Goal: Task Accomplishment & Management: Complete application form

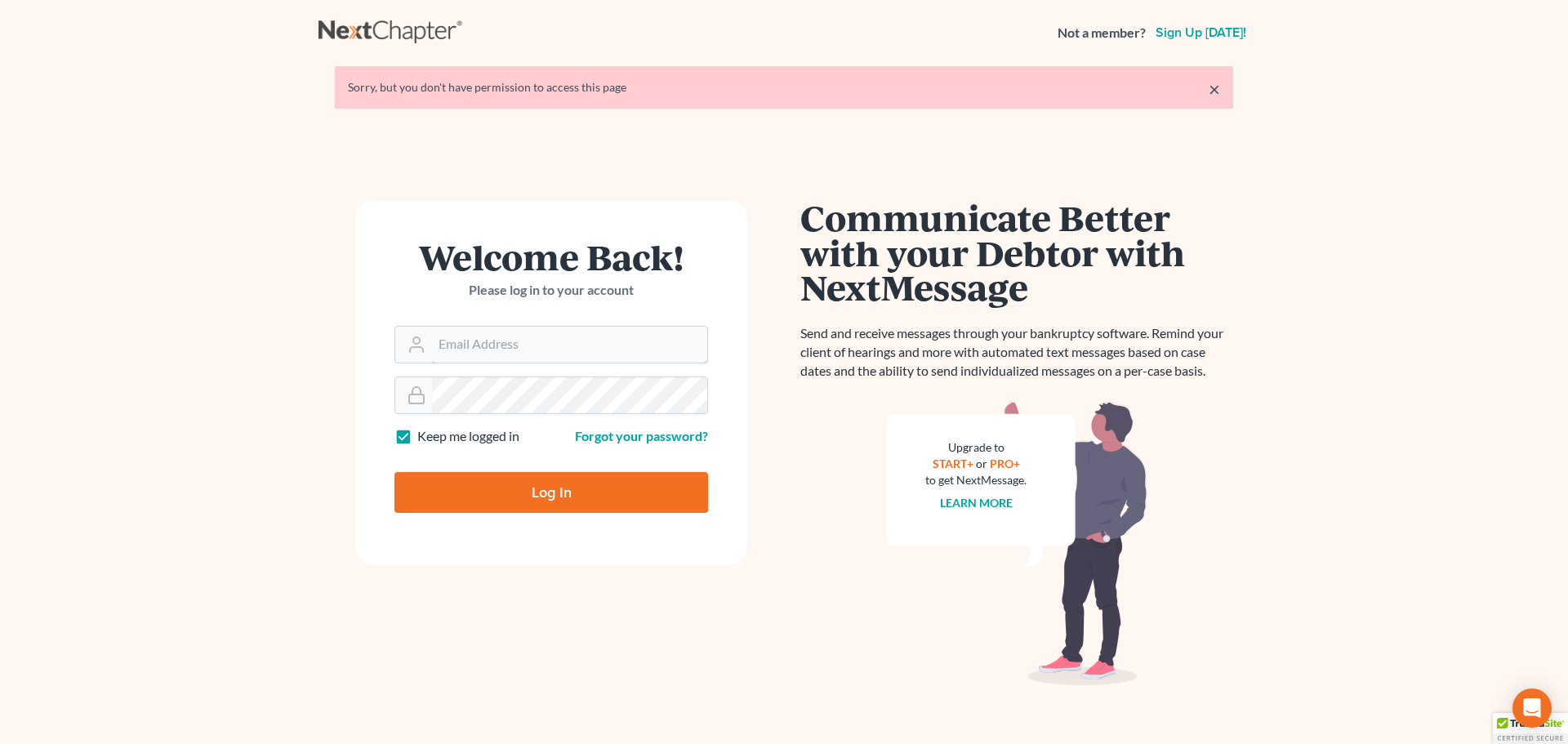
type input "[EMAIL_ADDRESS][DOMAIN_NAME]"
click at [607, 497] on input "Log In" at bounding box center [550, 492] width 314 height 41
type input "Thinking..."
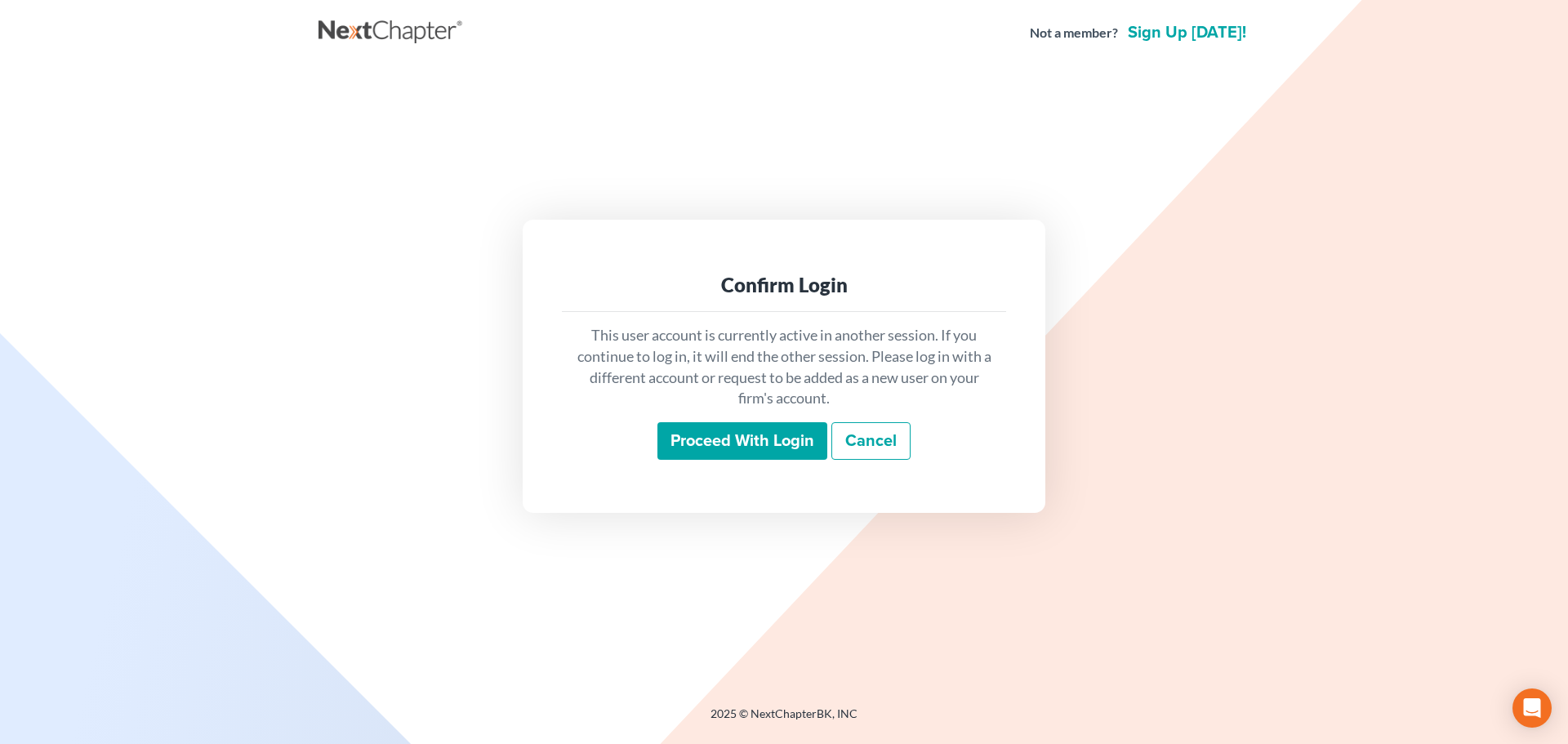
click at [750, 429] on input "Proceed with login" at bounding box center [741, 441] width 169 height 37
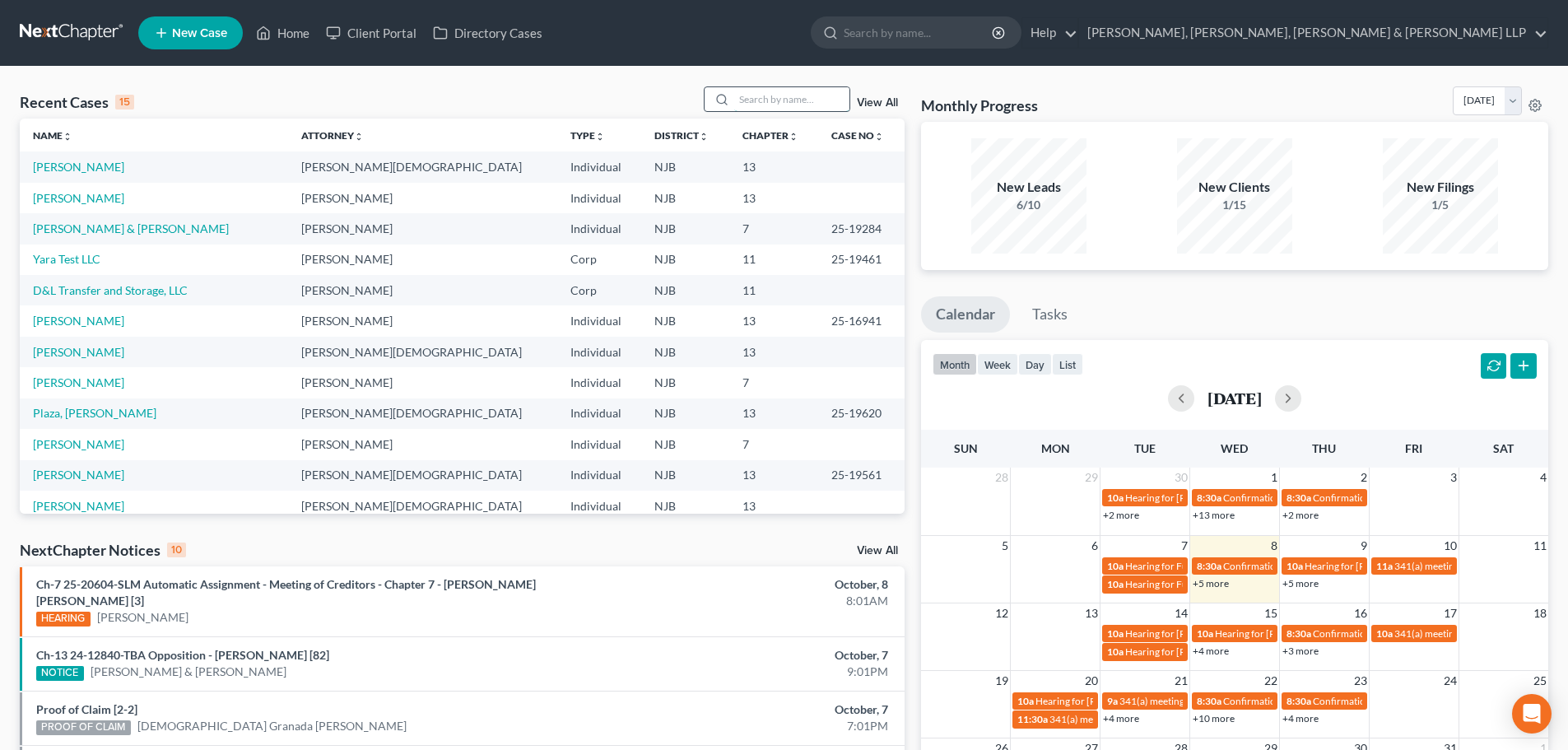
click at [802, 106] on input "search" at bounding box center [792, 98] width 115 height 24
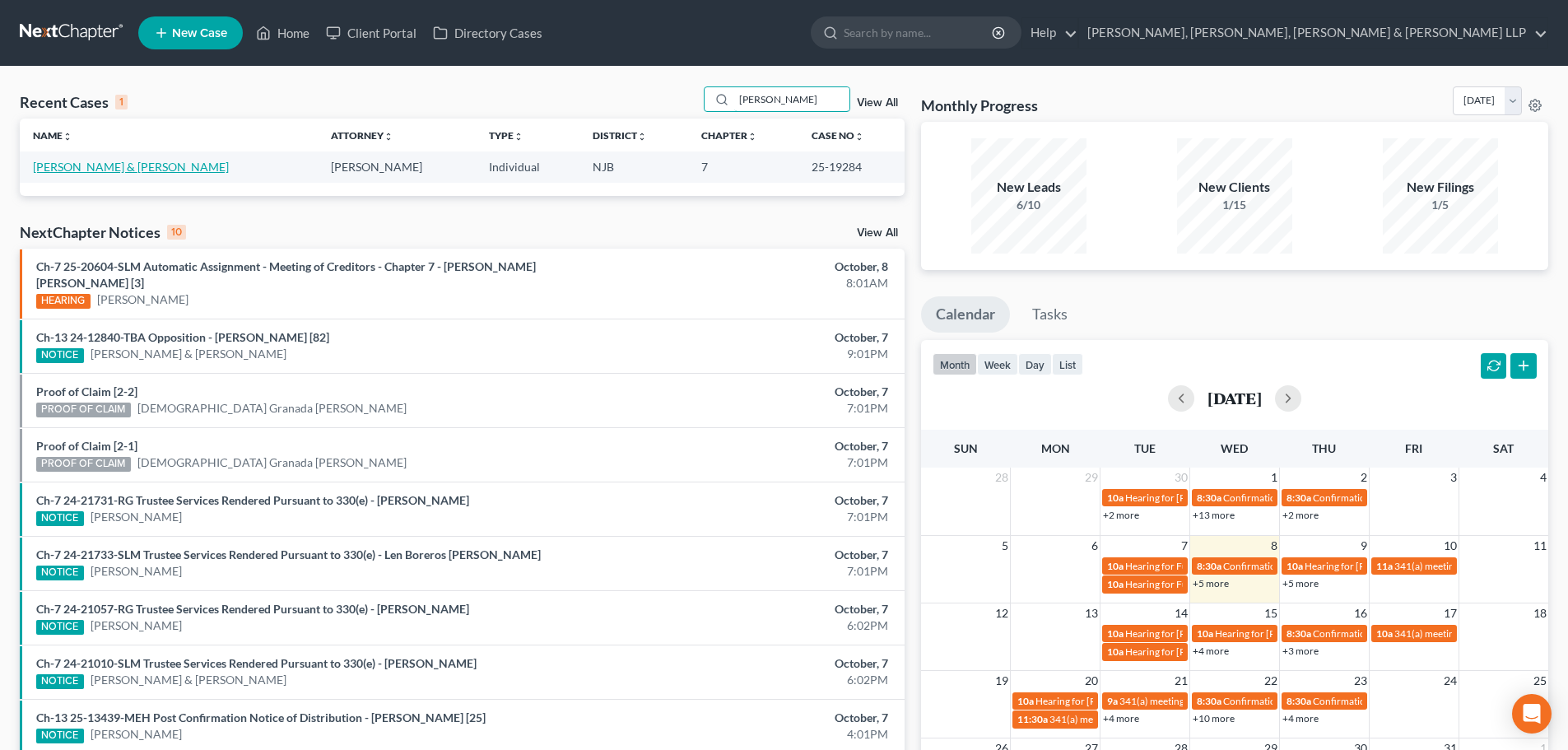
type input "luis acosta"
click at [92, 169] on link "[PERSON_NAME] & [PERSON_NAME]" at bounding box center [131, 166] width 196 height 14
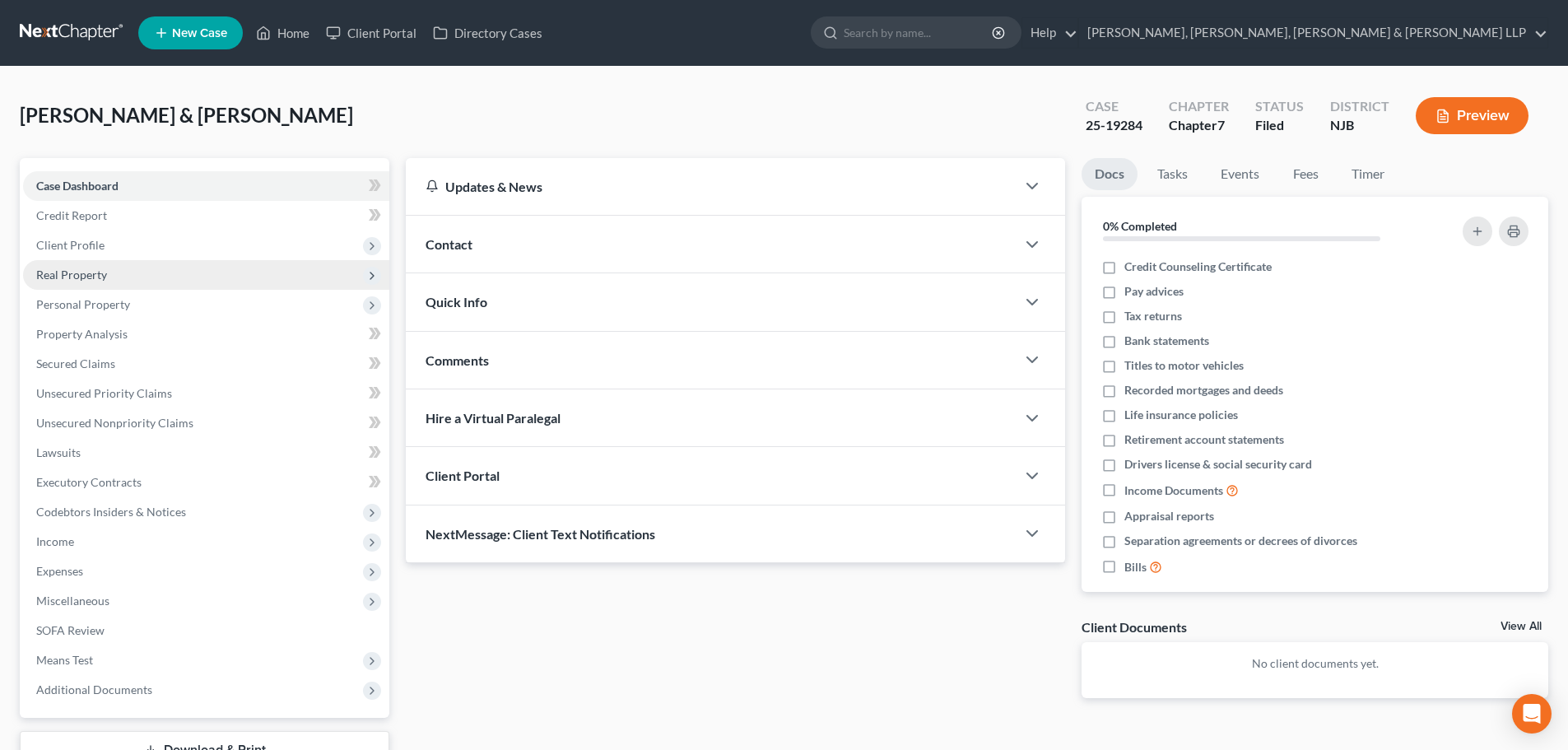
click at [108, 276] on span "Real Property" at bounding box center [206, 275] width 366 height 29
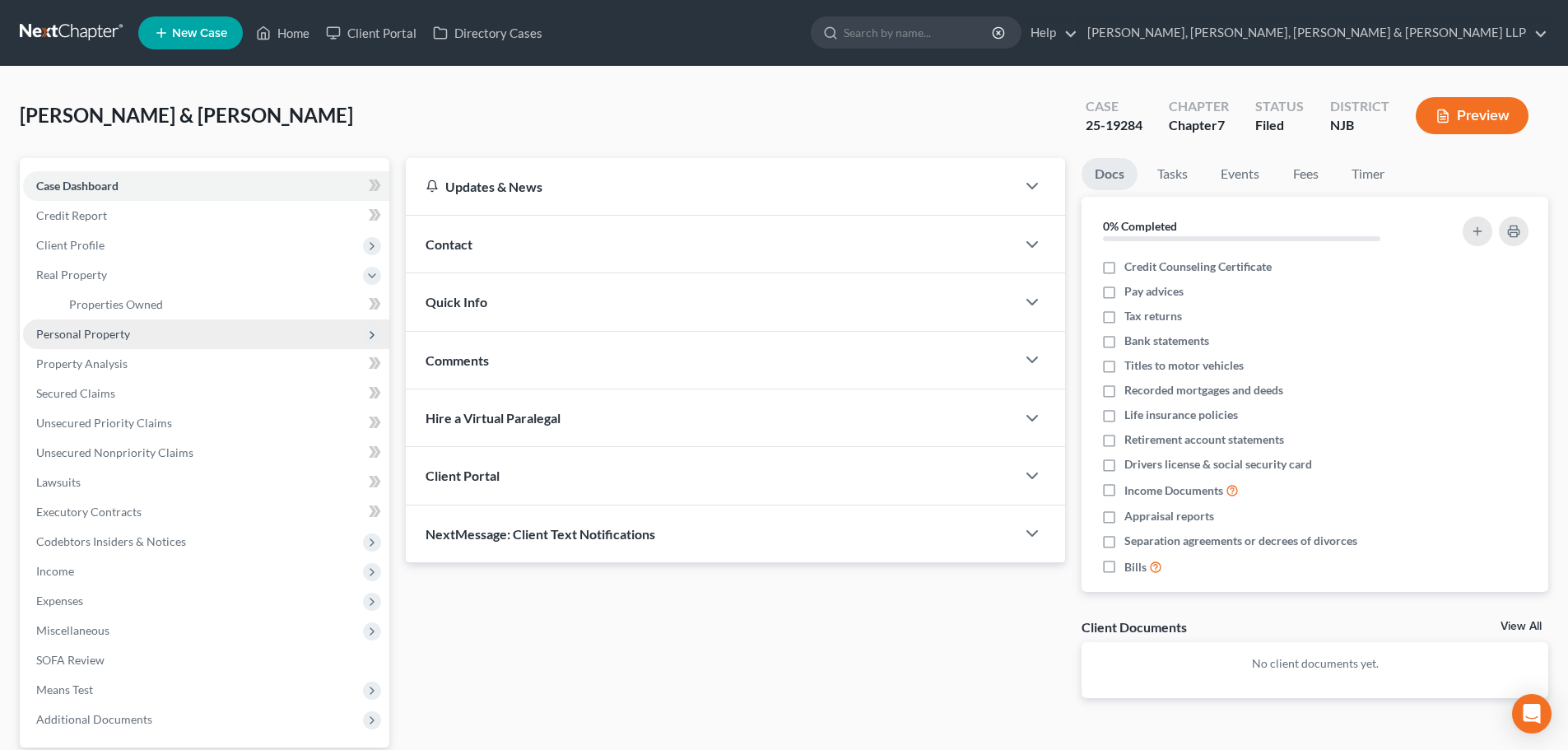
click at [117, 338] on span "Personal Property" at bounding box center [82, 333] width 93 height 14
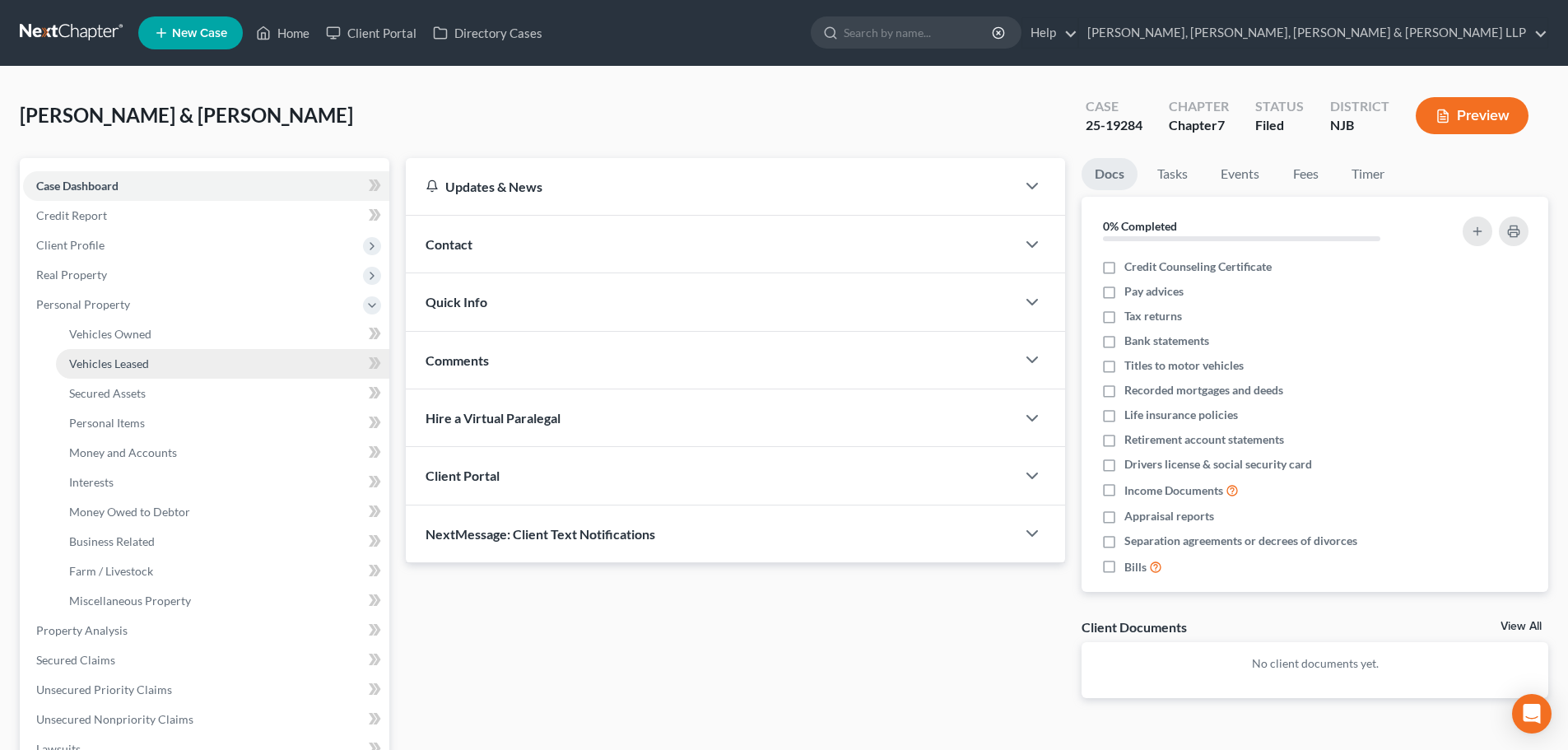
click at [134, 361] on span "Vehicles Leased" at bounding box center [108, 363] width 80 height 14
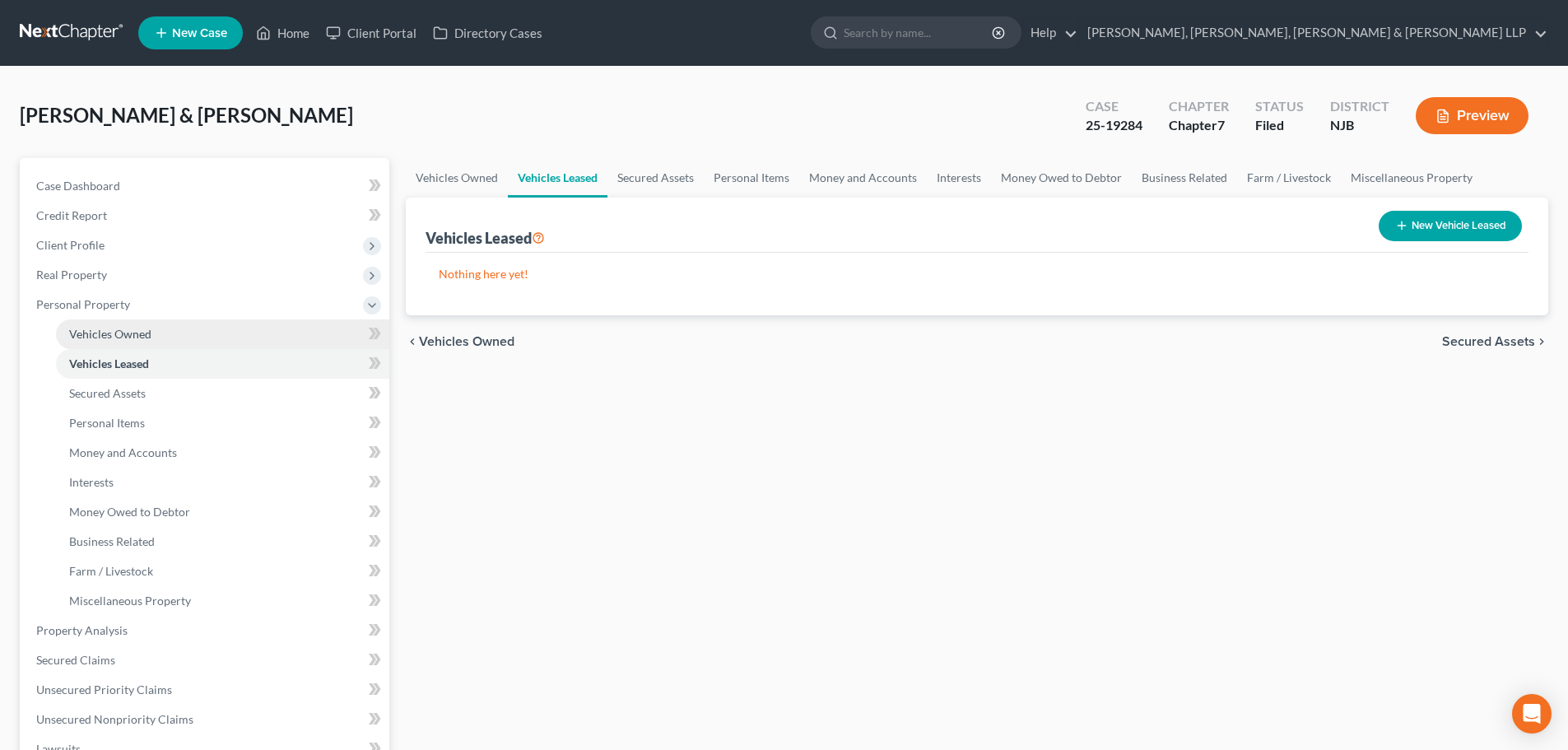
click at [113, 329] on span "Vehicles Owned" at bounding box center [109, 333] width 82 height 14
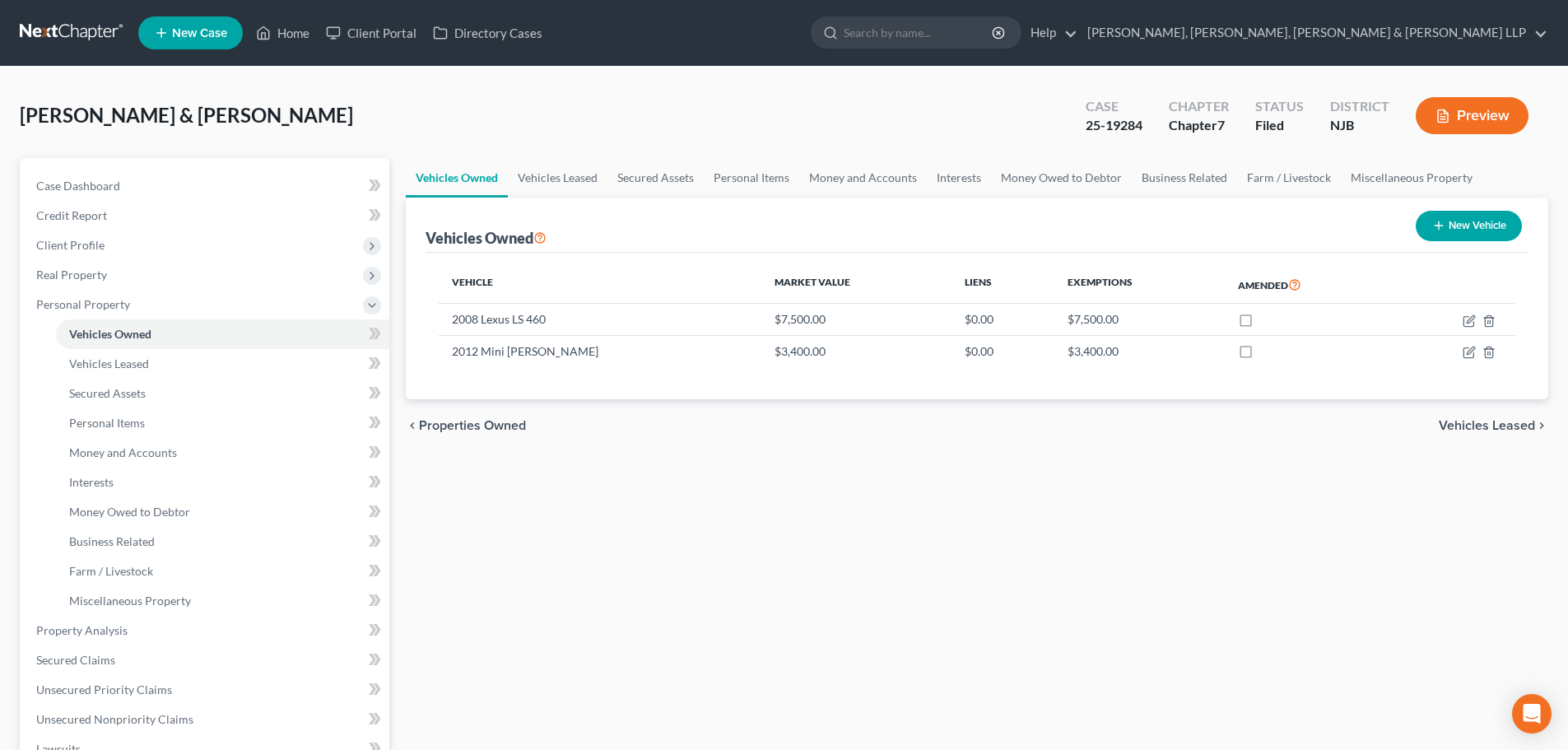
click at [1466, 225] on button "New Vehicle" at bounding box center [1468, 225] width 107 height 30
select select "0"
select select "2"
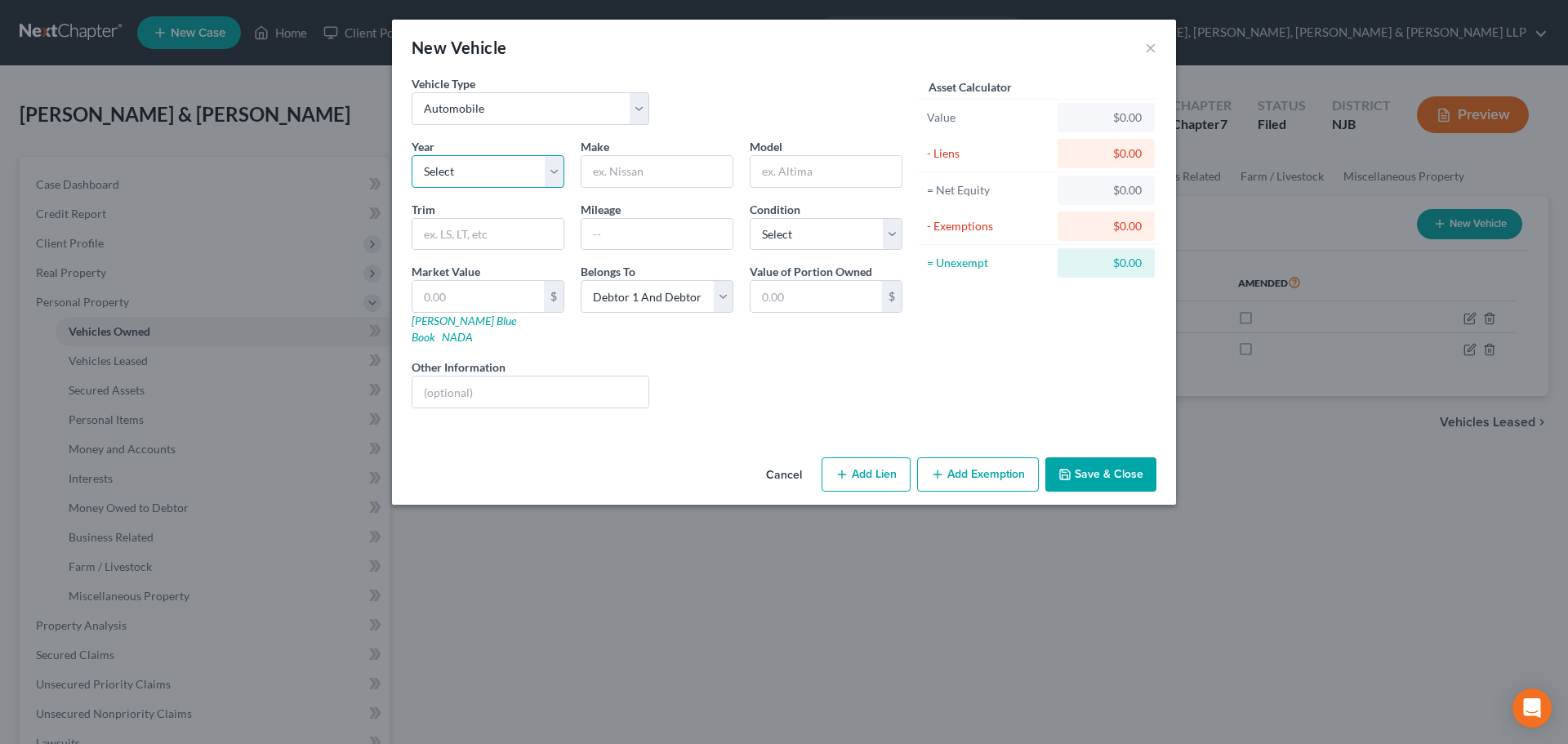
click at [498, 163] on select "Select 2026 2025 2024 2023 2022 2021 2020 2019 2018 2017 2016 2015 2014 2013 20…" at bounding box center [488, 171] width 153 height 33
select select "9"
click at [412, 155] on select "Select 2026 2025 2024 2023 2022 2021 2020 2019 2018 2017 2016 2015 2014 2013 20…" at bounding box center [488, 171] width 153 height 33
click at [625, 173] on input "text" at bounding box center [656, 171] width 151 height 31
type input "Nissan"
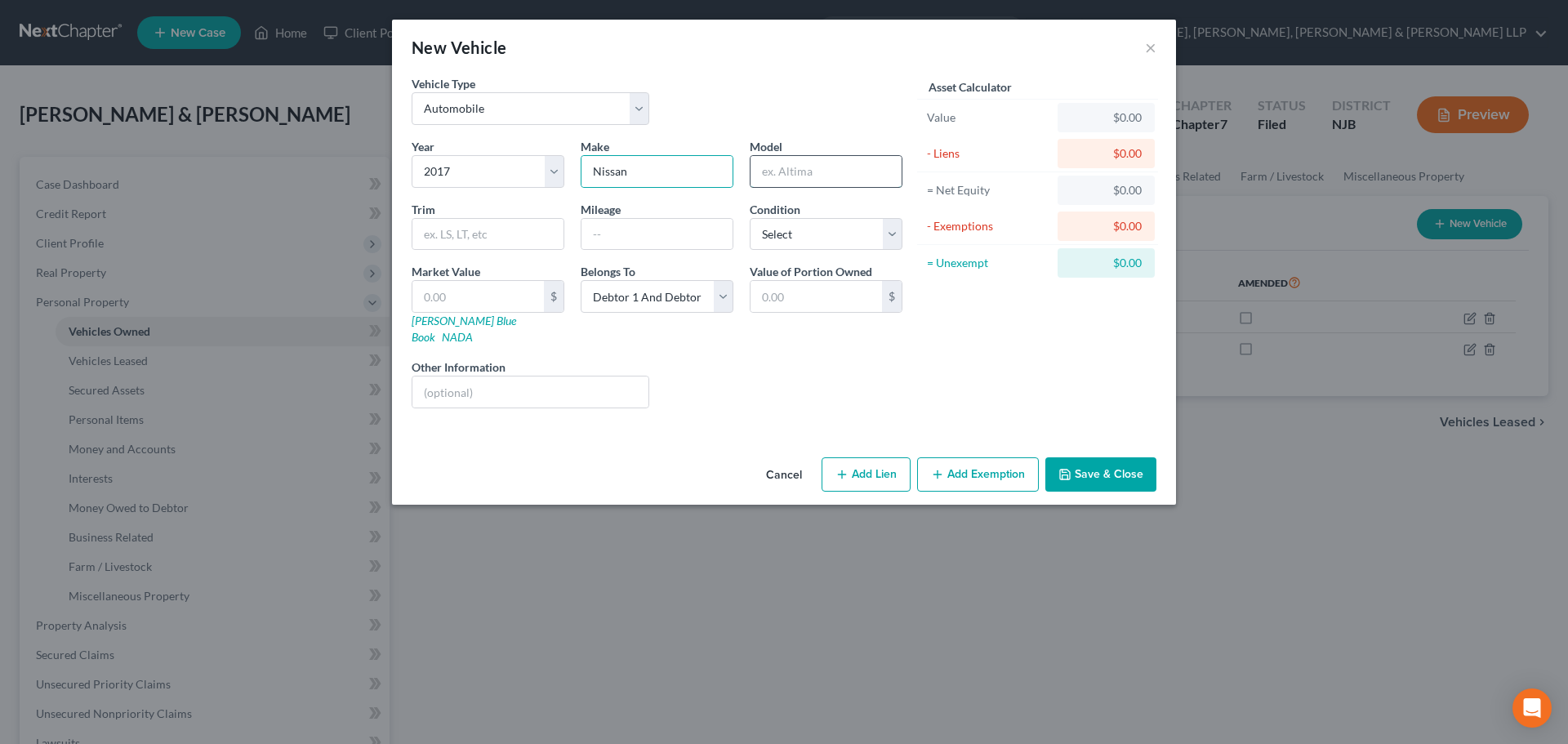
click at [770, 173] on input "text" at bounding box center [826, 171] width 151 height 31
paste input "Frontier King Cab"
drag, startPoint x: 872, startPoint y: 174, endPoint x: 932, endPoint y: 180, distance: 60.3
click at [932, 180] on div "Vehicle Type Select Automobile Truck Trailer Watercraft Aircraft Motor Home Atv…" at bounding box center [784, 248] width 761 height 346
type input "Frontier"
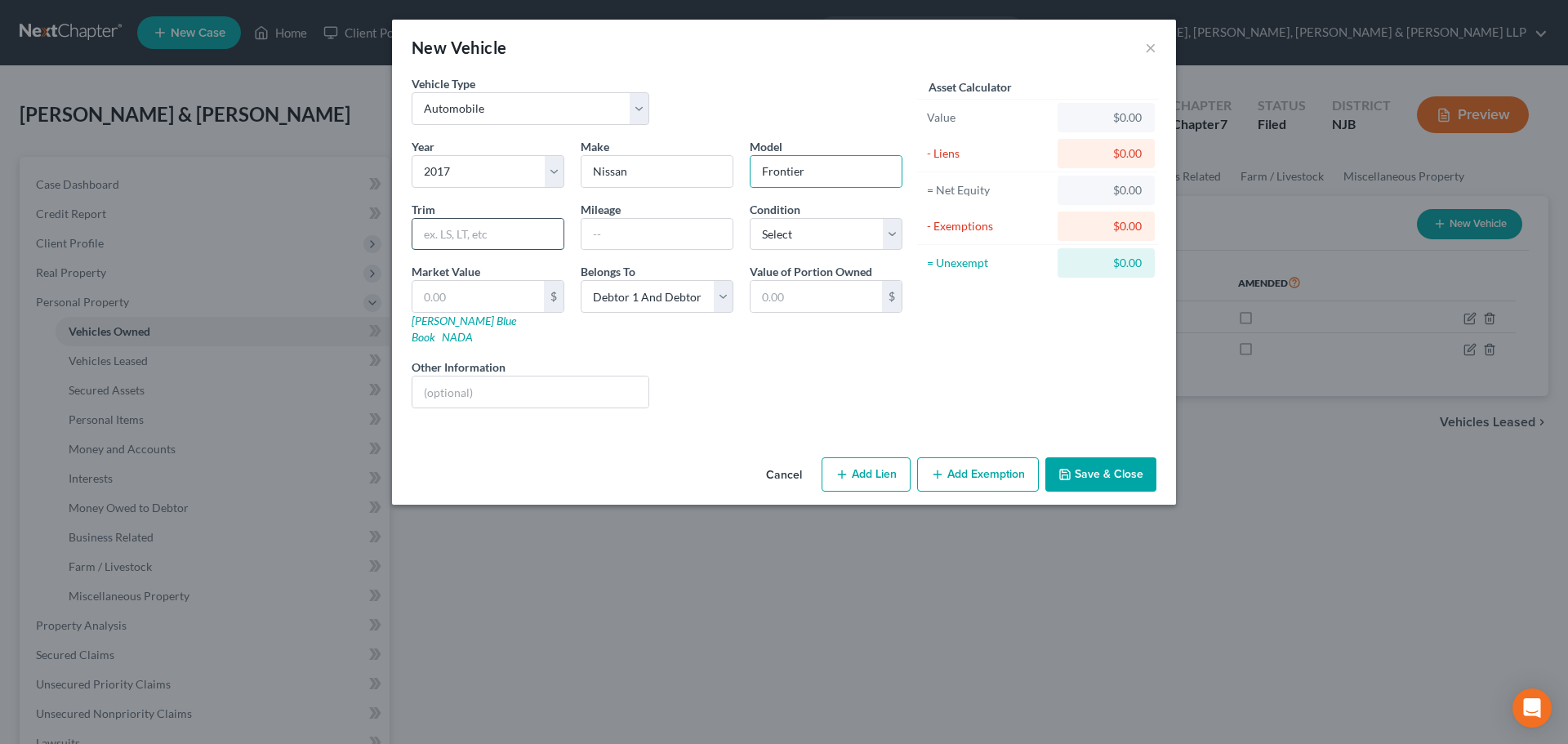
click at [493, 240] on input "text" at bounding box center [488, 234] width 151 height 31
paste input "King Cab"
type input "King Cab"
click at [598, 246] on input "text" at bounding box center [656, 234] width 151 height 31
type input "30000"
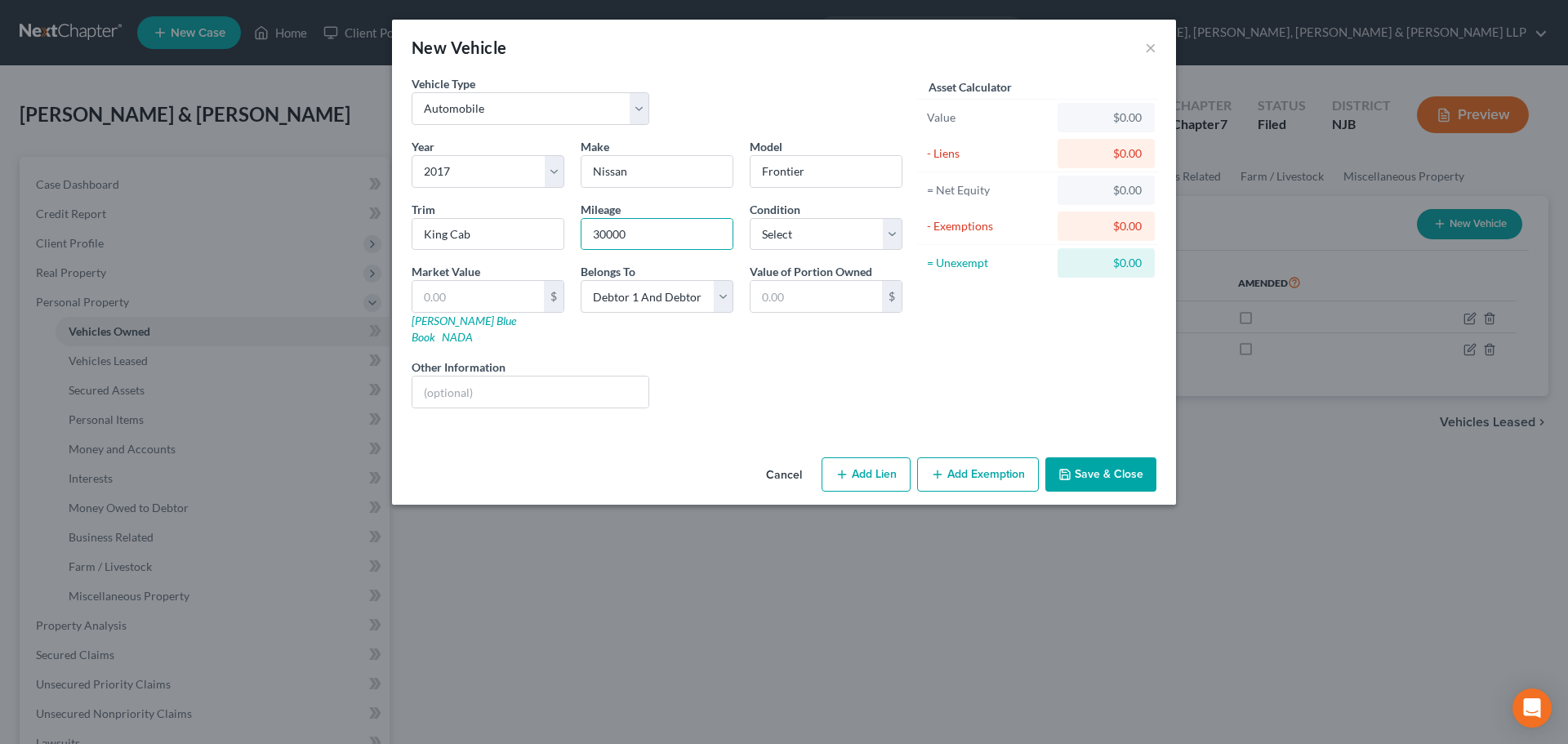
drag, startPoint x: 762, startPoint y: 259, endPoint x: 771, endPoint y: 242, distance: 19.2
click at [763, 259] on div "Year Select 2026 2025 2024 2023 2022 2021 2020 2019 2018 2017 2016 2015 2014 20…" at bounding box center [657, 279] width 507 height 284
click at [771, 242] on select "Select Excellent Very Good Good Fair Poor" at bounding box center [826, 234] width 153 height 33
select select "2"
click at [750, 218] on select "Select Excellent Very Good Good Fair Poor" at bounding box center [826, 234] width 153 height 33
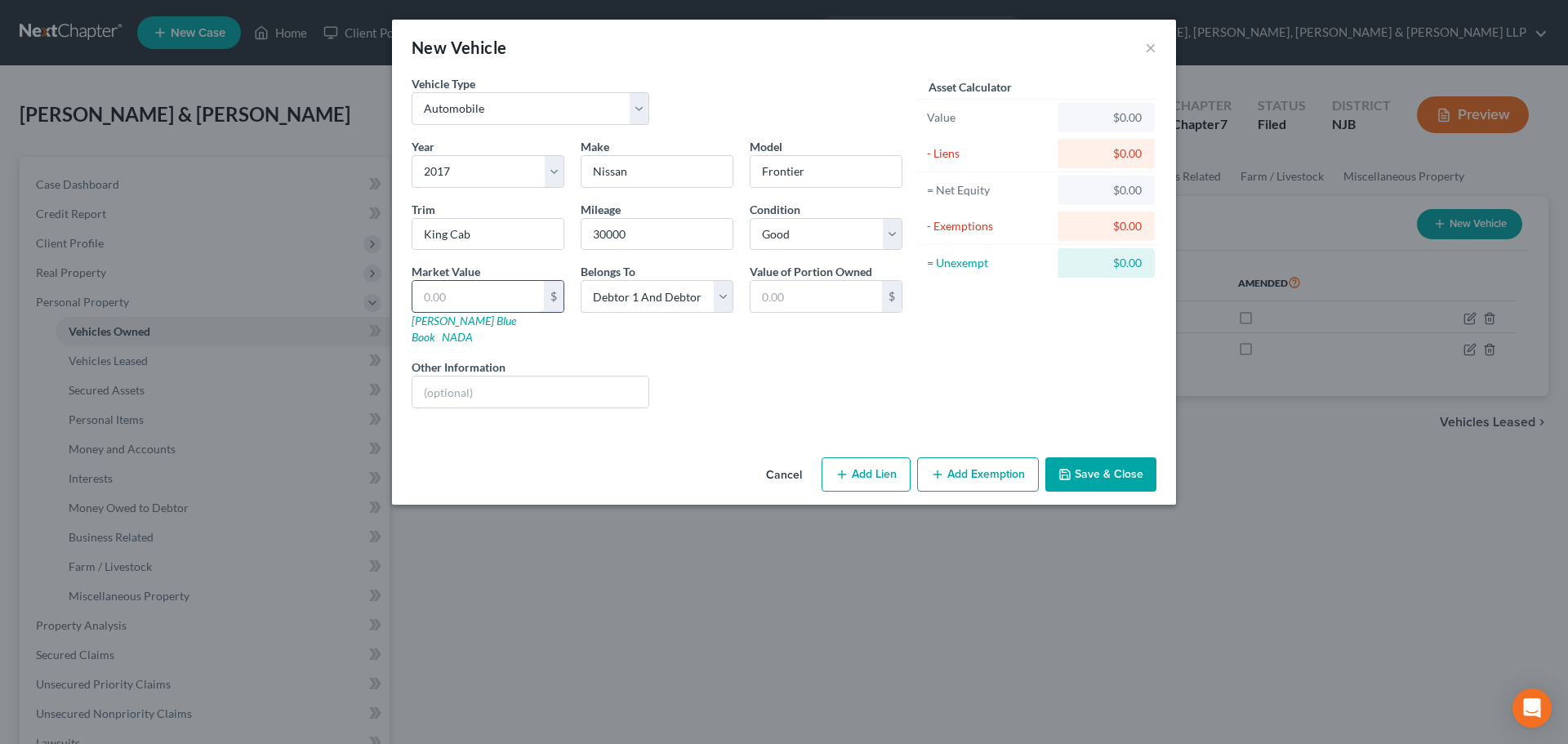
click at [499, 295] on input "text" at bounding box center [478, 296] width 131 height 31
type input "1"
type input "1.00"
type input "10"
type input "10.00"
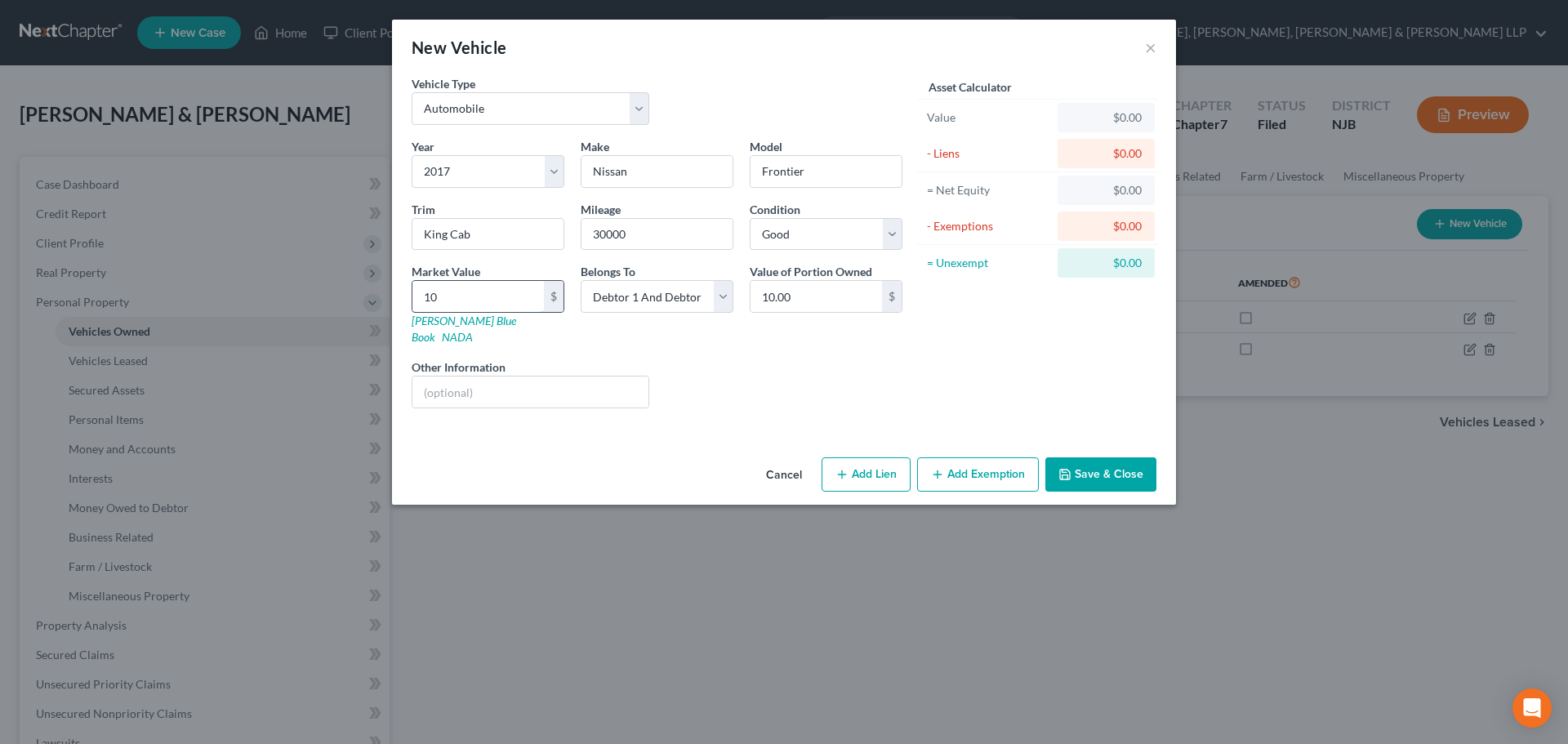
type input "100"
type input "100.00"
type input "1000"
type input "1,000.00"
type input "1,0000"
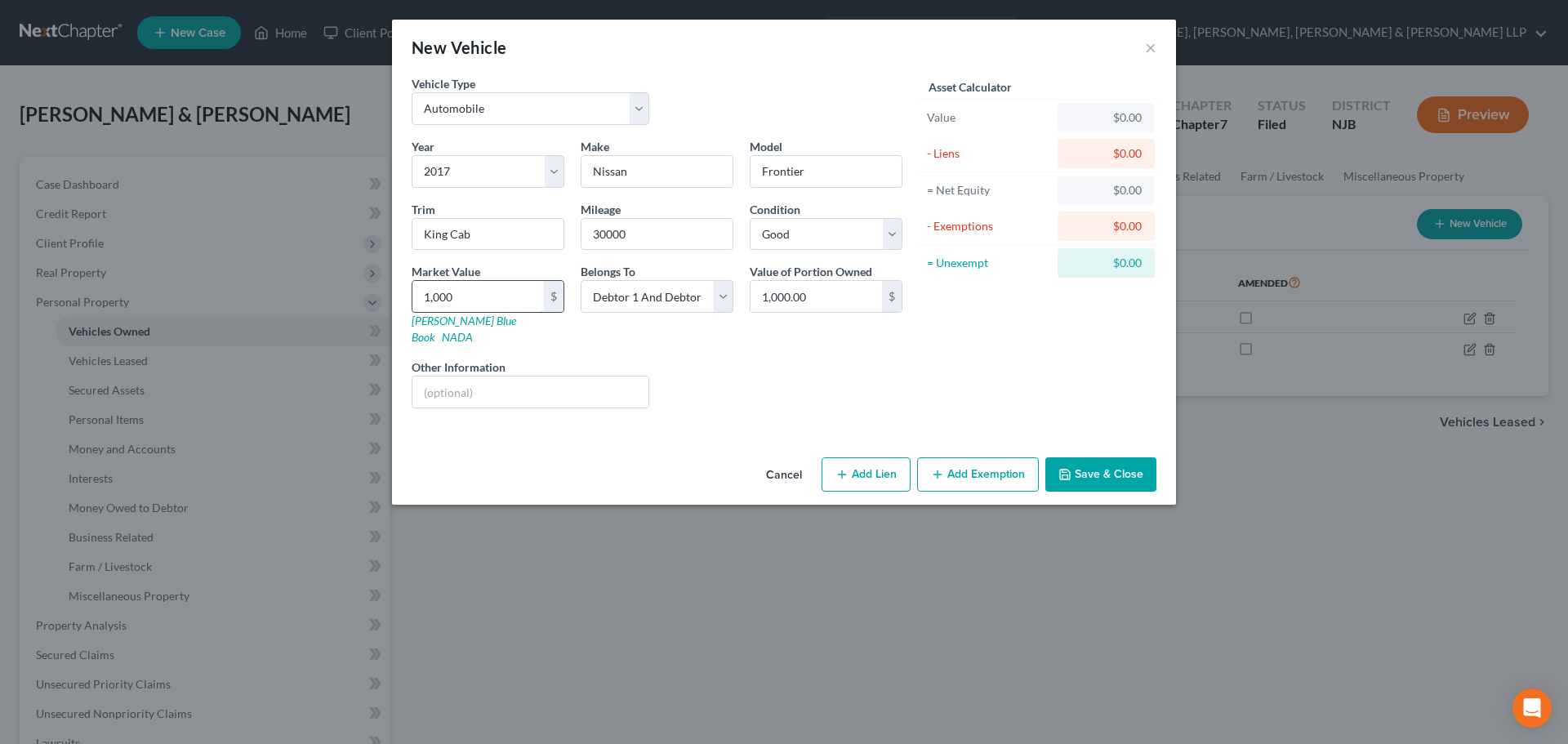
type input "10,000.00"
click at [525, 302] on input "10,000" at bounding box center [478, 296] width 131 height 31
drag, startPoint x: 483, startPoint y: 286, endPoint x: 302, endPoint y: 295, distance: 181.2
click at [304, 297] on div "New Vehicle × Vehicle Type Select Automobile Truck Trailer Watercraft Aircraft …" at bounding box center [784, 372] width 1568 height 744
type input "1"
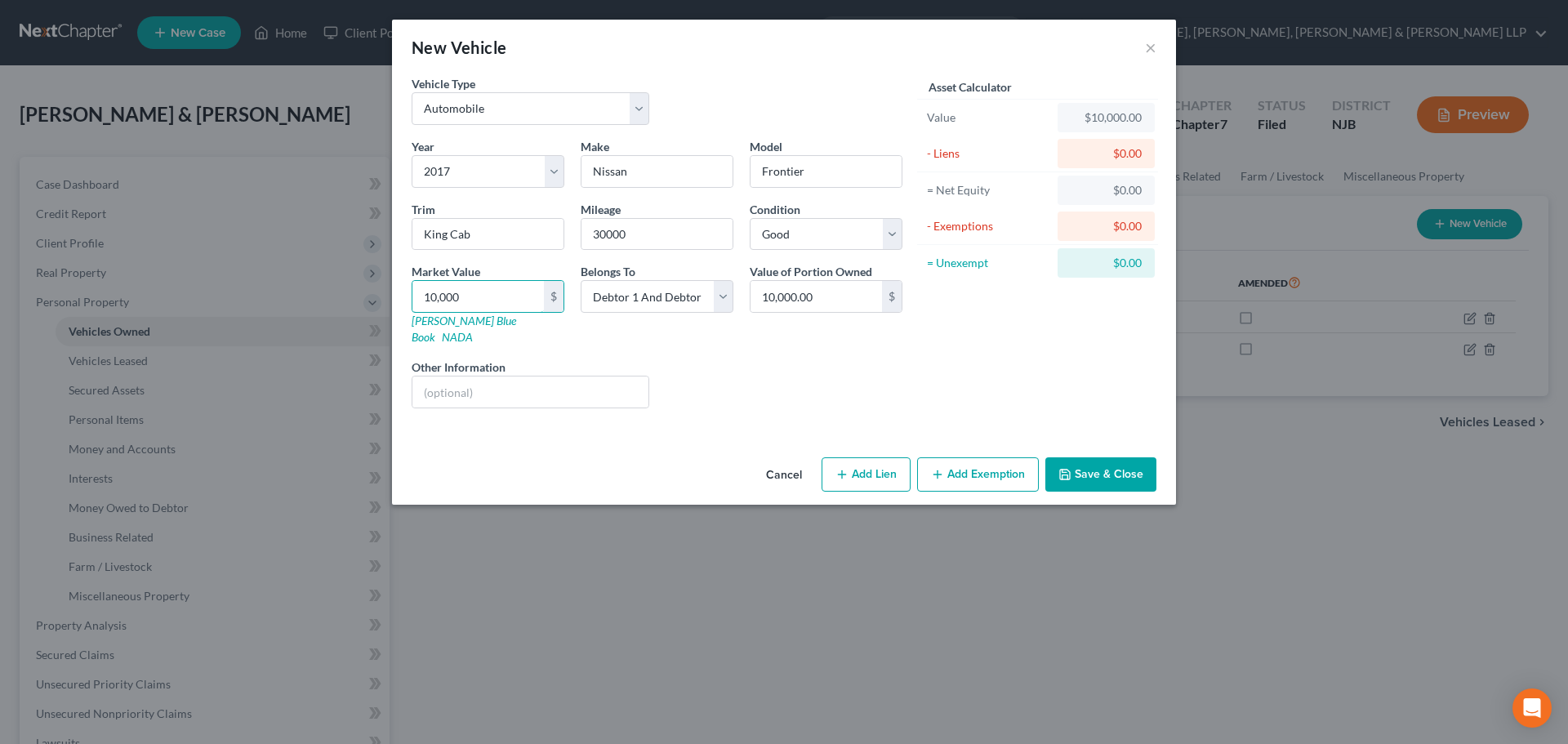
type input "1.00"
type input "11"
type input "11.00"
type input "119"
type input "119.00"
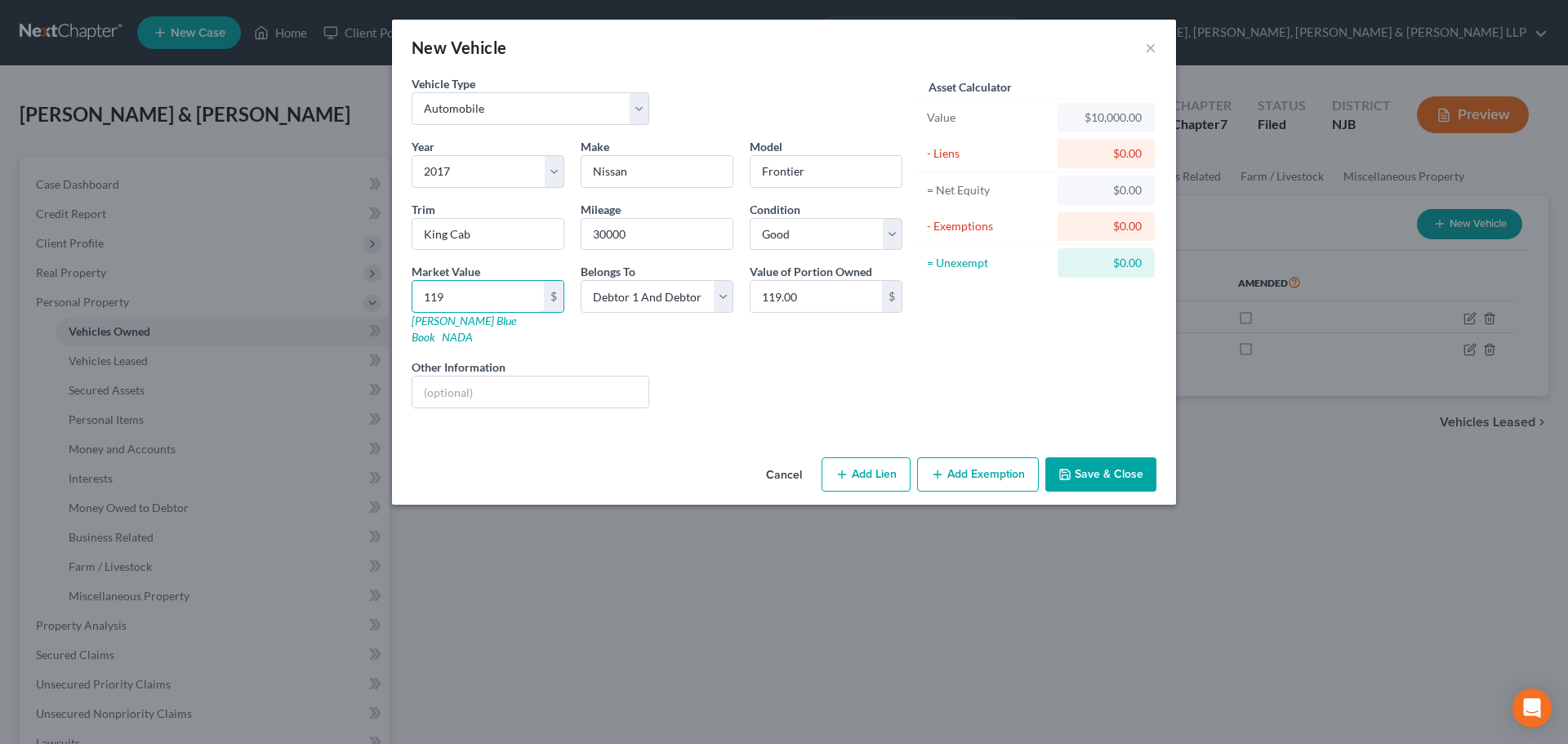
type input "1190"
type input "1,190.00"
type input "1,1900"
type input "11,900.00"
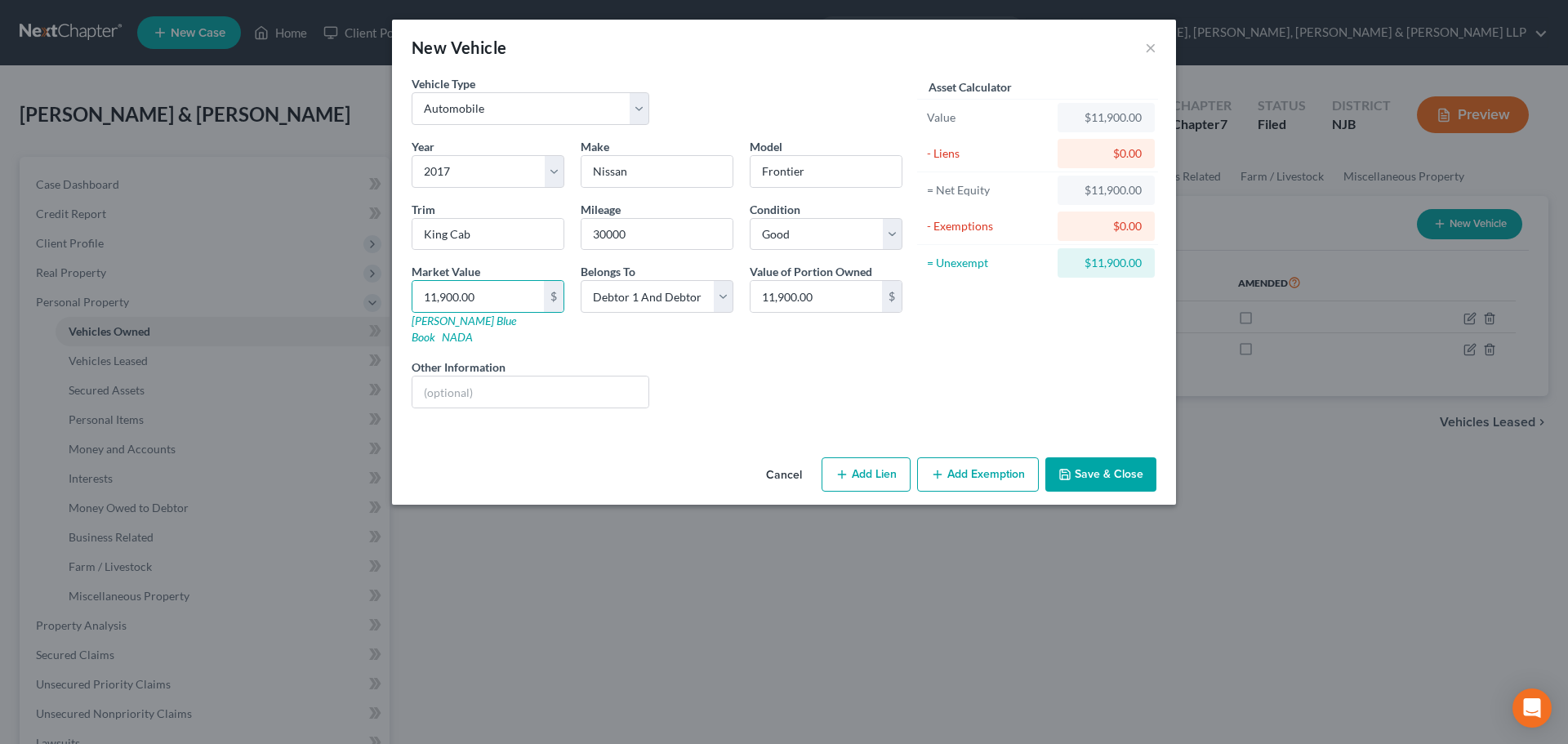
click at [1113, 483] on div "Cancel Add Lien Add Lease Add Exemption Save & Close" at bounding box center [784, 478] width 784 height 54
click at [1117, 457] on button "Save & Close" at bounding box center [1101, 474] width 111 height 35
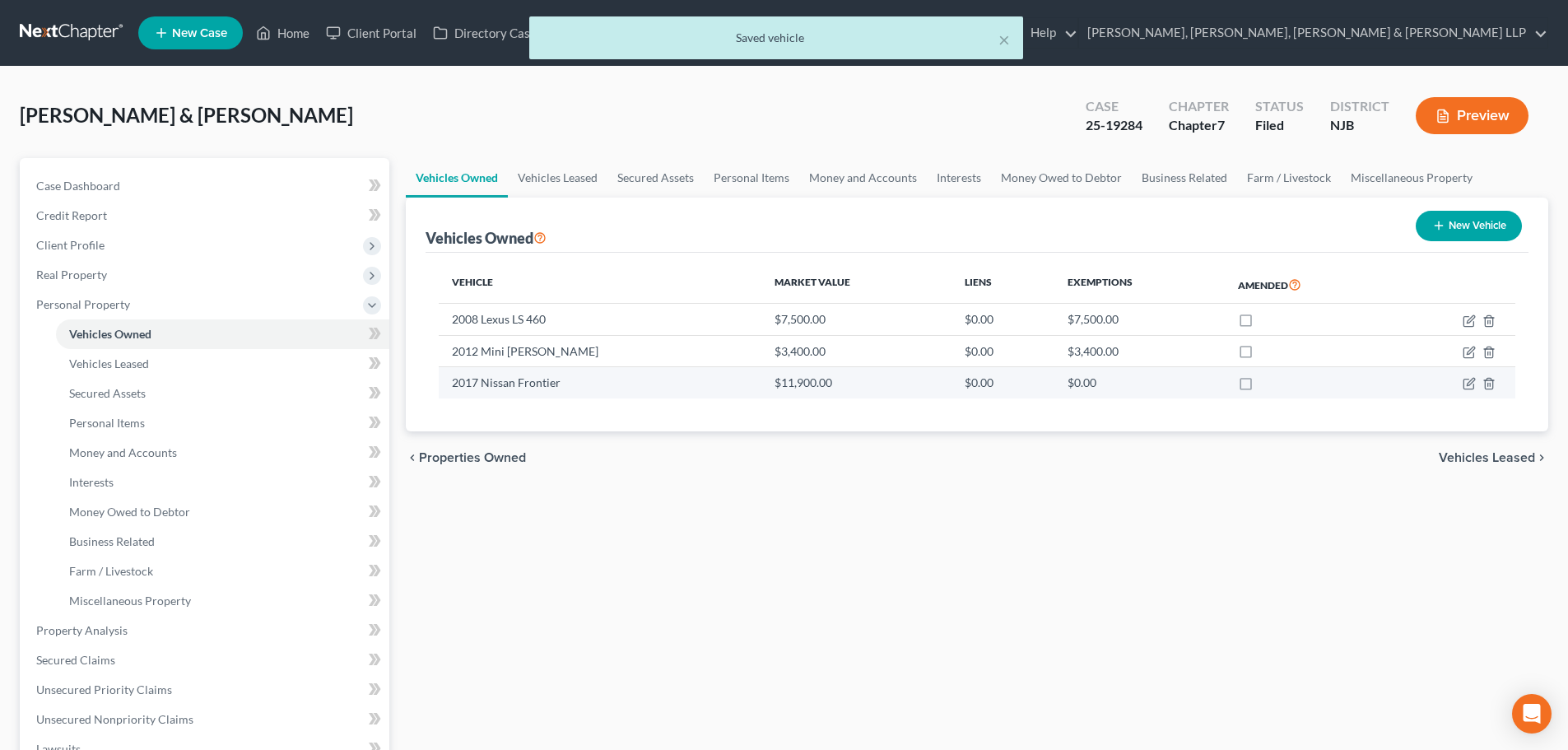
click at [1476, 386] on td at bounding box center [1454, 382] width 123 height 31
click at [1472, 381] on icon "button" at bounding box center [1469, 384] width 13 height 13
select select "0"
select select "9"
select select "2"
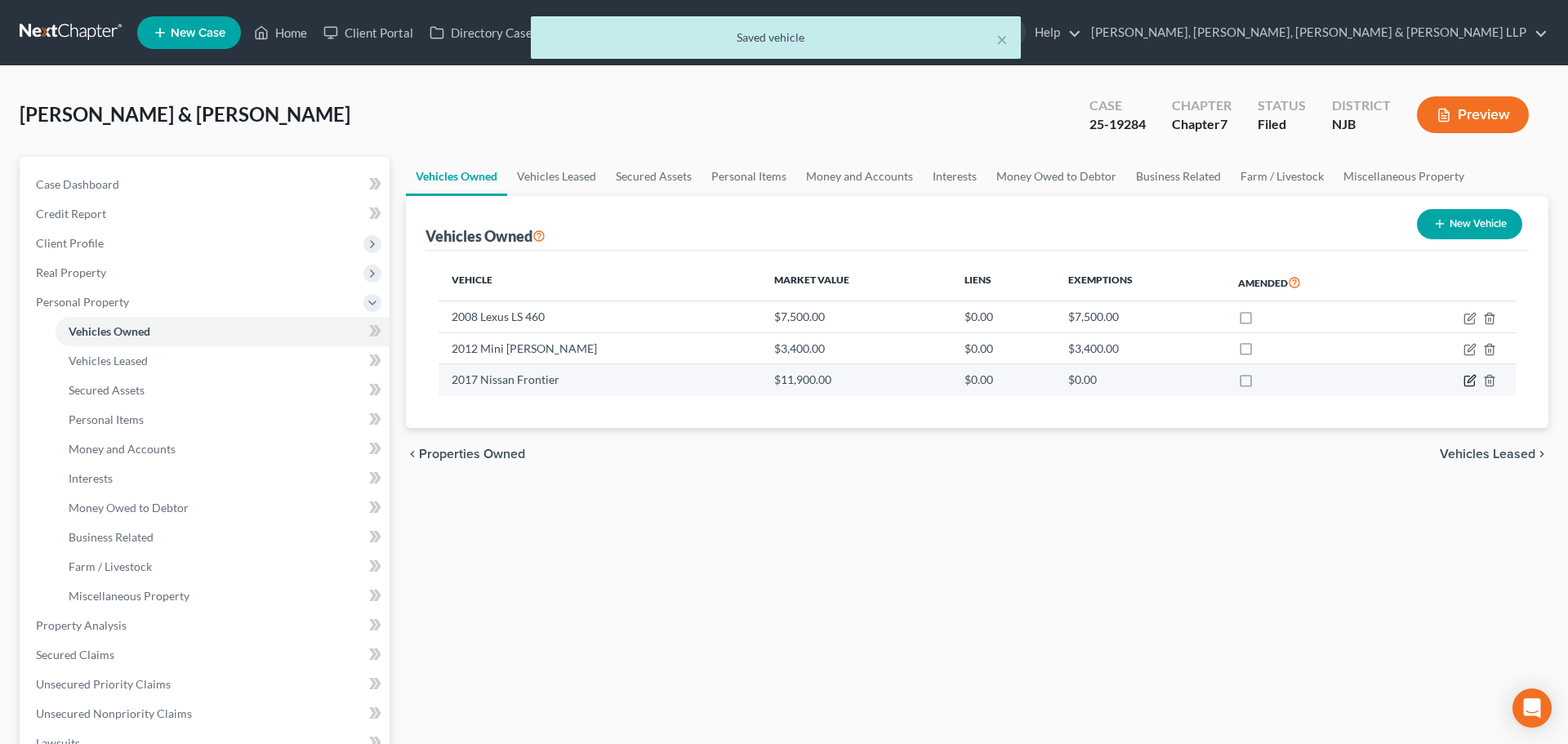
select select "2"
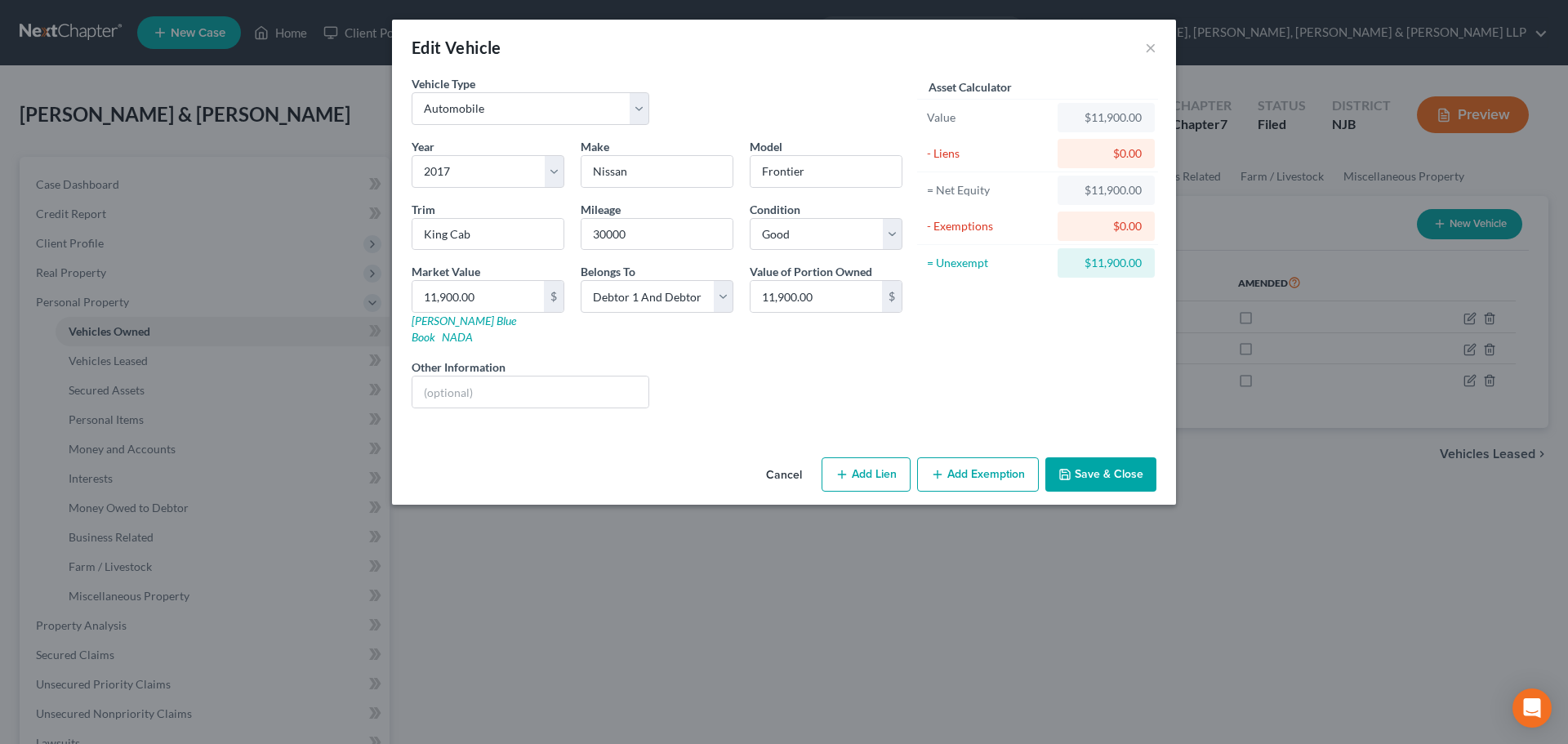
click at [984, 457] on button "Add Exemption" at bounding box center [978, 474] width 122 height 35
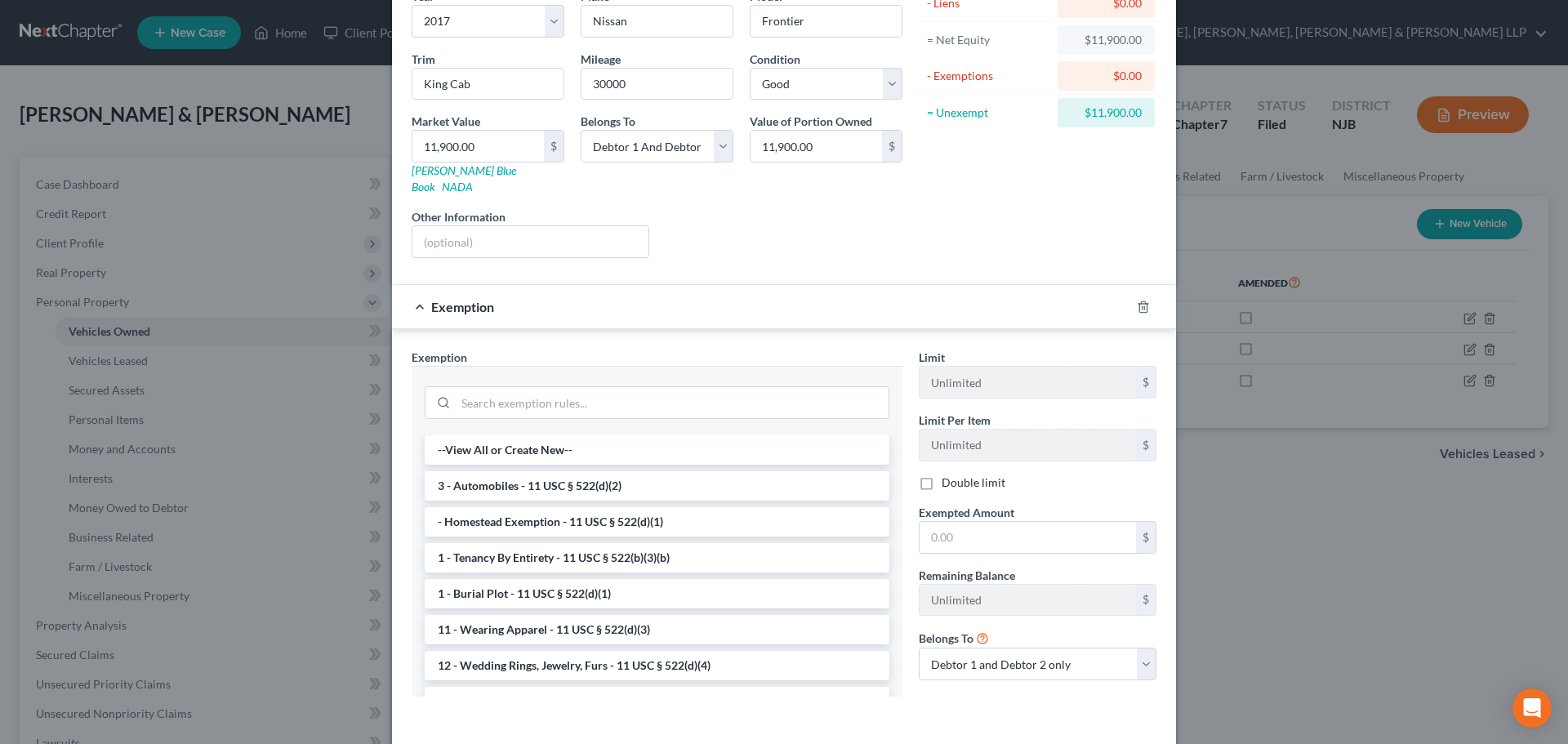
scroll to position [163, 0]
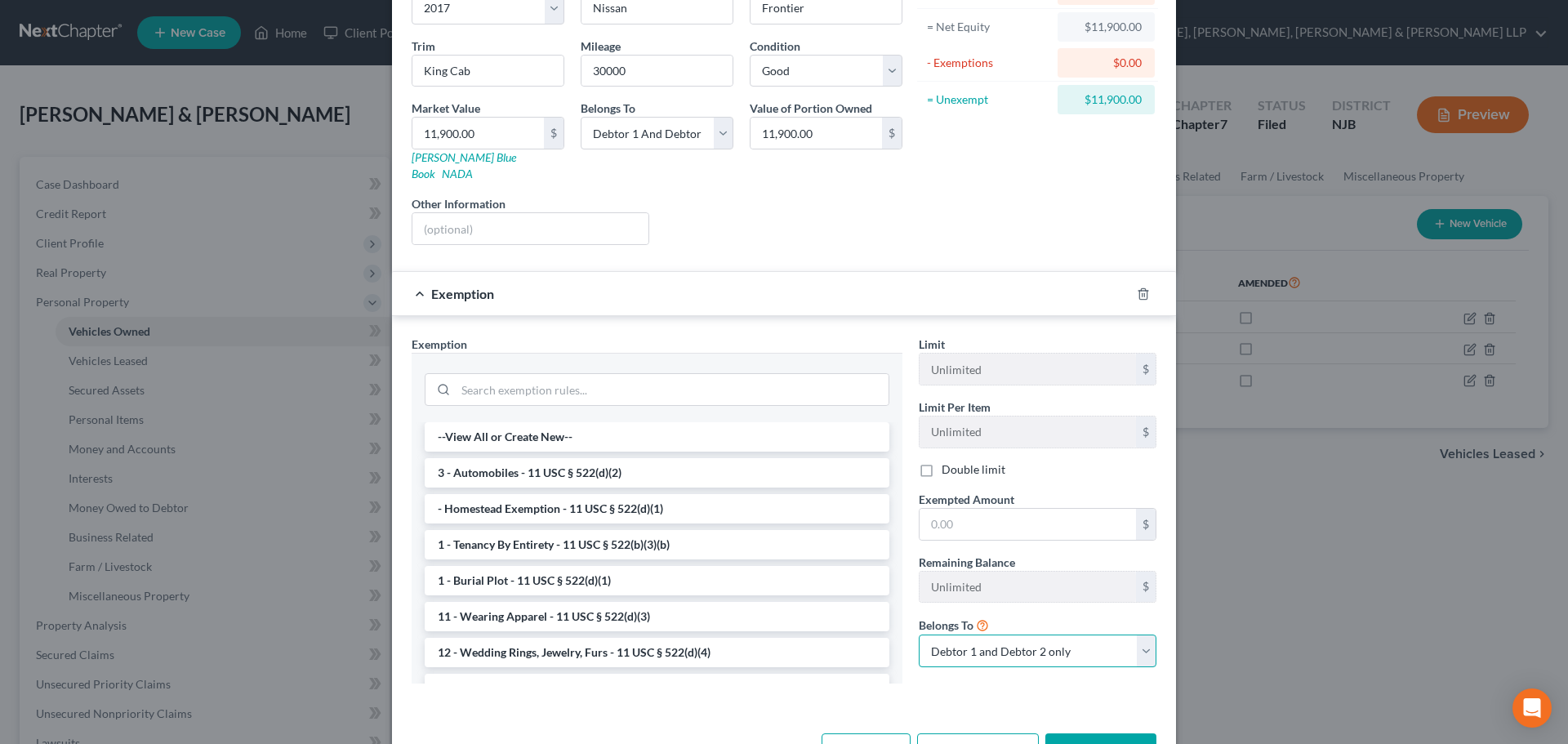
drag, startPoint x: 953, startPoint y: 624, endPoint x: 955, endPoint y: 635, distance: 11.2
click at [953, 635] on select "Debtor 1 only Debtor 2 only Debtor 1 and Debtor 2 only" at bounding box center [1037, 650] width 238 height 33
select select "0"
click at [918, 635] on select "Debtor 1 only Debtor 2 only Debtor 1 and Debtor 2 only" at bounding box center [1037, 650] width 238 height 33
click at [664, 466] on li "3 - Automobiles - 11 USC § 522(d)(2)" at bounding box center [657, 472] width 464 height 29
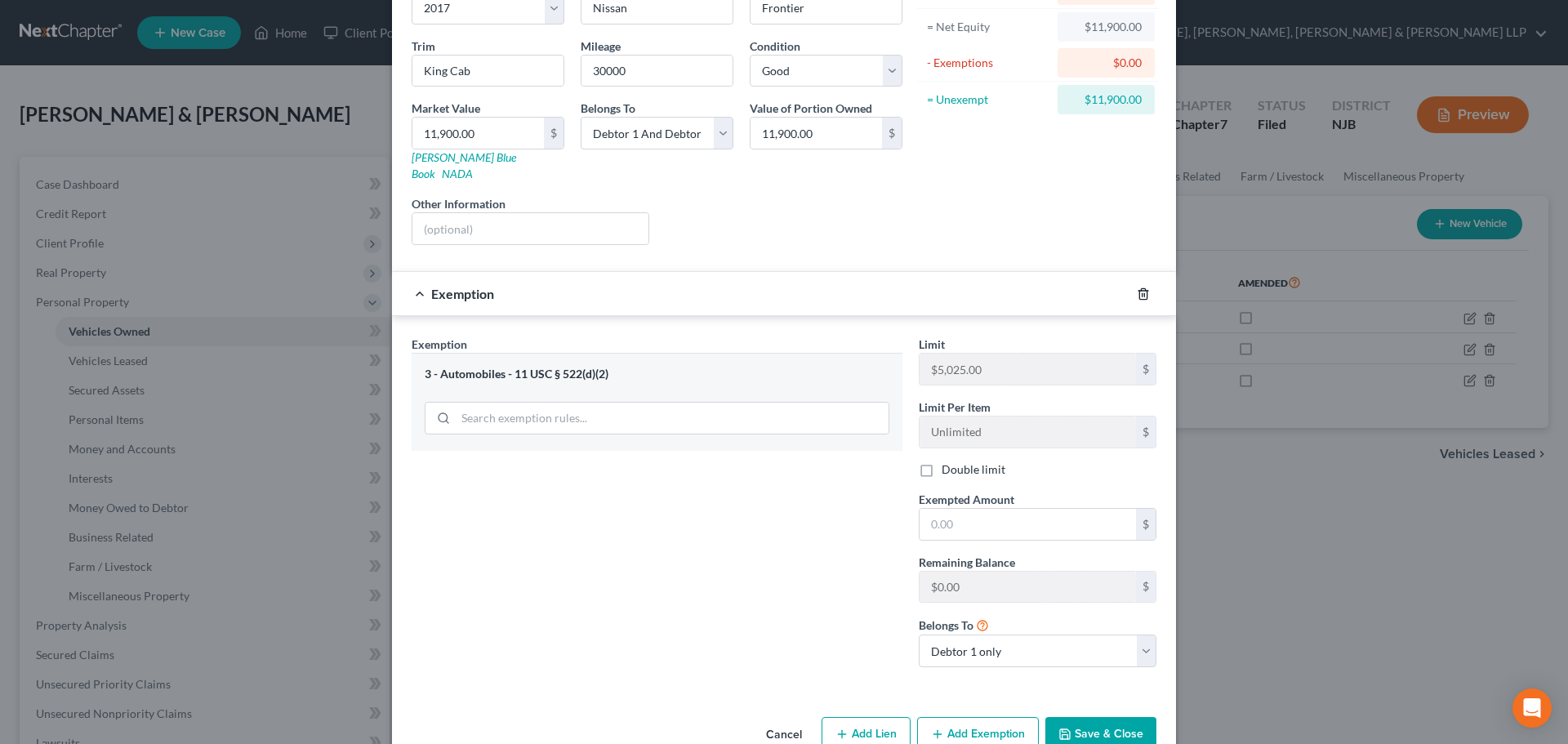
click at [1136, 287] on icon "button" at bounding box center [1143, 294] width 13 height 13
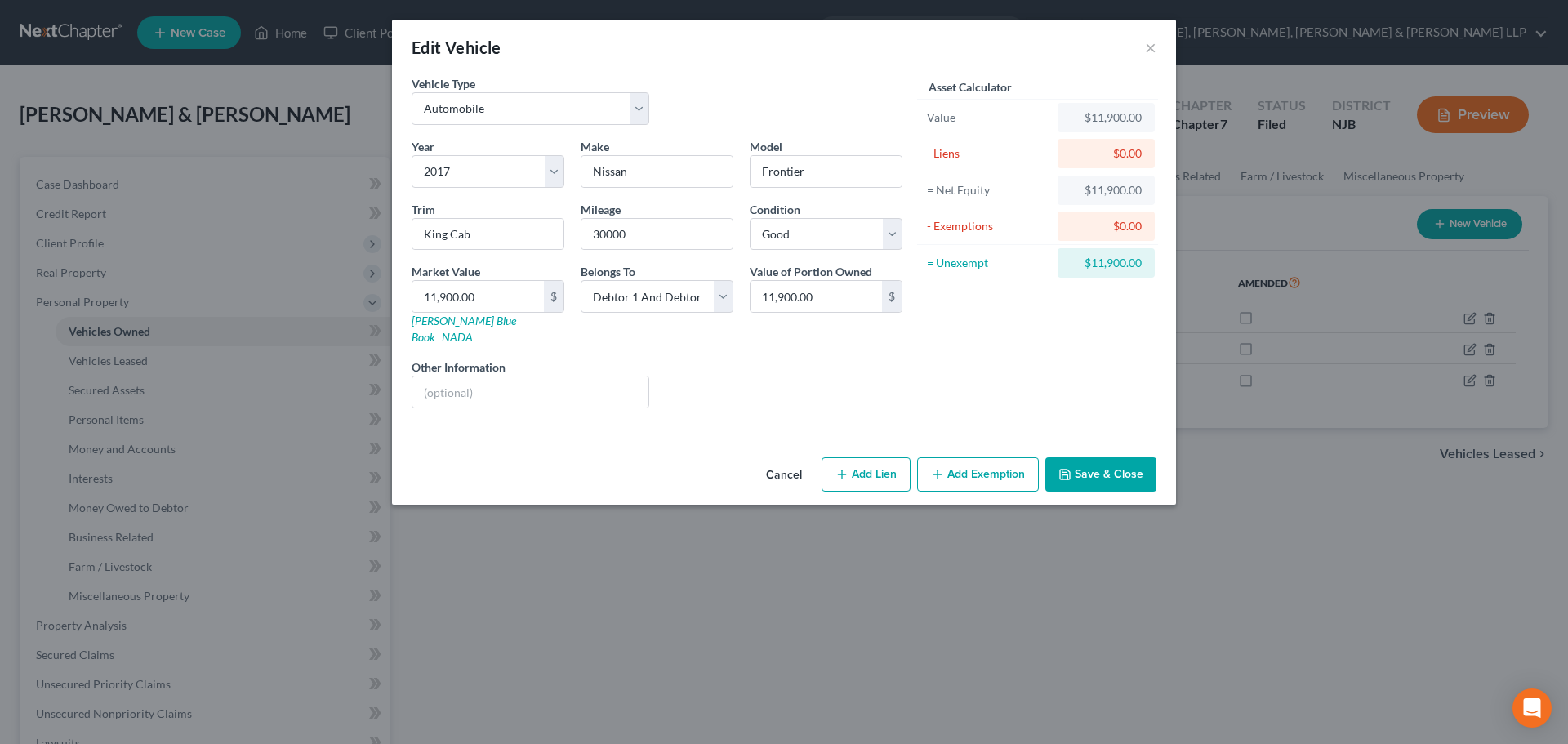
click at [951, 457] on button "Add Exemption" at bounding box center [978, 474] width 122 height 35
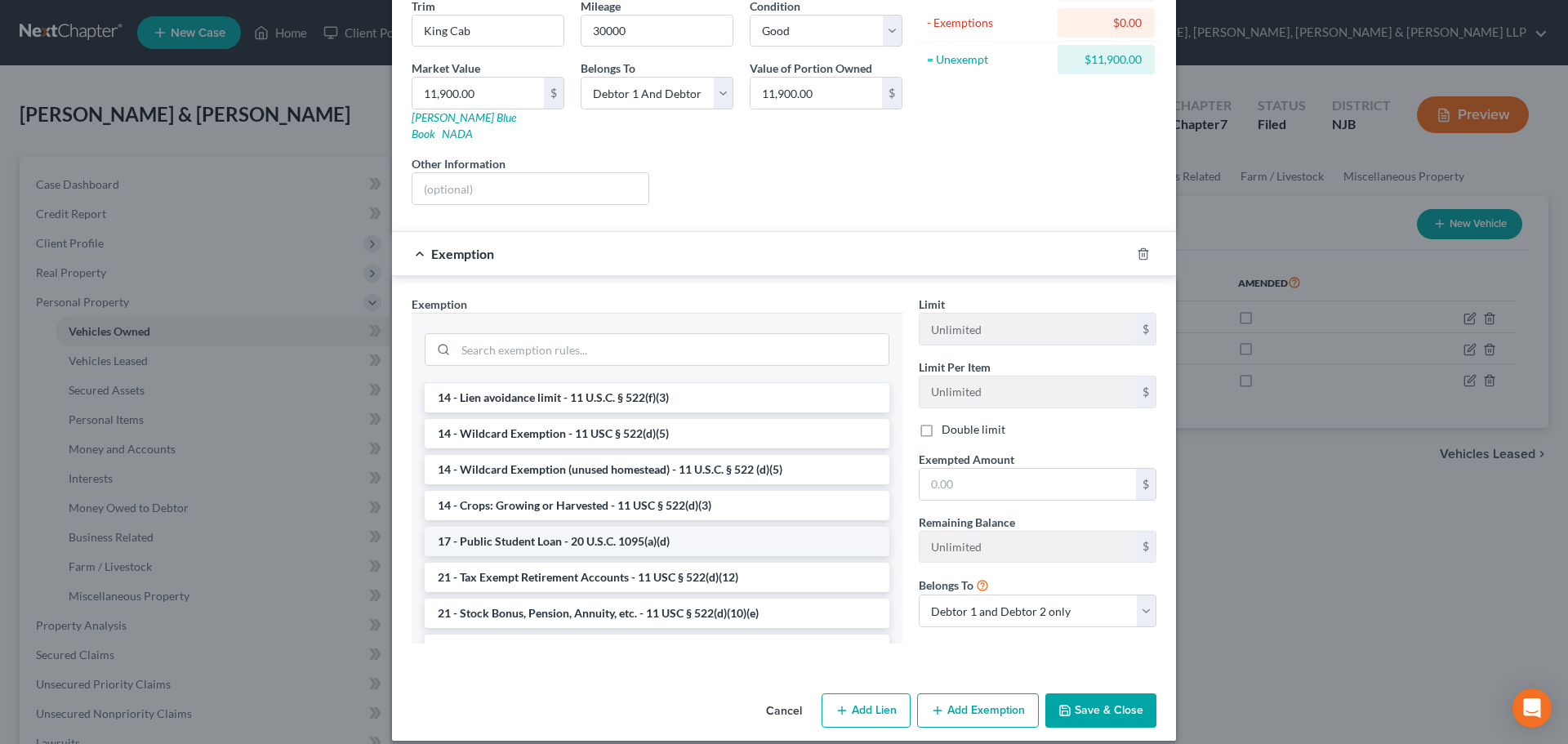
scroll to position [327, 0]
click at [566, 451] on li "14 - Wildcard Exemption (unused homestead) - 11 U.S.C. § 522 (d)(5)" at bounding box center [657, 465] width 464 height 29
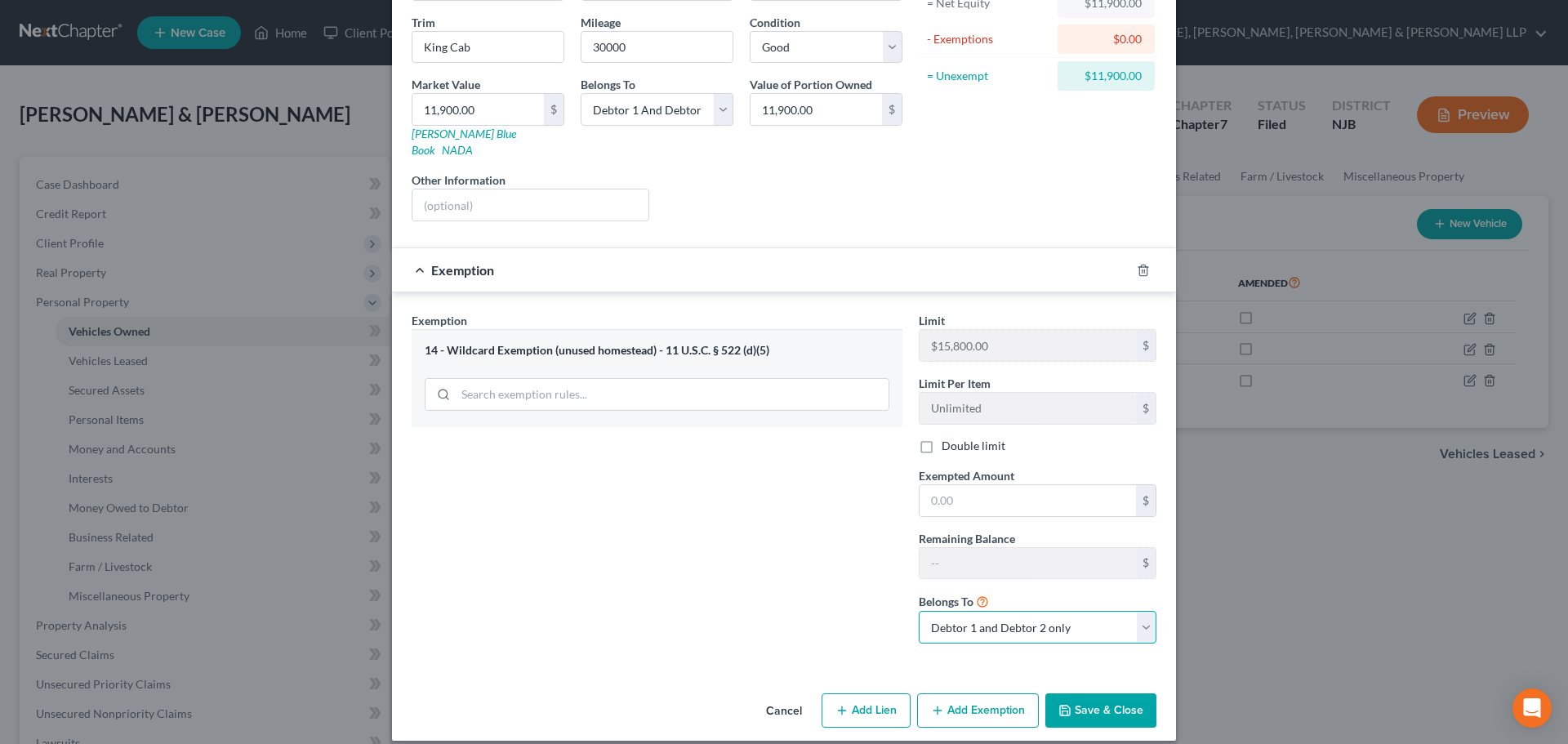
click at [996, 613] on select "Debtor 1 only Debtor 2 only Debtor 1 and Debtor 2 only" at bounding box center [1037, 626] width 238 height 33
select select "0"
click at [918, 610] on select "Debtor 1 only Debtor 2 only Debtor 1 and Debtor 2 only" at bounding box center [1037, 626] width 238 height 33
click at [966, 493] on input "text" at bounding box center [1027, 500] width 216 height 31
drag, startPoint x: 949, startPoint y: 484, endPoint x: 847, endPoint y: 490, distance: 102.2
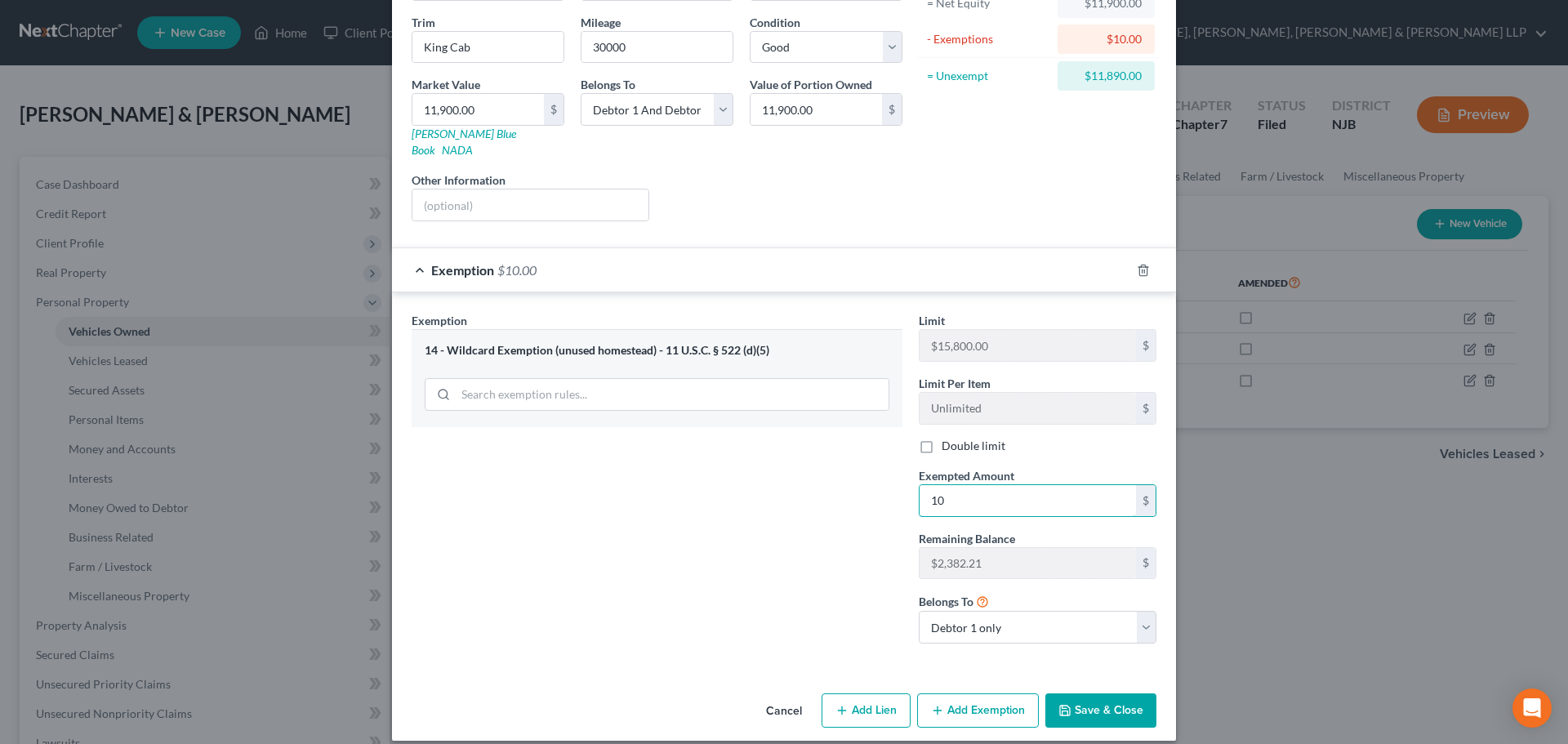
click at [847, 490] on div "Exemption Set must be selected for CA. Exemption * 14 - Wildcard Exemption (unu…" at bounding box center [784, 484] width 761 height 345
type input "2,000"
drag, startPoint x: 962, startPoint y: 489, endPoint x: 869, endPoint y: 489, distance: 93.0
click at [869, 489] on div "Exemption Set must be selected for CA. Exemption * 14 - Wildcard Exemption (unu…" at bounding box center [784, 484] width 761 height 345
type input "1"
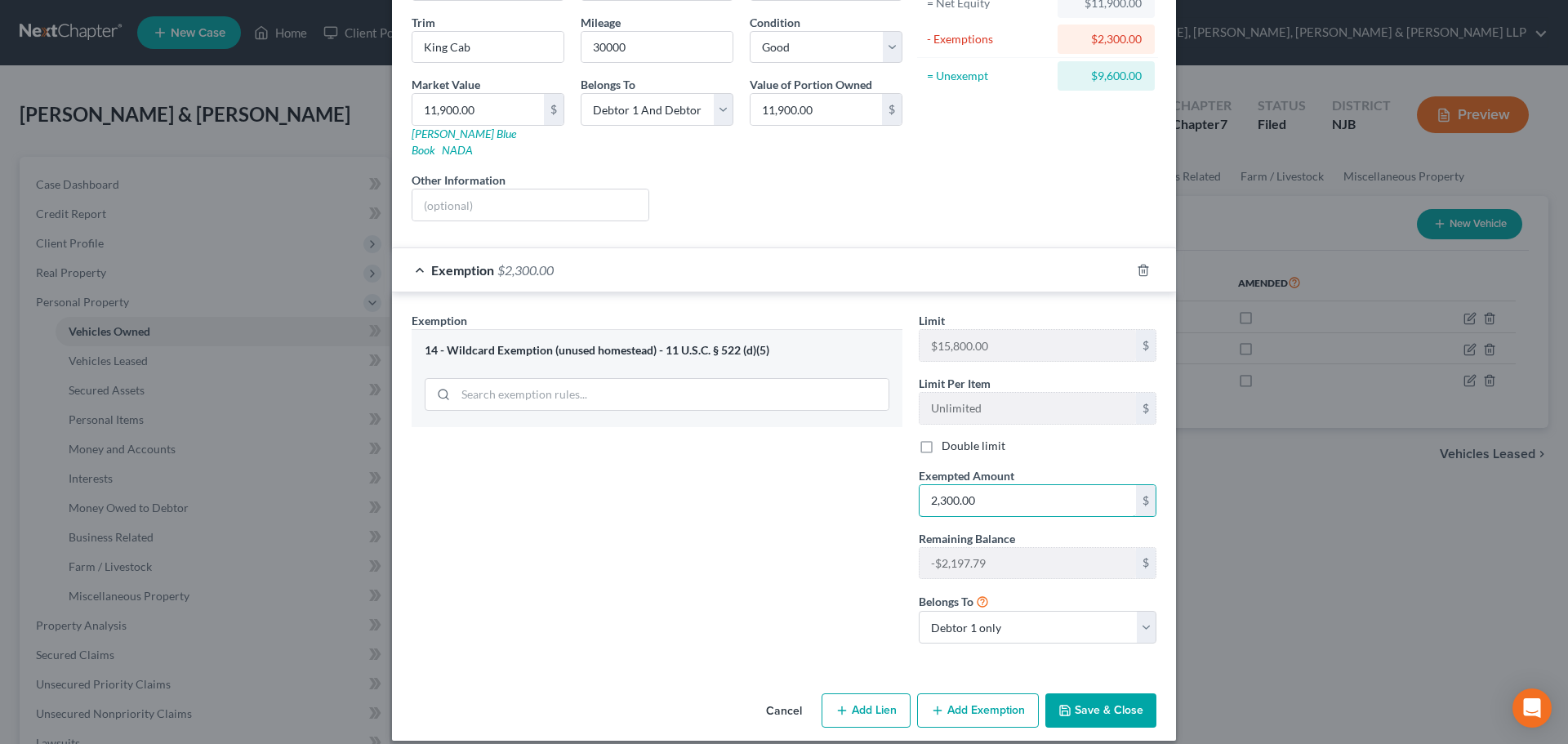
type input "2,300.00"
click at [1064, 706] on icon "button" at bounding box center [1064, 710] width 9 height 9
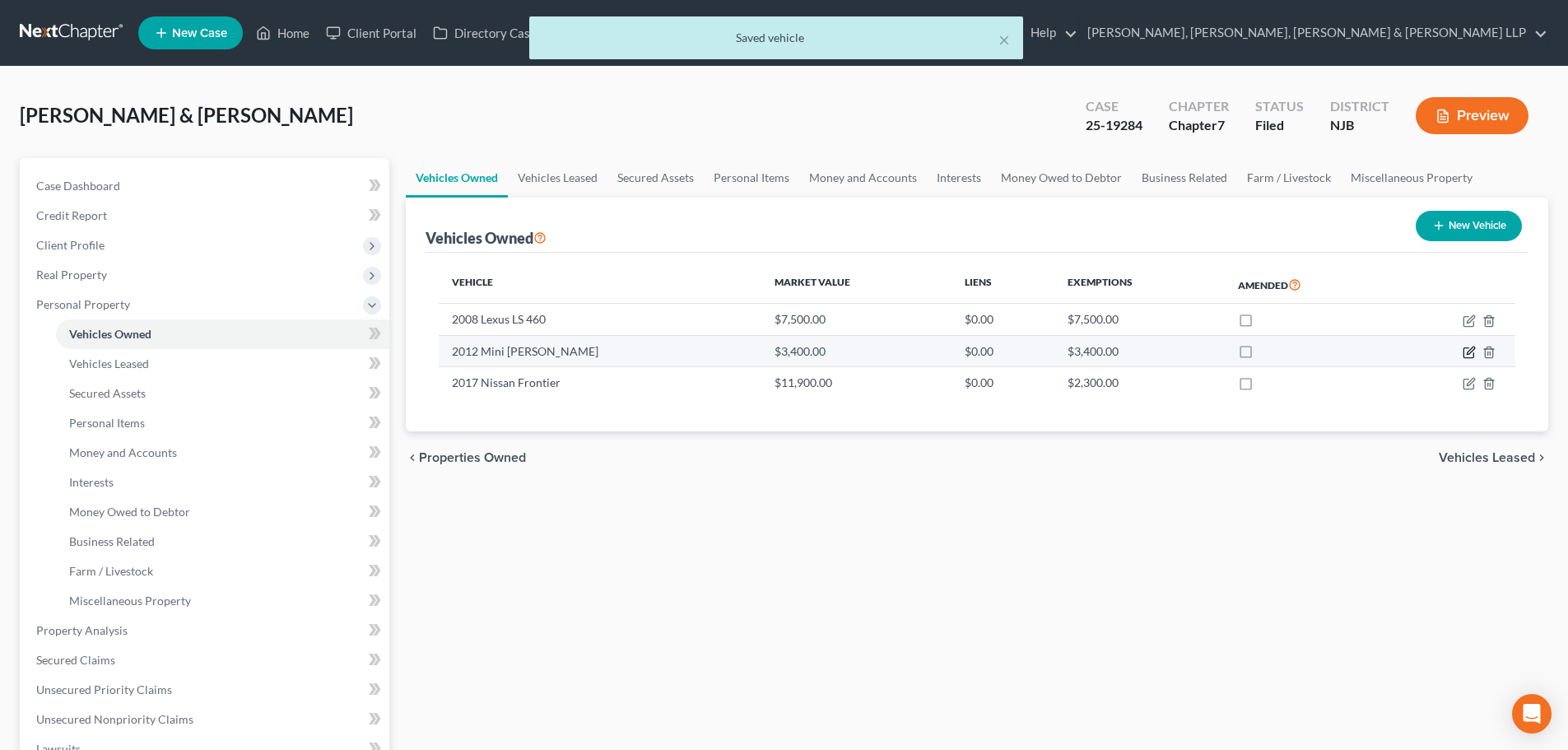
click at [1471, 352] on icon "button" at bounding box center [1470, 350] width 8 height 8
select select "0"
select select "14"
select select "2"
select select "1"
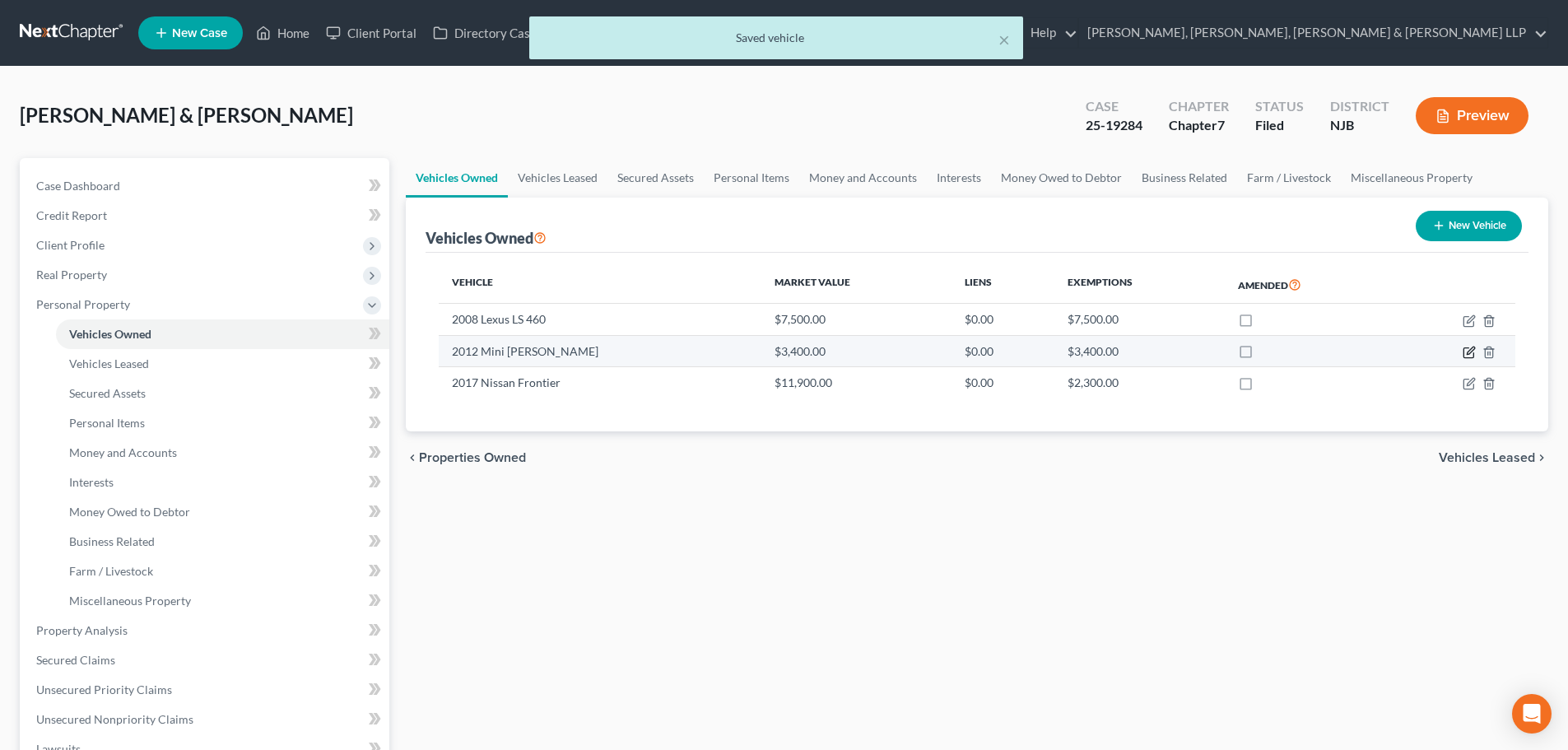
select select "1"
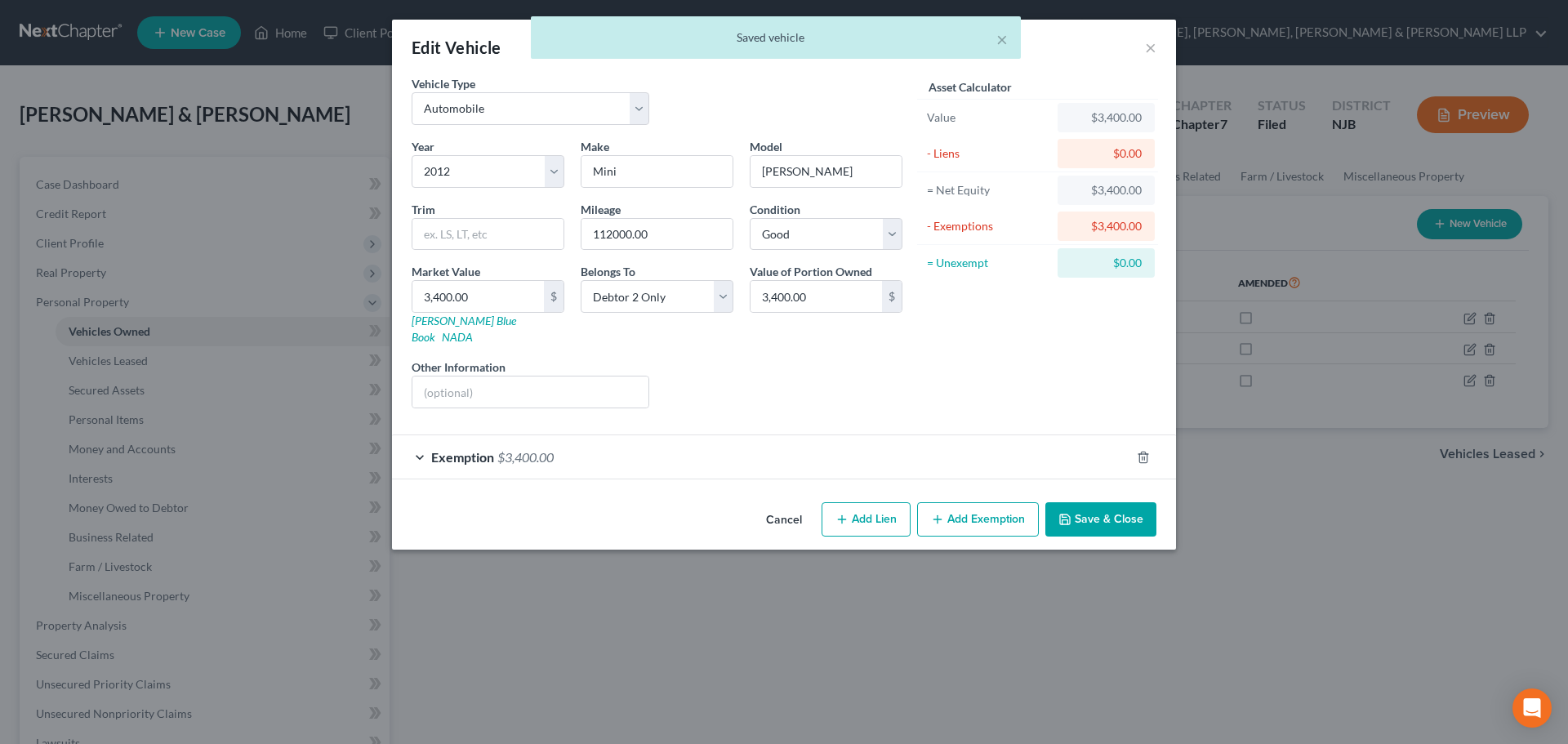
click at [736, 443] on div "Exemption $3,400.00" at bounding box center [761, 457] width 739 height 43
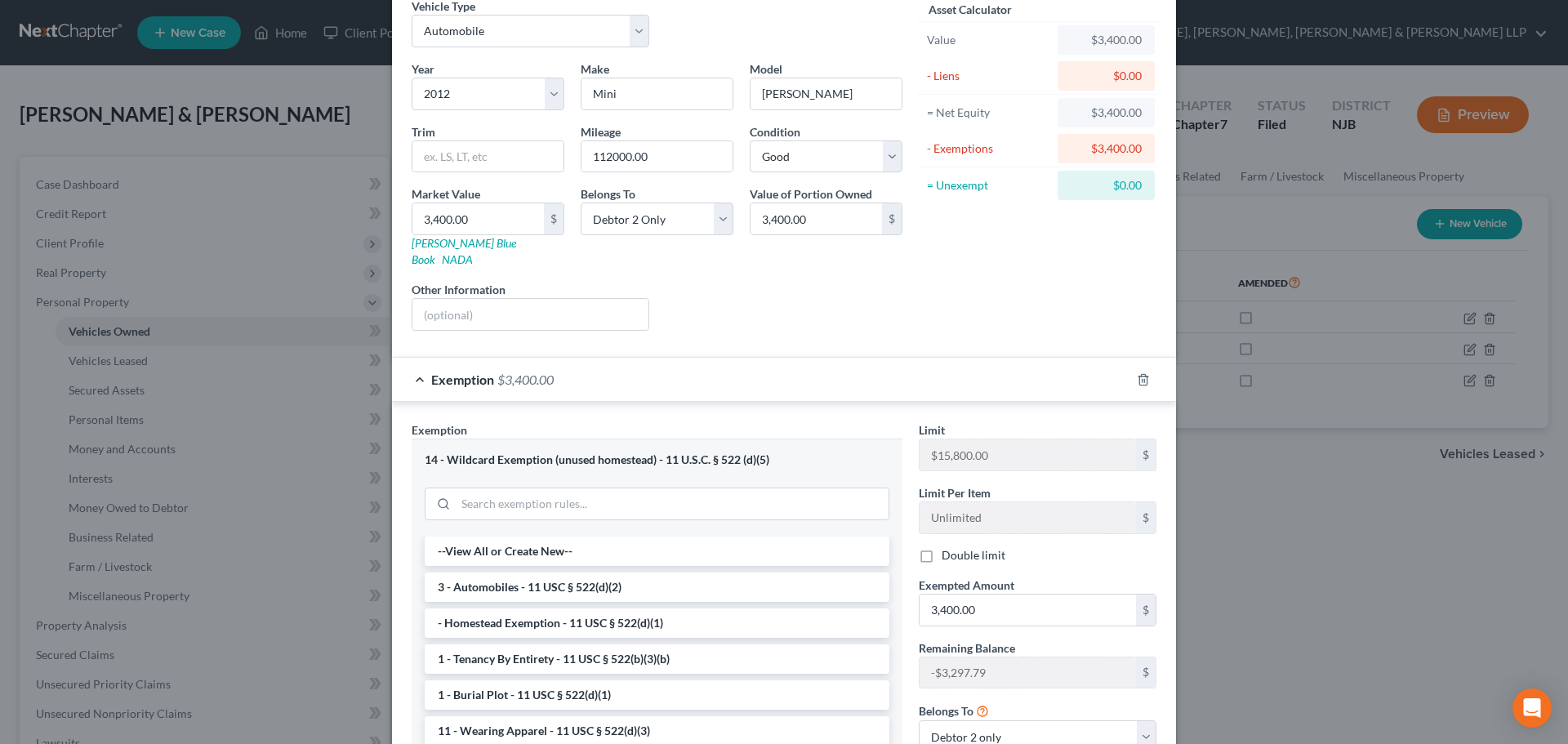
scroll to position [0, 0]
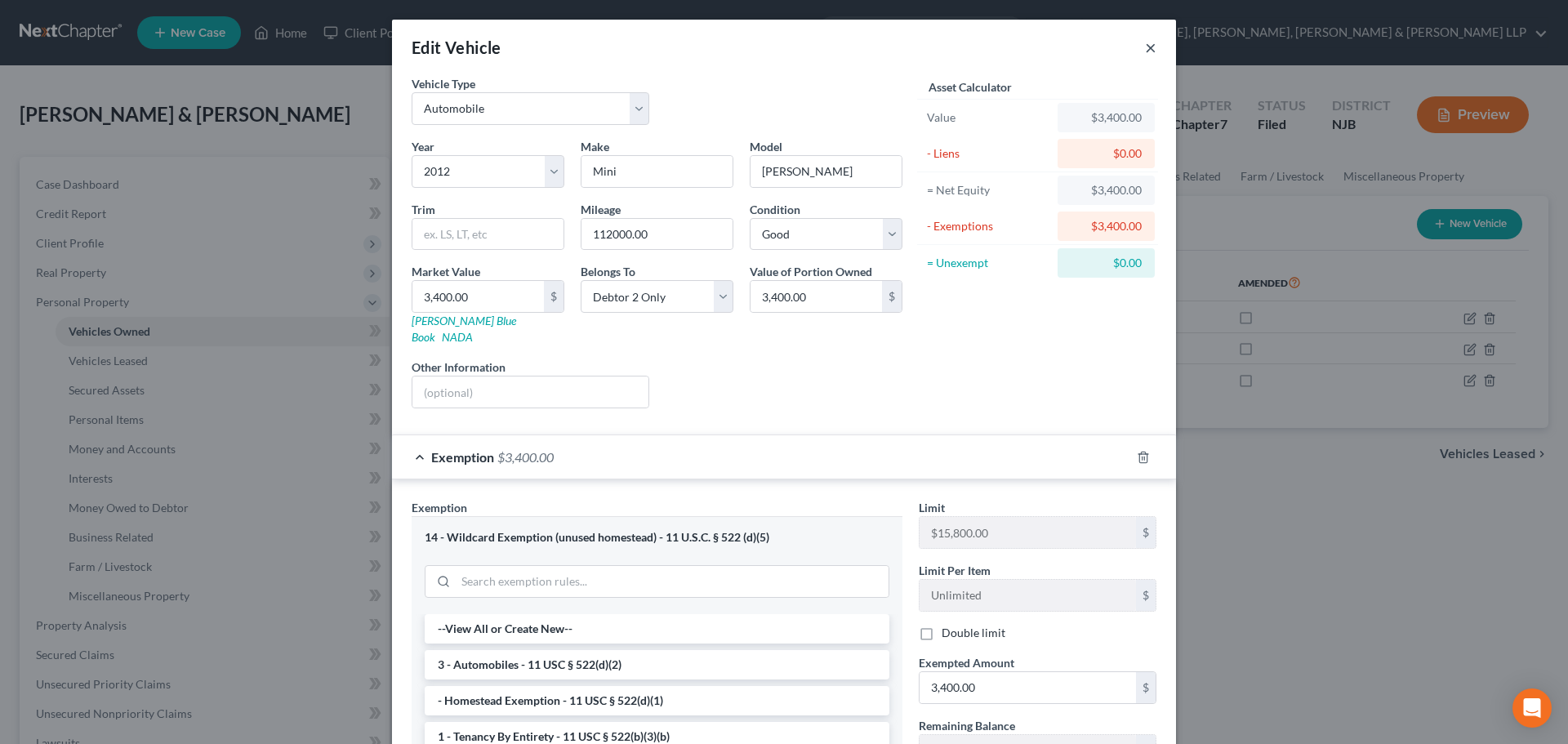
click at [1145, 47] on button "×" at bounding box center [1150, 47] width 11 height 20
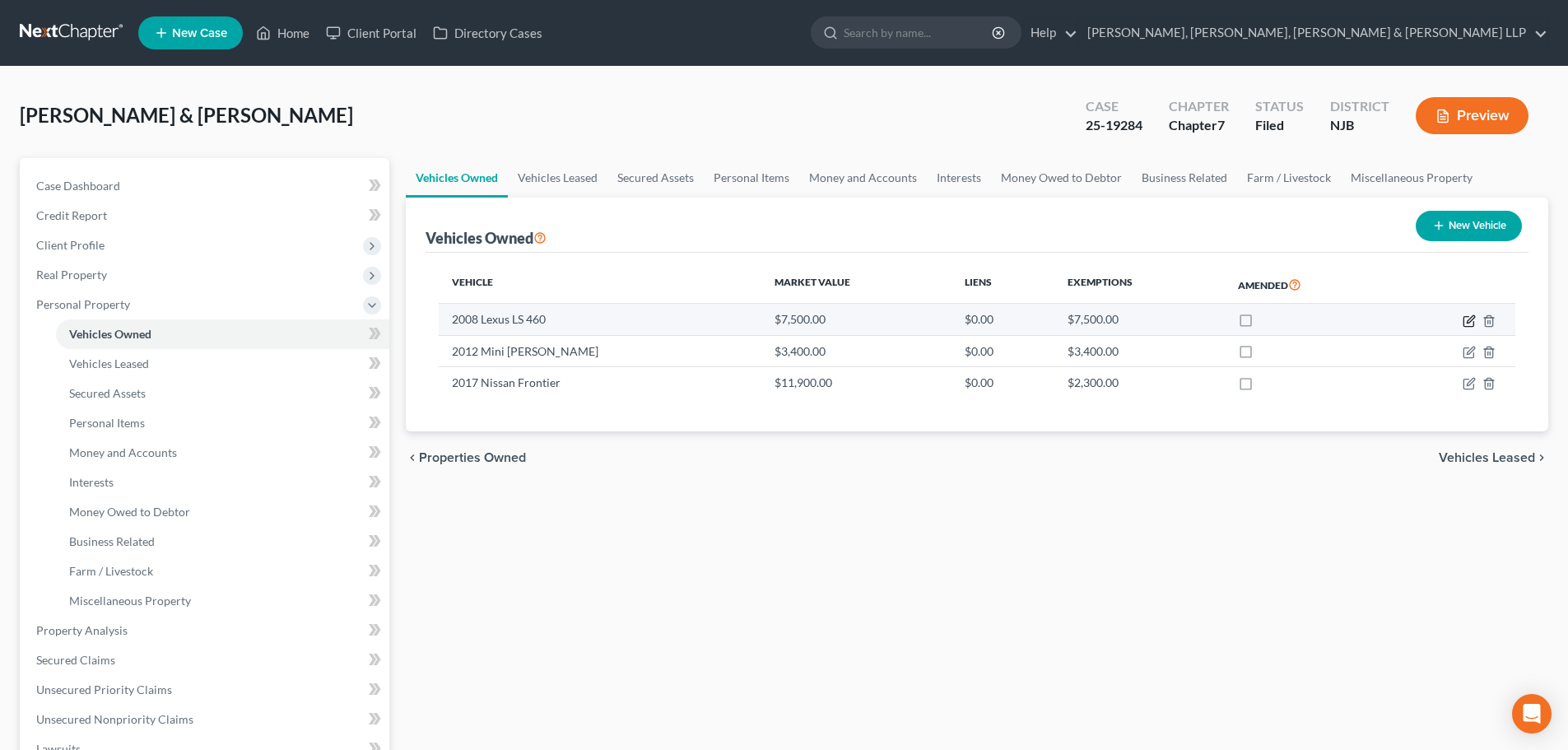
click at [1467, 319] on icon "button" at bounding box center [1469, 321] width 13 height 13
select select "0"
select select "18"
select select "2"
select select "0"
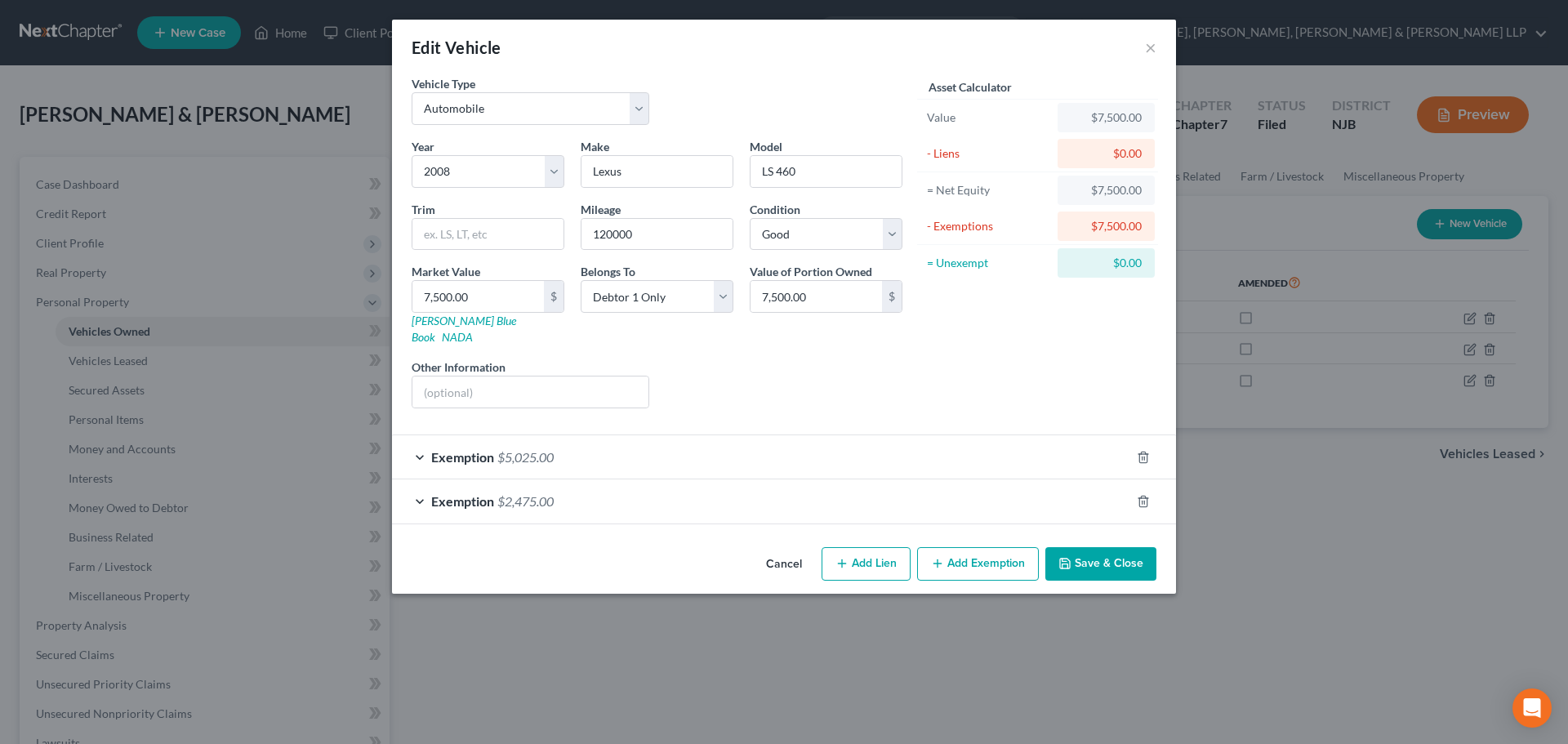
click at [741, 452] on div "Exemption $5,025.00" at bounding box center [761, 457] width 739 height 43
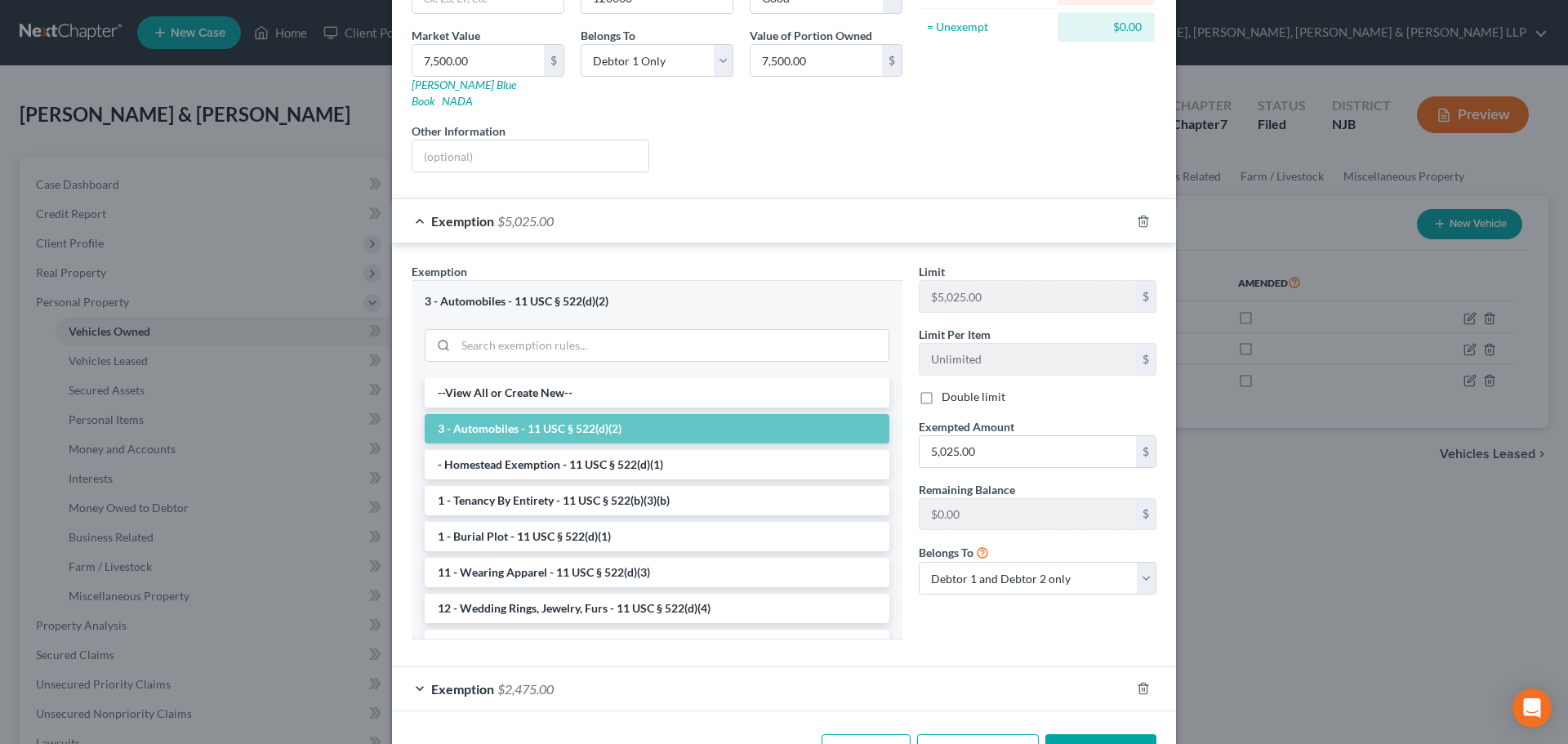
scroll to position [245, 0]
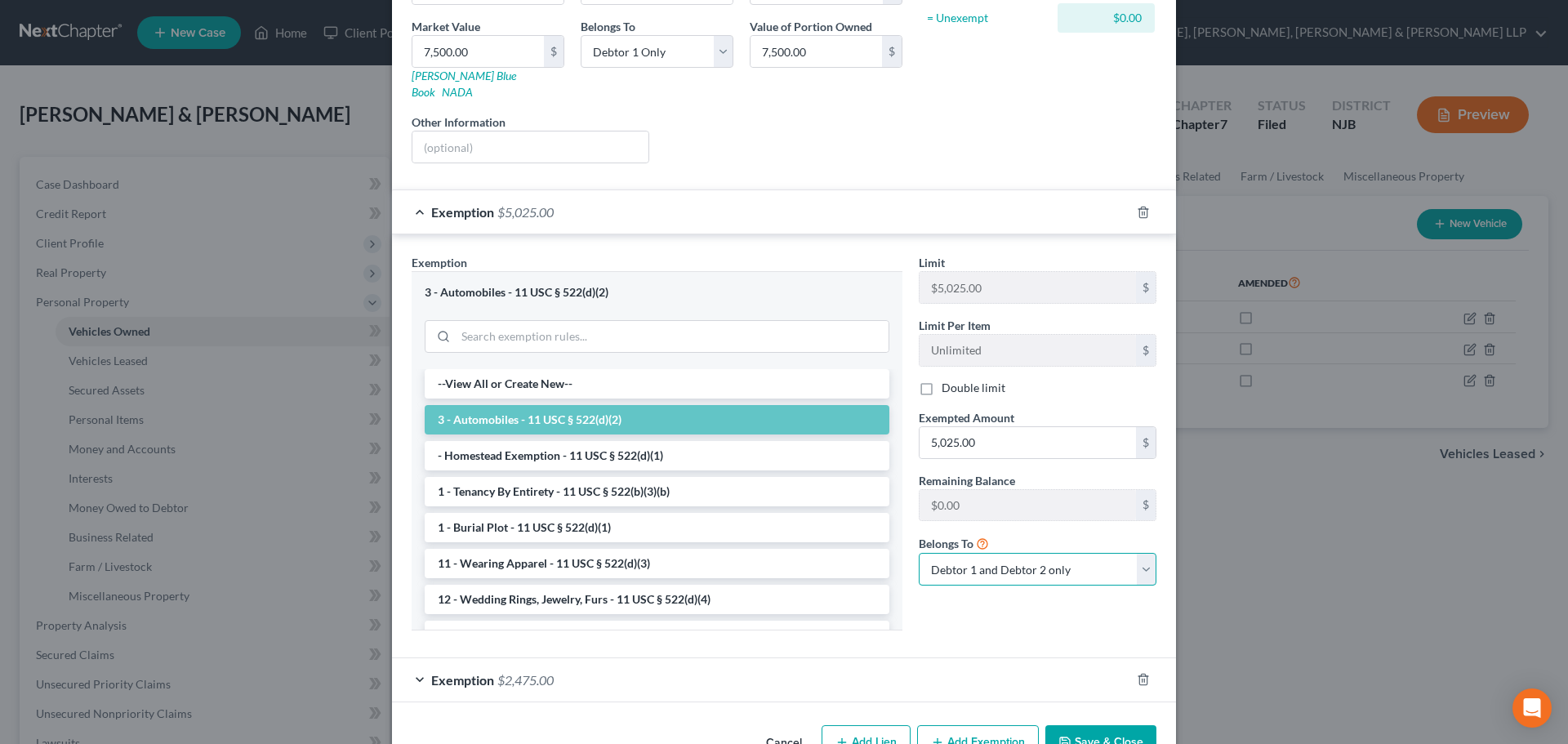
drag, startPoint x: 1033, startPoint y: 554, endPoint x: 1028, endPoint y: 564, distance: 11.2
click at [1033, 554] on select "Debtor 1 only Debtor 2 only Debtor 1 and Debtor 2 only" at bounding box center [1037, 569] width 238 height 33
select select "0"
click at [918, 553] on select "Debtor 1 only Debtor 2 only Debtor 1 and Debtor 2 only" at bounding box center [1037, 569] width 238 height 33
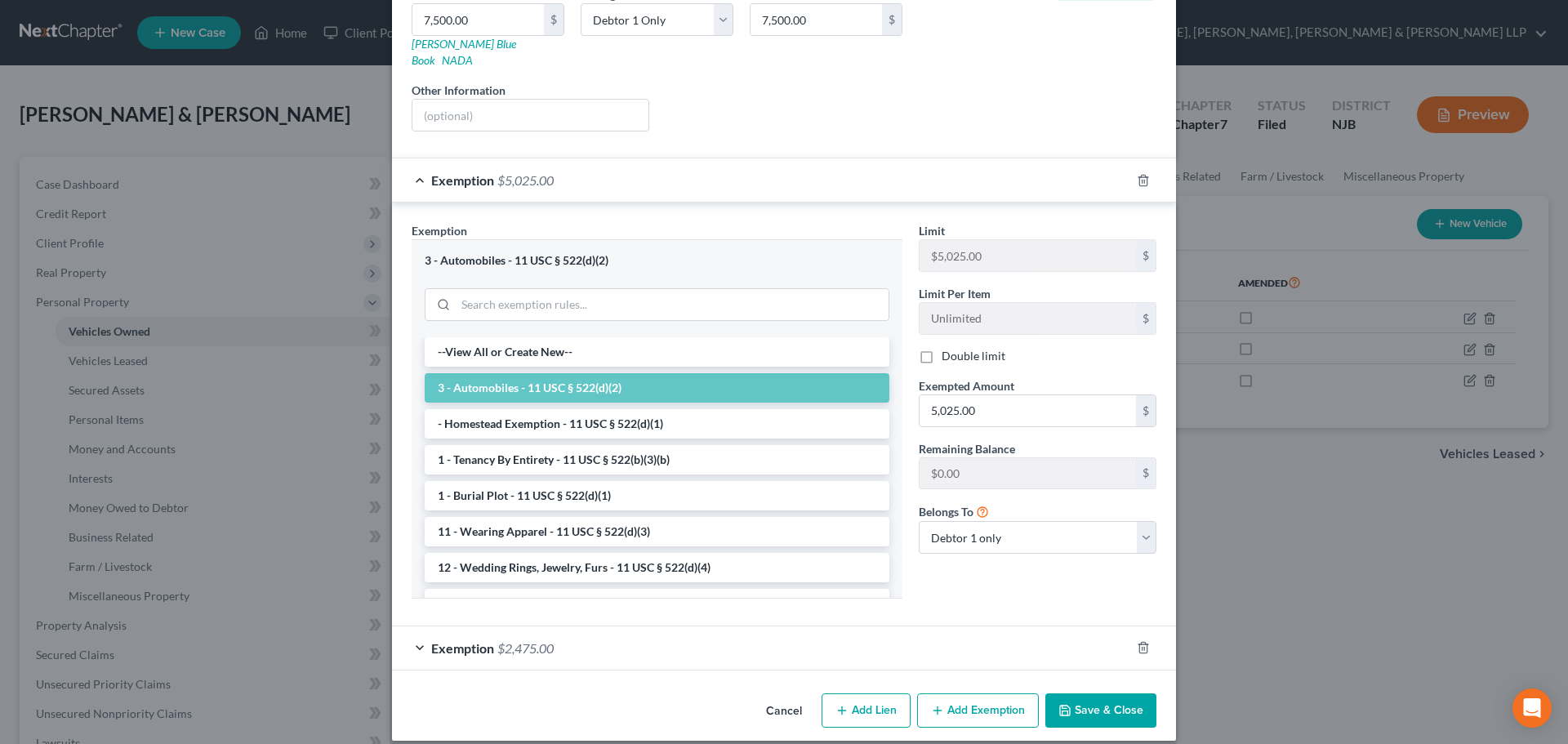
click at [1123, 695] on button "Save & Close" at bounding box center [1101, 710] width 111 height 35
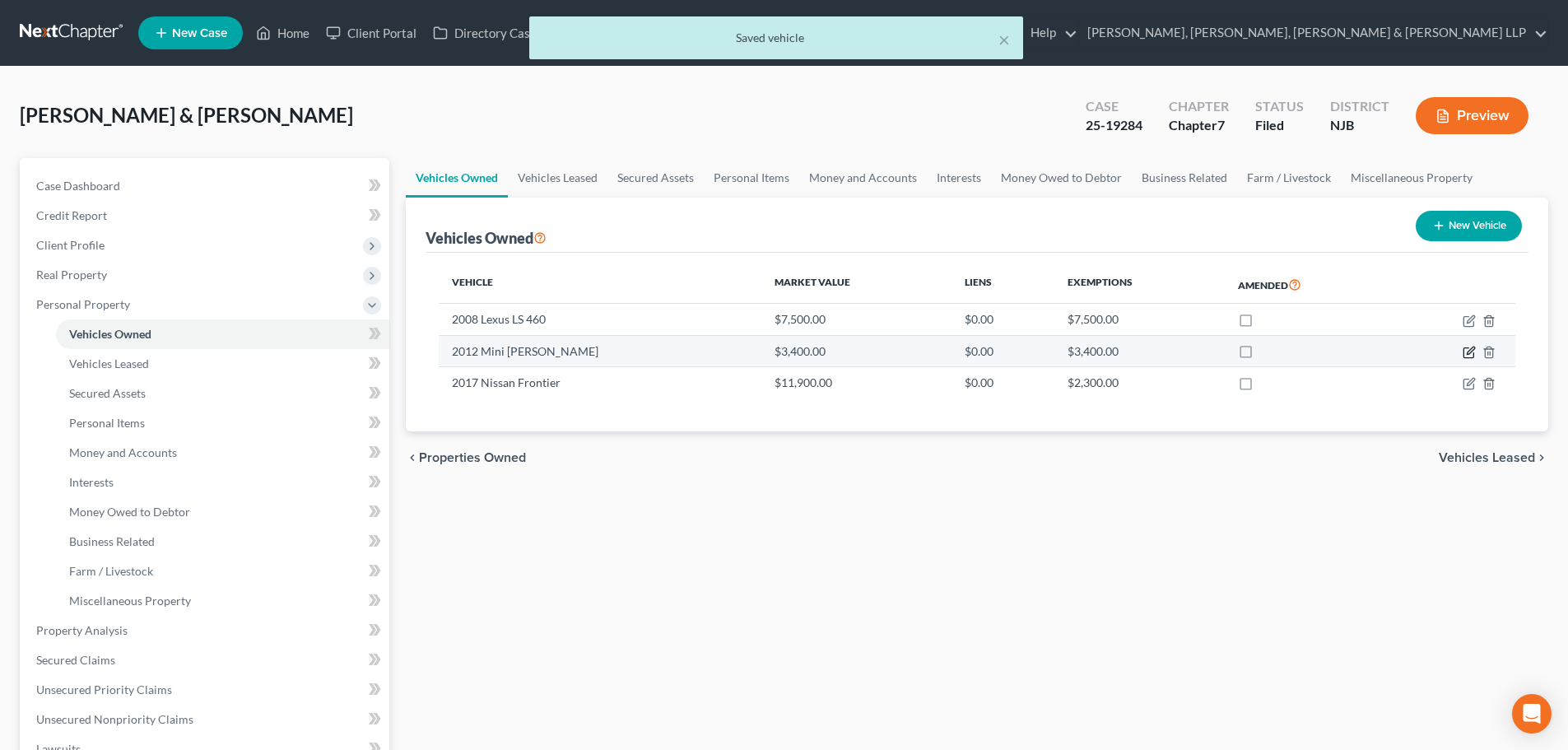
click at [1469, 352] on icon "button" at bounding box center [1469, 352] width 13 height 13
select select "0"
select select "14"
select select "2"
select select "1"
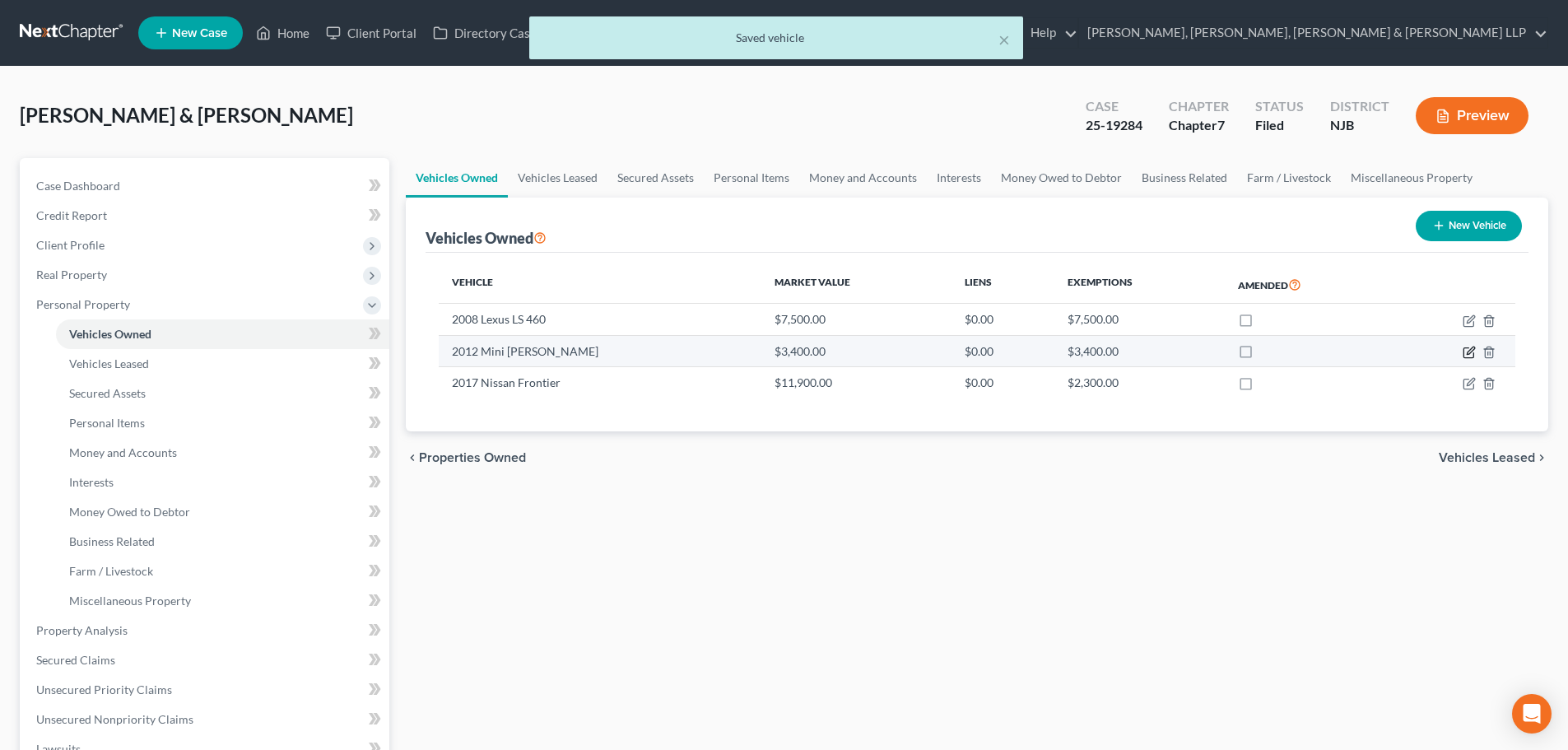
select select "1"
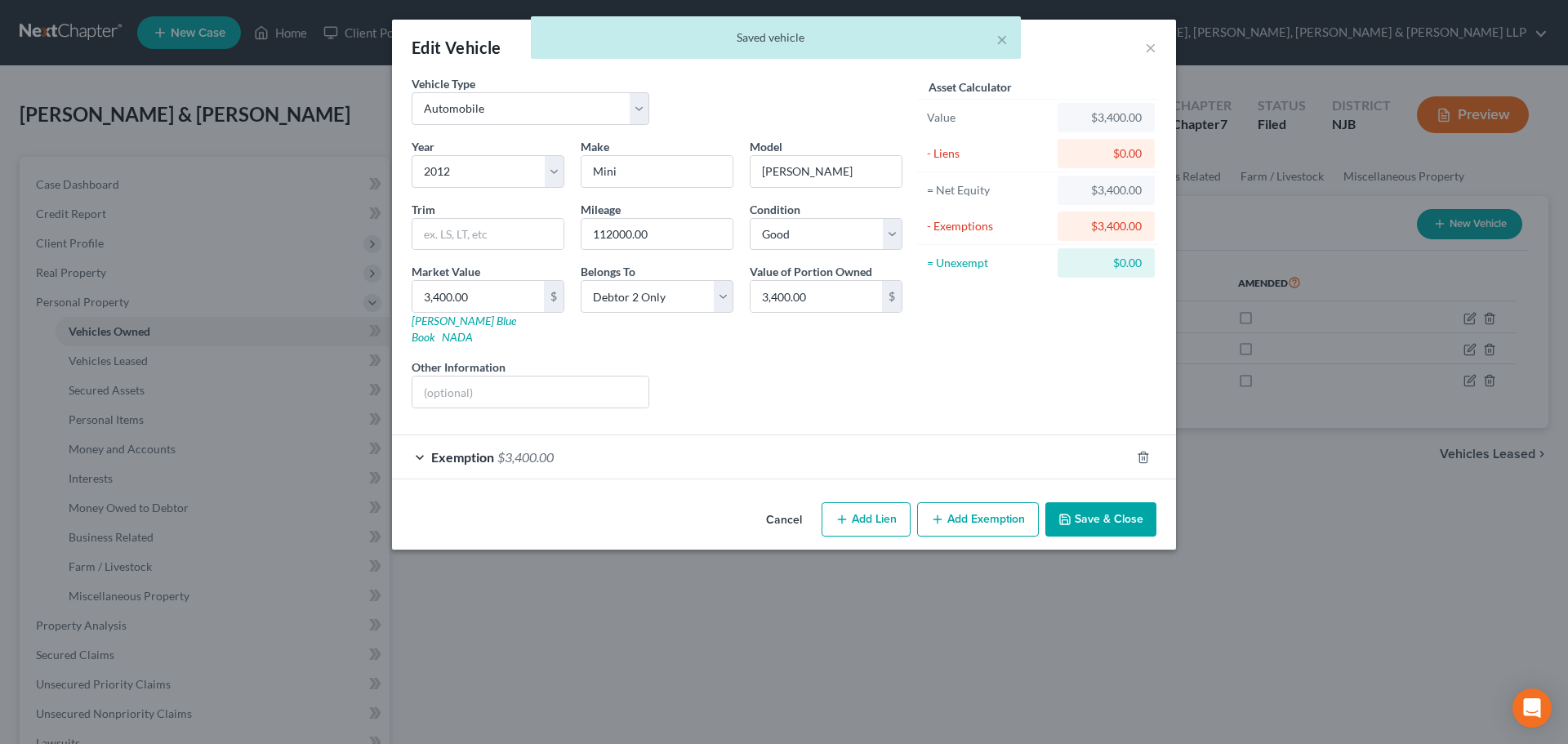
click at [768, 435] on div "Exemption $3,400.00" at bounding box center [761, 457] width 739 height 43
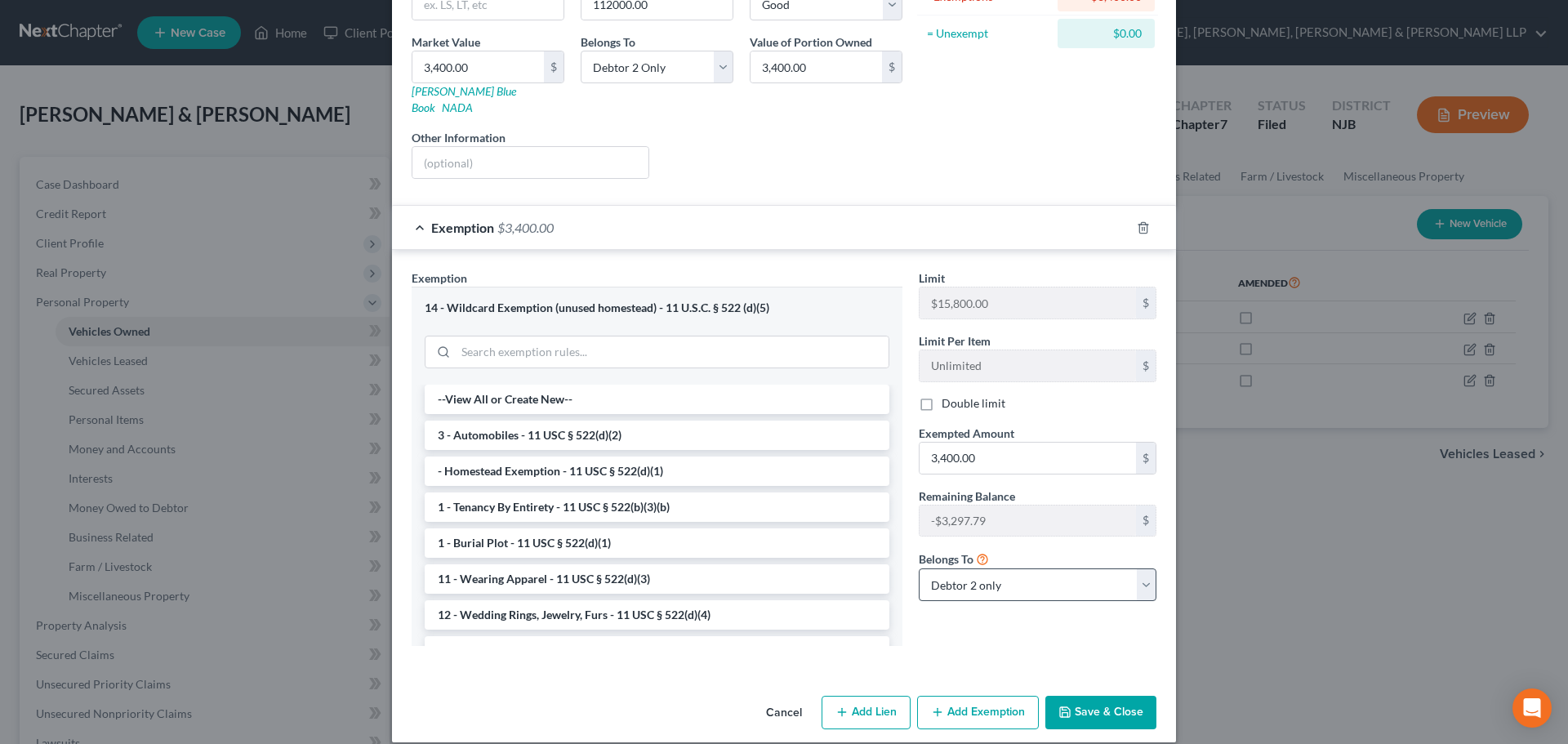
scroll to position [231, 0]
click at [1138, 223] on polyline "button" at bounding box center [1143, 223] width 9 height 0
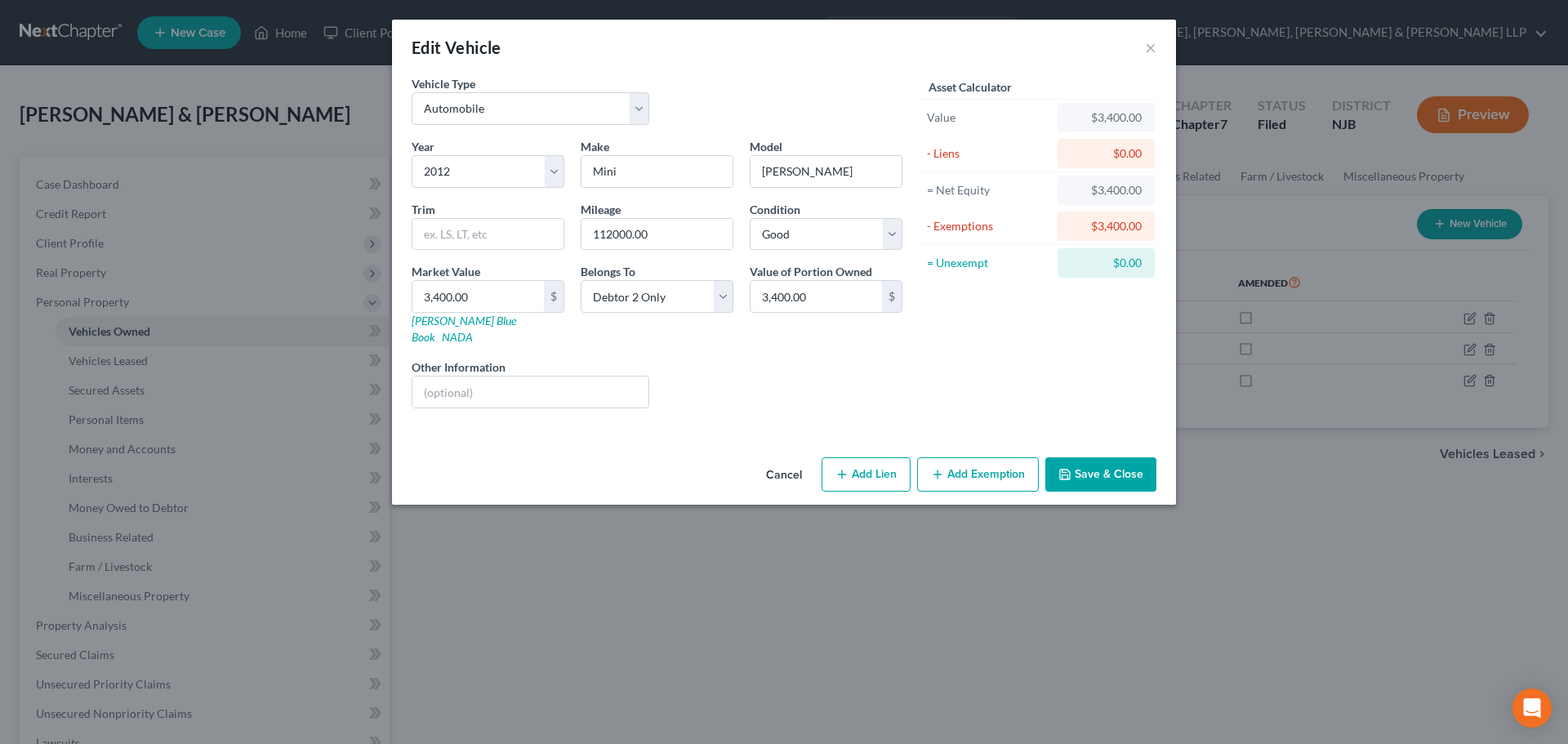
scroll to position [0, 0]
click at [970, 457] on button "Add Exemption" at bounding box center [978, 474] width 122 height 35
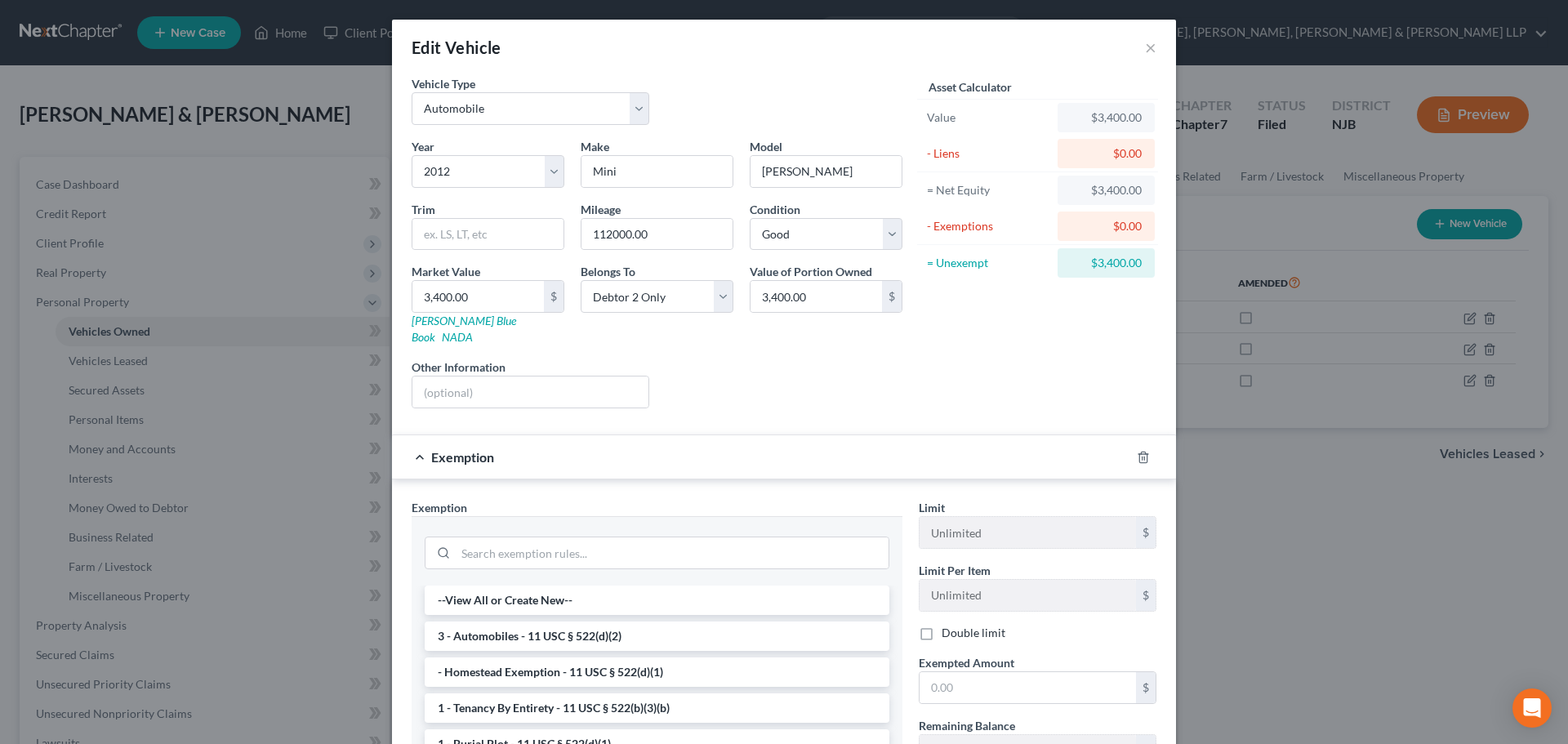
click at [579, 621] on li "3 - Automobiles - 11 USC § 522(d)(2)" at bounding box center [657, 635] width 464 height 29
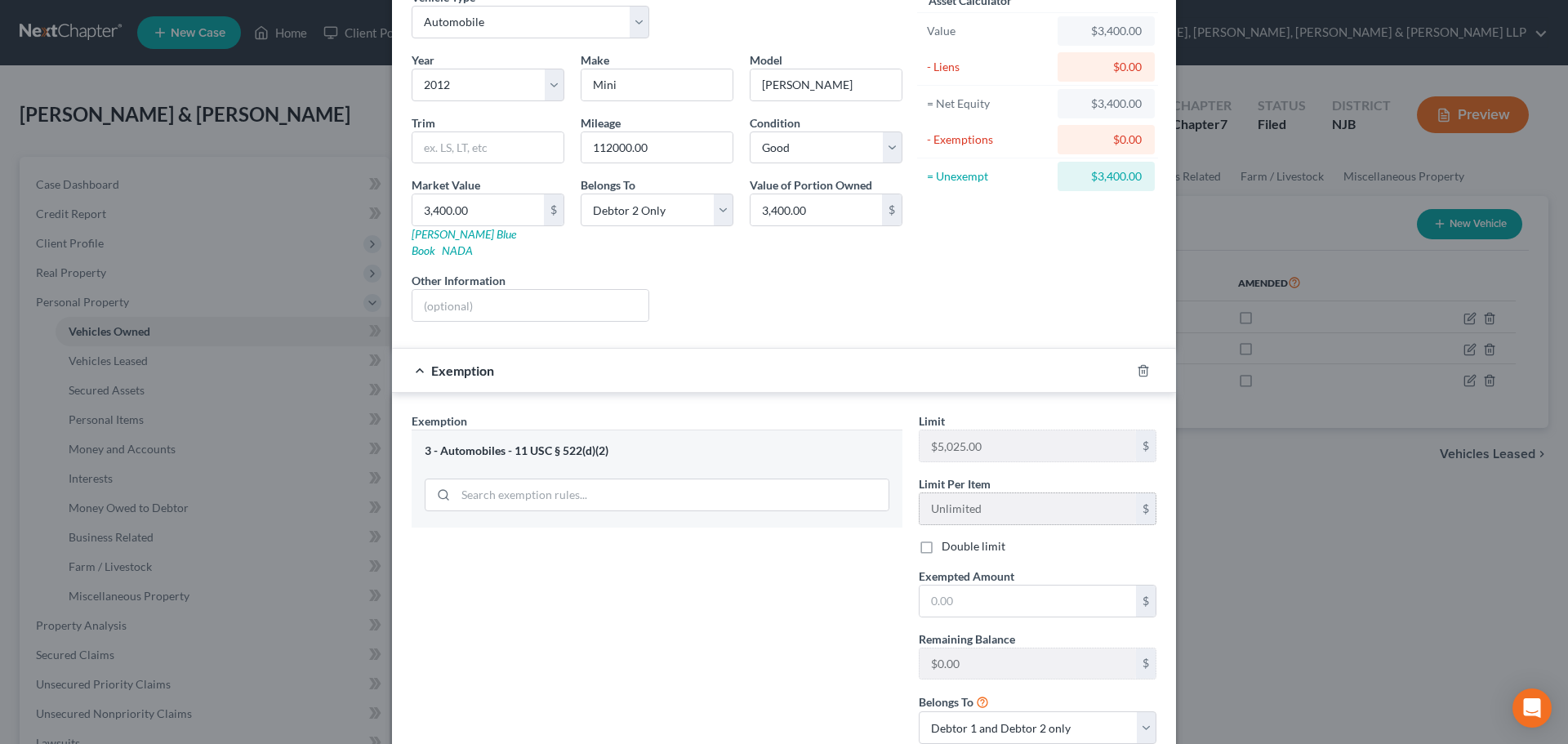
scroll to position [187, 0]
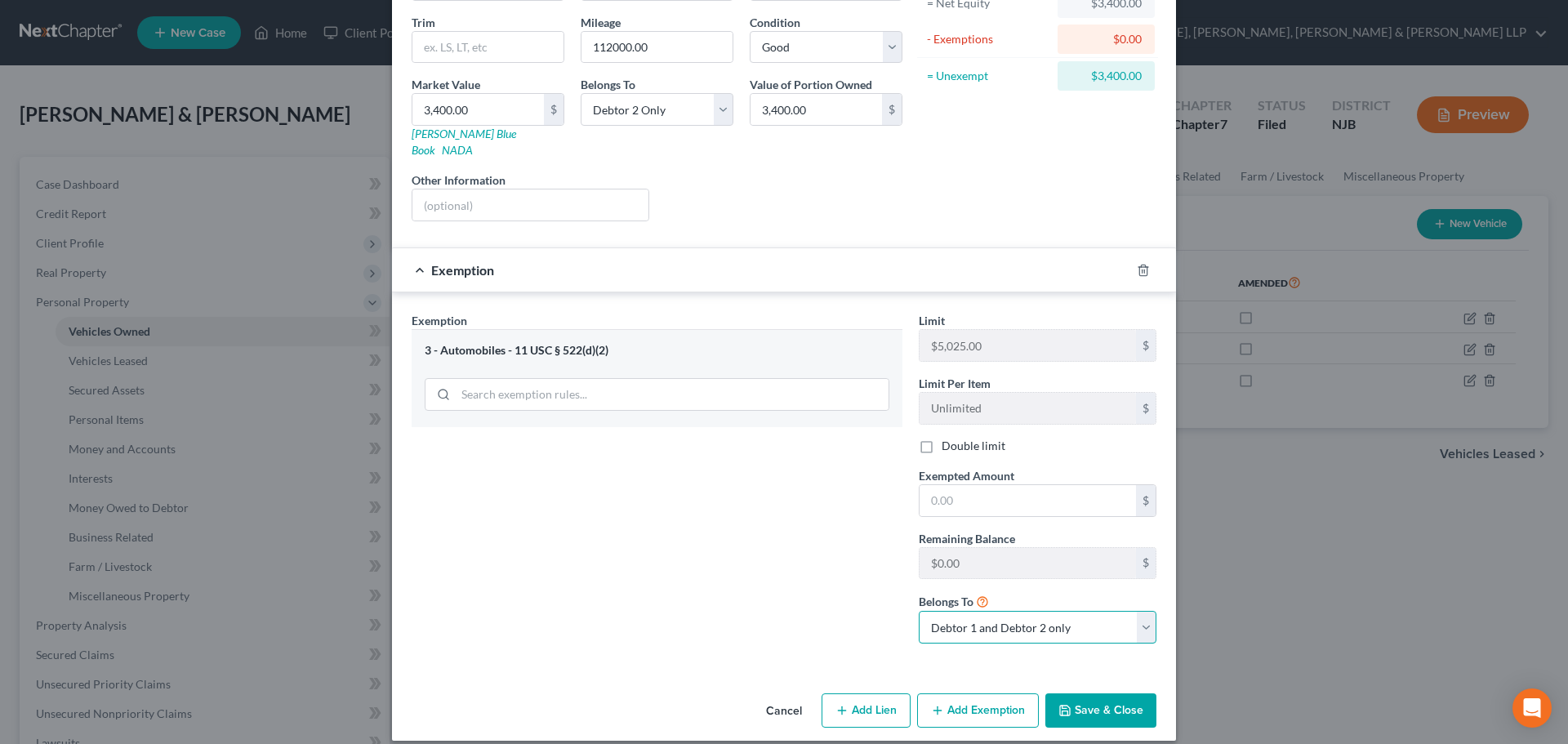
drag, startPoint x: 989, startPoint y: 604, endPoint x: 994, endPoint y: 616, distance: 13.0
click at [989, 610] on select "Debtor 1 only Debtor 2 only Debtor 1 and Debtor 2 only" at bounding box center [1037, 626] width 238 height 33
select select "1"
click at [918, 610] on select "Debtor 1 only Debtor 2 only Debtor 1 and Debtor 2 only" at bounding box center [1037, 626] width 238 height 33
click at [969, 485] on input "text" at bounding box center [1027, 500] width 216 height 31
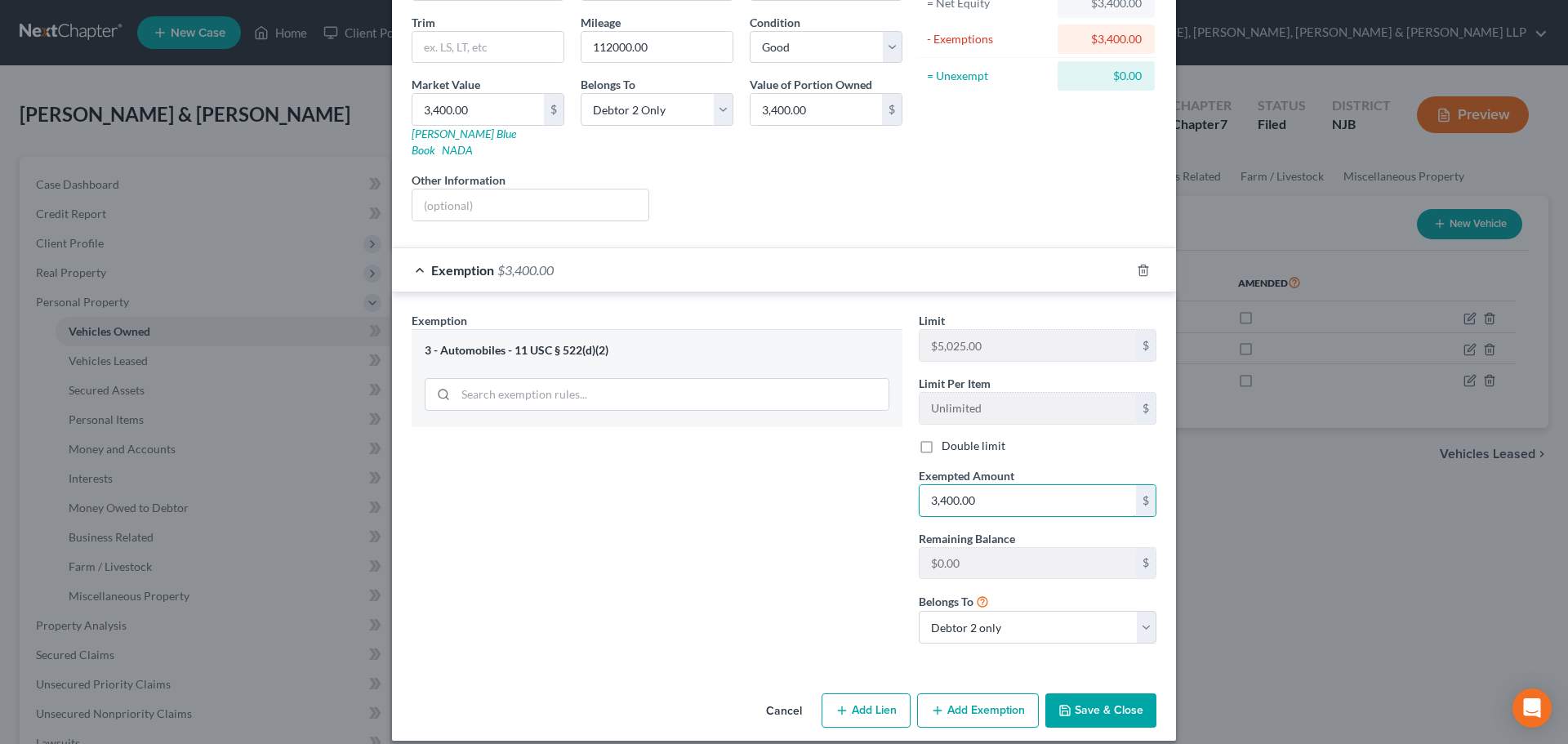
type input "3,400.00"
click at [828, 521] on div "Exemption Set must be selected for CA. Exemption * 3 - Automobiles - 11 USC § 5…" at bounding box center [657, 484] width 507 height 344
click at [1095, 699] on button "Save & Close" at bounding box center [1101, 710] width 111 height 35
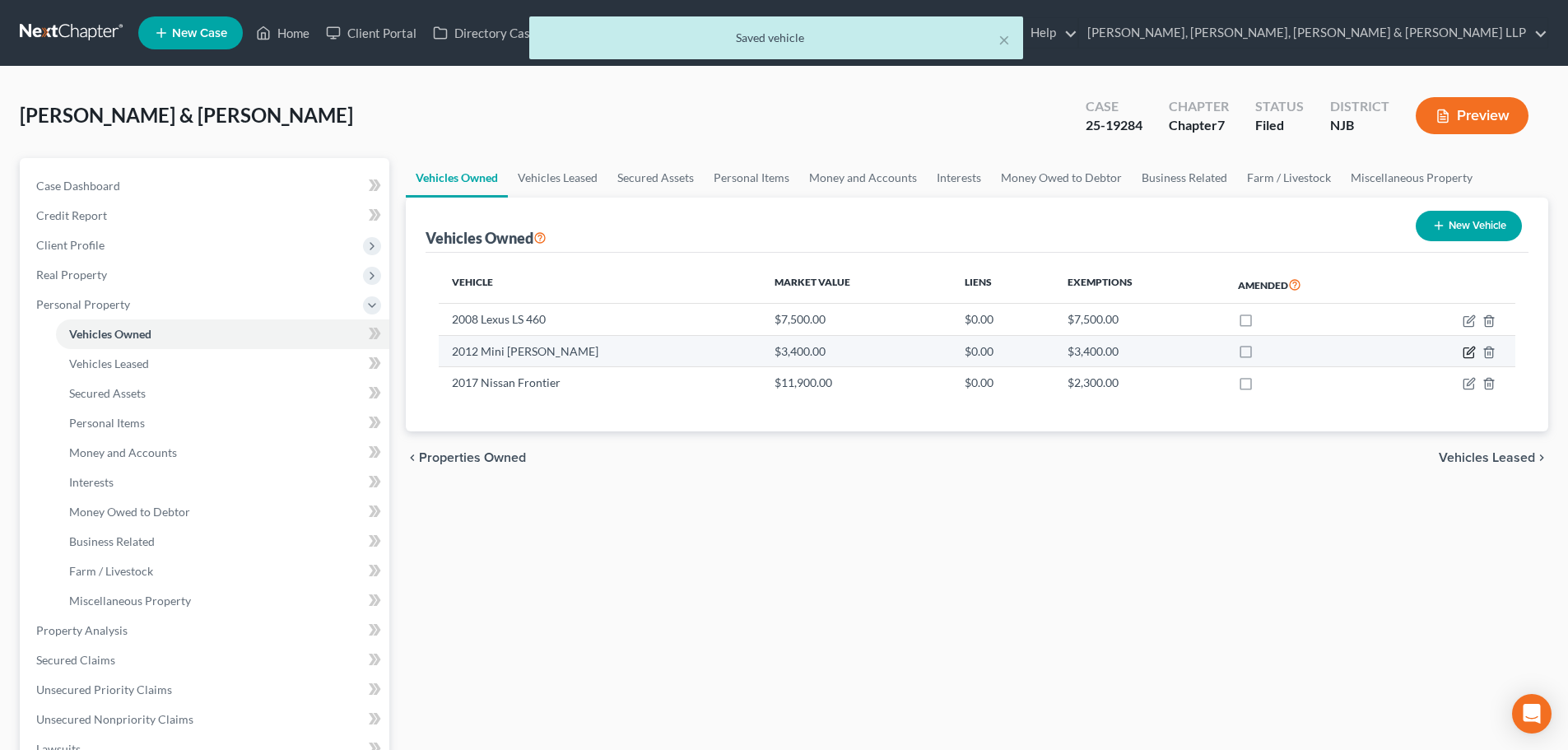
click at [1471, 351] on icon "button" at bounding box center [1469, 352] width 13 height 13
select select "0"
select select "14"
select select "2"
select select "1"
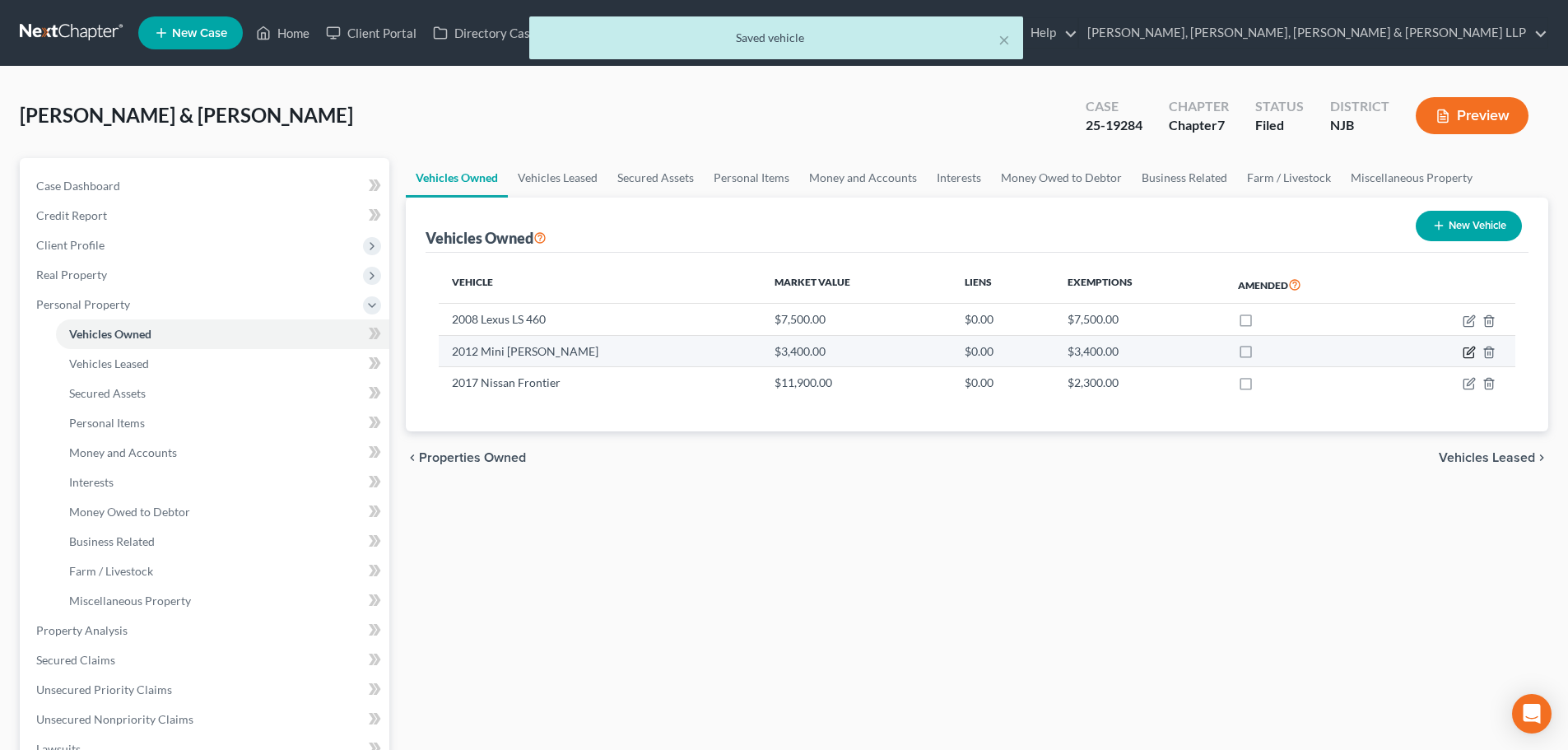
select select "1"
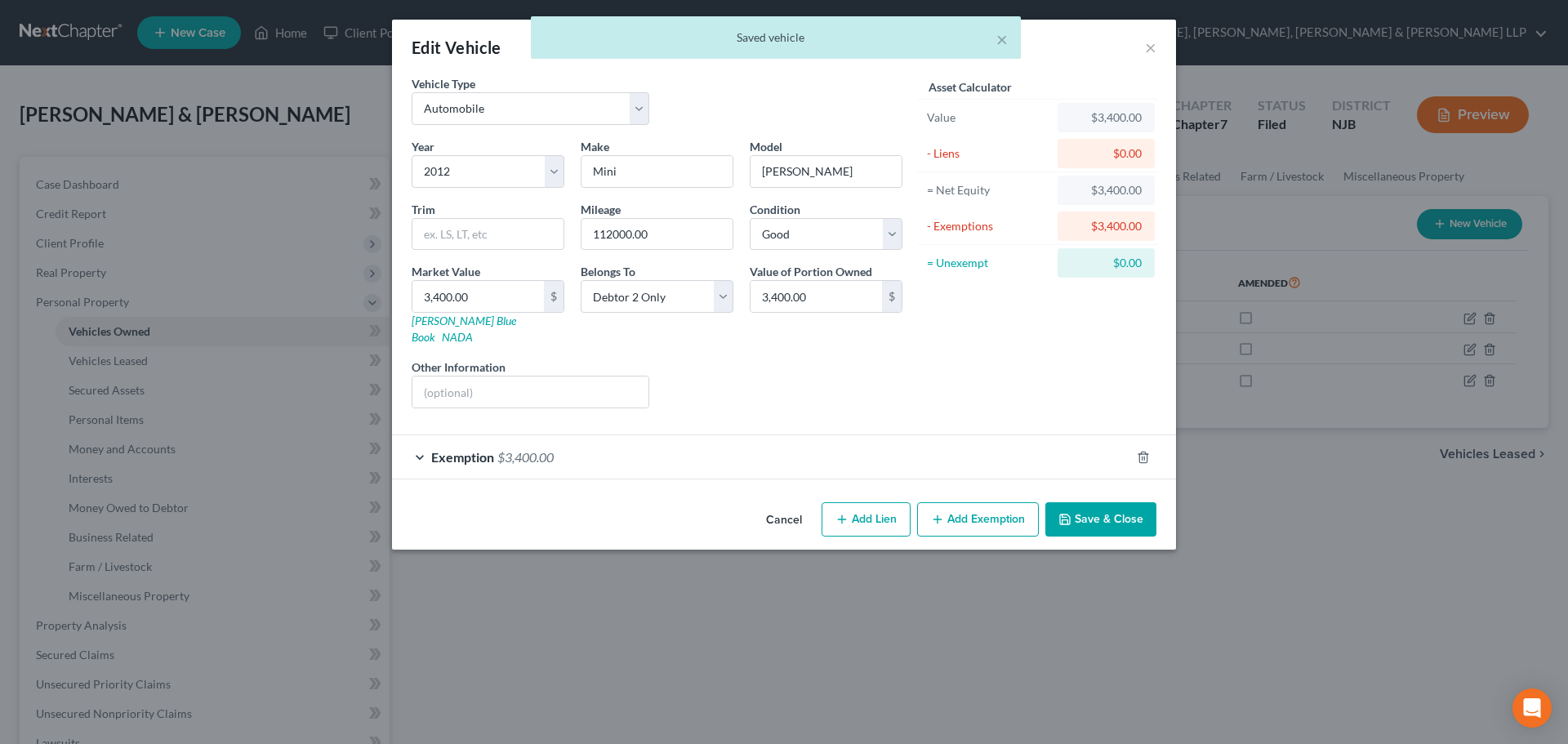
click at [860, 438] on div "Exemption $3,400.00" at bounding box center [761, 457] width 739 height 43
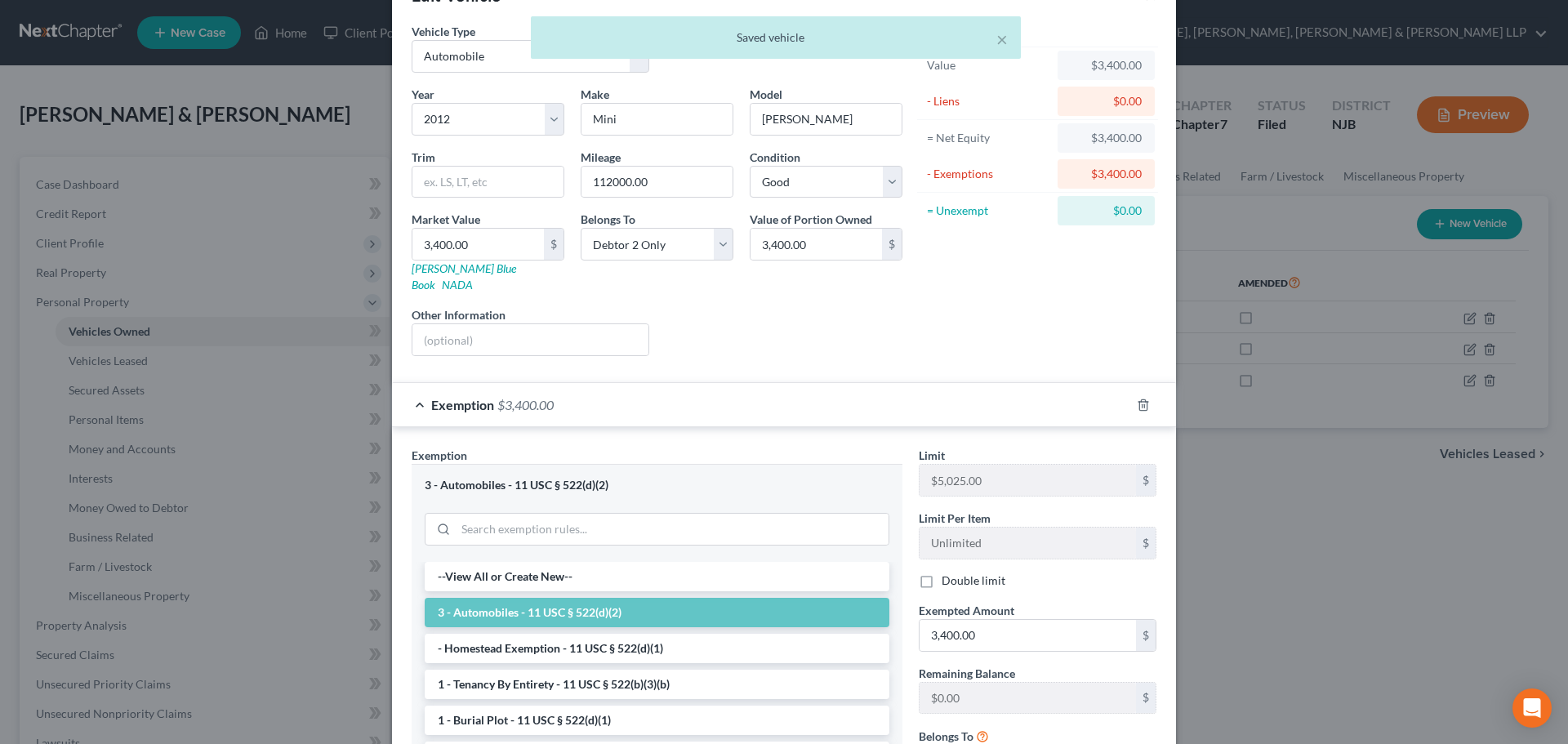
scroll to position [231, 0]
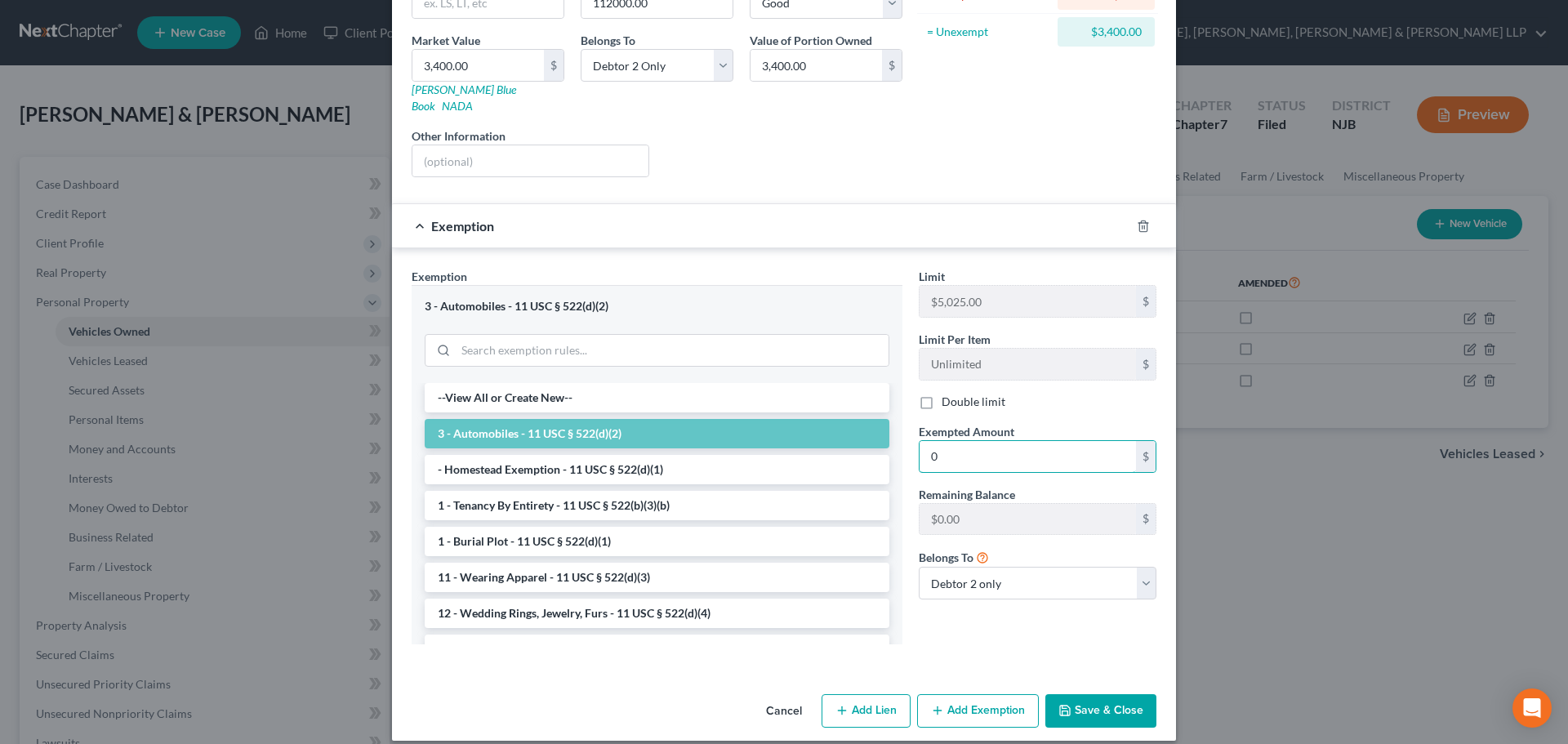
type input "0"
click at [731, 426] on li "3 - Automobiles - 11 USC § 522(d)(2)" at bounding box center [657, 432] width 464 height 29
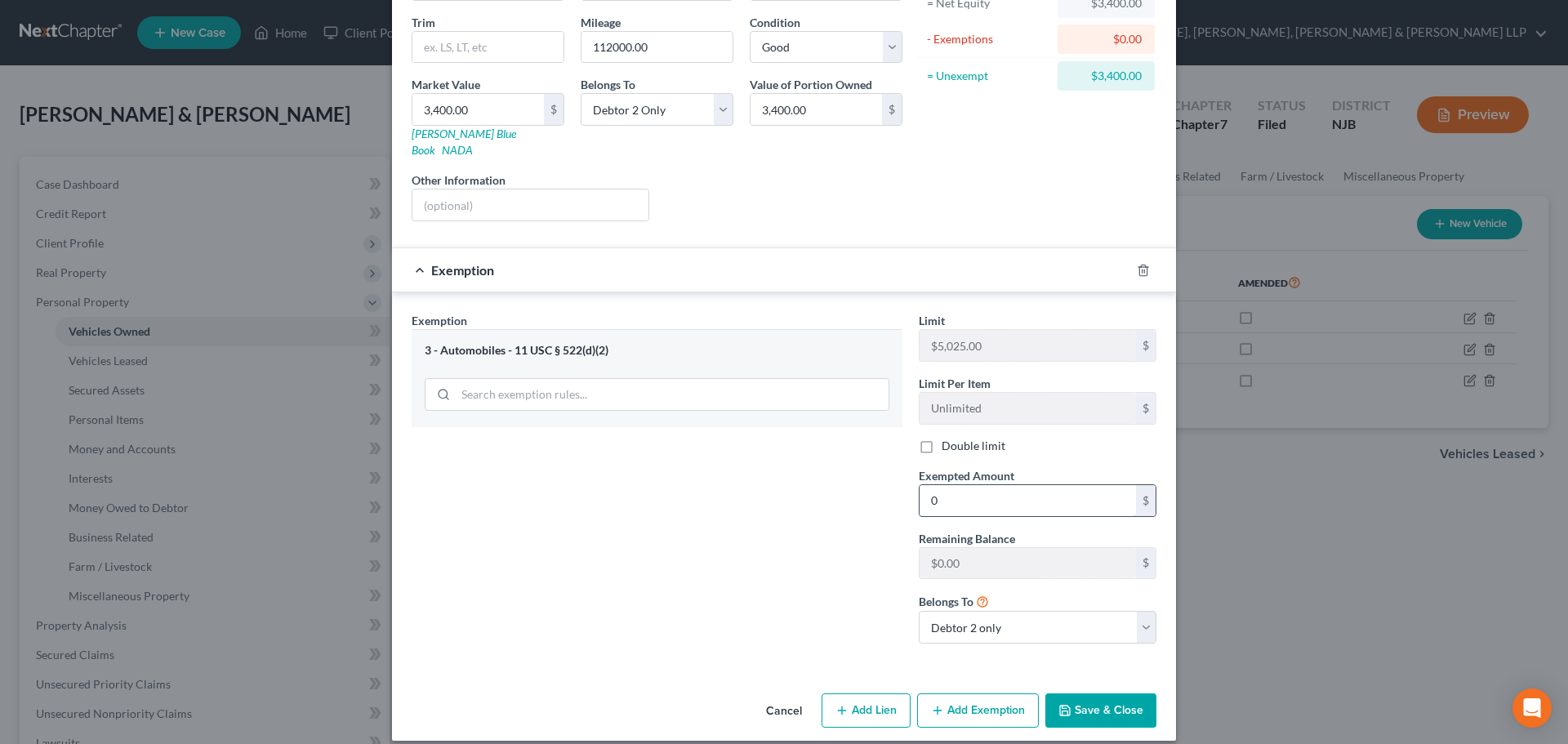
click at [975, 485] on input "0" at bounding box center [1027, 500] width 216 height 31
type input "0"
click at [1137, 264] on icon "button" at bounding box center [1143, 270] width 13 height 13
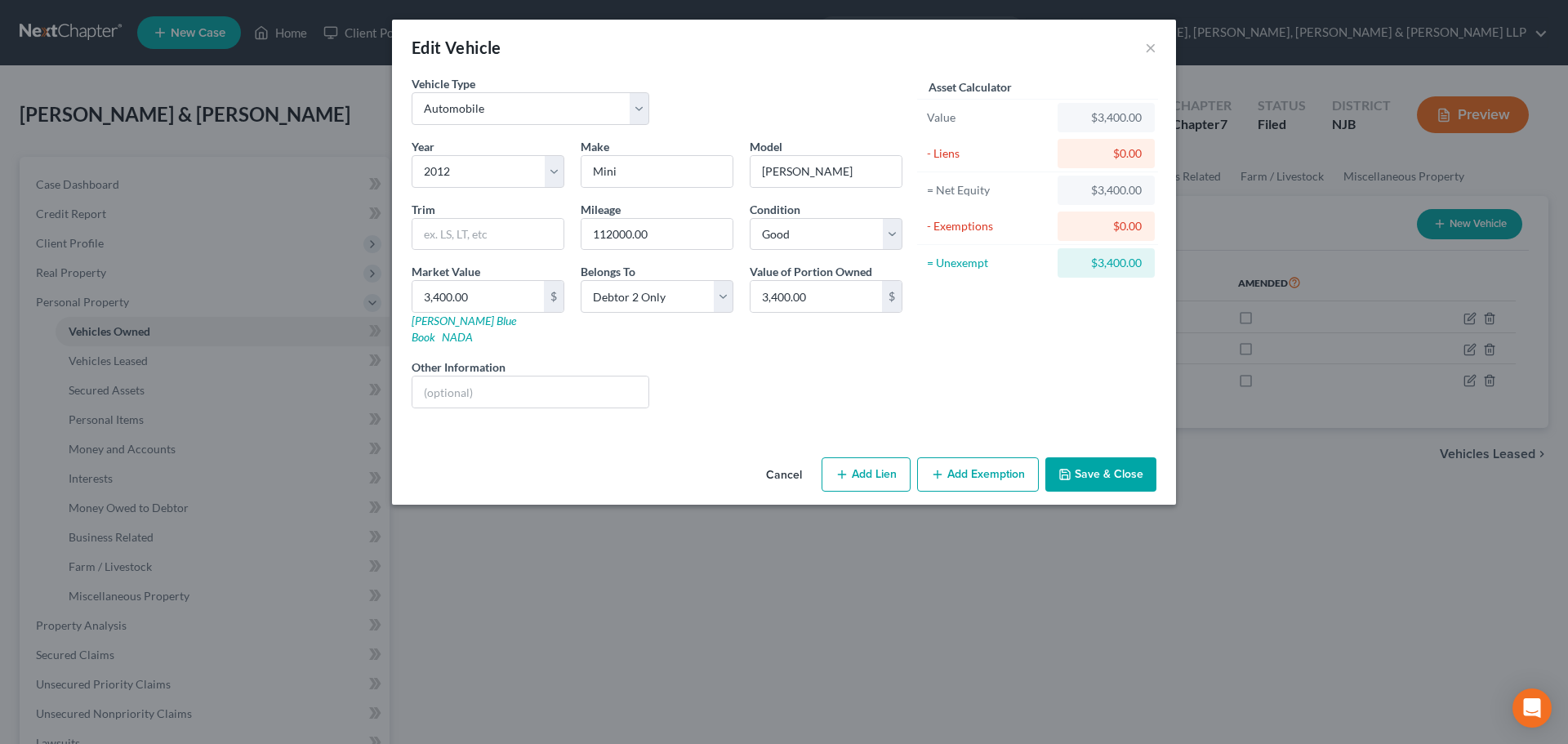
click at [1082, 457] on button "Save & Close" at bounding box center [1101, 474] width 111 height 35
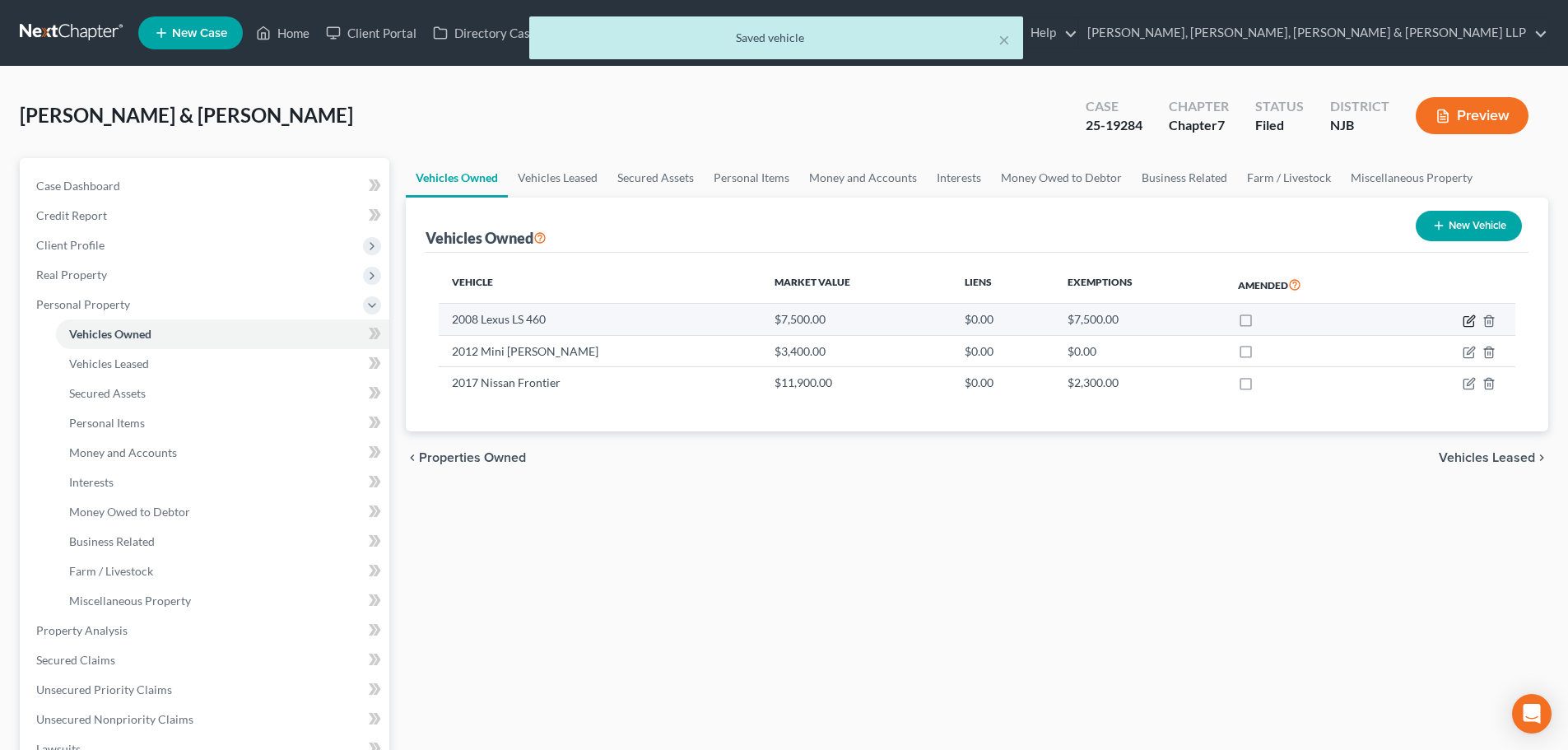
click at [1466, 323] on icon "button" at bounding box center [1470, 319] width 8 height 8
select select "0"
select select "18"
select select "2"
select select "0"
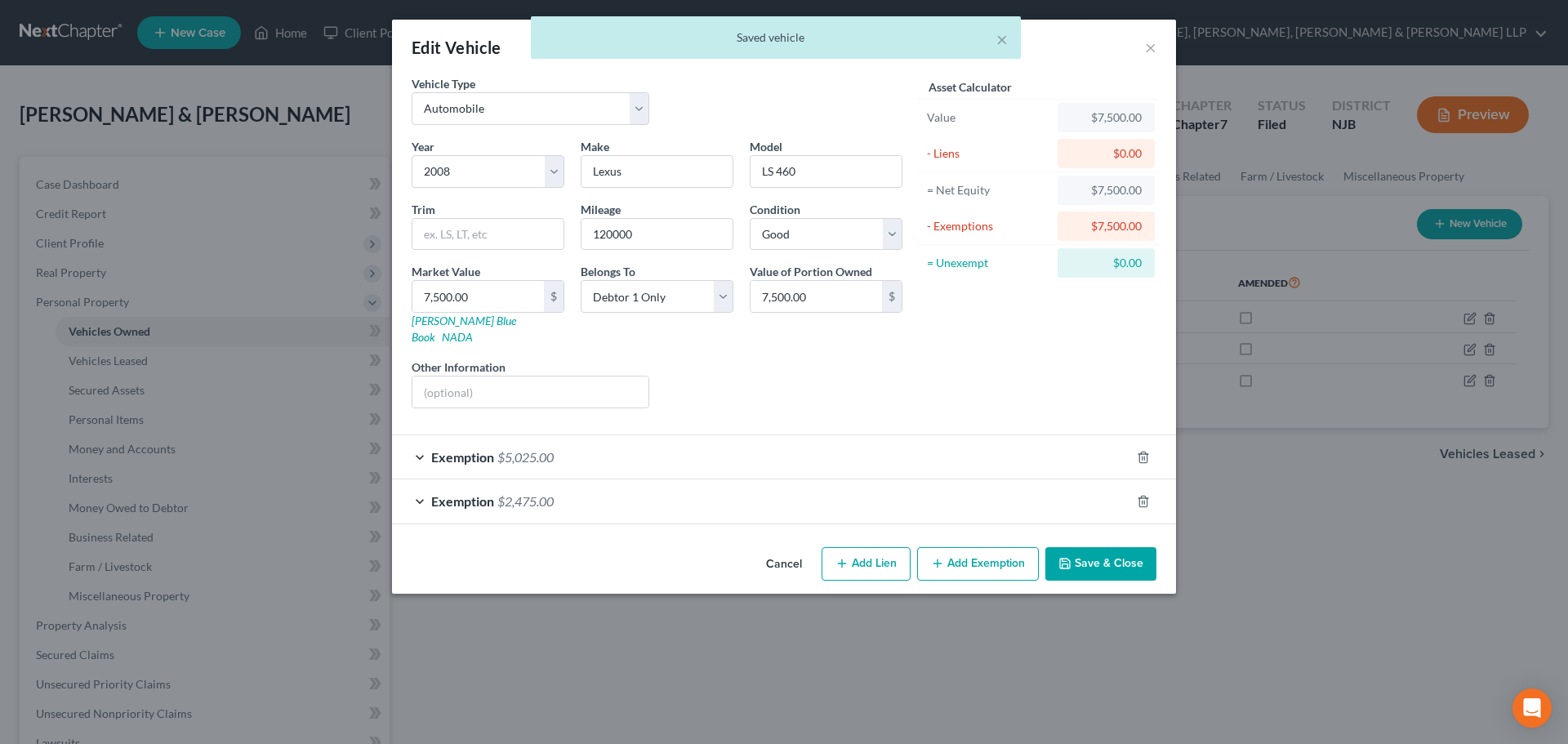
click at [796, 445] on div "Exemption $5,025.00" at bounding box center [761, 457] width 739 height 43
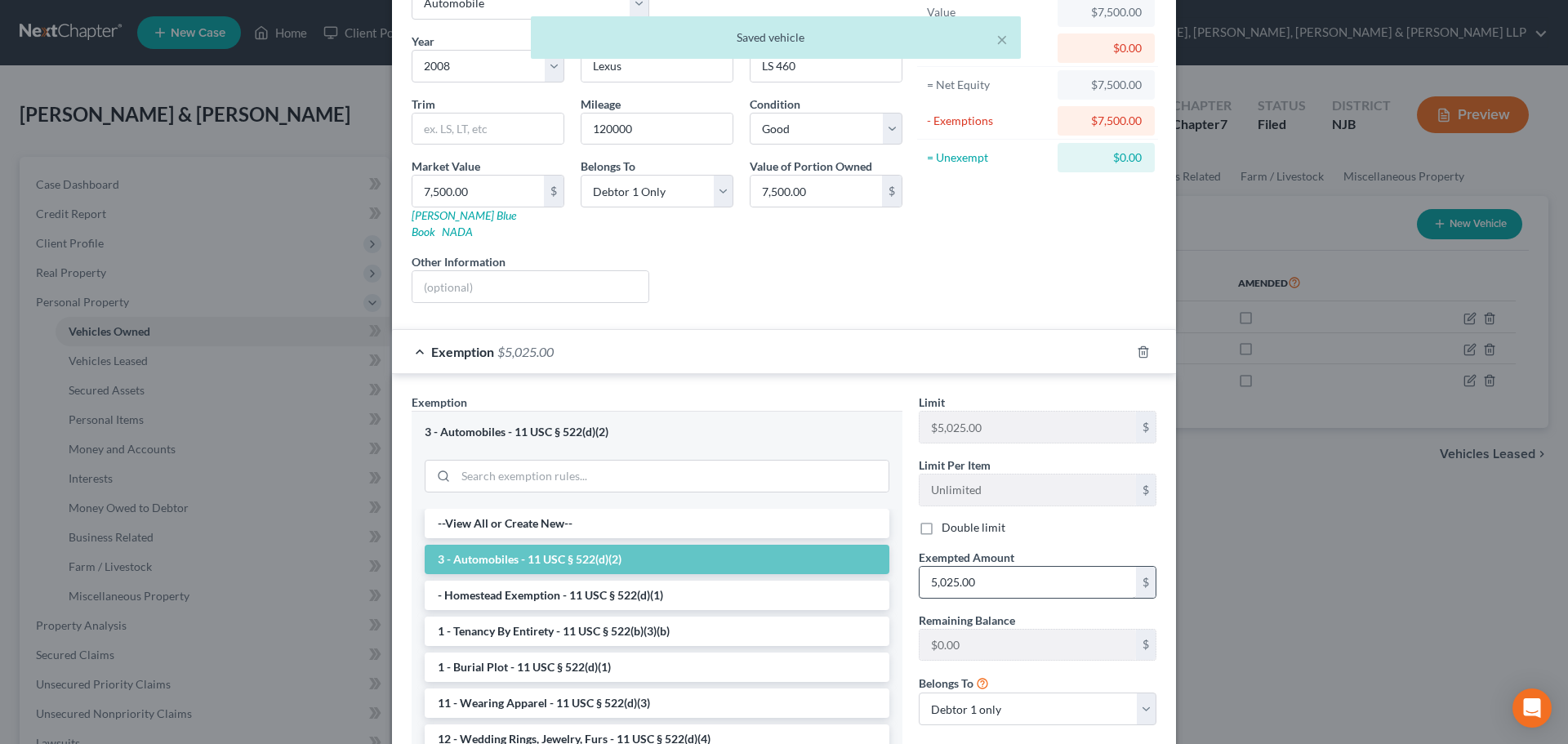
scroll to position [277, 0]
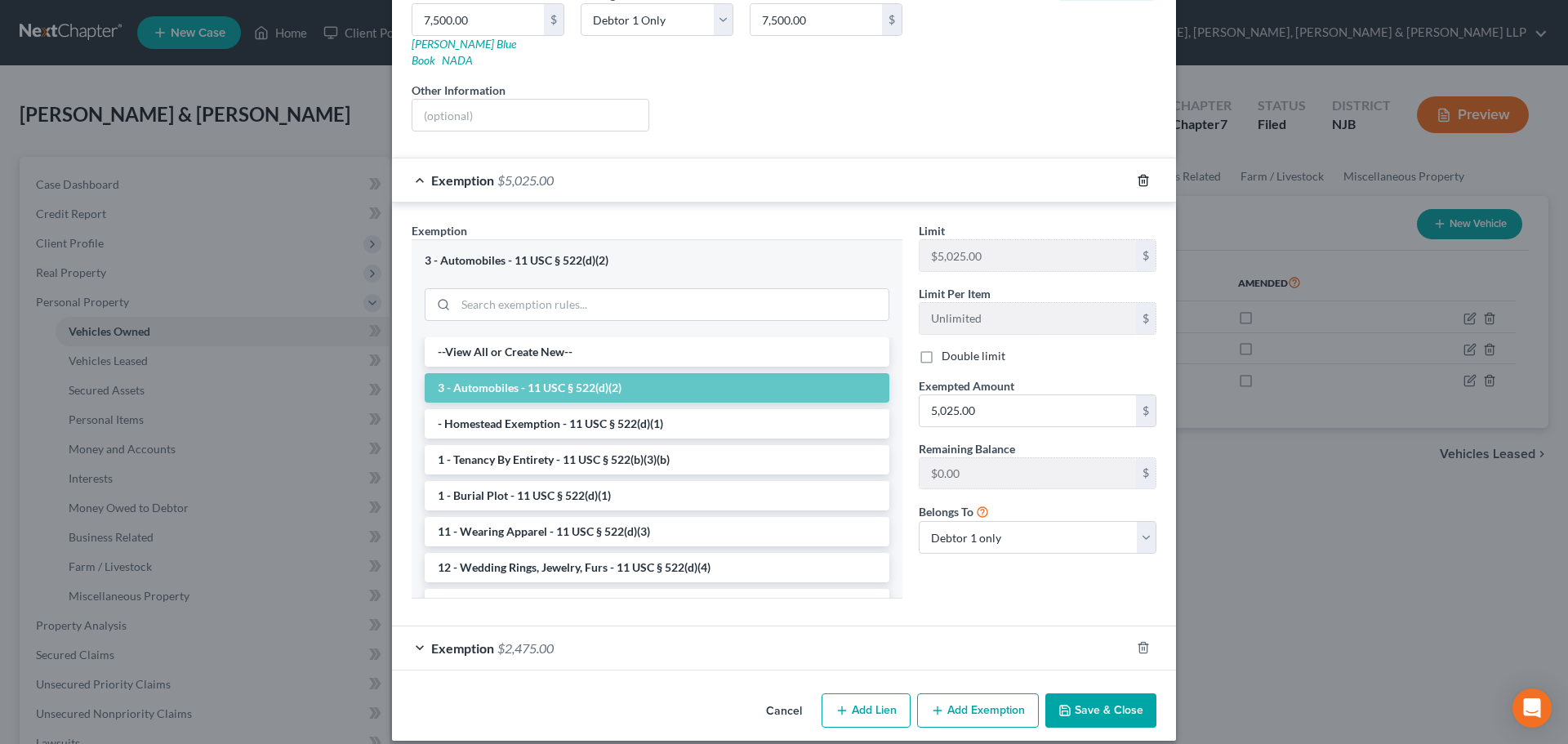
click at [1144, 180] on line "button" at bounding box center [1144, 181] width 0 height 3
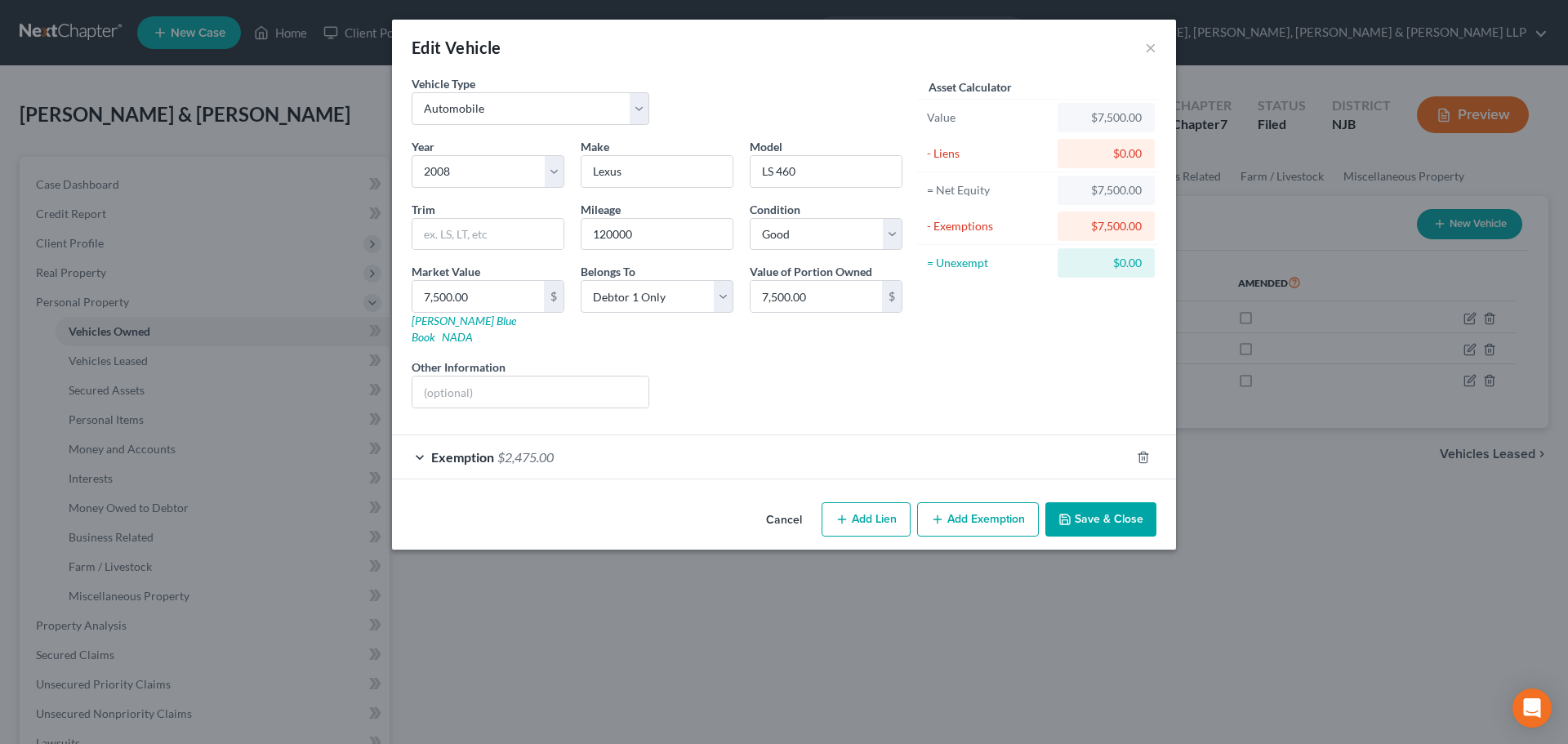
scroll to position [0, 0]
click at [972, 502] on button "Add Exemption" at bounding box center [978, 518] width 122 height 35
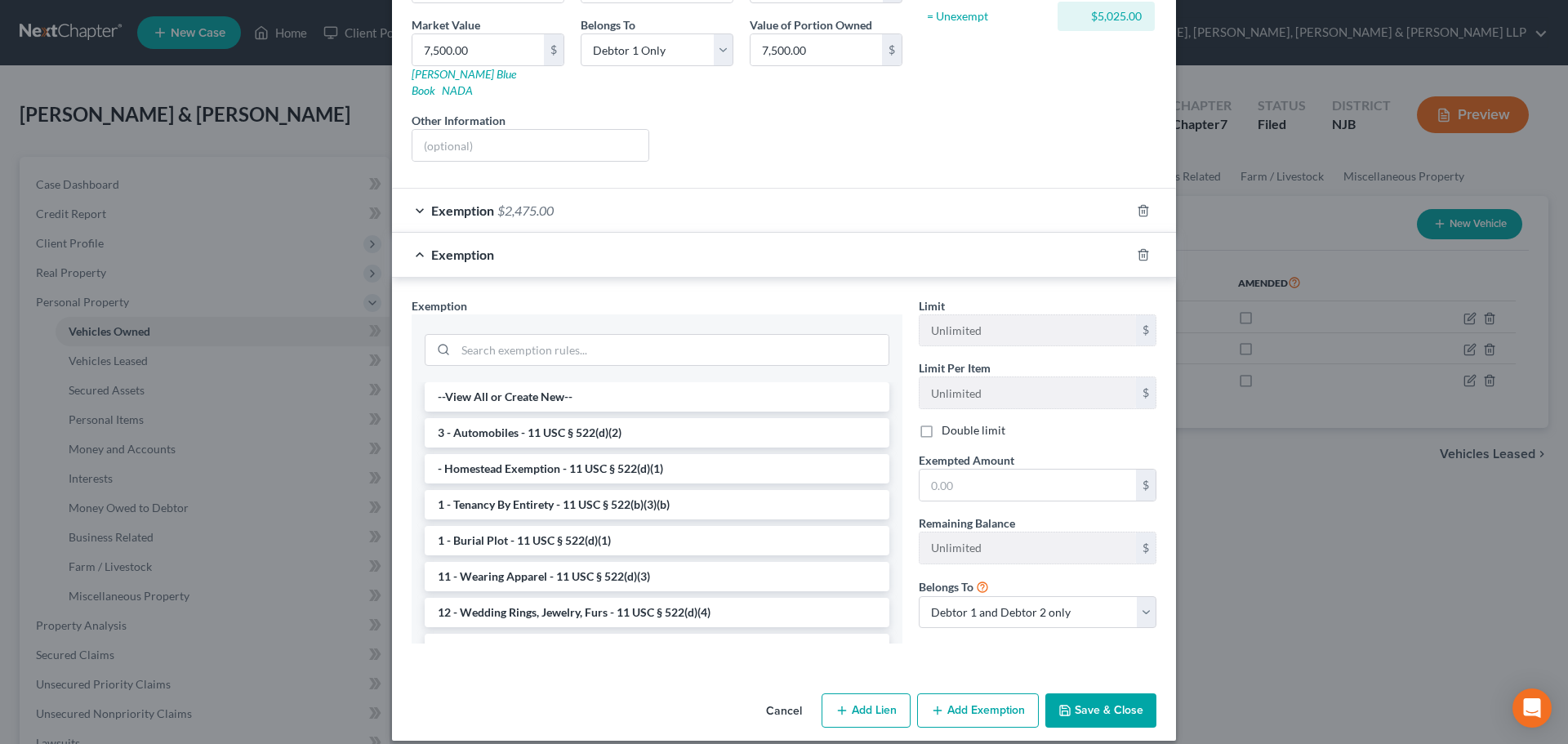
click at [545, 418] on li "3 - Automobiles - 11 USC § 522(d)(2)" at bounding box center [657, 432] width 464 height 29
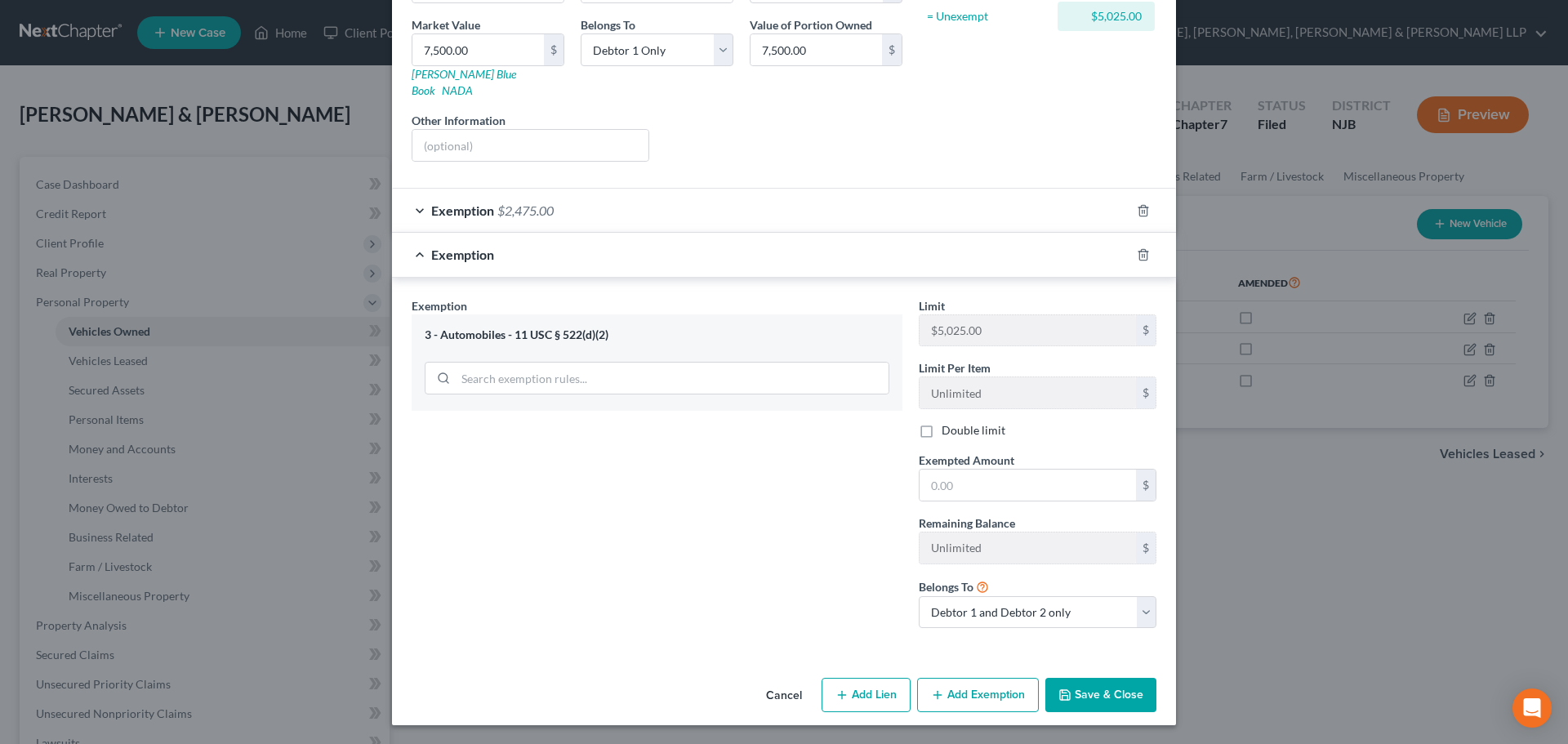
scroll to position [231, 0]
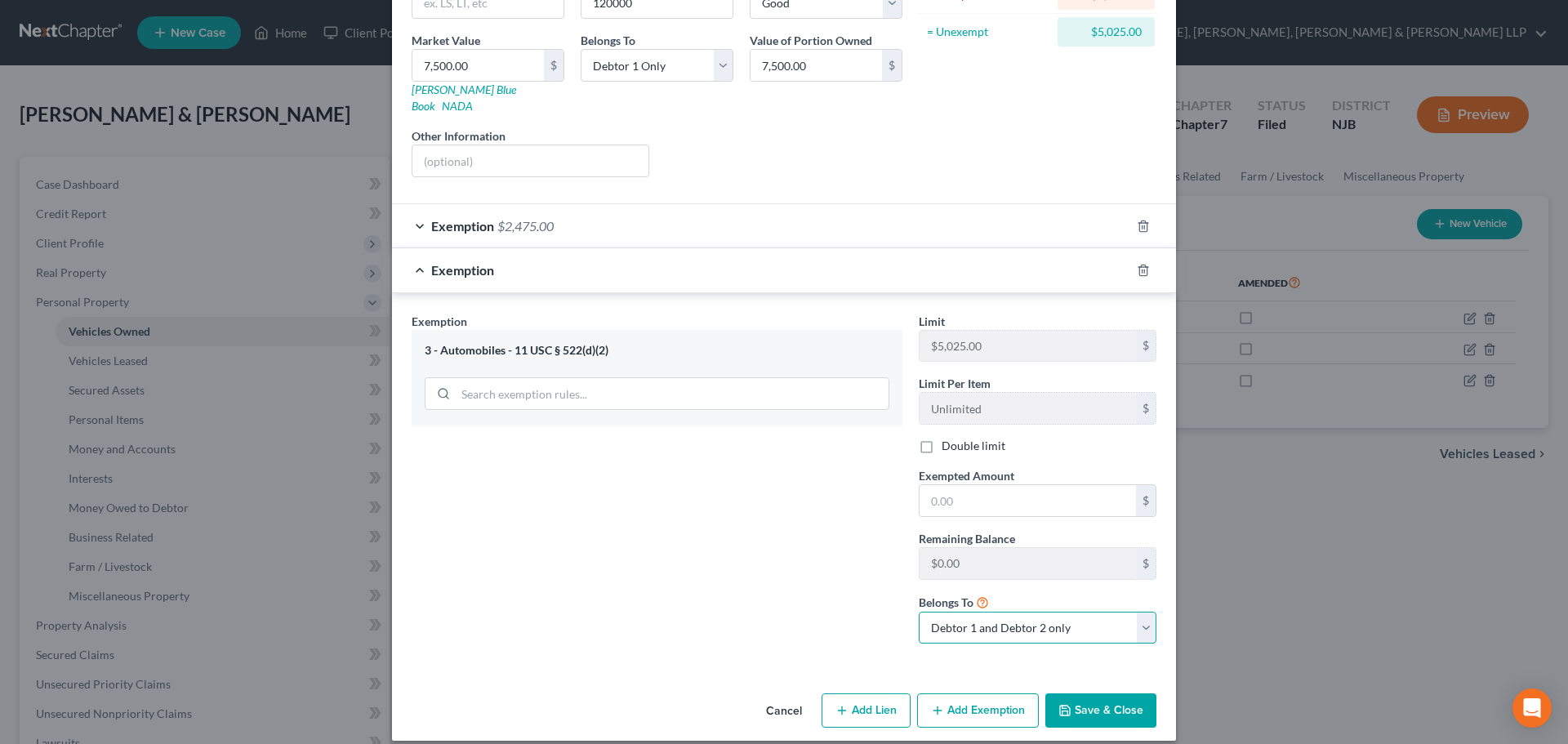
click at [995, 611] on select "Debtor 1 only Debtor 2 only Debtor 1 and Debtor 2 only" at bounding box center [1037, 627] width 238 height 33
select select "0"
click at [918, 611] on select "Debtor 1 only Debtor 2 only Debtor 1 and Debtor 2 only" at bounding box center [1037, 627] width 238 height 33
click at [981, 487] on input "text" at bounding box center [1027, 500] width 216 height 31
type input "5,025.00"
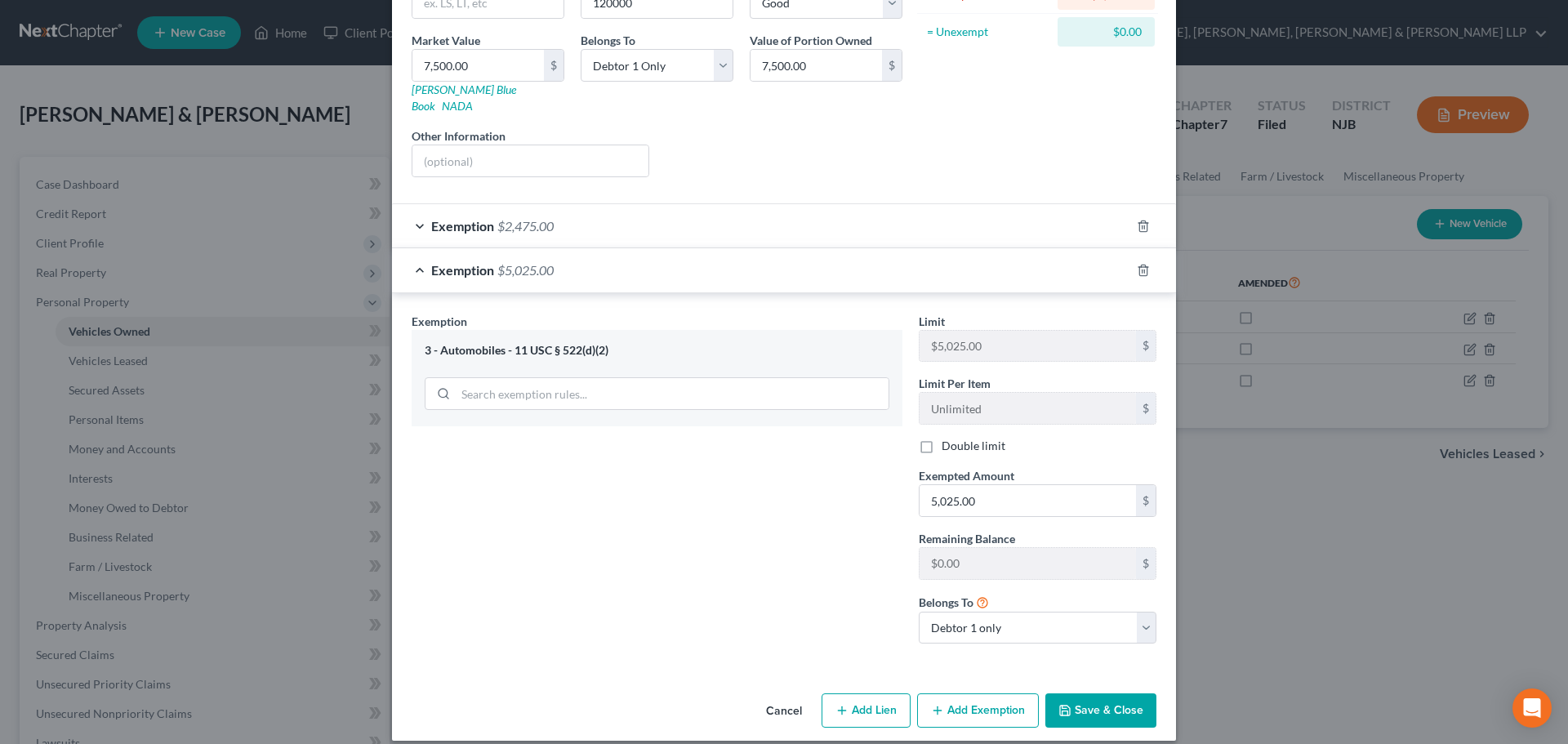
click at [1101, 693] on button "Save & Close" at bounding box center [1101, 710] width 111 height 35
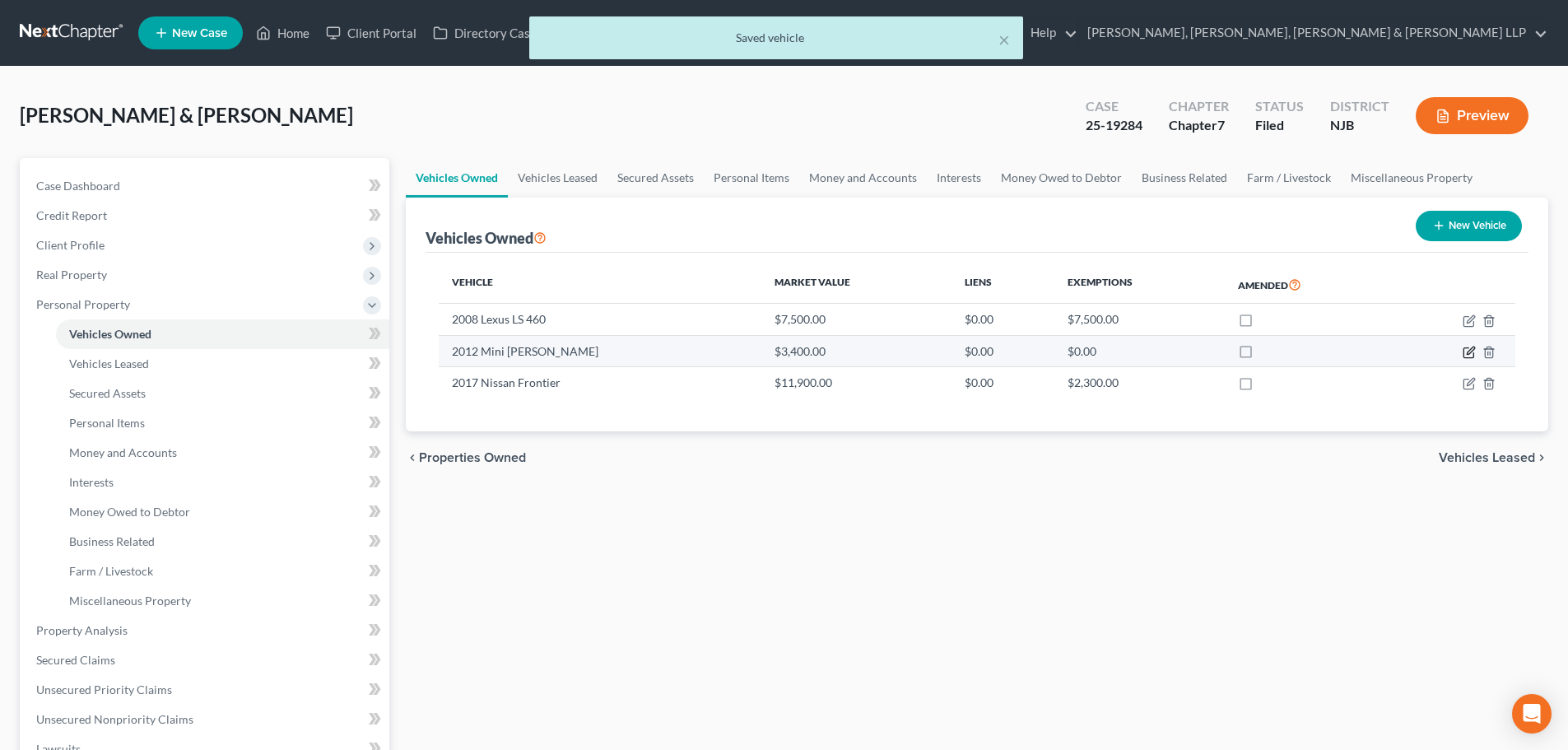
click at [1468, 350] on icon "button" at bounding box center [1469, 352] width 13 height 13
select select "0"
select select "14"
select select "2"
select select "1"
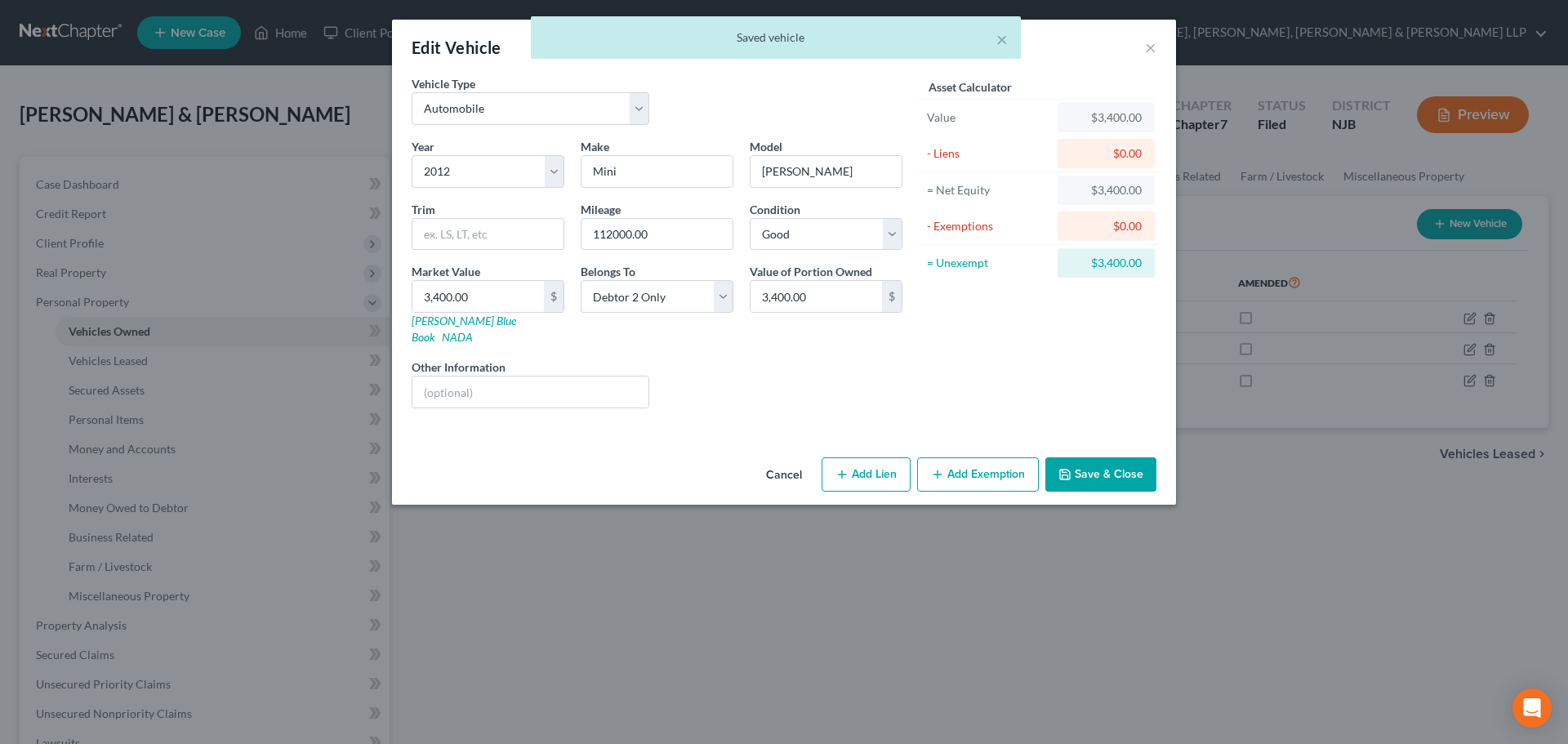
click at [953, 457] on button "Add Exemption" at bounding box center [978, 474] width 122 height 35
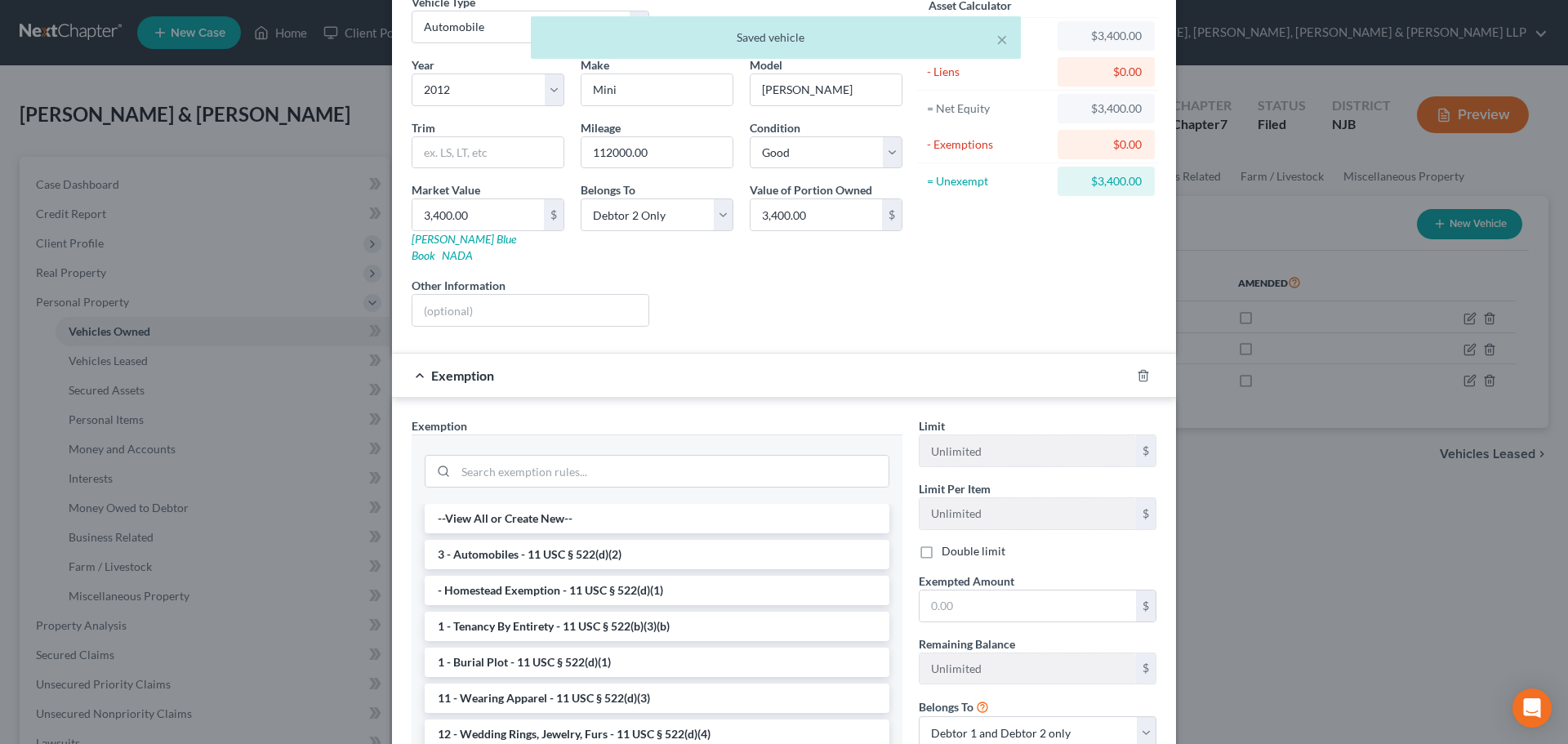
click at [585, 540] on li "3 - Automobiles - 11 USC § 522(d)(2)" at bounding box center [657, 554] width 464 height 29
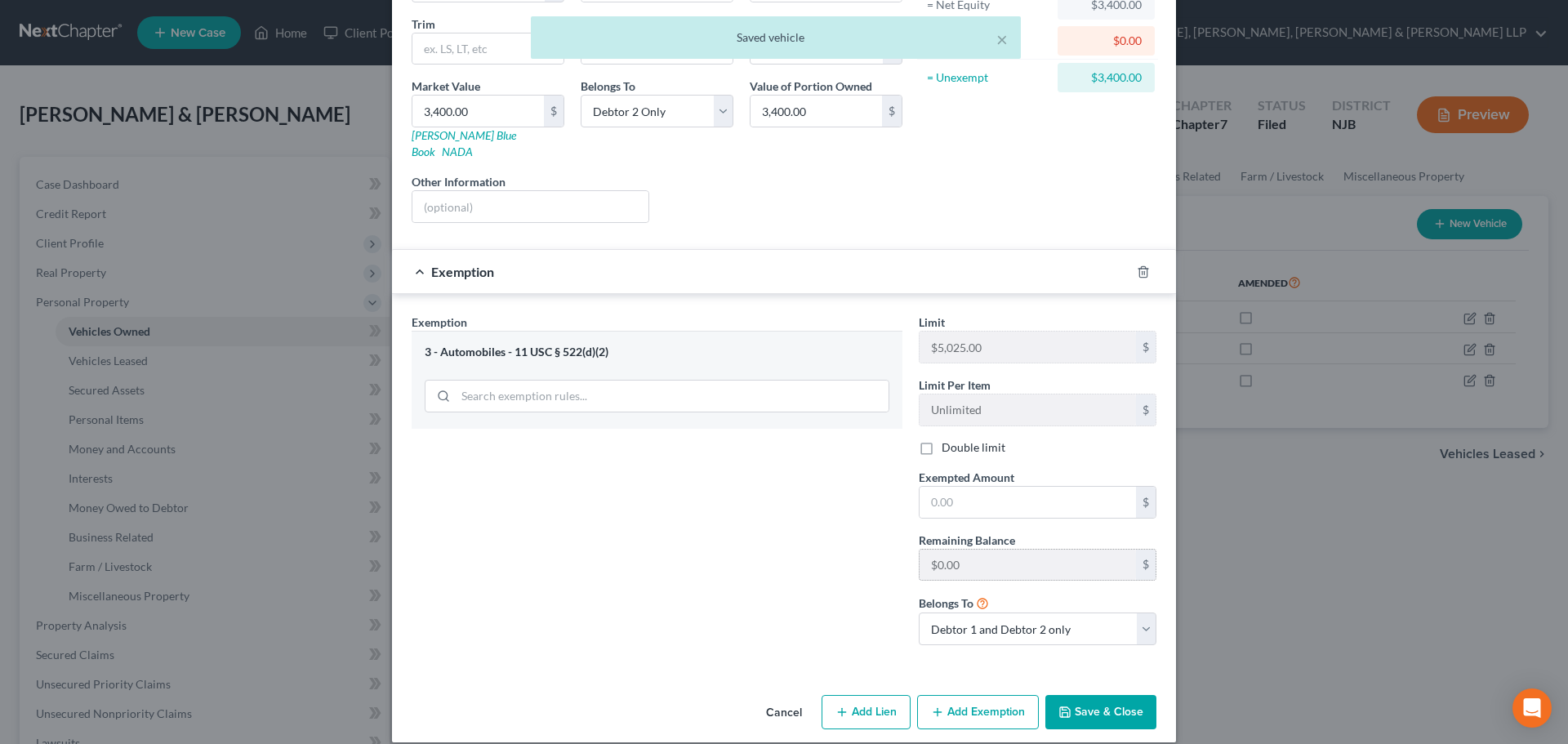
scroll to position [187, 0]
click at [963, 610] on select "Debtor 1 only Debtor 2 only Debtor 1 and Debtor 2 only" at bounding box center [1037, 626] width 238 height 33
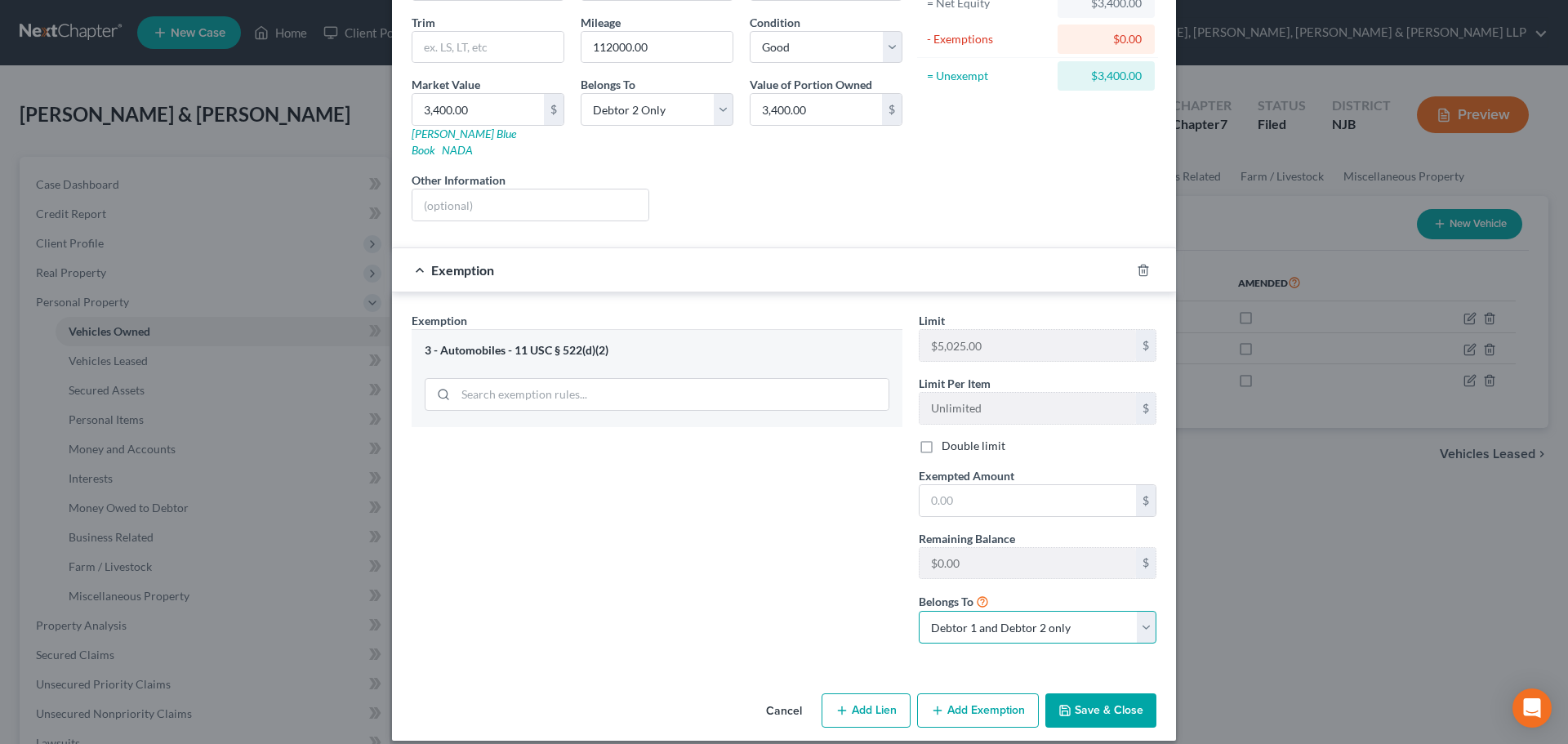
select select "1"
click at [918, 610] on select "Debtor 1 only Debtor 2 only Debtor 1 and Debtor 2 only" at bounding box center [1037, 626] width 238 height 33
click at [940, 530] on label "Remaining Balance" at bounding box center [966, 538] width 96 height 17
click at [945, 489] on input "text" at bounding box center [1027, 500] width 216 height 31
type input "3,400.00"
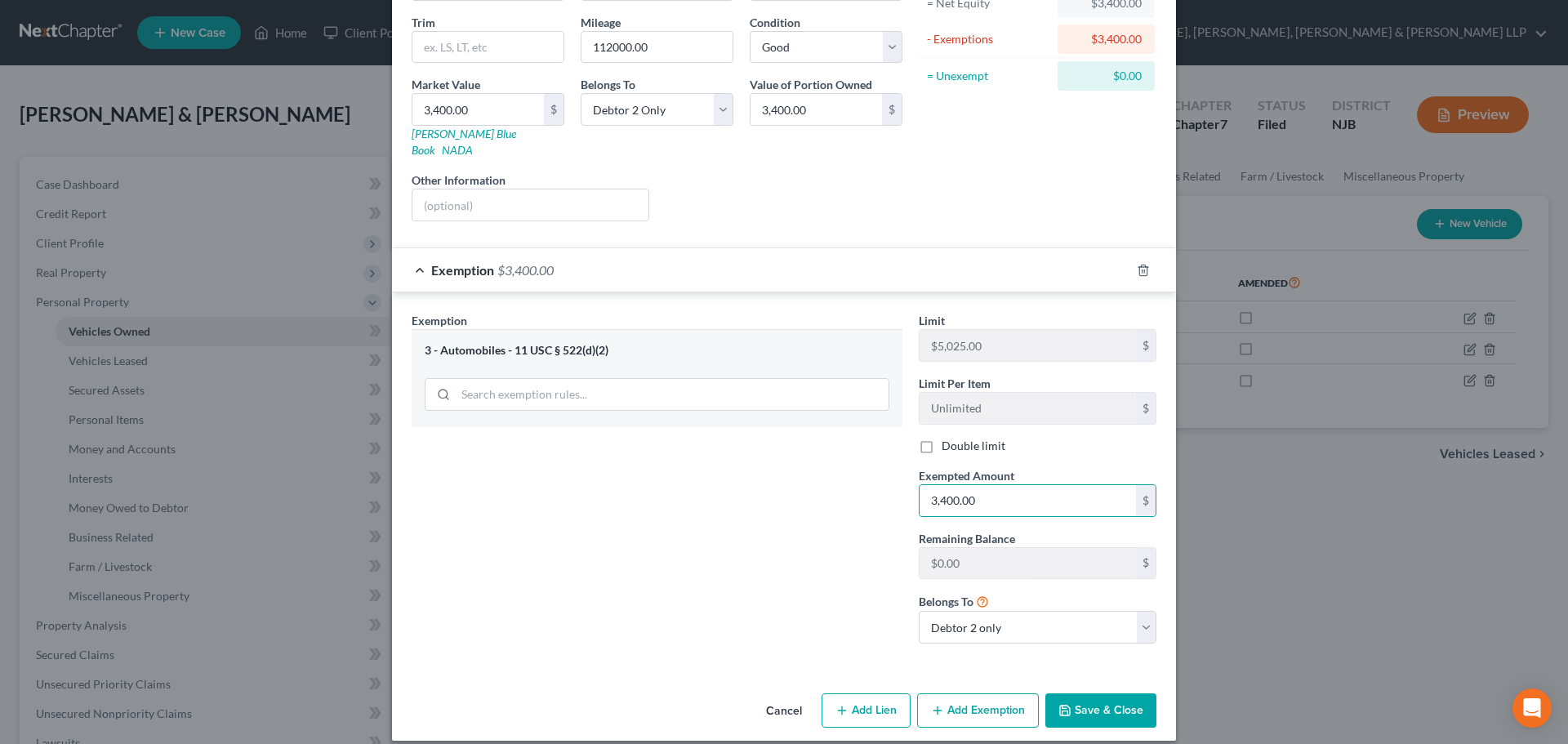
click at [1078, 693] on button "Save & Close" at bounding box center [1101, 710] width 111 height 35
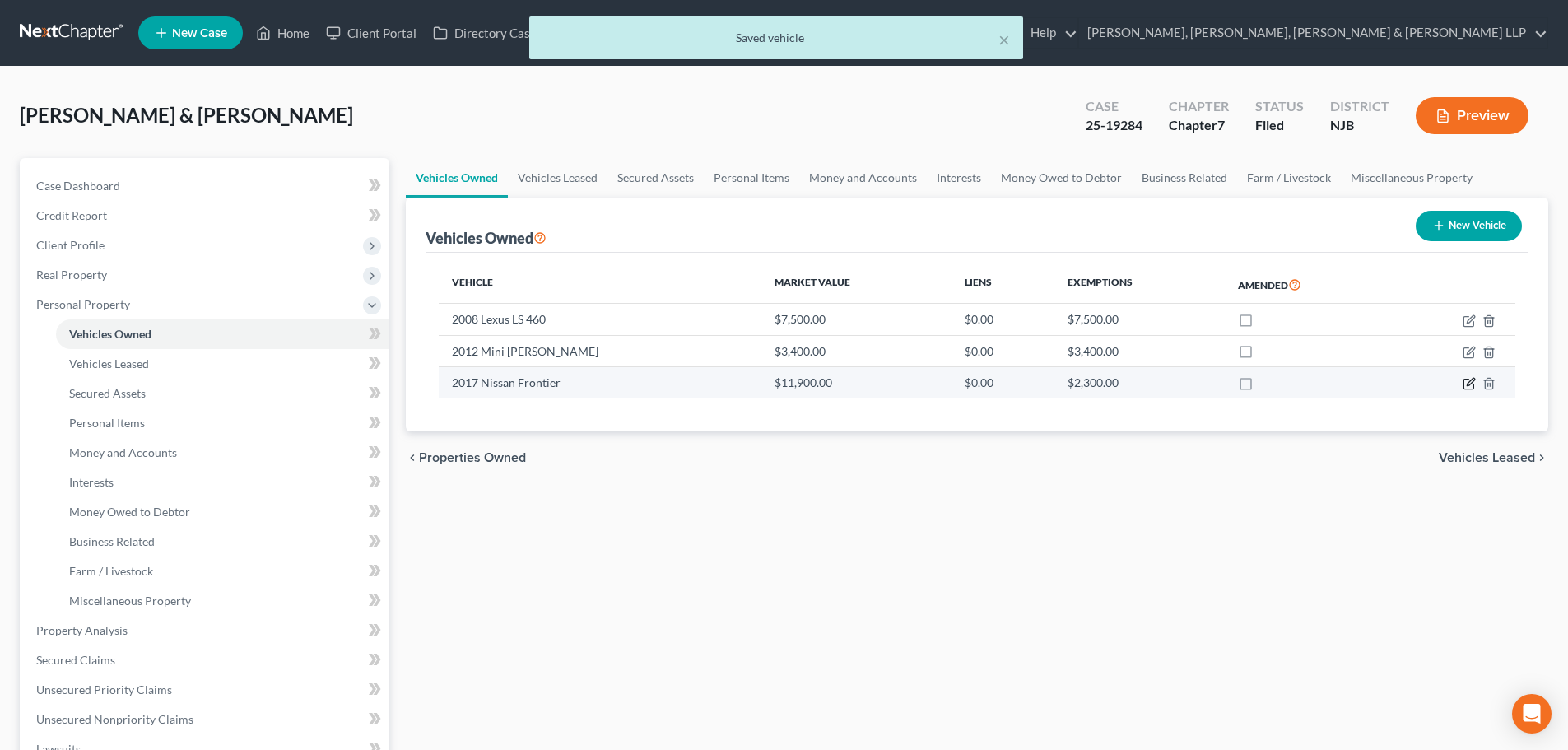
click at [1465, 383] on icon "button" at bounding box center [1469, 384] width 13 height 13
select select "0"
select select "9"
select select "2"
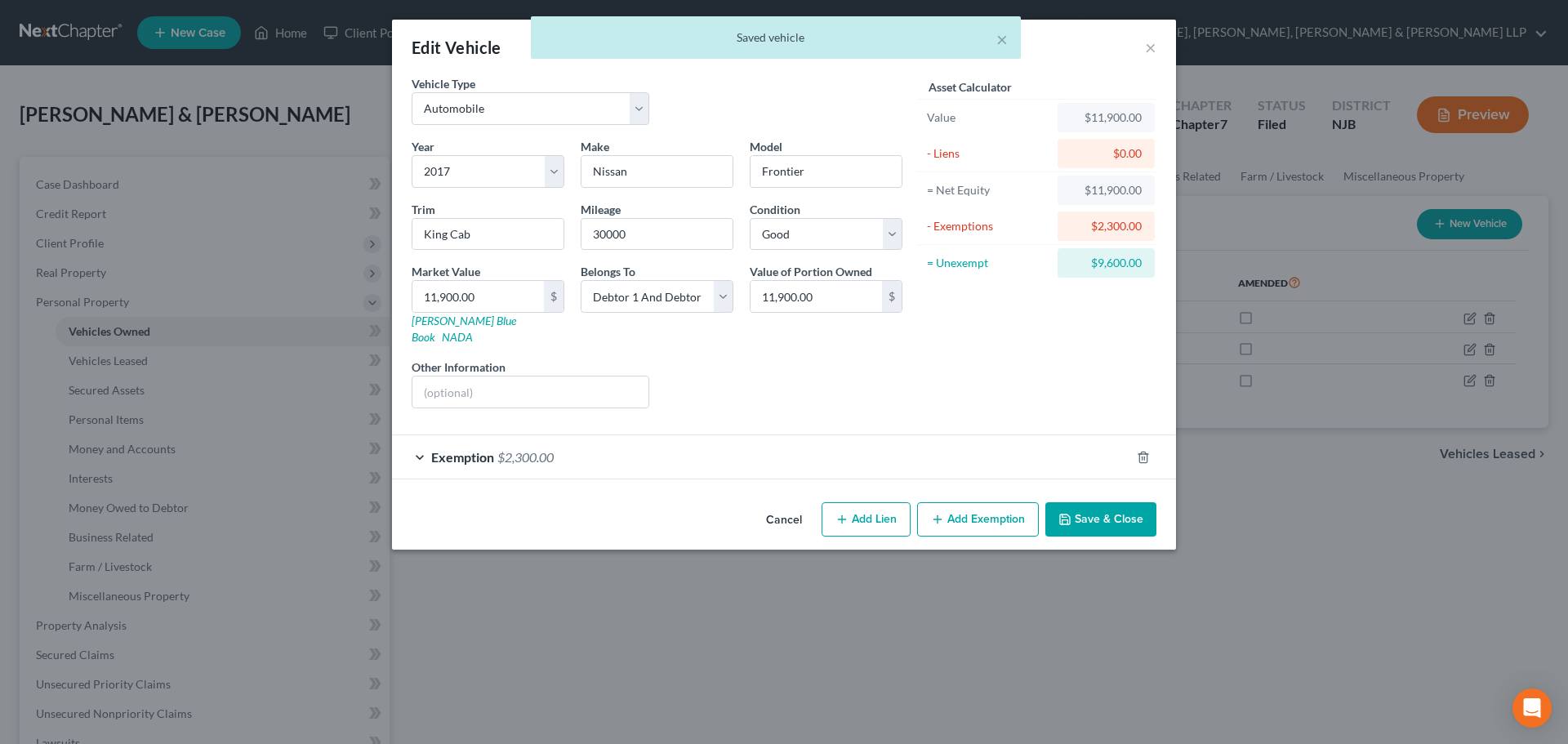
click at [917, 413] on form "Vehicle Type Select Automobile Truck Trailer Watercraft Aircraft Motor Home Atv…" at bounding box center [784, 277] width 745 height 404
click at [892, 440] on div "Exemption $2,300.00" at bounding box center [761, 457] width 739 height 43
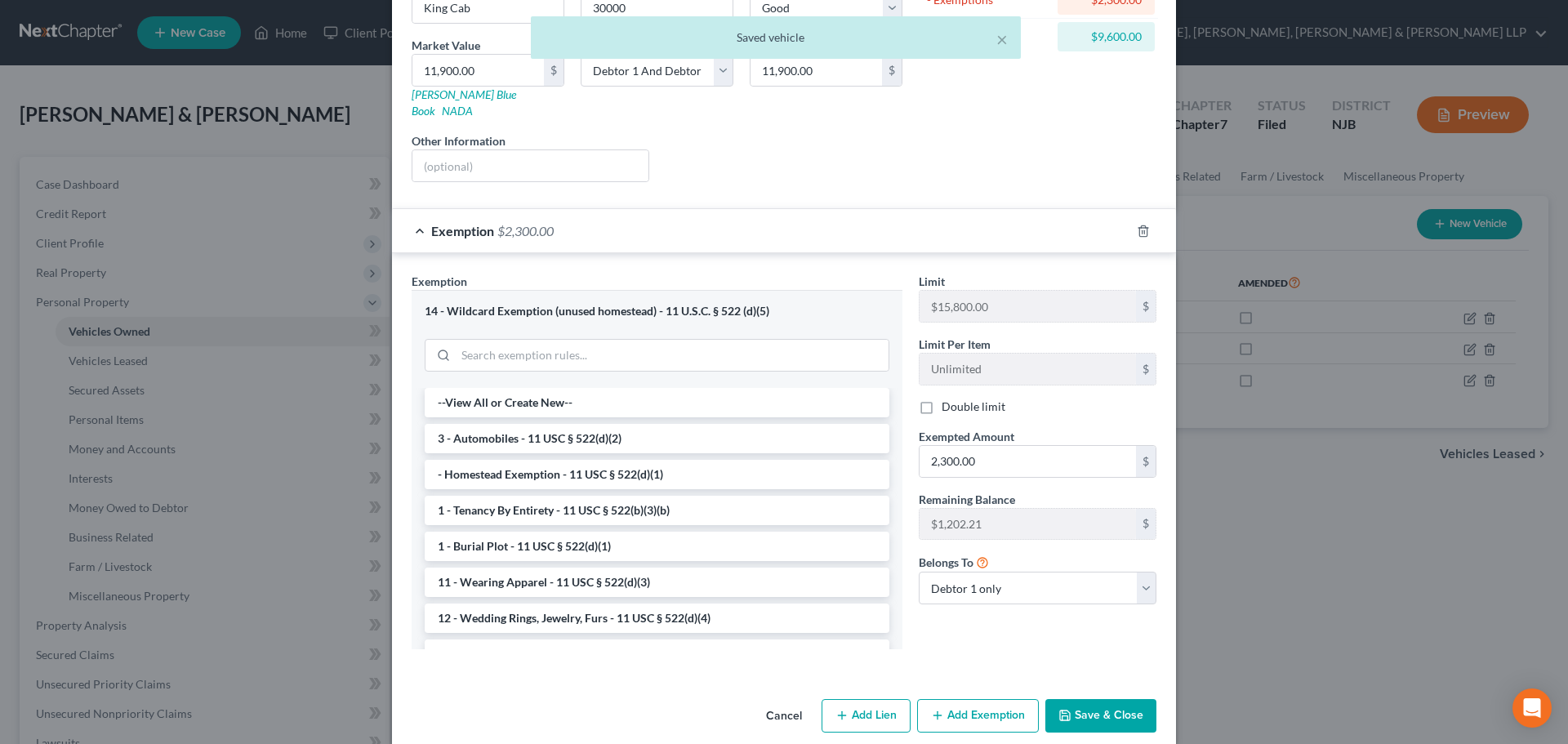
scroll to position [231, 0]
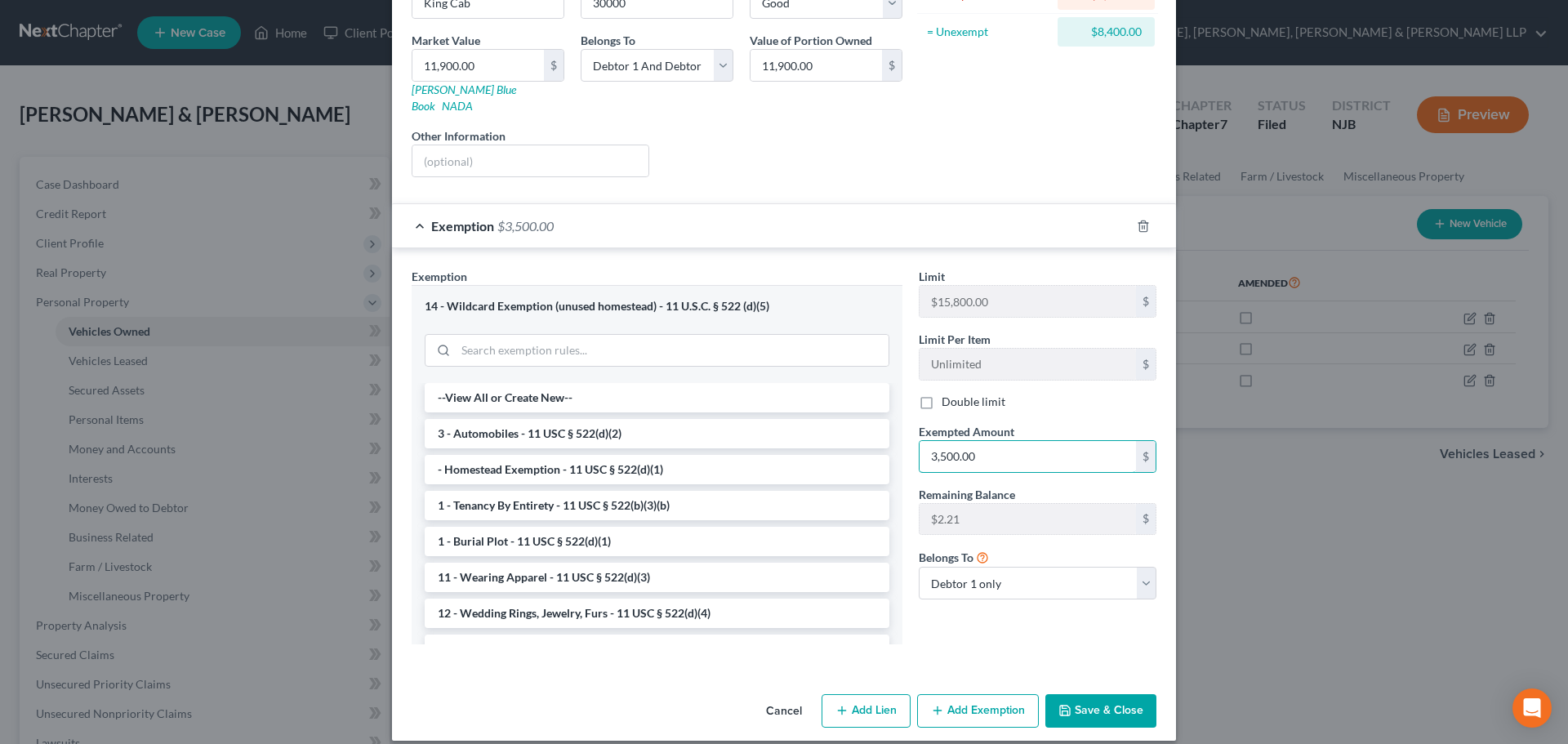
type input "3,500.00"
click at [413, 208] on div "Exemption $3,500.00" at bounding box center [761, 226] width 739 height 43
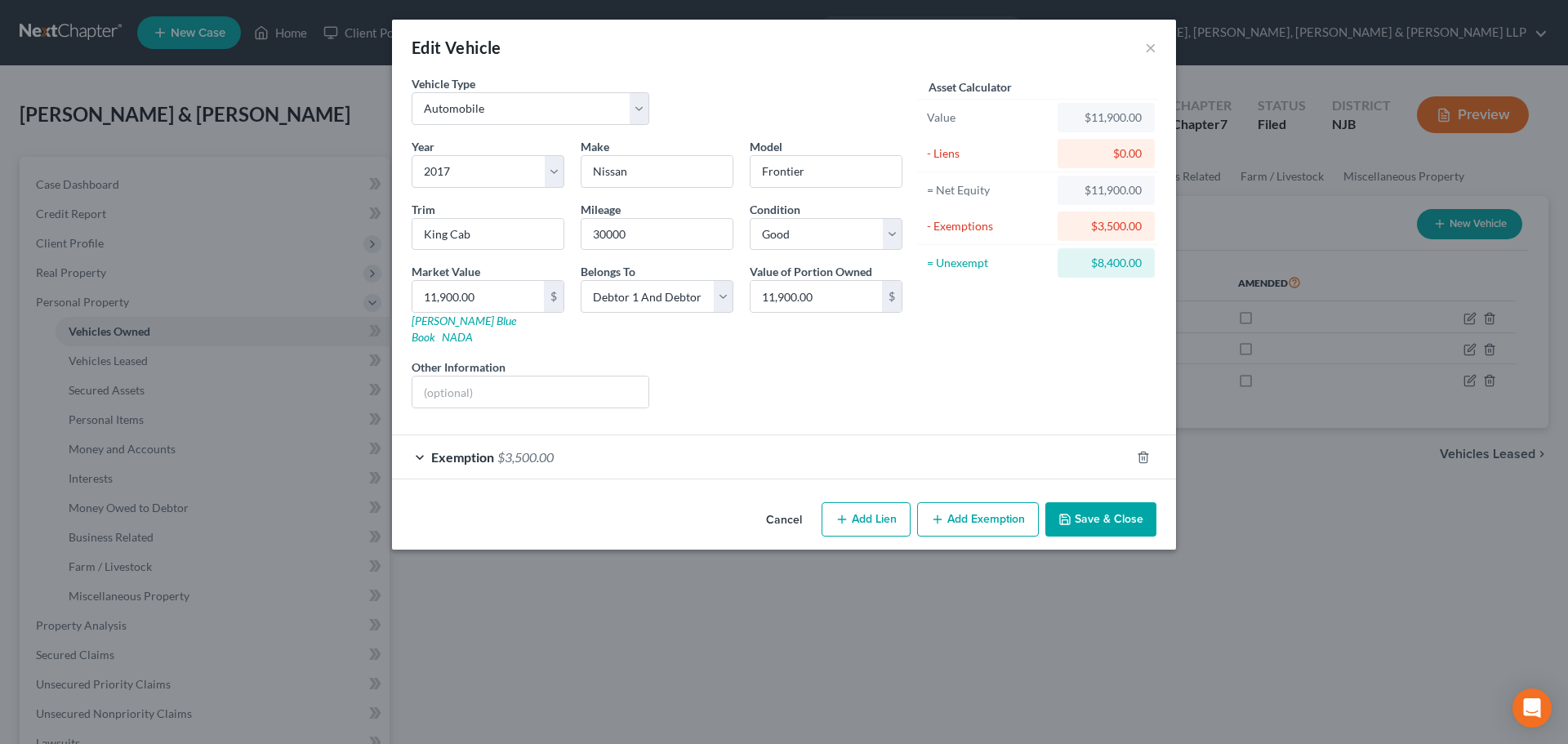
scroll to position [0, 0]
click at [961, 505] on button "Add Exemption" at bounding box center [978, 518] width 122 height 35
select select "2"
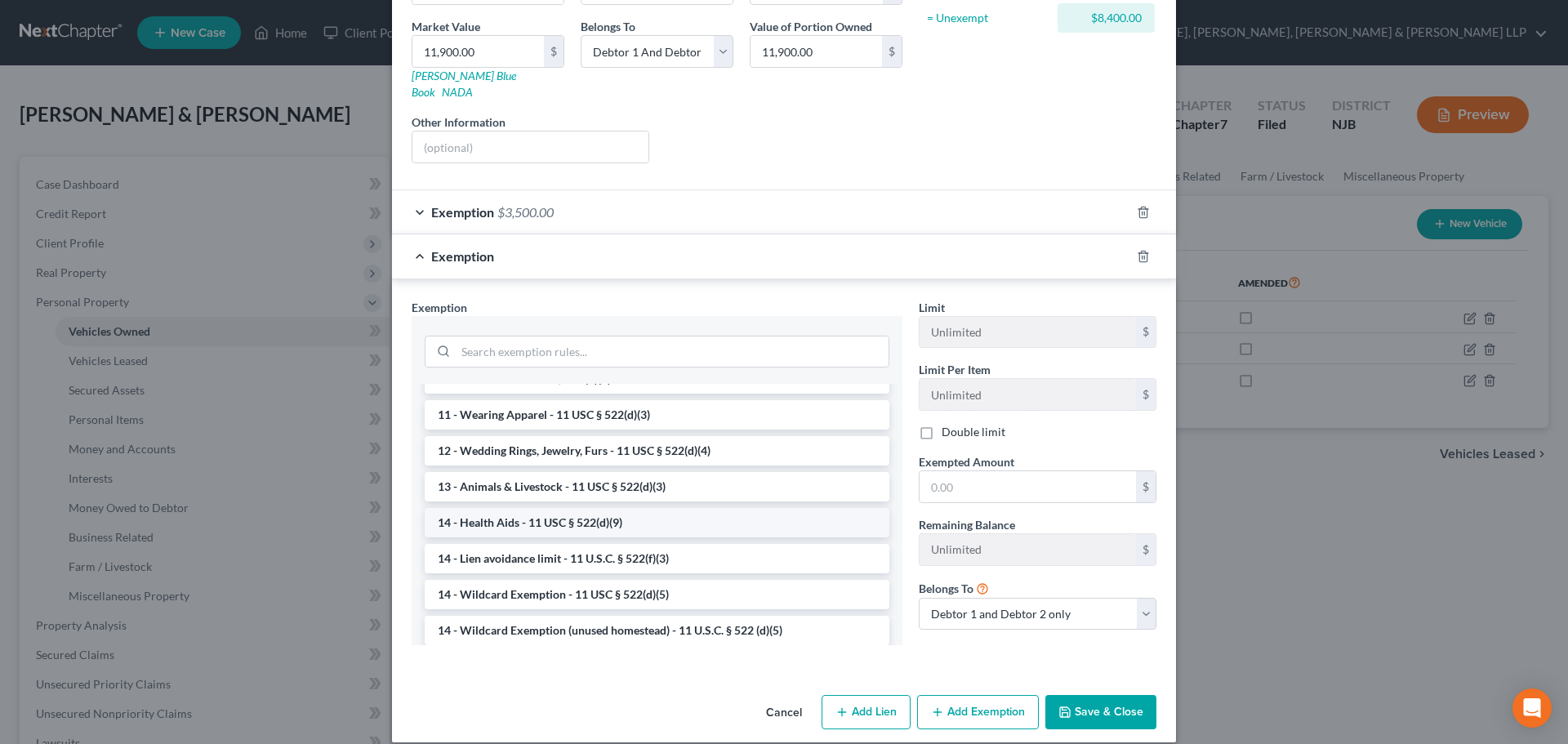
scroll to position [245, 0]
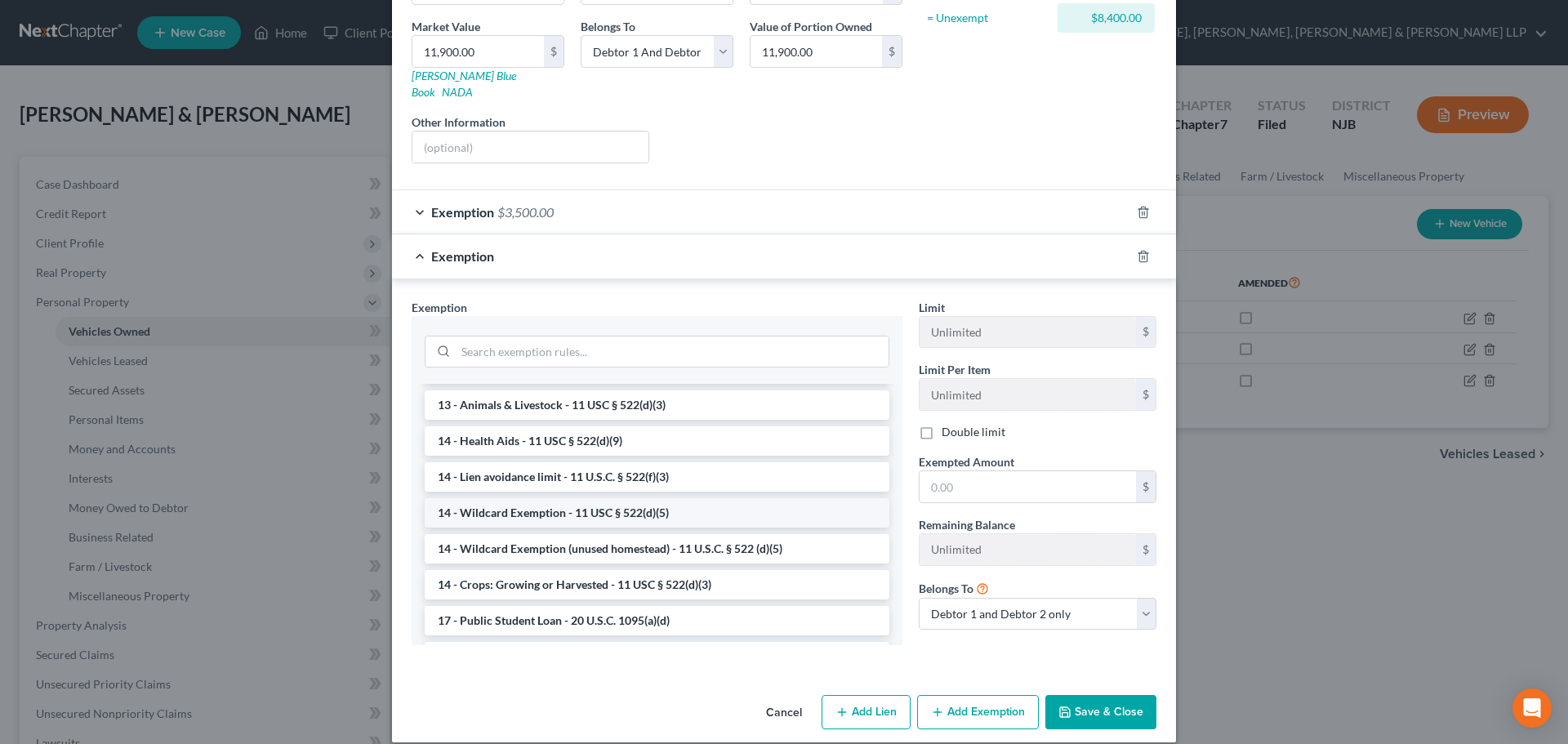
click at [571, 498] on li "14 - Wildcard Exemption - 11 USC § 522(d)(5)" at bounding box center [657, 512] width 464 height 29
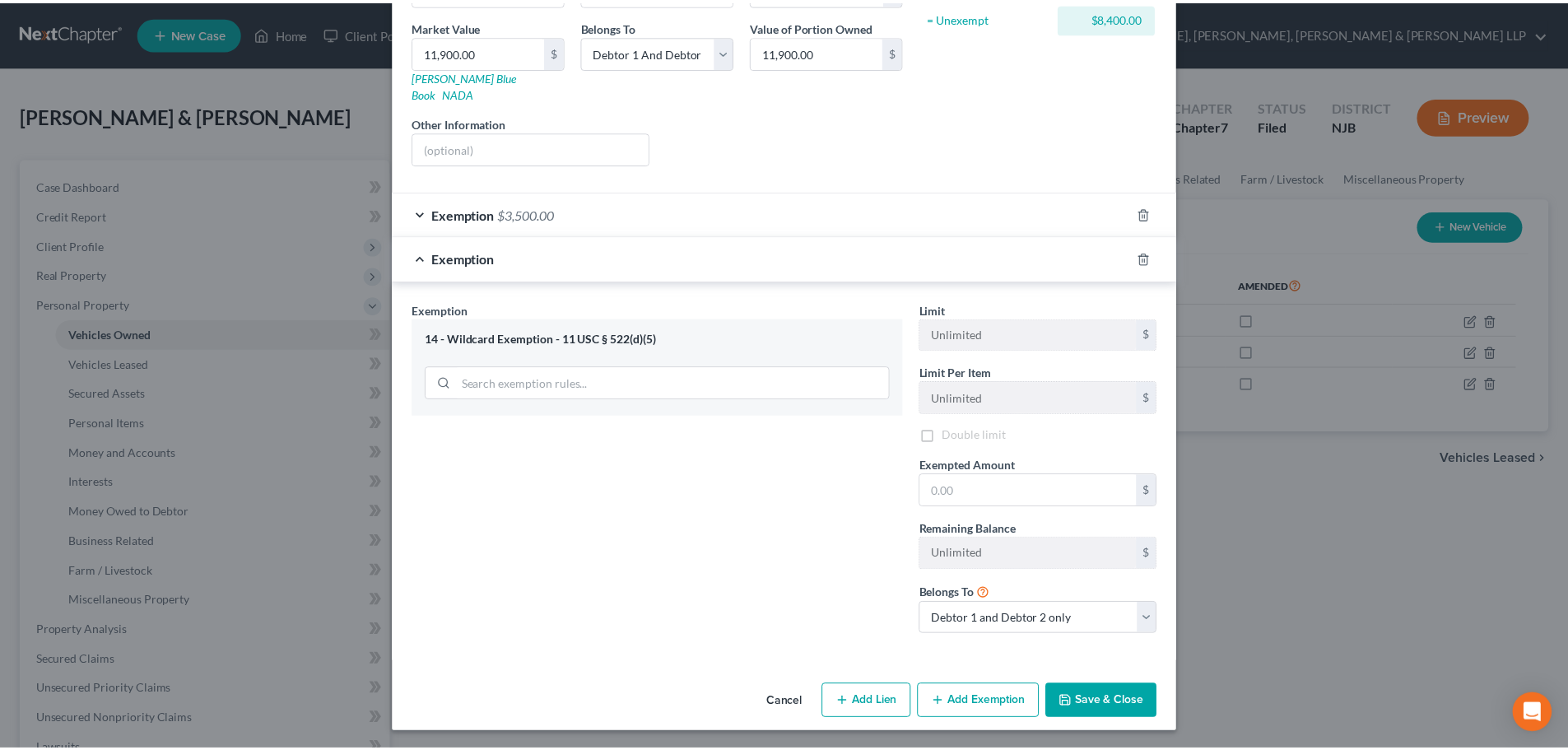
scroll to position [233, 0]
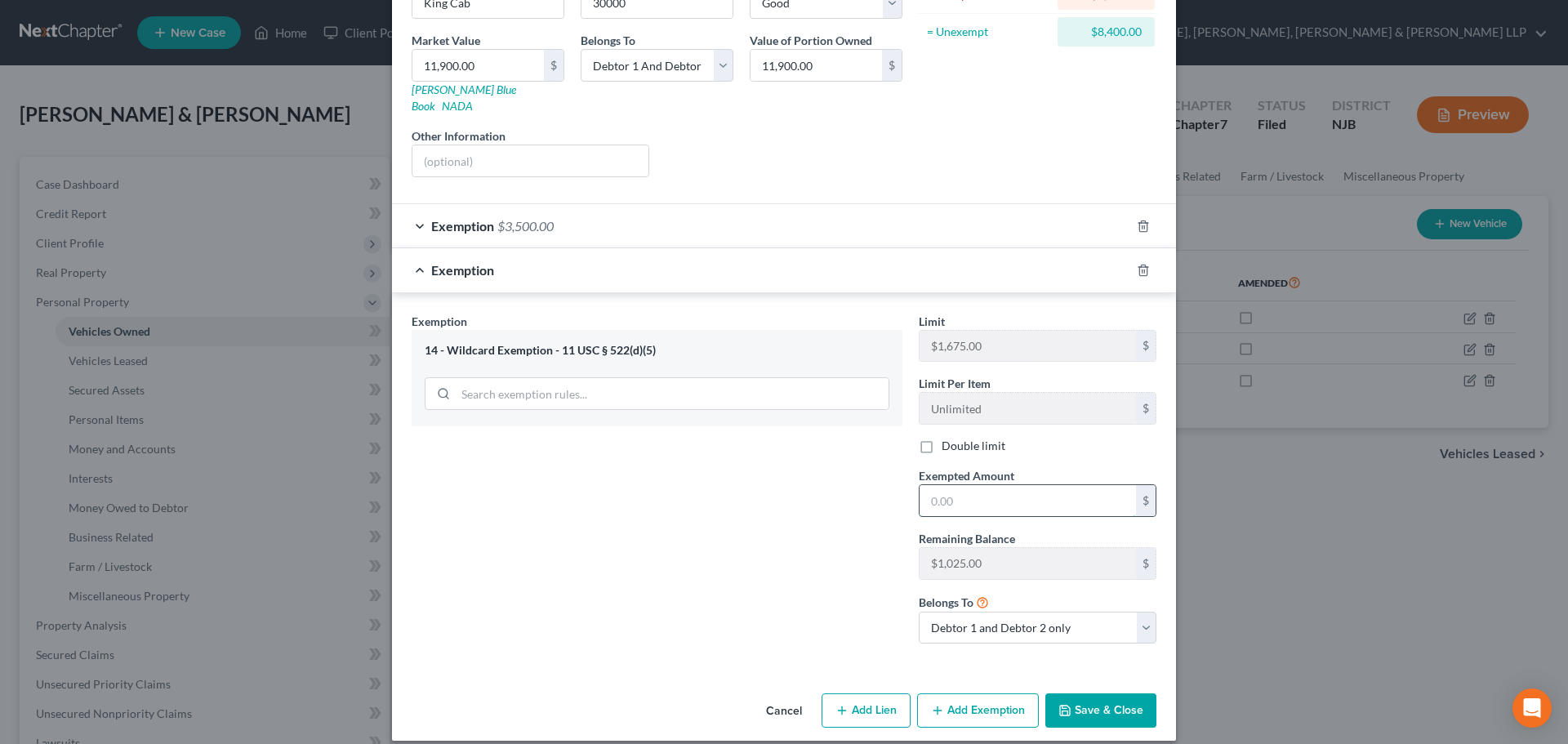
click at [962, 485] on input "text" at bounding box center [1027, 500] width 216 height 31
type input "1,025.00"
click at [1088, 693] on button "Save & Close" at bounding box center [1101, 710] width 111 height 35
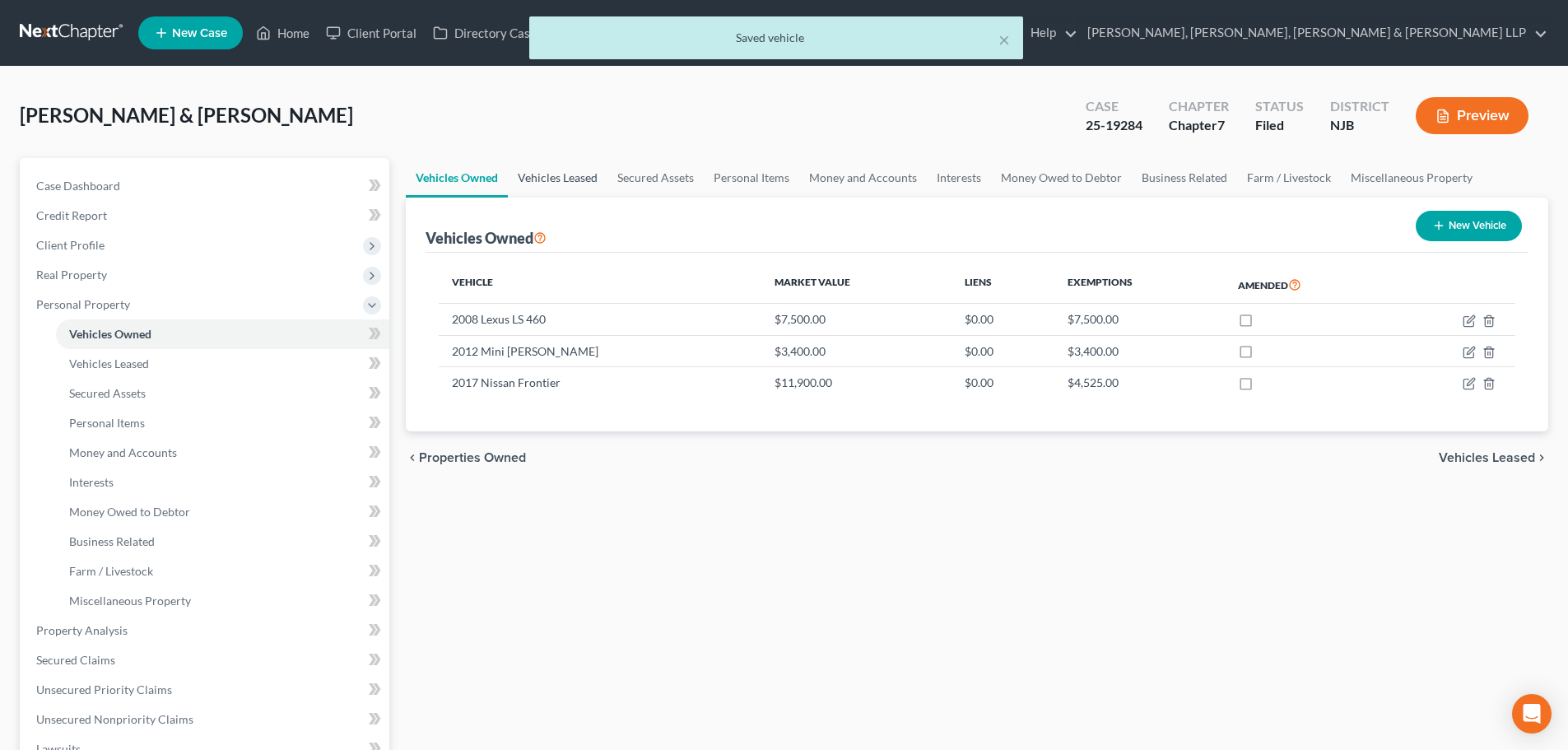
click at [551, 192] on link "Vehicles Leased" at bounding box center [558, 177] width 100 height 40
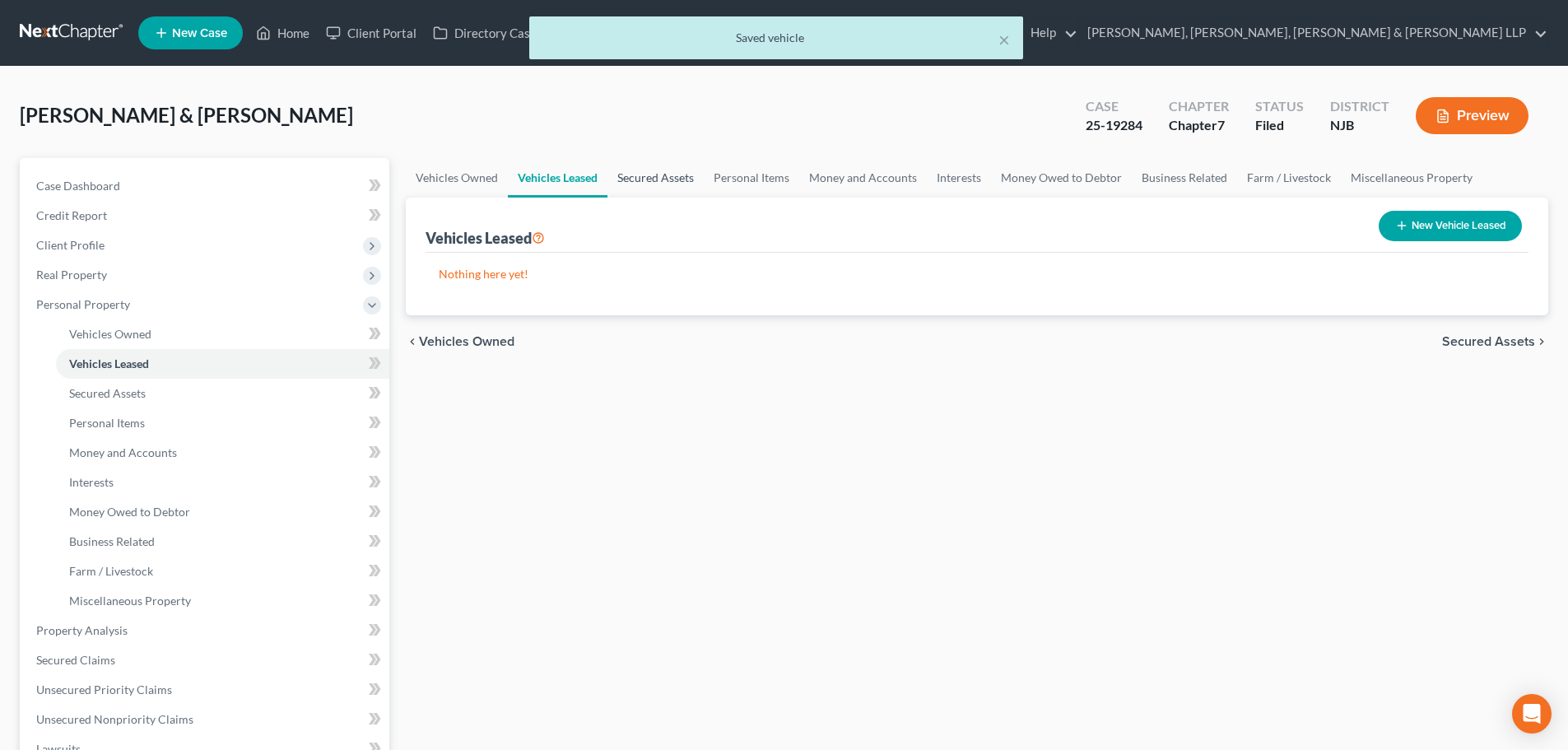
click at [640, 176] on link "Secured Assets" at bounding box center [656, 177] width 96 height 40
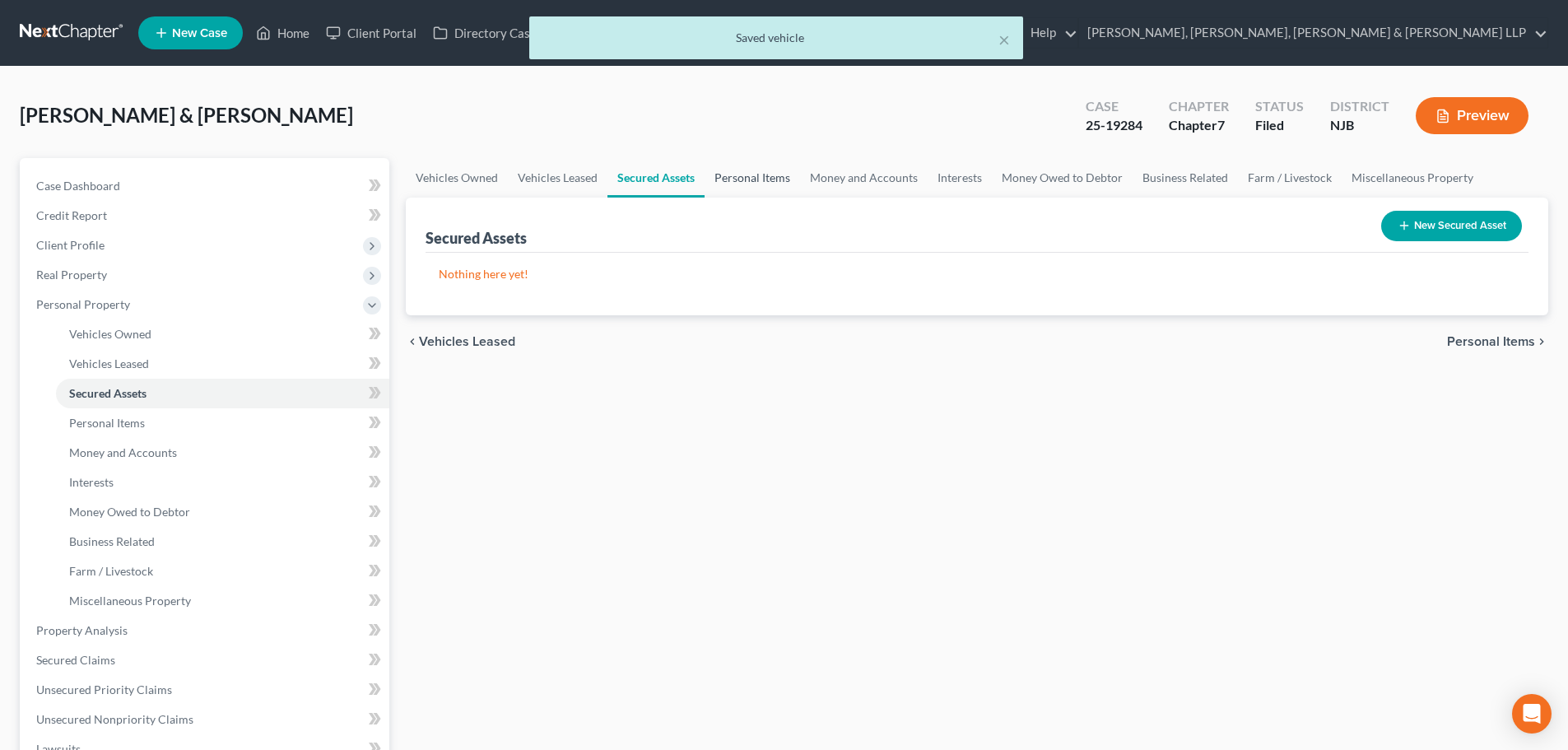
click at [790, 183] on link "Personal Items" at bounding box center [752, 177] width 95 height 40
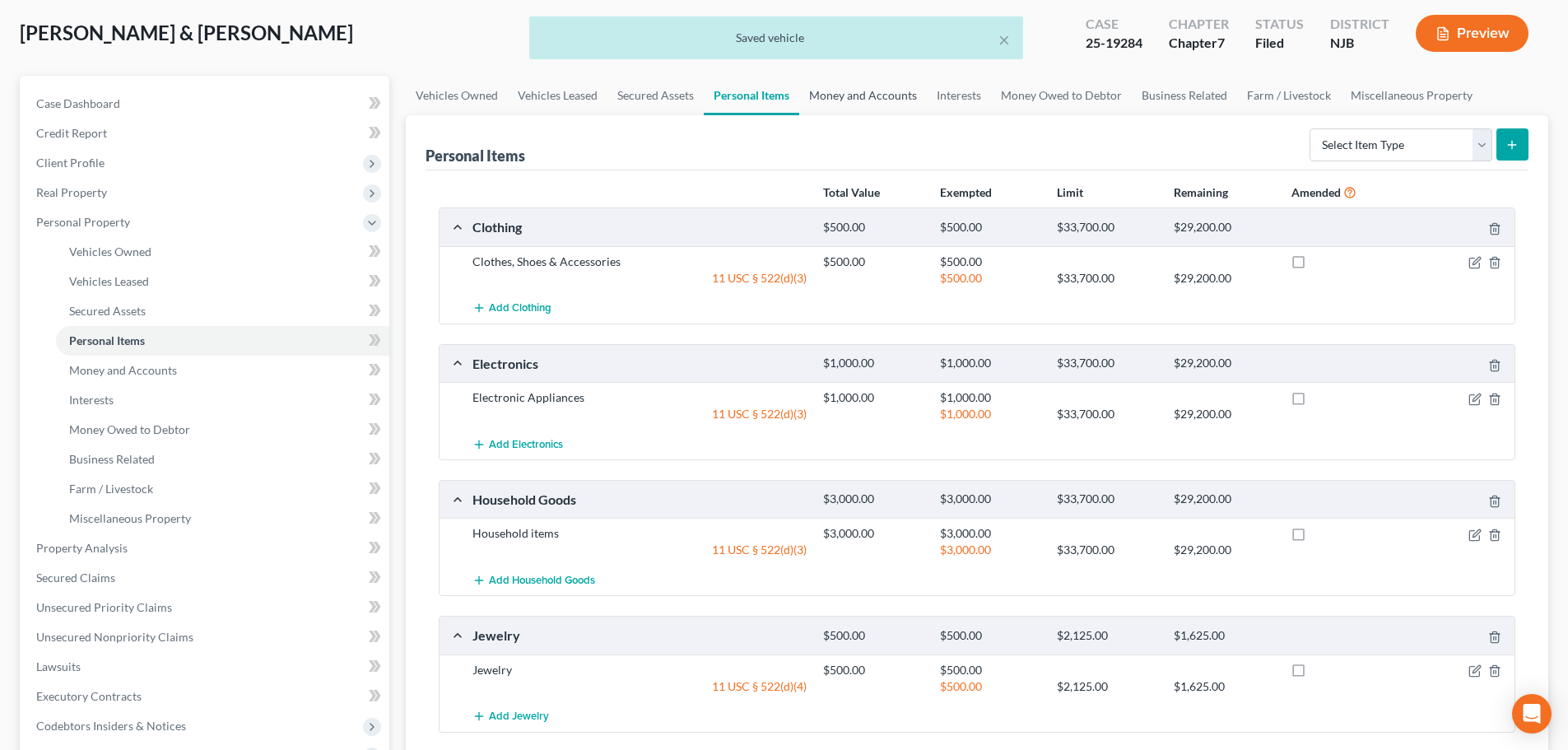
click at [834, 87] on link "Money and Accounts" at bounding box center [862, 95] width 127 height 40
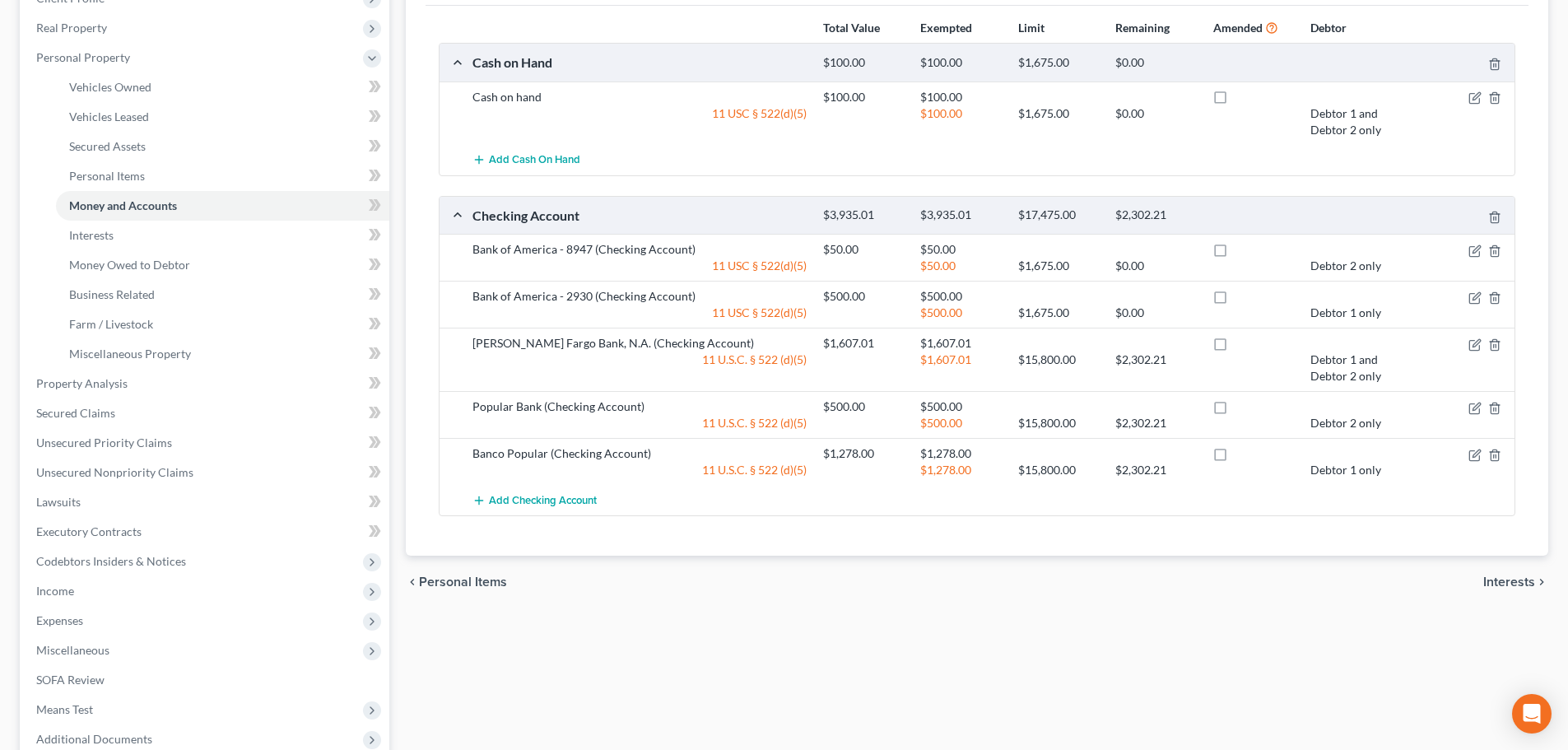
scroll to position [164, 0]
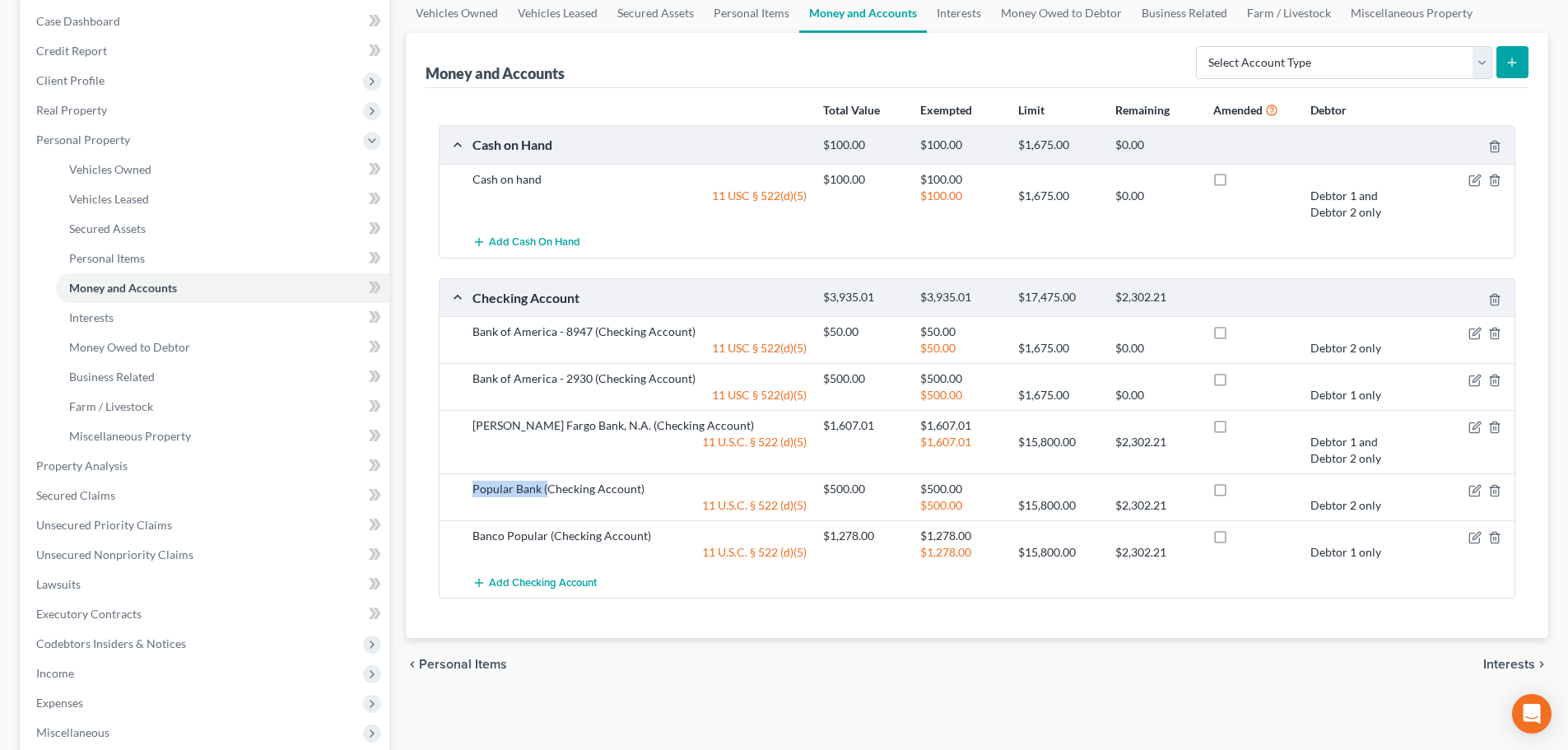
drag, startPoint x: 544, startPoint y: 482, endPoint x: 525, endPoint y: 415, distance: 69.6
click at [464, 476] on div "Popular Bank (Checking Account) $500.00 $500.00 11 U.S.C. § 522 (d)(5) $500.00 …" at bounding box center [976, 497] width 1075 height 47
click at [552, 516] on div "Popular Bank (Checking Account) $500.00 $500.00 11 U.S.C. § 522 (d)(5) $500.00 …" at bounding box center [976, 497] width 1075 height 47
drag, startPoint x: 547, startPoint y: 533, endPoint x: 467, endPoint y: 532, distance: 80.0
click at [467, 532] on div "Banco Popular (Checking Account)" at bounding box center [640, 535] width 351 height 16
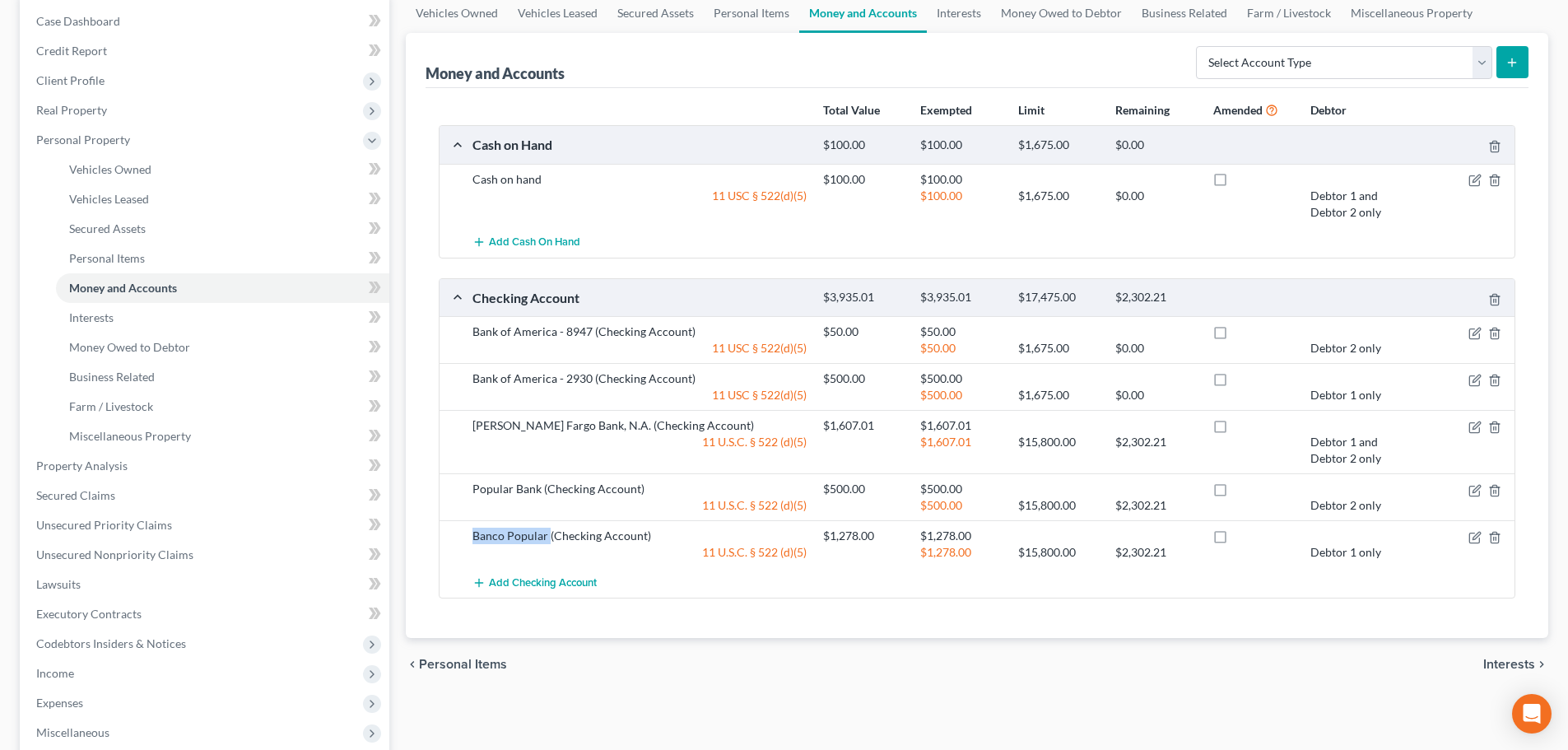
copy div "Banco Popular"
drag, startPoint x: 1473, startPoint y: 489, endPoint x: 1131, endPoint y: 404, distance: 352.4
click at [1473, 489] on icon "button" at bounding box center [1475, 491] width 13 height 13
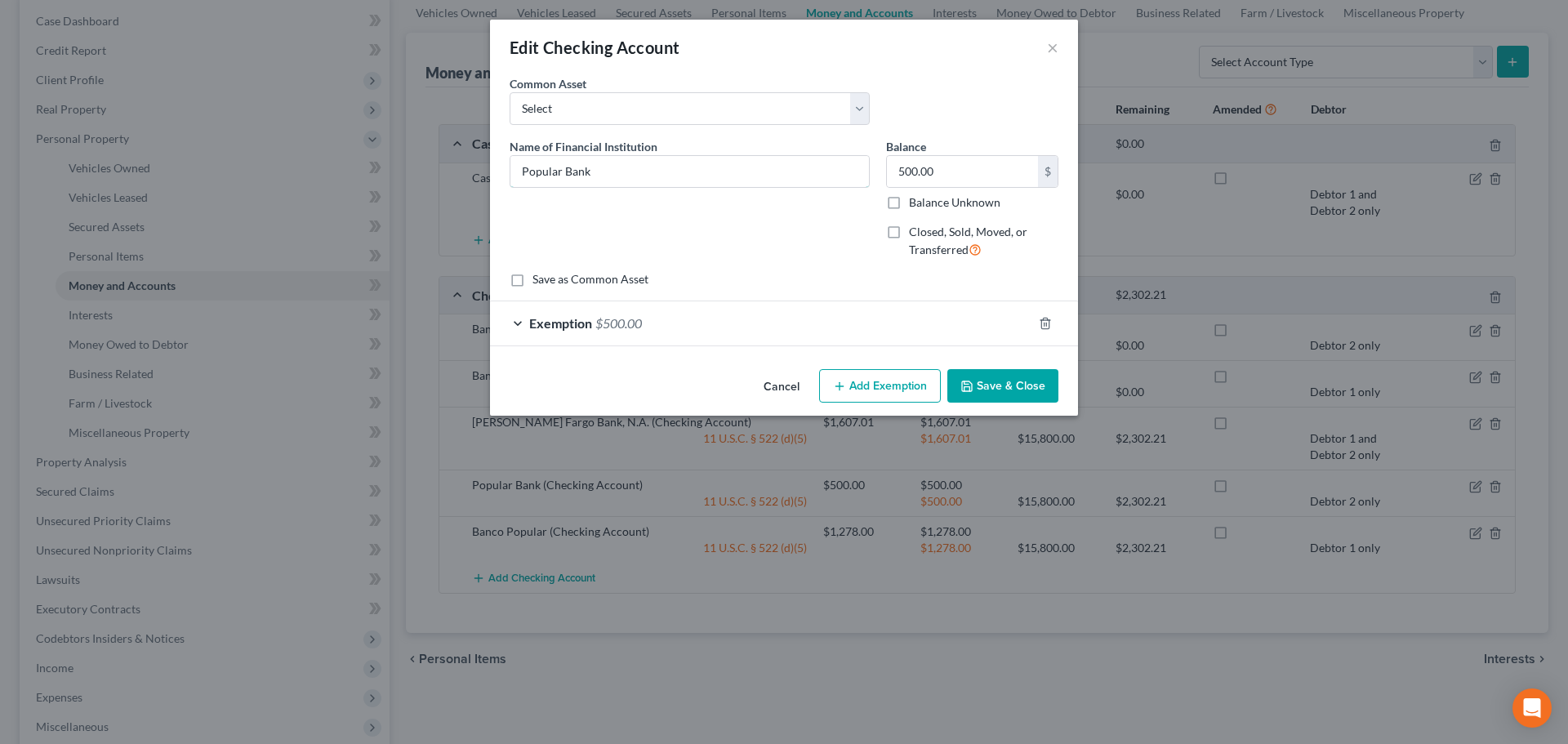
drag, startPoint x: 612, startPoint y: 176, endPoint x: 396, endPoint y: 180, distance: 216.0
click at [396, 180] on div "Edit Checking Account × An exemption set must first be selected from the Filing…" at bounding box center [784, 372] width 1568 height 744
paste input "Banco Popular"
type input "Banco Popular"
click at [1006, 375] on button "Save & Close" at bounding box center [1003, 386] width 111 height 35
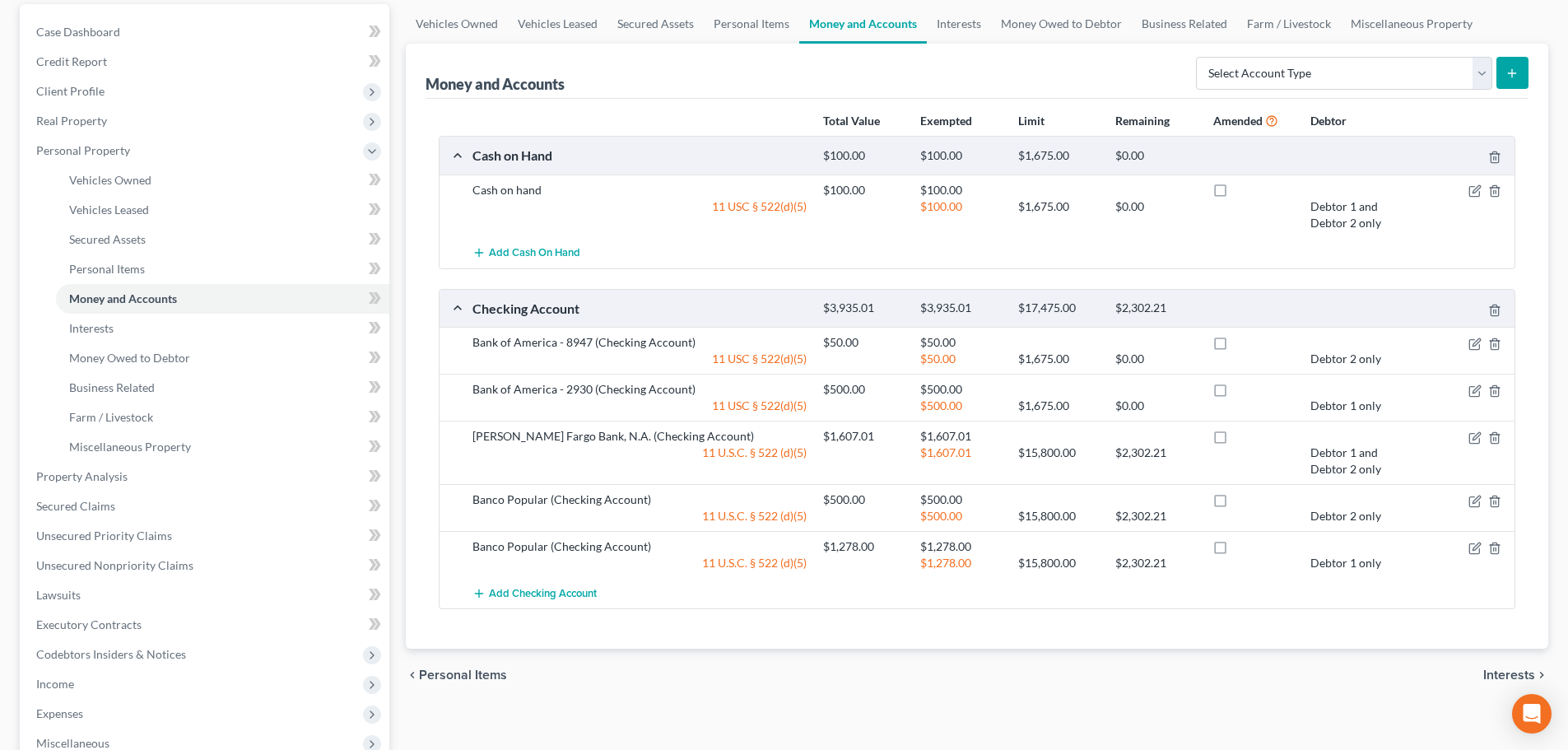
scroll to position [0, 0]
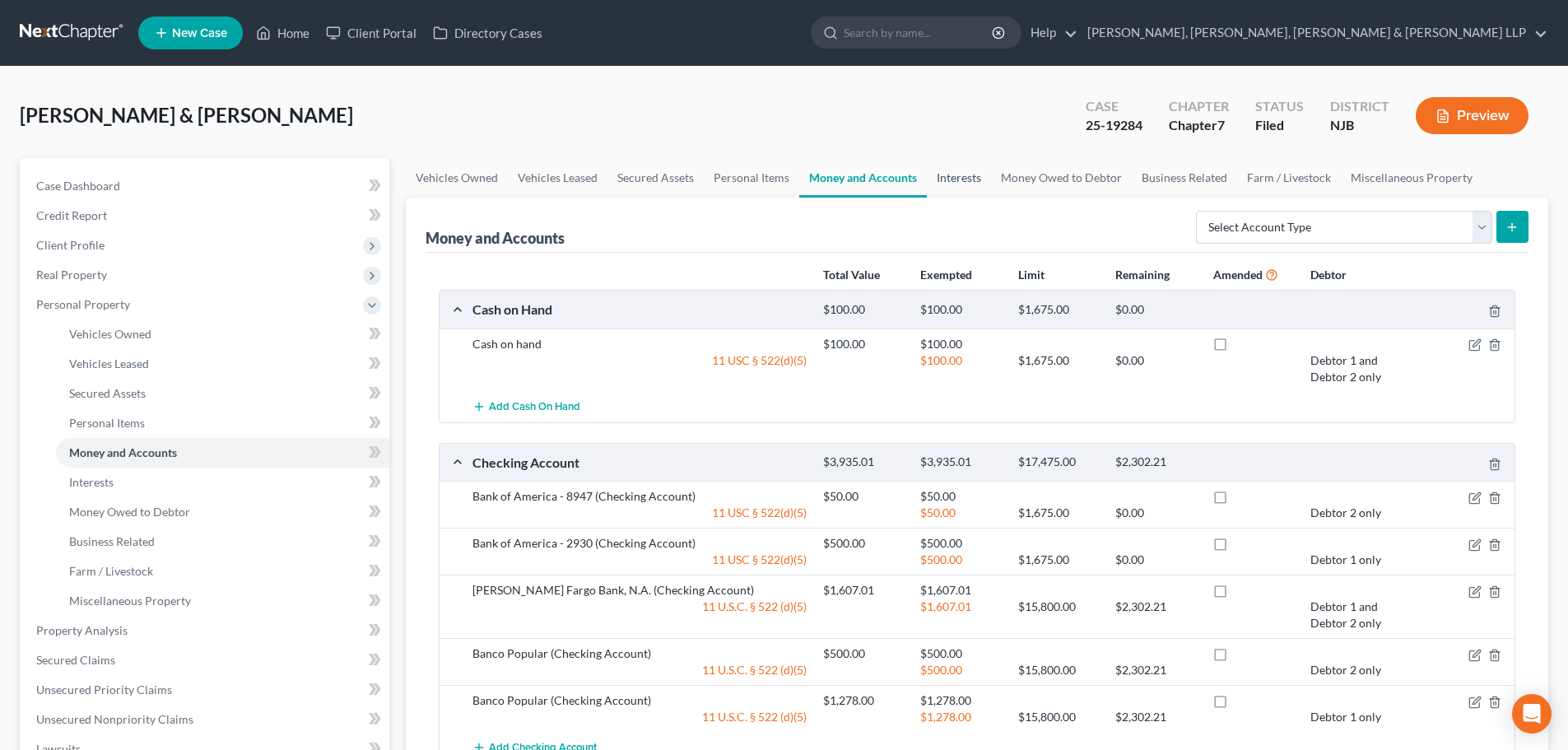
click at [957, 190] on link "Interests" at bounding box center [959, 177] width 64 height 40
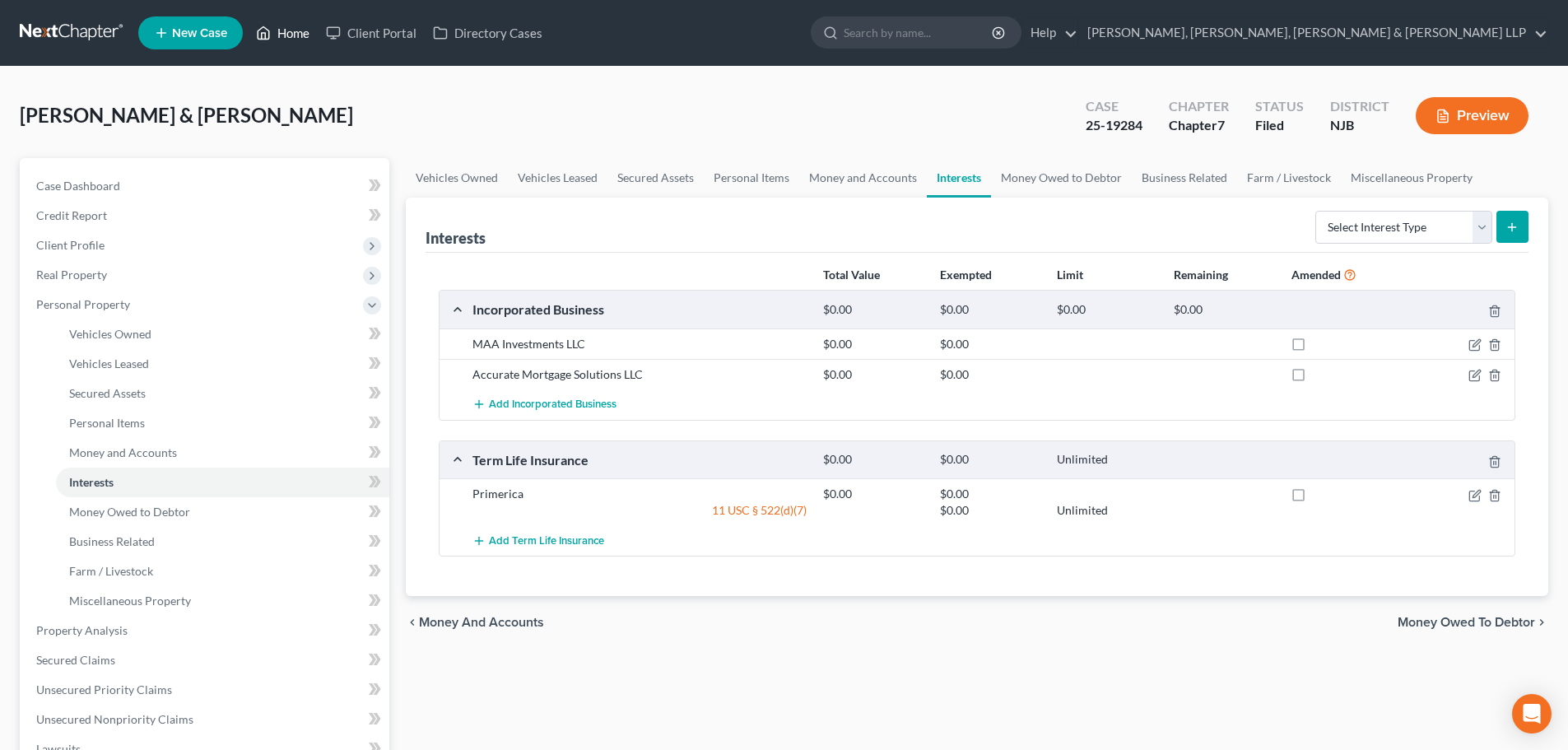
click at [291, 34] on link "Home" at bounding box center [283, 32] width 70 height 29
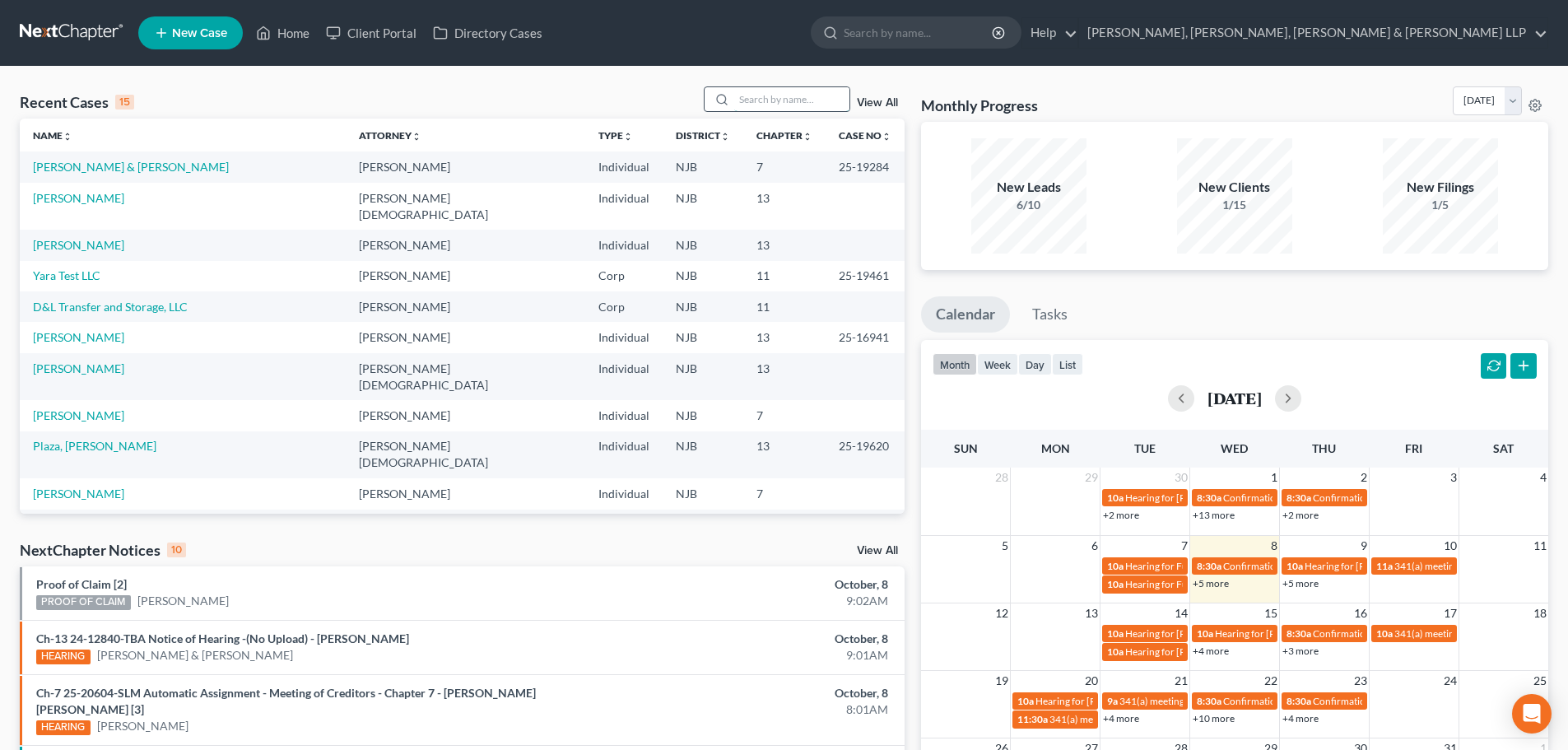
click at [781, 93] on input "search" at bounding box center [792, 98] width 115 height 24
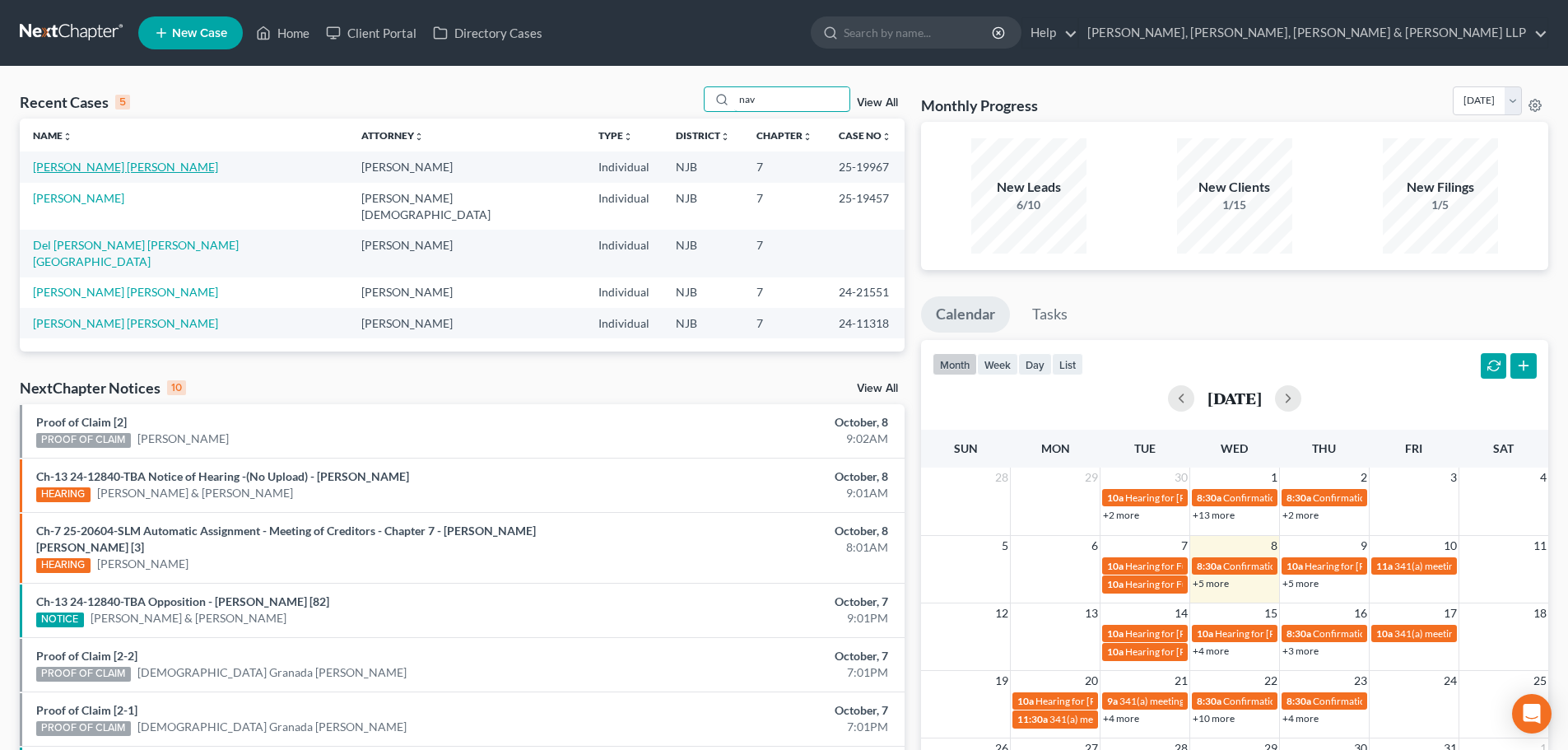
type input "nav"
click at [139, 171] on link "[PERSON_NAME] [PERSON_NAME]" at bounding box center [125, 166] width 185 height 14
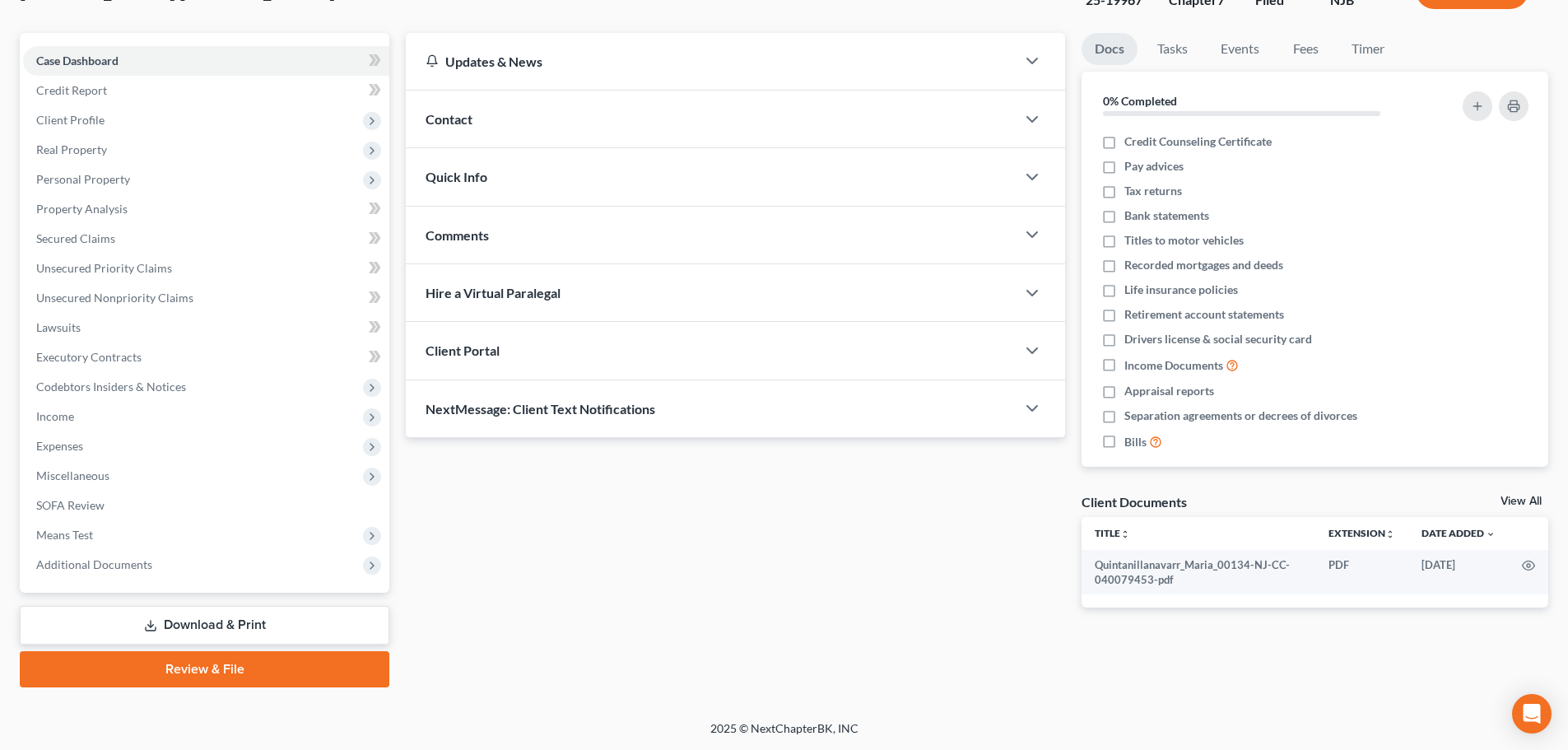
click at [225, 608] on link "Download & Print" at bounding box center [205, 625] width 370 height 39
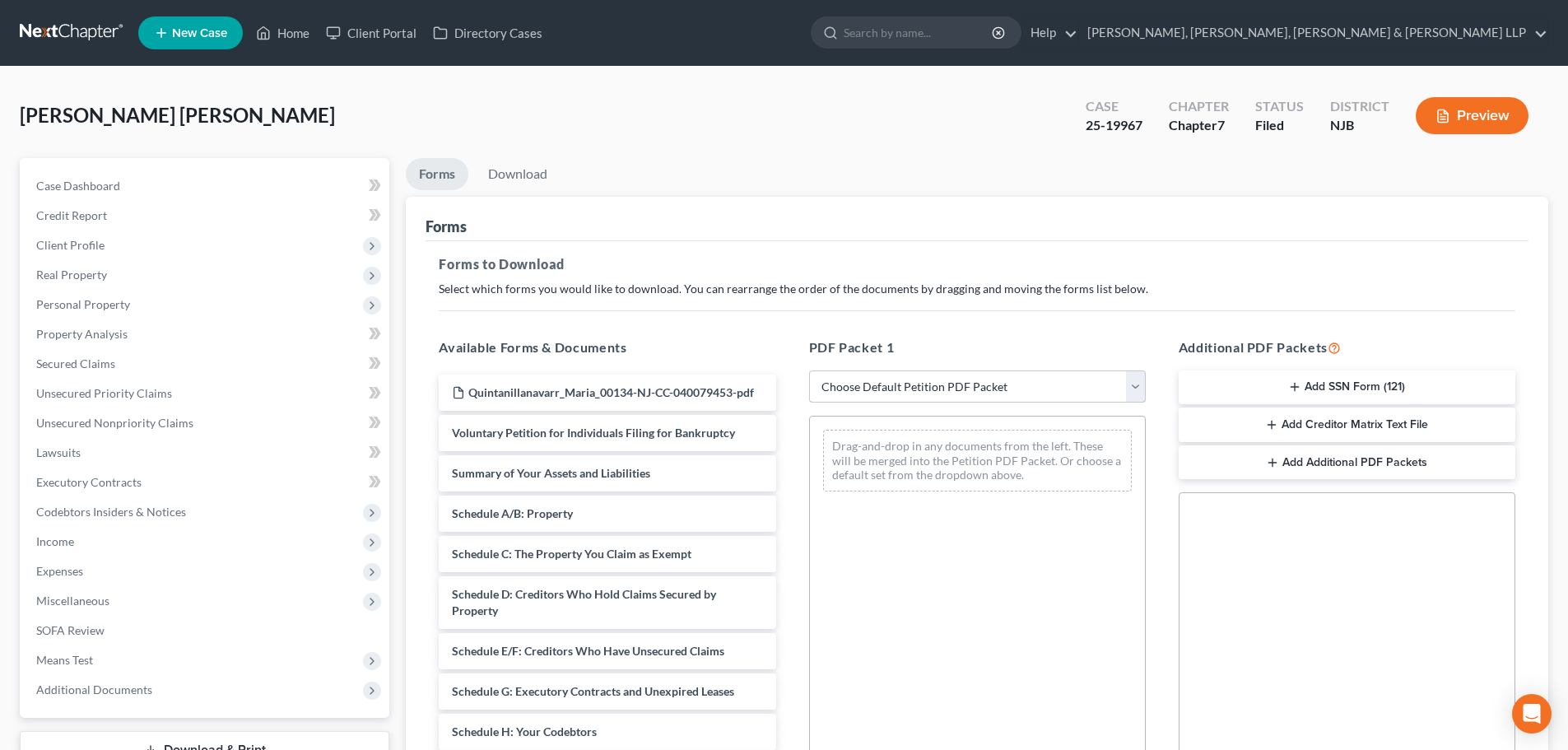
click at [831, 395] on select "Choose Default Petition PDF Packet Complete Bankruptcy Petition (all forms and …" at bounding box center [976, 387] width 337 height 33
select select "5"
click at [809, 371] on select "Choose Default Petition PDF Packet Complete Bankruptcy Petition (all forms and …" at bounding box center [976, 387] width 337 height 33
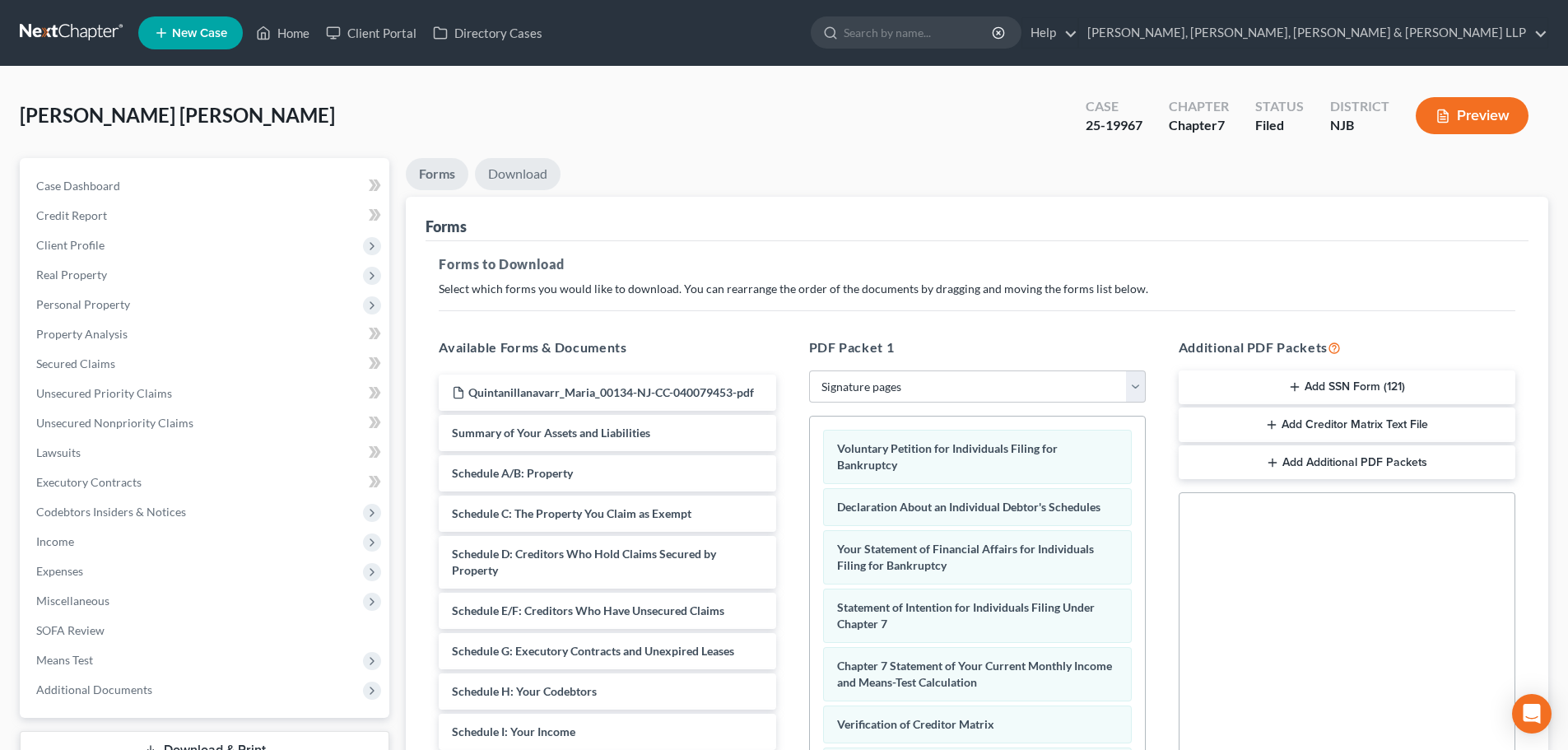
click at [525, 177] on link "Download" at bounding box center [517, 174] width 86 height 32
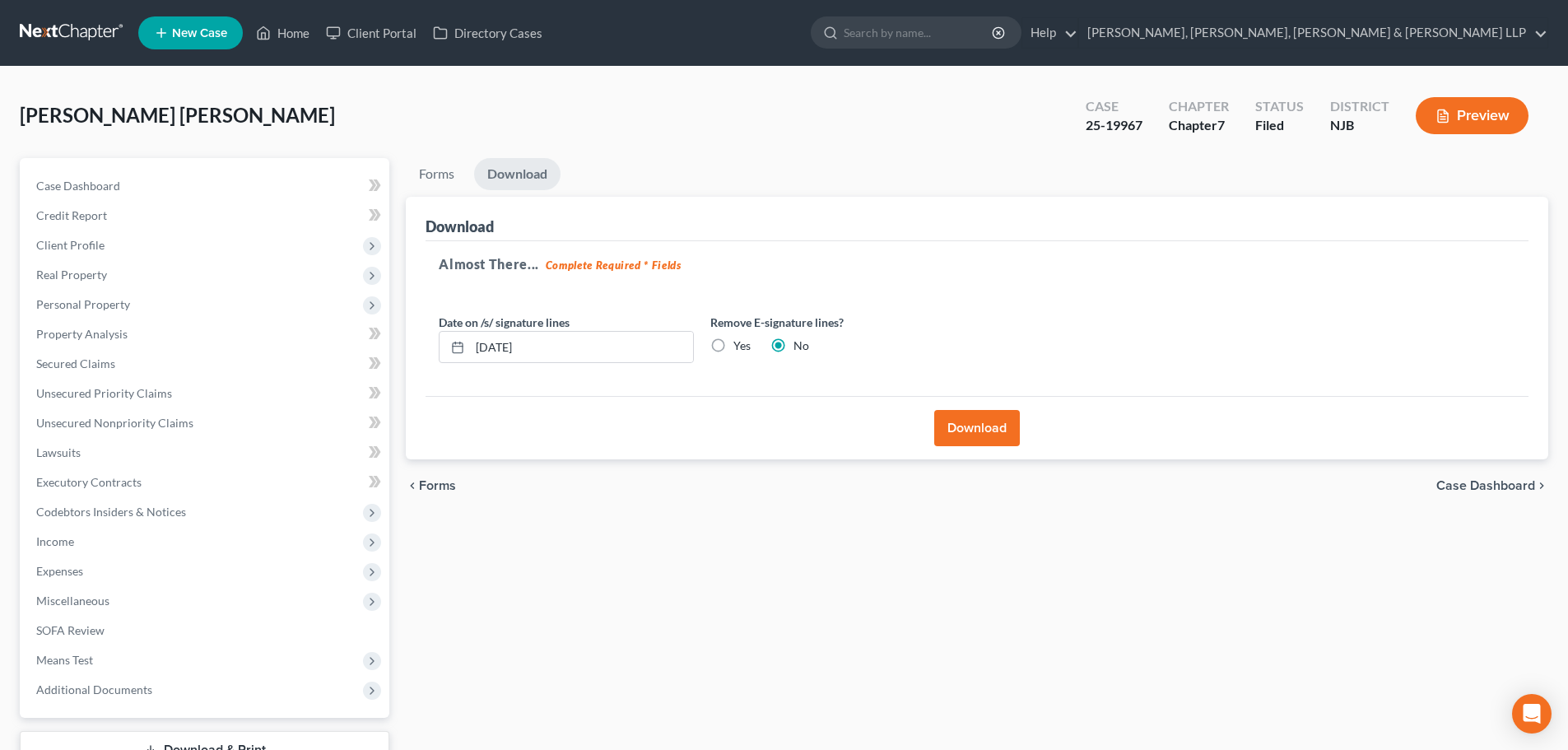
click at [733, 347] on label "Yes" at bounding box center [742, 345] width 17 height 16
click at [740, 347] on input "Yes" at bounding box center [744, 342] width 10 height 10
radio input "true"
radio input "false"
drag, startPoint x: 541, startPoint y: 351, endPoint x: 477, endPoint y: 346, distance: 64.2
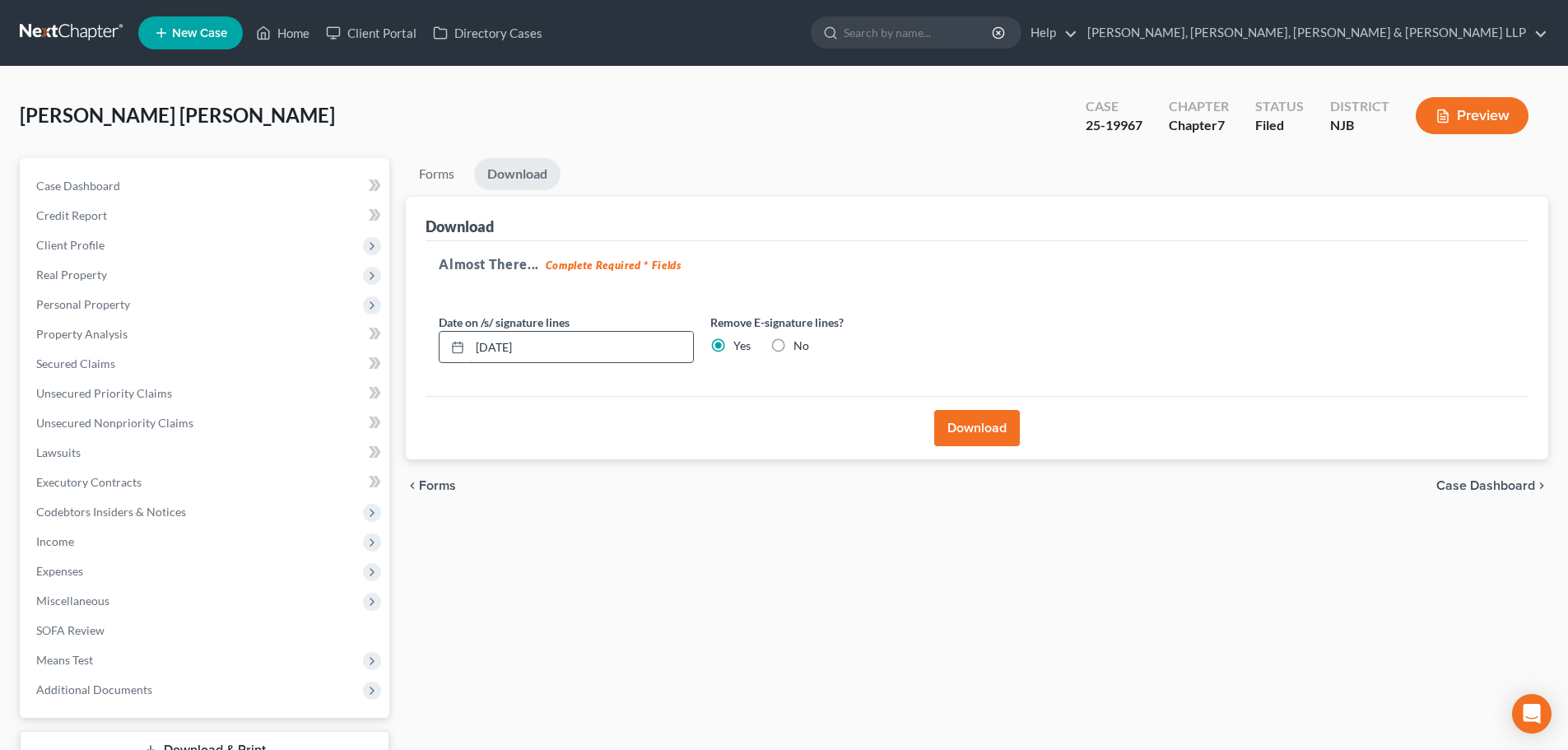
click at [477, 346] on input "[DATE]" at bounding box center [581, 347] width 223 height 31
type input "[DATE]"
click at [982, 422] on button "Download" at bounding box center [976, 427] width 86 height 36
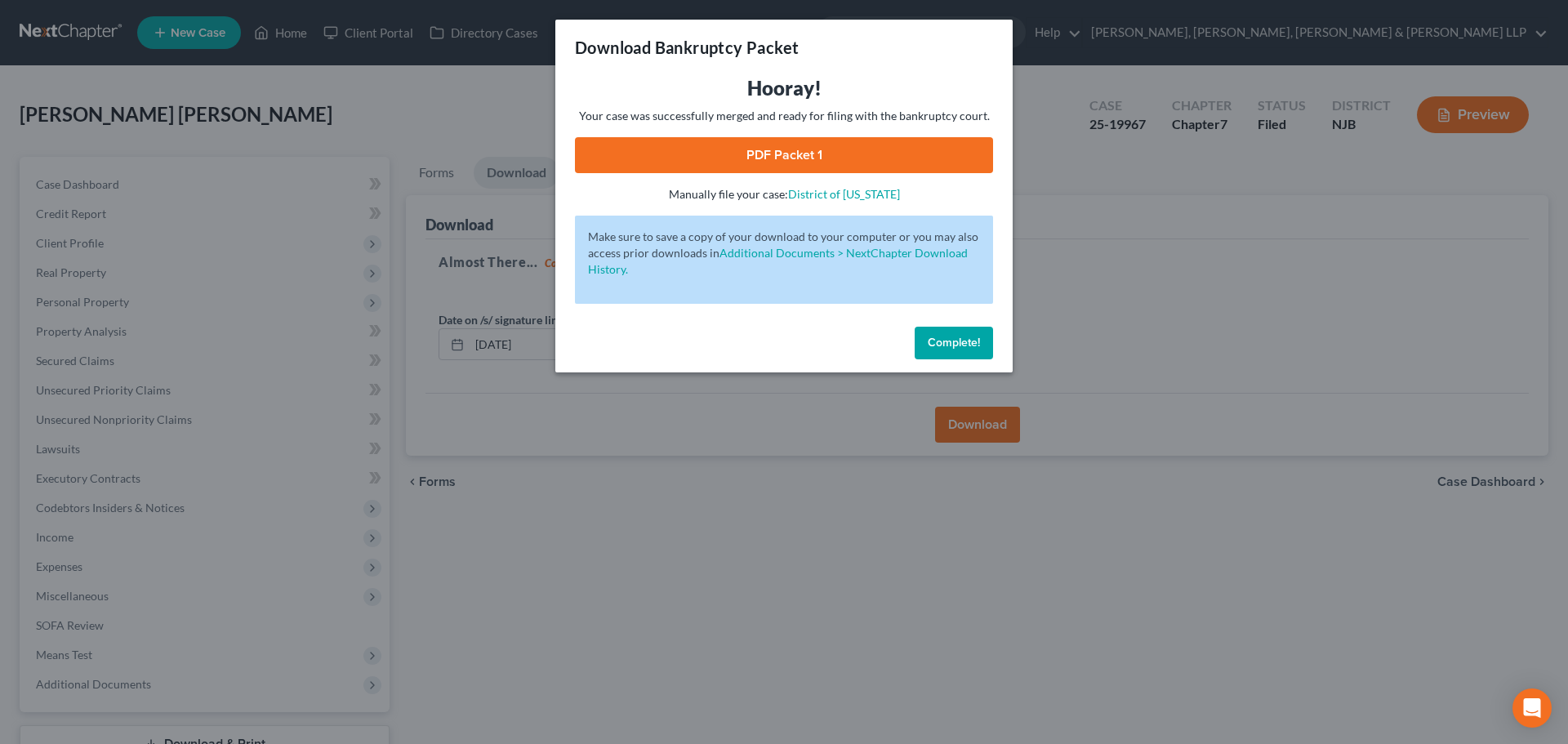
click at [845, 163] on link "PDF Packet 1" at bounding box center [784, 155] width 418 height 36
drag, startPoint x: 288, startPoint y: 107, endPoint x: 271, endPoint y: 90, distance: 24.0
click at [291, 107] on div "Download Bankruptcy Packet Hooray! Your case was successfully merged and ready …" at bounding box center [784, 372] width 1568 height 744
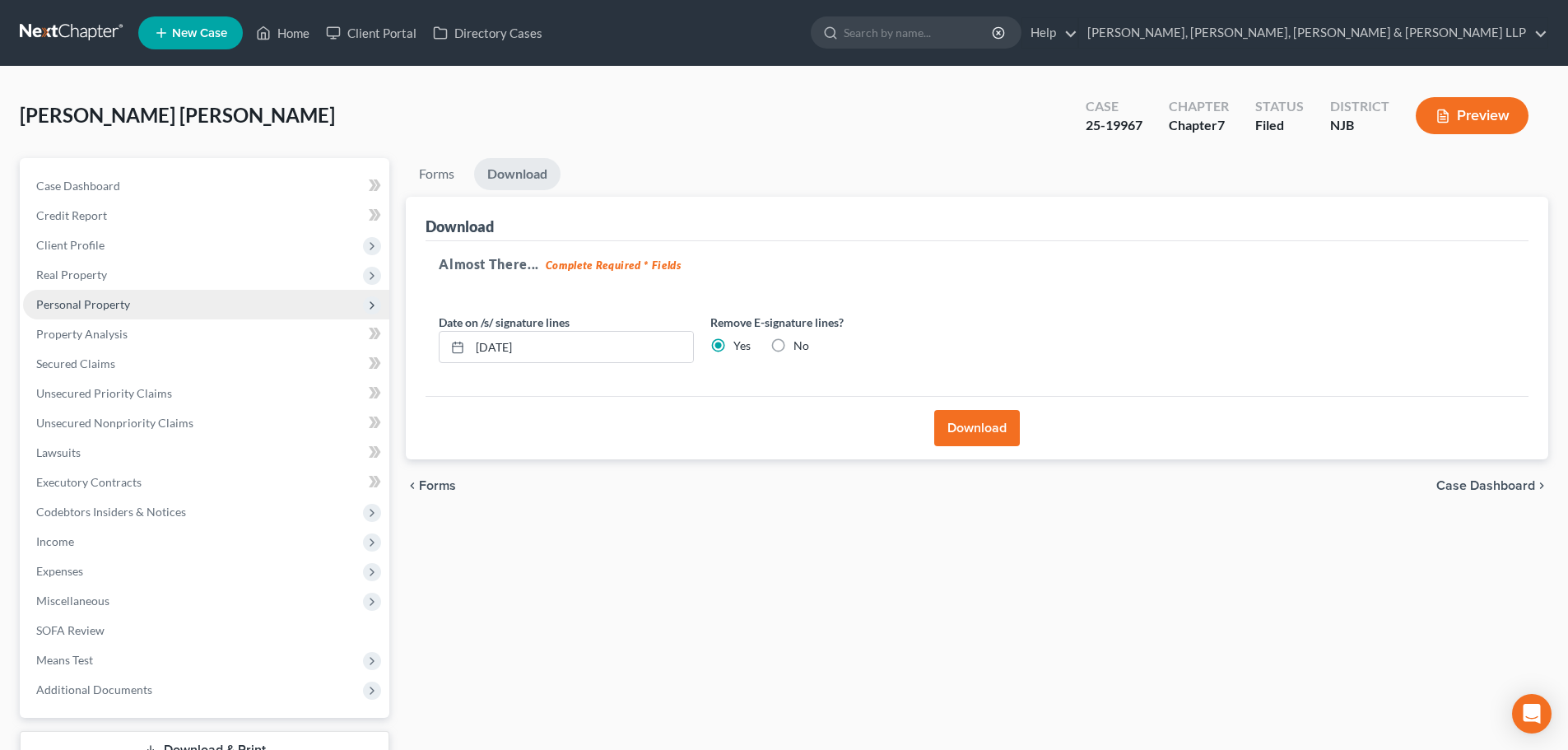
drag, startPoint x: 82, startPoint y: 242, endPoint x: 126, endPoint y: 317, distance: 87.0
click at [82, 242] on span "Client Profile" at bounding box center [70, 244] width 68 height 14
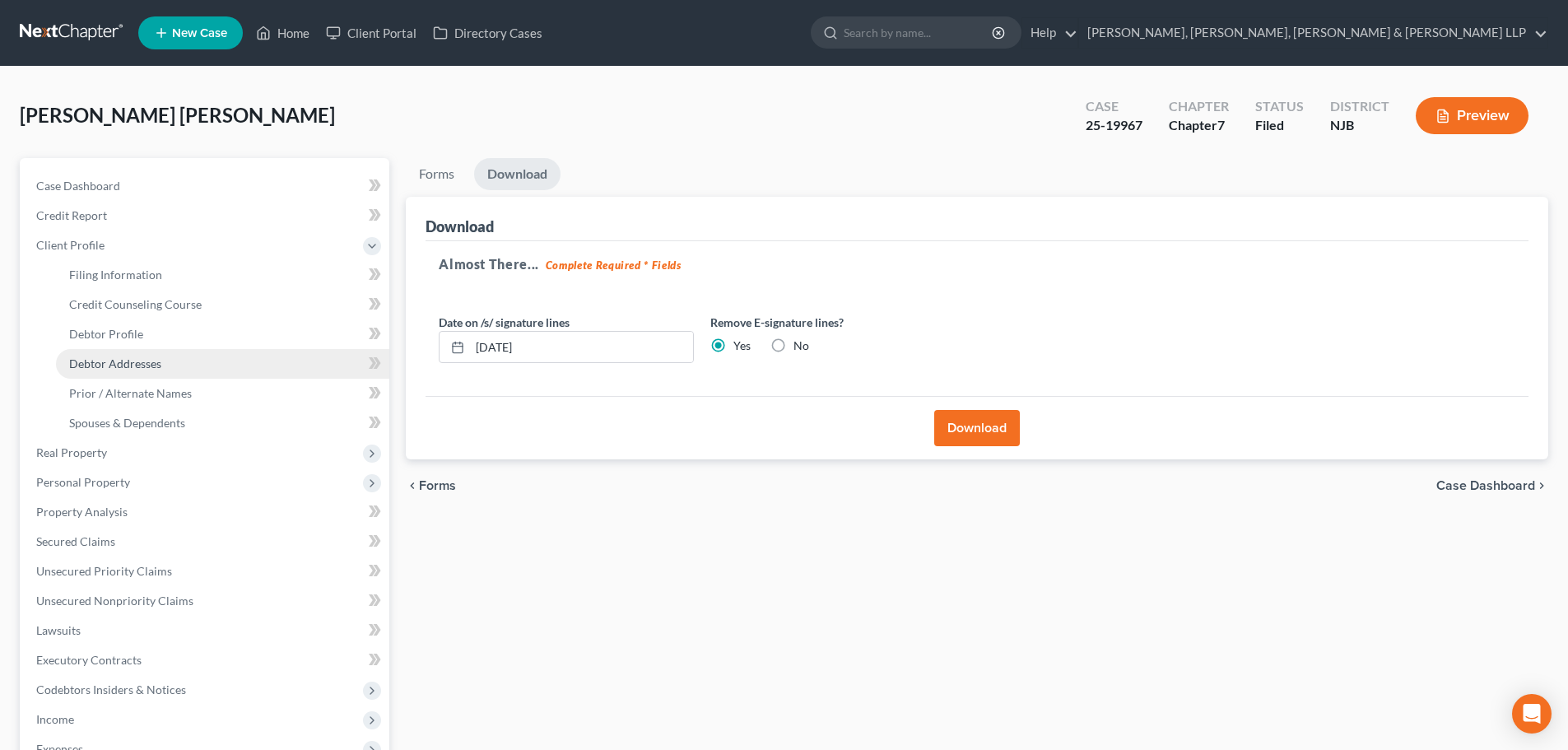
click at [124, 358] on span "Debtor Addresses" at bounding box center [115, 363] width 92 height 14
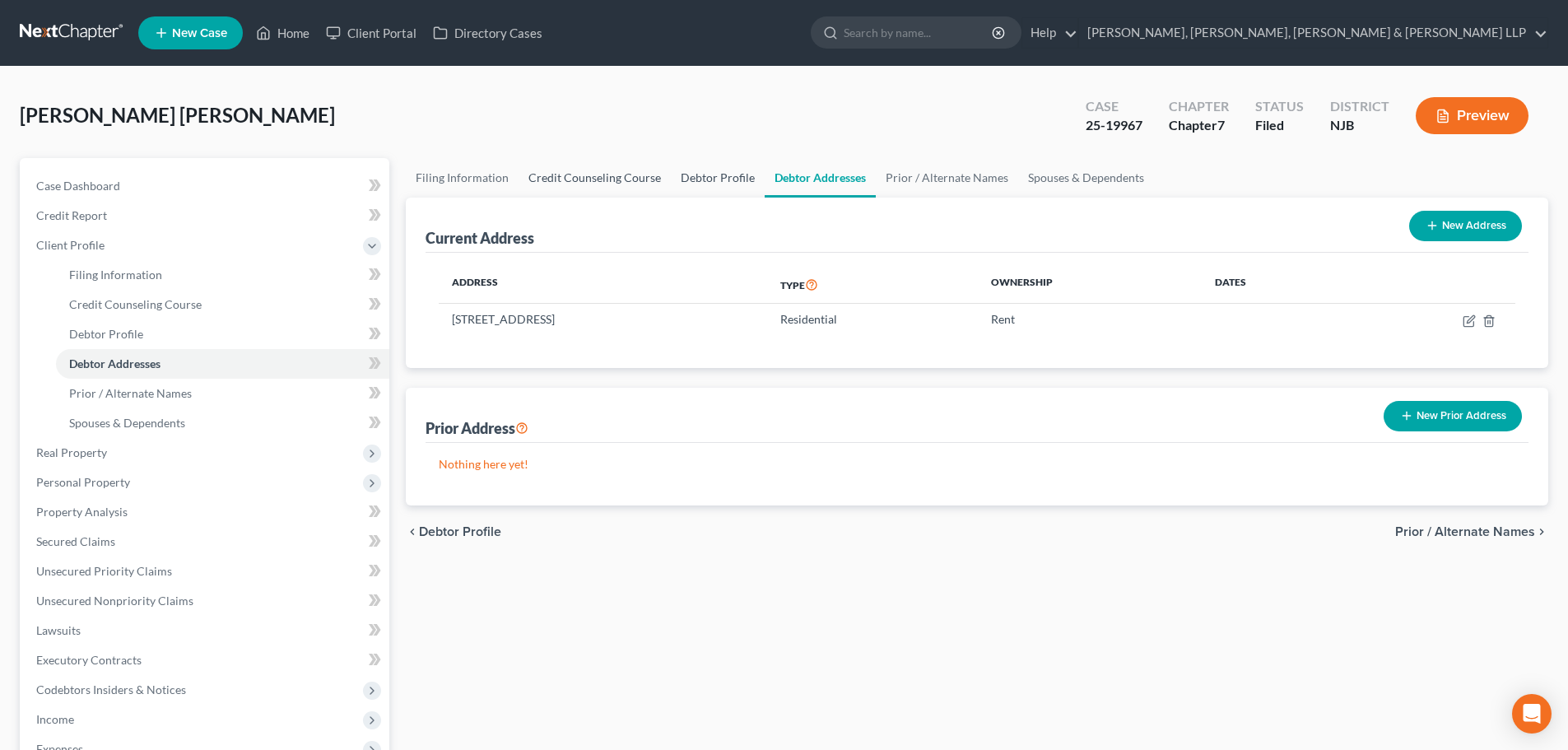
click at [600, 176] on link "Credit Counseling Course" at bounding box center [594, 177] width 152 height 40
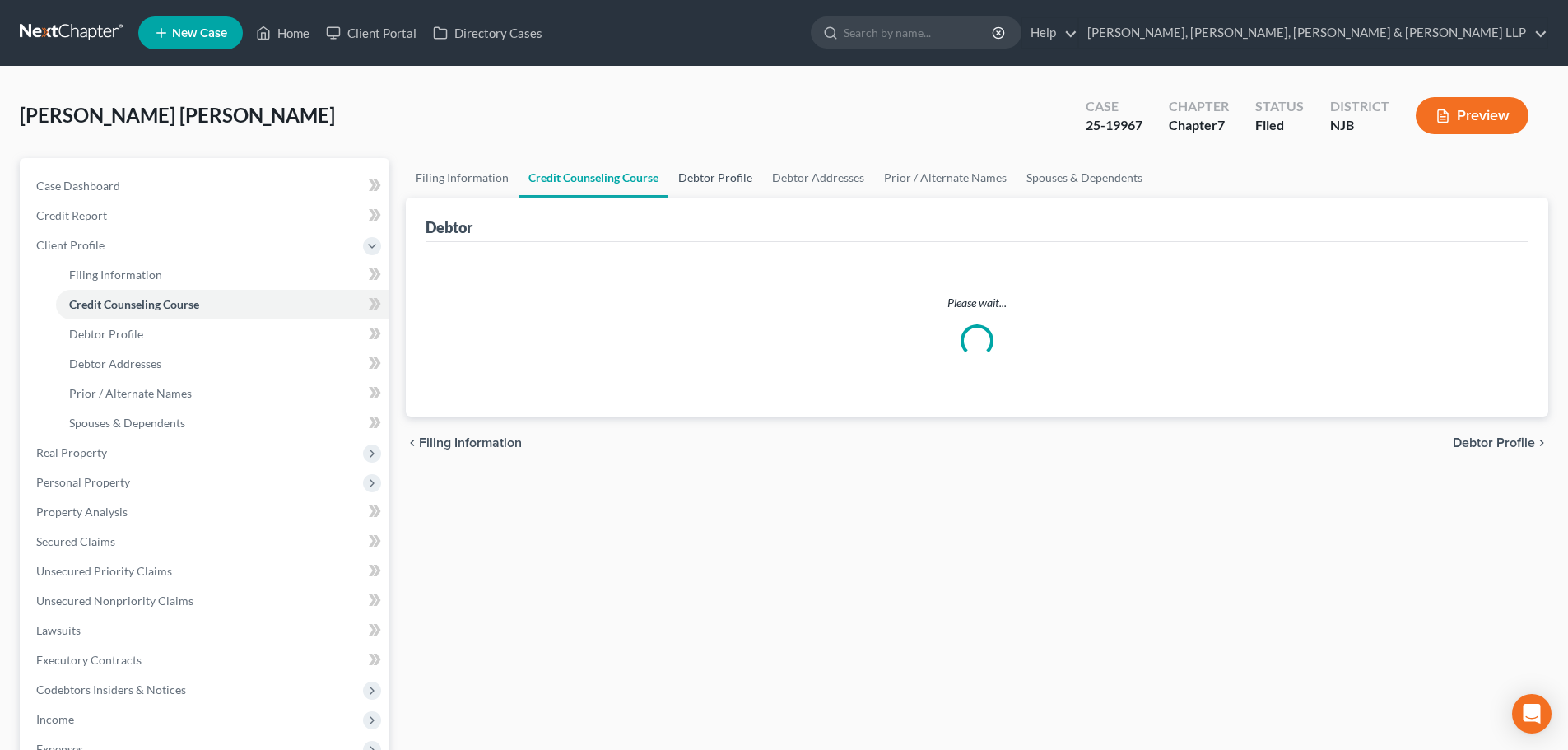
click at [701, 174] on link "Debtor Profile" at bounding box center [714, 177] width 93 height 40
select select "1"
select select "3"
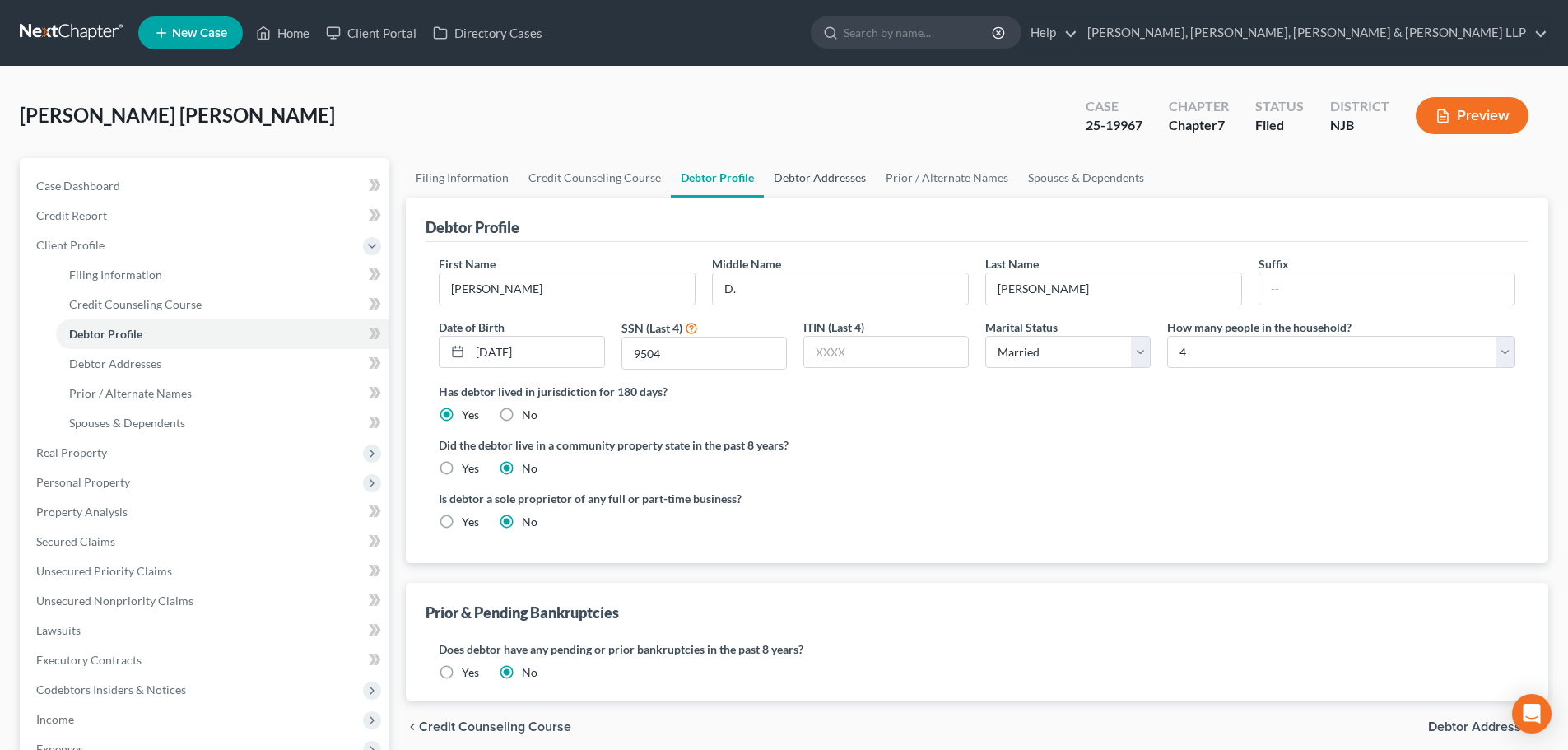
click at [796, 185] on link "Debtor Addresses" at bounding box center [820, 177] width 112 height 40
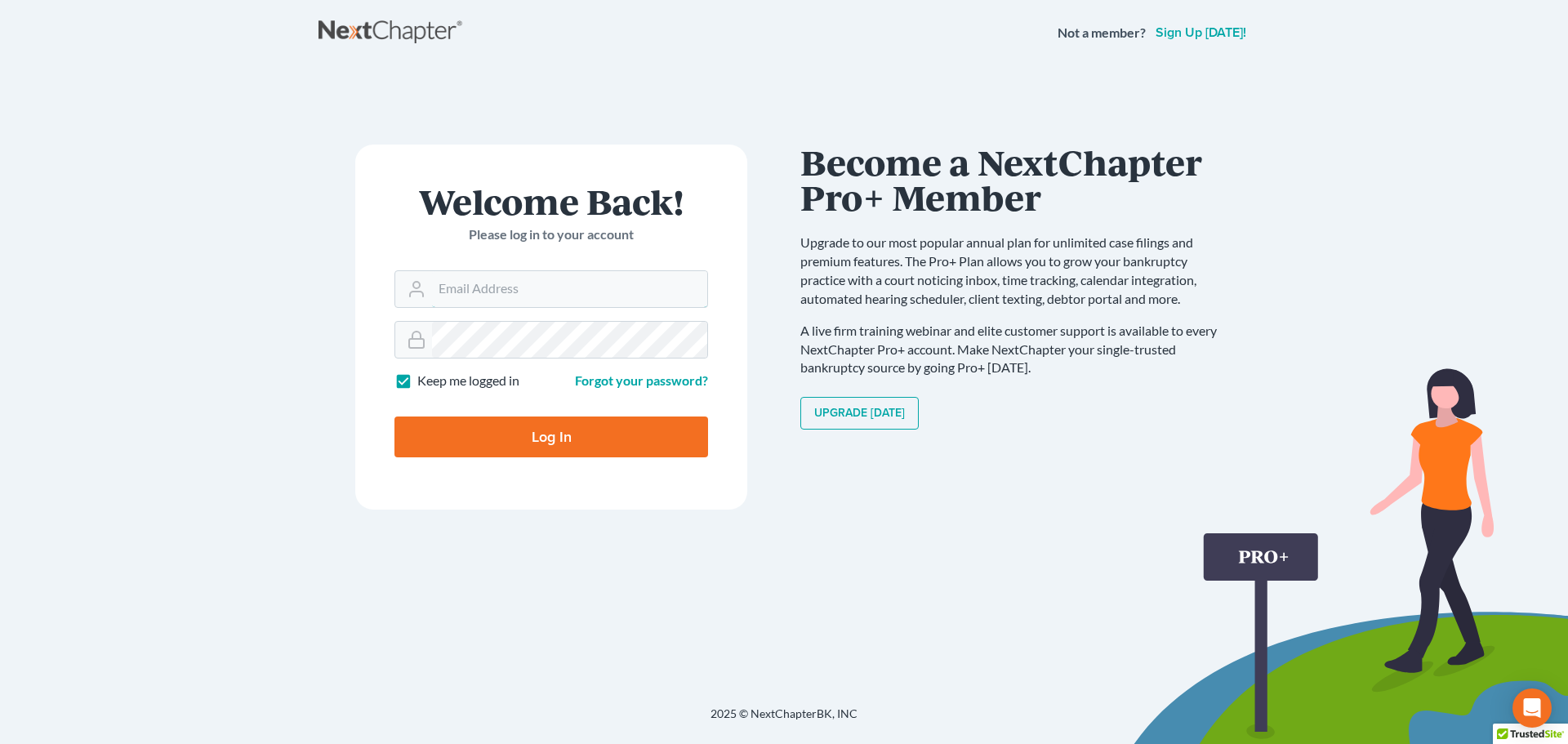
type input "[EMAIL_ADDRESS][DOMAIN_NAME]"
click at [477, 429] on input "Log In" at bounding box center [550, 437] width 314 height 41
type input "Thinking..."
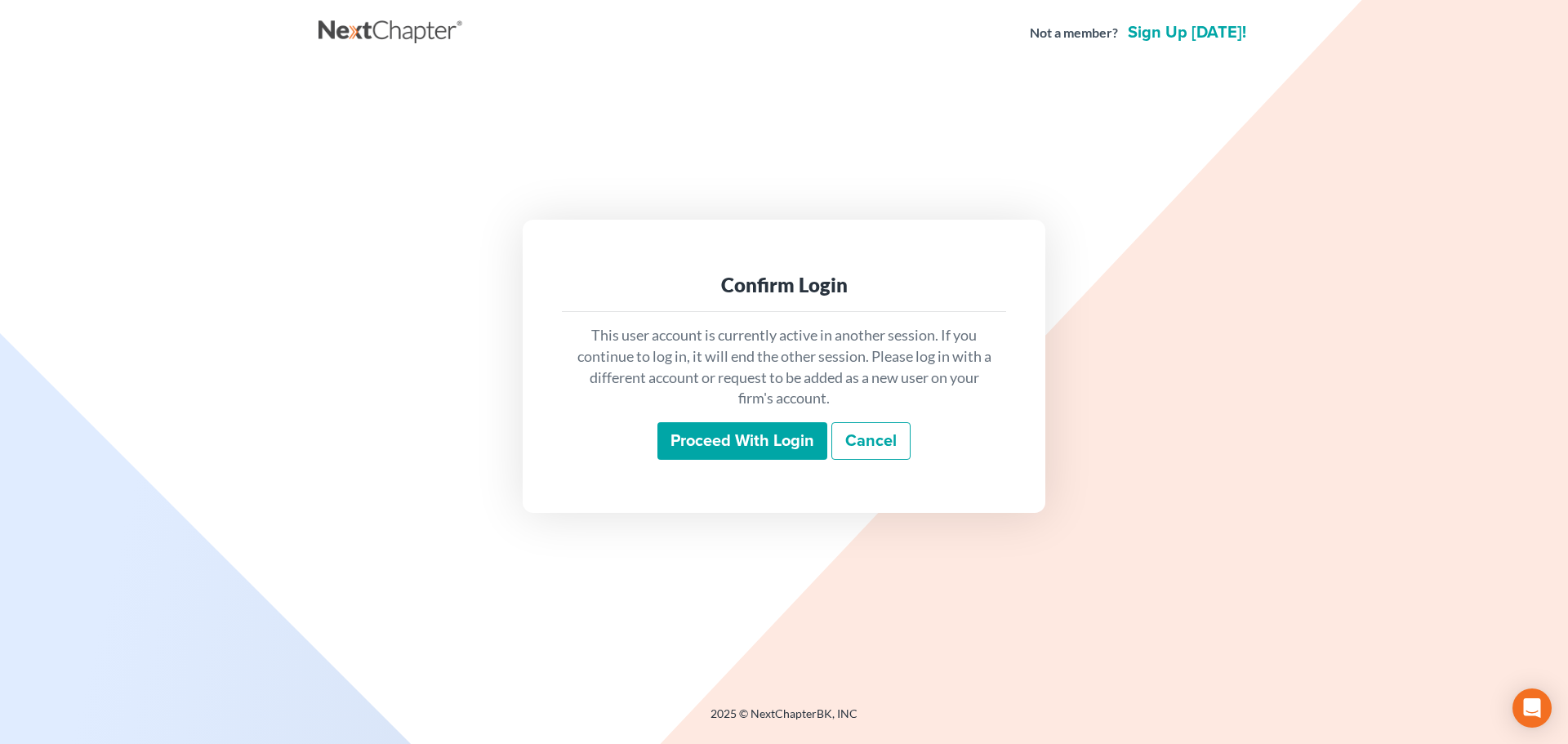
click at [711, 448] on input "Proceed with login" at bounding box center [741, 441] width 169 height 37
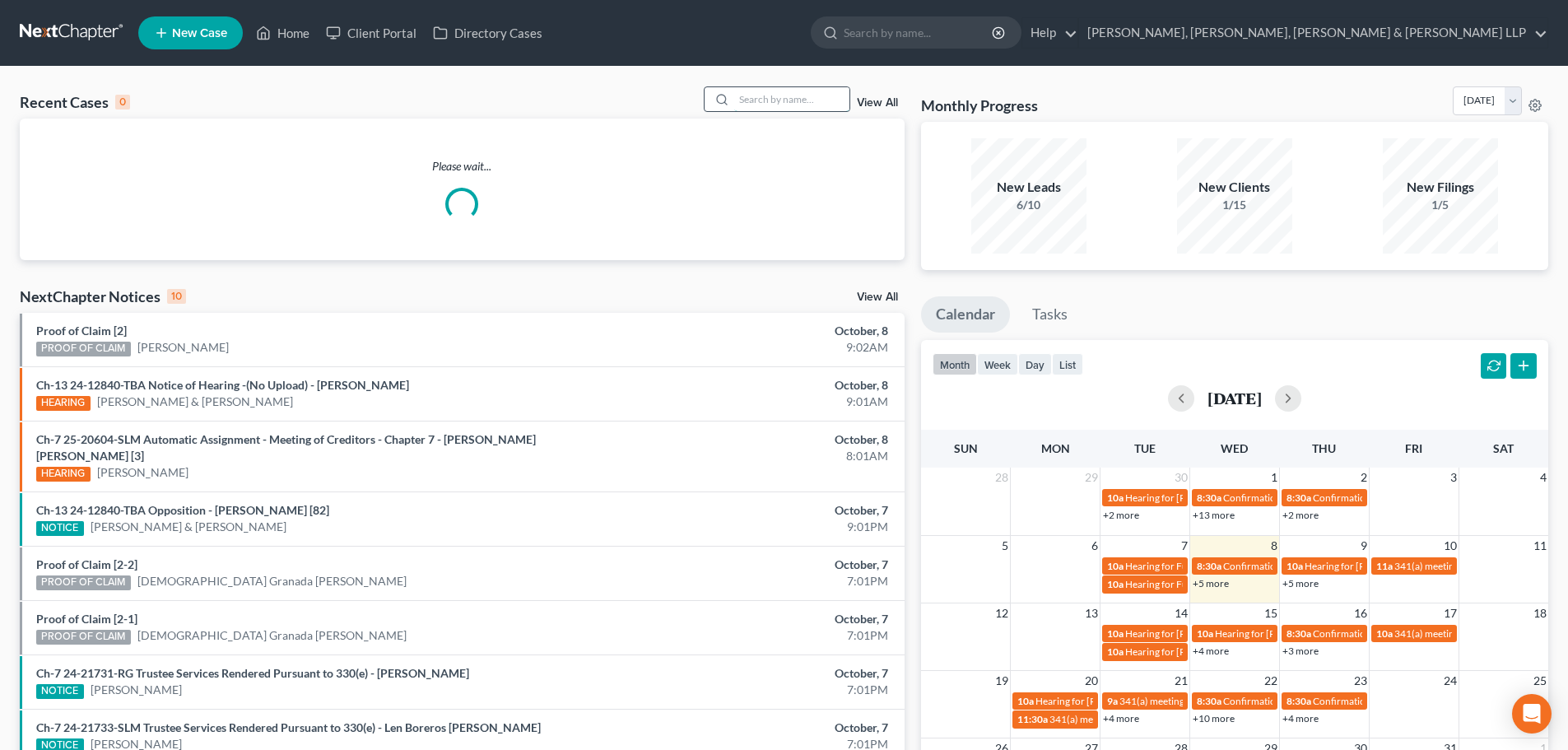
click at [764, 99] on input "search" at bounding box center [792, 98] width 115 height 24
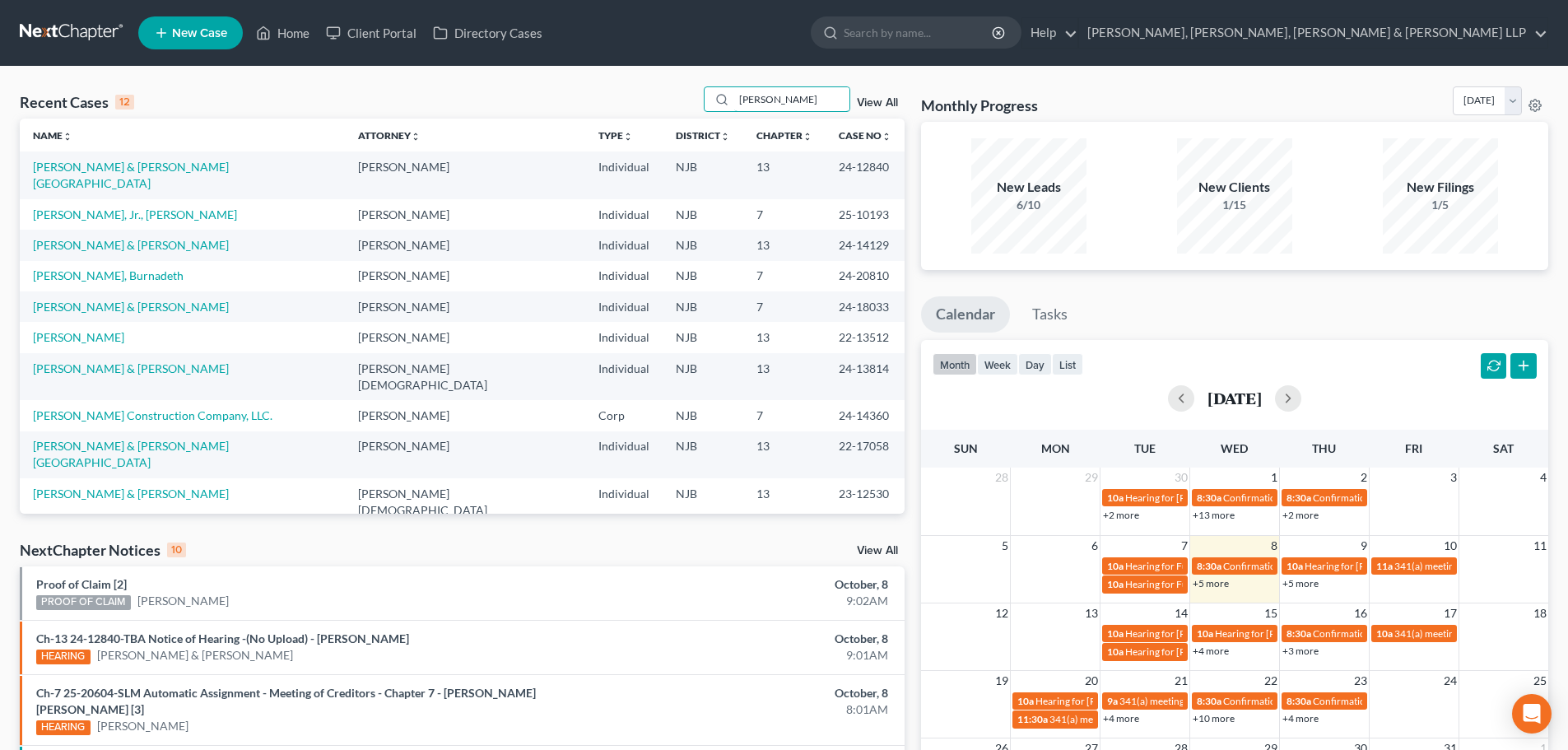
type input "[PERSON_NAME]"
click at [205, 31] on span "New Case" at bounding box center [199, 33] width 55 height 12
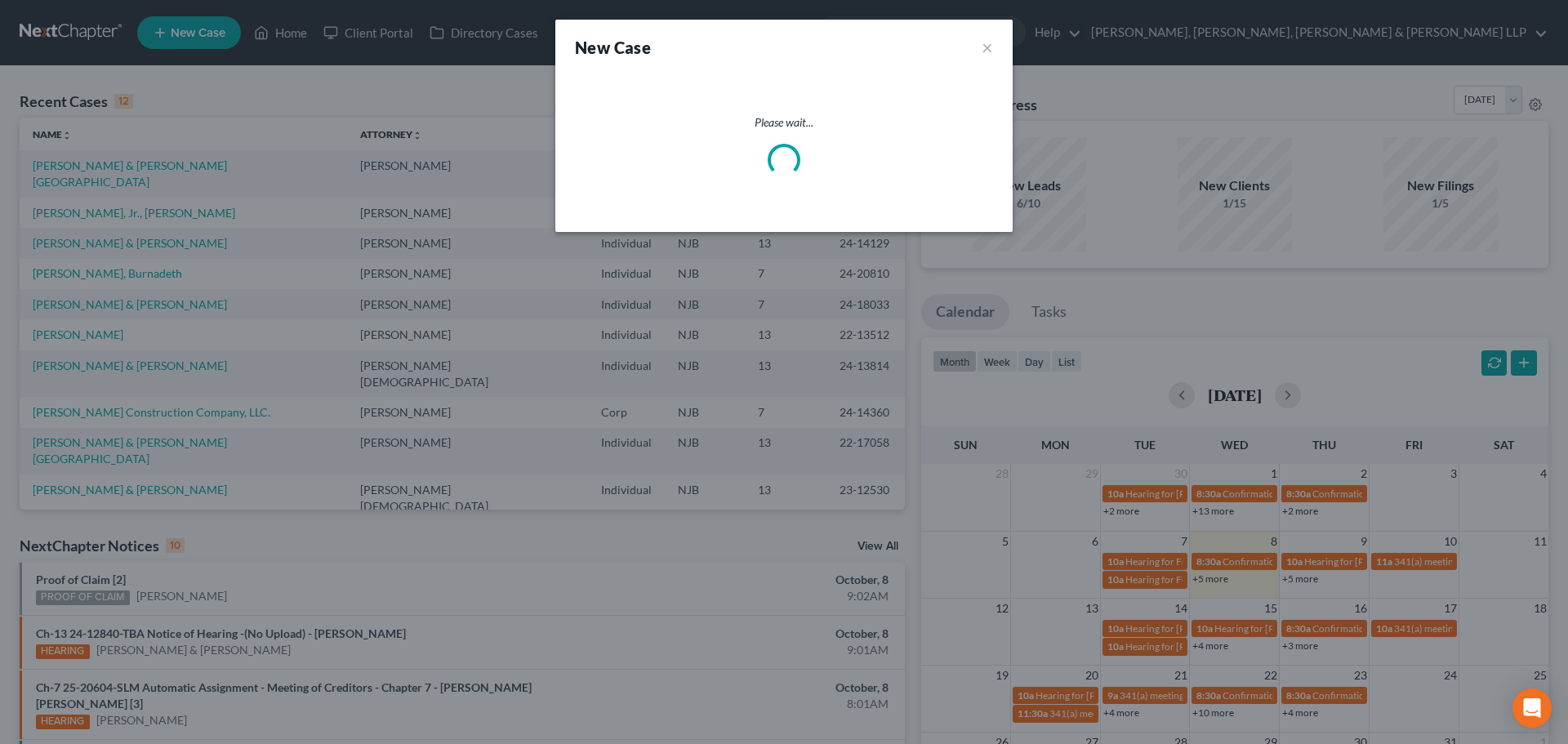
select select "51"
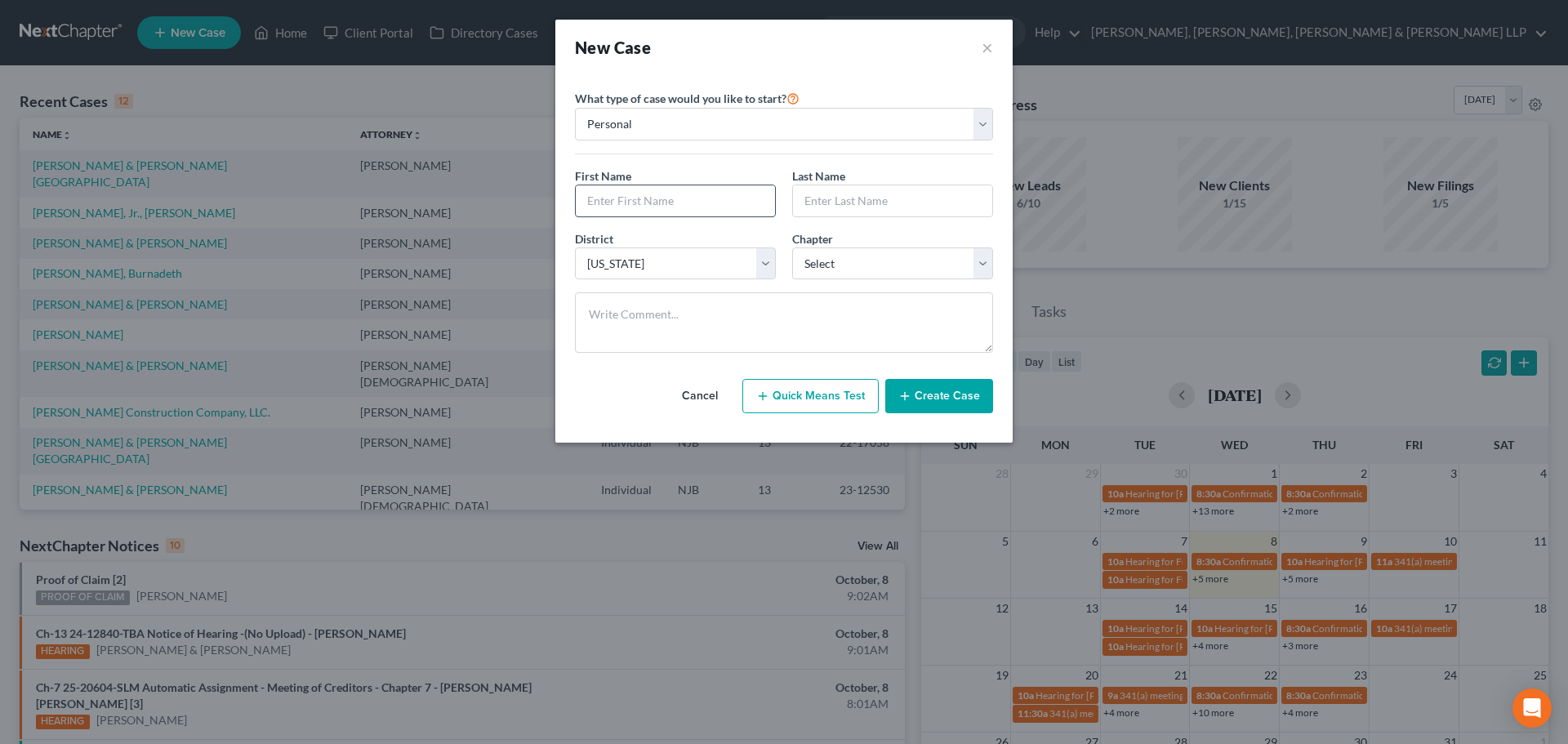
click at [643, 205] on input "text" at bounding box center [675, 200] width 199 height 31
type input "[PERSON_NAME]"
click at [843, 201] on input "text" at bounding box center [892, 200] width 199 height 31
type input "[PERSON_NAME]"
drag, startPoint x: 879, startPoint y: 264, endPoint x: 866, endPoint y: 274, distance: 16.4
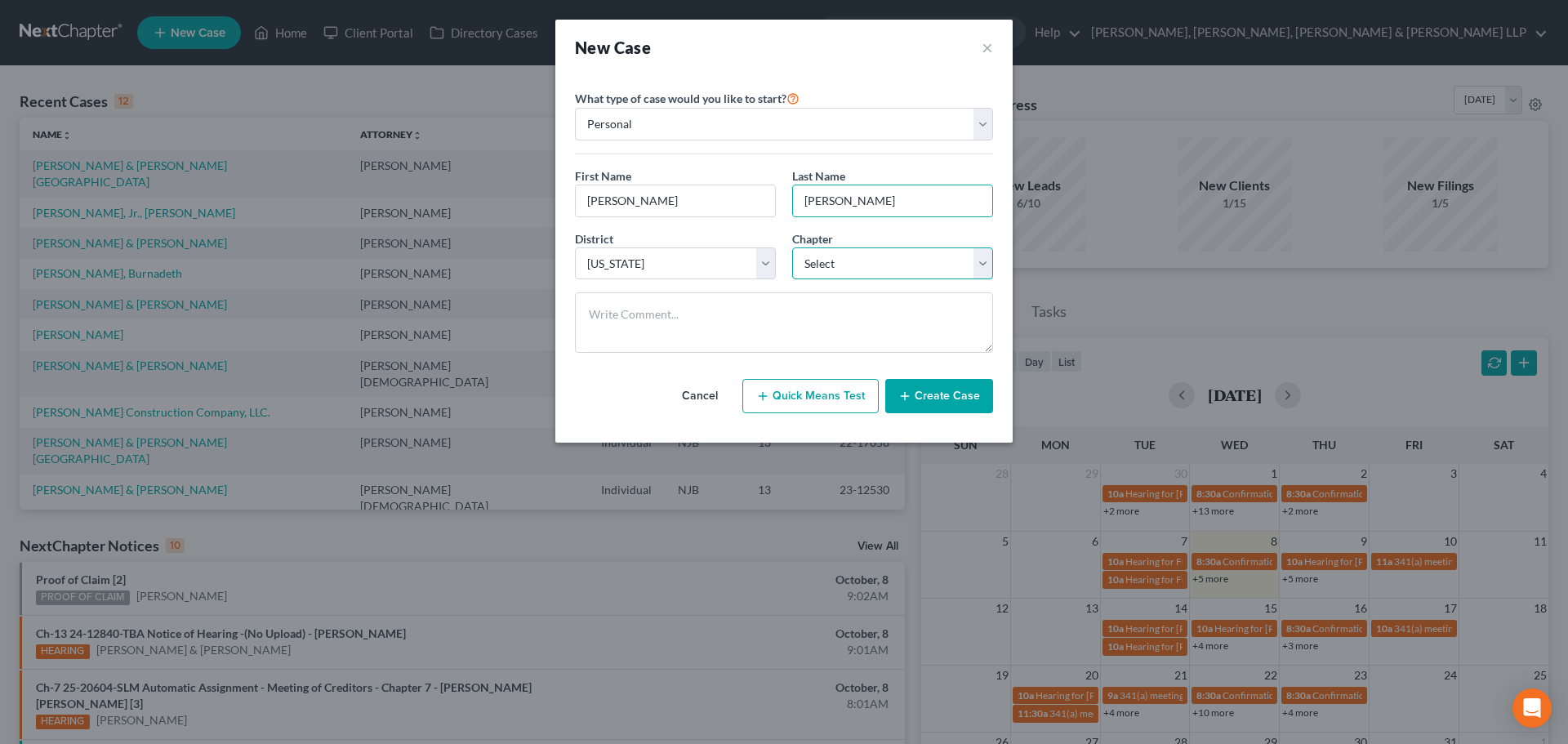
click at [879, 264] on select "Select 7 11 12 13" at bounding box center [892, 263] width 201 height 33
select select "0"
click at [792, 247] on select "Select 7 11 12 13" at bounding box center [892, 263] width 201 height 33
click at [962, 413] on button "Create Case" at bounding box center [939, 396] width 108 height 35
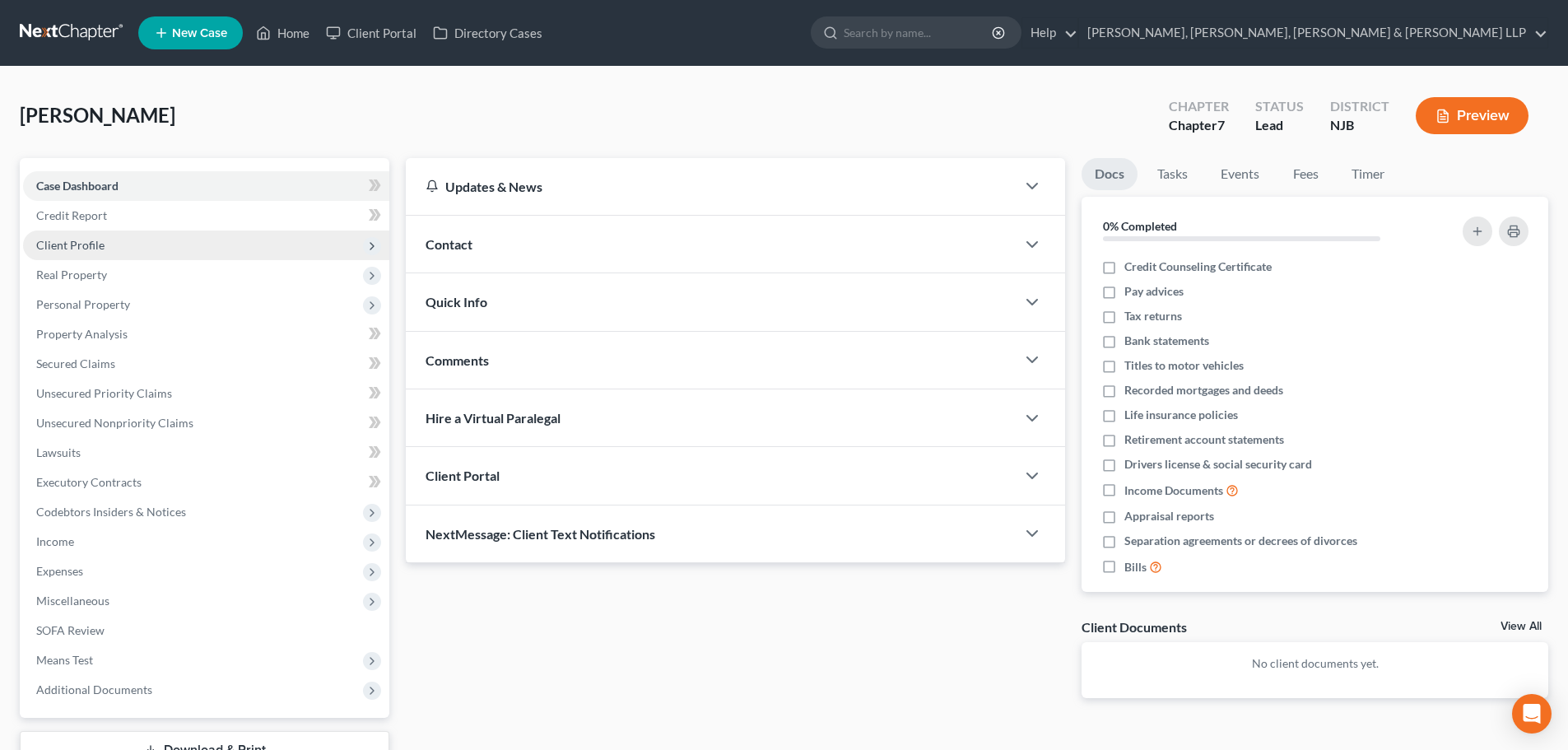
drag, startPoint x: 93, startPoint y: 251, endPoint x: 101, endPoint y: 257, distance: 10.0
click at [93, 251] on span "Client Profile" at bounding box center [70, 244] width 68 height 14
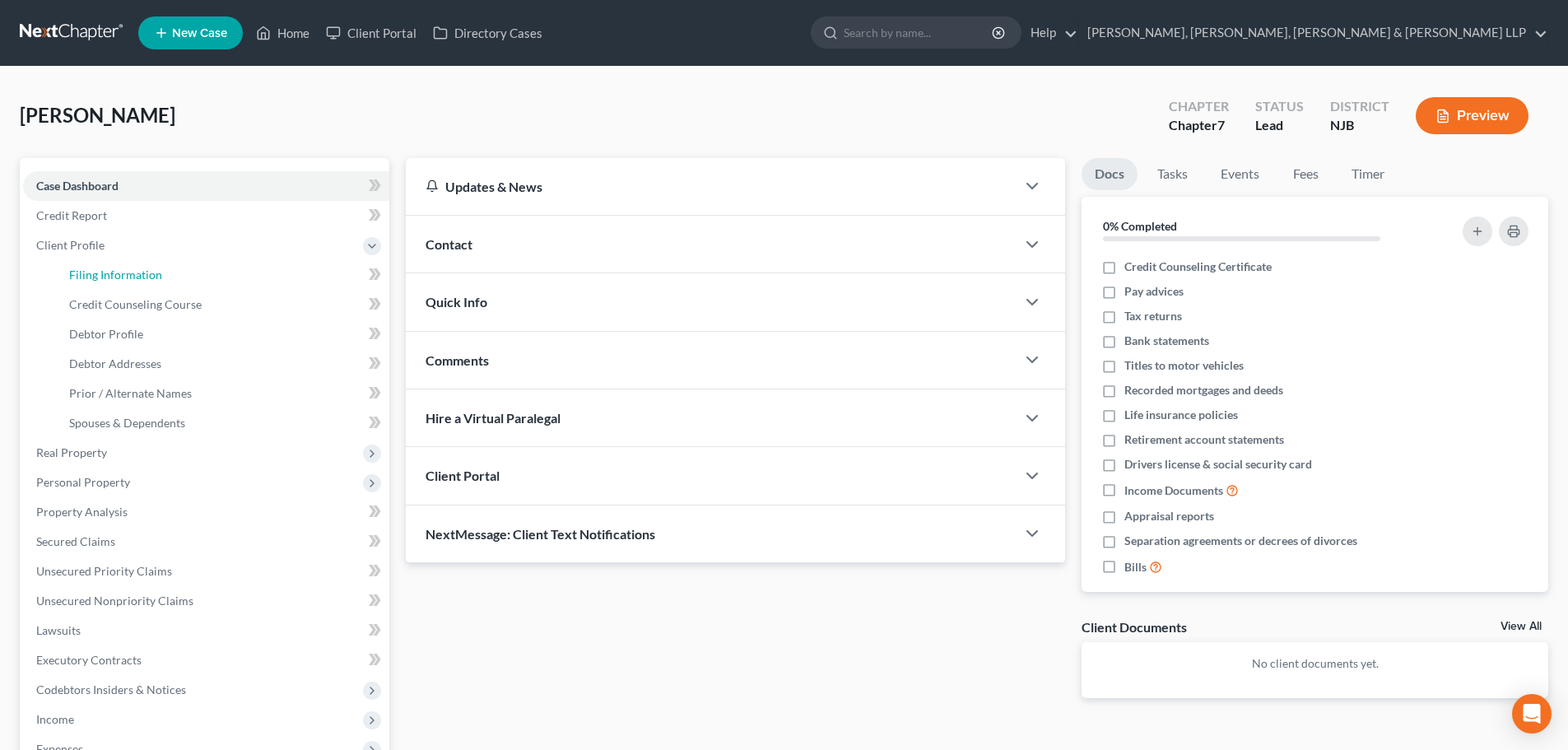
drag, startPoint x: 123, startPoint y: 280, endPoint x: 371, endPoint y: 287, distance: 248.1
click at [124, 281] on link "Filing Information" at bounding box center [222, 275] width 333 height 29
select select "1"
select select "0"
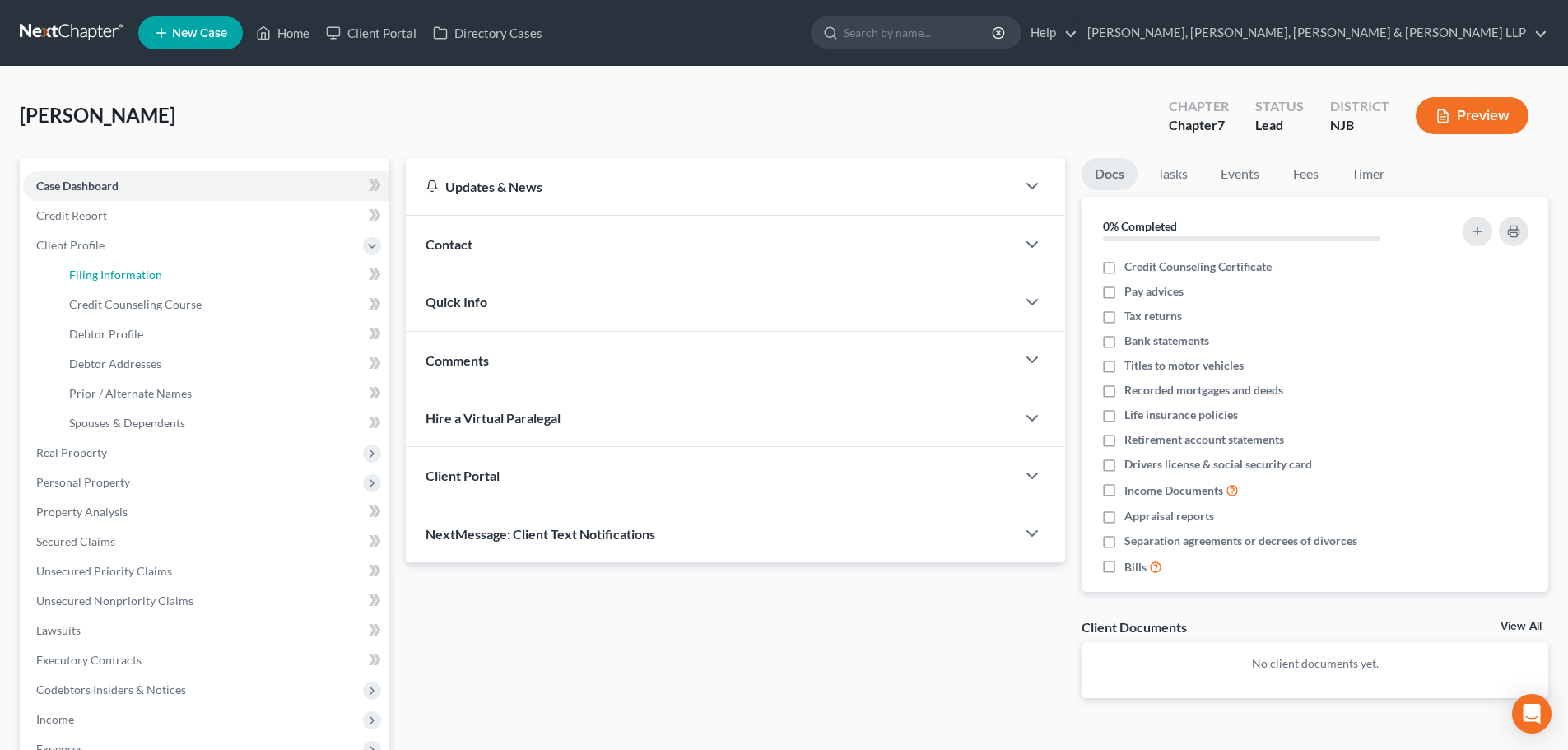
select select "51"
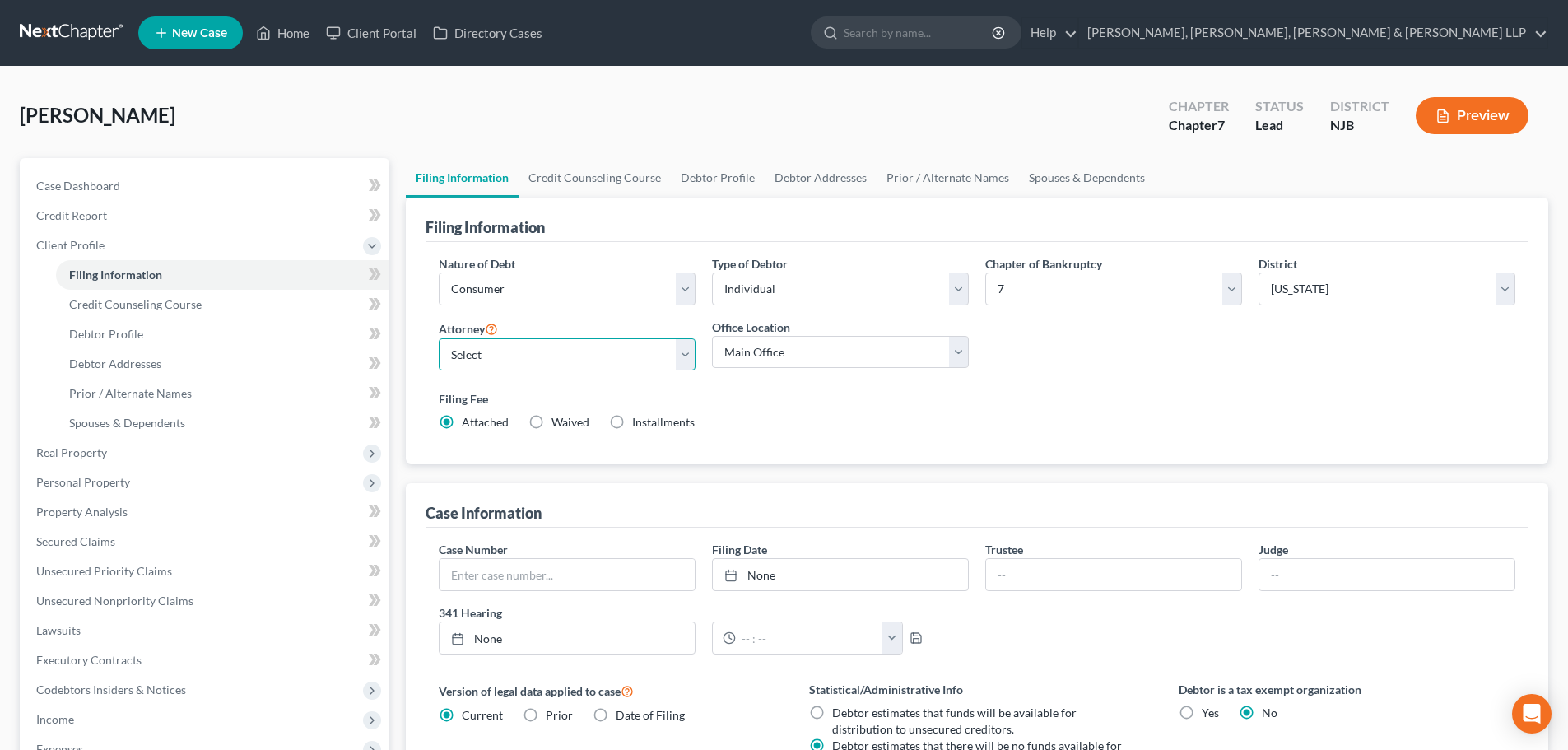
drag, startPoint x: 487, startPoint y: 345, endPoint x: 495, endPoint y: 352, distance: 10.6
click at [487, 345] on select "Select David Stevens - NJB David Stevens - NYNB David Stevens - NYEB David Stev…" at bounding box center [567, 355] width 257 height 33
select select "4"
click at [439, 339] on select "Select David Stevens - NJB David Stevens - NYNB David Stevens - NYEB David Stev…" at bounding box center [567, 355] width 257 height 33
click at [766, 363] on select "Main Office Scura, Wigfield, Heyer, Stevens & Cammarota, LLP" at bounding box center [841, 352] width 257 height 33
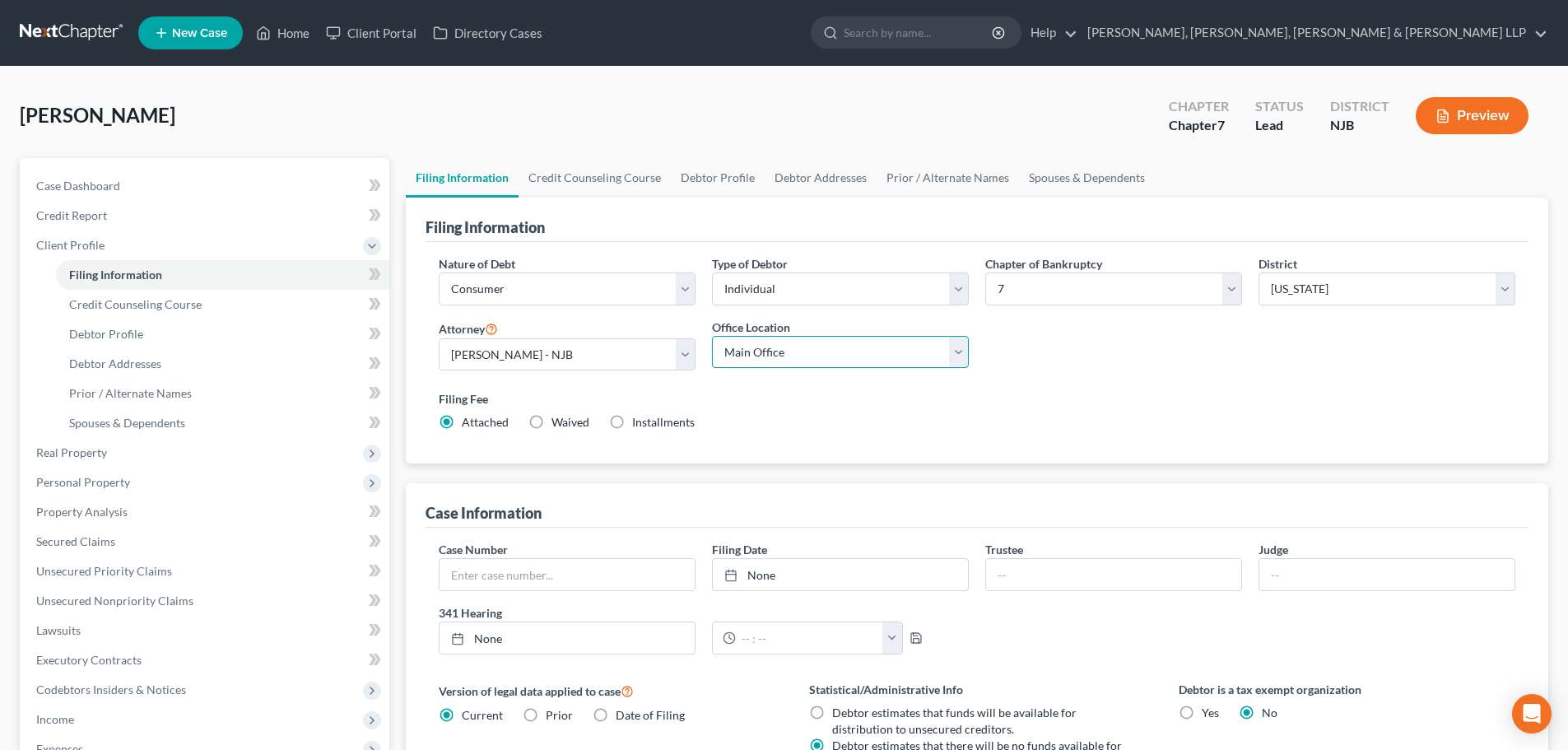
select select "0"
click at [712, 336] on select "Main Office Scura, Wigfield, Heyer, Stevens & Cammarota, LLP" at bounding box center [841, 352] width 257 height 33
click at [552, 188] on link "Credit Counseling Course" at bounding box center [594, 177] width 152 height 40
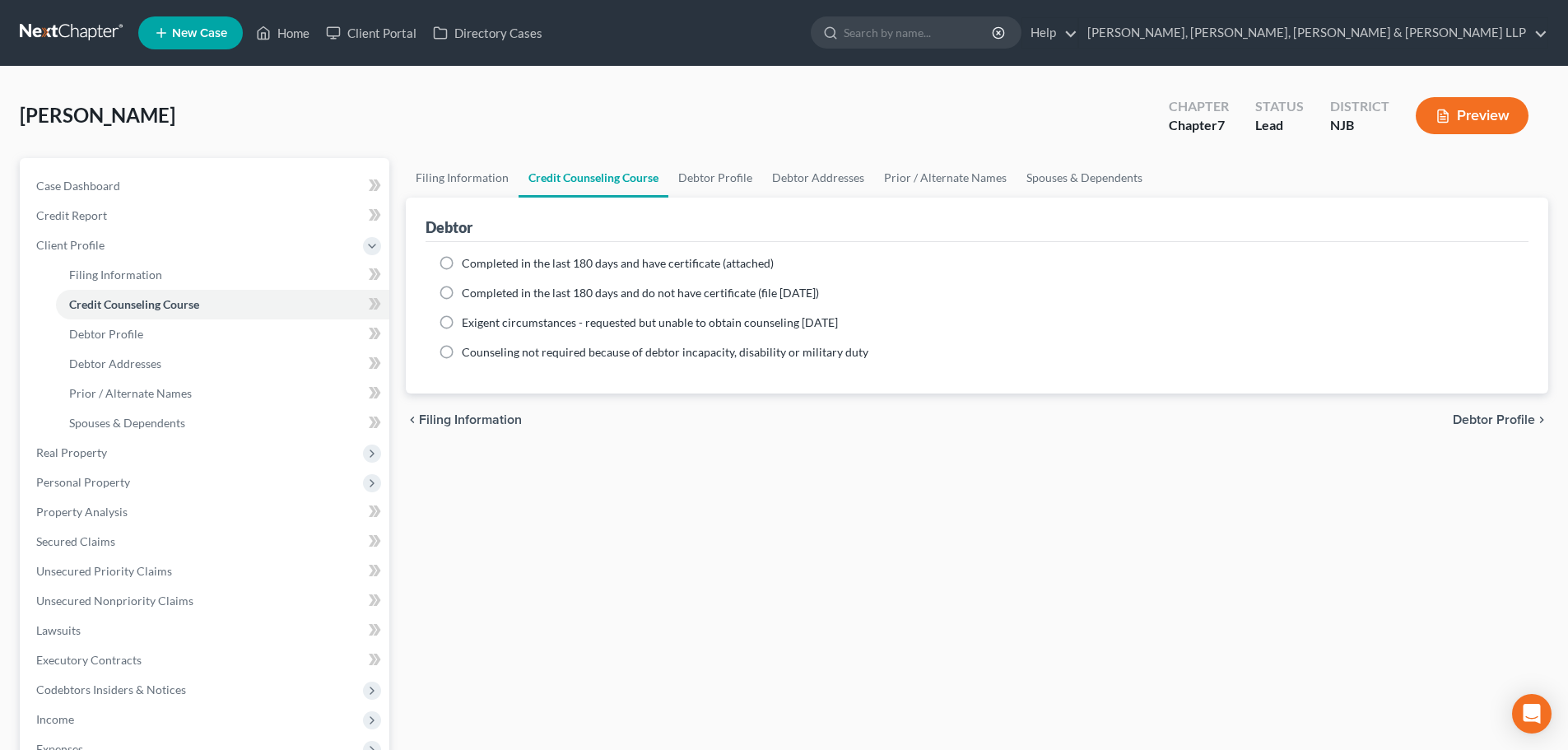
click at [531, 264] on span "Completed in the last 180 days and have certificate (attached)" at bounding box center [617, 262] width 312 height 14
click at [479, 264] on input "Completed in the last 180 days and have certificate (attached)" at bounding box center [473, 259] width 10 height 10
radio input "true"
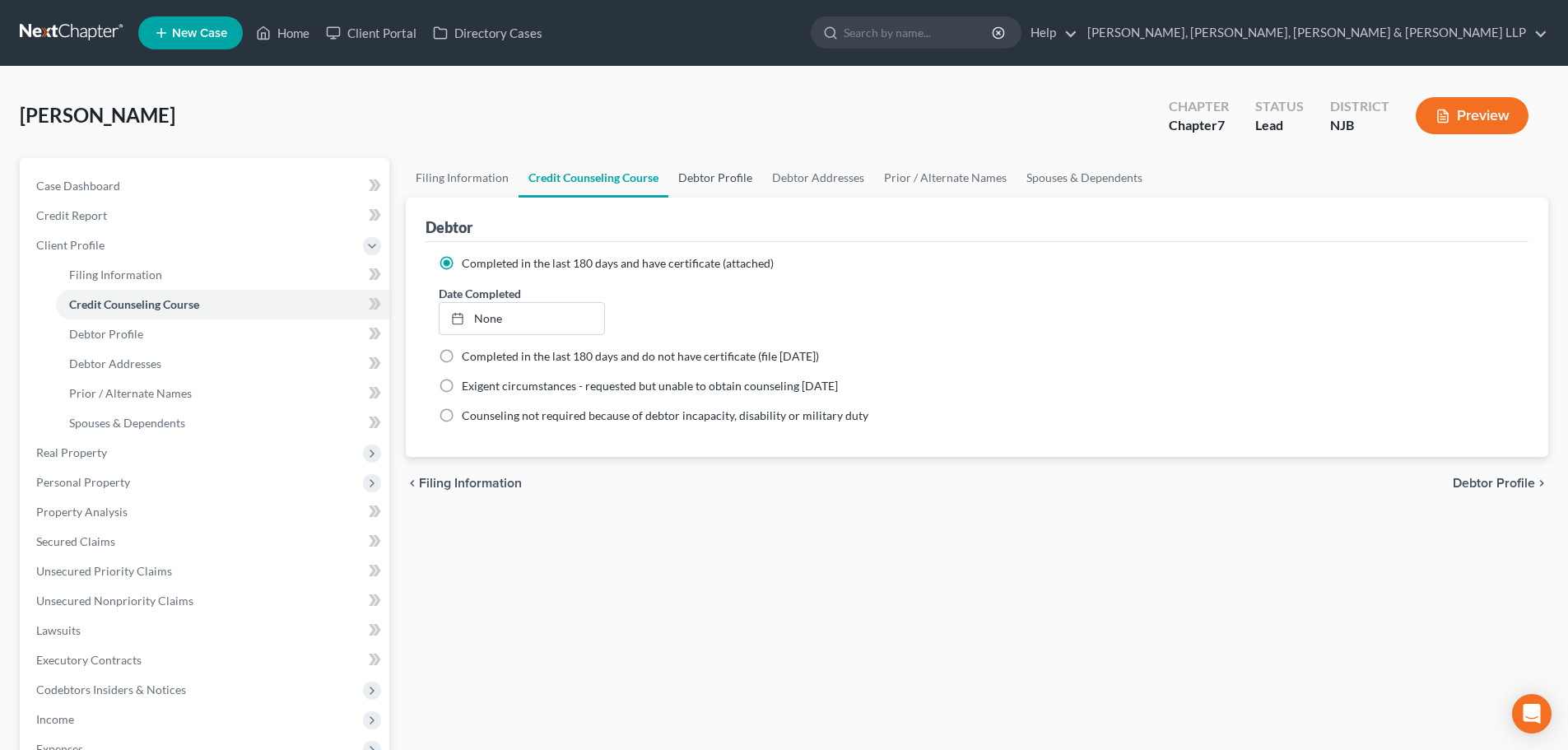
click at [705, 192] on link "Debtor Profile" at bounding box center [714, 177] width 93 height 40
select select "0"
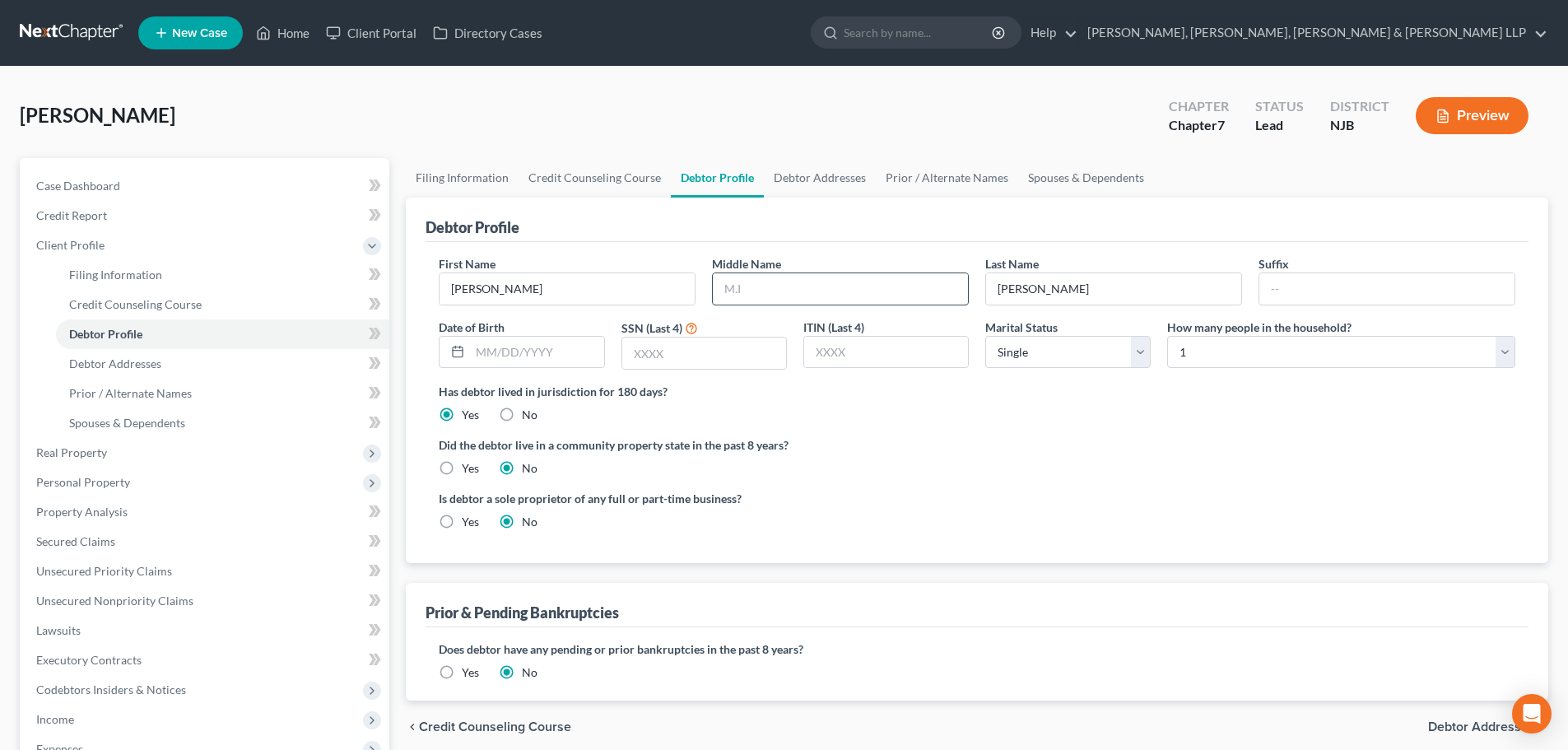
click at [744, 298] on input "text" at bounding box center [840, 289] width 255 height 31
type input "T."
click at [546, 345] on input "text" at bounding box center [536, 352] width 133 height 31
type input "[DATE]"
click at [708, 348] on input "text" at bounding box center [704, 353] width 164 height 31
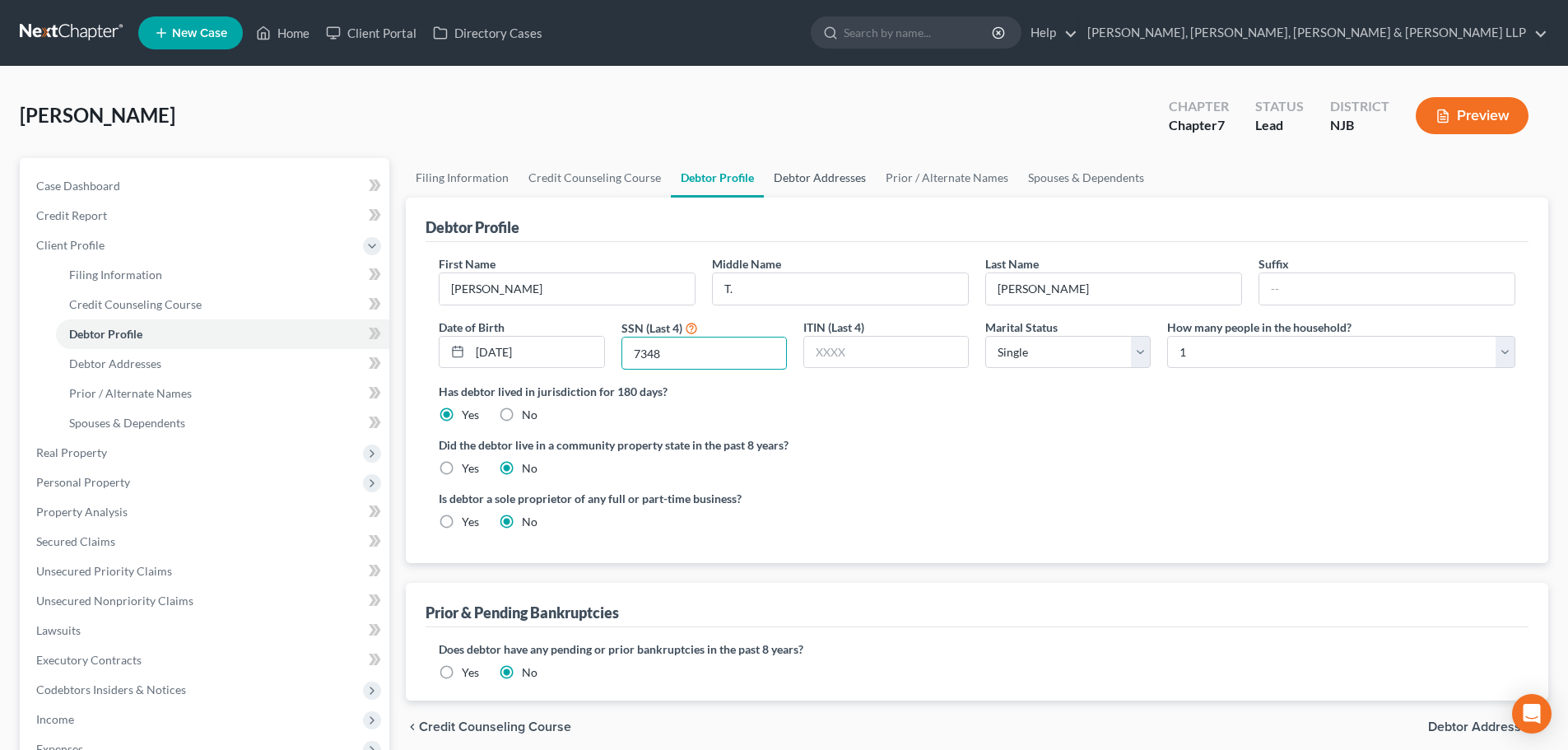
type input "7348"
click at [822, 166] on link "Debtor Addresses" at bounding box center [820, 177] width 112 height 40
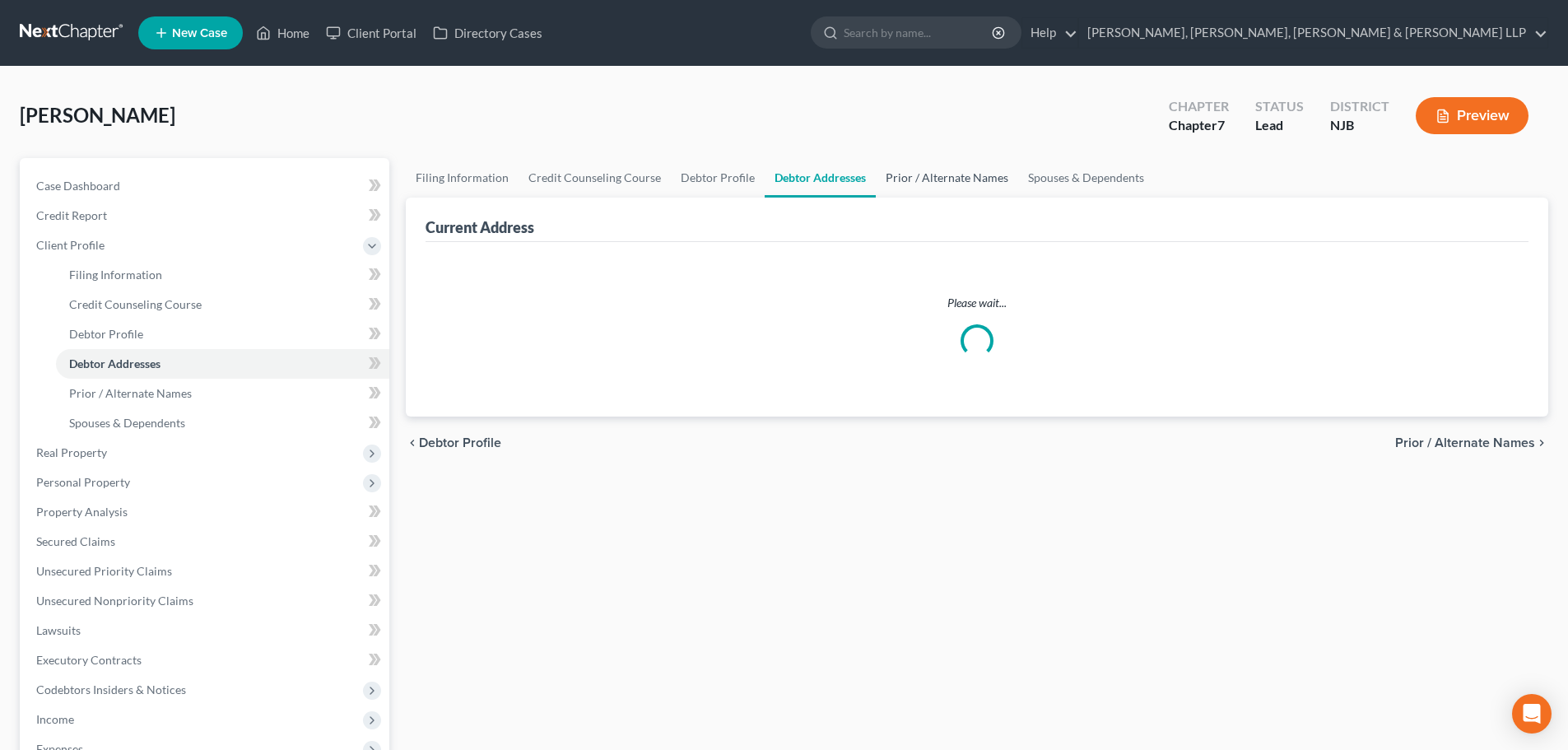
select select "0"
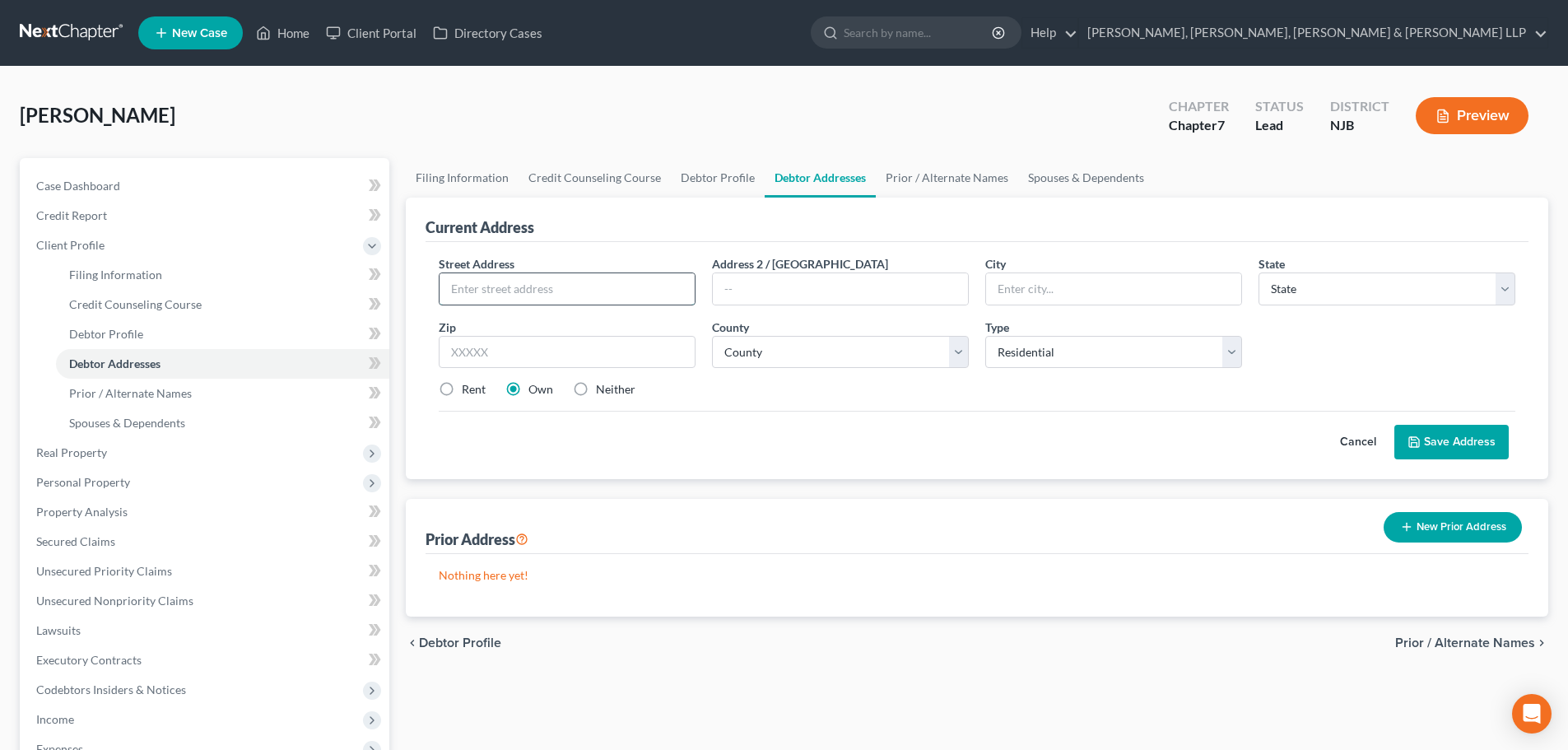
click at [607, 282] on input "text" at bounding box center [567, 289] width 255 height 31
type input "11 Maria Lane"
click at [487, 345] on input "text" at bounding box center [567, 352] width 257 height 33
type input "07840"
type input "Hackettstown"
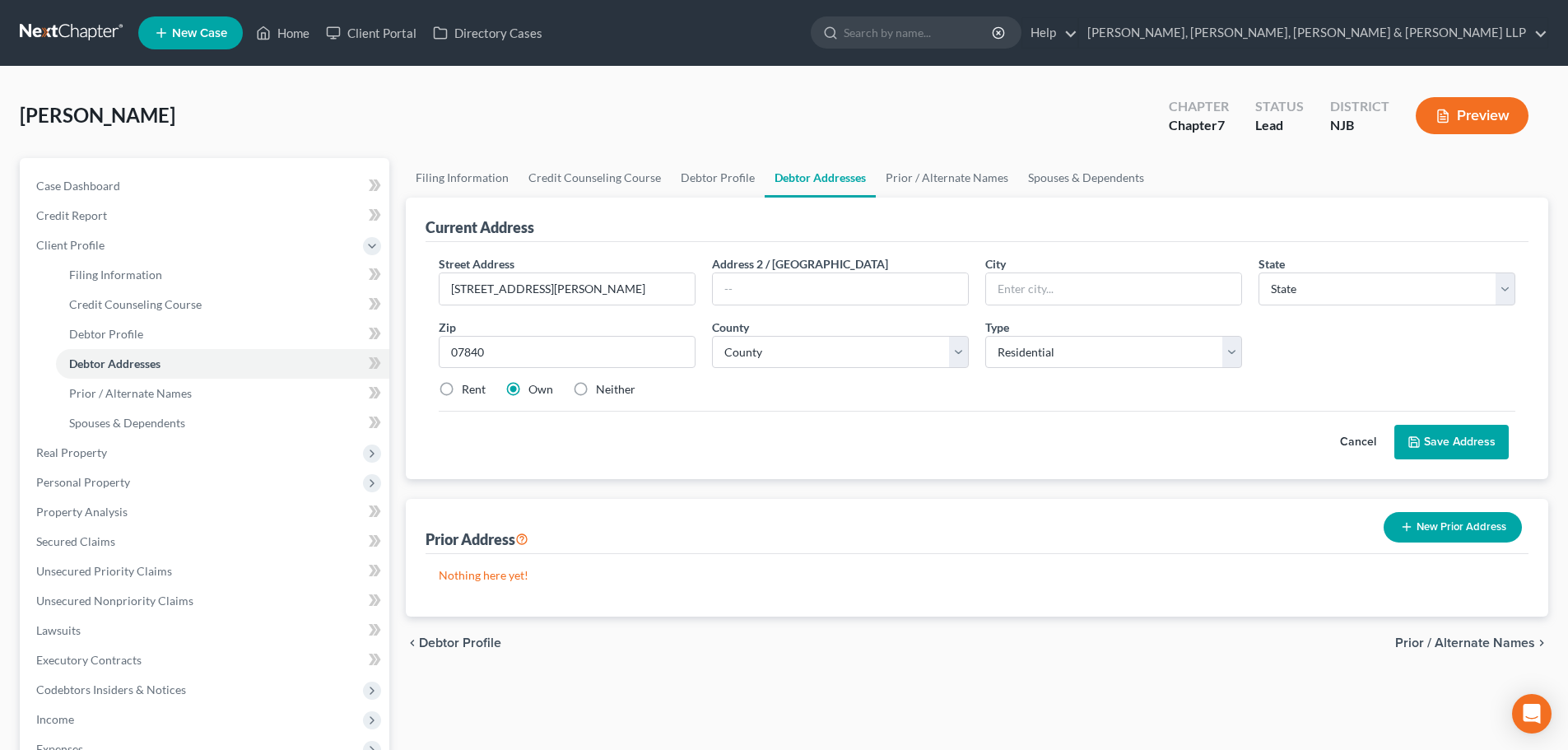
select select "33"
click at [479, 399] on div "Street Address * 11 Maria Lane Address 2 / PO Box City * Hackettstown State * S…" at bounding box center [976, 333] width 1093 height 157
drag, startPoint x: 1086, startPoint y: 289, endPoint x: 872, endPoint y: 303, distance: 214.5
click at [872, 303] on div "Street Address * 11 Maria Lane Address 2 / PO Box City * Hackettstown State * S…" at bounding box center [976, 333] width 1093 height 157
click at [739, 369] on div "Street Address * 11 Maria Lane Address 2 / PO Box City * Hackettstown State * S…" at bounding box center [976, 333] width 1093 height 157
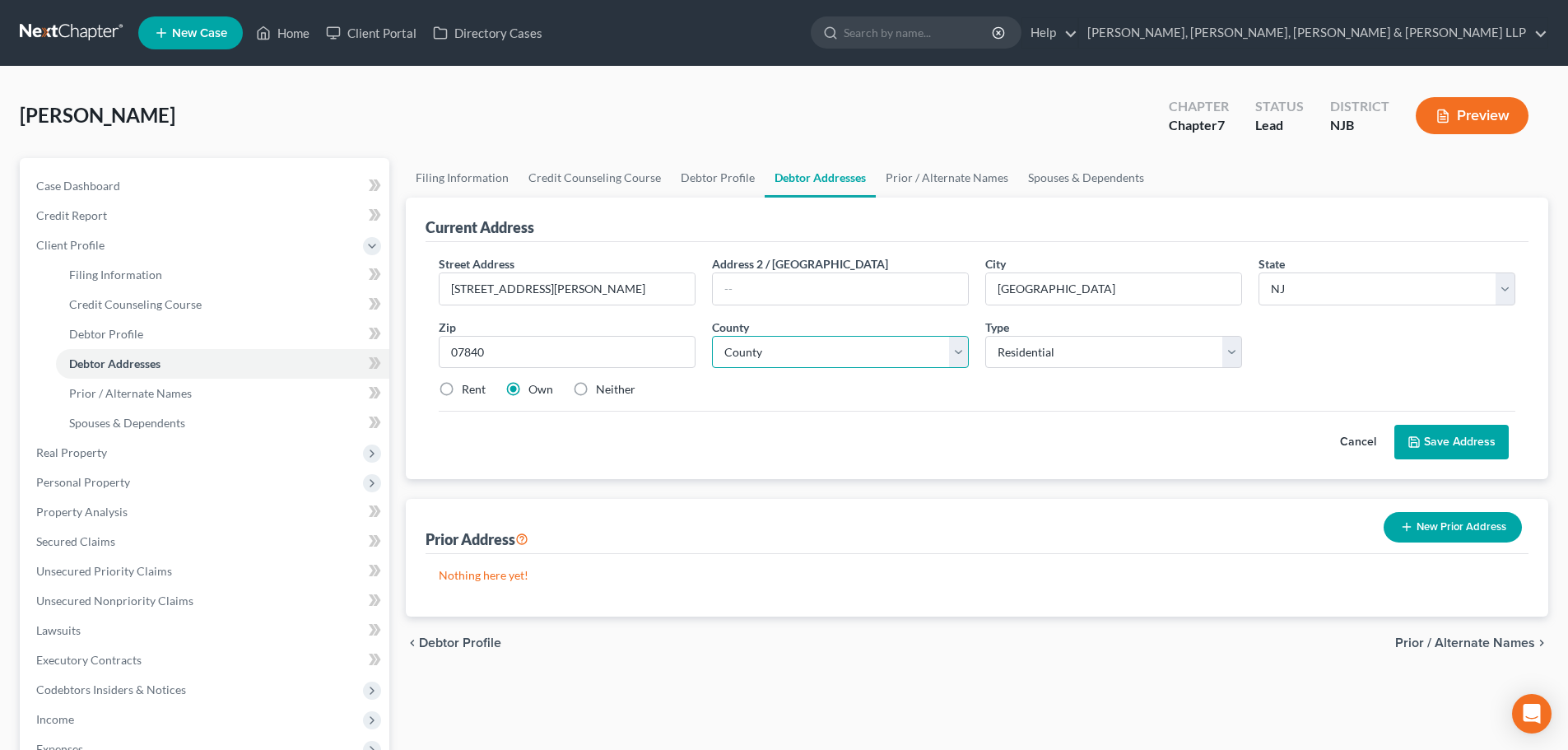
click at [773, 342] on select "County Atlantic County Bergen County Burlington County Camden County Cape May C…" at bounding box center [841, 352] width 257 height 33
select select "20"
click at [712, 336] on select "County Atlantic County Bergen County Burlington County Camden County Cape May C…" at bounding box center [841, 352] width 257 height 33
click at [461, 388] on label "Rent" at bounding box center [473, 389] width 24 height 16
click at [468, 388] on input "Rent" at bounding box center [473, 386] width 10 height 10
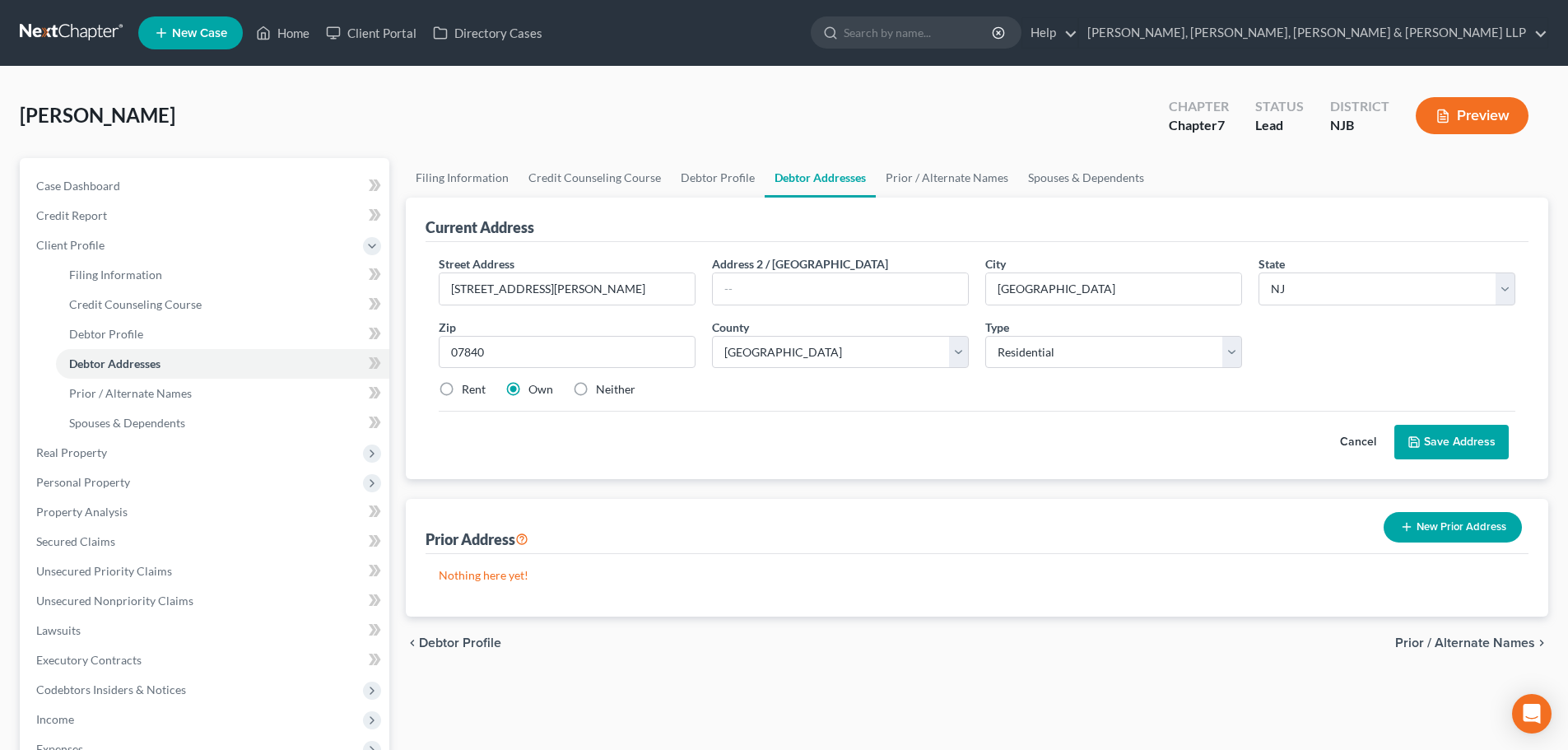
radio input "true"
click at [1450, 442] on button "Save Address" at bounding box center [1451, 442] width 114 height 35
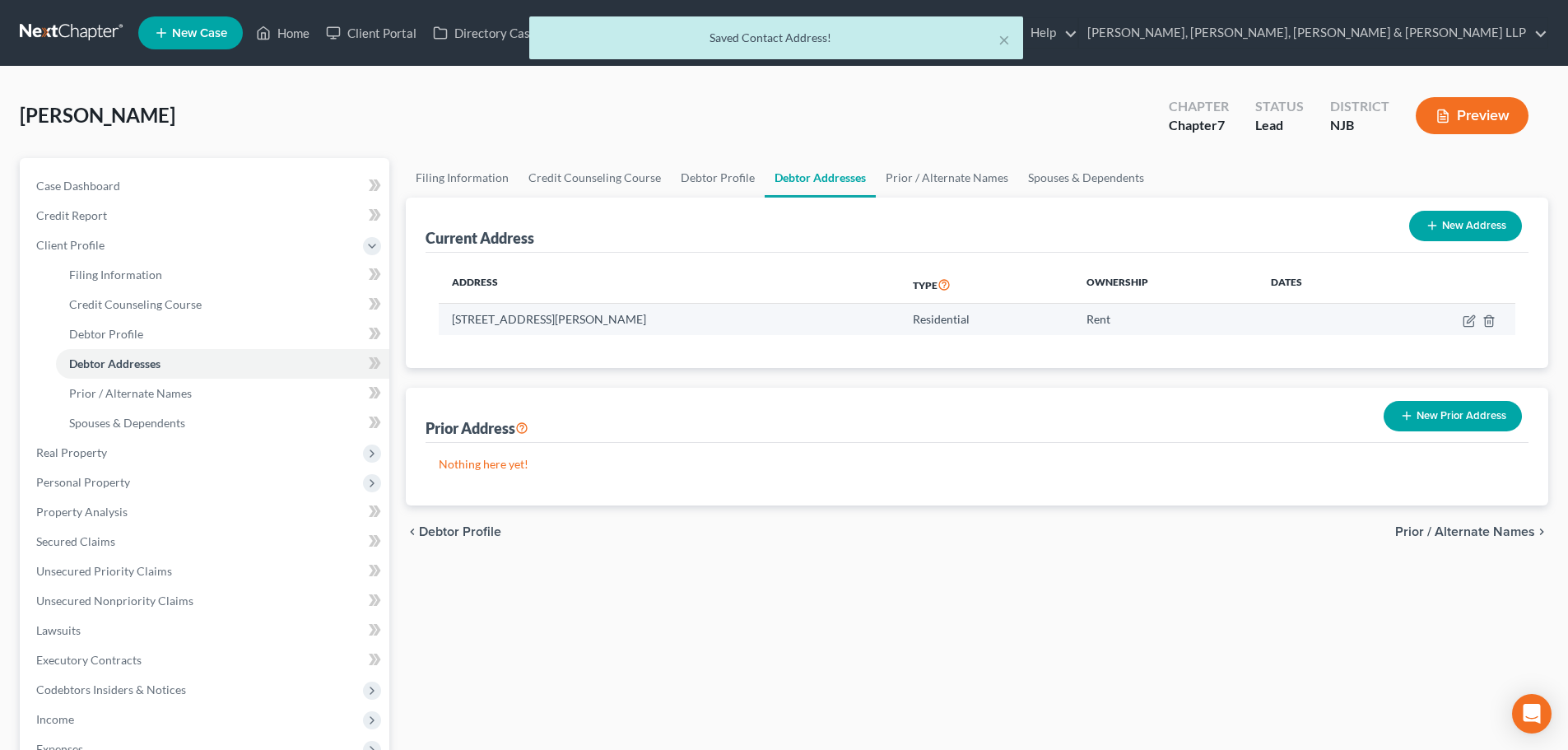
drag, startPoint x: 560, startPoint y: 321, endPoint x: 448, endPoint y: 319, distance: 112.0
click at [448, 319] on td "[STREET_ADDRESS][PERSON_NAME]" at bounding box center [669, 319] width 460 height 31
copy td "[STREET_ADDRESS][PERSON_NAME]"
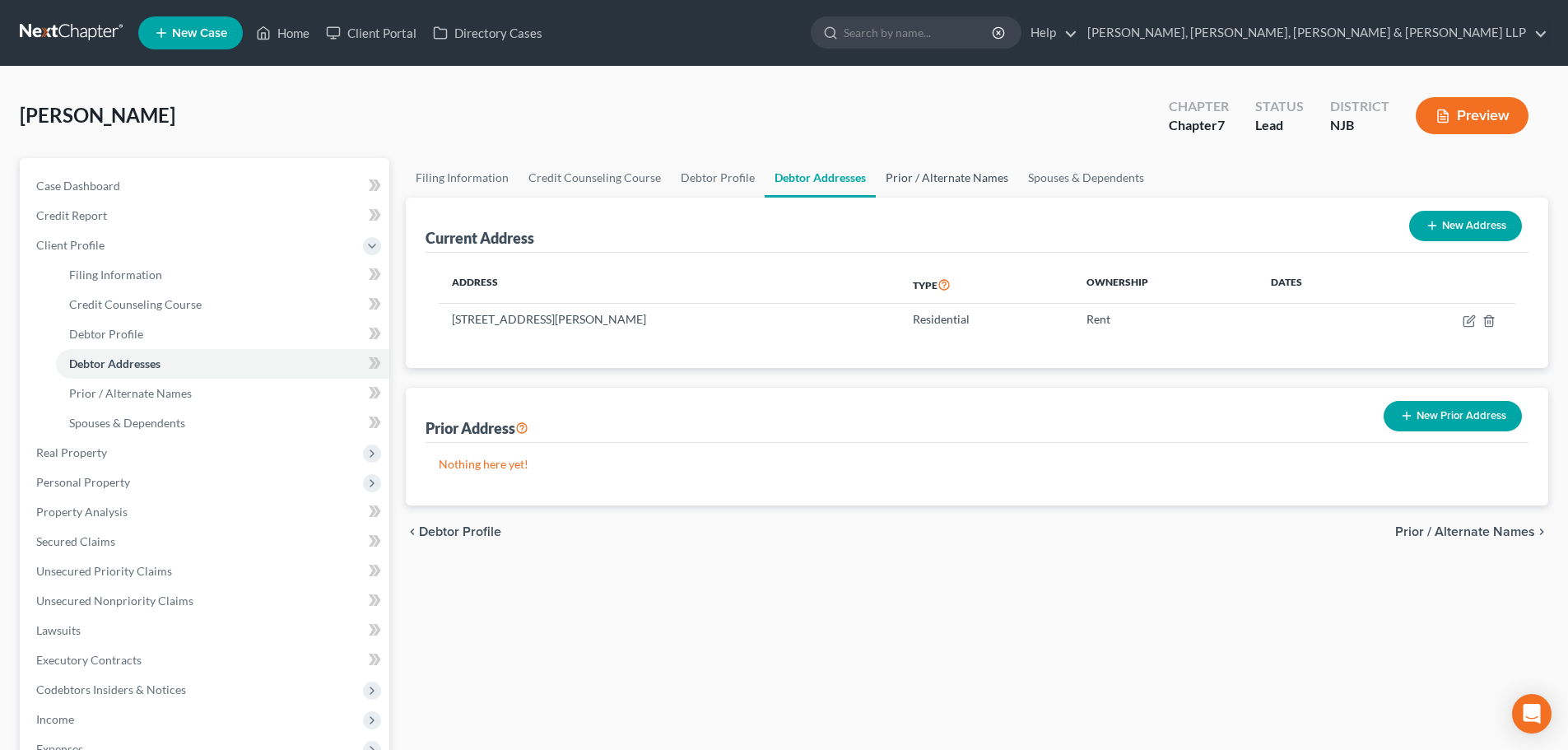
click at [930, 179] on link "Prior / Alternate Names" at bounding box center [946, 177] width 142 height 40
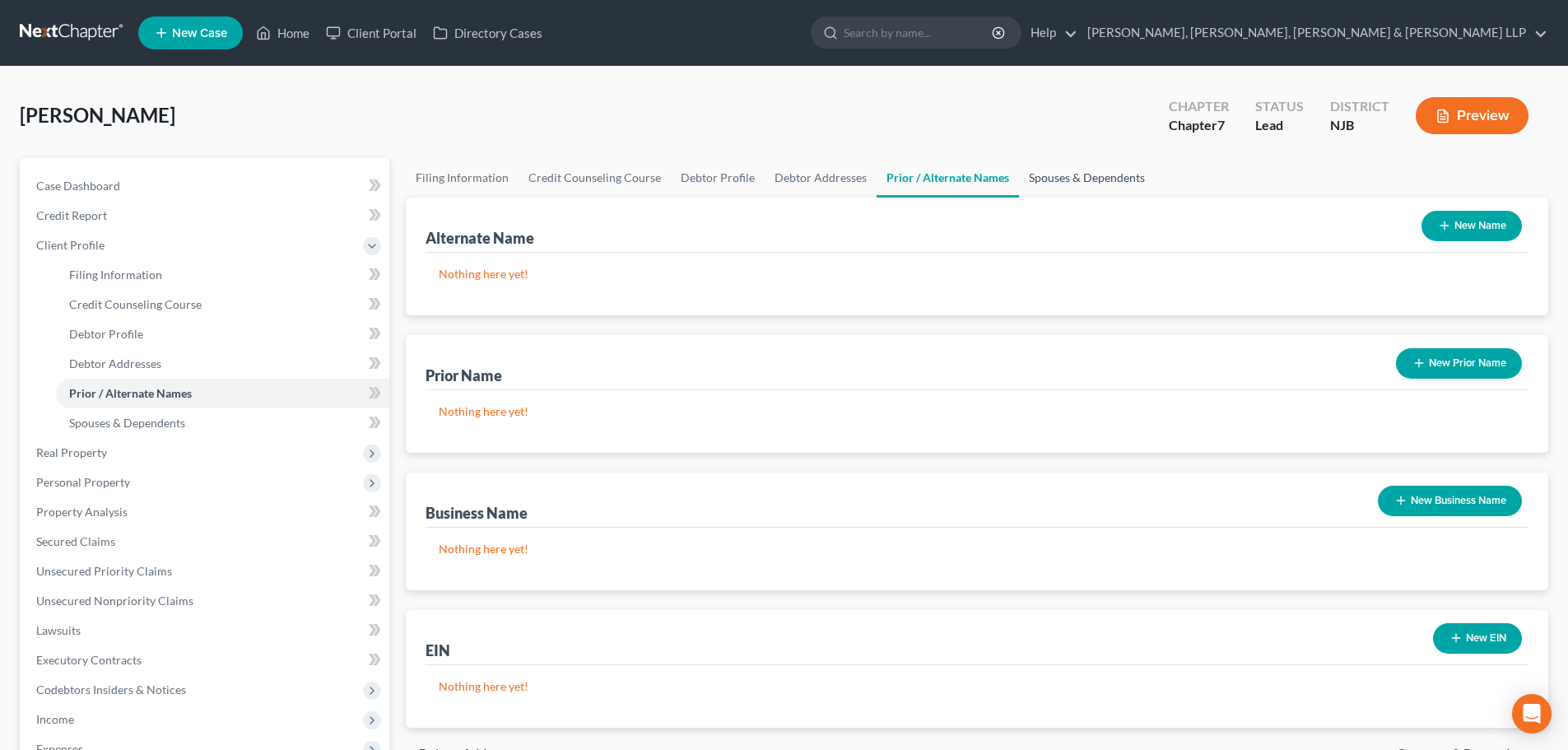
click at [1037, 184] on link "Spouses & Dependents" at bounding box center [1087, 177] width 136 height 40
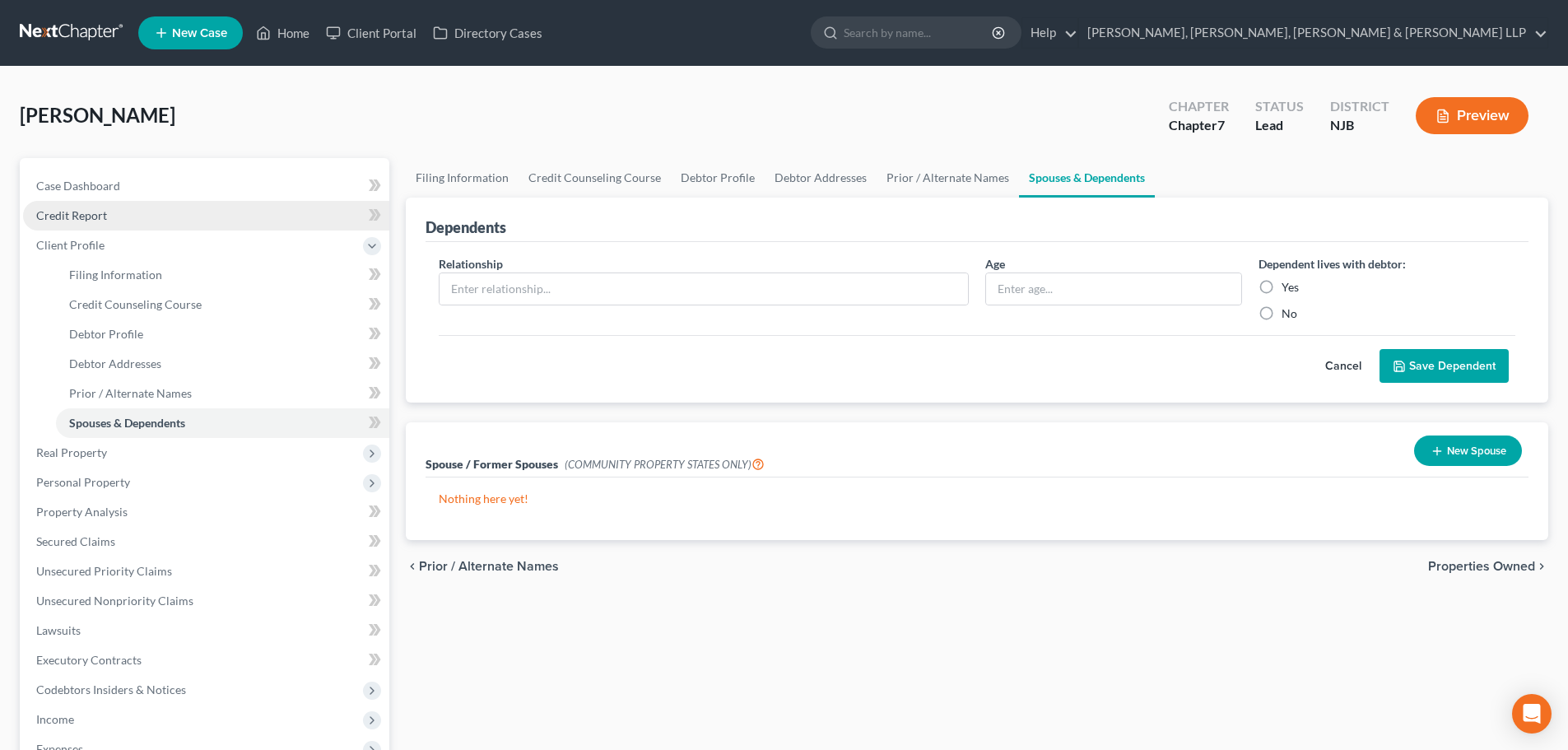
click at [119, 216] on link "Credit Report" at bounding box center [206, 215] width 366 height 29
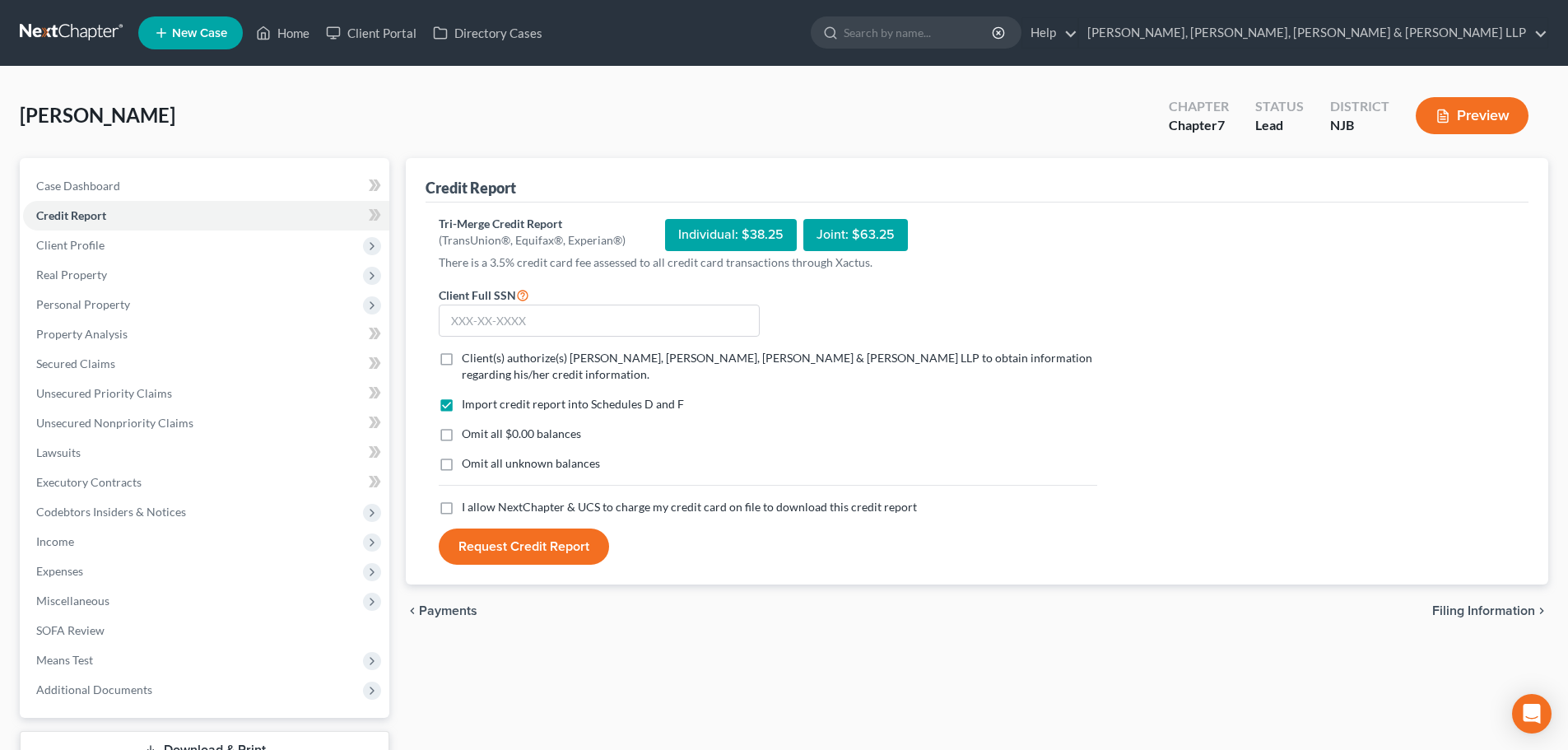
click at [461, 355] on label "Client(s) authorize(s) Scura Wigfield, Heyer, Stevens & Cammarota LLP to obtain…" at bounding box center [778, 366] width 635 height 33
click at [468, 355] on input "Client(s) authorize(s) Scura Wigfield, Heyer, Stevens & Cammarota LLP to obtain…" at bounding box center [473, 355] width 10 height 10
checkbox input "true"
click at [461, 508] on label "I allow NextChapter & UCS to charge my credit card on file to download this cre…" at bounding box center [689, 507] width 455 height 16
click at [468, 508] on input "I allow NextChapter & UCS to charge my credit card on file to download this cre…" at bounding box center [473, 504] width 10 height 10
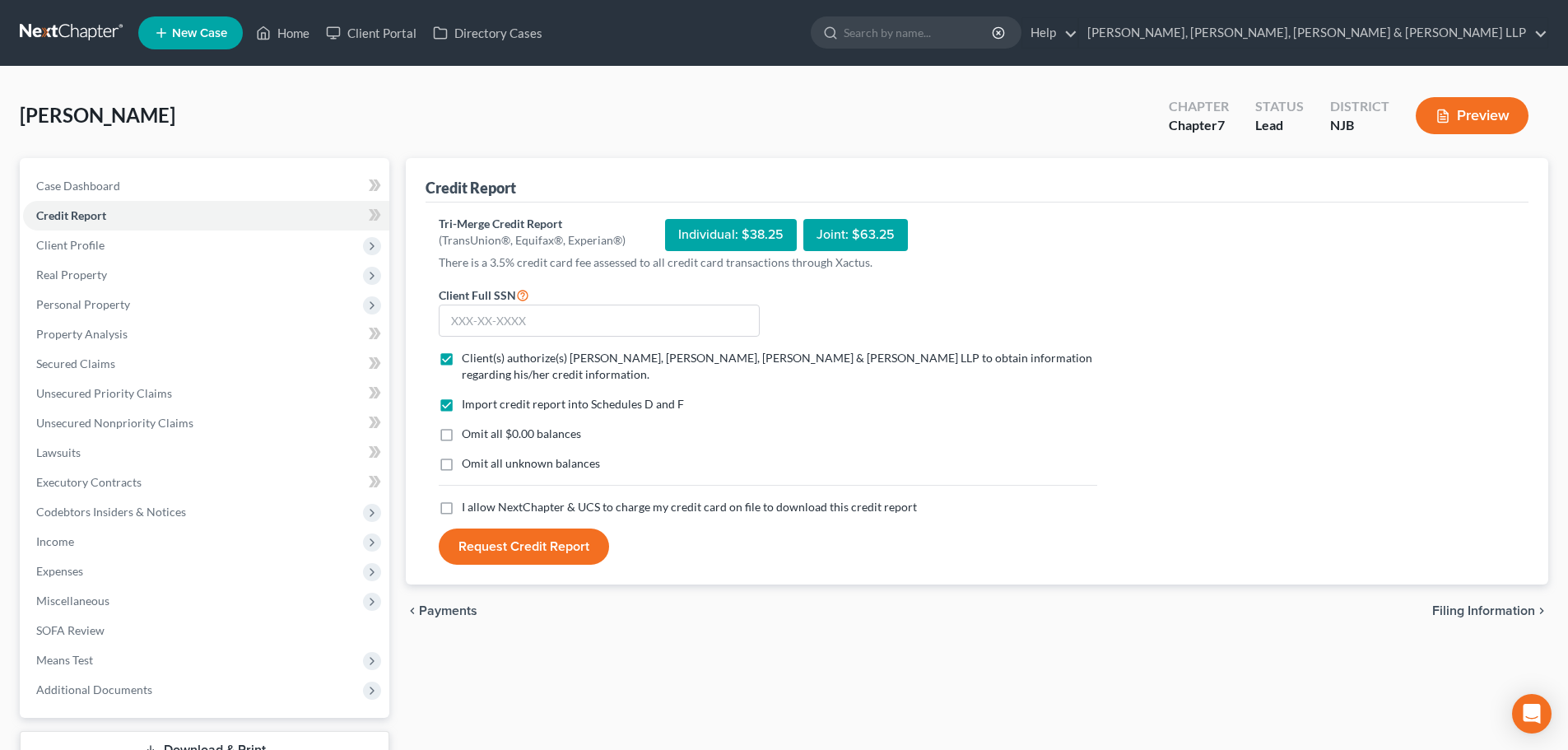
checkbox input "true"
click at [492, 314] on input "text" at bounding box center [599, 321] width 321 height 33
type input "154-30-7348"
click at [498, 549] on button "Request Credit Report" at bounding box center [524, 546] width 171 height 36
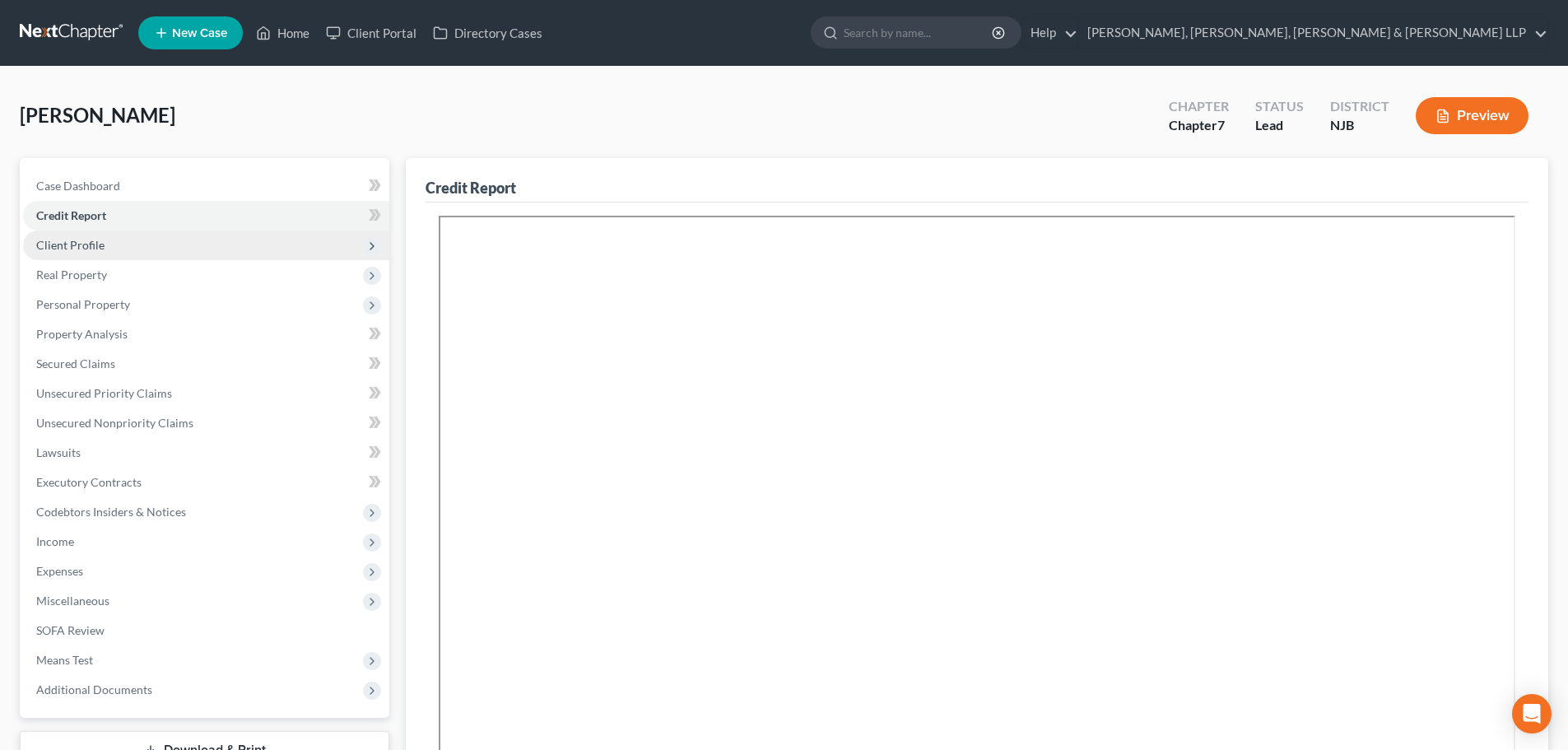
click at [146, 245] on span "Client Profile" at bounding box center [206, 244] width 366 height 29
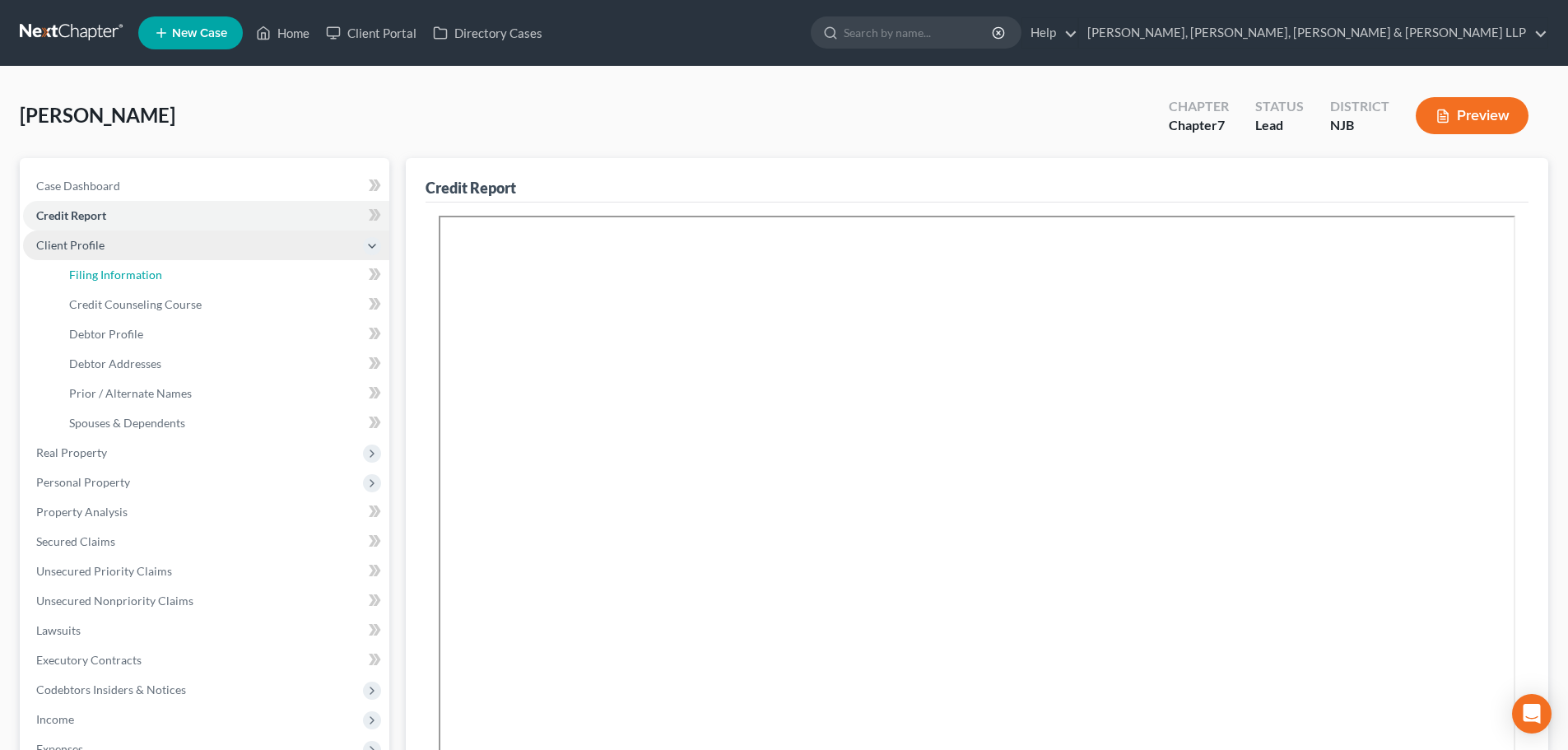
click at [143, 271] on span "Filing Information" at bounding box center [115, 275] width 93 height 14
select select "1"
select select "0"
select select "51"
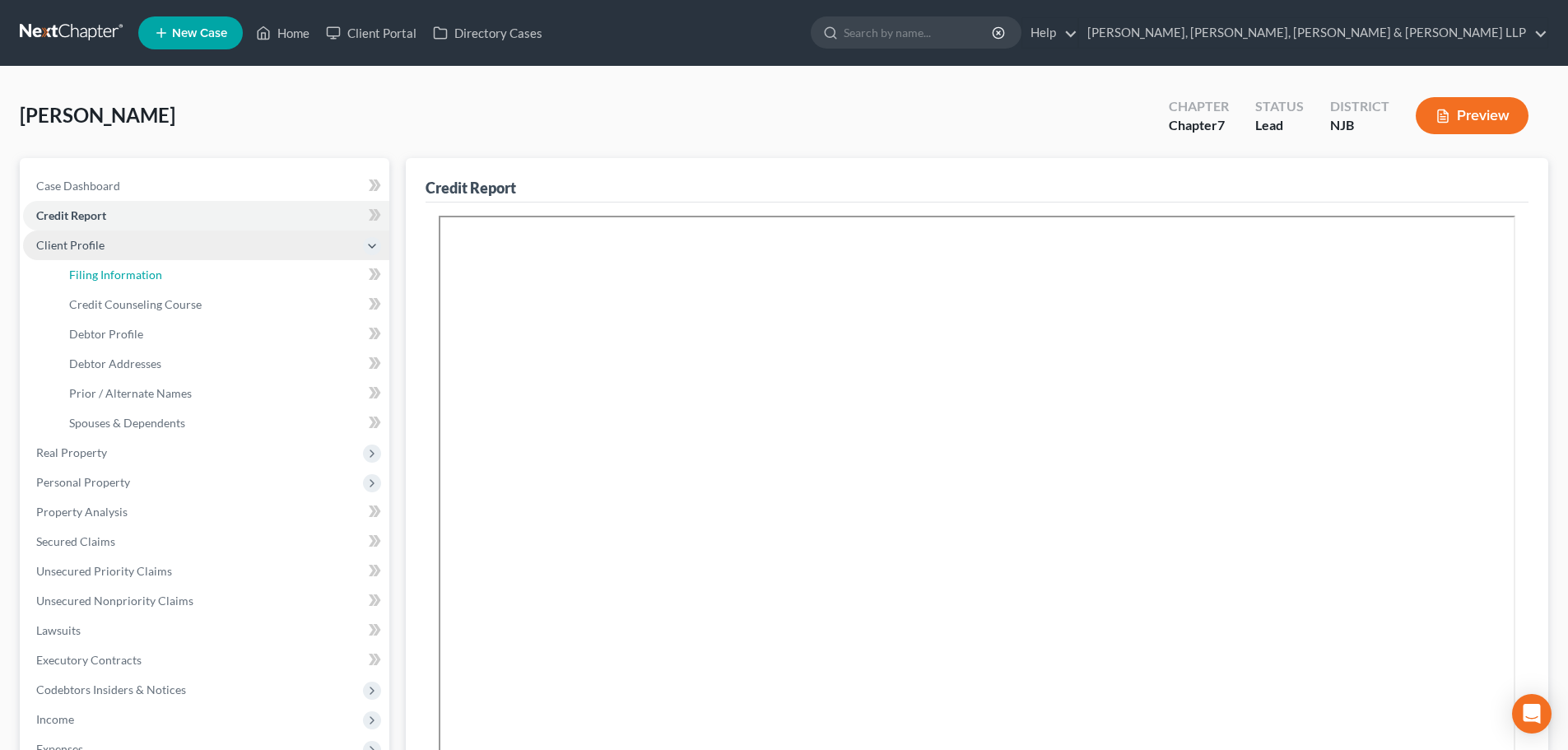
select select "4"
select select "0"
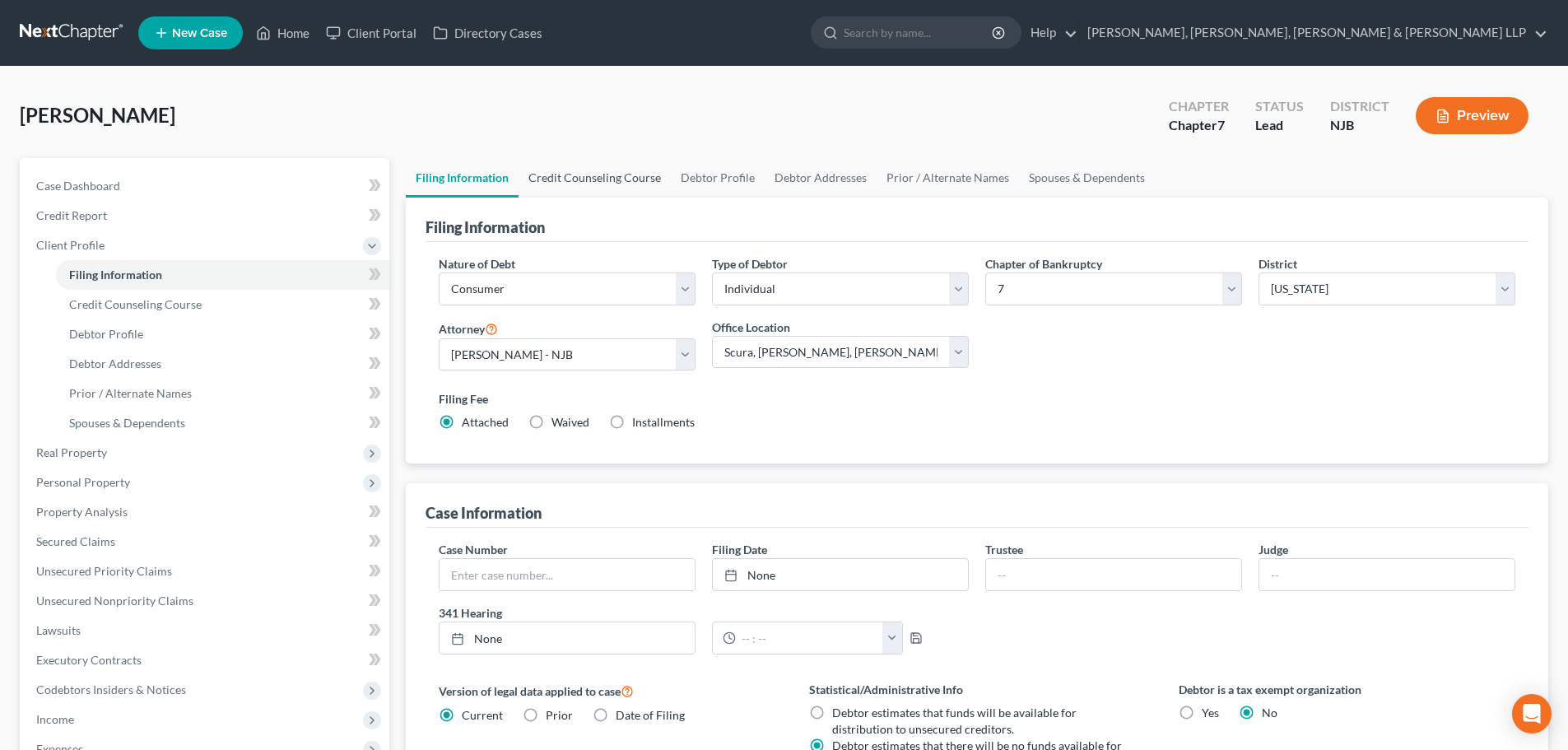
click at [555, 184] on link "Credit Counseling Course" at bounding box center [594, 177] width 152 height 40
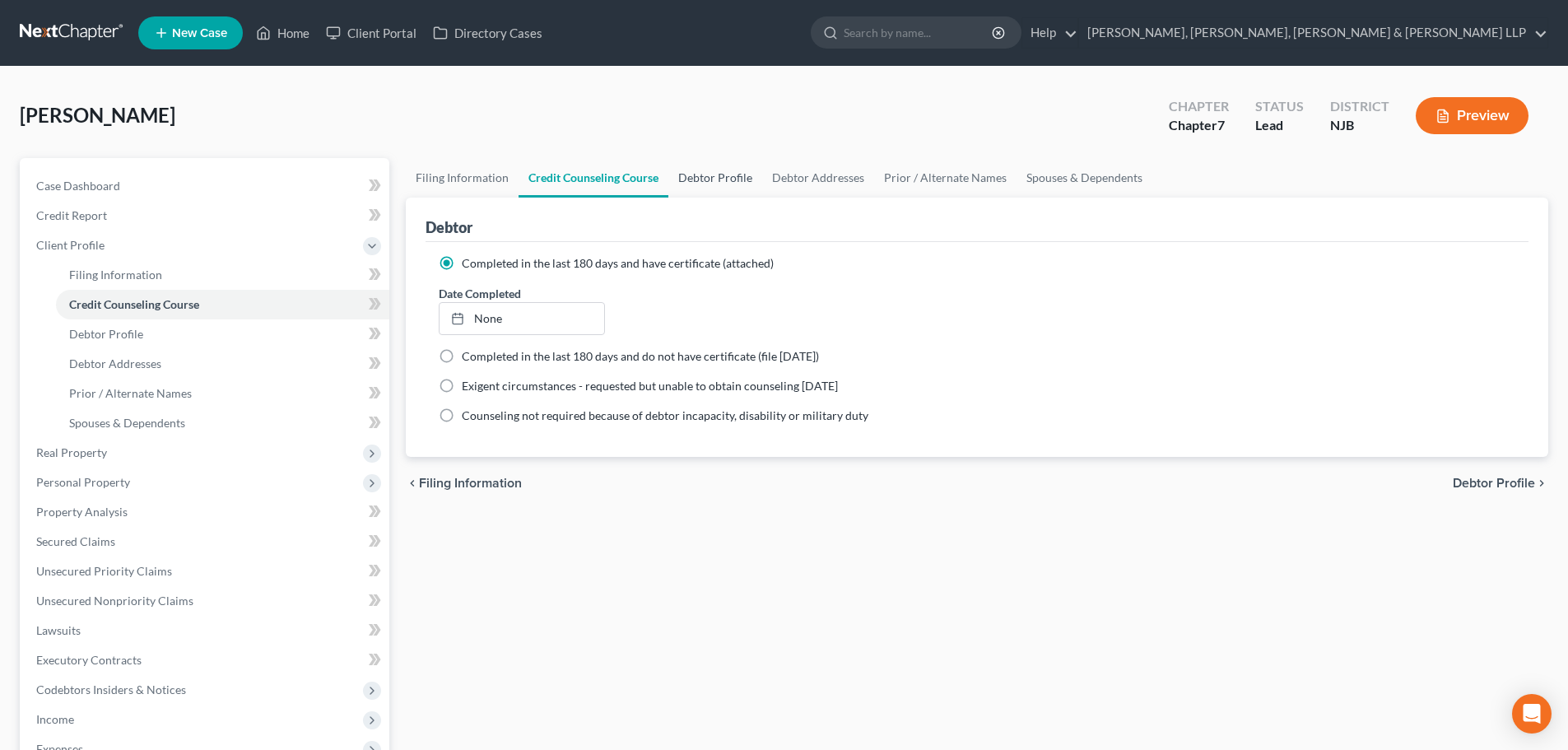
click at [717, 184] on link "Debtor Profile" at bounding box center [714, 177] width 93 height 40
select select "0"
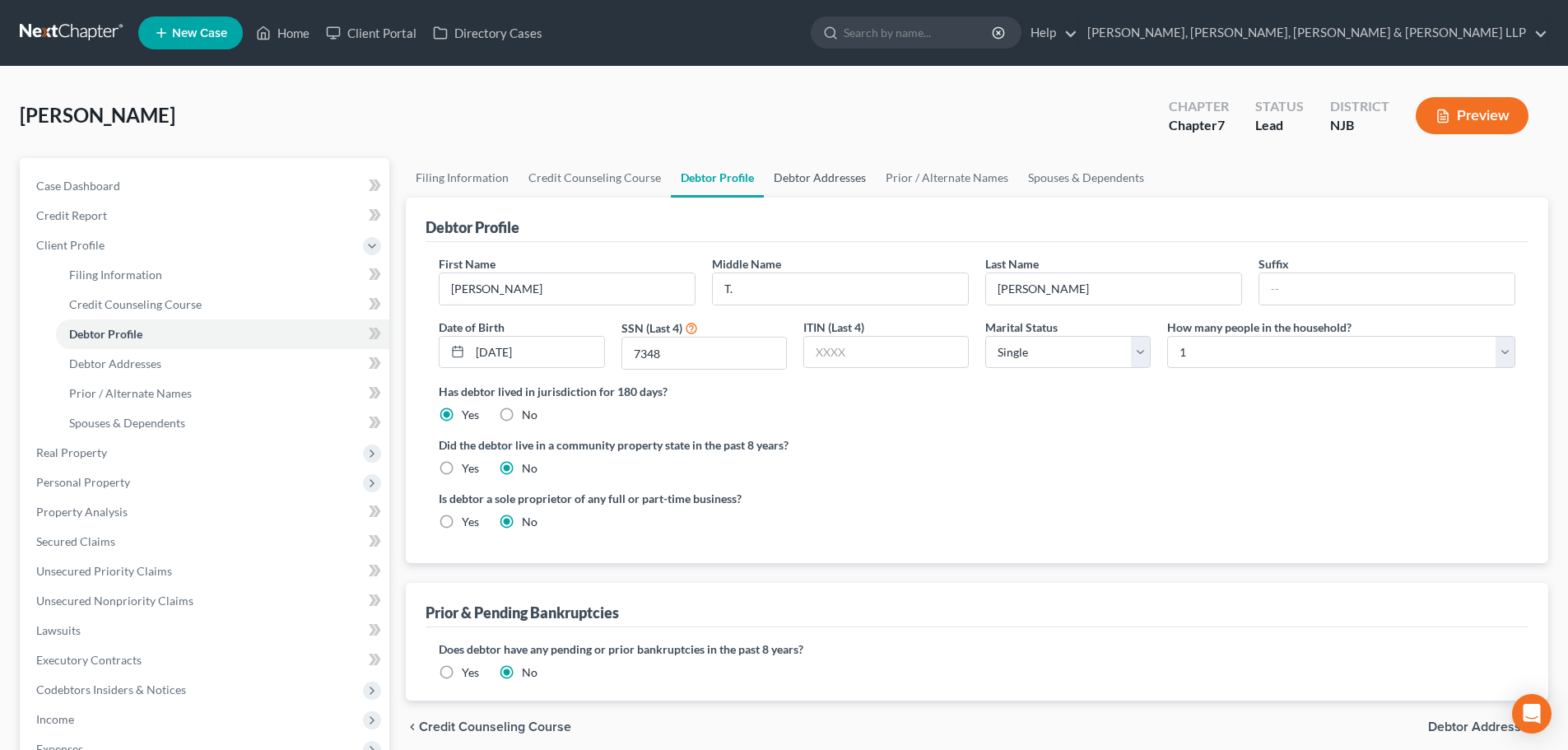
click at [797, 177] on link "Debtor Addresses" at bounding box center [820, 177] width 112 height 40
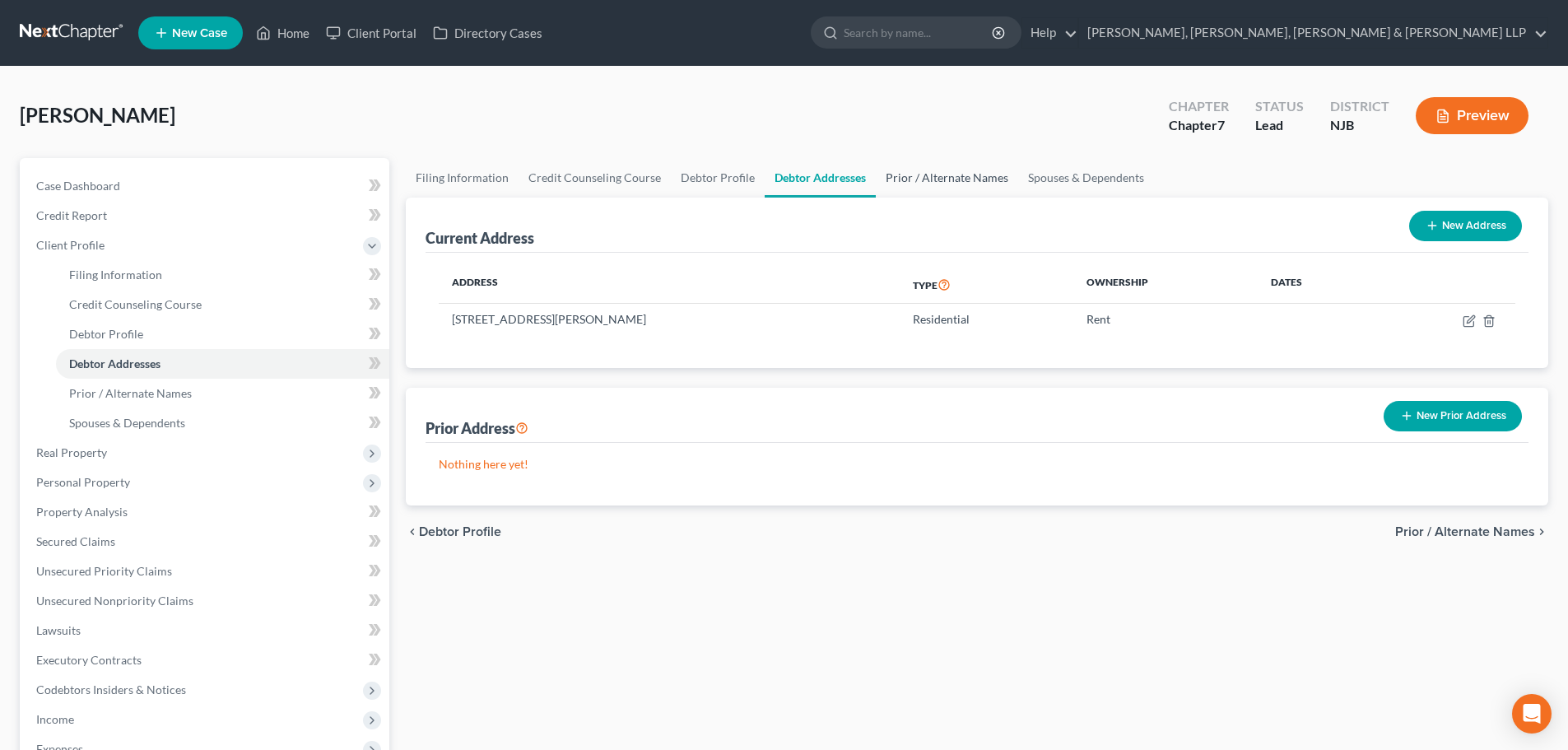
click at [908, 172] on link "Prior / Alternate Names" at bounding box center [946, 177] width 142 height 40
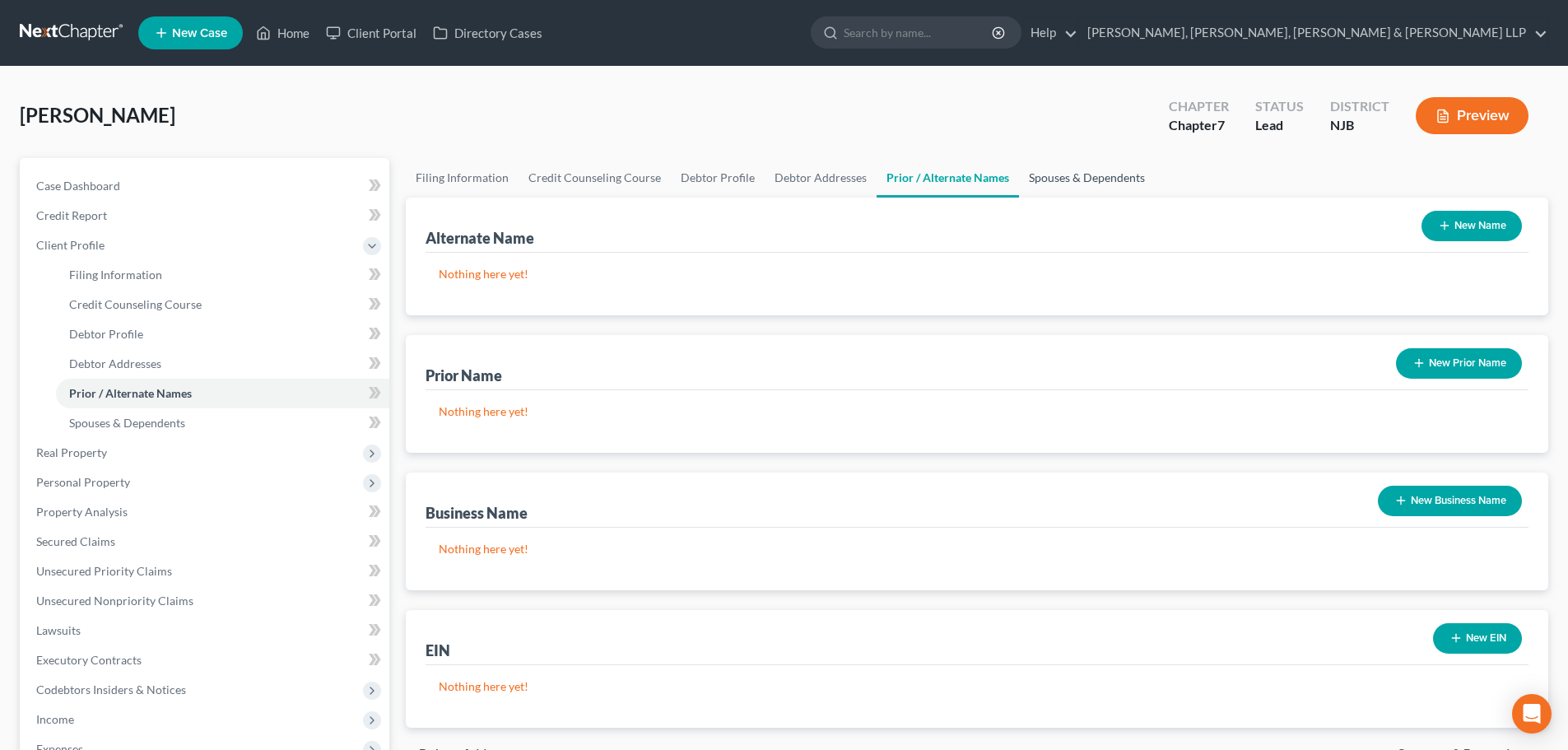
click at [1019, 175] on link "Spouses & Dependents" at bounding box center [1087, 177] width 136 height 40
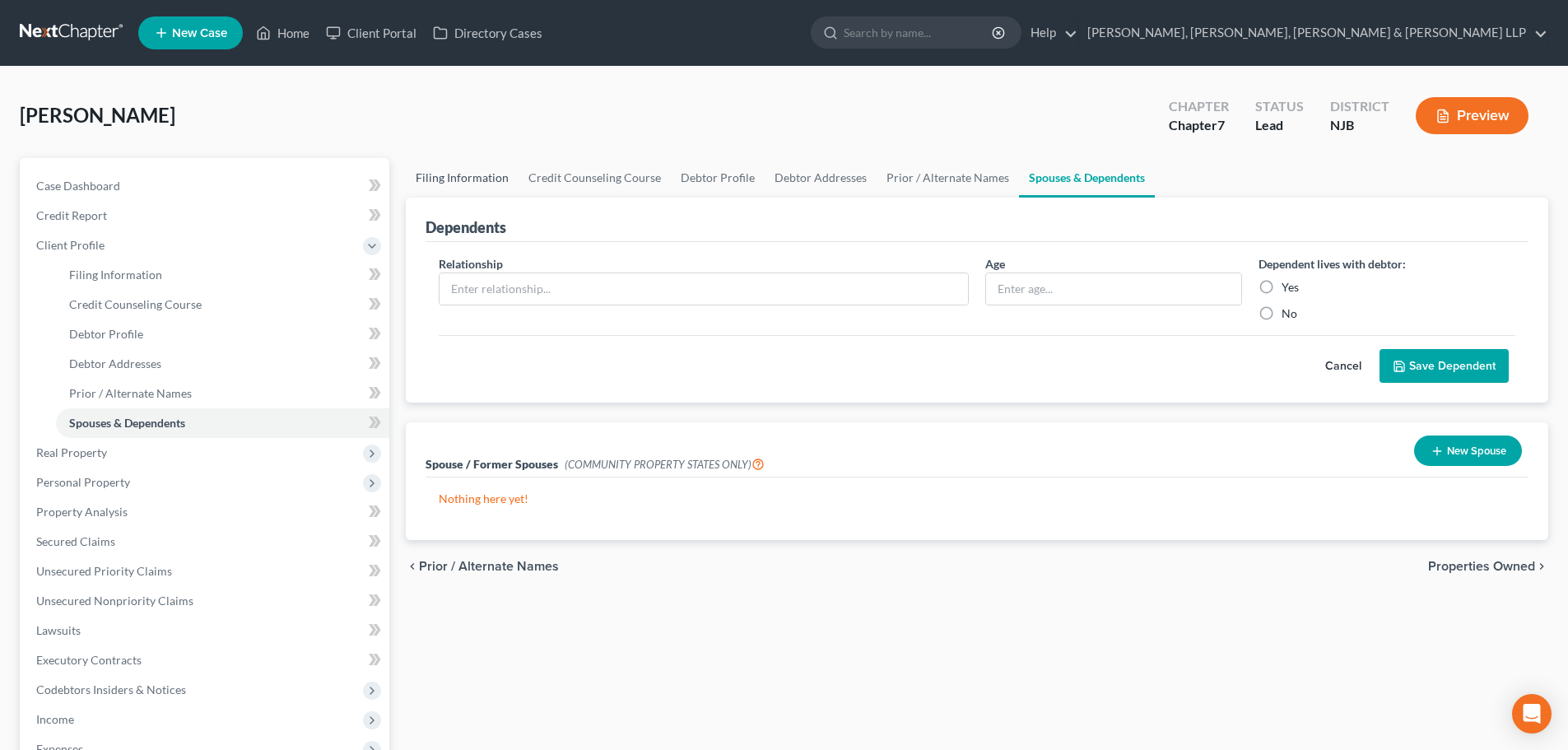
click at [460, 170] on link "Filing Information" at bounding box center [462, 177] width 113 height 40
select select "1"
select select "0"
select select "51"
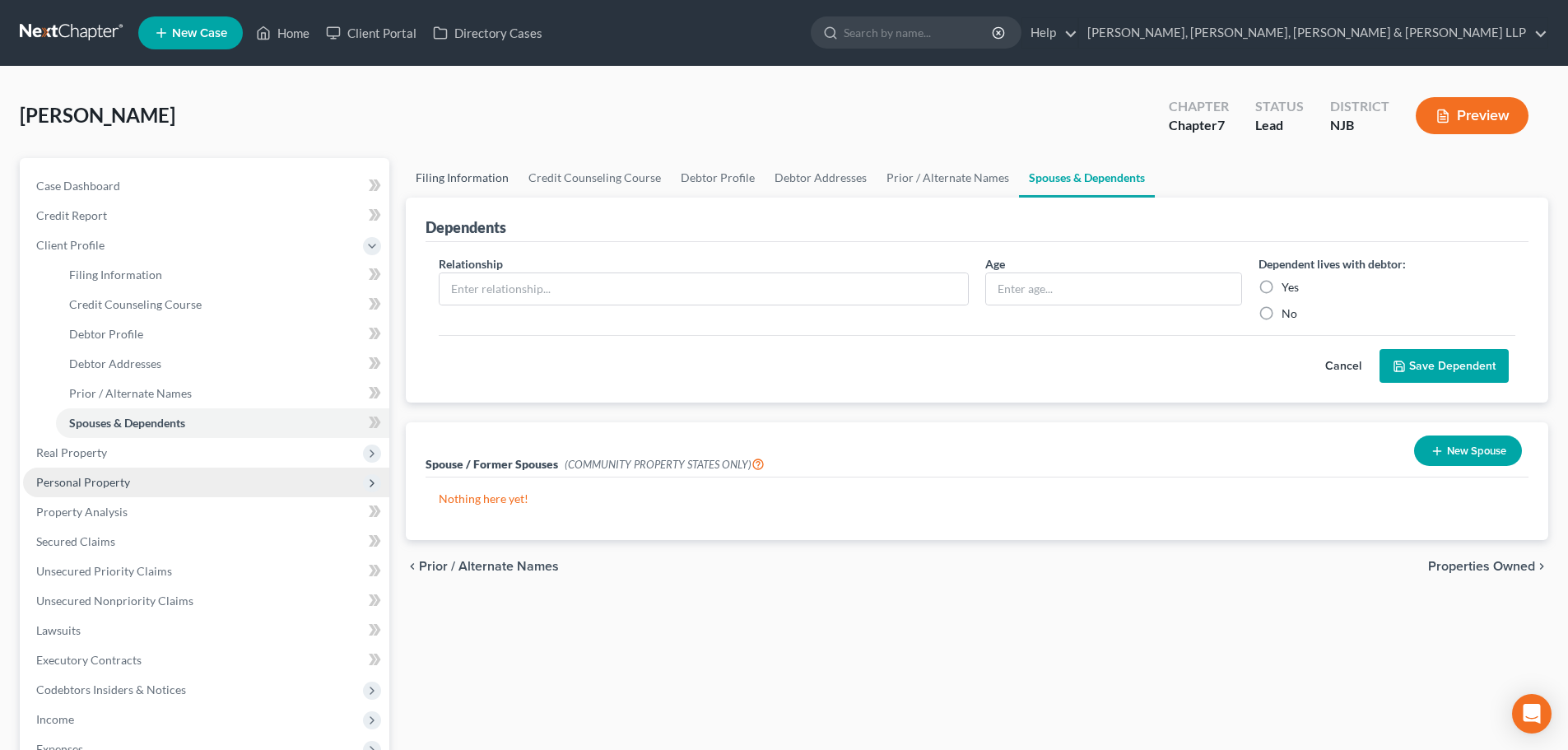
select select "4"
select select "0"
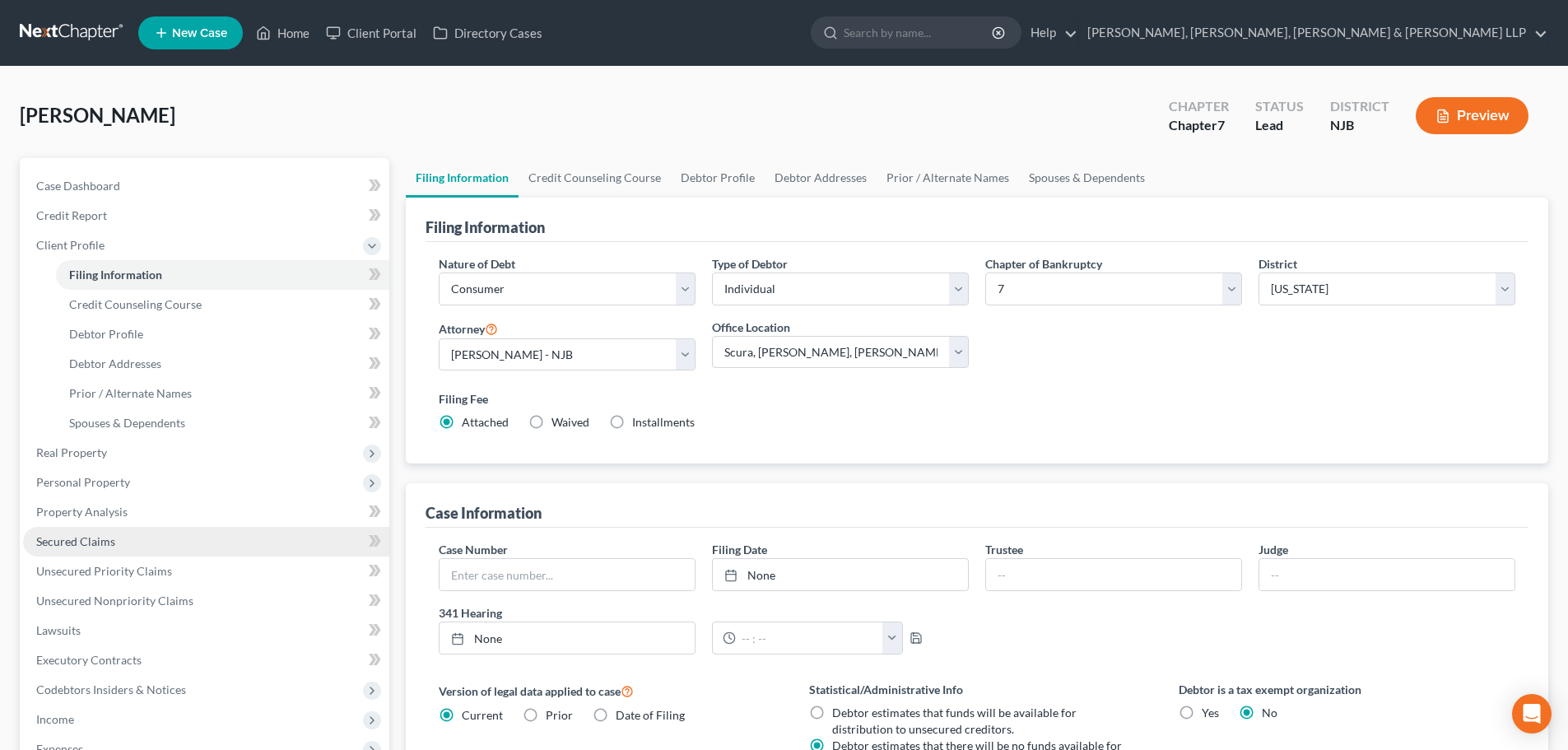
click at [110, 531] on link "Secured Claims" at bounding box center [206, 541] width 366 height 29
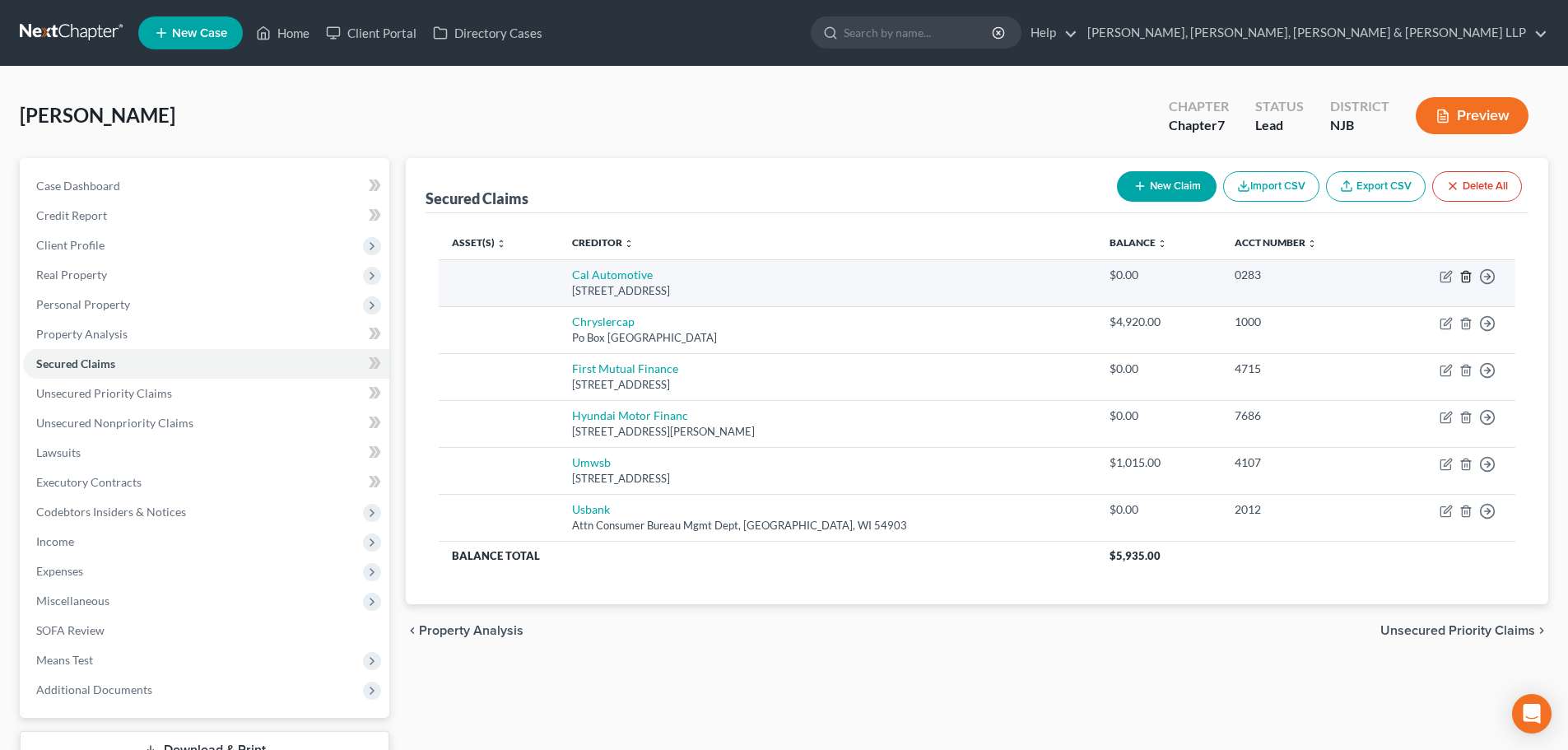
click at [1468, 273] on icon "button" at bounding box center [1465, 275] width 8 height 10
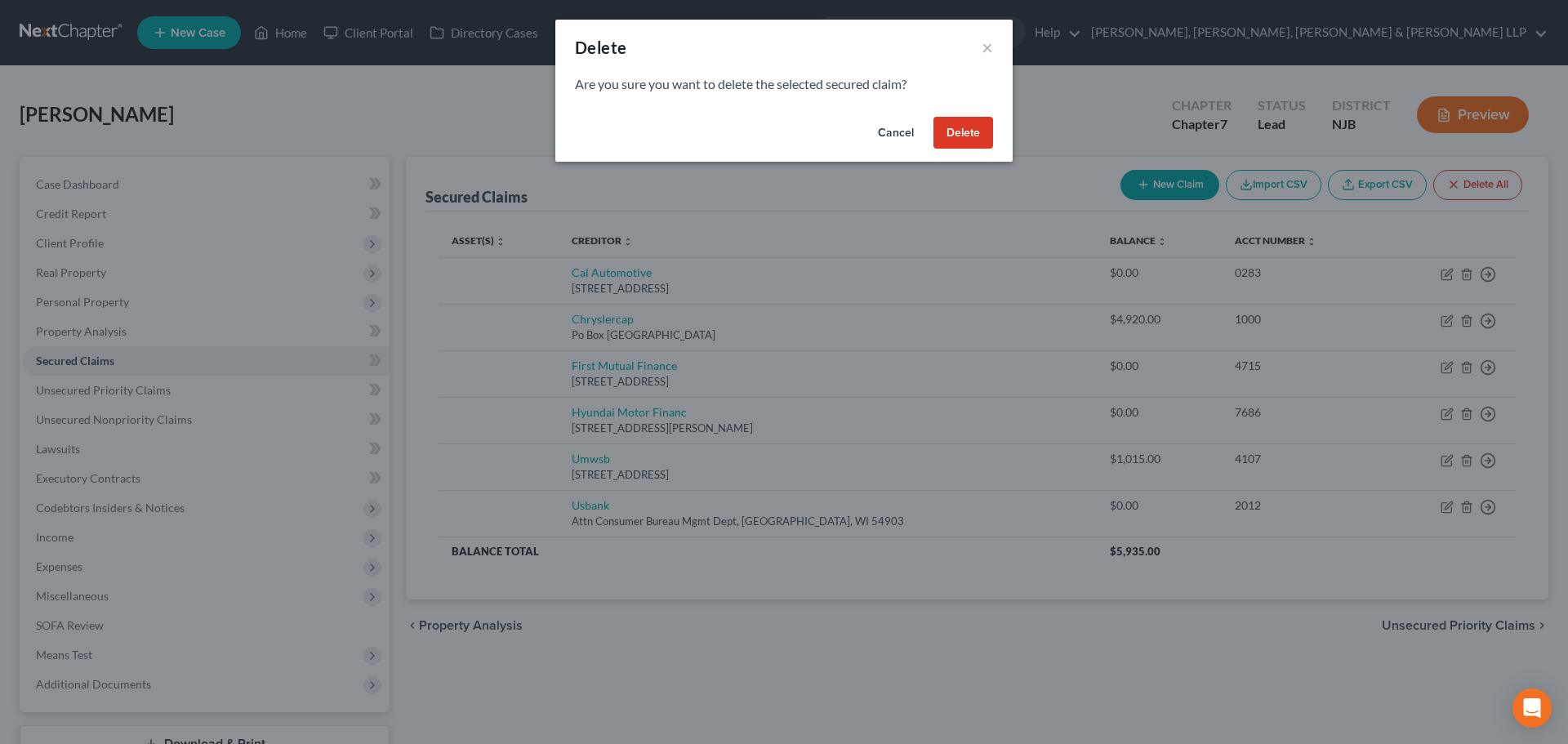
click at [956, 137] on button "Delete" at bounding box center [963, 133] width 60 height 33
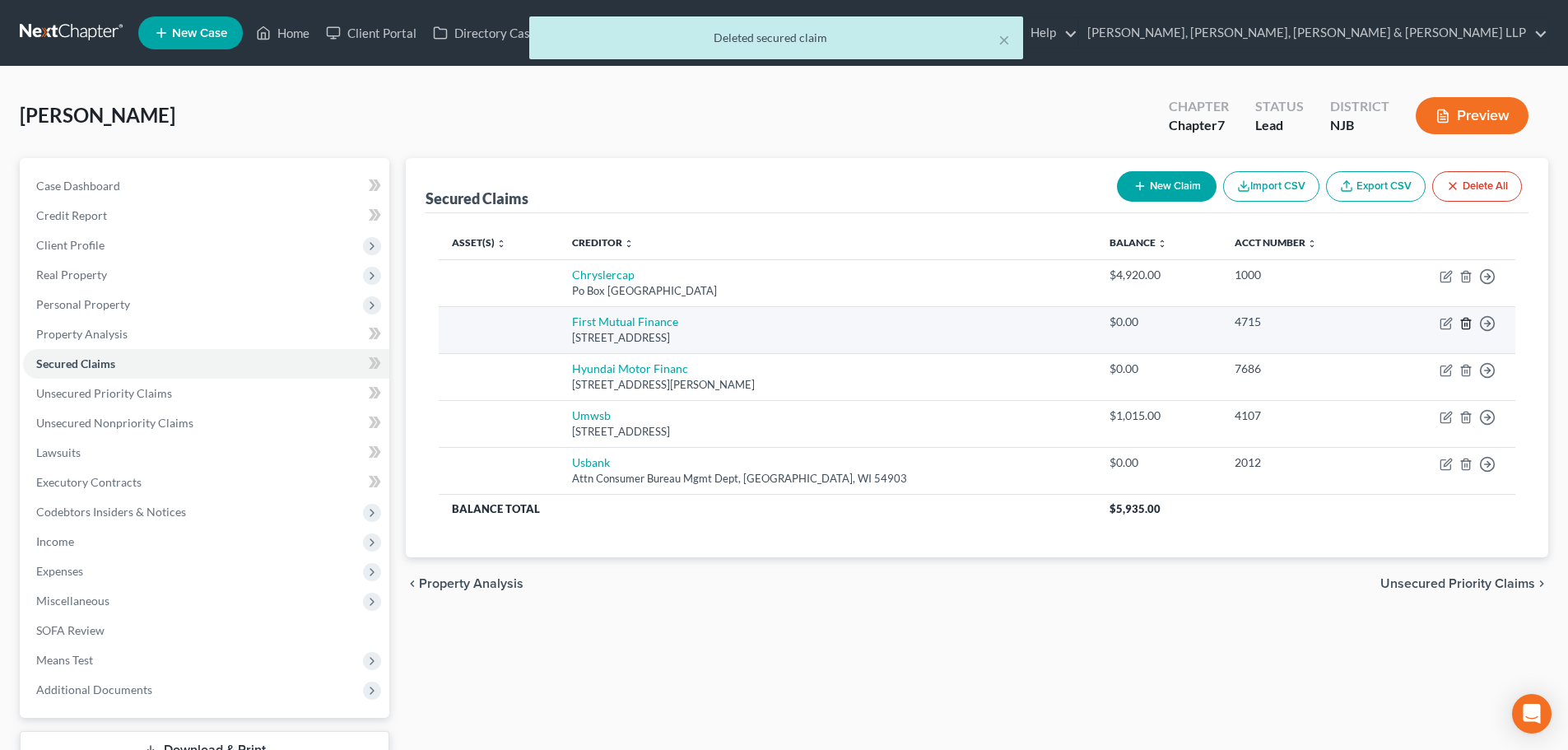
click at [1465, 323] on line "button" at bounding box center [1465, 324] width 0 height 3
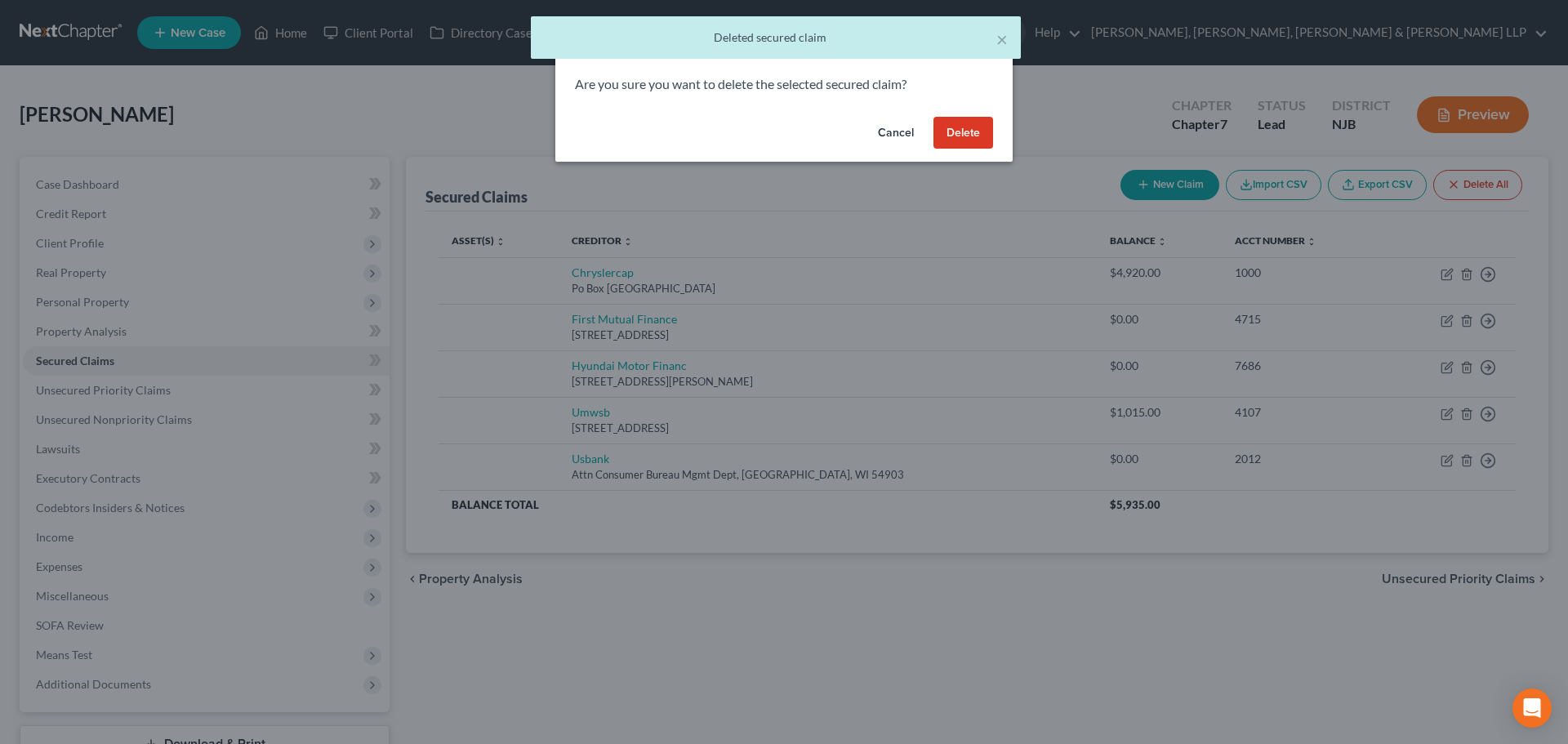
click at [981, 138] on button "Delete" at bounding box center [963, 133] width 60 height 33
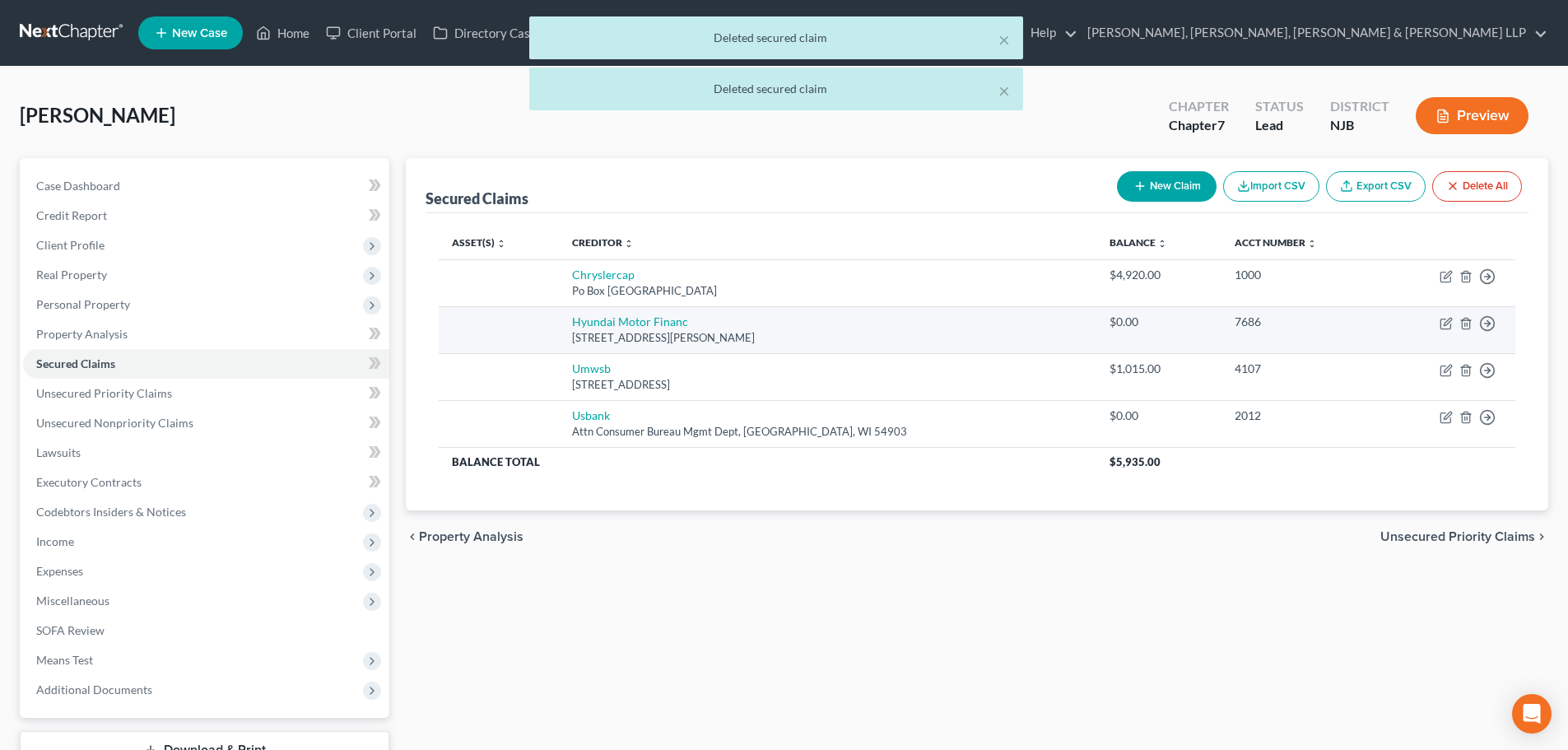
click at [1473, 320] on td "Move to E Move to F Move to G Move to Notice Only" at bounding box center [1448, 329] width 132 height 47
click at [1469, 320] on icon "button" at bounding box center [1465, 323] width 8 height 10
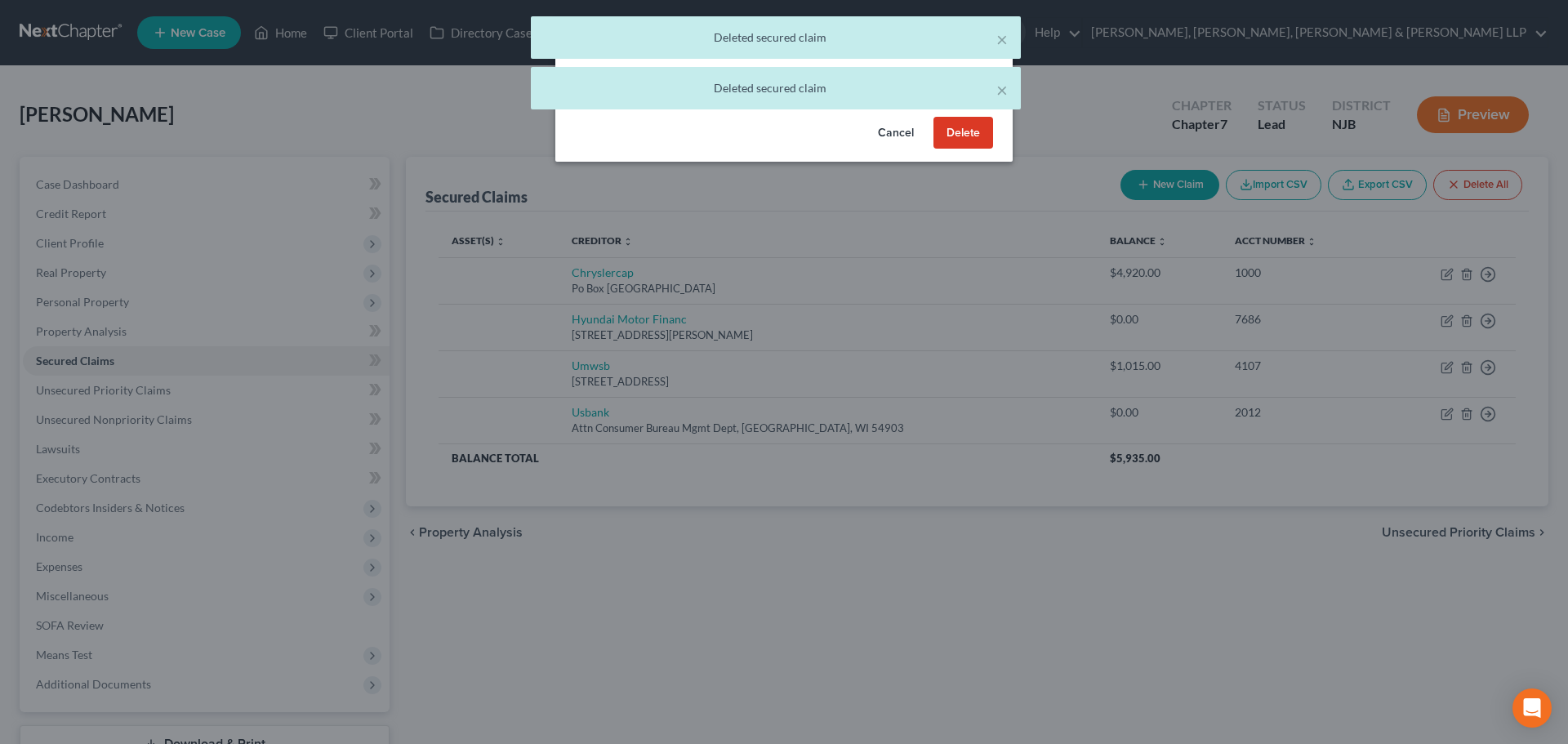
click at [958, 133] on button "Delete" at bounding box center [963, 133] width 60 height 33
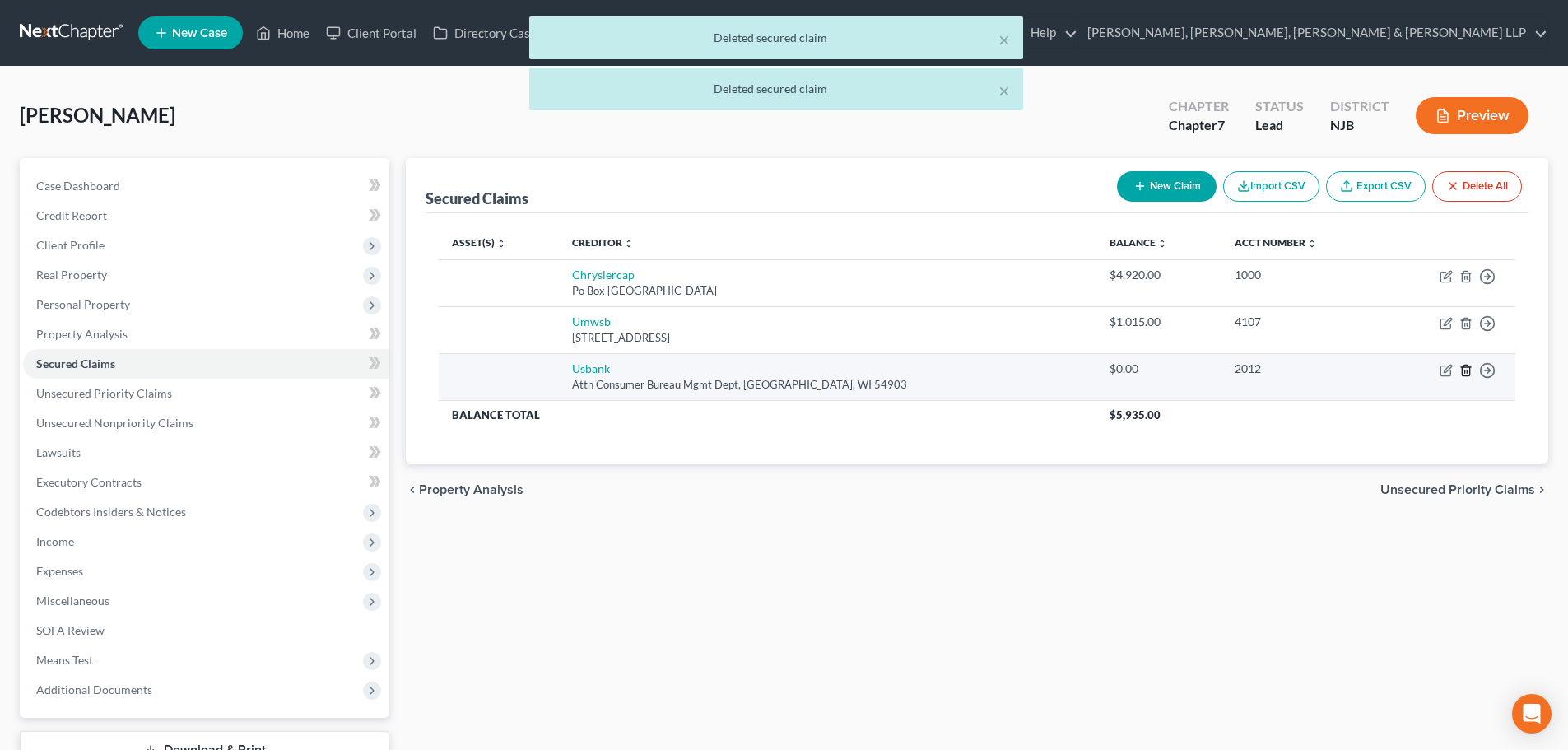
click at [1463, 371] on icon "button" at bounding box center [1466, 371] width 13 height 13
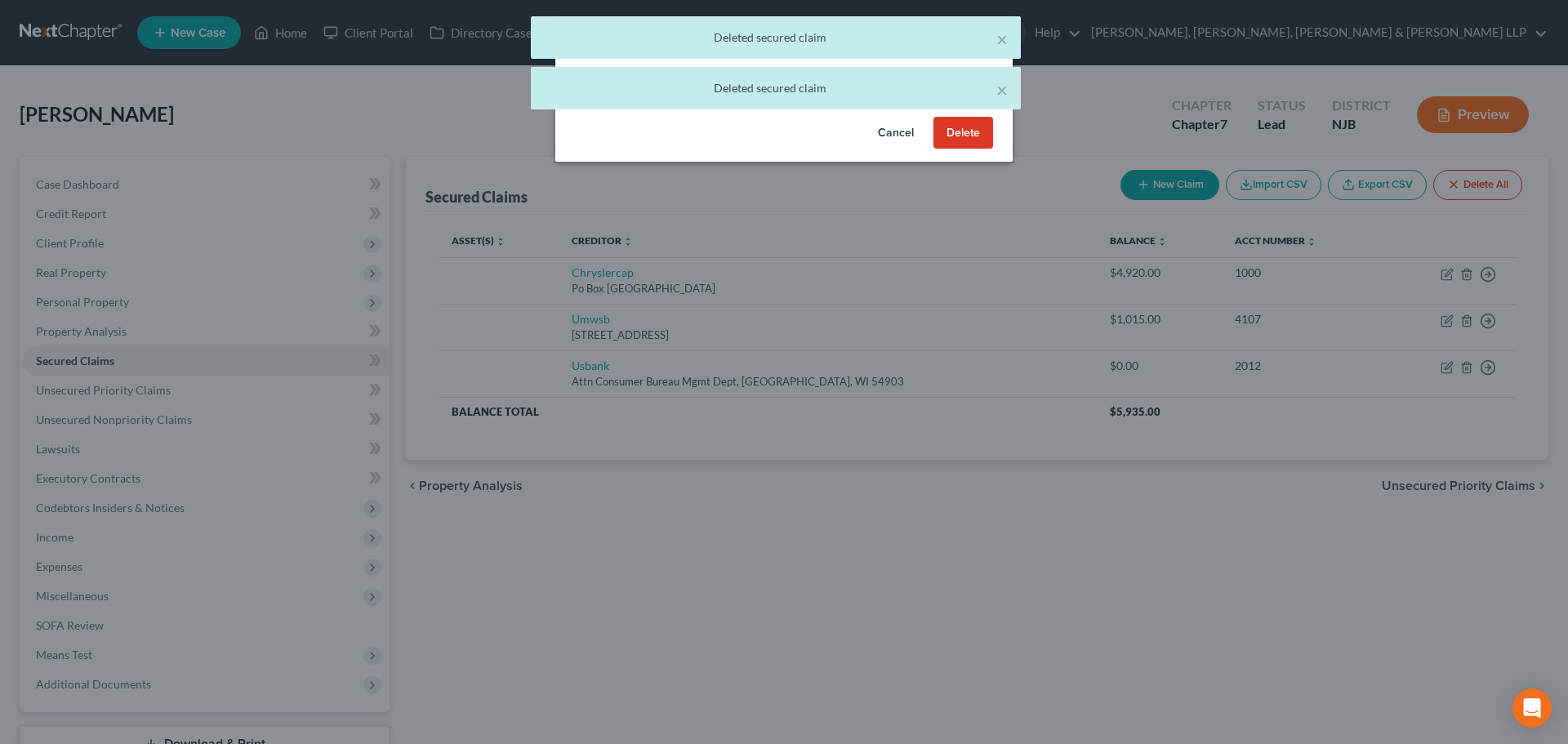
click at [963, 130] on button "Delete" at bounding box center [963, 133] width 60 height 33
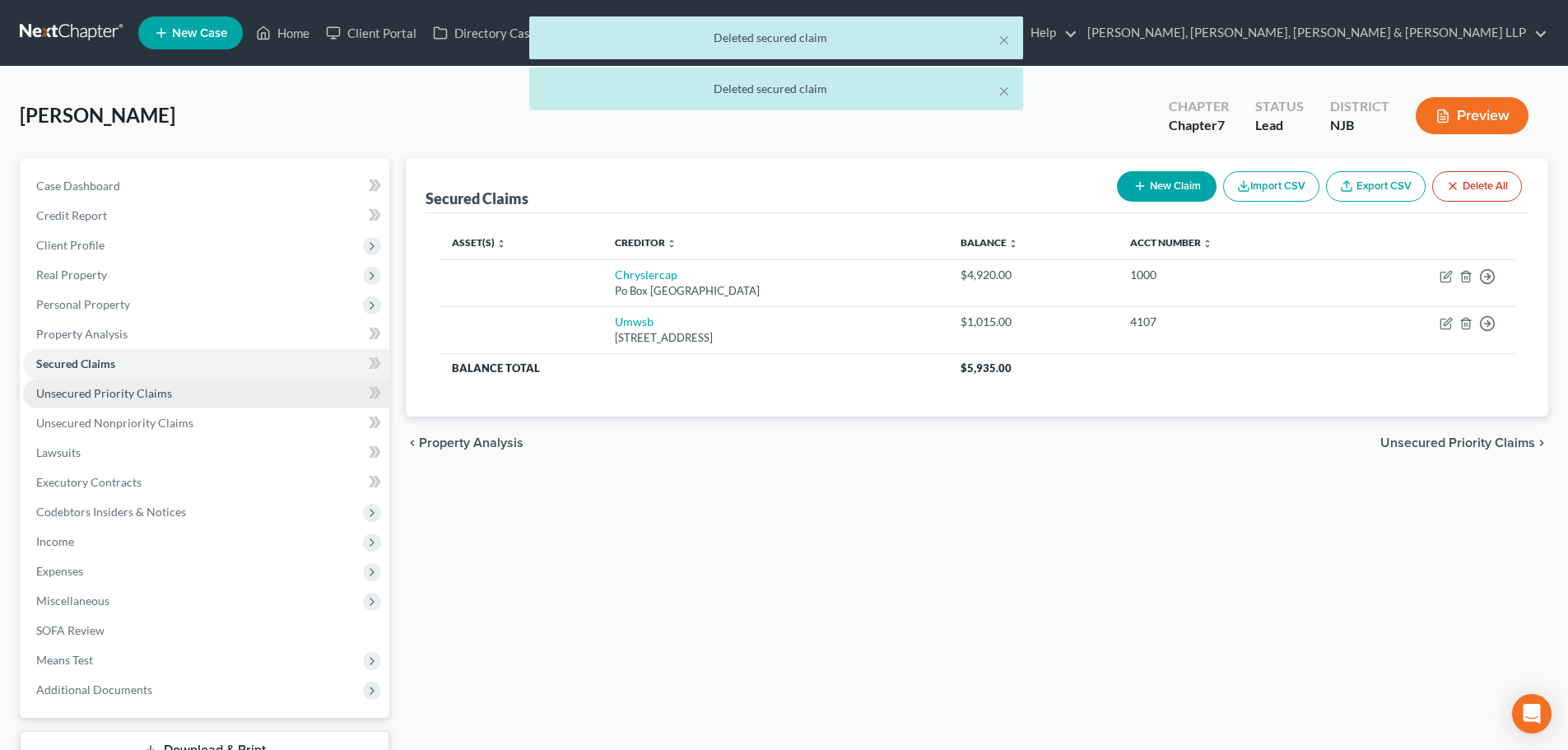
click at [90, 392] on span "Unsecured Priority Claims" at bounding box center [104, 392] width 136 height 14
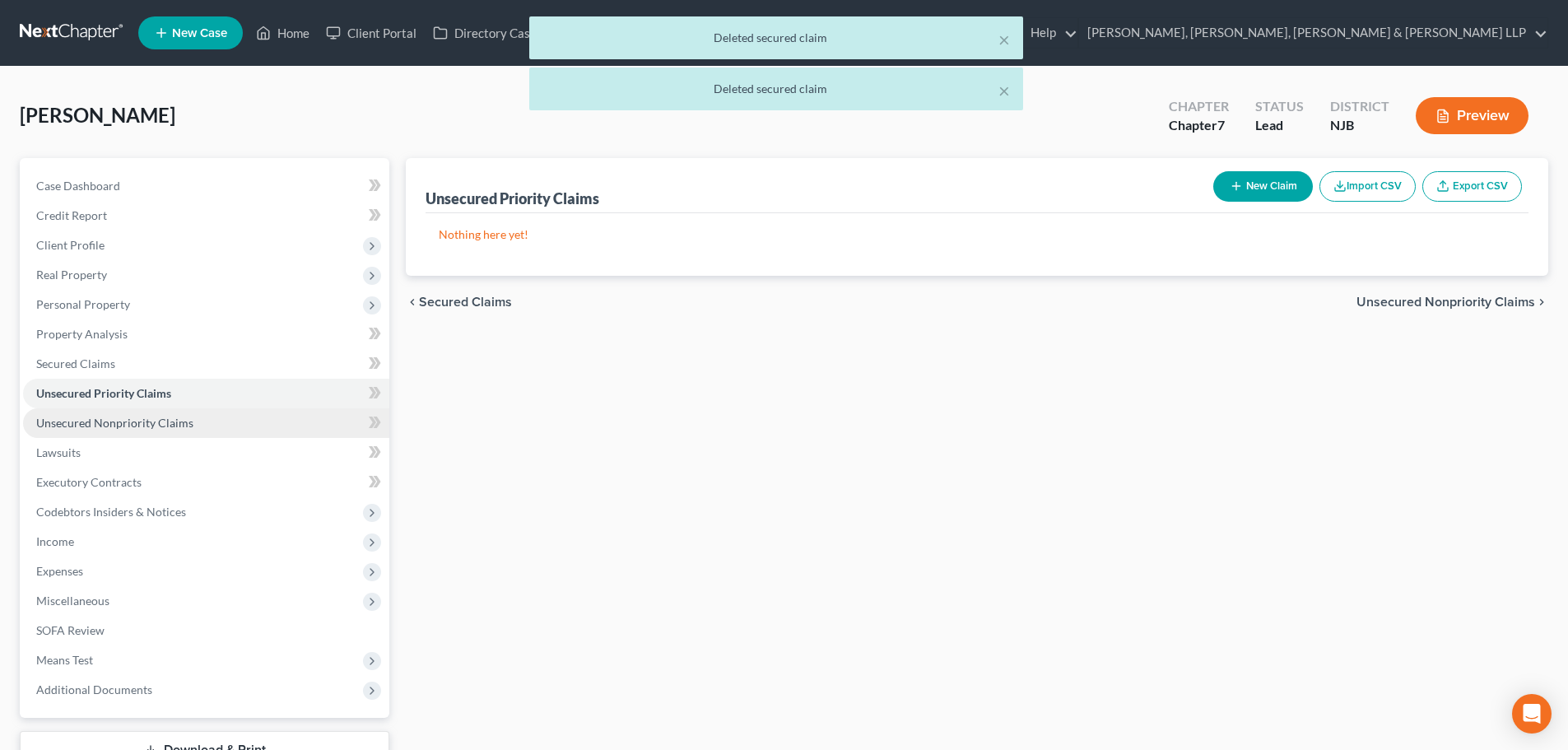
click at [95, 416] on span "Unsecured Nonpriority Claims" at bounding box center [114, 423] width 158 height 14
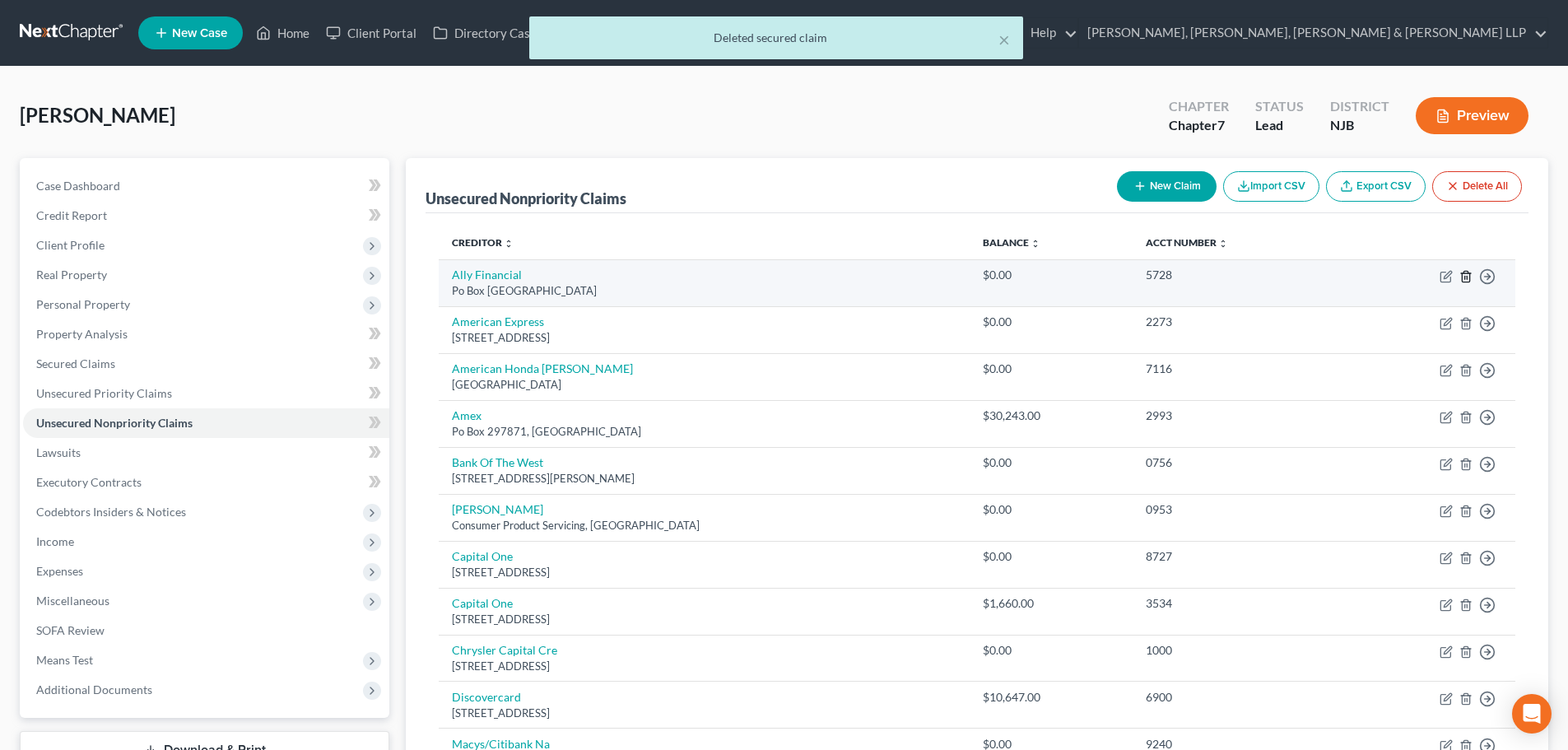
click at [1463, 278] on icon "button" at bounding box center [1466, 276] width 13 height 13
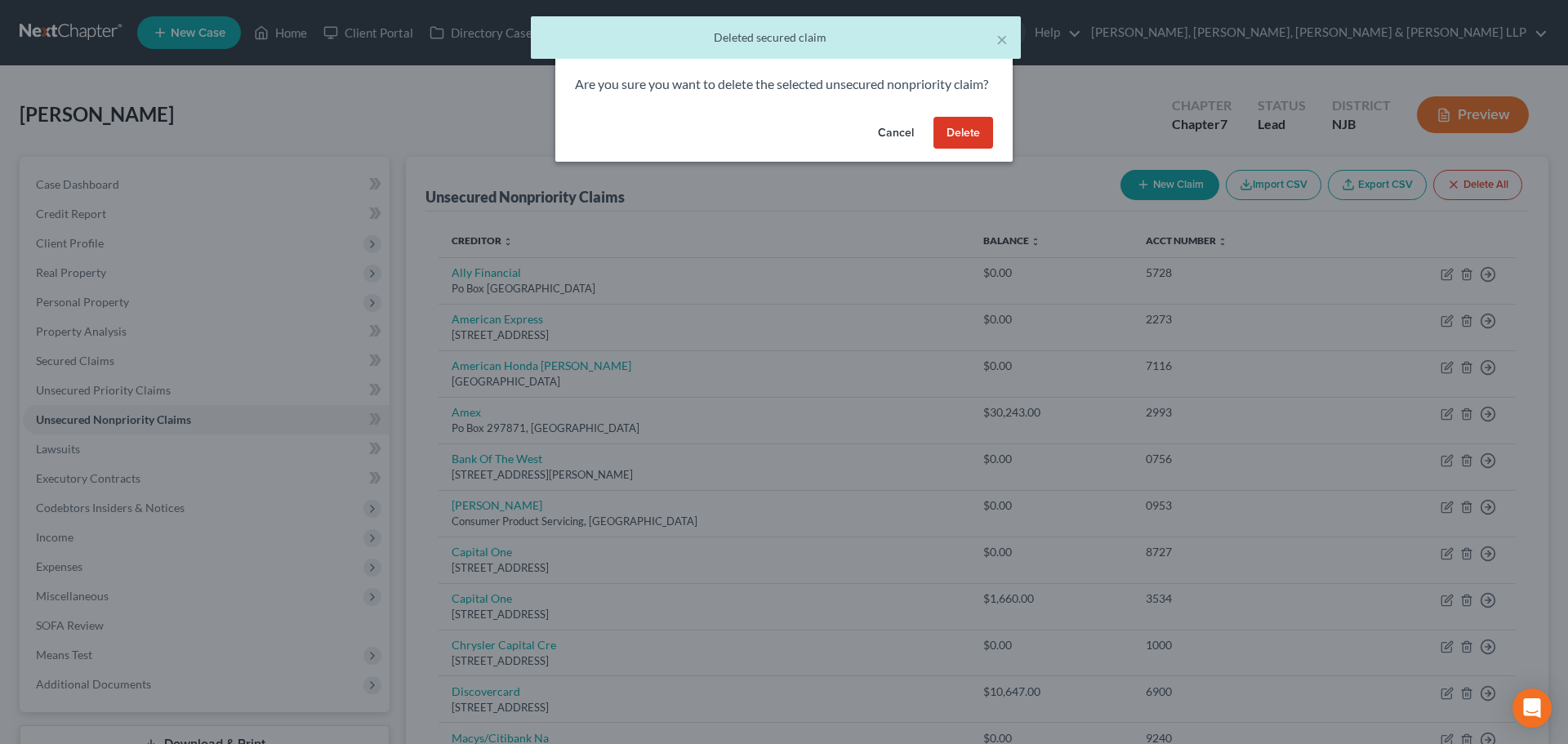
click at [957, 143] on button "Delete" at bounding box center [963, 133] width 60 height 33
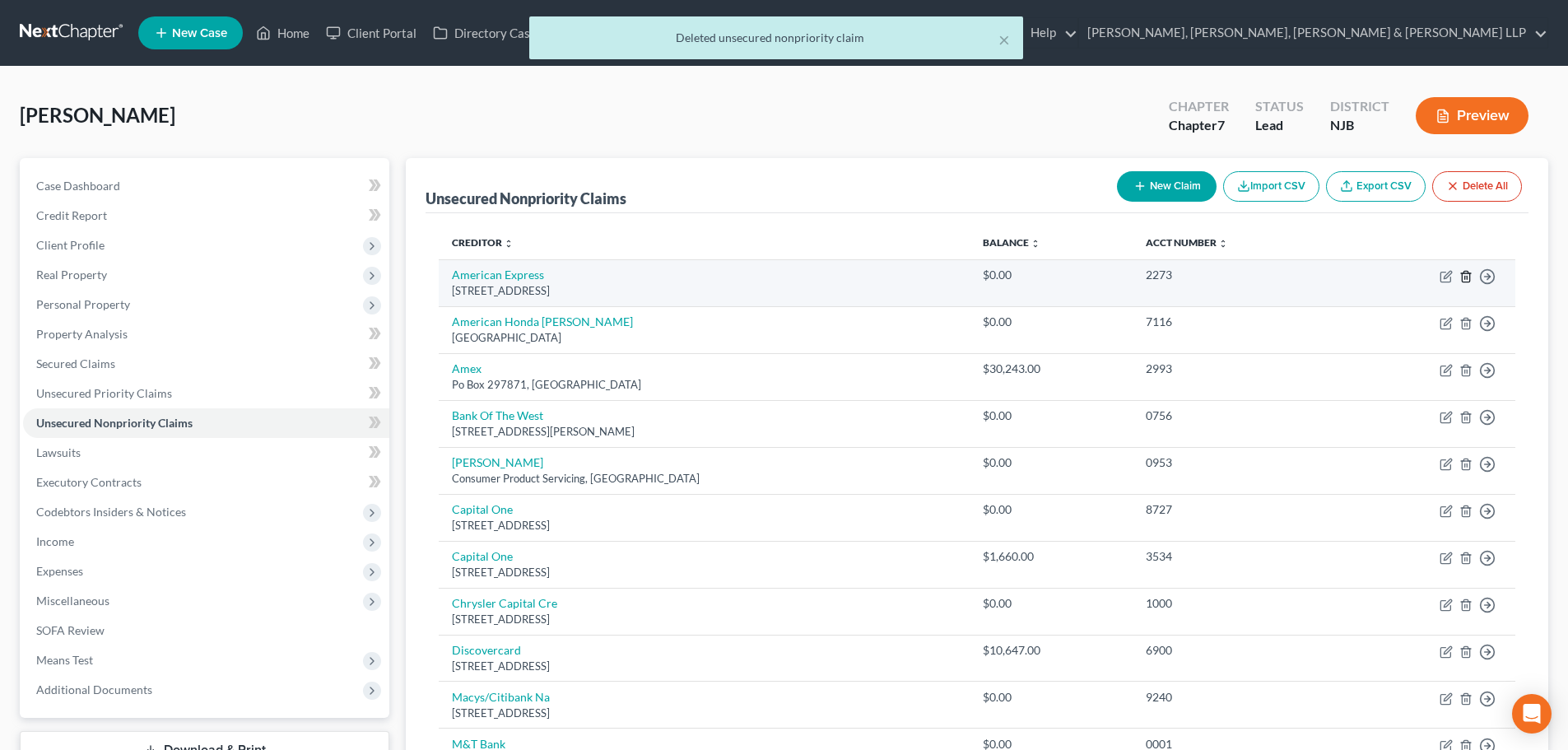
click at [1460, 278] on icon "button" at bounding box center [1466, 276] width 13 height 13
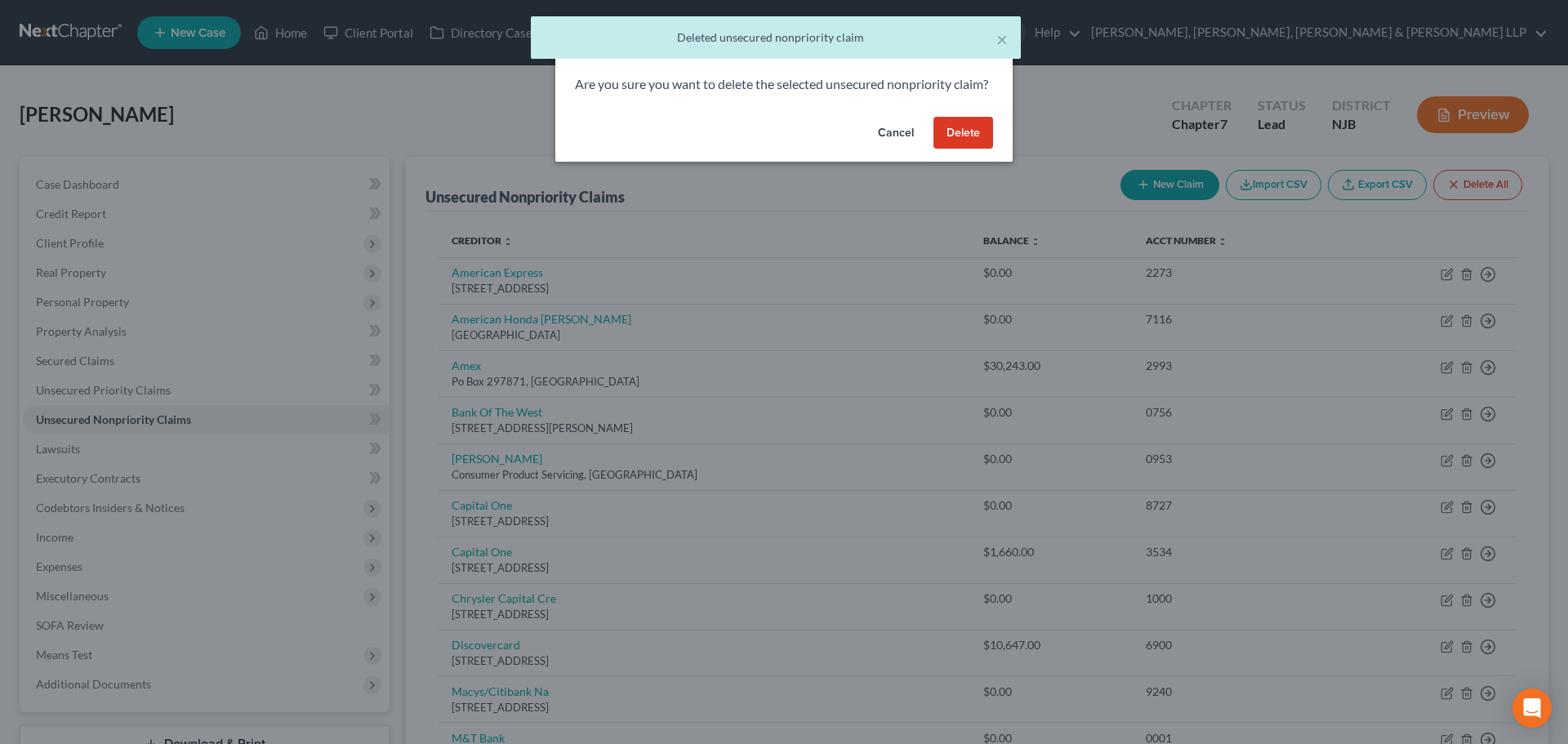
click at [964, 150] on button "Delete" at bounding box center [963, 133] width 60 height 33
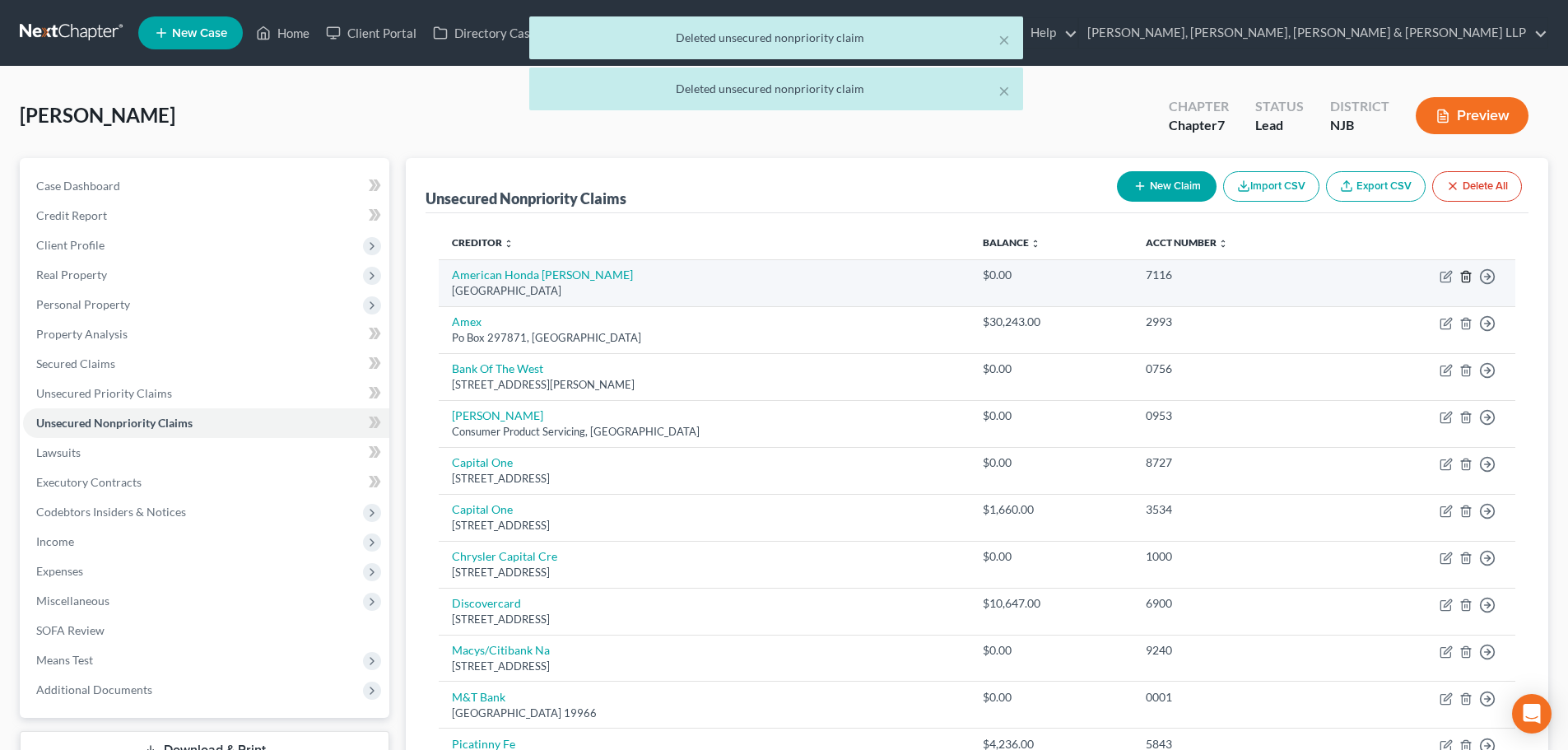
click at [1465, 274] on polyline "button" at bounding box center [1465, 274] width 9 height 0
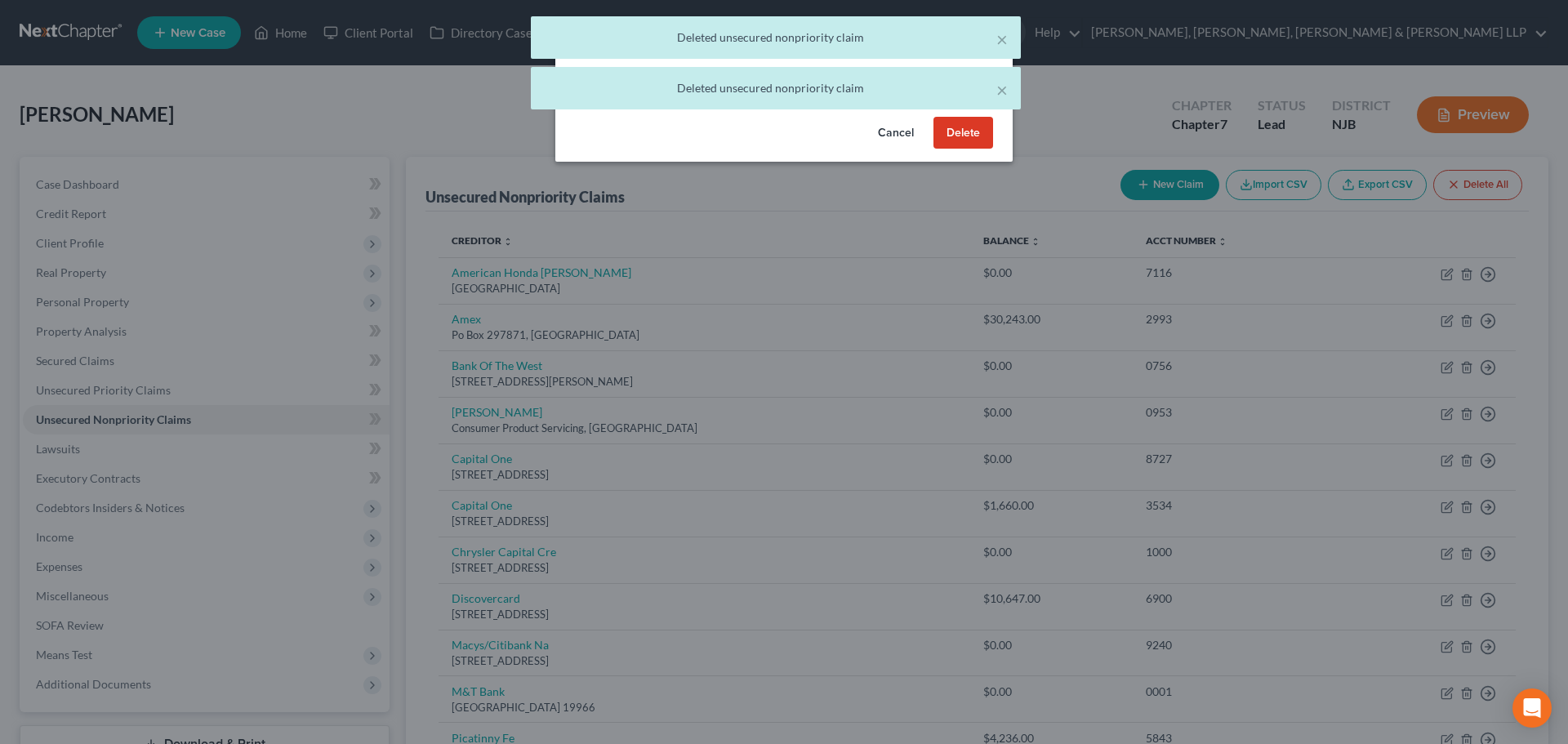
click at [979, 144] on button "Delete" at bounding box center [963, 133] width 60 height 33
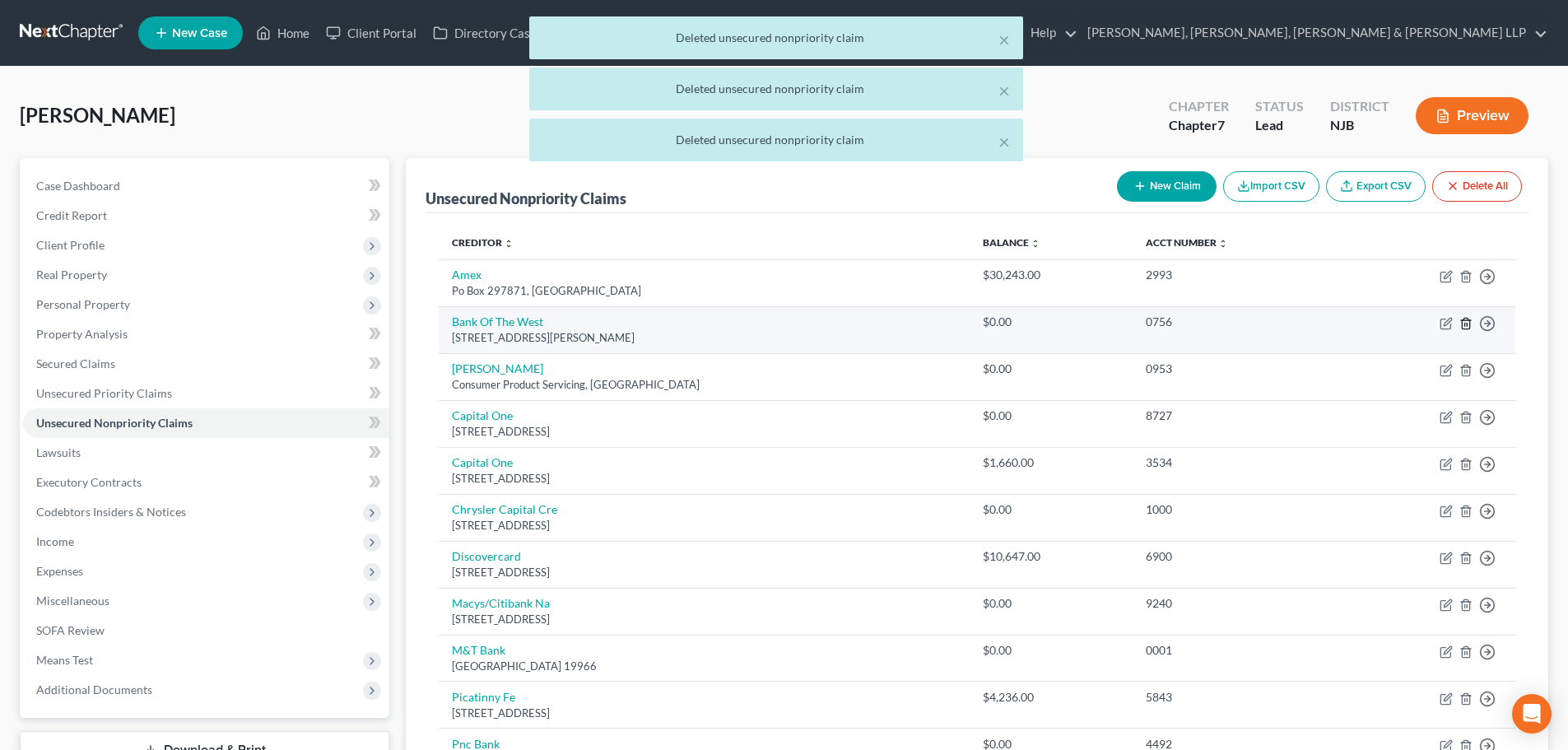
click at [1466, 322] on icon "button" at bounding box center [1466, 324] width 13 height 13
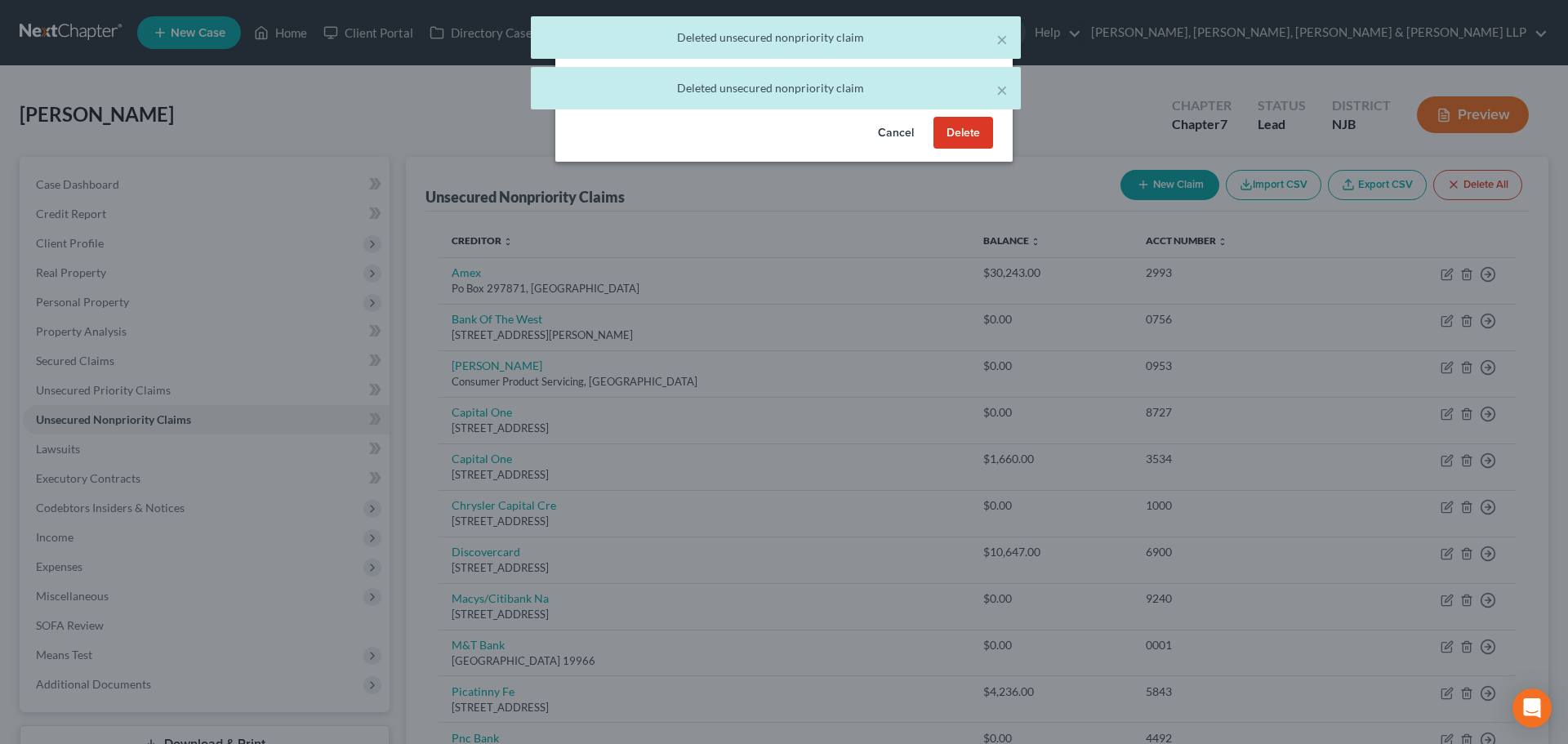
click at [980, 150] on button "Delete" at bounding box center [963, 133] width 60 height 33
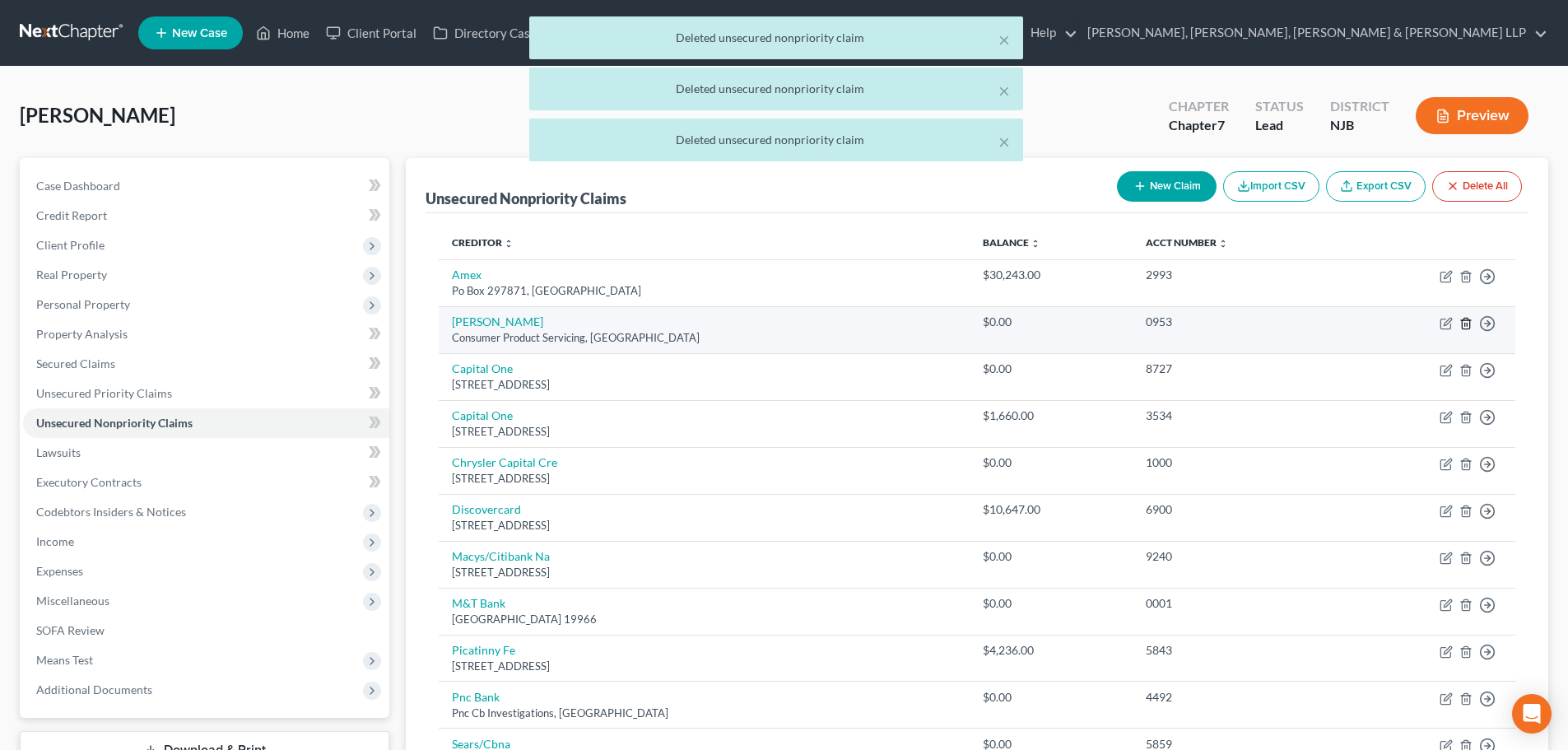
click at [1466, 323] on line "button" at bounding box center [1466, 324] width 0 height 3
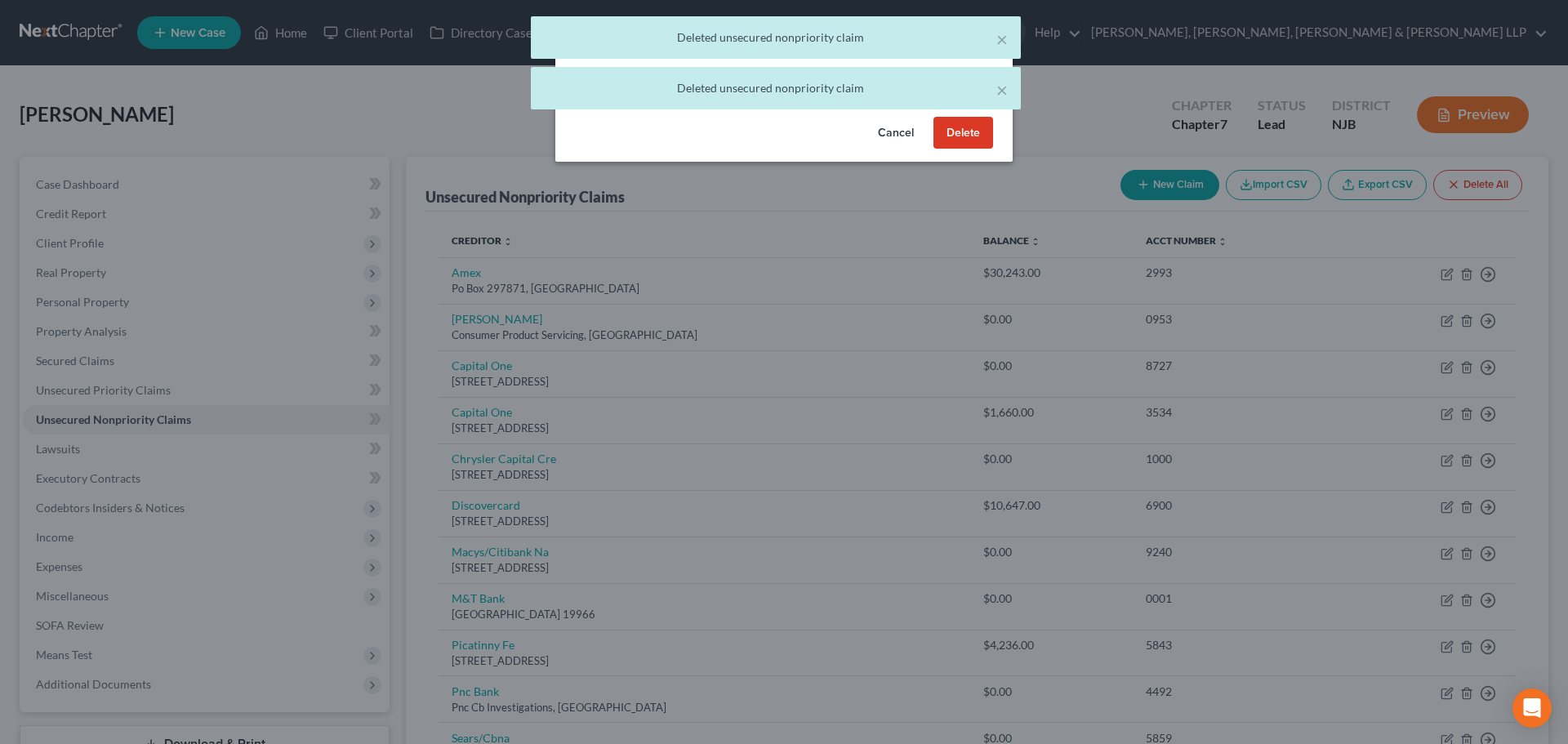
click at [962, 144] on button "Delete" at bounding box center [963, 133] width 60 height 33
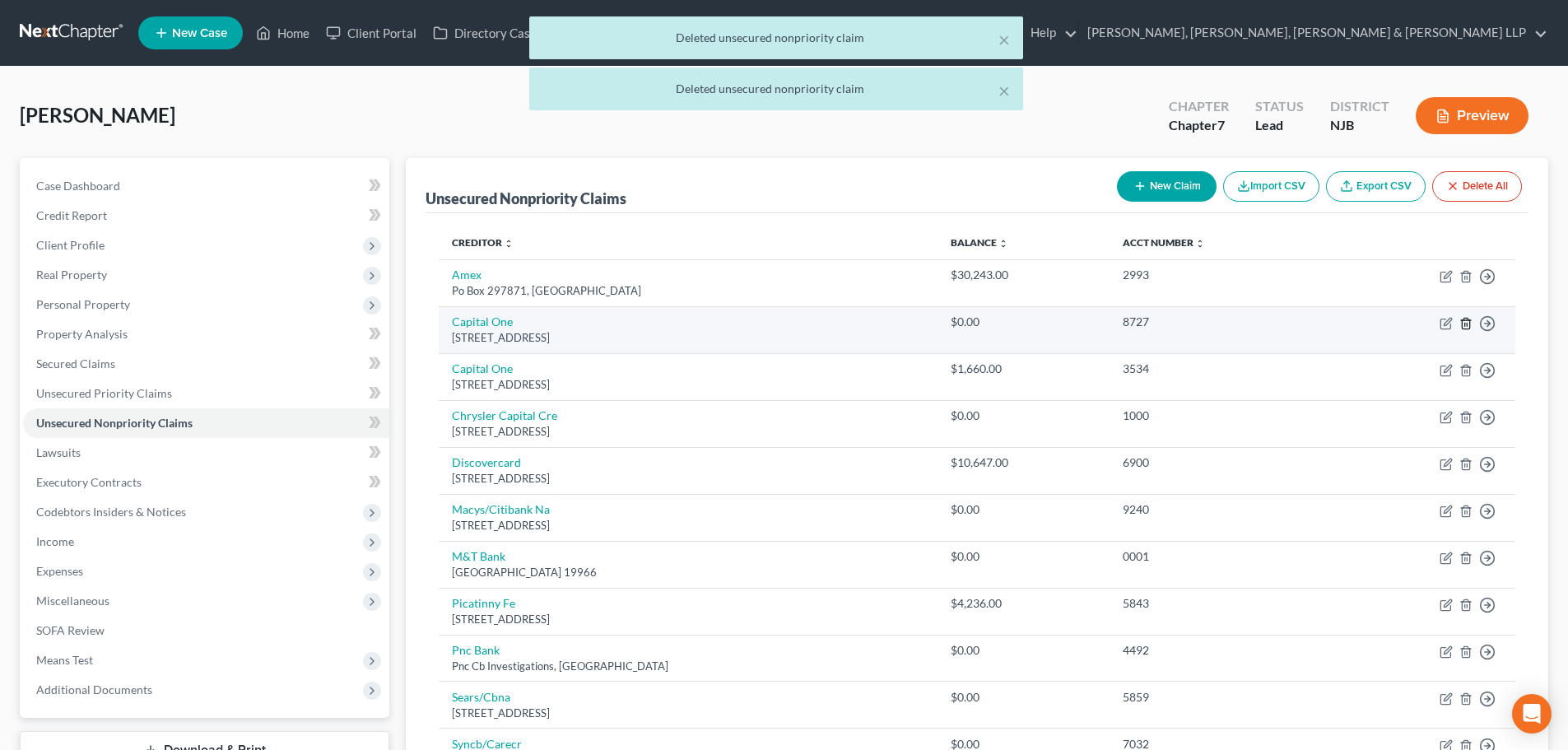
click at [1461, 322] on icon "button" at bounding box center [1465, 323] width 8 height 10
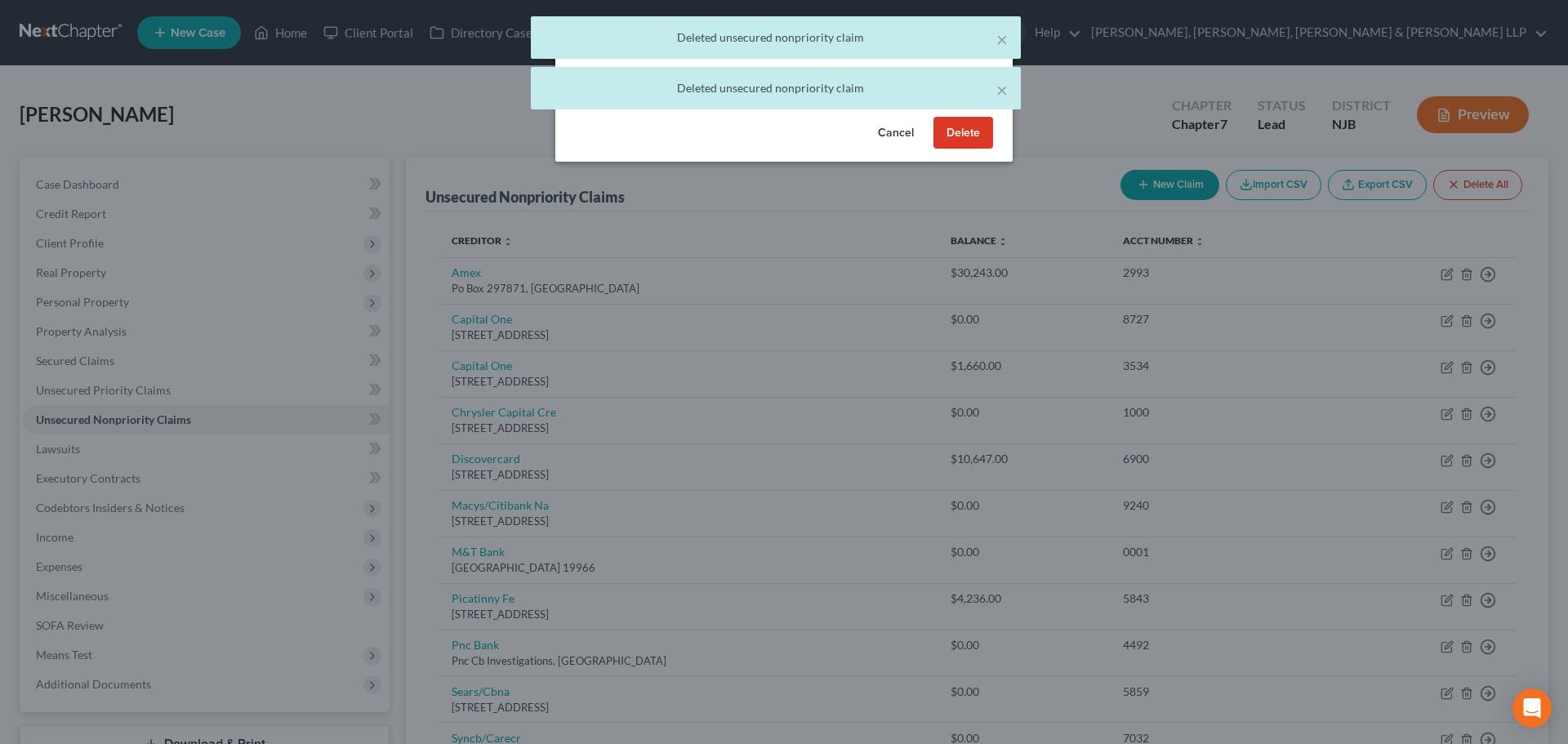
click at [931, 150] on div "Cancel Delete" at bounding box center [784, 137] width 457 height 52
click at [953, 150] on button "Delete" at bounding box center [963, 133] width 60 height 33
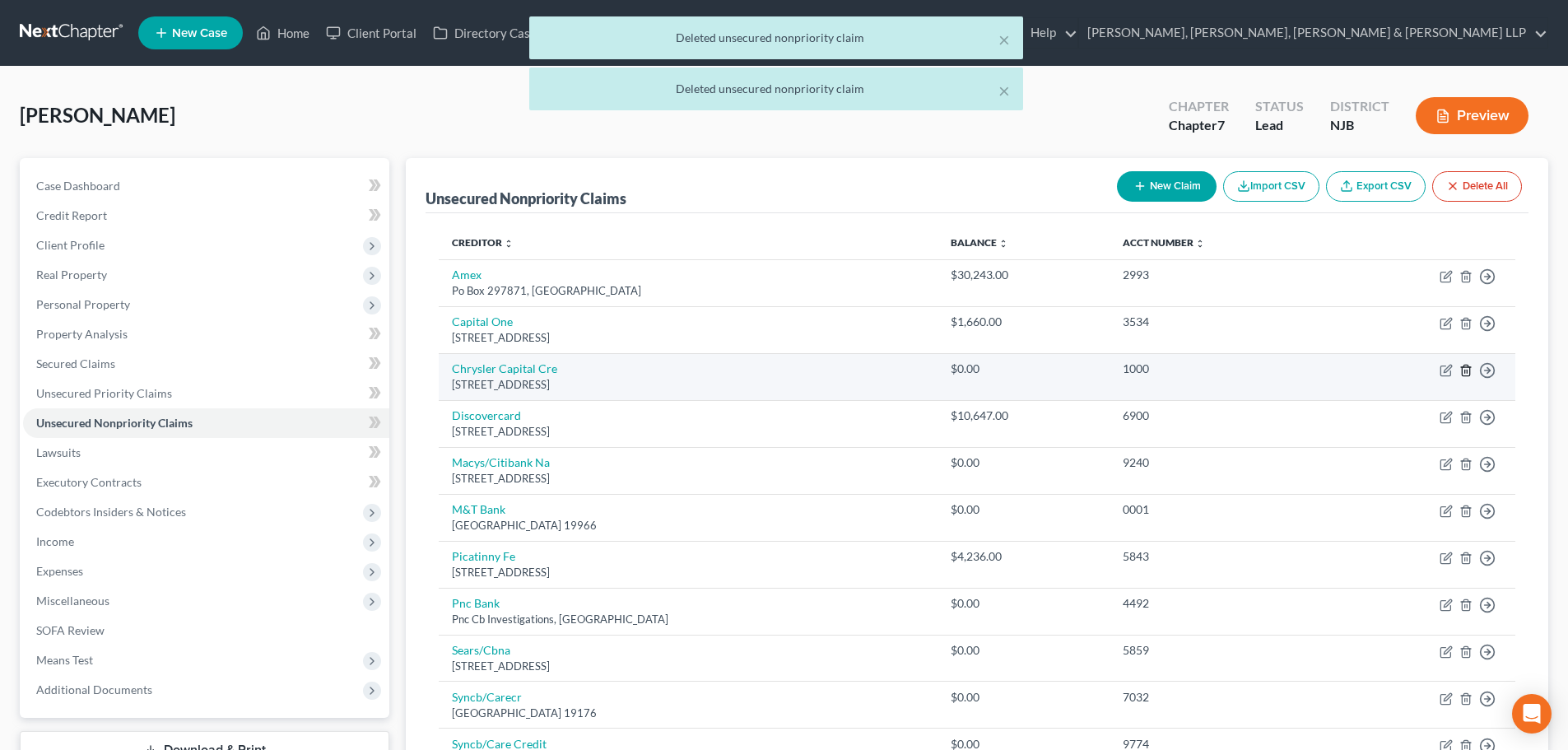
click at [1468, 371] on icon "button" at bounding box center [1466, 371] width 13 height 13
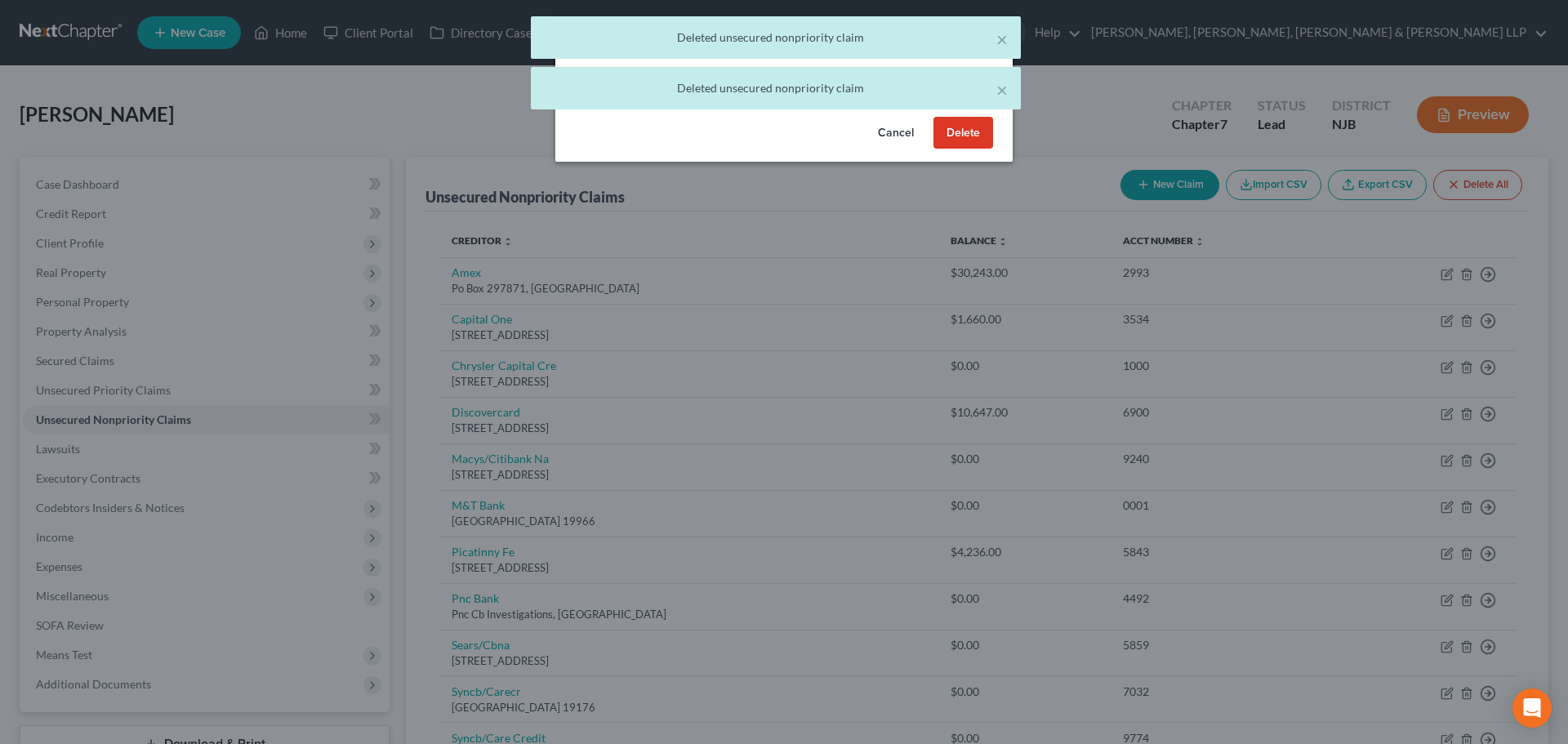
click at [958, 150] on button "Delete" at bounding box center [963, 133] width 60 height 33
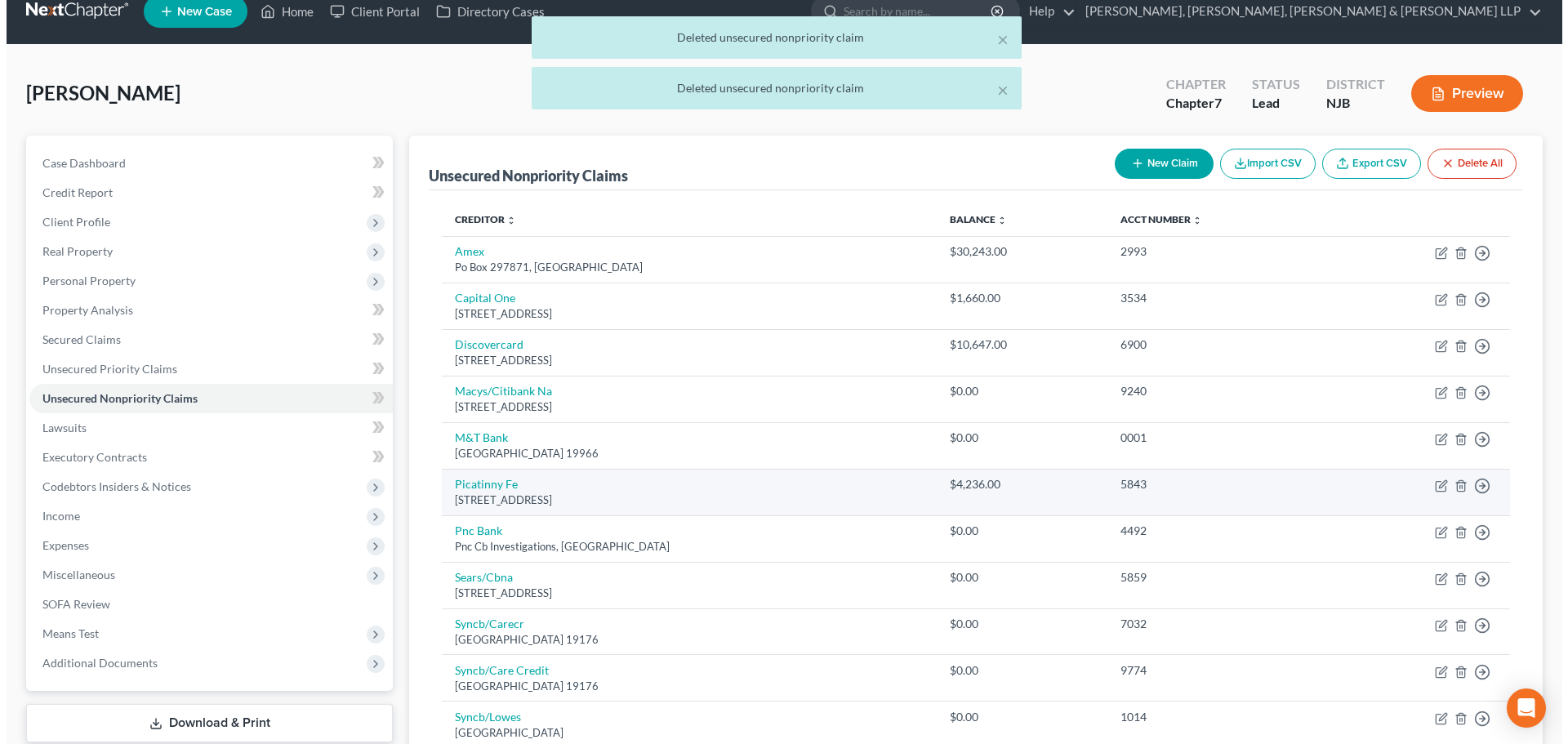
scroll to position [163, 0]
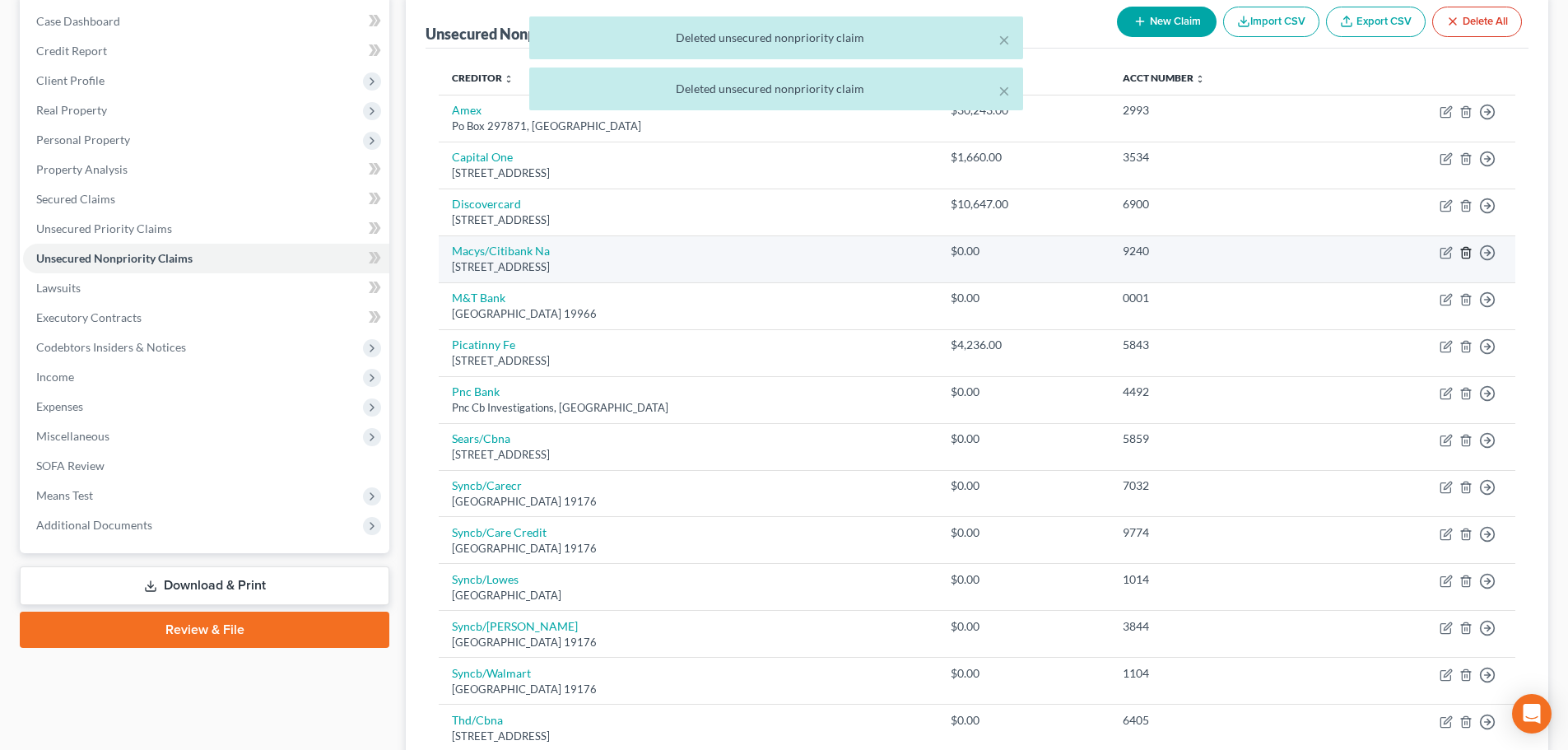
click at [1466, 248] on icon "button" at bounding box center [1466, 253] width 13 height 13
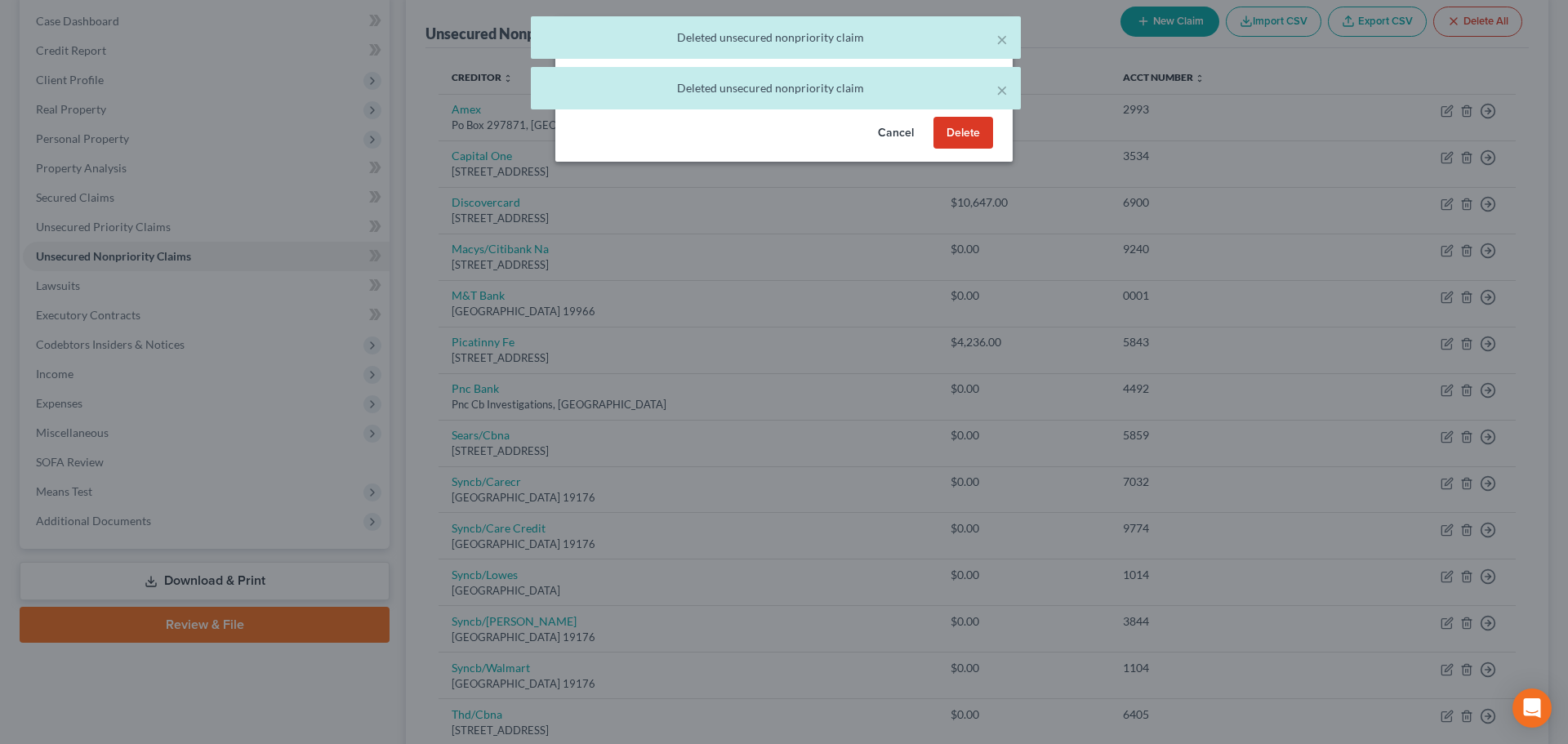
click at [945, 150] on button "Delete" at bounding box center [963, 133] width 60 height 33
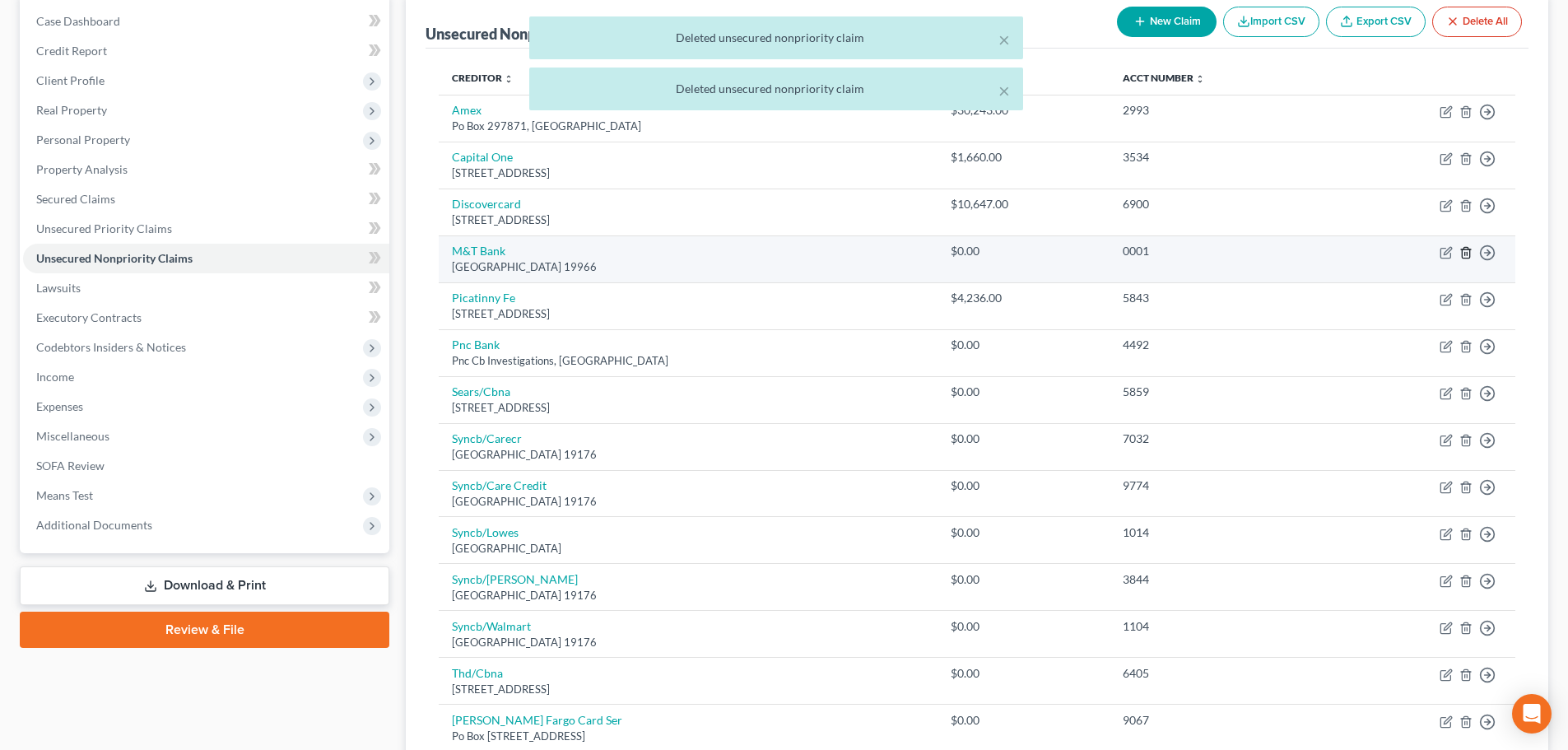
click at [1465, 255] on line "button" at bounding box center [1465, 253] width 0 height 3
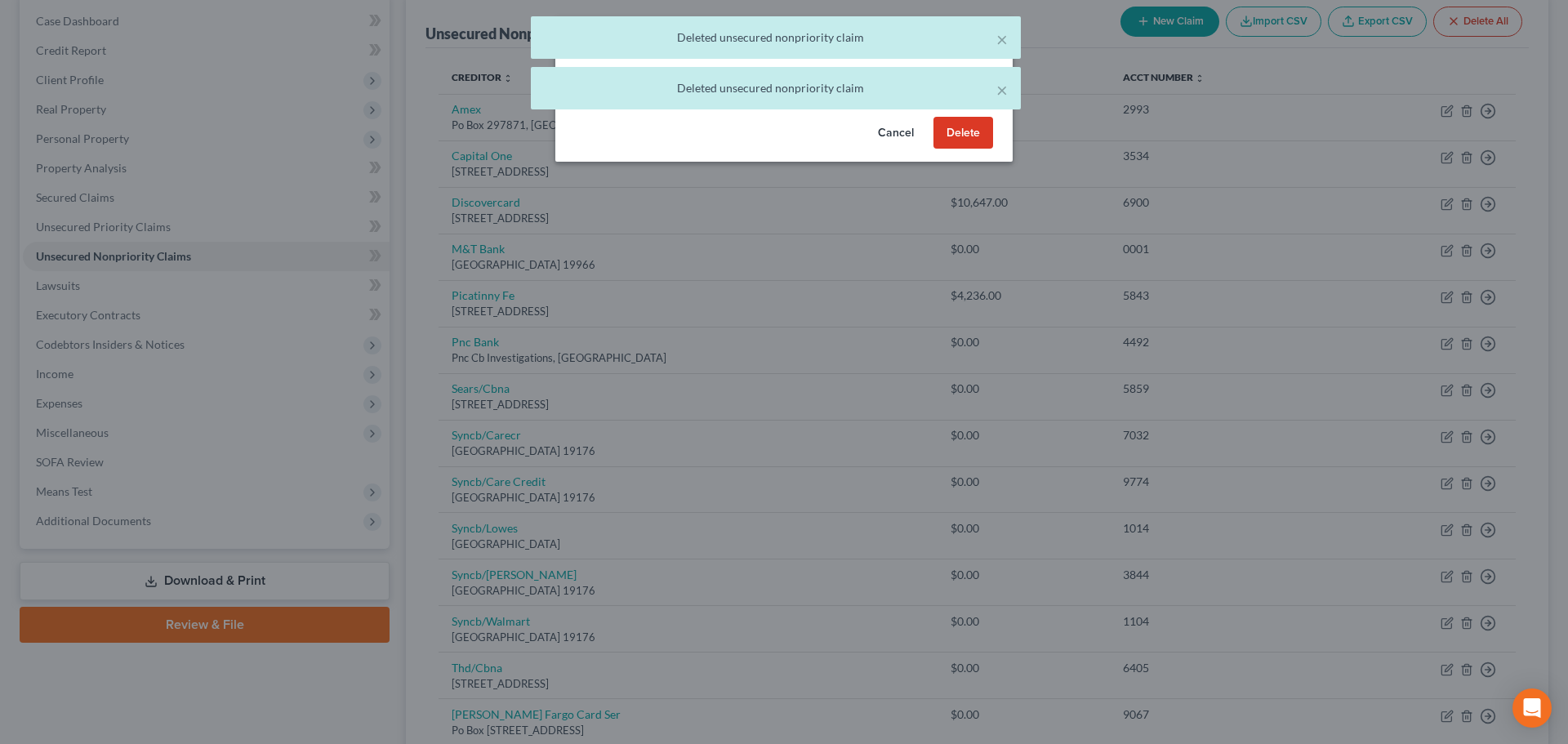
click at [974, 144] on button "Delete" at bounding box center [963, 133] width 60 height 33
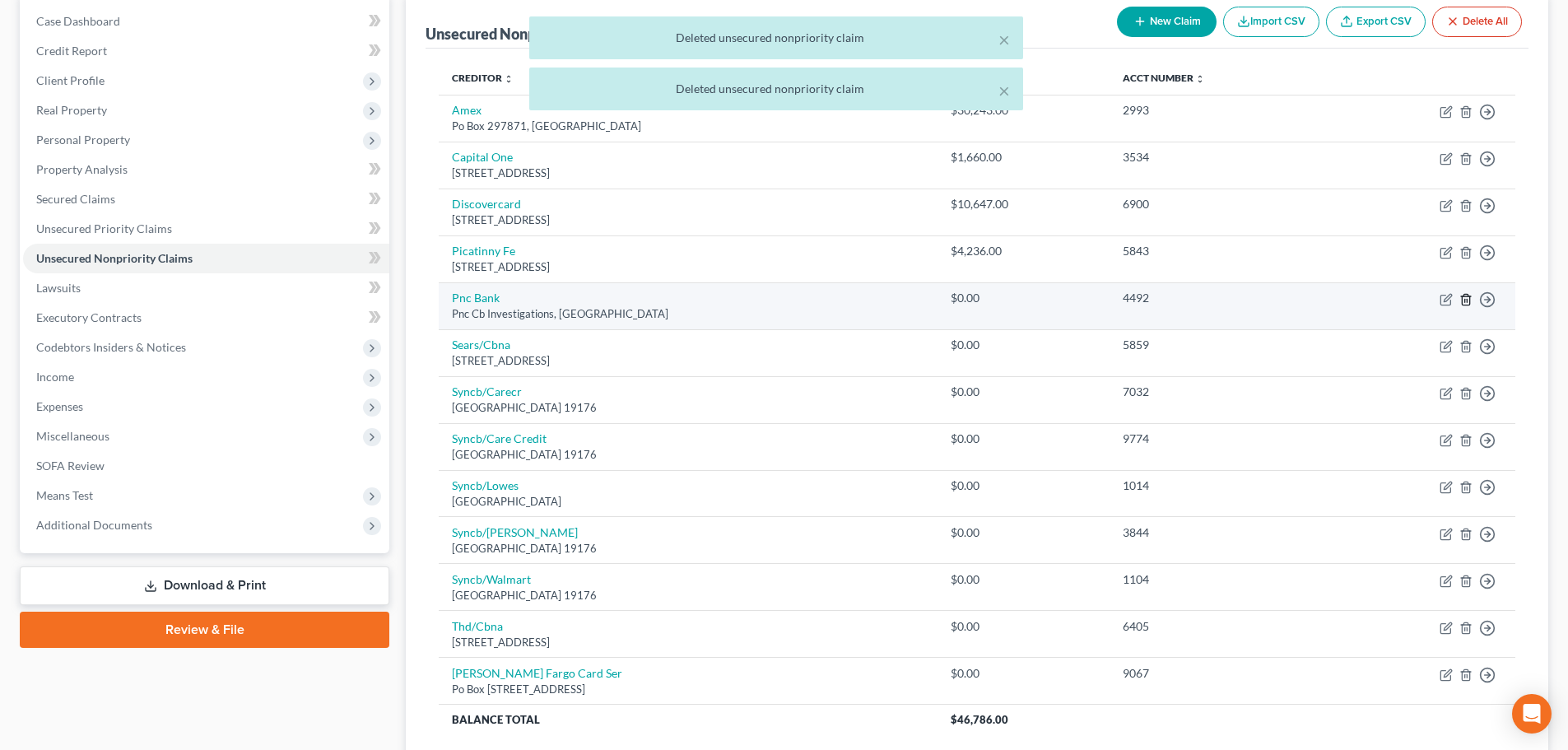
click at [1470, 295] on icon "button" at bounding box center [1466, 300] width 13 height 13
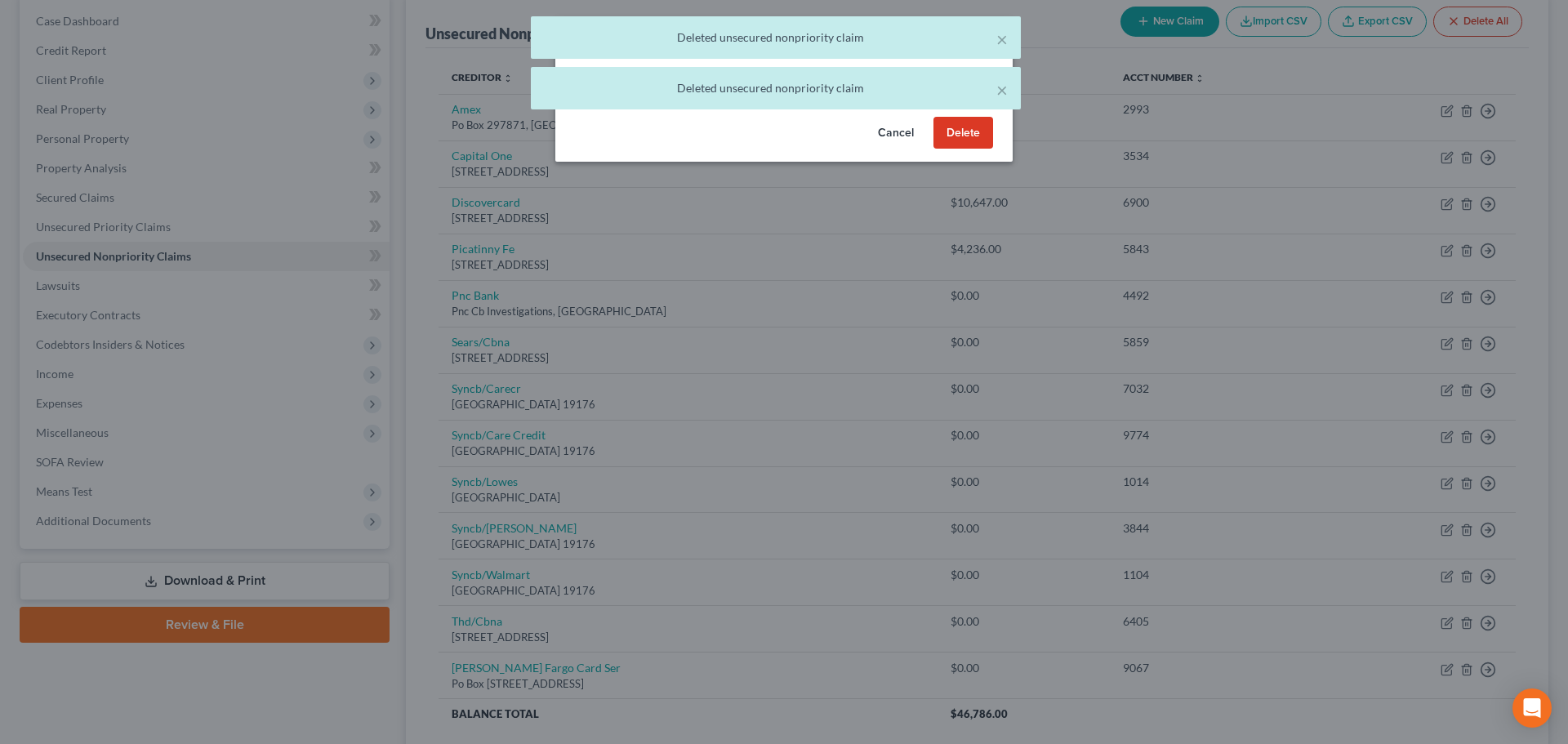
click at [960, 144] on button "Delete" at bounding box center [963, 133] width 60 height 33
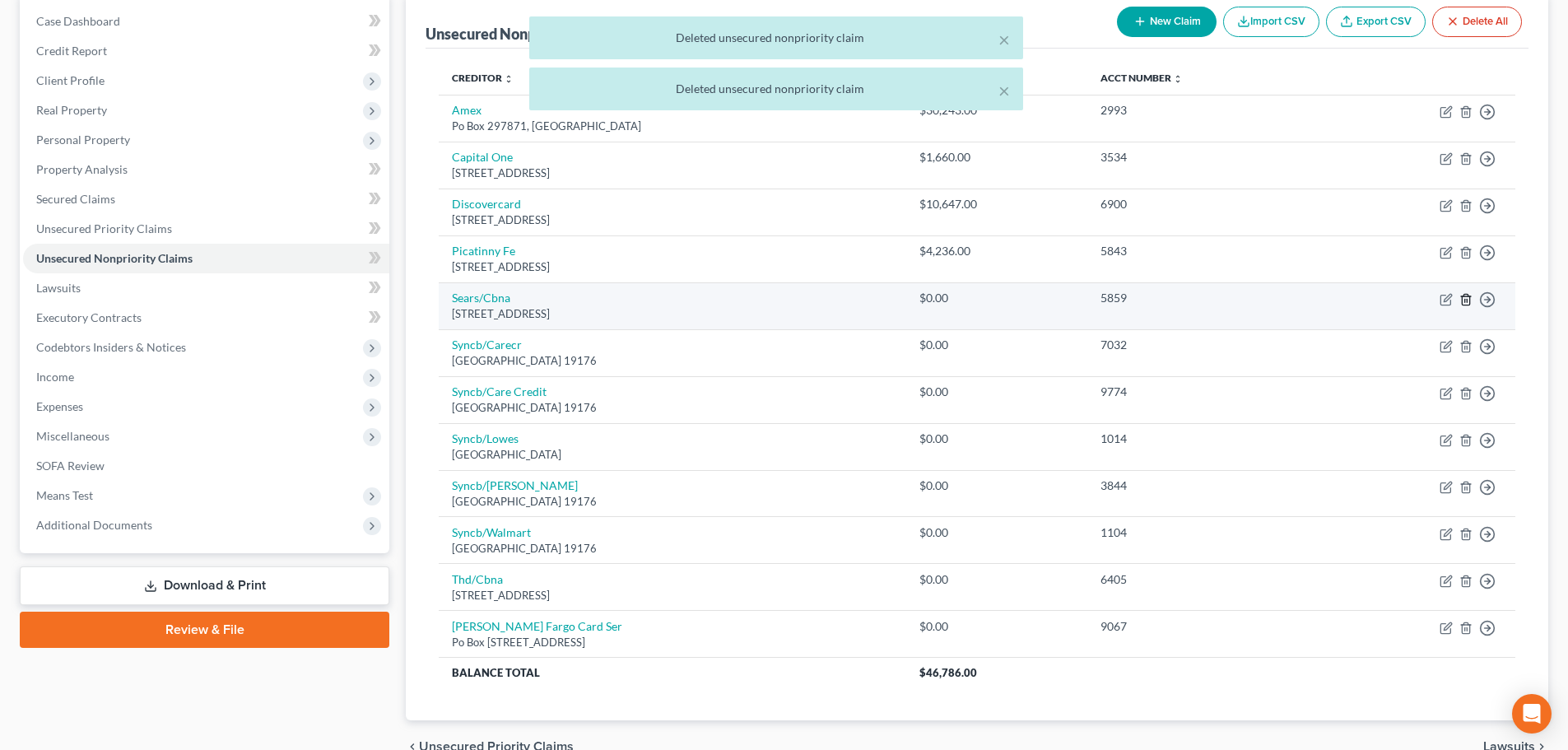
click at [1466, 299] on line "button" at bounding box center [1466, 300] width 0 height 3
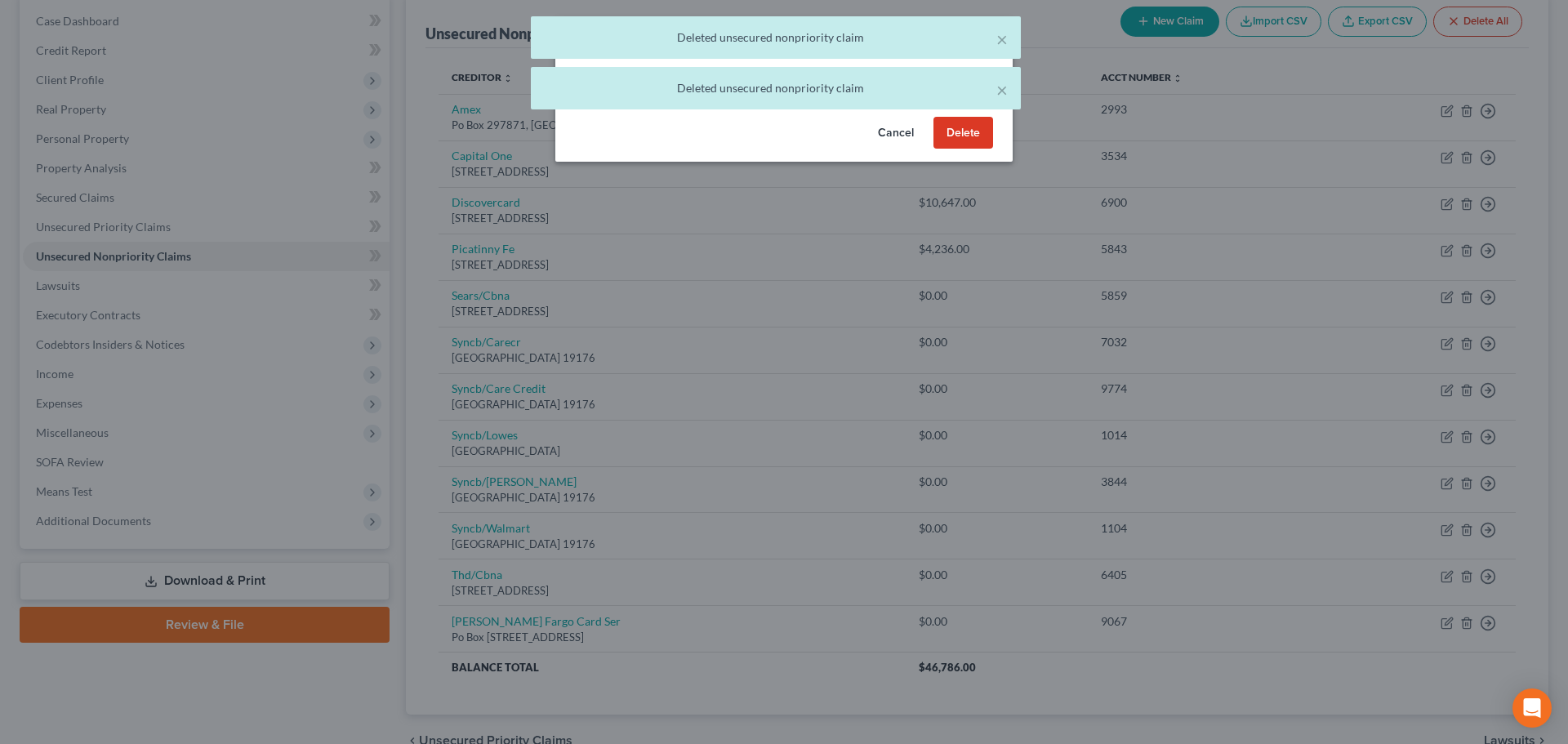
click at [976, 144] on button "Delete" at bounding box center [963, 133] width 60 height 33
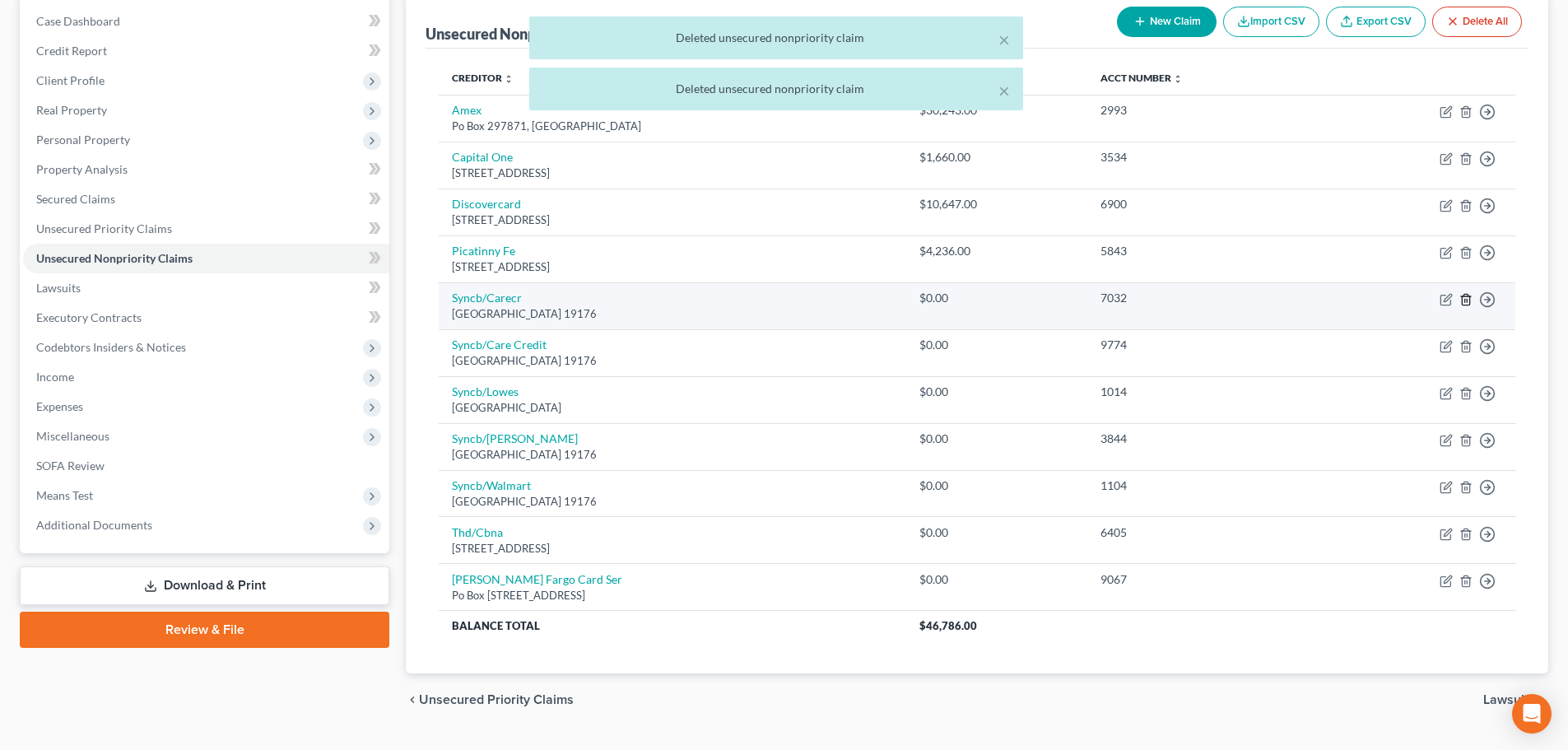
click at [1464, 298] on icon "button" at bounding box center [1466, 300] width 13 height 13
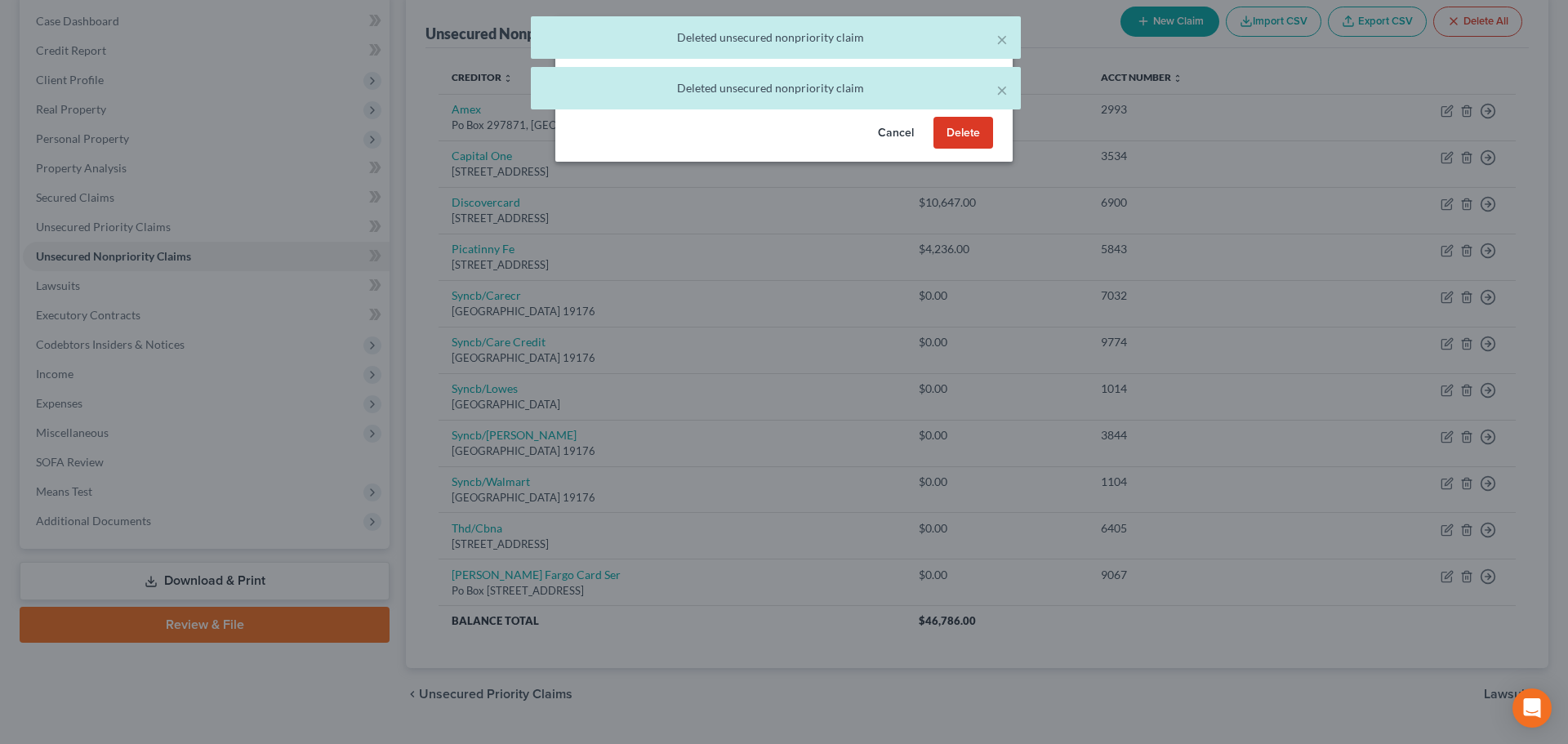
click at [966, 150] on button "Delete" at bounding box center [963, 133] width 60 height 33
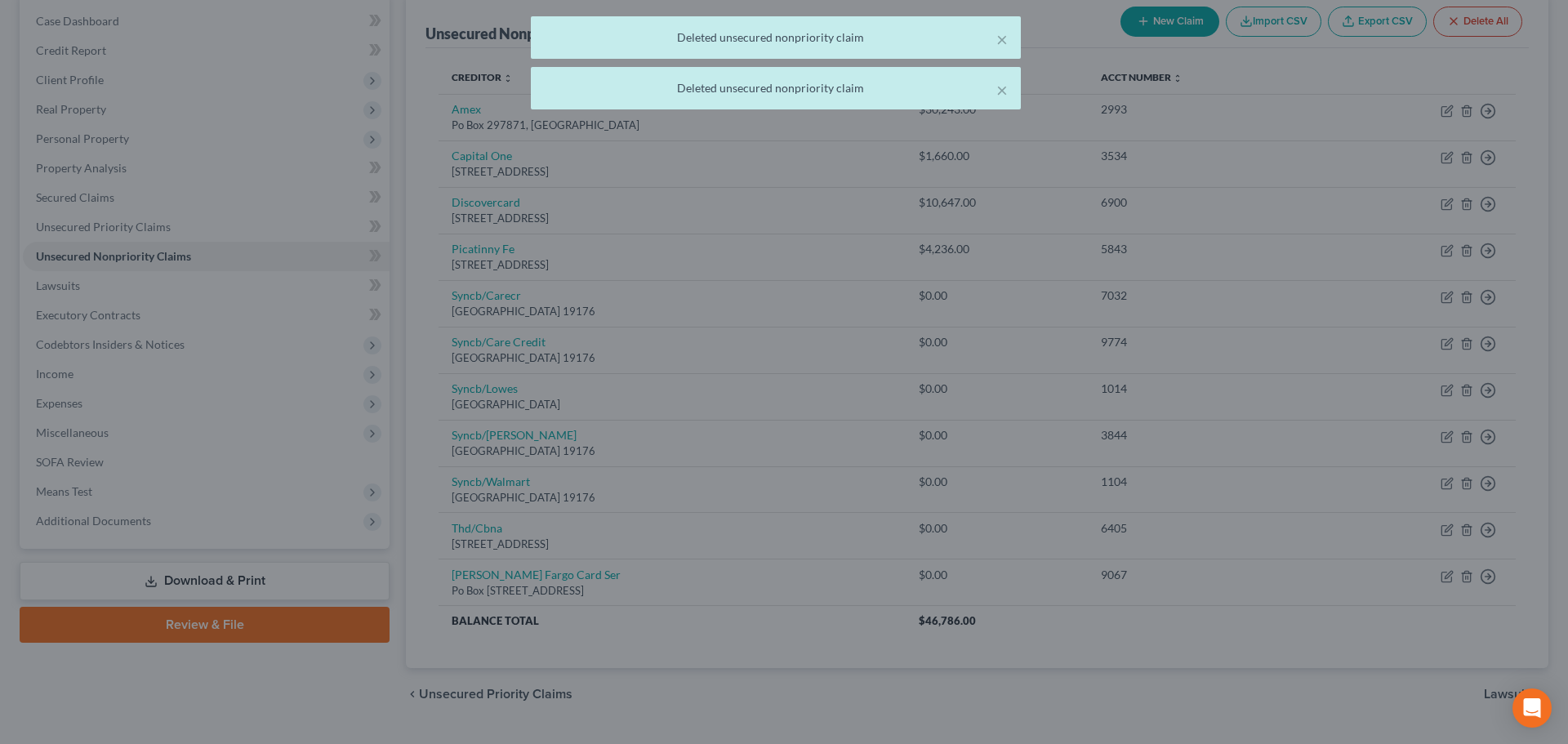
scroll to position [155, 0]
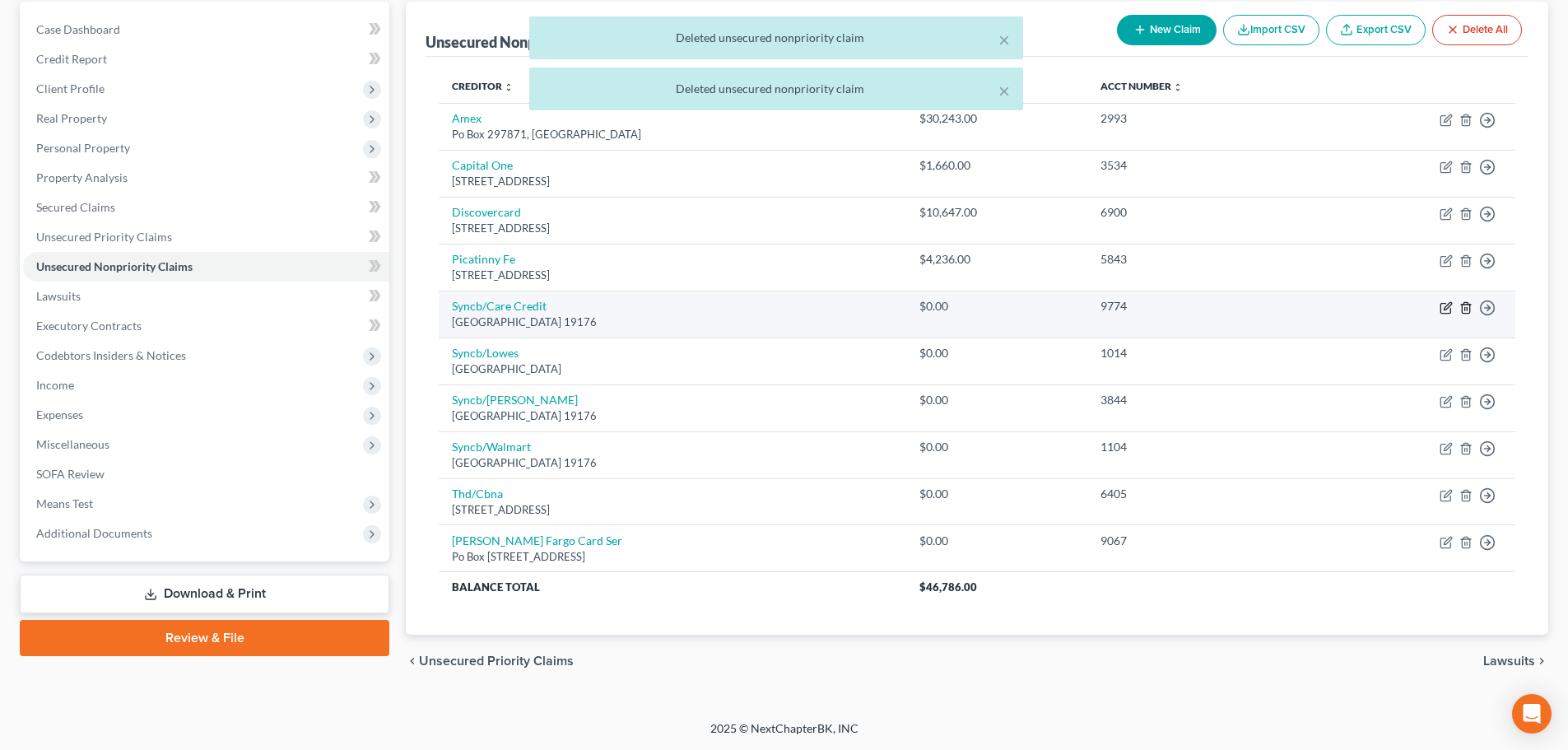
drag, startPoint x: 1460, startPoint y: 307, endPoint x: 1447, endPoint y: 305, distance: 13.2
click at [1459, 306] on td "Move to D Move to E Move to G Move to Notice Only" at bounding box center [1419, 314] width 192 height 47
click at [1468, 306] on icon "button" at bounding box center [1466, 308] width 13 height 13
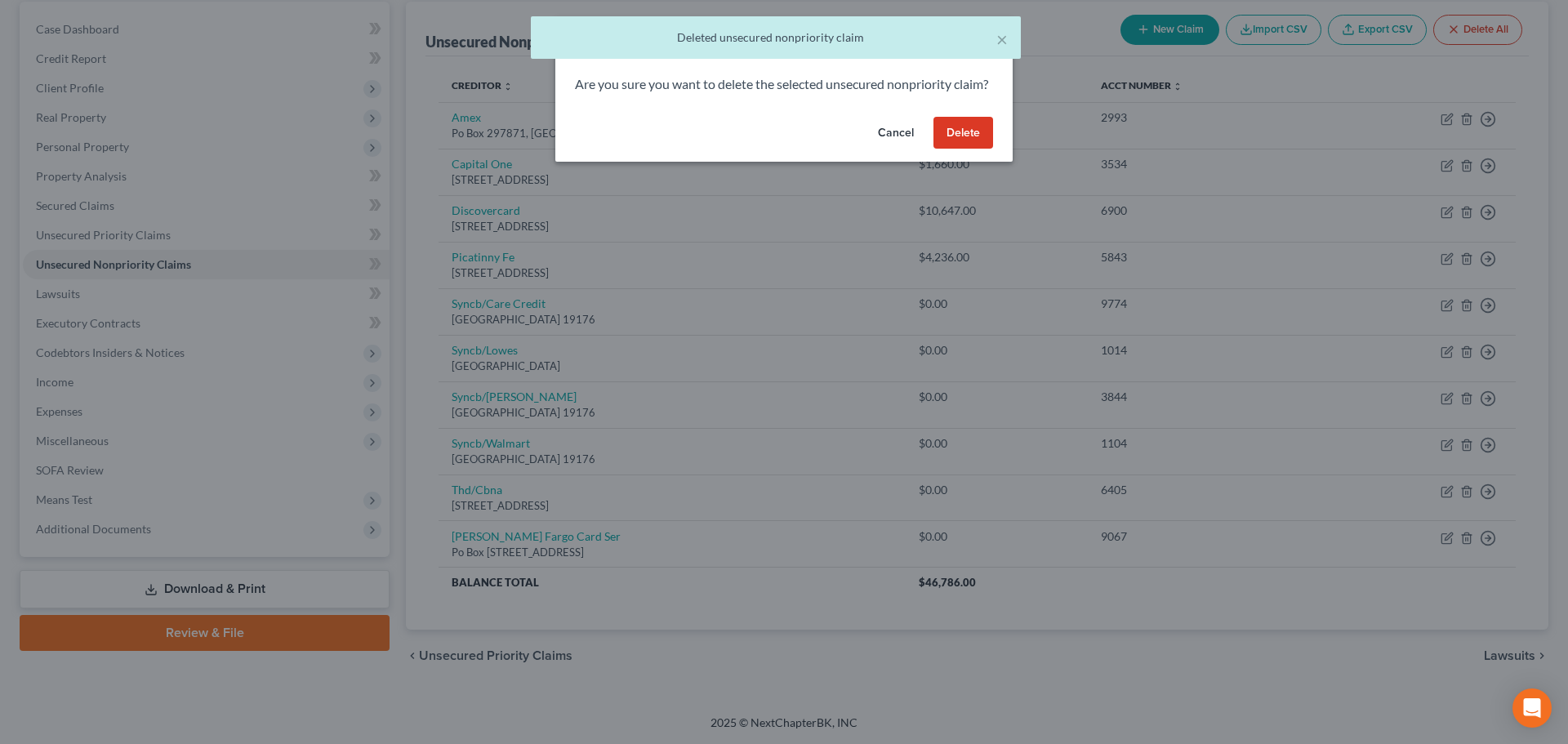
click at [972, 150] on button "Delete" at bounding box center [963, 133] width 60 height 33
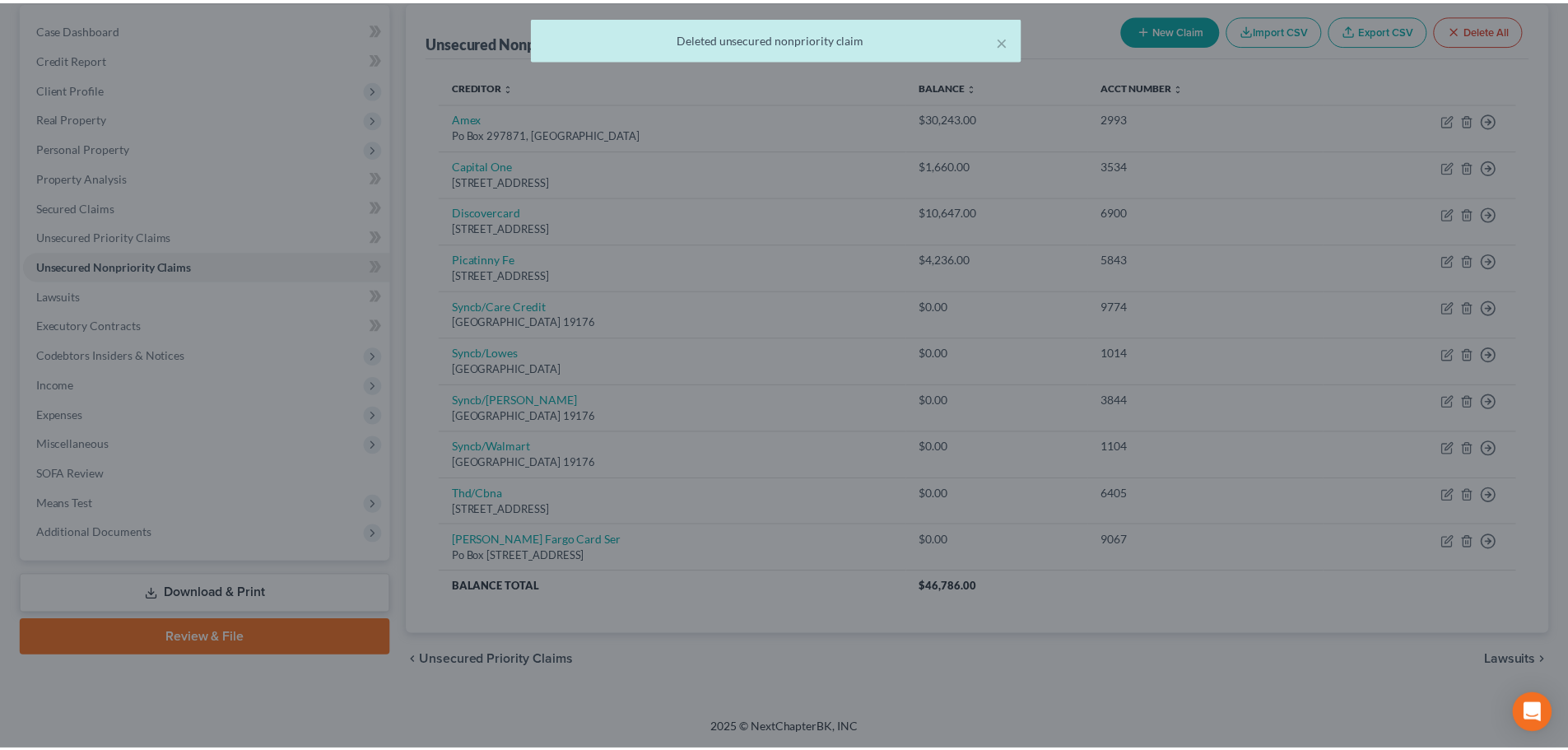
scroll to position [125, 0]
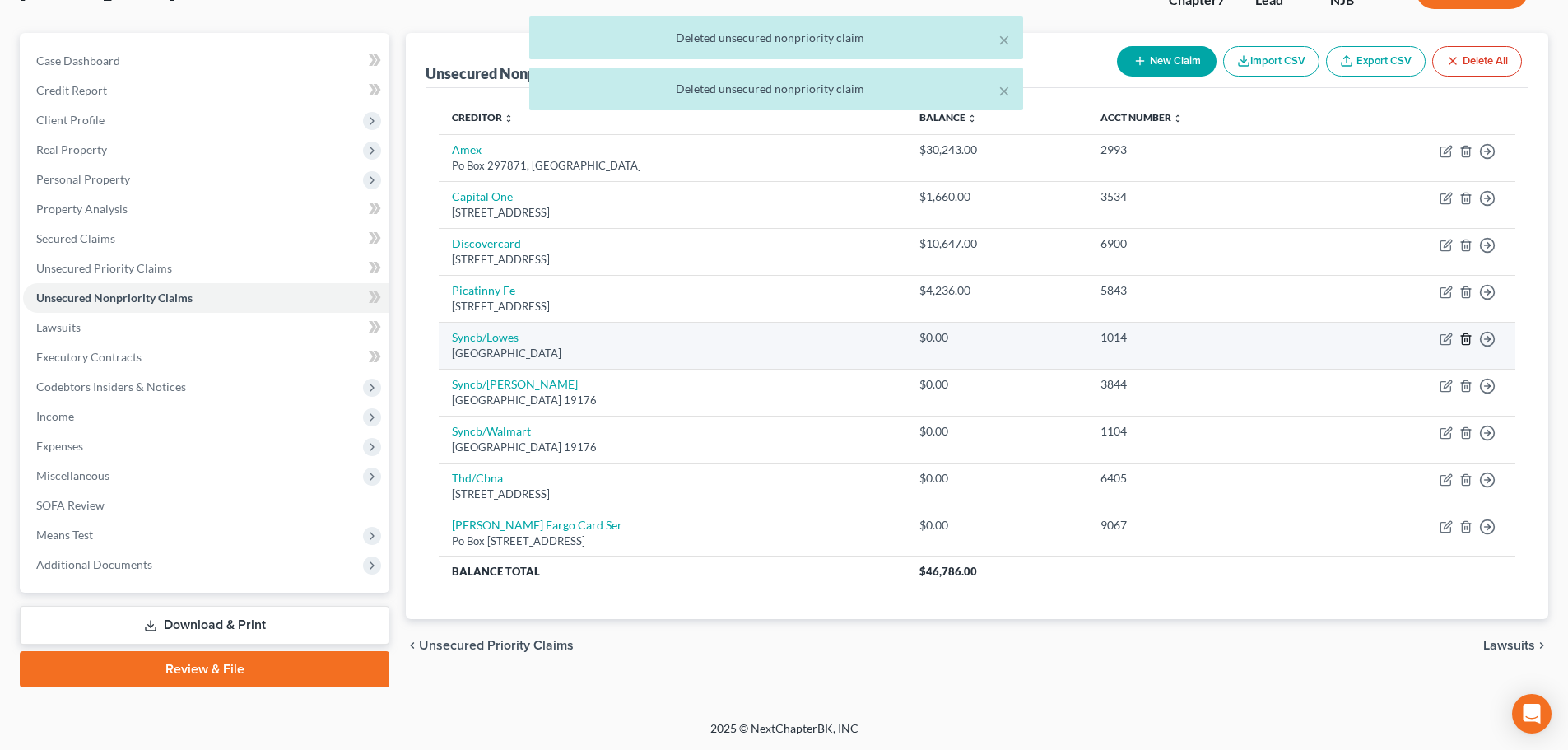
click at [1466, 341] on icon "button" at bounding box center [1466, 339] width 13 height 13
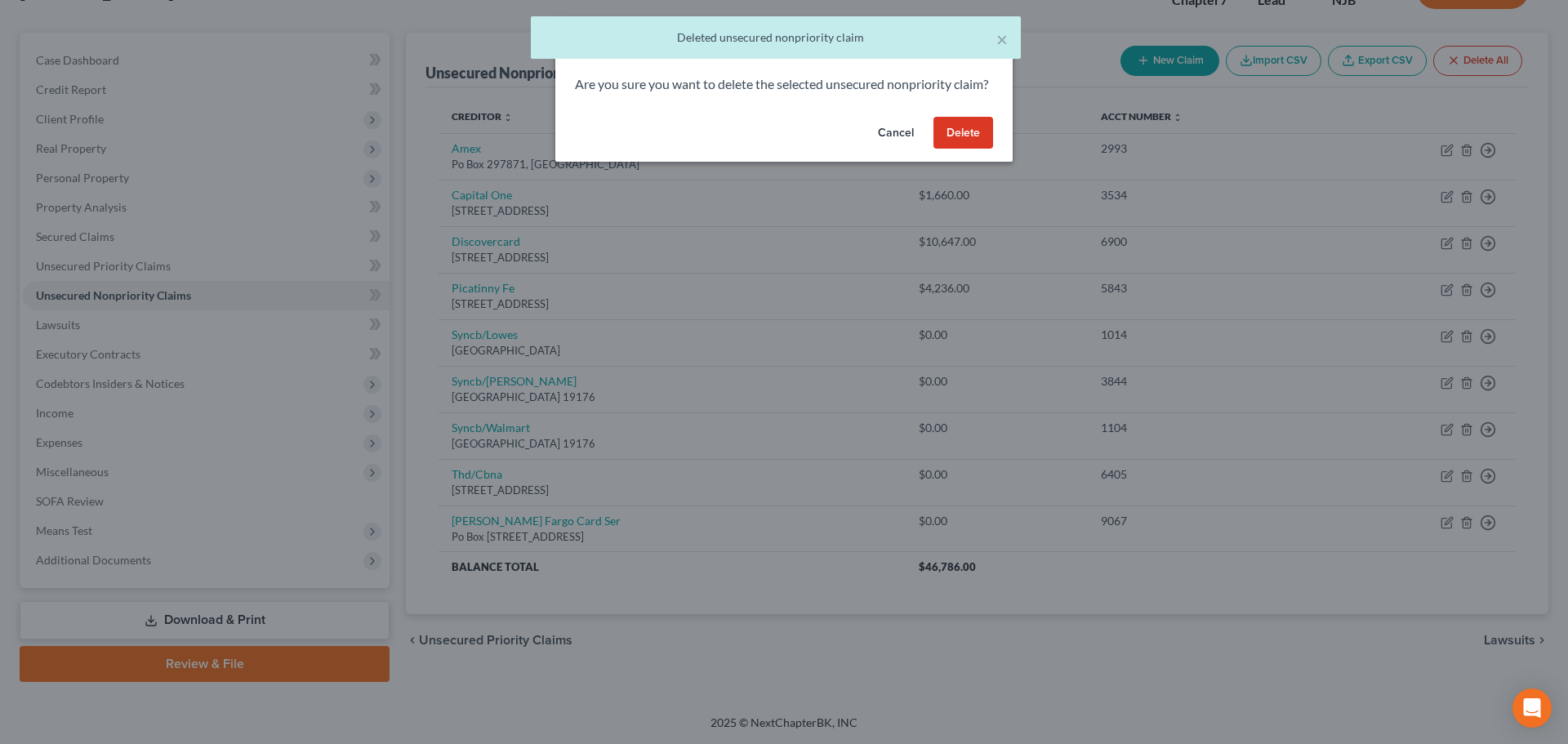
click at [969, 150] on button "Delete" at bounding box center [963, 133] width 60 height 33
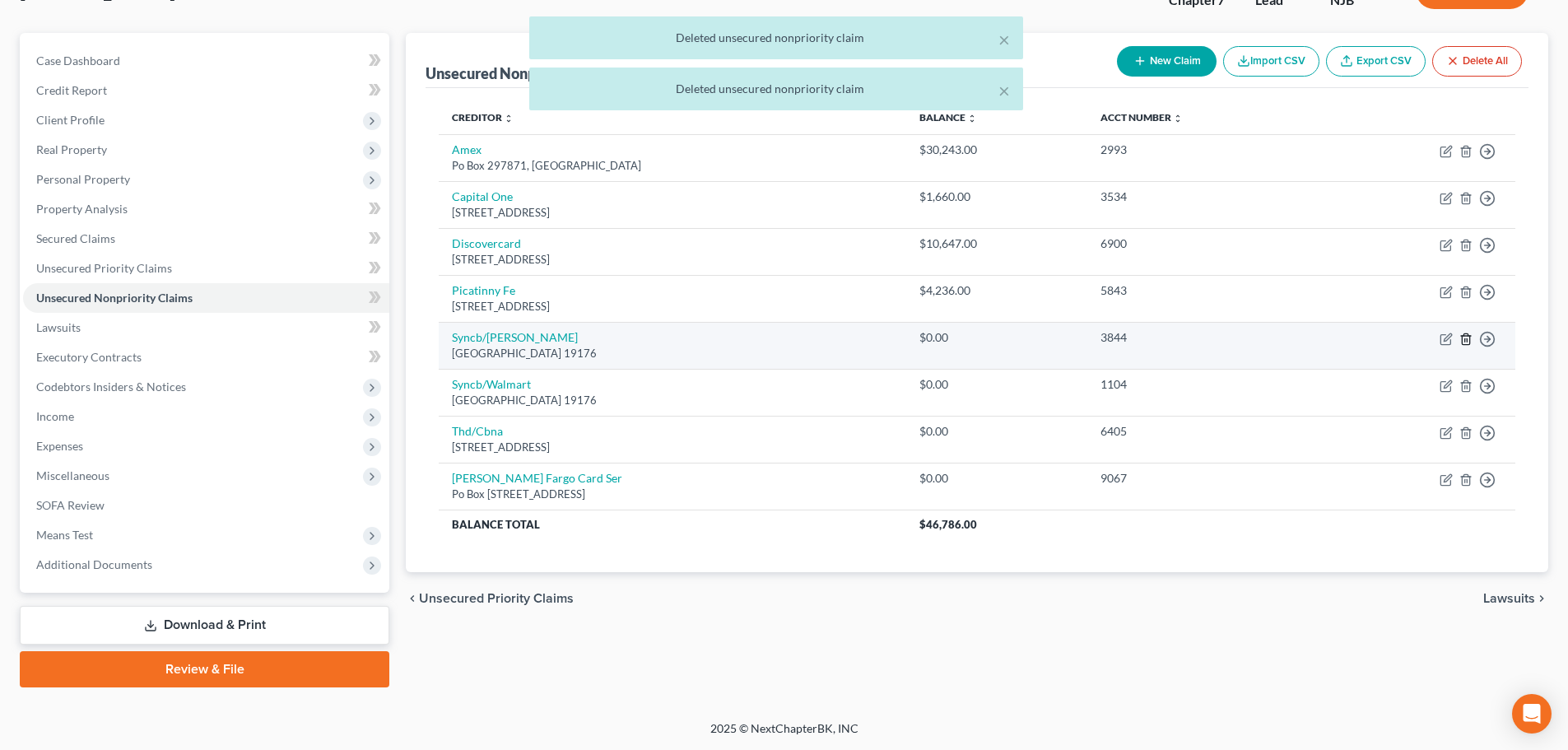
click at [1460, 336] on icon "button" at bounding box center [1466, 339] width 13 height 13
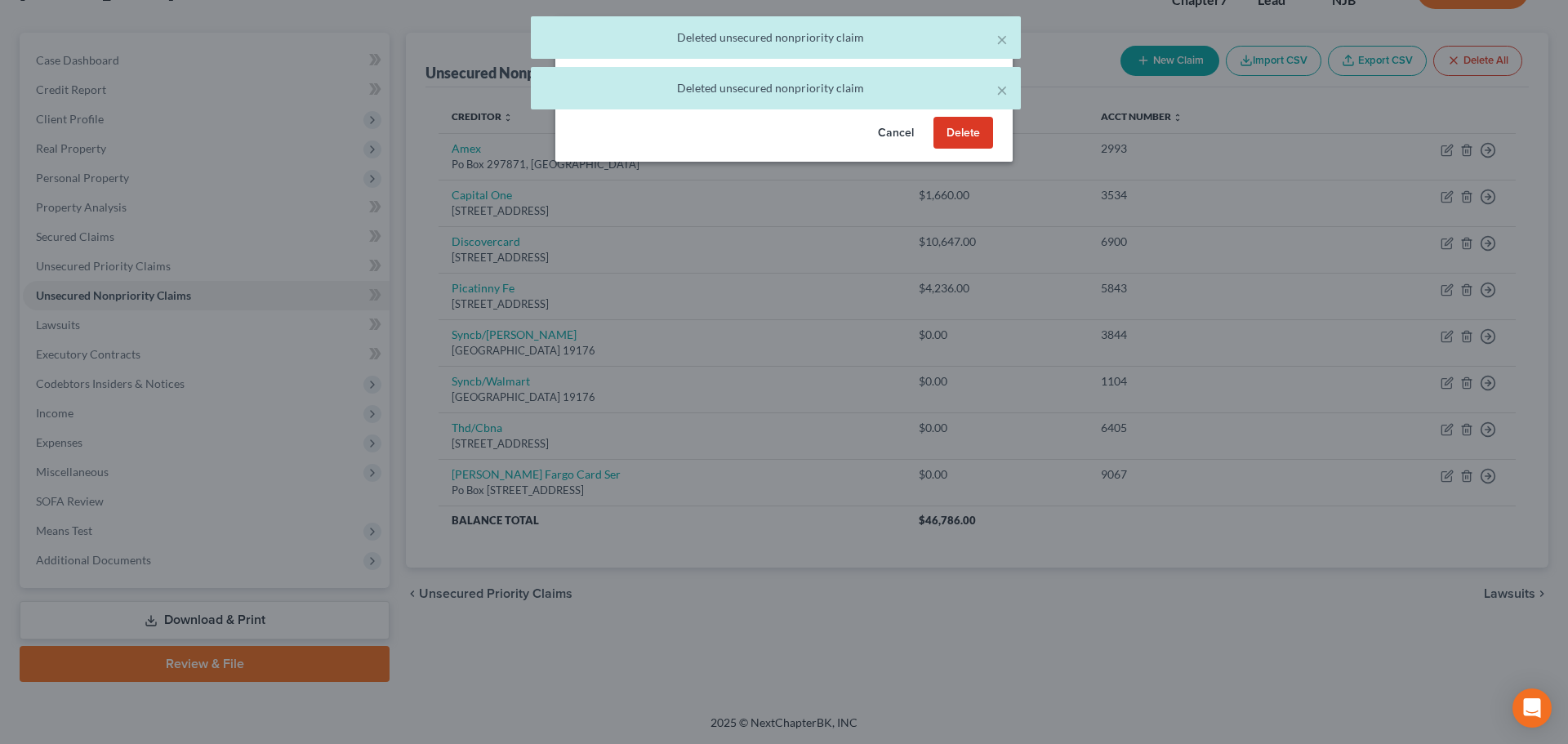
click at [976, 150] on button "Delete" at bounding box center [963, 133] width 60 height 33
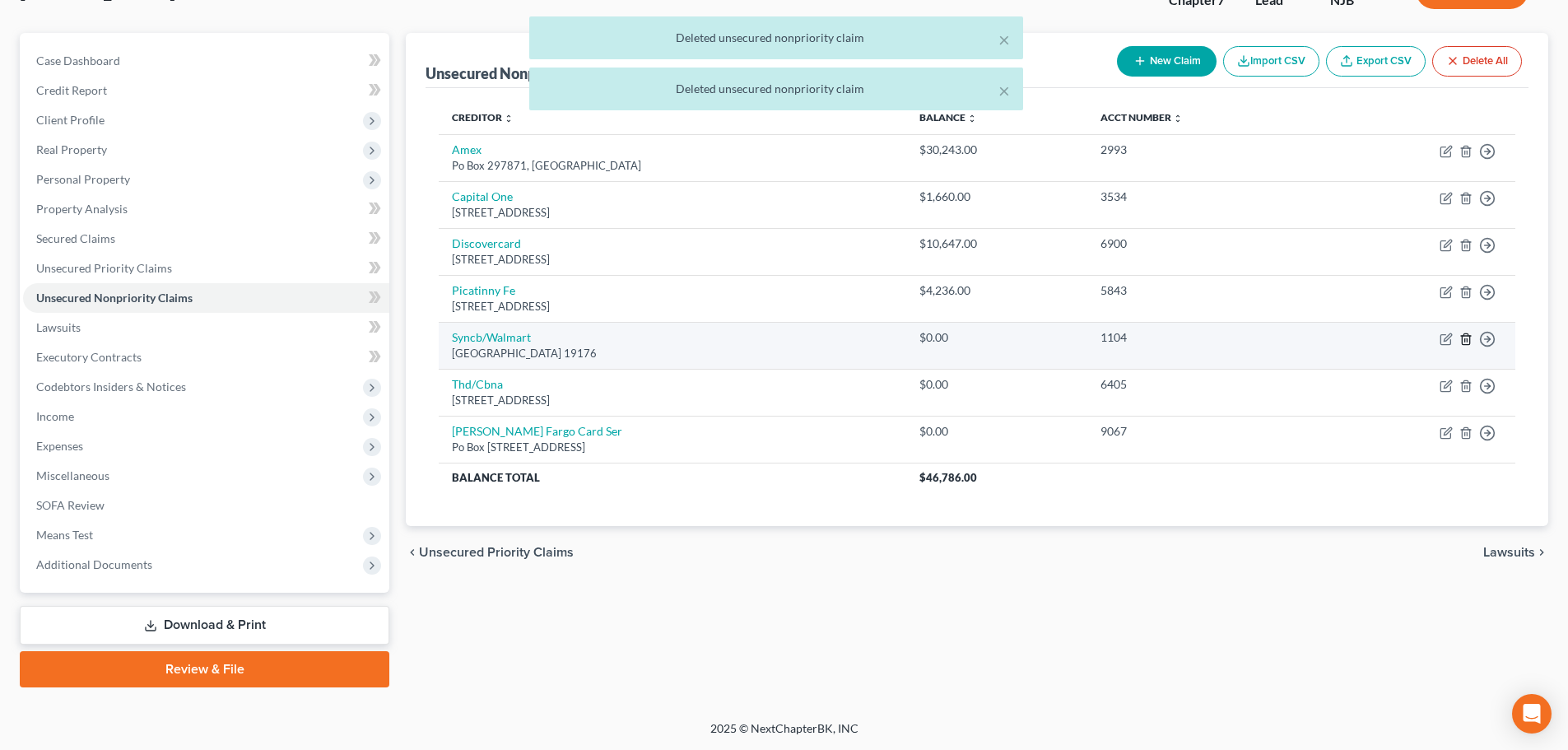
click at [1463, 342] on icon "button" at bounding box center [1466, 339] width 13 height 13
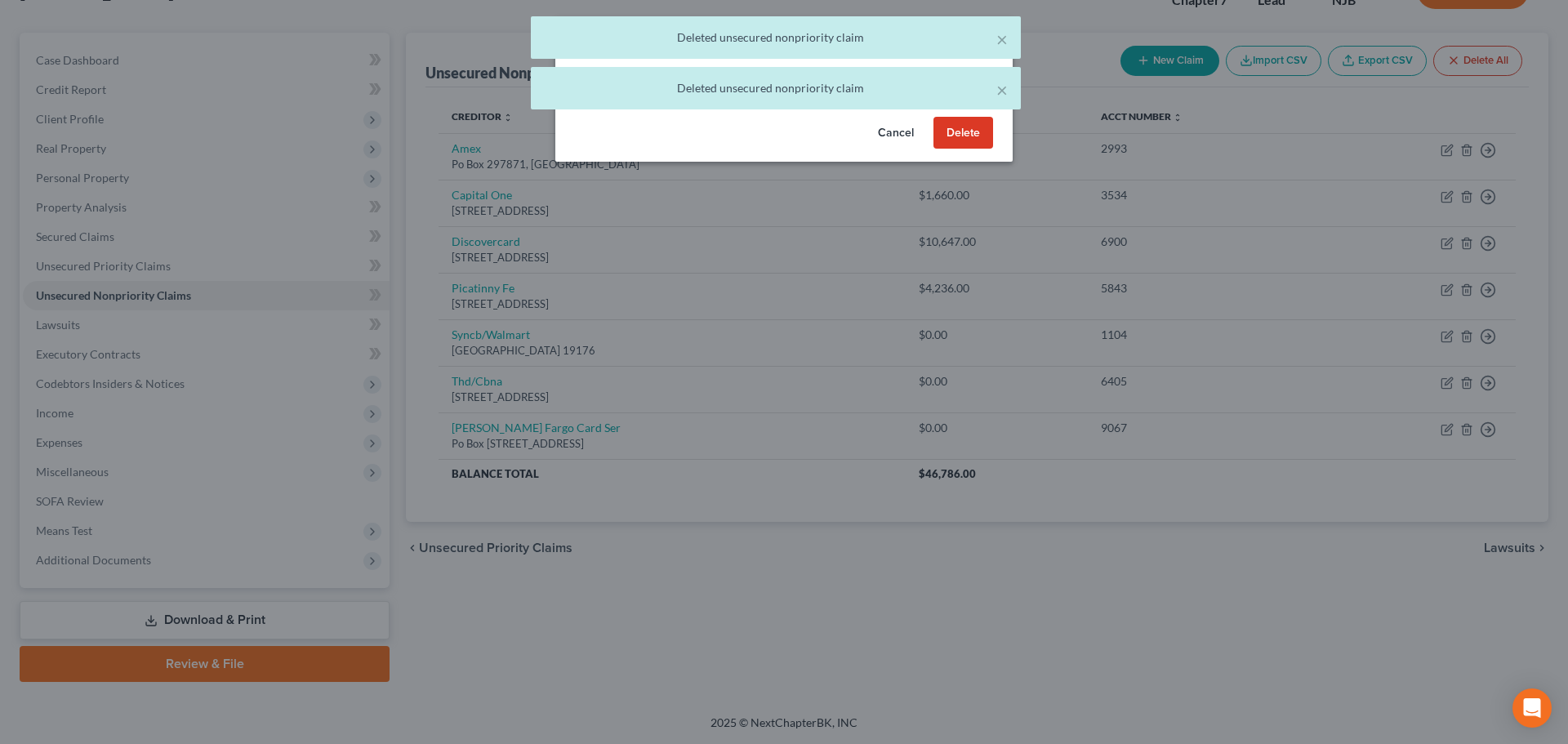
drag, startPoint x: 964, startPoint y: 157, endPoint x: 982, endPoint y: 191, distance: 38.5
click at [963, 150] on button "Delete" at bounding box center [963, 133] width 60 height 33
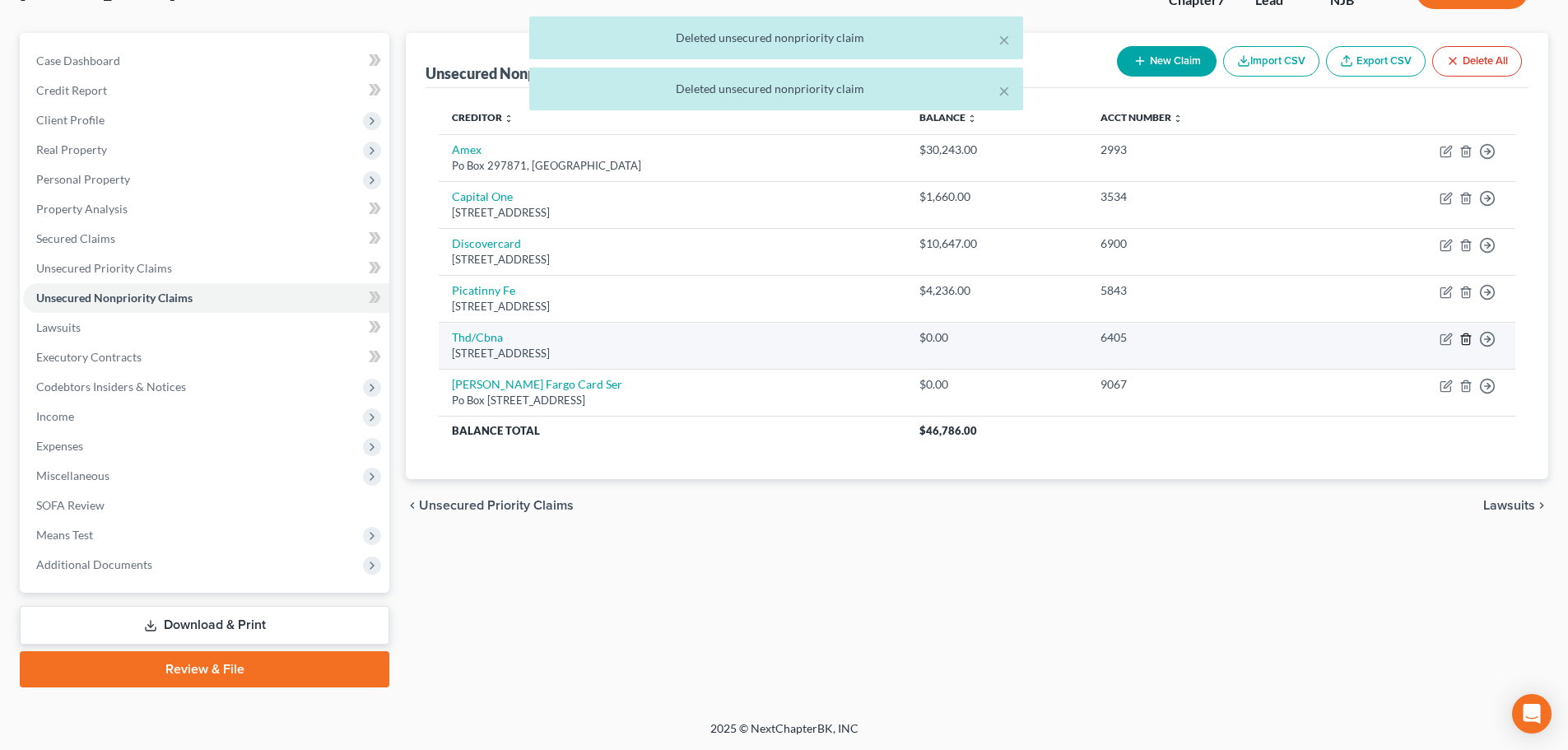
click at [1466, 339] on icon "button" at bounding box center [1466, 339] width 13 height 13
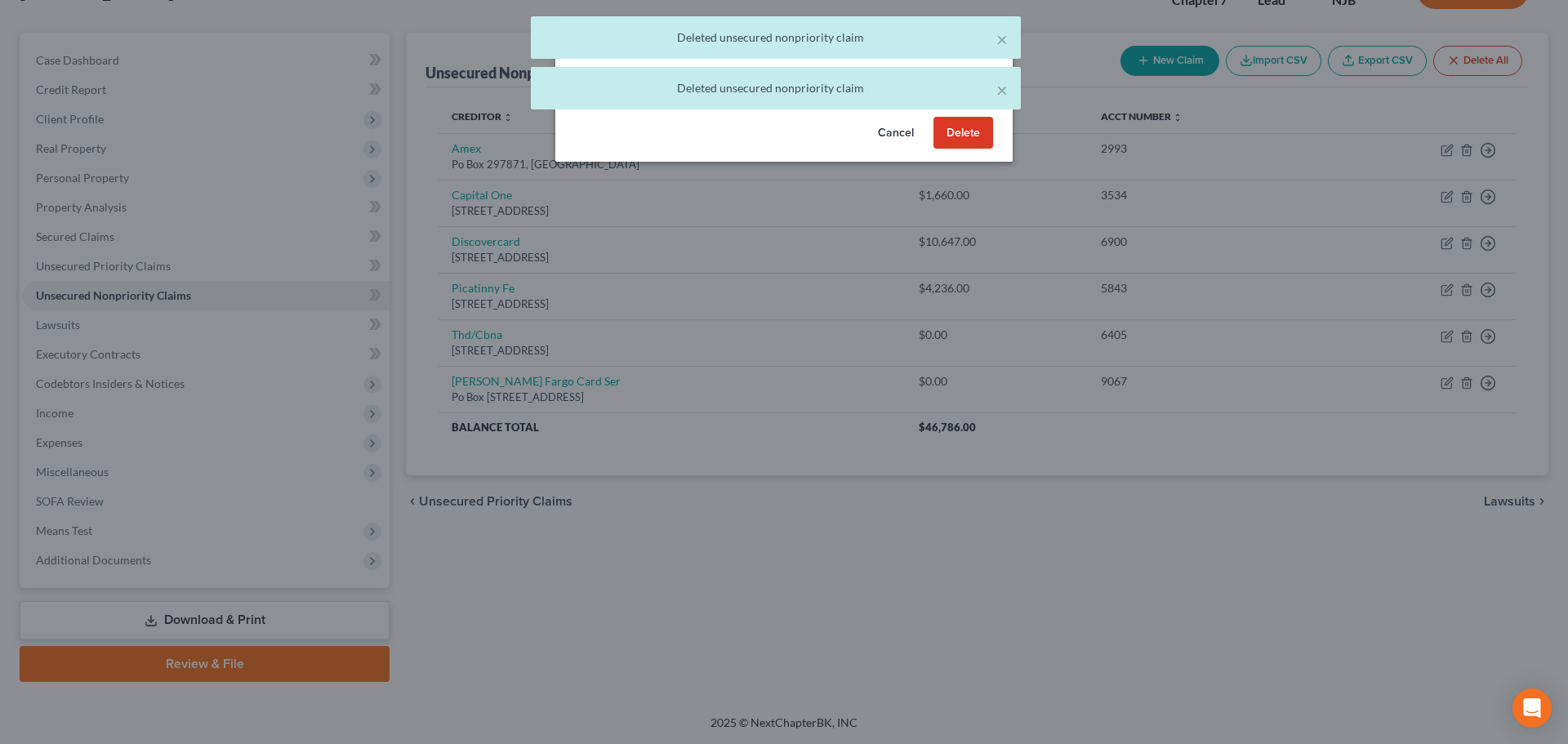
click at [962, 150] on button "Delete" at bounding box center [963, 133] width 60 height 33
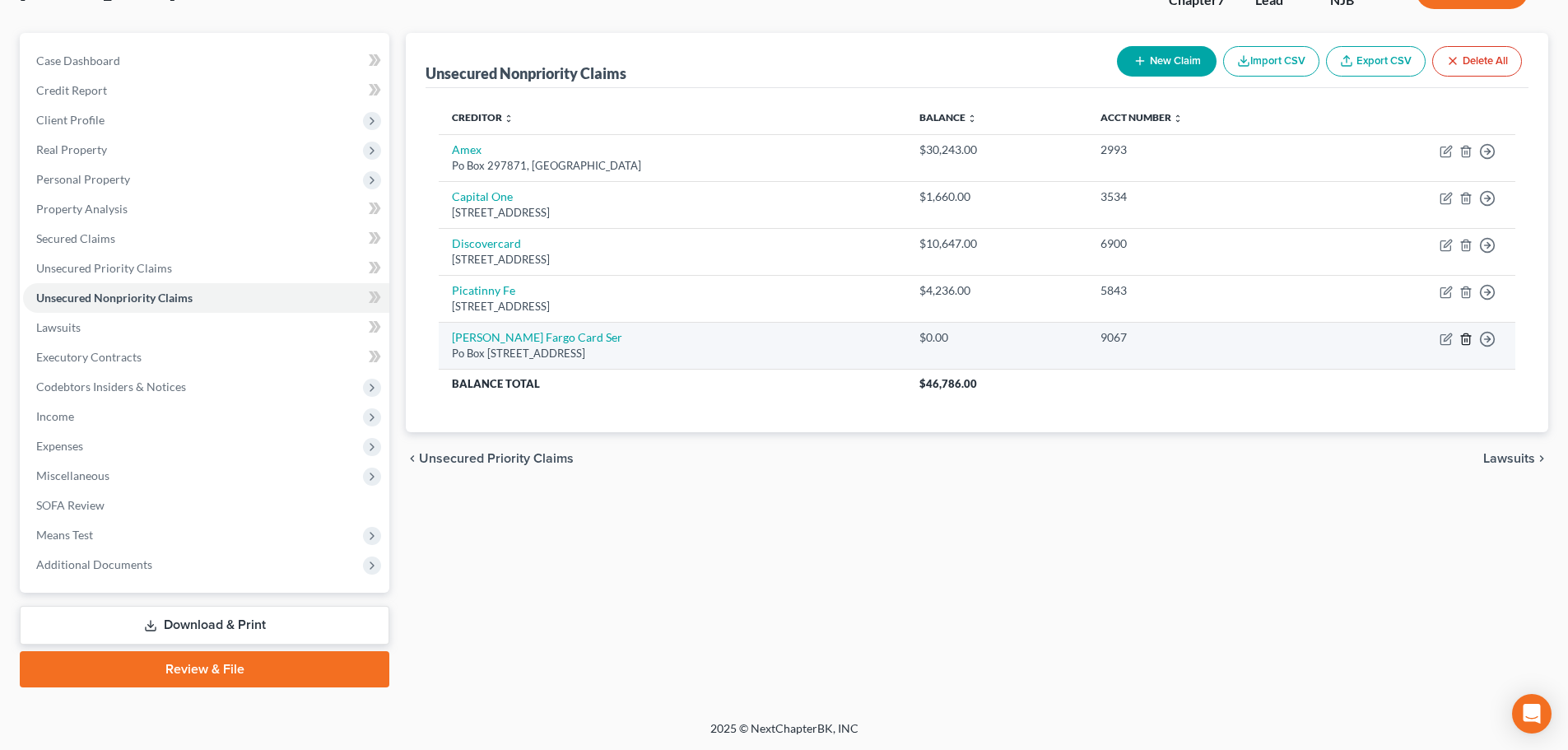
click at [1466, 341] on line "button" at bounding box center [1466, 340] width 0 height 3
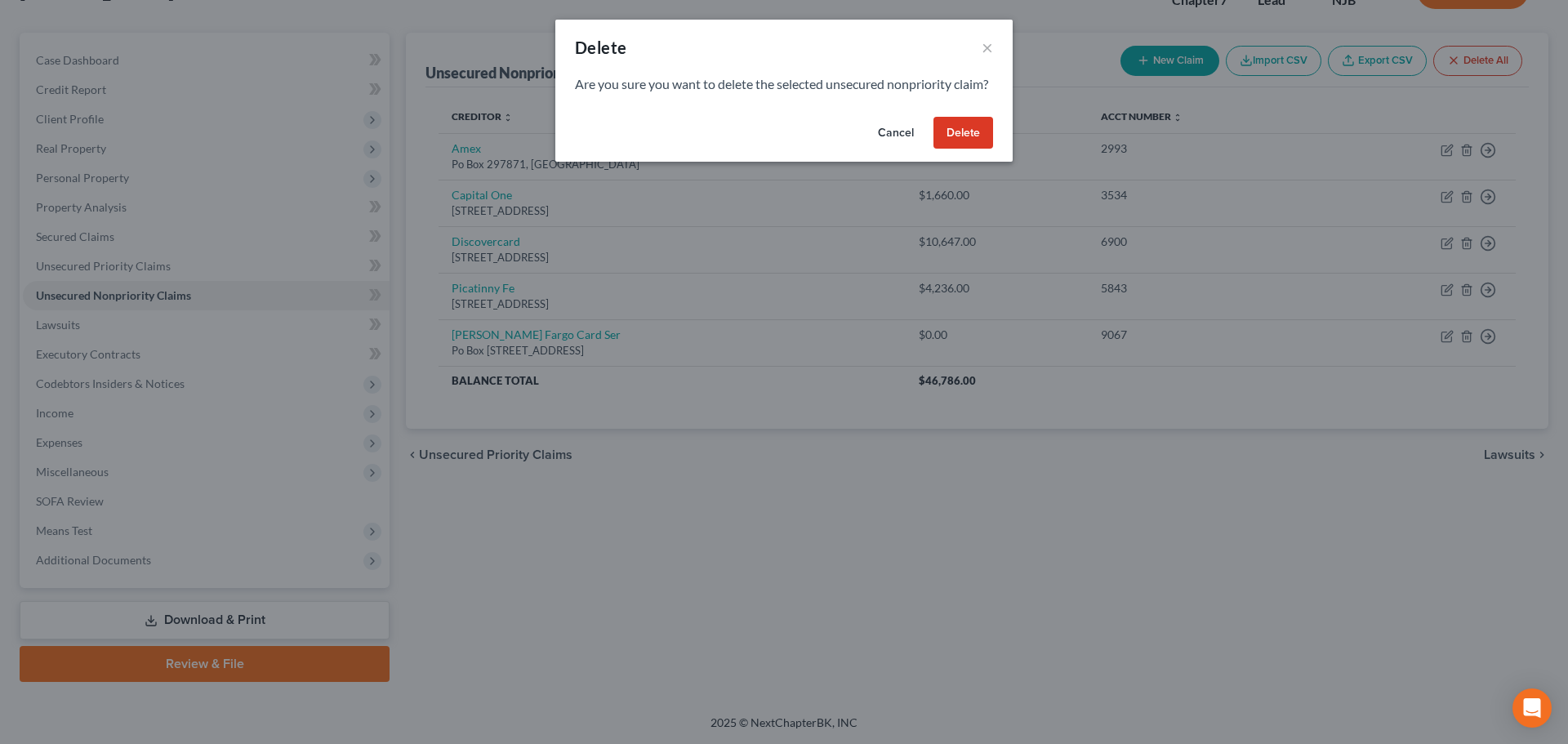
click at [982, 150] on button "Delete" at bounding box center [963, 133] width 60 height 33
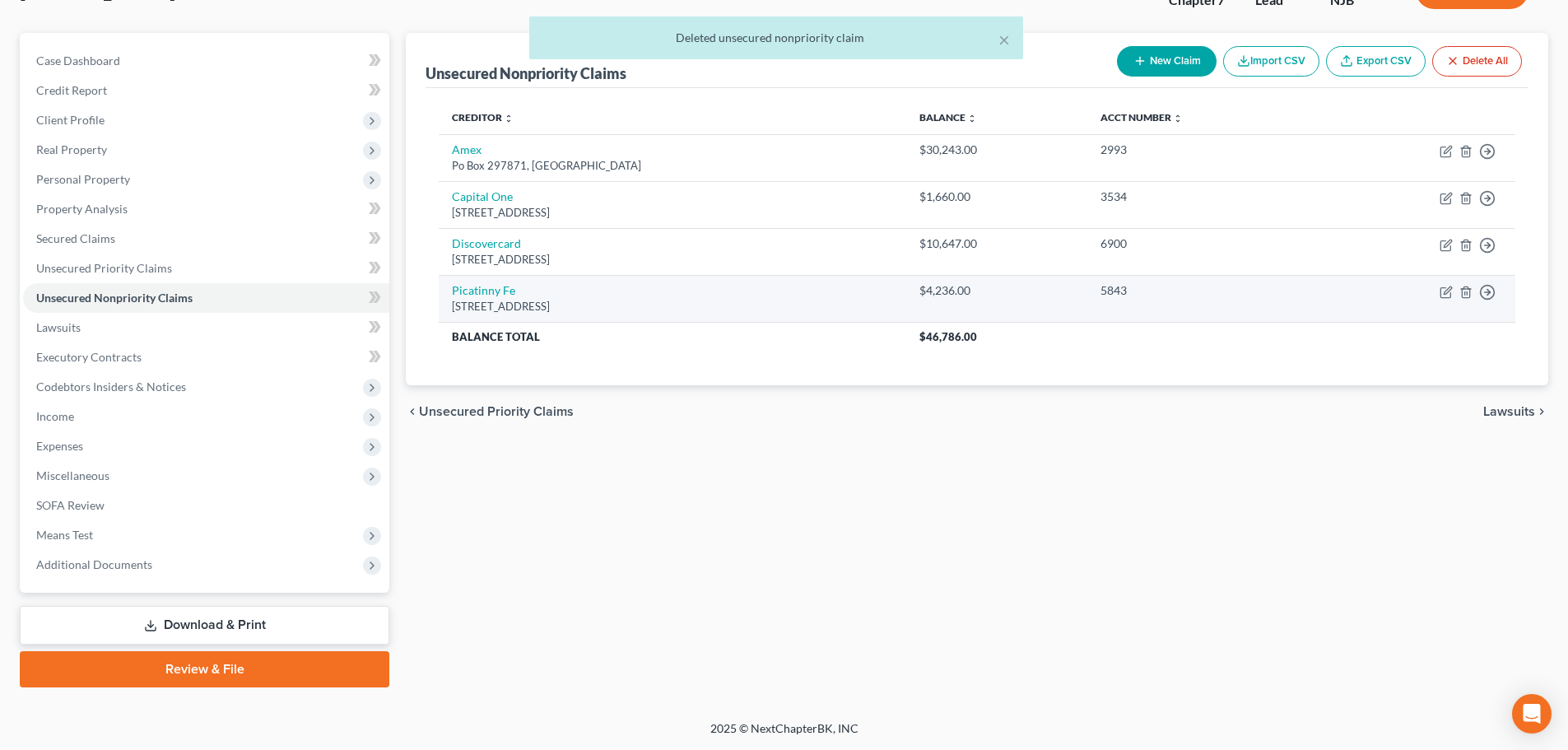
drag, startPoint x: 581, startPoint y: 295, endPoint x: 442, endPoint y: 279, distance: 139.9
click at [442, 279] on td "Picatinny Fe 100 Mineral Spring, Dover, NJ 07801" at bounding box center [672, 298] width 467 height 47
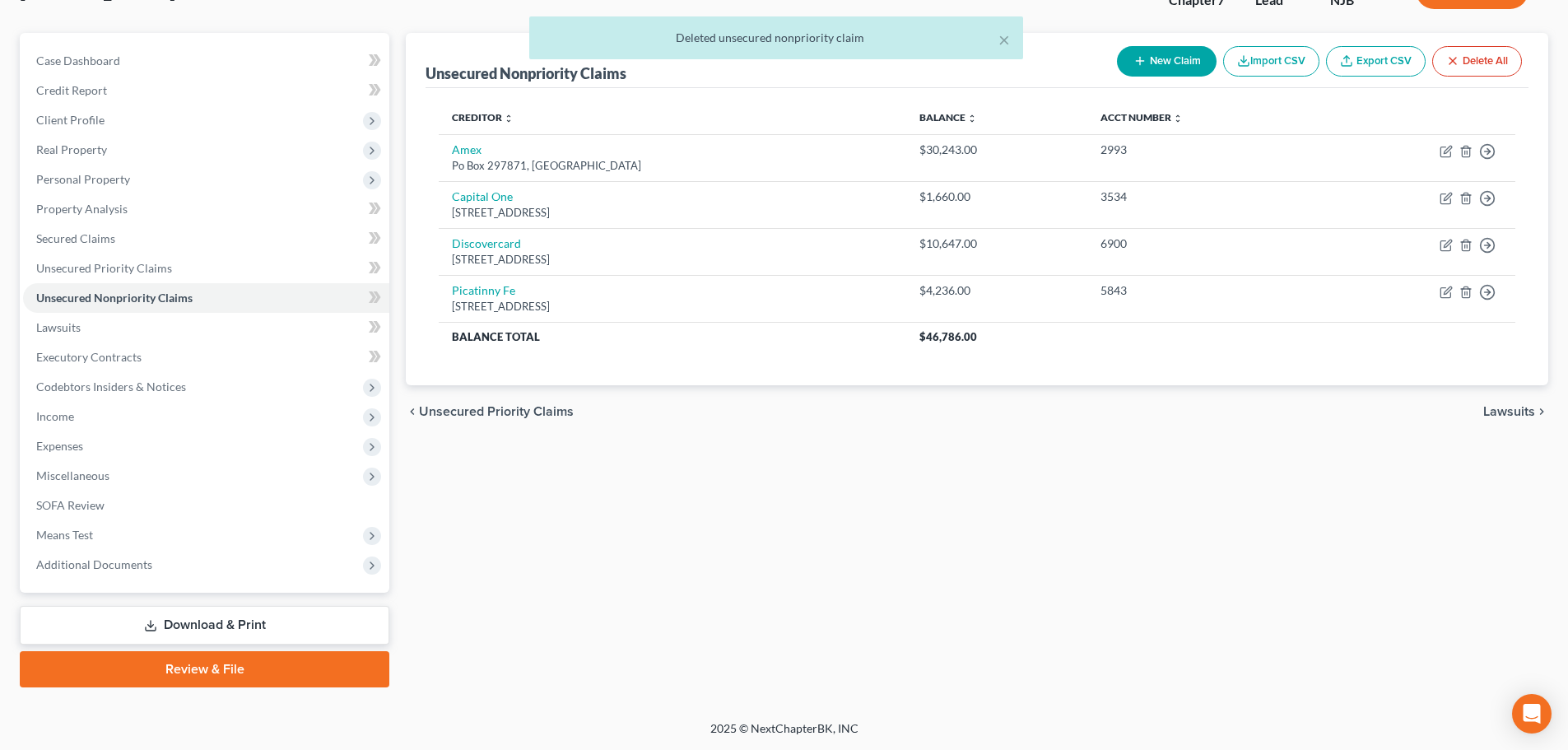
copy td "Picatinny Fe 100 Mineral Spring, Dover, NJ 07801"
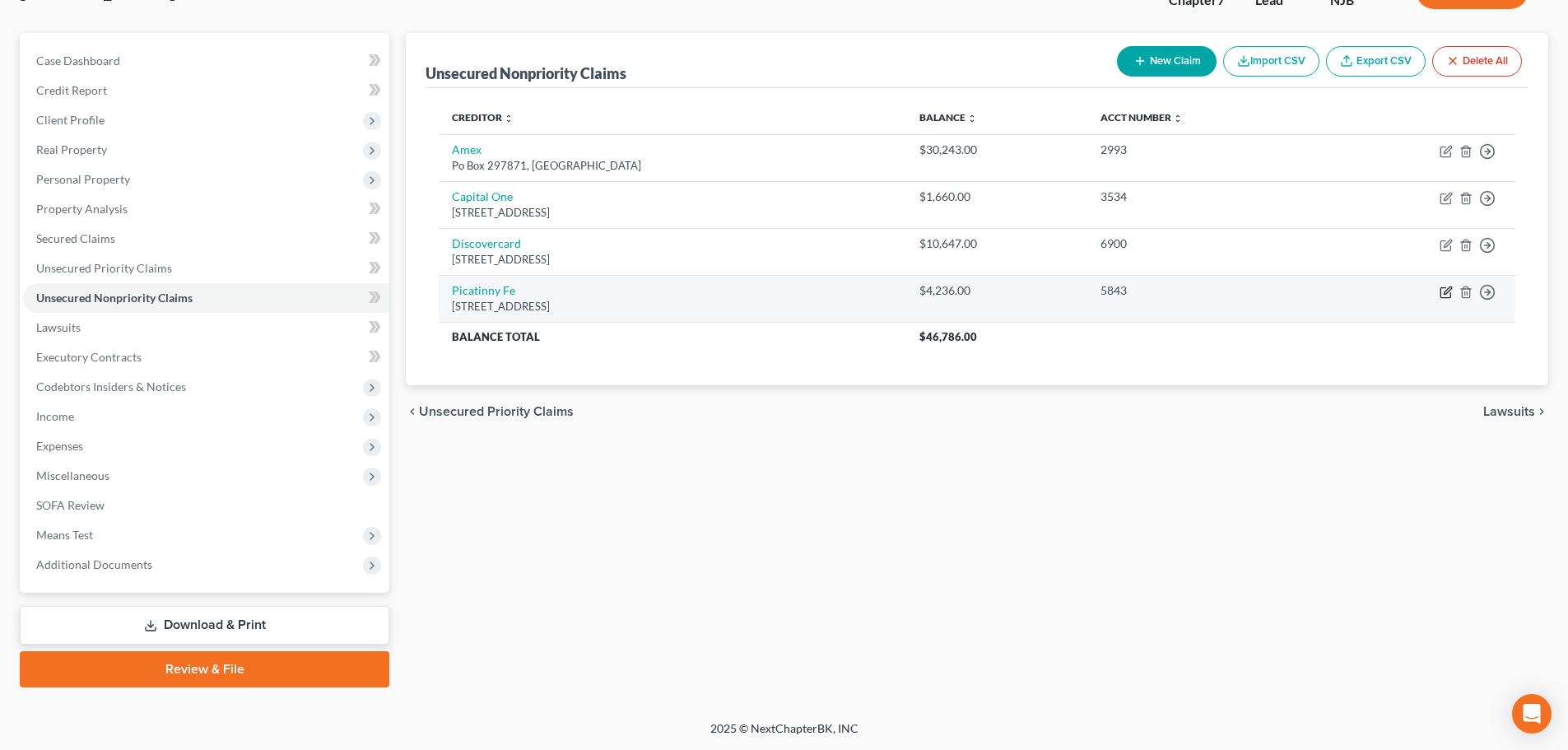
click at [1443, 288] on icon "button" at bounding box center [1445, 292] width 9 height 9
select select "33"
select select "2"
select select "0"
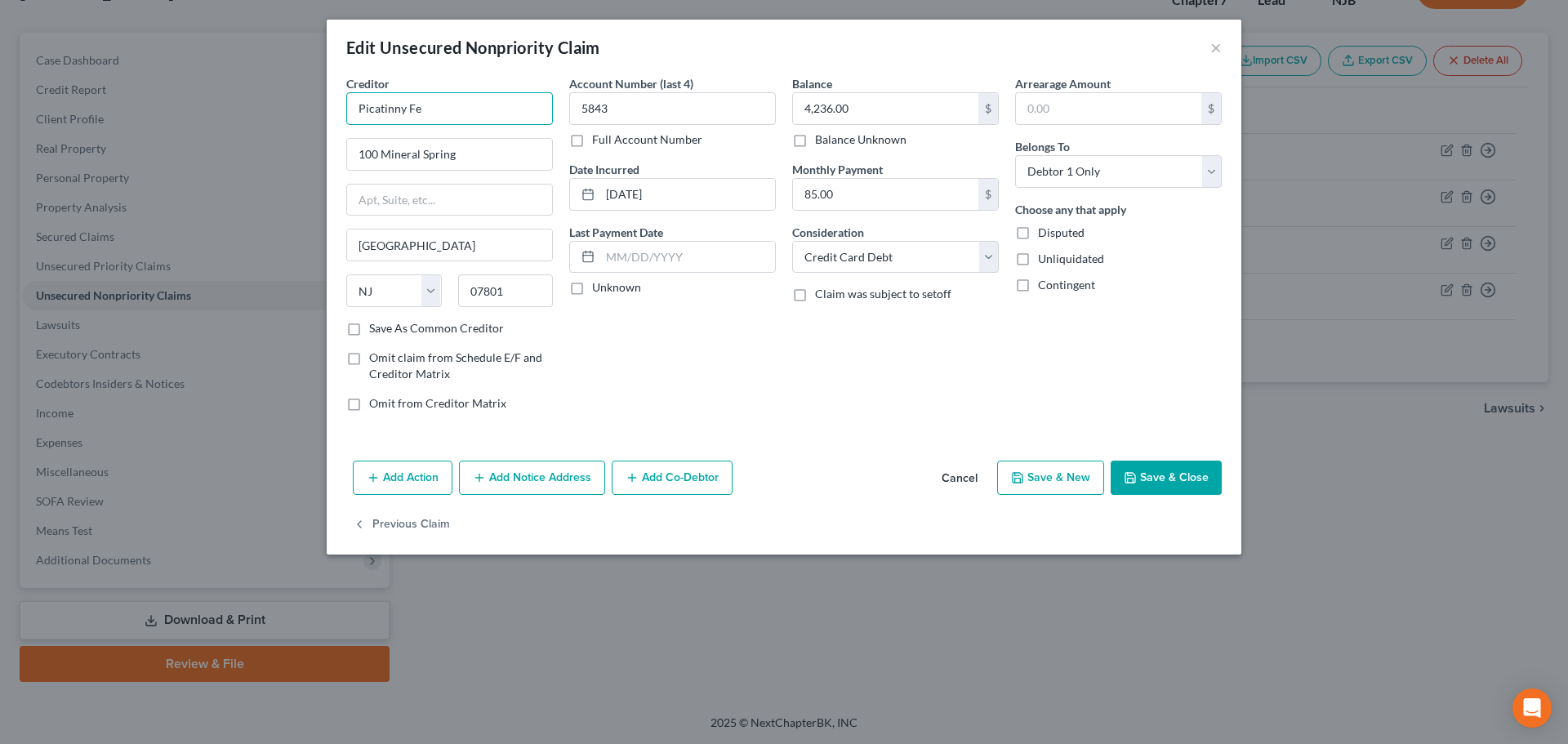
drag, startPoint x: 452, startPoint y: 108, endPoint x: 245, endPoint y: 95, distance: 207.4
click at [246, 95] on div "Edit Unsecured Nonpriority Claim × Creditor * Picatinny Fe 100 Mineral Spring D…" at bounding box center [784, 372] width 1568 height 744
paste input "deral Credit Union"
type input "Picatinny Federal Credit Union"
click at [1144, 469] on button "Save & Close" at bounding box center [1165, 477] width 111 height 35
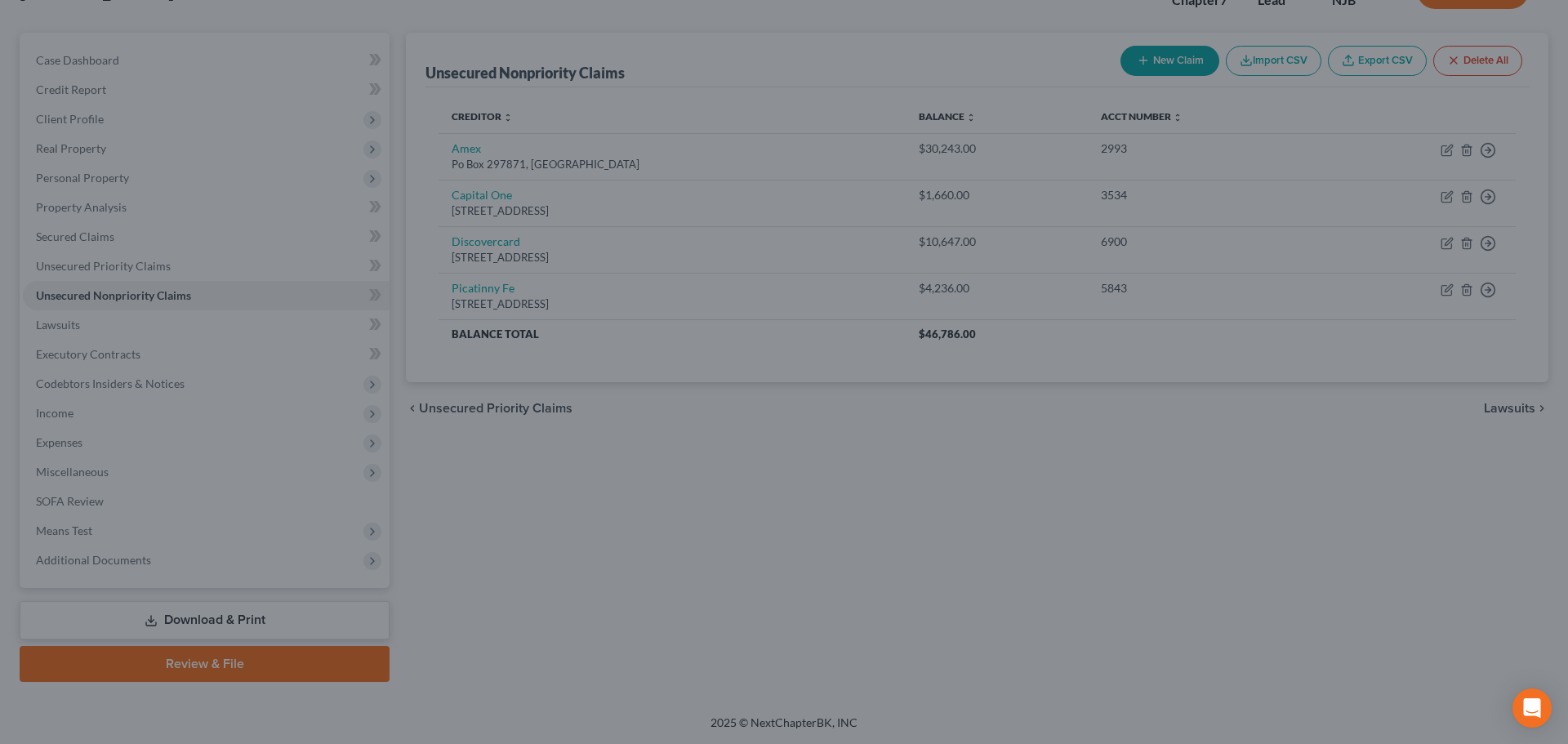
type input "0"
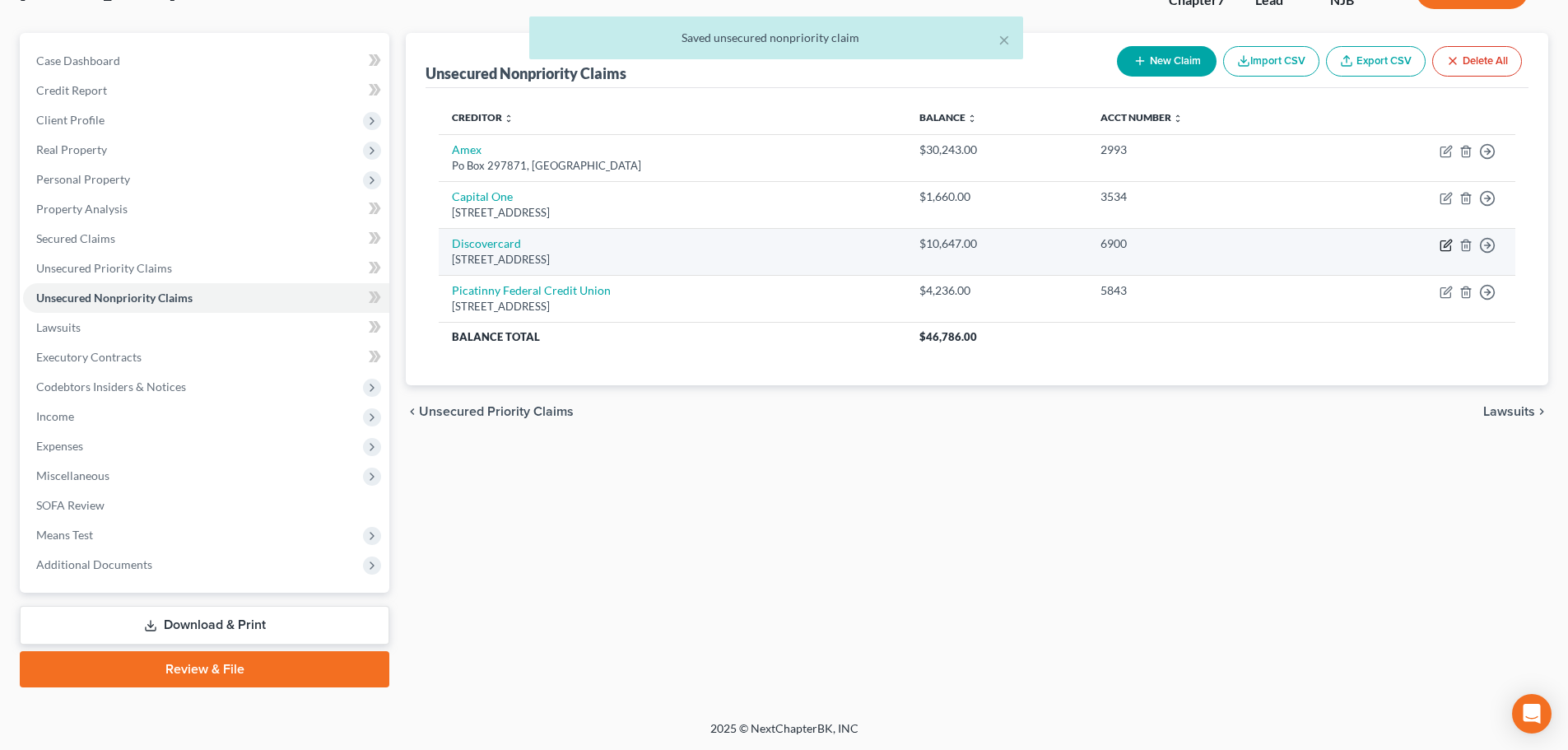
click at [1449, 242] on icon "button" at bounding box center [1447, 243] width 8 height 8
select select "46"
select select "2"
select select "0"
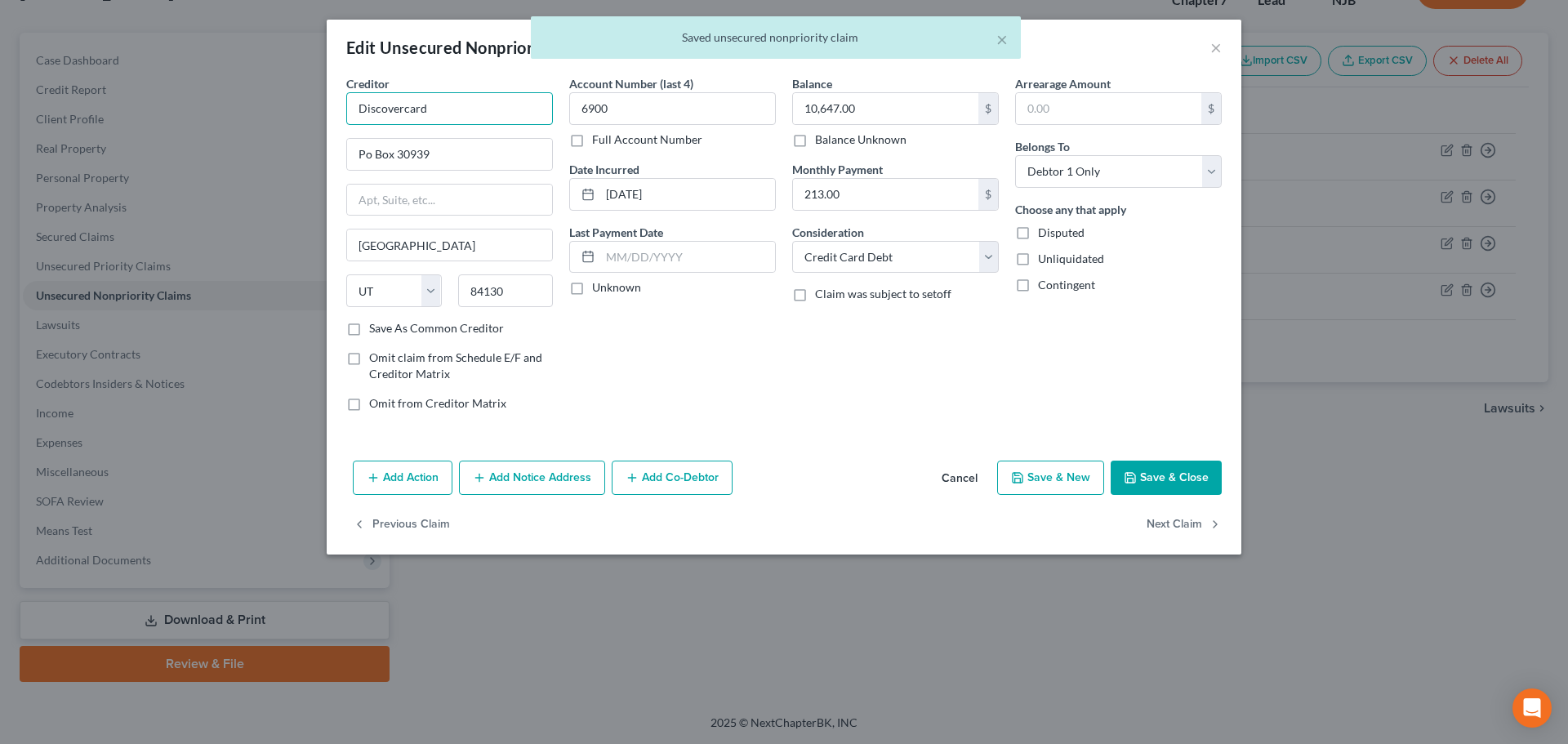
click at [502, 122] on input "Discovercard" at bounding box center [449, 109] width 207 height 33
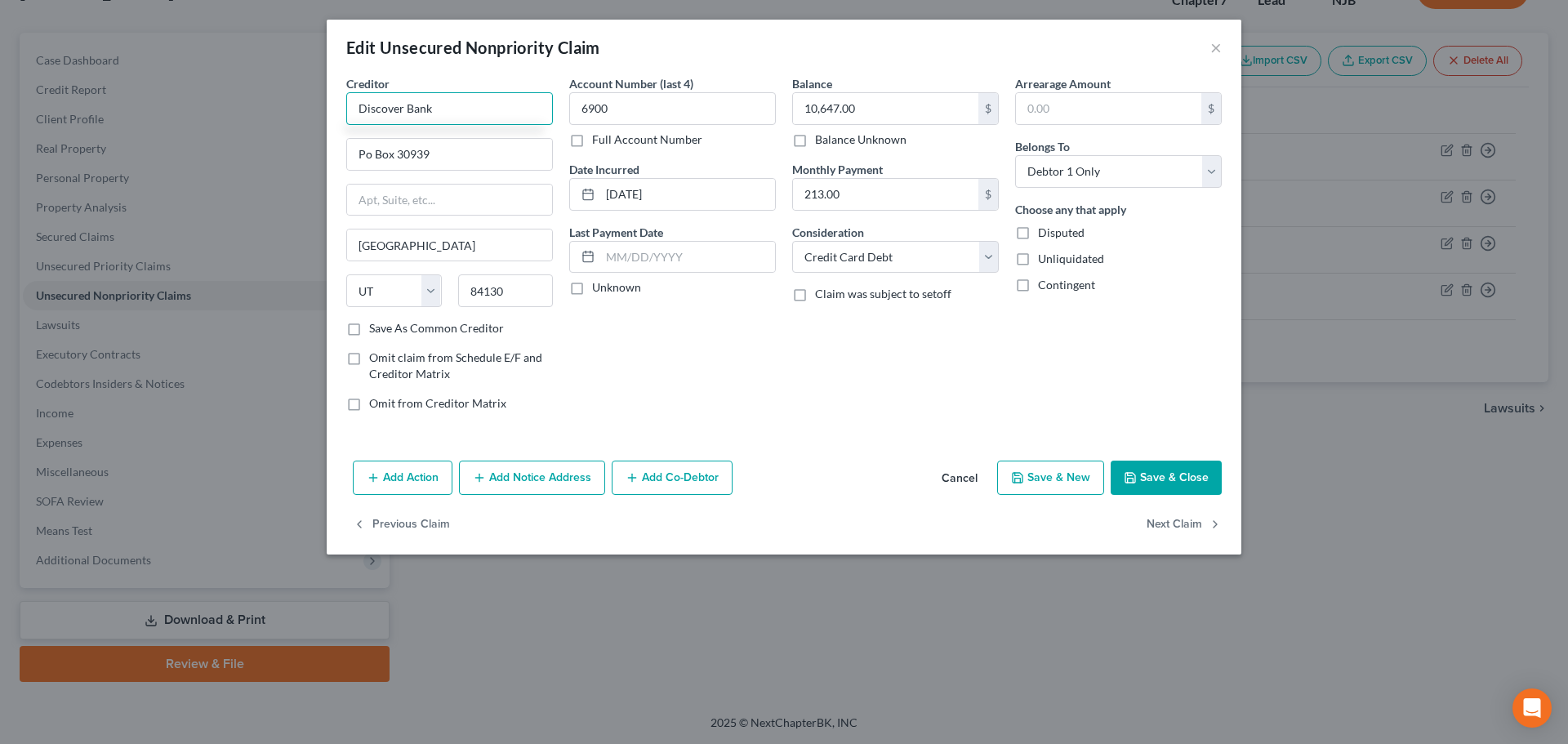
type input "Discover Bank"
click at [1196, 472] on button "Save & Close" at bounding box center [1165, 477] width 111 height 35
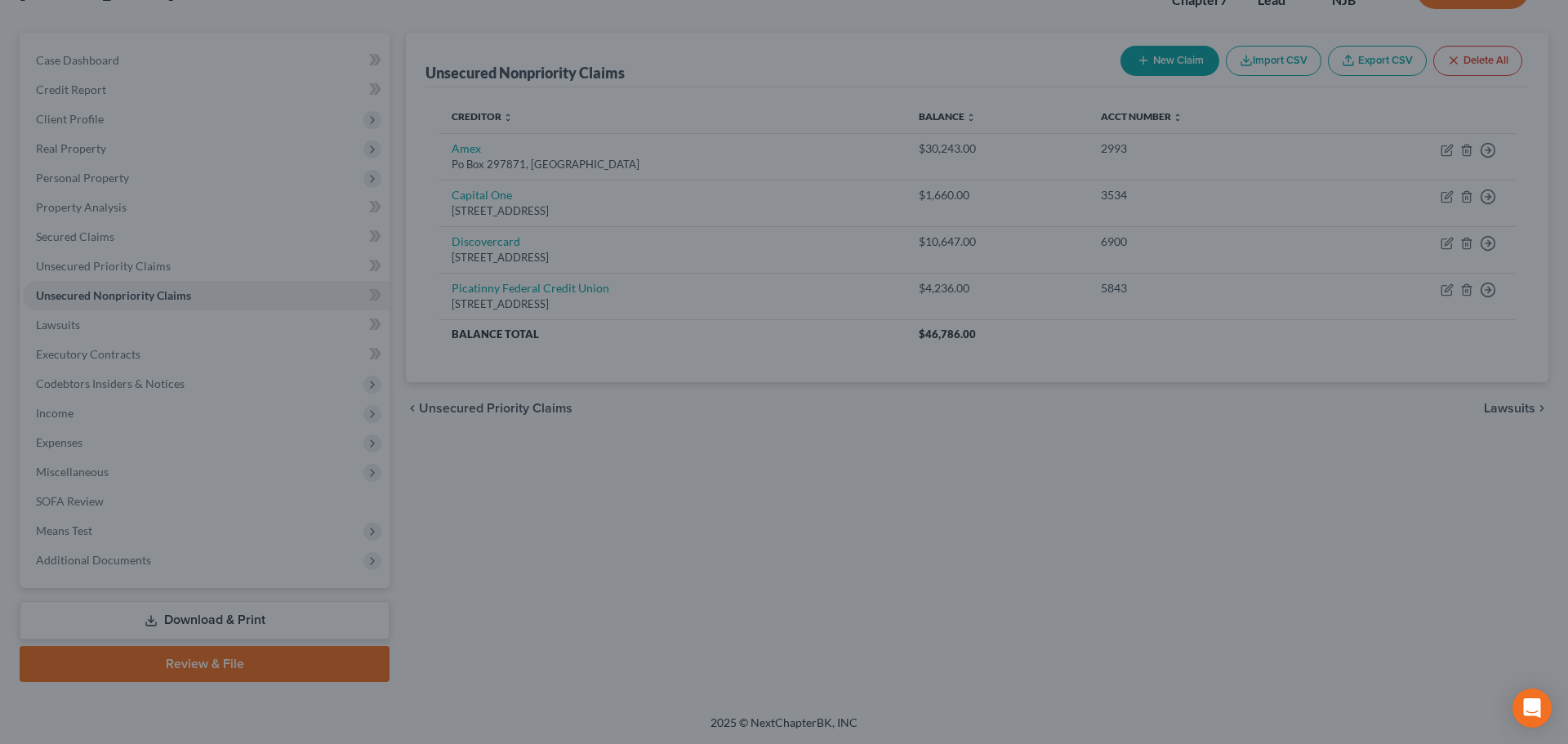
type input "0"
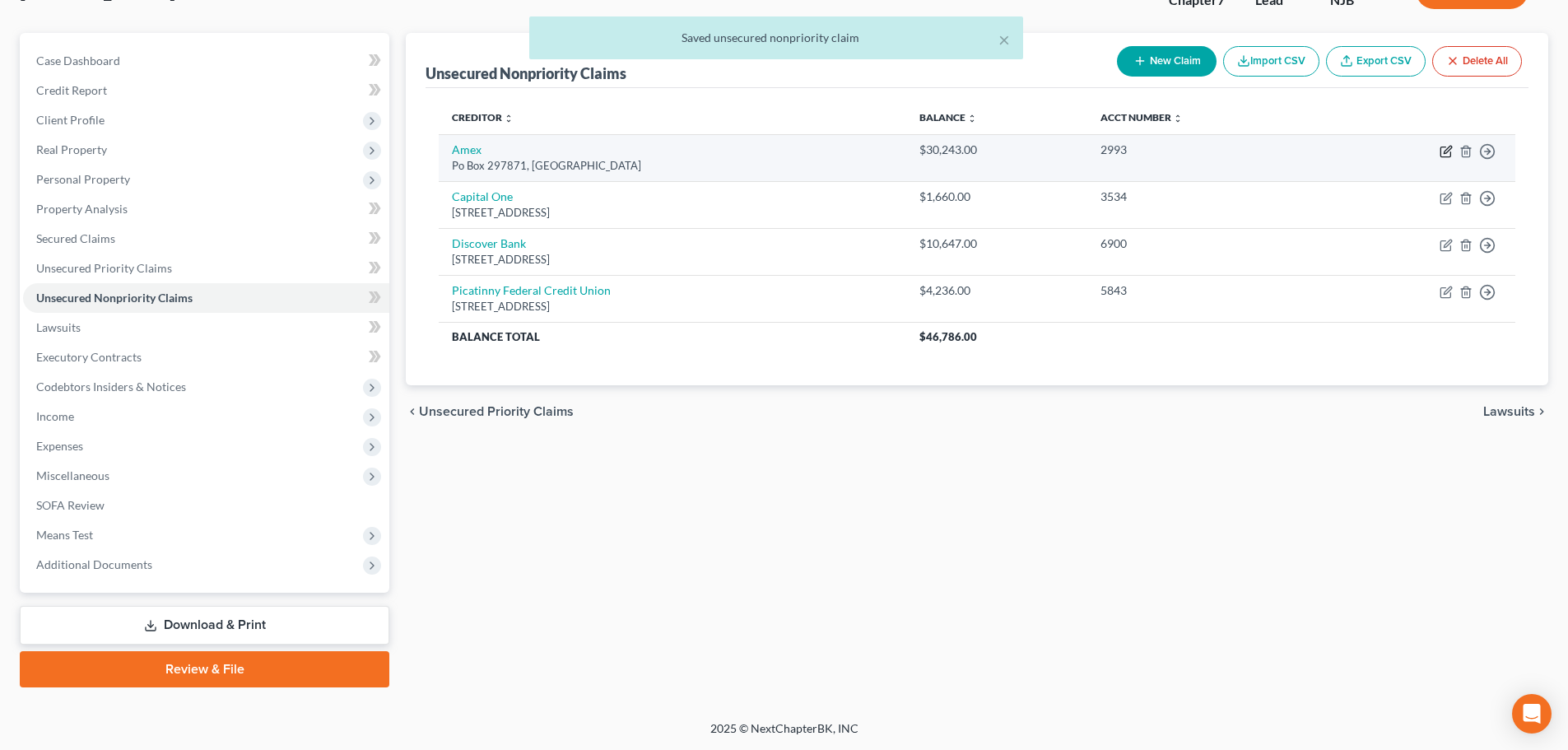
click at [1450, 152] on icon "button" at bounding box center [1446, 152] width 13 height 13
select select "9"
select select "2"
select select "0"
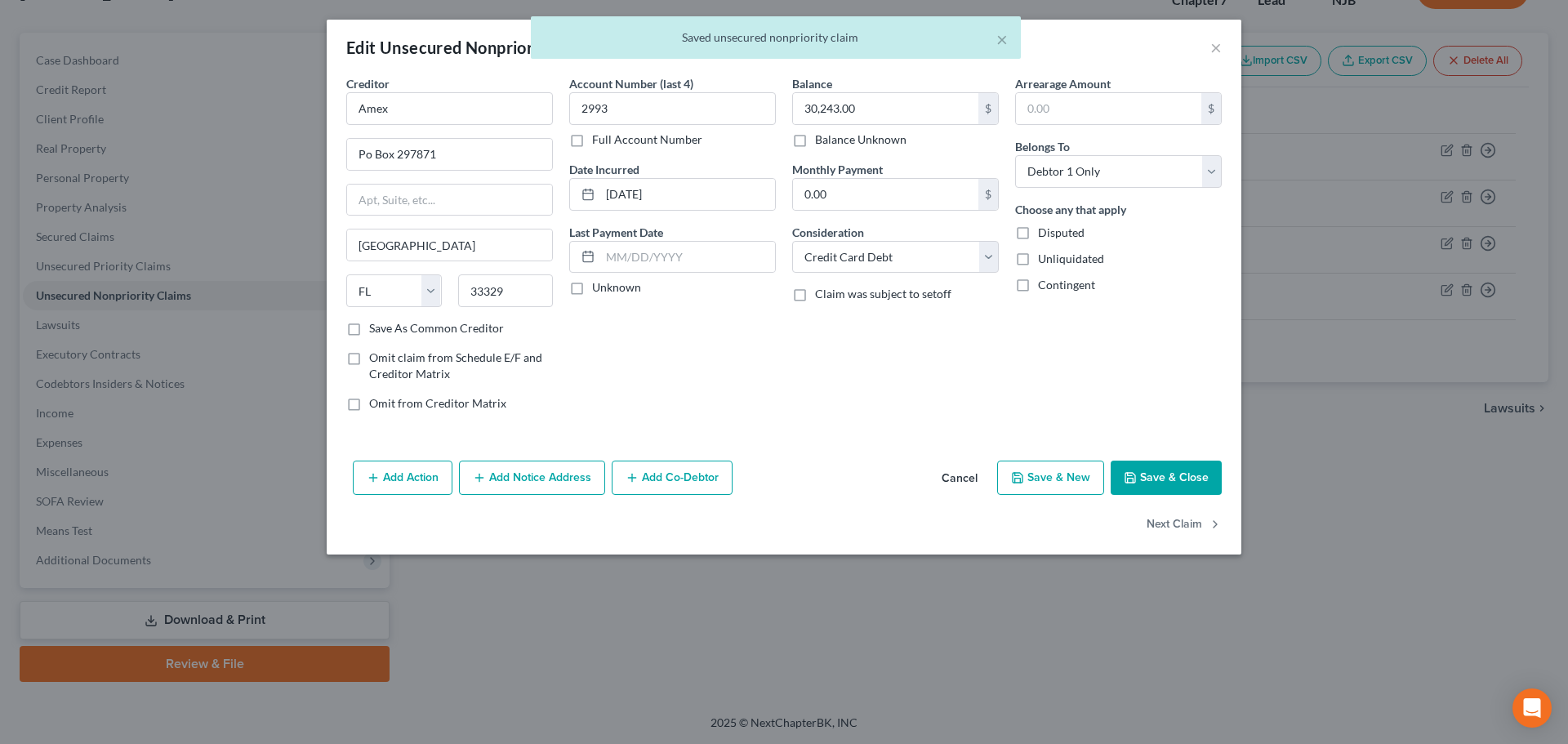
click at [1170, 473] on button "Save & Close" at bounding box center [1165, 477] width 111 height 35
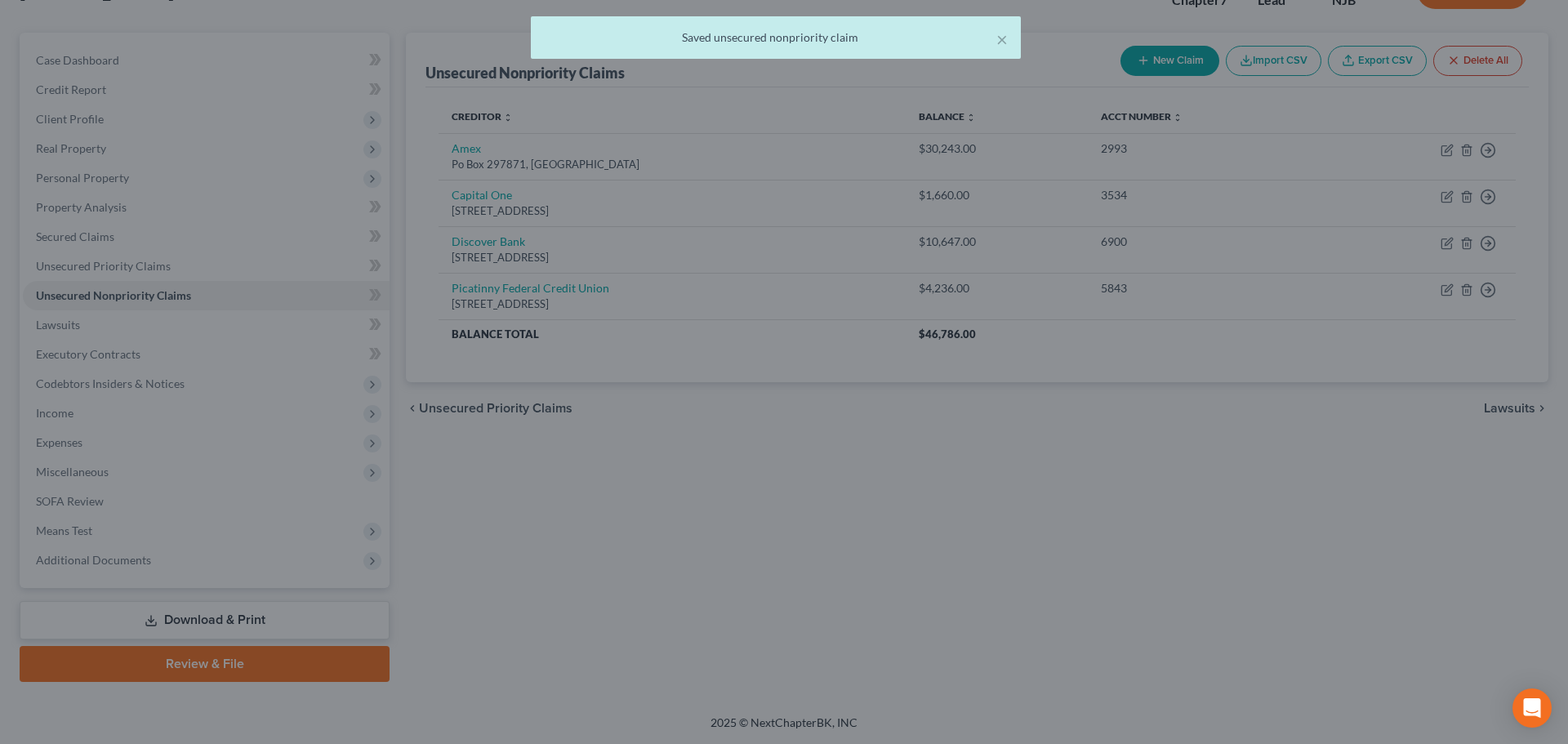
type input "0"
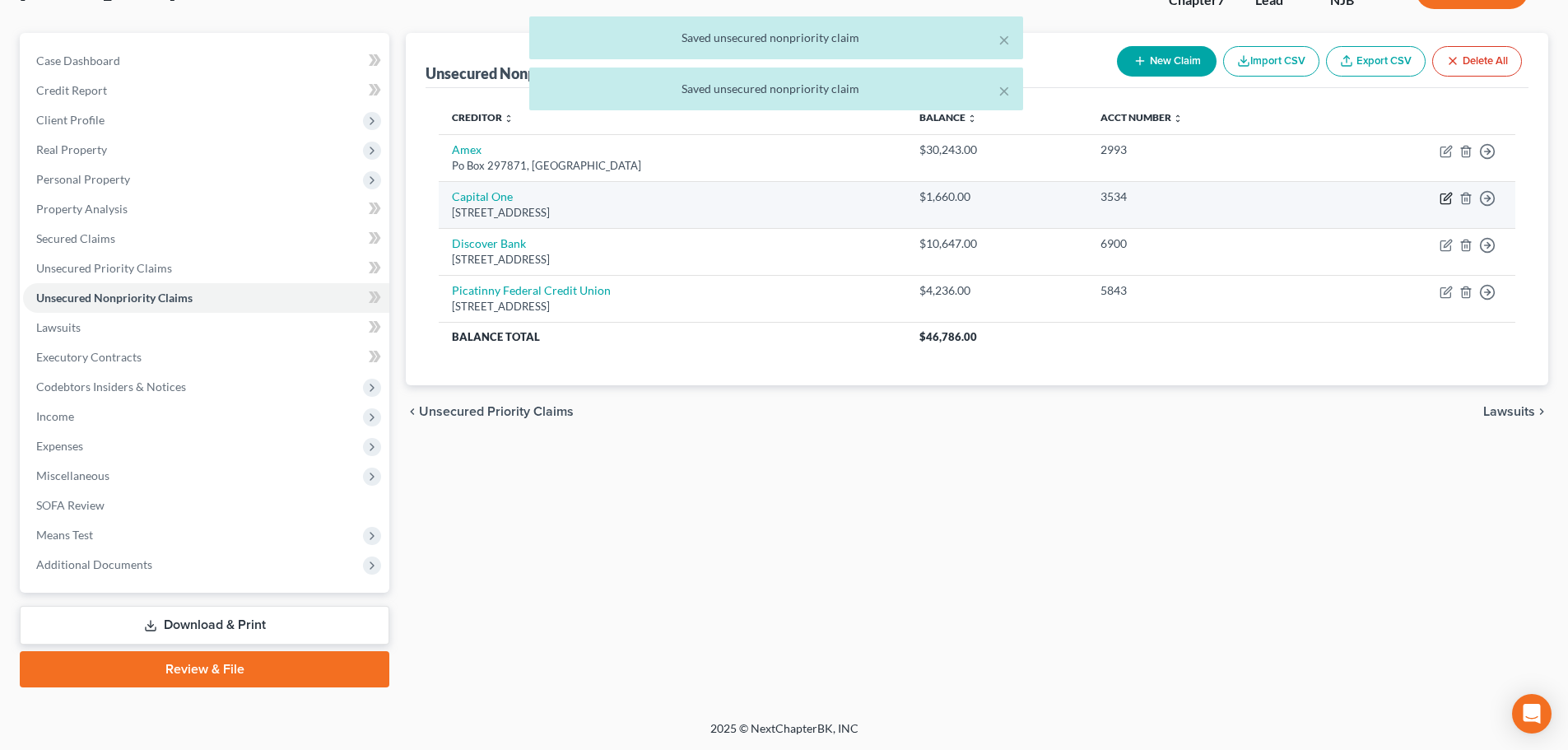
click at [1452, 199] on icon "button" at bounding box center [1446, 198] width 13 height 13
select select "46"
select select "0"
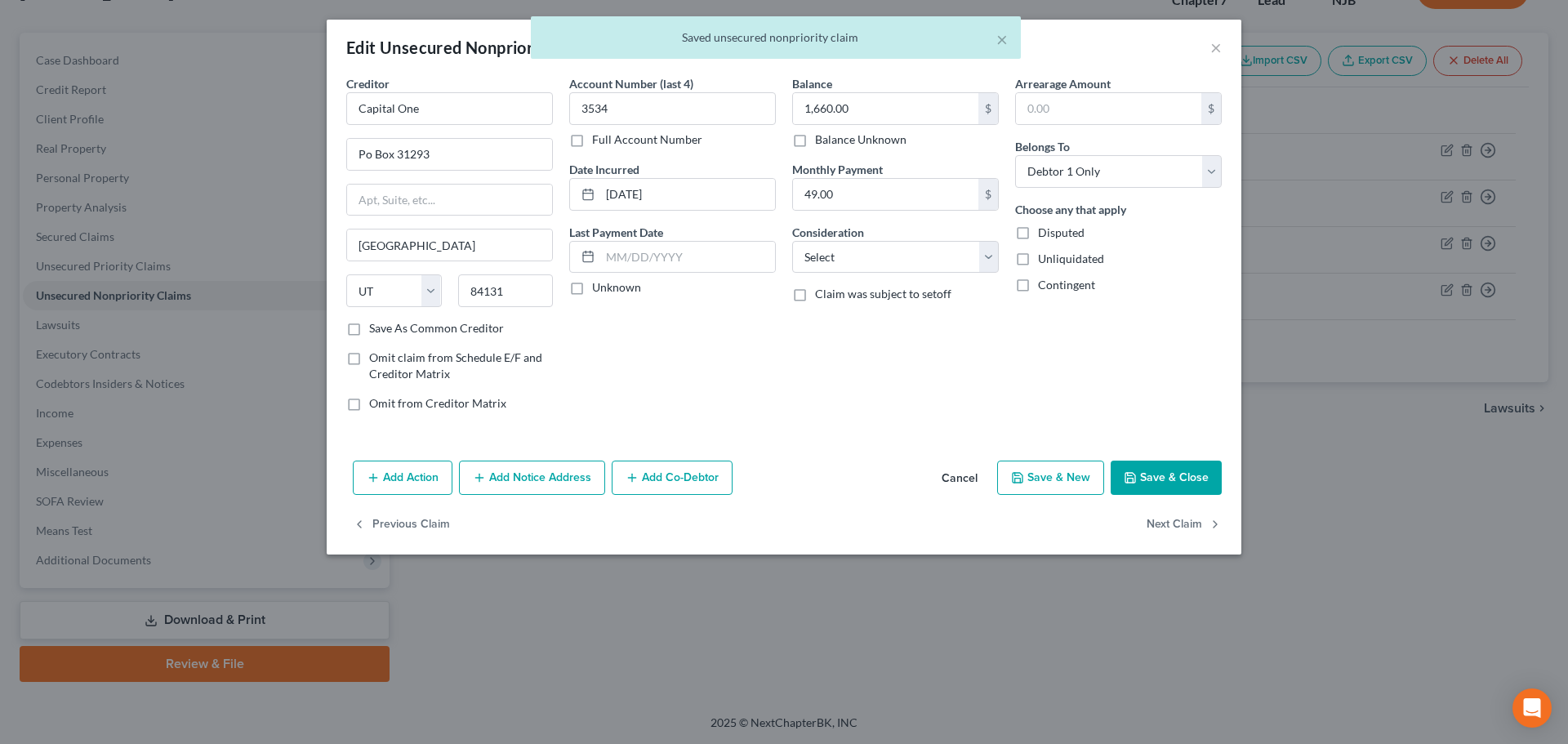
click at [879, 235] on div "Consideration Select Cable / Satellite Services Collection Agency Credit Card D…" at bounding box center [895, 248] width 207 height 50
drag, startPoint x: 878, startPoint y: 253, endPoint x: 867, endPoint y: 271, distance: 21.1
click at [877, 254] on select "Select Cable / Satellite Services Collection Agency Credit Card Debt Debt Couns…" at bounding box center [895, 256] width 207 height 33
select select "2"
click at [792, 241] on select "Select Cable / Satellite Services Collection Agency Credit Card Debt Debt Couns…" at bounding box center [895, 256] width 207 height 33
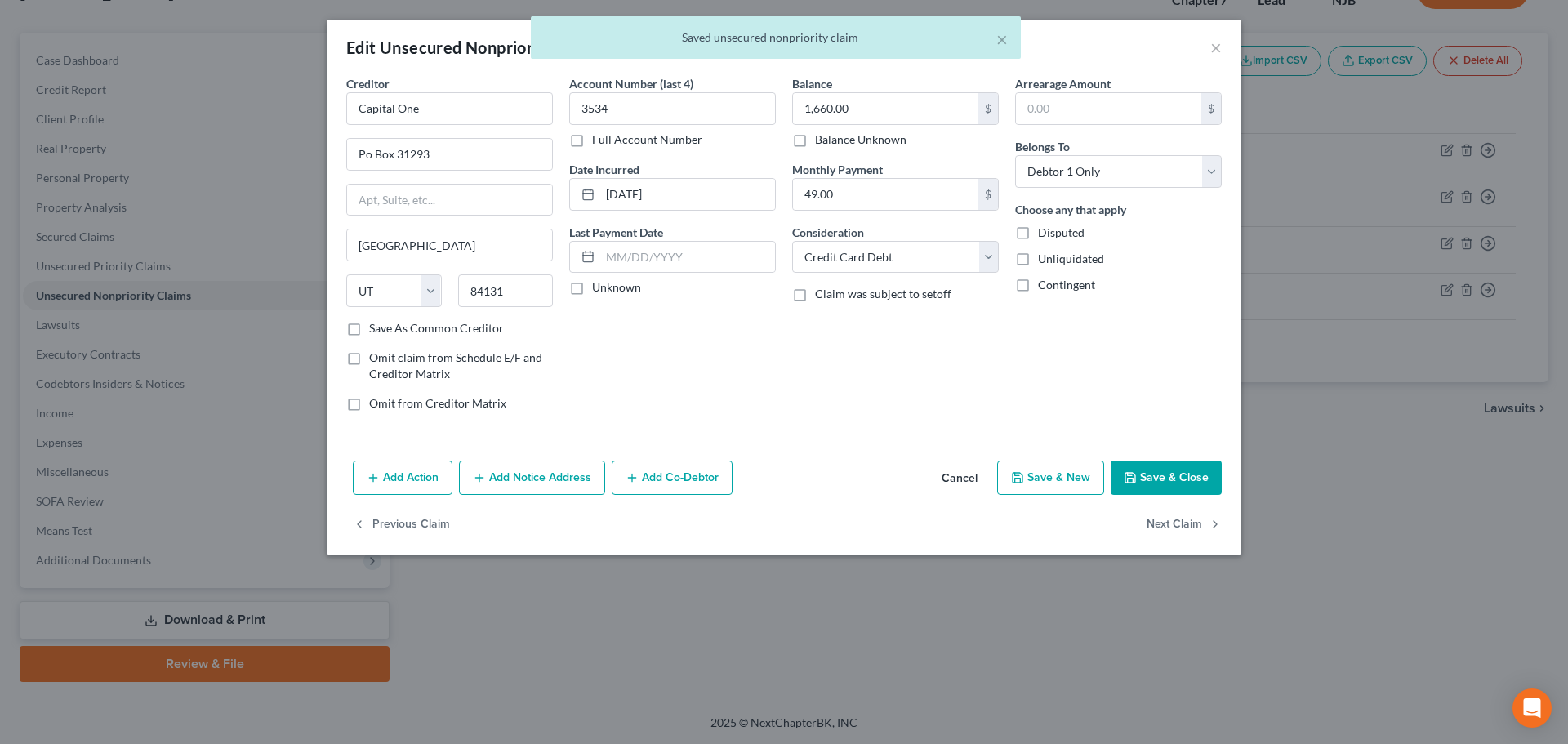
click at [1150, 481] on button "Save & Close" at bounding box center [1165, 477] width 111 height 35
type input "0"
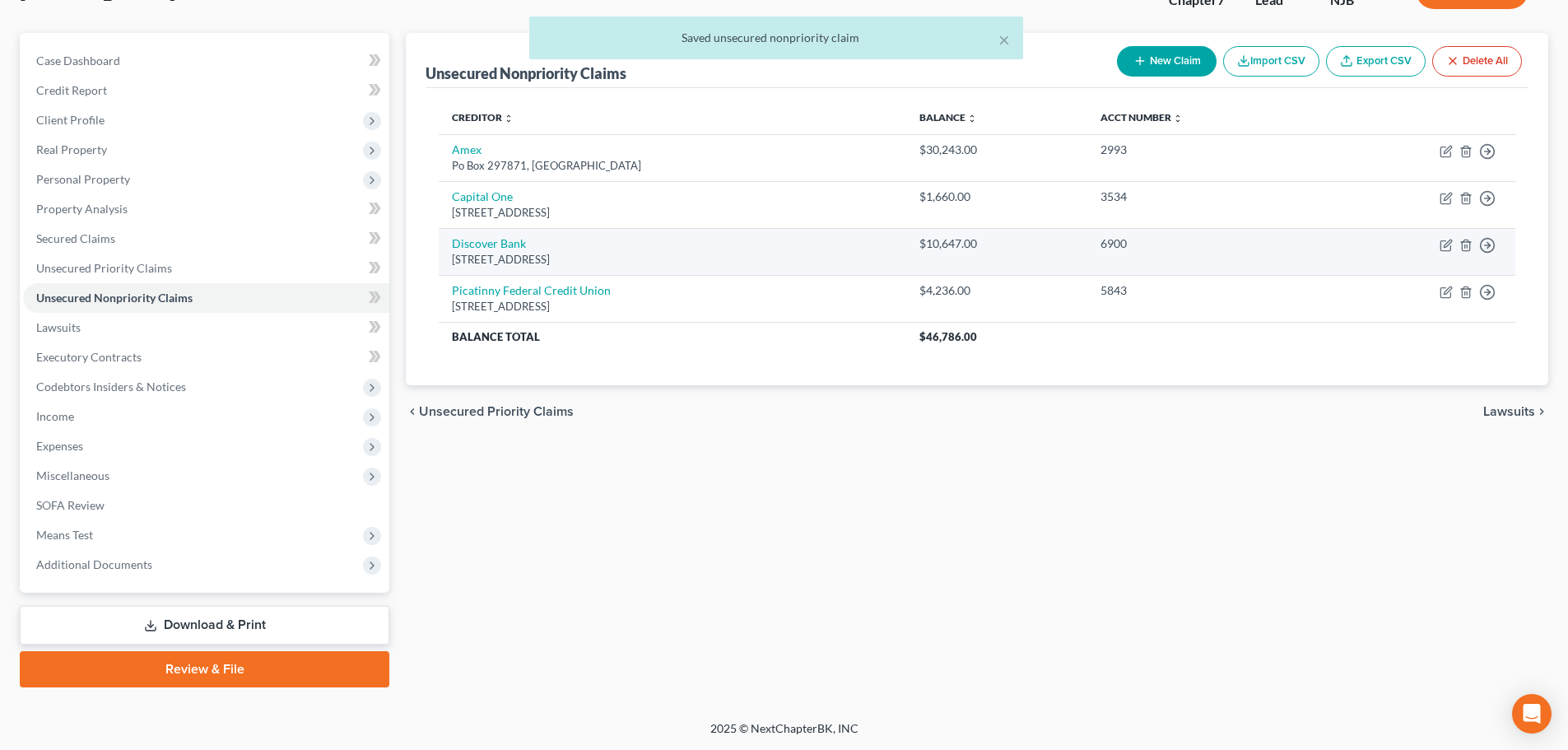
click at [1438, 244] on td "Move to D Move to E Move to G Move to Notice Only" at bounding box center [1419, 252] width 192 height 47
click at [1446, 246] on icon "button" at bounding box center [1447, 243] width 8 height 8
select select "46"
select select "2"
select select "0"
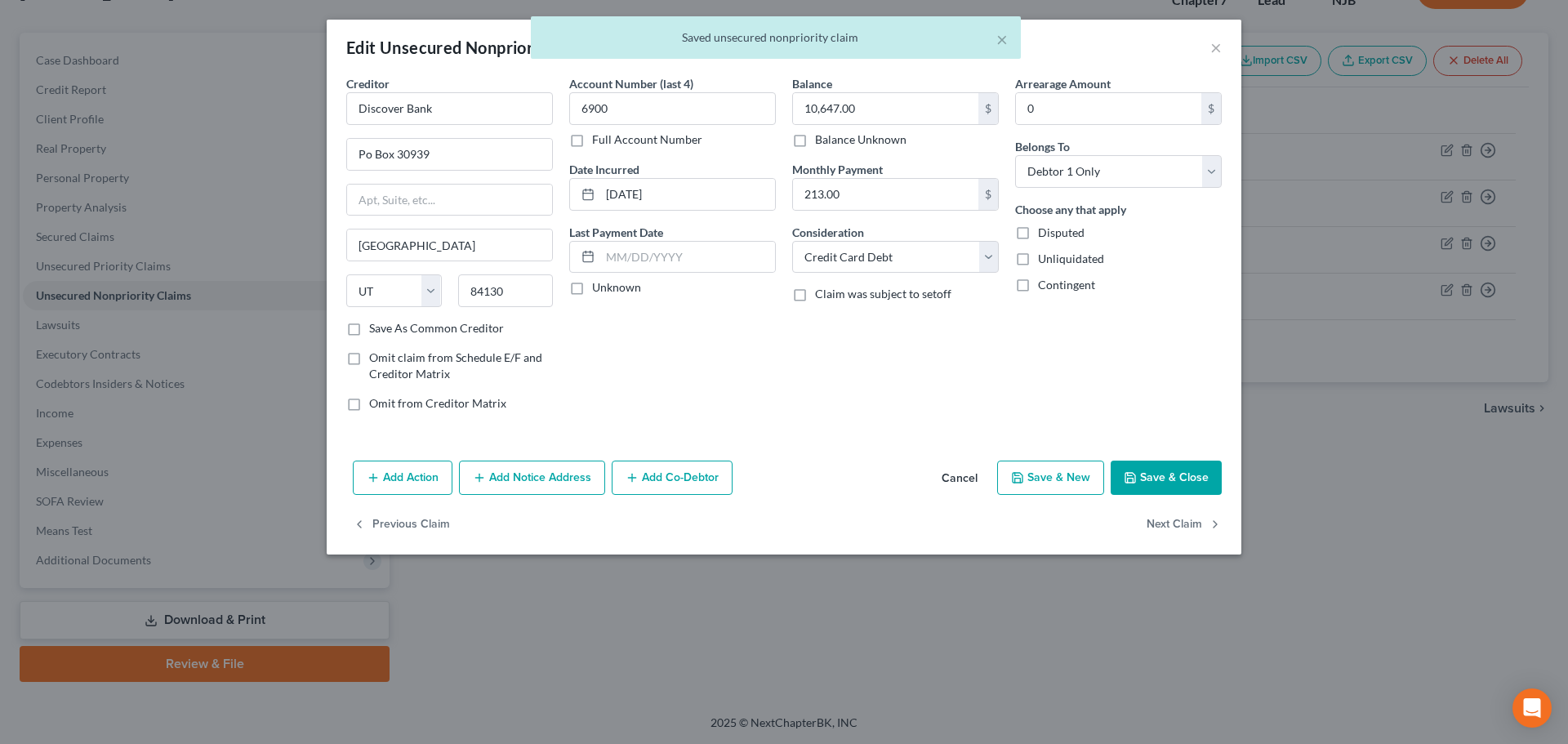
click at [1170, 483] on button "Save & Close" at bounding box center [1165, 477] width 111 height 35
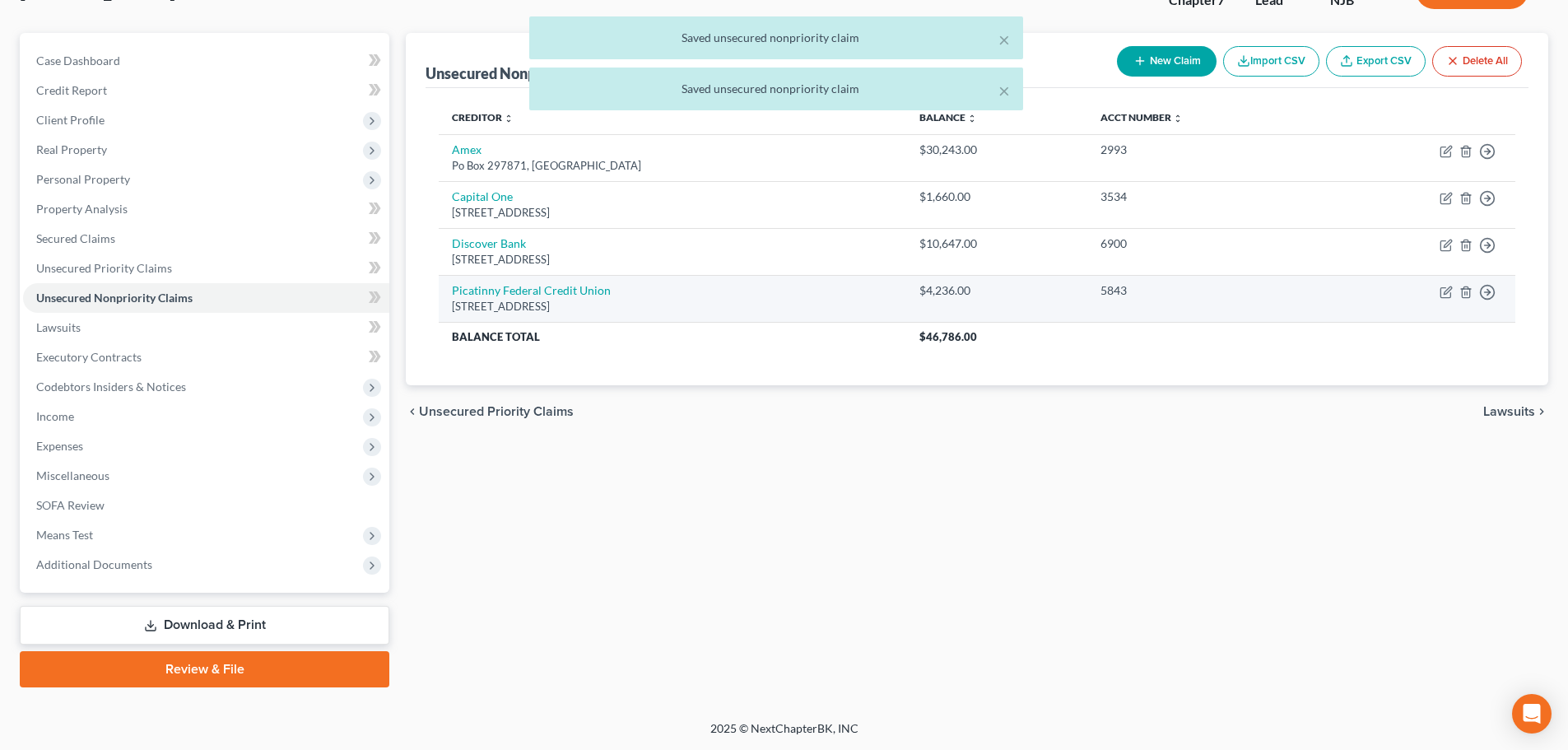
click at [1453, 292] on td "Move to D Move to E Move to G Move to Notice Only" at bounding box center [1419, 298] width 192 height 47
click at [1447, 293] on icon "button" at bounding box center [1447, 291] width 8 height 8
select select "33"
select select "2"
select select "0"
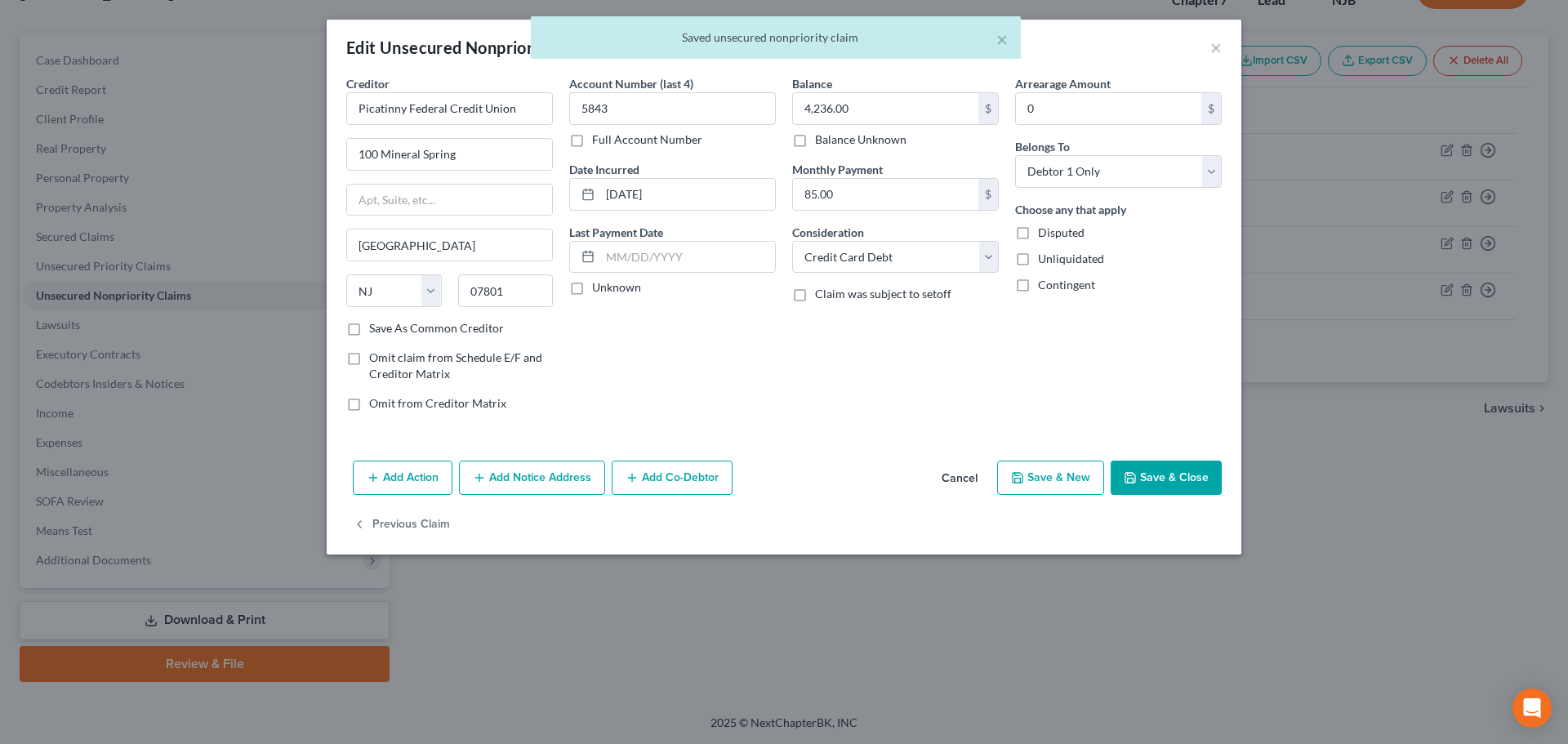
click at [1161, 467] on button "Save & Close" at bounding box center [1165, 477] width 111 height 35
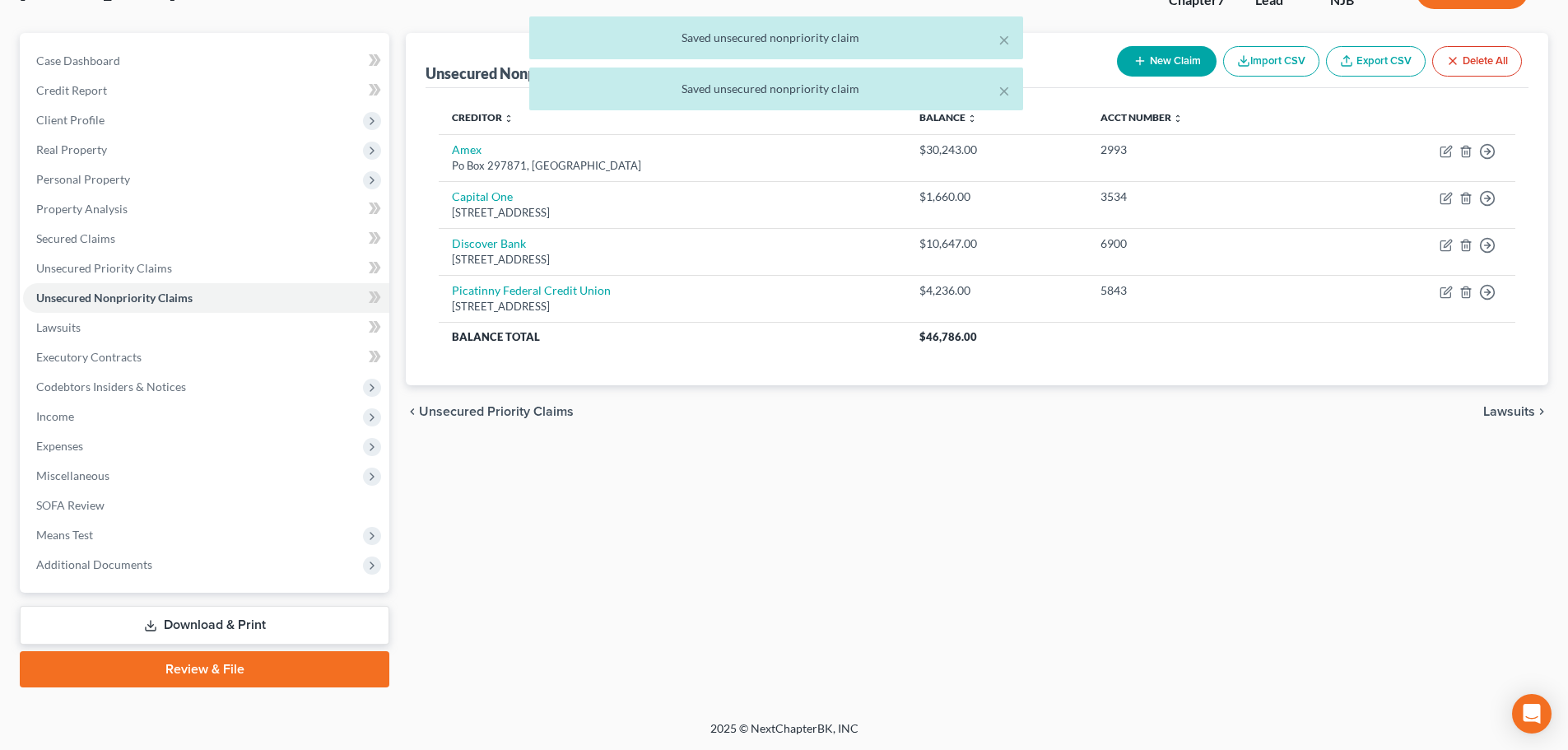
drag, startPoint x: 144, startPoint y: 483, endPoint x: 130, endPoint y: 493, distance: 17.2
click at [142, 480] on span "Miscellaneous" at bounding box center [206, 475] width 366 height 29
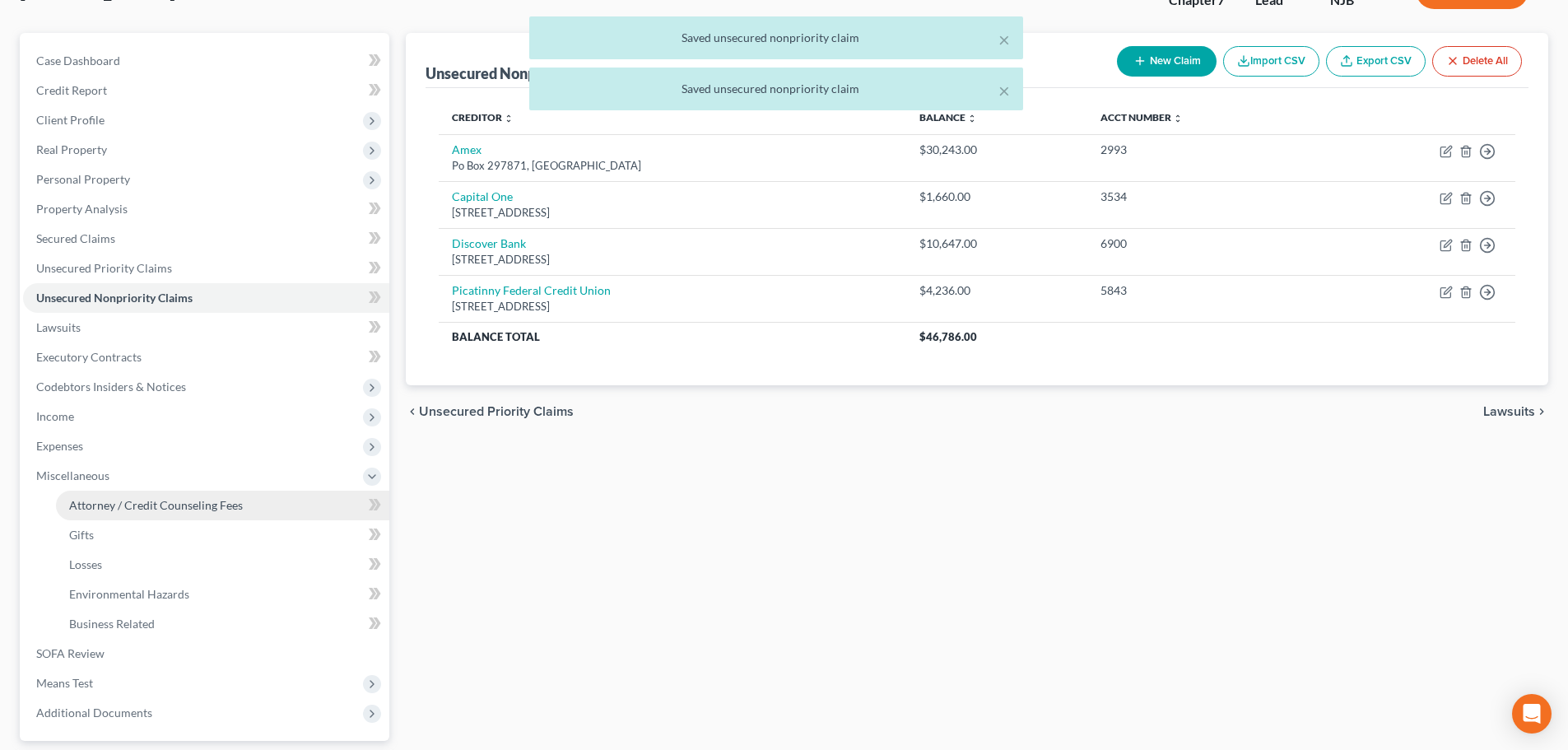
click at [125, 496] on link "Attorney / Credit Counseling Fees" at bounding box center [222, 505] width 333 height 29
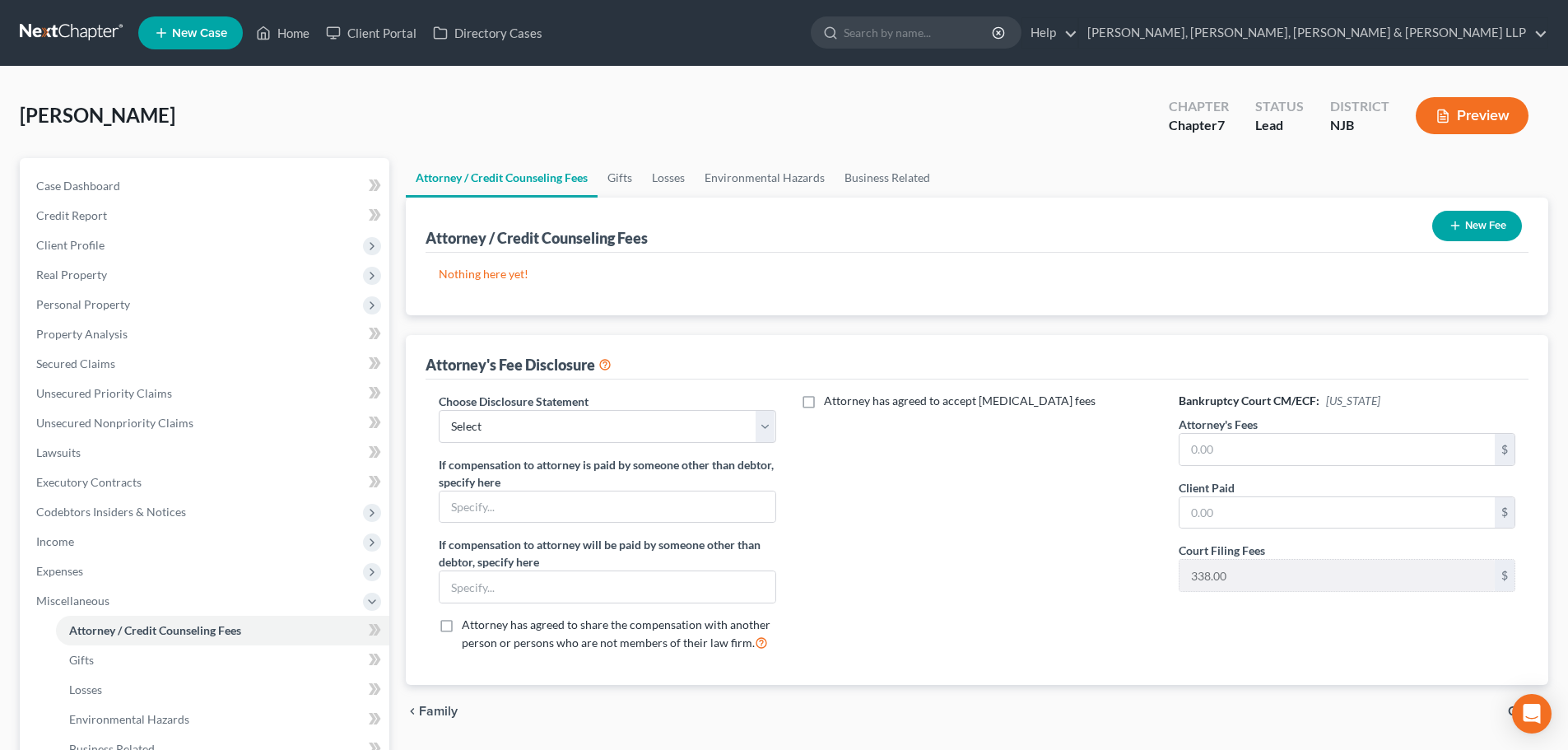
click at [584, 396] on label "Choose Disclosure Statement" at bounding box center [513, 401] width 150 height 17
click at [587, 421] on select "Select Chapter 13 Disclosure Statement Chapter 7 Disclosure Statement" at bounding box center [607, 425] width 337 height 33
select select "1"
click at [439, 409] on select "Select Chapter 13 Disclosure Statement Chapter 7 Disclosure Statement" at bounding box center [607, 425] width 337 height 33
click at [1230, 451] on input "text" at bounding box center [1337, 449] width 315 height 31
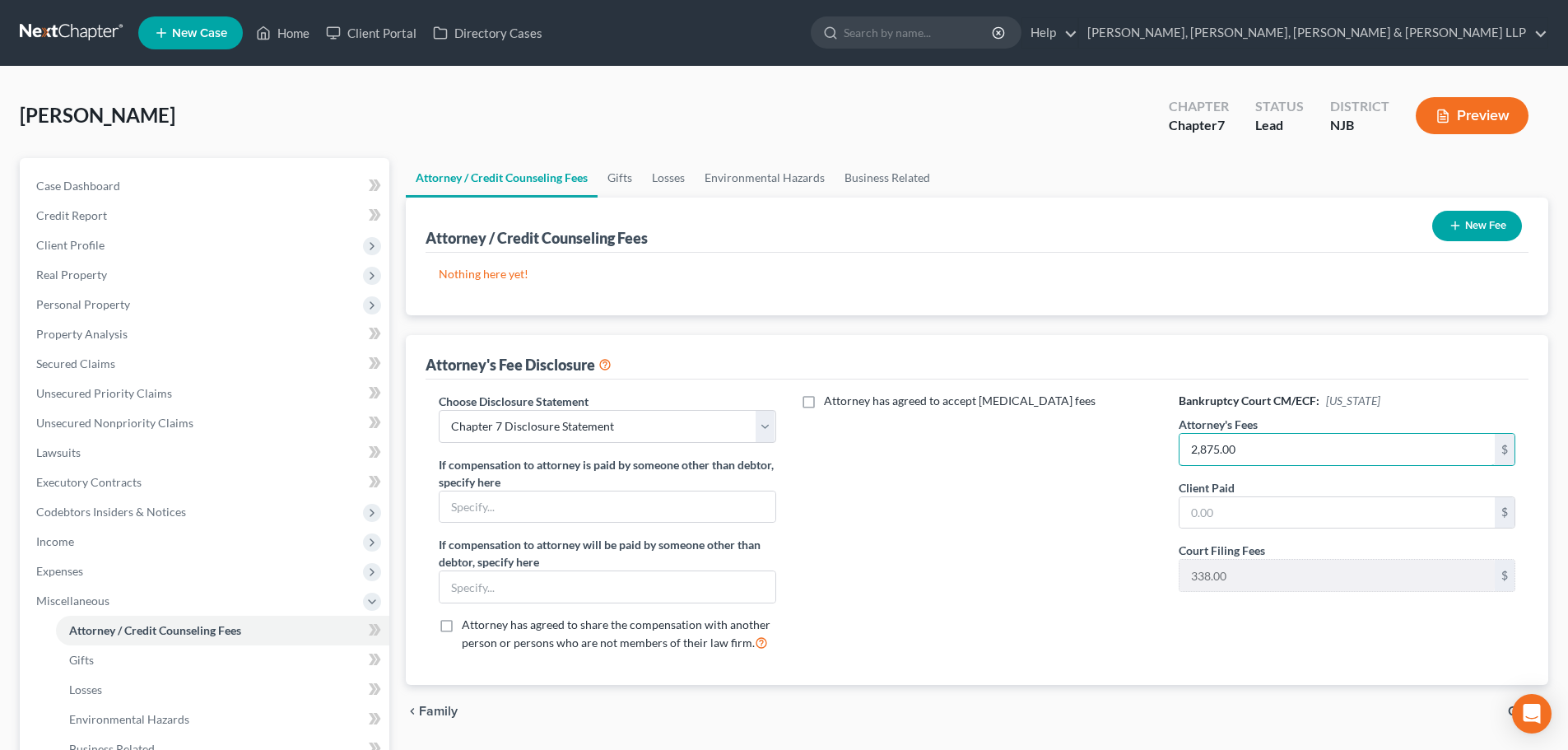
drag, startPoint x: 1227, startPoint y: 453, endPoint x: 1086, endPoint y: 477, distance: 143.0
click at [1086, 477] on div "Choose Disclosure Statement Select Chapter 13 Disclosure Statement Chapter 7 Di…" at bounding box center [976, 528] width 1109 height 273
type input "2,875.00"
click at [1211, 527] on input "text" at bounding box center [1337, 512] width 315 height 31
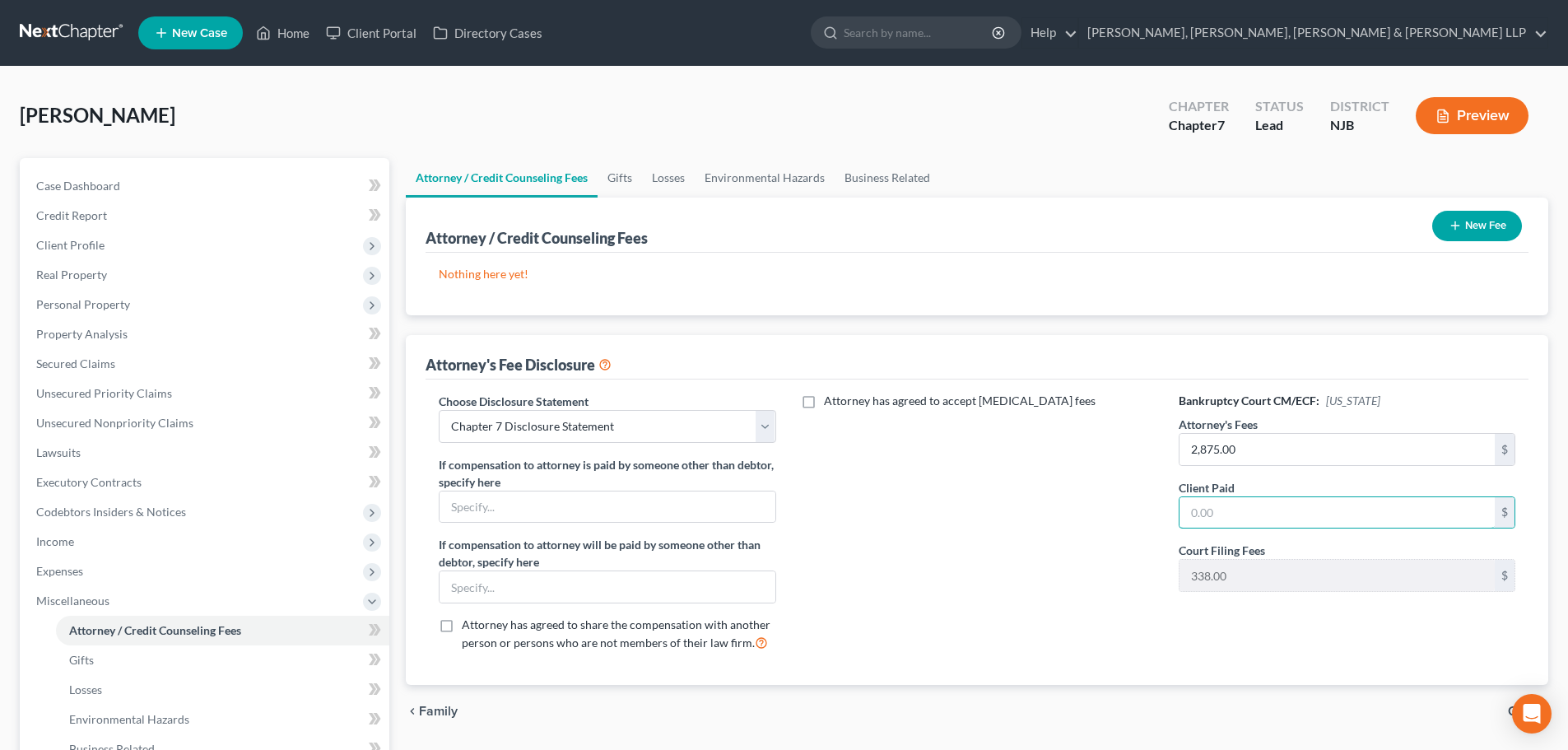
paste input "2,875.00"
type input "2,875.00"
click at [1470, 212] on button "New Fee" at bounding box center [1476, 225] width 90 height 30
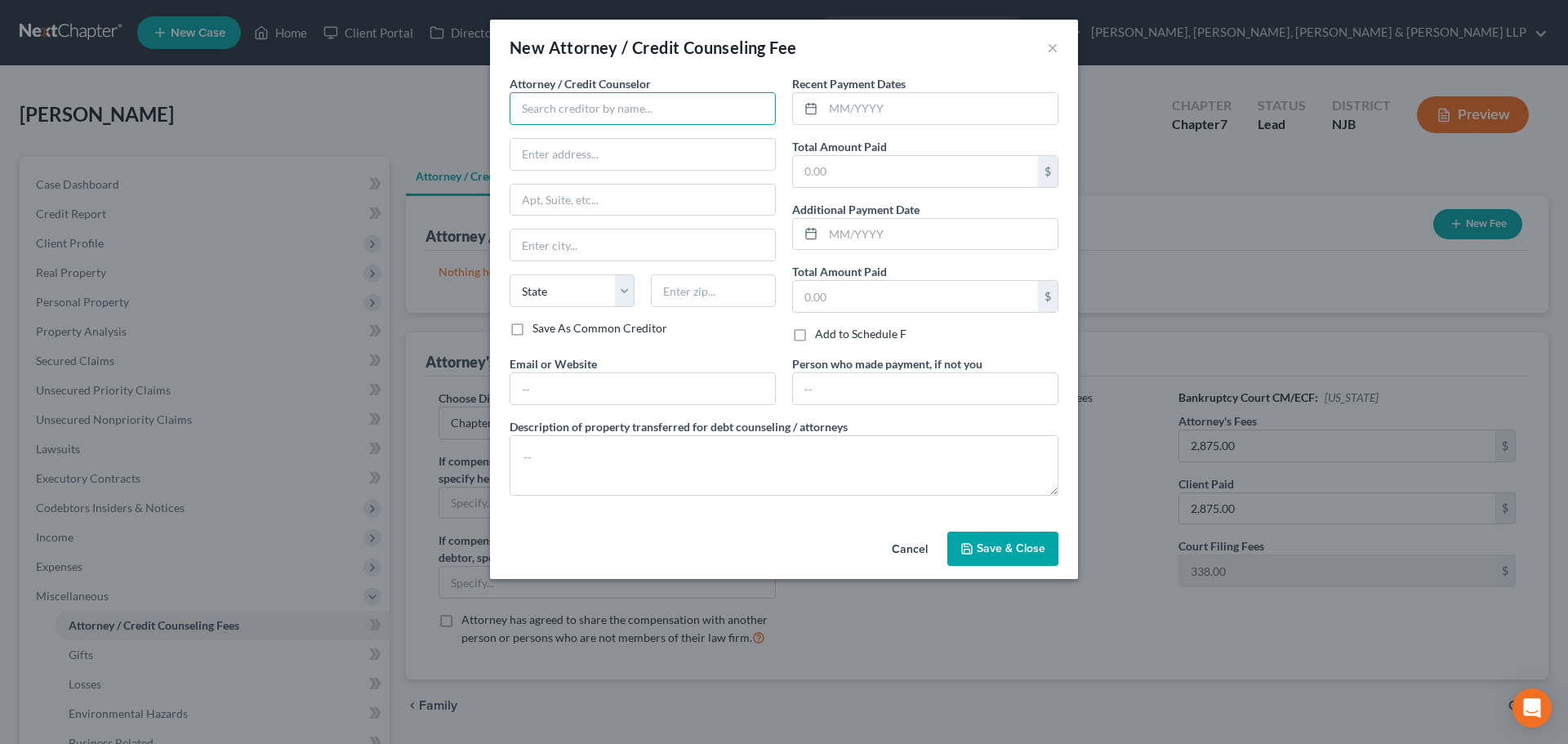
click at [653, 114] on input "text" at bounding box center [642, 109] width 266 height 33
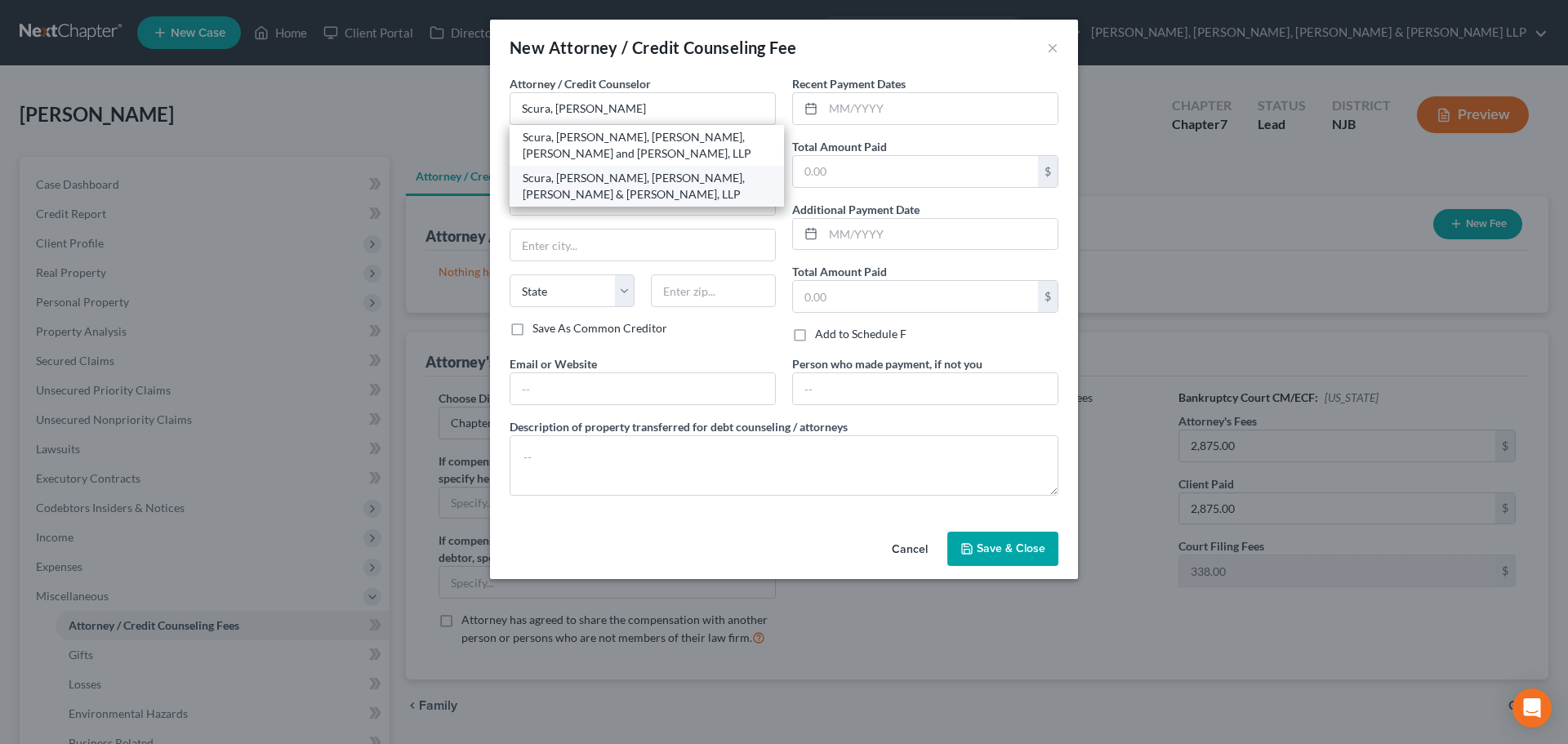
click at [629, 186] on div "Scura, [PERSON_NAME], [PERSON_NAME], [PERSON_NAME] & [PERSON_NAME], LLP" at bounding box center [646, 185] width 248 height 33
type input "Scura, [PERSON_NAME], [PERSON_NAME], [PERSON_NAME] & [PERSON_NAME], LLP"
type input "1599 Hamburg turnpike"
type input "[PERSON_NAME]"
select select "33"
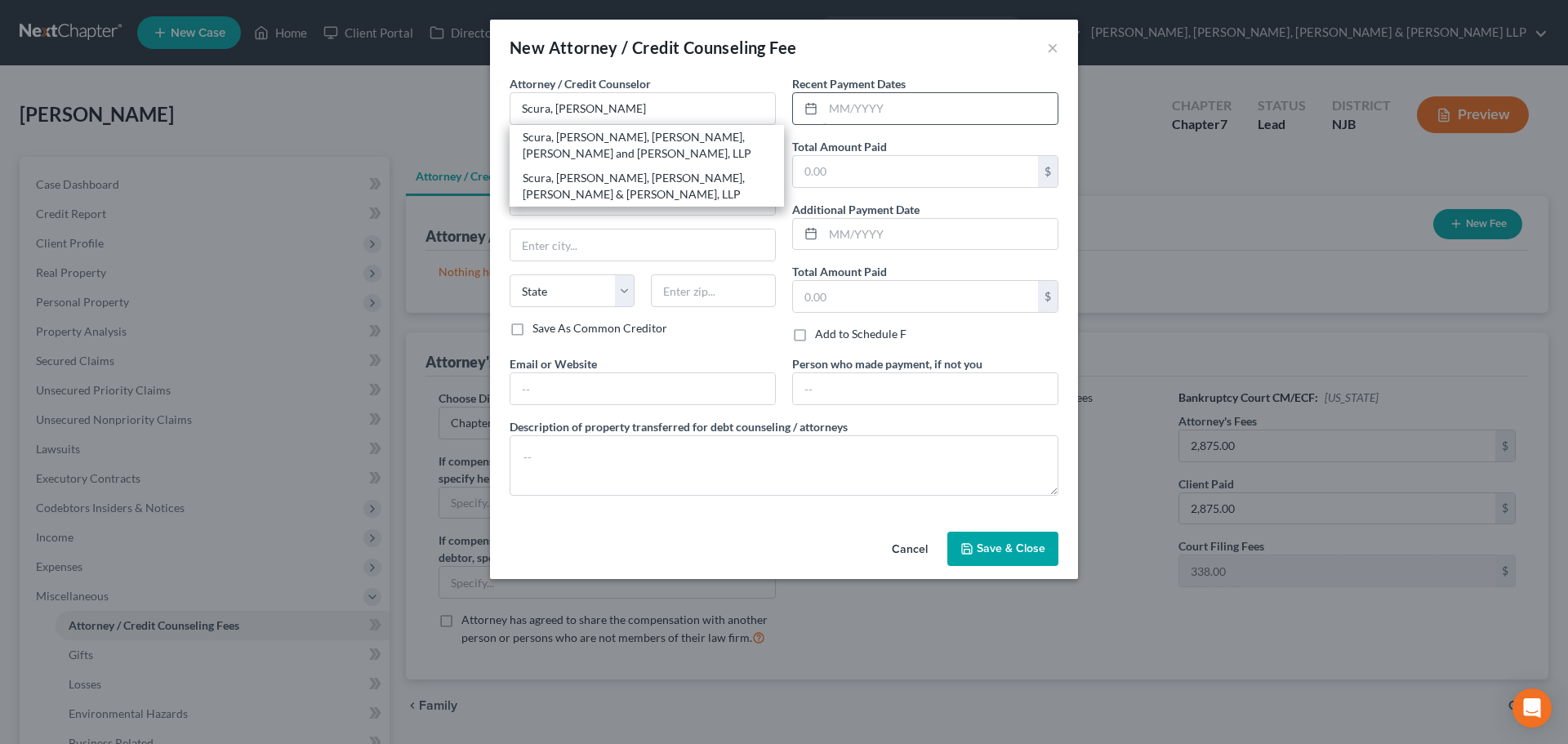
type input "07470"
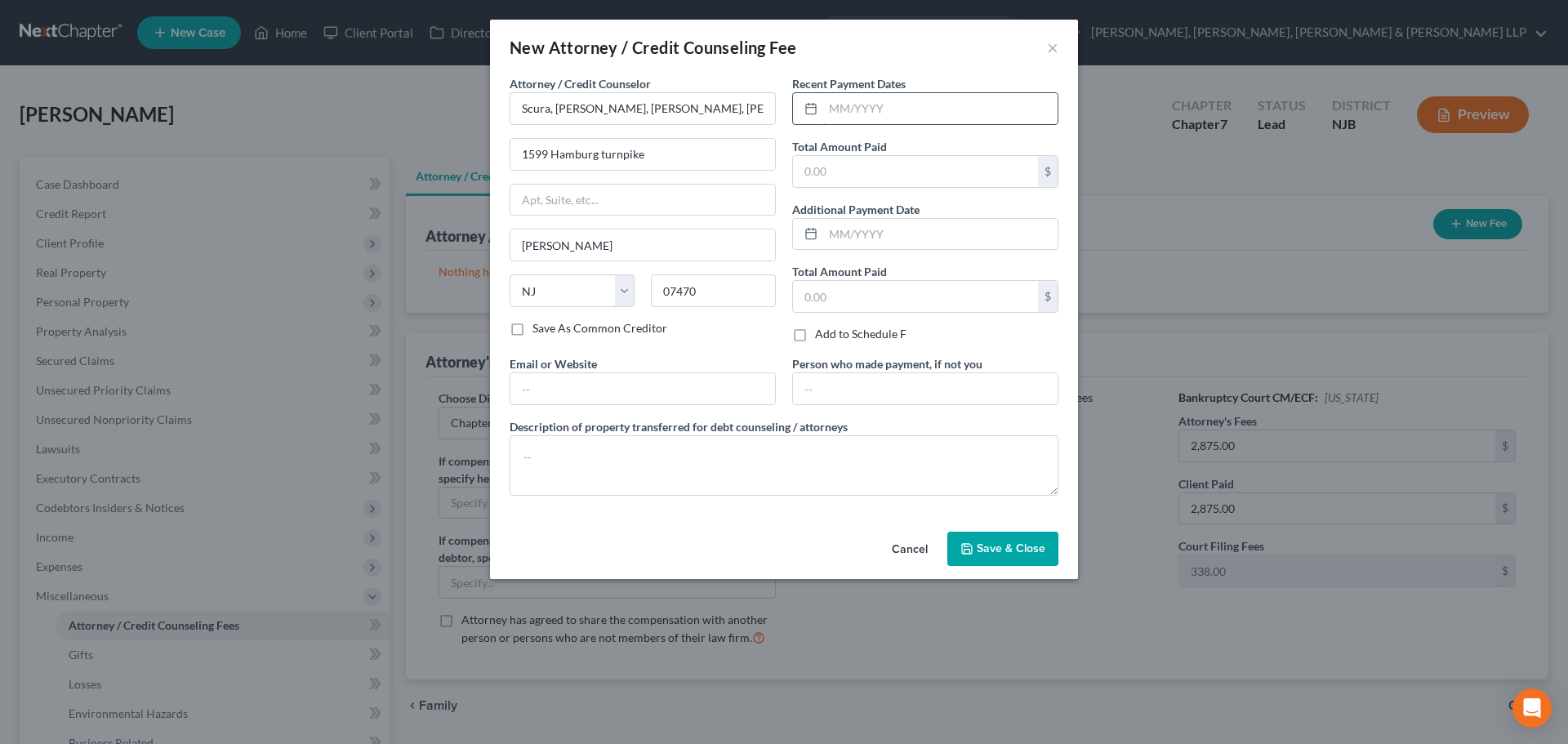
click at [856, 115] on input "text" at bounding box center [940, 108] width 234 height 31
type input "10/2025"
click at [851, 176] on input "text" at bounding box center [916, 171] width 245 height 31
type input "2,875.00"
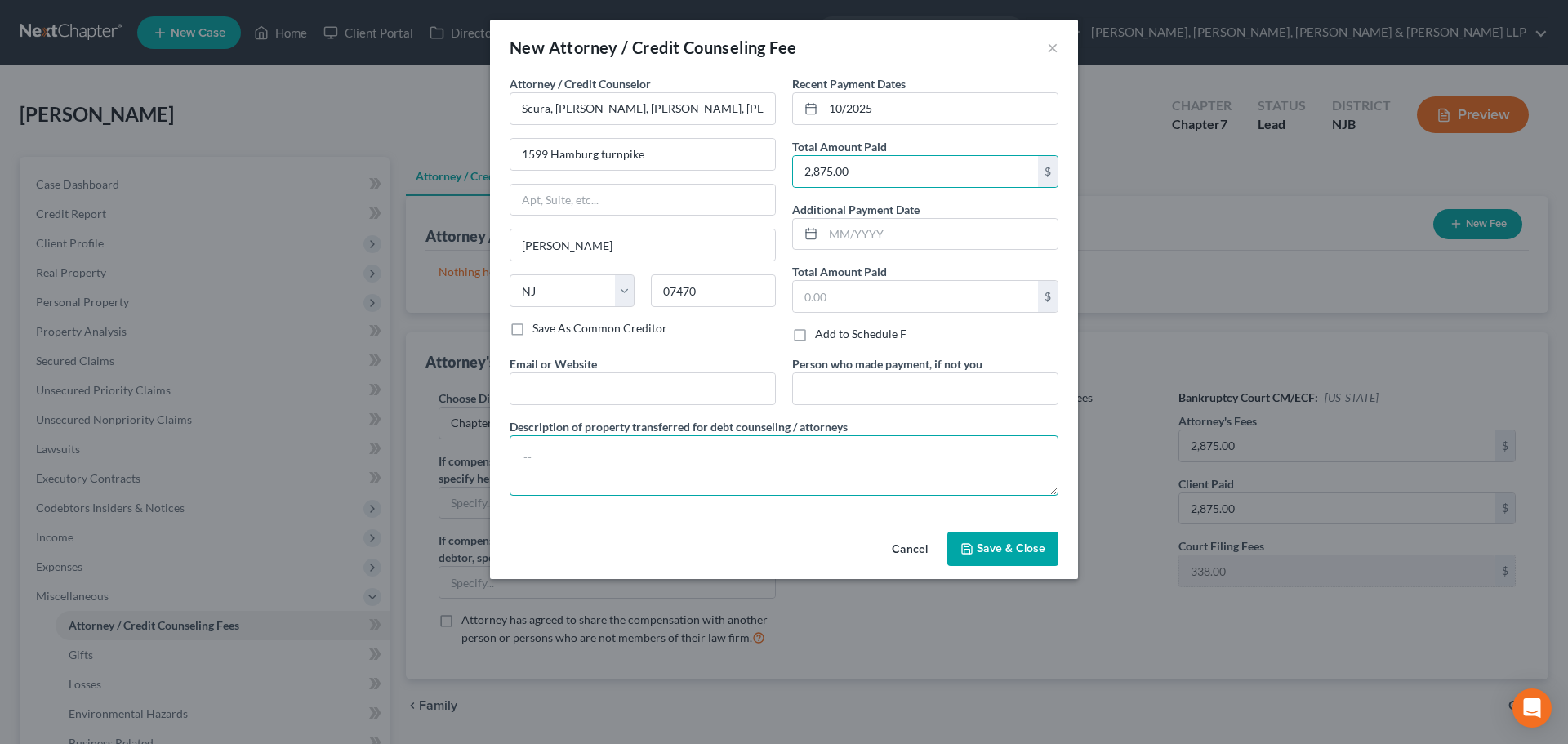
click at [647, 446] on textarea at bounding box center [784, 465] width 549 height 61
type textarea "Legal fees plus filing fee."
click at [1006, 558] on button "Save & Close" at bounding box center [1003, 548] width 111 height 35
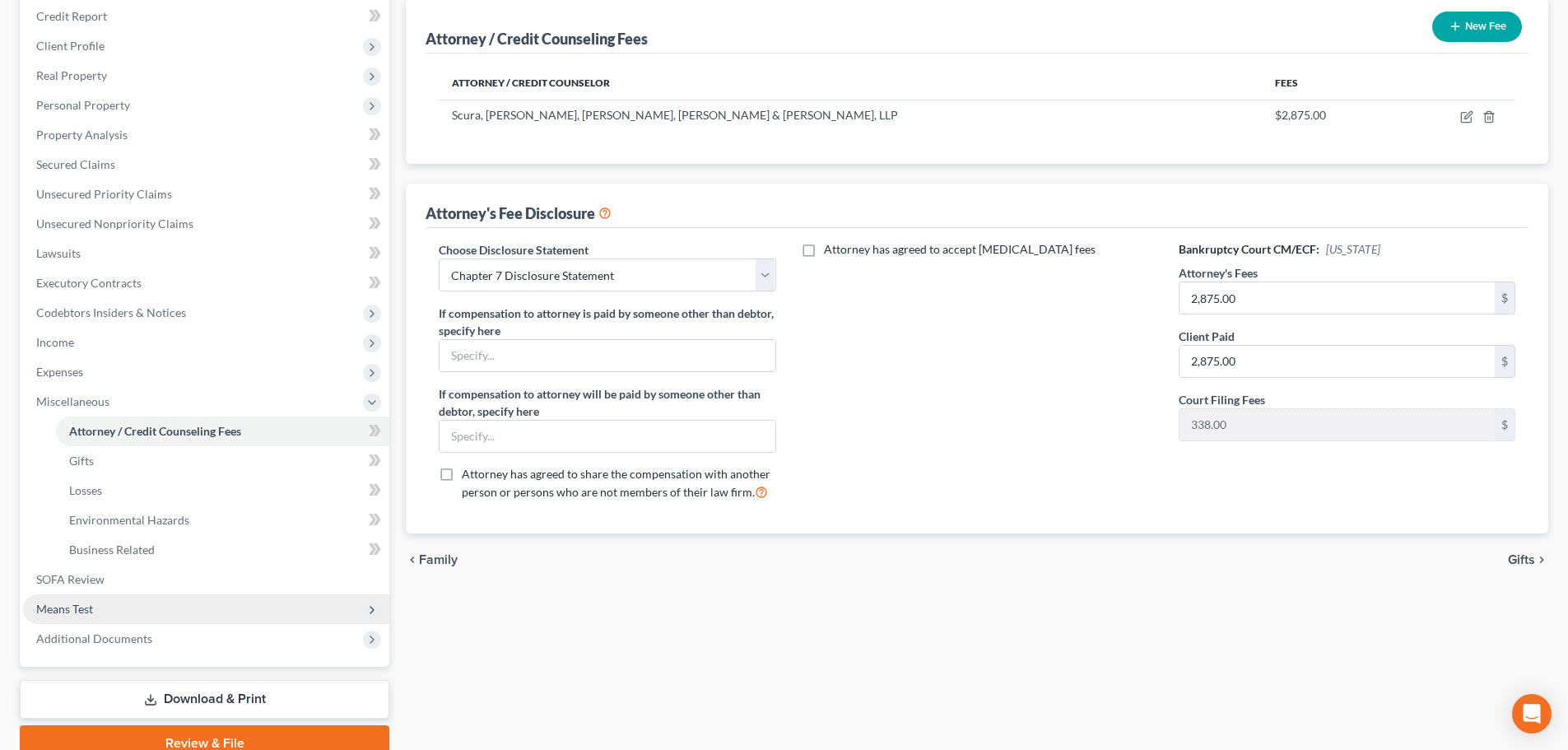
scroll to position [247, 0]
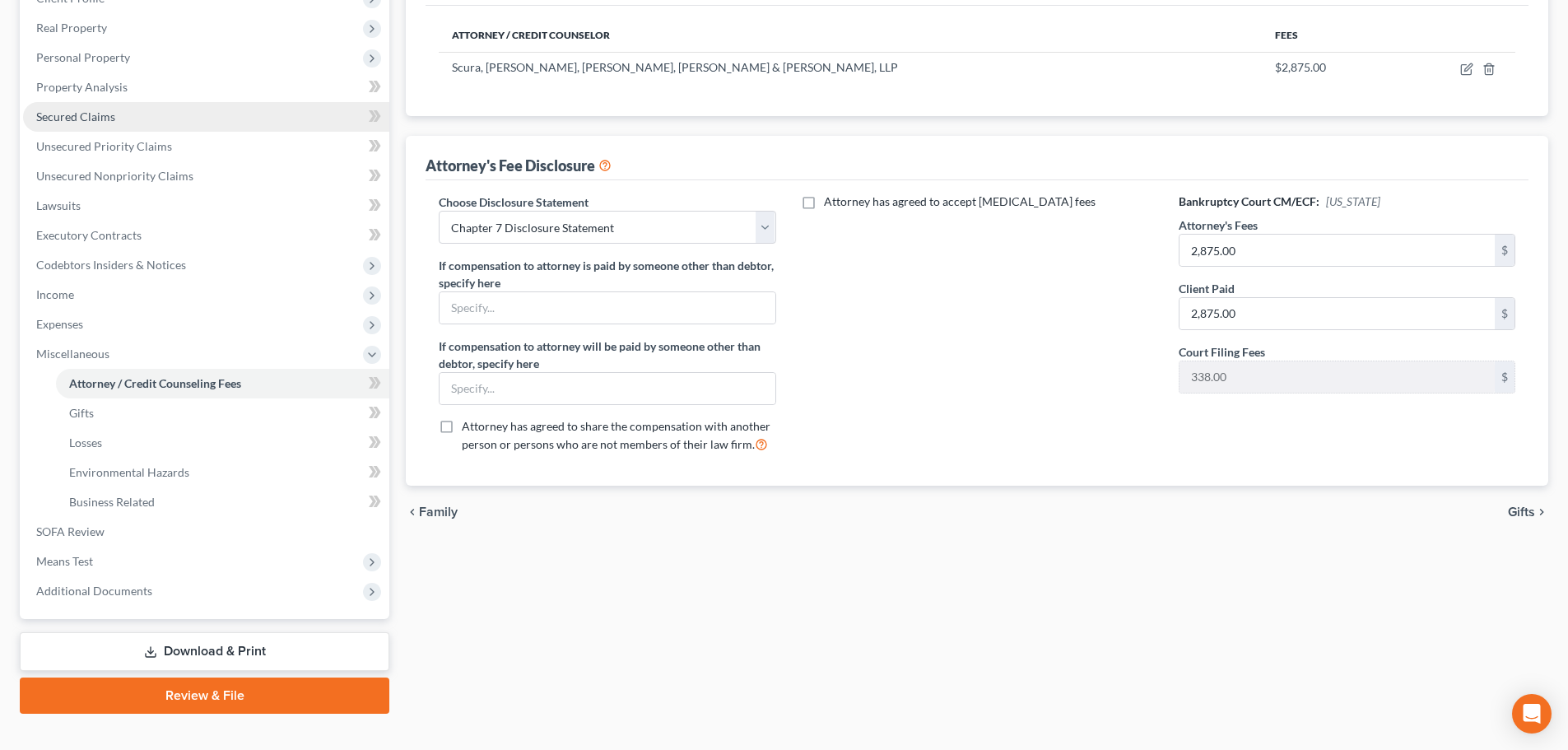
click at [119, 125] on link "Secured Claims" at bounding box center [206, 116] width 366 height 29
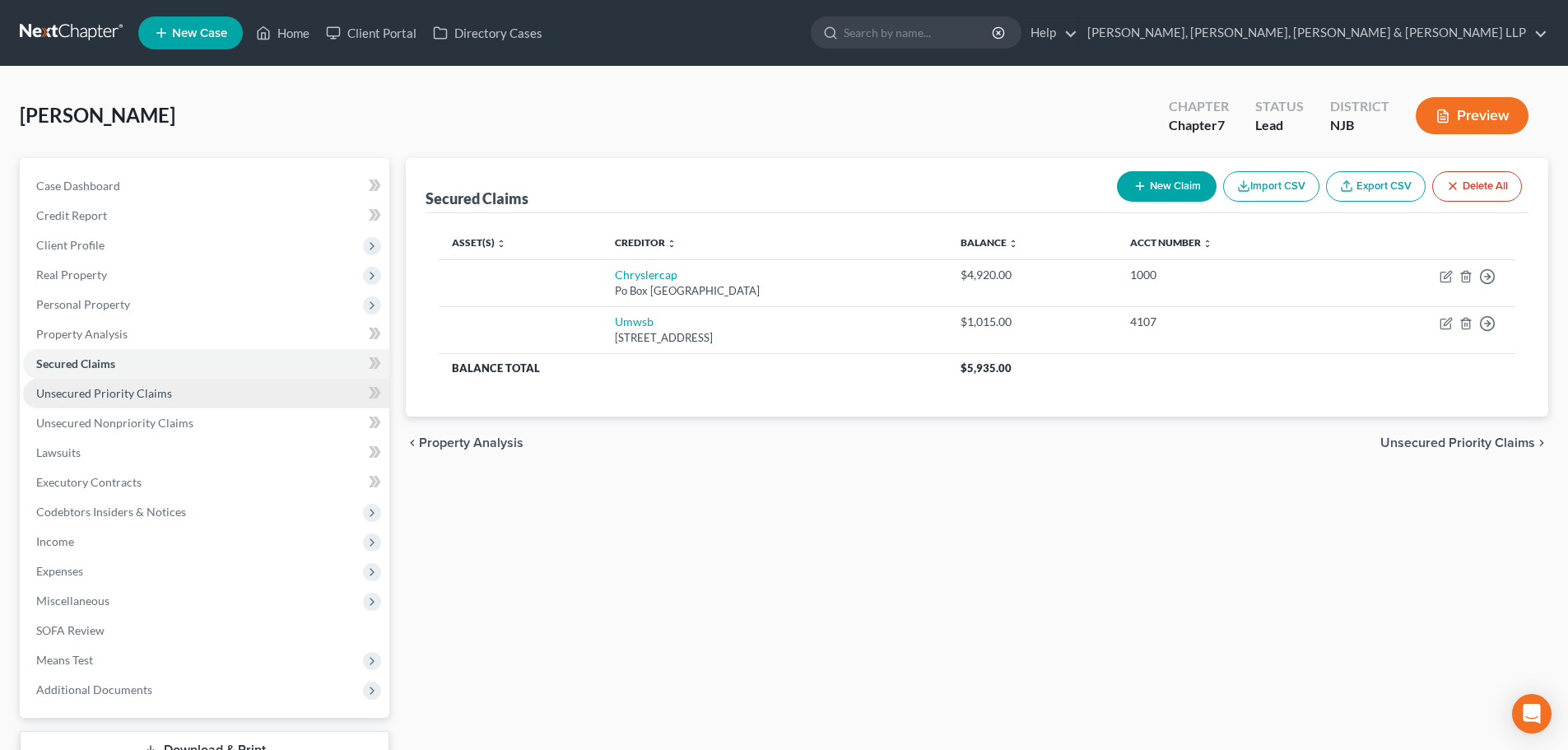
click at [98, 405] on link "Unsecured Priority Claims" at bounding box center [206, 392] width 366 height 29
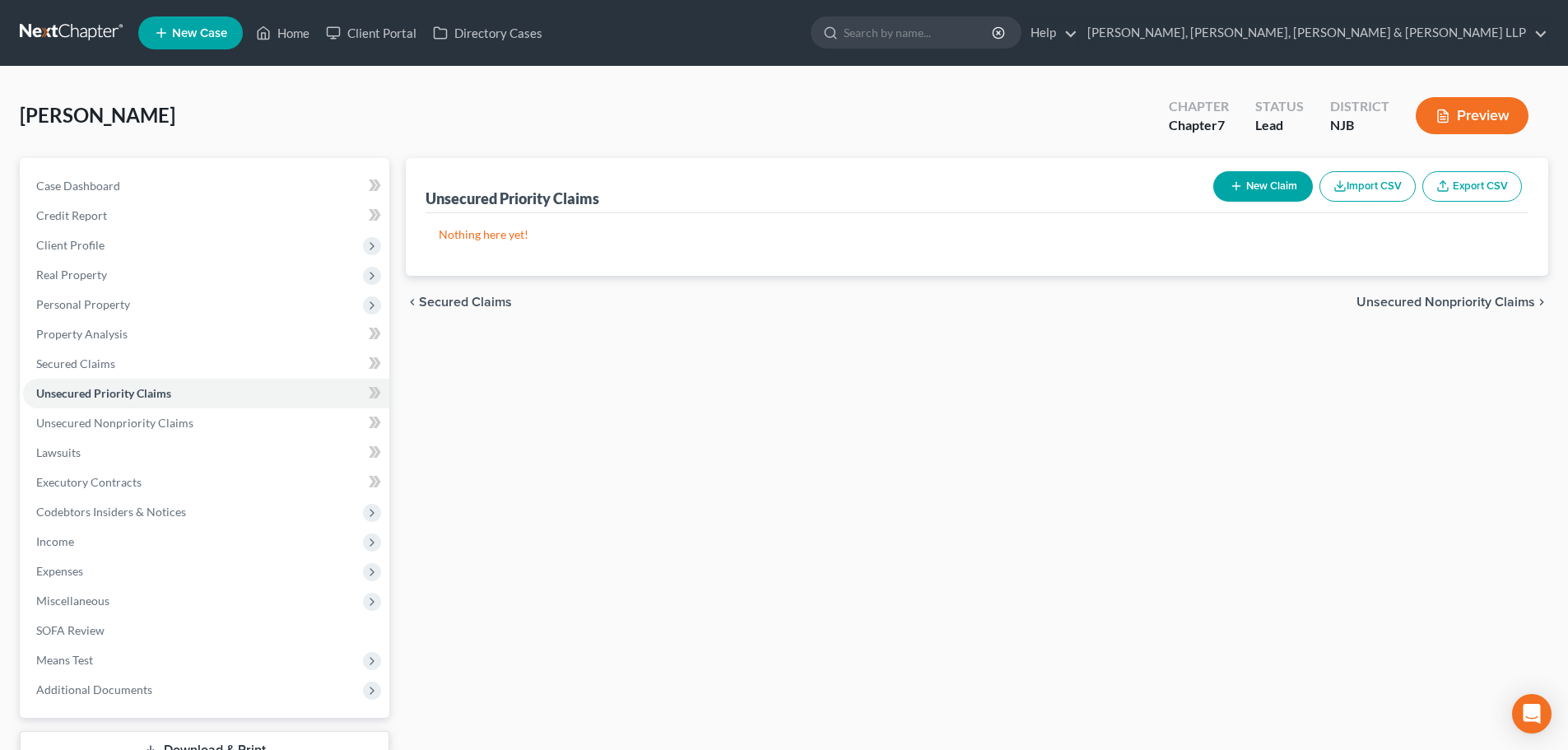
click at [1266, 182] on button "New Claim" at bounding box center [1263, 186] width 100 height 30
select select "0"
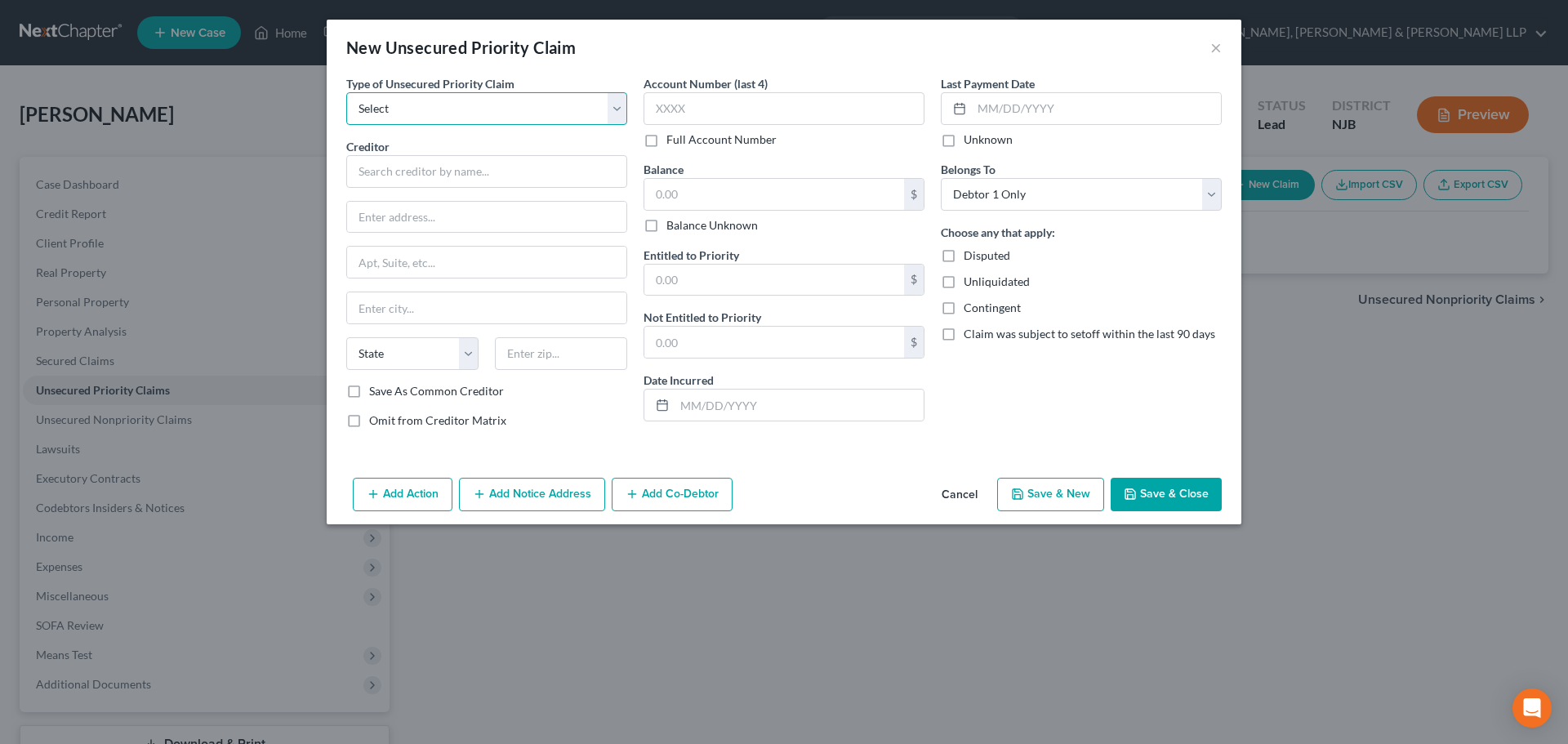
click at [488, 103] on select "Select Taxes & Other Government Units Domestic Support Obligations Extensions o…" at bounding box center [487, 109] width 281 height 33
select select "0"
click at [346, 93] on select "Select Taxes & Other Government Units Domestic Support Obligations Extensions o…" at bounding box center [487, 109] width 281 height 33
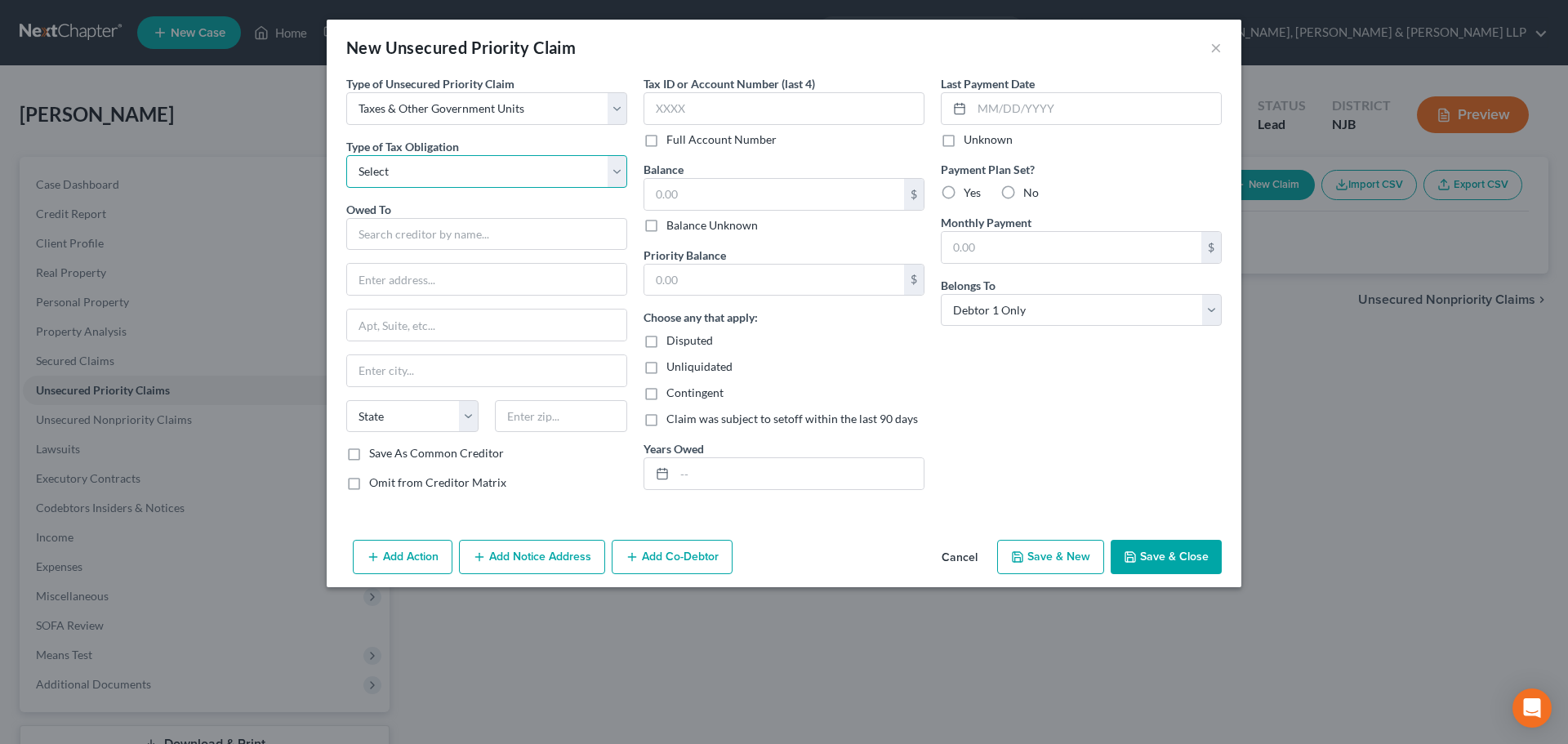
click at [461, 168] on select "Select Federal City State Franchise Tax Board Other" at bounding box center [487, 171] width 281 height 33
select select "0"
click at [346, 155] on select "Select Federal City State Franchise Tax Board Other" at bounding box center [487, 171] width 281 height 33
click at [435, 240] on input "text" at bounding box center [487, 234] width 281 height 33
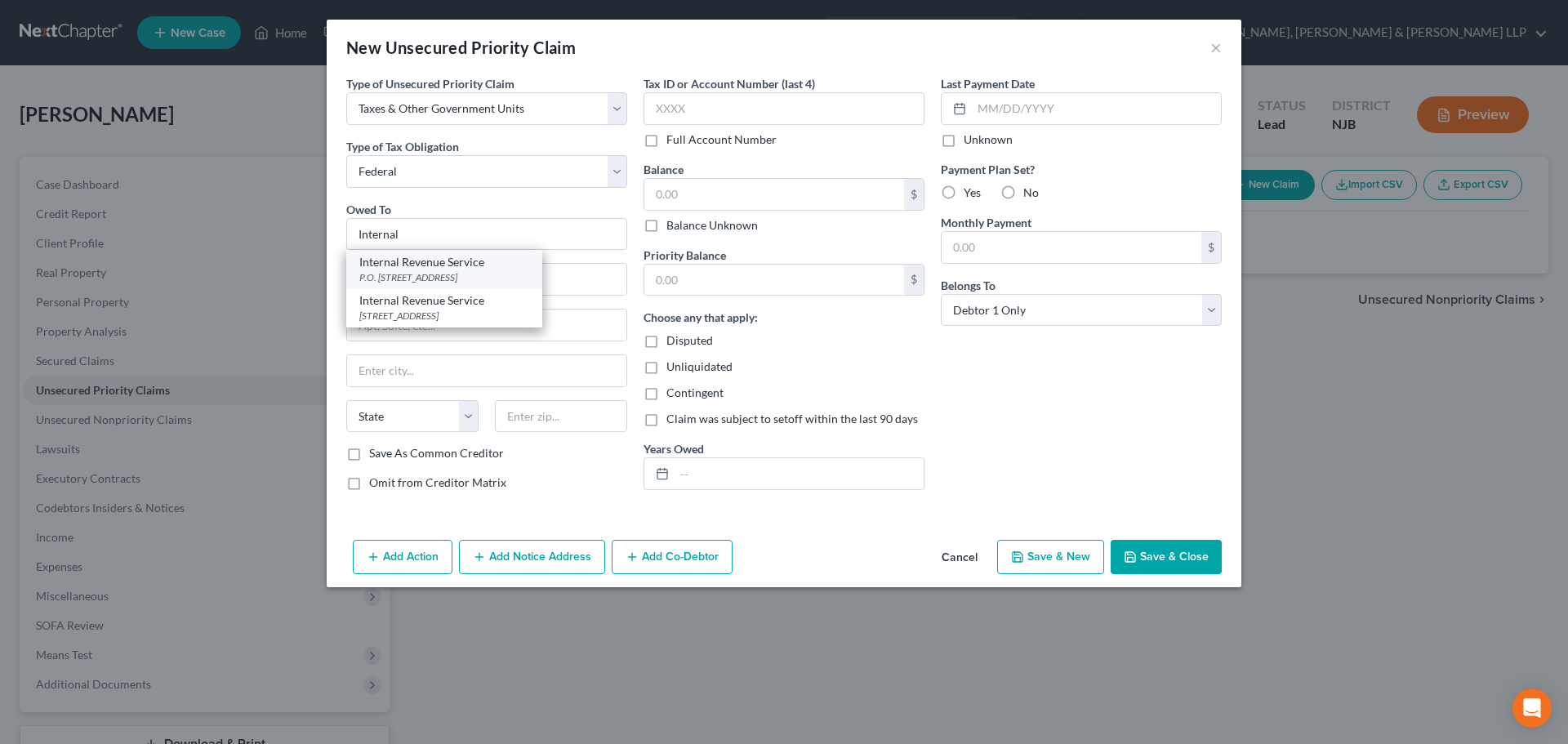
click at [446, 270] on div "Internal Revenue Service" at bounding box center [444, 261] width 169 height 16
type input "Internal Revenue Service"
type input "P.O. Box 7346"
type input "Philadelphia"
select select "39"
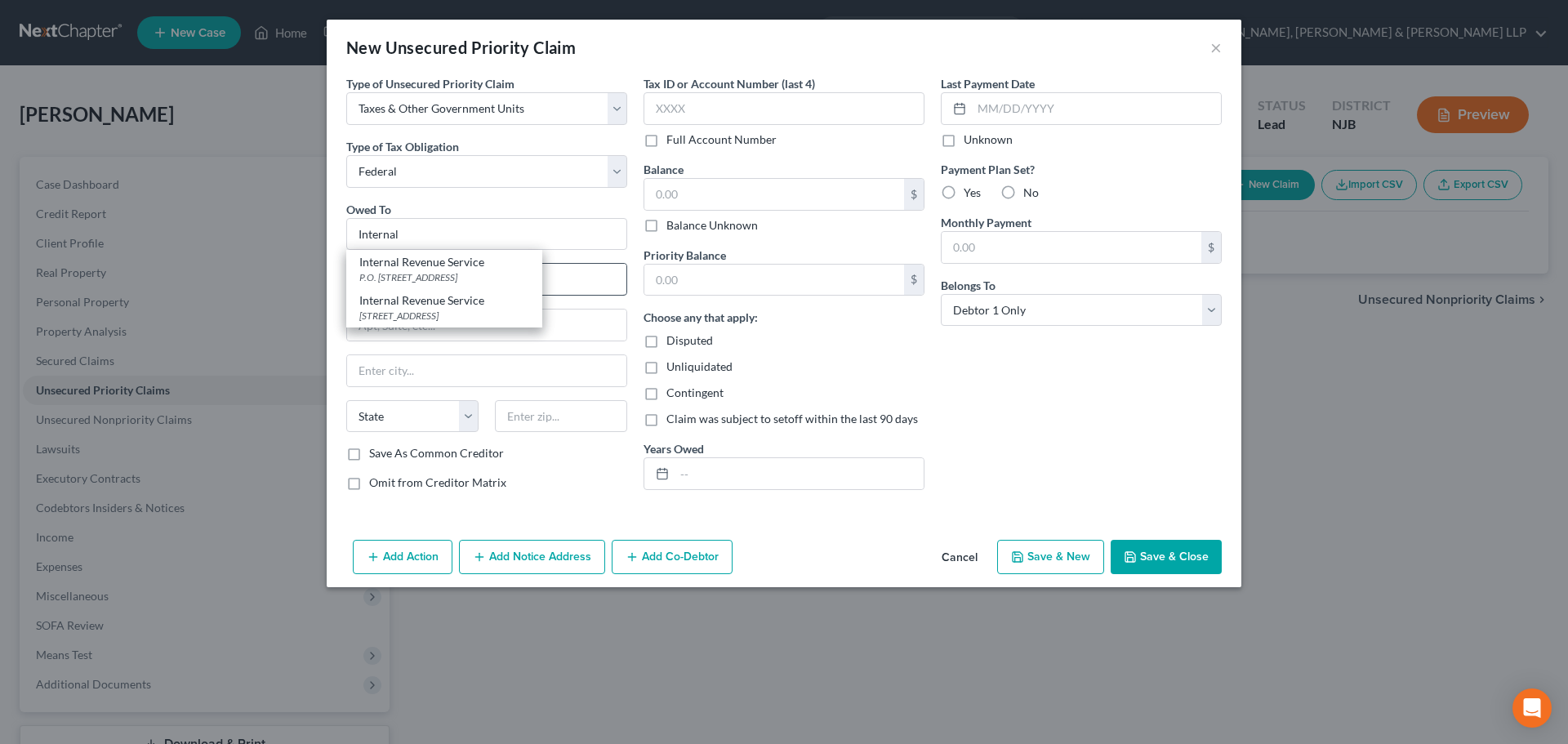
type input "19101"
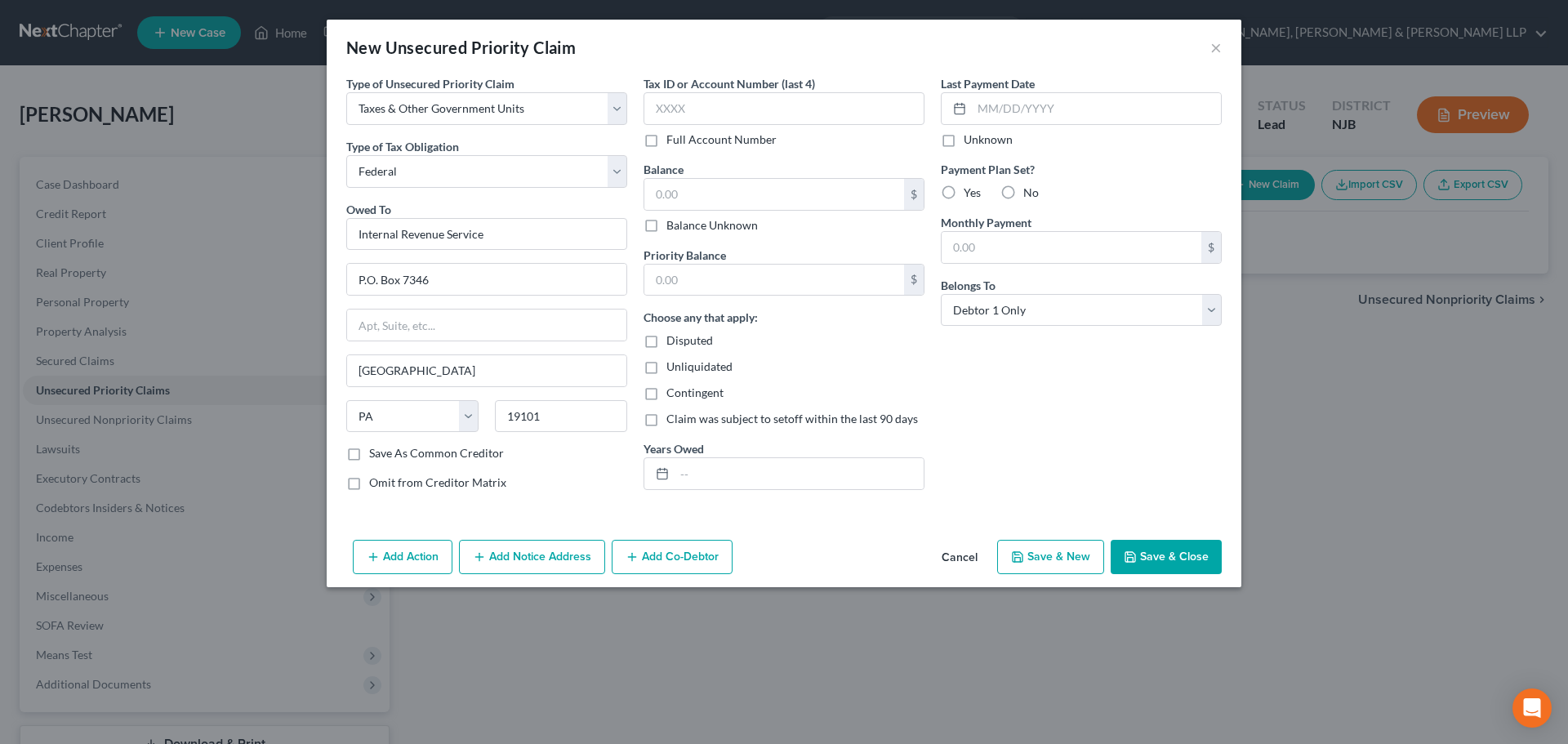
click at [1181, 554] on button "Save & Close" at bounding box center [1165, 557] width 111 height 35
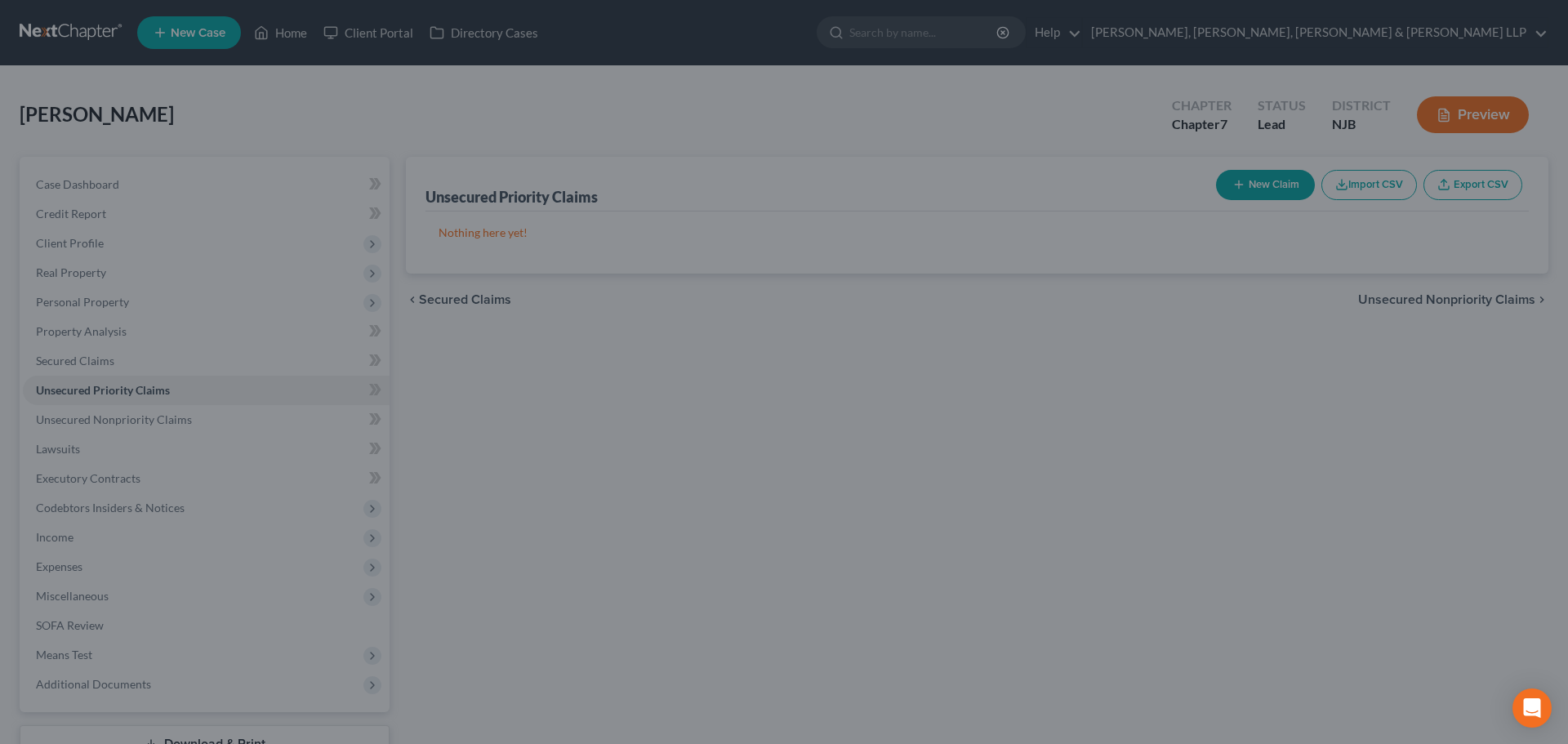
type input "0.00"
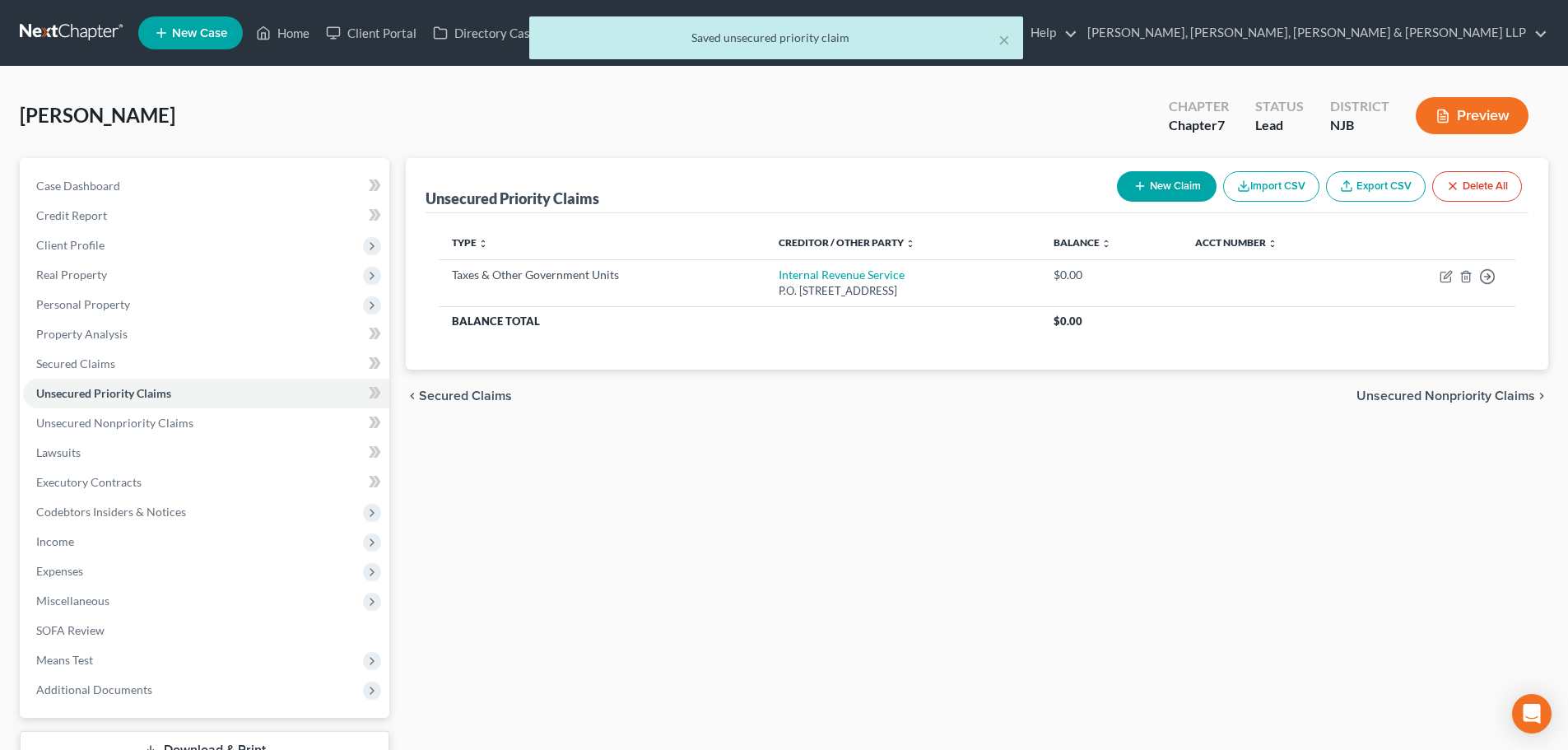
click at [1159, 192] on button "New Claim" at bounding box center [1167, 186] width 100 height 30
select select "0"
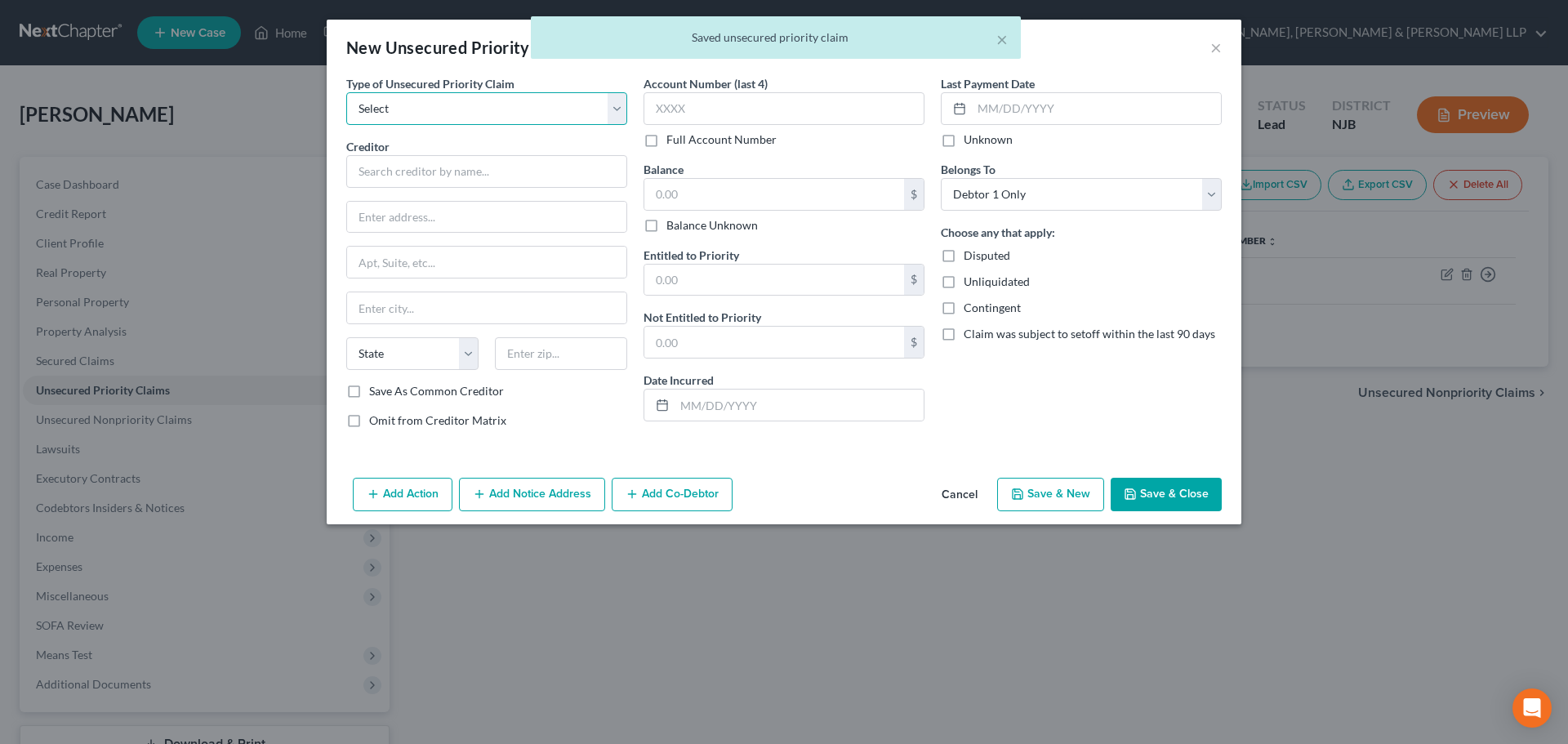
click at [558, 106] on select "Select Taxes & Other Government Units Domestic Support Obligations Extensions o…" at bounding box center [487, 109] width 281 height 33
select select "0"
click at [346, 93] on select "Select Taxes & Other Government Units Domestic Support Obligations Extensions o…" at bounding box center [487, 109] width 281 height 33
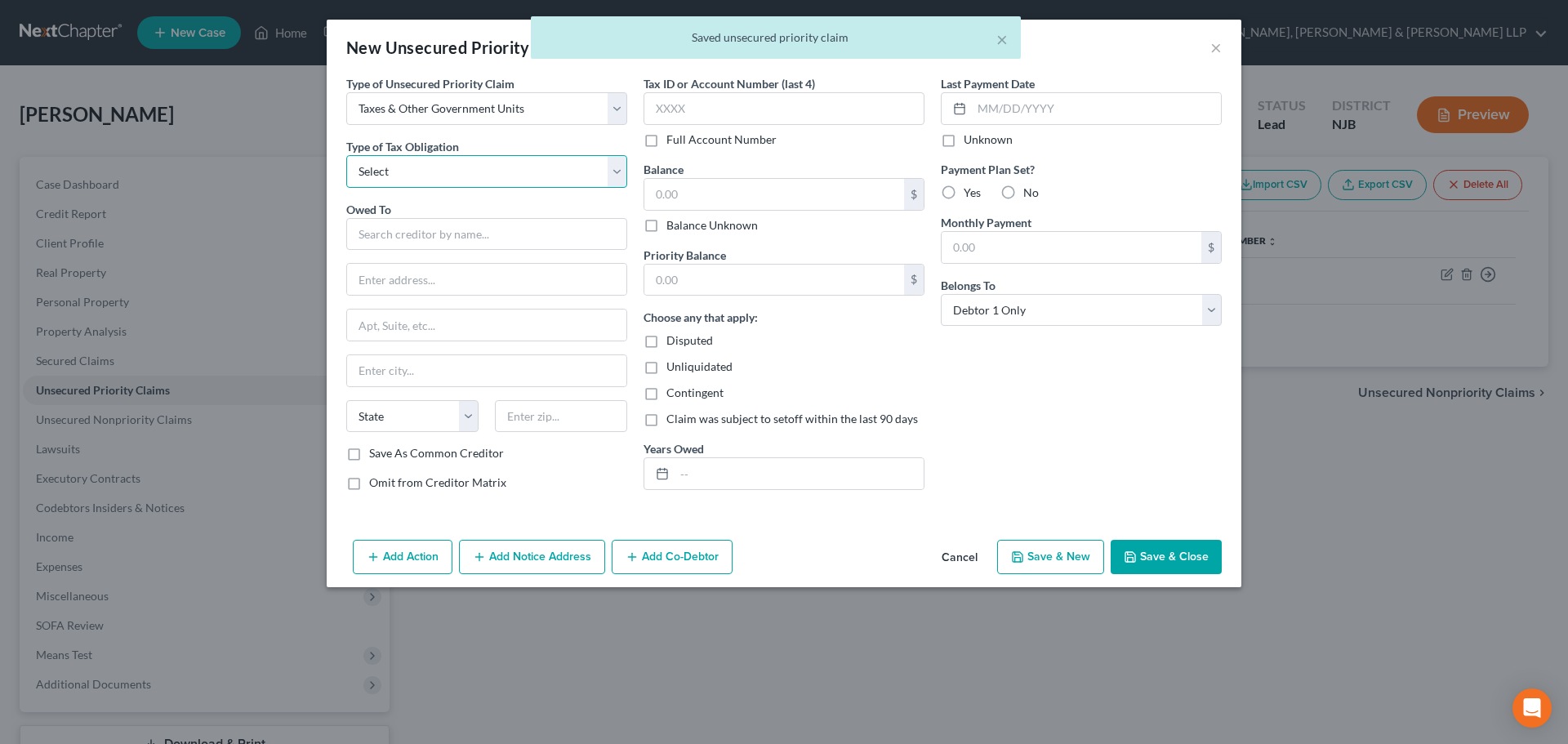
drag, startPoint x: 462, startPoint y: 173, endPoint x: 458, endPoint y: 186, distance: 13.6
click at [462, 173] on select "Select Federal City State Franchise Tax Board Other" at bounding box center [487, 171] width 281 height 33
select select "2"
click at [346, 155] on select "Select Federal City State Franchise Tax Board Other" at bounding box center [487, 171] width 281 height 33
click at [416, 238] on input "text" at bounding box center [487, 234] width 281 height 33
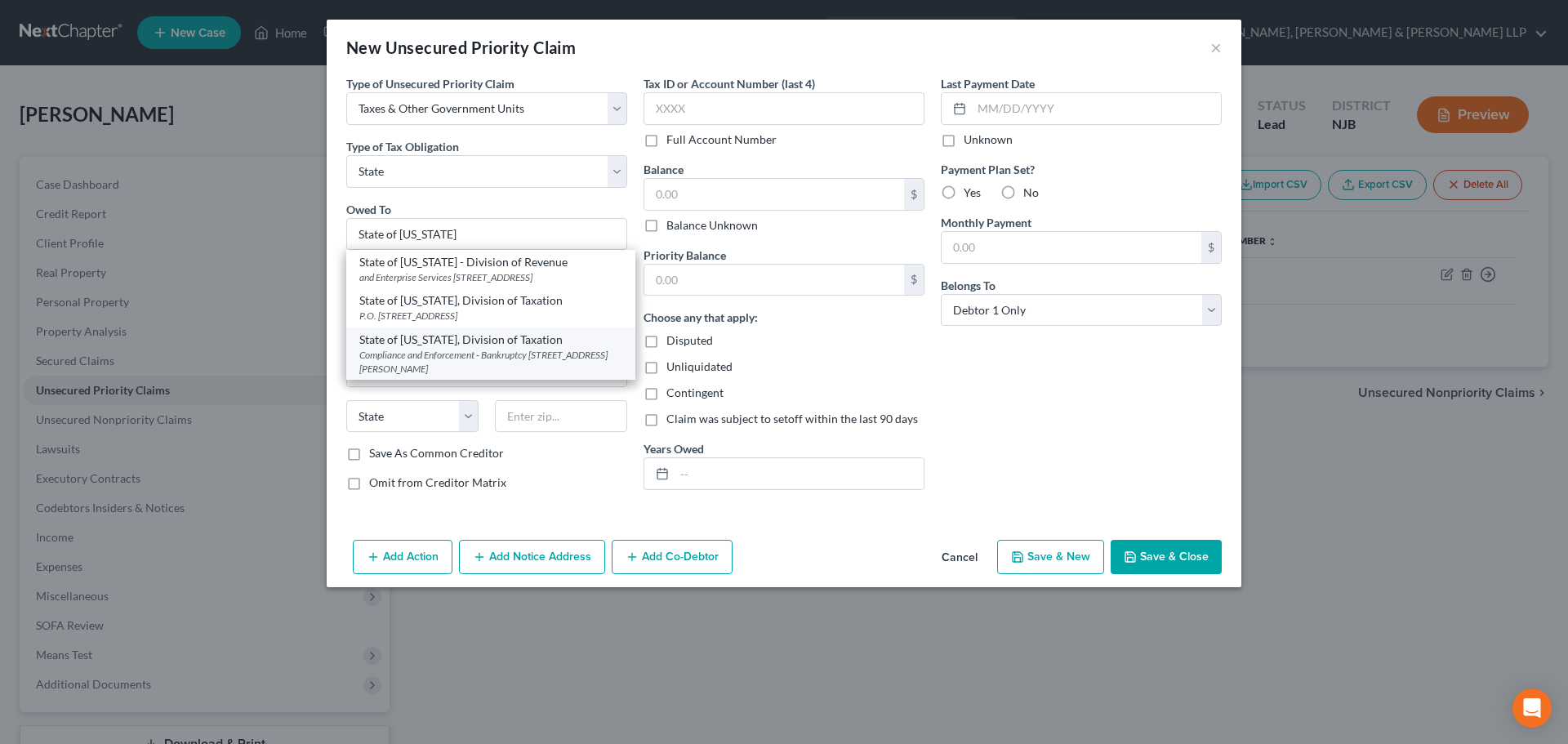
click at [542, 370] on div "Compliance and Enforcement - Bankruptcy [STREET_ADDRESS][PERSON_NAME]" at bounding box center [491, 362] width 263 height 28
type input "State of [US_STATE], Division of Taxation"
type input "Compliance and Enforcement - Bankruptcy Unit"
type input "3 John Fitch Way, 5th Floor, Po box 245"
type input "Trenton"
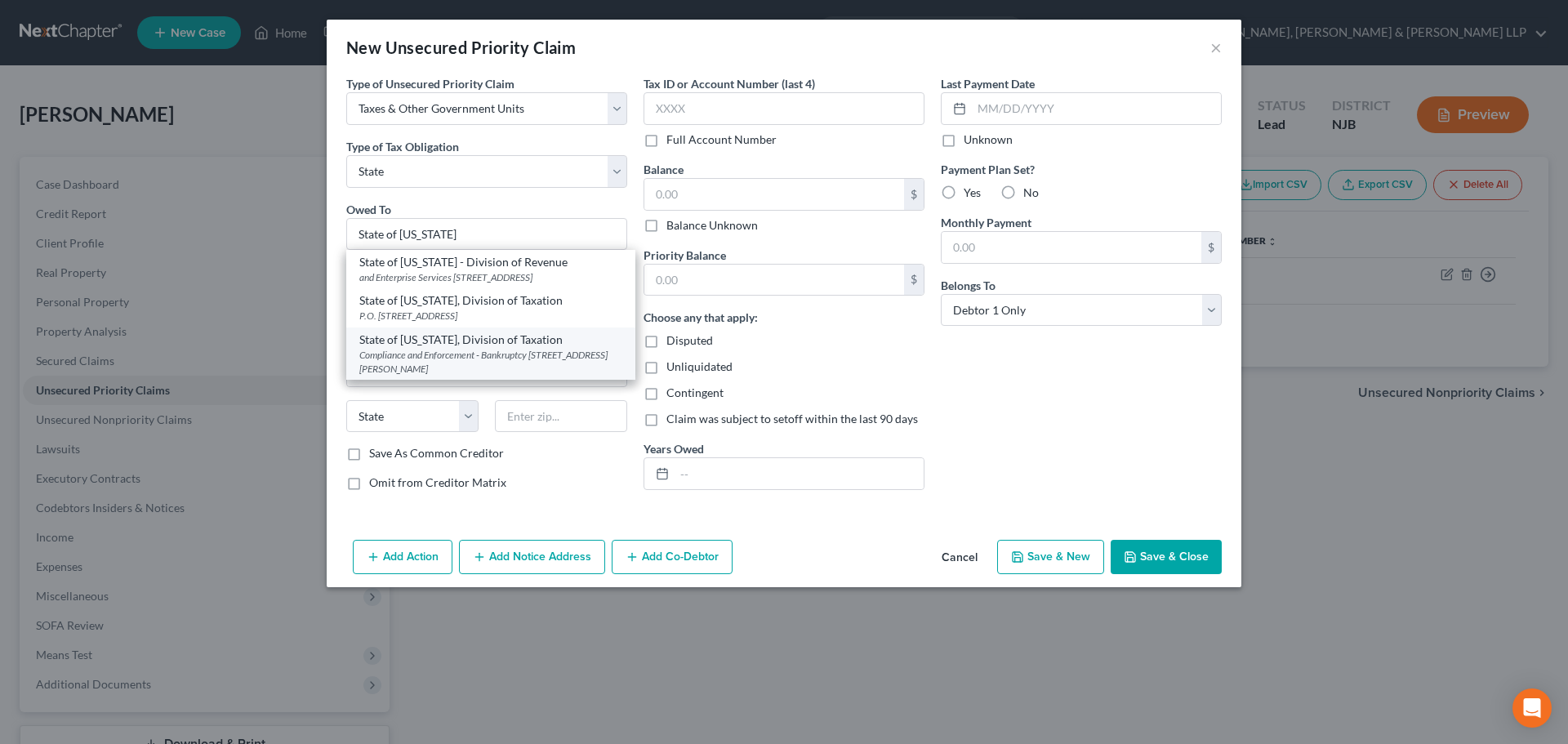
select select "33"
type input "08695"
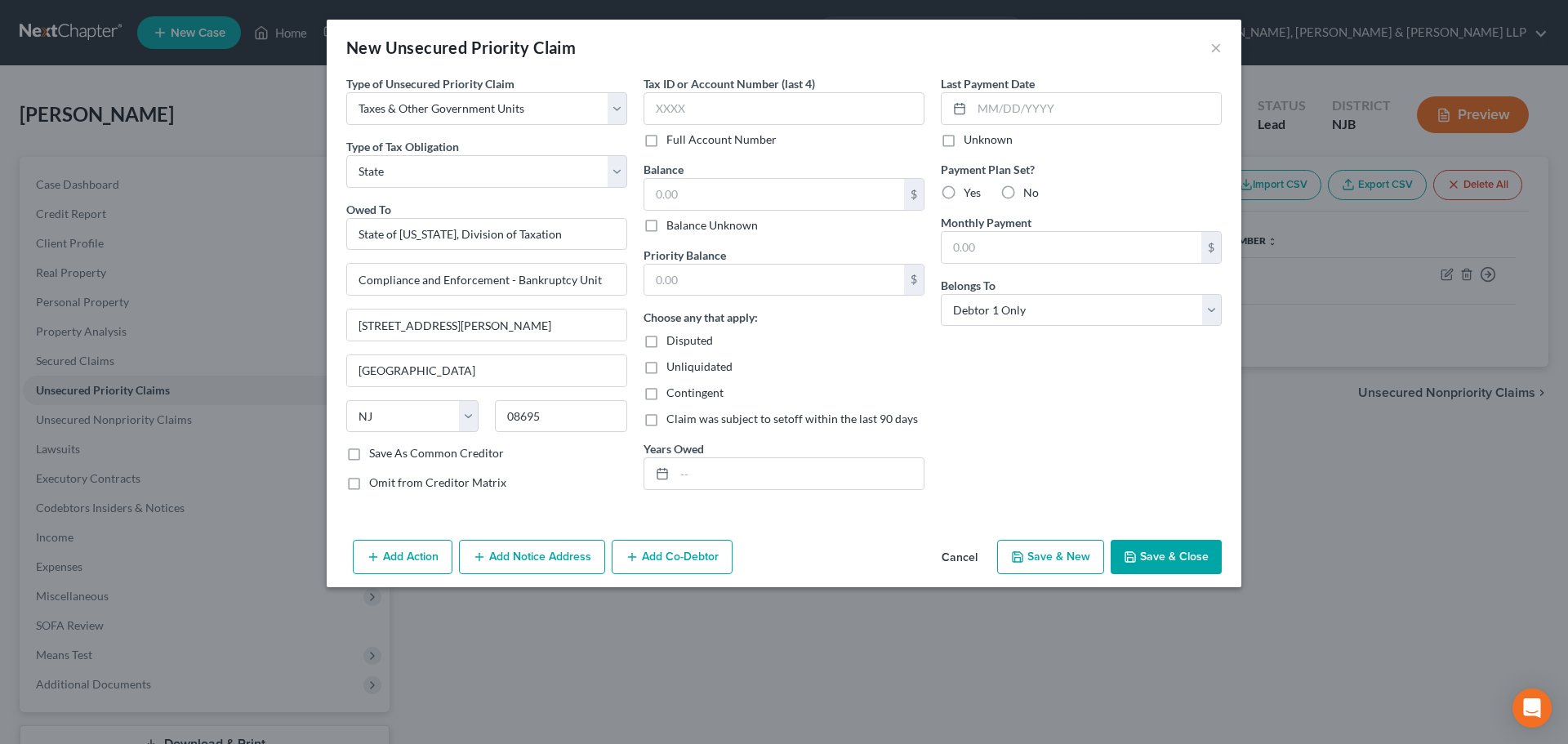
click at [1154, 544] on button "Save & Close" at bounding box center [1165, 557] width 111 height 35
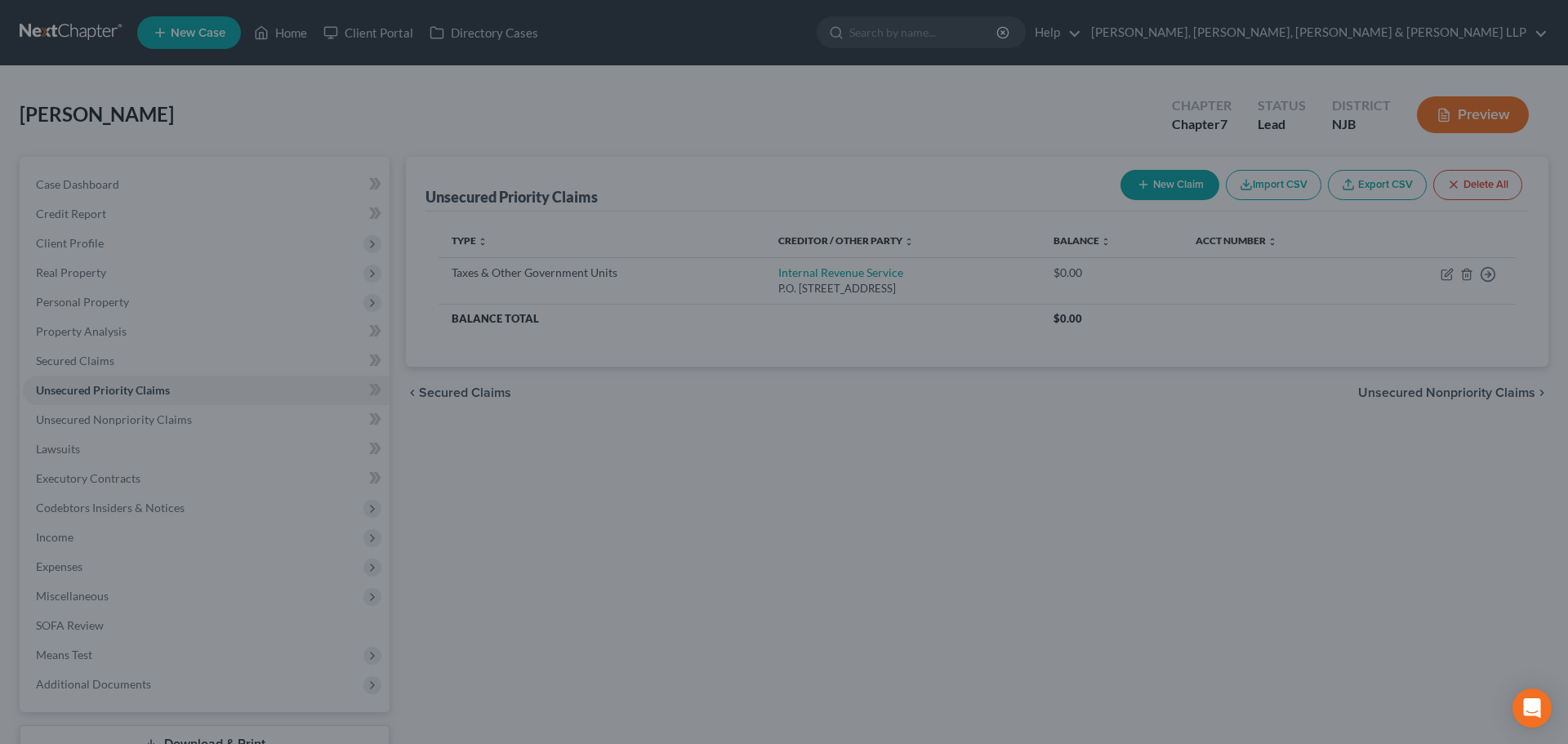
type input "0.00"
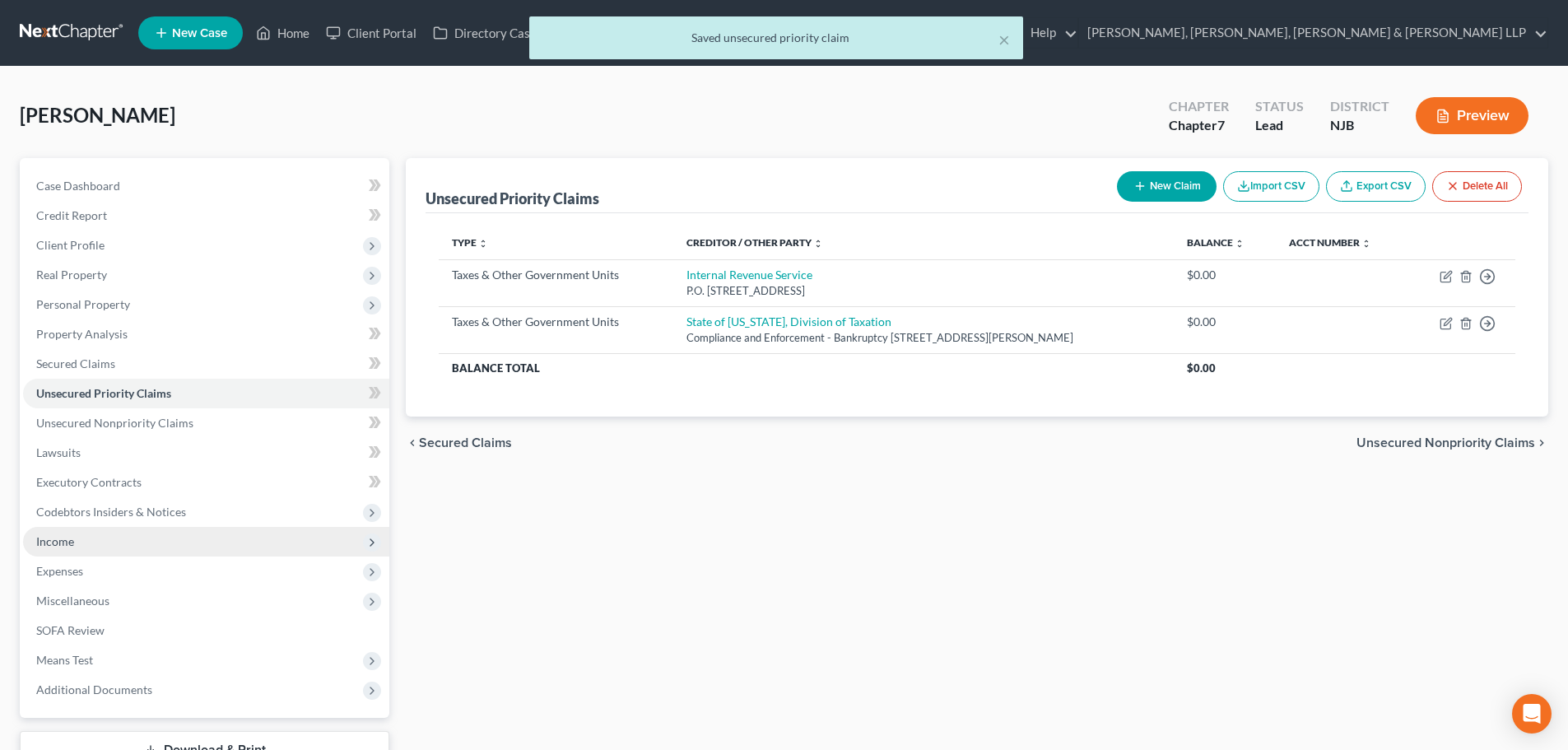
click at [100, 531] on span "Income" at bounding box center [206, 541] width 366 height 29
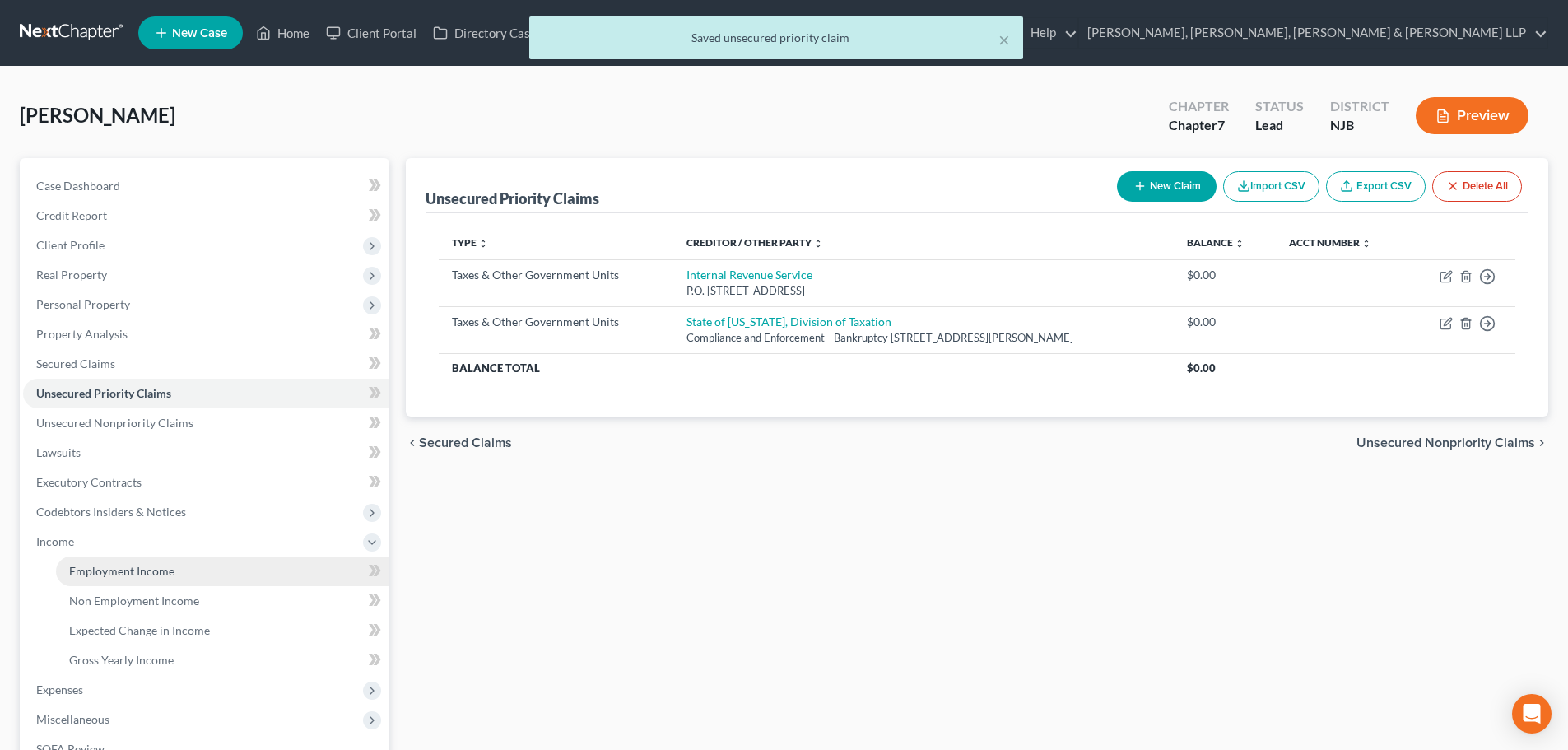
click at [107, 564] on span "Employment Income" at bounding box center [122, 571] width 106 height 14
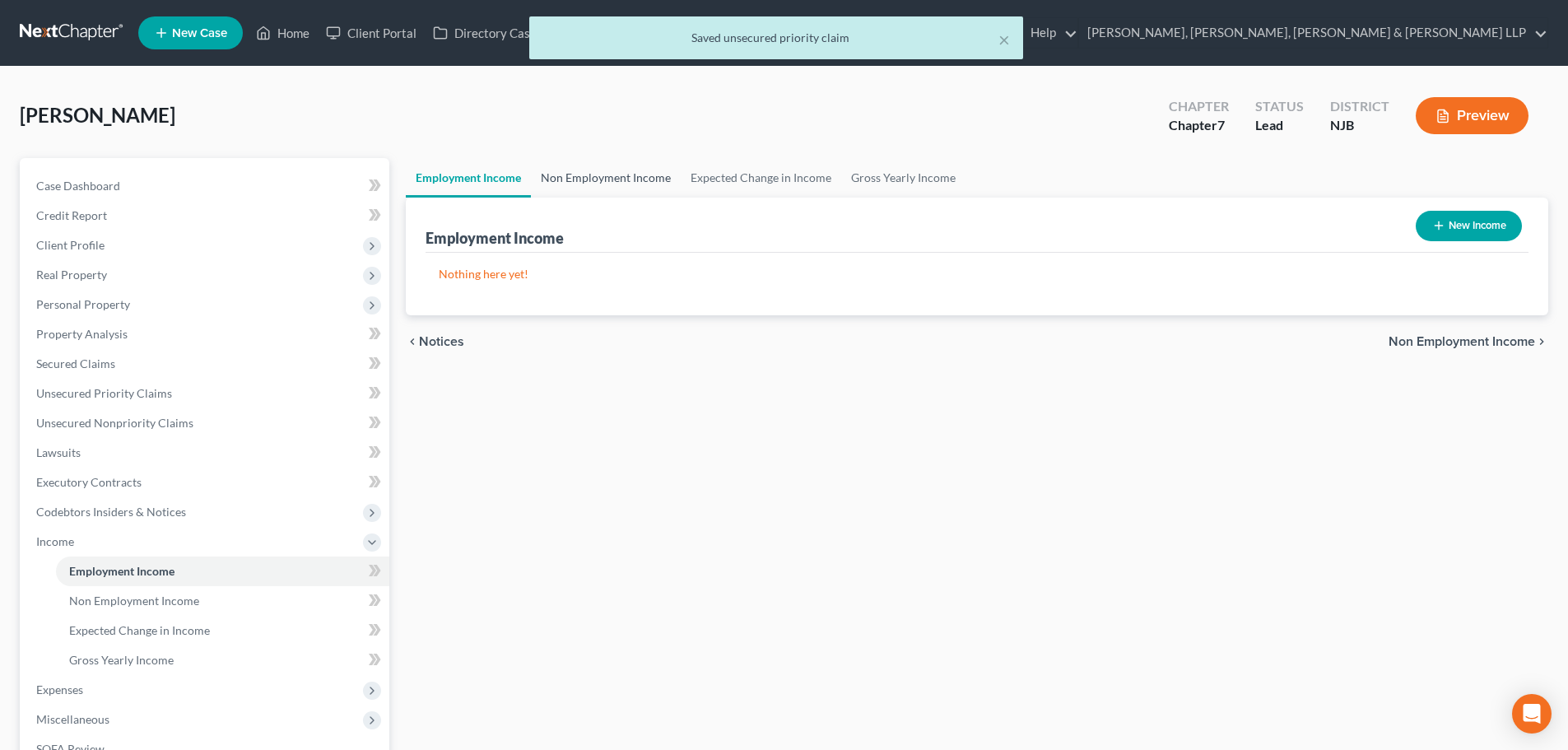
click at [604, 181] on link "Non Employment Income" at bounding box center [606, 177] width 150 height 40
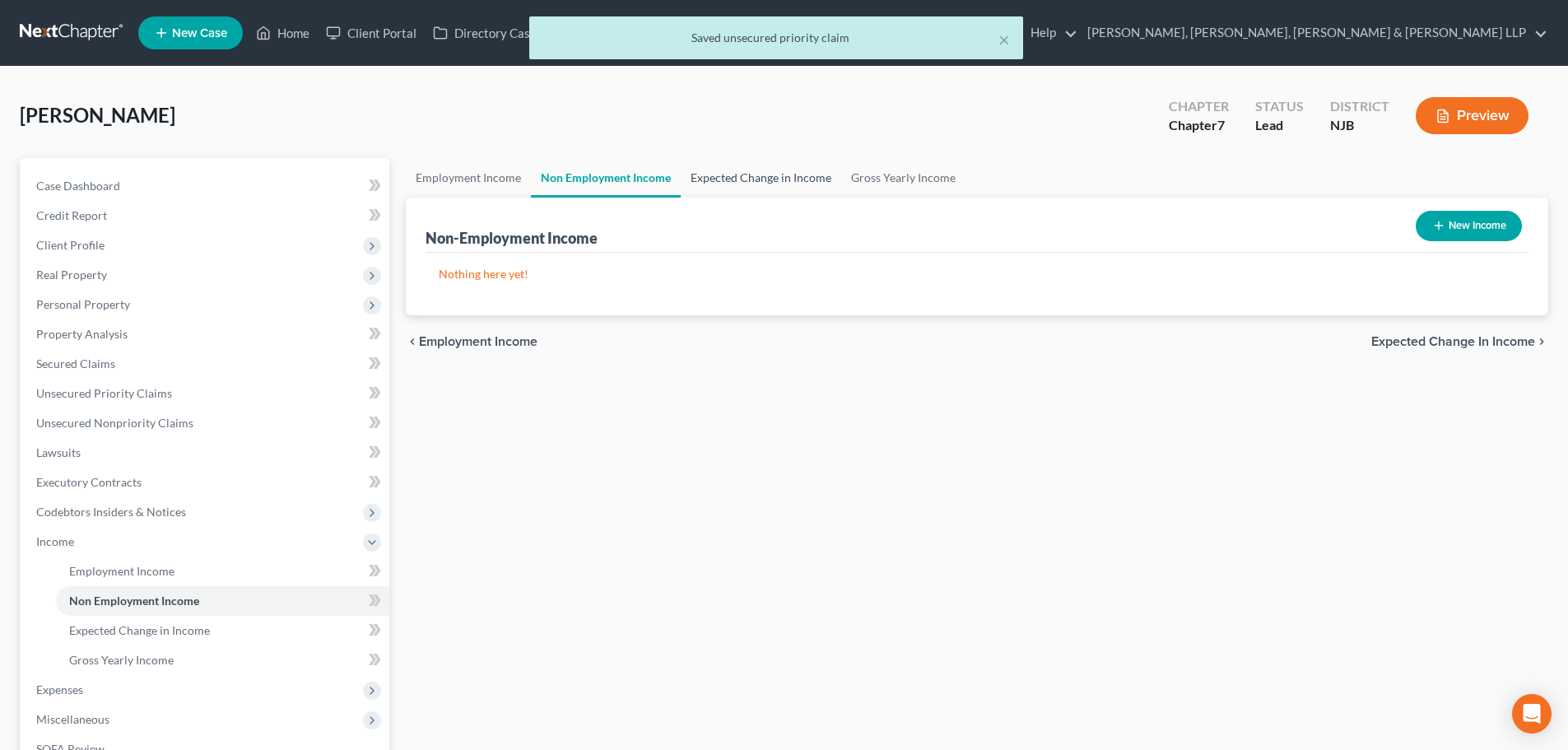
drag, startPoint x: 744, startPoint y: 188, endPoint x: 902, endPoint y: 184, distance: 158.1
click at [744, 187] on link "Expected Change in Income" at bounding box center [760, 177] width 160 height 40
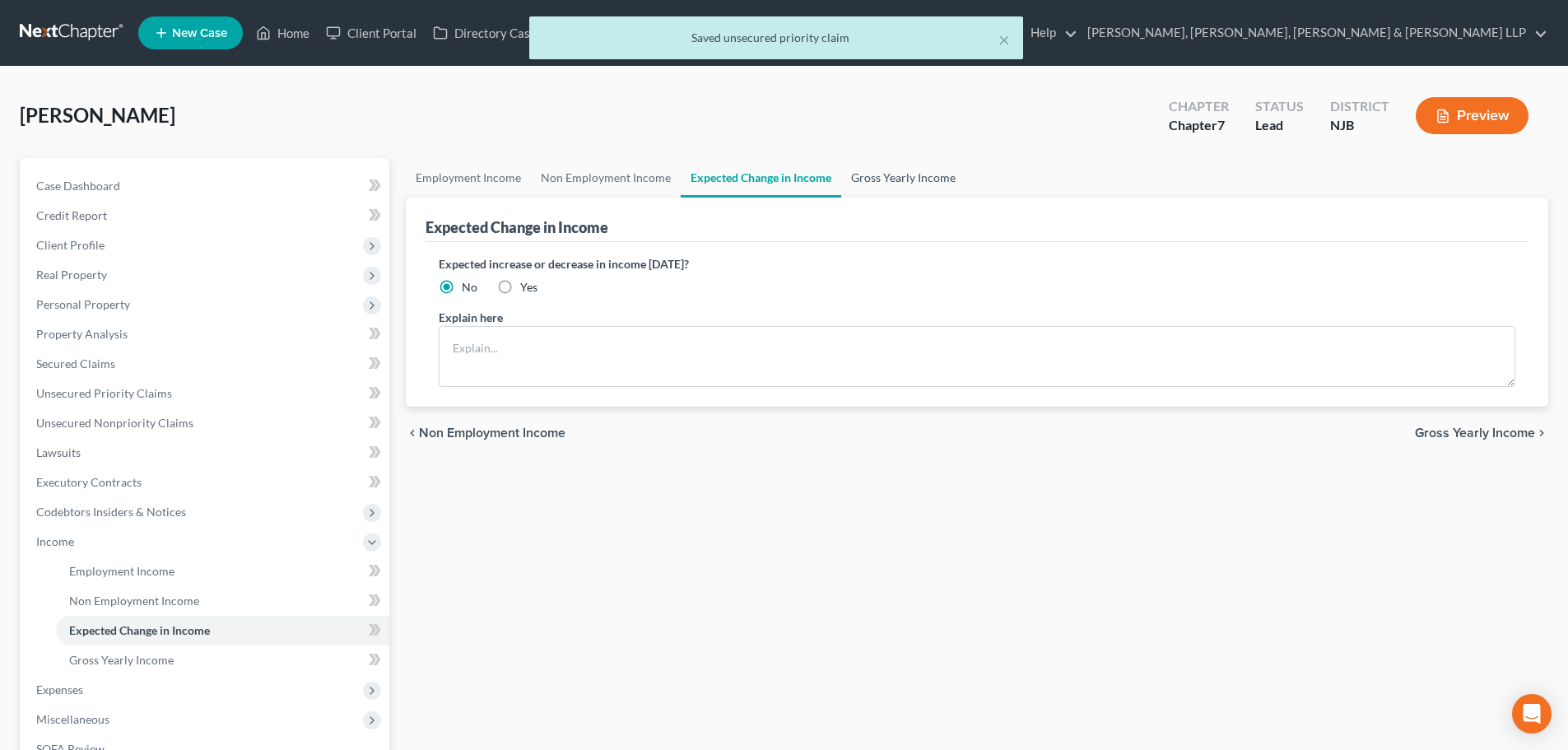
click at [918, 181] on link "Gross Yearly Income" at bounding box center [904, 177] width 125 height 40
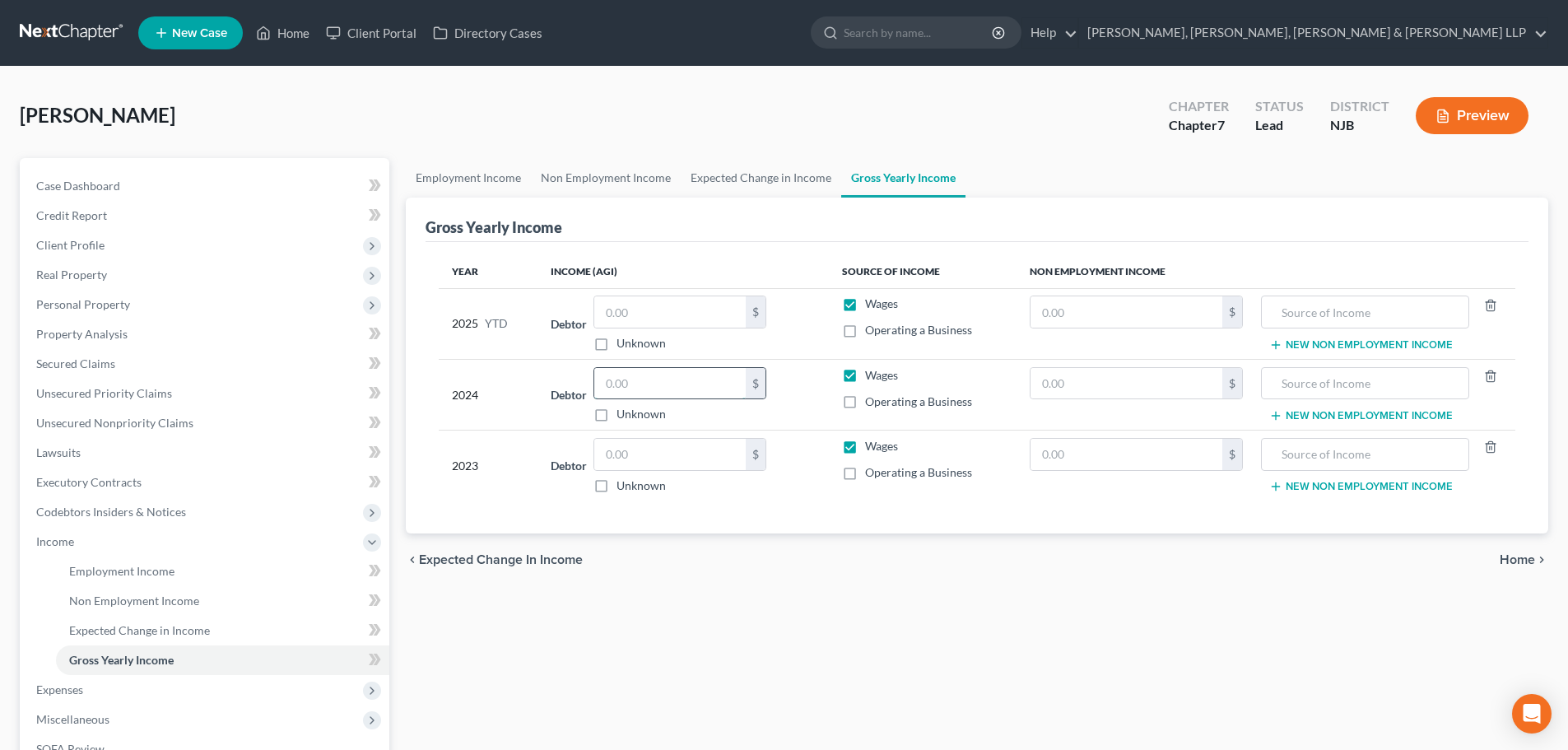
click at [623, 387] on input "text" at bounding box center [670, 383] width 152 height 31
click at [1047, 383] on input "text" at bounding box center [1126, 383] width 192 height 31
type input "27,056.00"
click at [1420, 398] on input "text" at bounding box center [1364, 383] width 190 height 31
type input "Social Security Income"
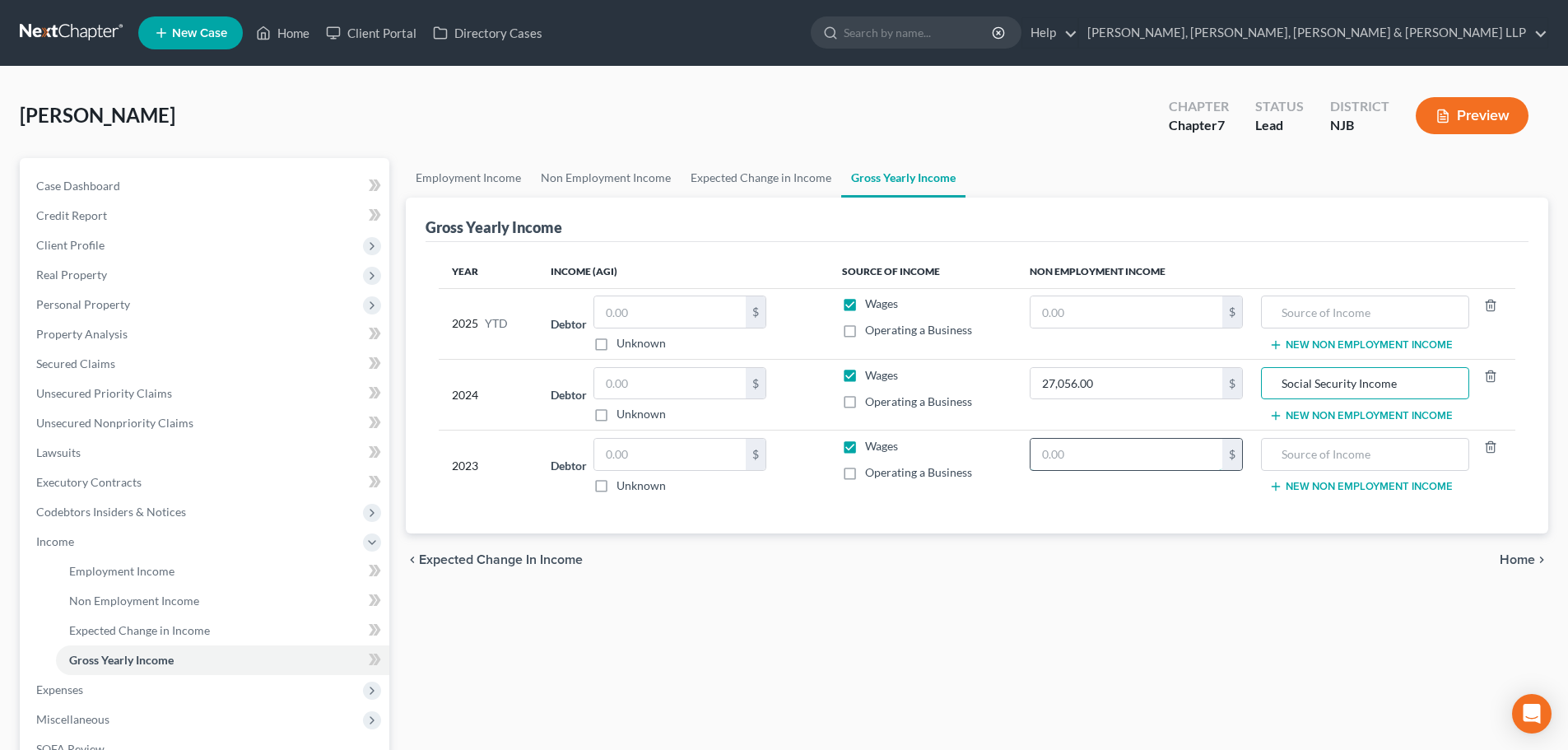
click at [1087, 441] on input "text" at bounding box center [1126, 454] width 192 height 31
type input "26,215.00"
drag, startPoint x: 1406, startPoint y: 387, endPoint x: 1211, endPoint y: 383, distance: 195.0
click at [1211, 383] on tr "2024 Debtor $ Unknown Balance Undetermined $ Unknown Wages Operating a Business…" at bounding box center [976, 393] width 1076 height 71
click at [1311, 458] on input "text" at bounding box center [1364, 454] width 190 height 31
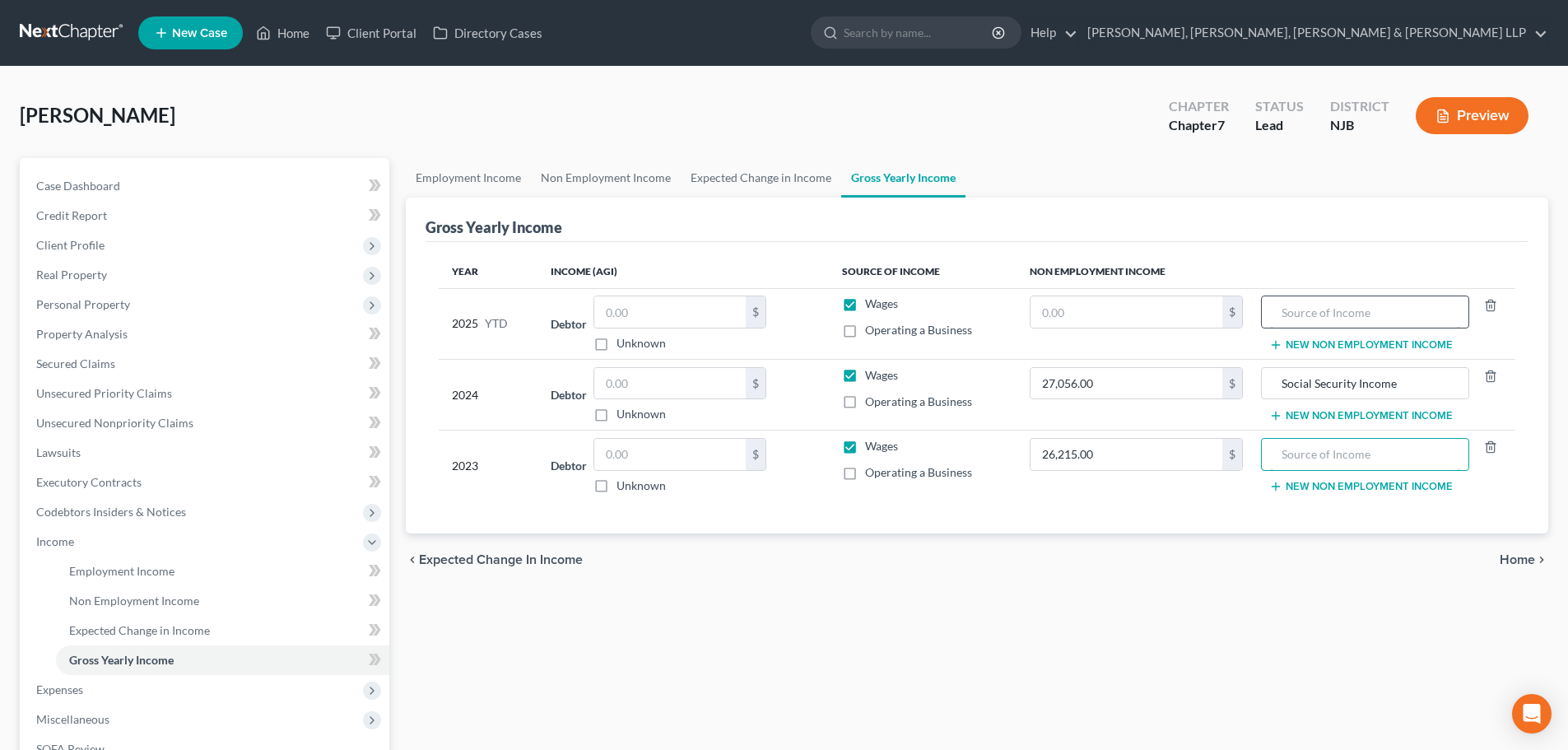
paste input "Social Security Income"
type input "Social Security Income"
click at [1331, 300] on input "text" at bounding box center [1364, 311] width 190 height 31
paste input "Social Security Income"
type input "Social Security Income"
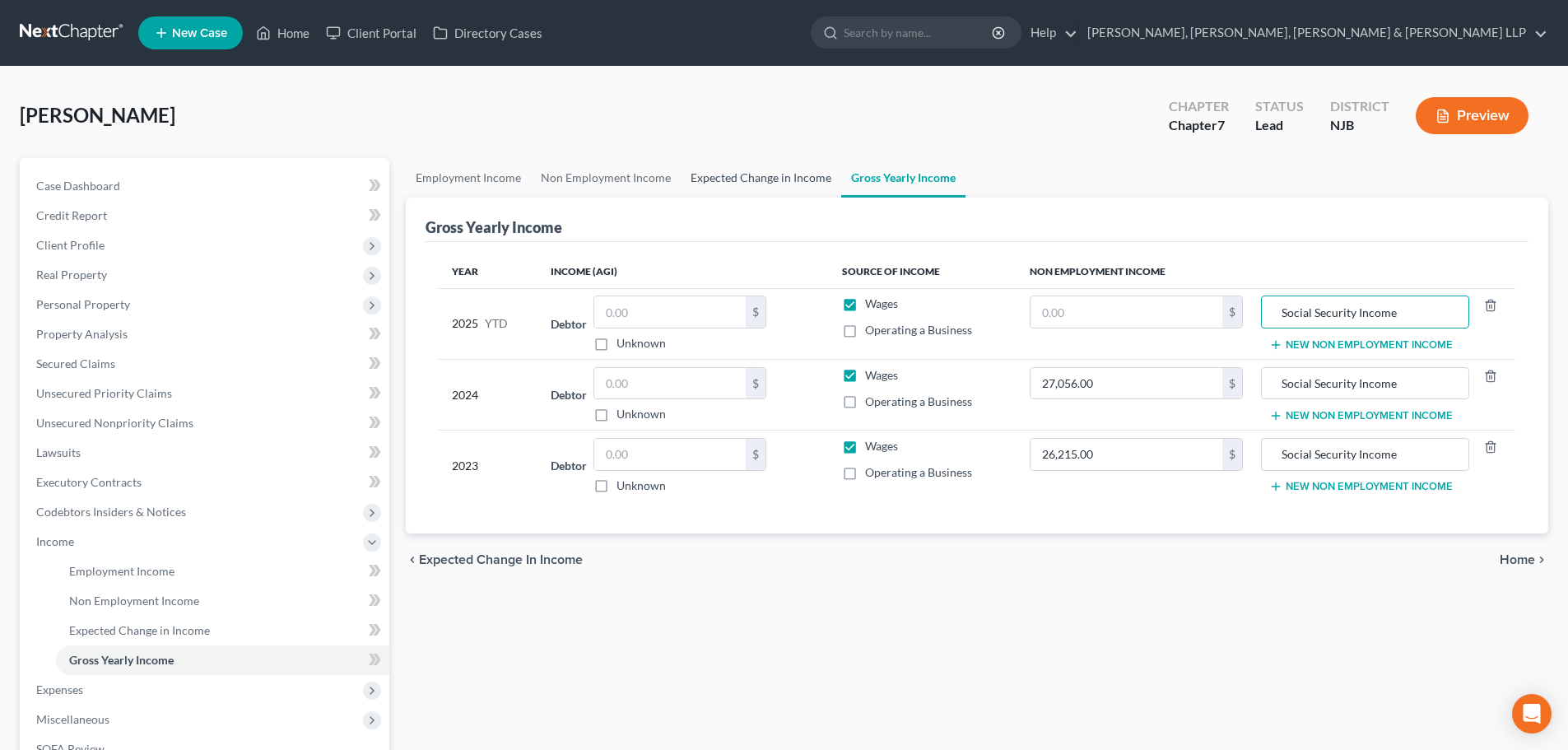
click at [758, 176] on link "Expected Change in Income" at bounding box center [760, 177] width 160 height 40
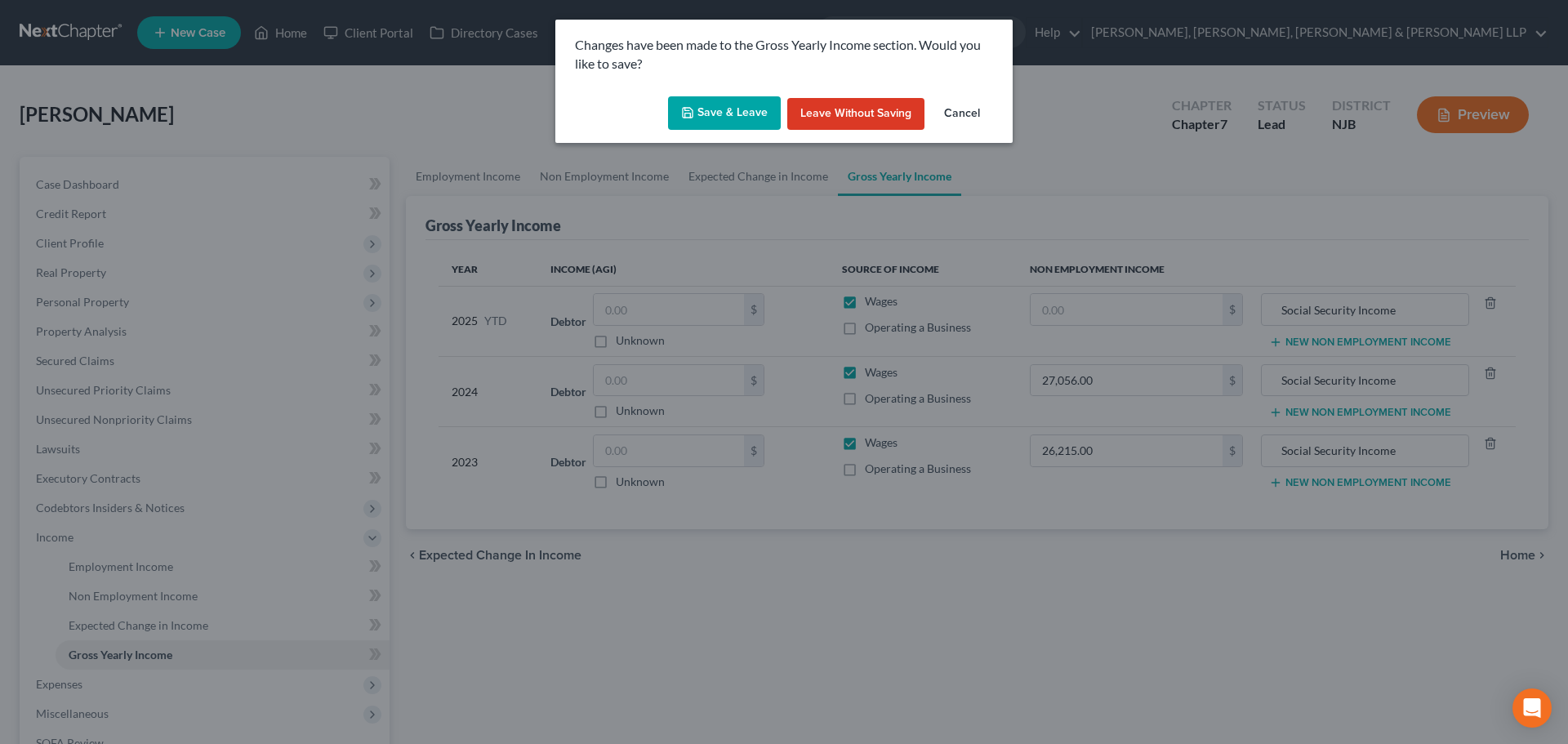
click at [771, 115] on button "Save & Leave" at bounding box center [725, 113] width 112 height 35
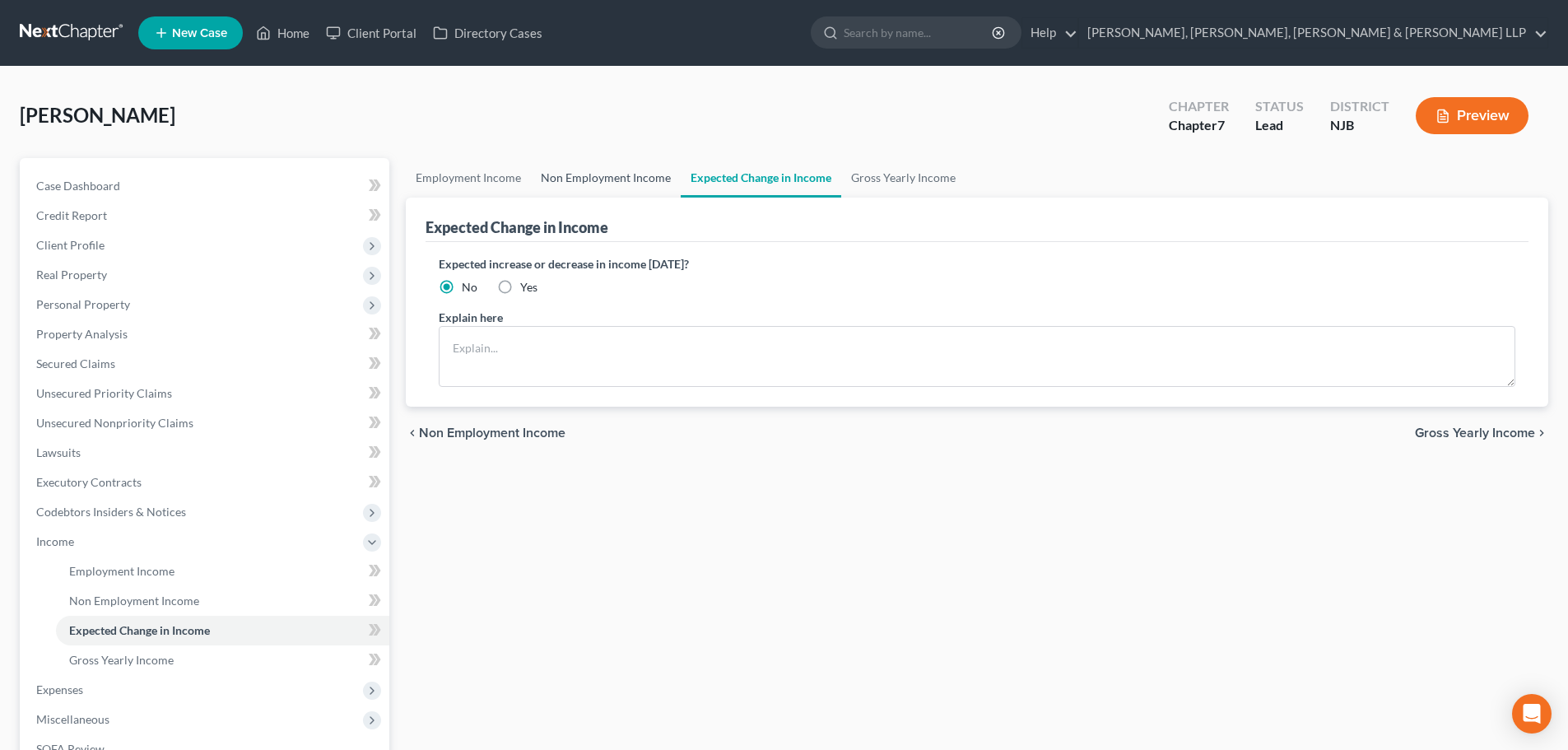
click at [622, 174] on link "Non Employment Income" at bounding box center [606, 177] width 150 height 40
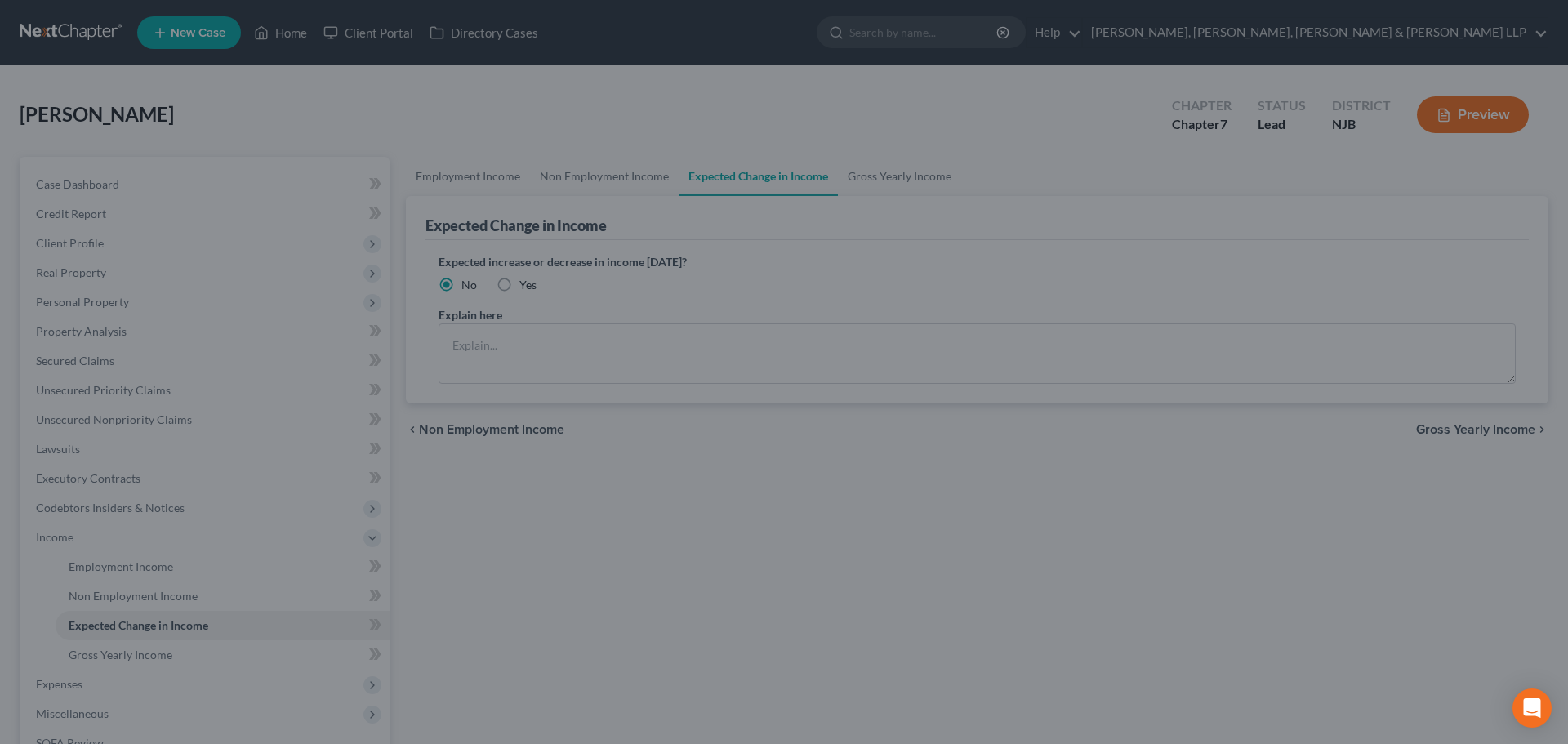
click at [637, 199] on div at bounding box center [784, 372] width 1568 height 744
click at [878, 178] on div at bounding box center [784, 372] width 1568 height 744
click at [765, 456] on div at bounding box center [784, 372] width 1568 height 744
click at [300, 167] on div at bounding box center [784, 372] width 1568 height 744
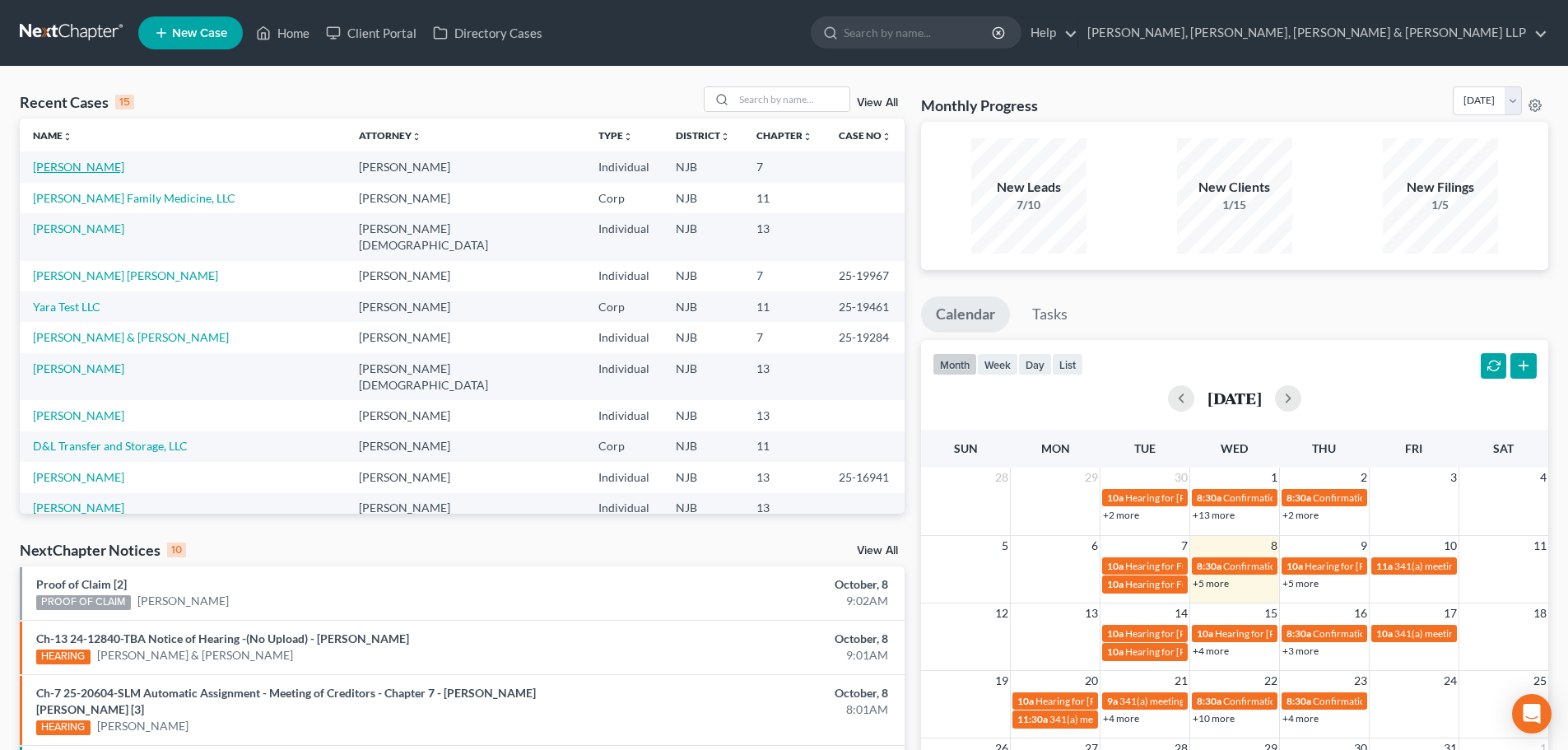
click at [84, 170] on link "[PERSON_NAME]" at bounding box center [78, 166] width 92 height 14
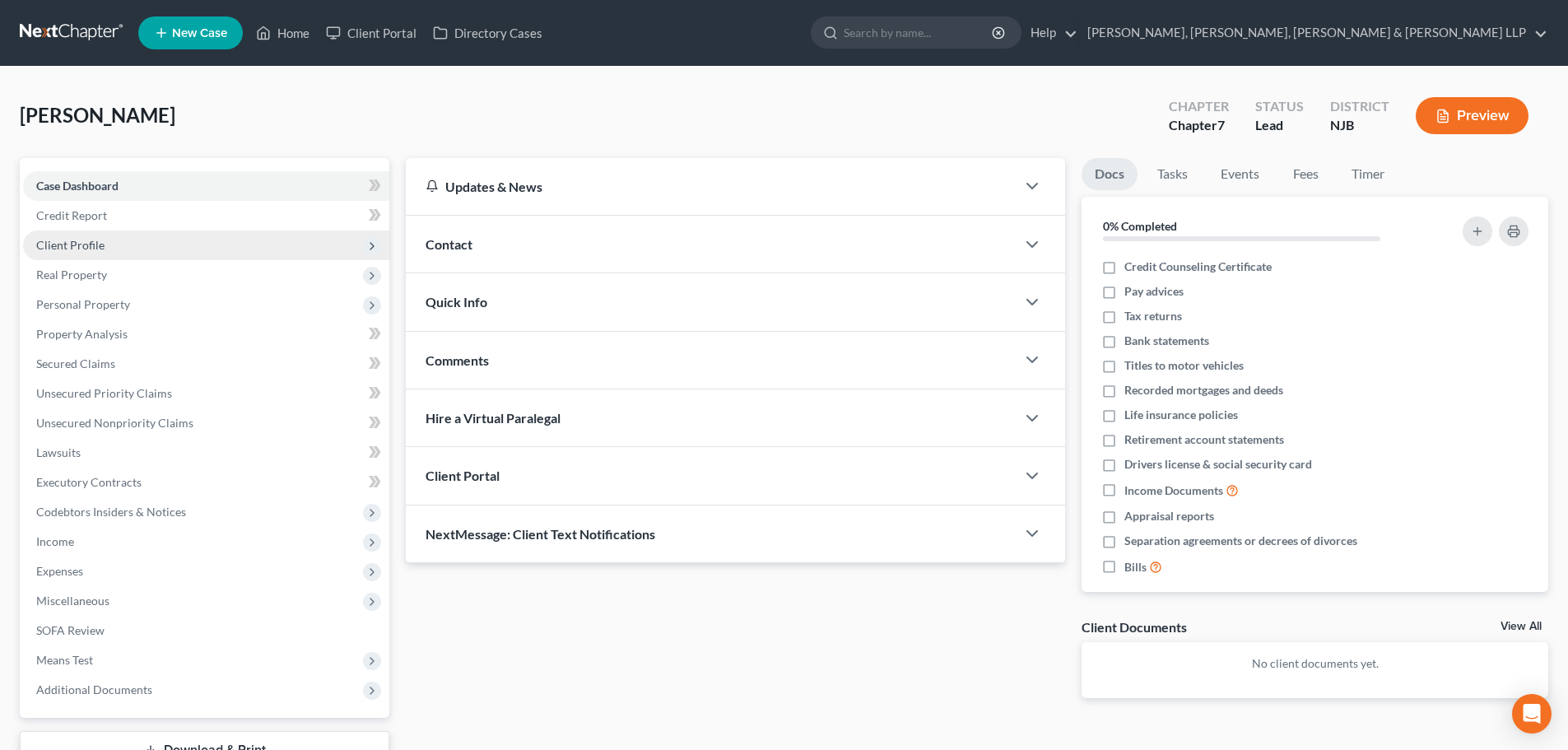
click at [98, 250] on span "Client Profile" at bounding box center [70, 244] width 68 height 14
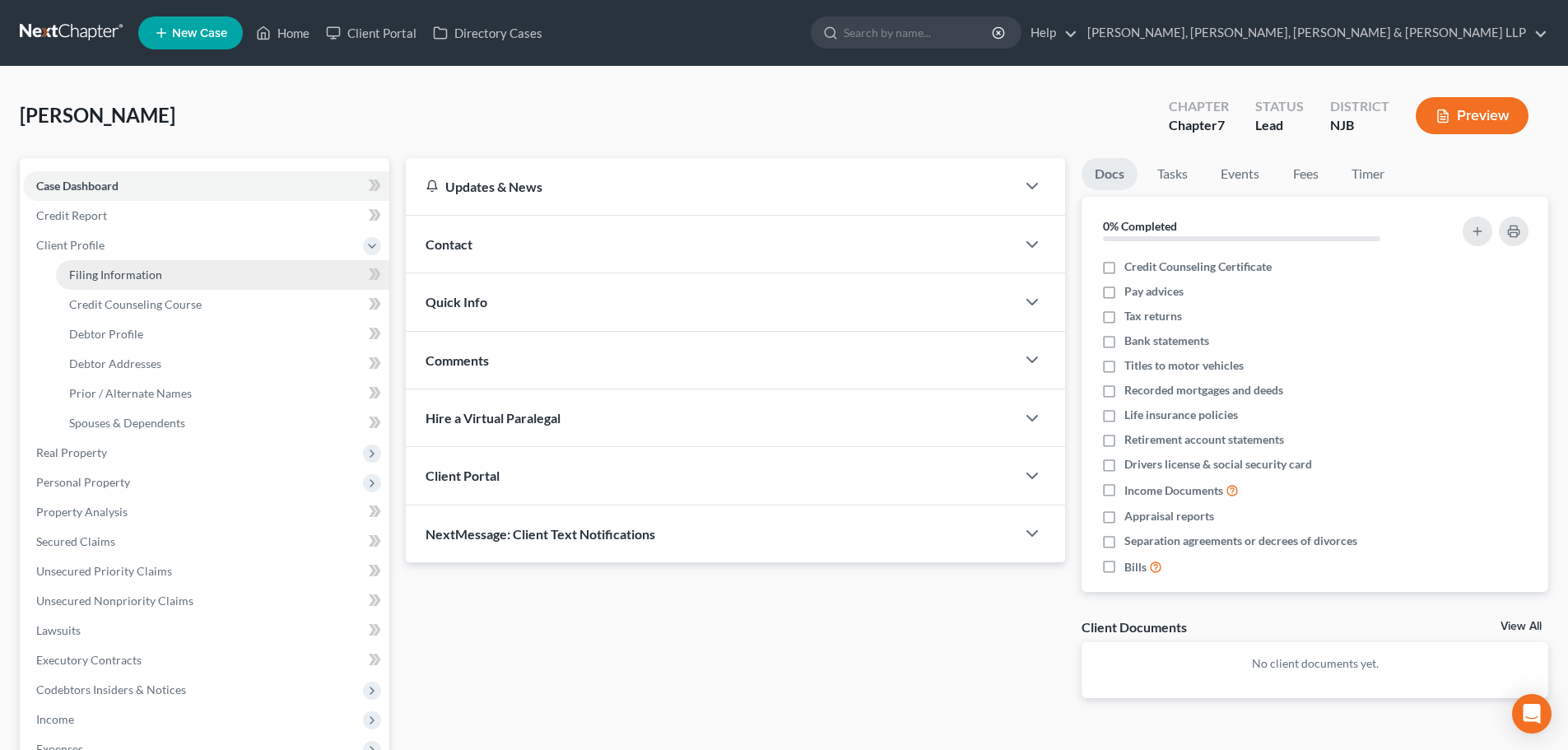
click at [106, 269] on span "Filing Information" at bounding box center [115, 275] width 93 height 14
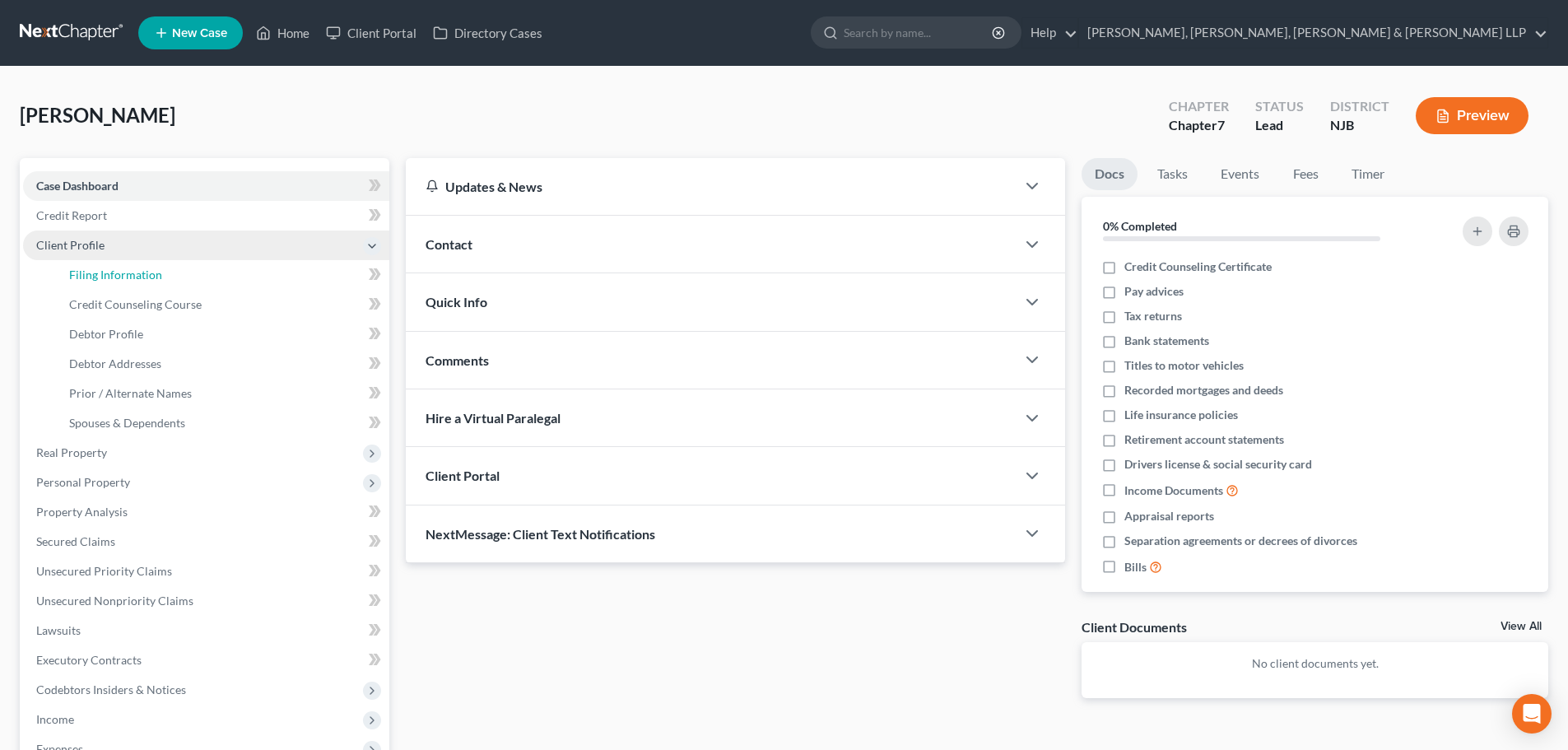
select select "1"
select select "0"
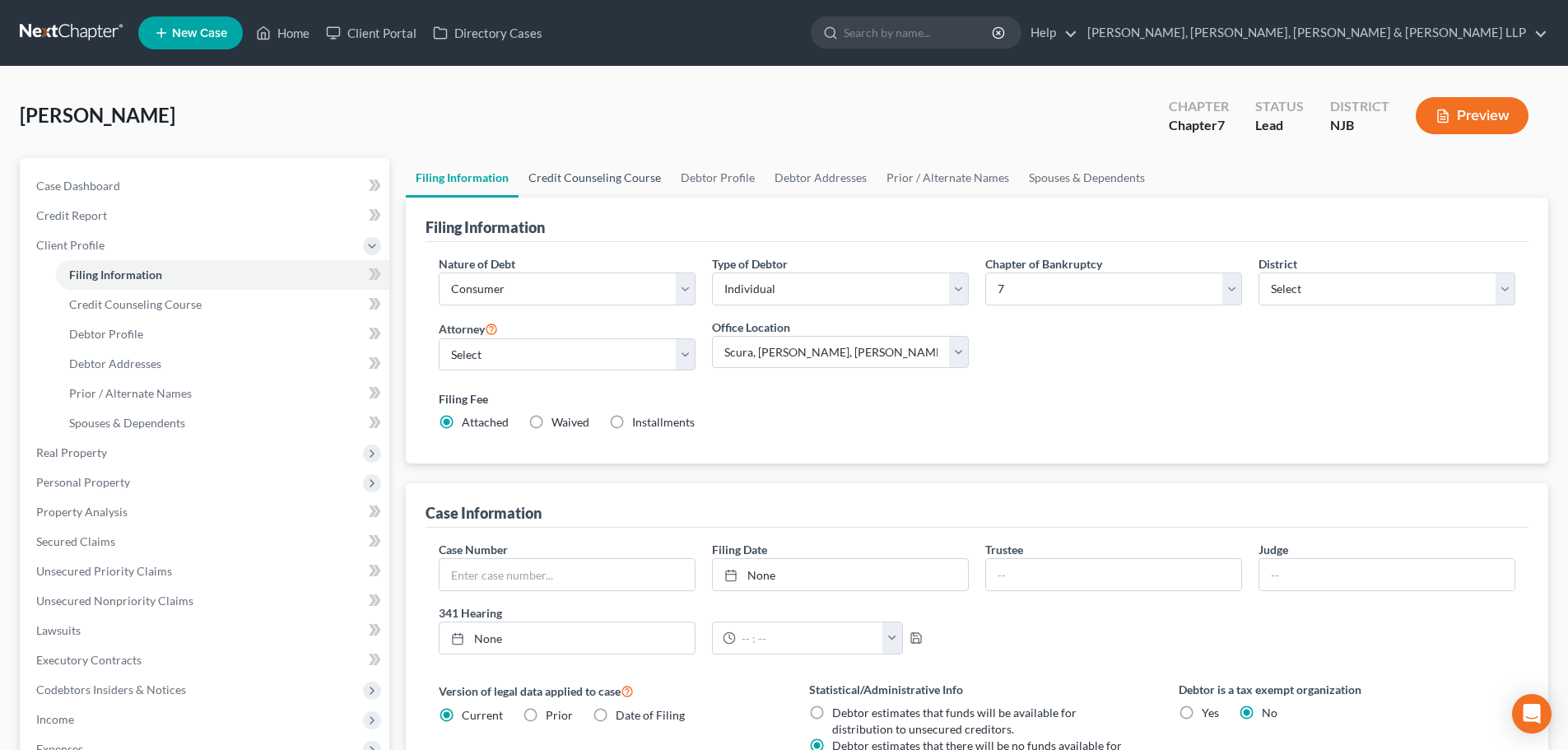
click at [614, 192] on link "Credit Counseling Course" at bounding box center [594, 177] width 152 height 40
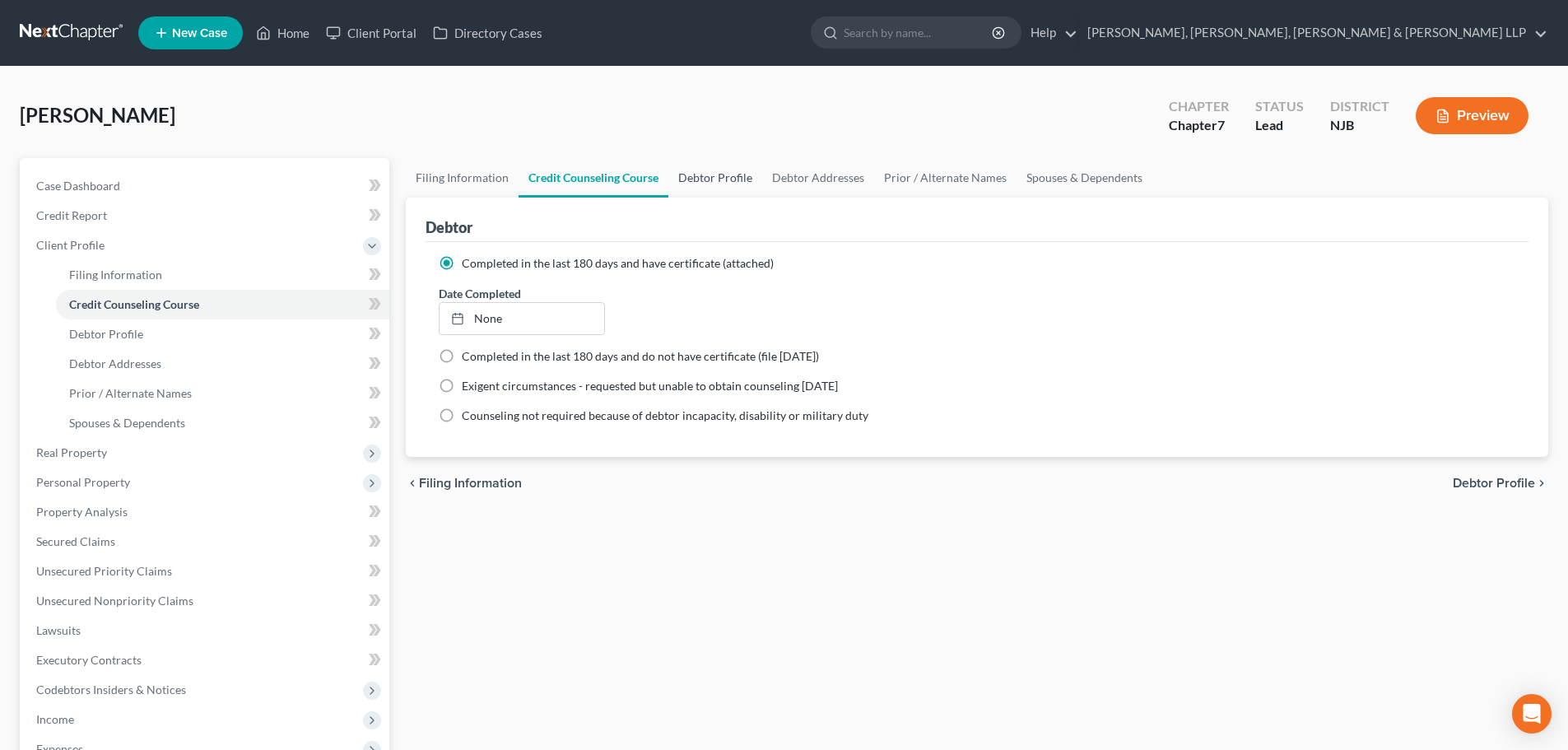
click at [717, 177] on link "Debtor Profile" at bounding box center [714, 177] width 93 height 40
select select "0"
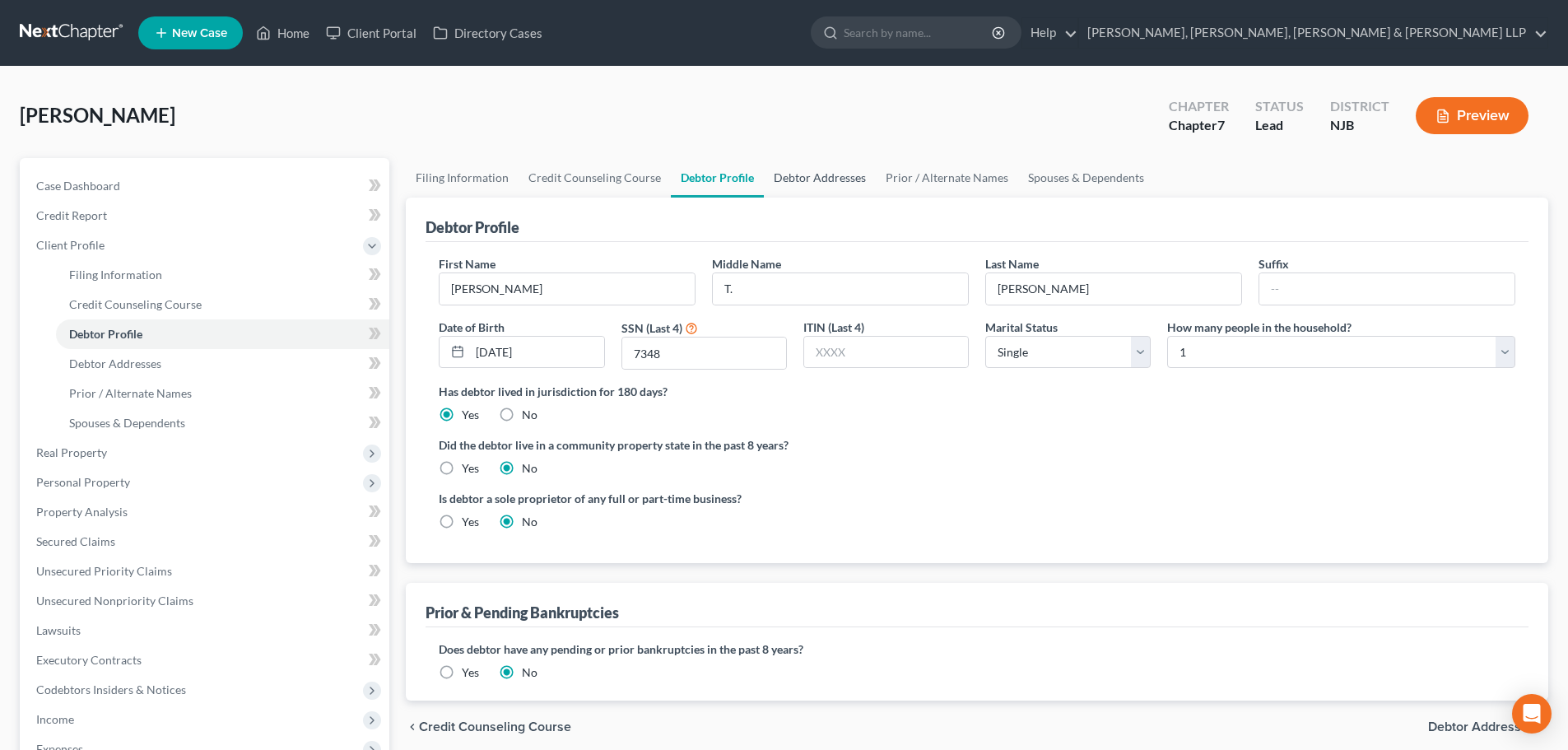
click at [785, 177] on link "Debtor Addresses" at bounding box center [820, 177] width 112 height 40
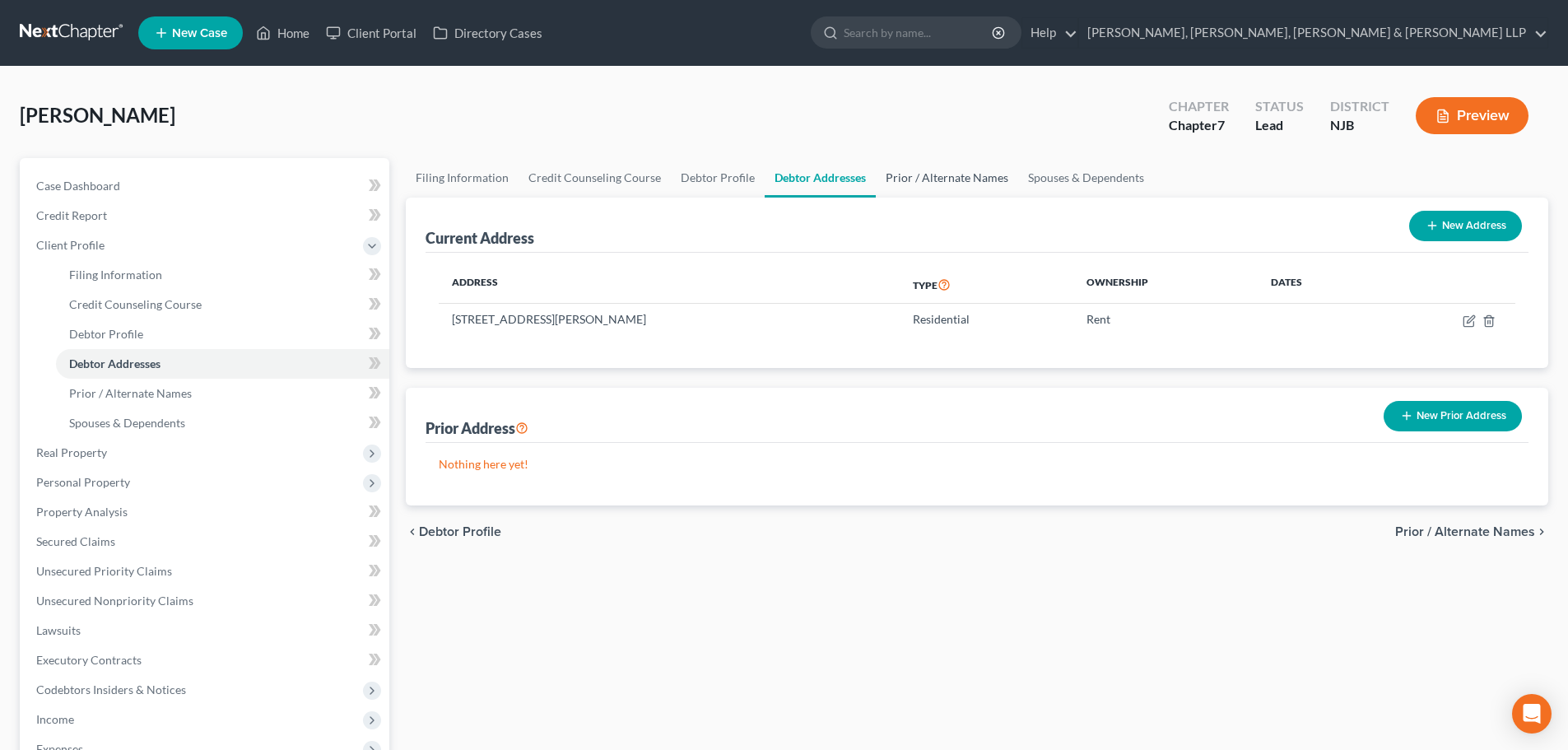
click at [900, 179] on link "Prior / Alternate Names" at bounding box center [946, 177] width 142 height 40
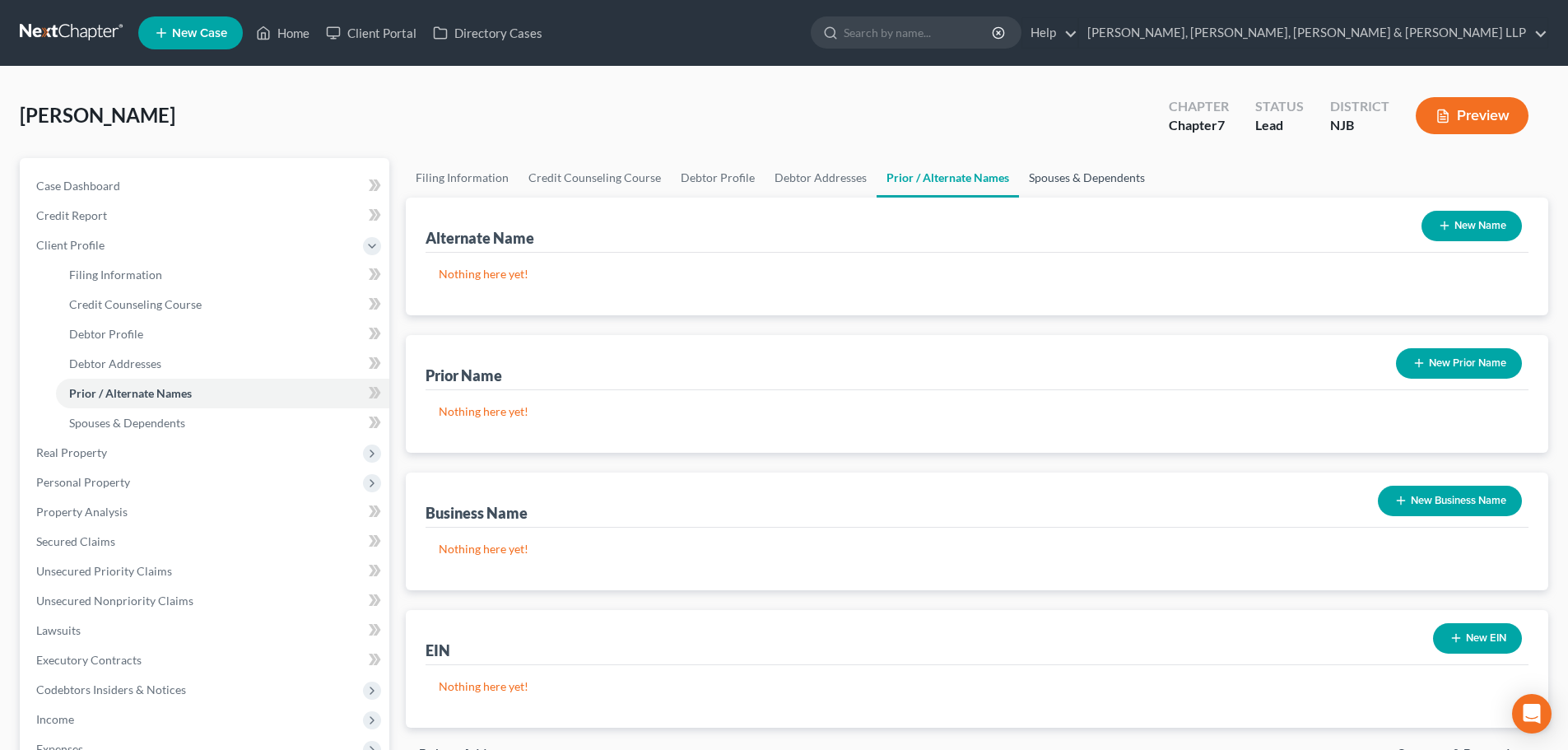
click at [1051, 178] on link "Spouses & Dependents" at bounding box center [1087, 177] width 136 height 40
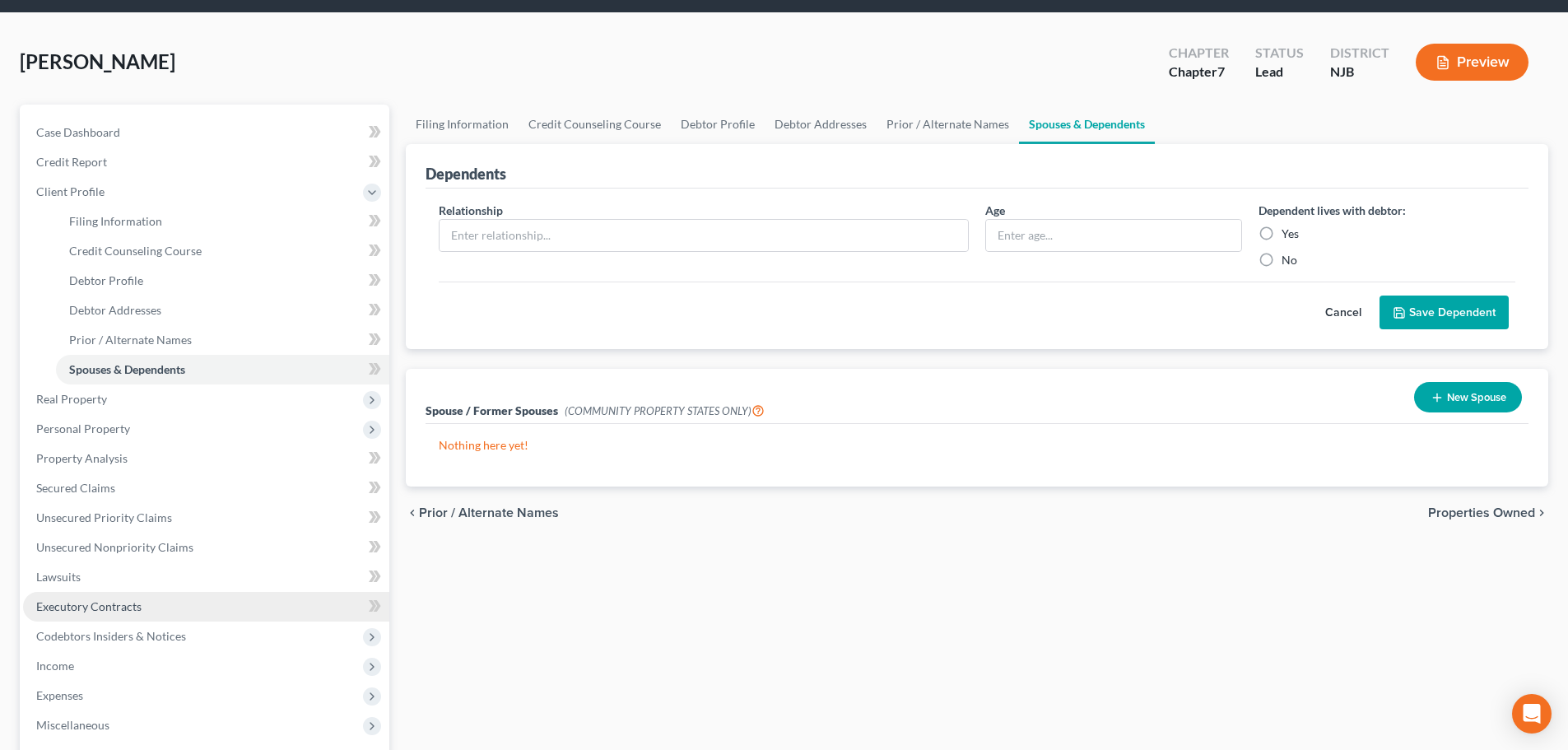
scroll to position [82, 0]
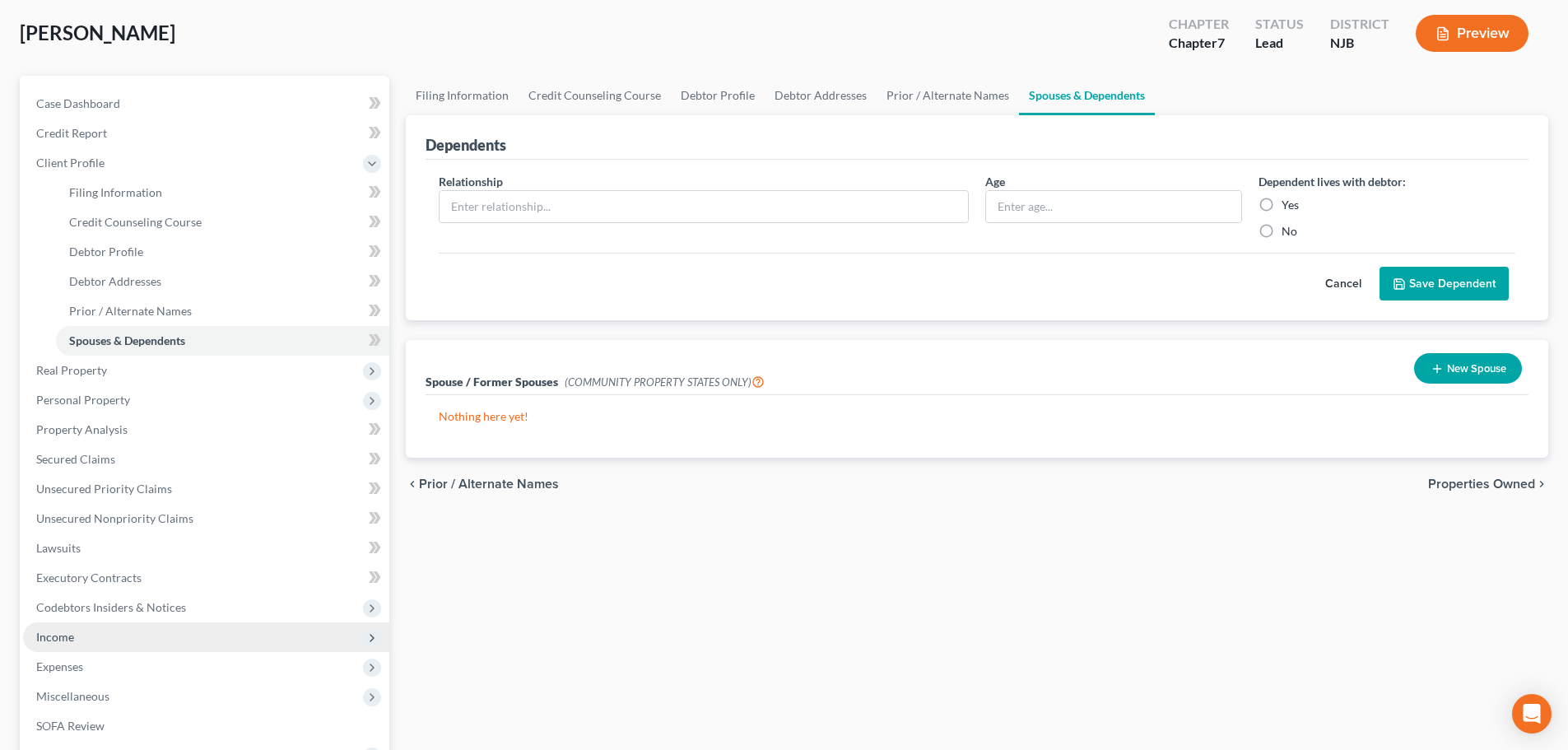
drag, startPoint x: 93, startPoint y: 628, endPoint x: 98, endPoint y: 636, distance: 9.4
click at [93, 628] on span "Income" at bounding box center [206, 636] width 366 height 29
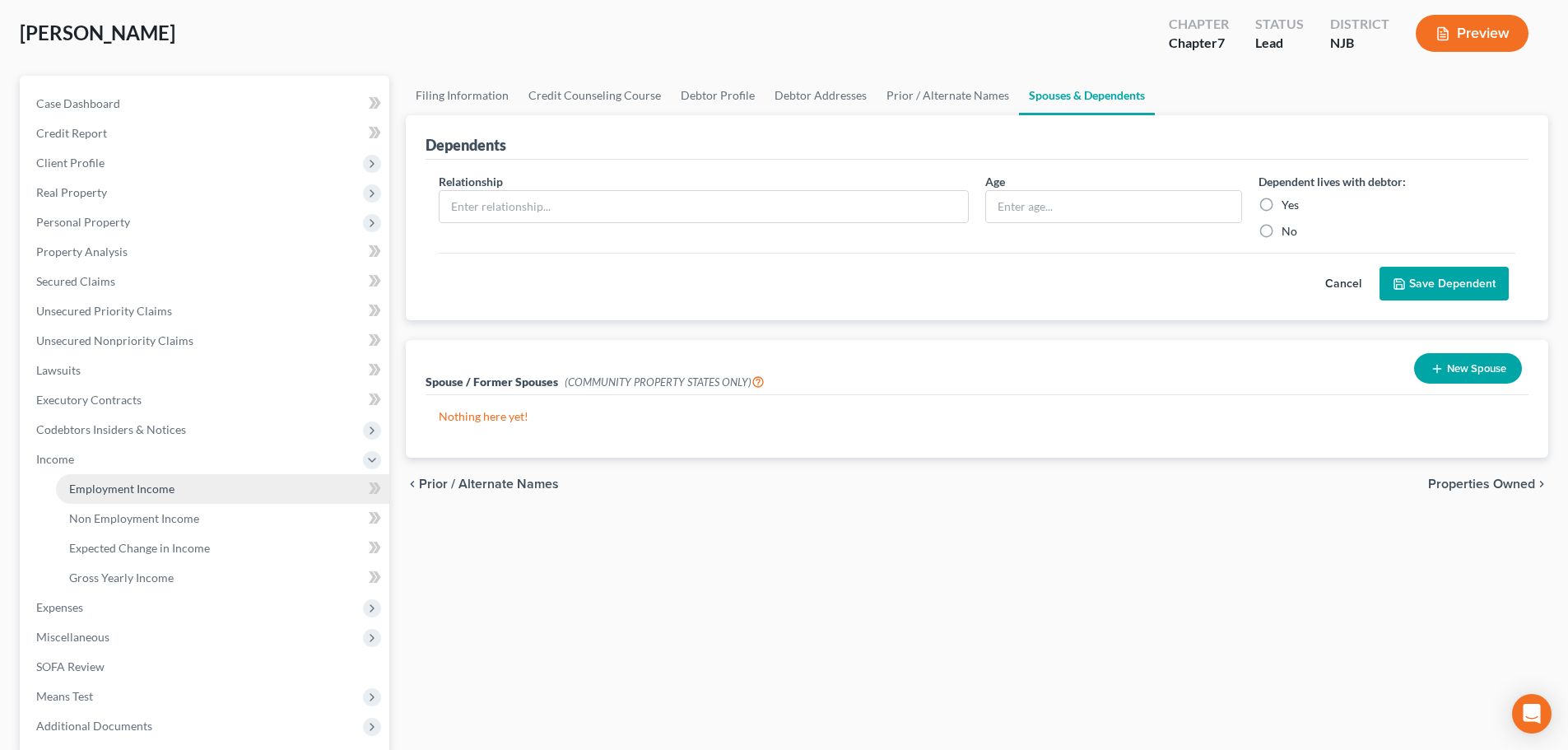
click at [175, 488] on link "Employment Income" at bounding box center [222, 488] width 333 height 29
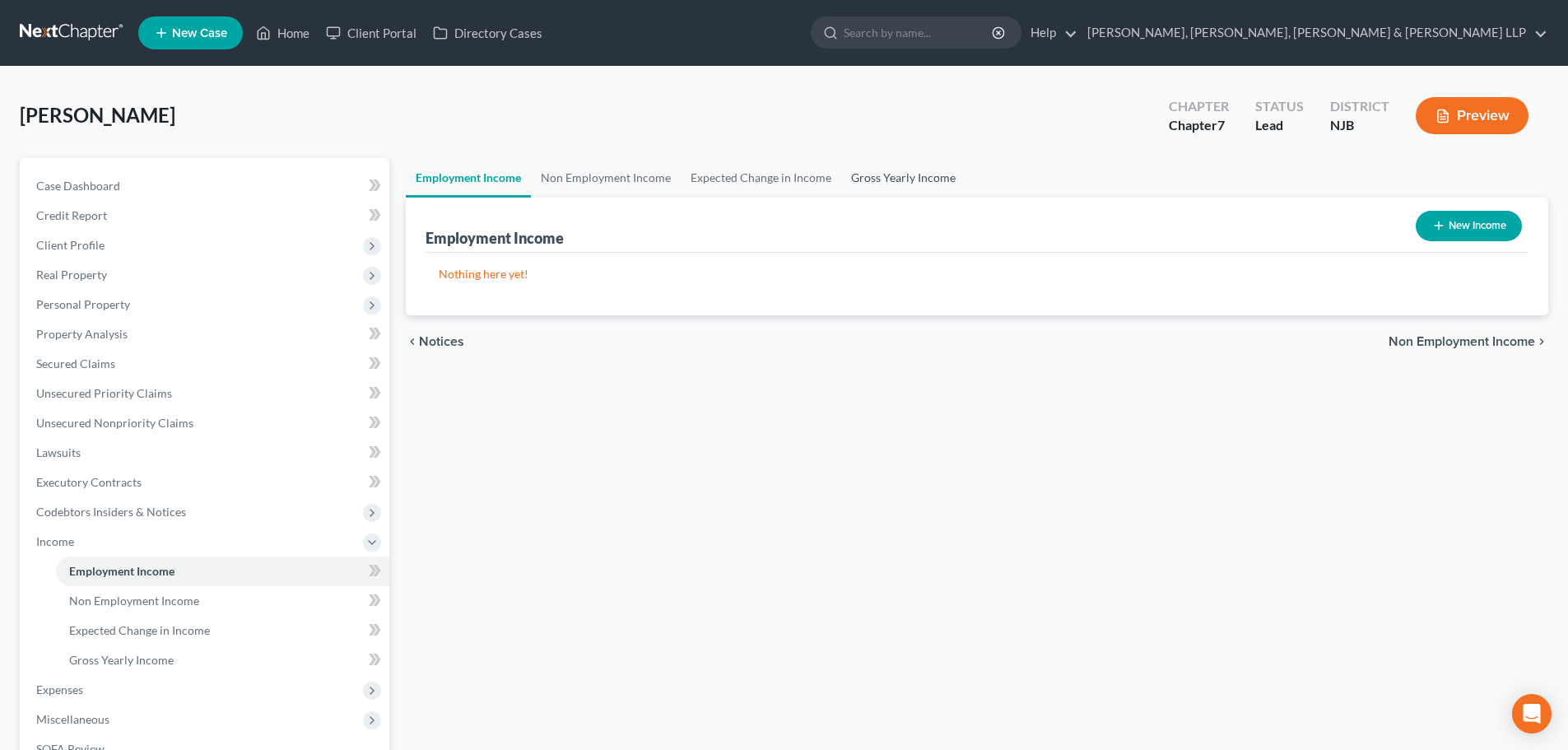
click at [904, 170] on link "Gross Yearly Income" at bounding box center [904, 177] width 125 height 40
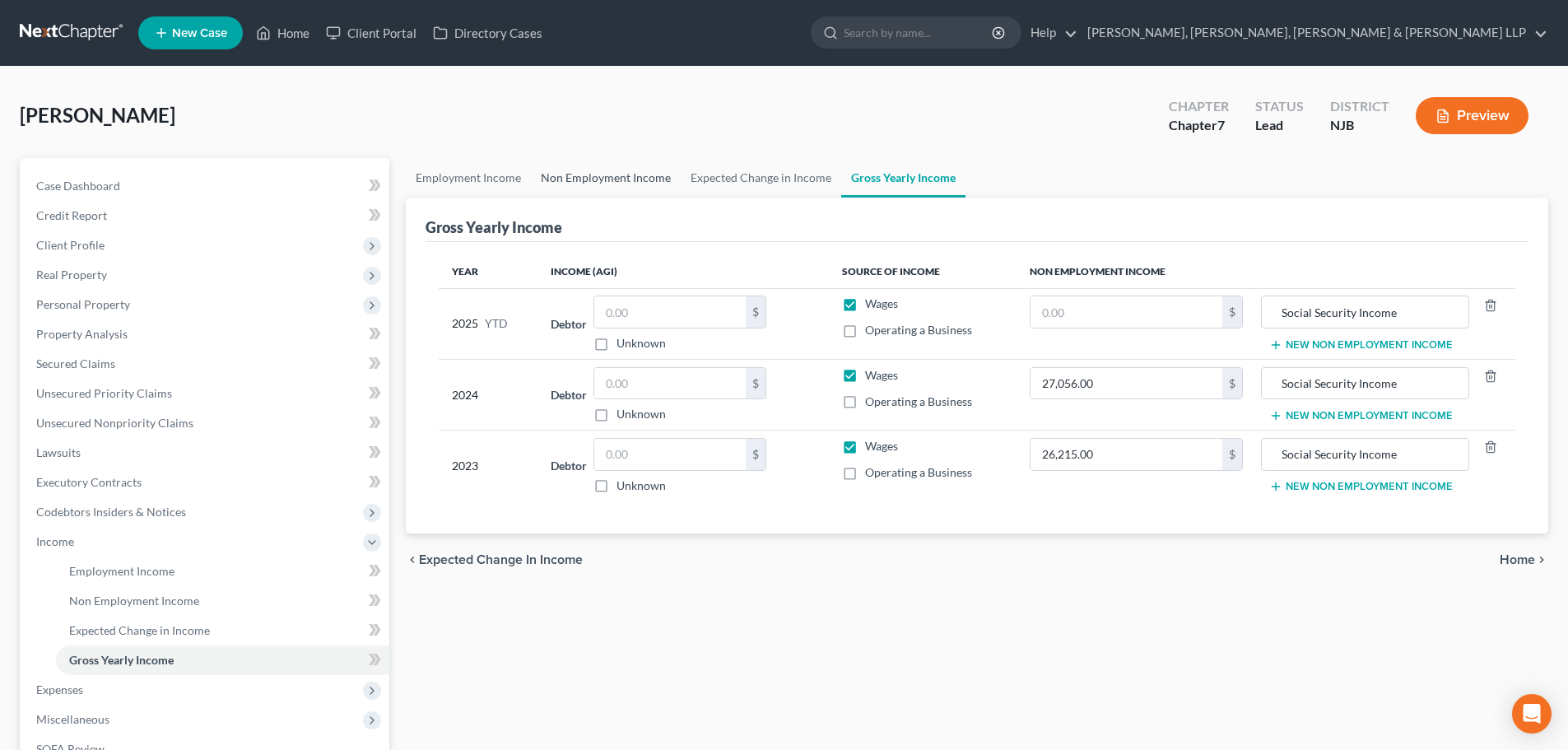
click at [583, 172] on link "Non Employment Income" at bounding box center [606, 177] width 150 height 40
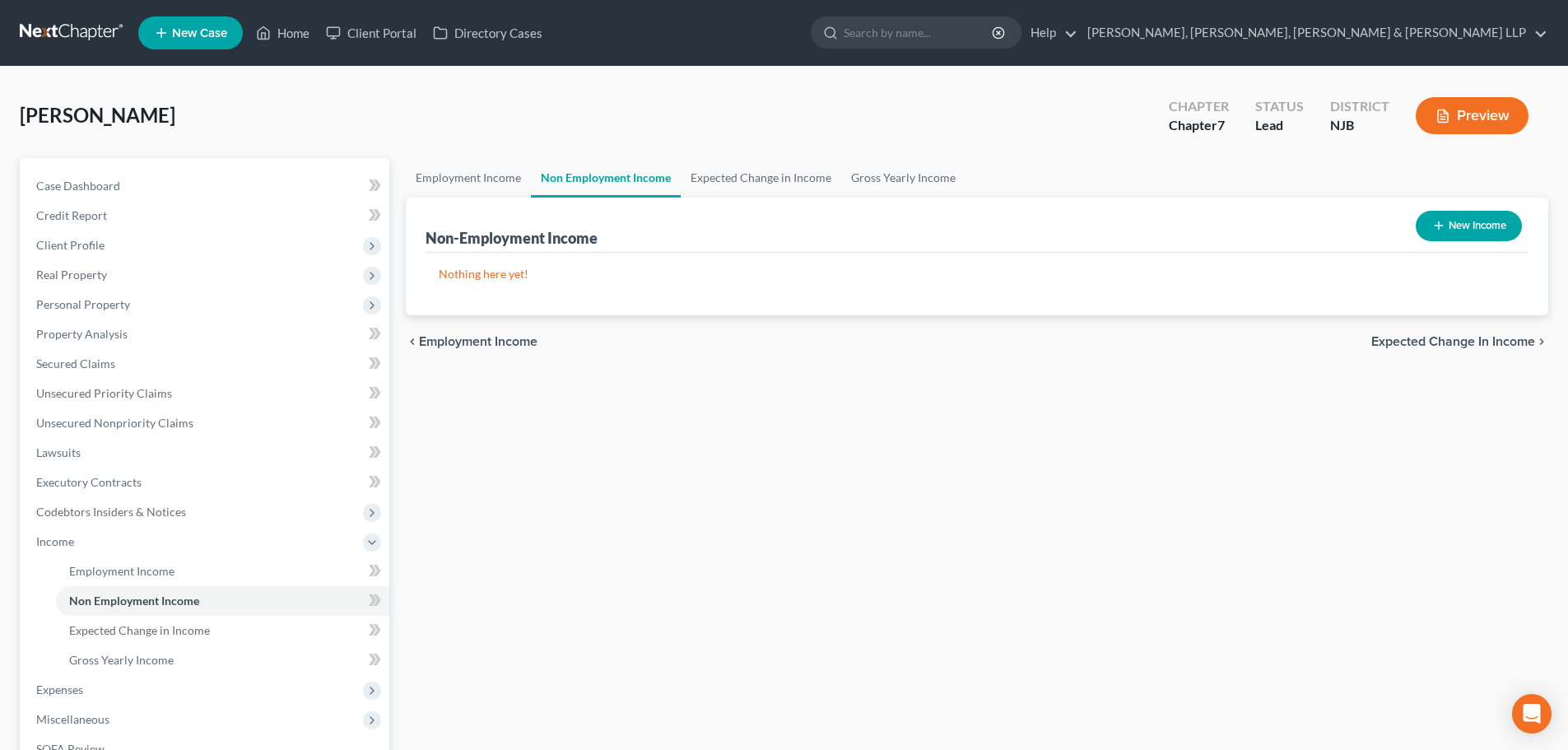
click at [1462, 225] on button "New Income" at bounding box center [1468, 225] width 107 height 30
select select "0"
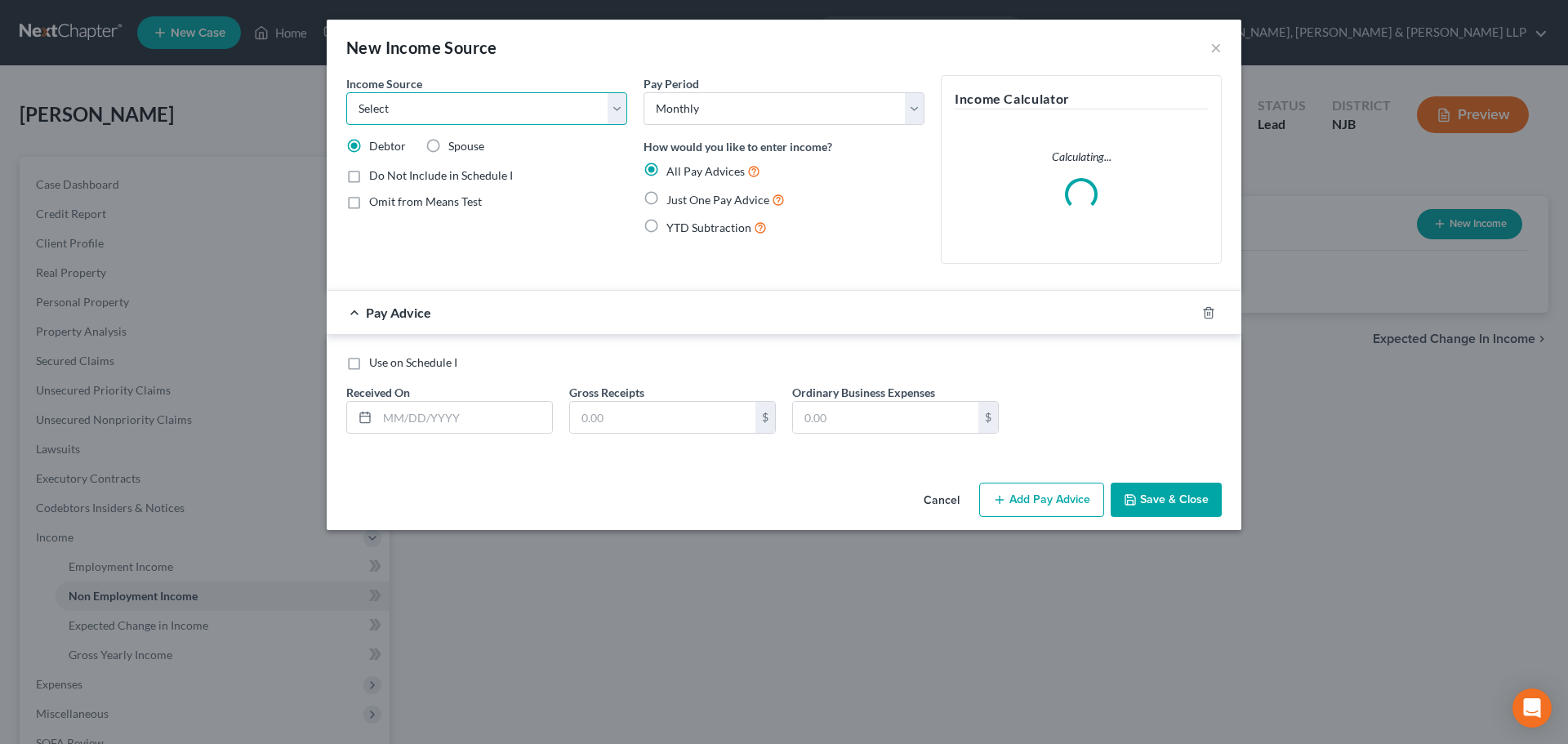
click at [464, 106] on select "Select Unemployment Disability (from employer) Pension Retirement Social Securi…" at bounding box center [487, 109] width 281 height 33
select select "4"
click at [346, 93] on select "Select Unemployment Disability (from employer) Pension Retirement Social Securi…" at bounding box center [487, 109] width 281 height 33
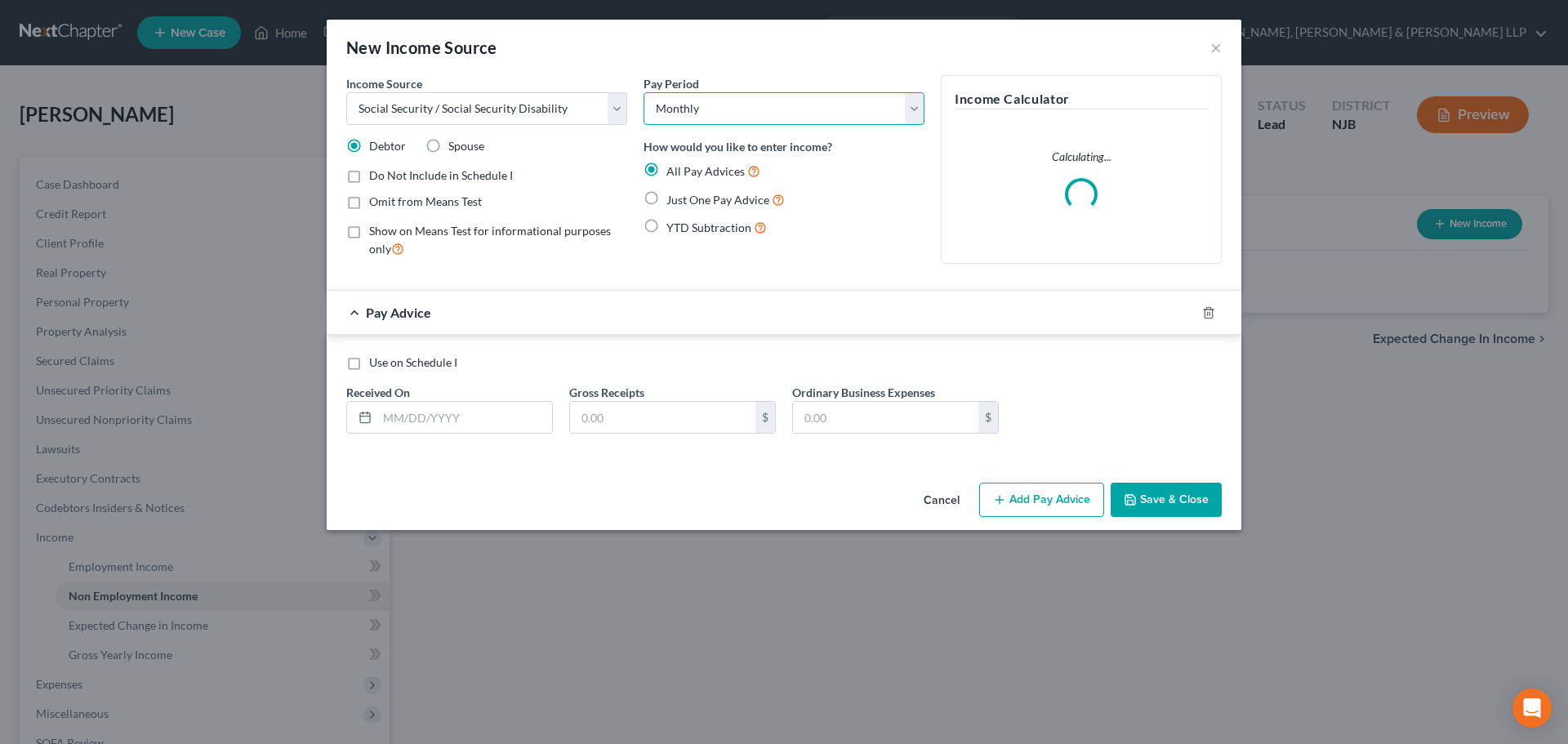
click at [726, 113] on select "Select Monthly Twice Monthly Every Other Week Weekly" at bounding box center [784, 109] width 281 height 33
click at [619, 300] on div "Pay Advice" at bounding box center [761, 313] width 869 height 43
click at [667, 200] on label "Just One Pay Advice" at bounding box center [725, 199] width 118 height 19
click at [673, 200] on input "Just One Pay Advice" at bounding box center [678, 195] width 10 height 10
radio input "true"
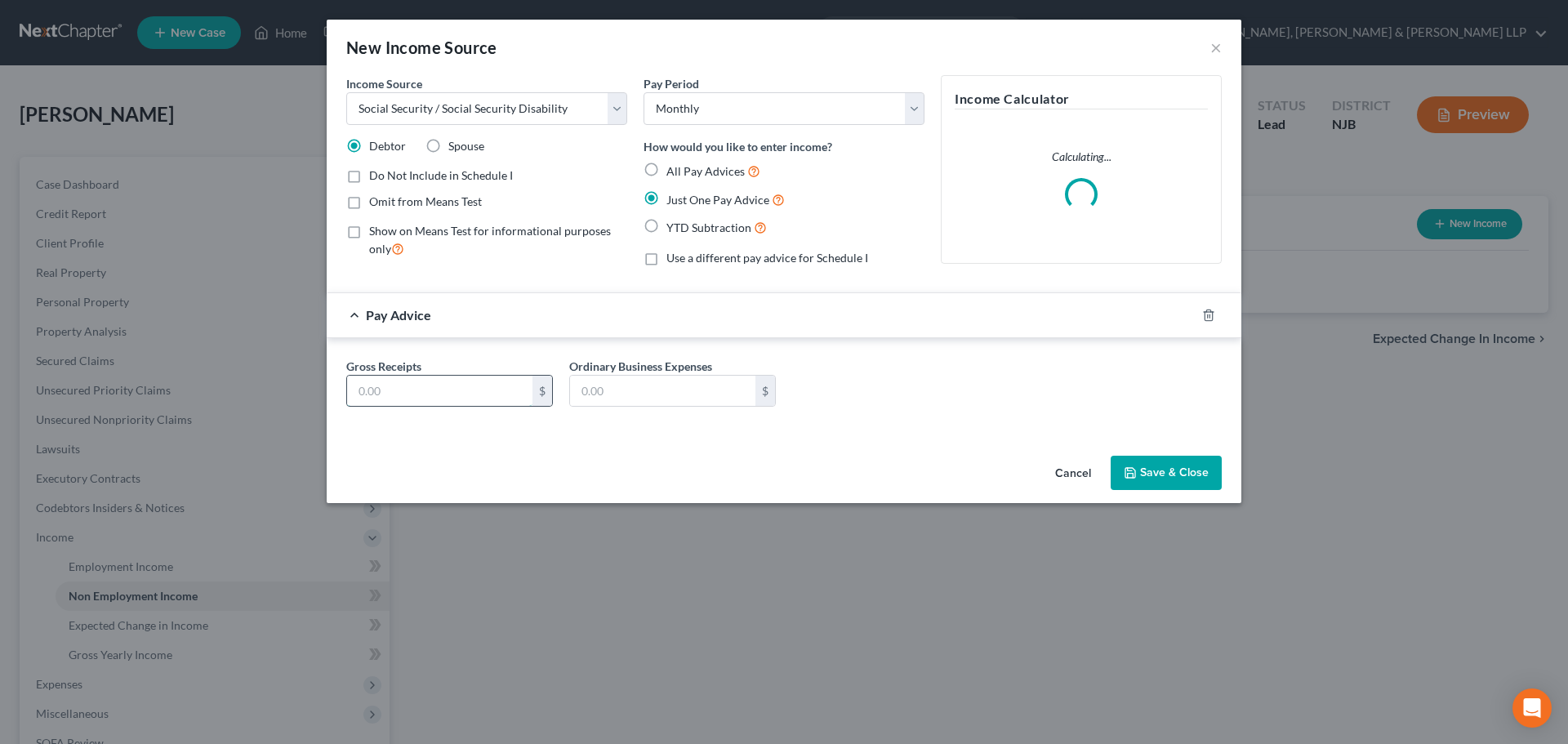
click at [484, 398] on input "text" at bounding box center [440, 390] width 185 height 31
type input "2,126.00"
click at [1167, 486] on button "Save & Close" at bounding box center [1165, 473] width 111 height 35
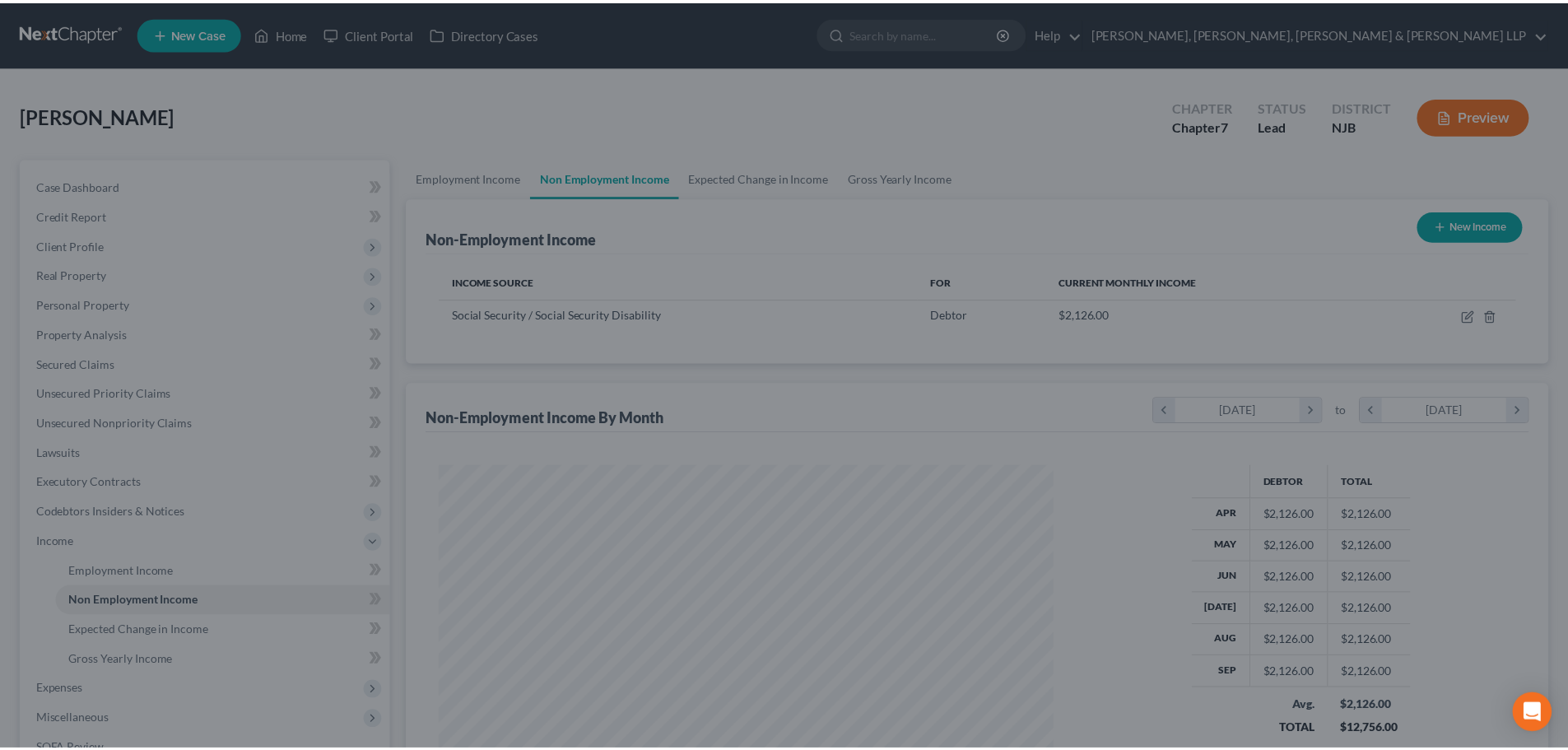
scroll to position [307, 647]
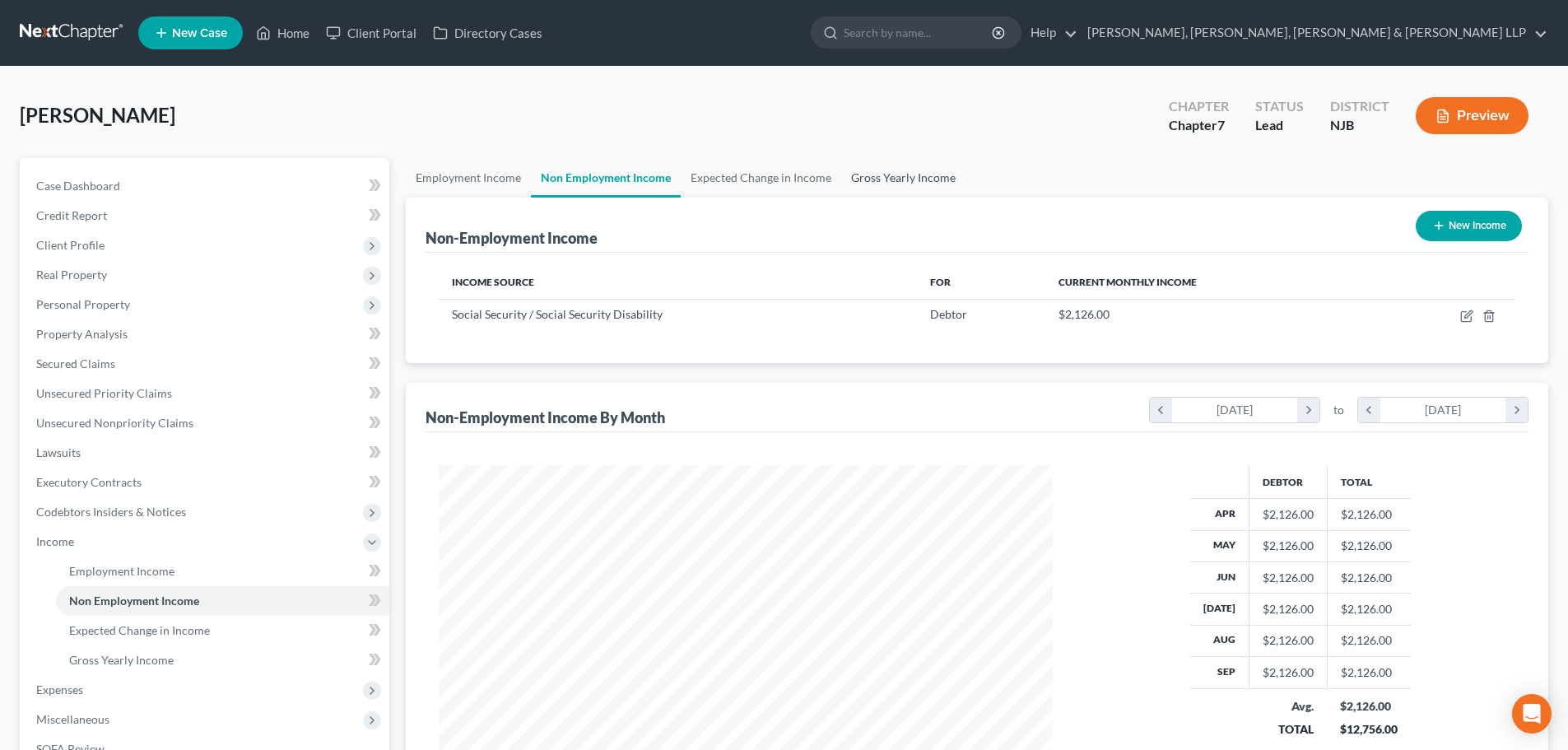
click at [913, 171] on link "Gross Yearly Income" at bounding box center [904, 177] width 125 height 40
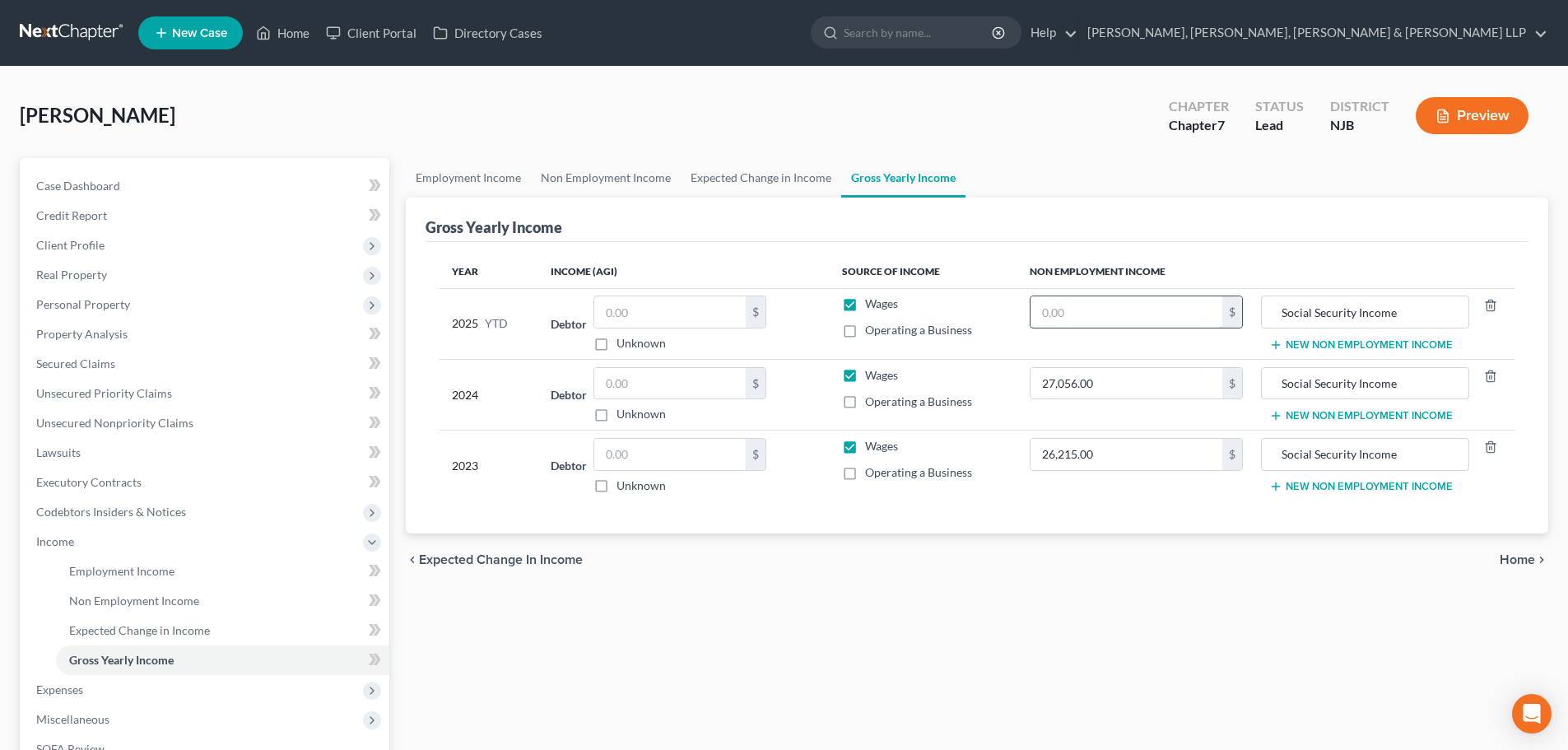
click at [1126, 320] on input "text" at bounding box center [1126, 311] width 192 height 31
paste input "21,260"
type input "21,260.00"
click at [729, 165] on link "Expected Change in Income" at bounding box center [760, 177] width 160 height 40
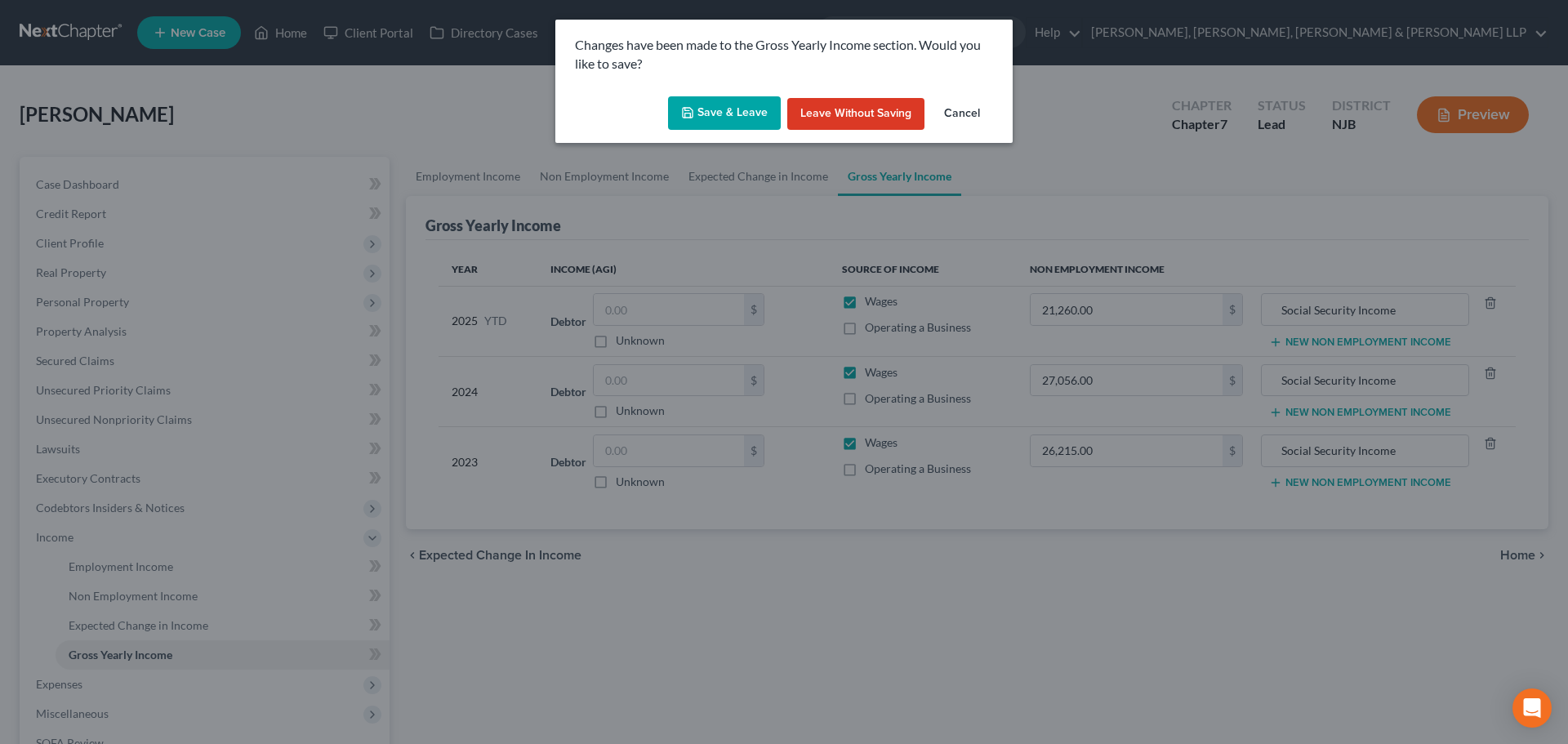
click at [698, 117] on button "Save & Leave" at bounding box center [725, 113] width 112 height 35
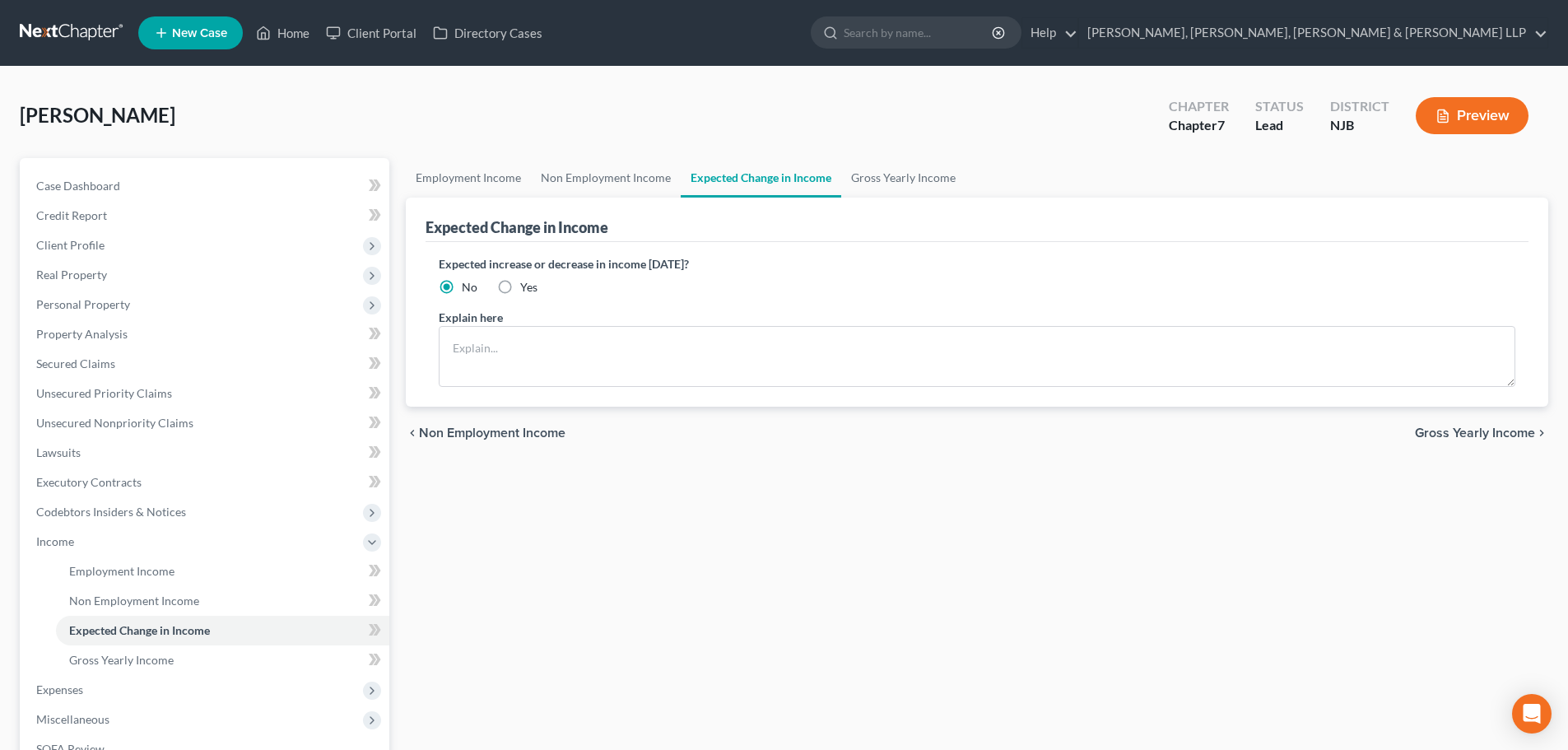
click at [625, 174] on div at bounding box center [784, 375] width 1568 height 750
drag, startPoint x: 495, startPoint y: 173, endPoint x: 532, endPoint y: 179, distance: 37.5
click at [498, 173] on link "Employment Income" at bounding box center [468, 177] width 125 height 40
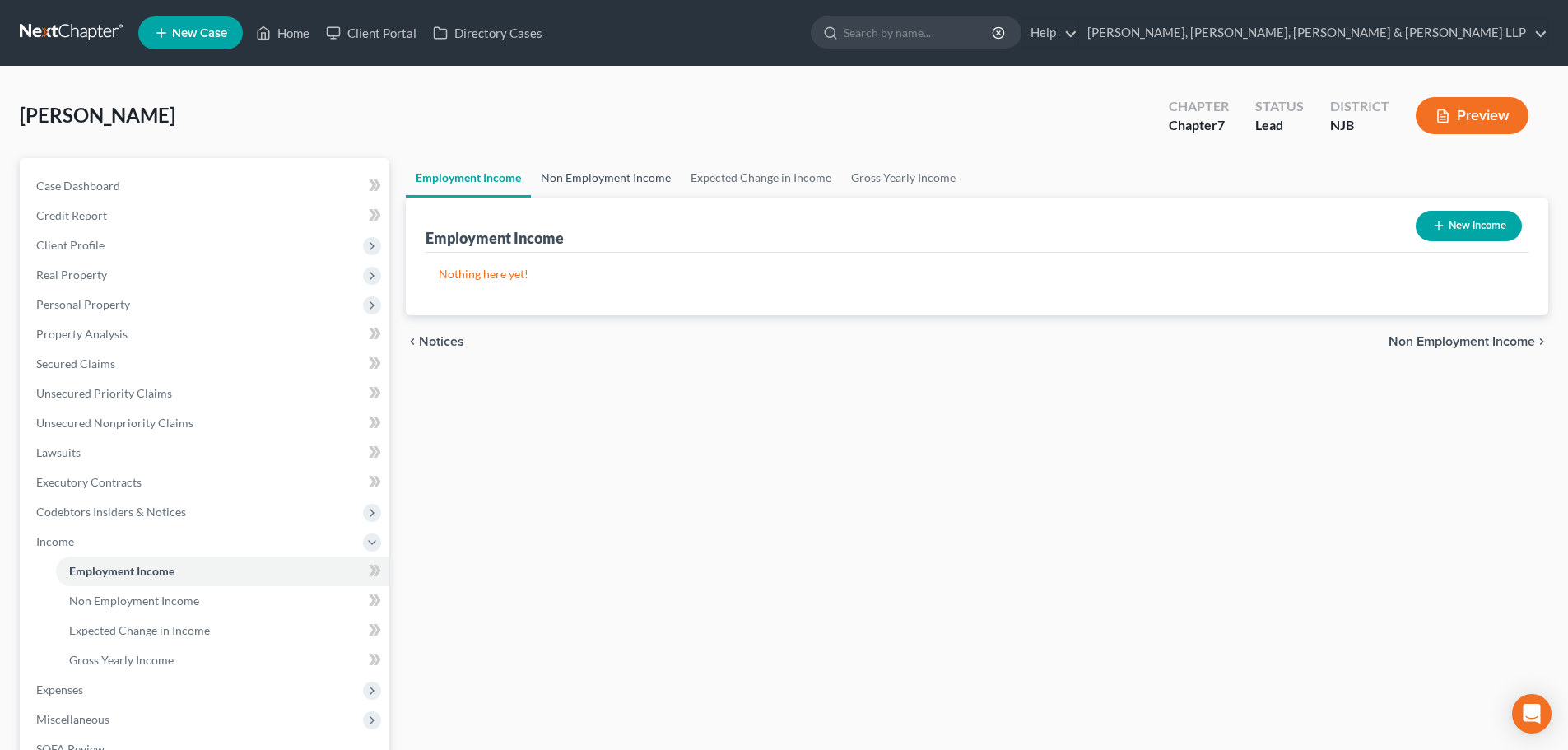
click at [593, 189] on link "Non Employment Income" at bounding box center [606, 177] width 150 height 40
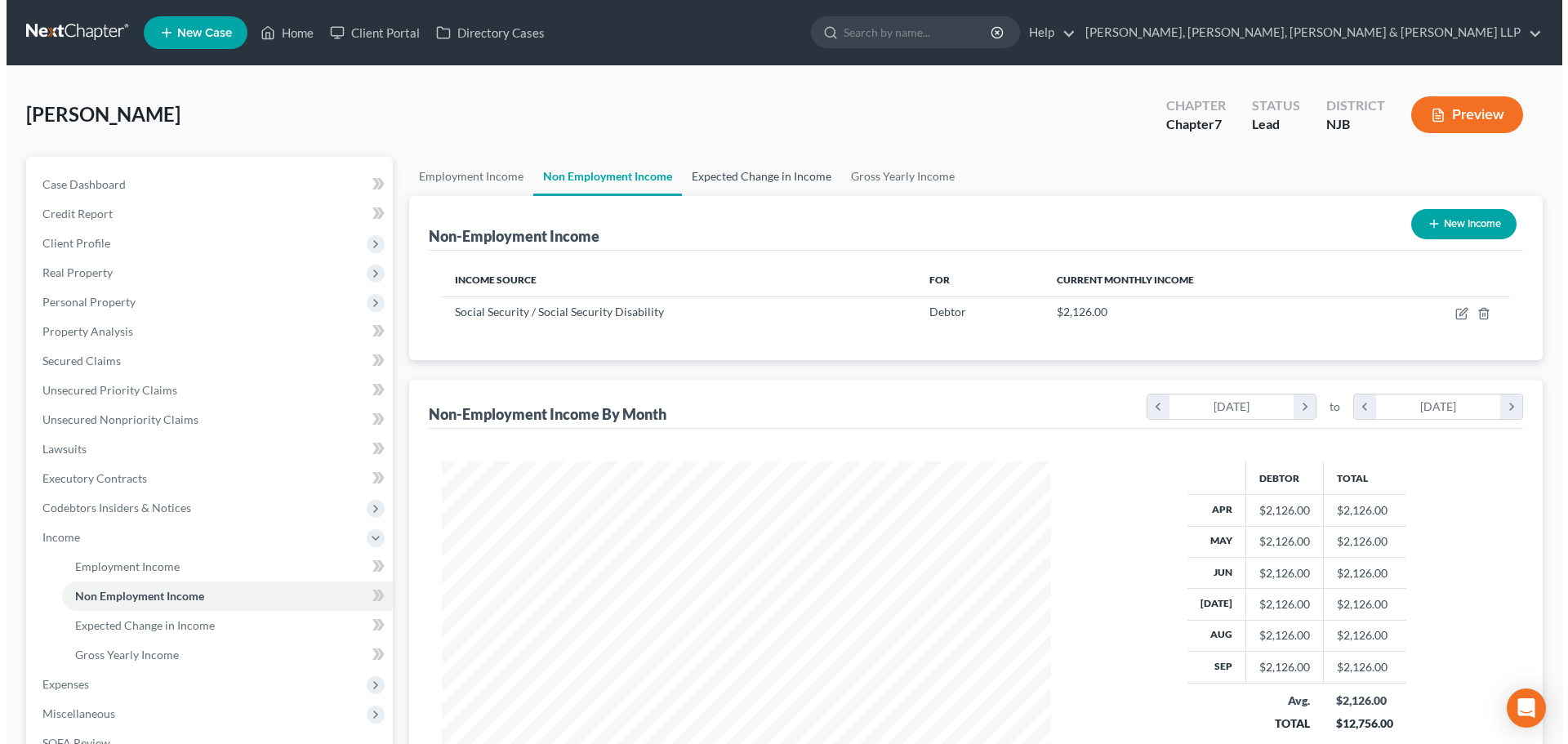
scroll to position [304, 642]
click at [726, 174] on link "Expected Change in Income" at bounding box center [755, 176] width 159 height 39
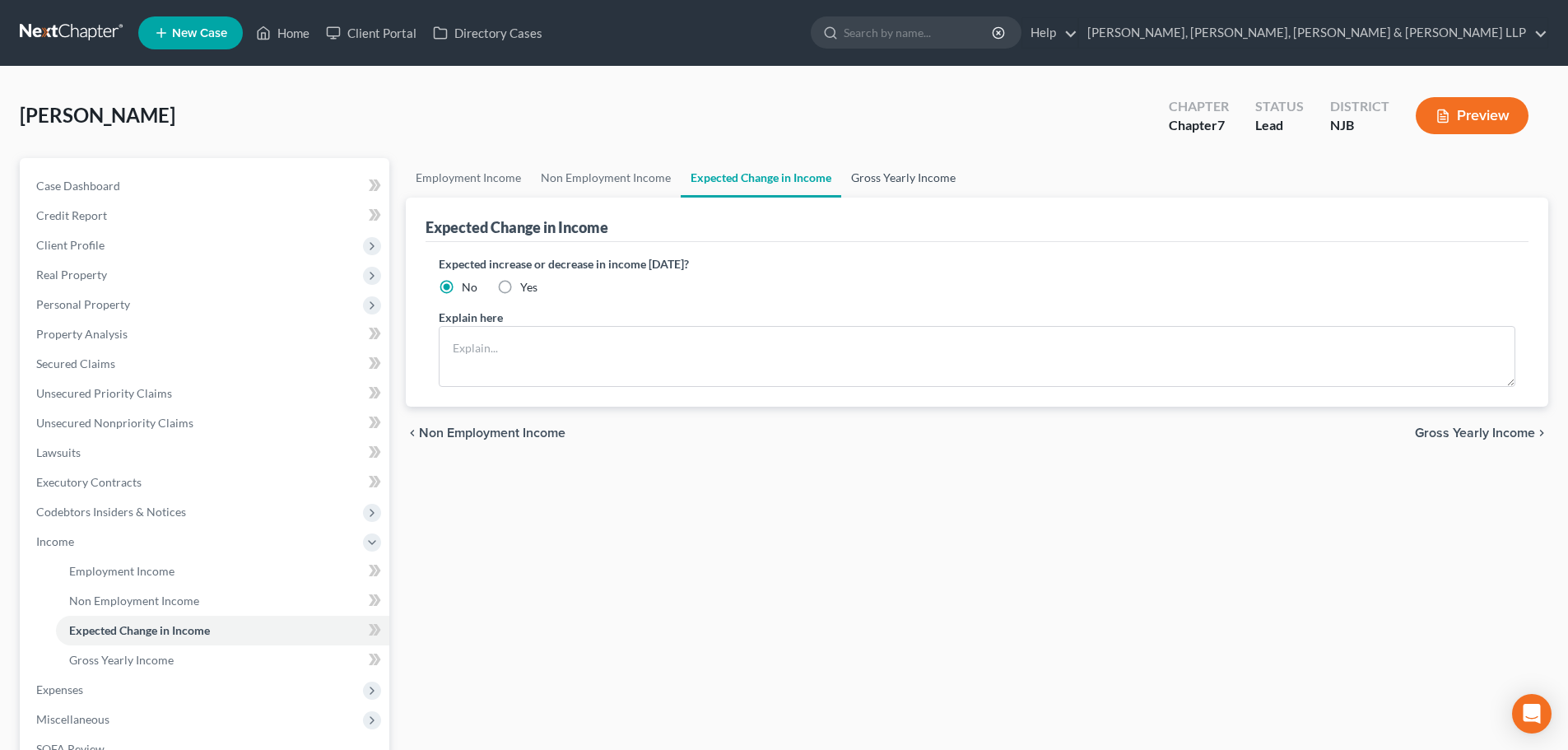
click at [853, 184] on link "Gross Yearly Income" at bounding box center [904, 177] width 125 height 40
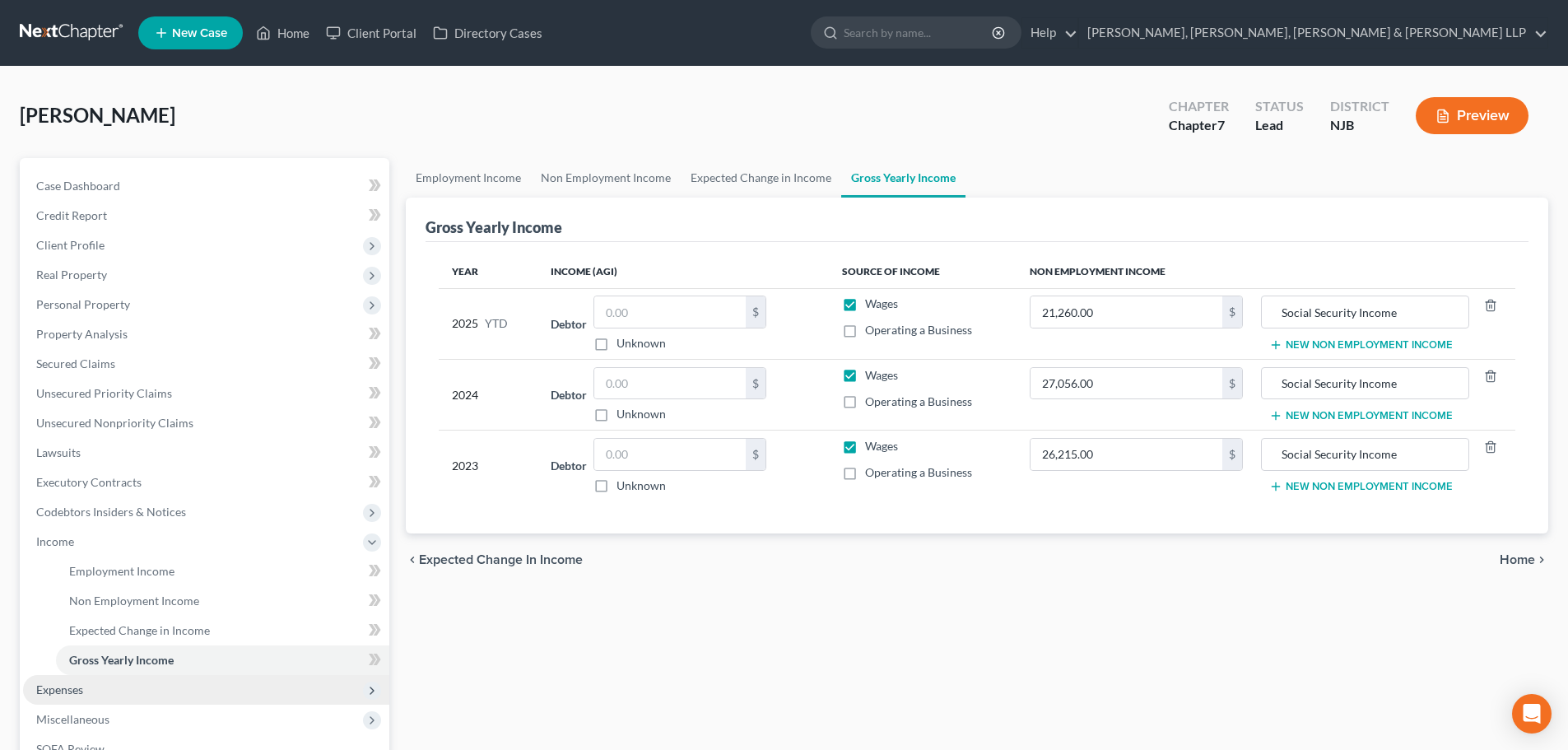
click at [129, 692] on span "Expenses" at bounding box center [206, 689] width 366 height 29
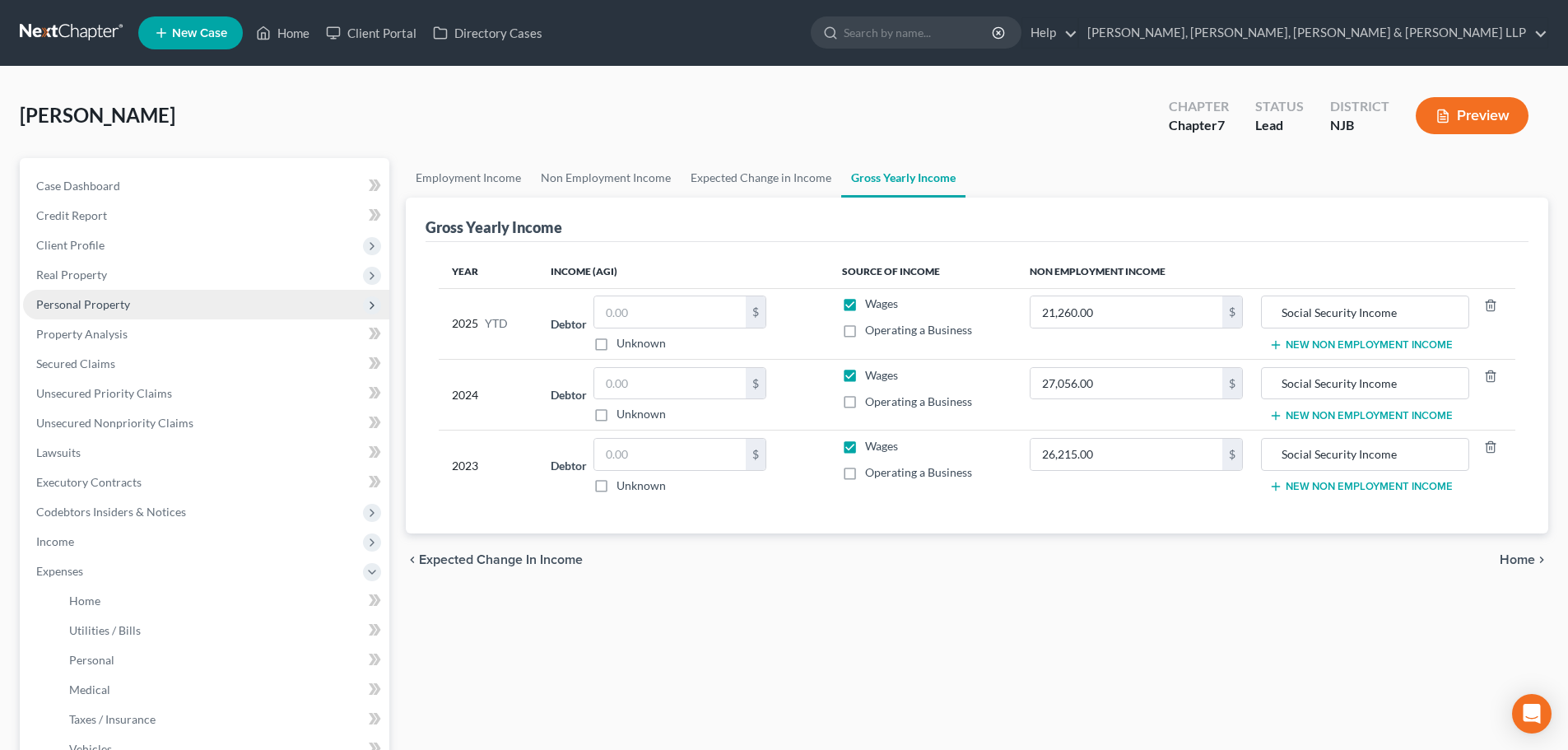
click at [100, 302] on span "Personal Property" at bounding box center [82, 304] width 93 height 14
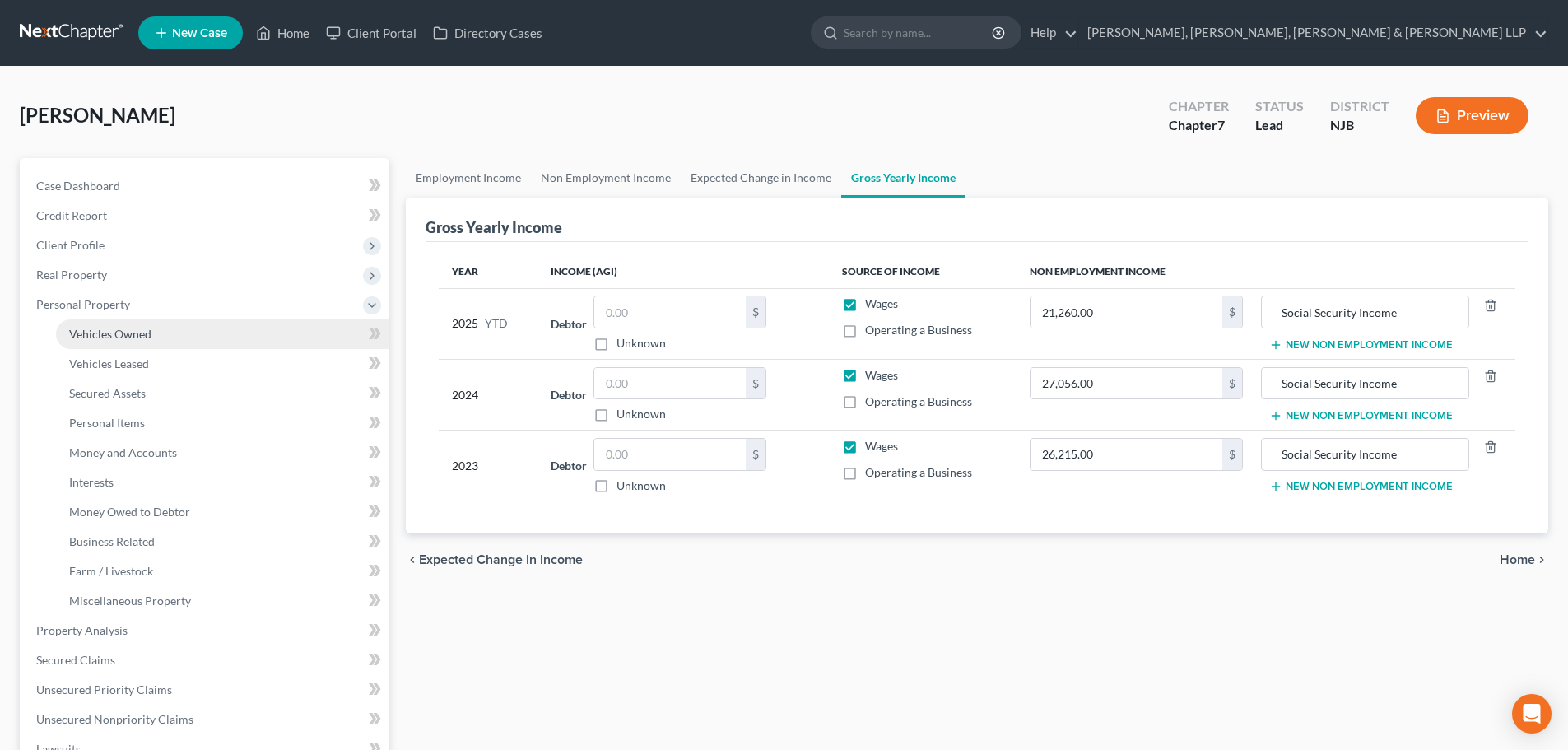
click at [119, 324] on link "Vehicles Owned" at bounding box center [222, 333] width 333 height 29
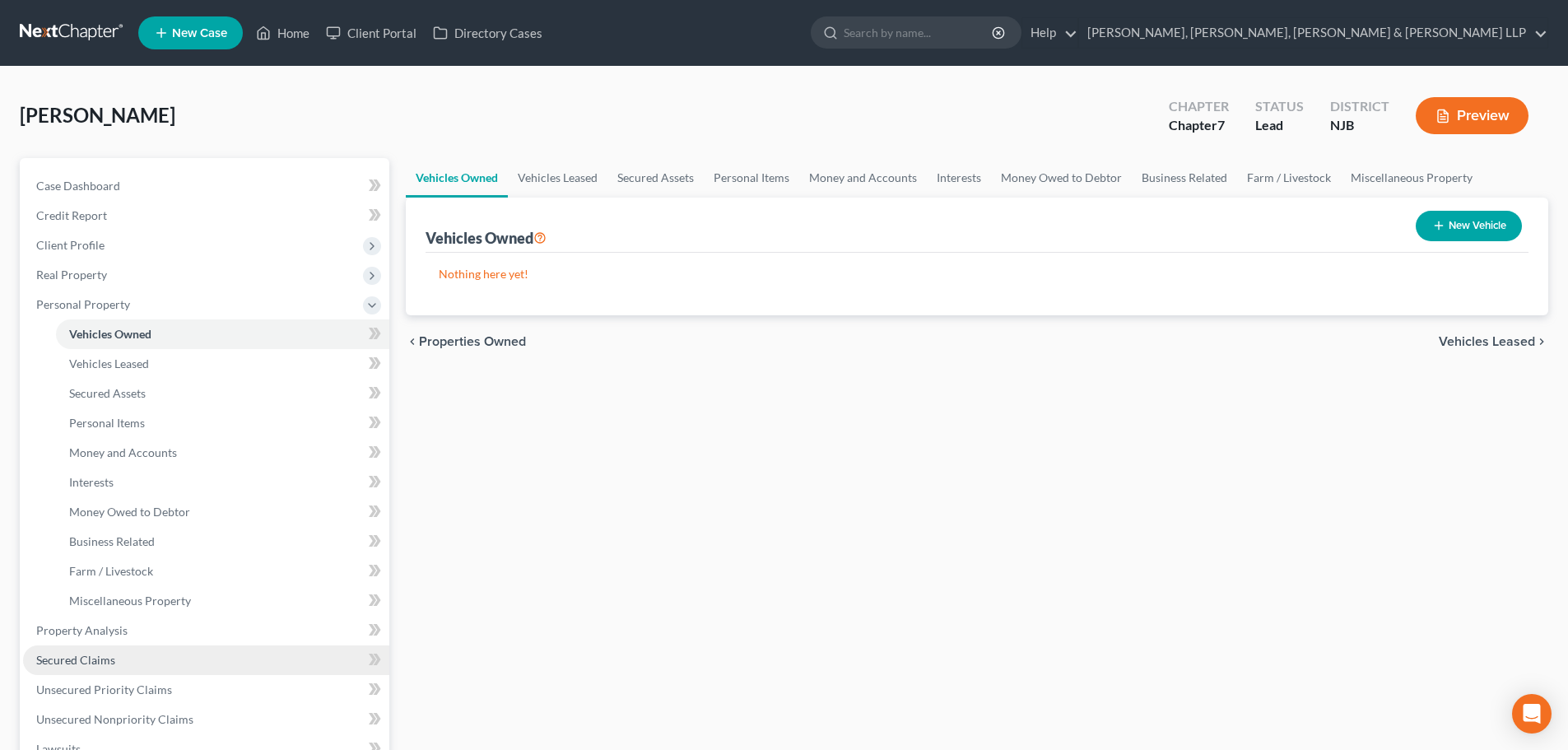
click at [105, 667] on link "Secured Claims" at bounding box center [206, 659] width 366 height 29
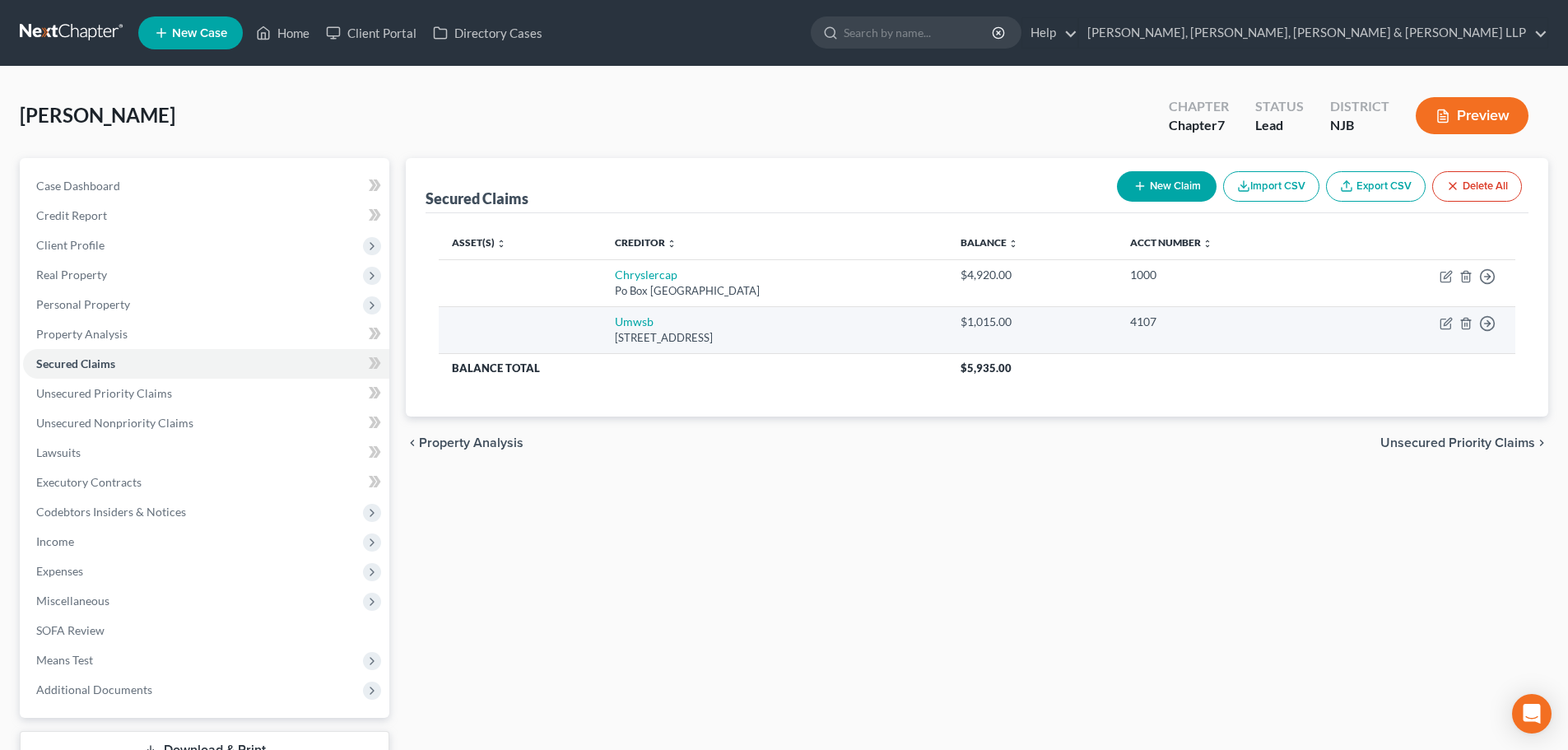
drag, startPoint x: 689, startPoint y: 350, endPoint x: 558, endPoint y: 342, distance: 131.2
click at [558, 342] on tr "Umwsb [STREET_ADDRESS] $1,015.00 4107 Move to E Move to F Move to G Move to Not…" at bounding box center [976, 329] width 1076 height 47
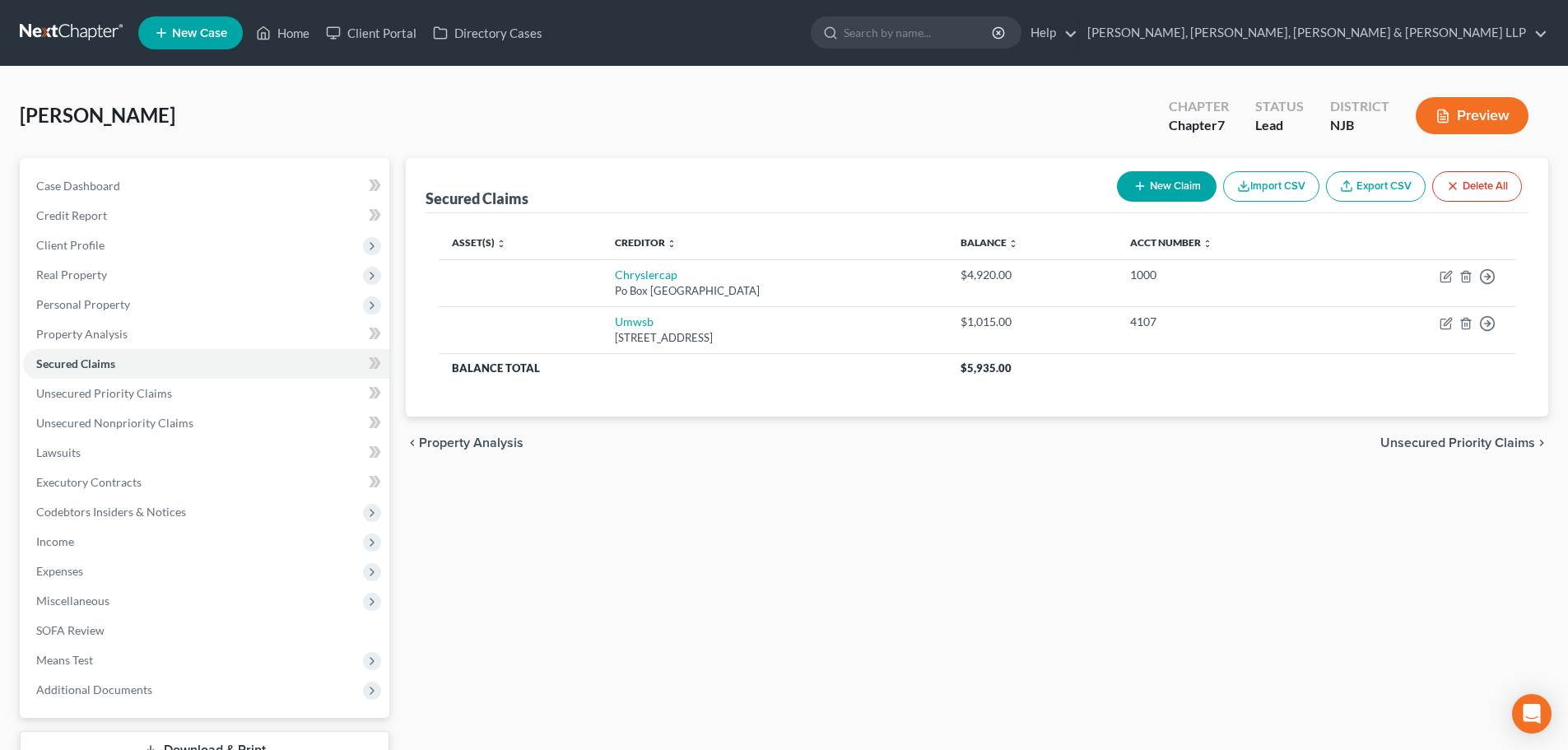
copy td "Umwsb [STREET_ADDRESS]"
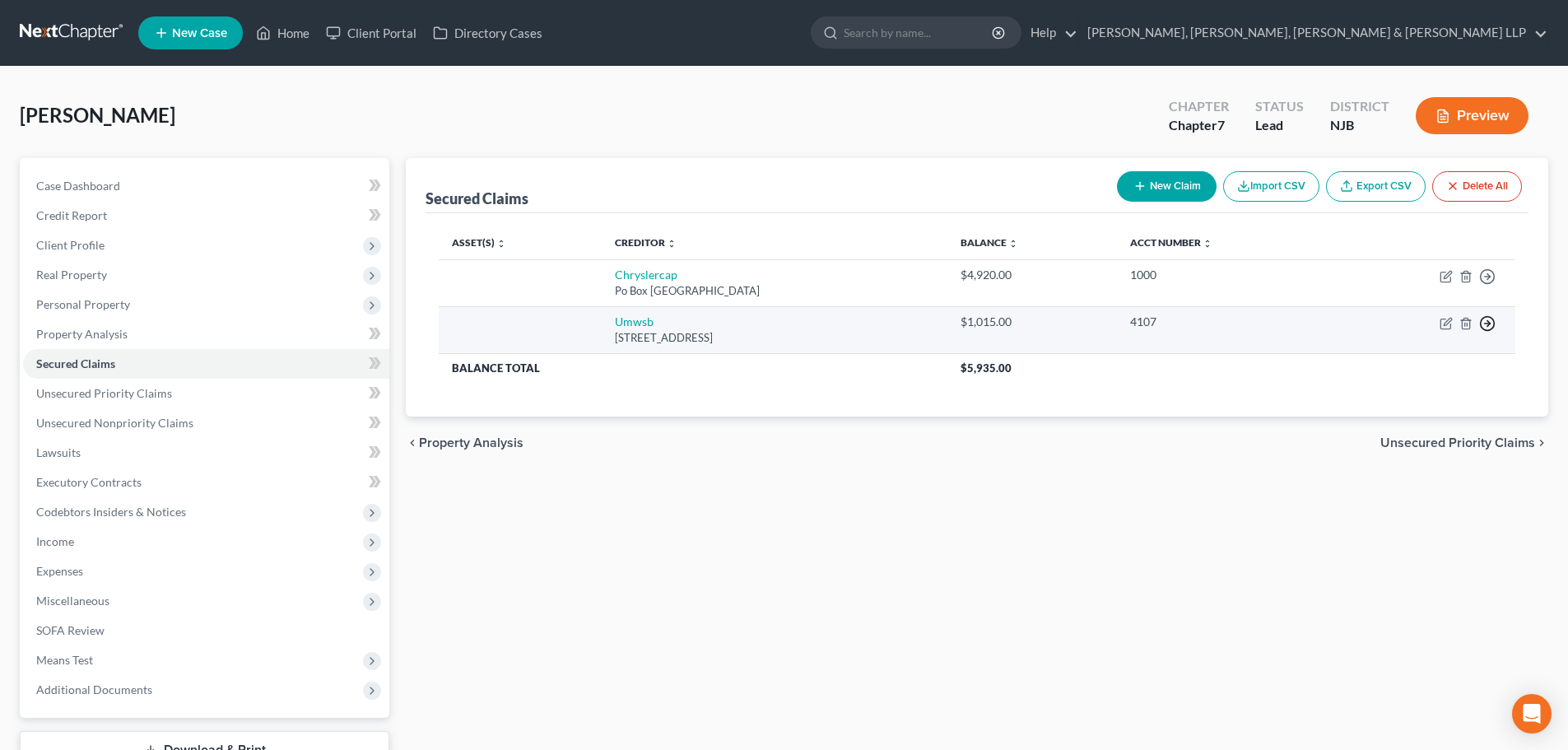
click at [1488, 319] on icon "button" at bounding box center [1487, 323] width 16 height 16
click at [1392, 366] on link "Move to F" at bounding box center [1412, 363] width 138 height 28
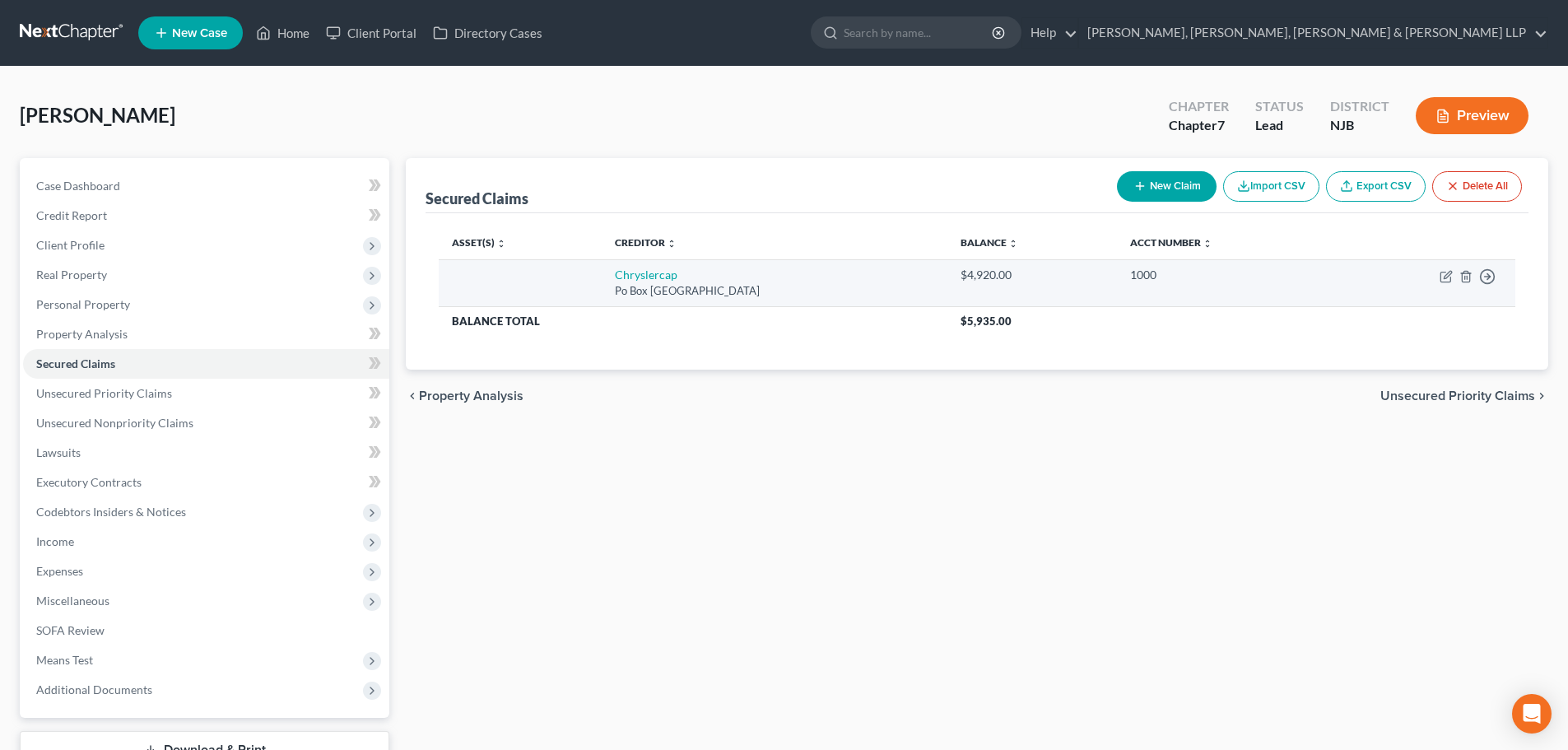
drag, startPoint x: 819, startPoint y: 293, endPoint x: 588, endPoint y: 270, distance: 232.1
click at [588, 270] on tr "Chryslercap Po Box [GEOGRAPHIC_DATA] $4,920.00 1000 Move to E Move to F Move to…" at bounding box center [976, 283] width 1076 height 47
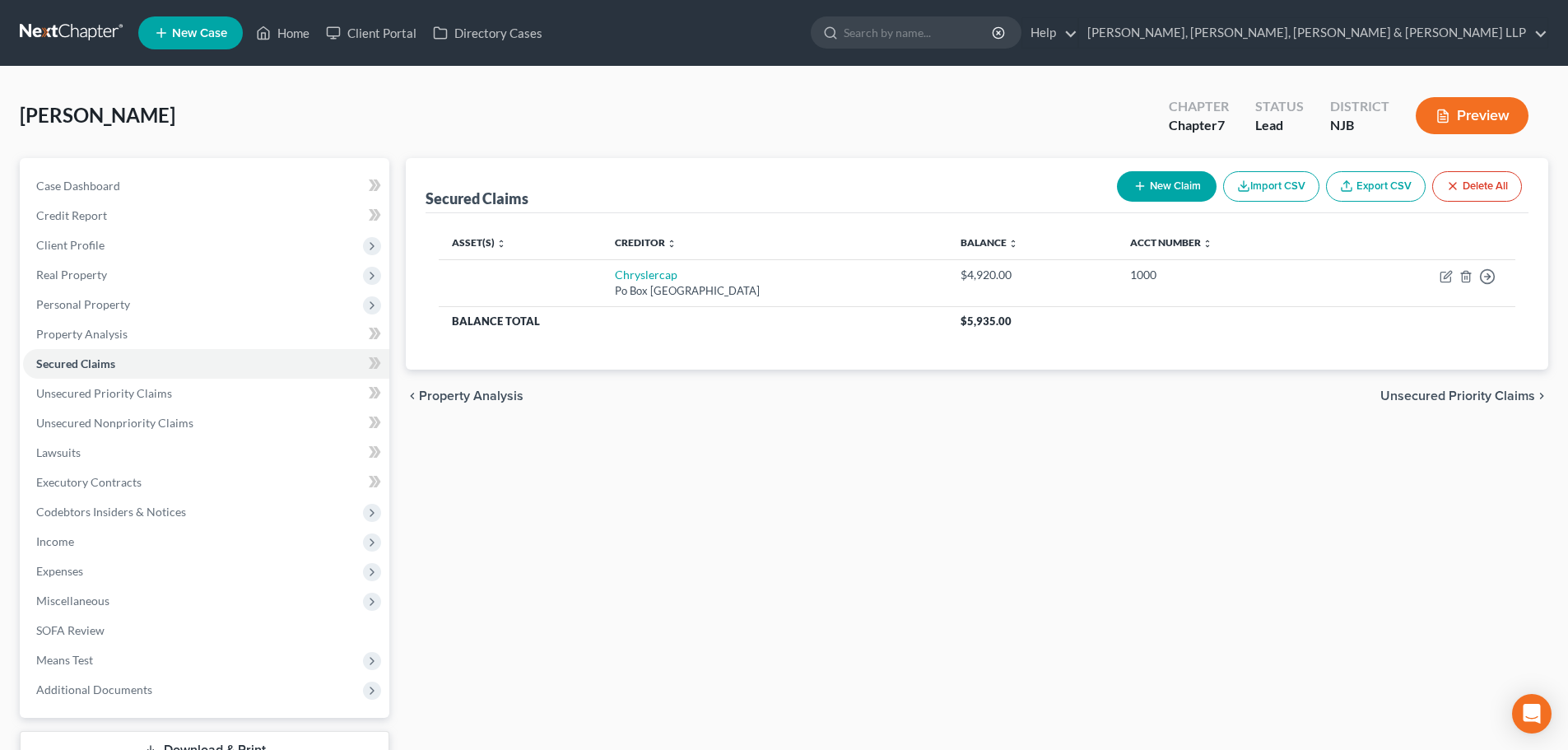
copy td "Chryslercap Po Box [GEOGRAPHIC_DATA]"
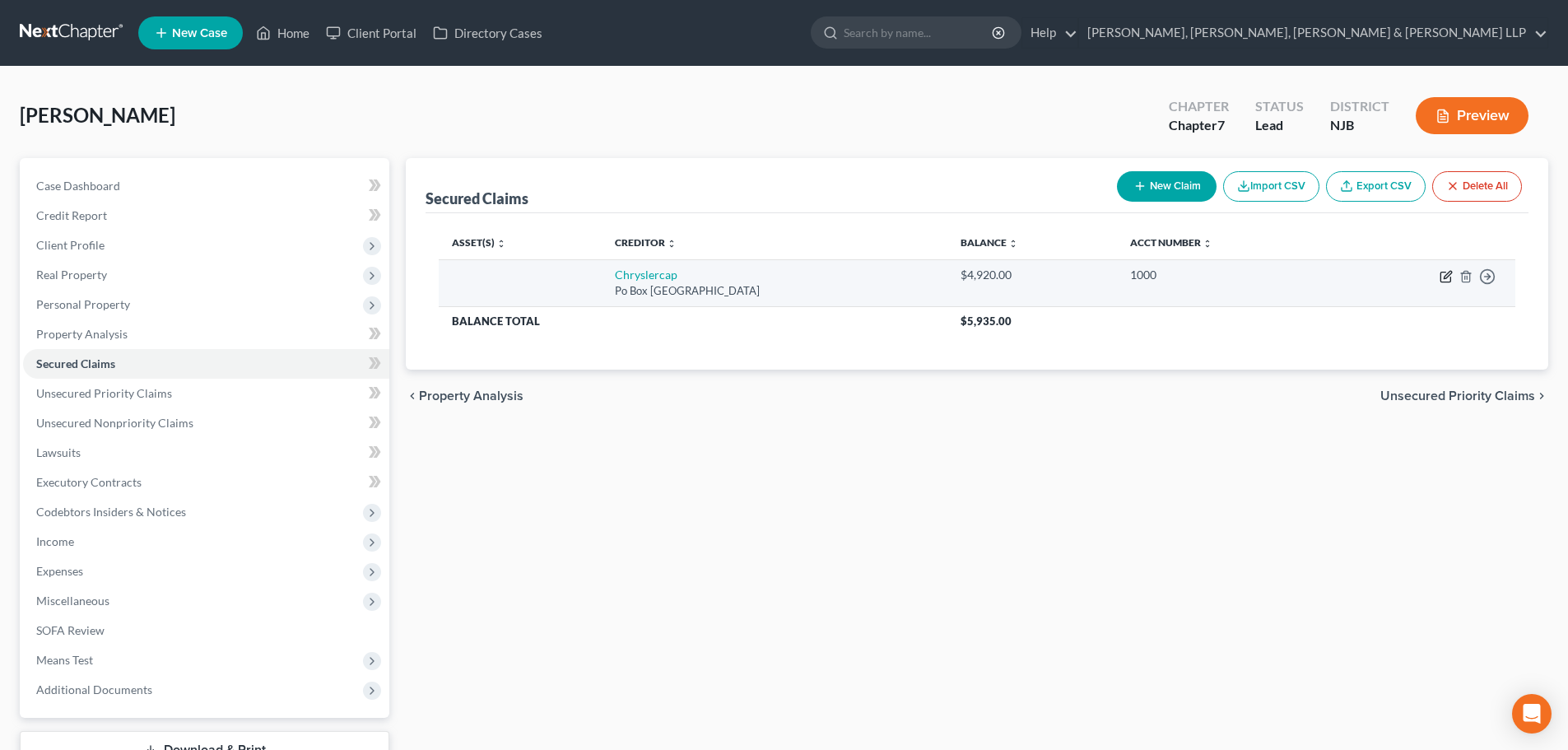
click at [1446, 274] on icon "button" at bounding box center [1446, 276] width 13 height 13
select select "45"
select select "0"
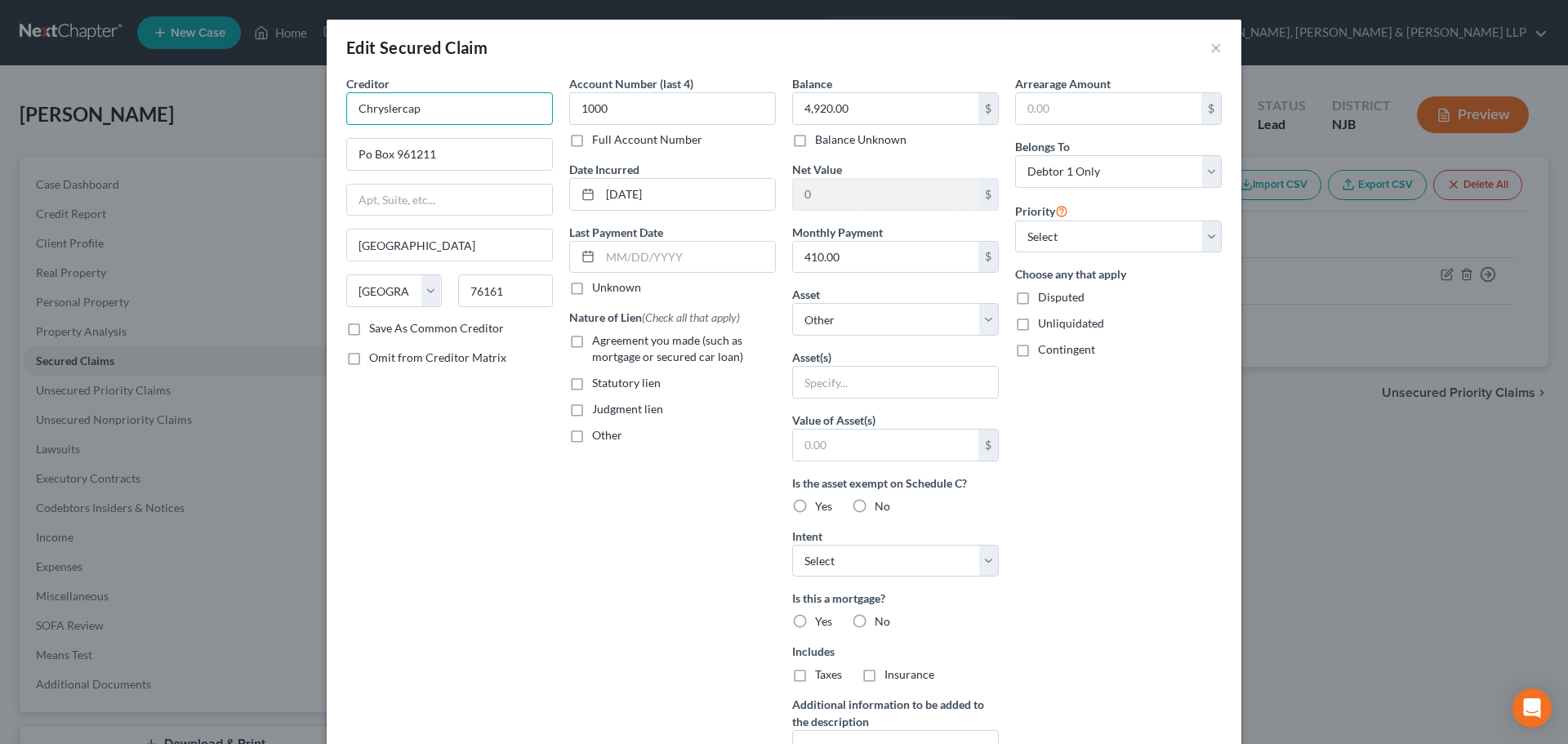
drag, startPoint x: 444, startPoint y: 111, endPoint x: 199, endPoint y: 114, distance: 245.0
click at [262, 114] on div "Edit Secured Claim × Creditor * Chryslercap Po Box 961211 [GEOGRAPHIC_DATA] [US…" at bounding box center [784, 372] width 1568 height 744
paste input "Po Box [GEOGRAPHIC_DATA]"
type input "Chryslercap Po Box [GEOGRAPHIC_DATA]"
drag, startPoint x: 543, startPoint y: 107, endPoint x: -213, endPoint y: 99, distance: 756.0
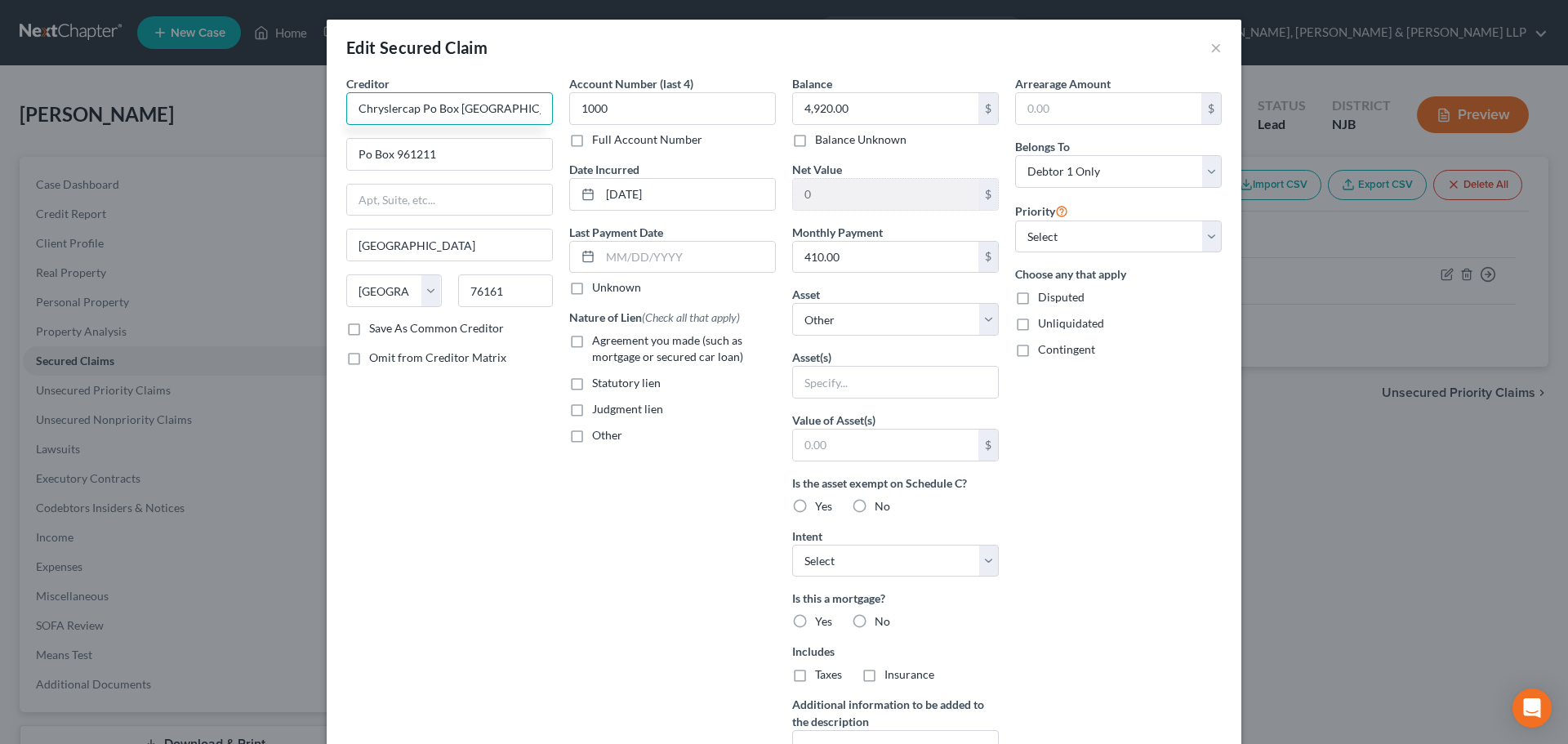
click at [0, 99] on html "Home New Case Client Portal Directory Cases Scura Wigfield, [PERSON_NAME], [PER…" at bounding box center [784, 433] width 1568 height 868
paste input "Chrysler Capital"
type input "Chrysler Capital"
click at [479, 457] on div "Creditor * Chrysler Capital Chrysler Capital P.O. [GEOGRAPHIC_DATA] [GEOGRAPHIC…" at bounding box center [449, 439] width 223 height 728
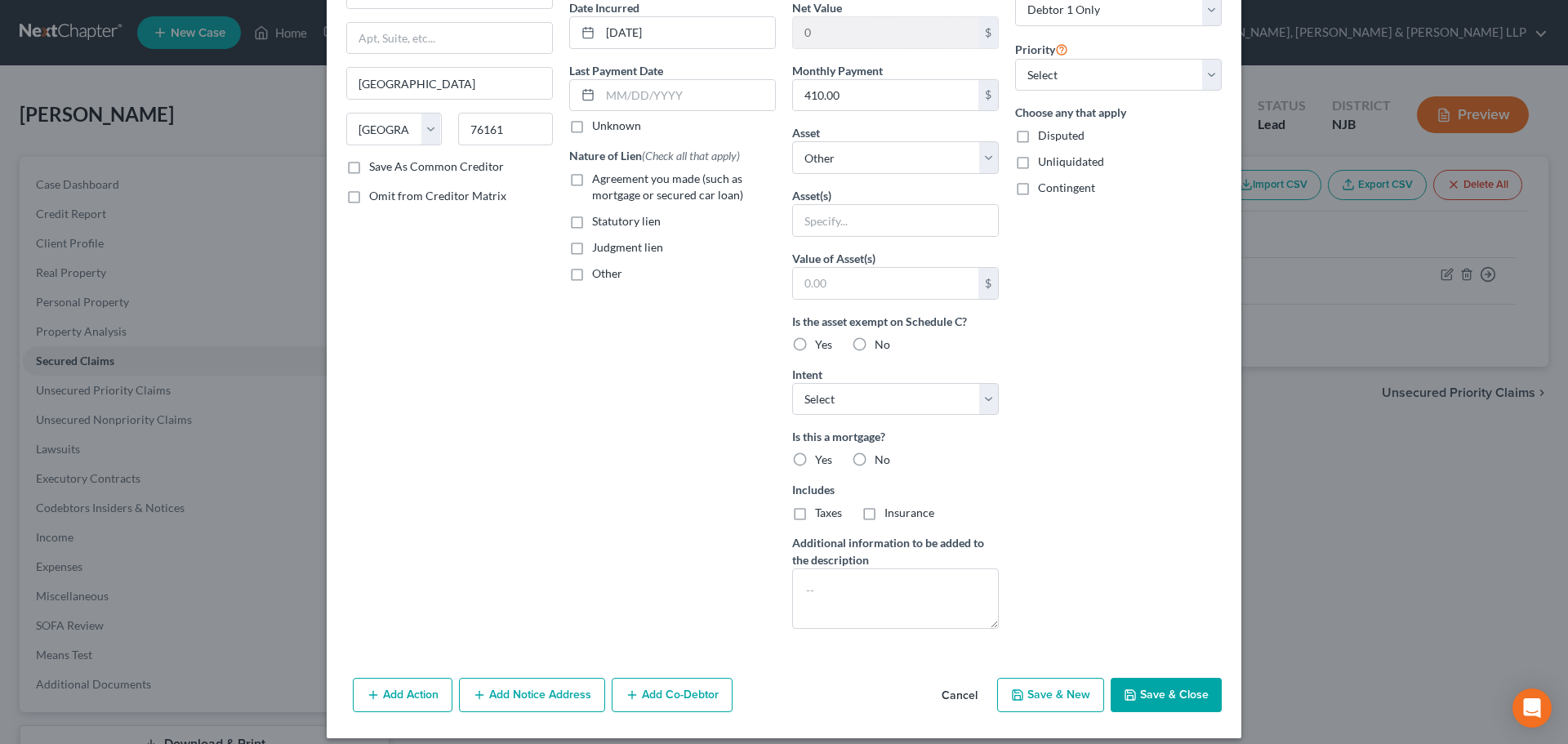
scroll to position [163, 0]
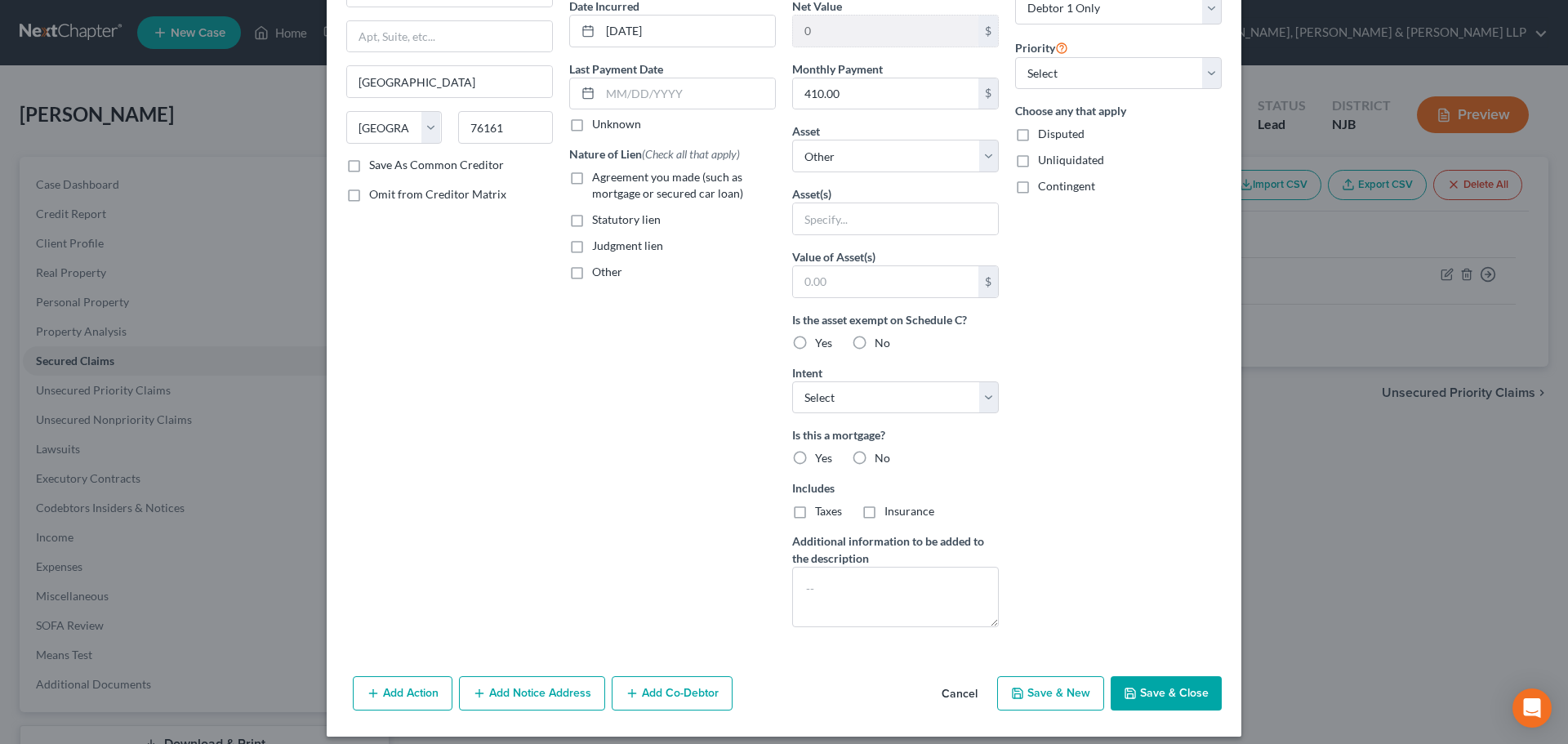
click at [605, 186] on span "Agreement you made (such as mortgage or secured car loan)" at bounding box center [667, 184] width 151 height 30
click at [605, 180] on input "Agreement you made (such as mortgage or secured car loan)" at bounding box center [603, 174] width 10 height 10
checkbox input "true"
click at [1203, 690] on button "Save & Close" at bounding box center [1165, 693] width 111 height 35
select select
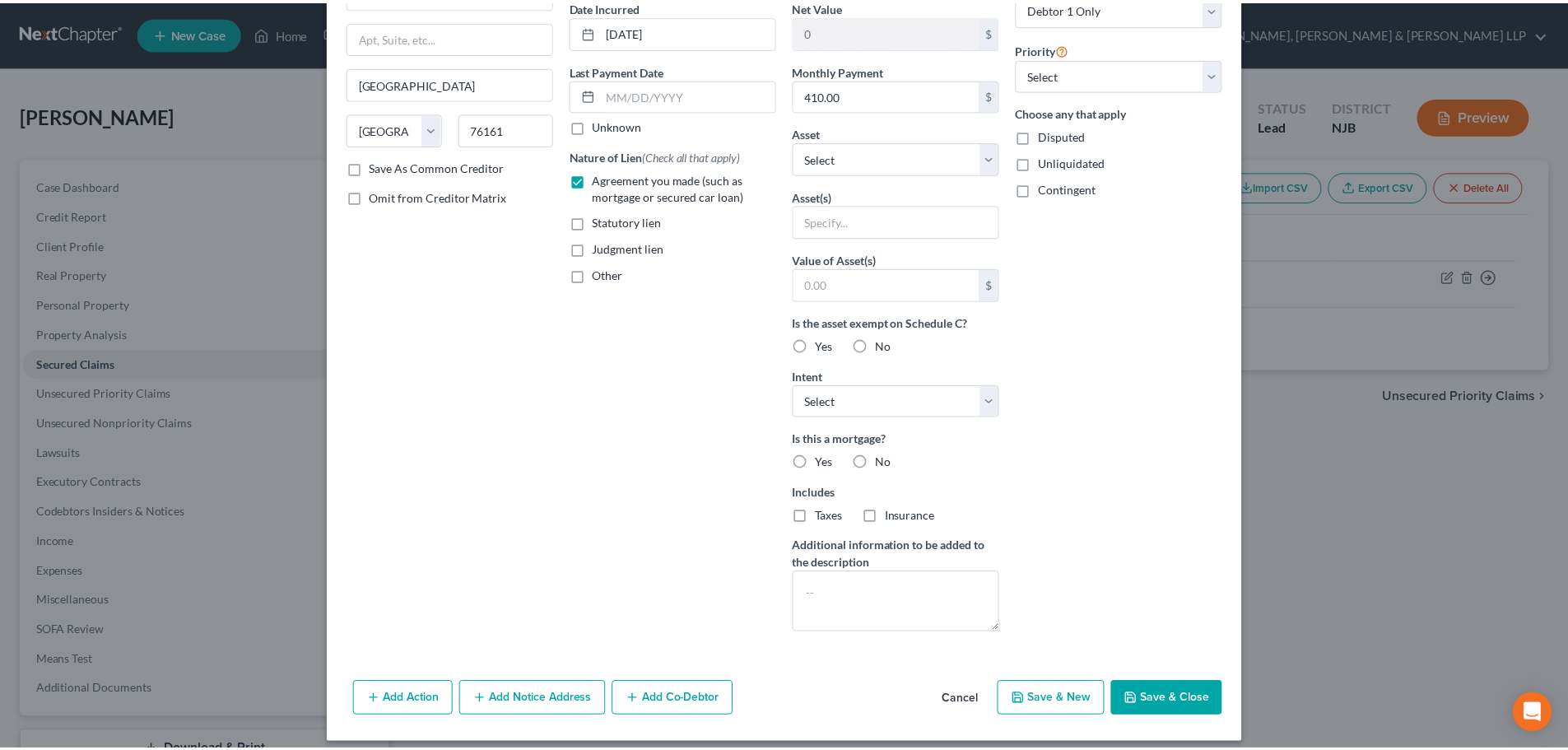
scroll to position [0, 0]
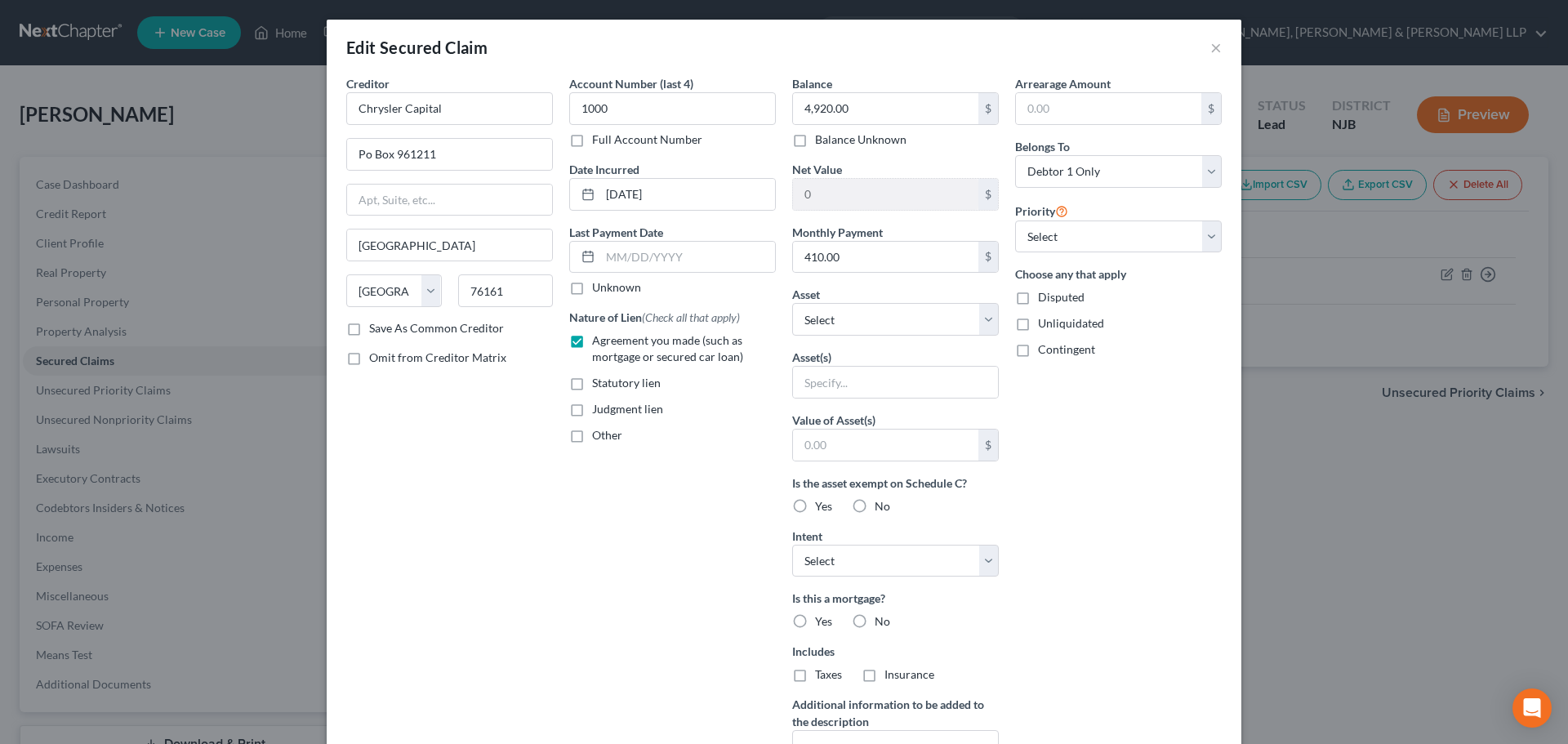
type input "0"
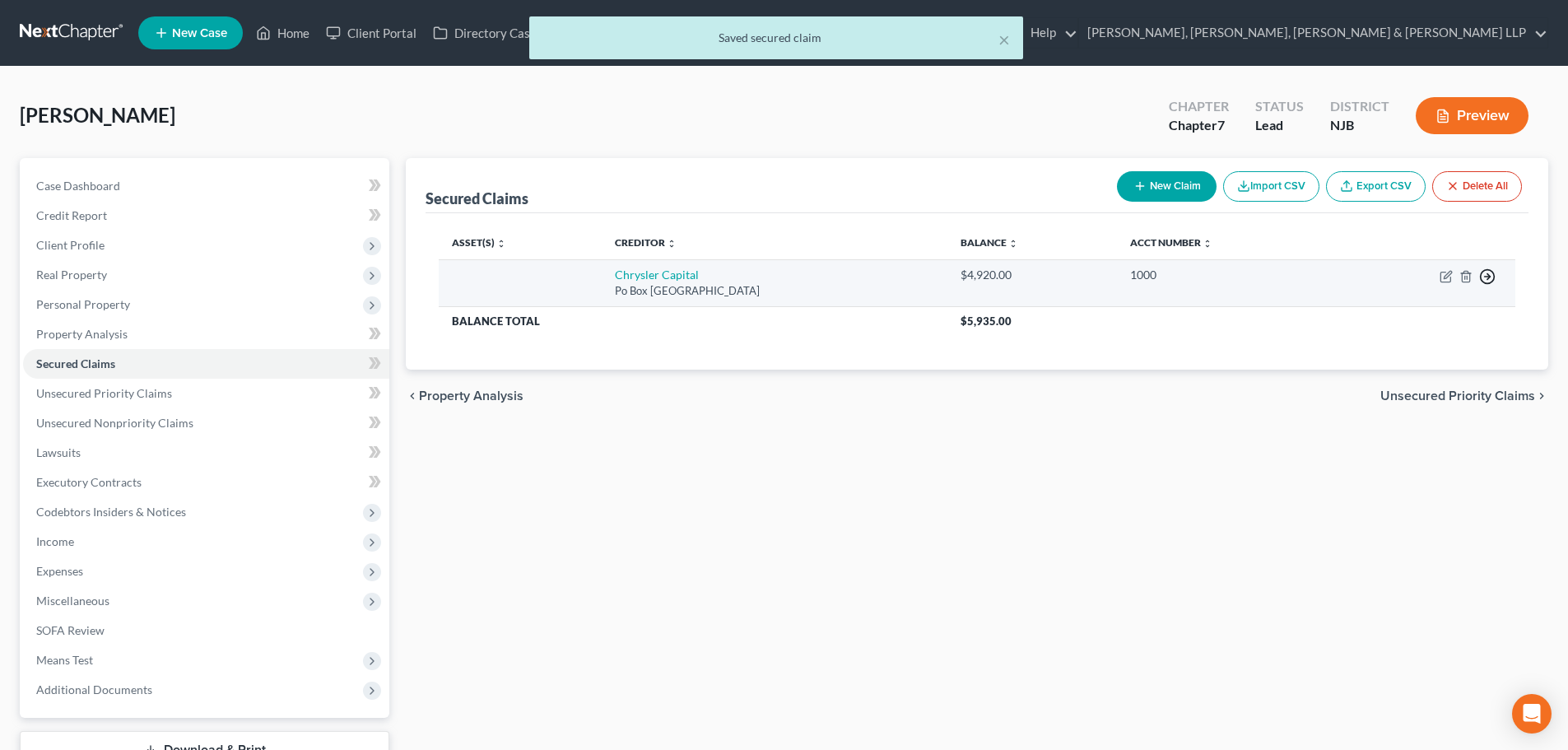
click at [1491, 275] on icon "button" at bounding box center [1487, 275] width 16 height 16
click at [1425, 338] on link "Move to G" at bounding box center [1412, 344] width 138 height 28
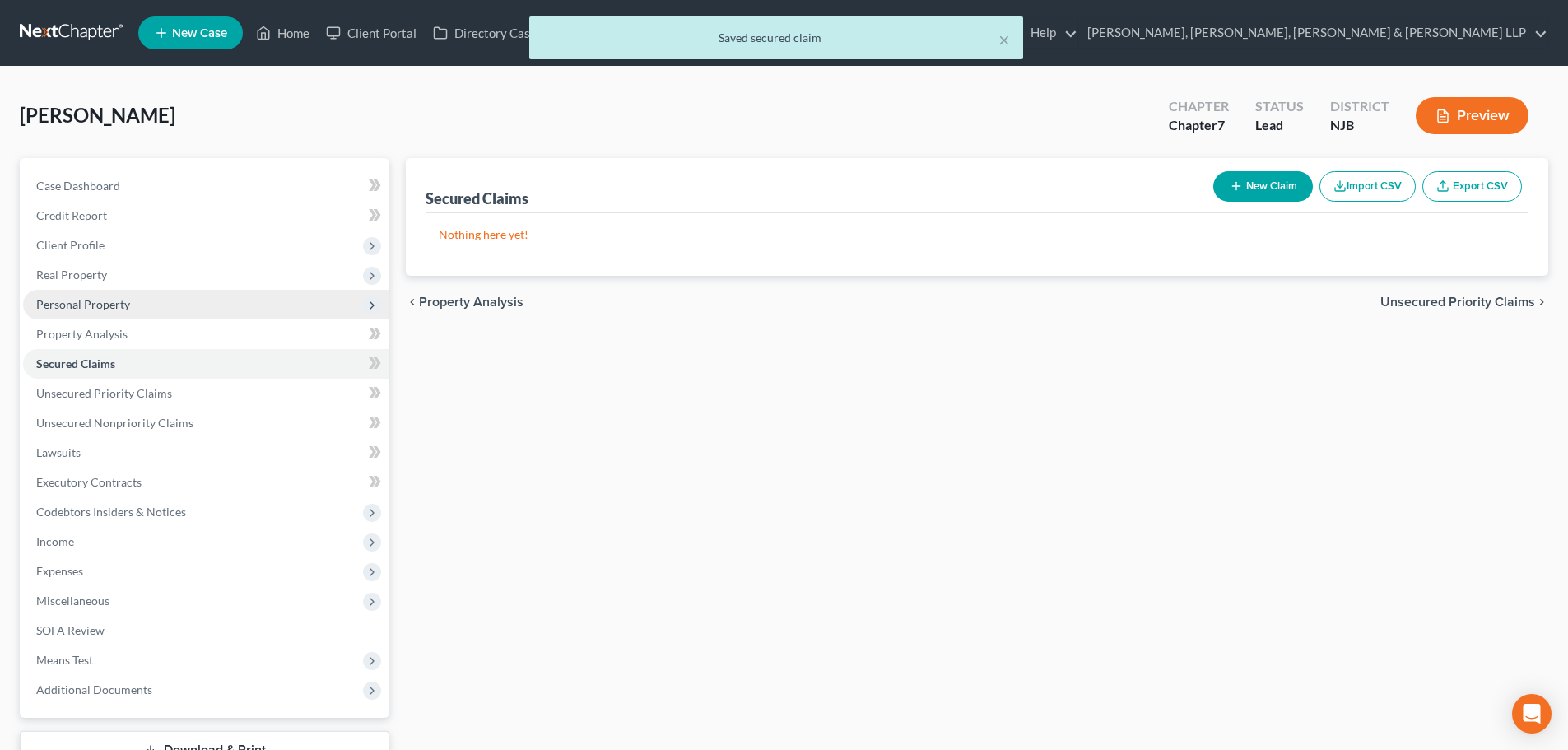
click at [93, 300] on span "Personal Property" at bounding box center [82, 304] width 93 height 14
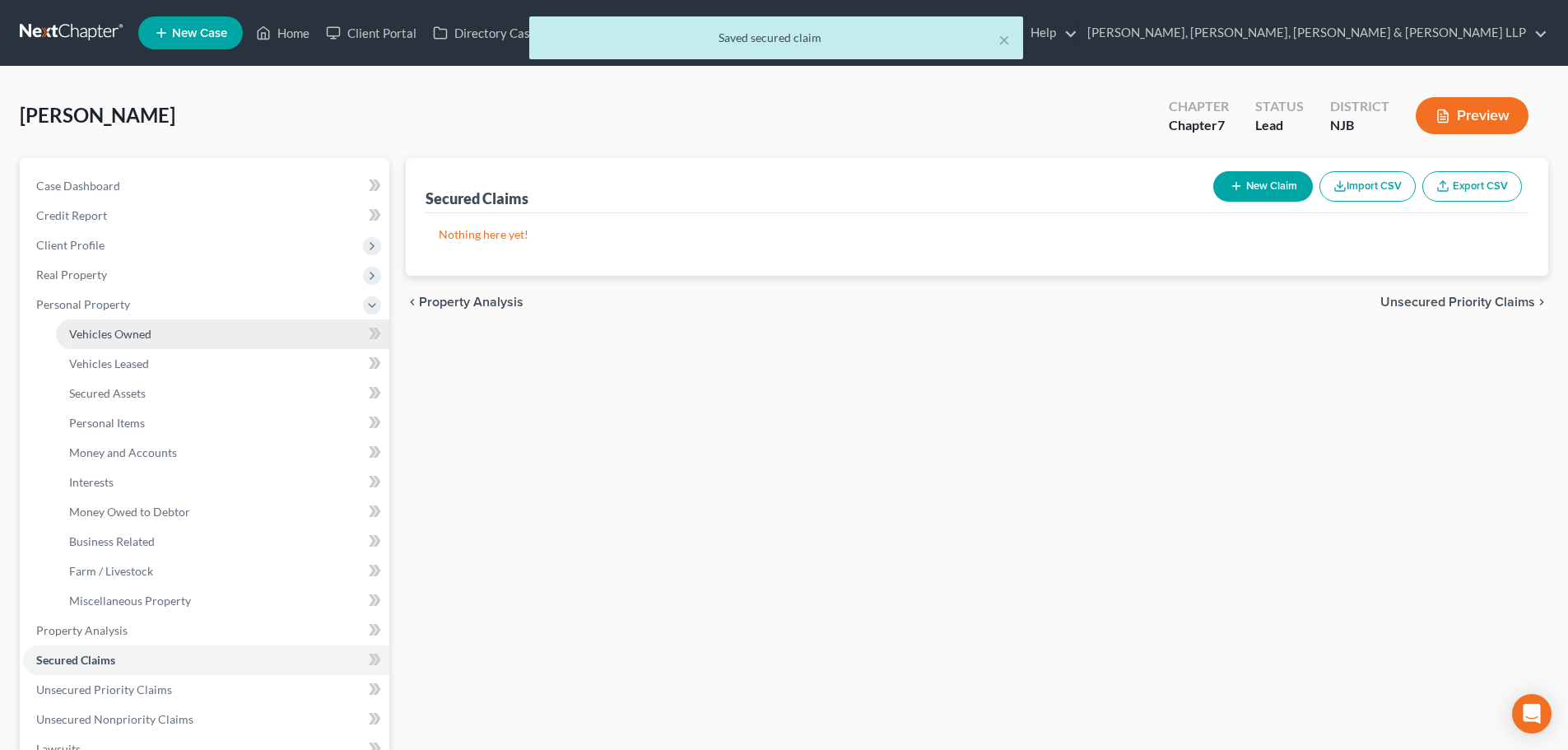
click at [109, 326] on span "Vehicles Owned" at bounding box center [109, 333] width 82 height 14
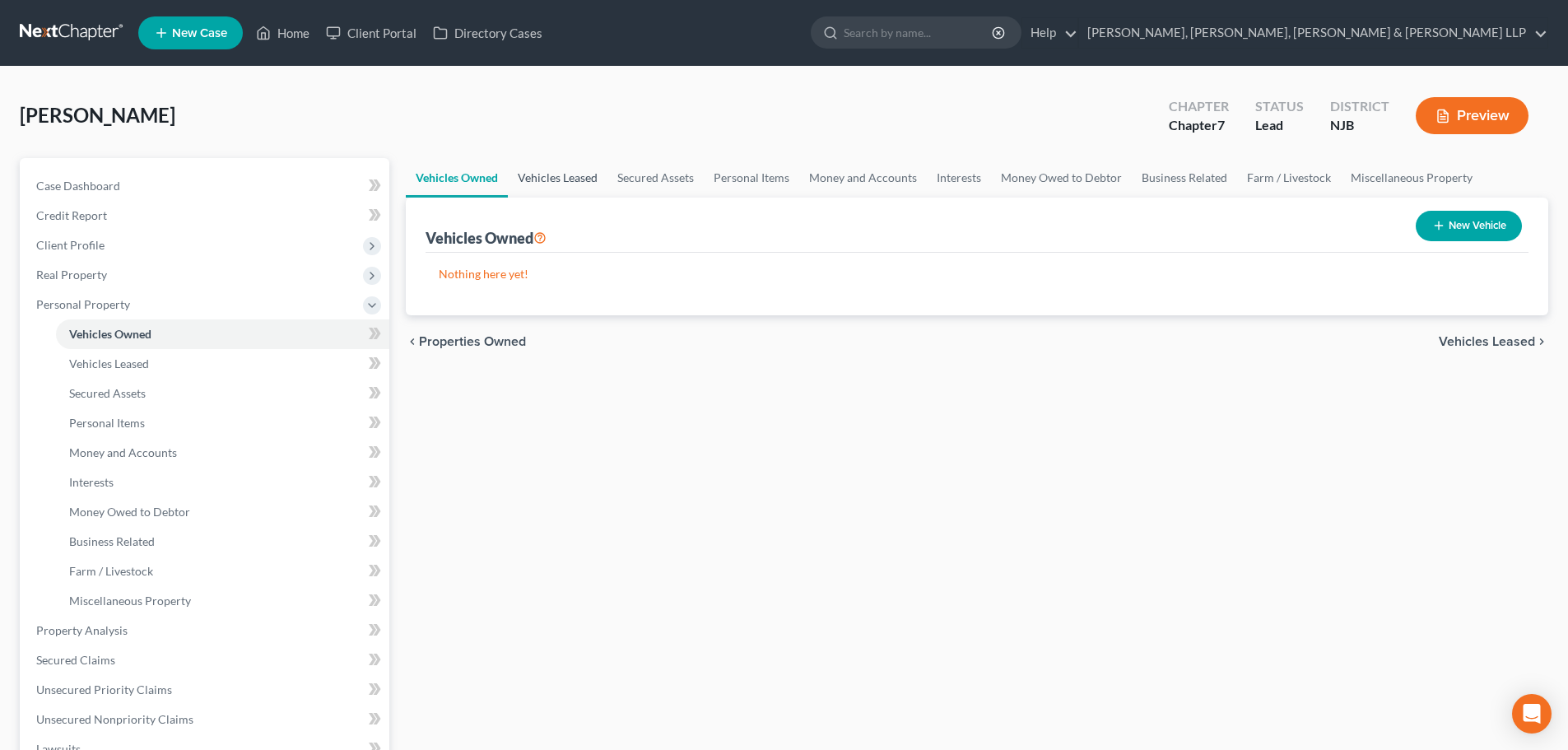
click at [535, 185] on link "Vehicles Leased" at bounding box center [558, 177] width 100 height 40
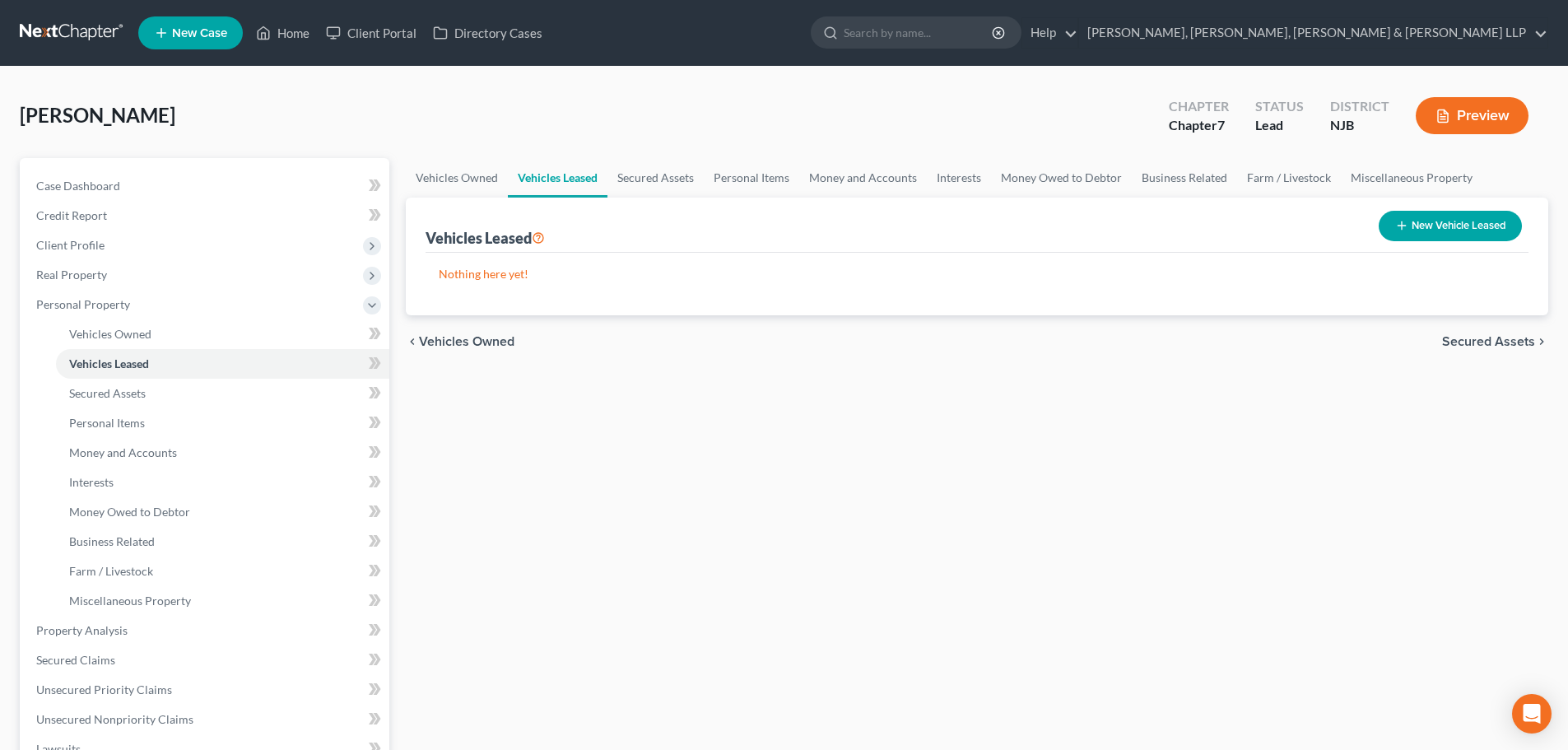
click at [1488, 223] on button "New Vehicle Leased" at bounding box center [1450, 225] width 143 height 30
select select "0"
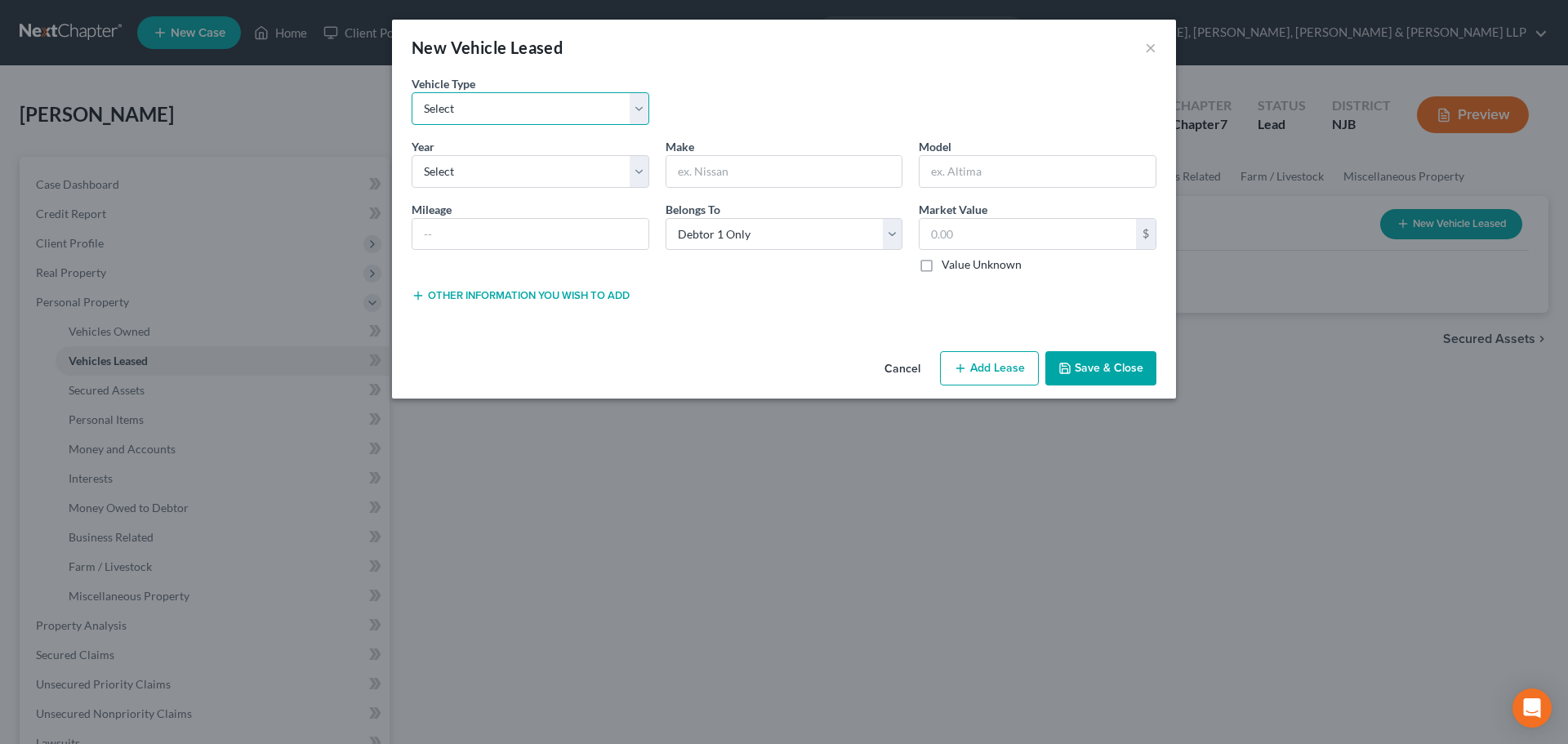
click at [560, 124] on select "Select Automobile Truck Trailer Watercraft Aircraft Motor Home Atv Other Vehicle" at bounding box center [531, 109] width 238 height 33
select select "0"
click at [412, 93] on select "Select Automobile Truck Trailer Watercraft Aircraft Motor Home Atv Other Vehicle" at bounding box center [531, 109] width 238 height 33
click at [484, 174] on select "Select 2026 2025 2024 2023 2022 2021 2020 2019 2018 2017 2016 2015 2014 2013 20…" at bounding box center [531, 171] width 238 height 33
select select "3"
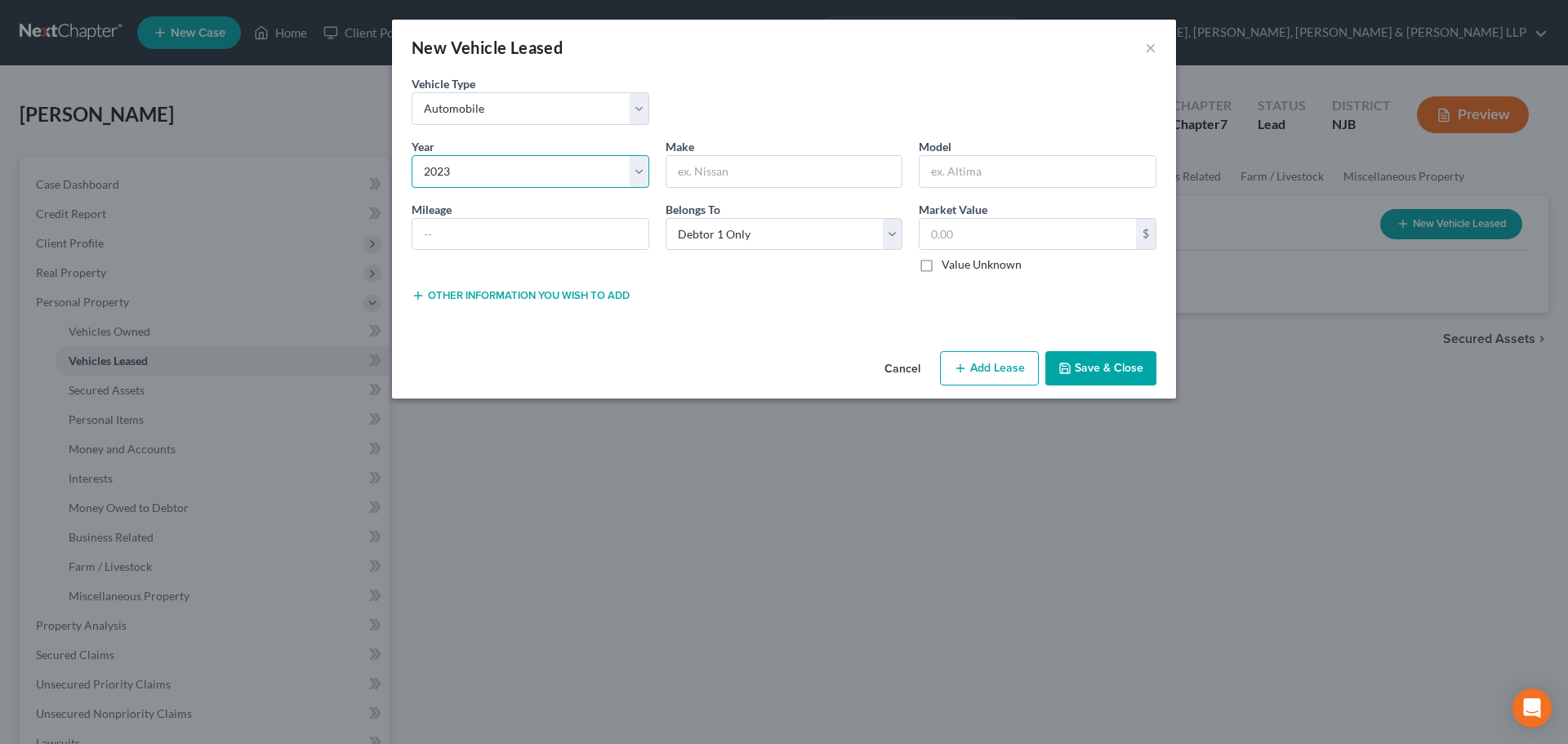
click at [412, 155] on select "Select 2026 2025 2024 2023 2022 2021 2020 2019 2018 2017 2016 2015 2014 2013 20…" at bounding box center [531, 171] width 238 height 33
click at [700, 177] on input "text" at bounding box center [784, 171] width 236 height 31
type input "Jeep"
click at [964, 175] on input "text" at bounding box center [1037, 171] width 236 height 31
paste input "Cherokee"
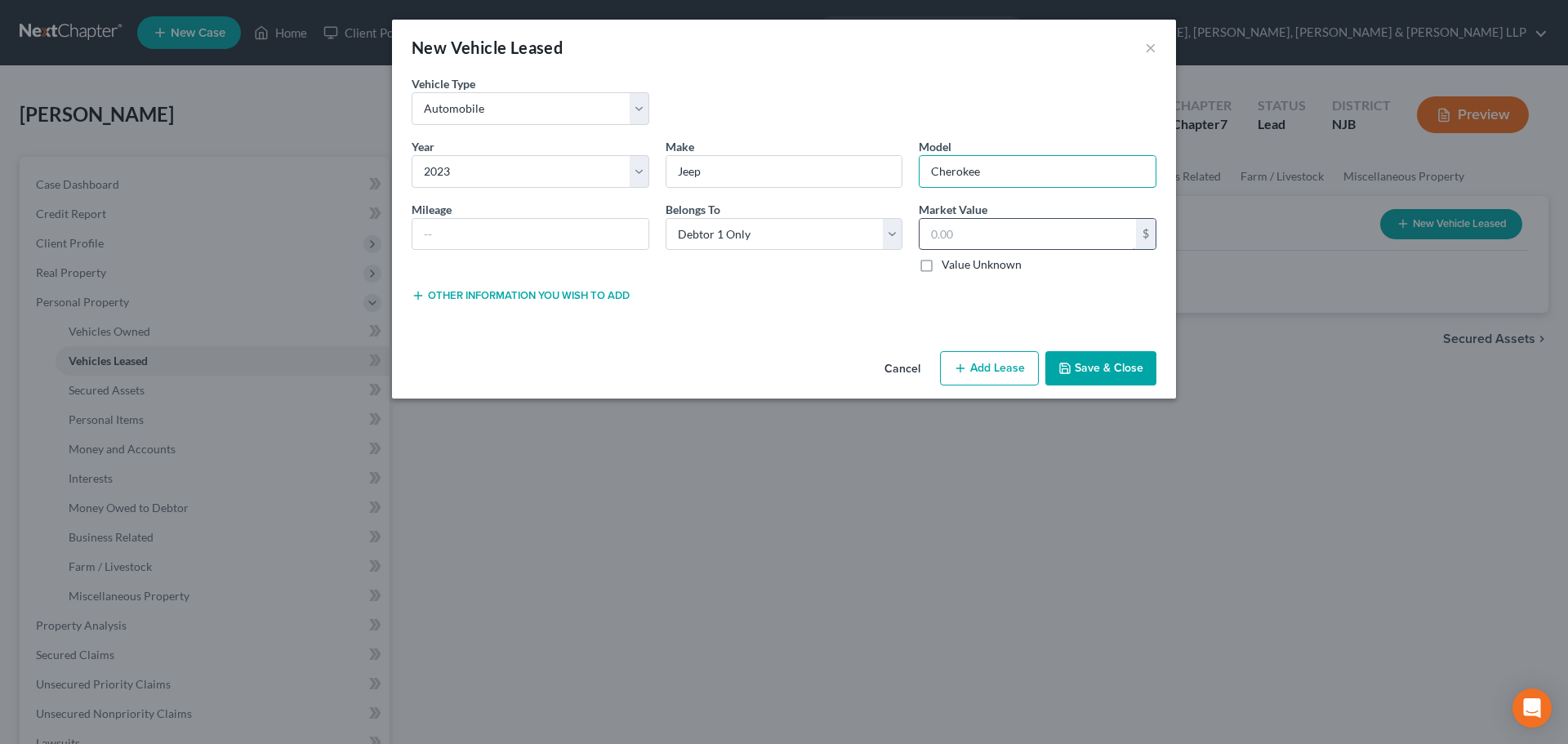
type input "Cherokee"
click at [960, 225] on input "text" at bounding box center [1027, 234] width 216 height 31
type input "0.00"
click at [1129, 375] on button "Save & Close" at bounding box center [1101, 368] width 111 height 35
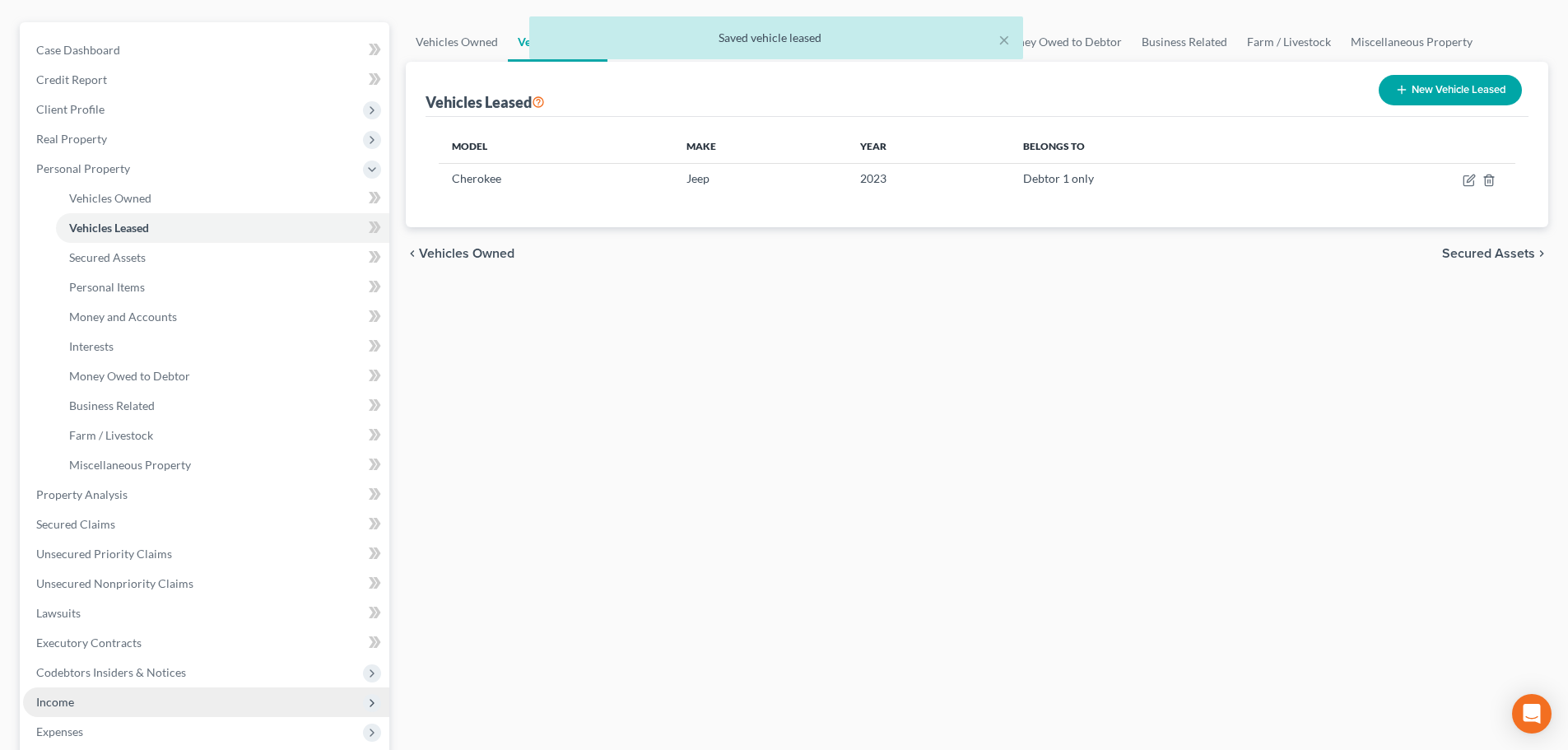
scroll to position [164, 0]
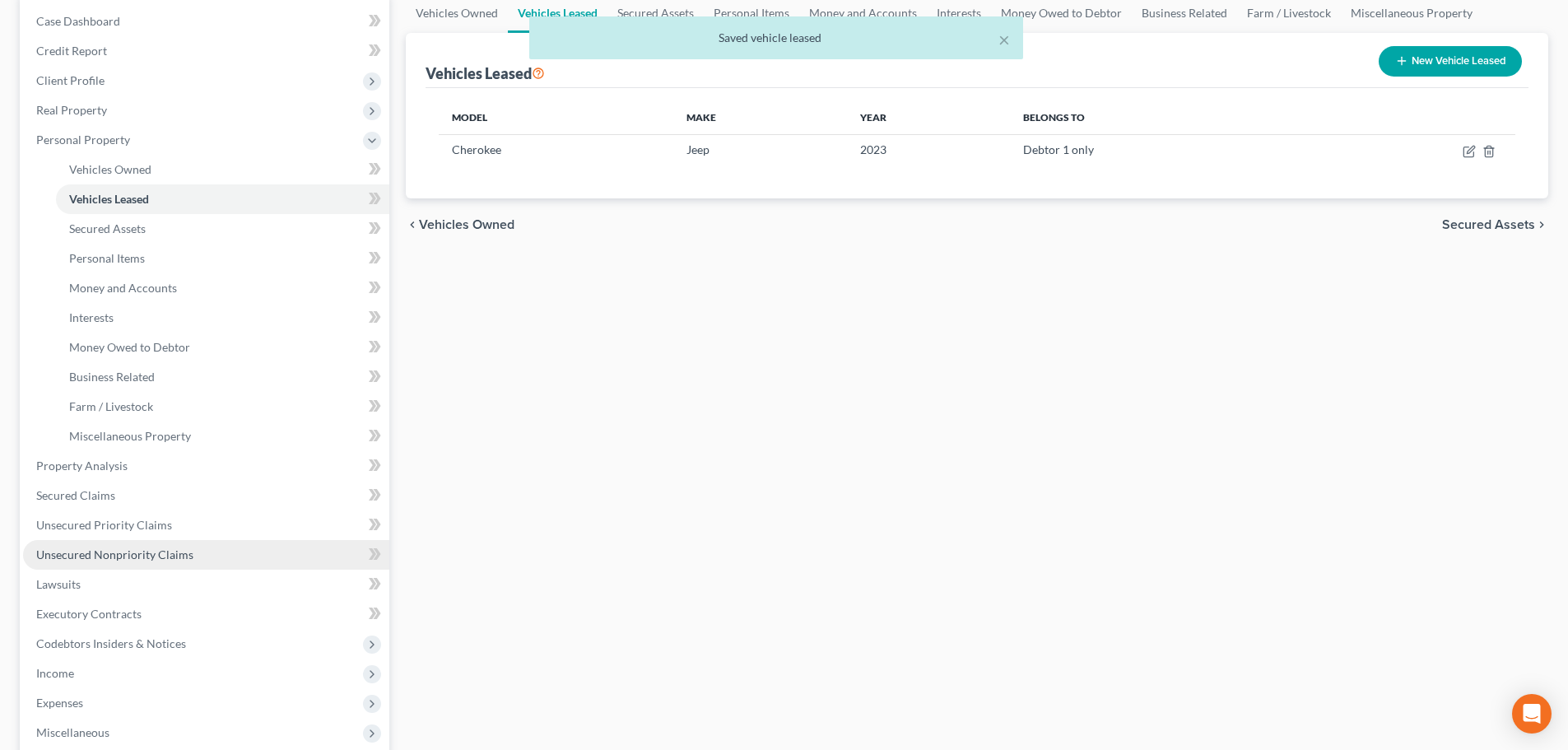
click at [150, 548] on span "Unsecured Nonpriority Claims" at bounding box center [114, 554] width 158 height 14
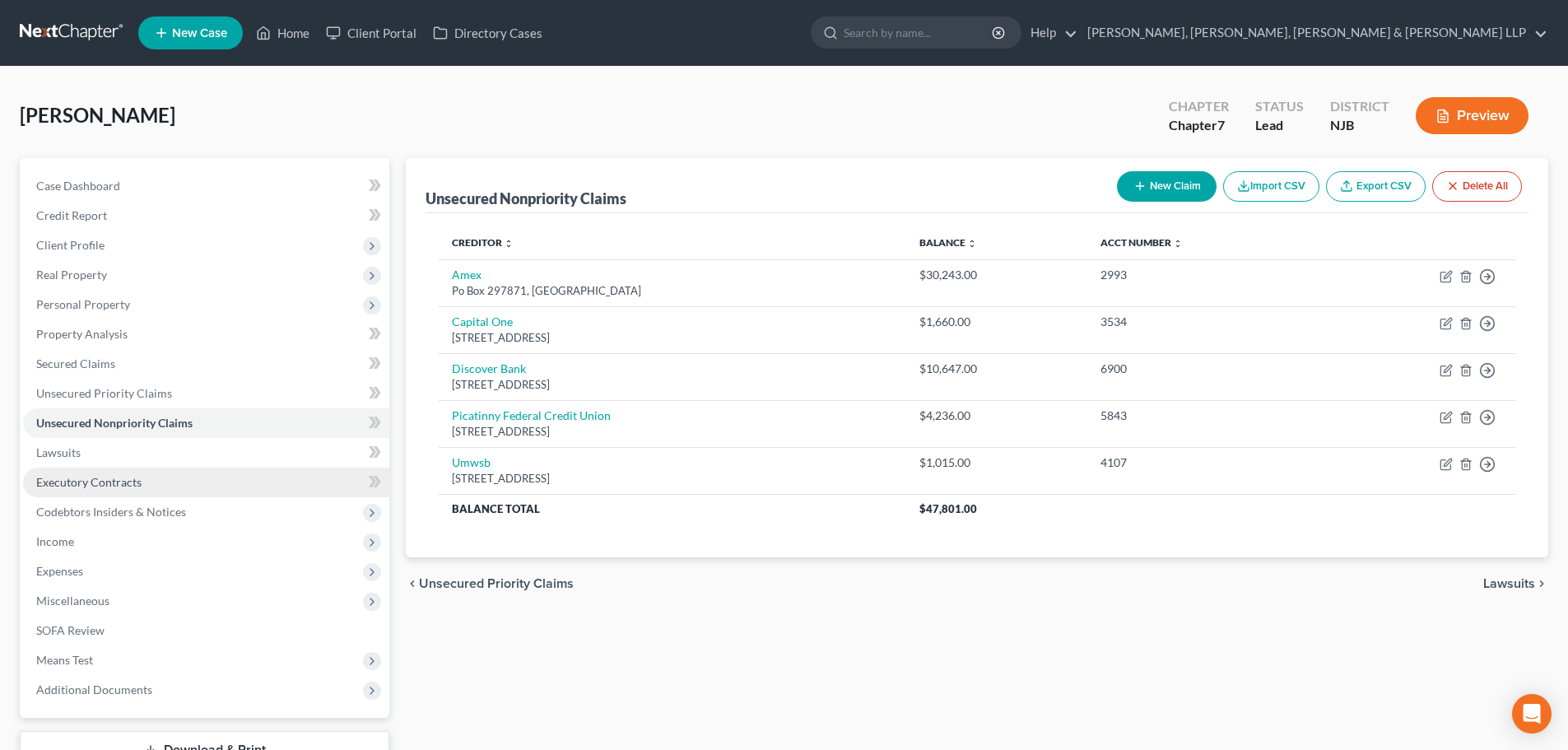
click at [125, 485] on span "Executory Contracts" at bounding box center [89, 481] width 106 height 14
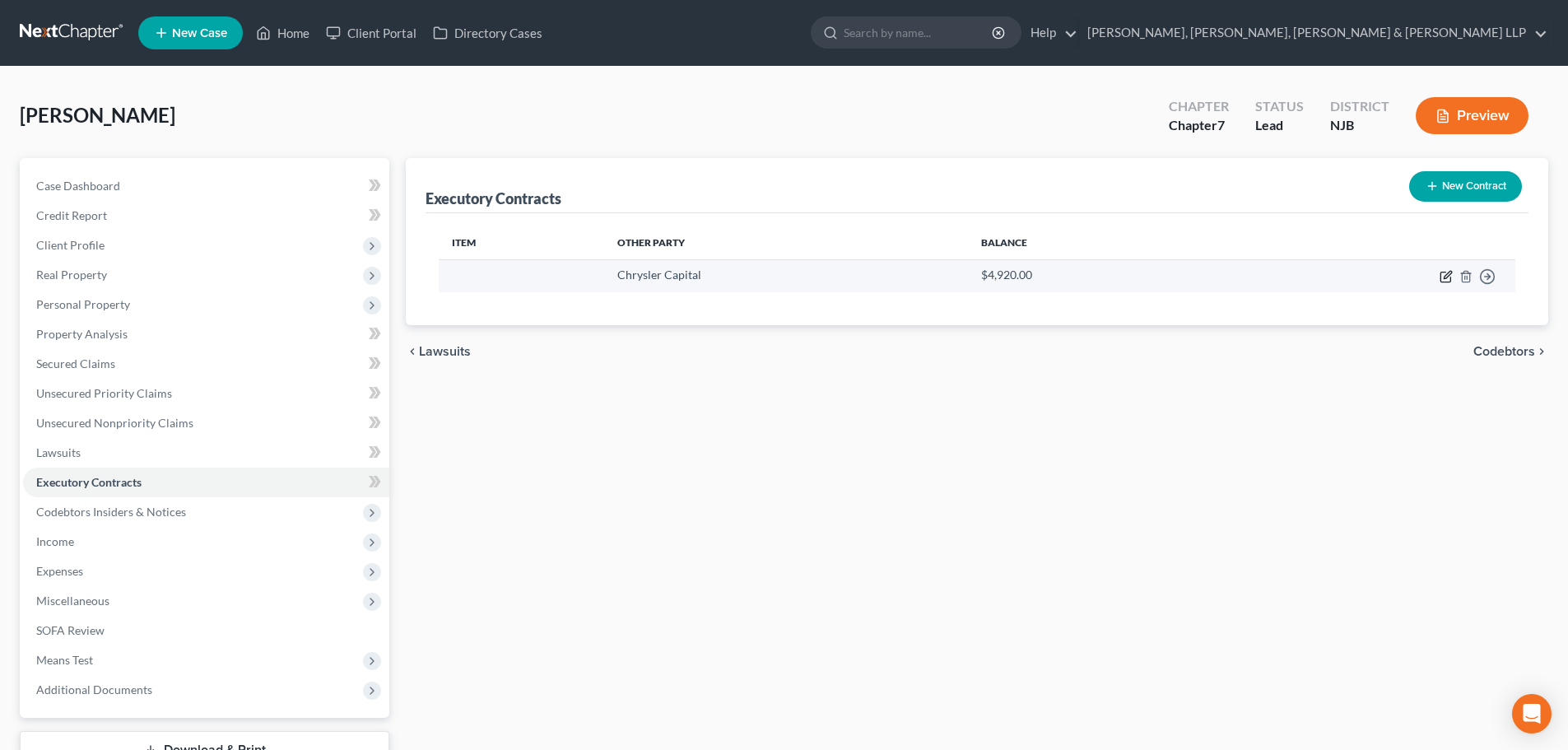
click at [1450, 277] on icon "button" at bounding box center [1445, 277] width 9 height 9
select select "45"
select select "0"
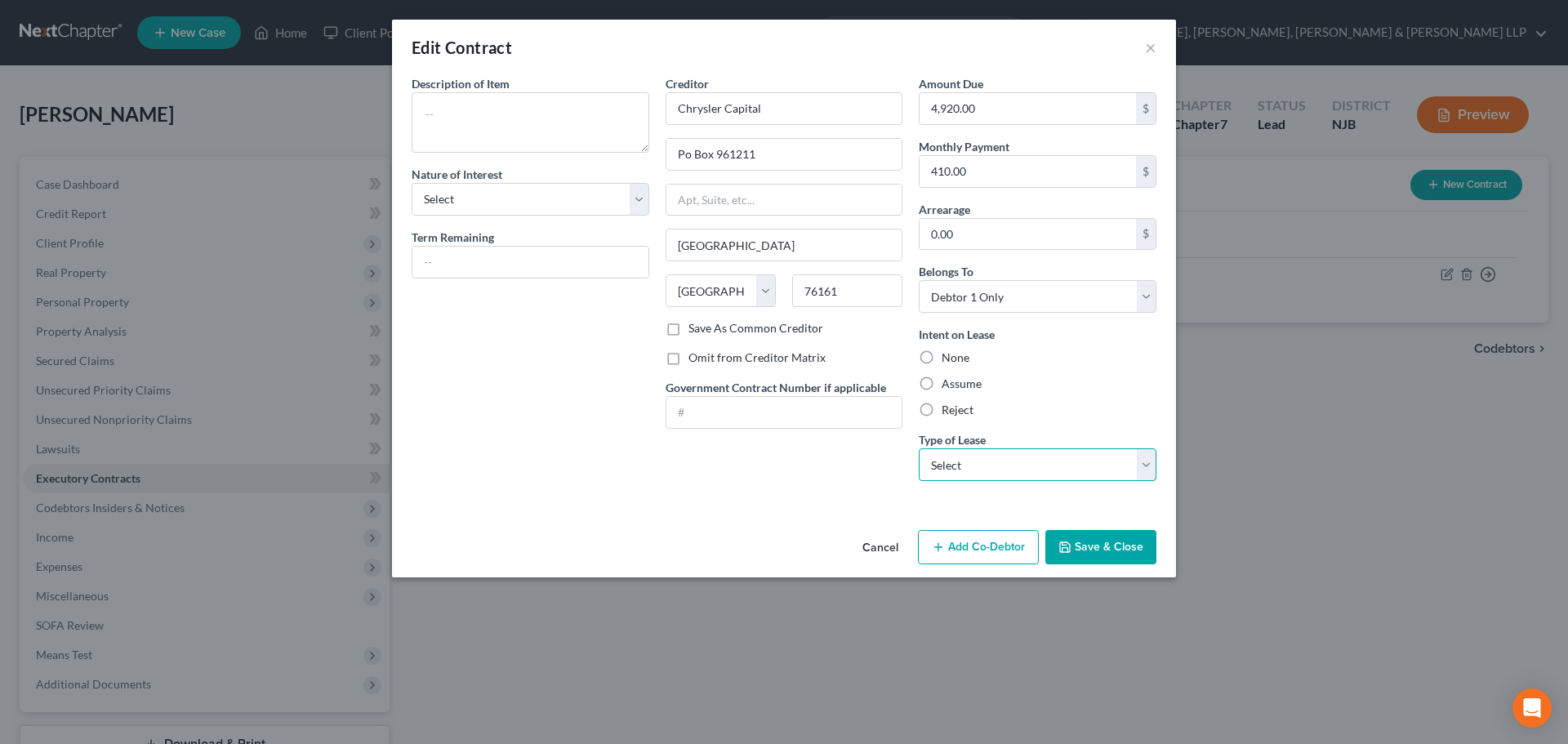
click at [945, 469] on select "Select Real Estate Car Other" at bounding box center [1037, 464] width 238 height 33
select select "1"
click at [918, 448] on select "Select Real Estate Car Other" at bounding box center [1037, 464] width 238 height 33
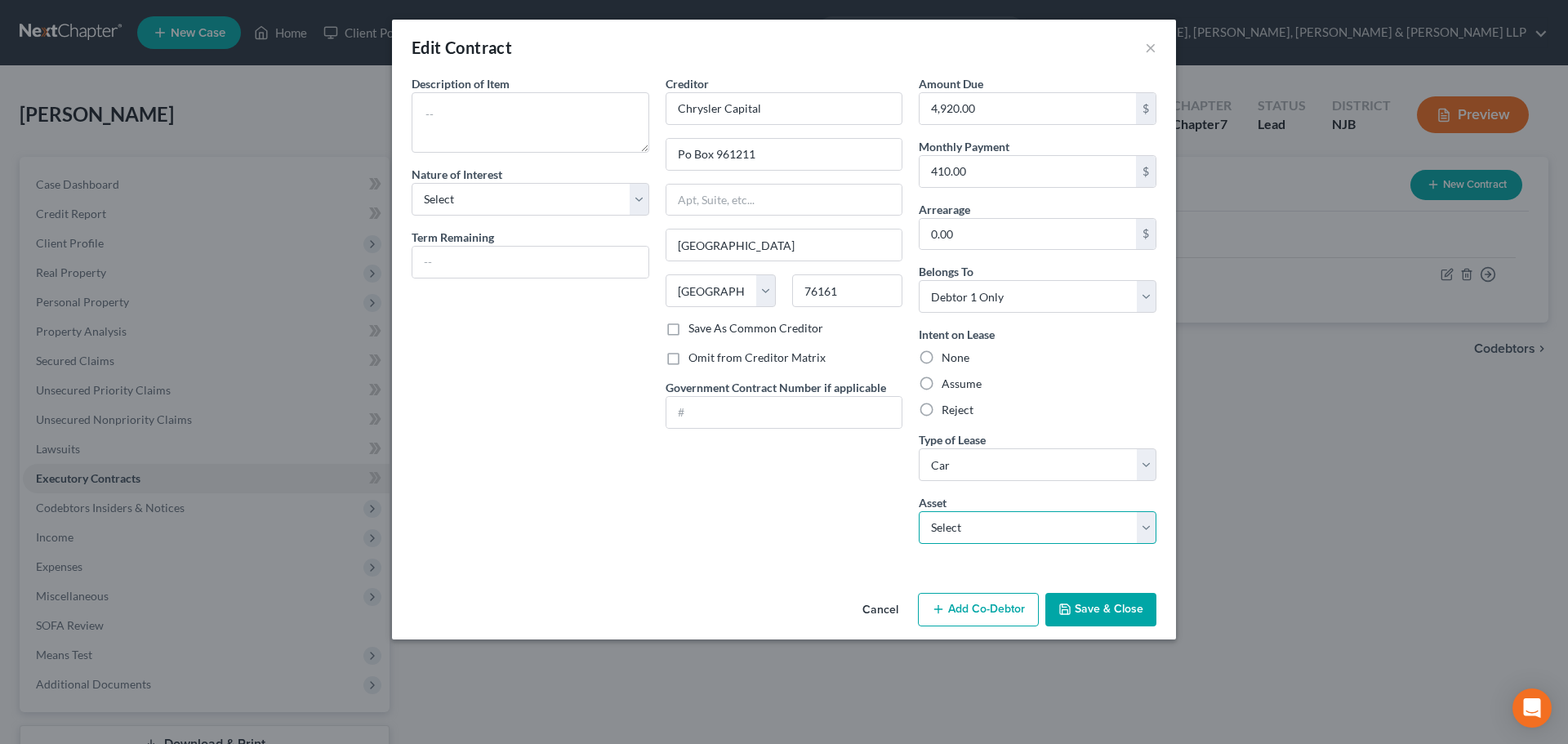
click at [961, 532] on select "Select 2023 Jeep Cherokee - $0.0" at bounding box center [1037, 527] width 238 height 33
select select "0"
click at [918, 511] on select "Select 2023 Jeep Cherokee - $0.0" at bounding box center [1037, 527] width 238 height 33
type textarea "2023 Jeep Cherokee"
click at [956, 390] on label "Assume" at bounding box center [961, 383] width 40 height 16
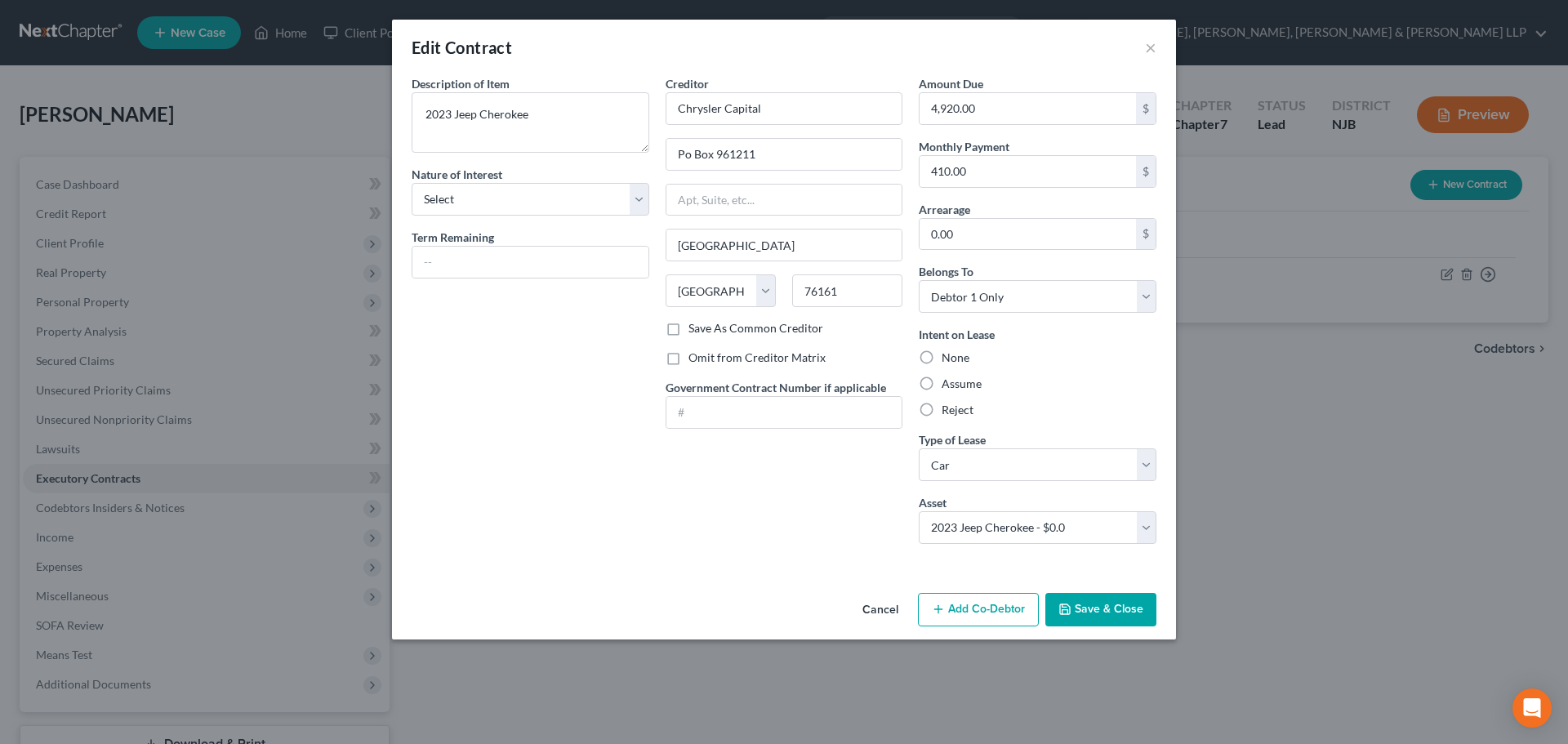
click at [956, 387] on input "Assume" at bounding box center [953, 380] width 10 height 10
radio input "true"
click at [601, 207] on select "Select Purchaser Agent Lessor Lessee" at bounding box center [531, 198] width 238 height 33
click at [523, 227] on div "Description of non-residential real property * Description of Item * 2023 Jeep …" at bounding box center [530, 315] width 254 height 482
click at [534, 196] on select "Select Purchaser Agent Lessor Lessee" at bounding box center [531, 198] width 238 height 33
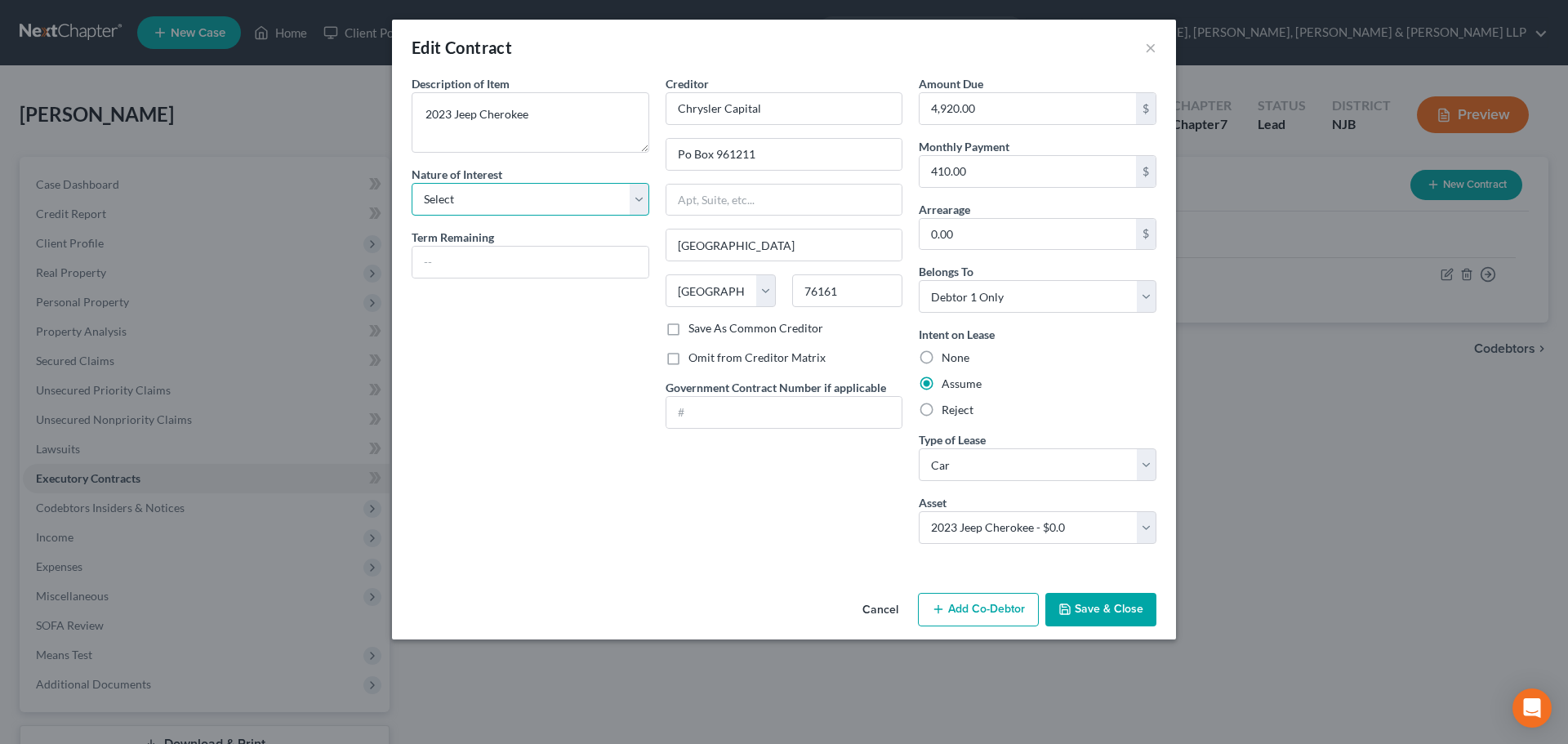
click at [603, 206] on select "Select Purchaser Agent Lessor Lessee" at bounding box center [531, 198] width 238 height 33
select select "3"
click at [412, 182] on select "Select Purchaser Agent Lessor Lessee" at bounding box center [531, 198] width 238 height 33
click at [1099, 605] on button "Save & Close" at bounding box center [1101, 609] width 111 height 35
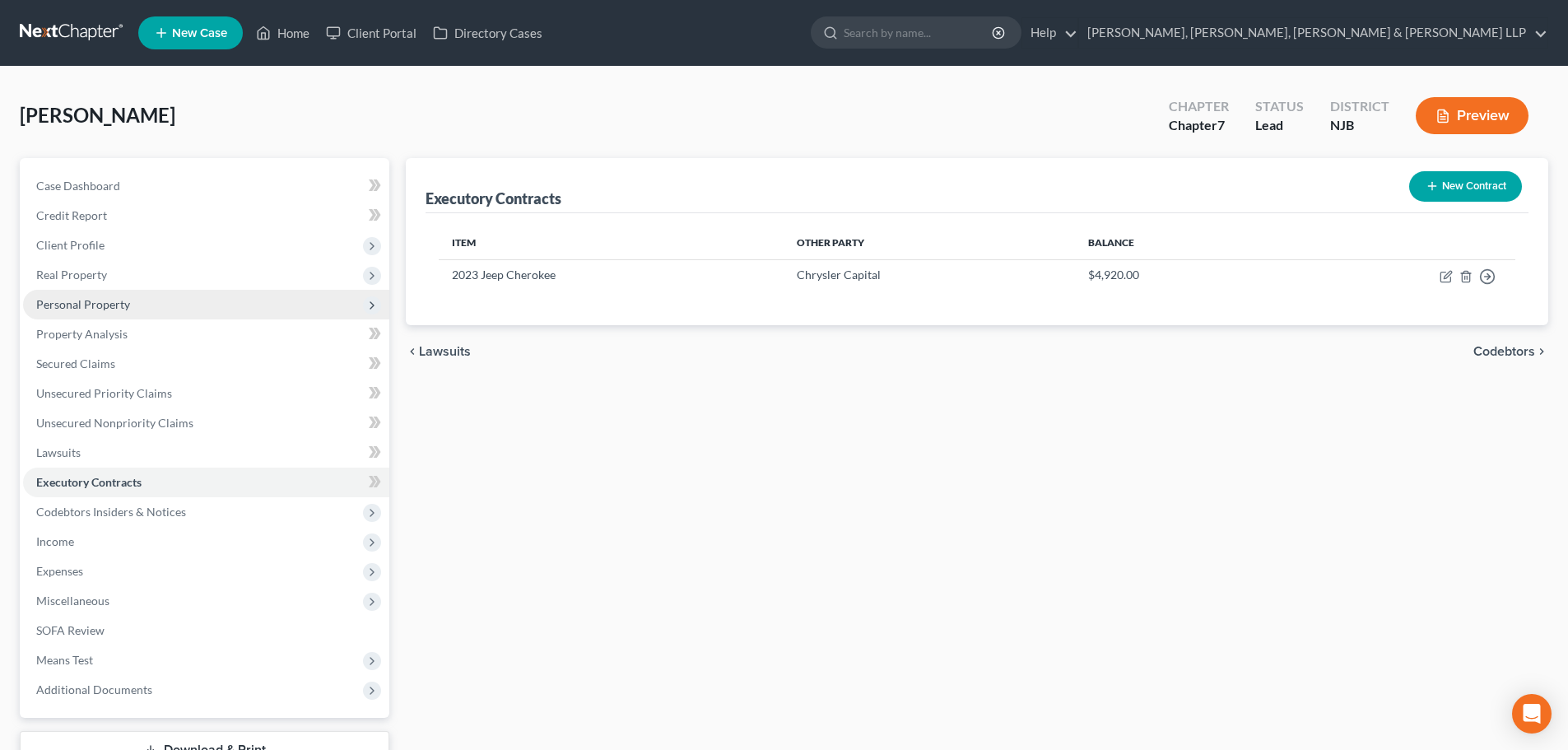
click at [96, 295] on span "Personal Property" at bounding box center [206, 304] width 366 height 29
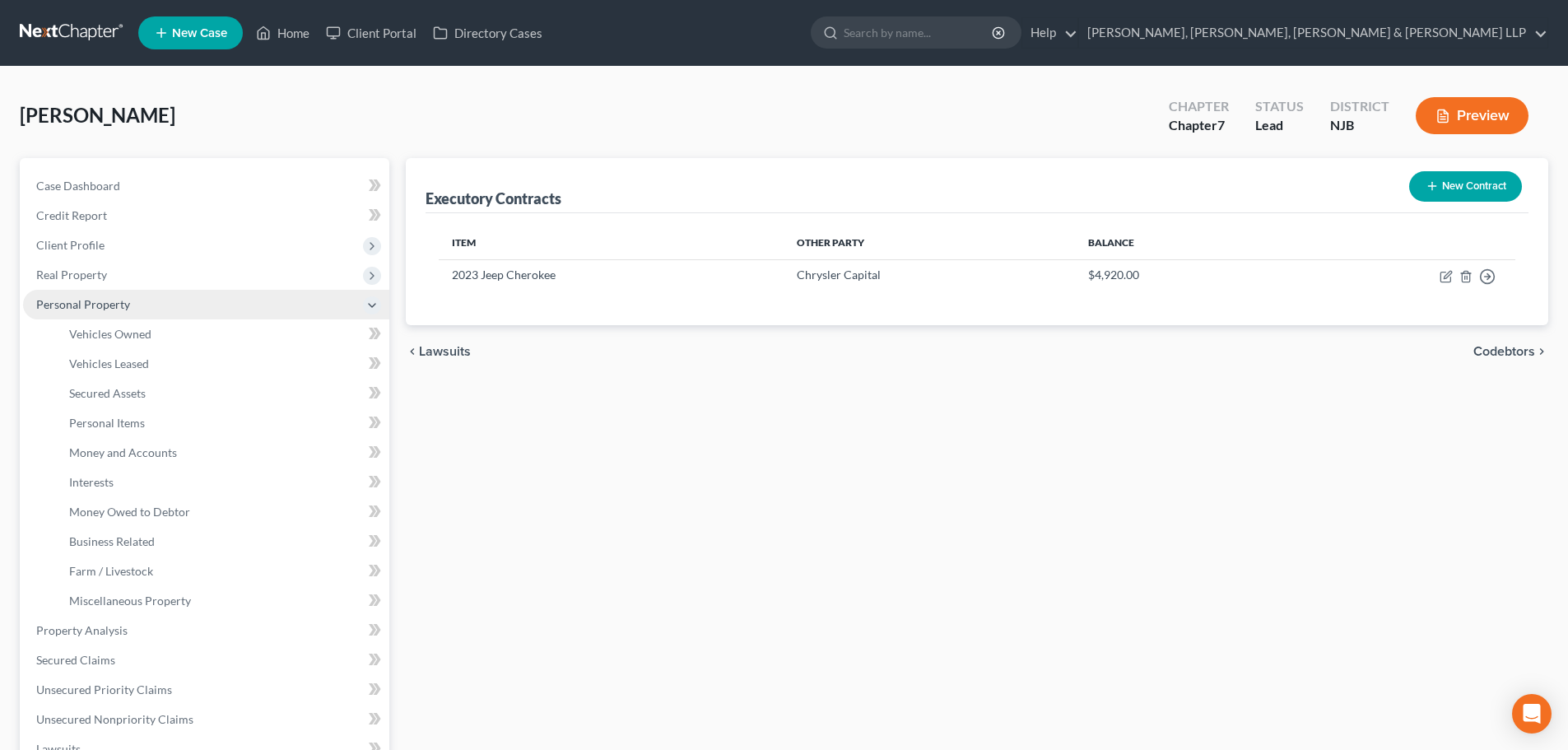
click at [109, 318] on span "Personal Property" at bounding box center [206, 304] width 366 height 29
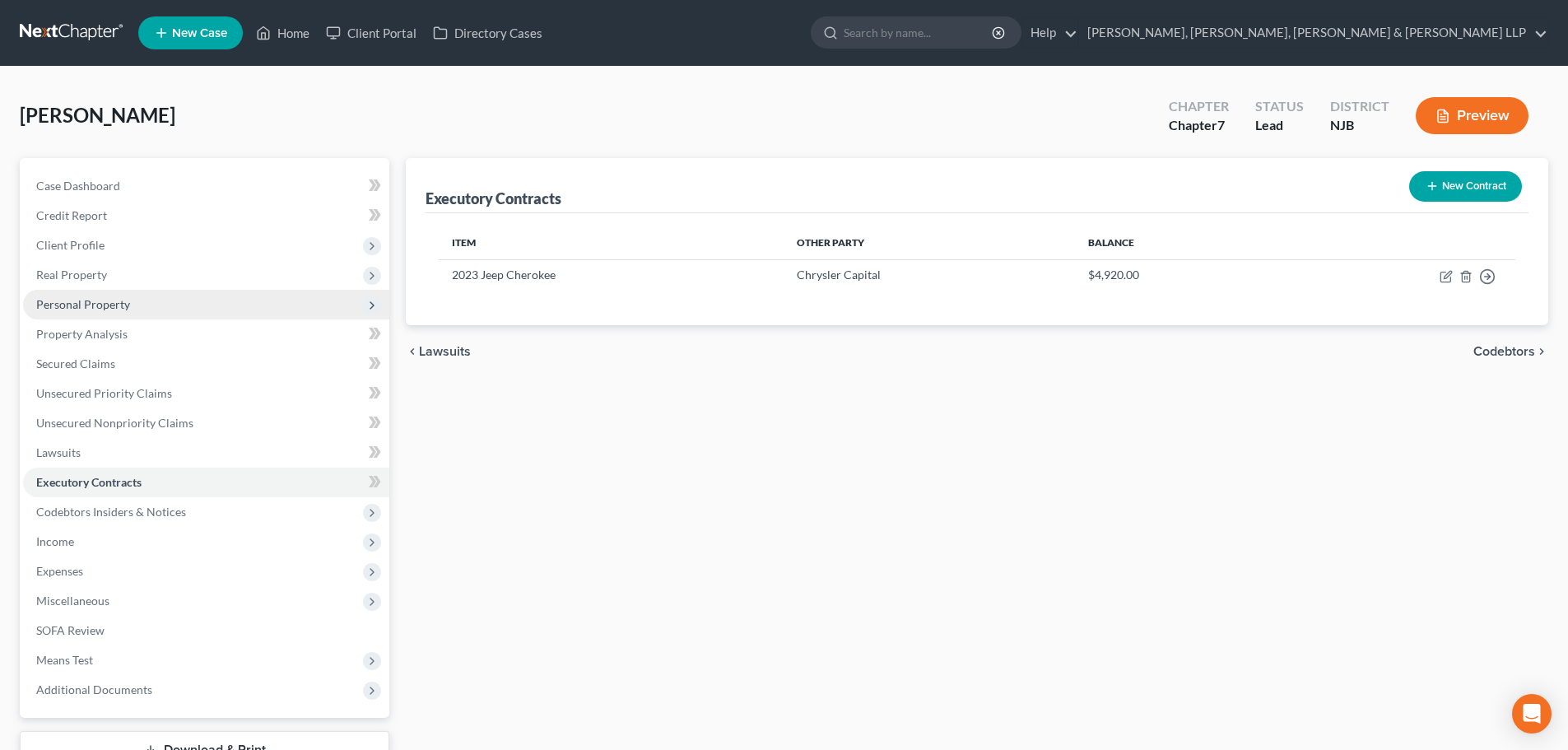
click at [114, 311] on span "Personal Property" at bounding box center [206, 304] width 366 height 29
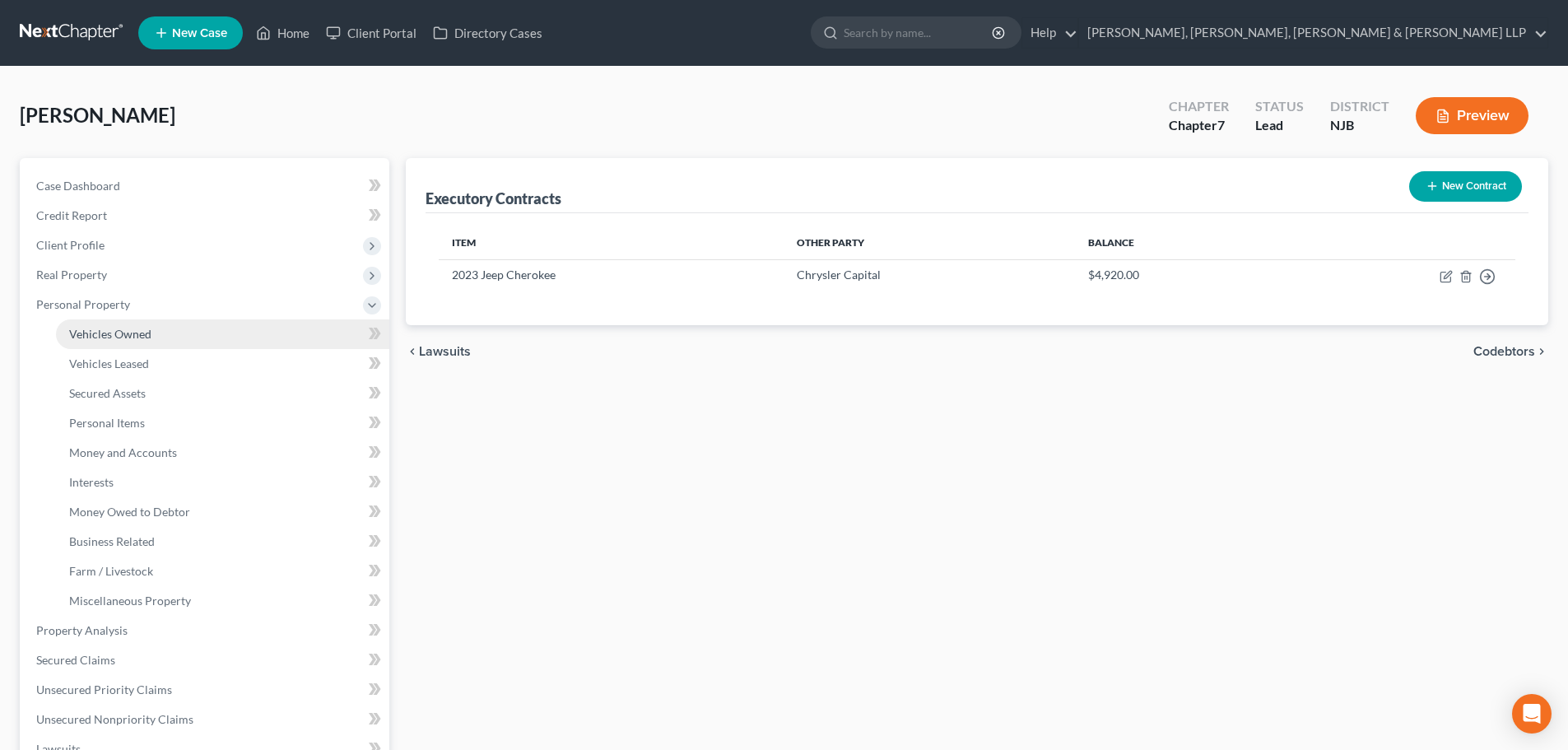
click at [119, 337] on span "Vehicles Owned" at bounding box center [109, 333] width 82 height 14
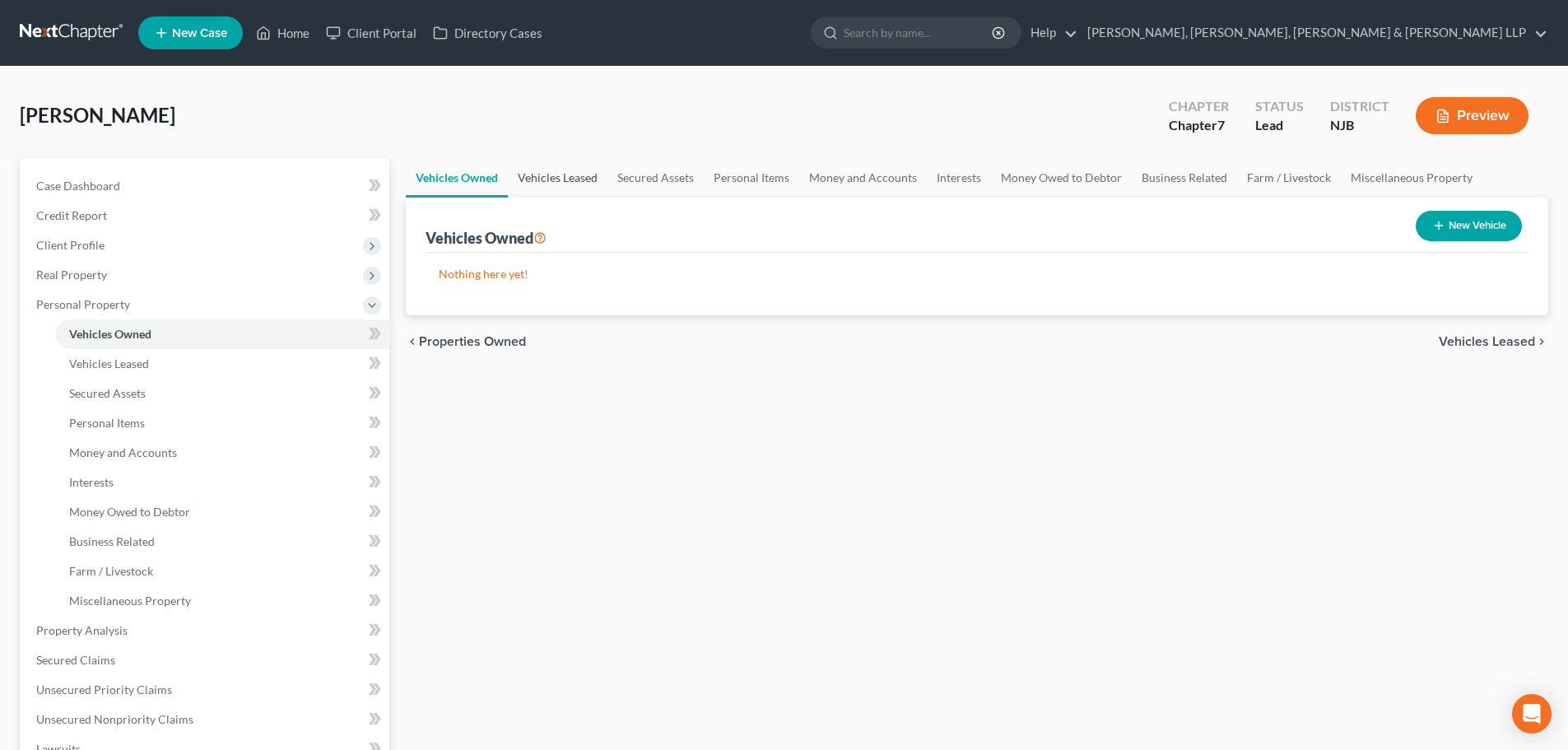
click at [581, 170] on link "Vehicles Leased" at bounding box center [558, 177] width 100 height 40
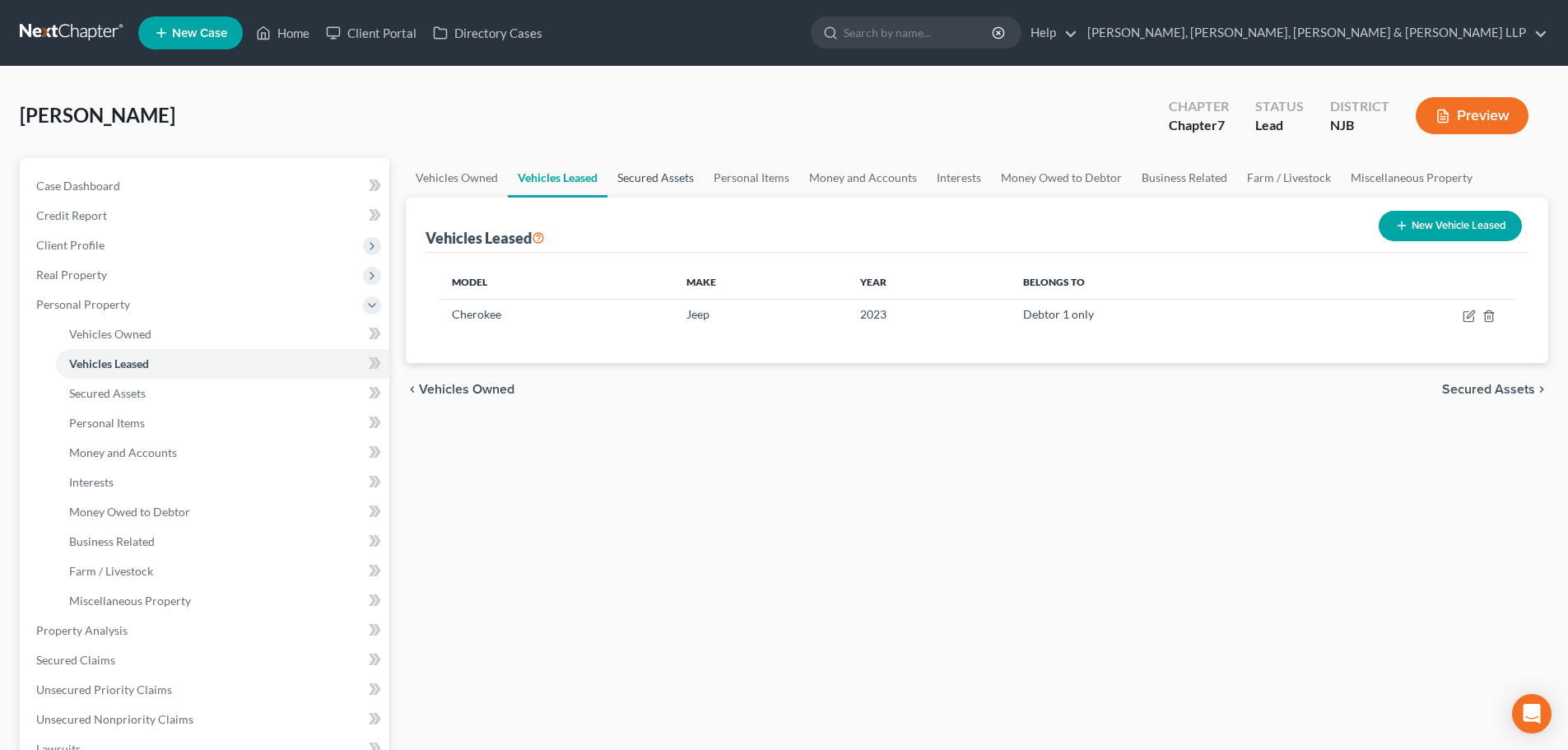
click at [622, 174] on link "Secured Assets" at bounding box center [656, 177] width 96 height 40
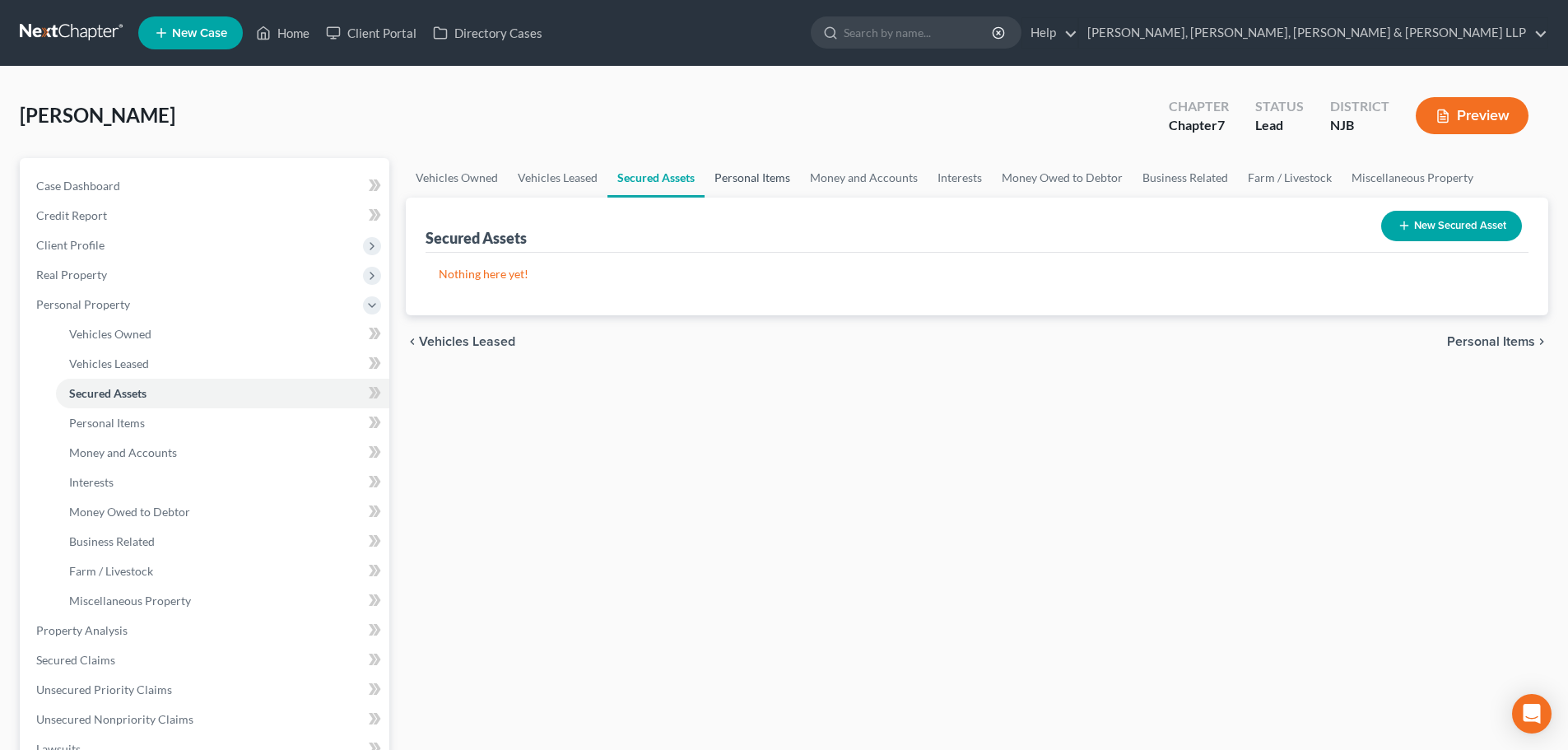
click at [755, 185] on link "Personal Items" at bounding box center [752, 177] width 95 height 40
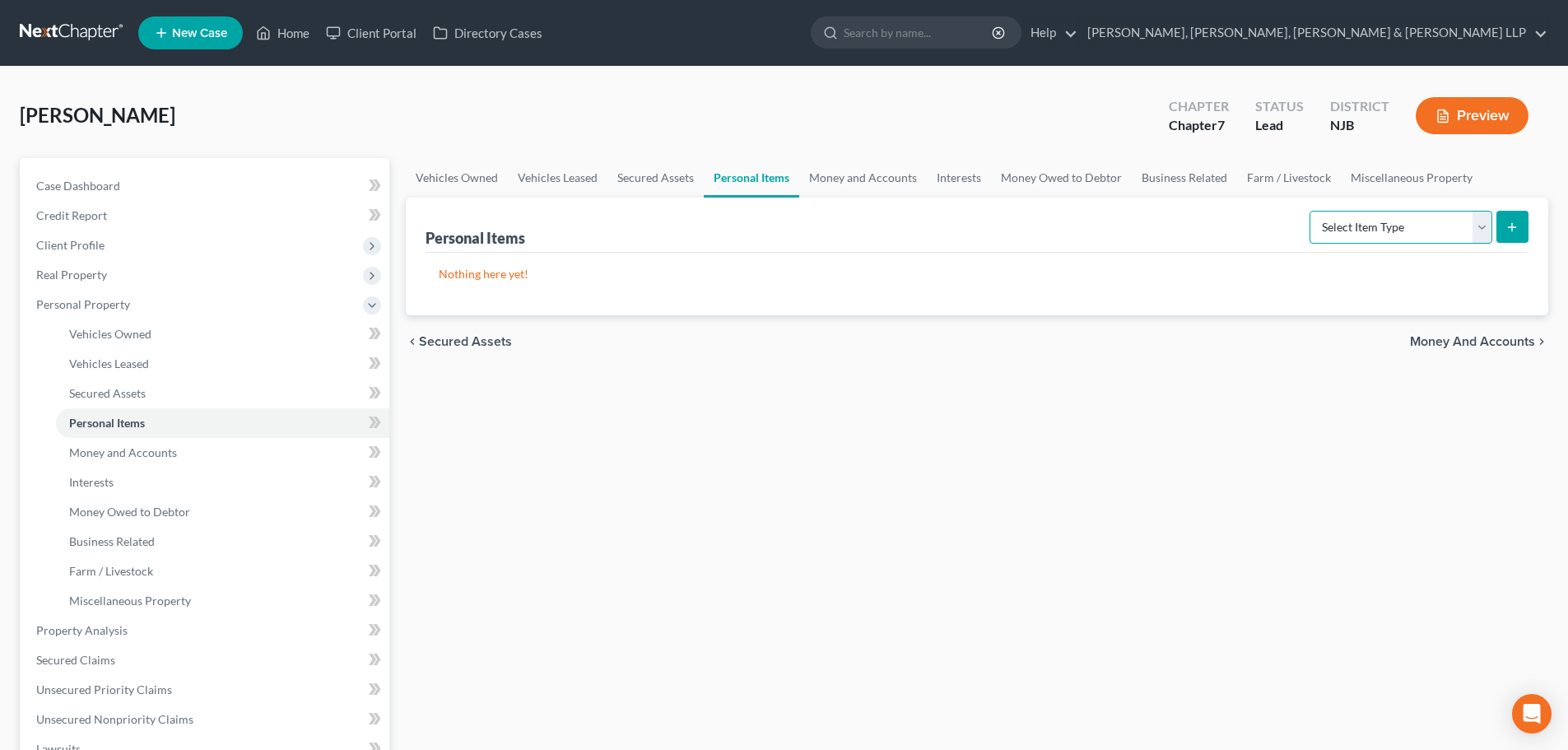
click at [1336, 226] on select "Select Item Type Clothing Collectibles Of Value Electronics Firearms Household …" at bounding box center [1401, 226] width 183 height 33
select select "clothing"
click at [1311, 210] on select "Select Item Type Clothing Collectibles Of Value Electronics Firearms Household …" at bounding box center [1401, 226] width 183 height 33
click at [1522, 237] on button "submit" at bounding box center [1512, 226] width 32 height 32
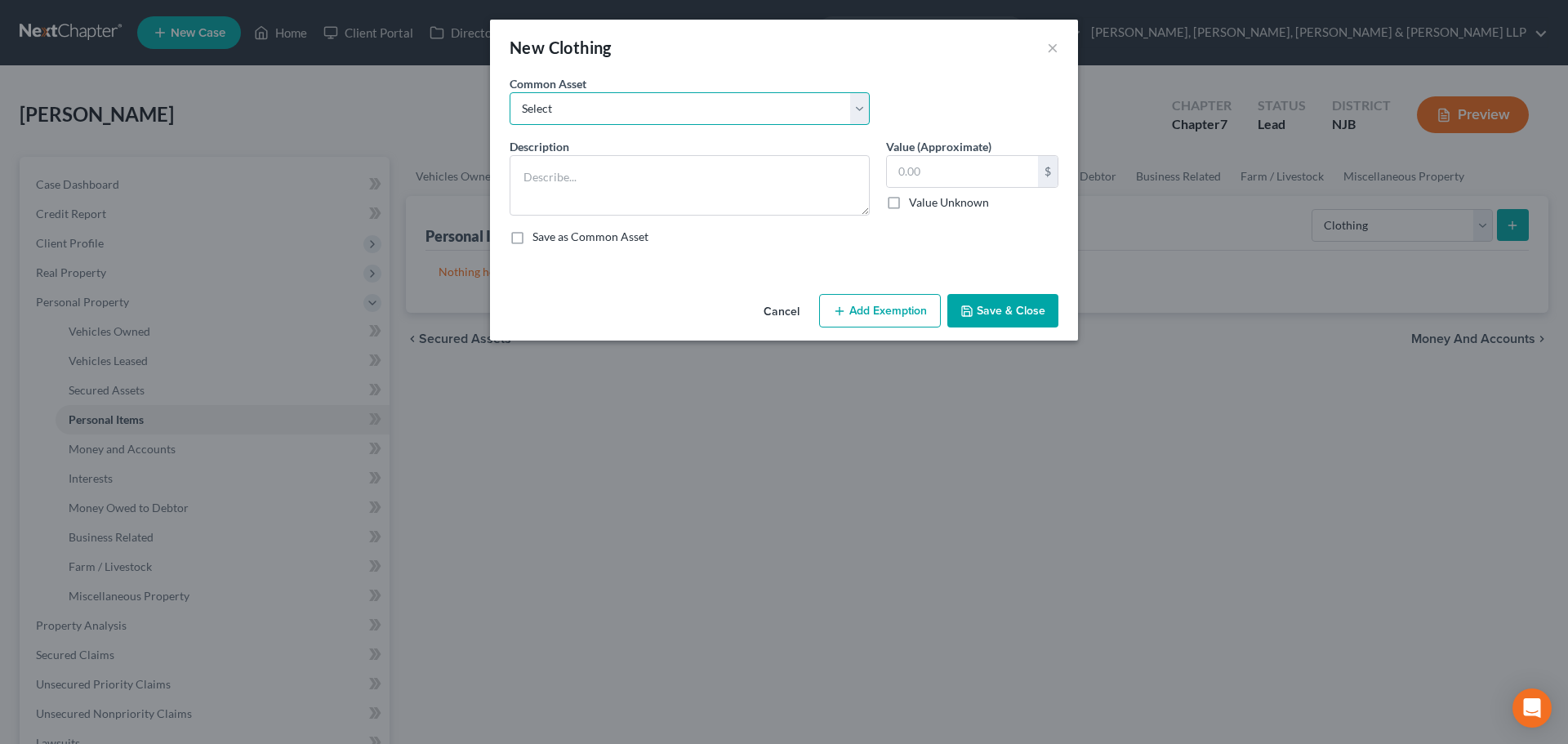
drag, startPoint x: 711, startPoint y: 113, endPoint x: 693, endPoint y: 124, distance: 21.1
click at [711, 112] on select "Select Clothes, Shoes & Accessories" at bounding box center [689, 109] width 360 height 33
click at [509, 93] on select "Select Clothes, Shoes & Accessories" at bounding box center [689, 109] width 360 height 33
click at [652, 124] on select "Select Clothes, Shoes & Accessories" at bounding box center [689, 109] width 360 height 33
select select "0"
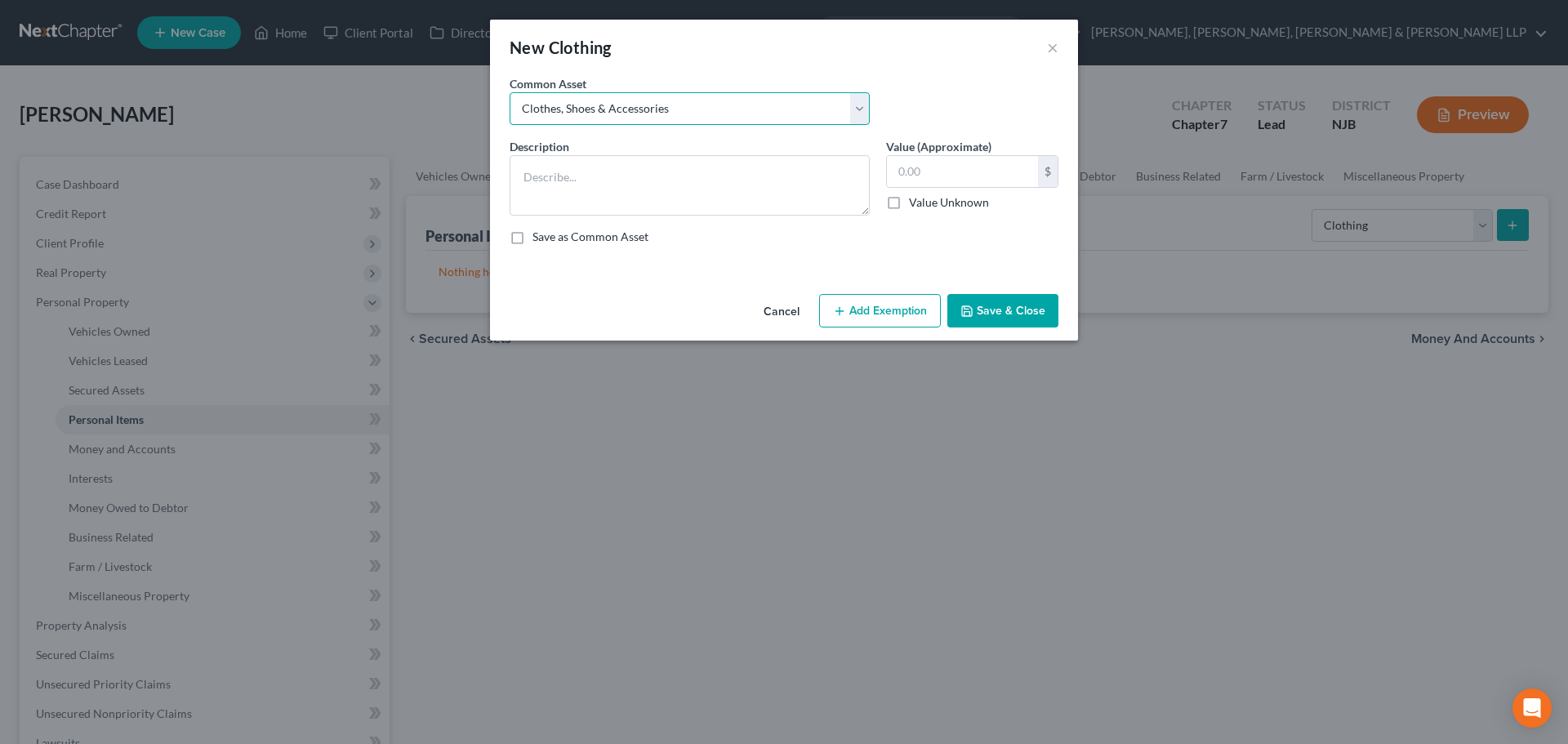
click at [509, 93] on select "Select Clothes, Shoes & Accessories" at bounding box center [689, 109] width 360 height 33
type textarea "Clothes, Shoes & Accessories"
click at [1007, 178] on input "300.00" at bounding box center [961, 171] width 151 height 31
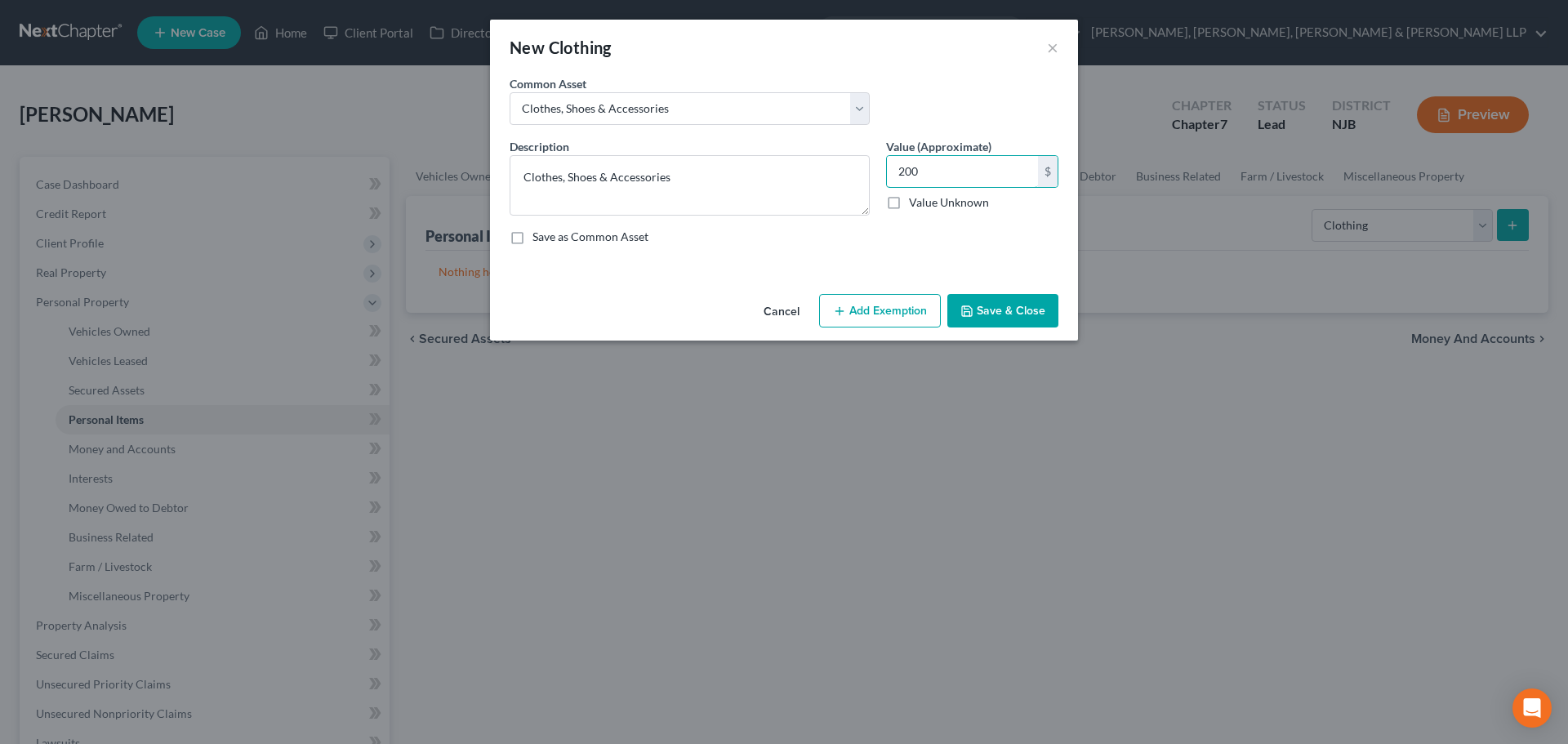
type input "200"
click at [903, 302] on button "Add Exemption" at bounding box center [880, 311] width 122 height 35
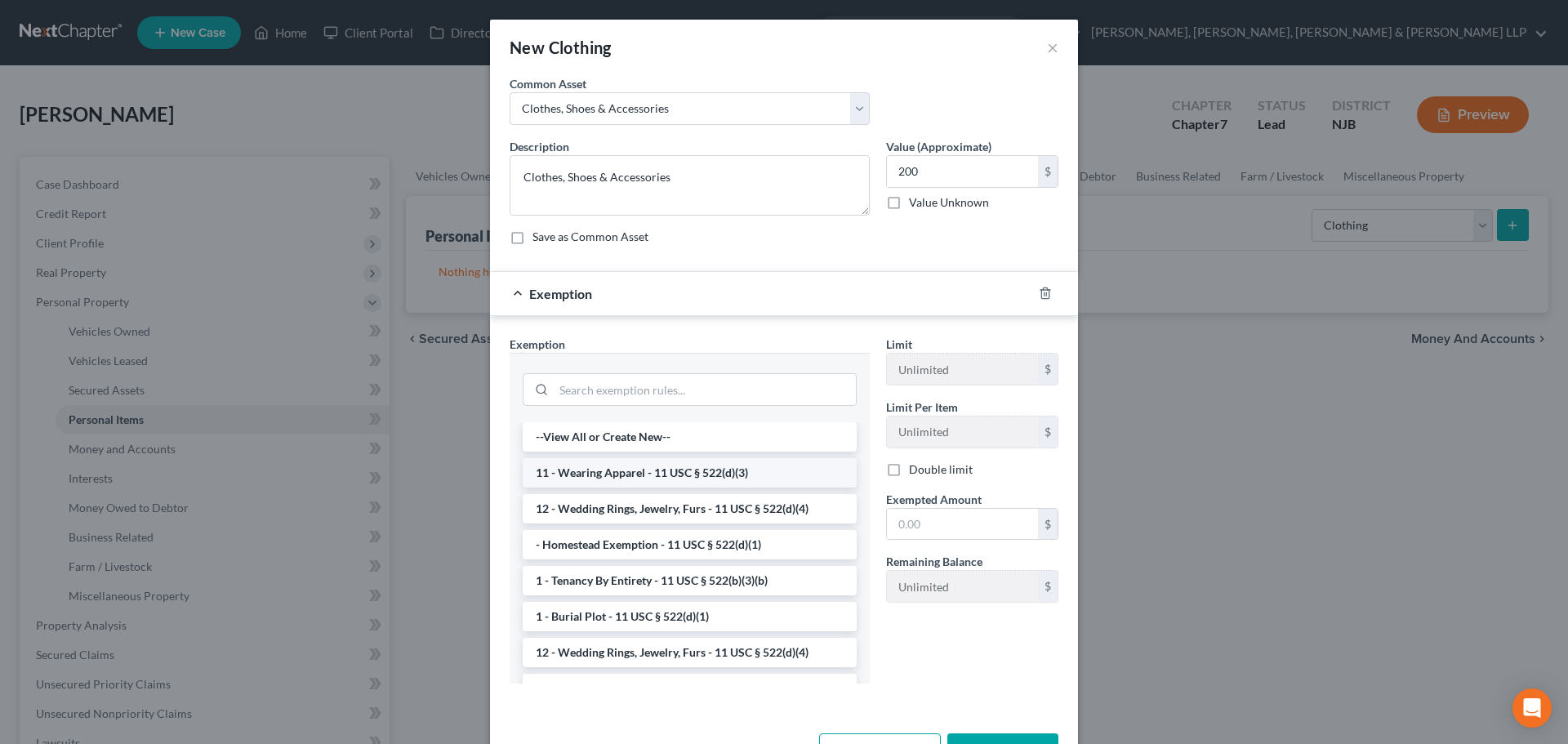
drag, startPoint x: 654, startPoint y: 483, endPoint x: 776, endPoint y: 503, distance: 123.6
click at [655, 483] on li "11 - Wearing Apparel - 11 USC § 522(d)(3)" at bounding box center [689, 472] width 334 height 29
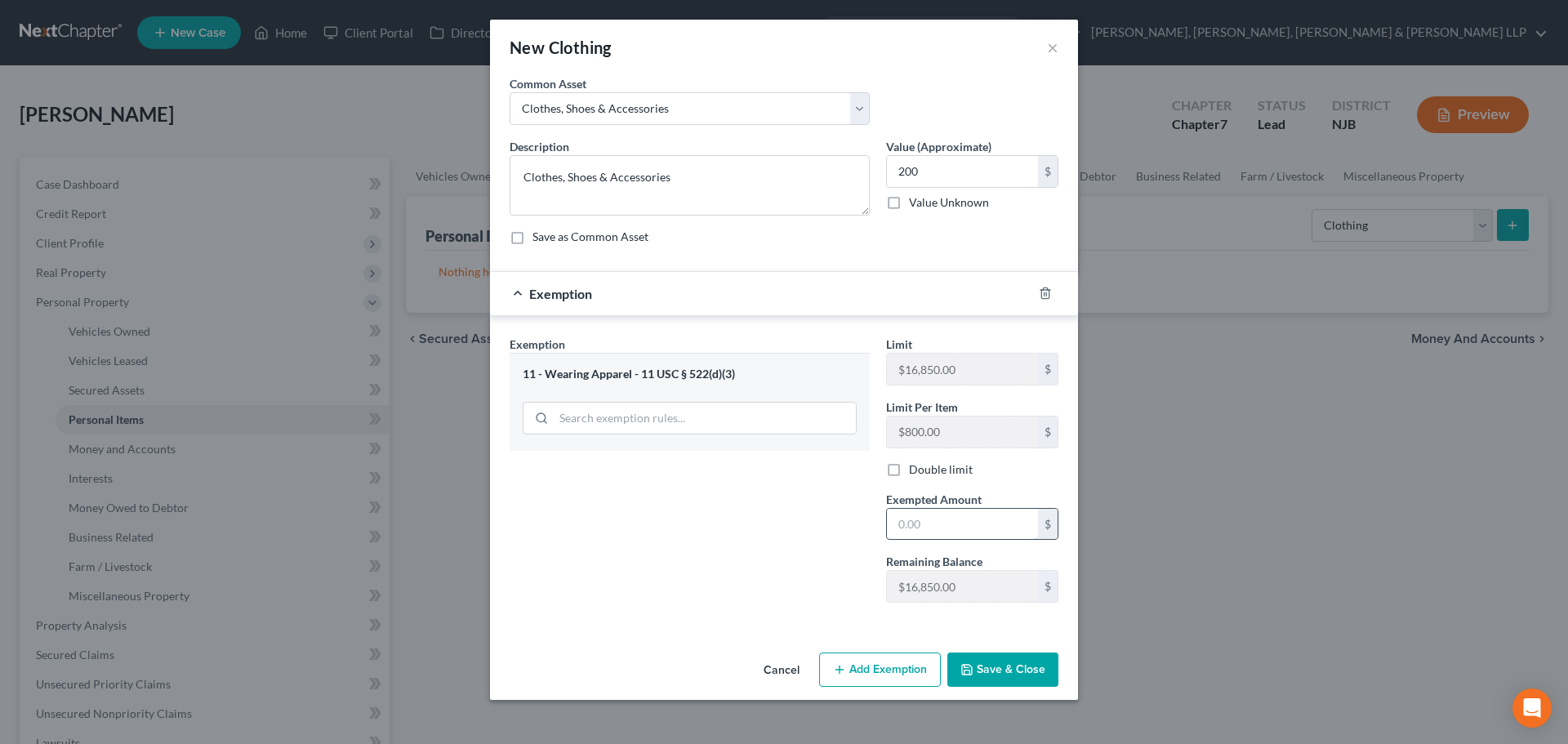
click at [912, 525] on input "text" at bounding box center [961, 523] width 151 height 31
type input "200"
click at [798, 537] on div "Exemption Set must be selected for CA. Exemption * 11 - Wearing Apparel - 11 US…" at bounding box center [690, 475] width 376 height 280
drag, startPoint x: 995, startPoint y: 665, endPoint x: 1056, endPoint y: 592, distance: 95.1
click at [996, 665] on button "Save & Close" at bounding box center [1003, 669] width 111 height 35
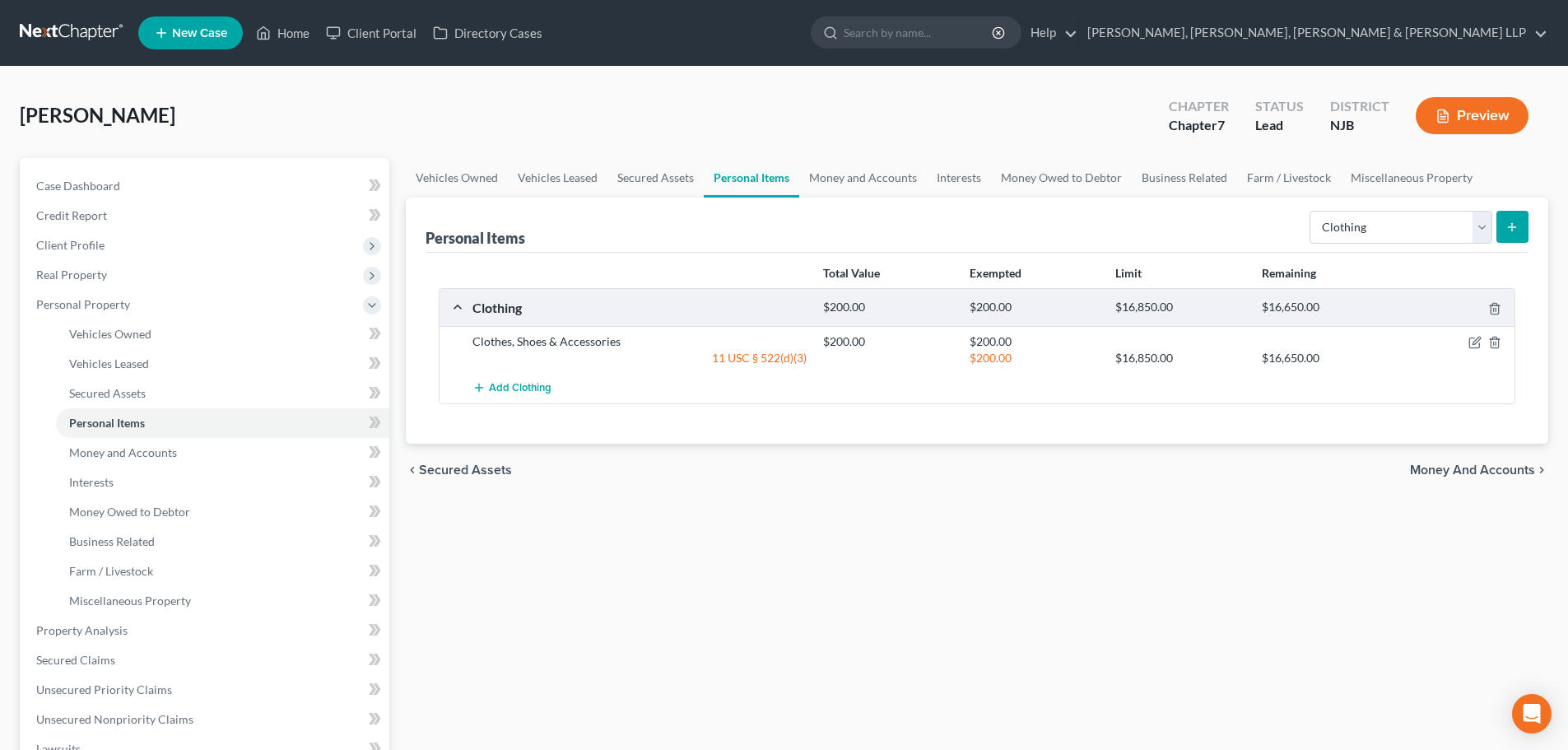
click at [1366, 246] on div "Select Item Type Clothing Collectibles Of Value Electronics Firearms Household …" at bounding box center [1415, 225] width 225 height 43
click at [1355, 233] on select "Select Item Type Clothing Collectibles Of Value Electronics Firearms Household …" at bounding box center [1401, 226] width 183 height 33
select select "electronics"
click at [1311, 210] on select "Select Item Type Clothing Collectibles Of Value Electronics Firearms Household …" at bounding box center [1401, 226] width 183 height 33
click at [1498, 227] on button "submit" at bounding box center [1512, 226] width 32 height 32
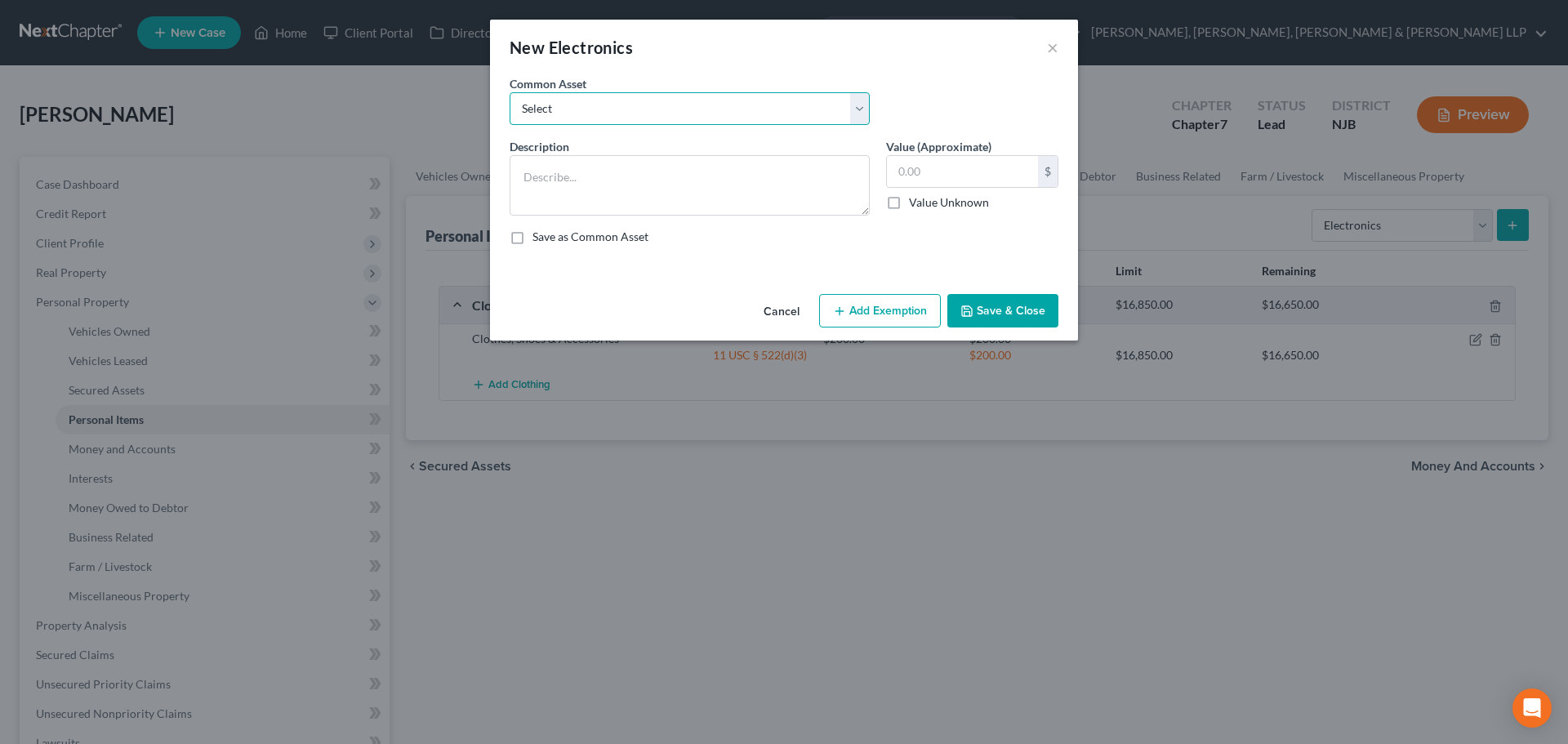
drag, startPoint x: 740, startPoint y: 112, endPoint x: 731, endPoint y: 124, distance: 15.0
click at [739, 112] on select "Select Cellphone, TVs Electronic Appliances" at bounding box center [689, 109] width 360 height 33
select select "1"
click at [509, 93] on select "Select Cellphone, TVs Electronic Appliances" at bounding box center [689, 109] width 360 height 33
type textarea "Electronic Appliances"
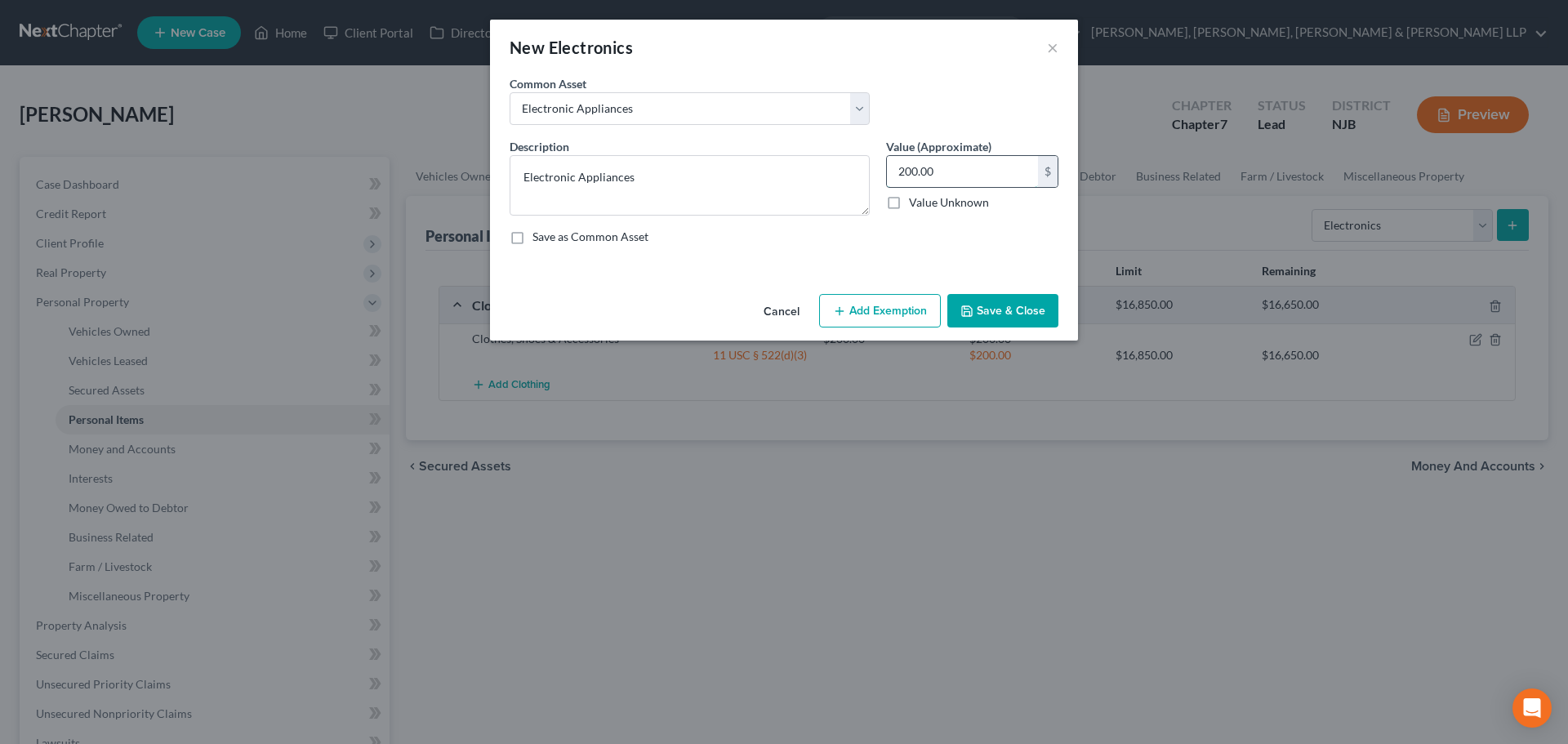
click at [949, 182] on input "200.00" at bounding box center [961, 171] width 151 height 31
type input "1,400"
click at [895, 308] on button "Add Exemption" at bounding box center [880, 311] width 122 height 35
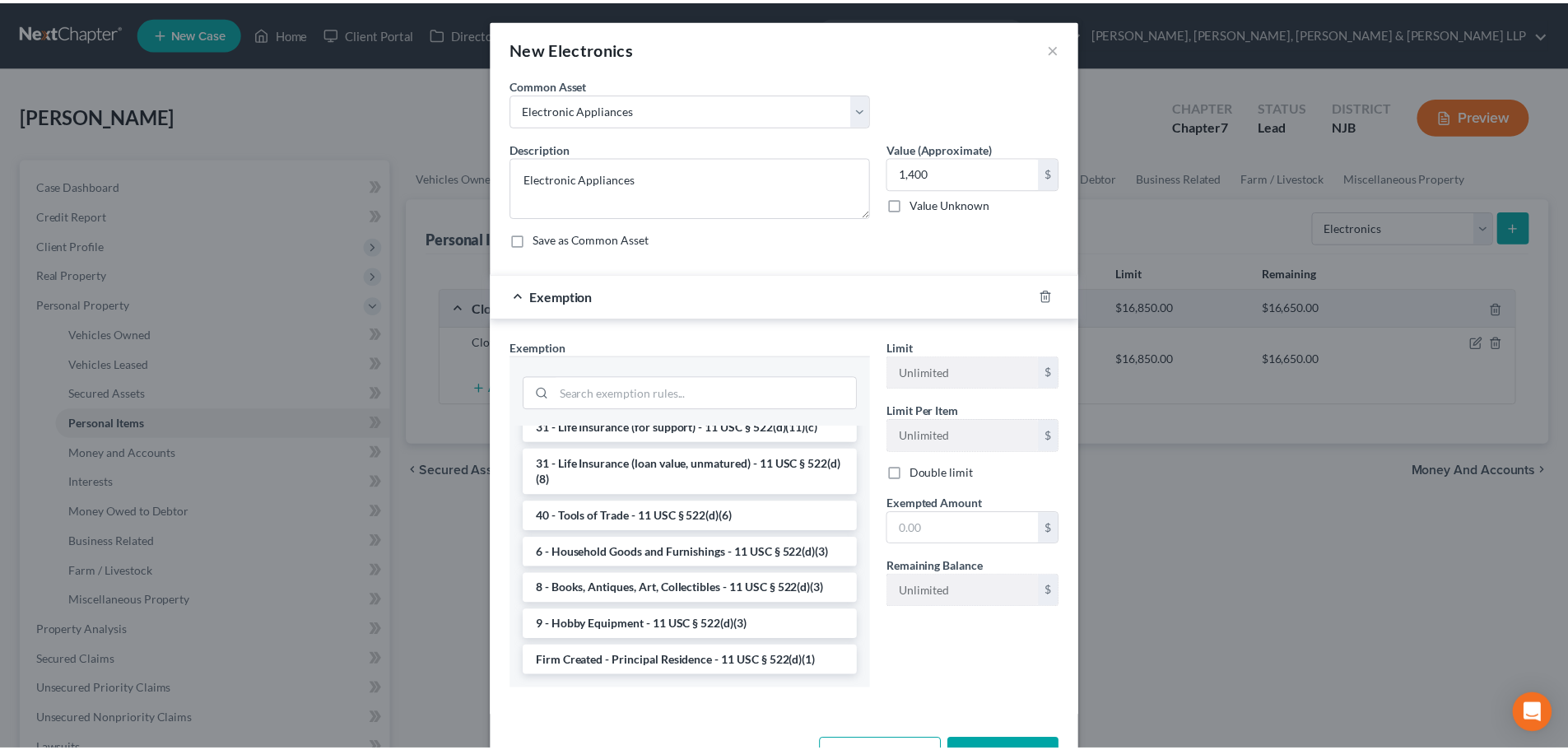
scroll to position [1317, 0]
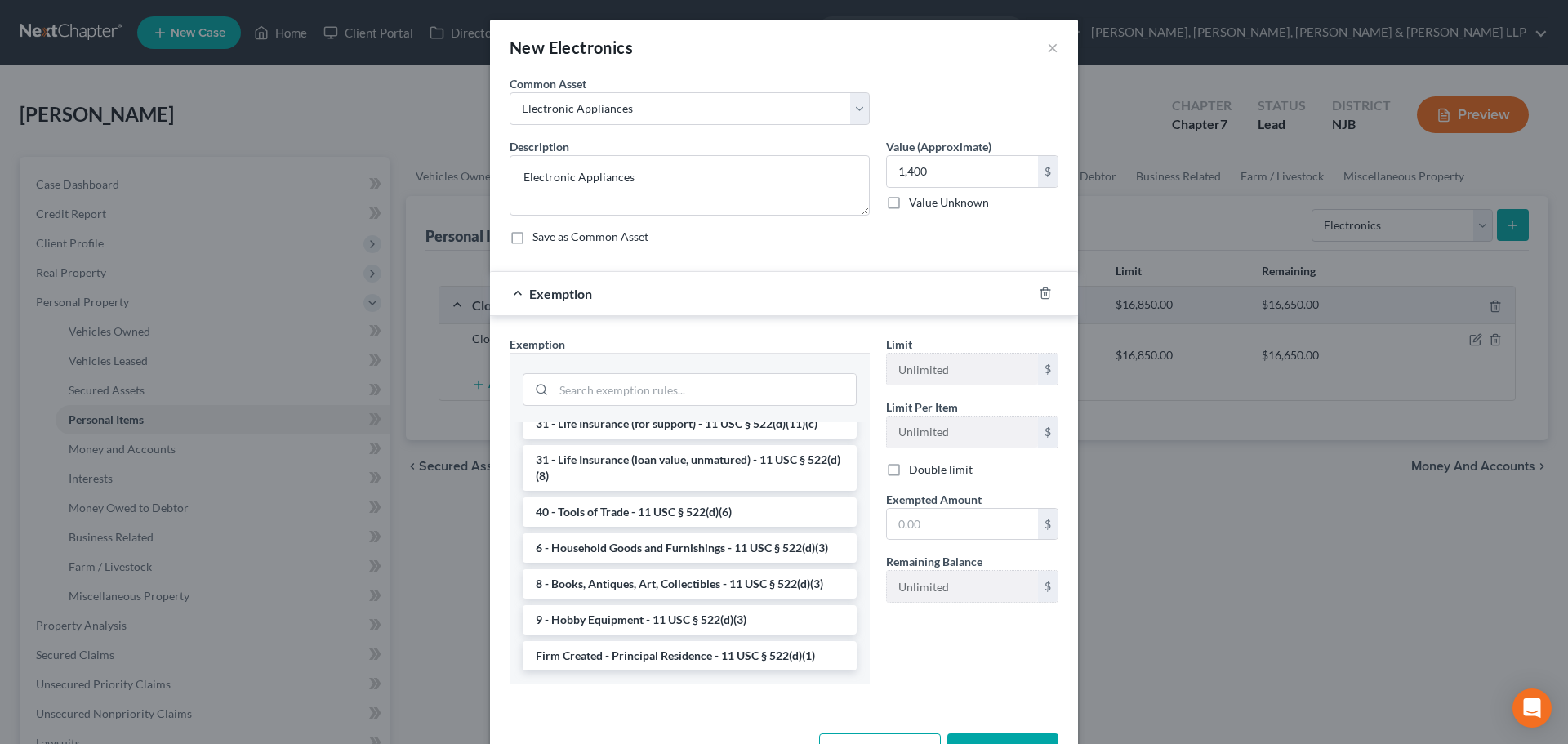
drag, startPoint x: 662, startPoint y: 585, endPoint x: 681, endPoint y: 583, distance: 19.1
click at [662, 562] on li "6 - Household Goods and Furnishings - 11 USC § 522(d)(3)" at bounding box center [689, 547] width 334 height 29
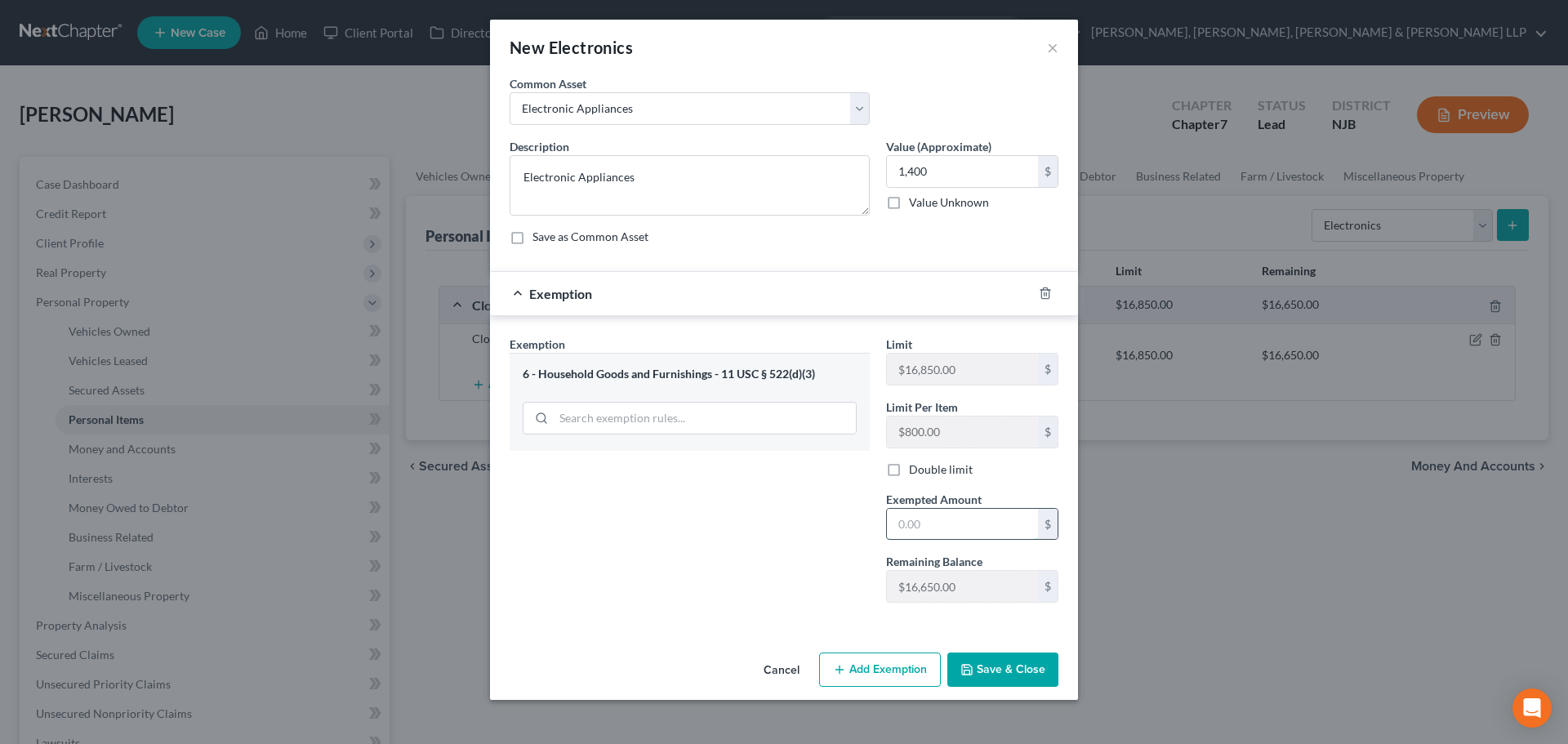
click at [917, 532] on input "text" at bounding box center [961, 523] width 151 height 31
type input "1,400"
click at [1020, 650] on div "Cancel Add Exemption Save & Close" at bounding box center [784, 673] width 588 height 54
click at [1029, 665] on button "Save & Close" at bounding box center [1003, 669] width 111 height 35
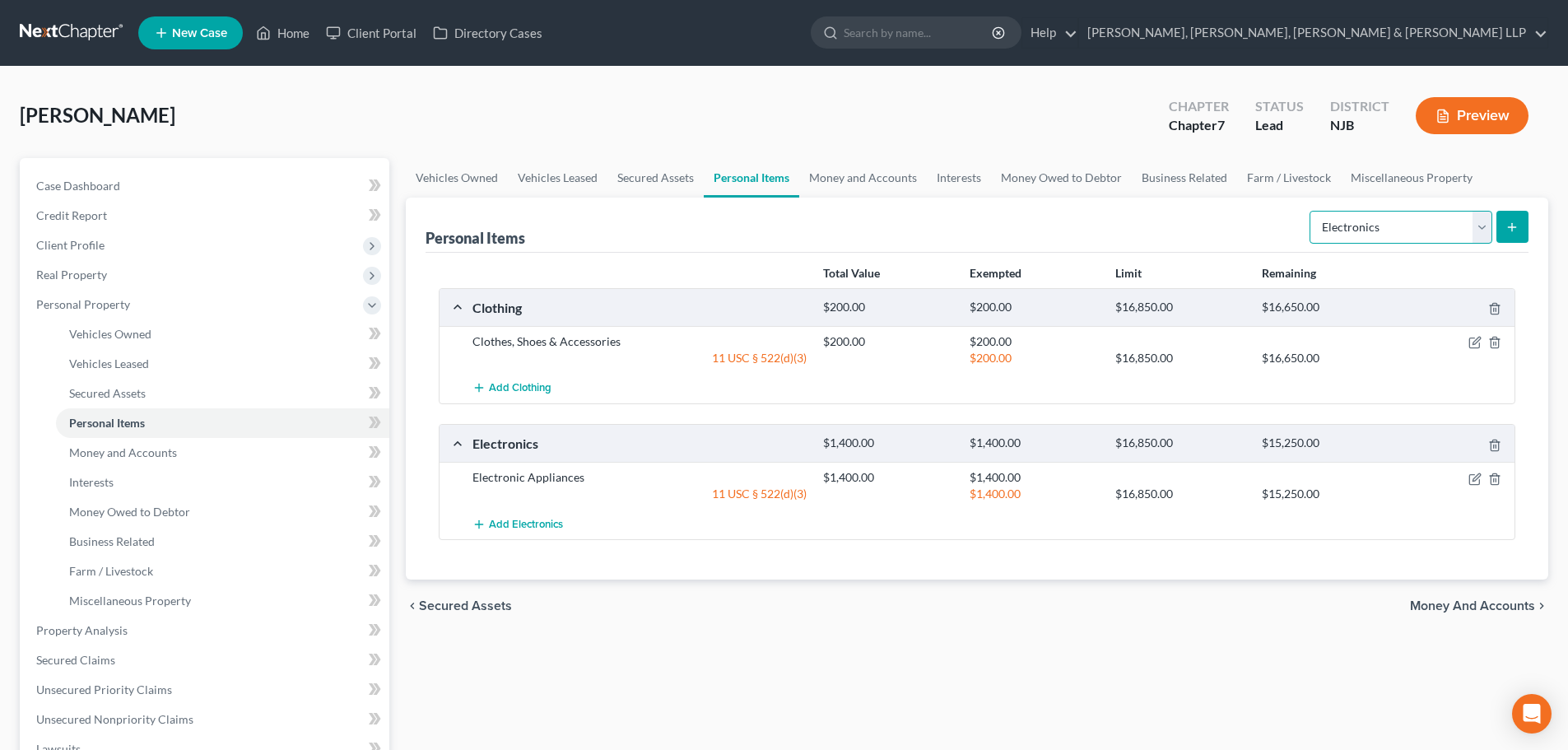
click at [1390, 223] on select "Select Item Type Clothing Collectibles Of Value Electronics Firearms Household …" at bounding box center [1401, 226] width 183 height 33
select select "household_goods"
click at [1311, 210] on select "Select Item Type Clothing Collectibles Of Value Electronics Firearms Household …" at bounding box center [1401, 226] width 183 height 33
click at [1504, 242] on button "submit" at bounding box center [1512, 226] width 32 height 32
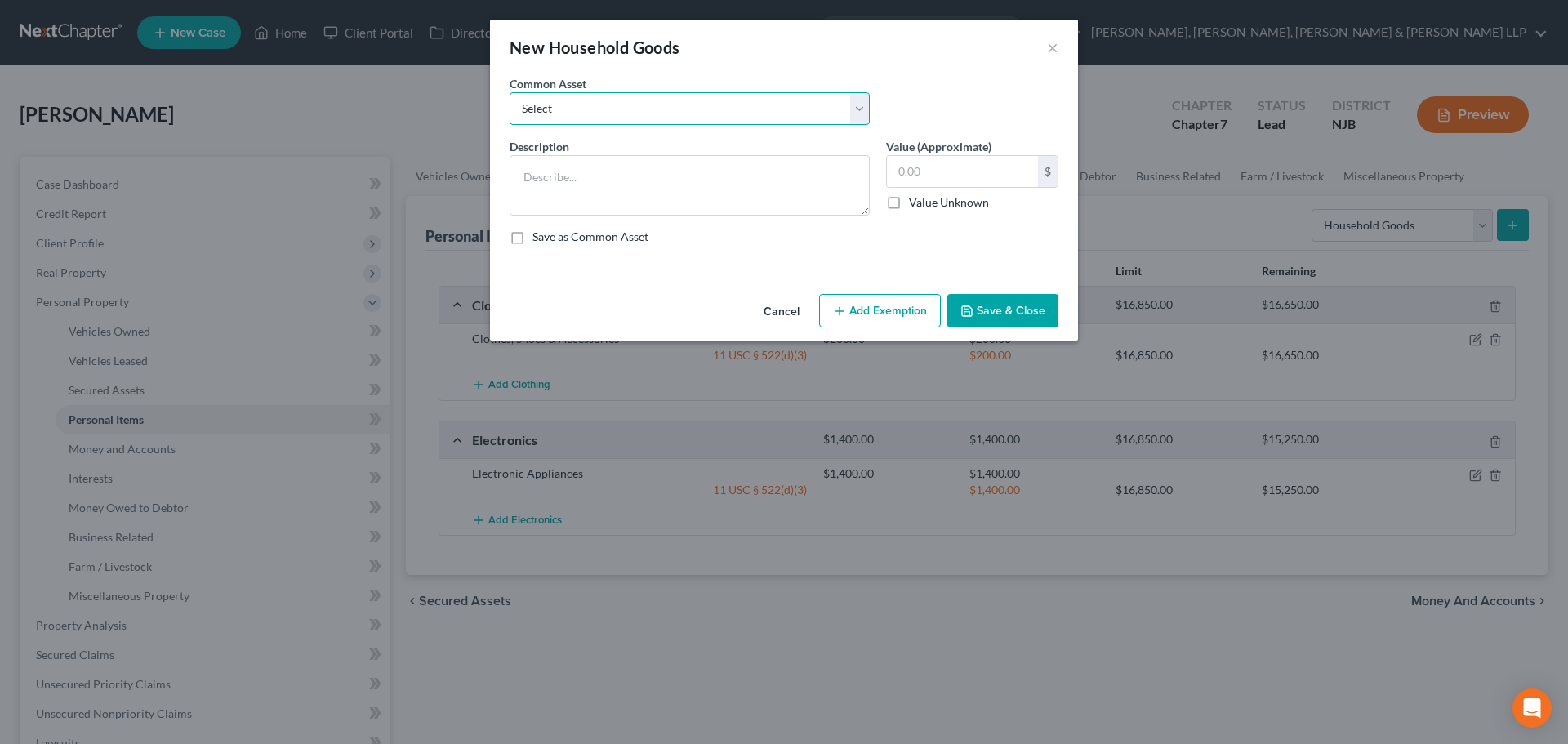
click at [668, 108] on select "Select Household items" at bounding box center [689, 109] width 360 height 33
select select "0"
click at [509, 93] on select "Select Household items" at bounding box center [689, 109] width 360 height 33
type textarea "Household items"
click at [958, 175] on input "2,000.00" at bounding box center [961, 171] width 151 height 31
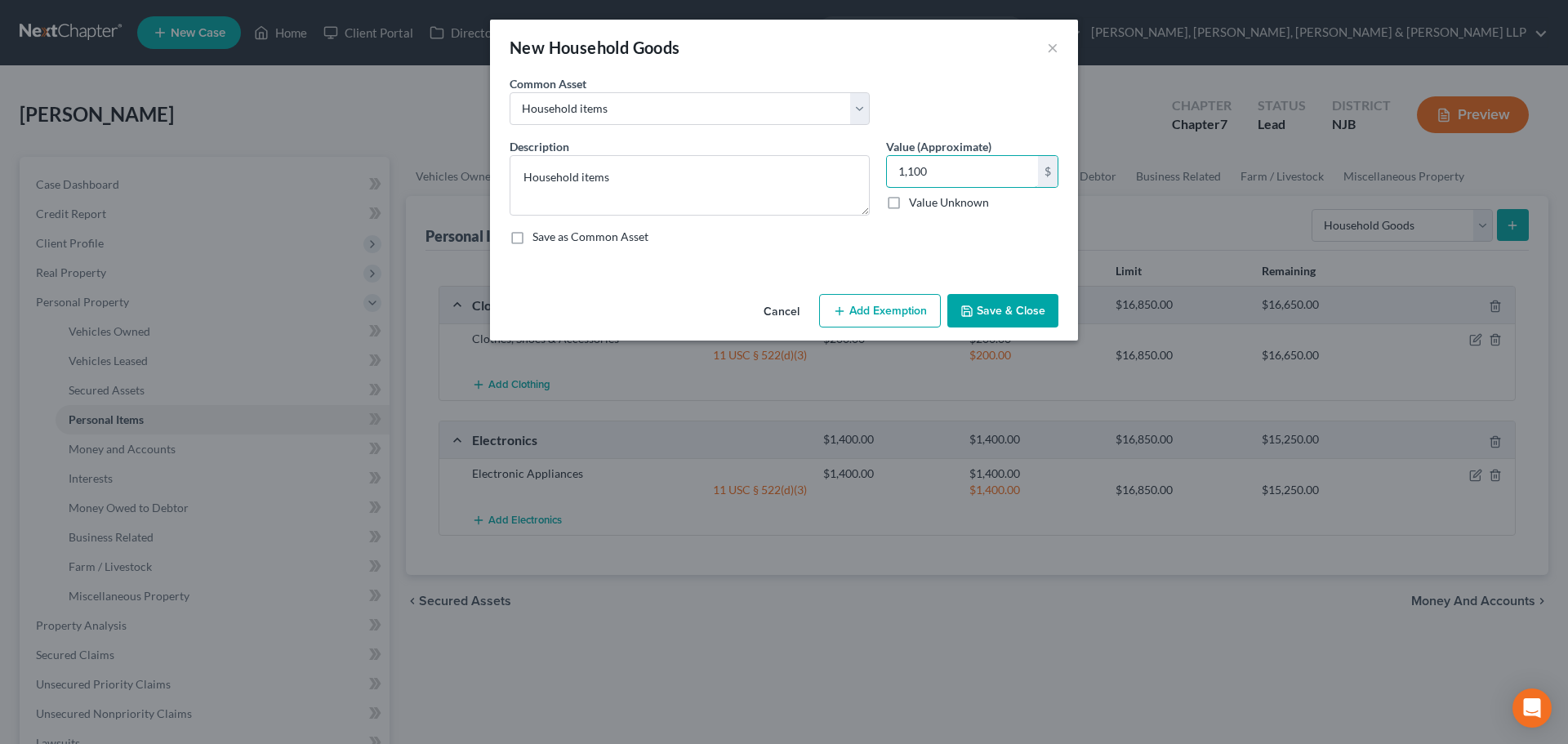
type input "1,100"
click at [862, 304] on button "Add Exemption" at bounding box center [880, 311] width 122 height 35
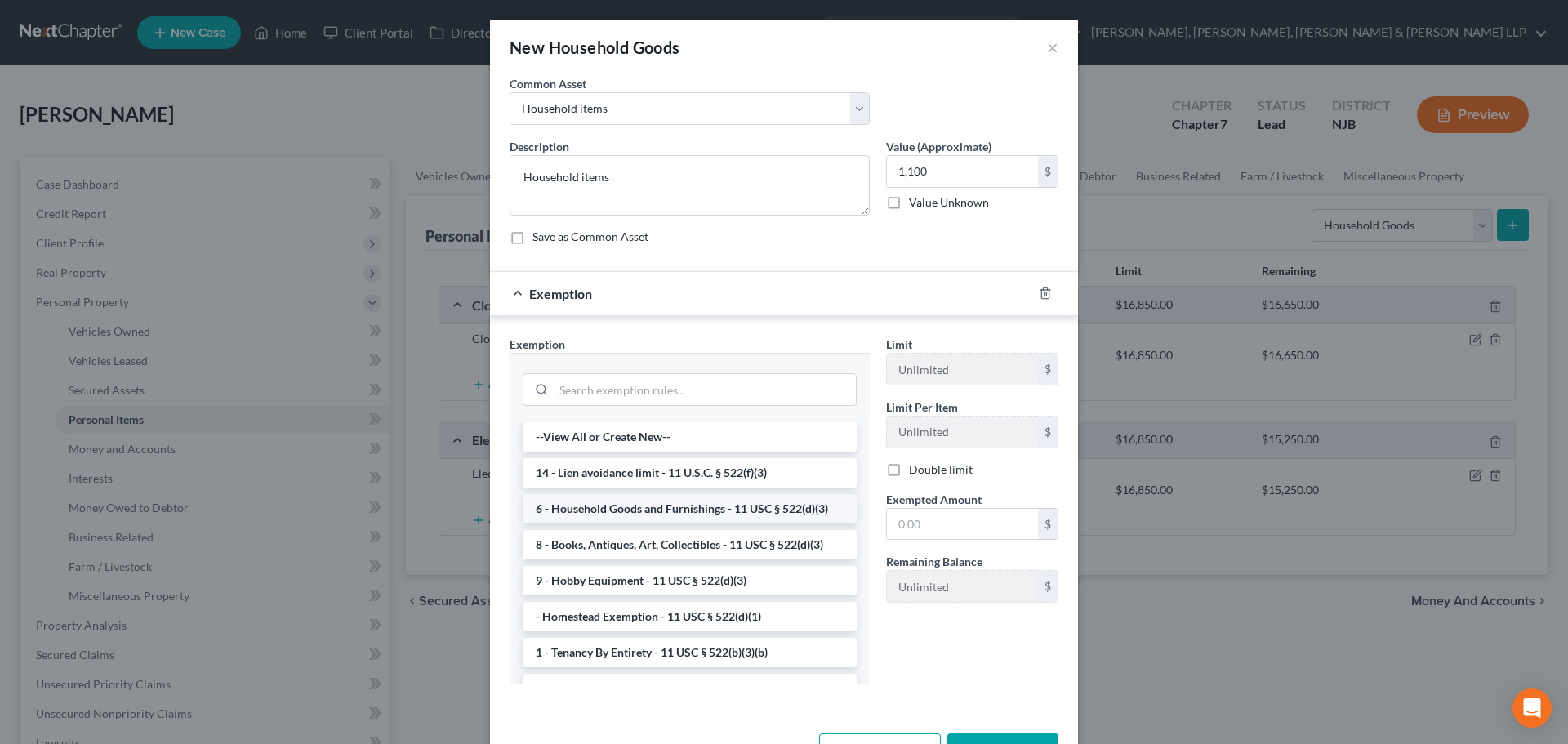
drag, startPoint x: 622, startPoint y: 515, endPoint x: 713, endPoint y: 522, distance: 91.3
click at [623, 515] on li "6 - Household Goods and Furnishings - 11 USC § 522(d)(3)" at bounding box center [689, 508] width 334 height 29
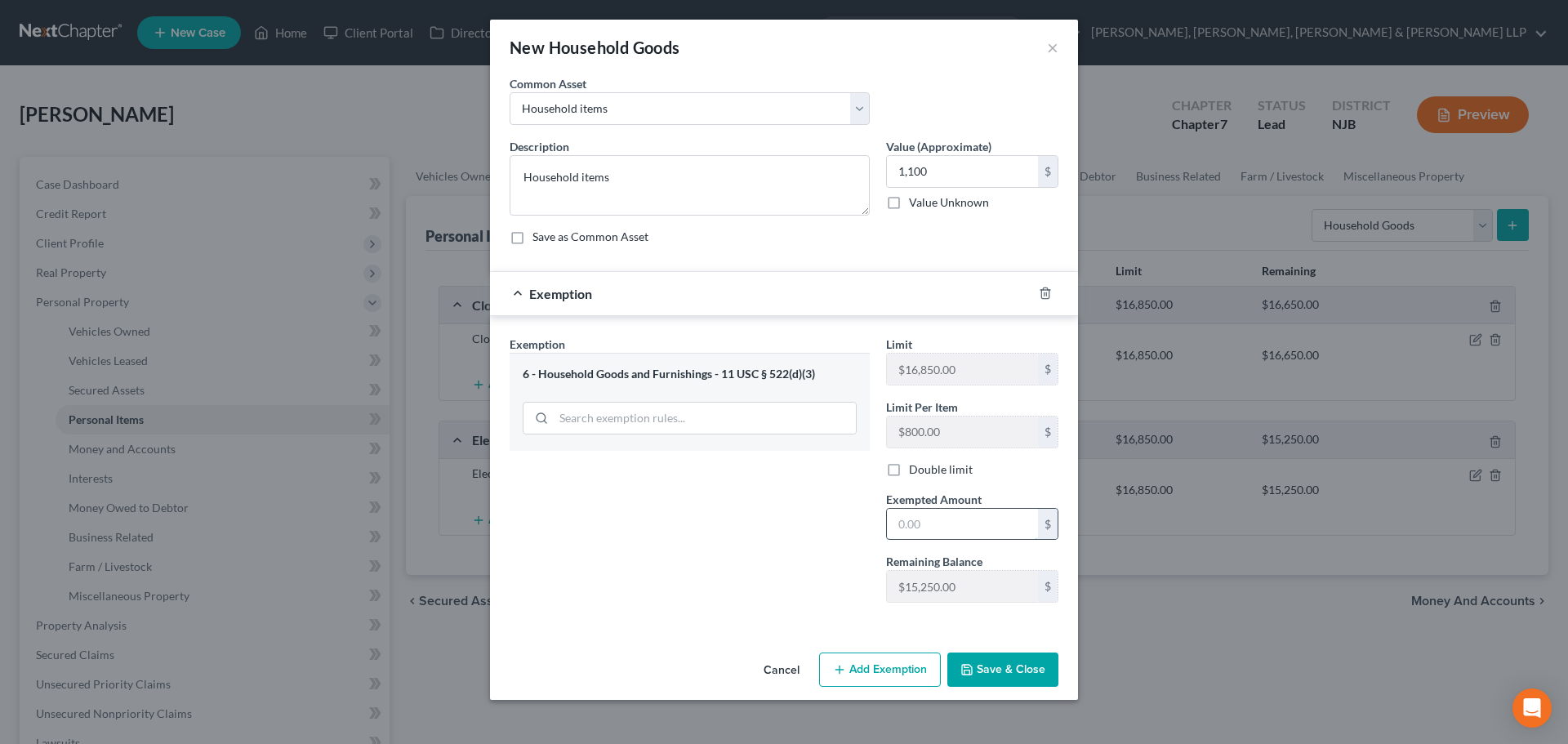
click at [911, 528] on input "text" at bounding box center [961, 523] width 151 height 31
type input "1,100"
click at [1035, 678] on button "Save & Close" at bounding box center [1003, 669] width 111 height 35
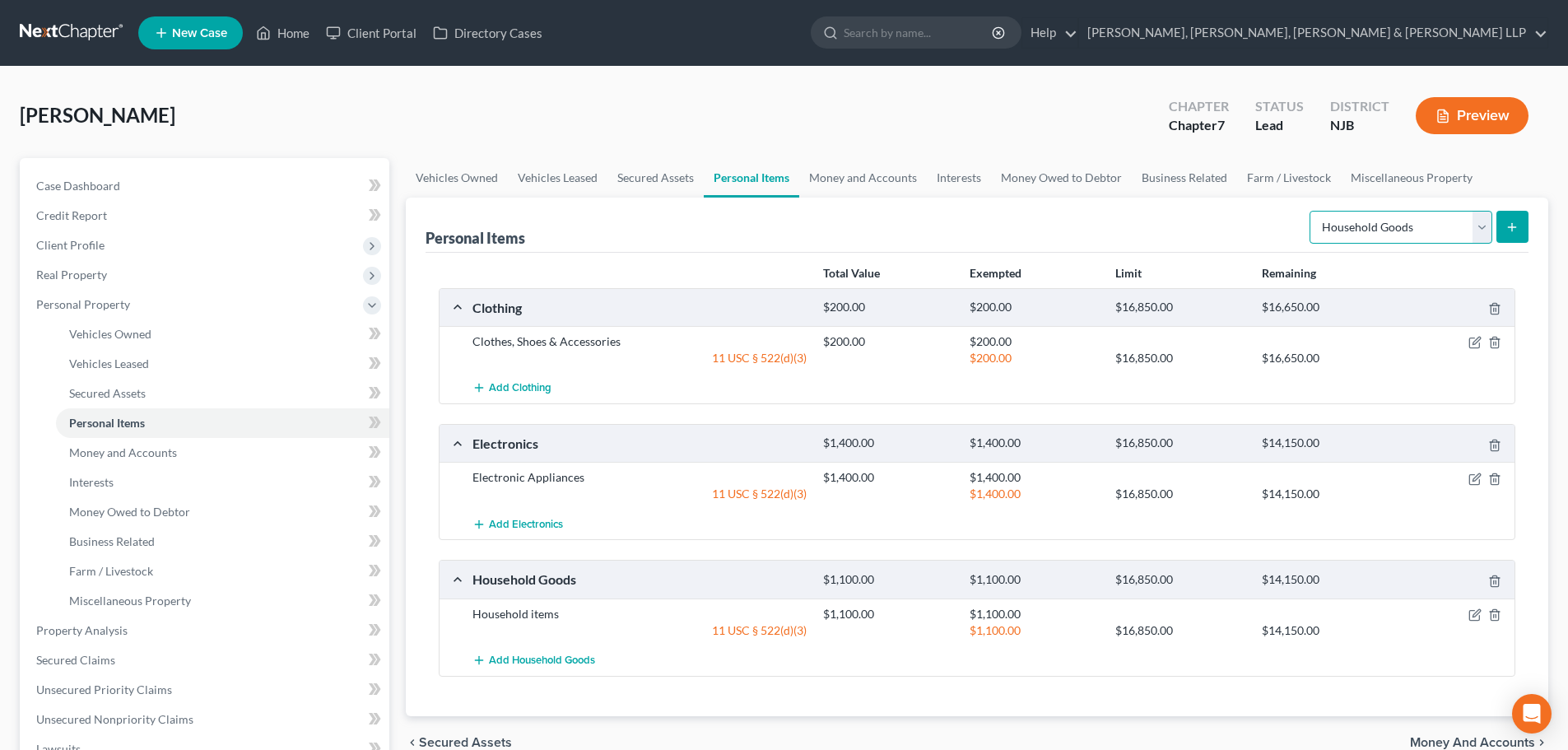
click at [1387, 234] on select "Select Item Type Clothing Collectibles Of Value Electronics Firearms Household …" at bounding box center [1401, 226] width 183 height 33
select select "jewelry"
click at [1311, 210] on select "Select Item Type Clothing Collectibles Of Value Electronics Firearms Household …" at bounding box center [1401, 226] width 183 height 33
click at [1513, 228] on icon "submit" at bounding box center [1511, 227] width 13 height 13
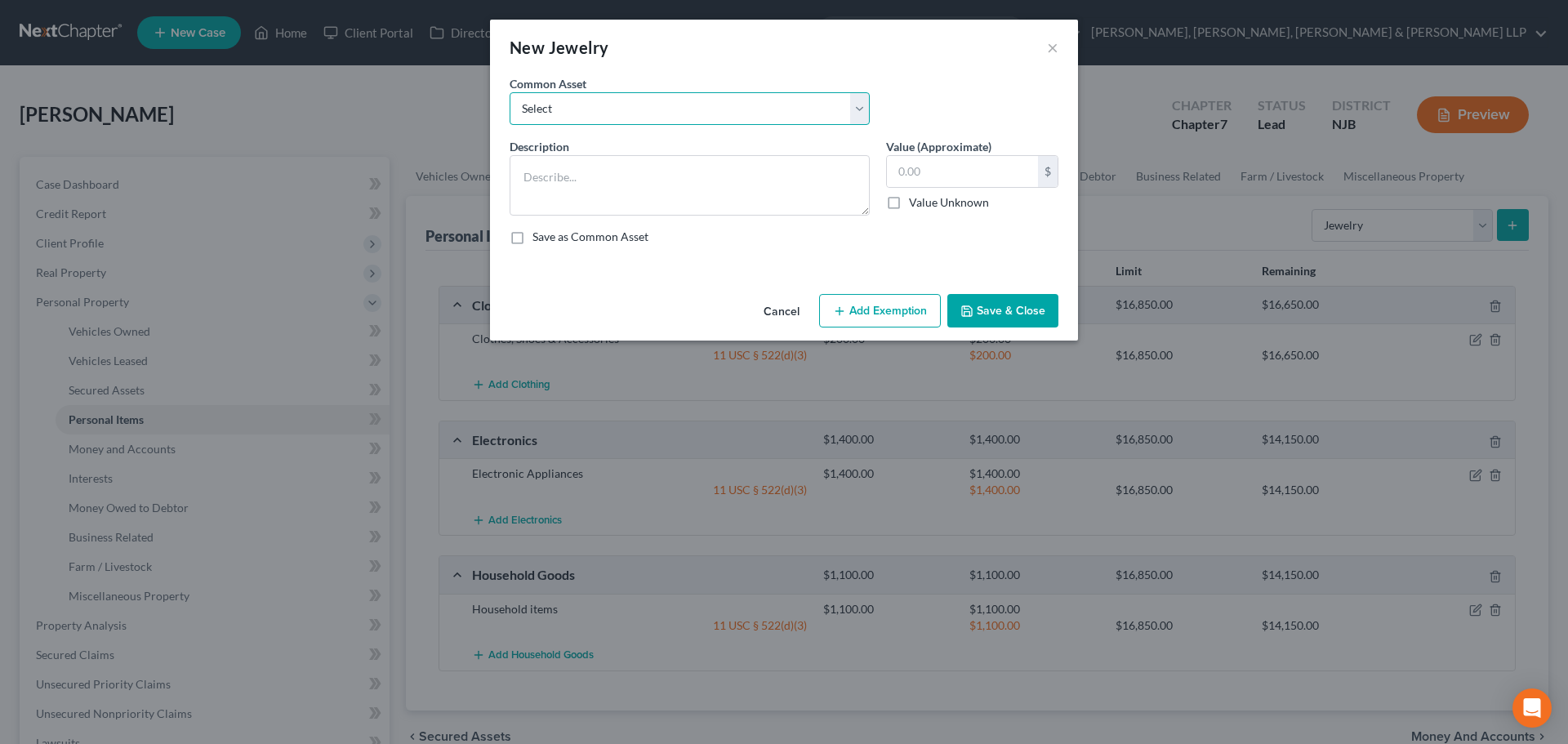
click at [732, 114] on select "Select Jewelry" at bounding box center [689, 109] width 360 height 33
select select "0"
click at [509, 93] on select "Select Jewelry" at bounding box center [689, 109] width 360 height 33
type textarea "Jewelry"
click at [928, 180] on input "150.00" at bounding box center [961, 171] width 151 height 31
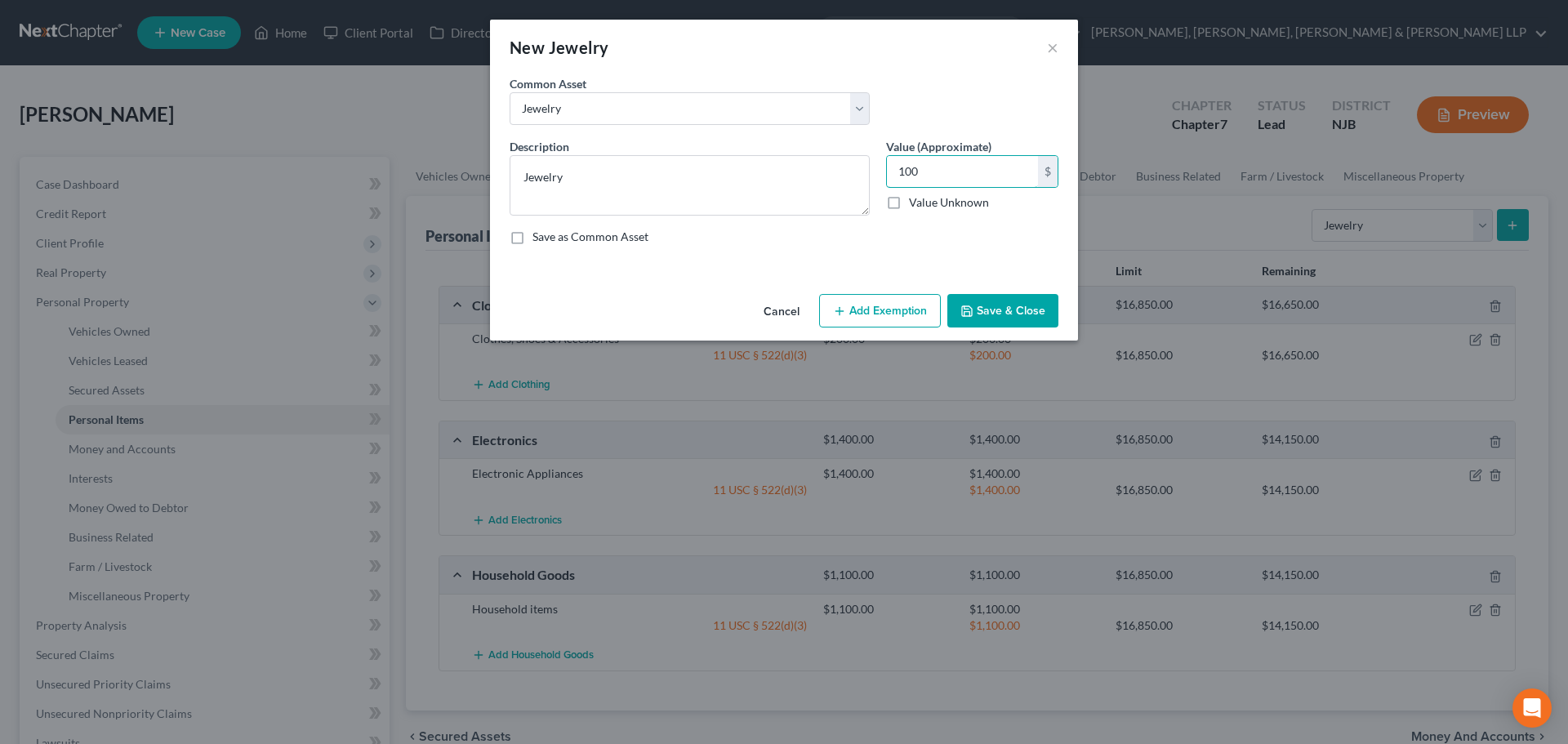
type input "100"
click at [899, 316] on button "Add Exemption" at bounding box center [880, 311] width 122 height 35
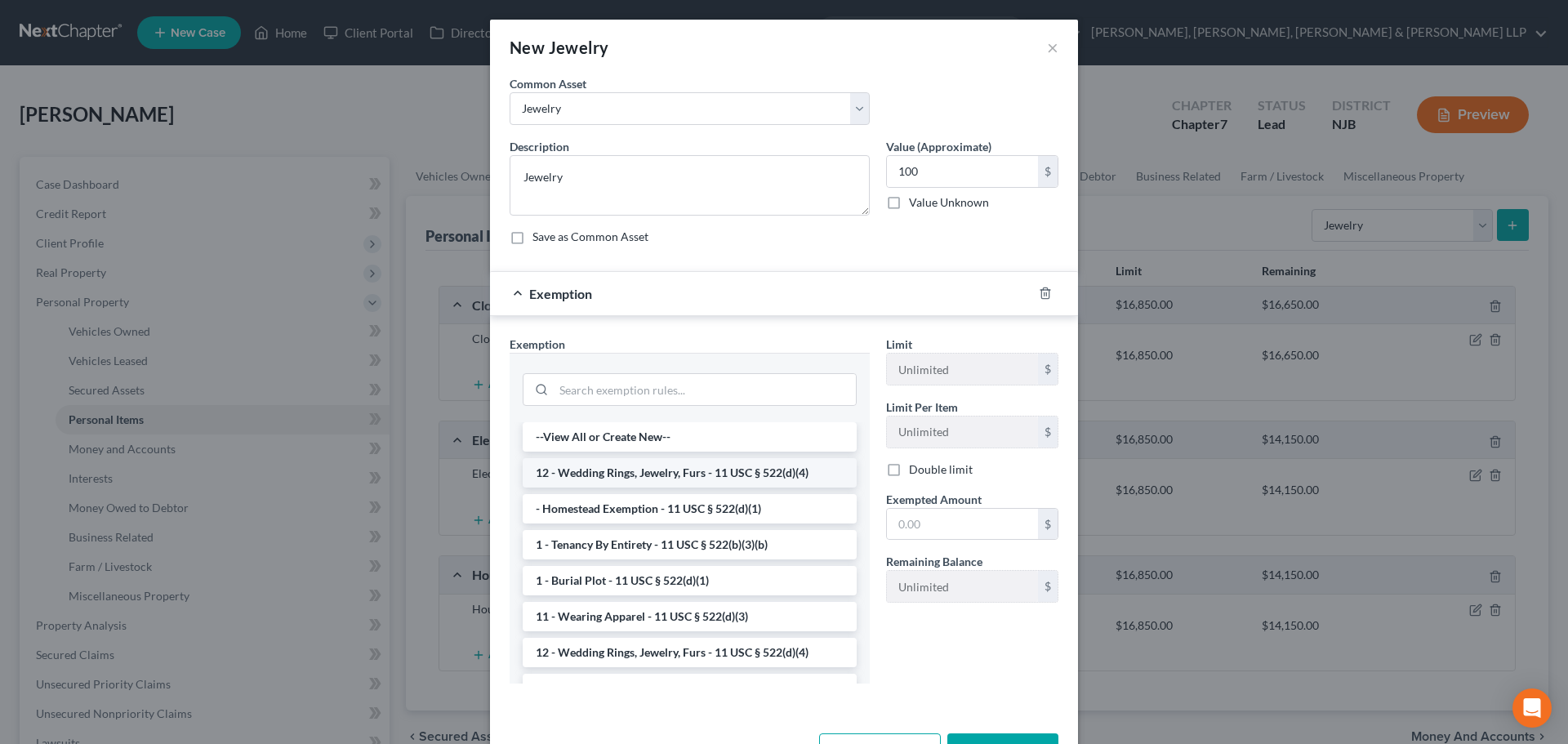
click at [643, 475] on li "12 - Wedding Rings, Jewelry, Furs - 11 USC § 522(d)(4)" at bounding box center [689, 472] width 334 height 29
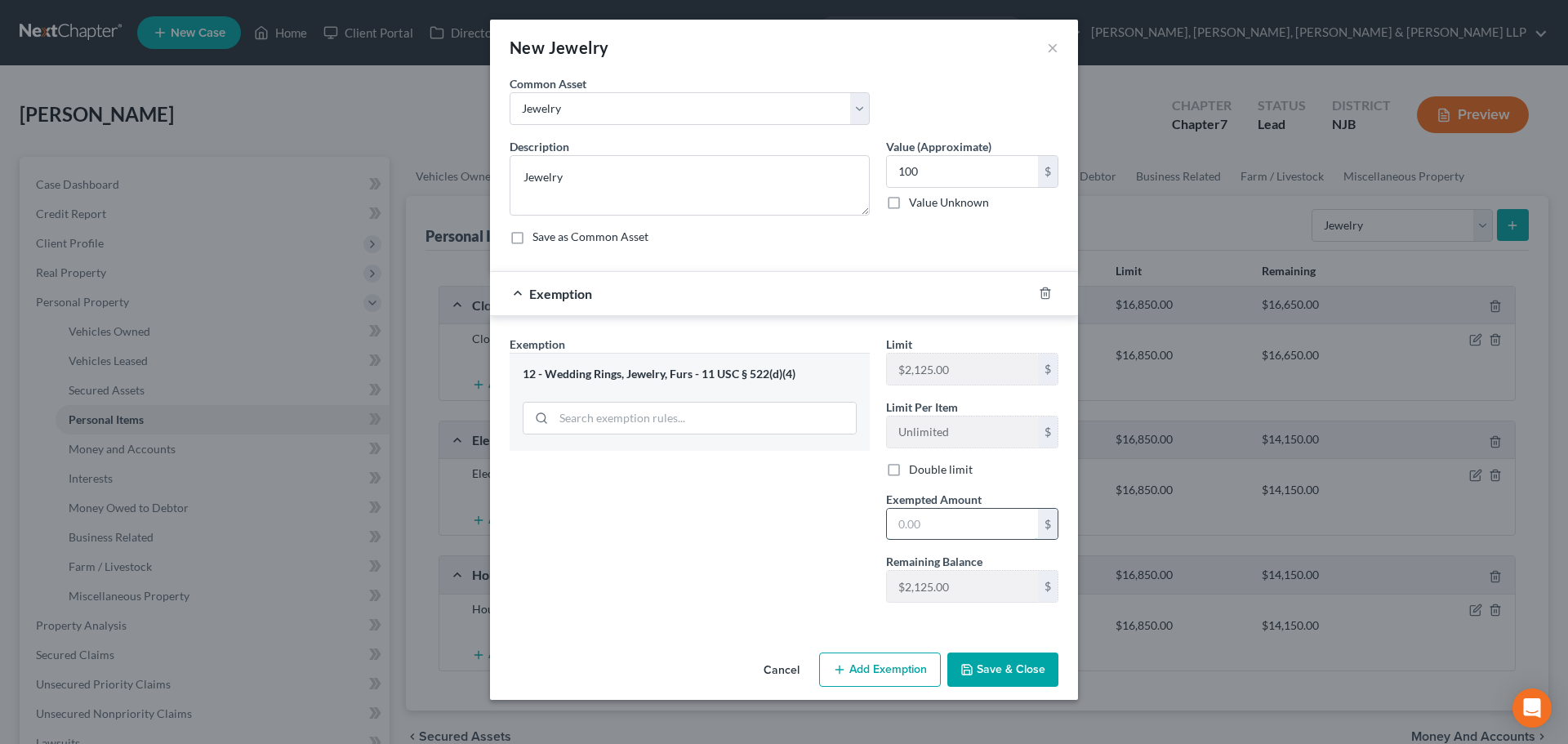
click at [924, 522] on input "text" at bounding box center [961, 523] width 151 height 31
type input "100"
click at [970, 662] on button "Save & Close" at bounding box center [1003, 669] width 111 height 35
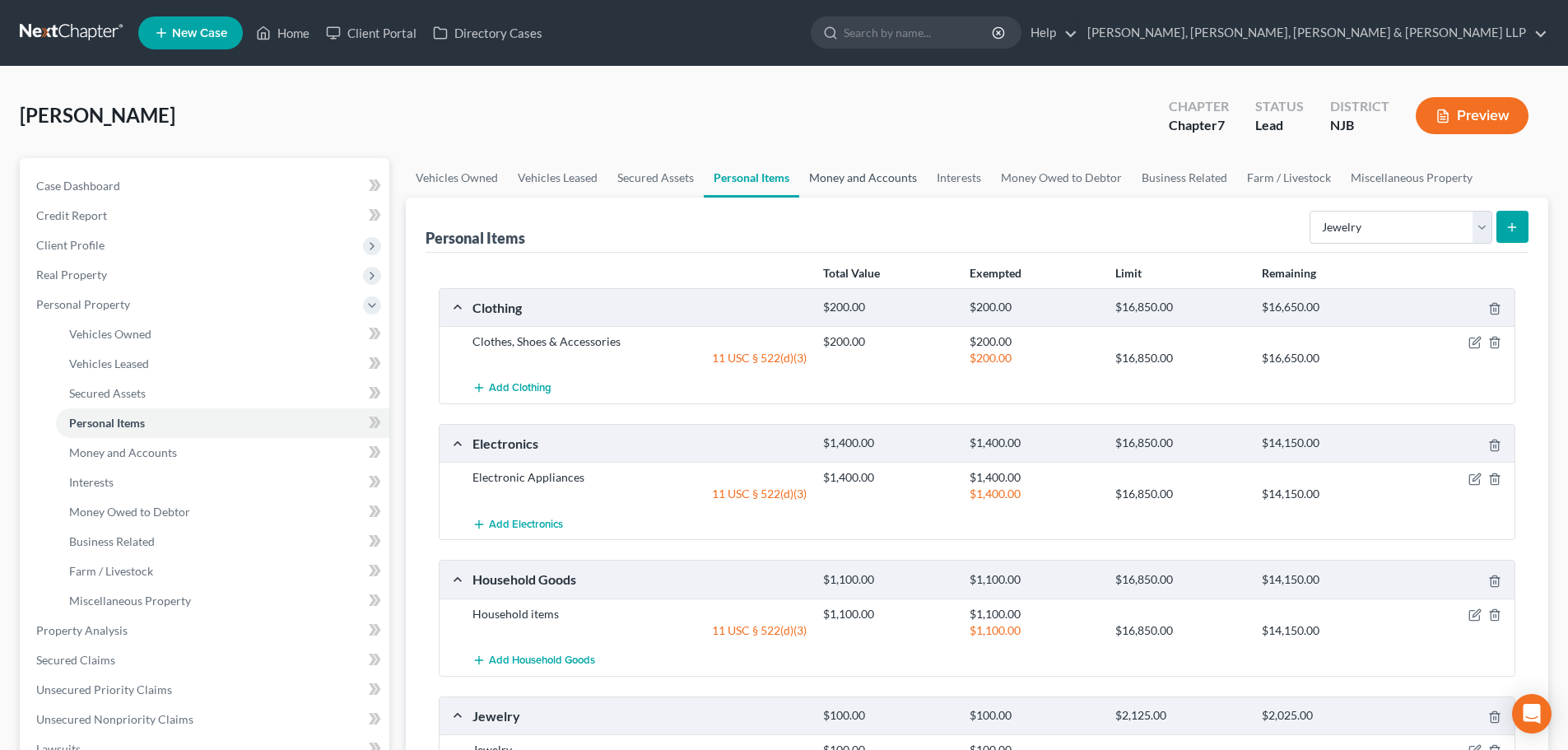
click at [876, 183] on link "Money and Accounts" at bounding box center [862, 177] width 127 height 40
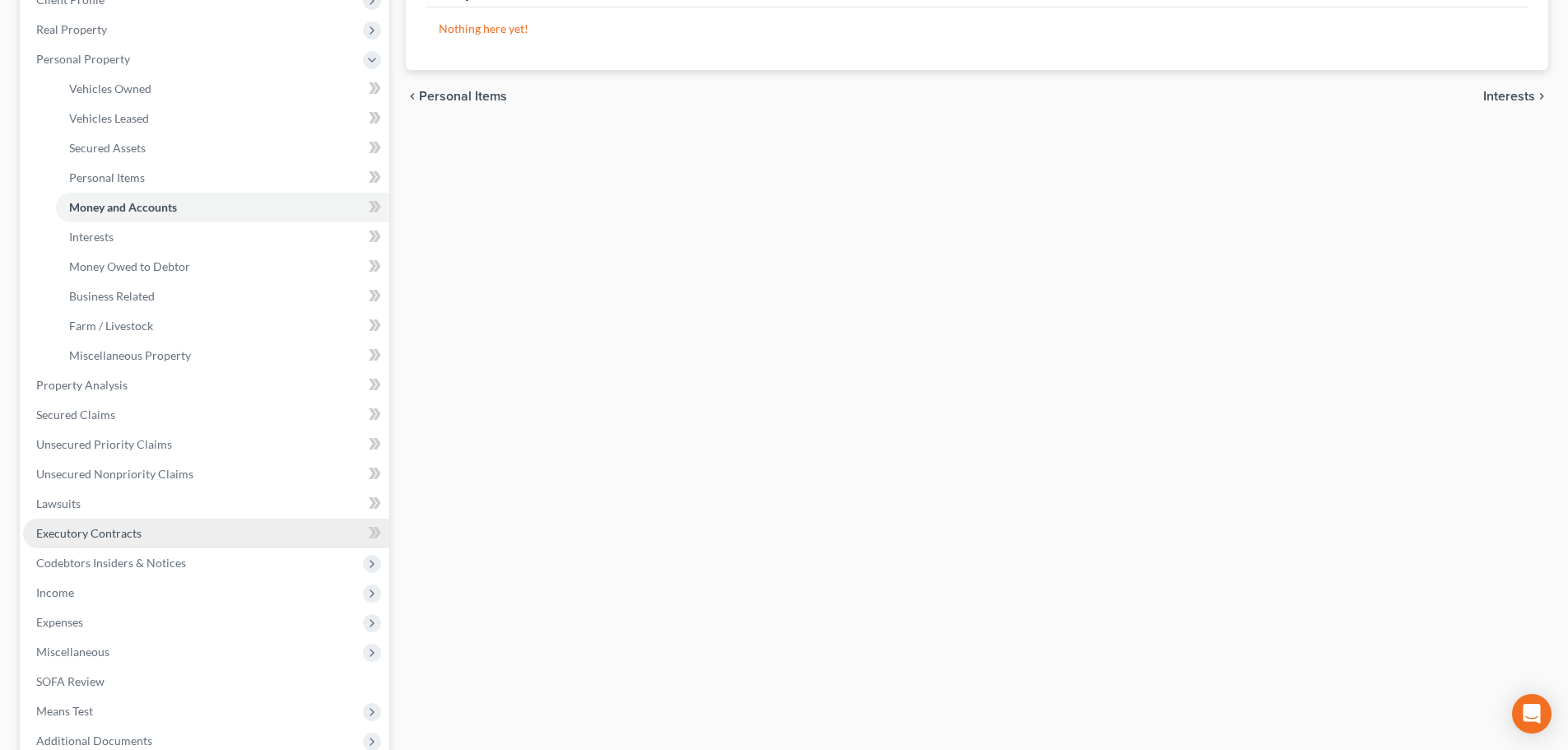
scroll to position [247, 0]
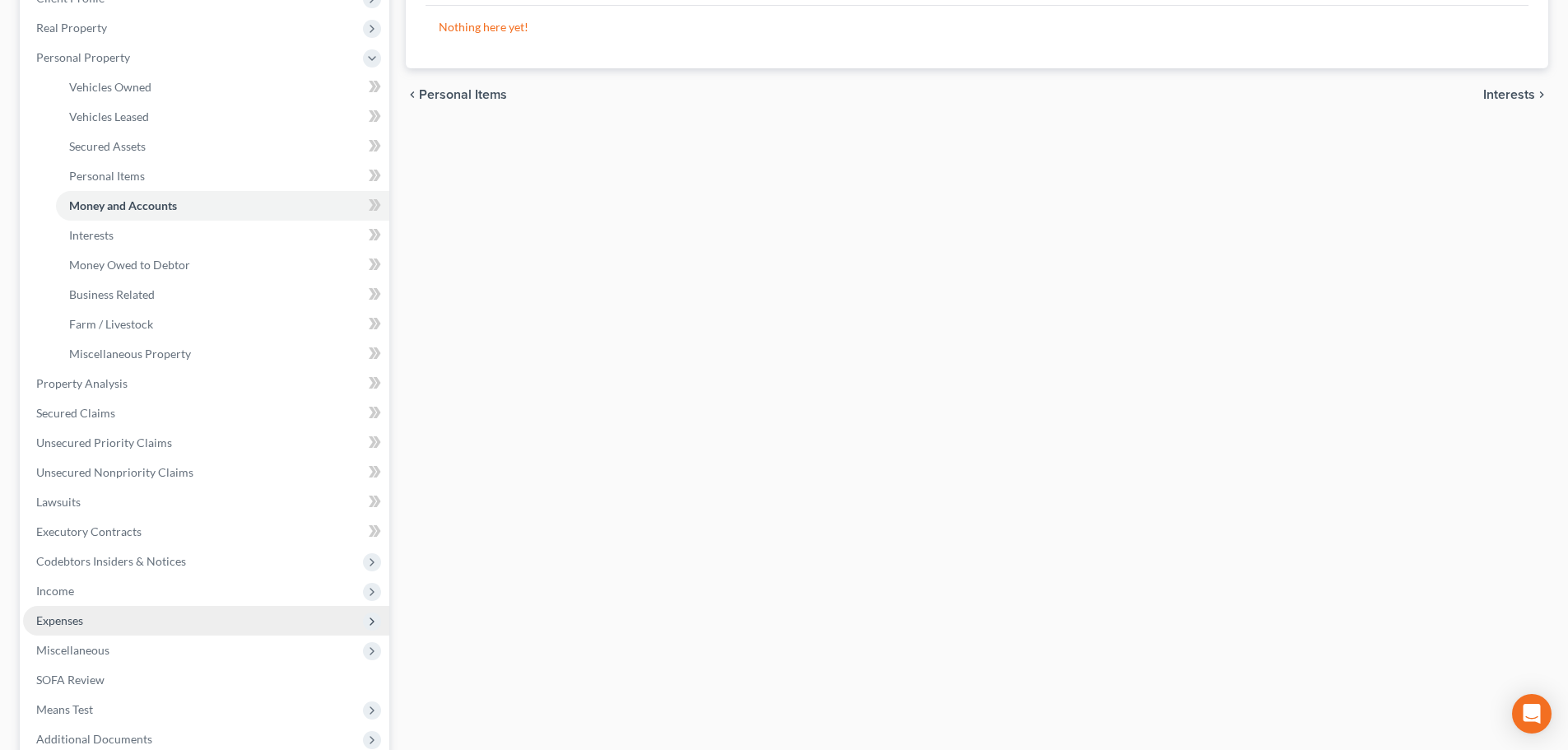
click at [80, 620] on span "Expenses" at bounding box center [59, 620] width 47 height 14
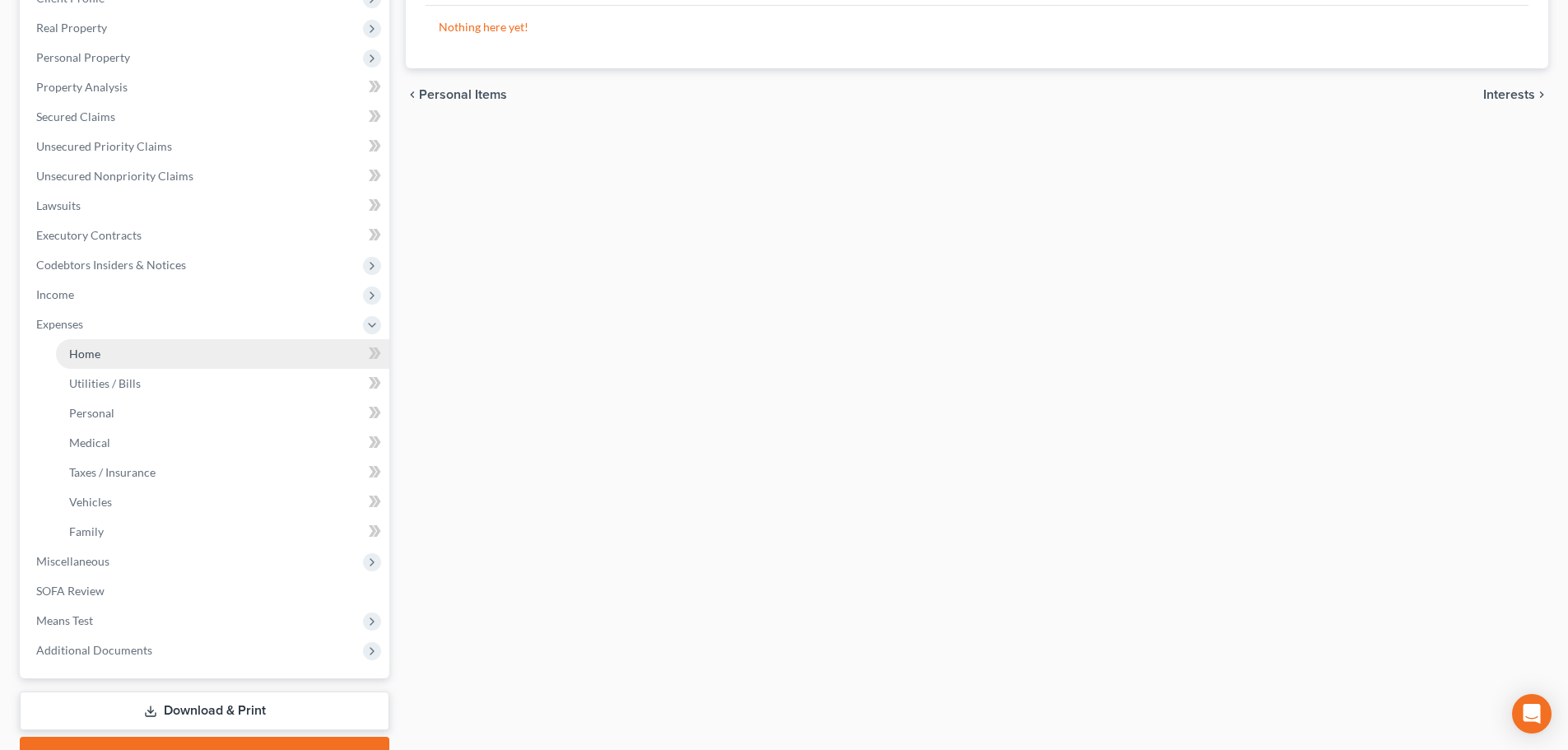
click at [125, 363] on link "Home" at bounding box center [222, 353] width 333 height 29
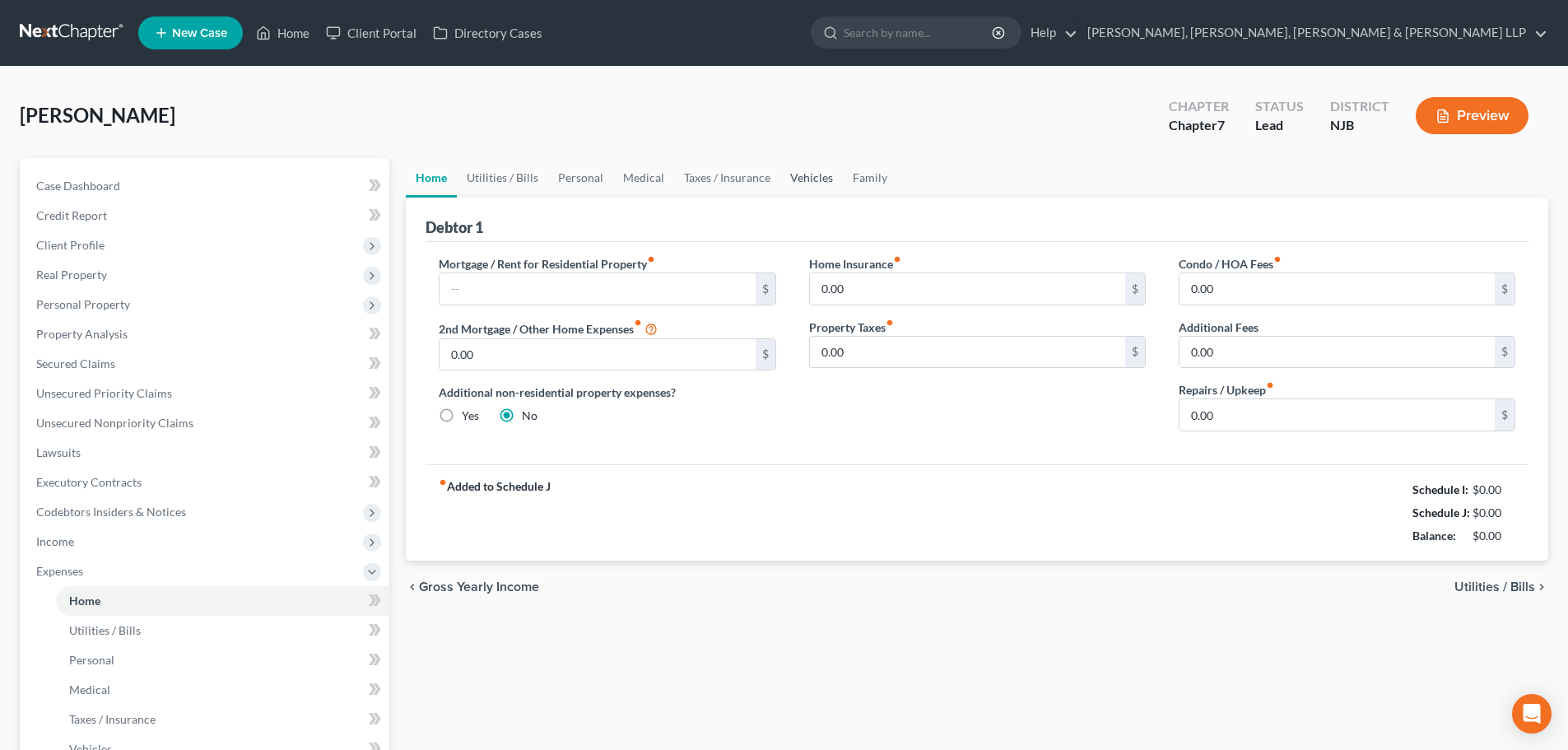
click at [798, 191] on link "Vehicles" at bounding box center [811, 177] width 62 height 40
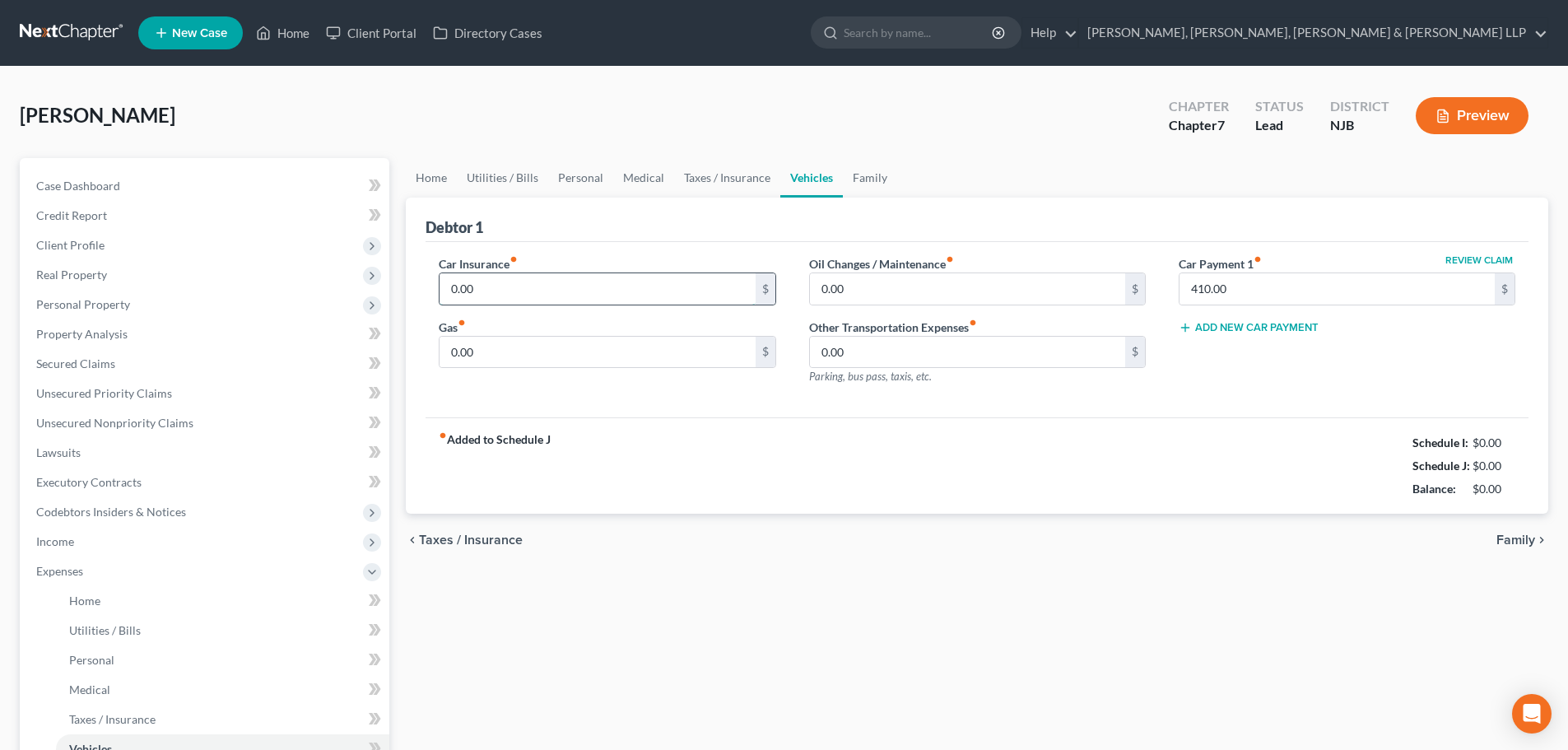
click at [583, 287] on input "0.00" at bounding box center [597, 289] width 315 height 31
type input "150"
click at [510, 351] on input "0.00" at bounding box center [597, 352] width 315 height 31
type input "100"
click at [442, 183] on link "Home" at bounding box center [431, 177] width 51 height 40
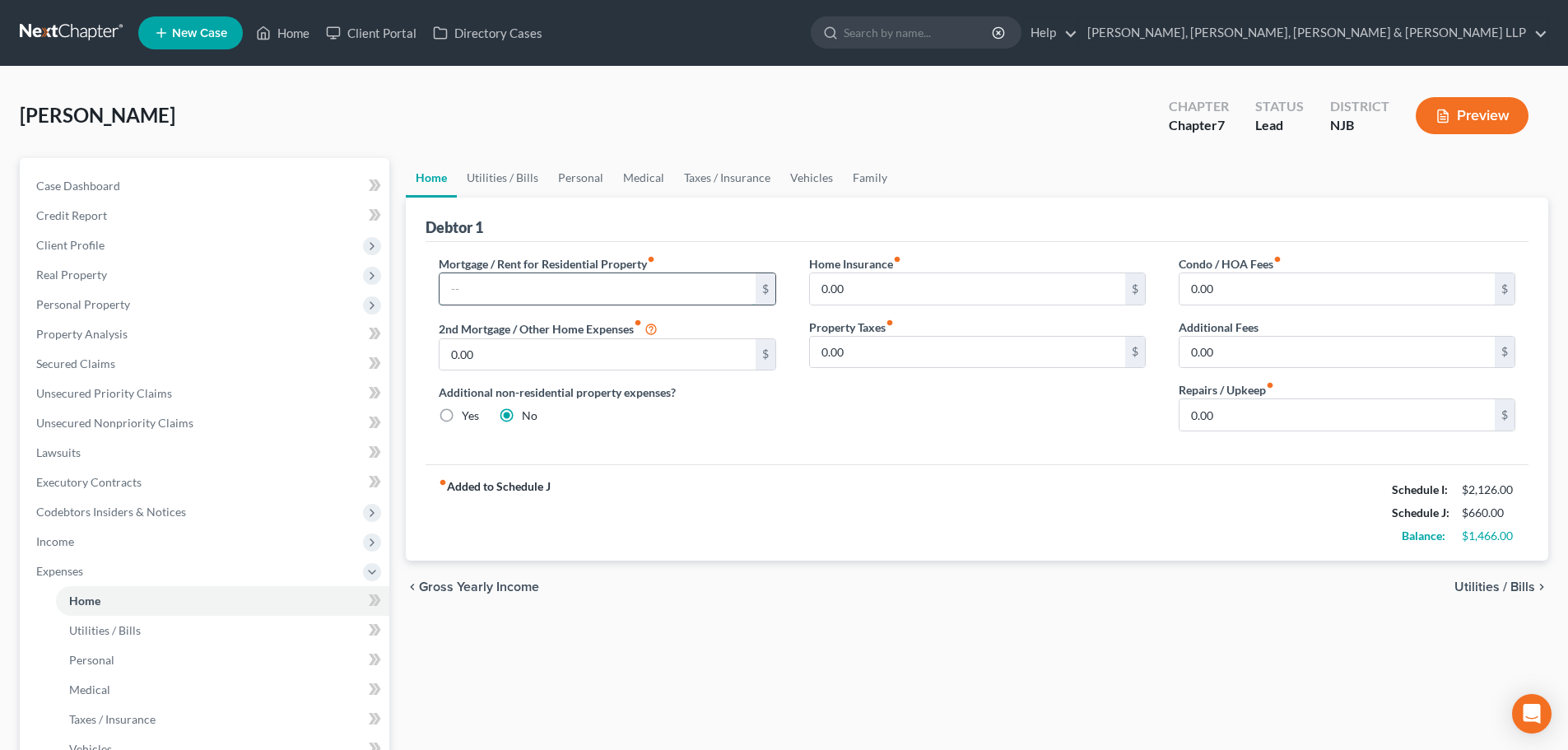
click at [499, 288] on input "text" at bounding box center [597, 289] width 315 height 31
type input "1,615"
click at [487, 181] on link "Utilities / Bills" at bounding box center [502, 177] width 92 height 40
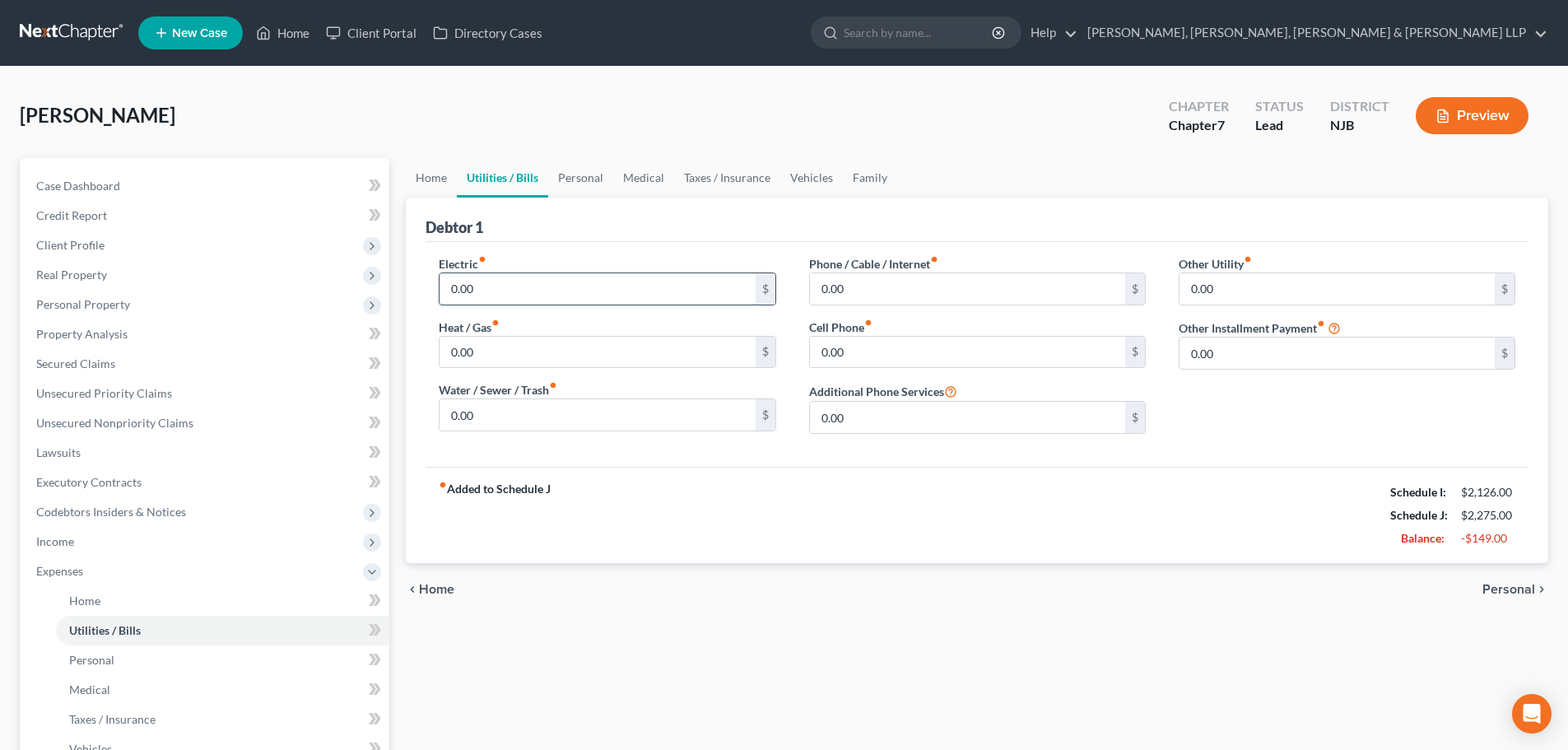
click at [497, 295] on input "0.00" at bounding box center [597, 289] width 315 height 31
type input "90"
click at [851, 300] on input "0.00" at bounding box center [967, 289] width 315 height 31
type input "250"
drag, startPoint x: 447, startPoint y: 171, endPoint x: 471, endPoint y: 174, distance: 24.2
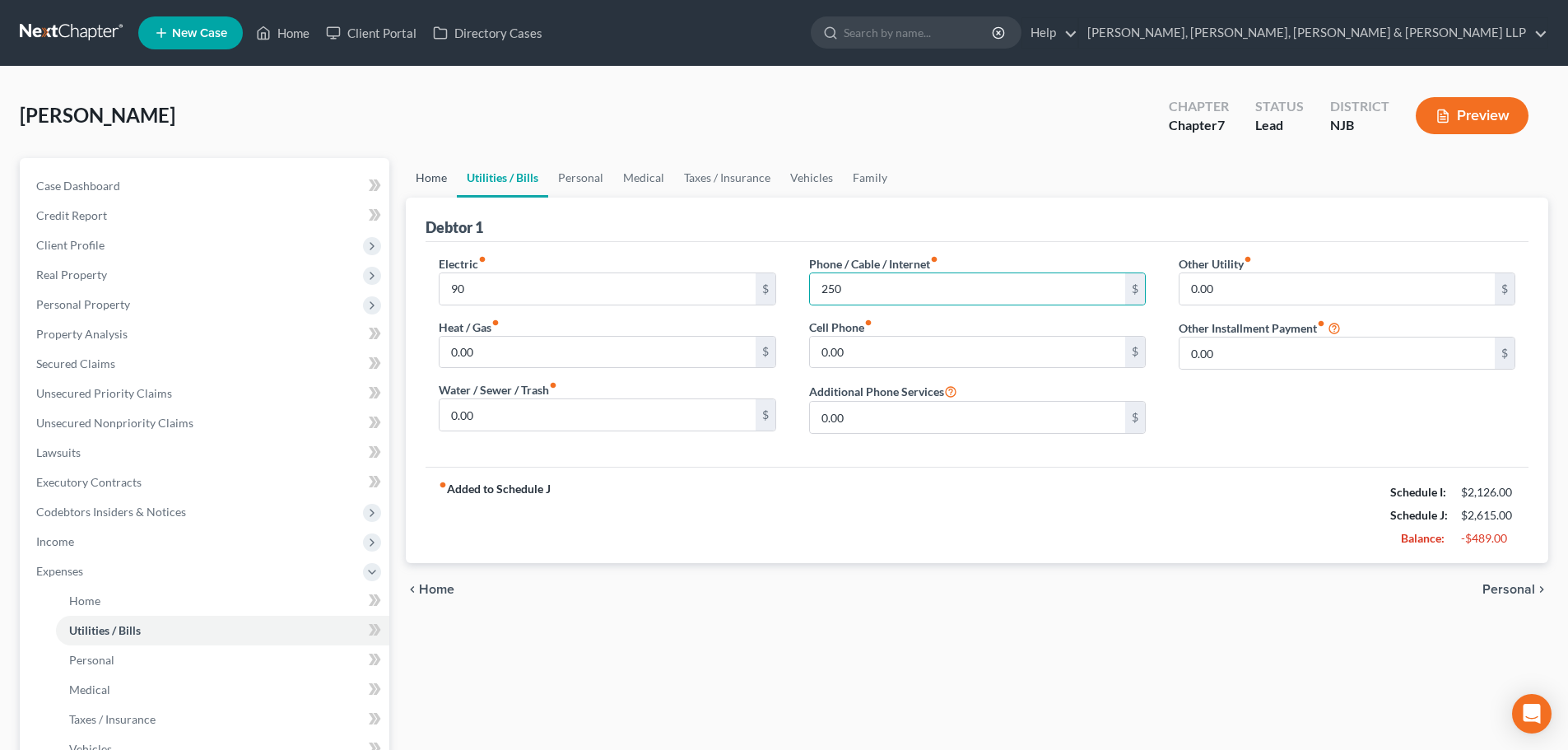
click at [447, 171] on link "Home" at bounding box center [431, 177] width 51 height 40
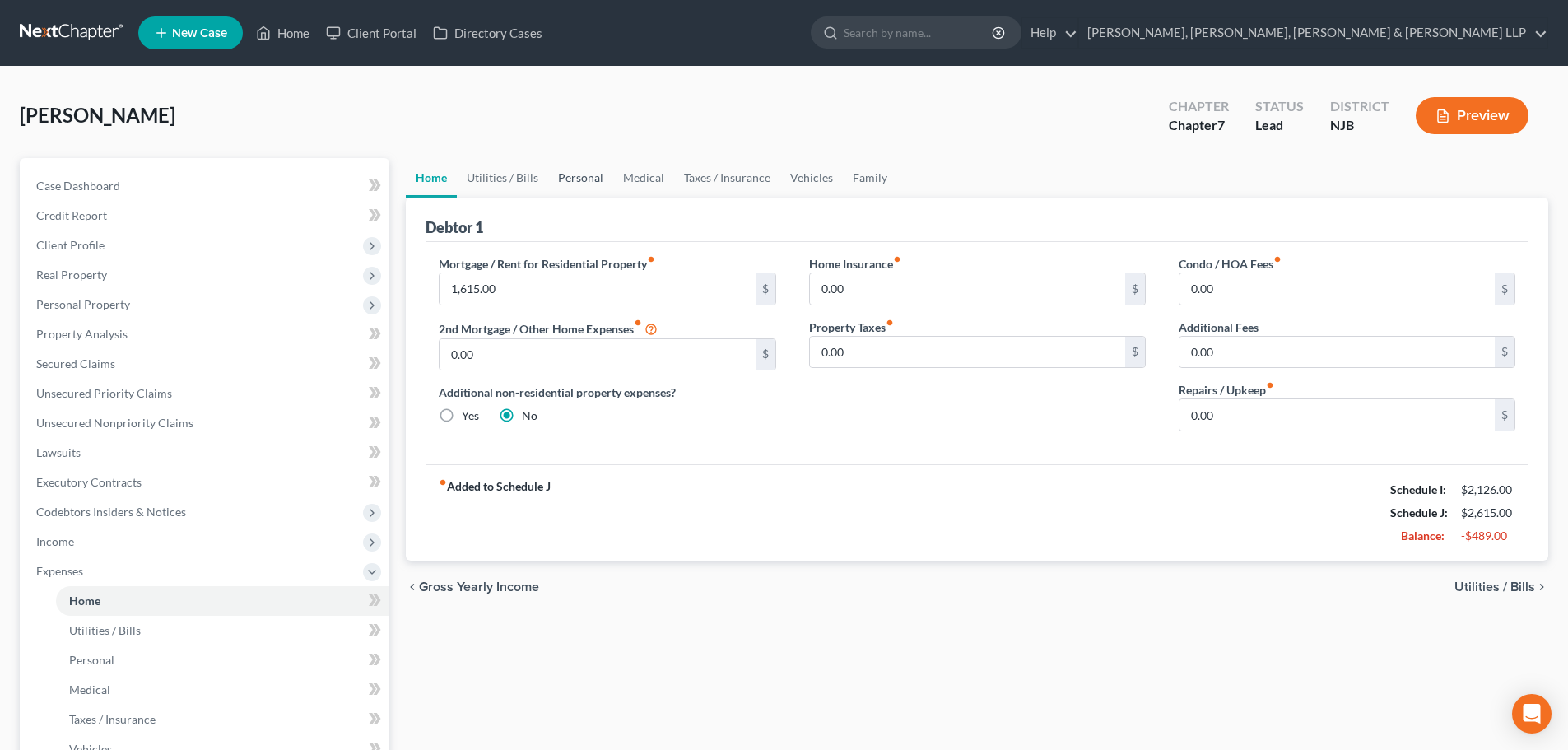
click at [564, 177] on link "Personal" at bounding box center [580, 177] width 65 height 40
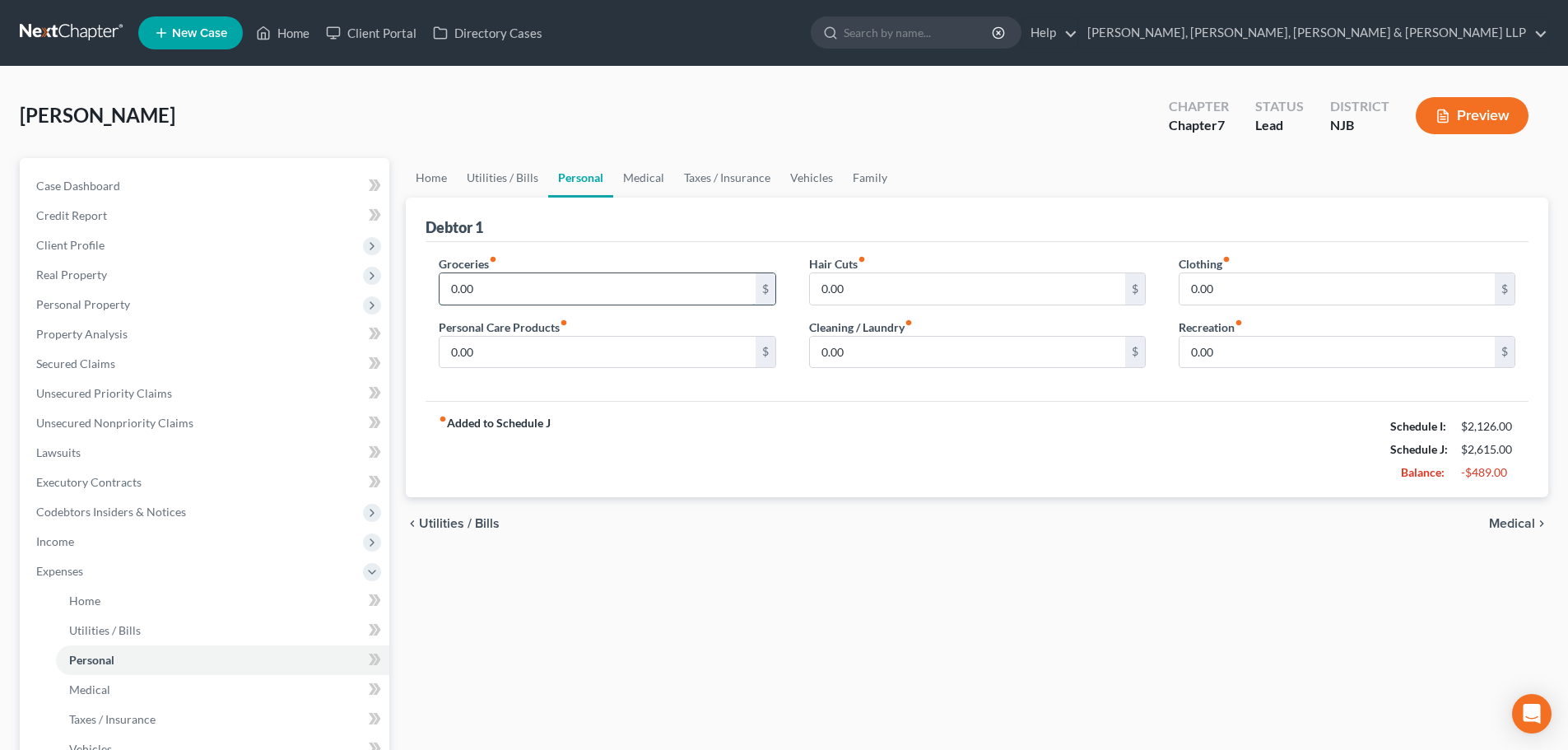
click at [524, 293] on input "0.00" at bounding box center [597, 289] width 315 height 31
type input "300"
click at [801, 183] on link "Vehicles" at bounding box center [811, 177] width 62 height 40
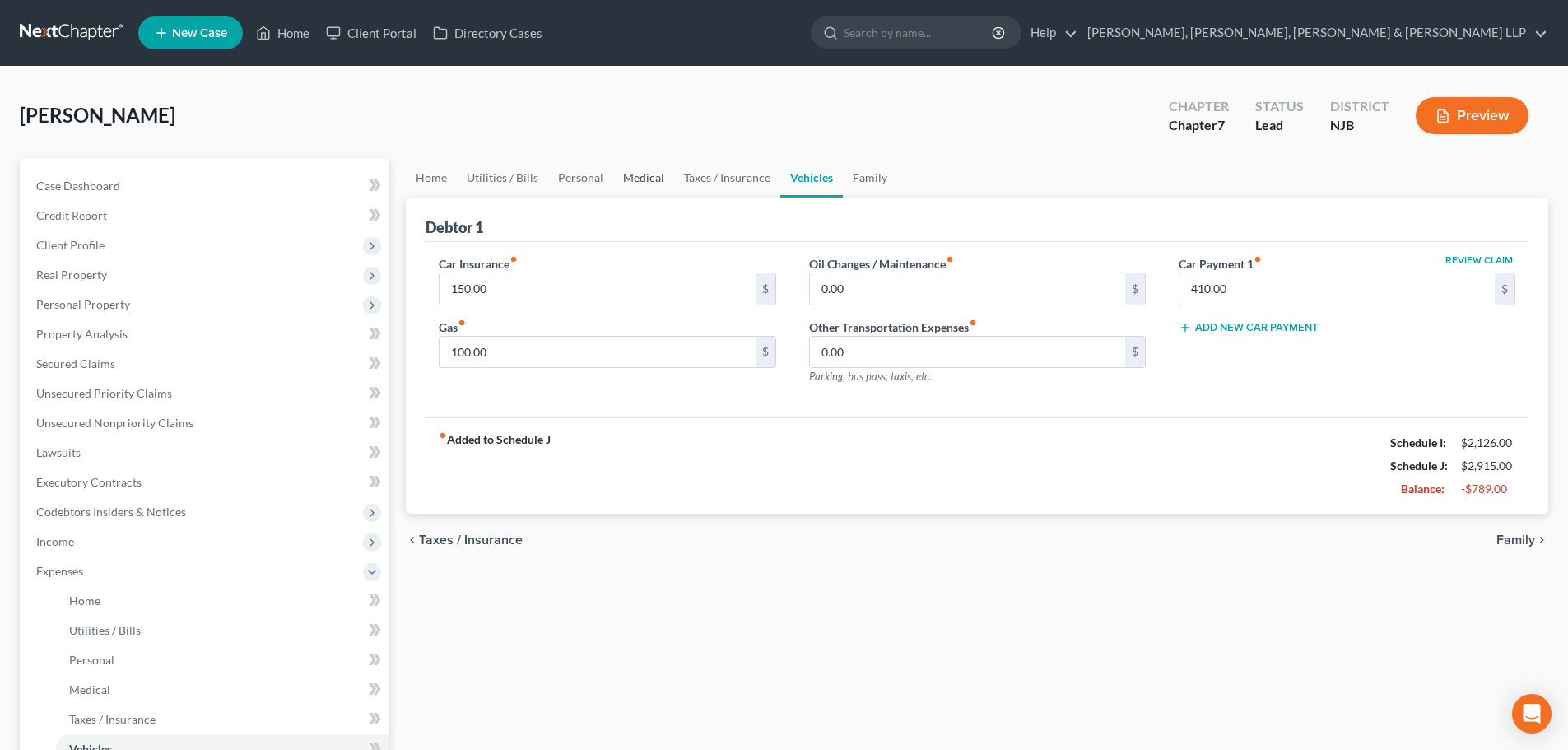
click at [651, 183] on link "Medical" at bounding box center [643, 177] width 61 height 40
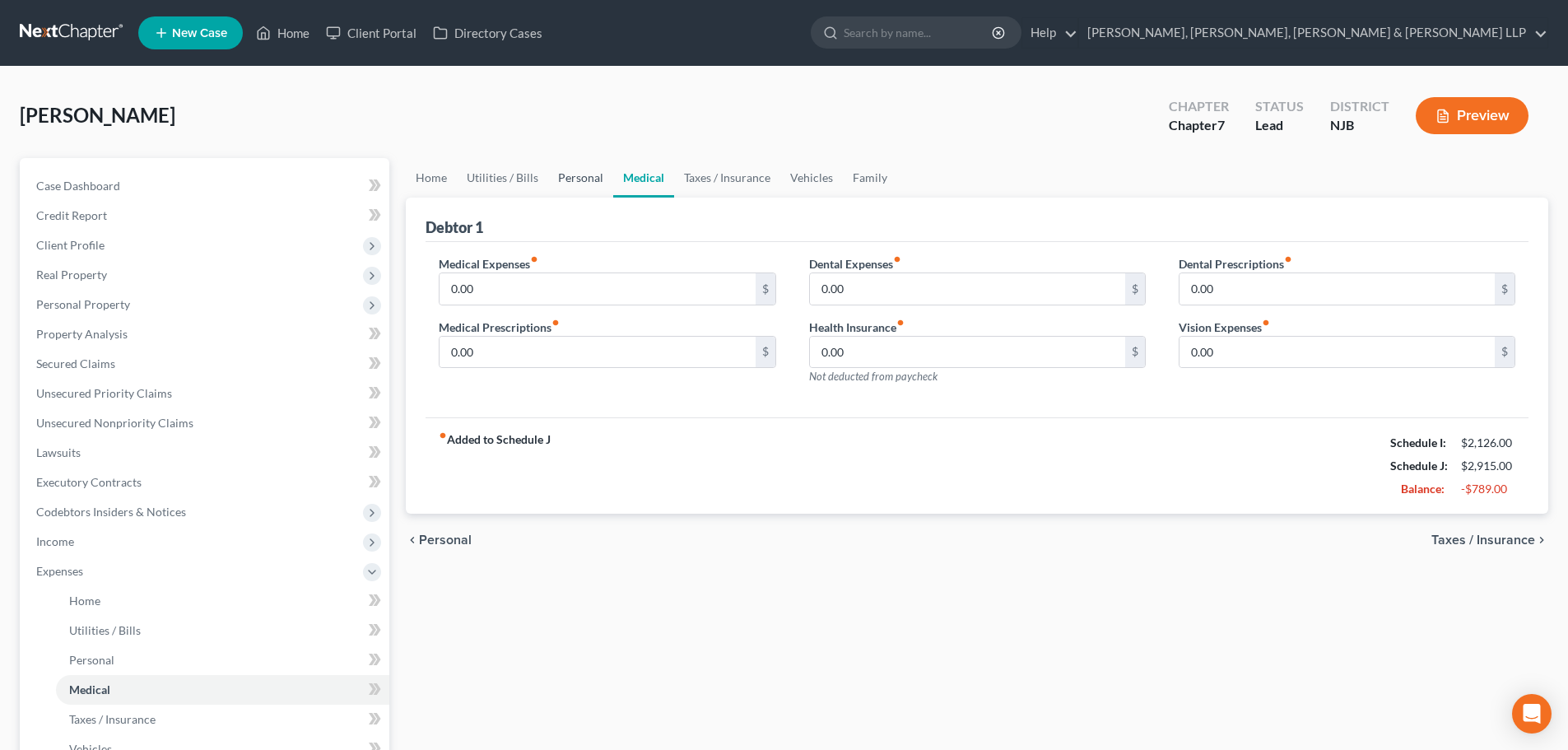
click at [598, 177] on link "Personal" at bounding box center [580, 177] width 65 height 40
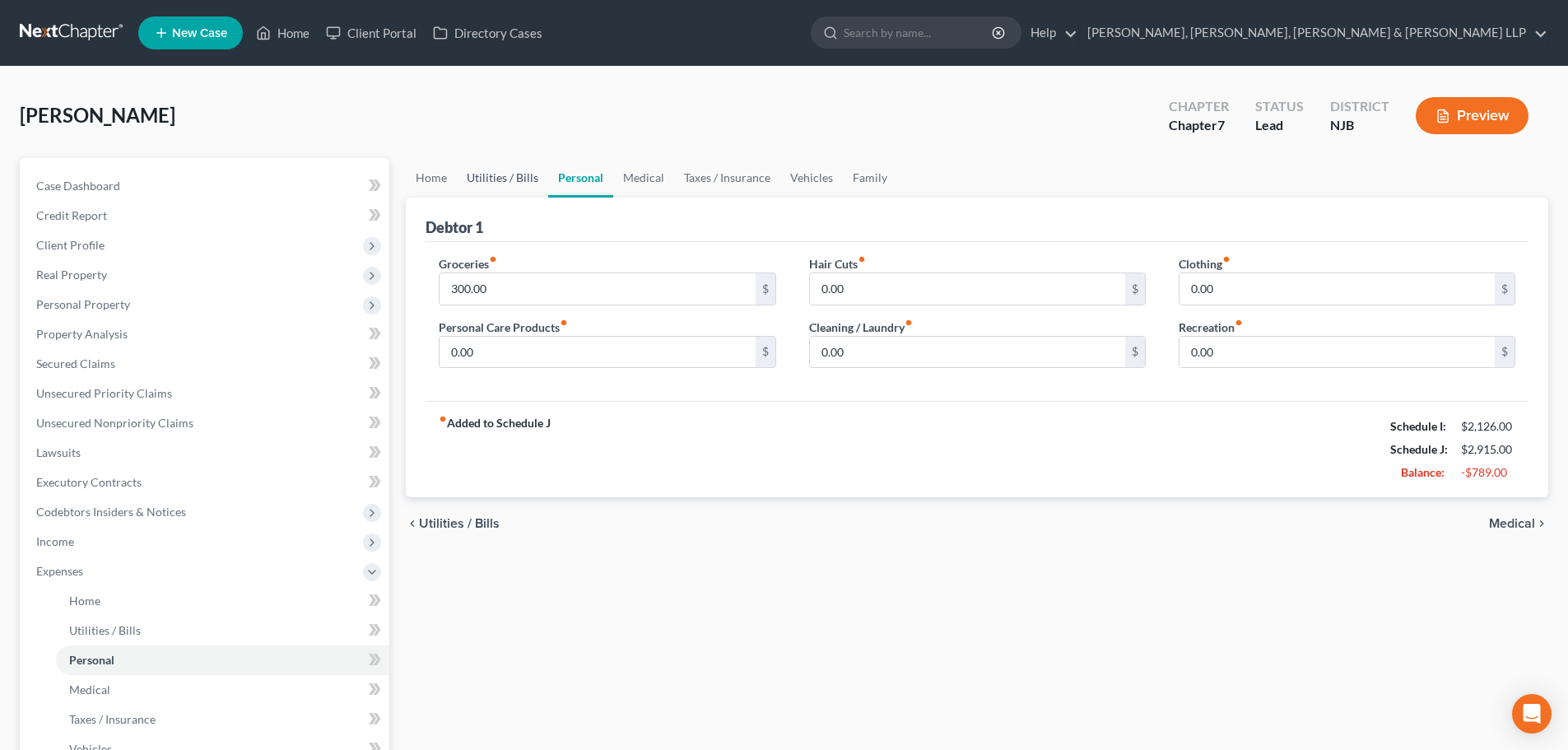
click at [493, 177] on link "Utilities / Bills" at bounding box center [502, 177] width 92 height 40
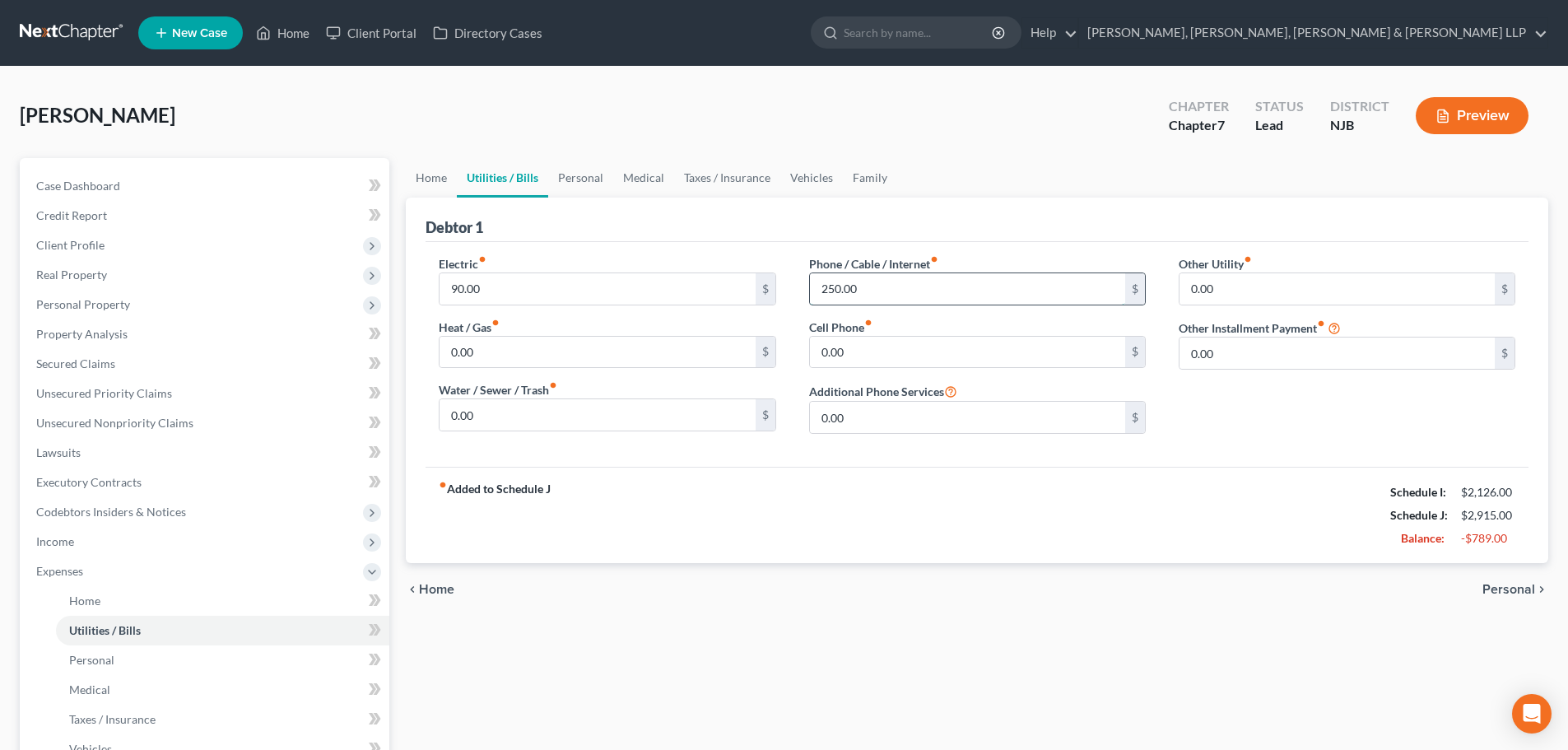
click at [876, 292] on input "250.00" at bounding box center [967, 289] width 315 height 31
type input "150"
click at [438, 181] on link "Home" at bounding box center [431, 177] width 51 height 40
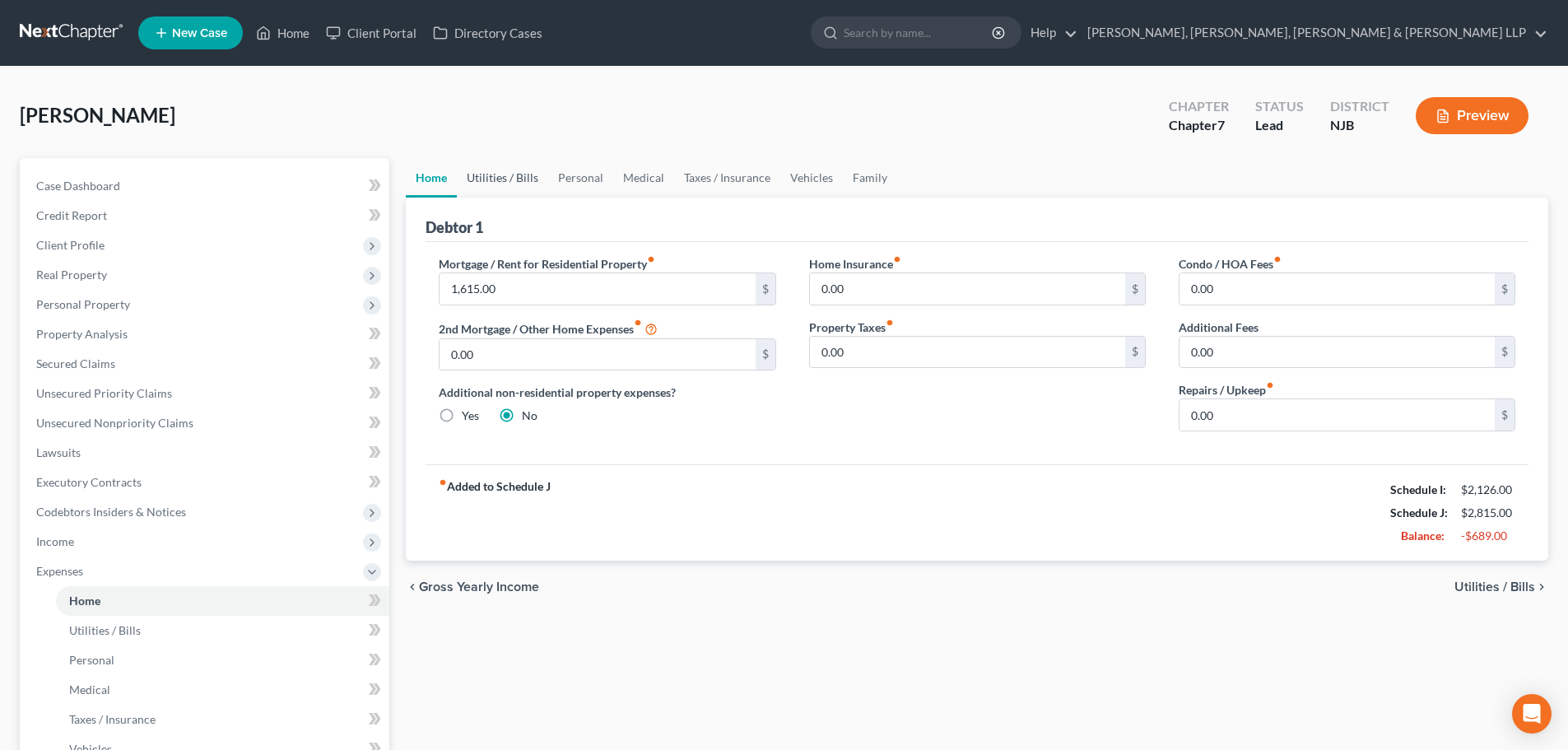
click at [507, 180] on link "Utilities / Bills" at bounding box center [502, 177] width 92 height 40
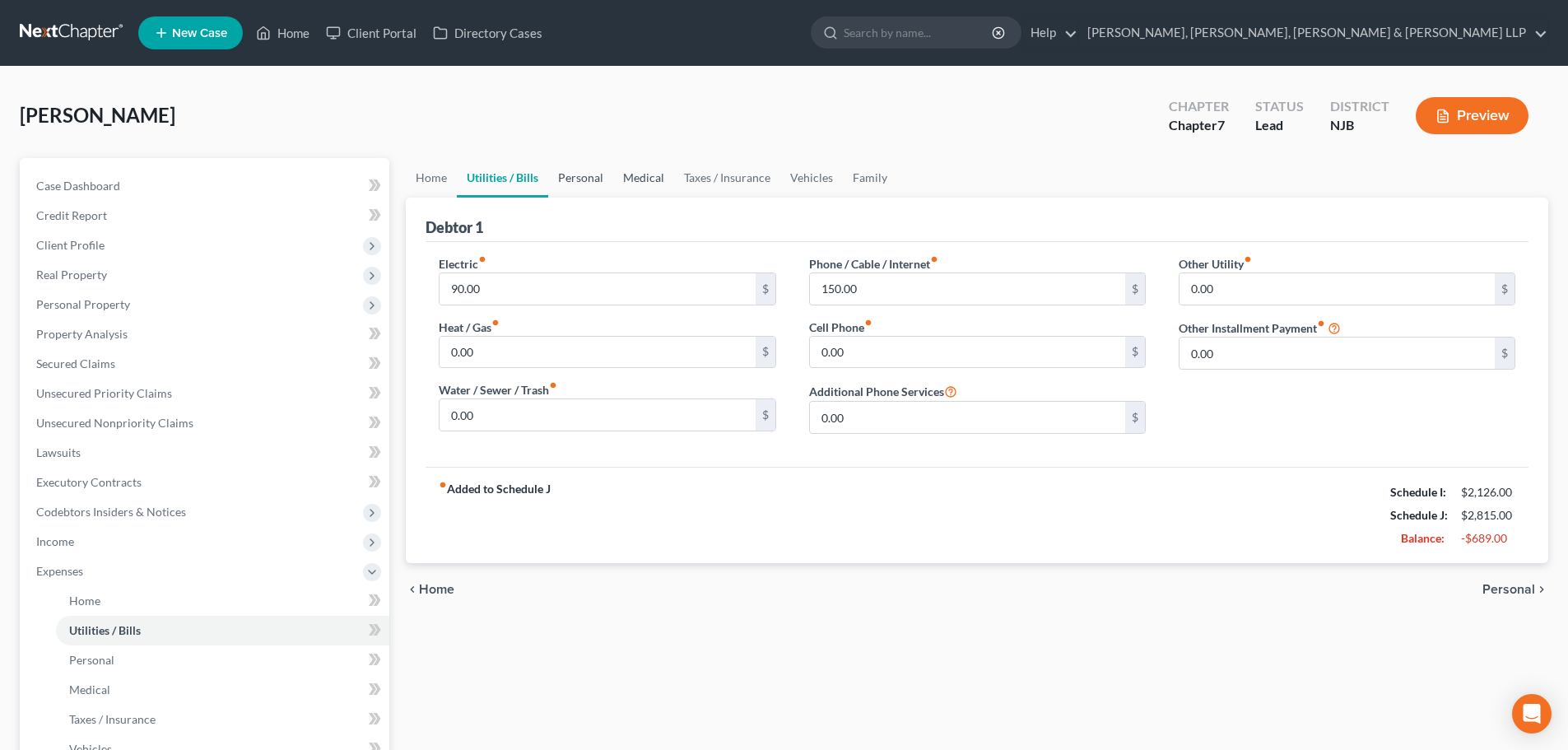
drag, startPoint x: 587, startPoint y: 177, endPoint x: 610, endPoint y: 178, distance: 23.0
click at [587, 177] on link "Personal" at bounding box center [580, 177] width 65 height 40
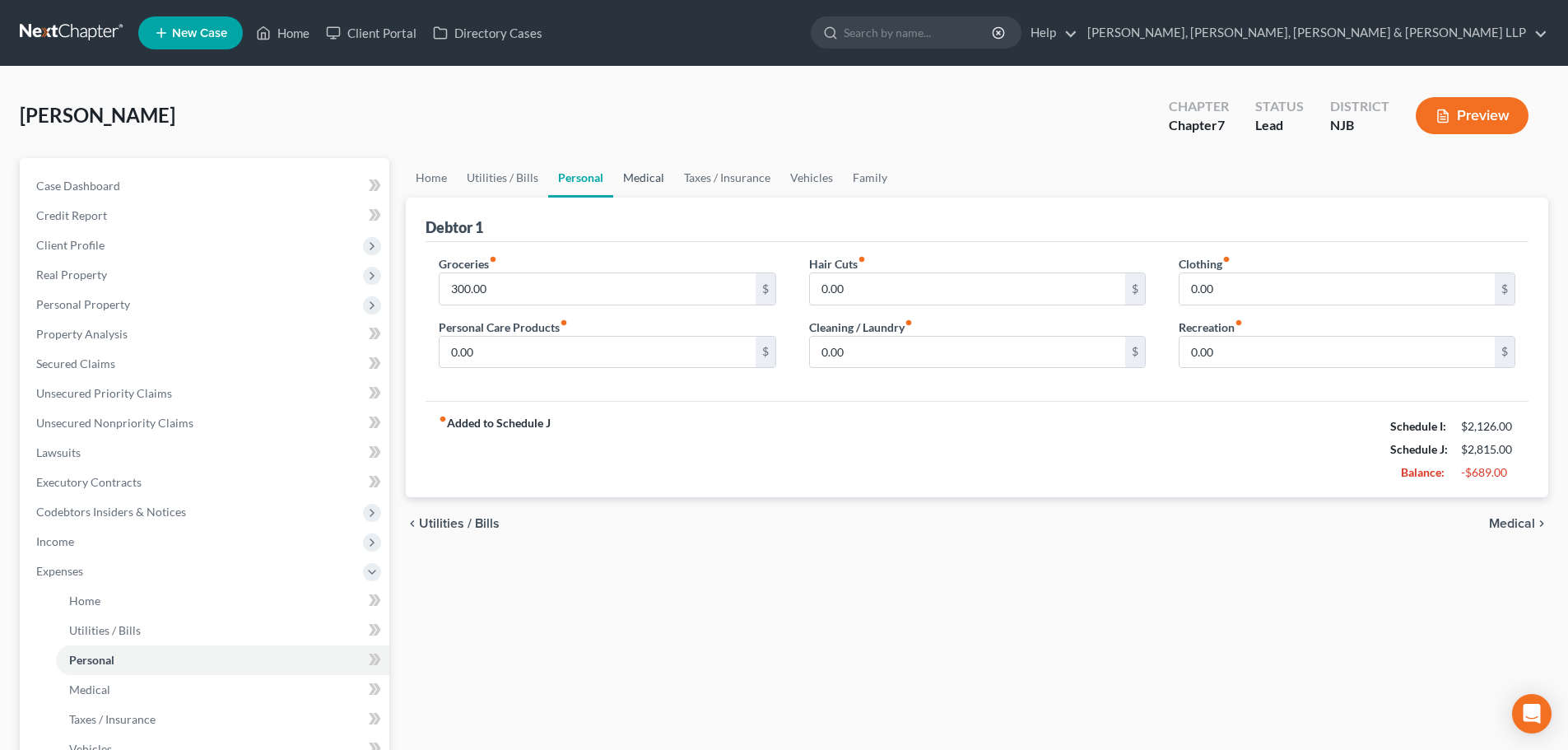
click at [646, 179] on link "Medical" at bounding box center [643, 177] width 61 height 40
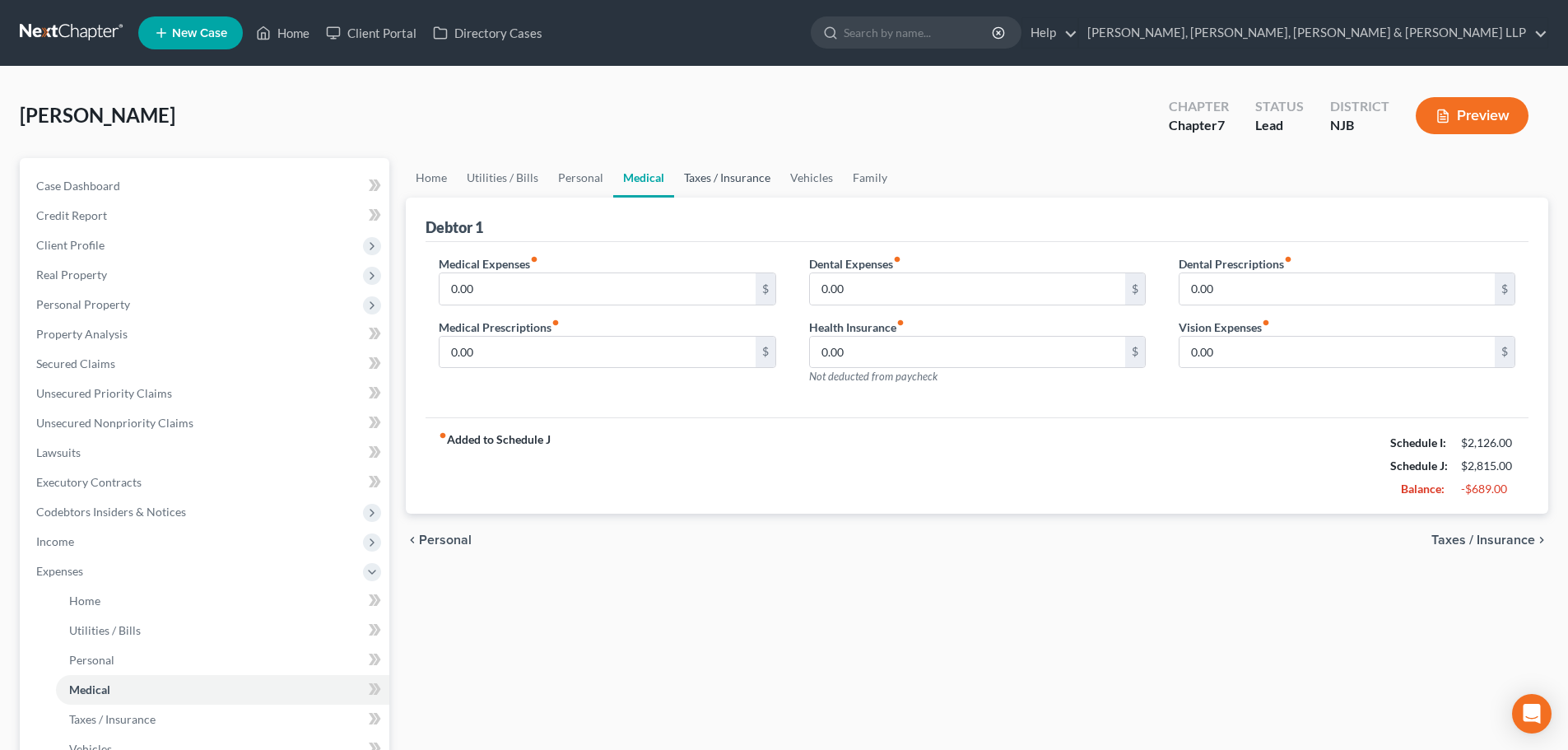
click at [714, 192] on link "Taxes / Insurance" at bounding box center [726, 177] width 107 height 40
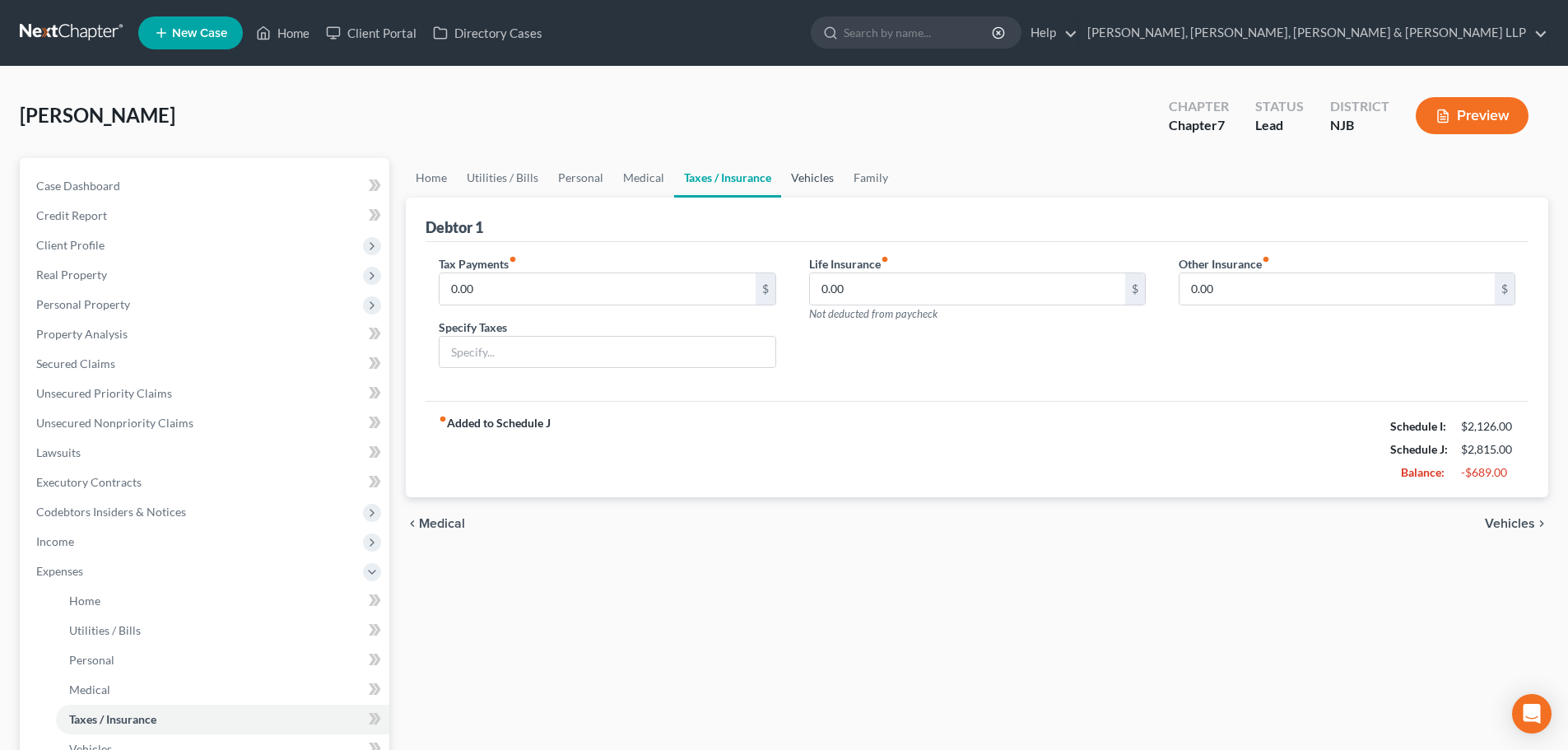
drag, startPoint x: 824, startPoint y: 181, endPoint x: 832, endPoint y: 179, distance: 8.2
click at [825, 181] on link "Vehicles" at bounding box center [812, 177] width 62 height 40
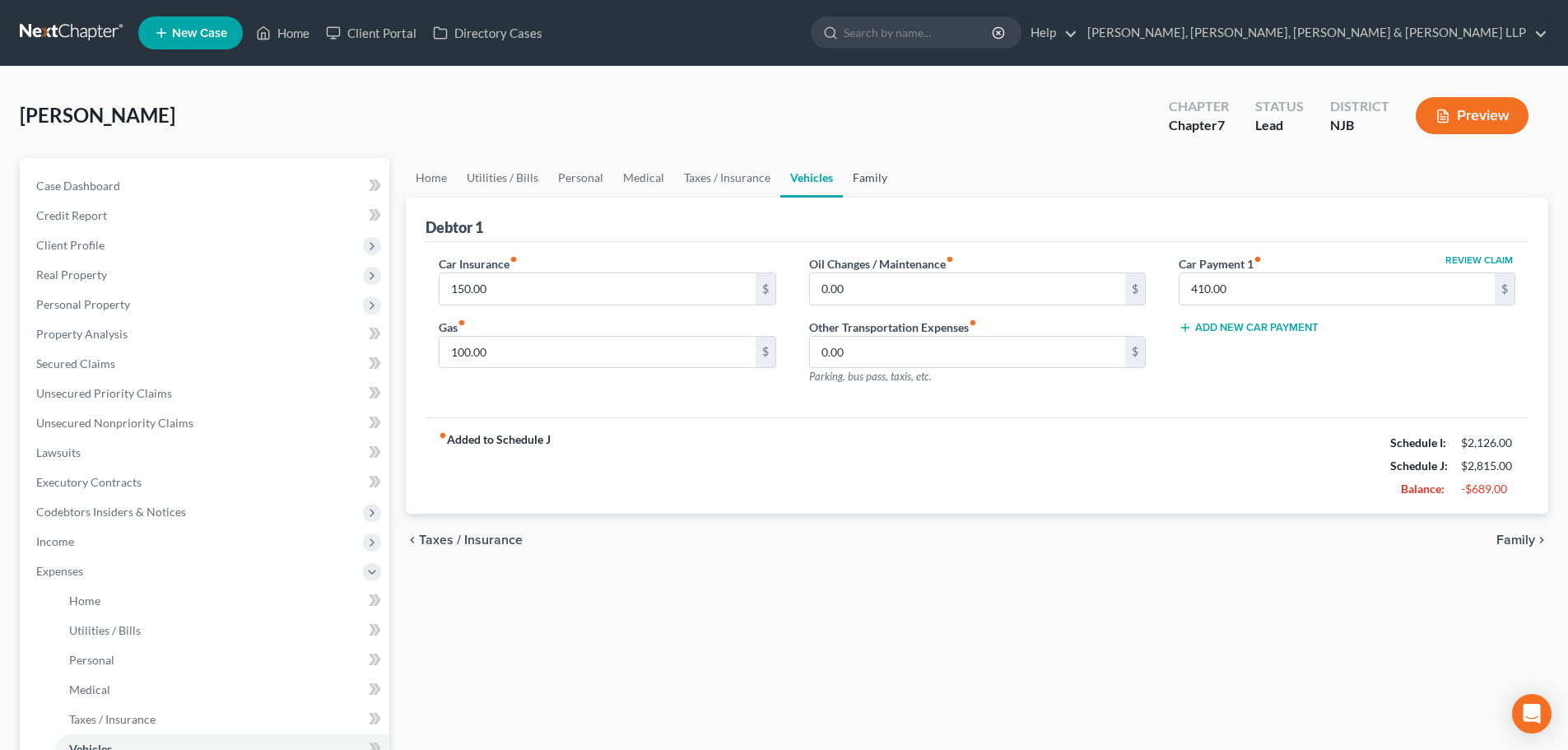
click at [848, 178] on link "Family" at bounding box center [870, 177] width 55 height 40
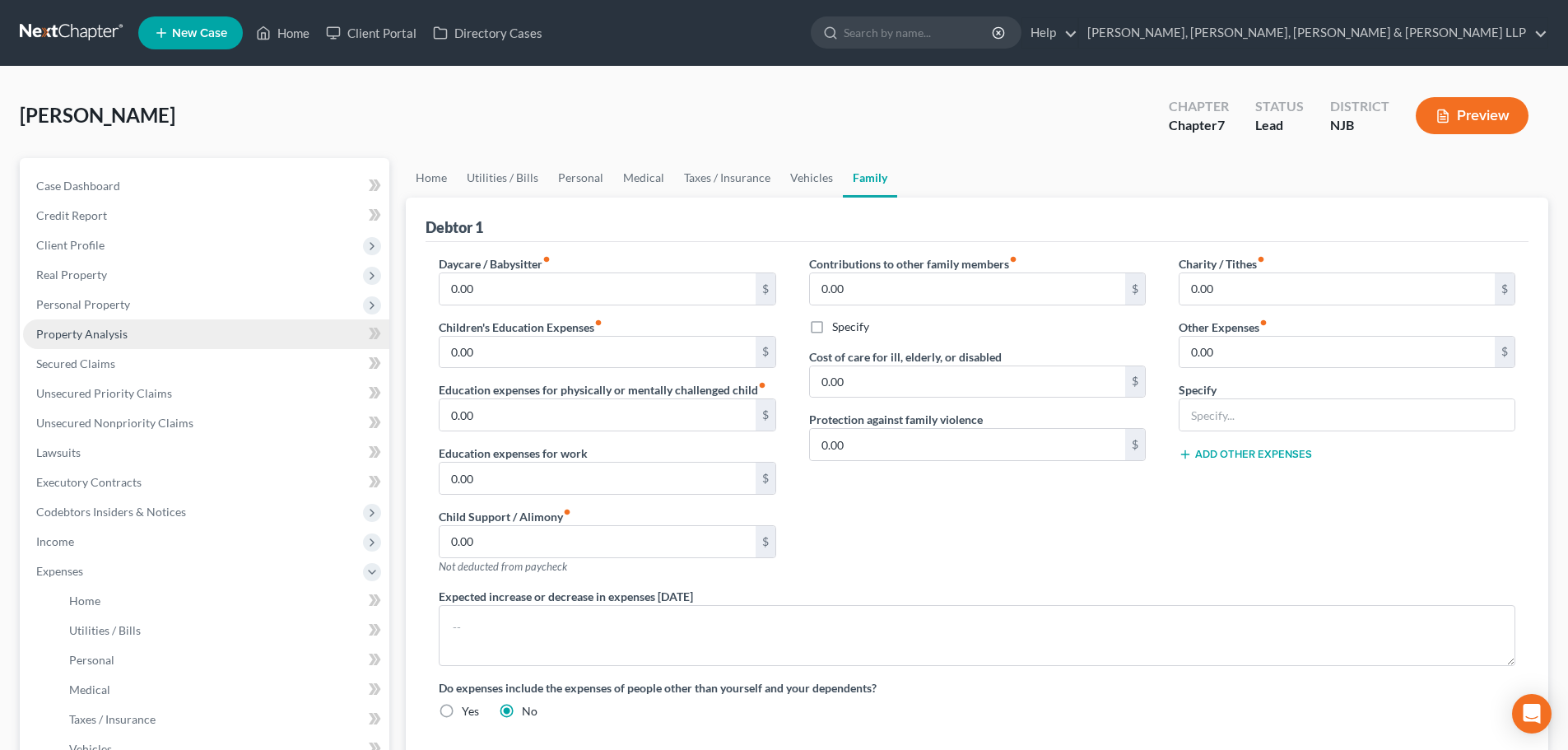
click at [138, 323] on link "Property Analysis" at bounding box center [206, 333] width 366 height 29
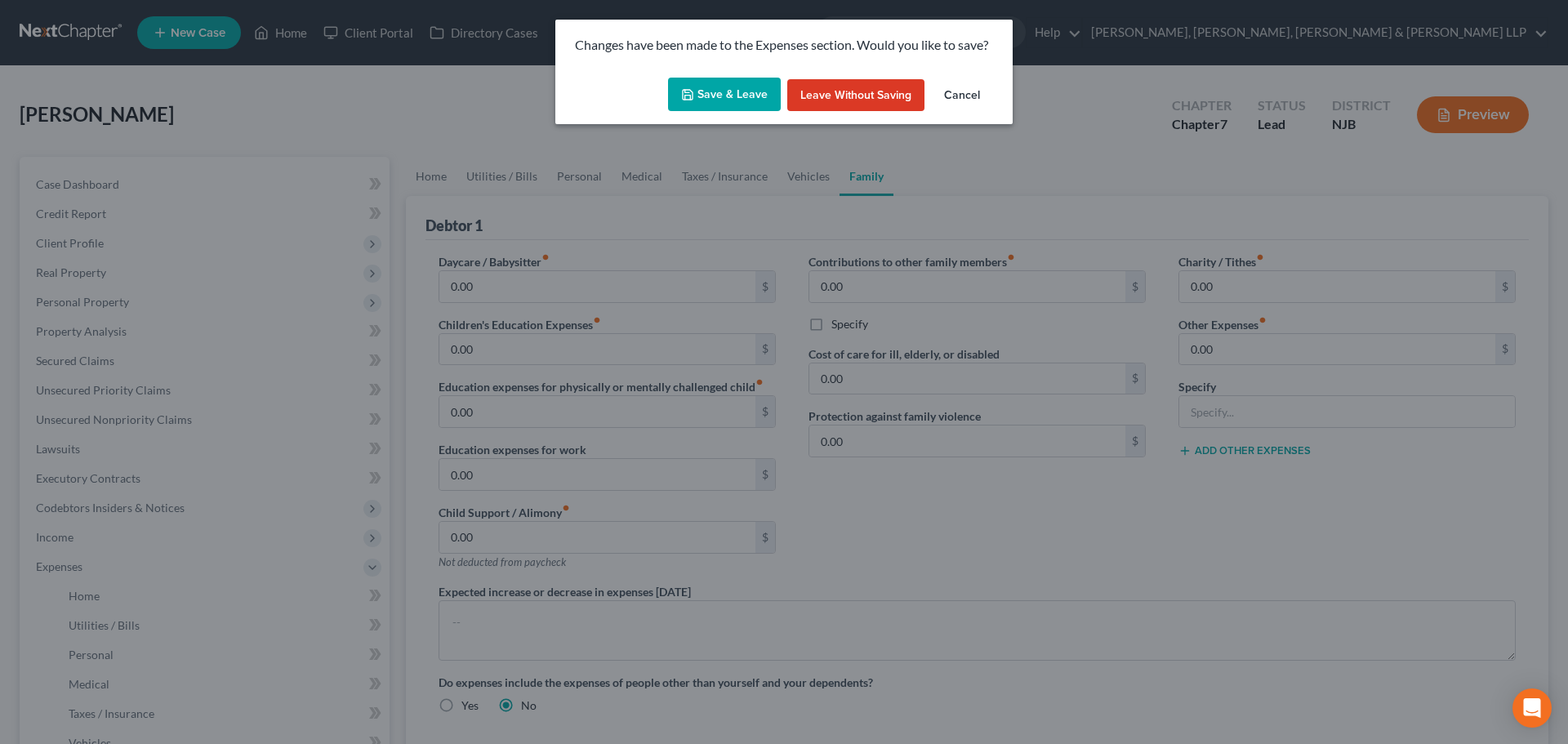
click at [744, 86] on button "Save & Leave" at bounding box center [725, 95] width 112 height 35
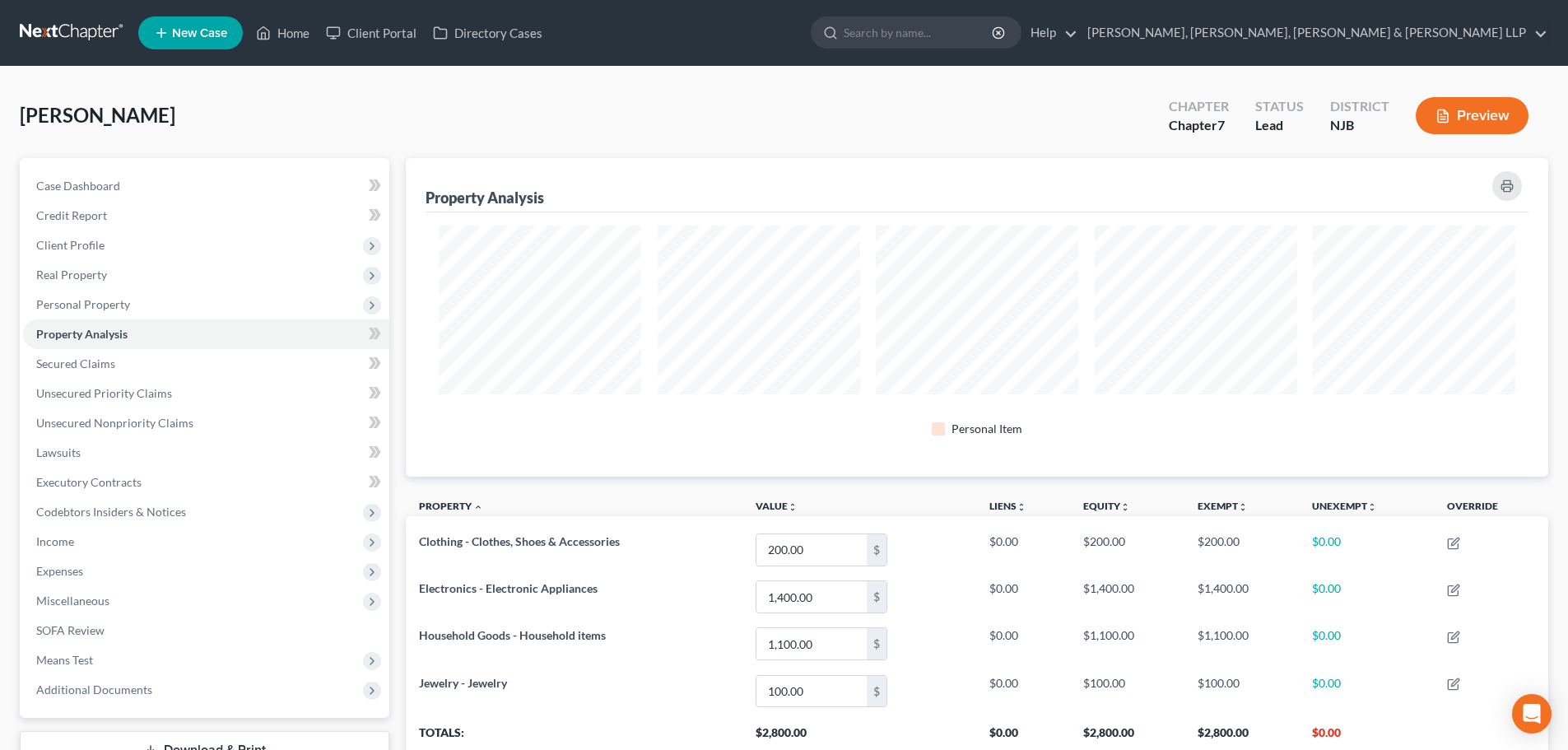
scroll to position [319, 1143]
click at [119, 569] on span "Expenses" at bounding box center [206, 571] width 366 height 29
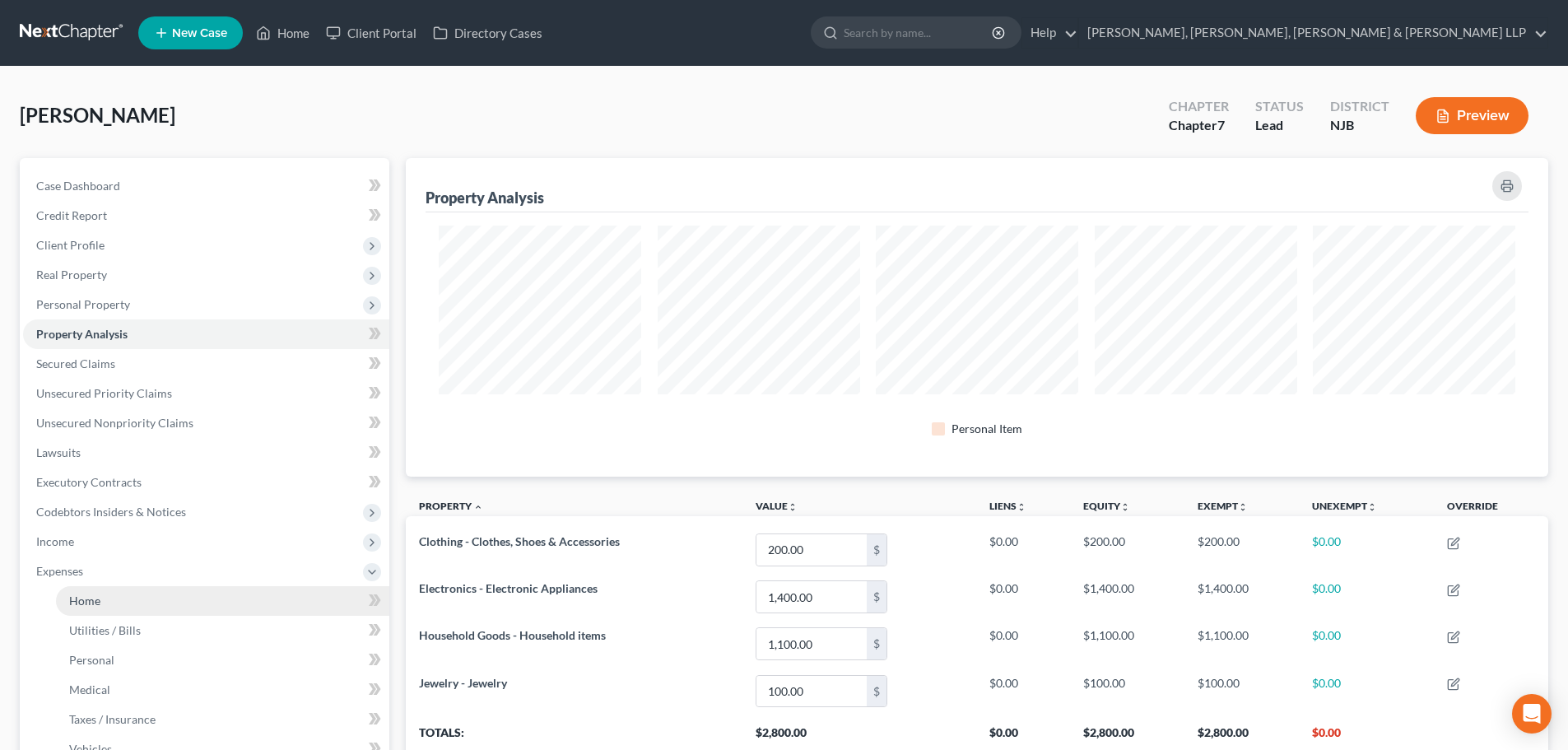
click at [117, 599] on link "Home" at bounding box center [222, 600] width 333 height 29
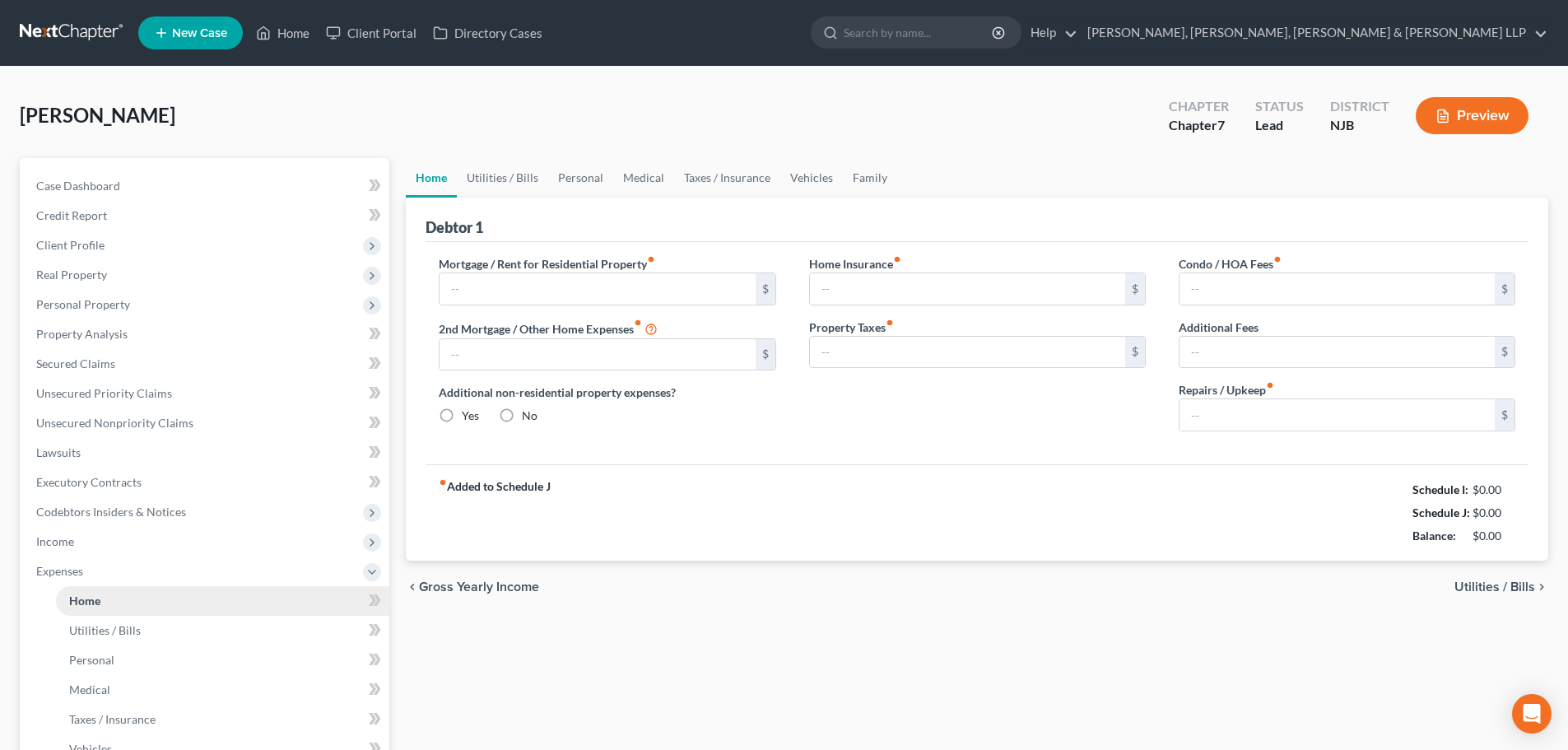
type input "1,615.00"
type input "0.00"
radio input "true"
type input "0.00"
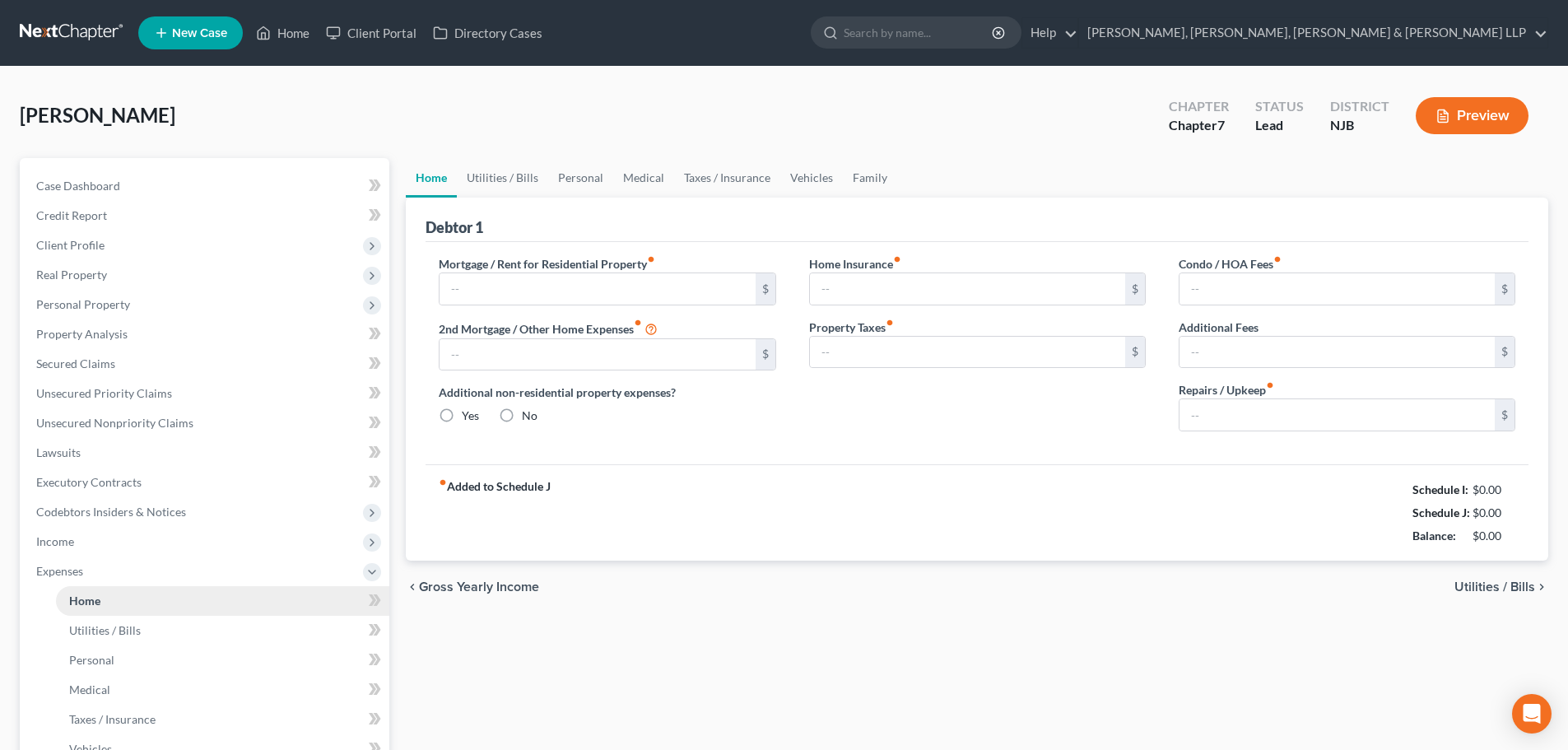
type input "0.00"
click at [514, 176] on link "Utilities / Bills" at bounding box center [502, 177] width 92 height 40
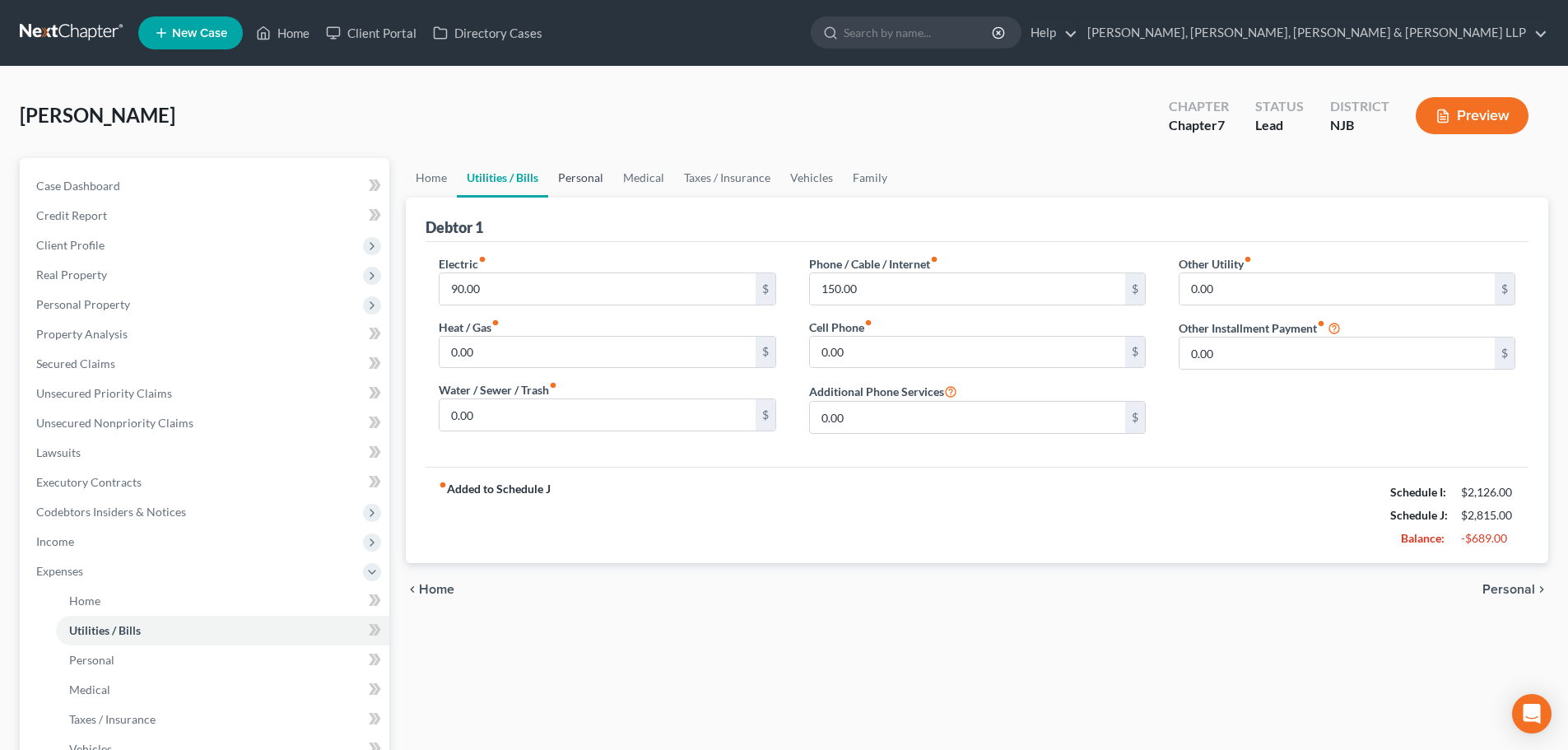
click at [553, 172] on link "Personal" at bounding box center [580, 177] width 65 height 40
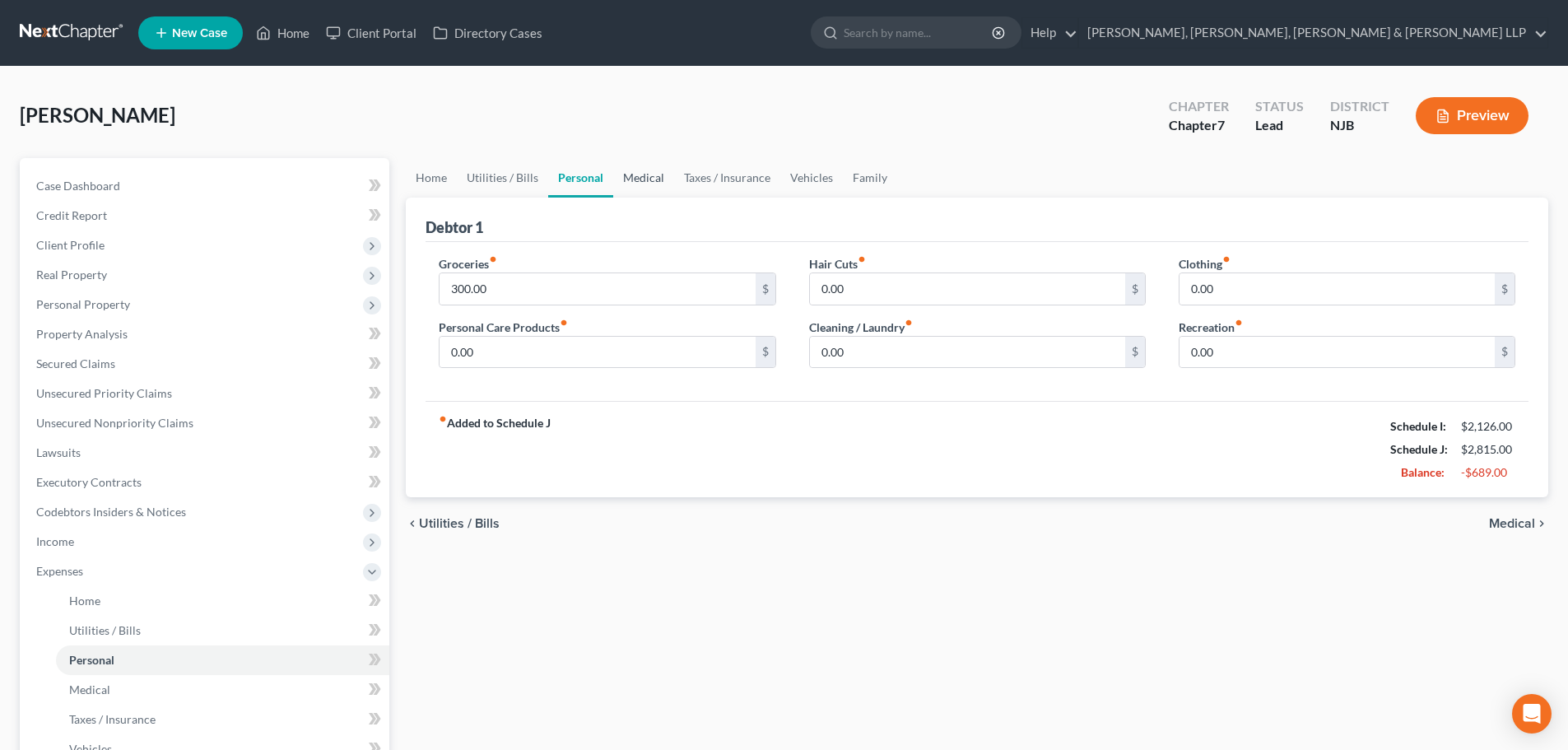
click at [634, 176] on link "Medical" at bounding box center [643, 177] width 61 height 40
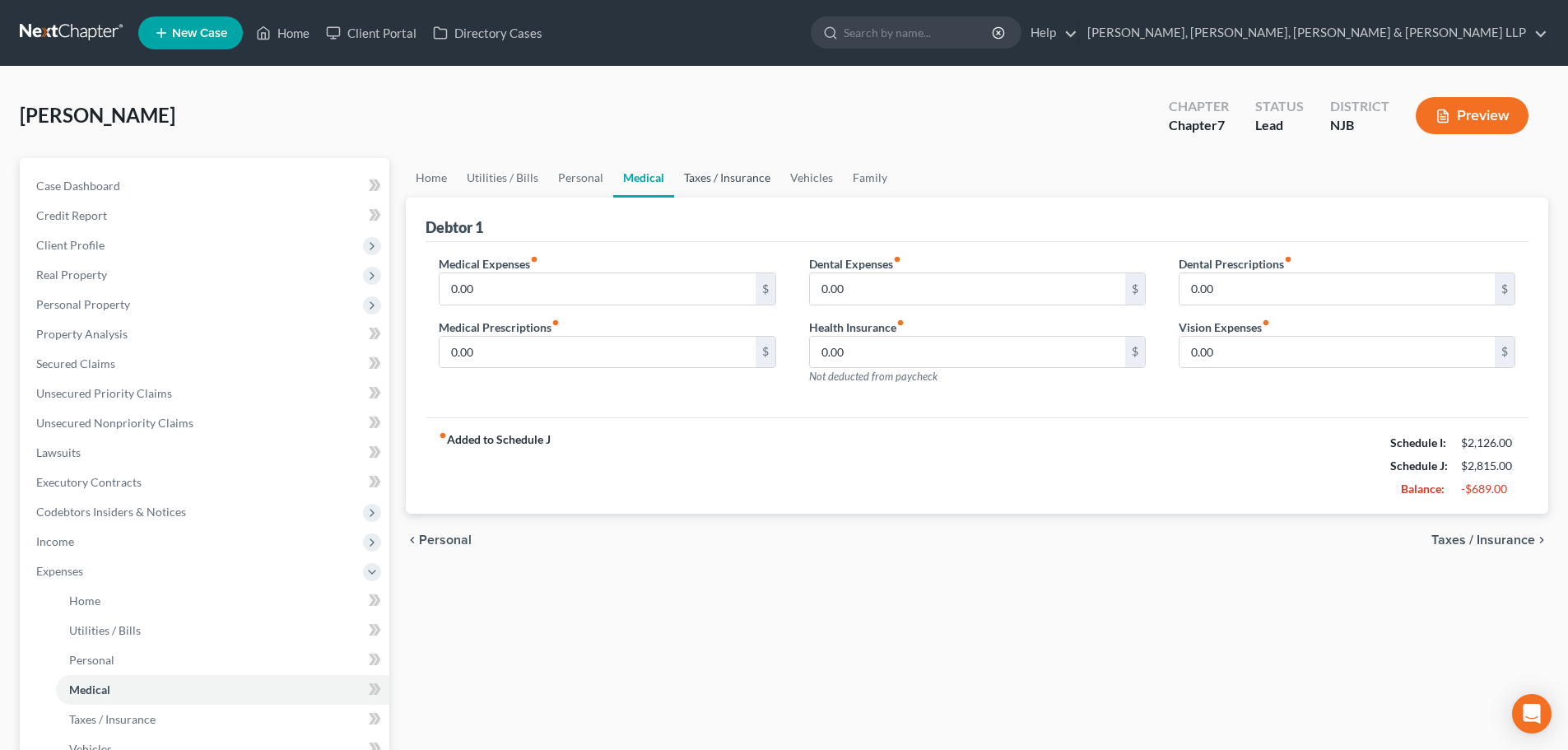
click at [705, 176] on link "Taxes / Insurance" at bounding box center [726, 177] width 107 height 40
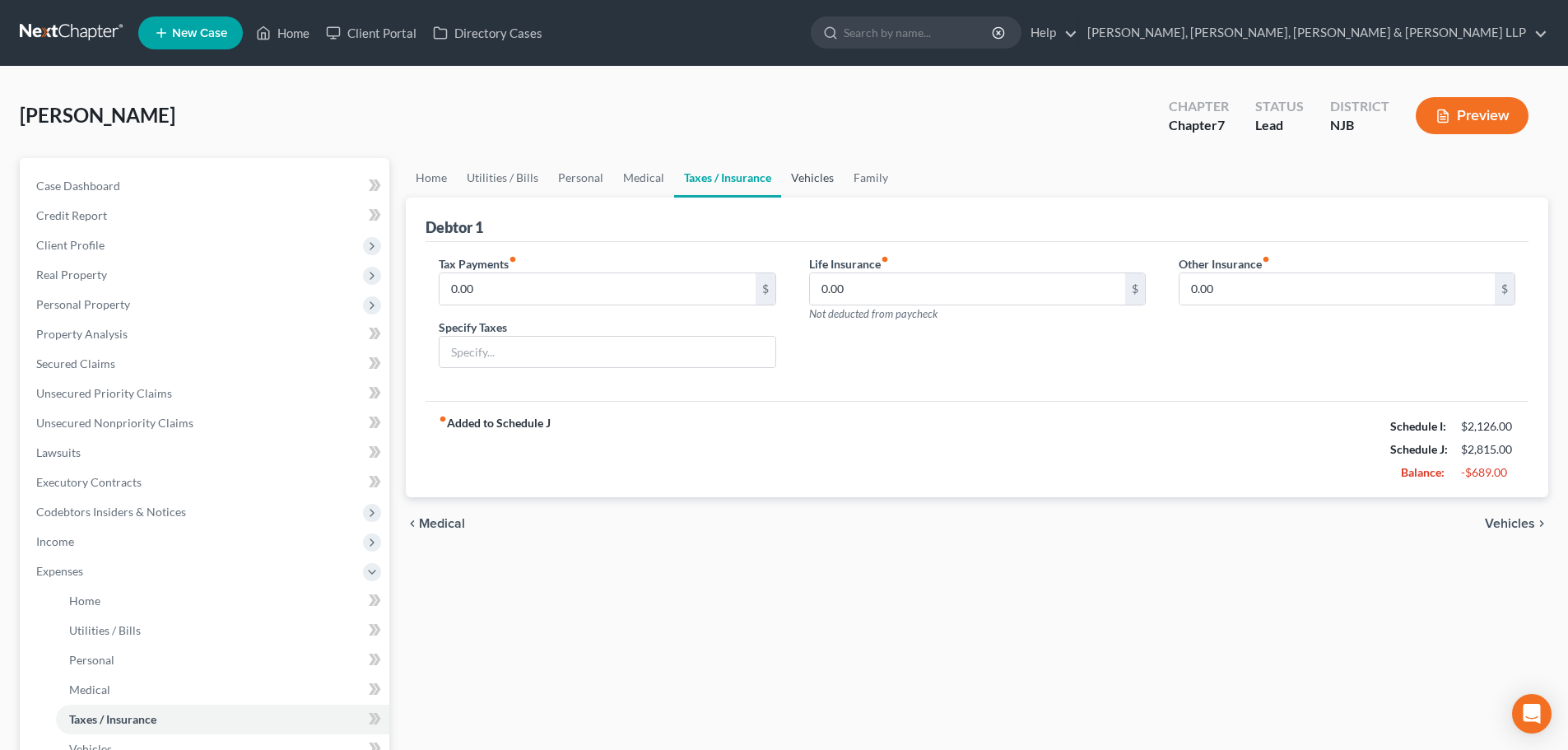
click at [802, 180] on link "Vehicles" at bounding box center [812, 177] width 62 height 40
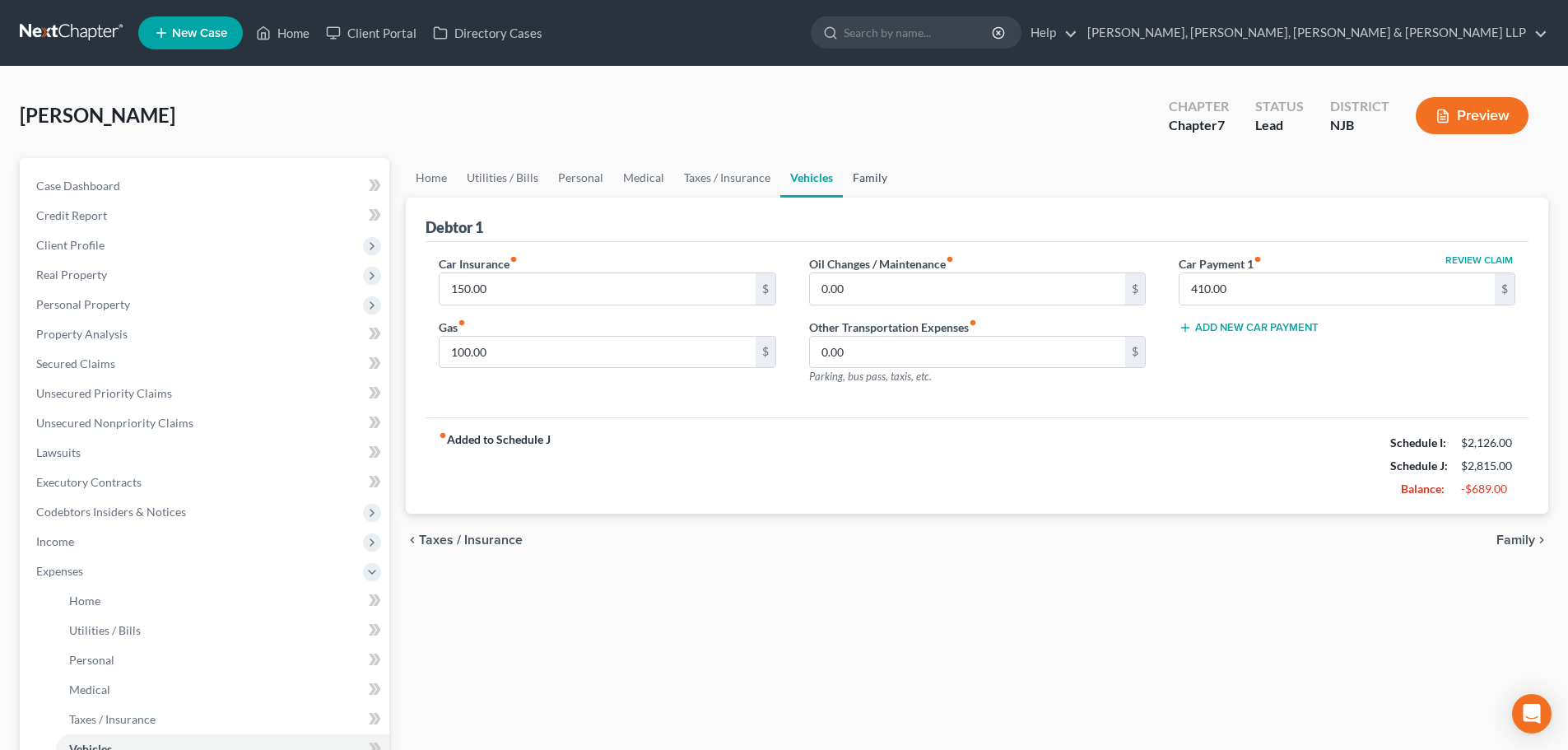
click at [859, 180] on link "Family" at bounding box center [870, 177] width 55 height 40
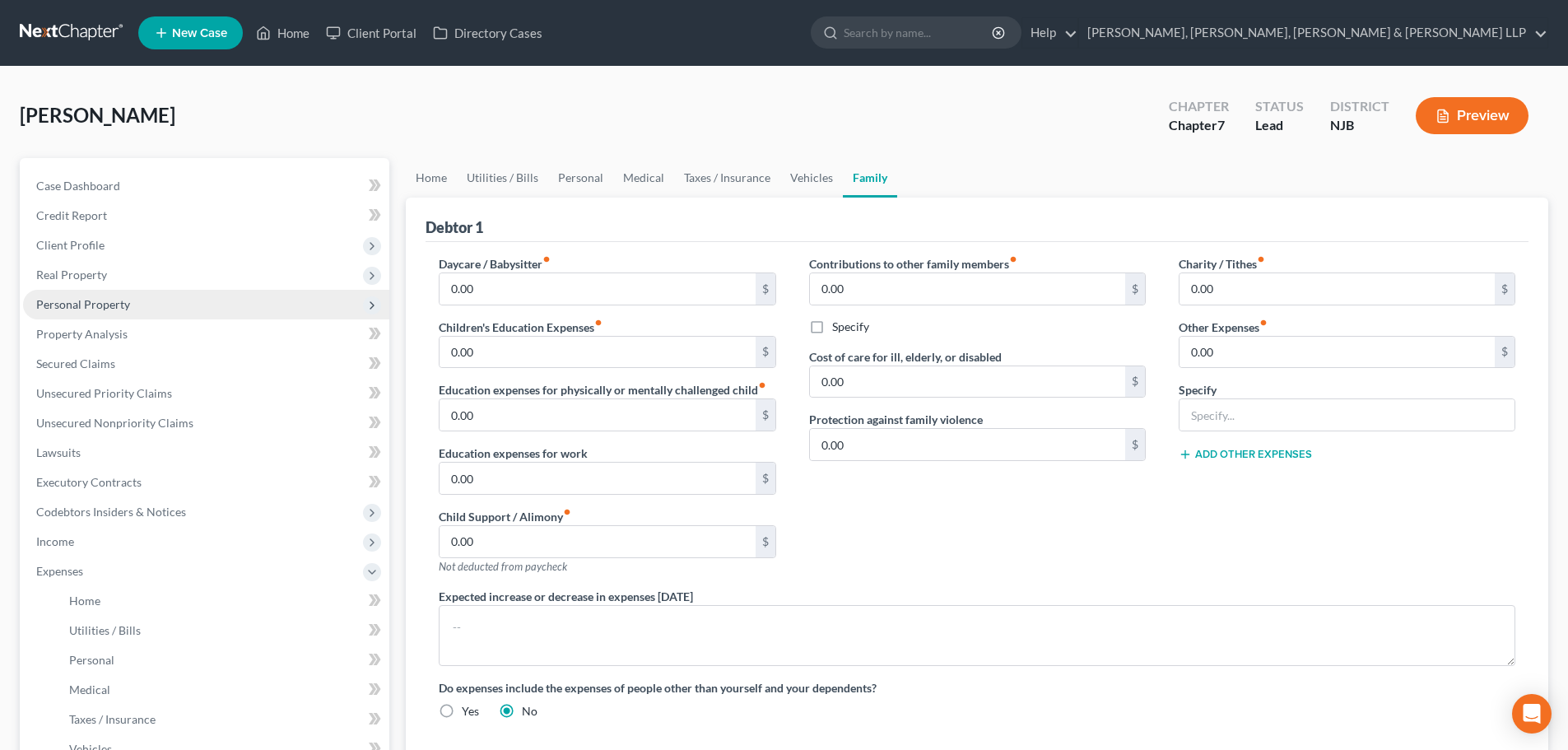
click at [127, 303] on span "Personal Property" at bounding box center [82, 304] width 93 height 14
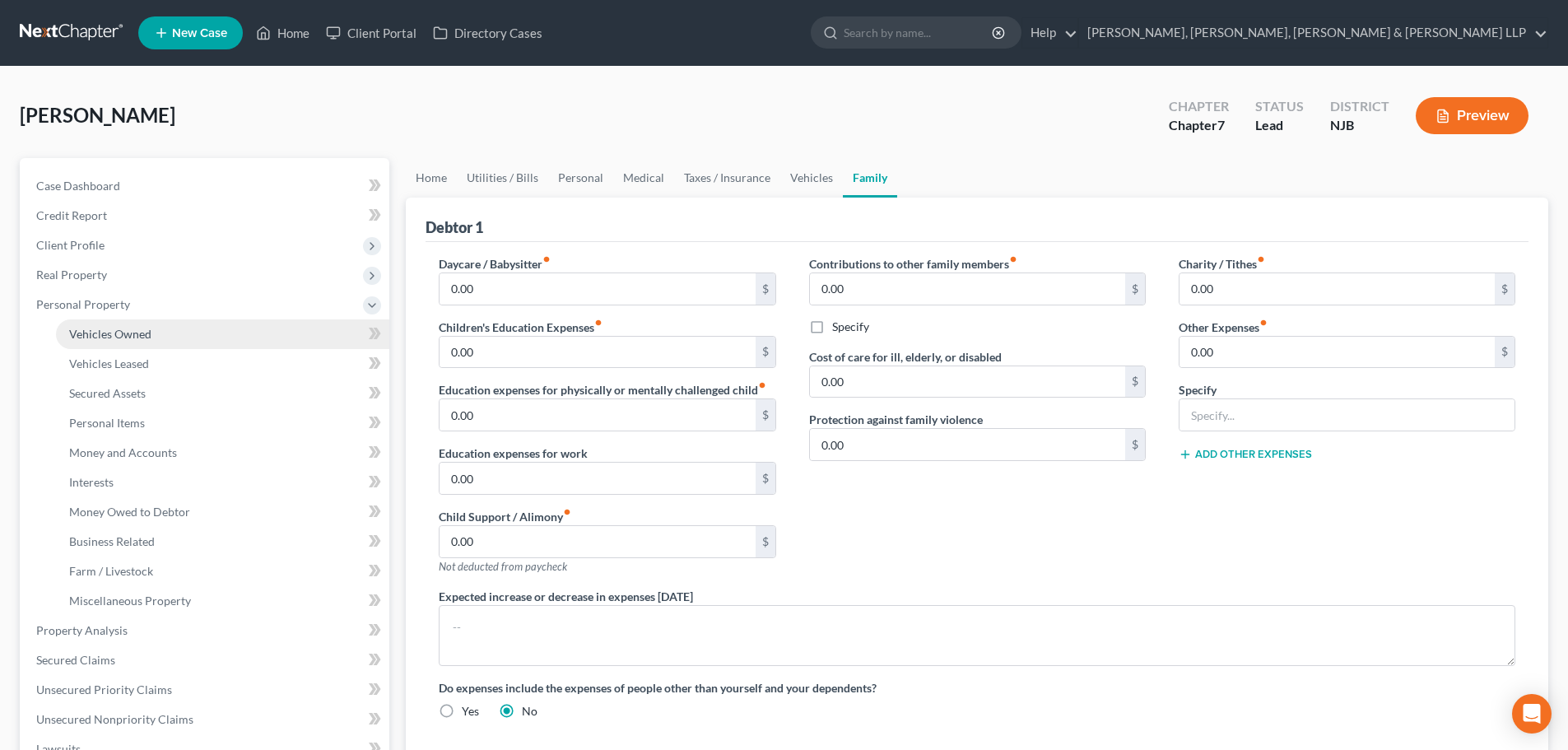
click at [131, 331] on span "Vehicles Owned" at bounding box center [109, 333] width 82 height 14
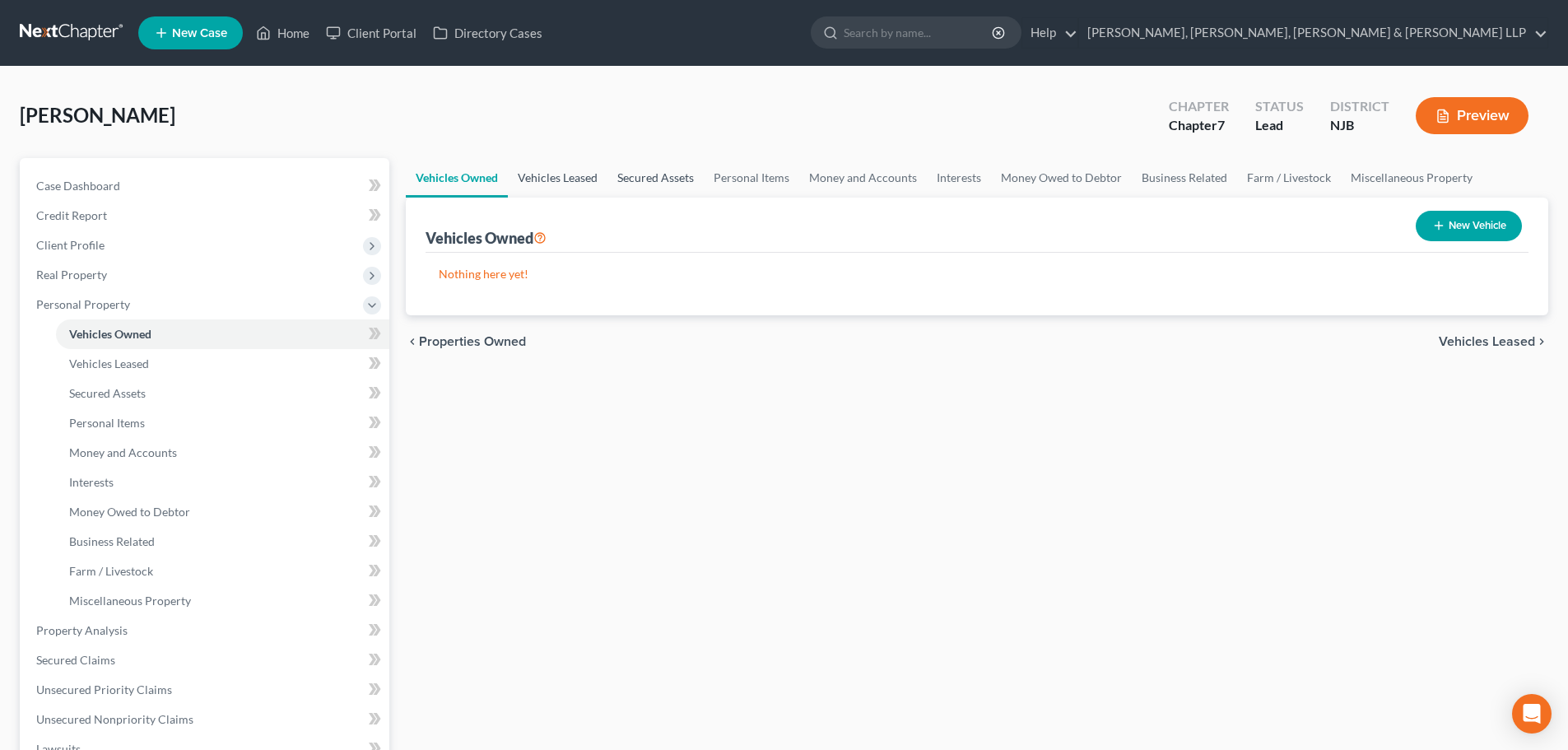
drag, startPoint x: 576, startPoint y: 175, endPoint x: 683, endPoint y: 172, distance: 107.0
click at [576, 175] on link "Vehicles Leased" at bounding box center [558, 177] width 100 height 40
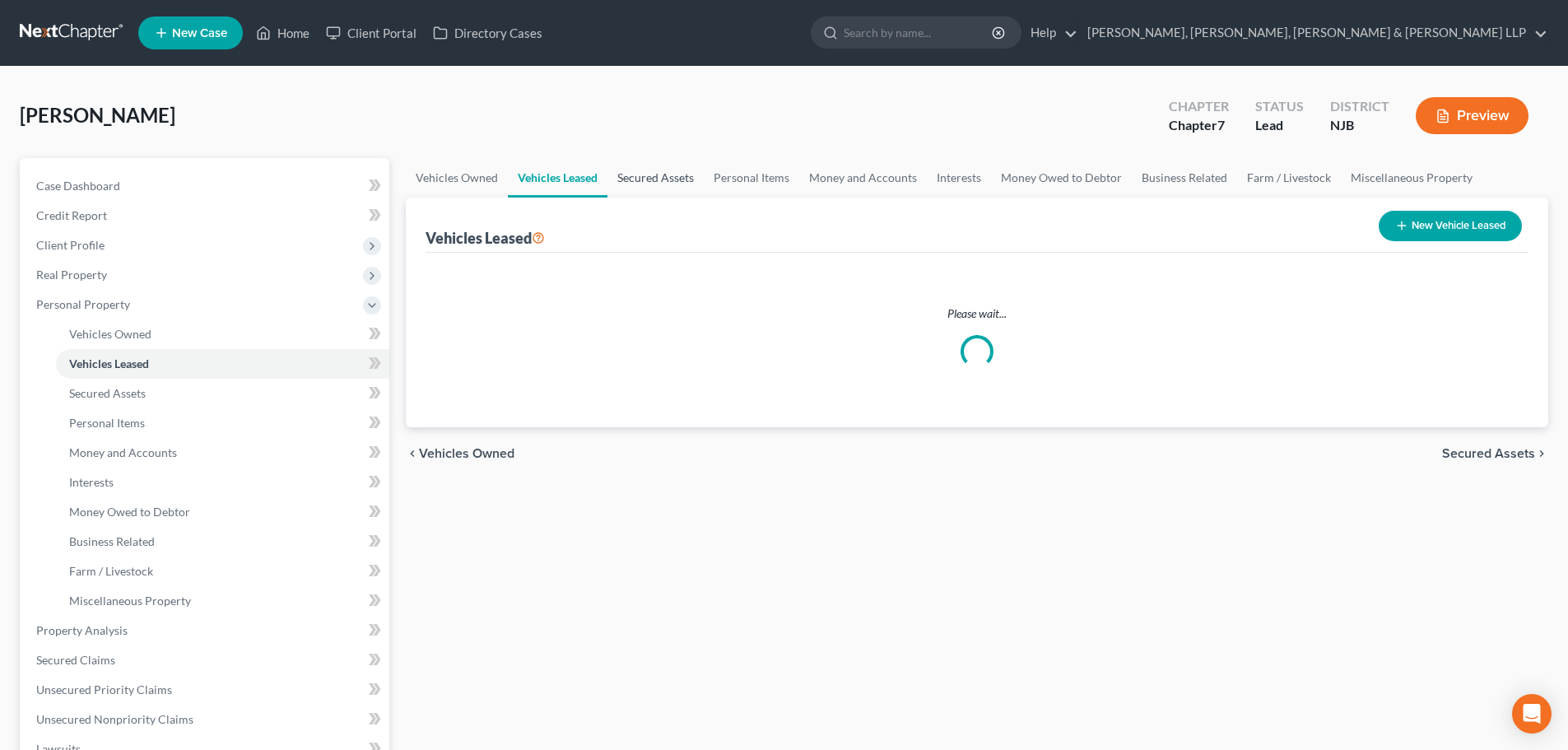
click at [685, 172] on link "Secured Assets" at bounding box center [656, 177] width 96 height 40
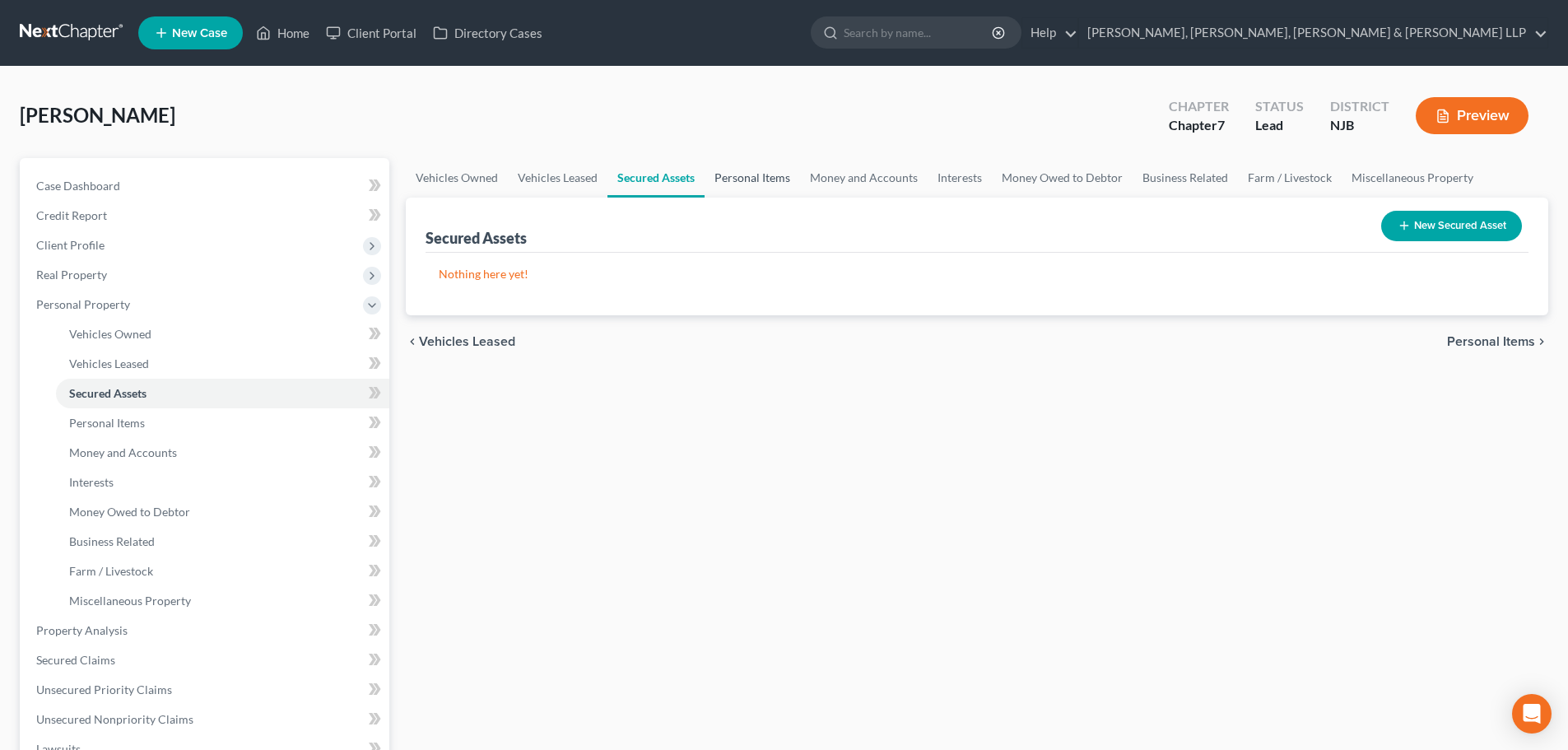
click at [767, 178] on link "Personal Items" at bounding box center [752, 177] width 95 height 40
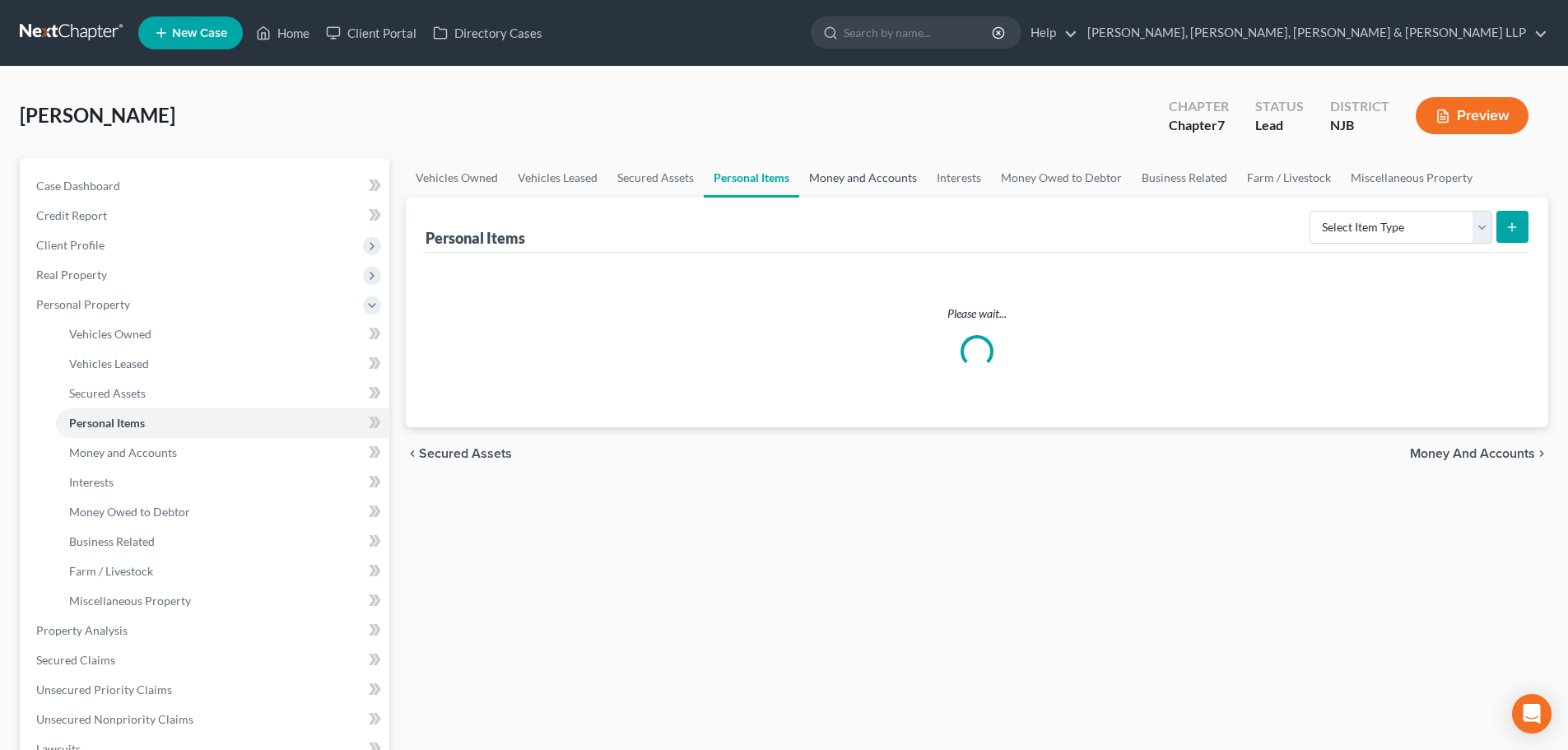
click at [879, 178] on link "Money and Accounts" at bounding box center [862, 177] width 127 height 40
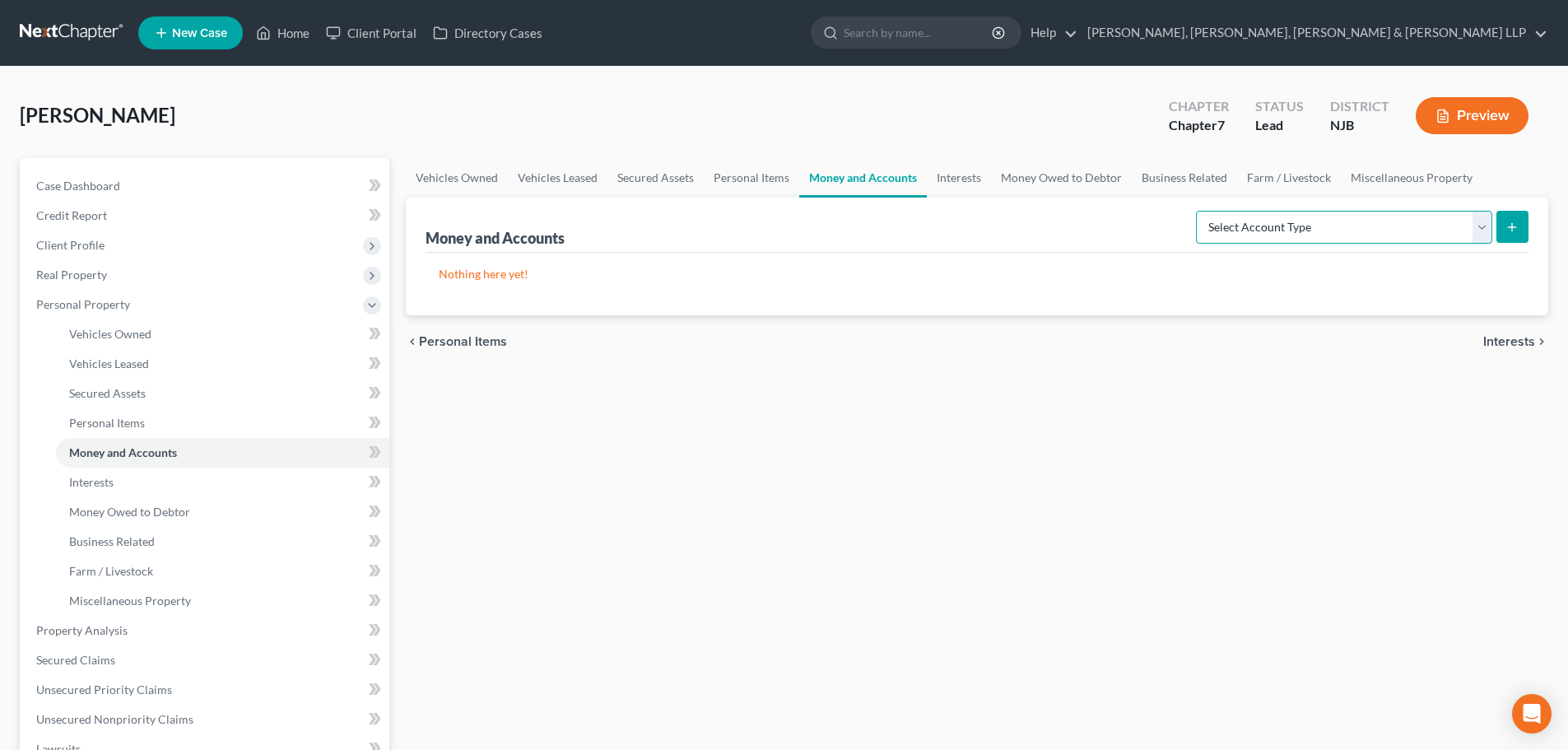
drag, startPoint x: 1282, startPoint y: 232, endPoint x: 1285, endPoint y: 242, distance: 10.4
click at [1282, 232] on select "Select Account Type Brokerage Cash on Hand Certificates of Deposit Checking Acc…" at bounding box center [1343, 226] width 296 height 33
select select "checking"
click at [1199, 210] on select "Select Account Type Brokerage Cash on Hand Certificates of Deposit Checking Acc…" at bounding box center [1343, 226] width 296 height 33
click at [1520, 235] on button "submit" at bounding box center [1512, 226] width 32 height 32
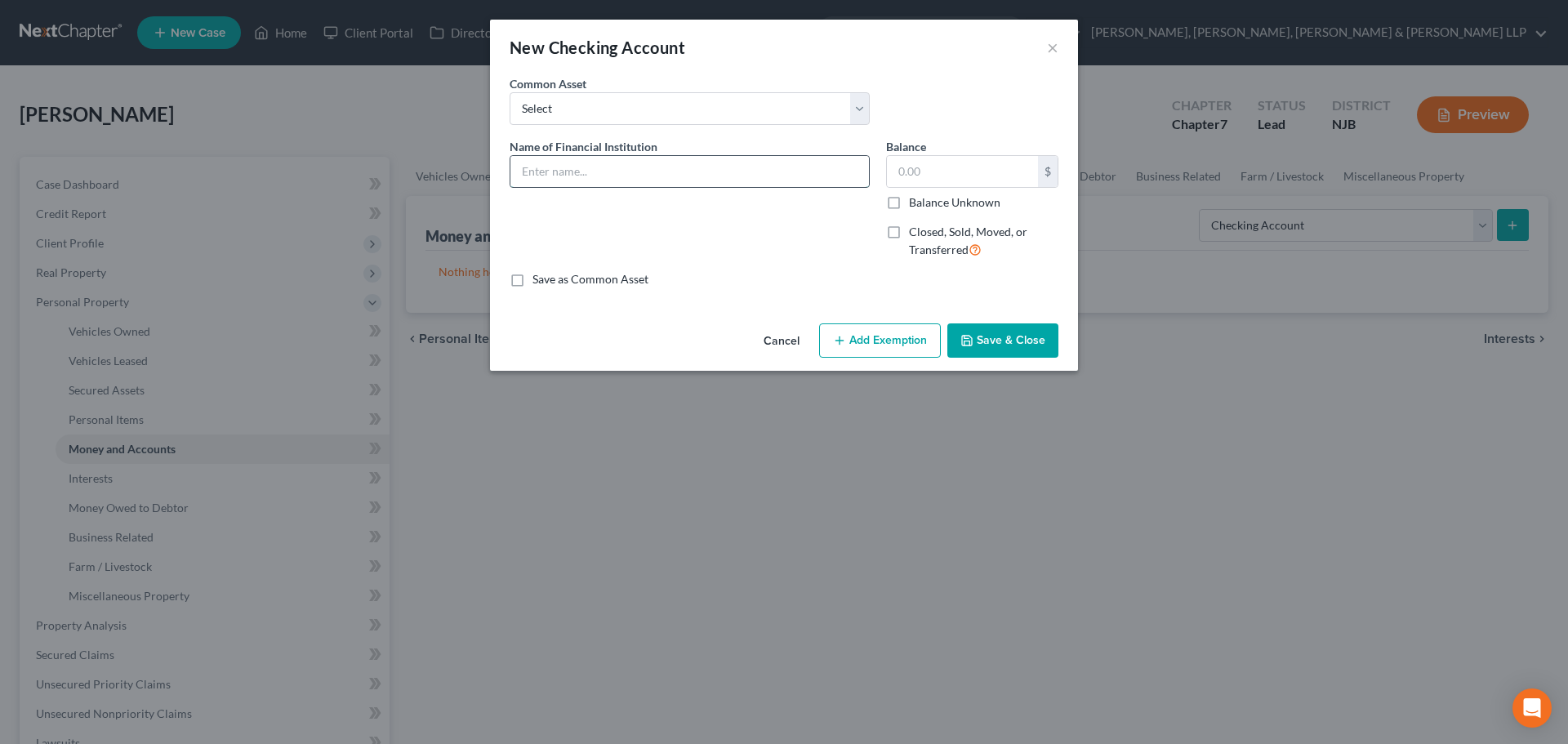
click at [612, 181] on input "text" at bounding box center [689, 171] width 359 height 31
type input "PNC Bank"
click at [923, 173] on input "text" at bounding box center [961, 171] width 151 height 31
type input "12,000"
click at [892, 356] on button "Add Exemption" at bounding box center [880, 340] width 122 height 35
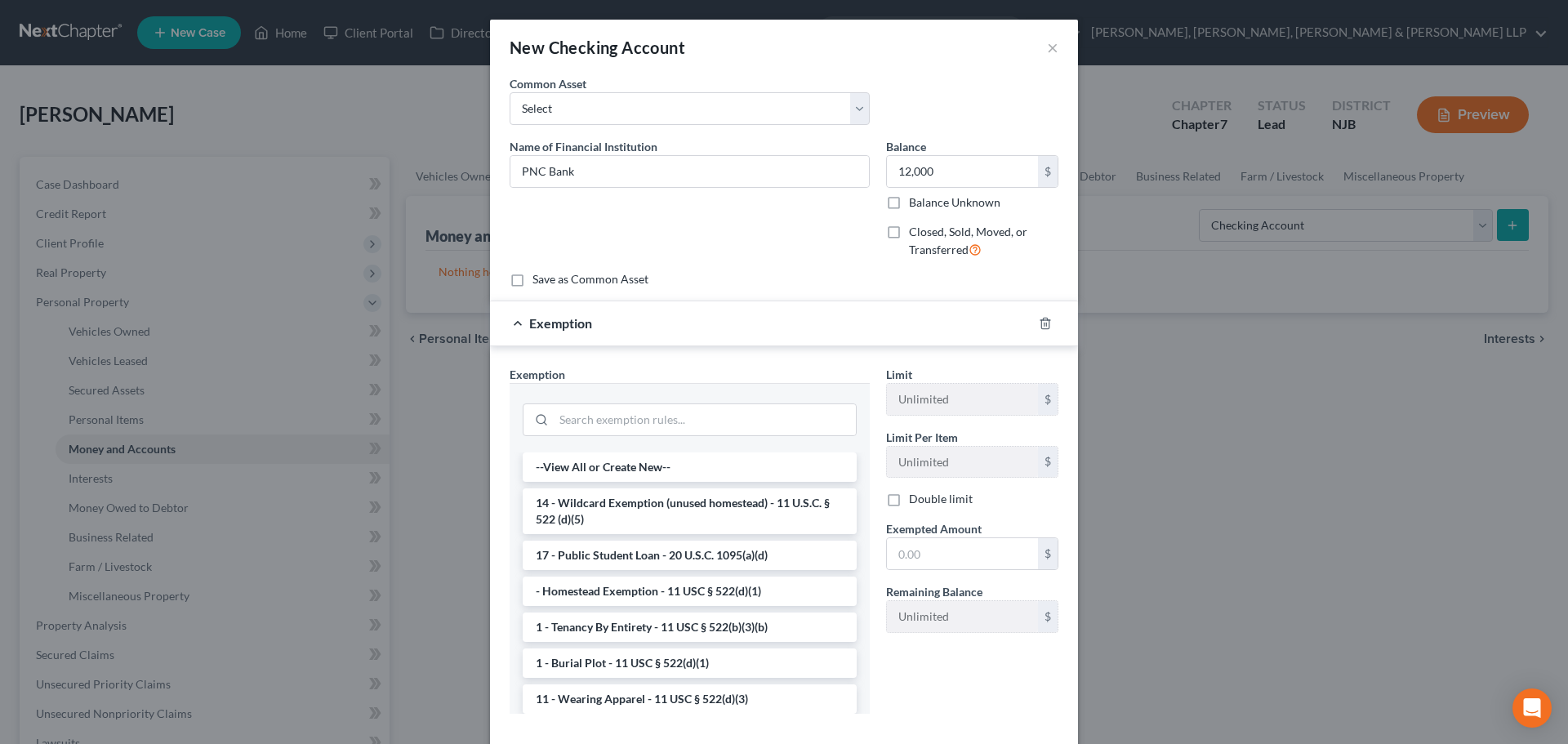
drag, startPoint x: 696, startPoint y: 518, endPoint x: 731, endPoint y: 518, distance: 35.0
click at [697, 518] on li "14 - Wildcard Exemption (unused homestead) - 11 U.S.C. § 522 (d)(5)" at bounding box center [689, 511] width 334 height 46
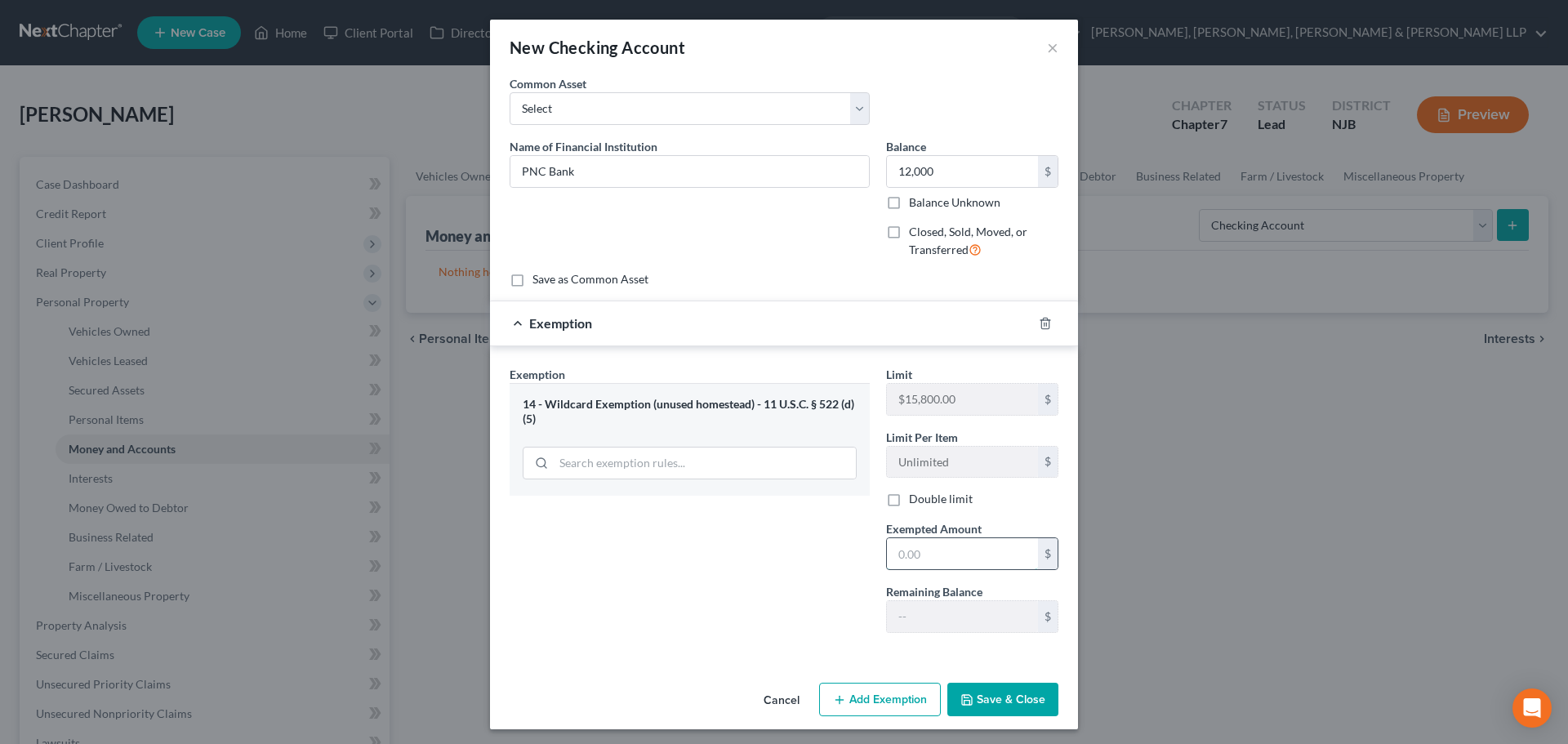
click at [936, 560] on input "text" at bounding box center [961, 553] width 151 height 31
type input "1,200"
click at [1046, 320] on div at bounding box center [1055, 323] width 46 height 26
click at [1039, 322] on icon "button" at bounding box center [1046, 323] width 13 height 13
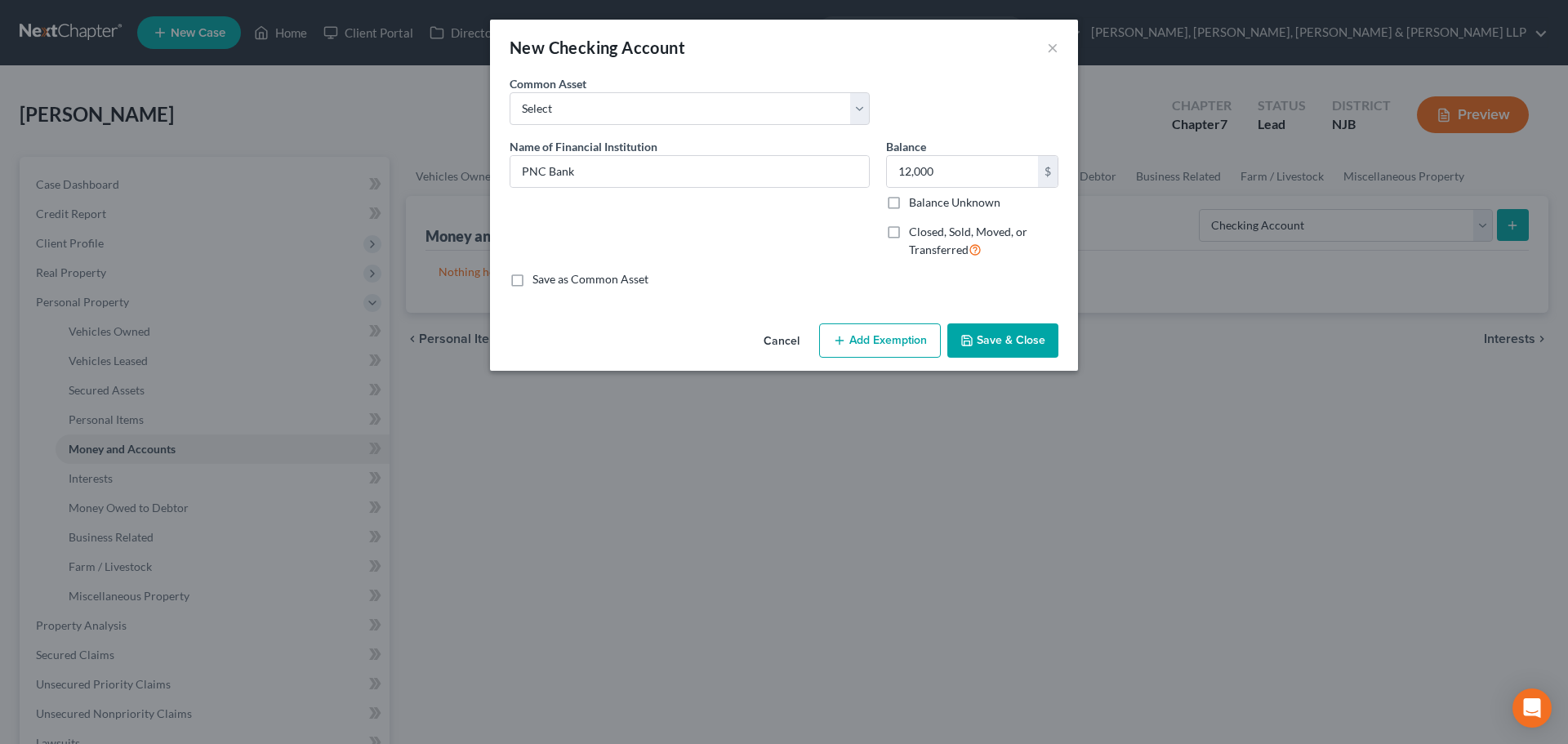
click at [847, 336] on button "Add Exemption" at bounding box center [880, 340] width 122 height 35
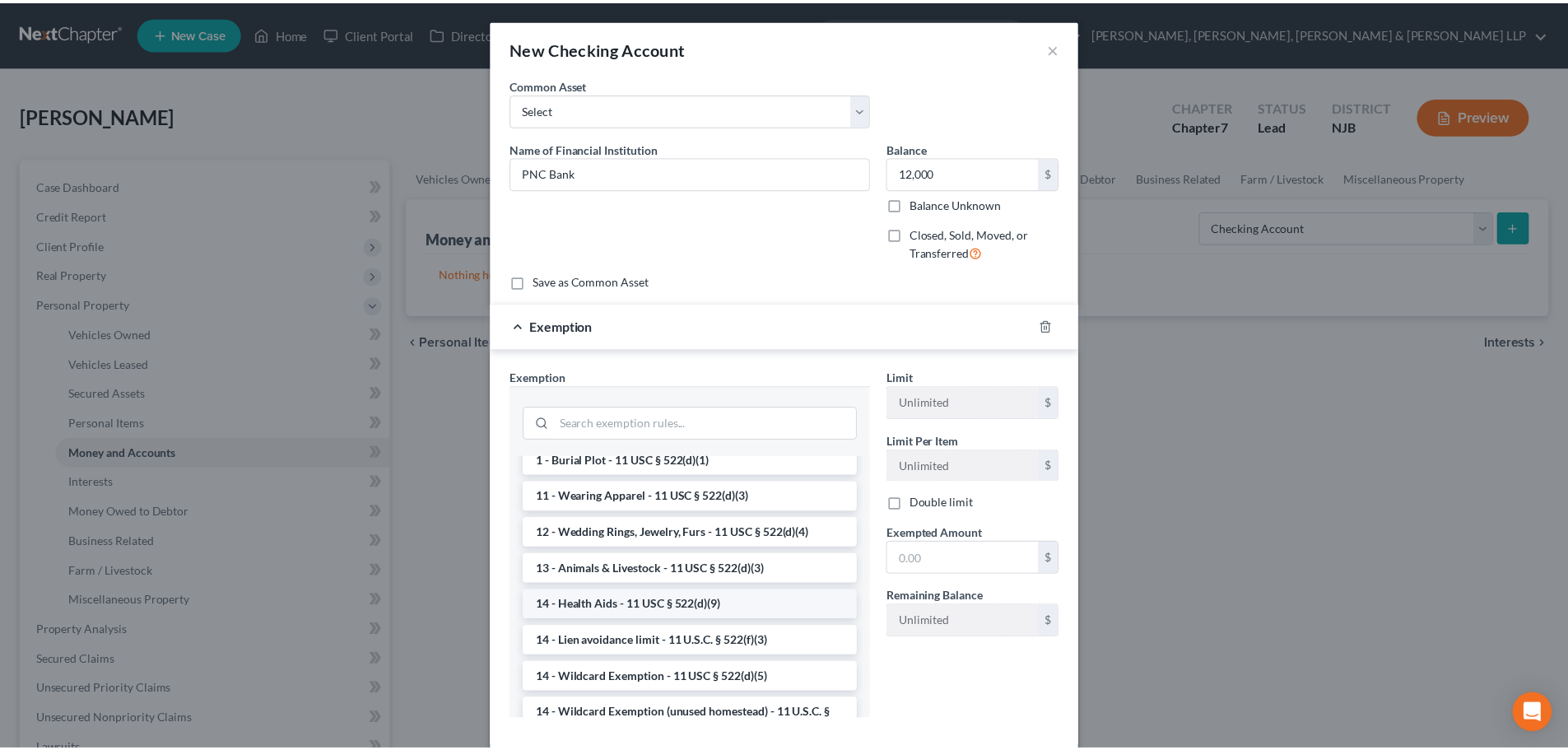
scroll to position [247, 0]
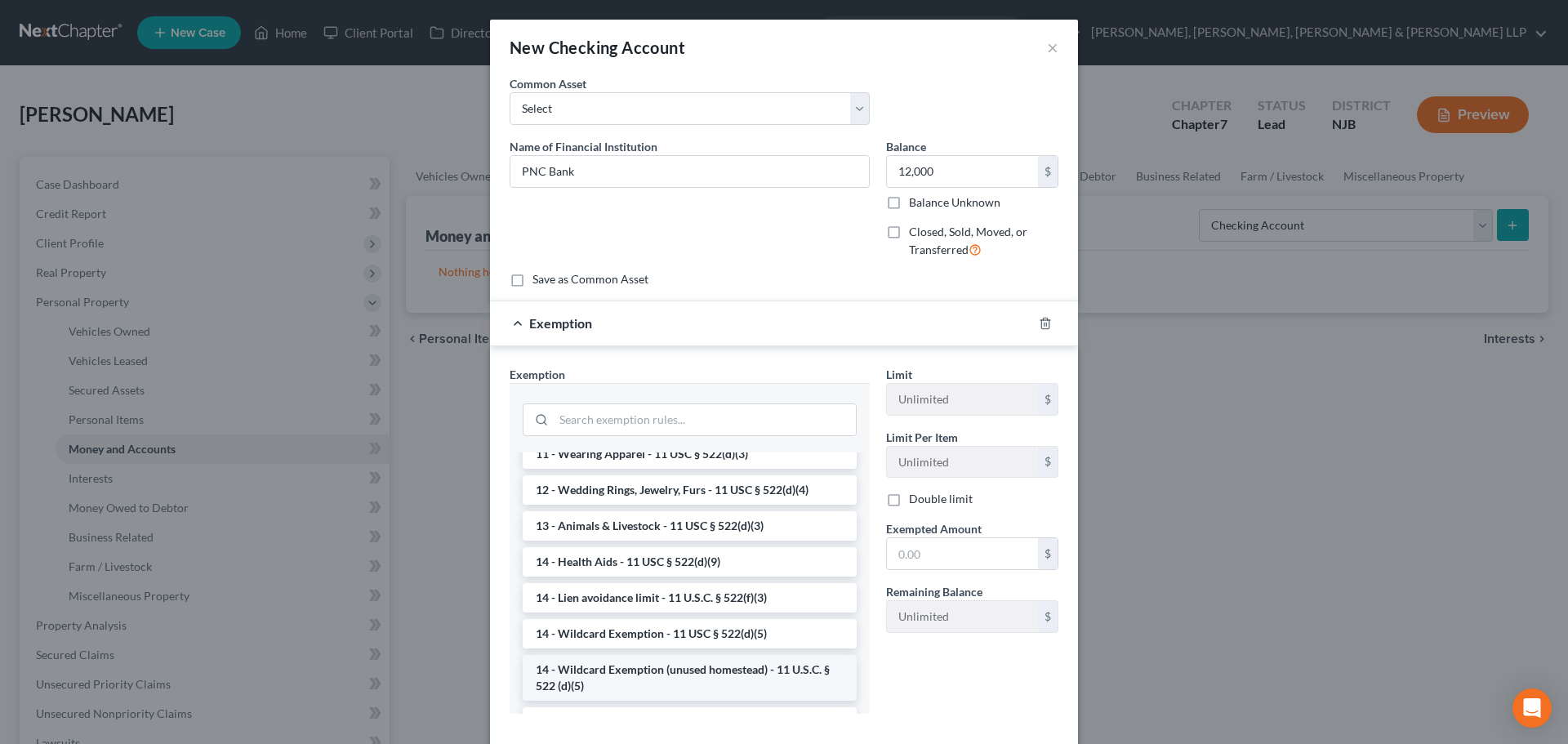
click at [723, 670] on li "14 - Wildcard Exemption (unused homestead) - 11 U.S.C. § 522 (d)(5)" at bounding box center [689, 678] width 334 height 46
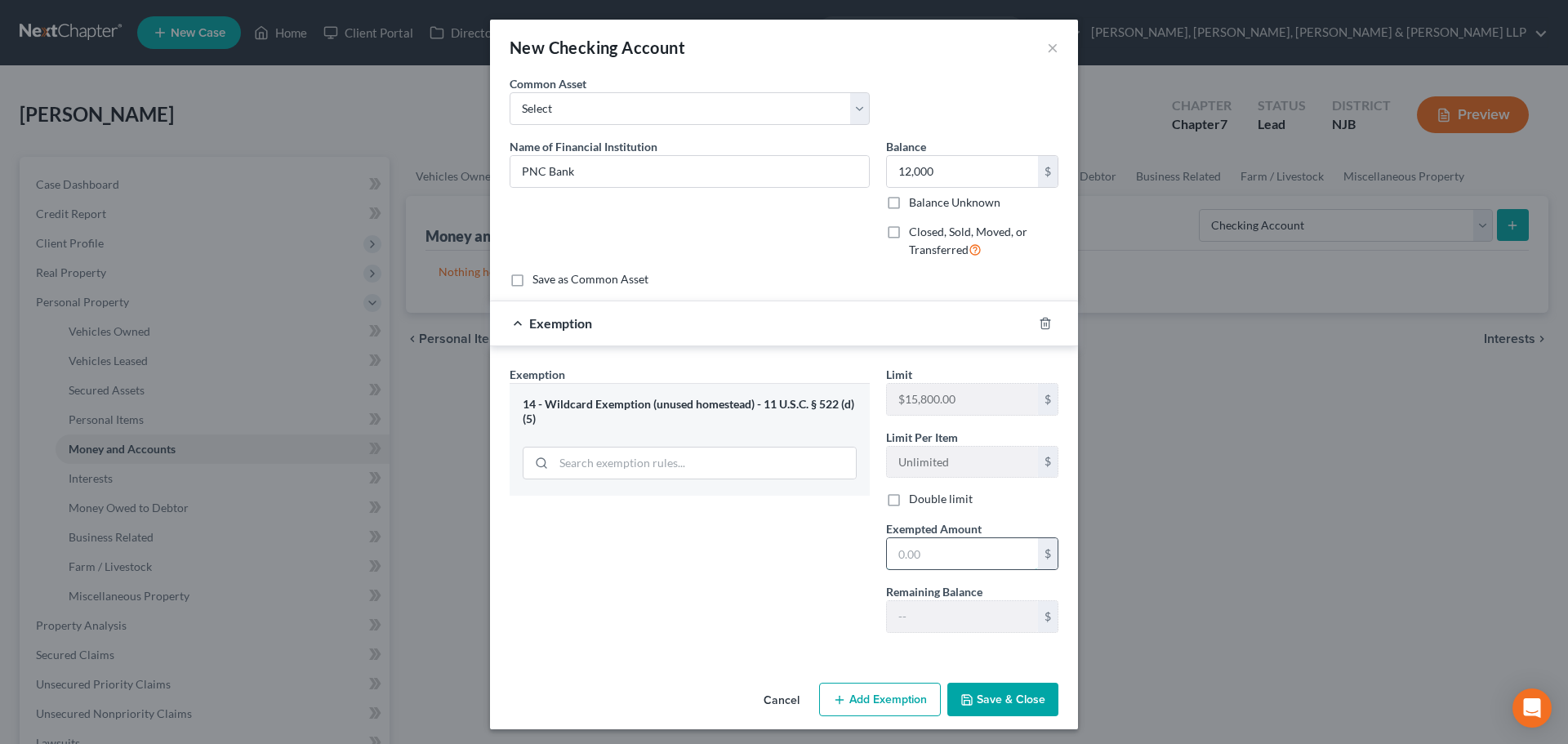
click at [909, 557] on input "text" at bounding box center [961, 553] width 151 height 31
type input "12,000"
click at [989, 706] on button "Save & Close" at bounding box center [1003, 699] width 111 height 35
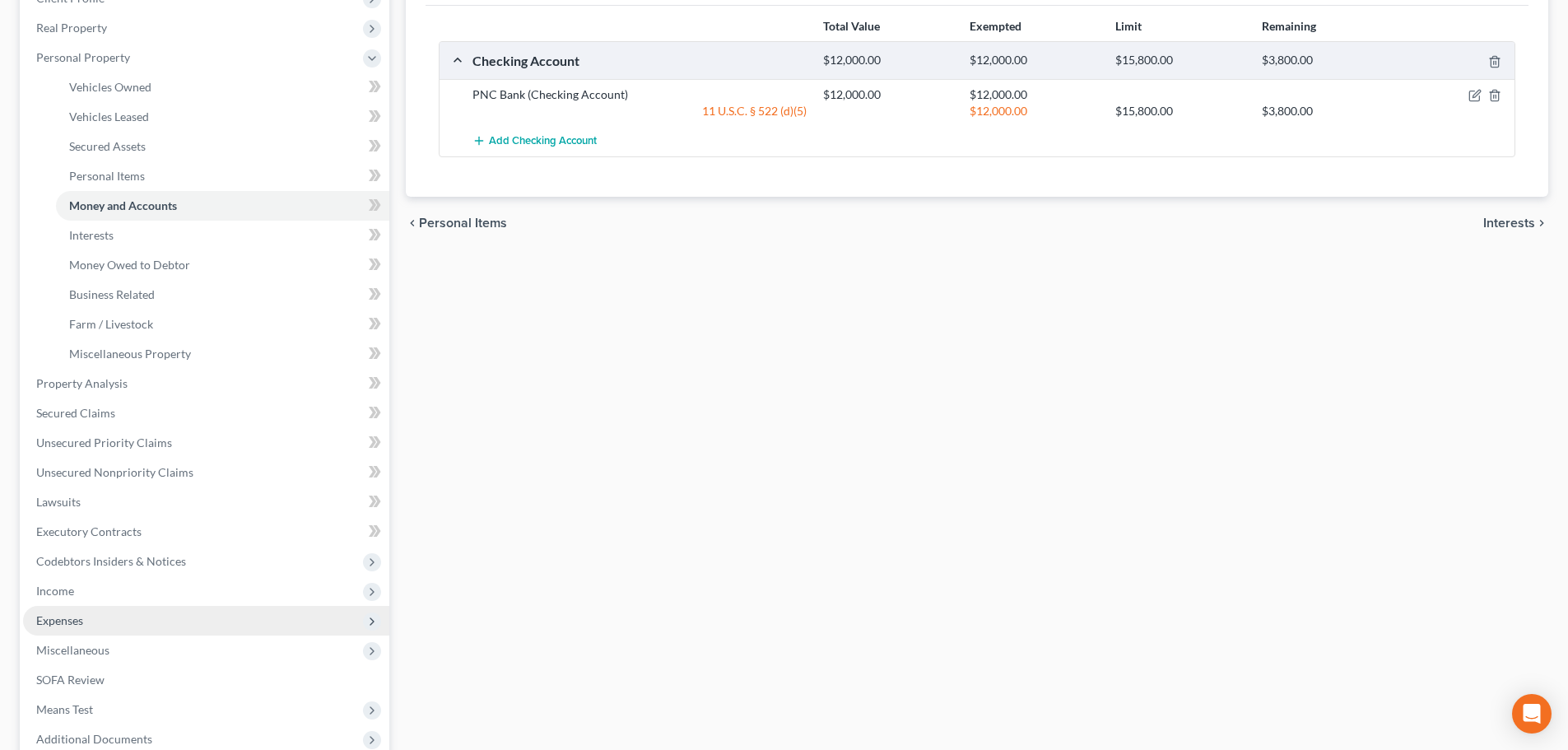
click at [107, 625] on span "Expenses" at bounding box center [206, 620] width 366 height 29
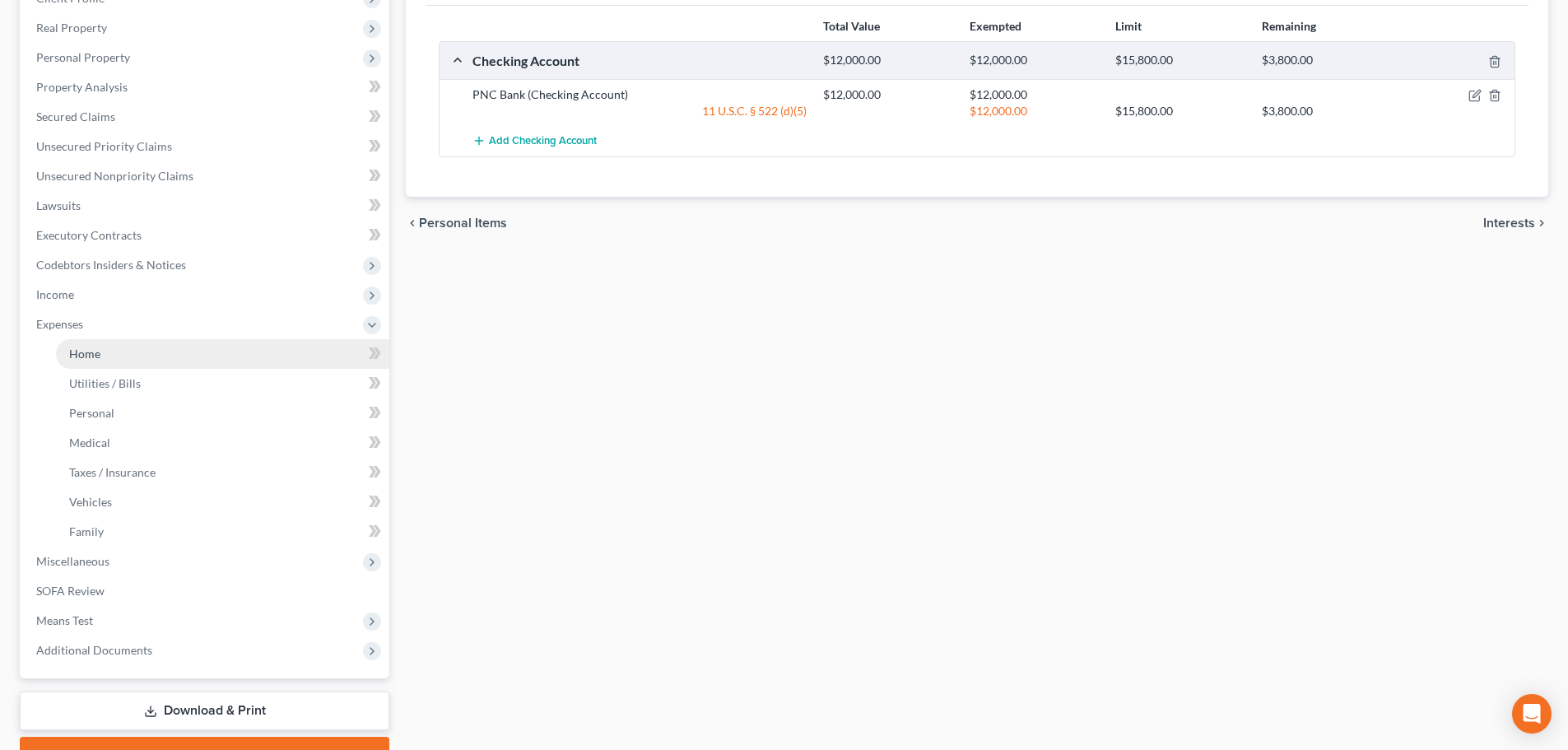
click at [107, 357] on link "Home" at bounding box center [222, 353] width 333 height 29
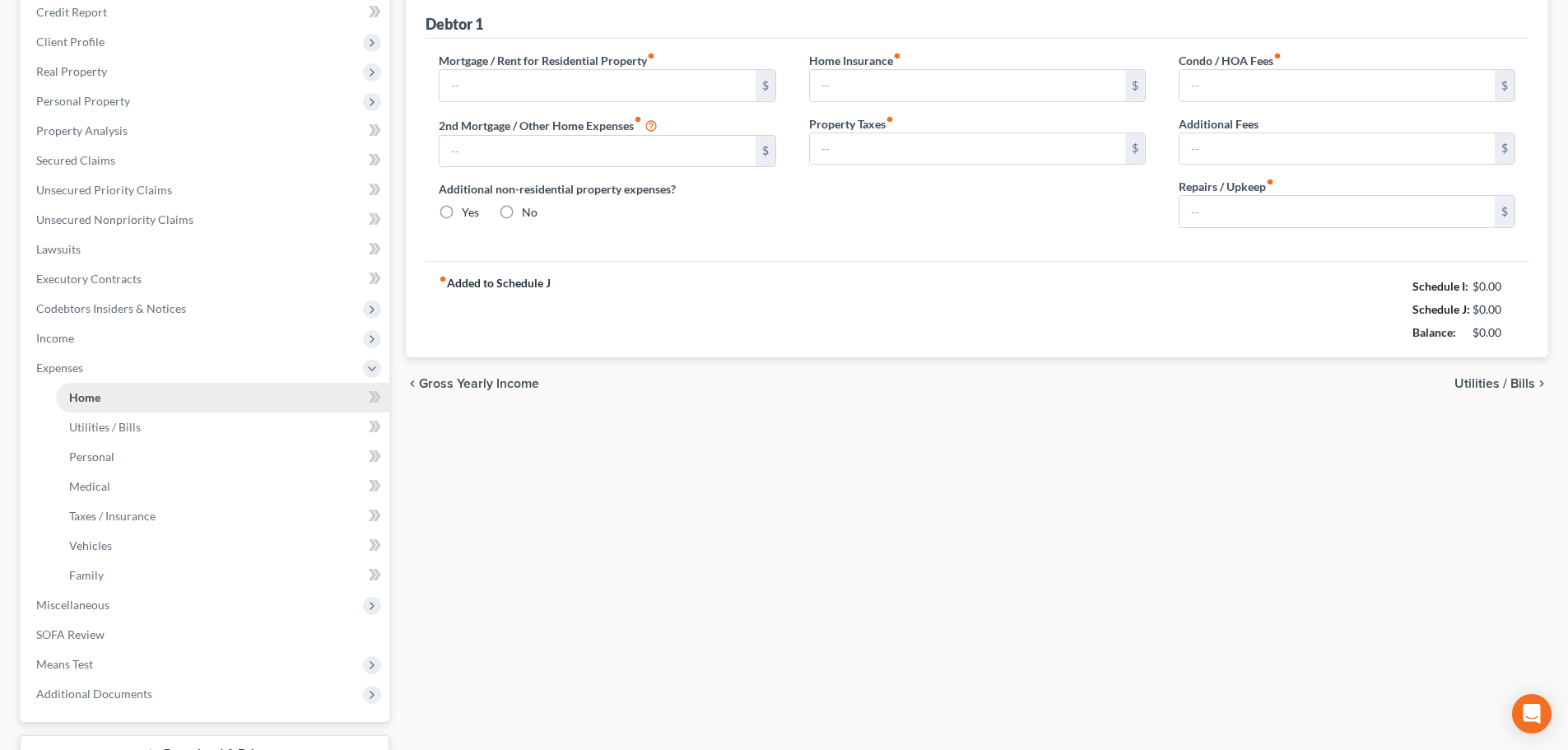
type input "1,615.00"
type input "0.00"
radio input "true"
type input "0.00"
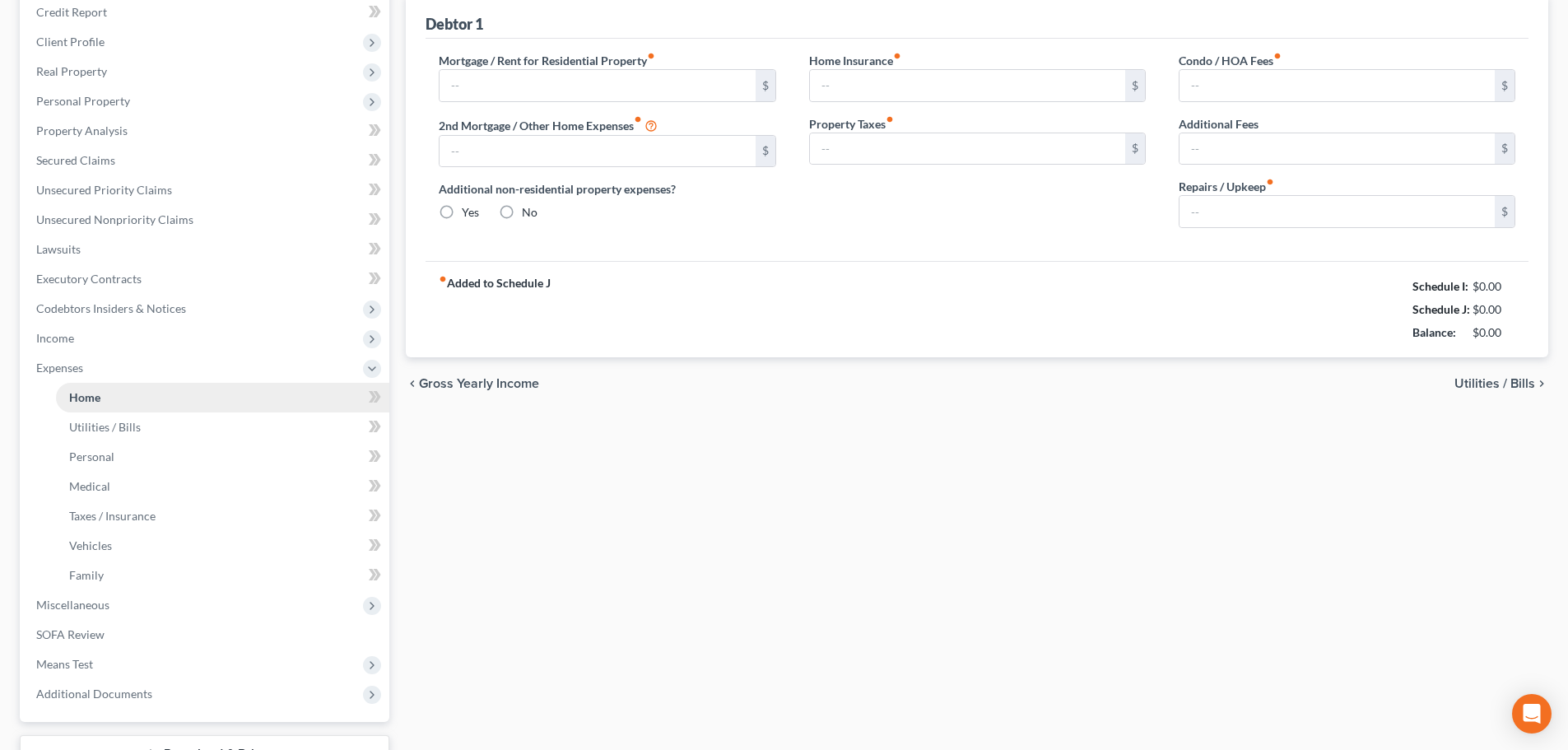
type input "0.00"
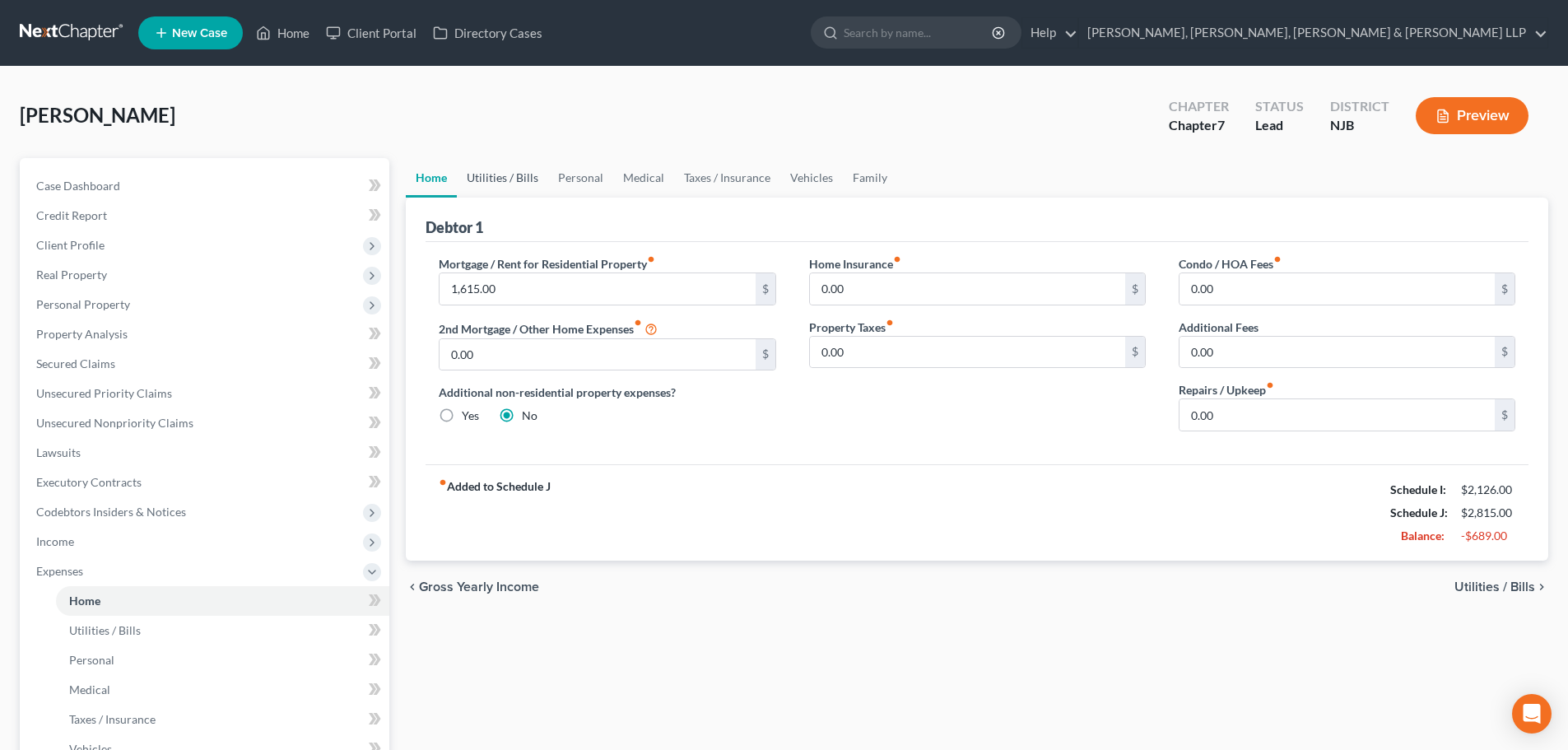
click at [502, 174] on link "Utilities / Bills" at bounding box center [502, 177] width 92 height 40
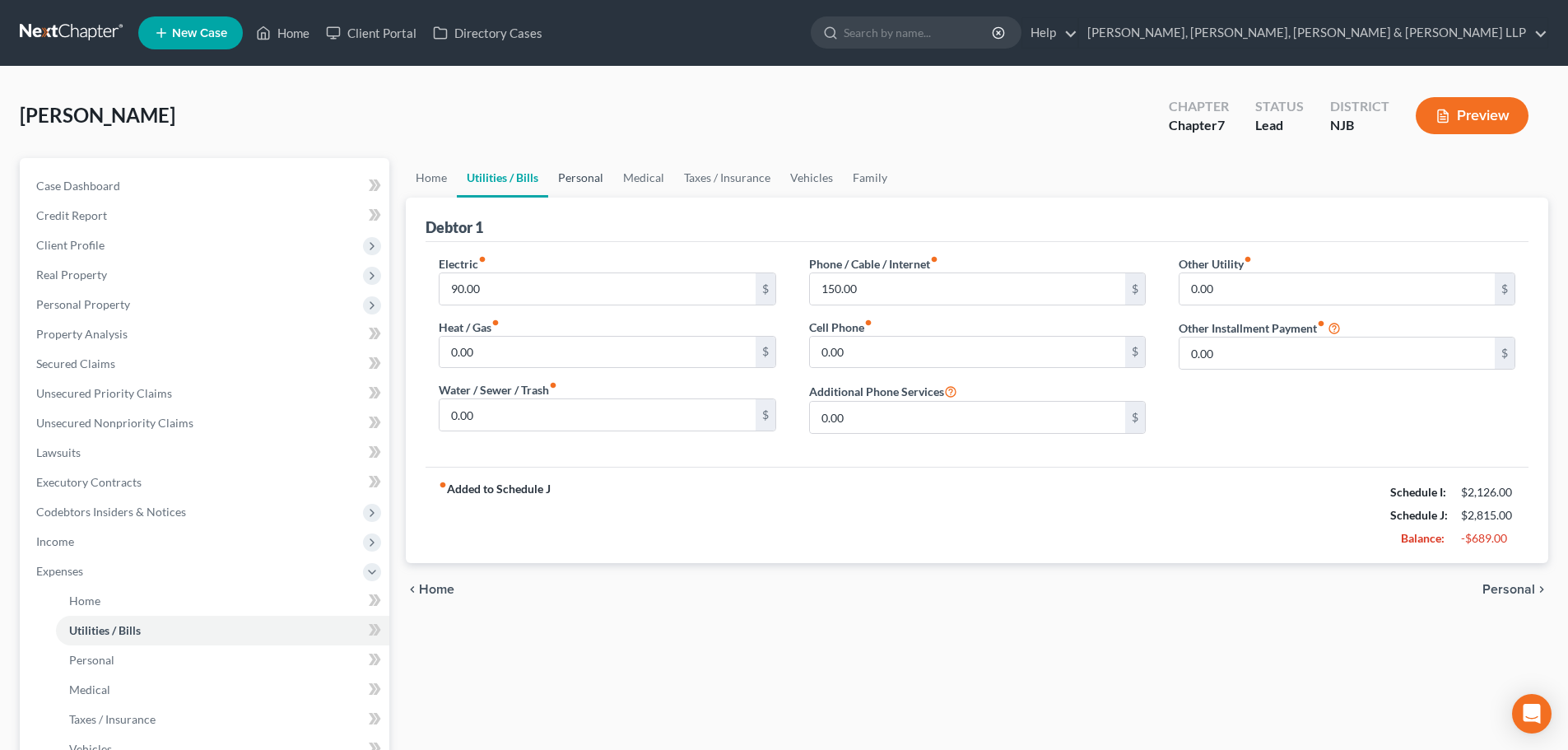
click at [578, 175] on link "Personal" at bounding box center [580, 177] width 65 height 40
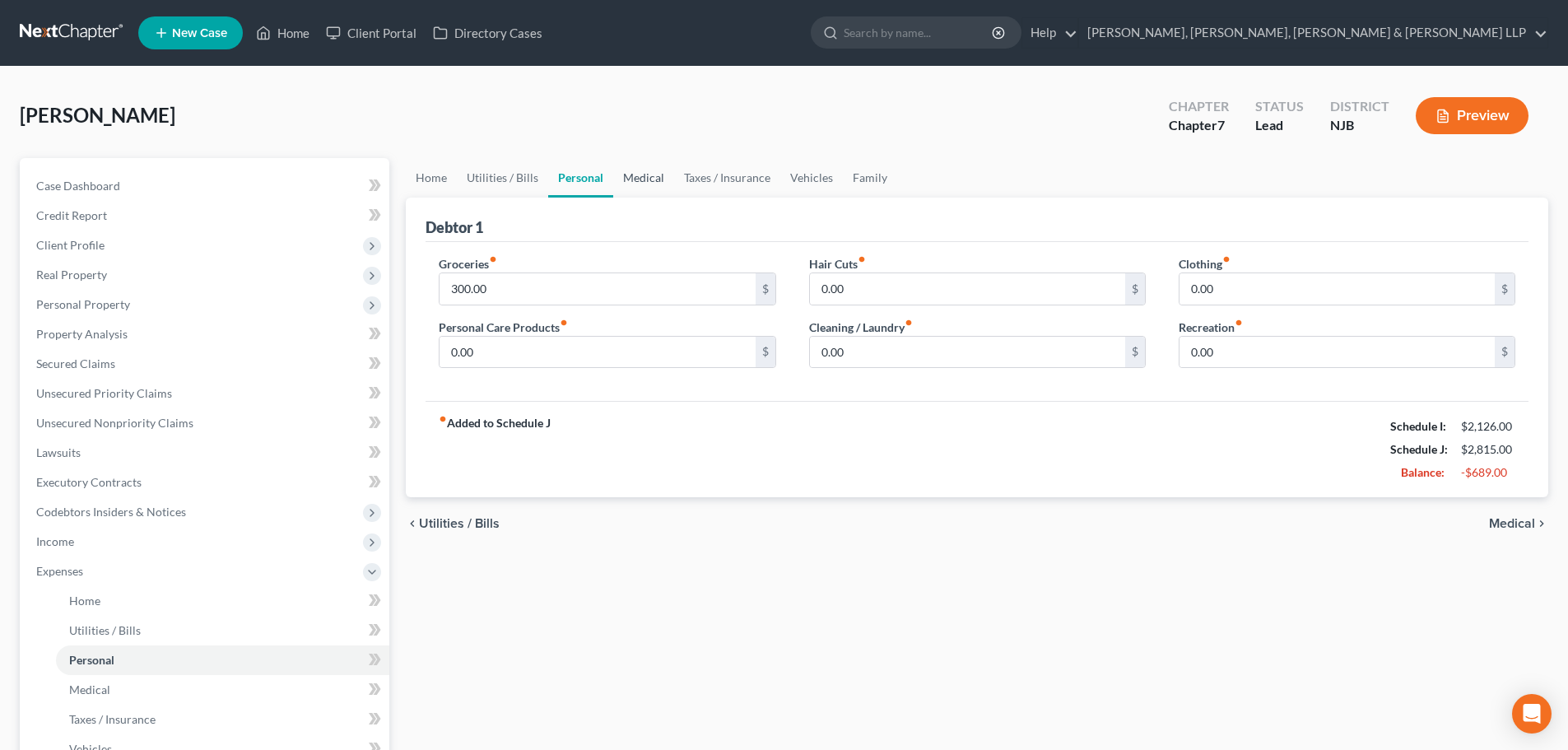
click at [664, 174] on link "Medical" at bounding box center [643, 177] width 61 height 40
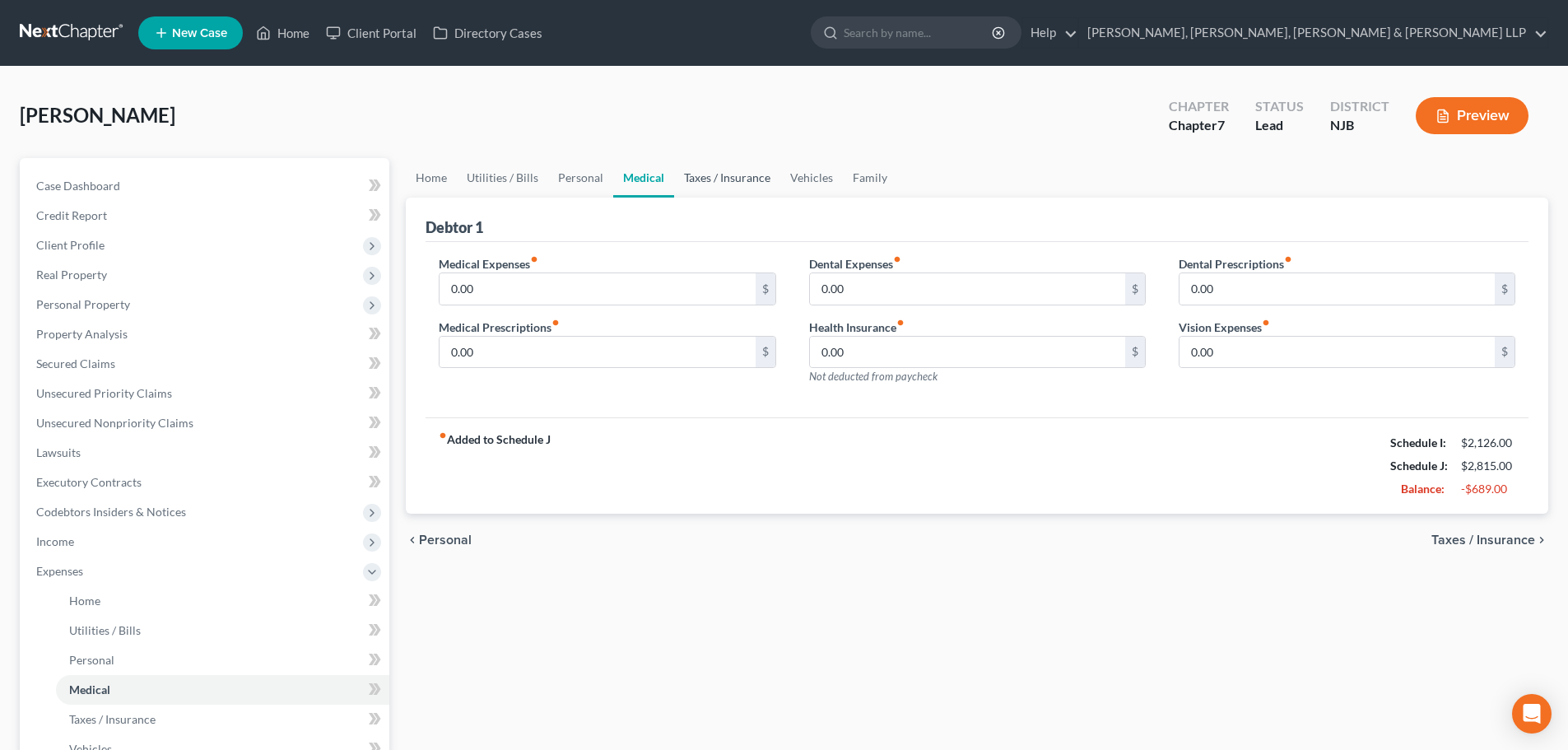
drag, startPoint x: 729, startPoint y: 184, endPoint x: 794, endPoint y: 182, distance: 65.0
click at [730, 183] on link "Taxes / Insurance" at bounding box center [726, 177] width 107 height 40
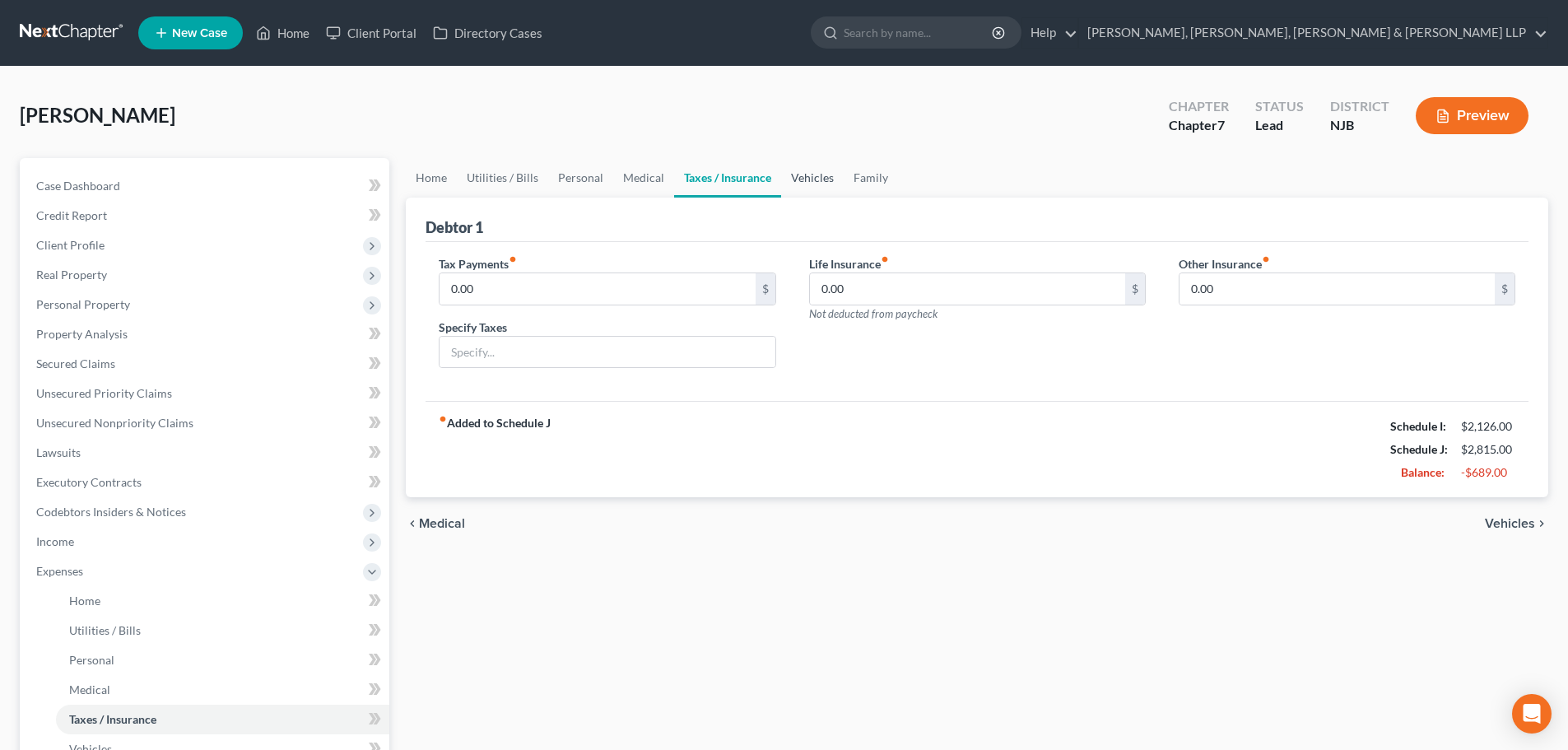
click at [794, 182] on link "Vehicles" at bounding box center [812, 177] width 62 height 40
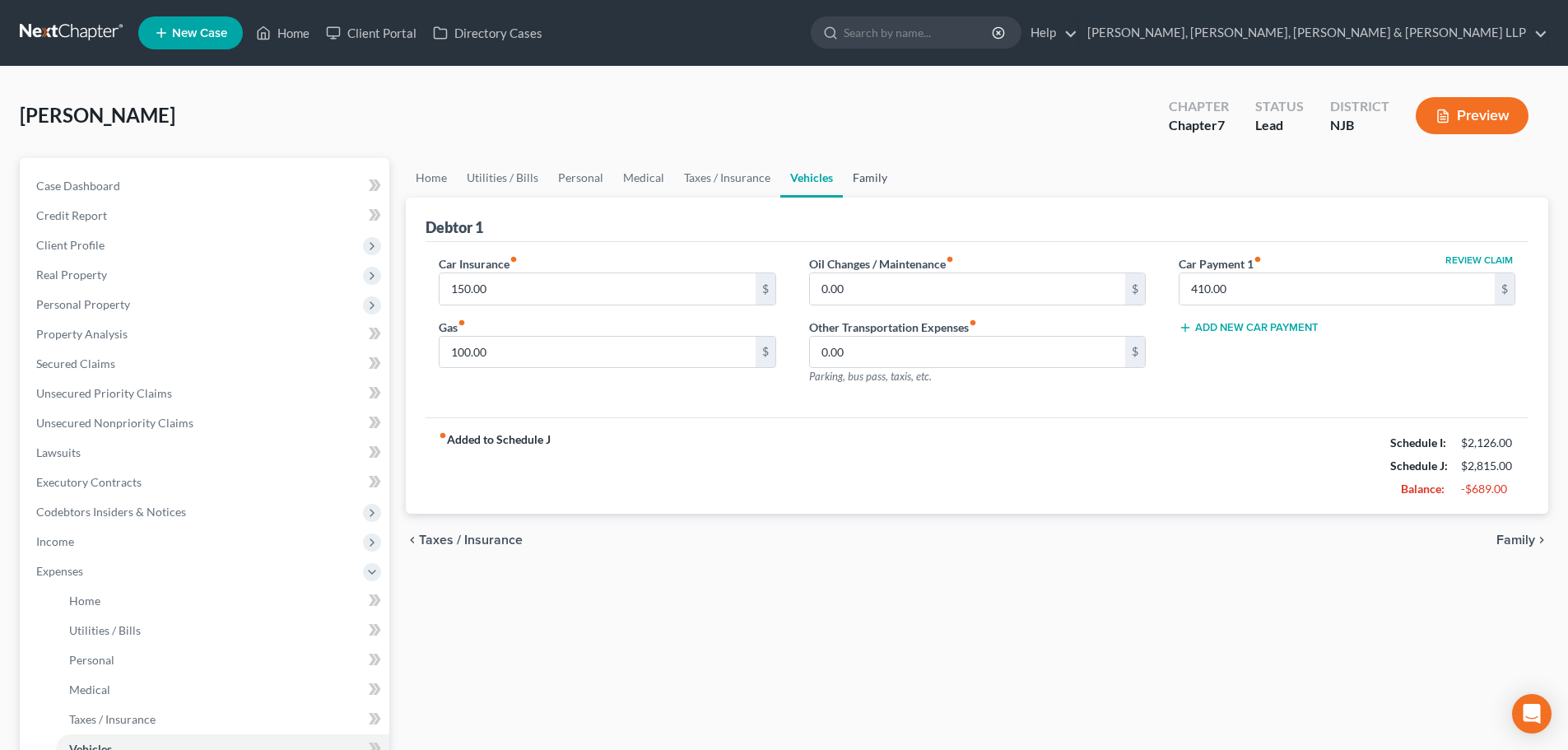
click at [869, 179] on link "Family" at bounding box center [870, 177] width 55 height 40
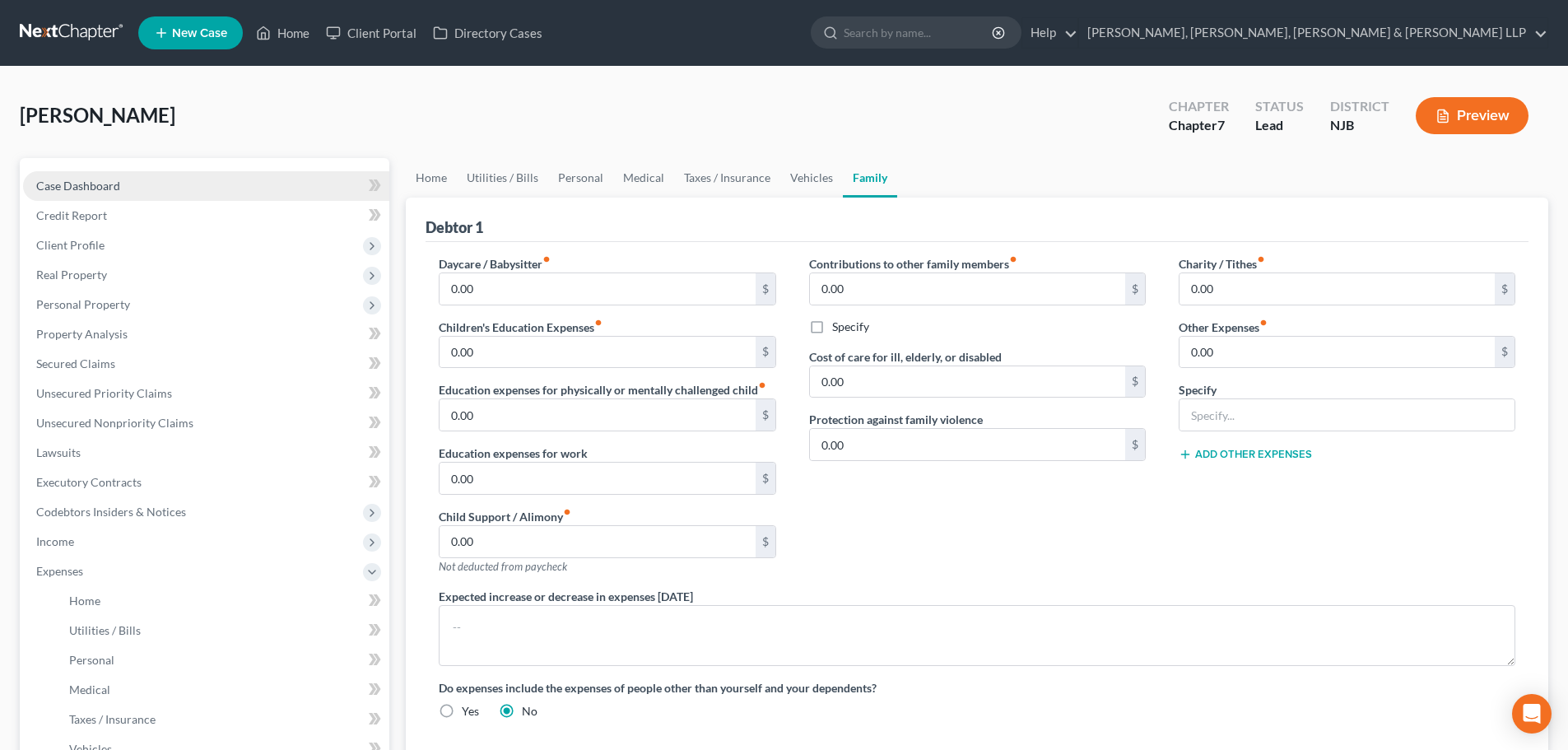
click at [107, 191] on span "Case Dashboard" at bounding box center [77, 185] width 84 height 14
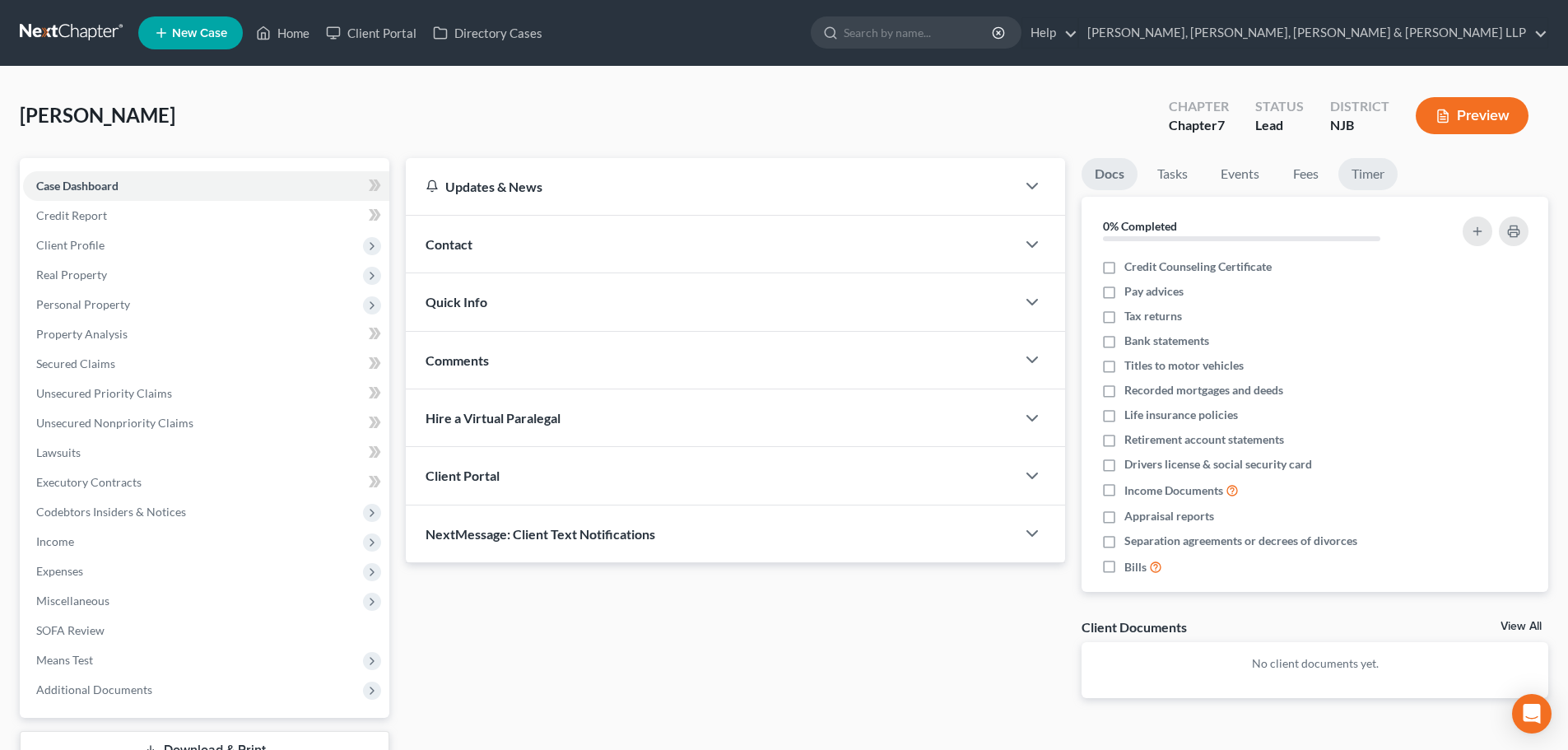
click at [1363, 164] on link "Timer" at bounding box center [1367, 174] width 59 height 32
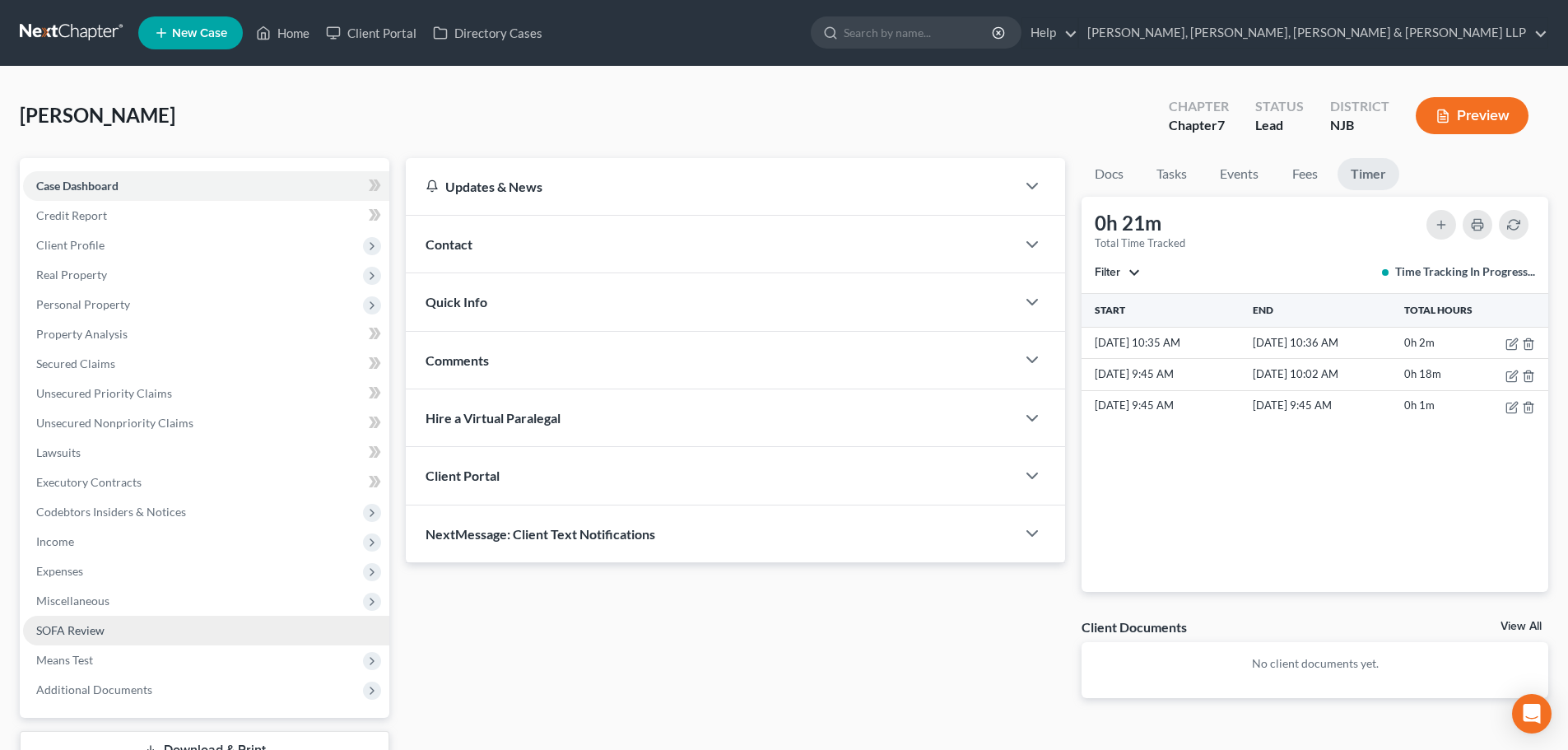
click at [97, 609] on span "Miscellaneous" at bounding box center [206, 600] width 366 height 29
drag, startPoint x: 139, startPoint y: 634, endPoint x: 214, endPoint y: 628, distance: 75.2
click at [140, 634] on span "Attorney / Credit Counseling Fees" at bounding box center [156, 629] width 174 height 14
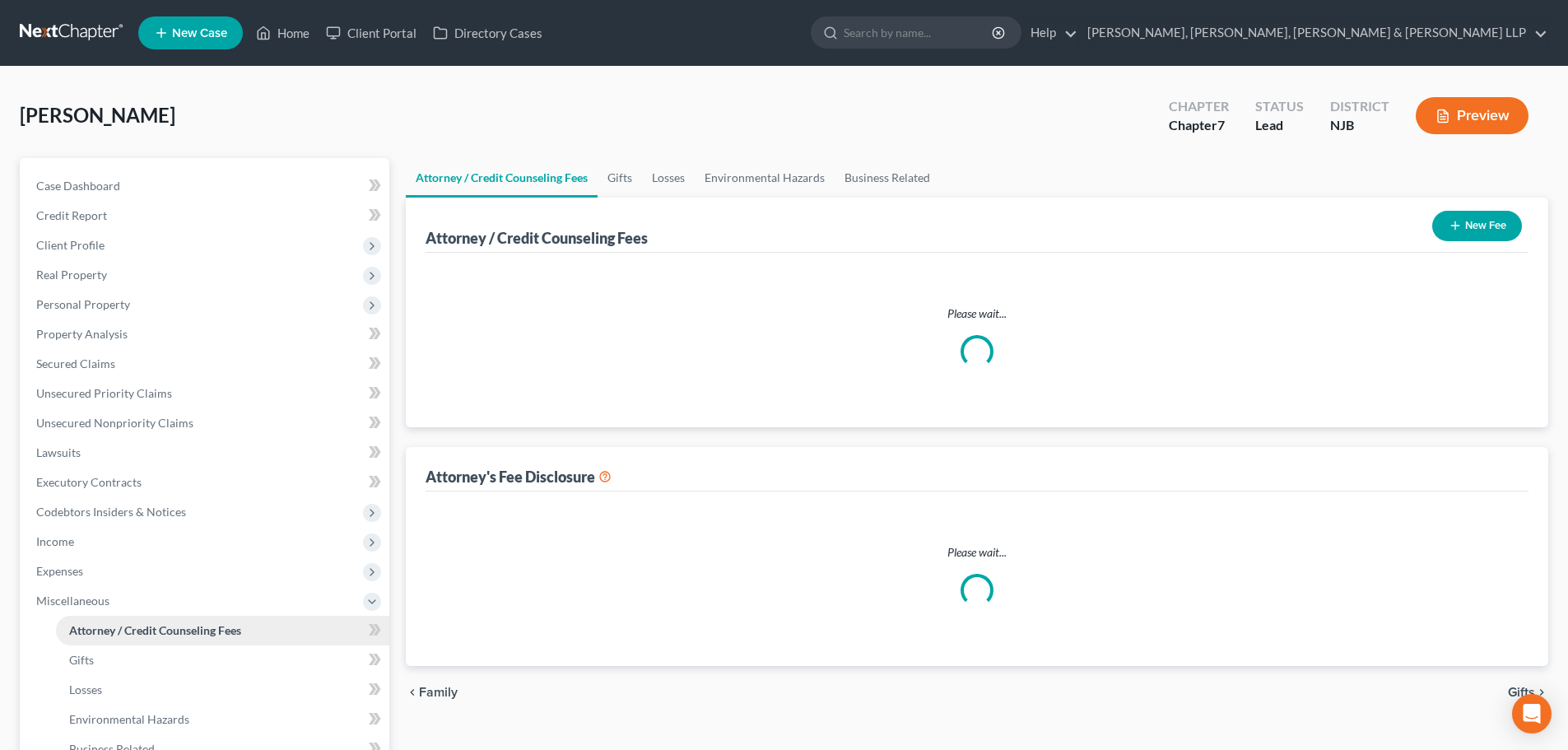
select select "1"
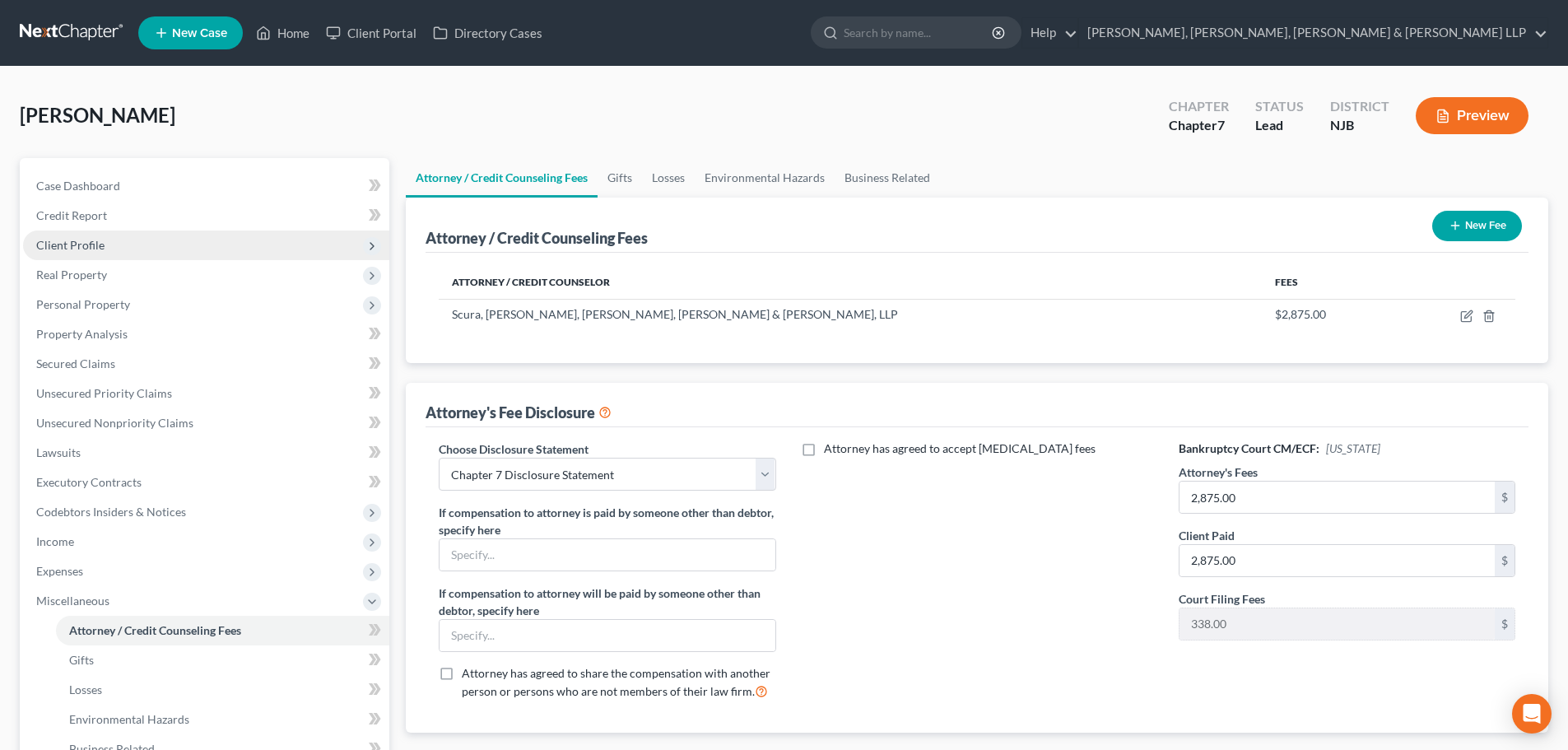
click at [130, 258] on span "Client Profile" at bounding box center [206, 244] width 366 height 29
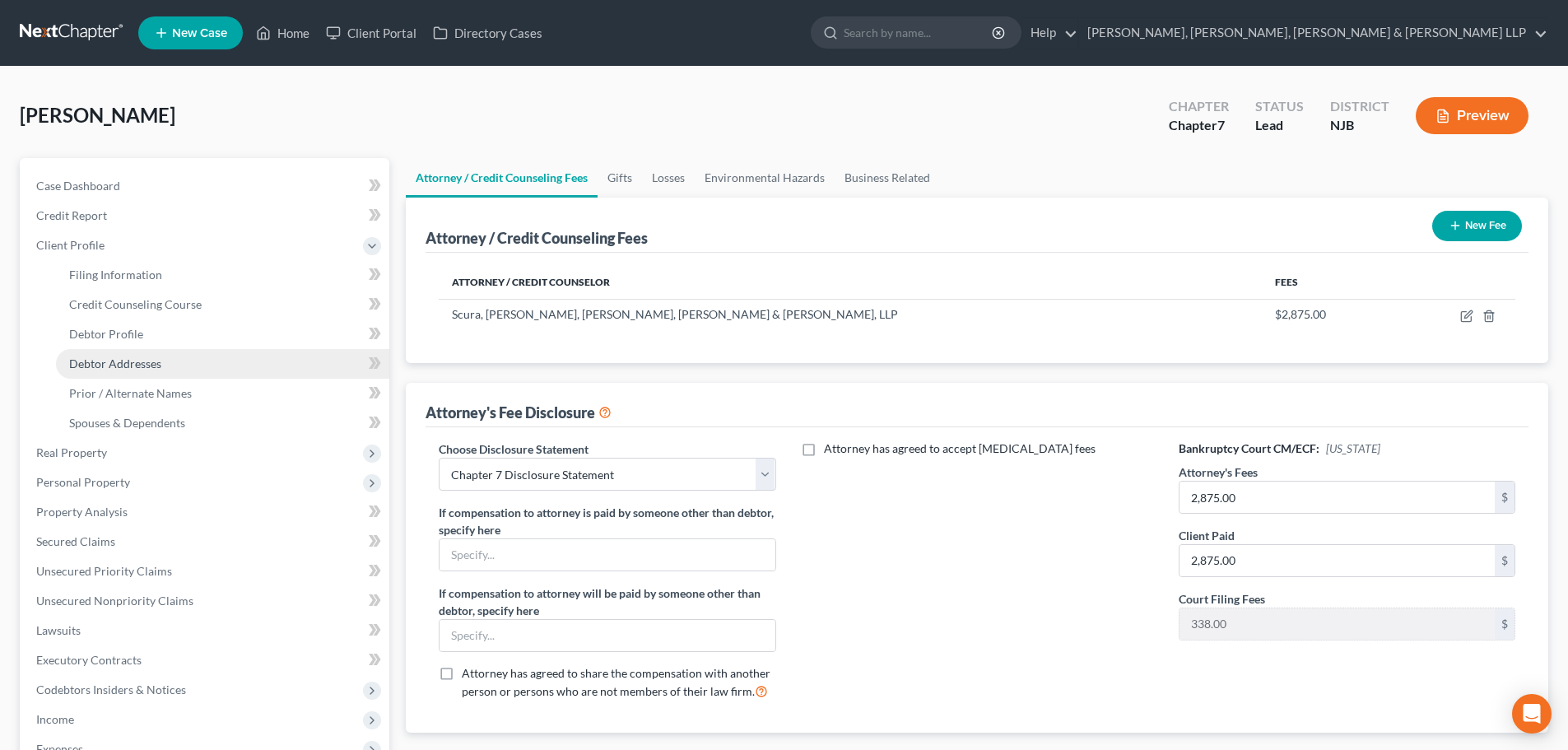
drag, startPoint x: 139, startPoint y: 359, endPoint x: 320, endPoint y: 362, distance: 181.0
click at [140, 361] on span "Debtor Addresses" at bounding box center [115, 363] width 92 height 14
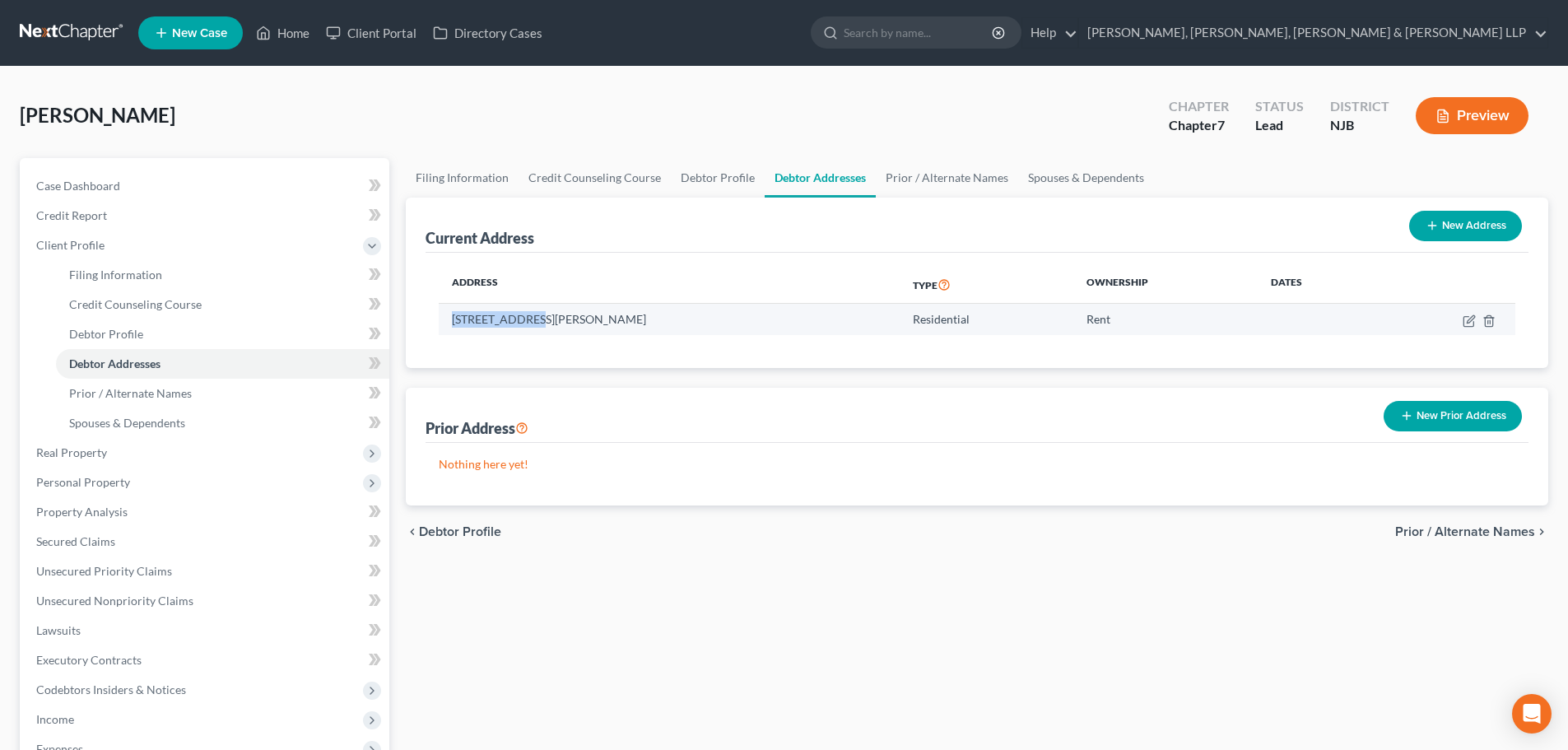
drag, startPoint x: 525, startPoint y: 319, endPoint x: 441, endPoint y: 316, distance: 84.1
click at [441, 316] on td "[STREET_ADDRESS][PERSON_NAME]" at bounding box center [669, 319] width 460 height 31
copy td "[STREET_ADDRESS][PERSON_NAME],"
drag, startPoint x: 665, startPoint y: 324, endPoint x: 623, endPoint y: 324, distance: 42.0
click at [623, 324] on td "[STREET_ADDRESS][PERSON_NAME]" at bounding box center [669, 319] width 460 height 31
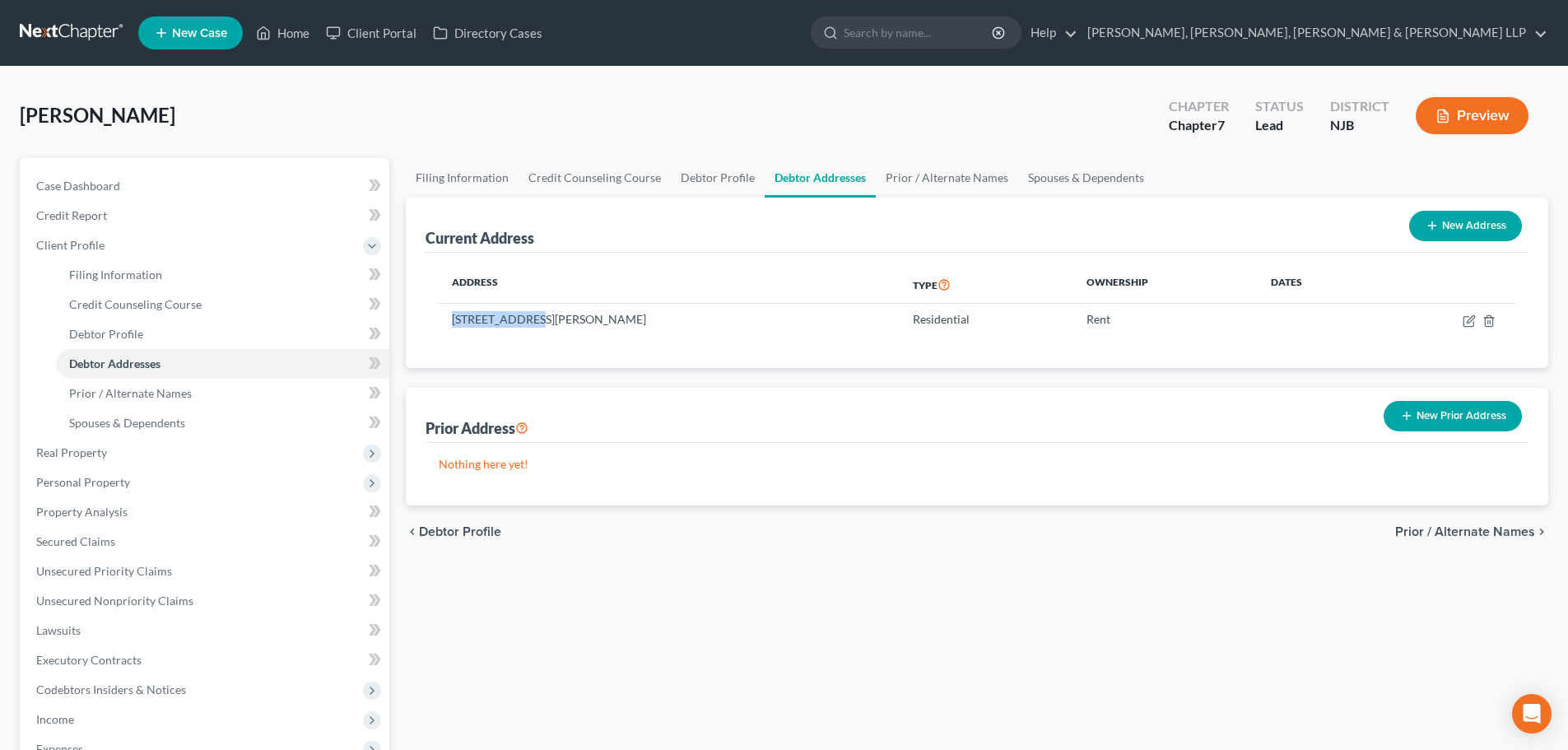
copy td "07840"
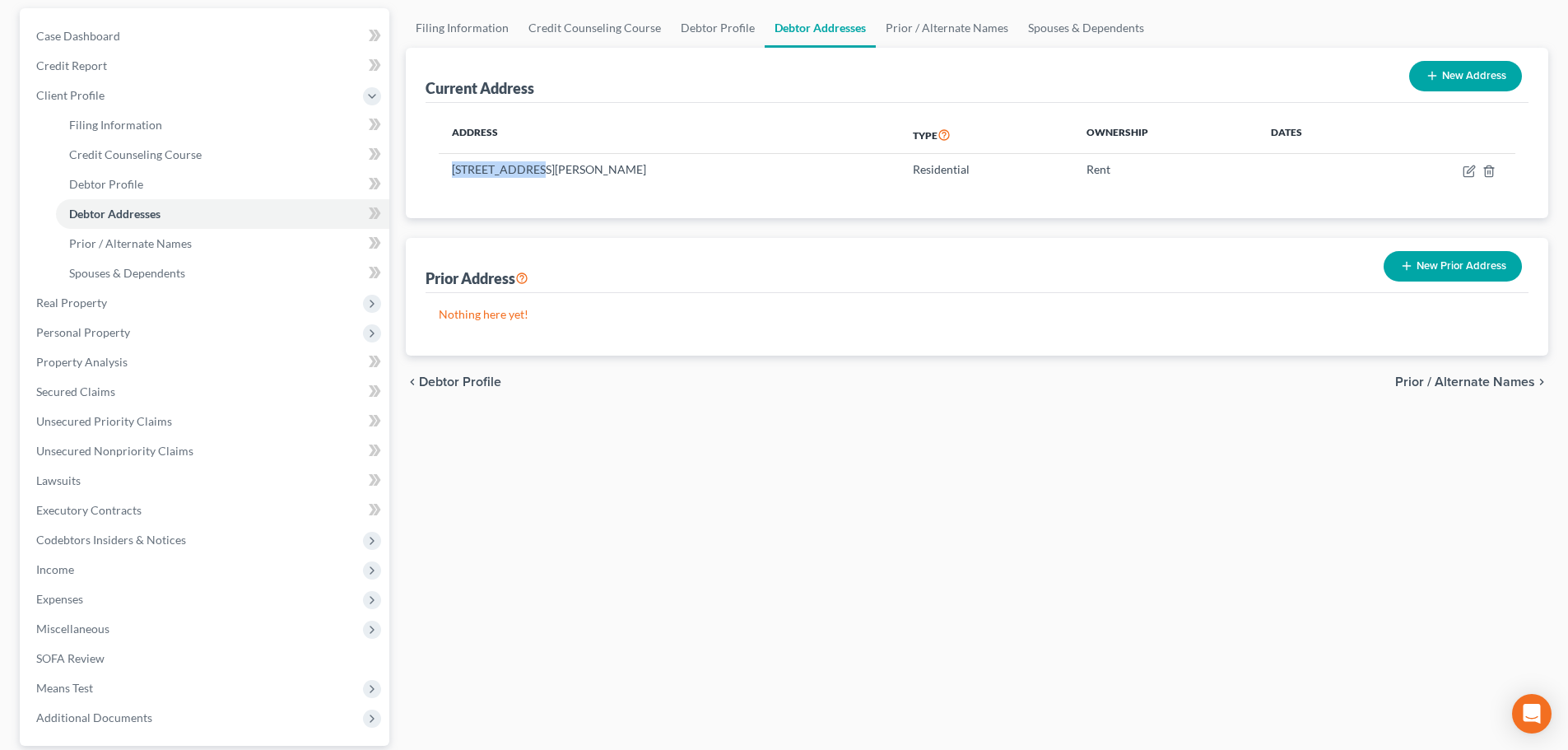
scroll to position [303, 0]
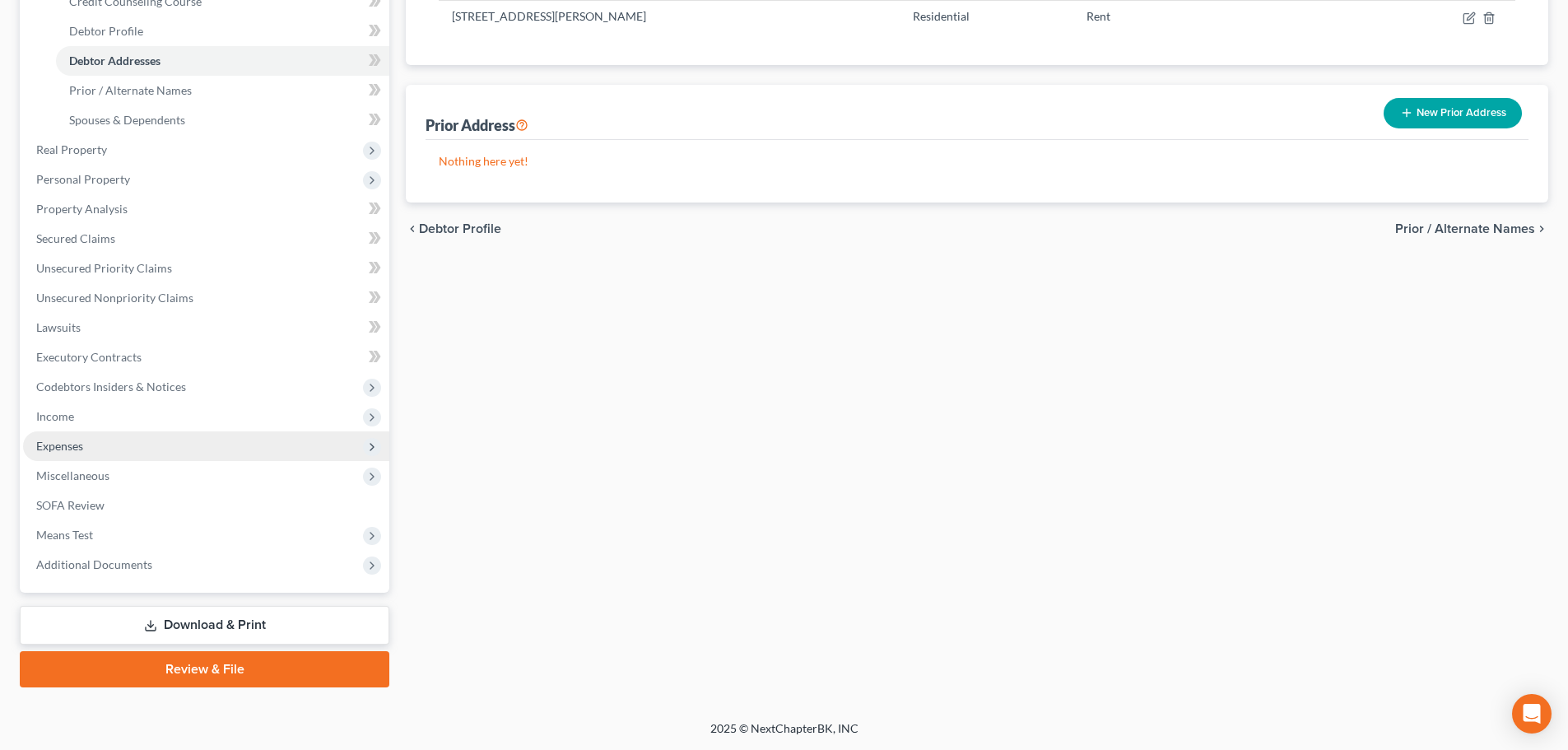
click at [95, 444] on span "Expenses" at bounding box center [206, 445] width 366 height 29
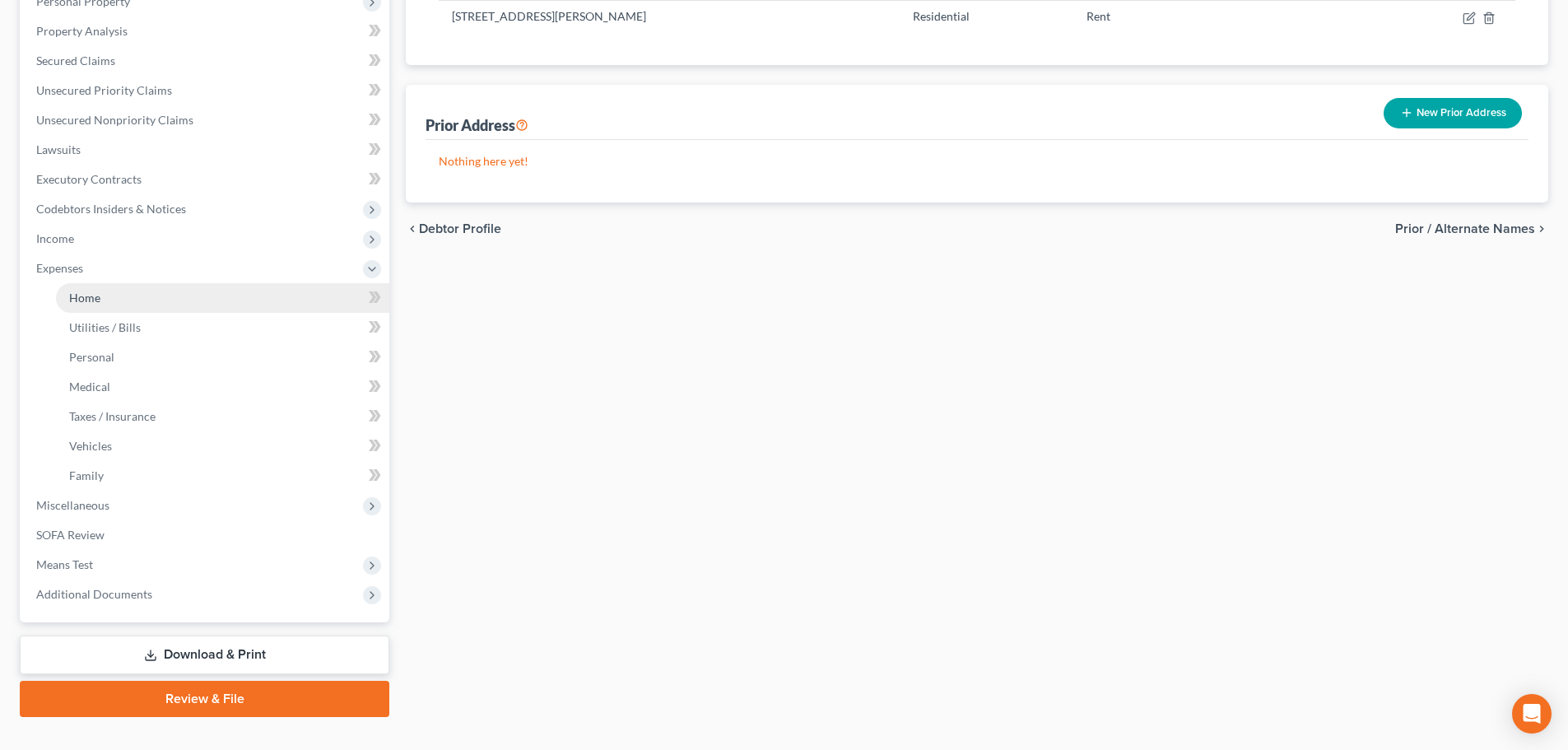
click at [145, 301] on link "Home" at bounding box center [222, 297] width 333 height 29
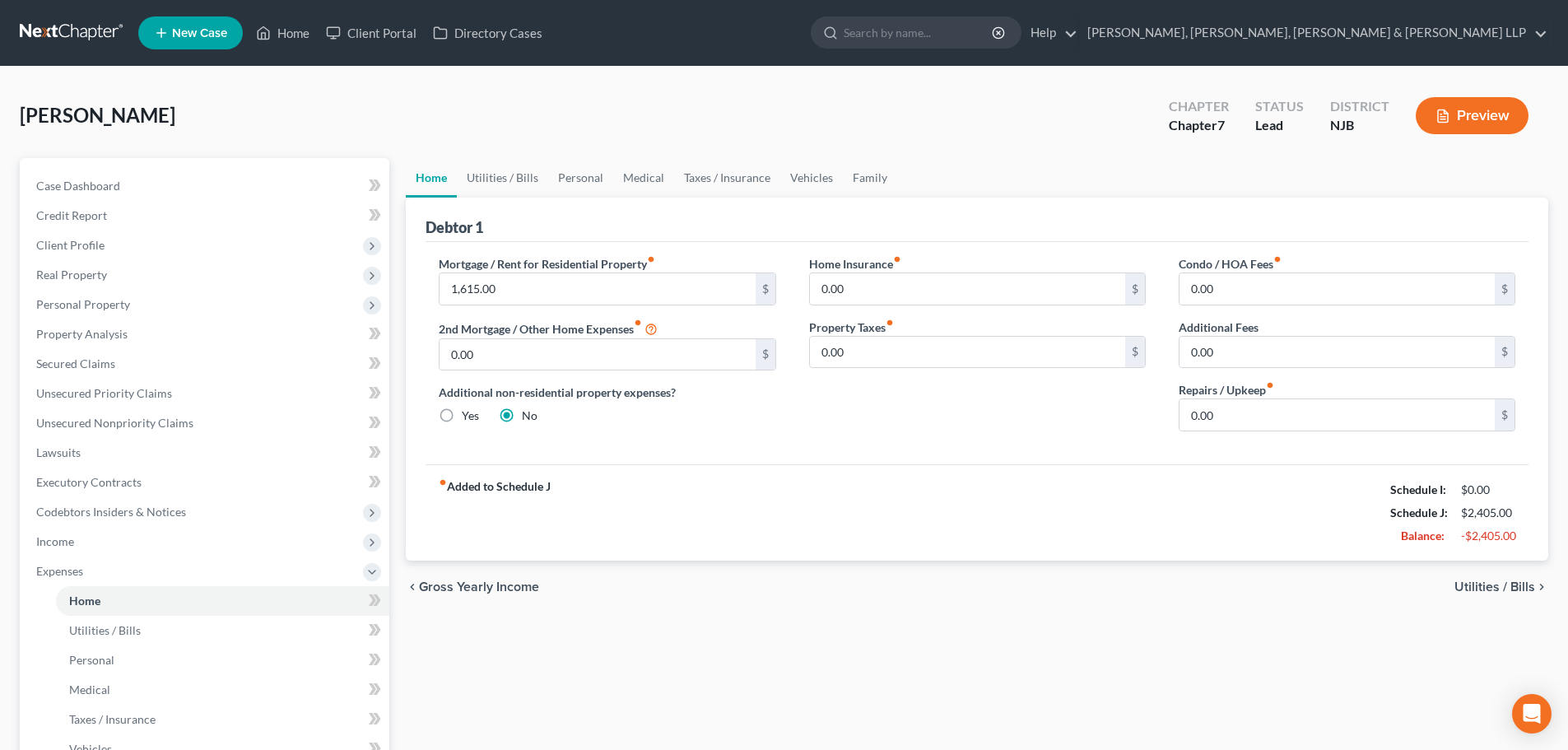
click at [894, 177] on ul "Home Utilities / Bills Personal Medical Taxes / Insurance Vehicles Family" at bounding box center [976, 177] width 1143 height 40
click at [871, 176] on link "Family" at bounding box center [870, 177] width 55 height 40
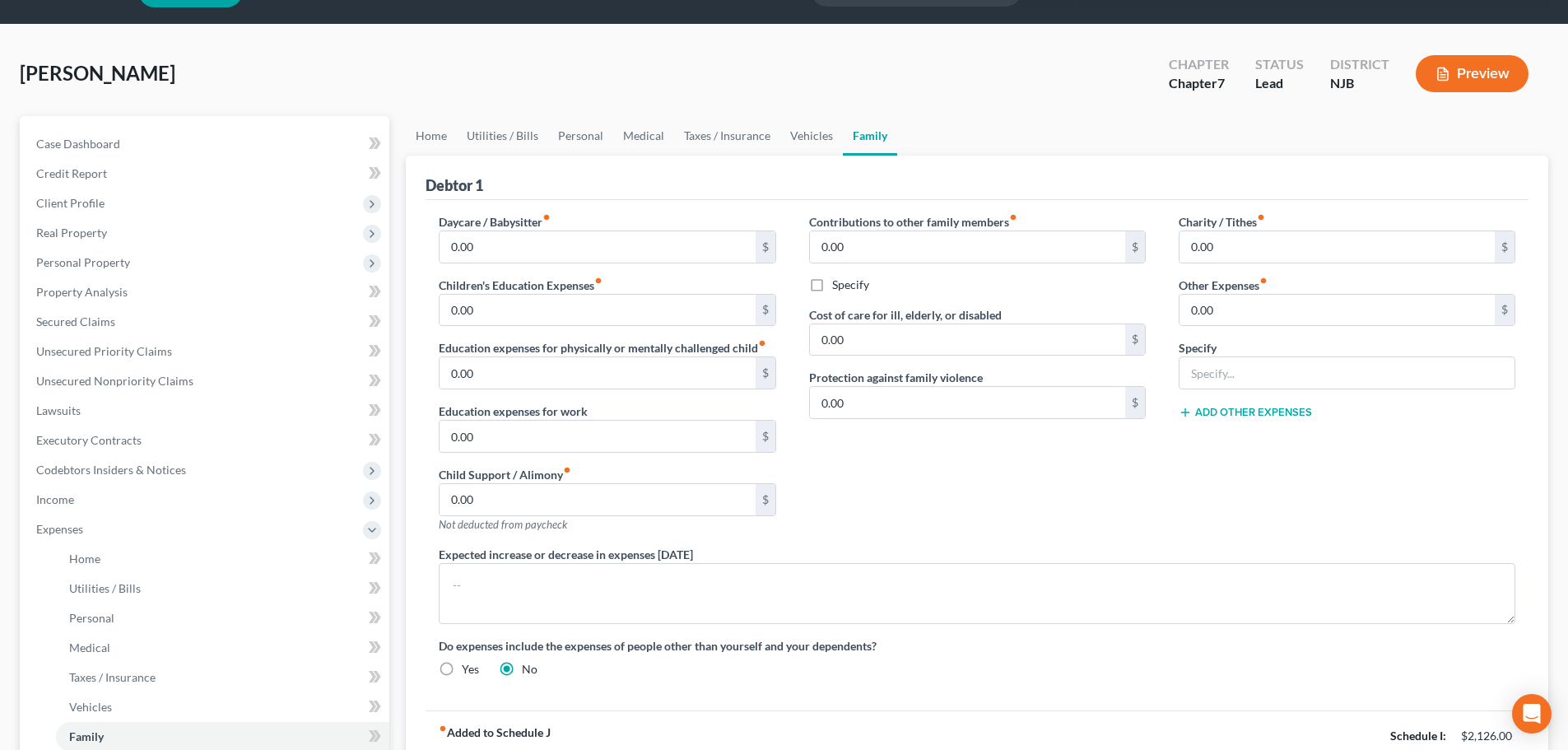
scroll to position [82, 0]
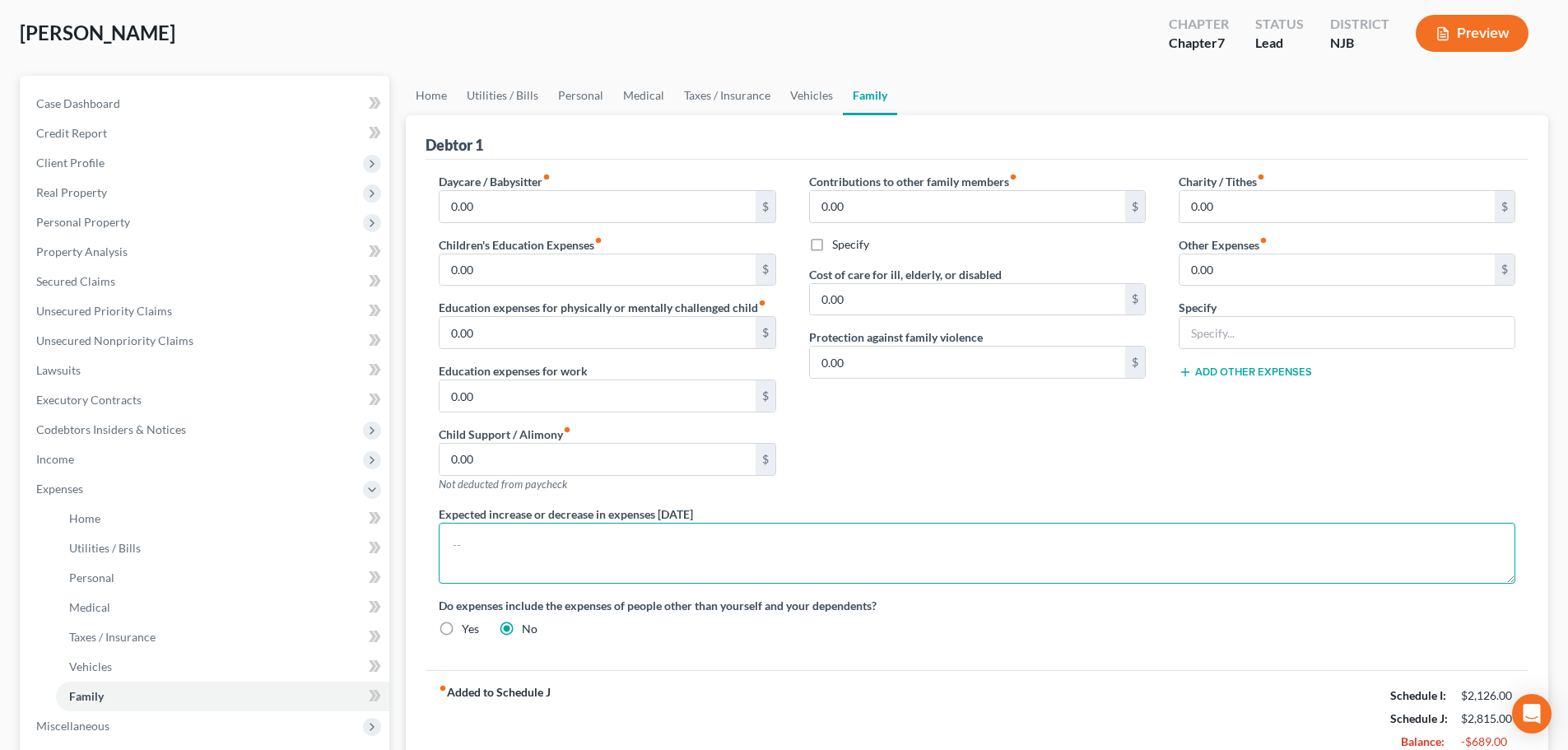
click at [564, 545] on textarea at bounding box center [976, 553] width 1076 height 61
type textarea "d"
drag, startPoint x: 1027, startPoint y: 542, endPoint x: 450, endPoint y: 542, distance: 577.0
click at [450, 542] on textarea "[PERSON_NAME] uses the money from his savings to pay for household expenses not…" at bounding box center [976, 553] width 1076 height 61
paste textarea "The Debtor relies on his savings to supplement his Social Security income and p…"
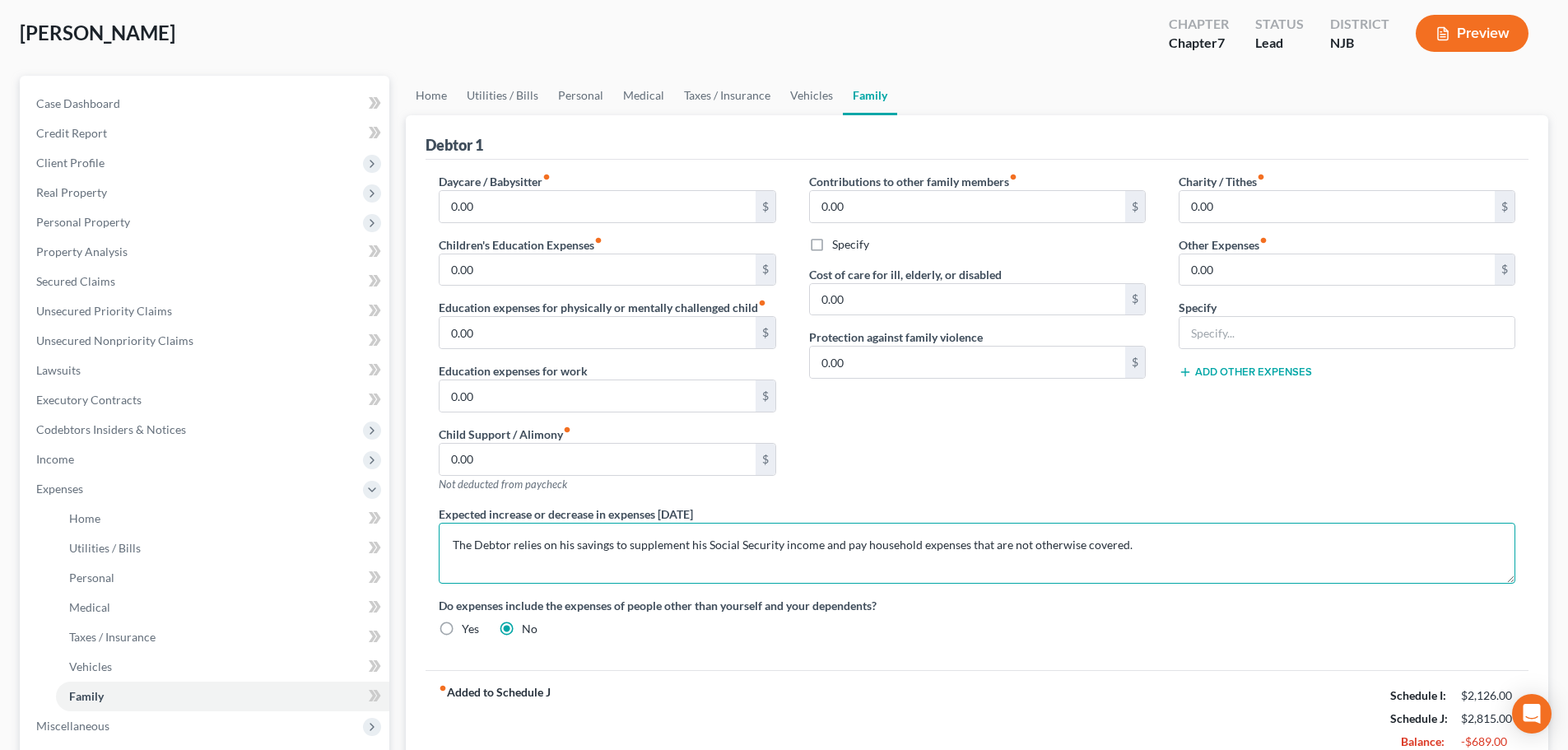
drag, startPoint x: 837, startPoint y: 545, endPoint x: 634, endPoint y: 545, distance: 203.0
click at [634, 545] on textarea "The Debtor relies on his savings to supplement his Social Security income and p…" at bounding box center [976, 553] width 1076 height 61
click at [648, 547] on textarea "The Debtor relies on his savings to pay household expenses that are not otherwi…" at bounding box center [976, 553] width 1076 height 61
drag, startPoint x: 850, startPoint y: 545, endPoint x: 894, endPoint y: 549, distance: 44.2
click at [894, 549] on textarea "The Debtor relies on his savings to pay for his household expenses that are not…" at bounding box center [976, 553] width 1076 height 61
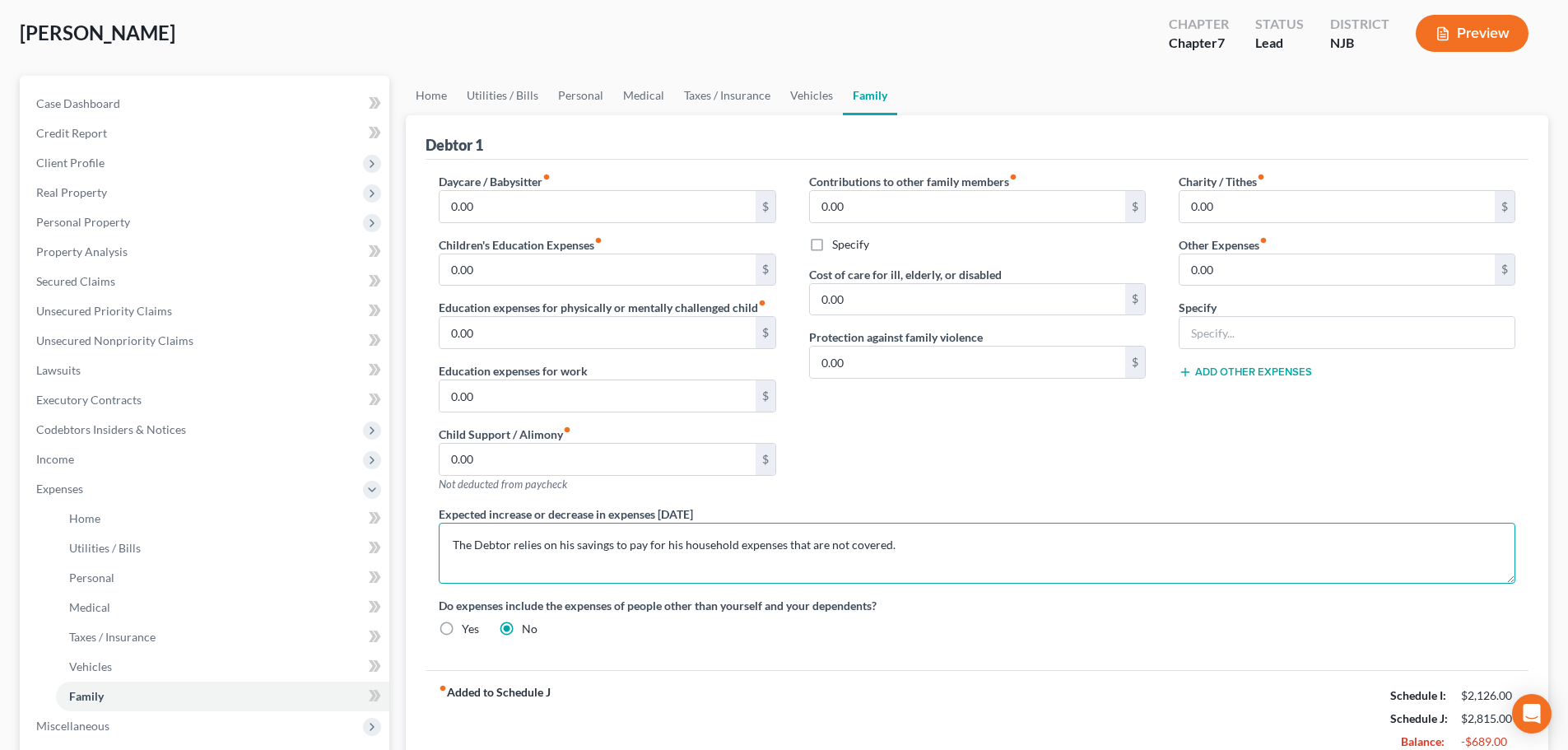
click at [886, 542] on textarea "The Debtor relies on his savings to pay for his household expenses that are not…" at bounding box center [976, 553] width 1076 height 61
drag, startPoint x: 1002, startPoint y: 550, endPoint x: 422, endPoint y: 548, distance: 580.0
click at [422, 548] on div "Debtor 1 Daycare / Babysitter fiber_manual_record 0.00 $ Children's Education E…" at bounding box center [976, 441] width 1143 height 651
paste textarea "ousehold expenses that exceed"
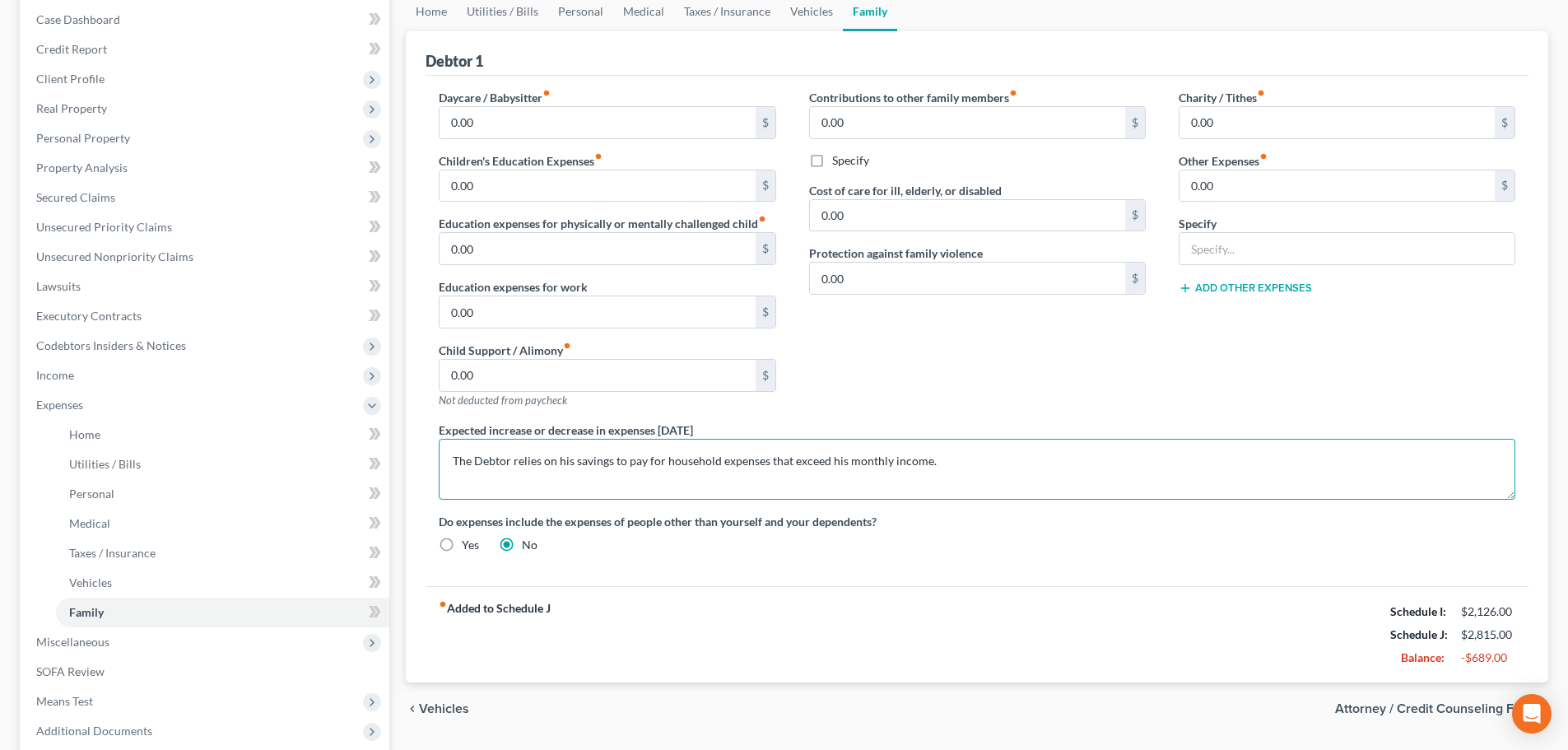
scroll to position [247, 0]
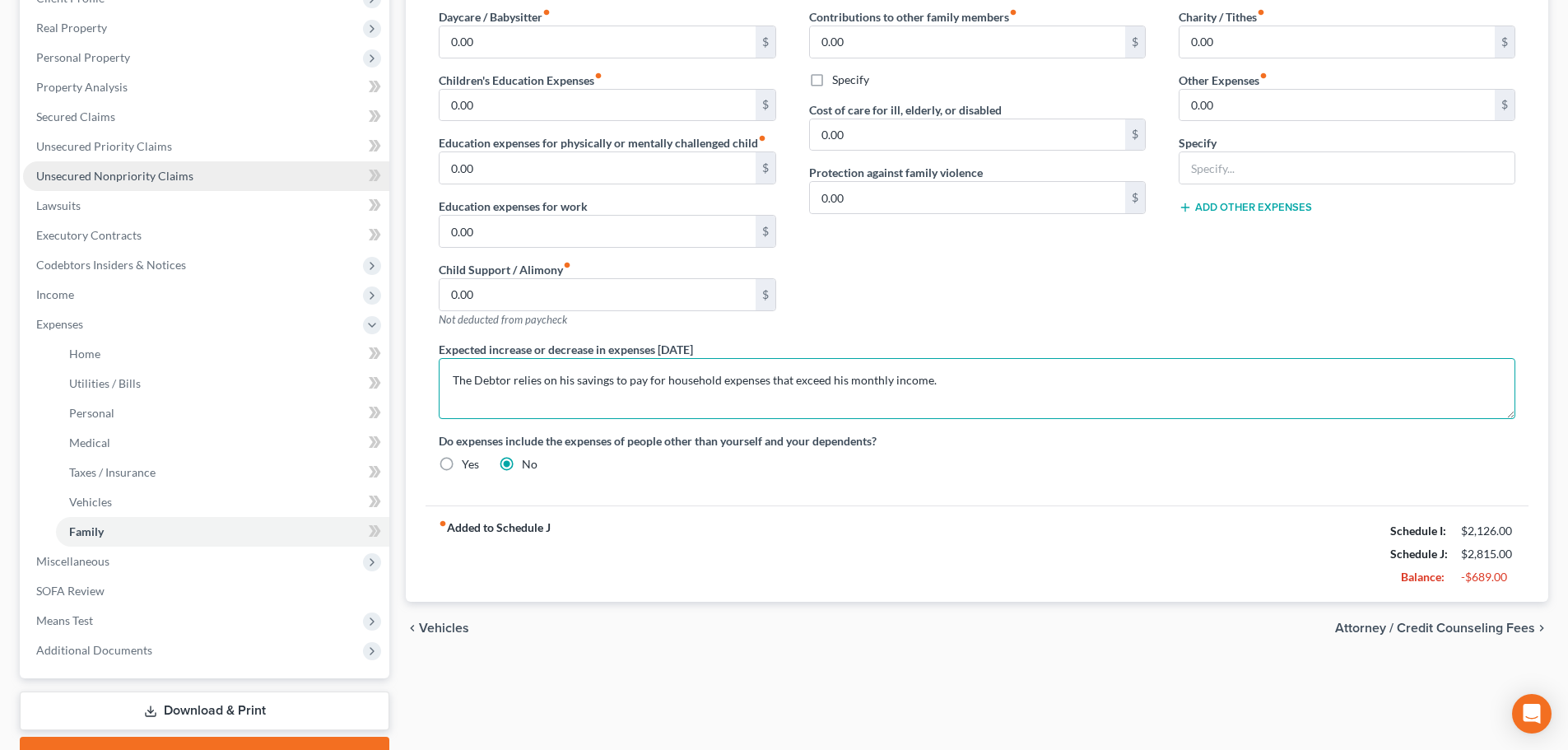
type textarea "The Debtor relies on his savings to pay for household expenses that exceed his …"
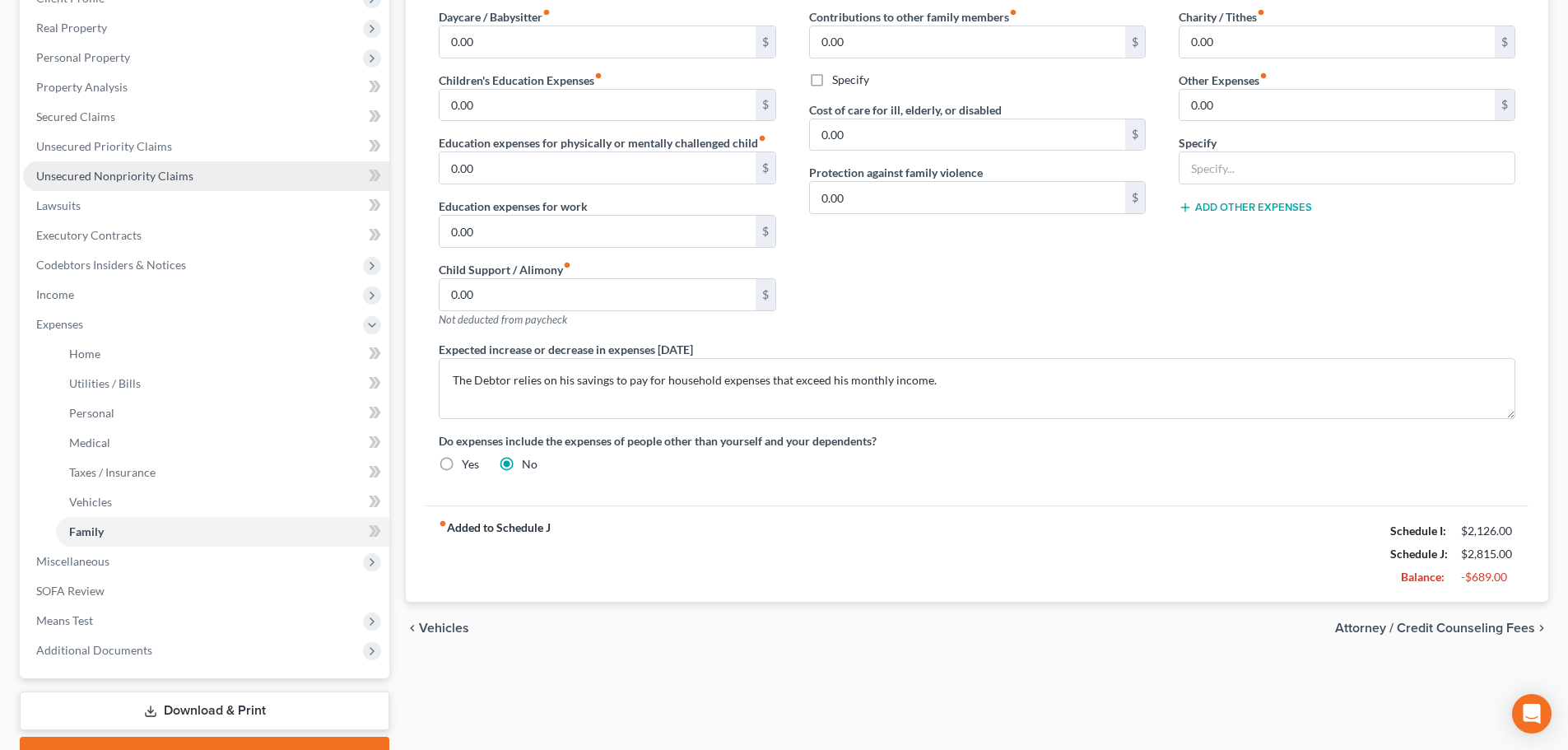
click at [173, 184] on link "Unsecured Nonpriority Claims" at bounding box center [206, 175] width 366 height 29
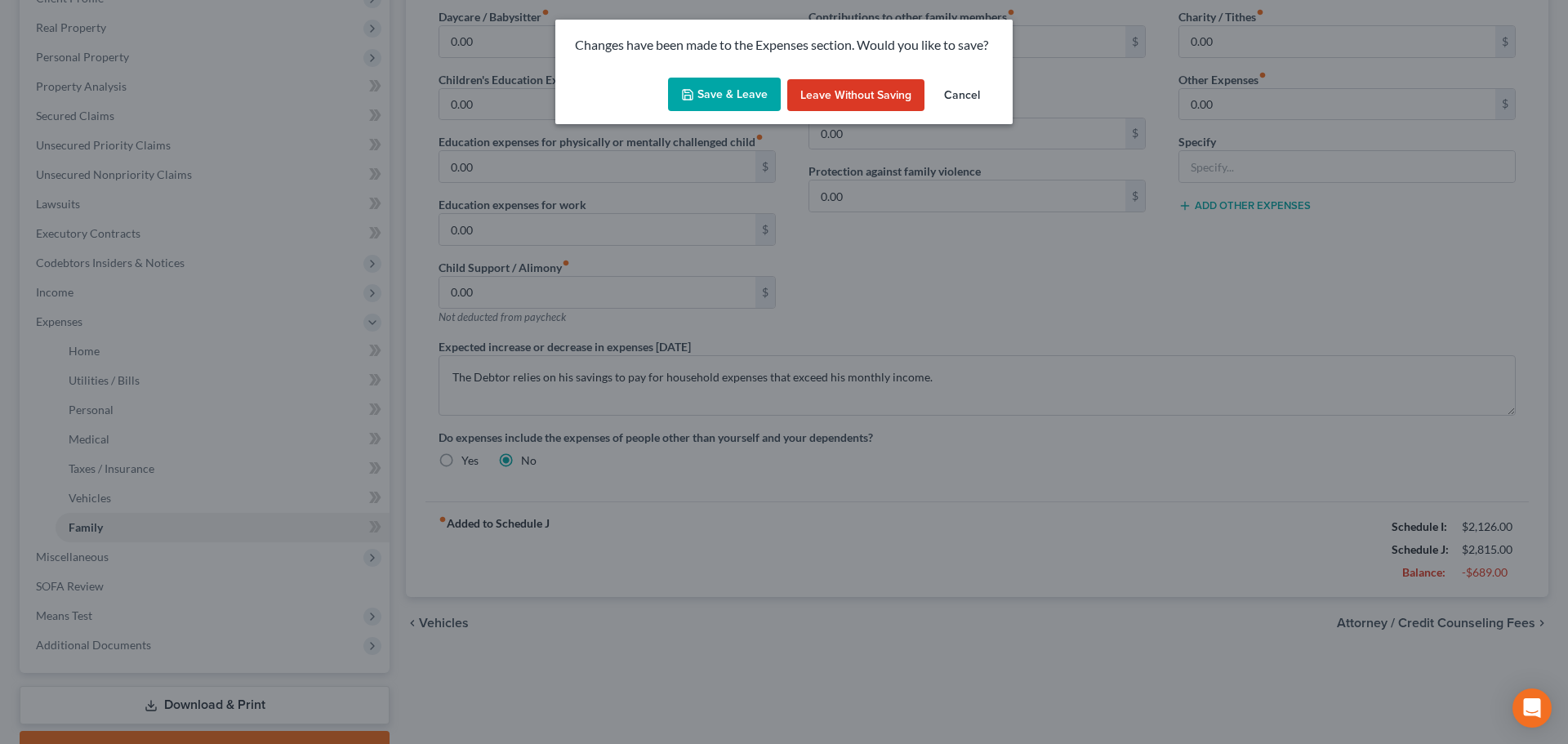
click at [711, 88] on button "Save & Leave" at bounding box center [725, 95] width 112 height 35
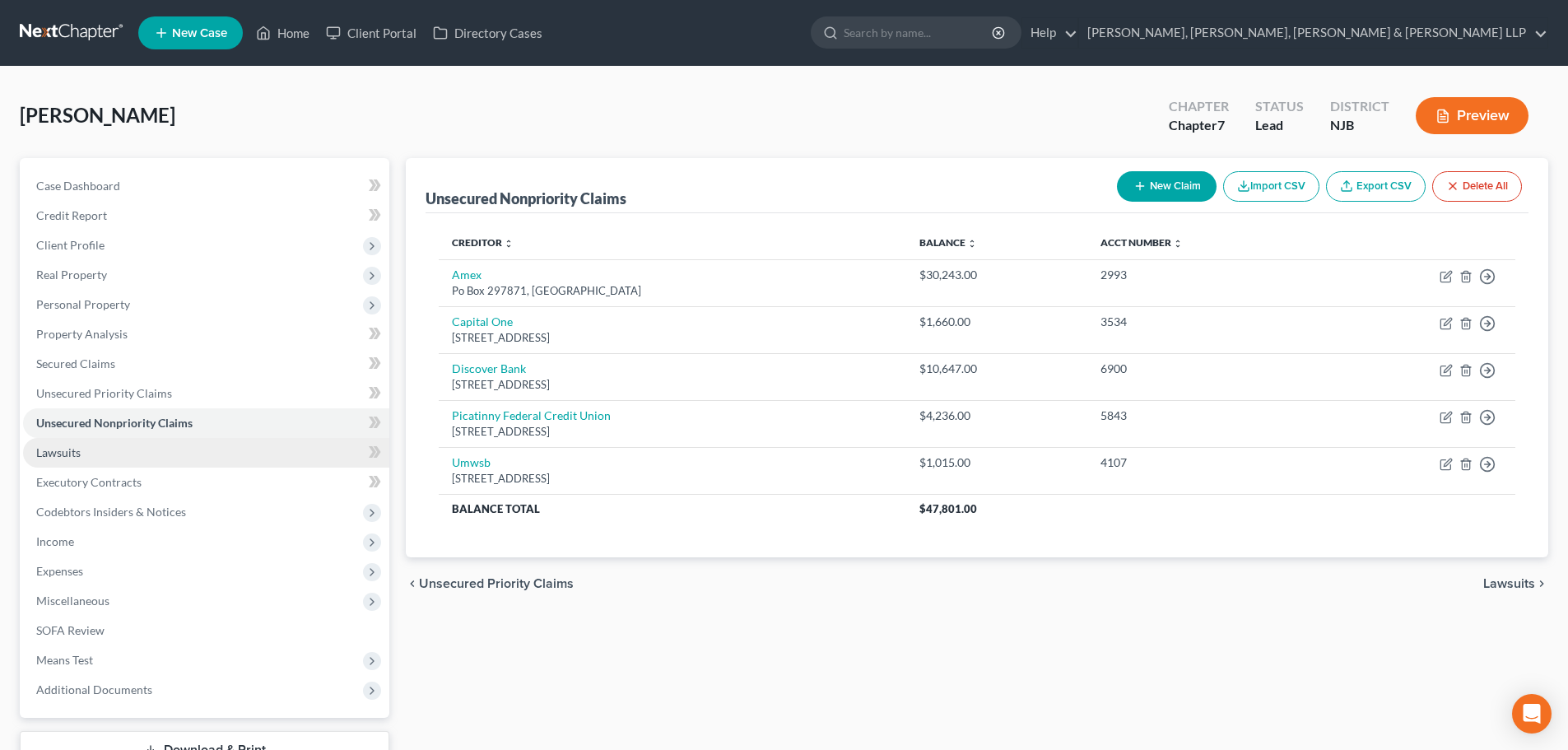
click at [85, 452] on link "Lawsuits" at bounding box center [206, 452] width 366 height 29
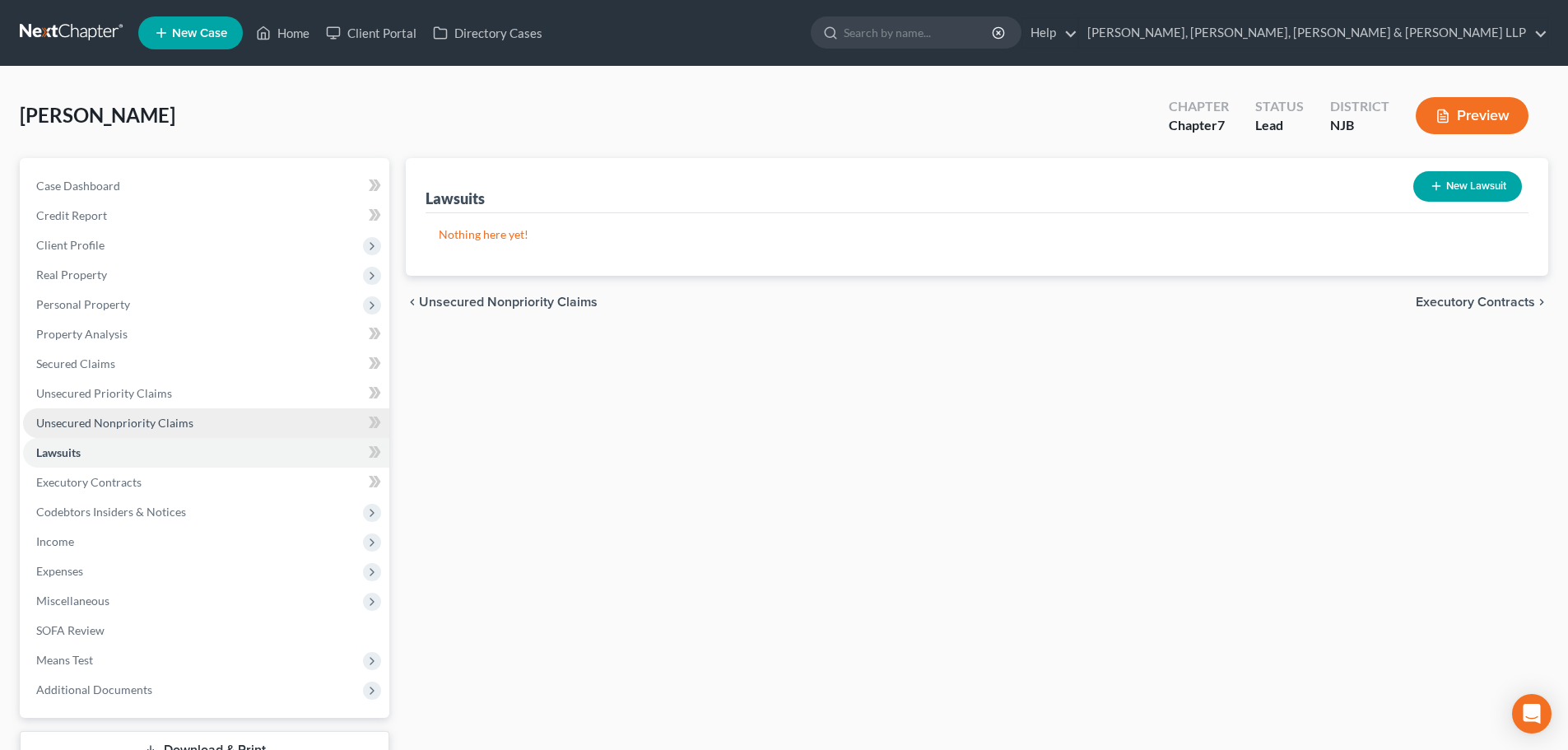
click at [162, 410] on link "Unsecured Nonpriority Claims" at bounding box center [206, 423] width 366 height 29
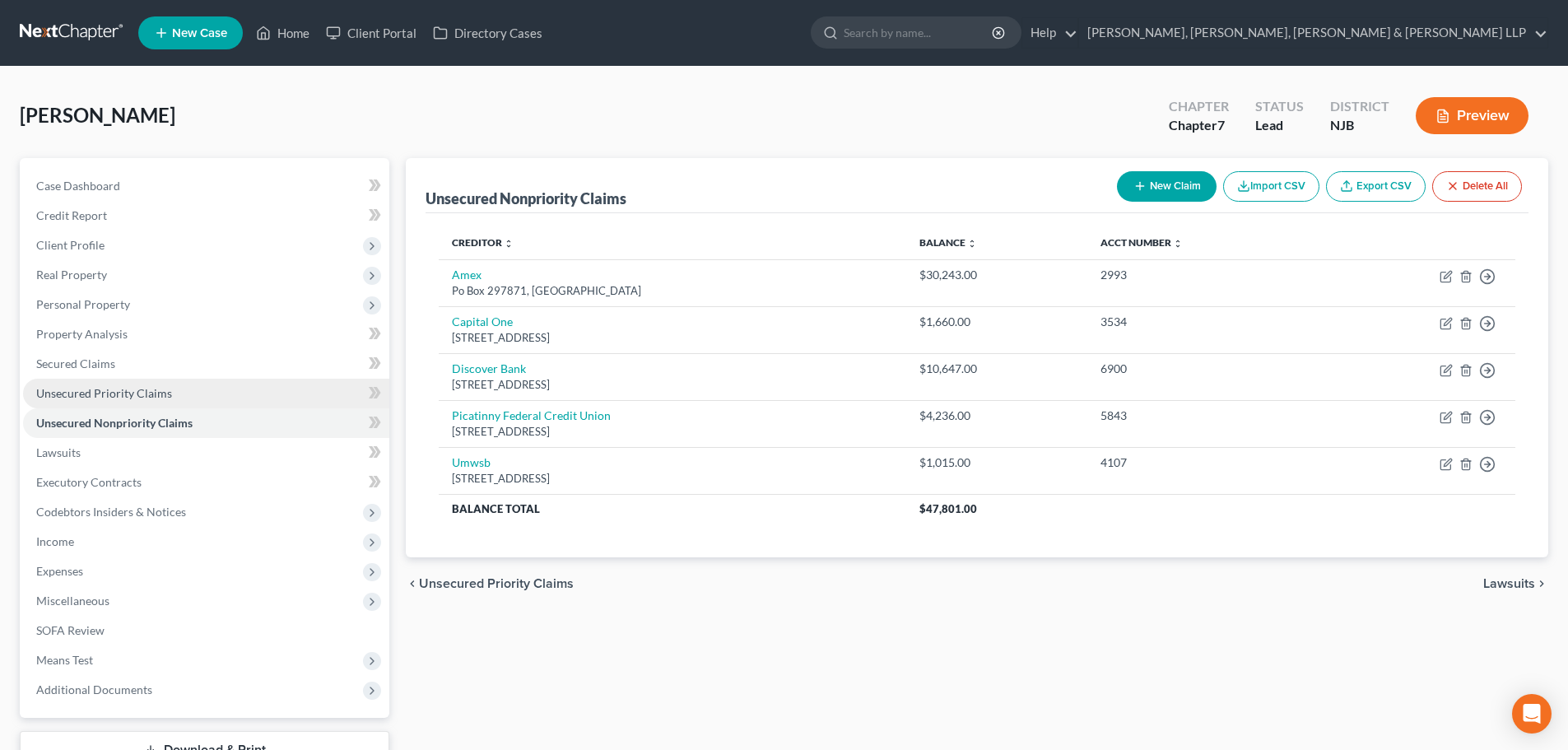
click at [220, 398] on link "Unsecured Priority Claims" at bounding box center [206, 392] width 366 height 29
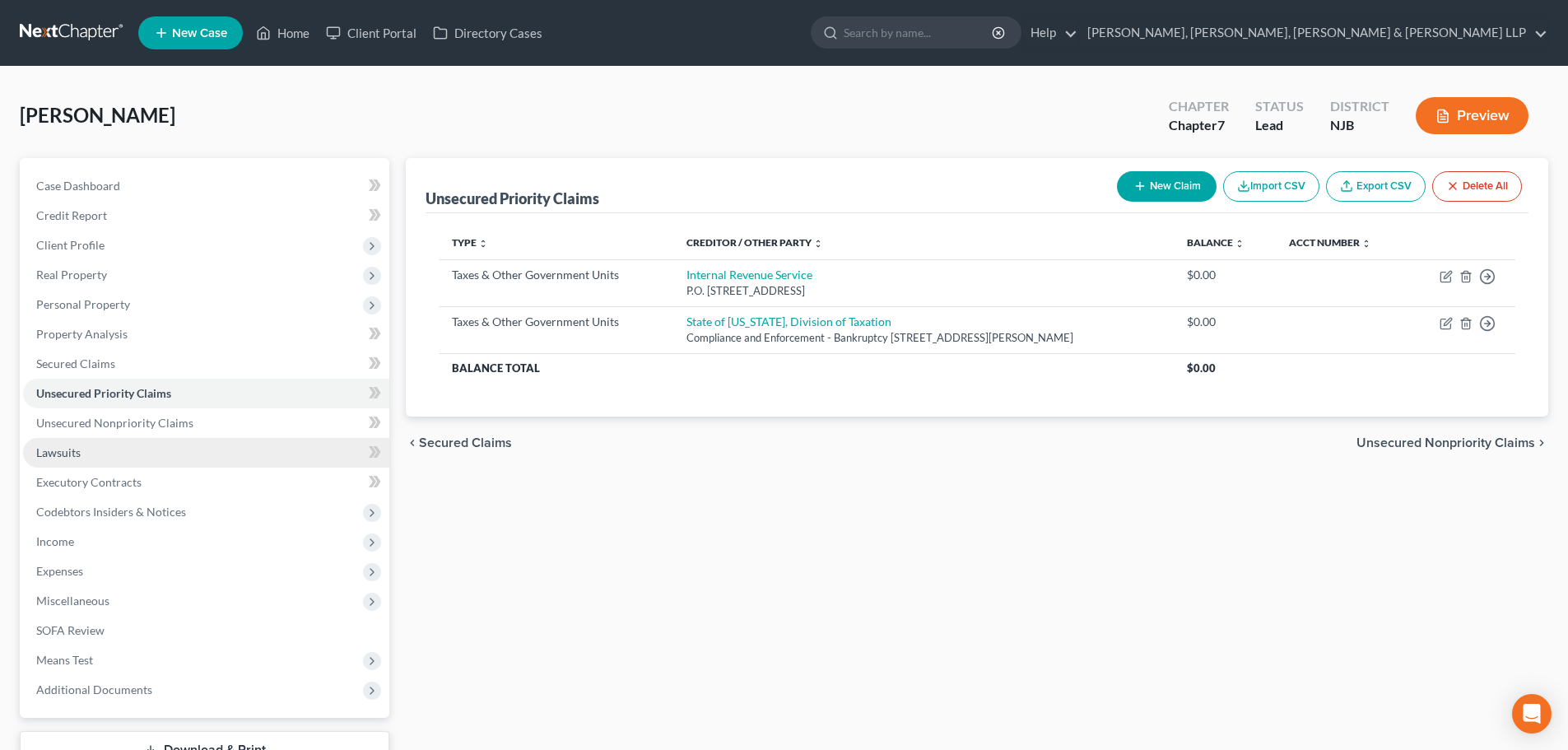
click at [179, 457] on link "Lawsuits" at bounding box center [206, 452] width 366 height 29
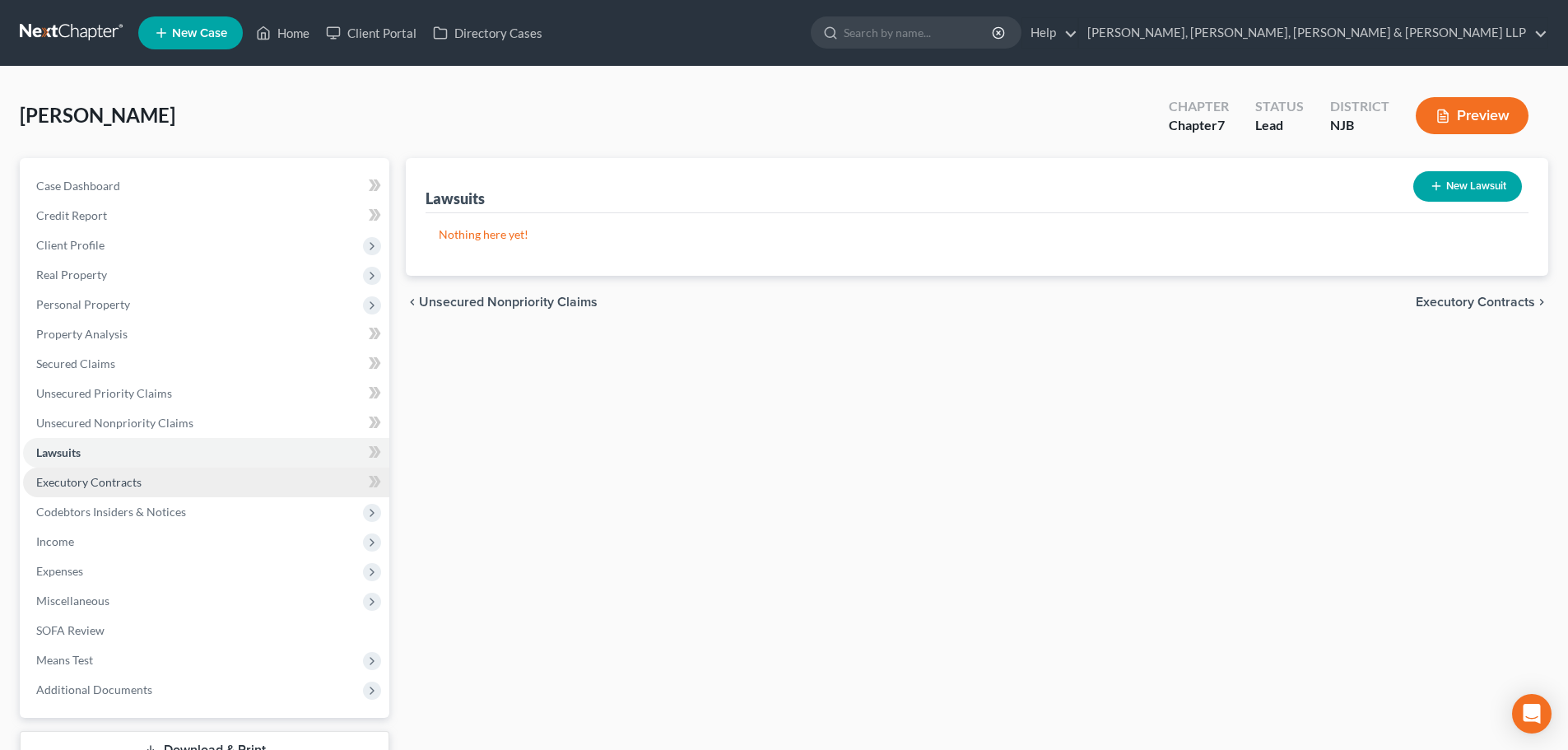
click at [160, 494] on link "Executory Contracts" at bounding box center [206, 481] width 366 height 29
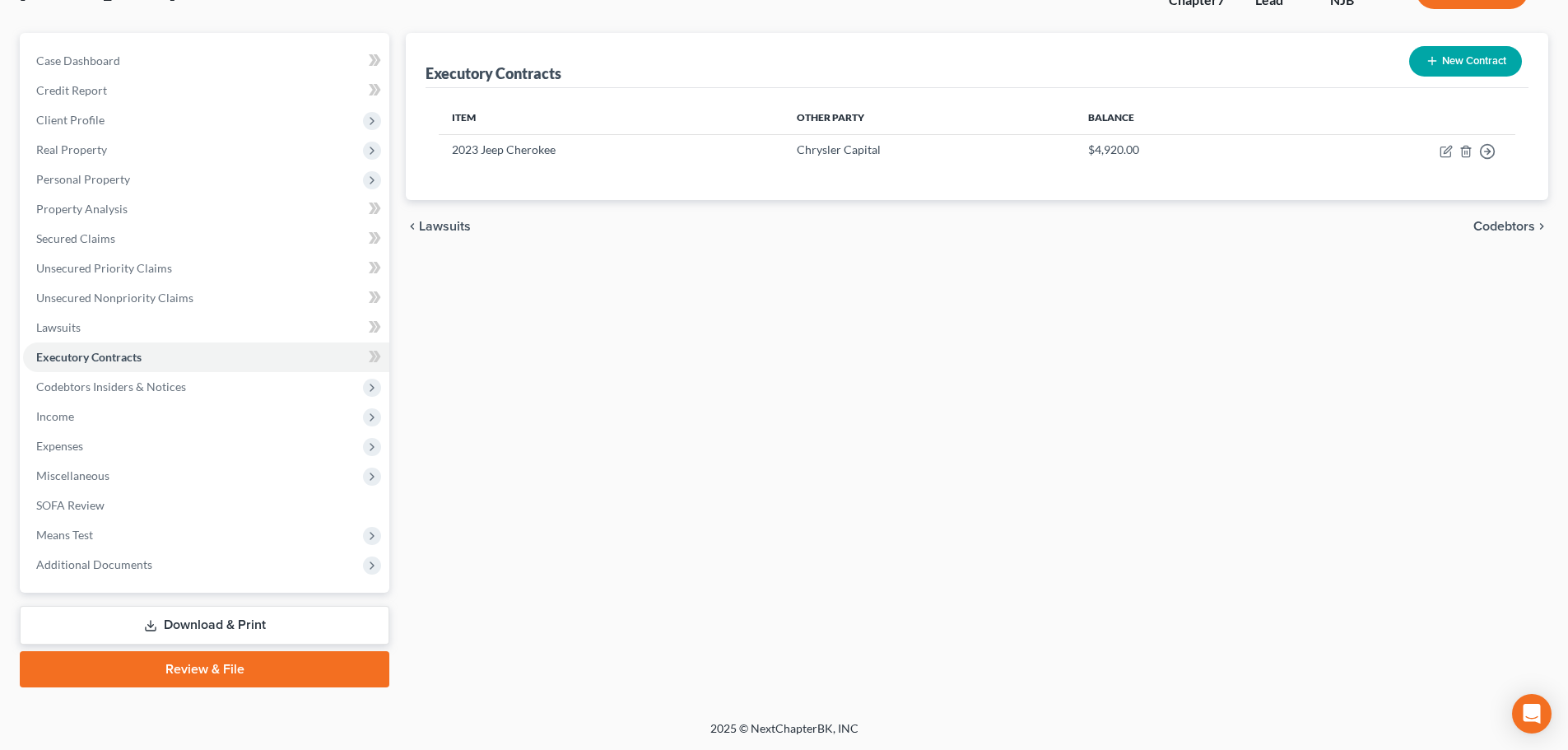
click at [191, 633] on link "Download & Print" at bounding box center [205, 625] width 370 height 39
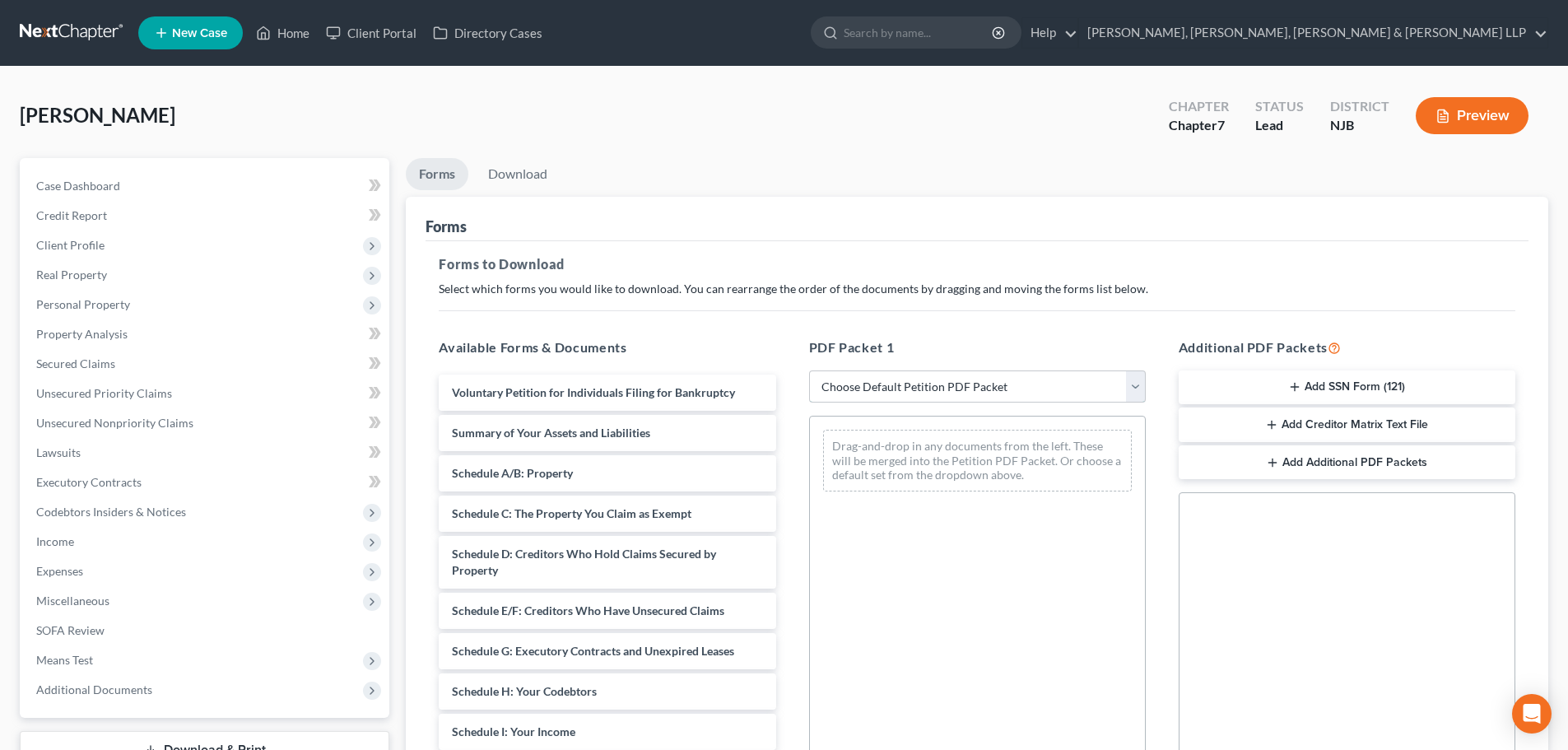
click at [852, 378] on select "Choose Default Petition PDF Packet Complete Bankruptcy Petition (all forms and …" at bounding box center [976, 387] width 337 height 33
select select "0"
click at [809, 371] on select "Choose Default Petition PDF Packet Complete Bankruptcy Petition (all forms and …" at bounding box center [976, 387] width 337 height 33
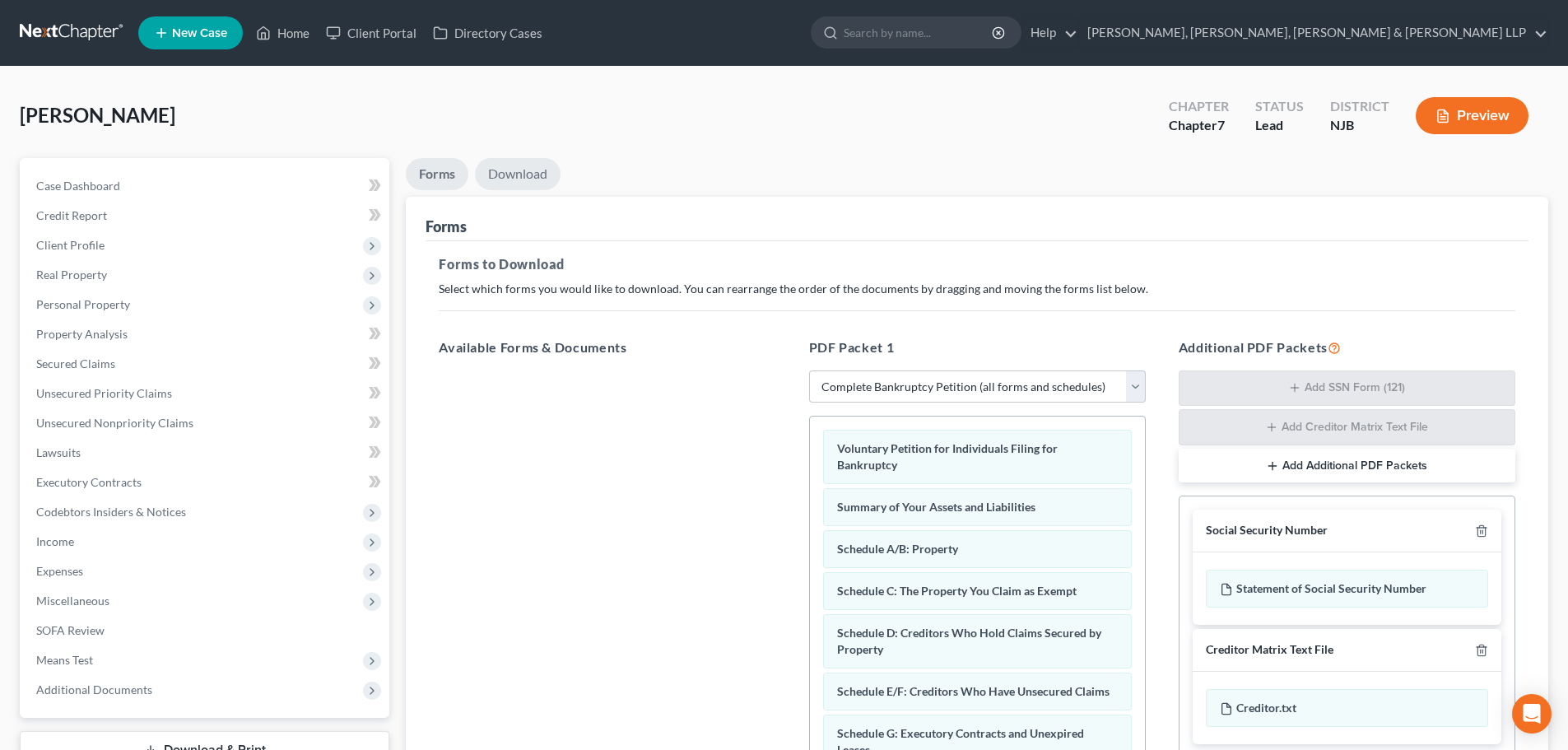
click at [536, 169] on link "Download" at bounding box center [517, 174] width 86 height 32
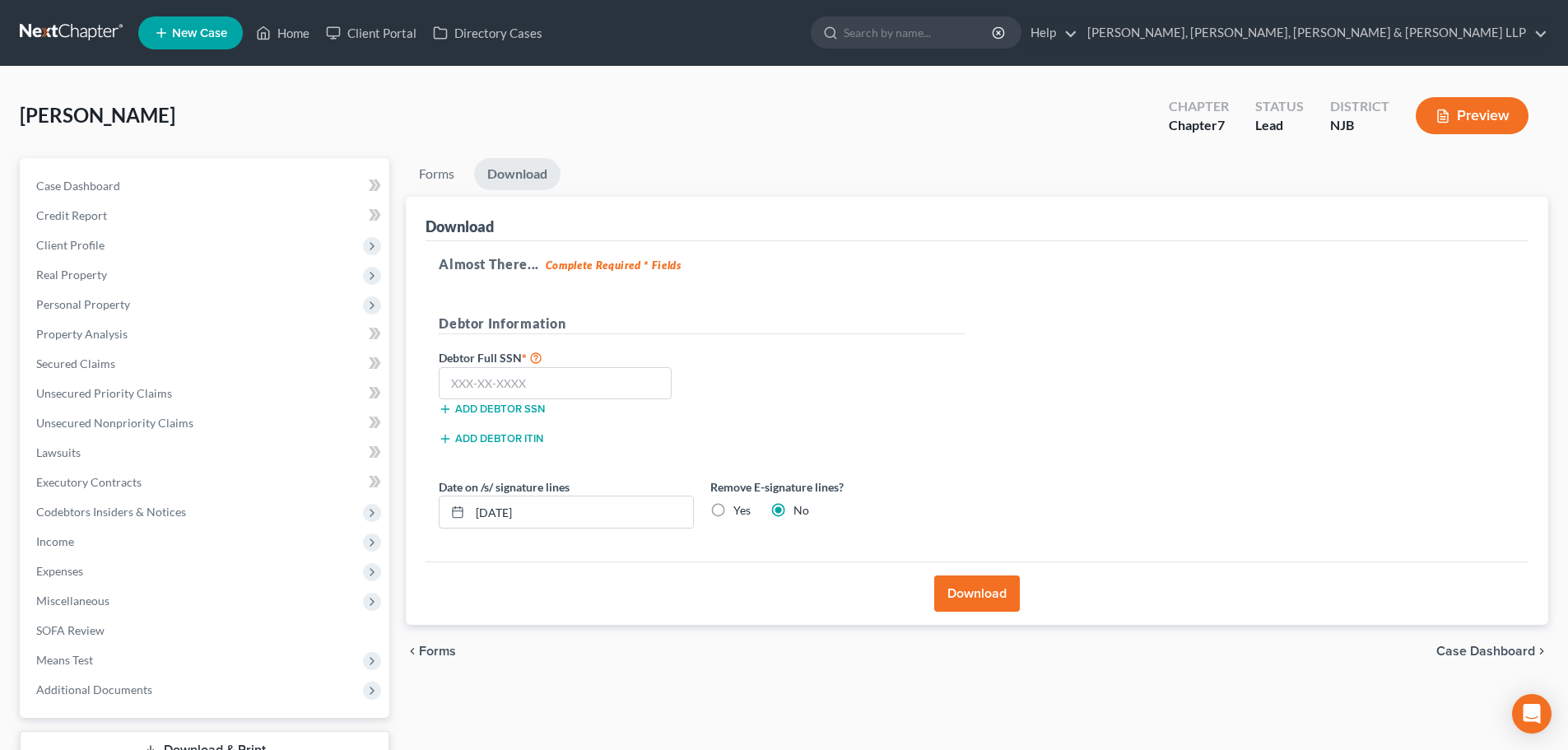
click at [733, 507] on label "Yes" at bounding box center [742, 509] width 17 height 16
click at [740, 507] on input "Yes" at bounding box center [744, 507] width 10 height 10
radio input "true"
radio input "false"
click at [566, 381] on input "text" at bounding box center [555, 383] width 233 height 33
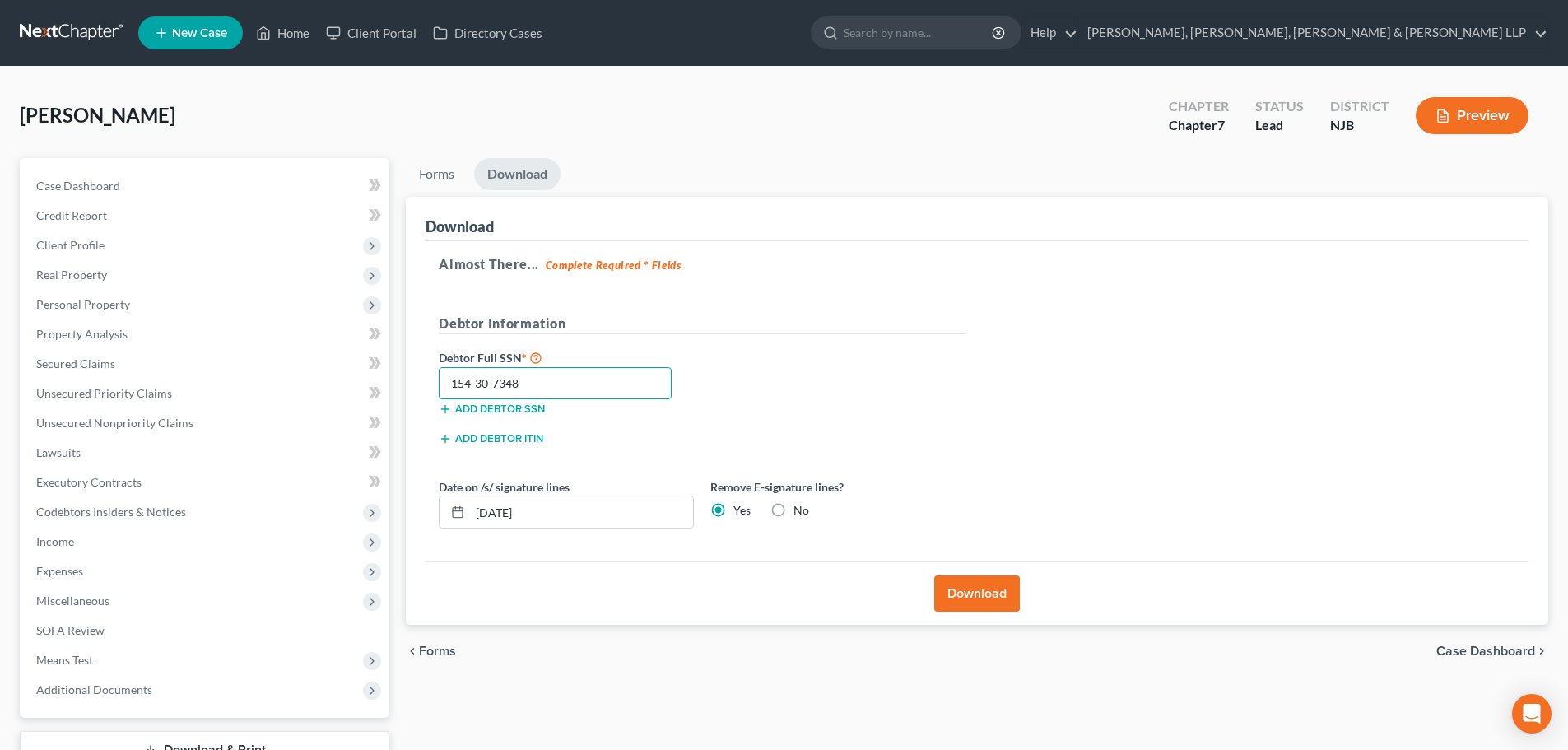
type input "154-30-7348"
click at [988, 594] on button "Download" at bounding box center [976, 593] width 86 height 36
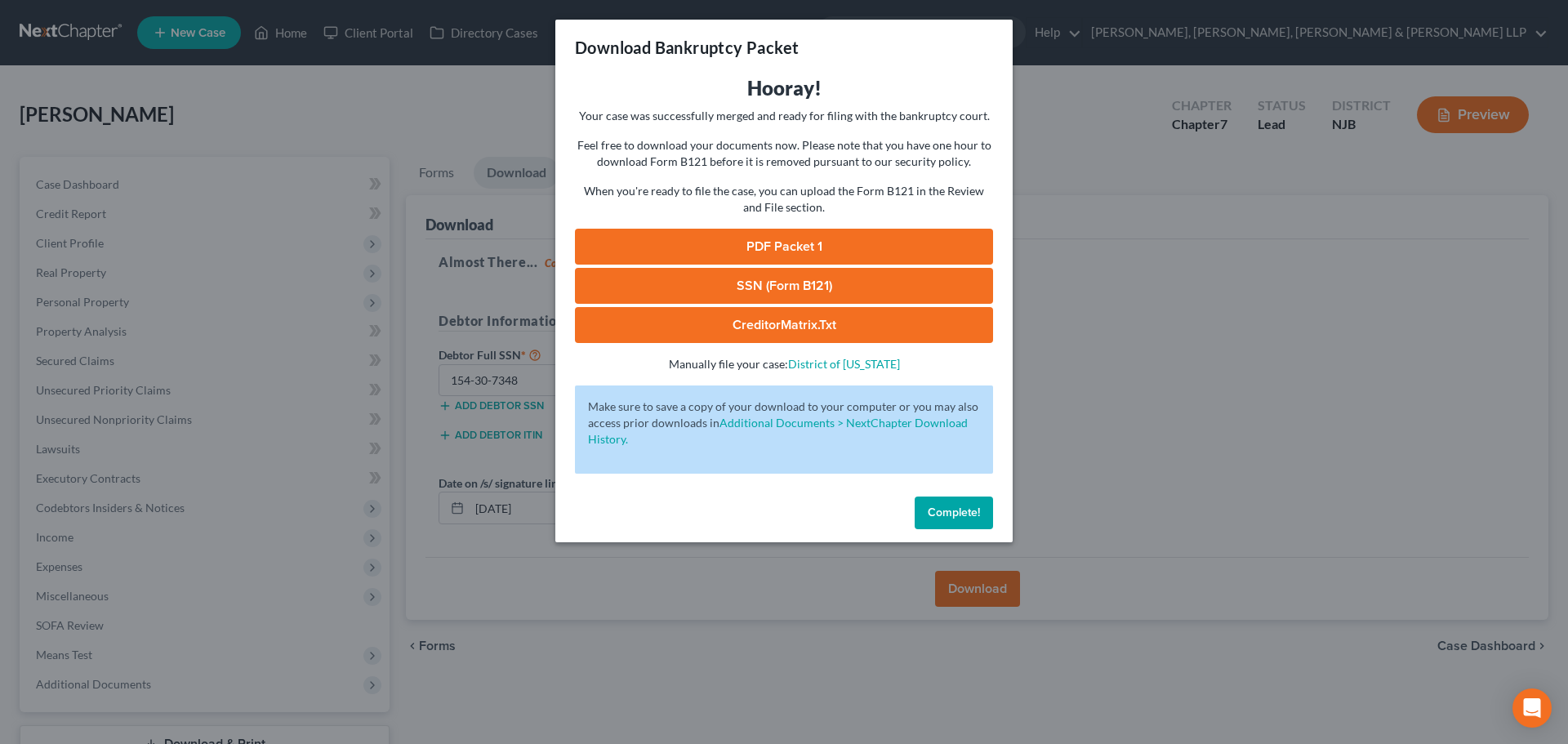
click at [825, 249] on link "PDF Packet 1" at bounding box center [784, 246] width 418 height 36
drag, startPoint x: 333, startPoint y: 63, endPoint x: 352, endPoint y: 151, distance: 90.0
click at [333, 63] on div "Download Bankruptcy Packet Hooray! Your case was successfully merged and ready …" at bounding box center [784, 372] width 1568 height 744
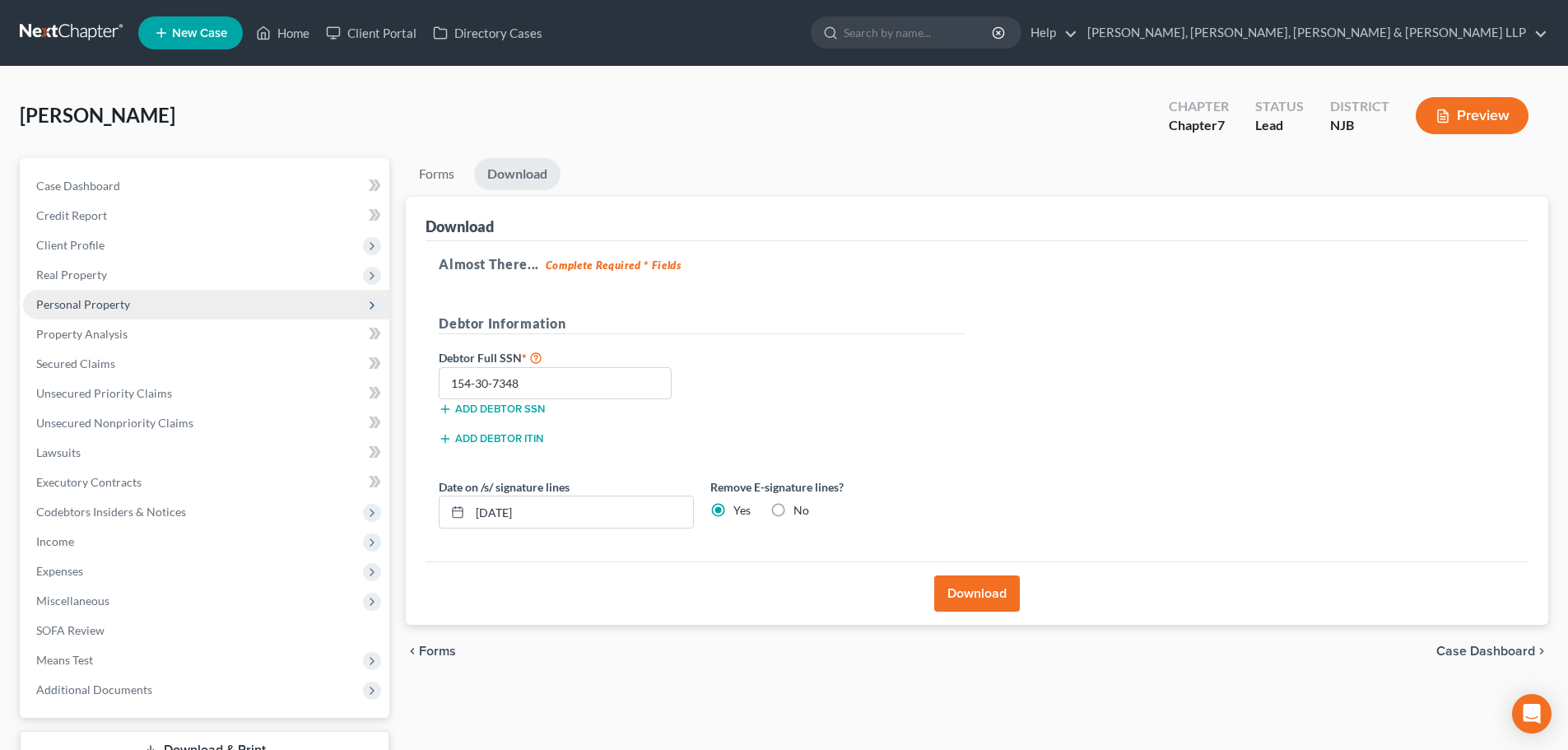
click at [145, 309] on span "Personal Property" at bounding box center [206, 304] width 366 height 29
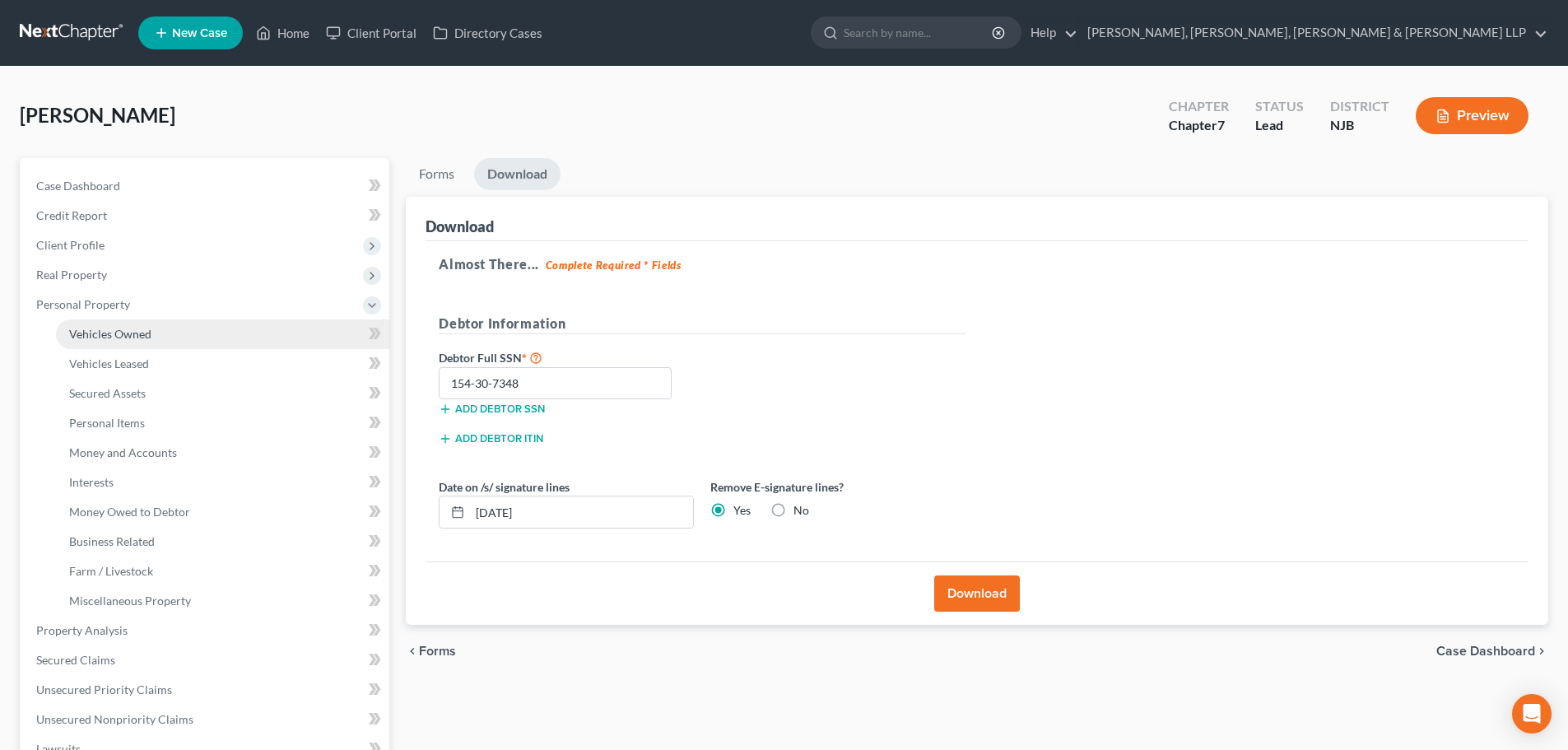
drag, startPoint x: 148, startPoint y: 330, endPoint x: 358, endPoint y: 323, distance: 210.1
click at [149, 330] on span "Vehicles Owned" at bounding box center [109, 333] width 82 height 14
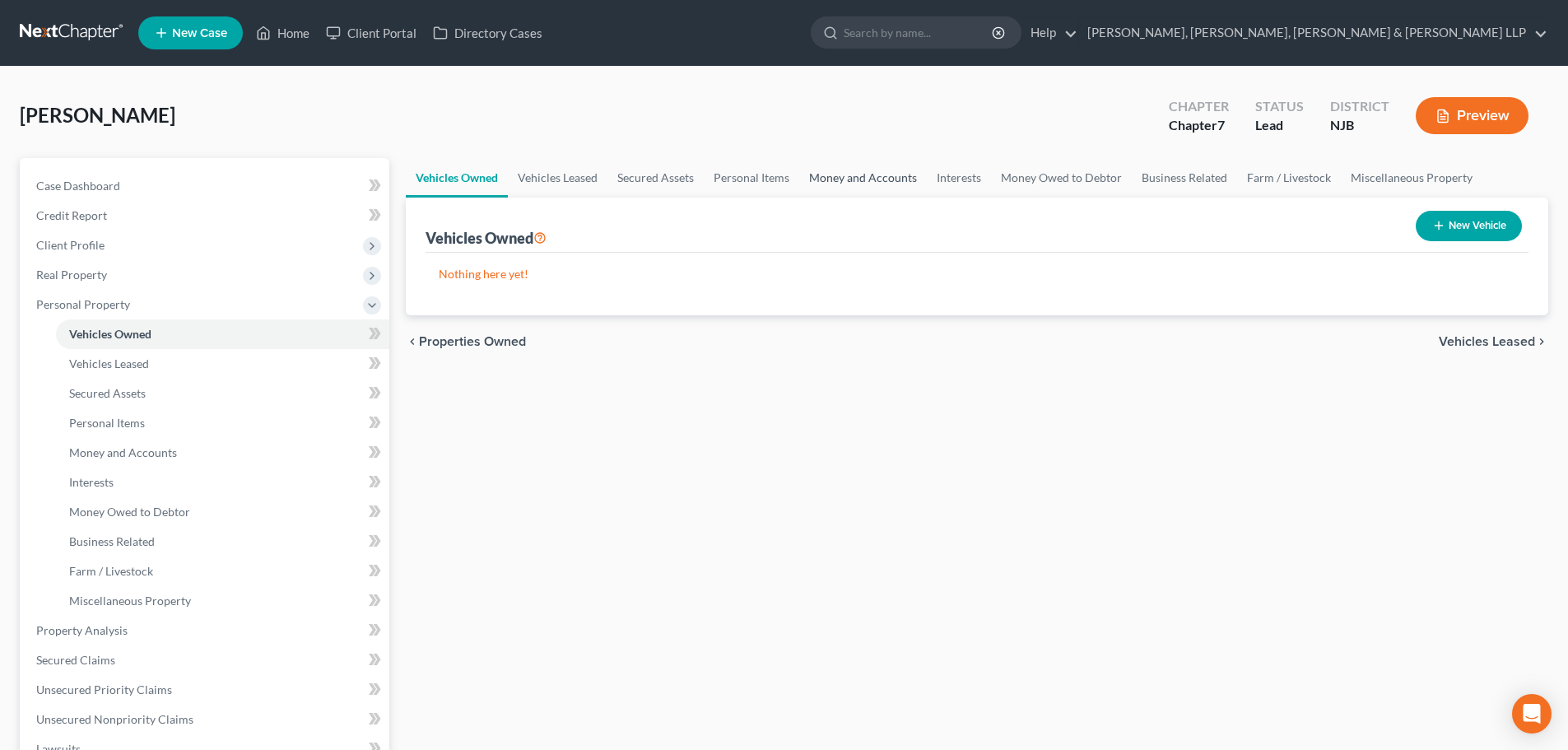
click at [875, 192] on link "Money and Accounts" at bounding box center [862, 177] width 127 height 40
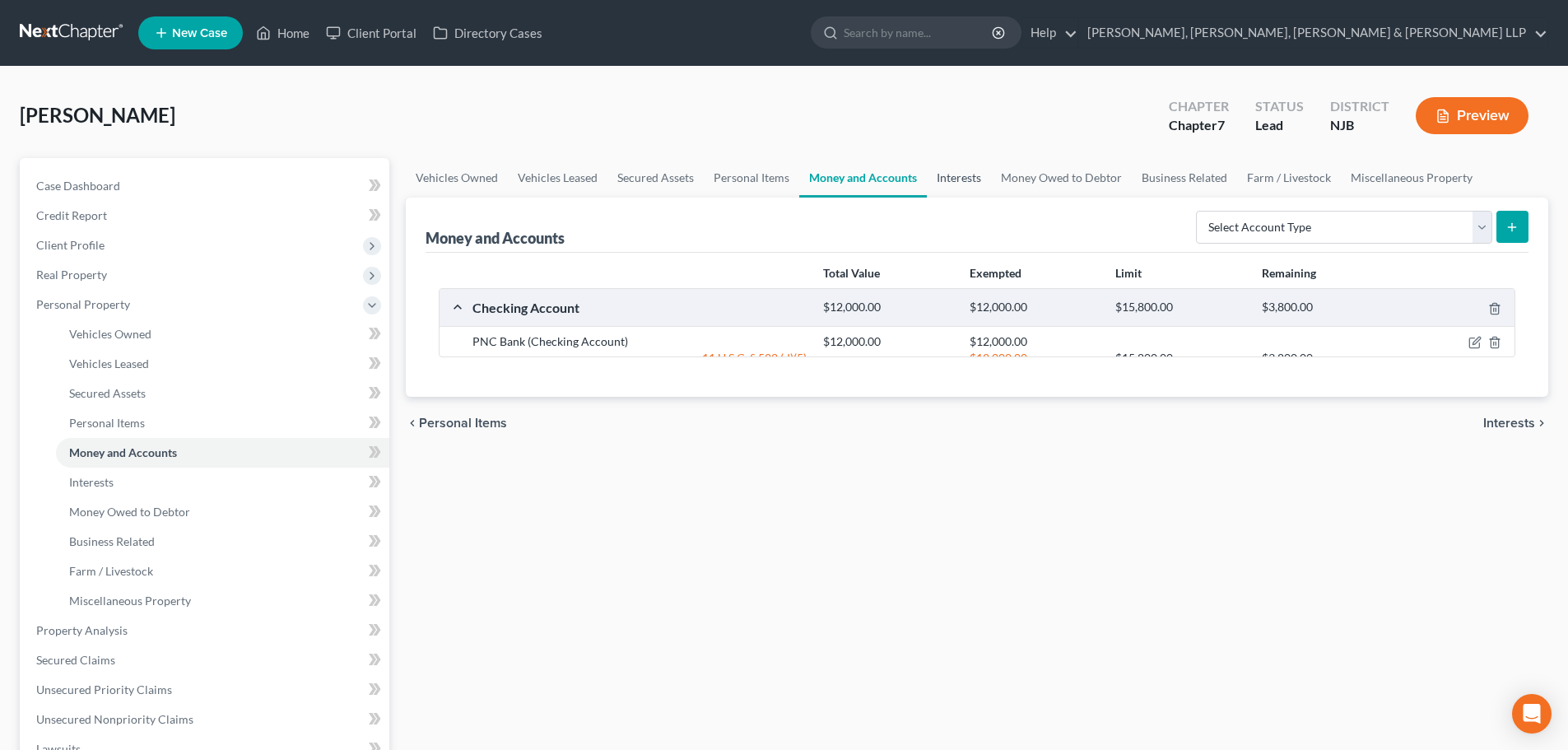
click at [956, 182] on link "Interests" at bounding box center [959, 177] width 64 height 40
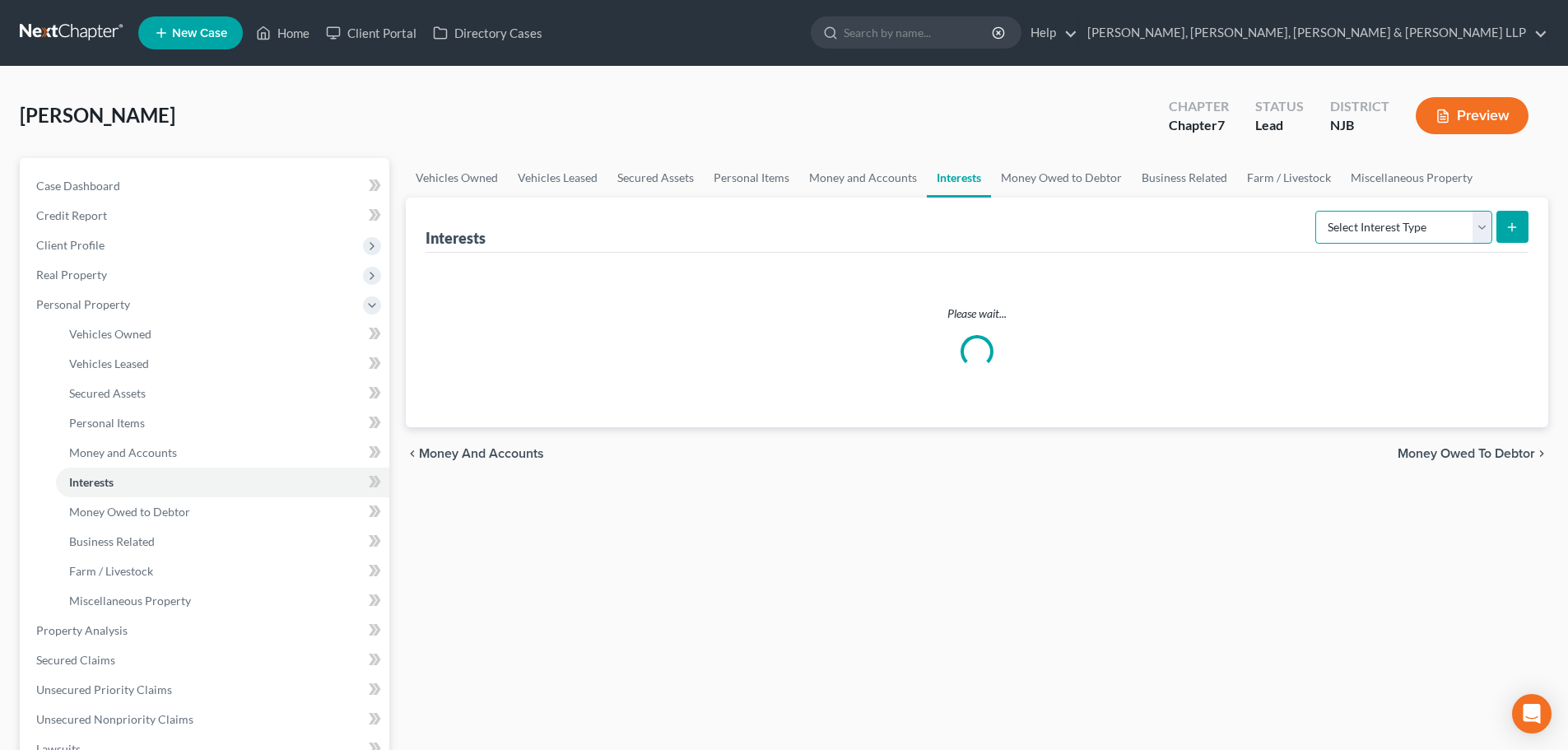
drag, startPoint x: 1330, startPoint y: 231, endPoint x: 1347, endPoint y: 242, distance: 20.2
click at [1331, 231] on select "Select Interest Type 401K Annuity Bond Education IRA Government Bond Government…" at bounding box center [1404, 226] width 177 height 33
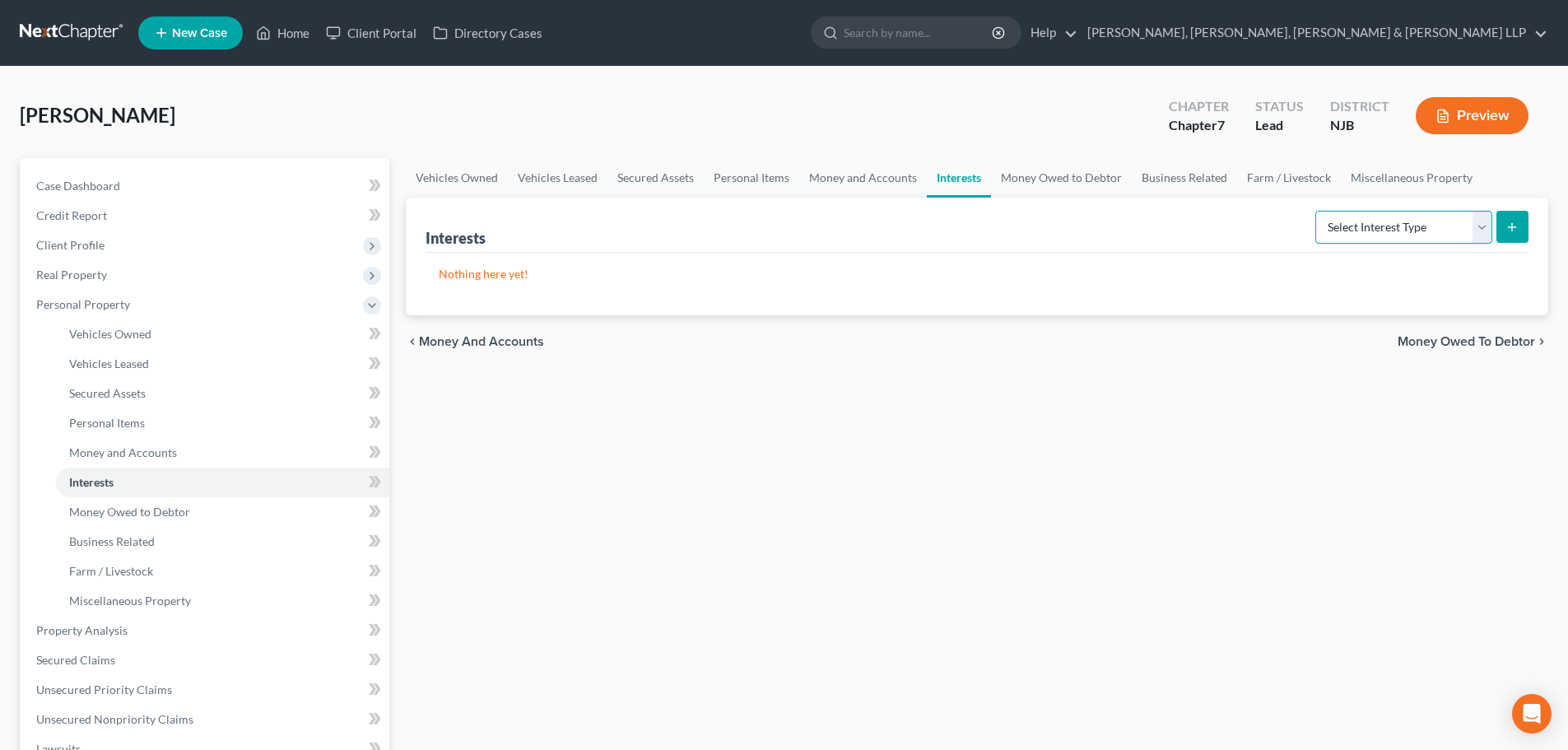
select select "ira"
click at [1317, 210] on select "Select Interest Type 401K Annuity Bond Education IRA Government Bond Government…" at bounding box center [1404, 226] width 177 height 33
click at [1511, 230] on icon "submit" at bounding box center [1511, 227] width 13 height 13
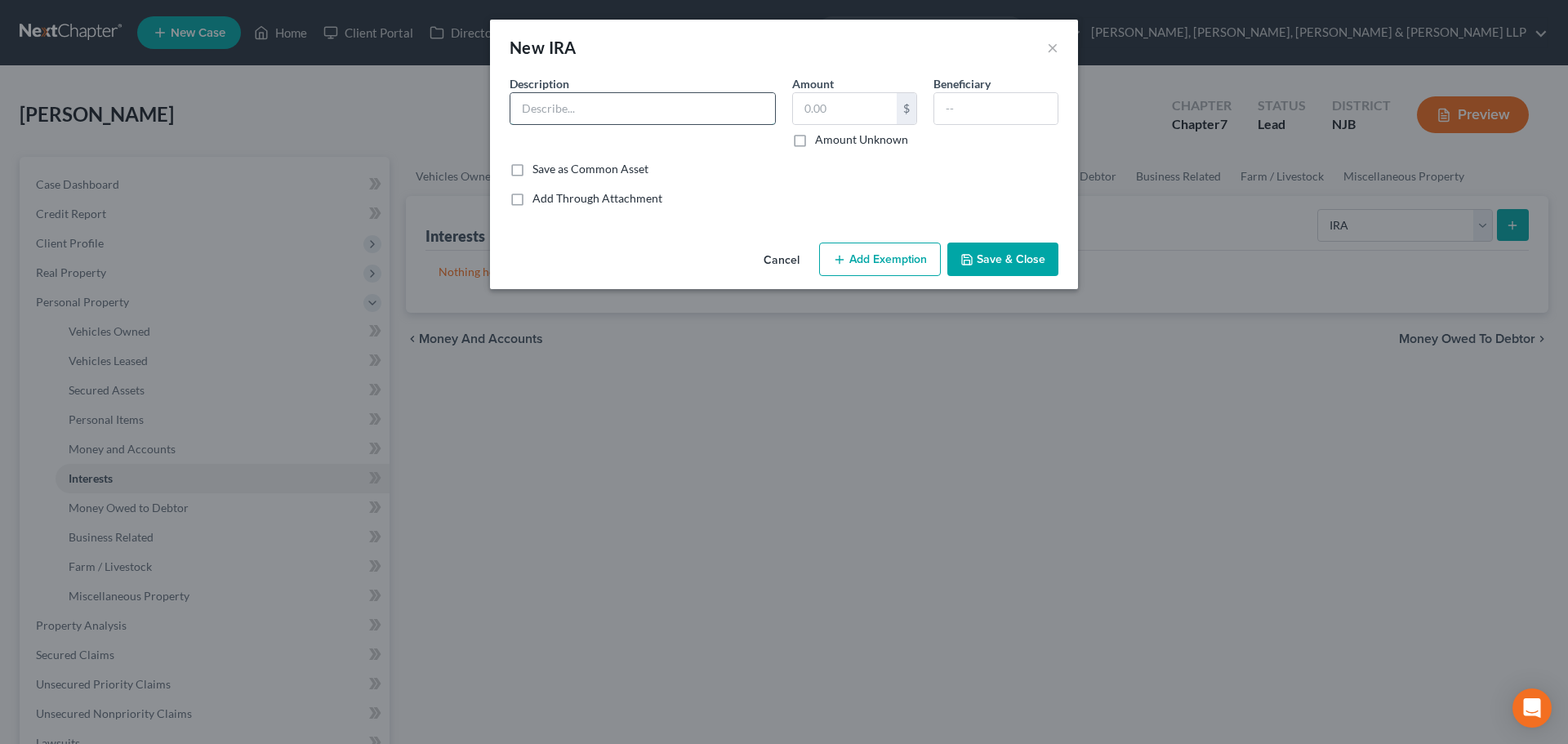
click at [607, 121] on input "text" at bounding box center [642, 108] width 265 height 31
click at [429, 112] on div "New IRA × An exemption set must first be selected from the Filing Information s…" at bounding box center [784, 372] width 1568 height 744
paste input "A Premiere Select Rollover IRA"
click at [658, 112] on input "A Premiere Select Rollover IRA" at bounding box center [642, 108] width 265 height 31
type input "A Premiere Select Rollover - IRA"
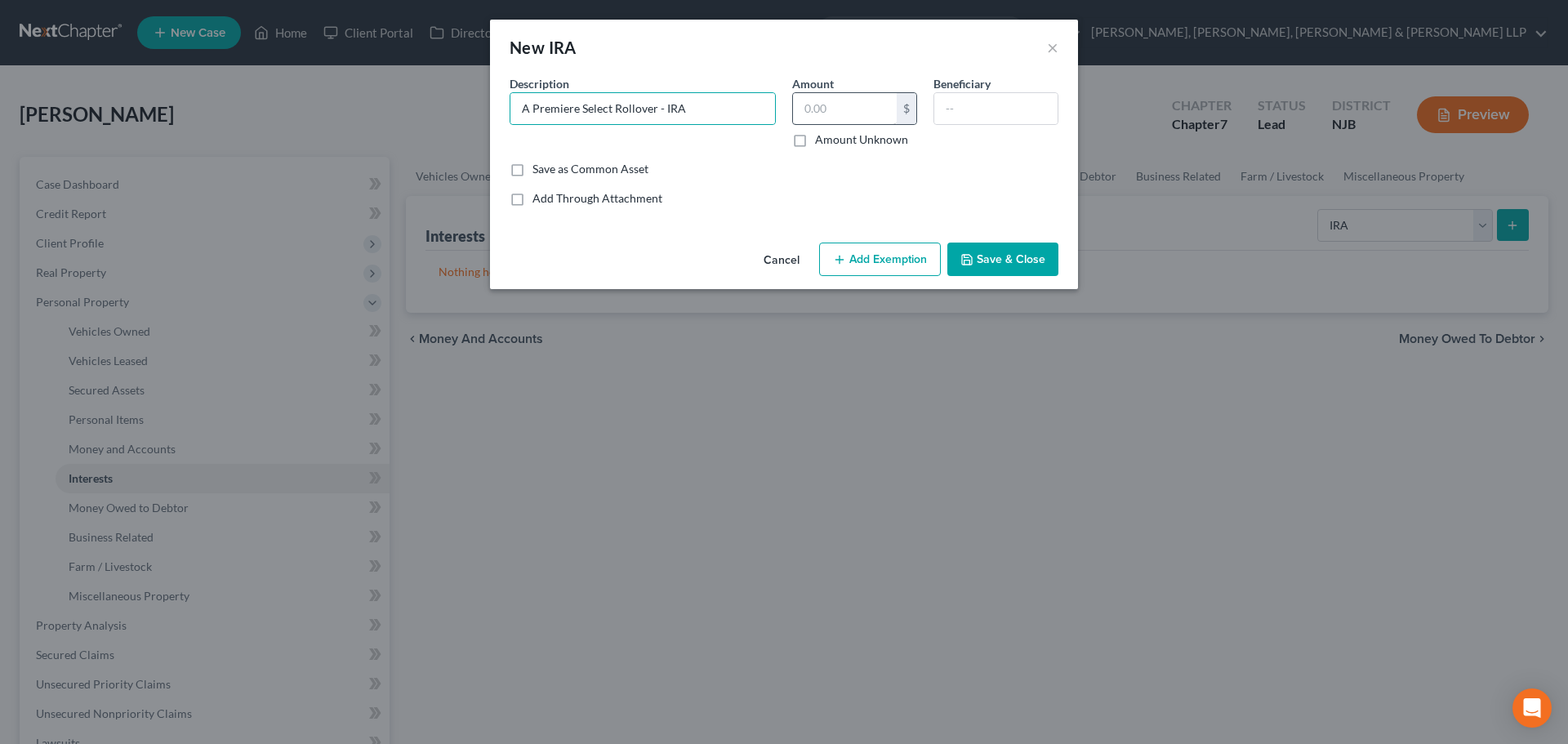
click at [795, 124] on div "Amount $ Amount Unknown" at bounding box center [854, 111] width 141 height 73
click at [805, 116] on input "text" at bounding box center [844, 108] width 104 height 31
type input "19,000"
click at [867, 248] on button "Add Exemption" at bounding box center [880, 259] width 122 height 35
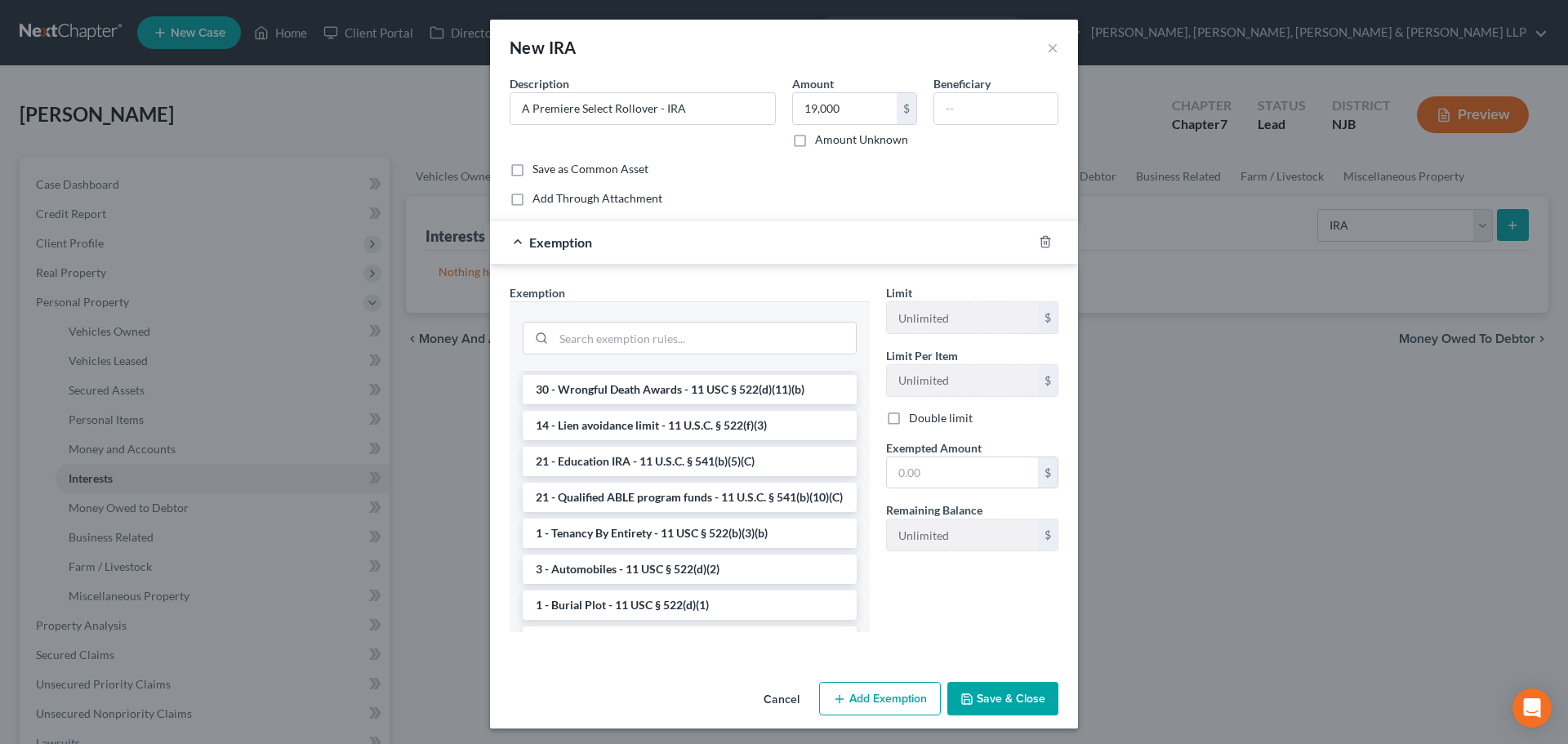
scroll to position [163, 0]
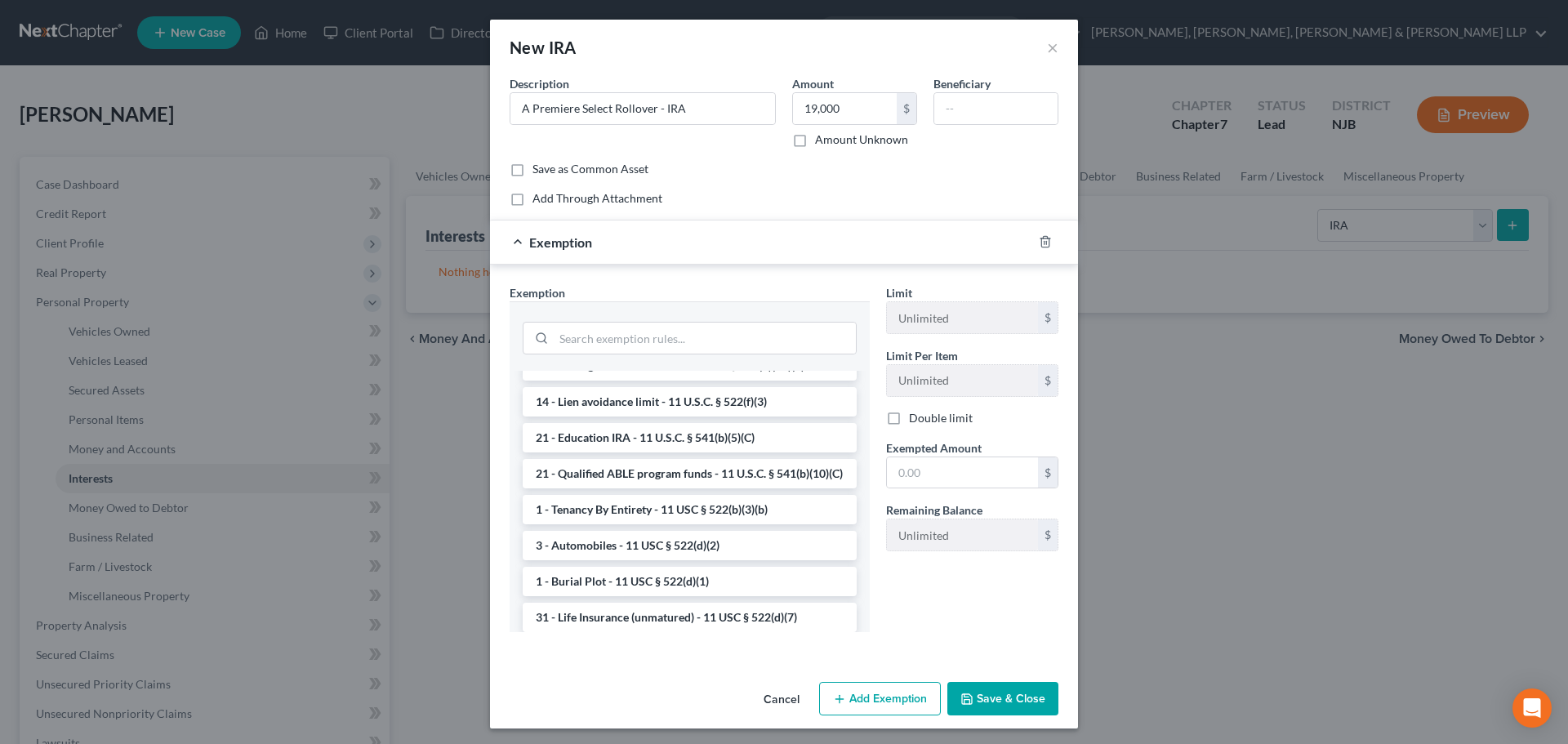
click at [614, 309] on div at bounding box center [689, 336] width 360 height 69
click at [605, 330] on input "search" at bounding box center [704, 338] width 302 height 31
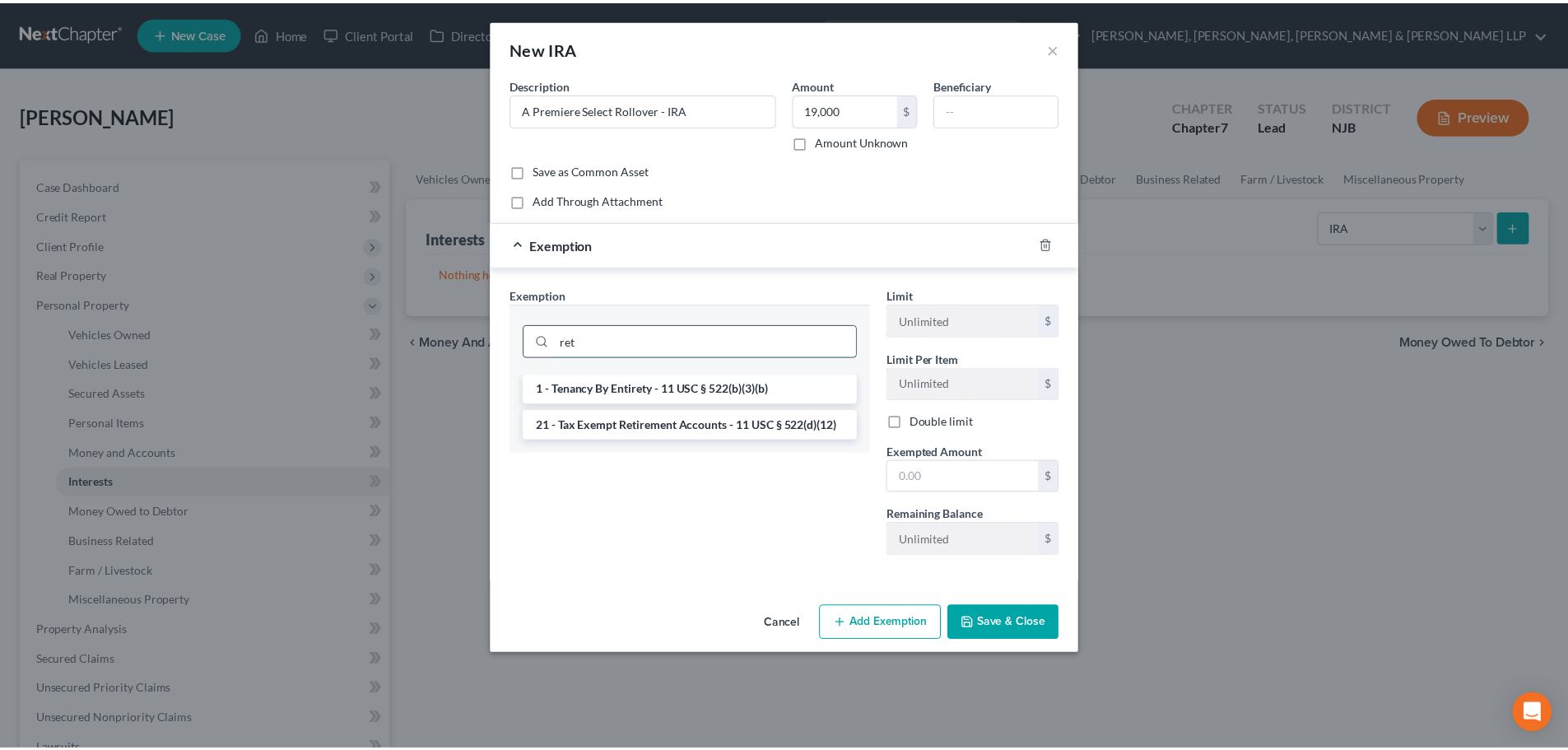
scroll to position [0, 0]
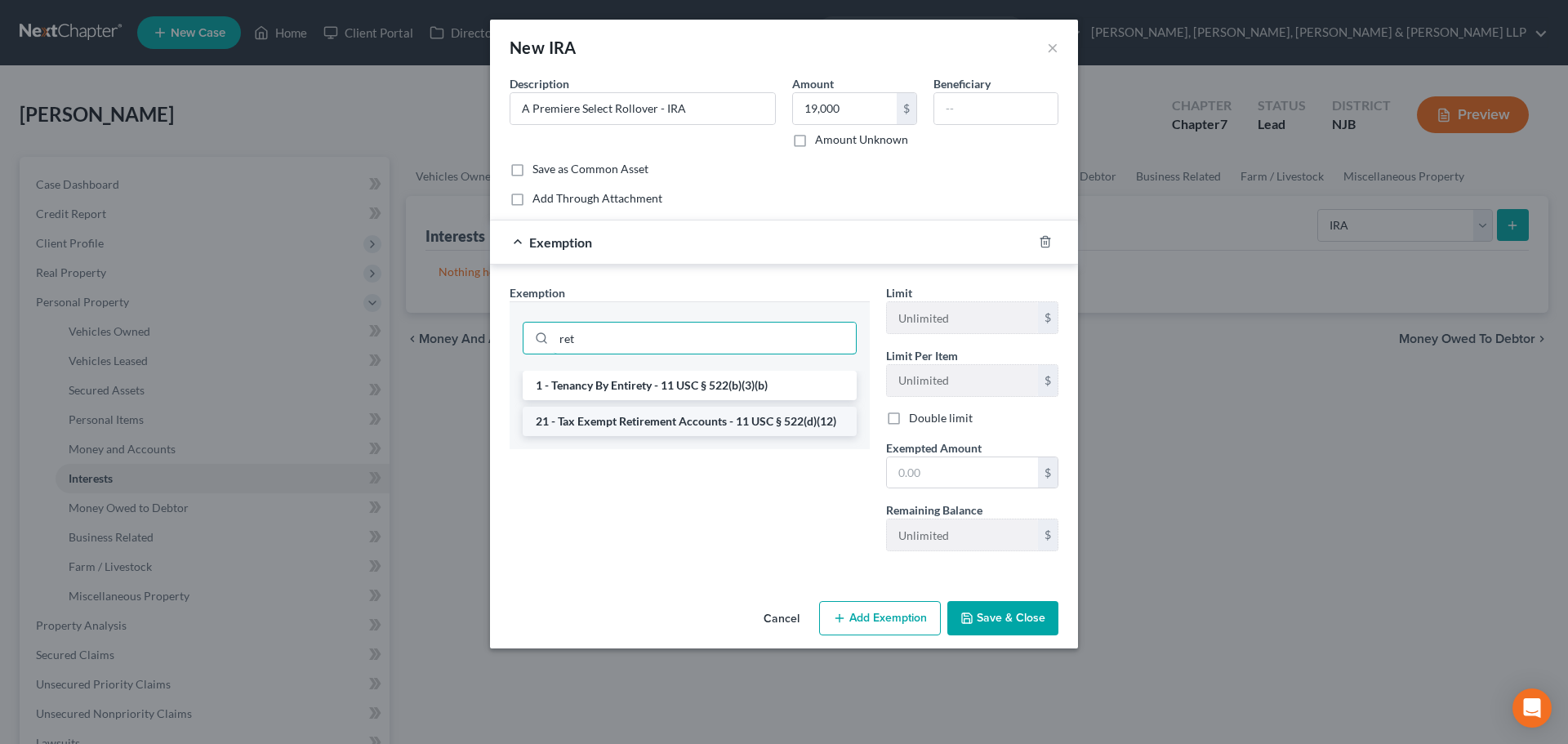
type input "ret"
drag, startPoint x: 609, startPoint y: 417, endPoint x: 849, endPoint y: 490, distance: 250.9
click at [610, 417] on li "21 - Tax Exempt Retirement Accounts - 11 USC § 522(d)(12)" at bounding box center [689, 420] width 334 height 29
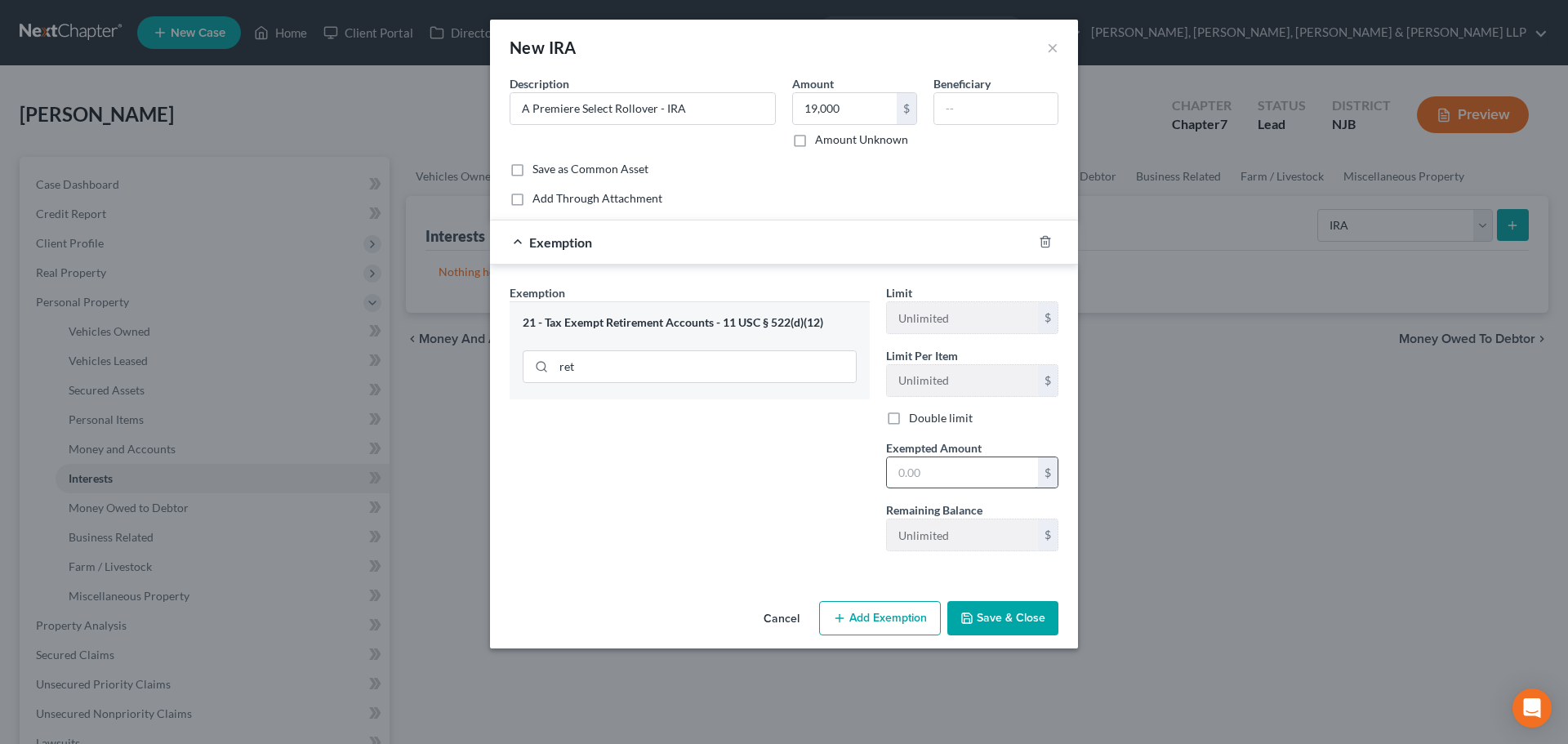
click at [937, 484] on input "text" at bounding box center [961, 472] width 151 height 31
type input "19,000"
click at [1007, 613] on button "Save & Close" at bounding box center [1003, 618] width 111 height 35
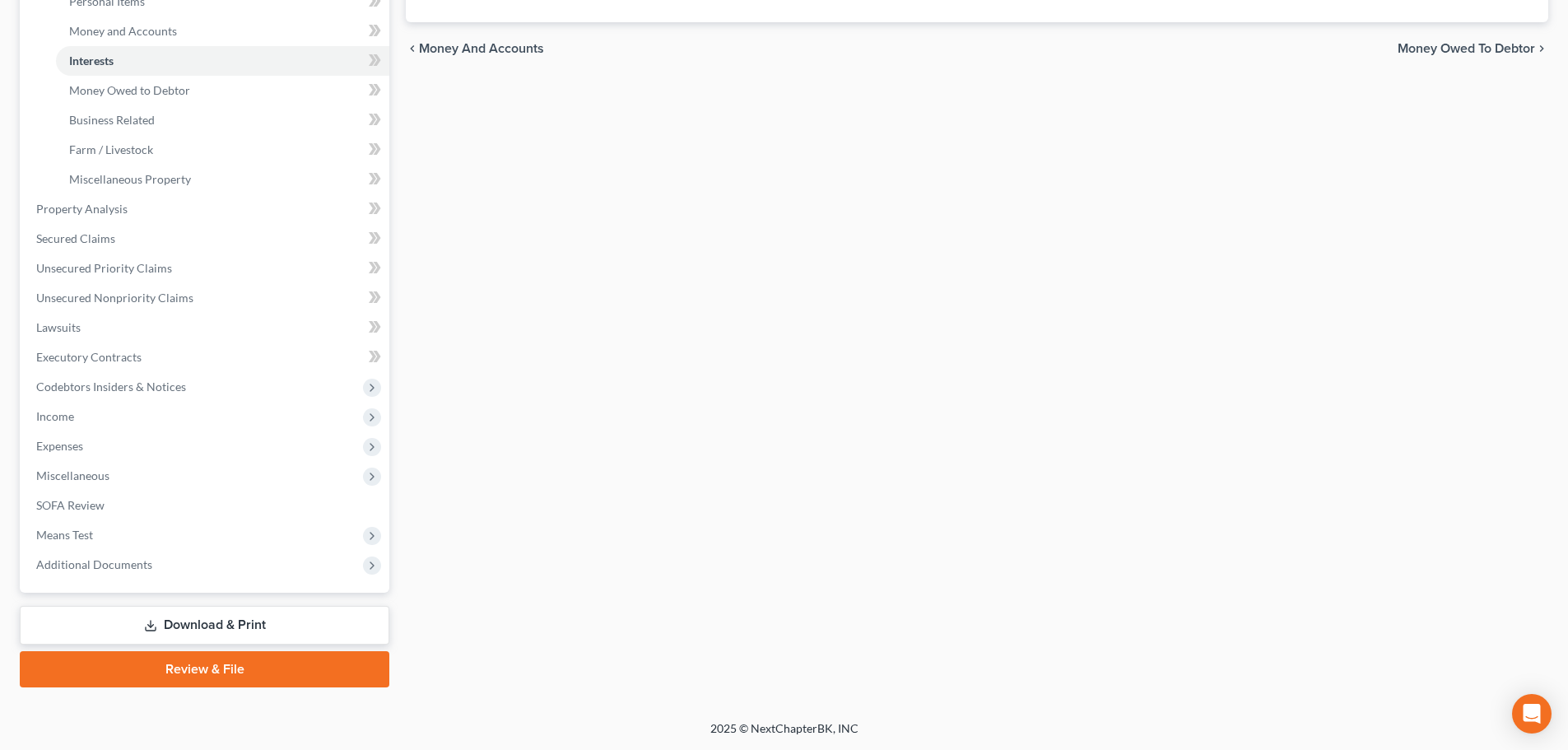
click at [228, 610] on link "Download & Print" at bounding box center [205, 625] width 370 height 39
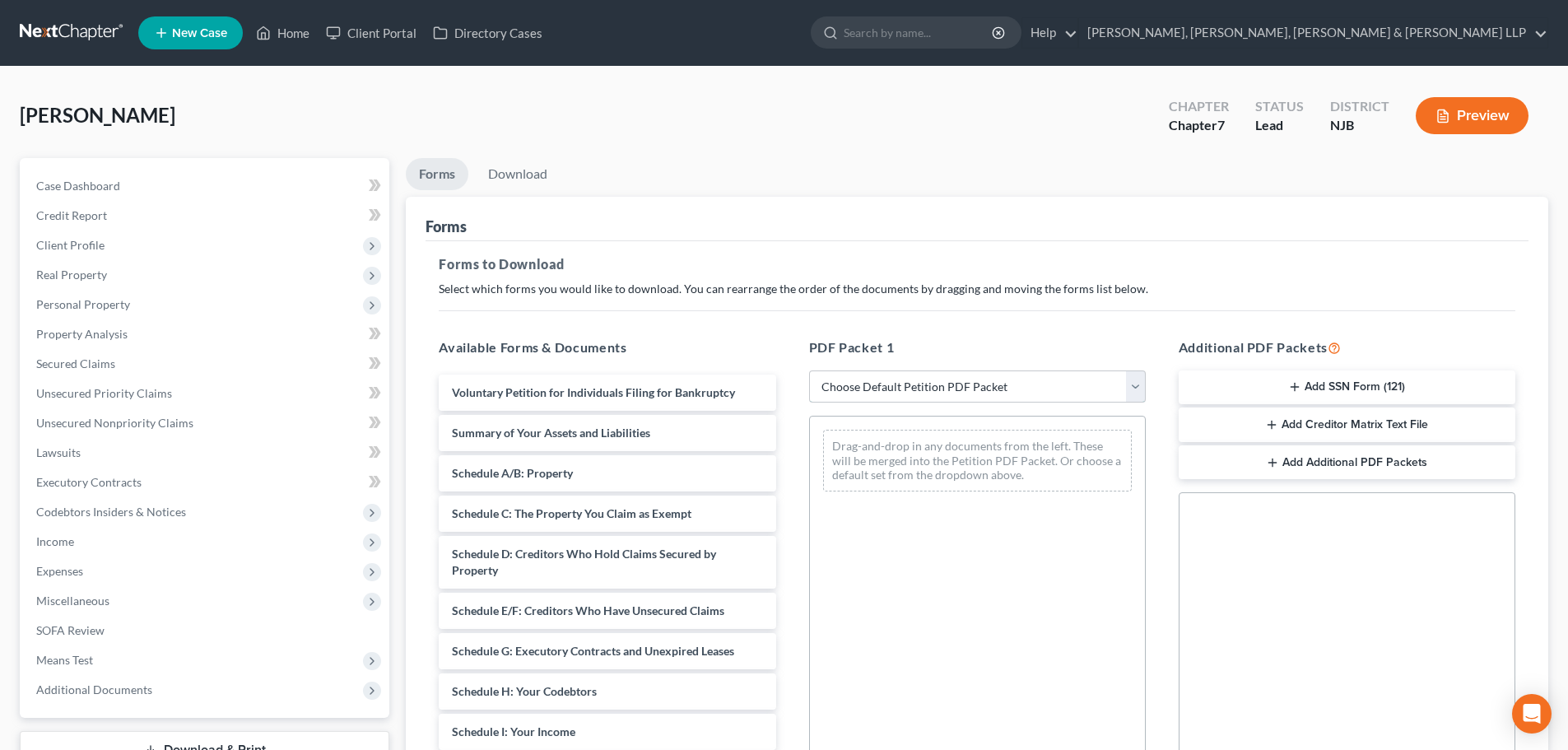
click at [866, 395] on select "Choose Default Petition PDF Packet Complete Bankruptcy Petition (all forms and …" at bounding box center [976, 387] width 337 height 33
click at [809, 371] on select "Choose Default Petition PDF Packet Complete Bankruptcy Petition (all forms and …" at bounding box center [976, 387] width 337 height 33
click at [863, 396] on select "Choose Default Petition PDF Packet Complete Bankruptcy Petition (all forms and …" at bounding box center [976, 387] width 337 height 33
select select "0"
click at [809, 371] on select "Choose Default Petition PDF Packet Complete Bankruptcy Petition (all forms and …" at bounding box center [976, 387] width 337 height 33
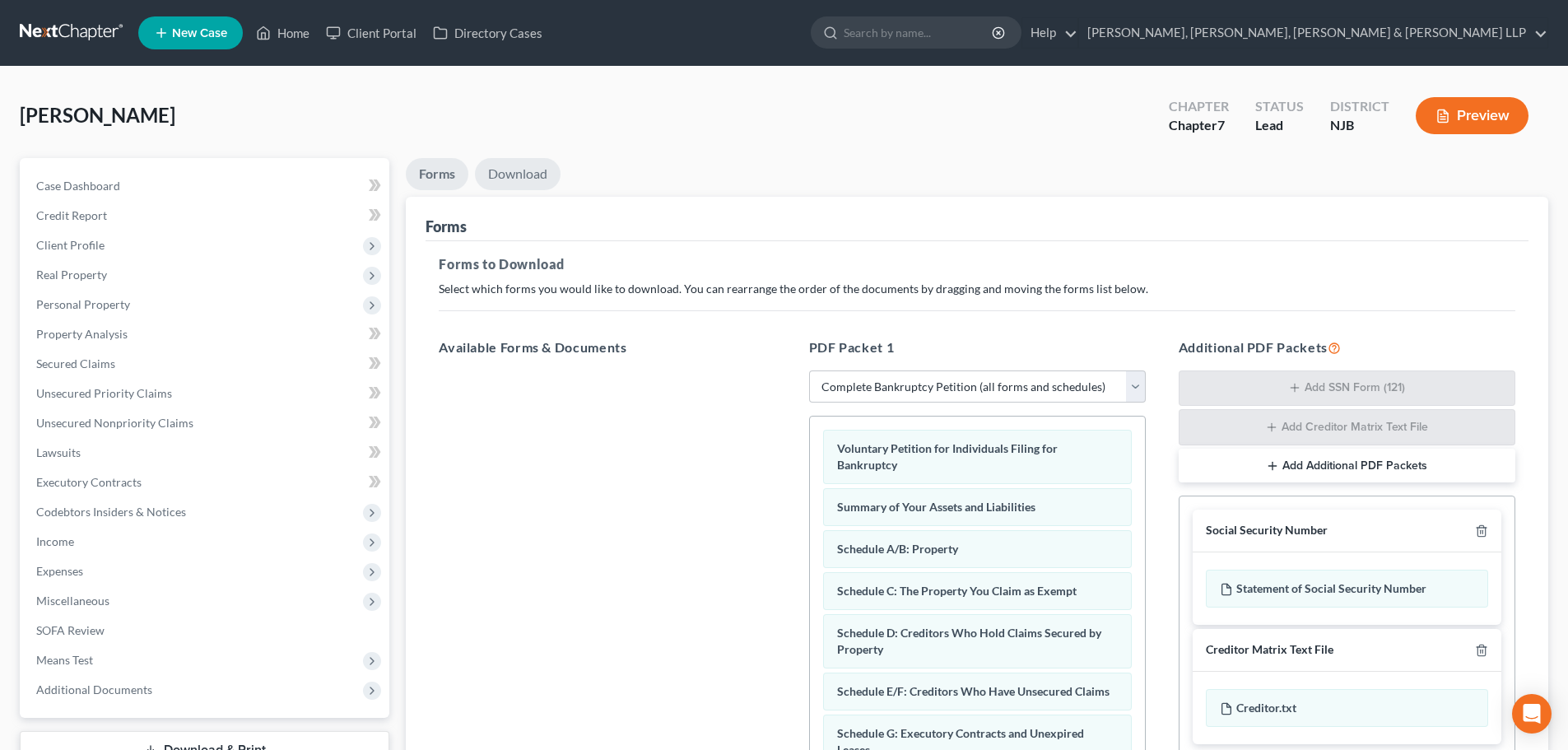
click at [530, 175] on link "Download" at bounding box center [517, 174] width 86 height 32
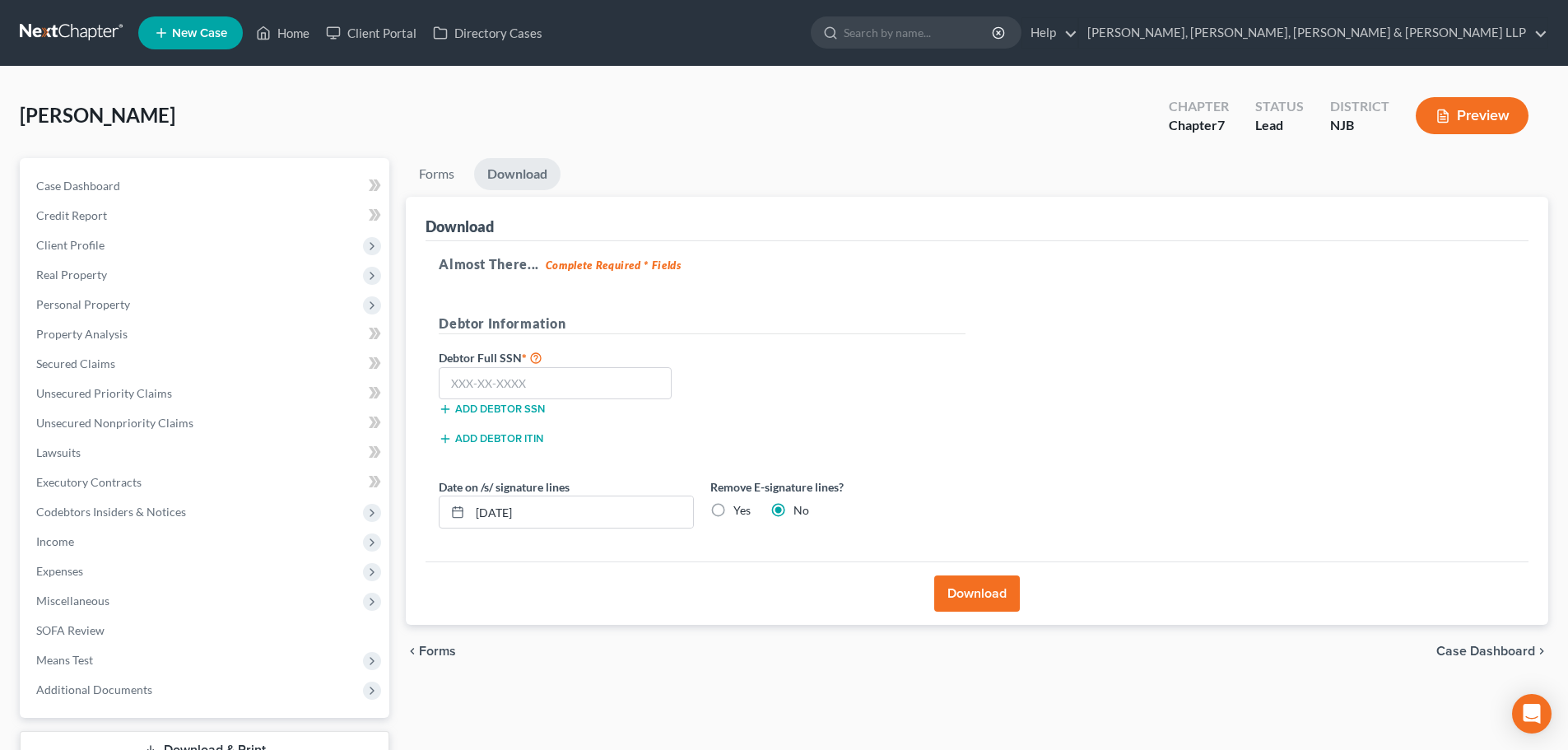
click at [733, 510] on label "Yes" at bounding box center [742, 509] width 17 height 16
click at [740, 510] on input "Yes" at bounding box center [744, 507] width 10 height 10
radio input "true"
radio input "false"
click at [631, 383] on input "text" at bounding box center [555, 383] width 233 height 33
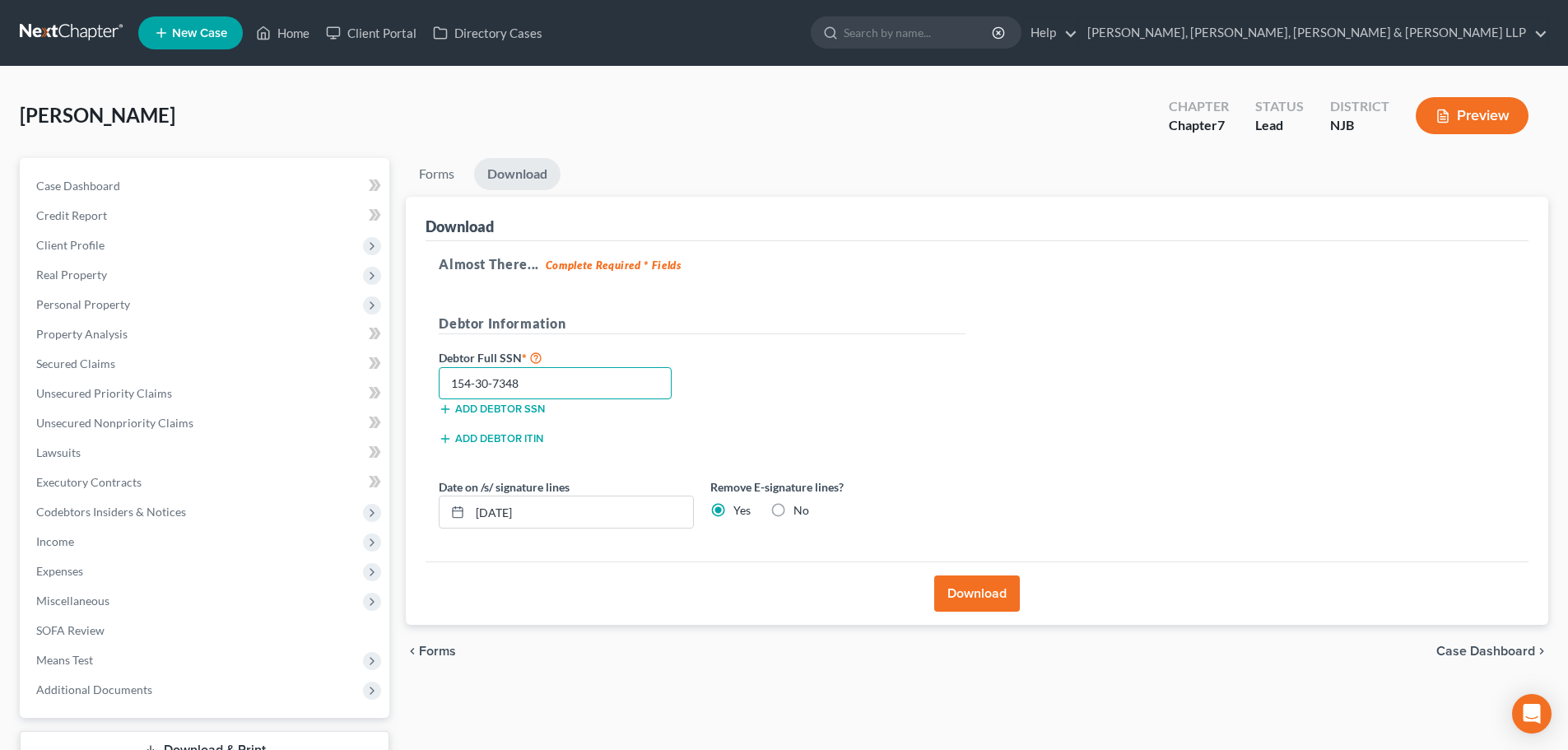
type input "154-30-7348"
click at [1000, 582] on button "Download" at bounding box center [976, 593] width 86 height 36
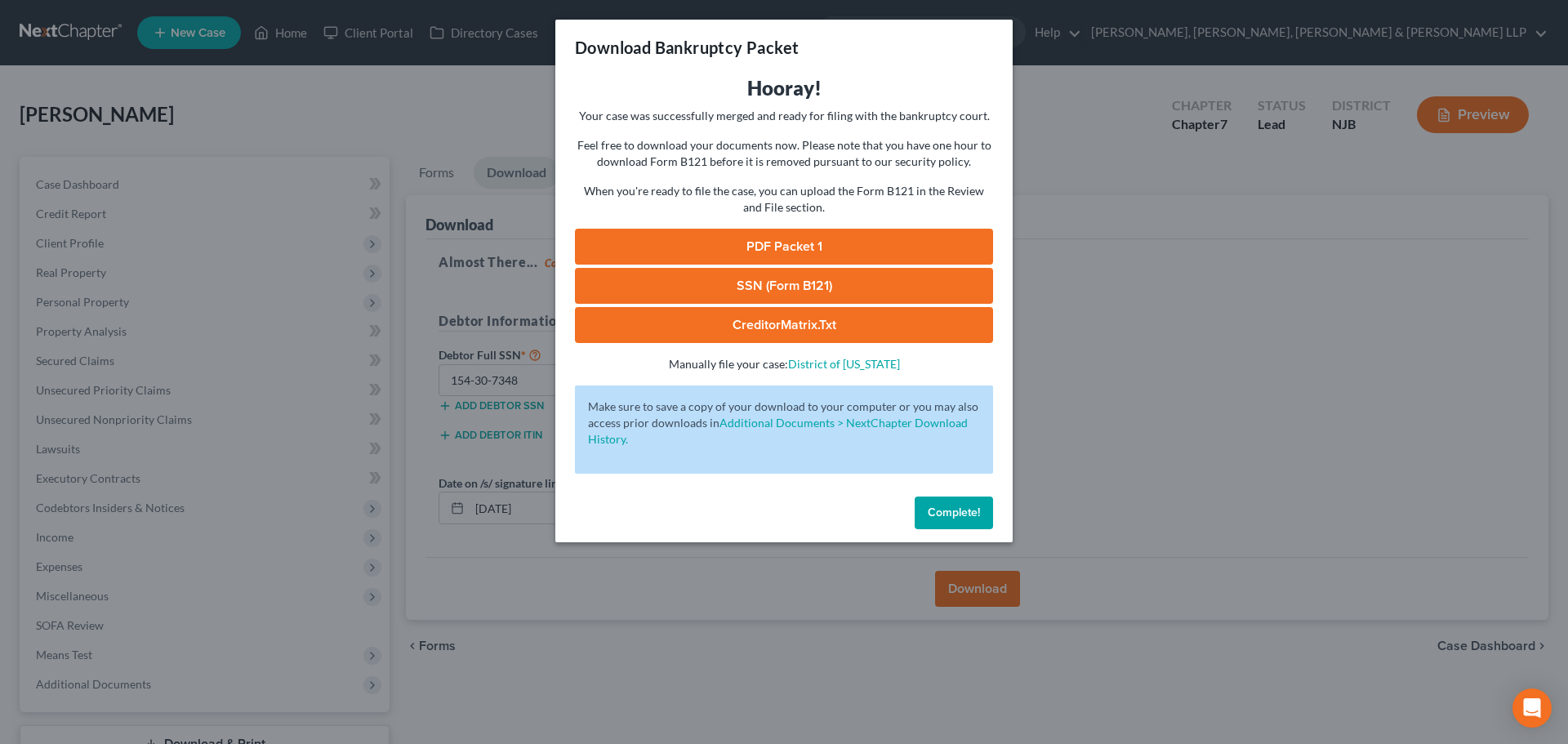
click at [829, 246] on link "PDF Packet 1" at bounding box center [784, 246] width 418 height 36
drag, startPoint x: 675, startPoint y: 284, endPoint x: 727, endPoint y: 285, distance: 52.0
click at [675, 284] on link "SSN (Form B121)" at bounding box center [784, 285] width 418 height 36
drag, startPoint x: 1248, startPoint y: 282, endPoint x: 937, endPoint y: 308, distance: 312.1
click at [1248, 281] on div "Download Bankruptcy Packet Hooray! Your case was successfully merged and ready …" at bounding box center [784, 372] width 1568 height 744
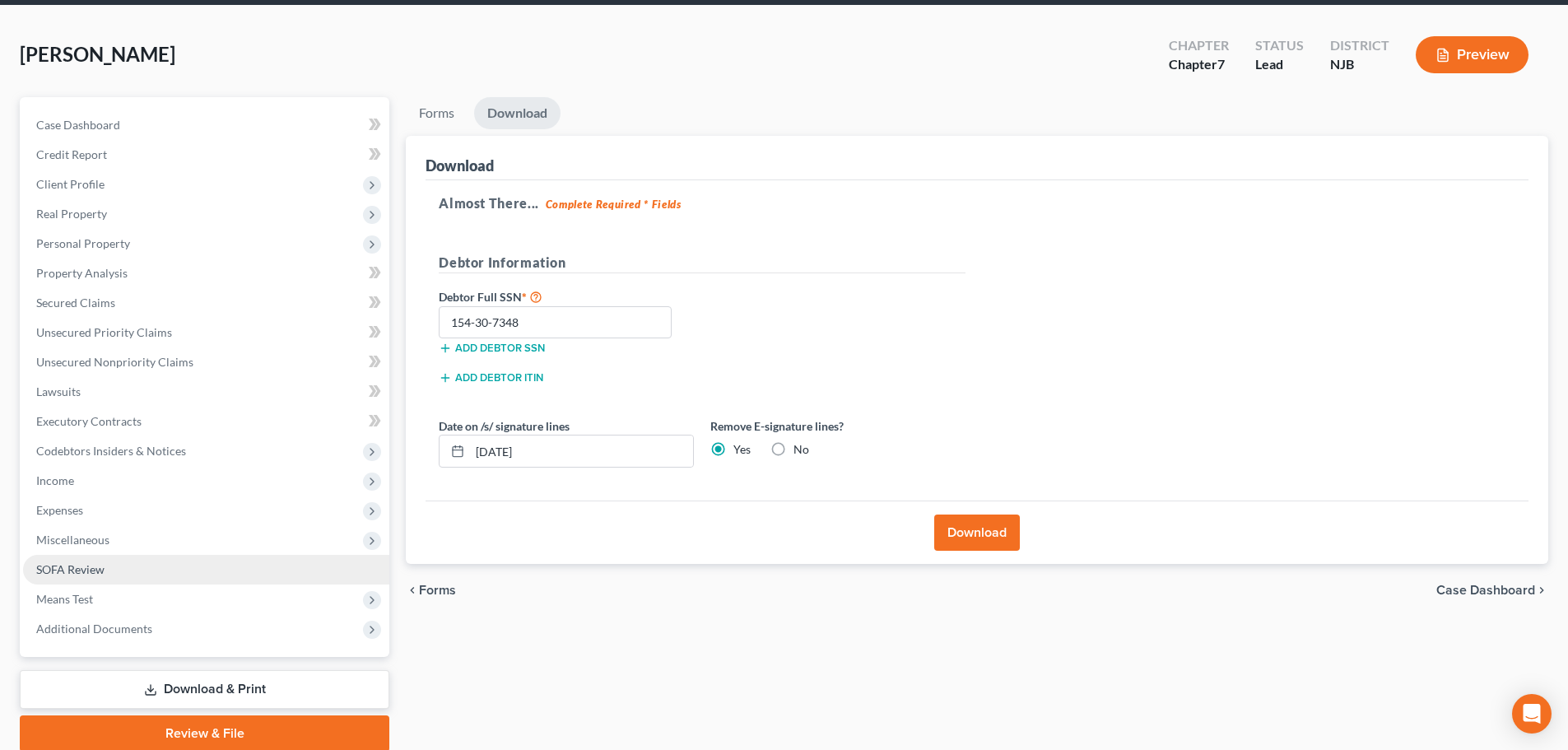
scroll to position [125, 0]
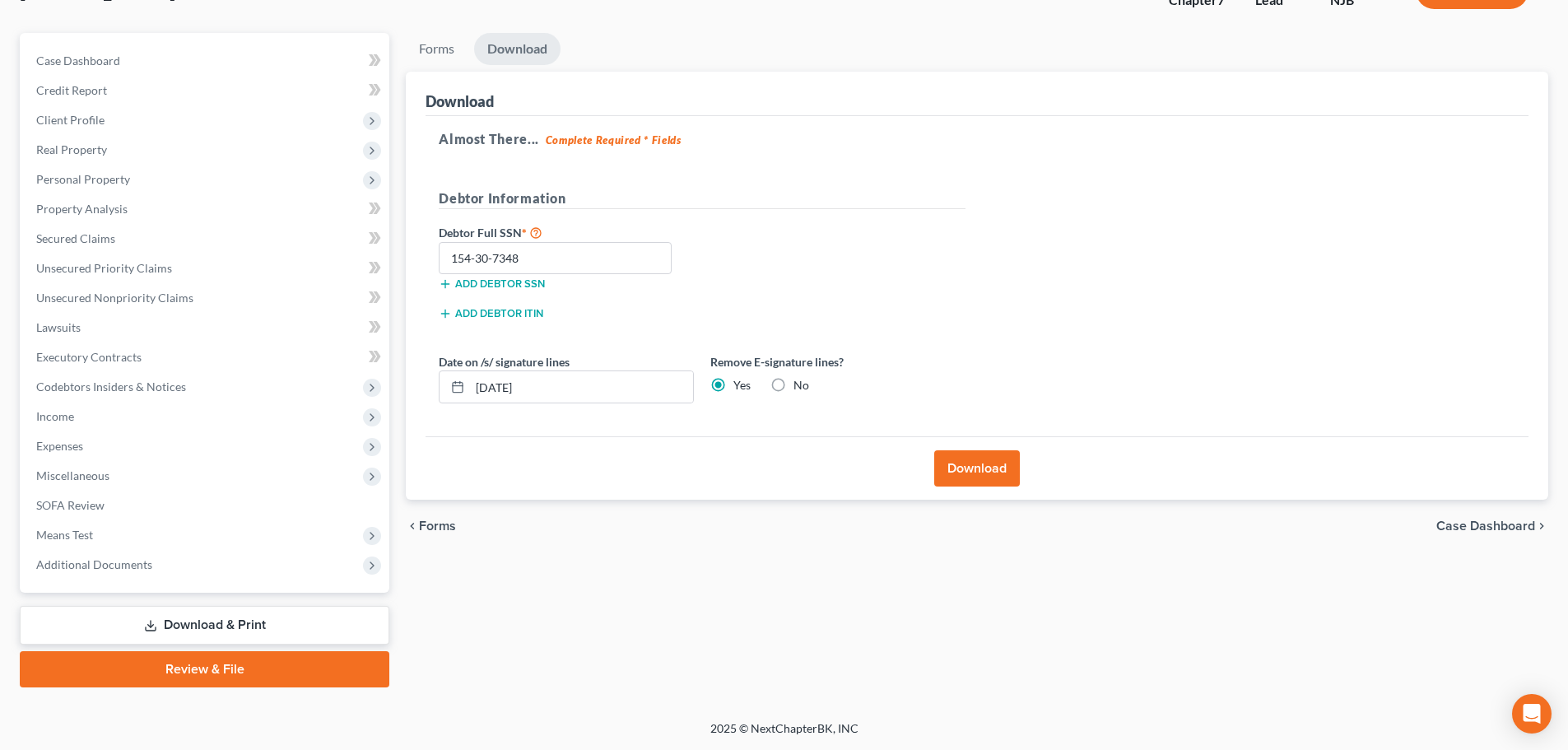
drag, startPoint x: 122, startPoint y: 561, endPoint x: 198, endPoint y: 590, distance: 81.3
click at [122, 564] on span "Additional Documents" at bounding box center [93, 564] width 116 height 14
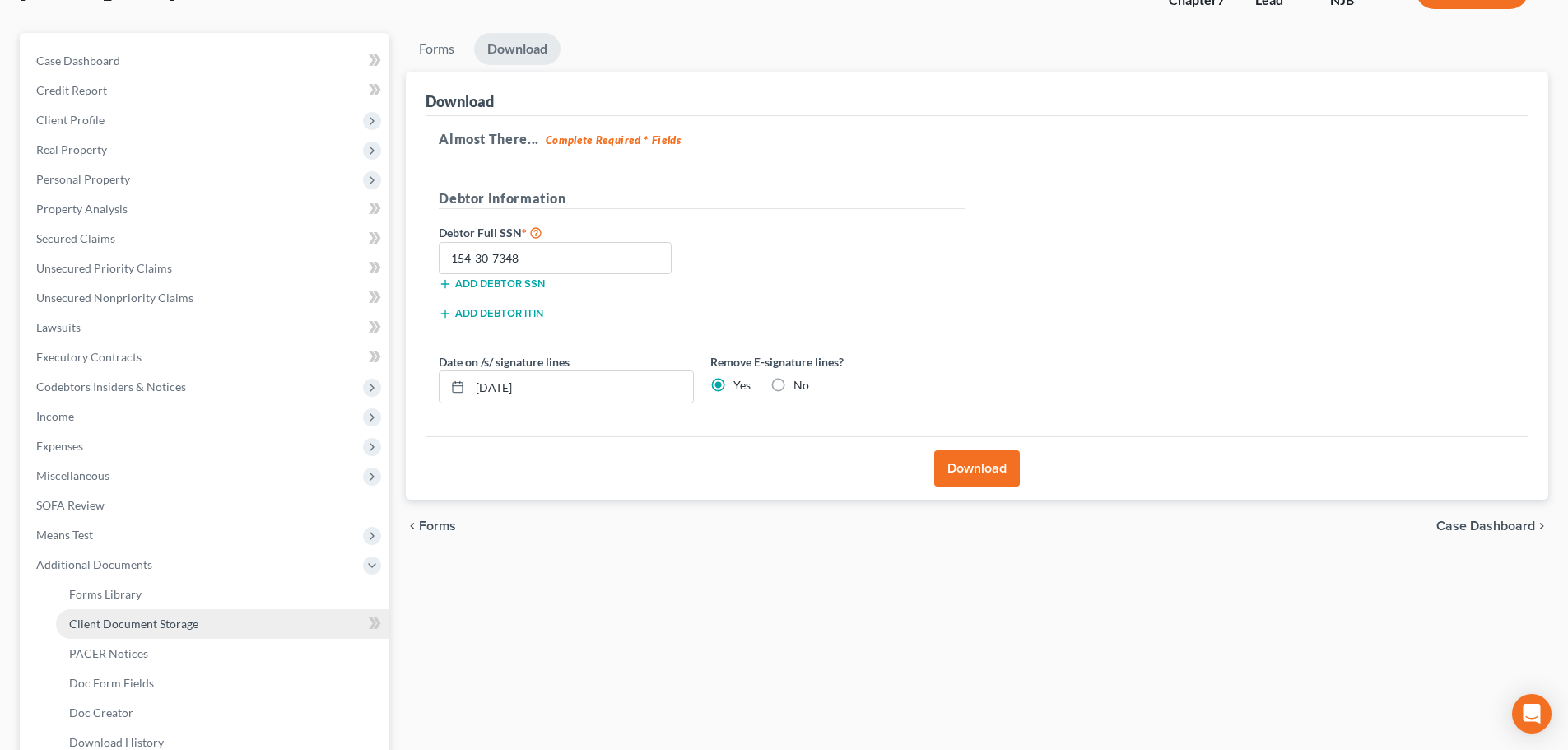
click at [198, 625] on link "Client Document Storage" at bounding box center [222, 624] width 333 height 29
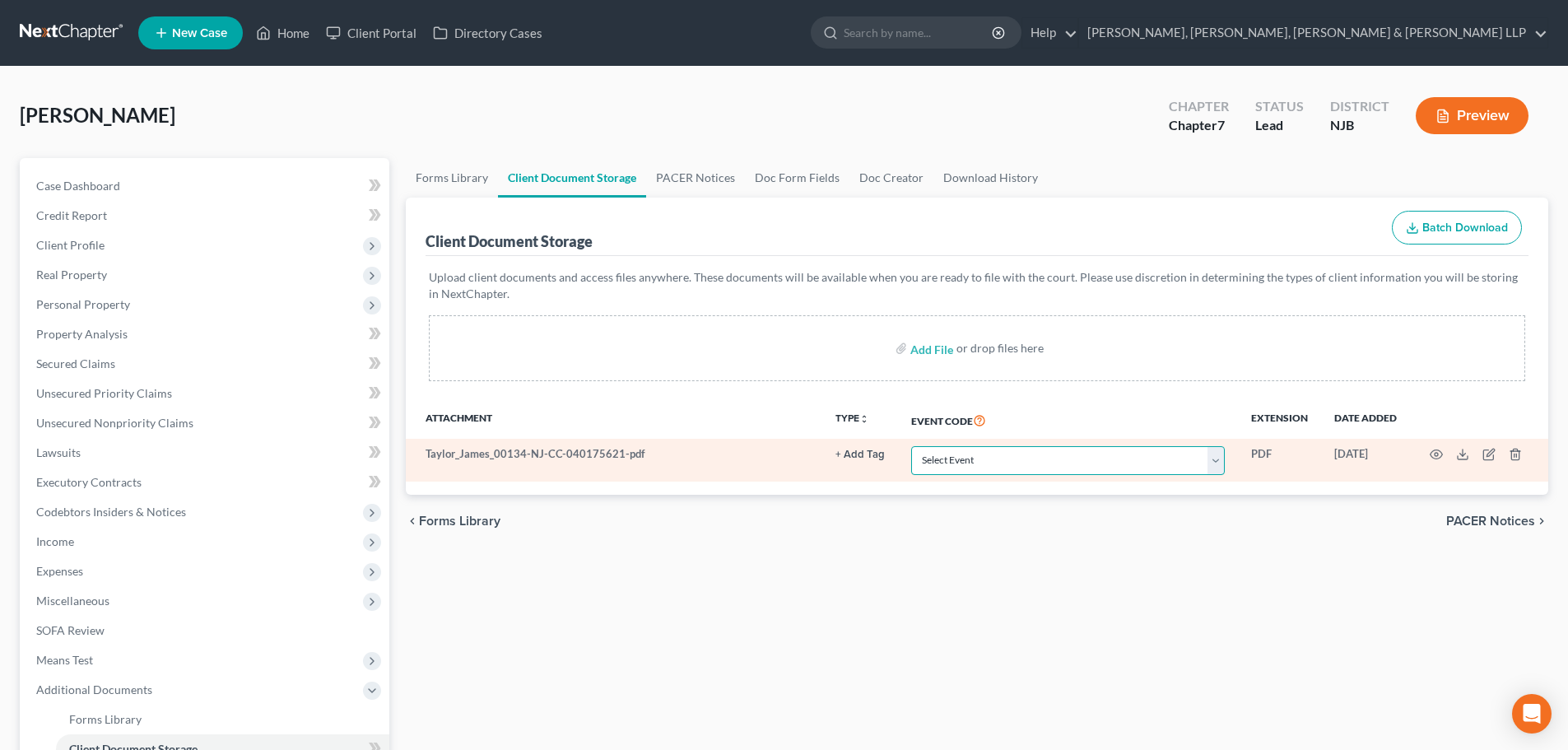
click at [943, 449] on select "Select Event 20 Largest Unsecured Creditors Amended Attorney Compensation State…" at bounding box center [1068, 460] width 313 height 29
select select "9"
click at [911, 446] on select "Select Event 20 Largest Unsecured Creditors Amended Attorney Compensation State…" at bounding box center [1068, 460] width 313 height 29
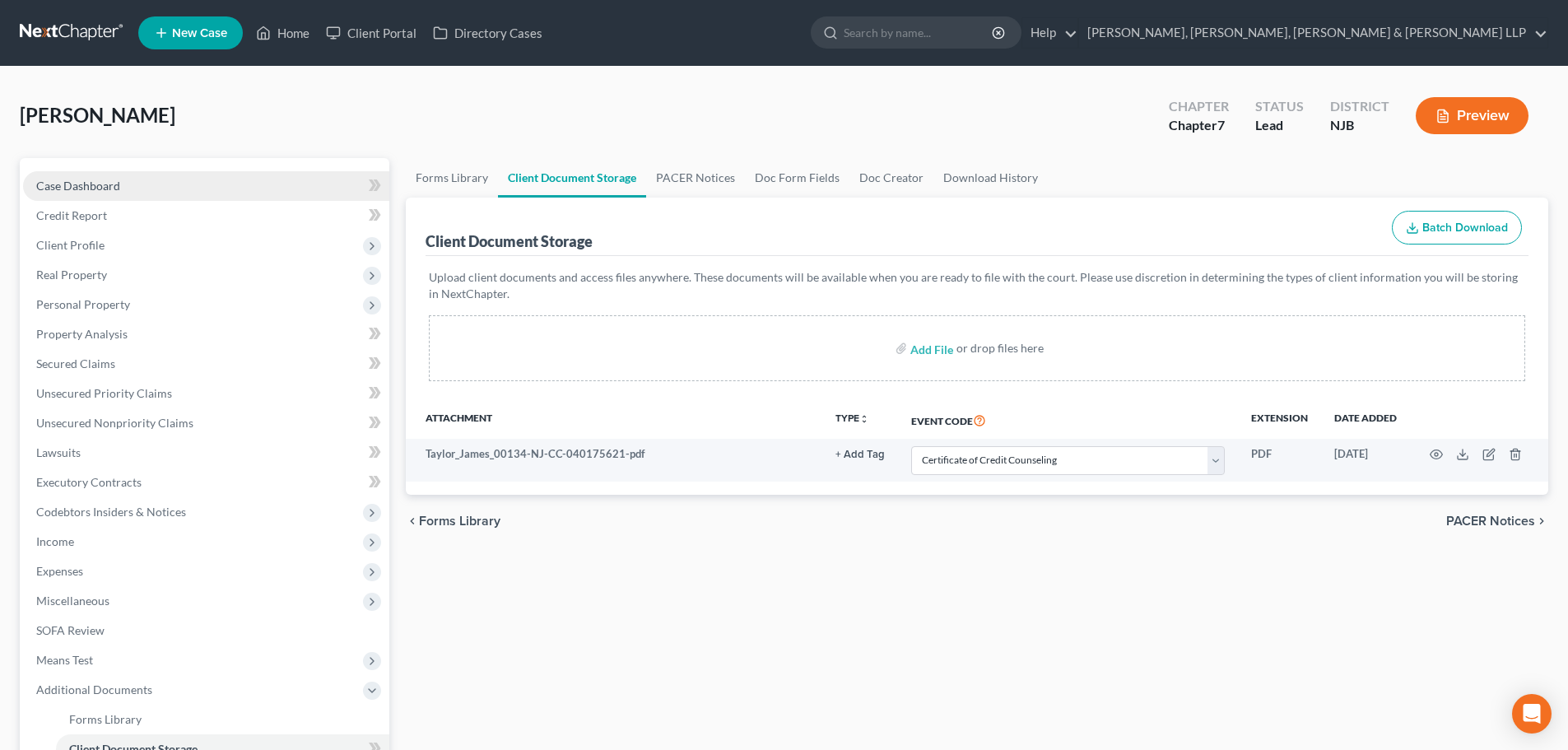
click at [135, 185] on link "Case Dashboard" at bounding box center [206, 185] width 366 height 29
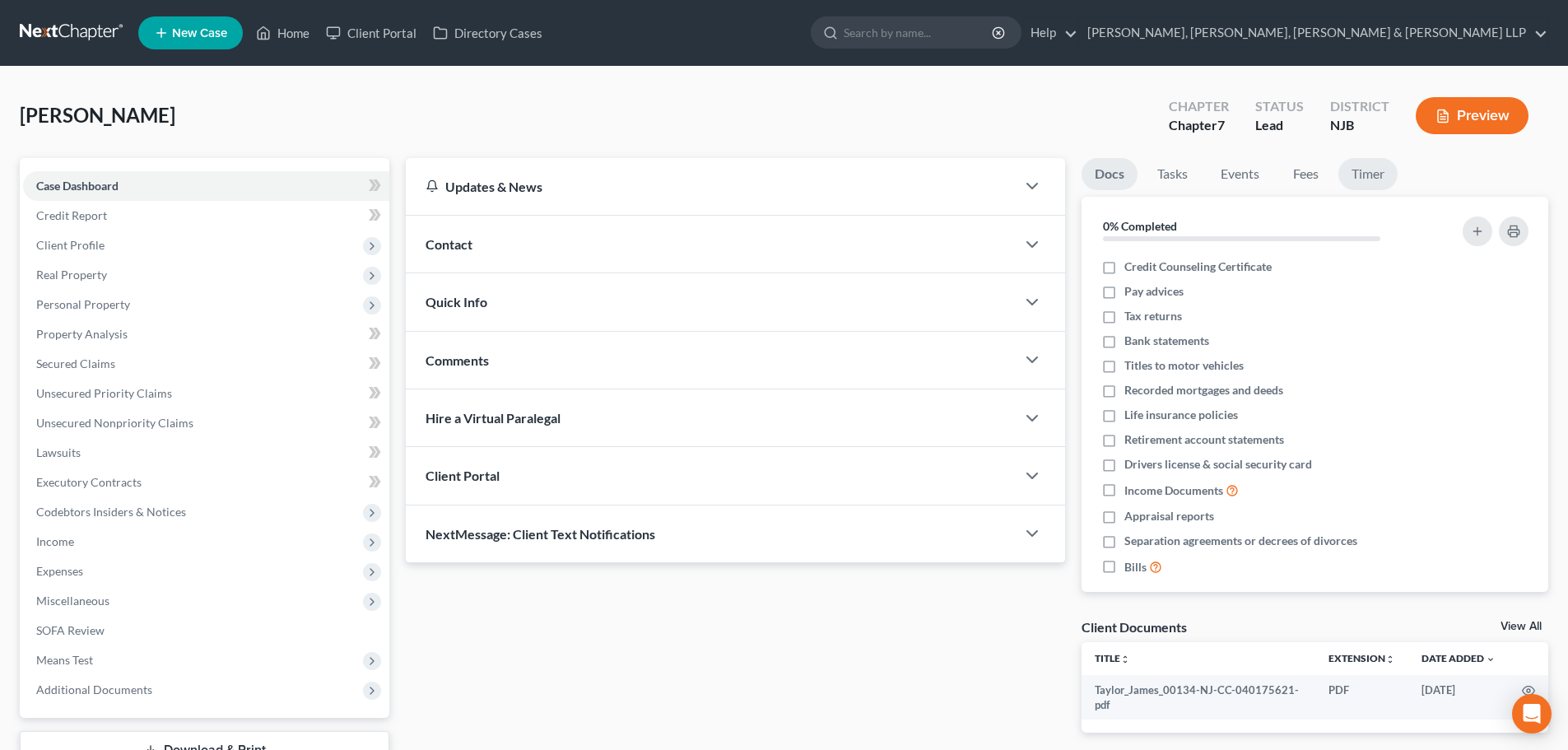
click at [1349, 175] on link "Timer" at bounding box center [1367, 174] width 59 height 32
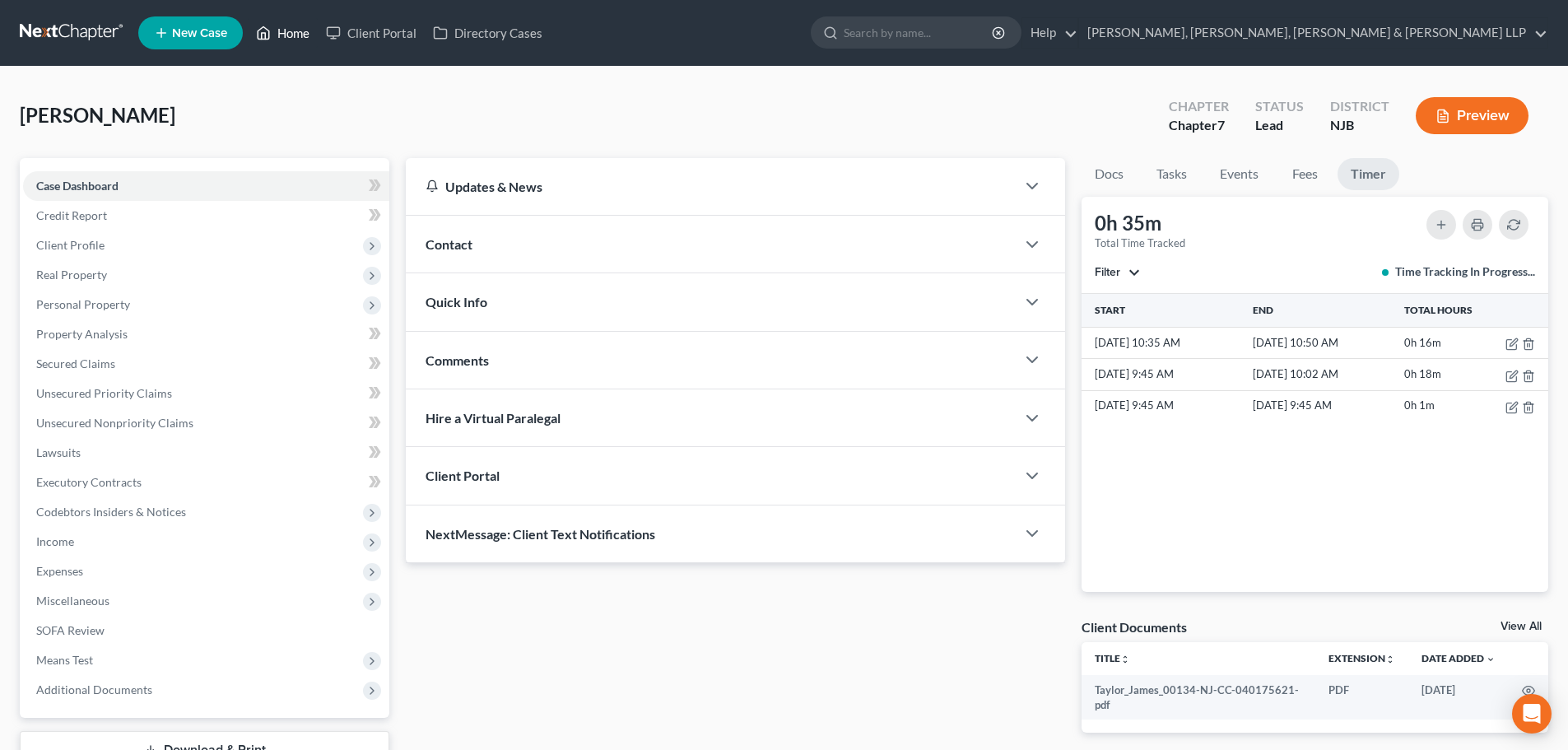
click at [292, 32] on link "Home" at bounding box center [283, 32] width 70 height 29
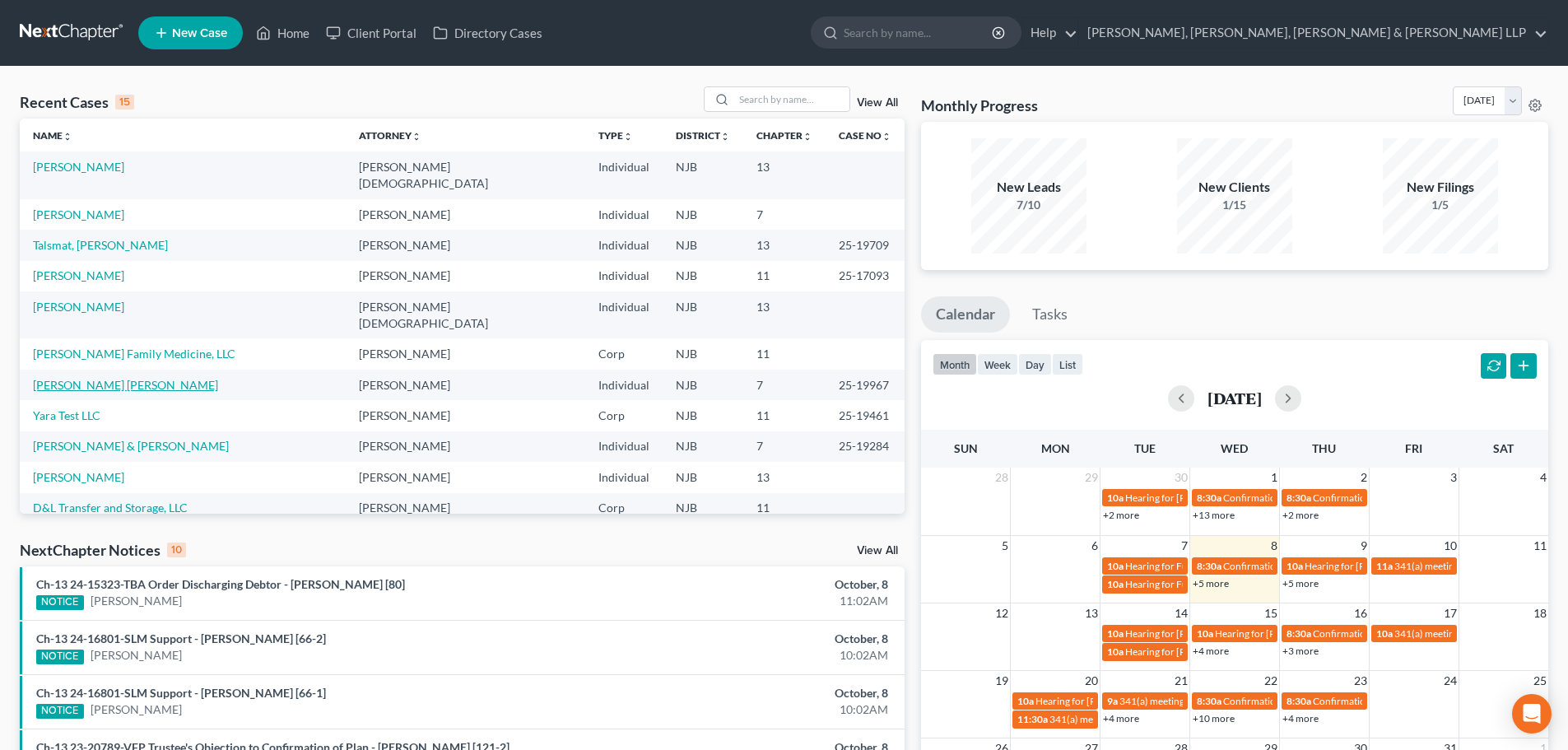
click at [123, 377] on link "[PERSON_NAME] [PERSON_NAME]" at bounding box center [125, 384] width 185 height 14
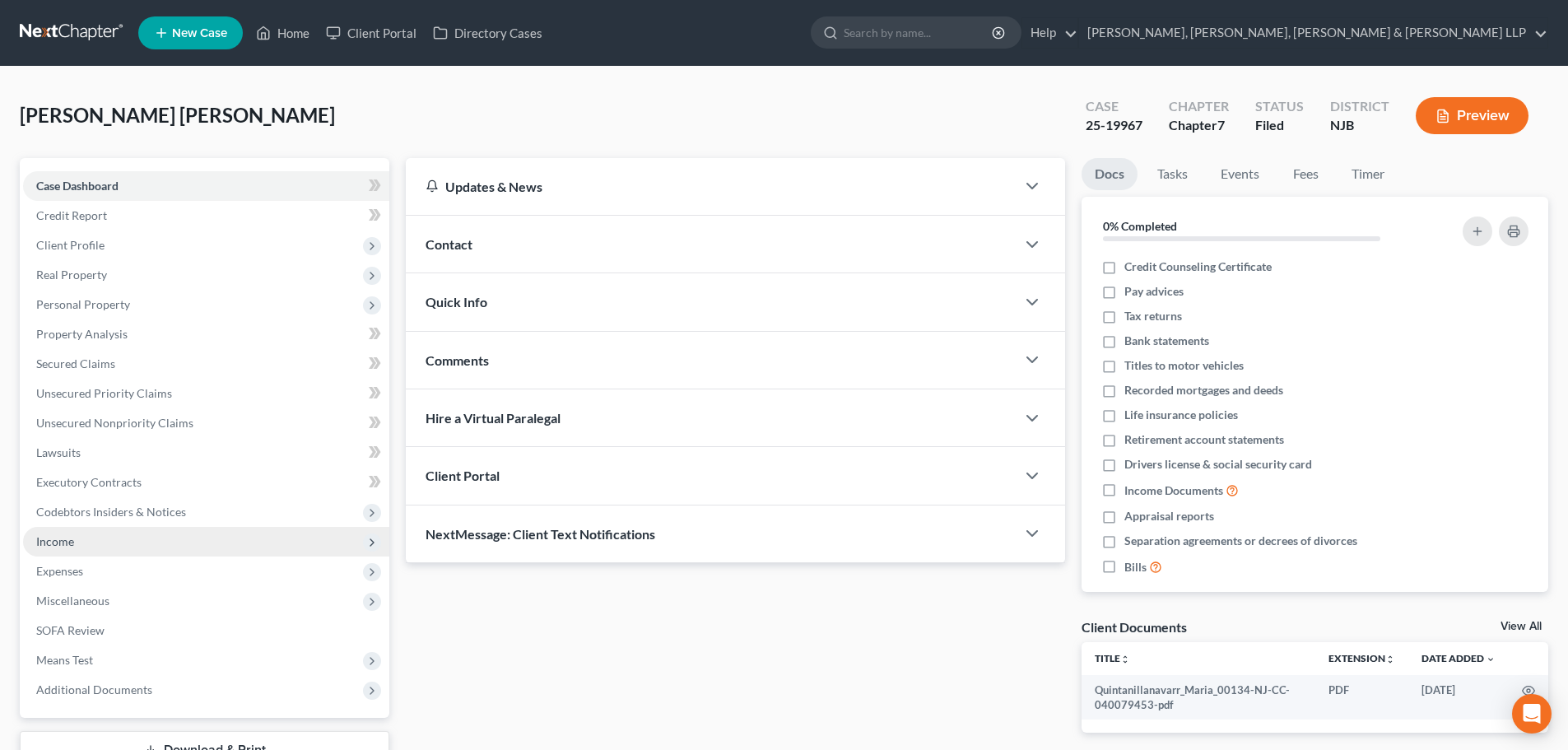
click at [94, 552] on span "Income" at bounding box center [206, 541] width 366 height 29
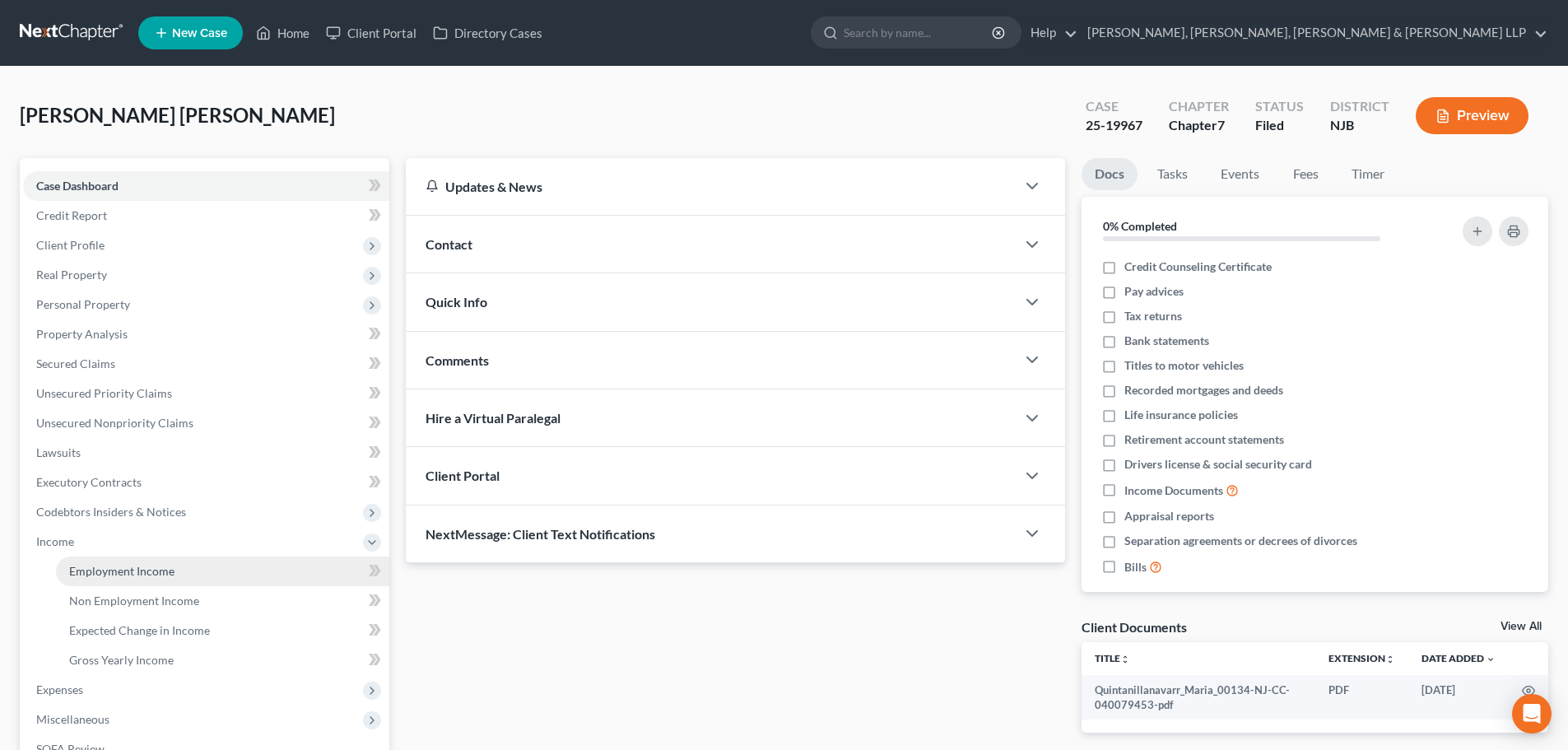
click at [121, 570] on span "Employment Income" at bounding box center [122, 571] width 106 height 14
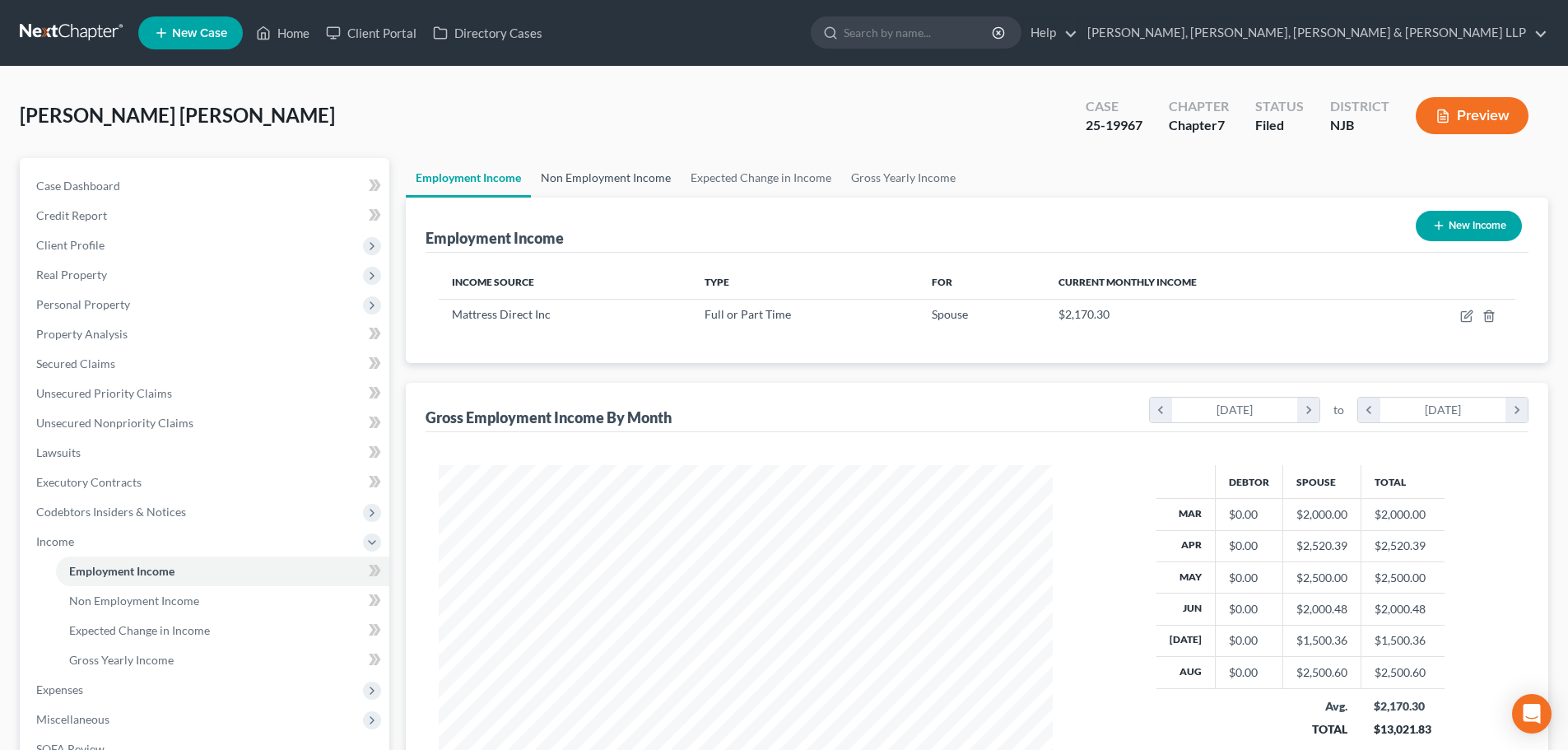
scroll to position [307, 647]
click at [606, 173] on link "Non Employment Income" at bounding box center [606, 177] width 150 height 40
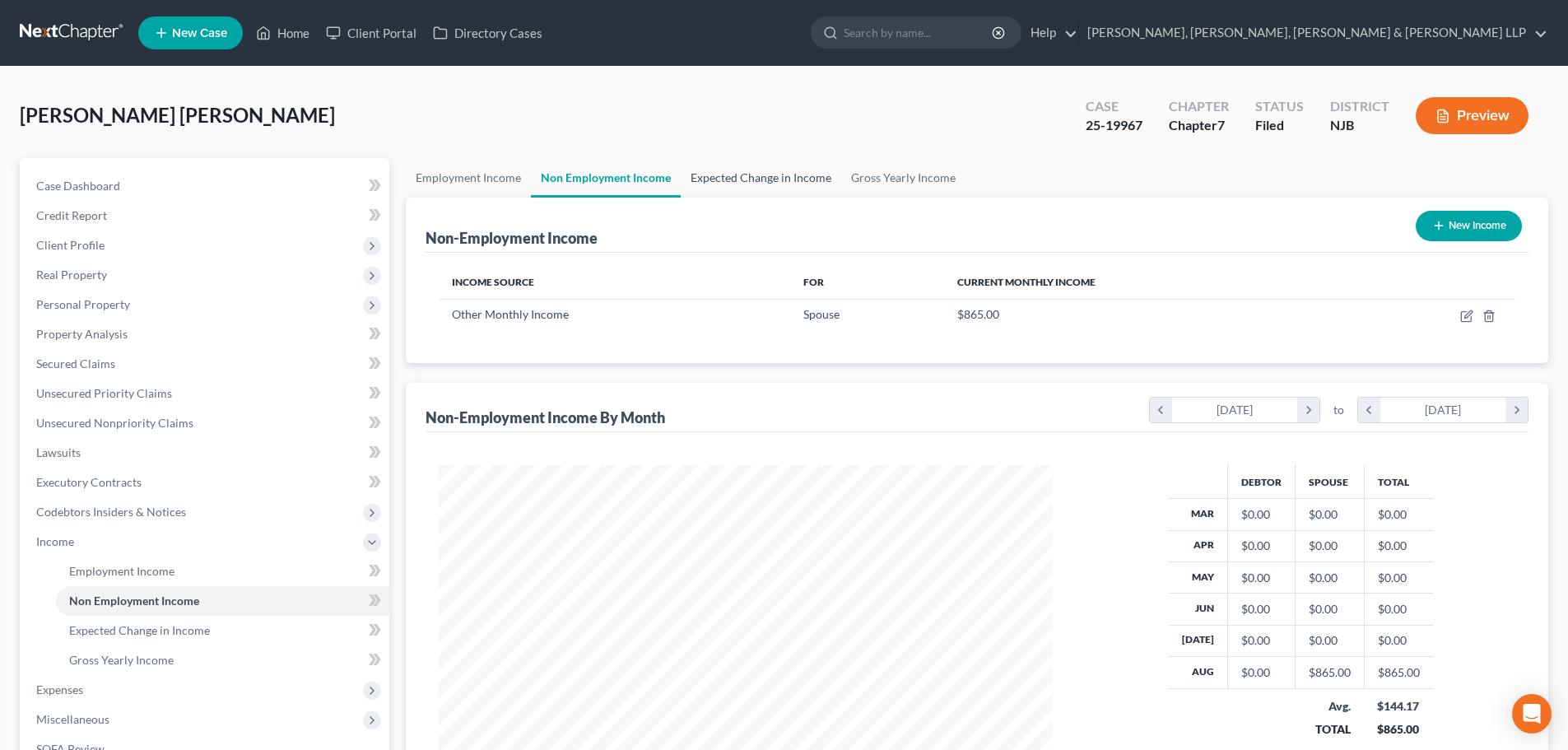
scroll to position [307, 647]
click at [745, 176] on link "Expected Change in Income" at bounding box center [760, 177] width 160 height 40
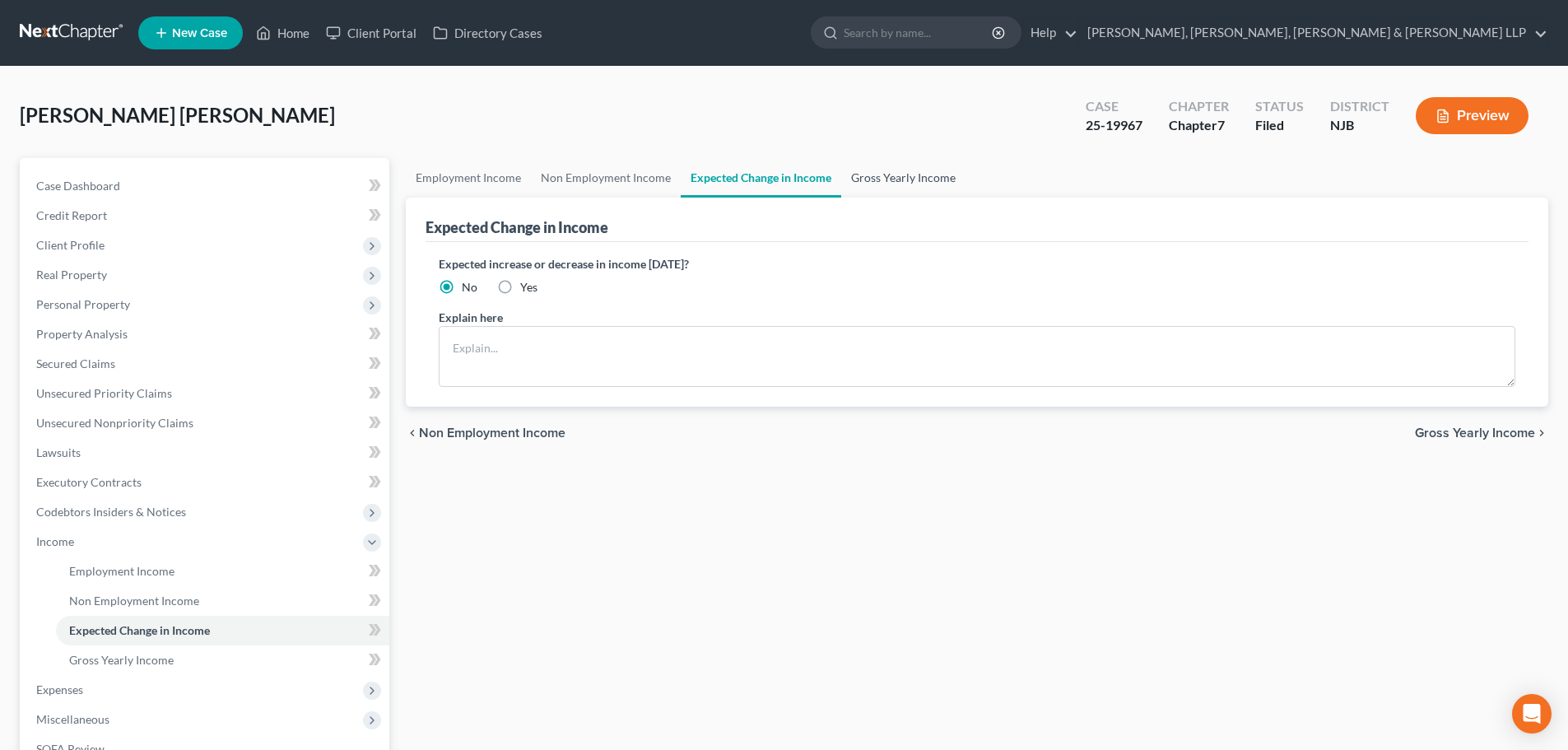
click at [907, 183] on link "Gross Yearly Income" at bounding box center [904, 177] width 125 height 40
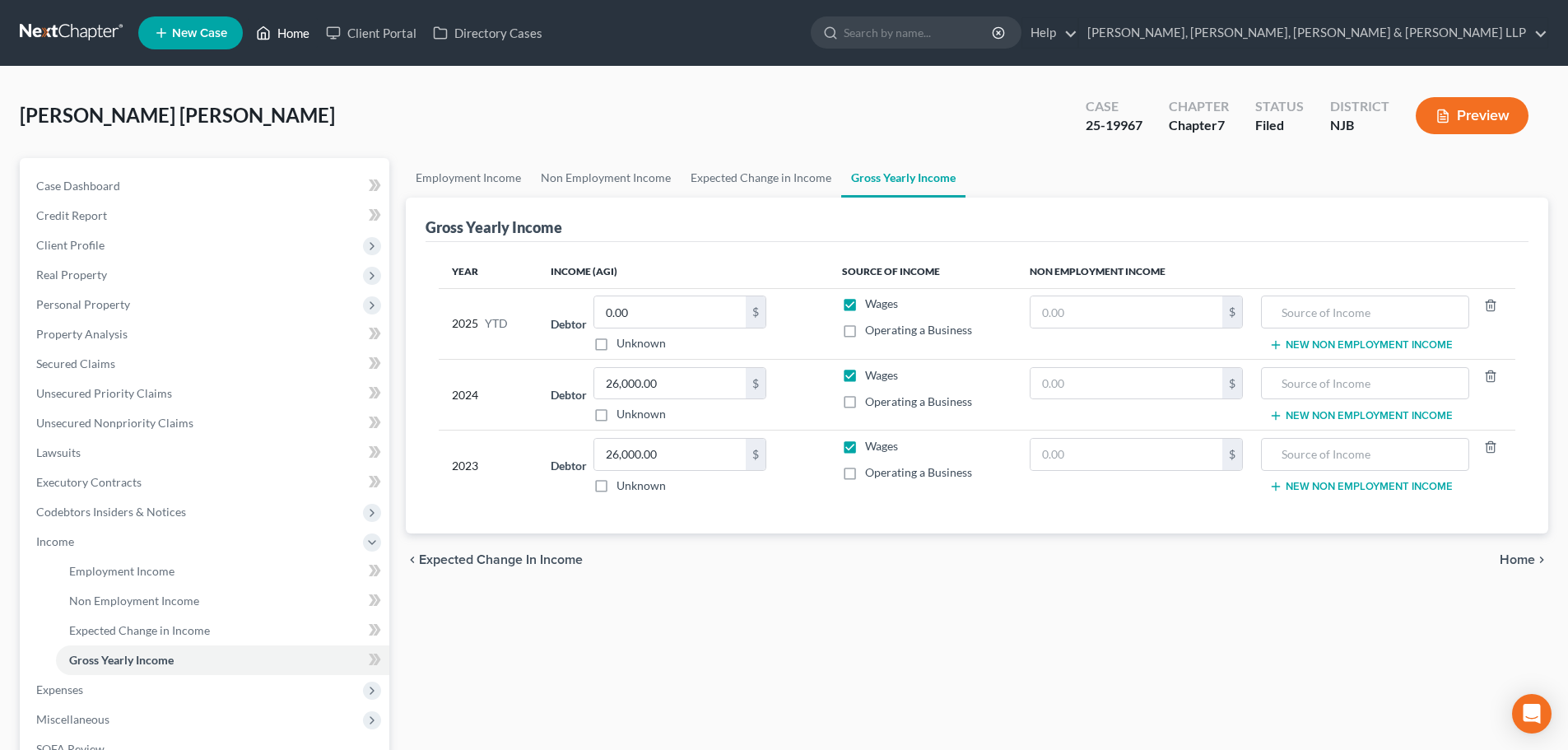
drag, startPoint x: 289, startPoint y: 32, endPoint x: 307, endPoint y: 33, distance: 18.0
click at [288, 32] on link "Home" at bounding box center [283, 32] width 70 height 29
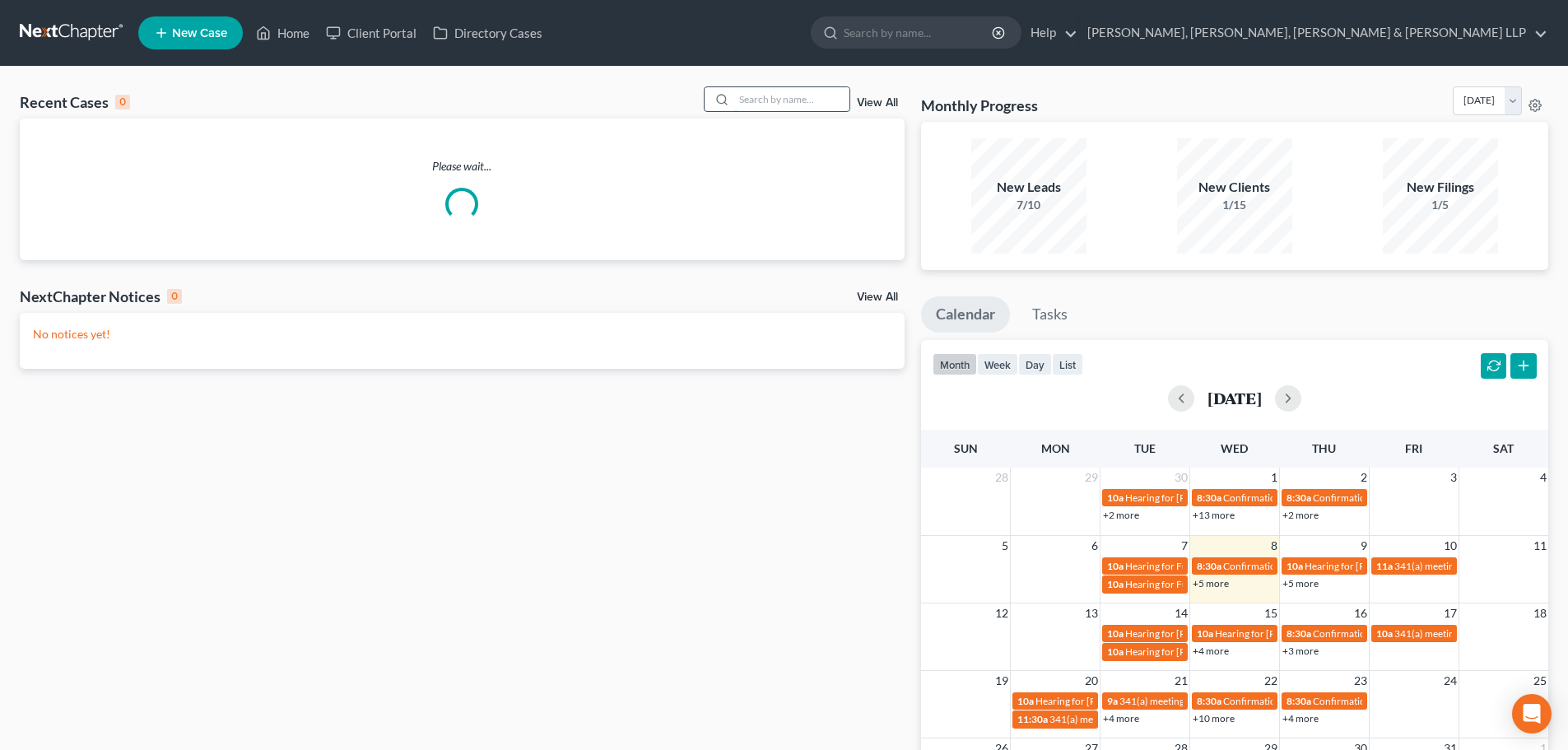
click at [783, 100] on input "search" at bounding box center [792, 98] width 115 height 24
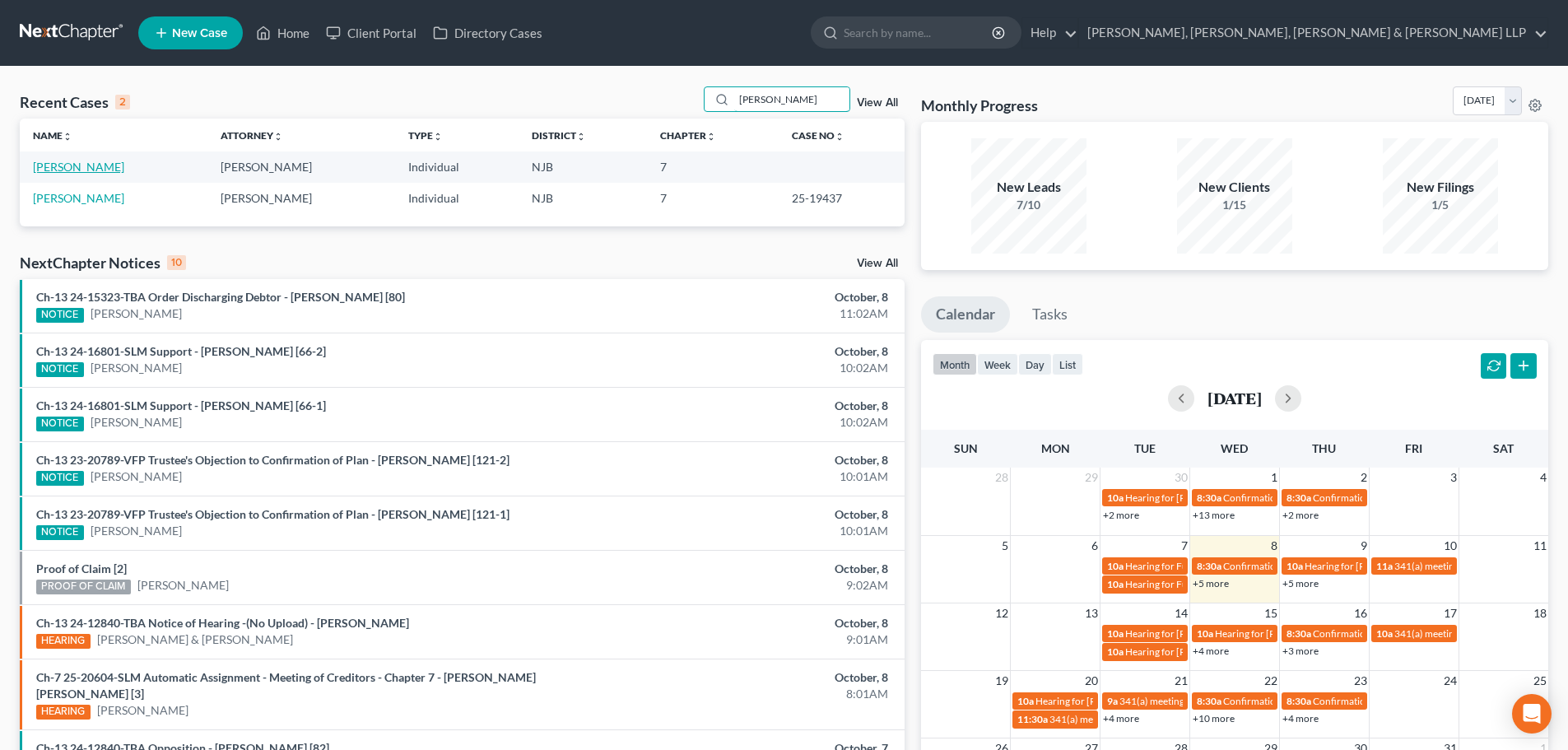
type input "[PERSON_NAME]"
click at [107, 167] on link "[PERSON_NAME]" at bounding box center [78, 166] width 92 height 14
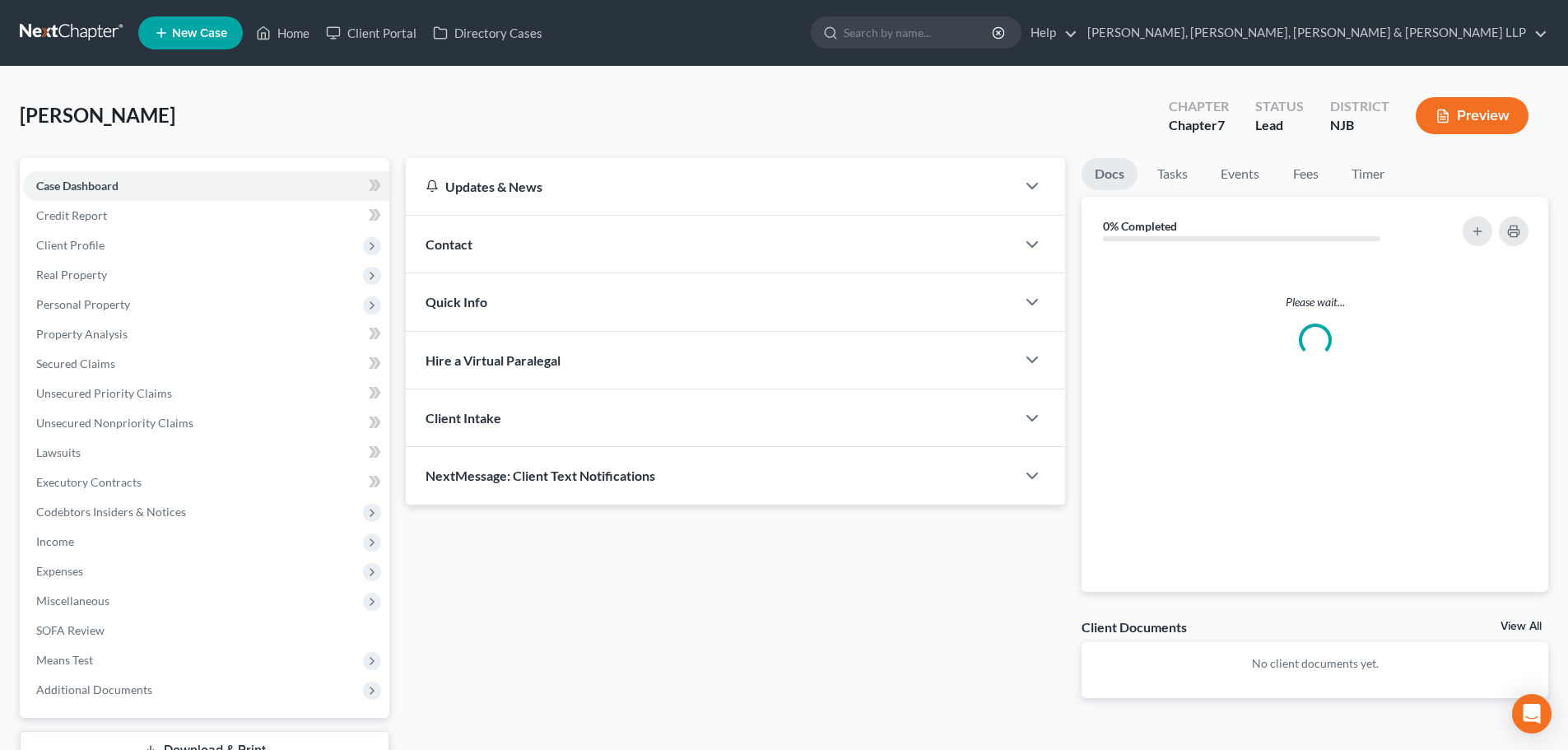
click at [110, 167] on div "Case Dashboard Payments Invoices Payments Payments Credit Report Client Profile…" at bounding box center [205, 437] width 370 height 559
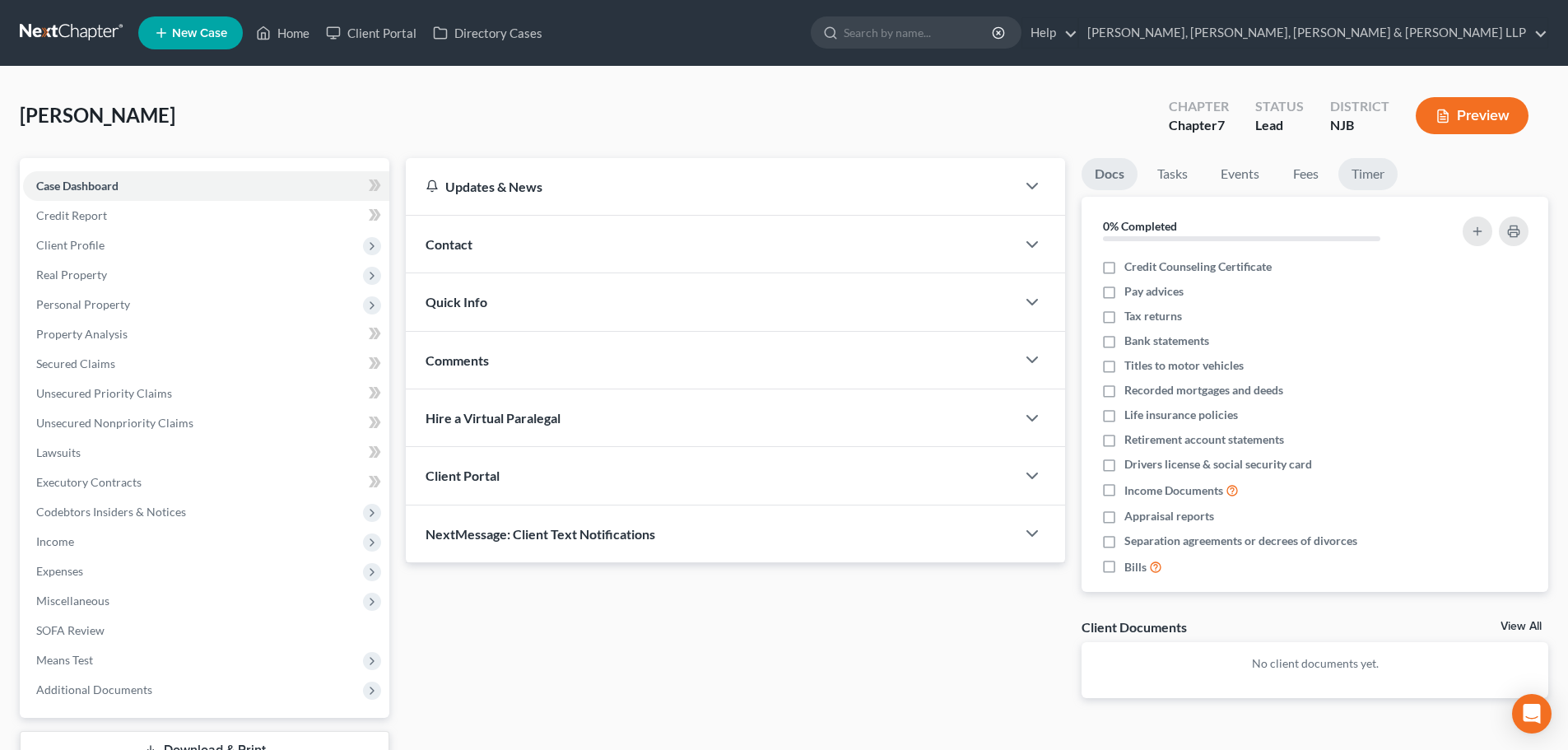
click at [1359, 167] on link "Timer" at bounding box center [1367, 174] width 59 height 32
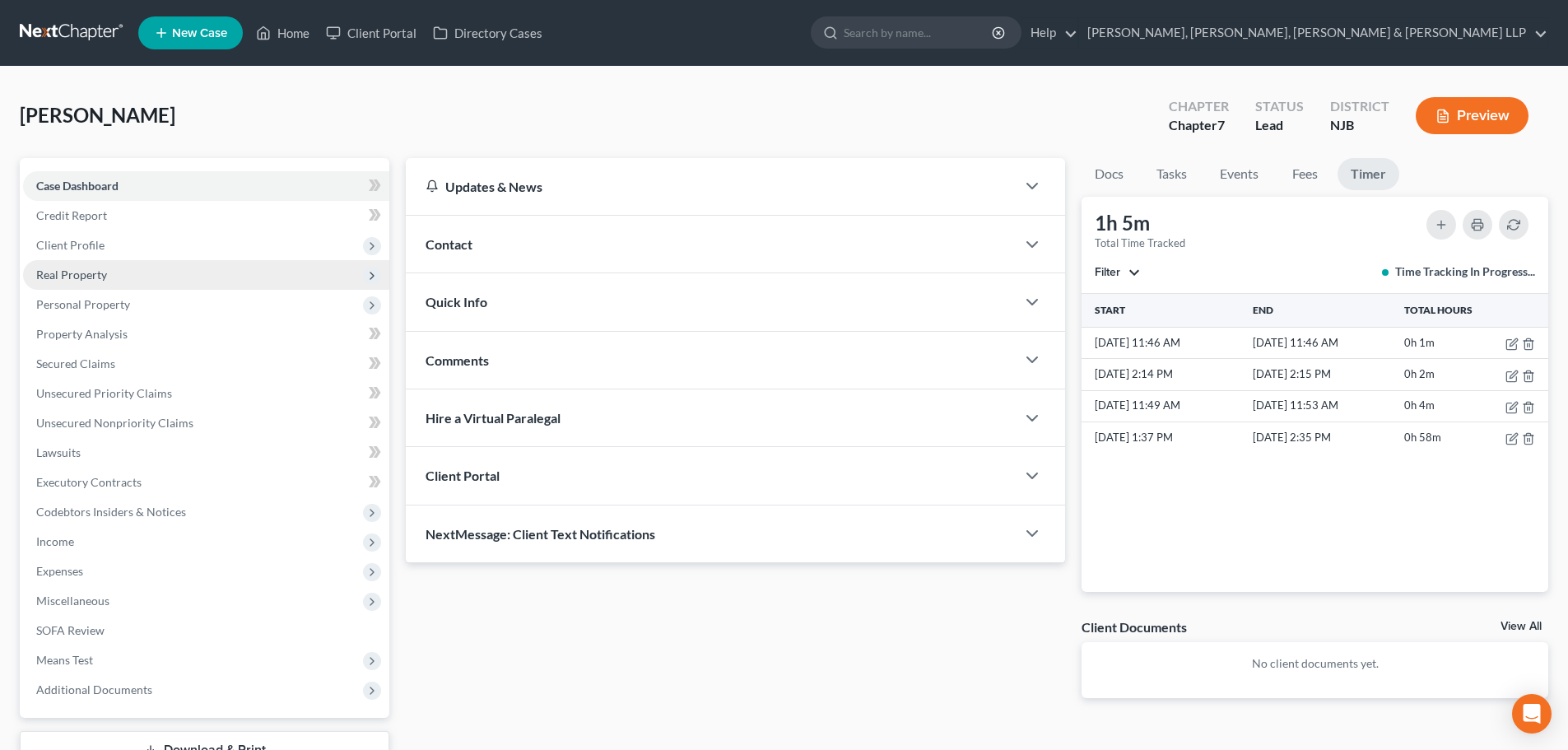
click at [150, 251] on span "Client Profile" at bounding box center [206, 244] width 366 height 29
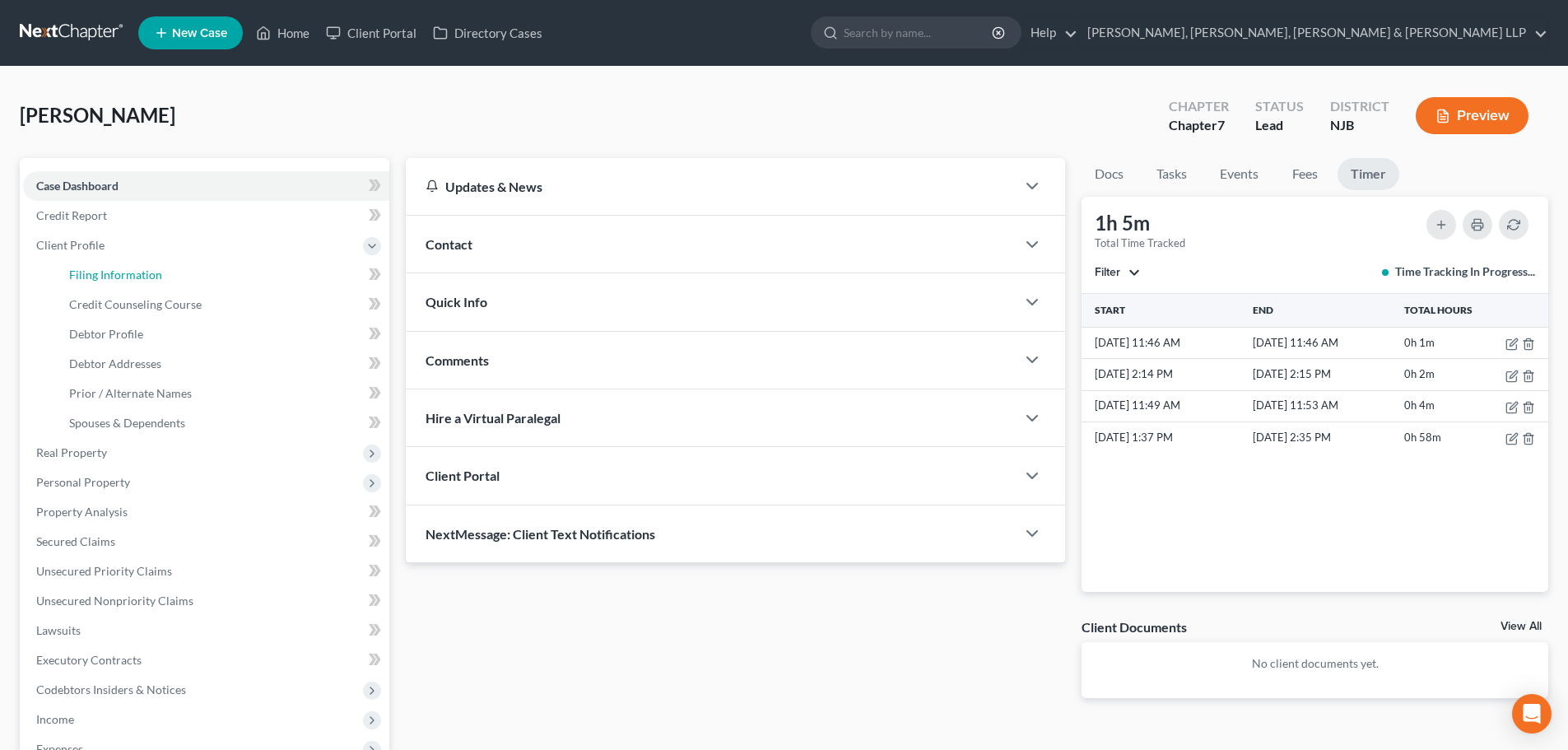
drag, startPoint x: 138, startPoint y: 284, endPoint x: 24, endPoint y: 274, distance: 114.4
click at [138, 284] on link "Filing Information" at bounding box center [222, 275] width 333 height 29
select select "1"
select select "0"
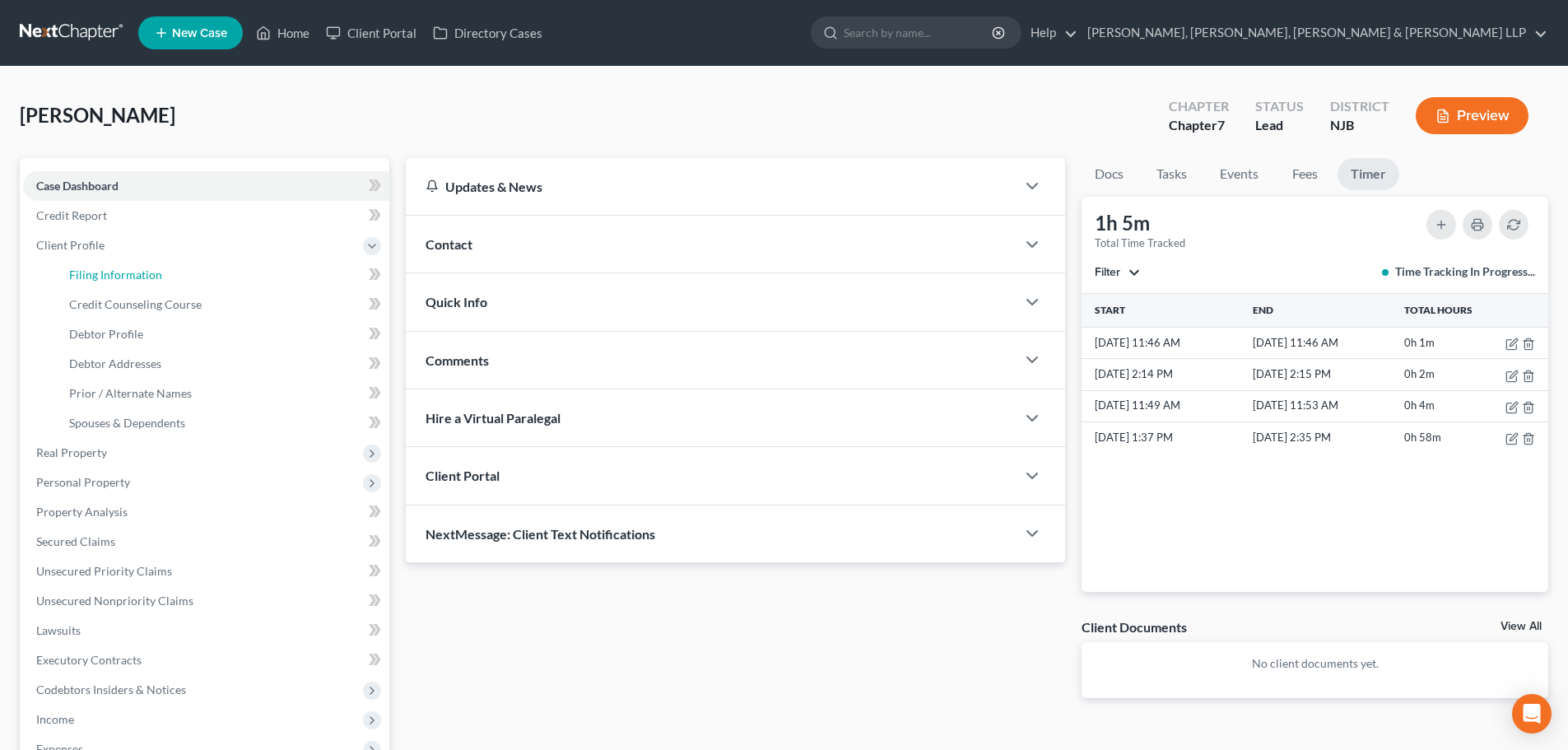
select select "51"
select select "0"
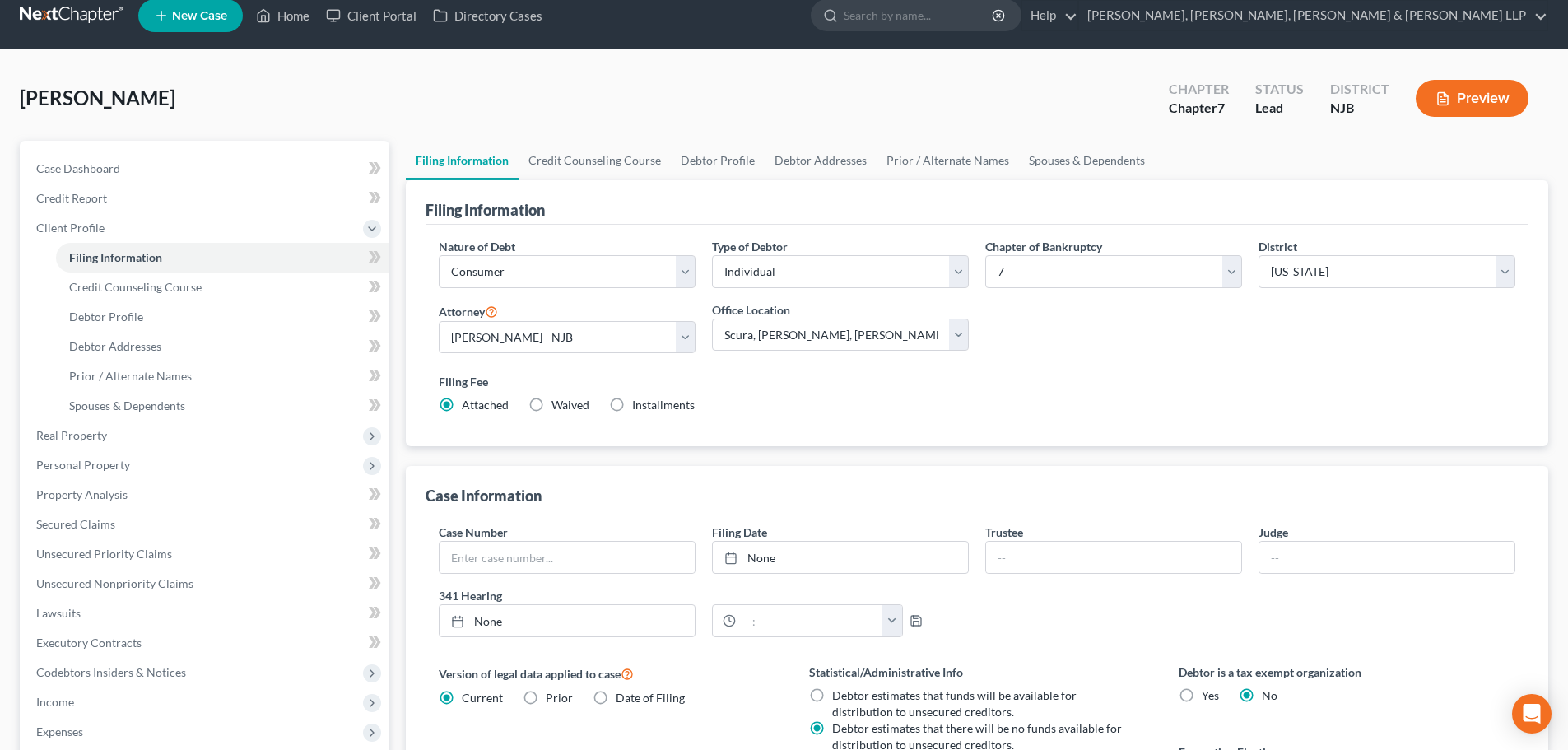
scroll to position [335, 0]
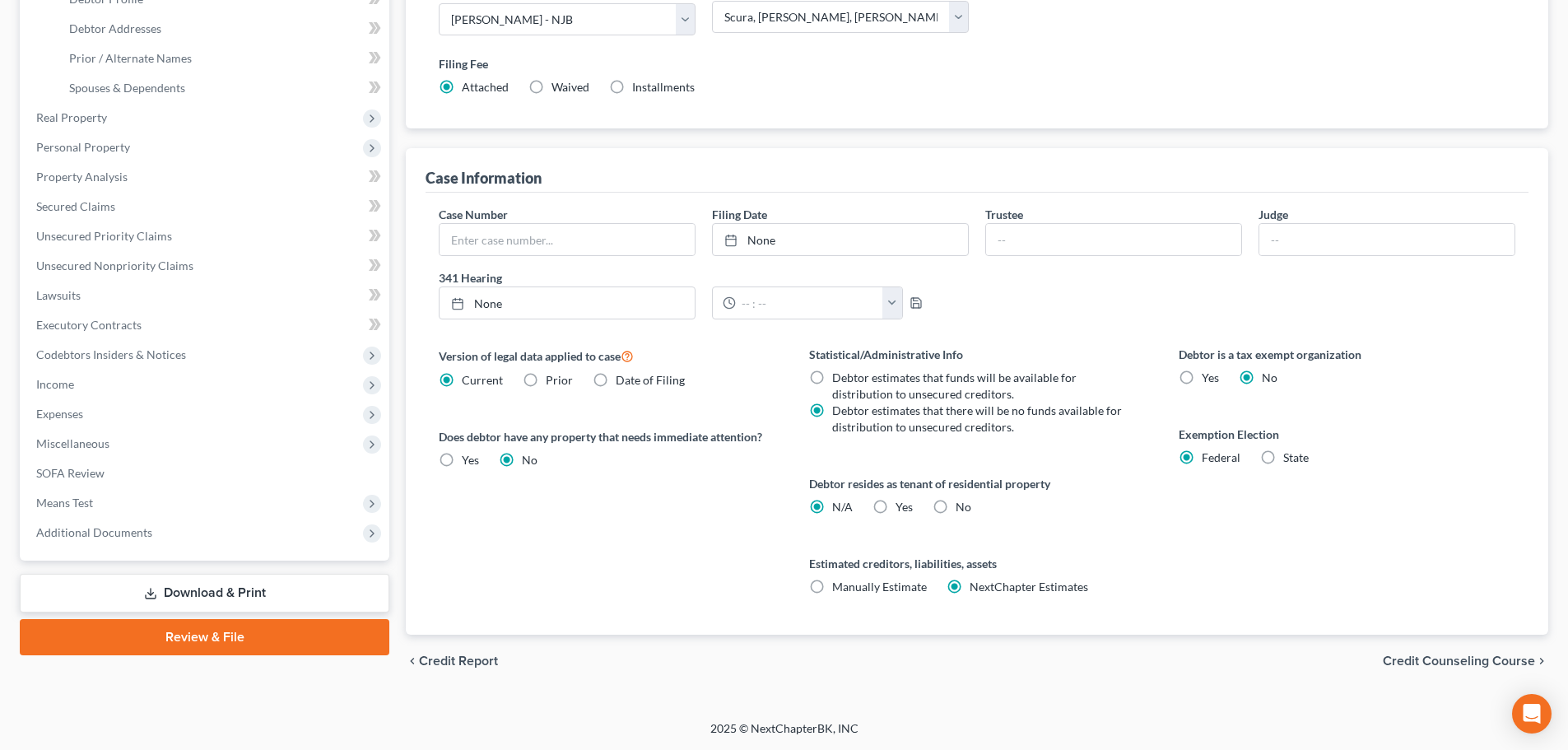
click at [956, 504] on label "No" at bounding box center [963, 507] width 16 height 16
click at [962, 504] on input "No" at bounding box center [967, 504] width 10 height 10
radio input "true"
radio input "false"
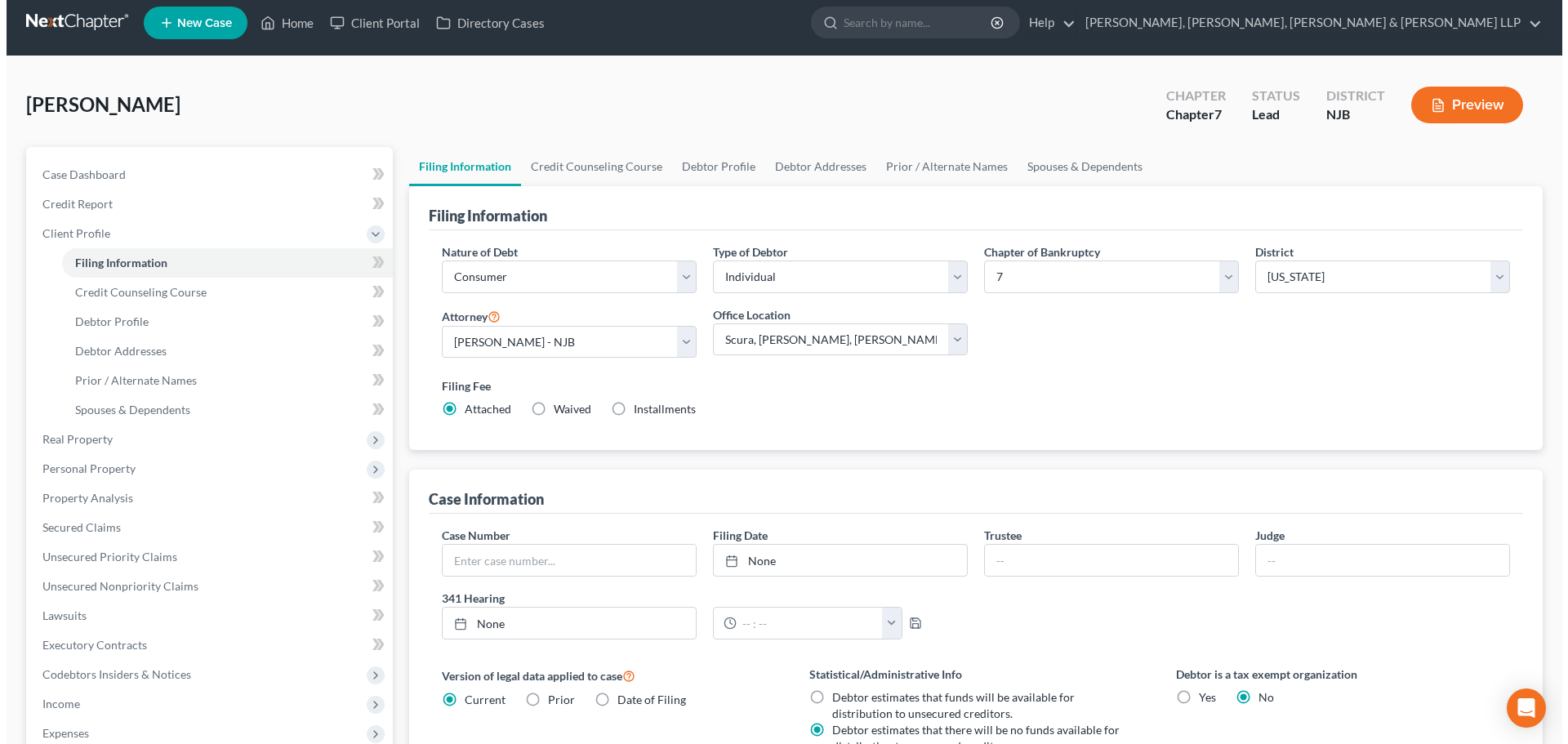
scroll to position [0, 0]
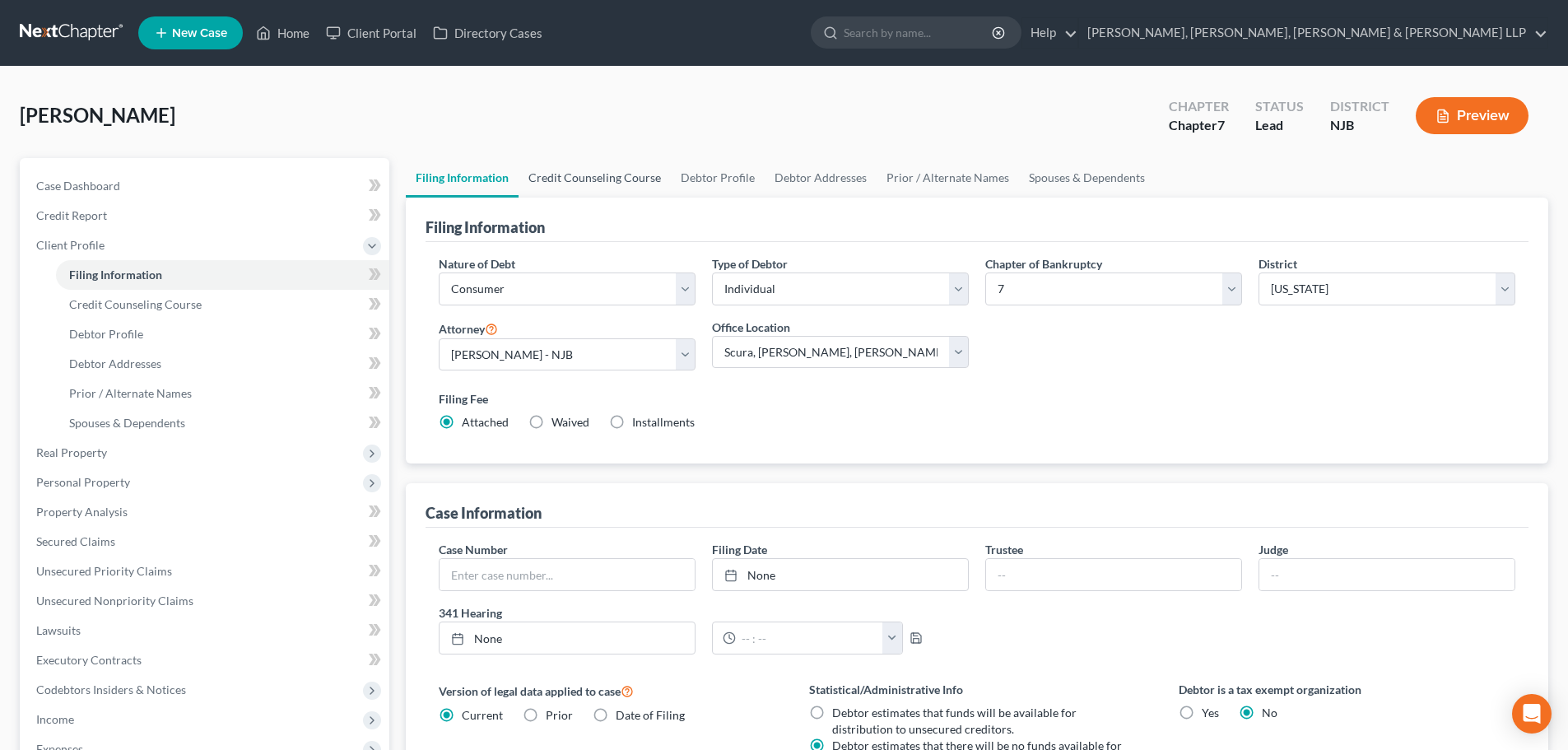
click at [586, 176] on link "Credit Counseling Course" at bounding box center [594, 177] width 152 height 40
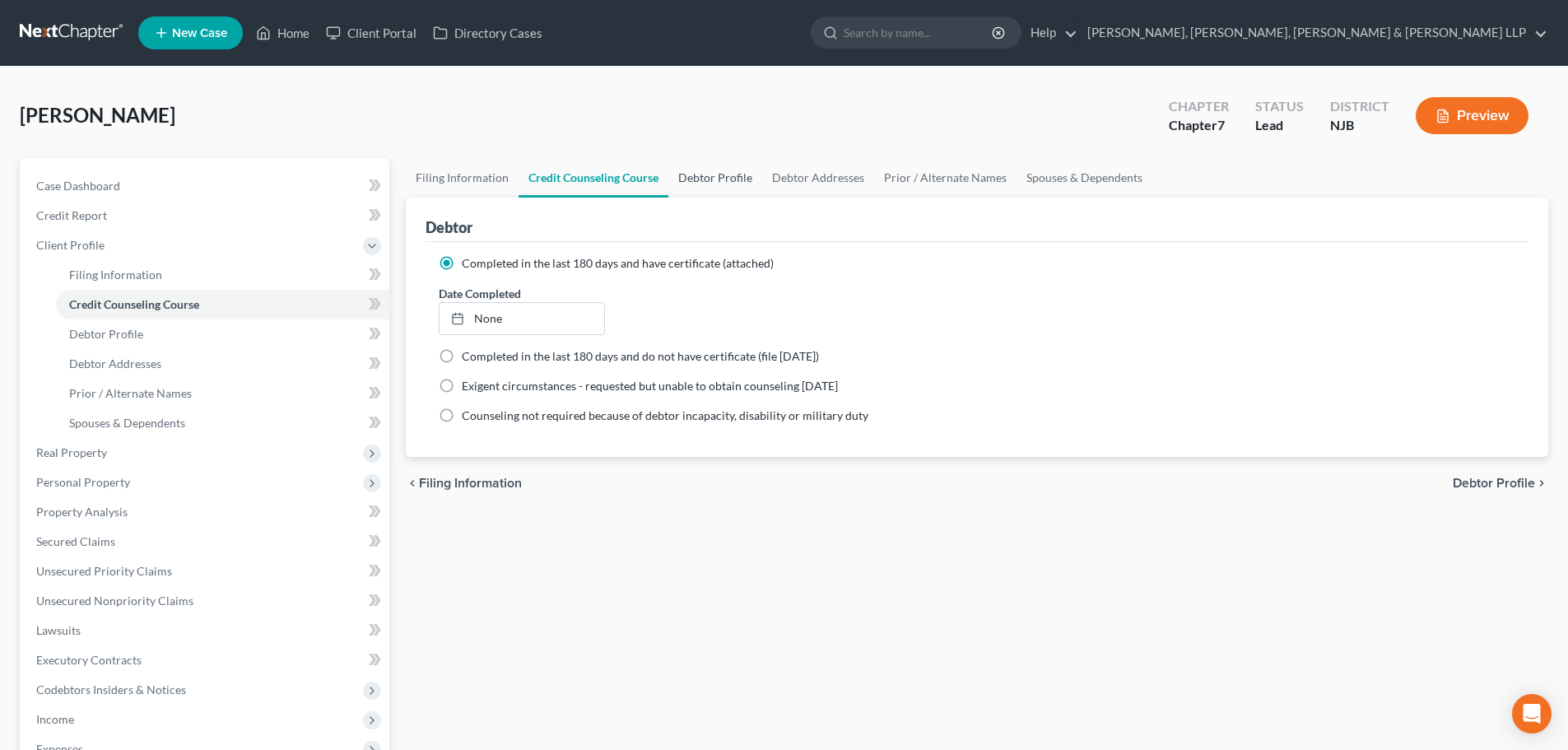
click at [718, 189] on link "Debtor Profile" at bounding box center [714, 177] width 93 height 40
select select "1"
select select "2"
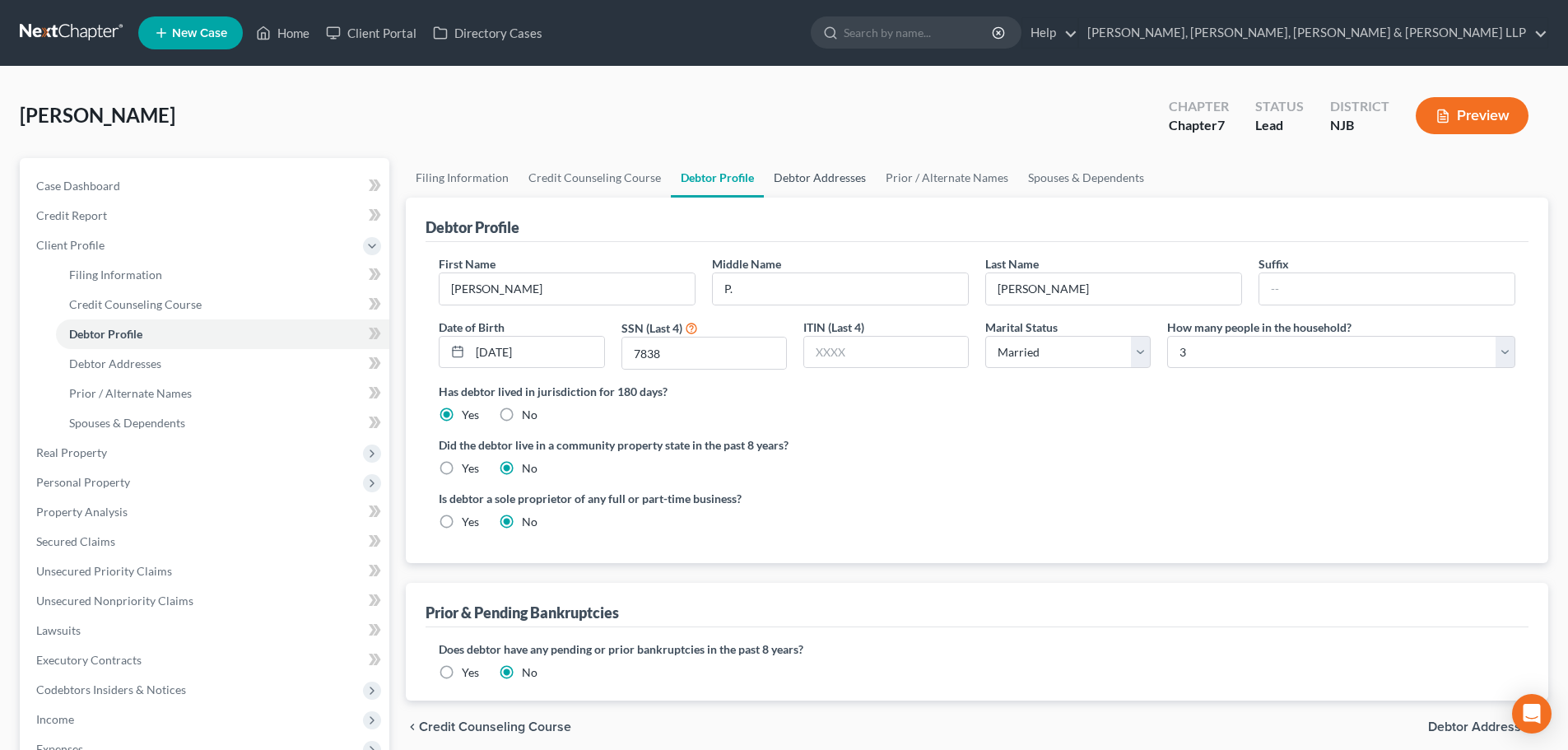
click at [827, 175] on link "Debtor Addresses" at bounding box center [820, 177] width 112 height 40
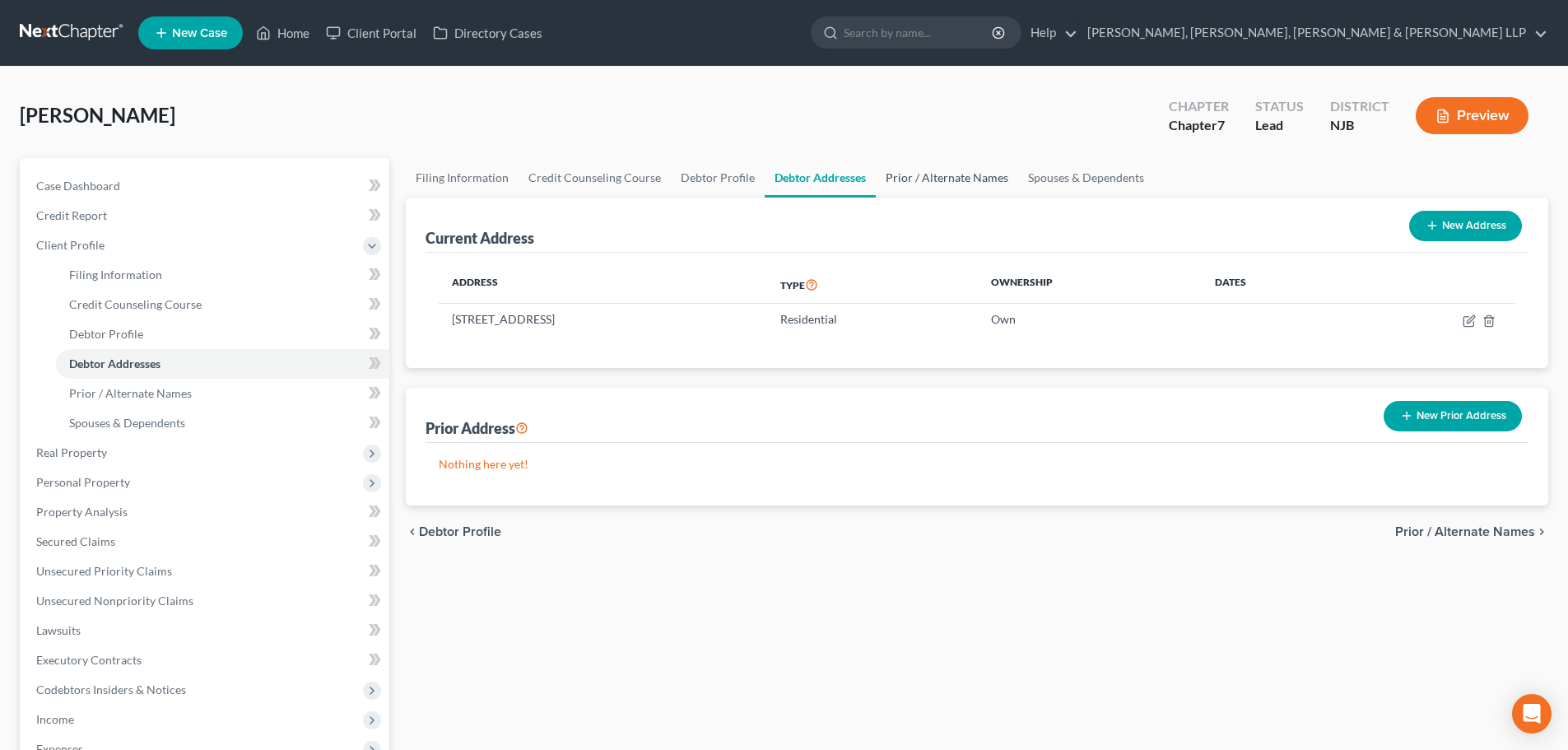
click at [887, 179] on link "Prior / Alternate Names" at bounding box center [946, 177] width 142 height 40
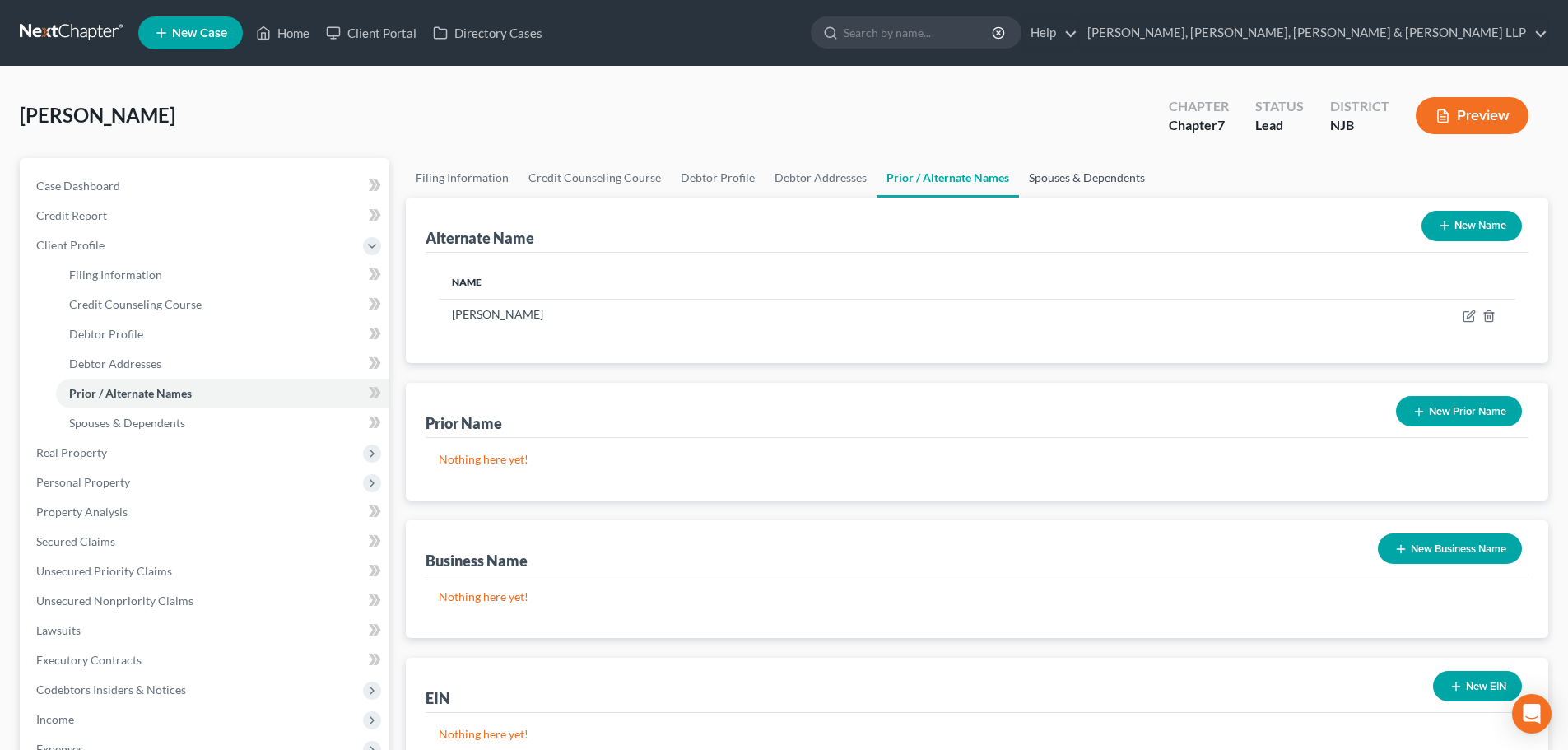
click at [1075, 171] on link "Spouses & Dependents" at bounding box center [1087, 177] width 136 height 40
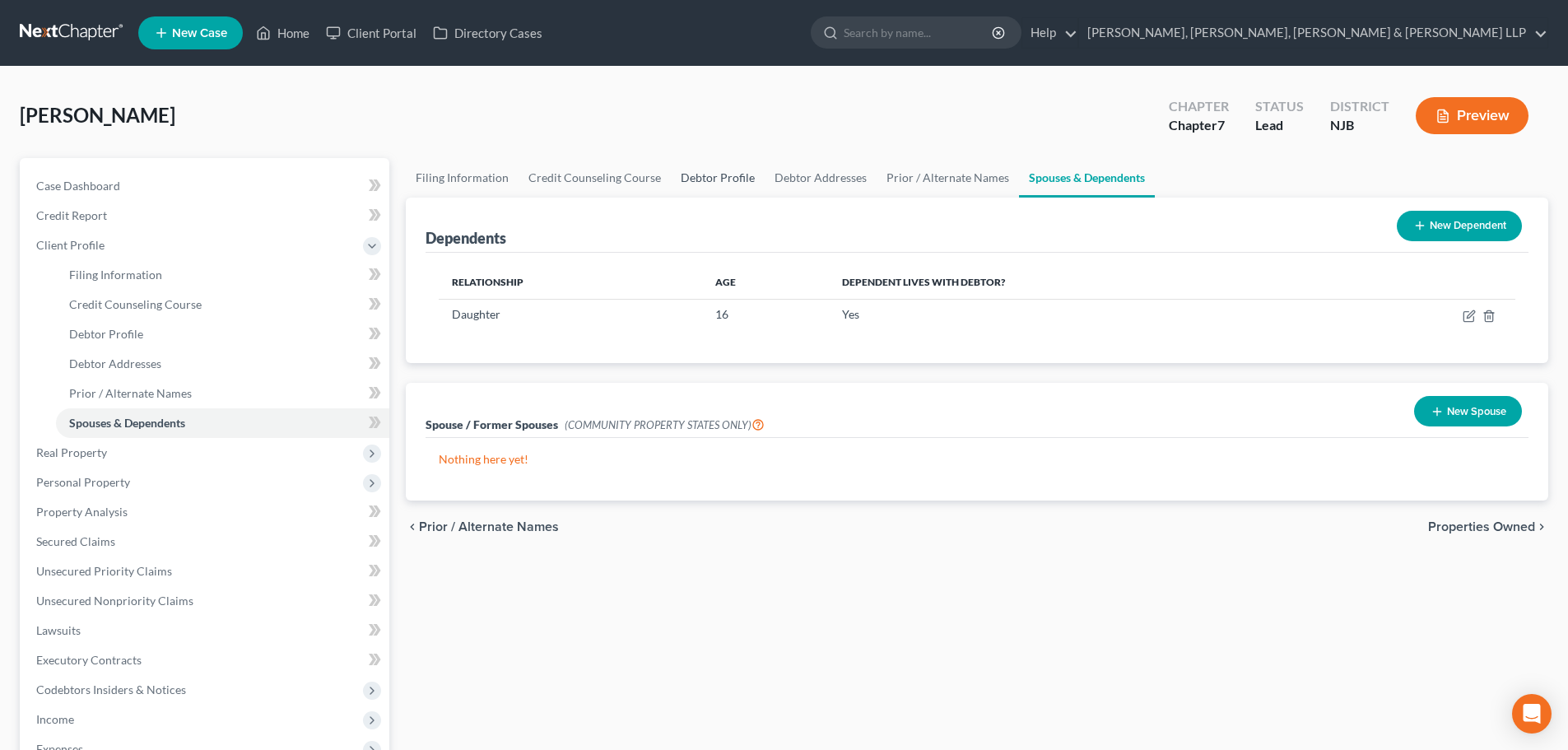
click at [738, 176] on link "Debtor Profile" at bounding box center [717, 177] width 93 height 40
select select "1"
select select "2"
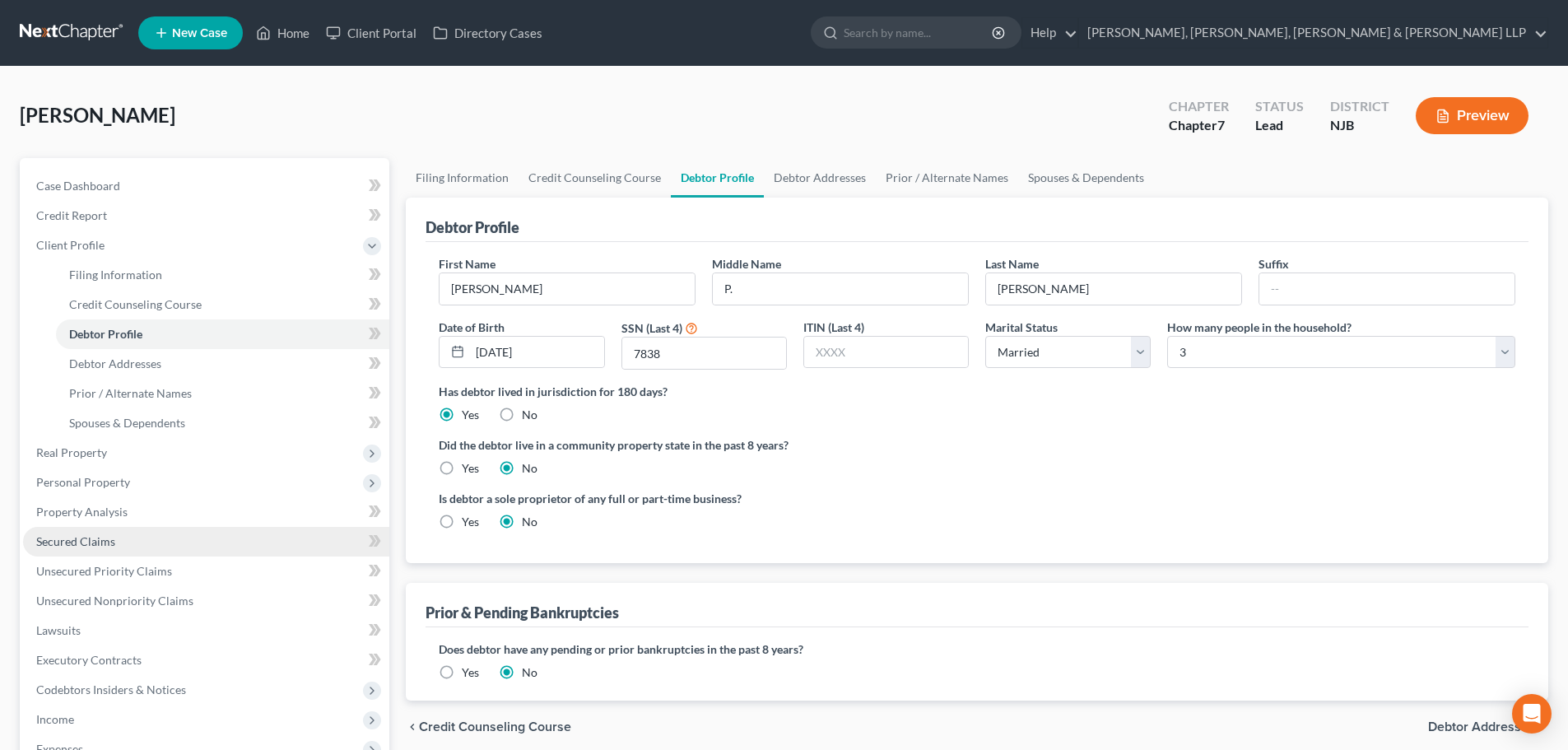
click at [115, 542] on link "Secured Claims" at bounding box center [206, 541] width 366 height 29
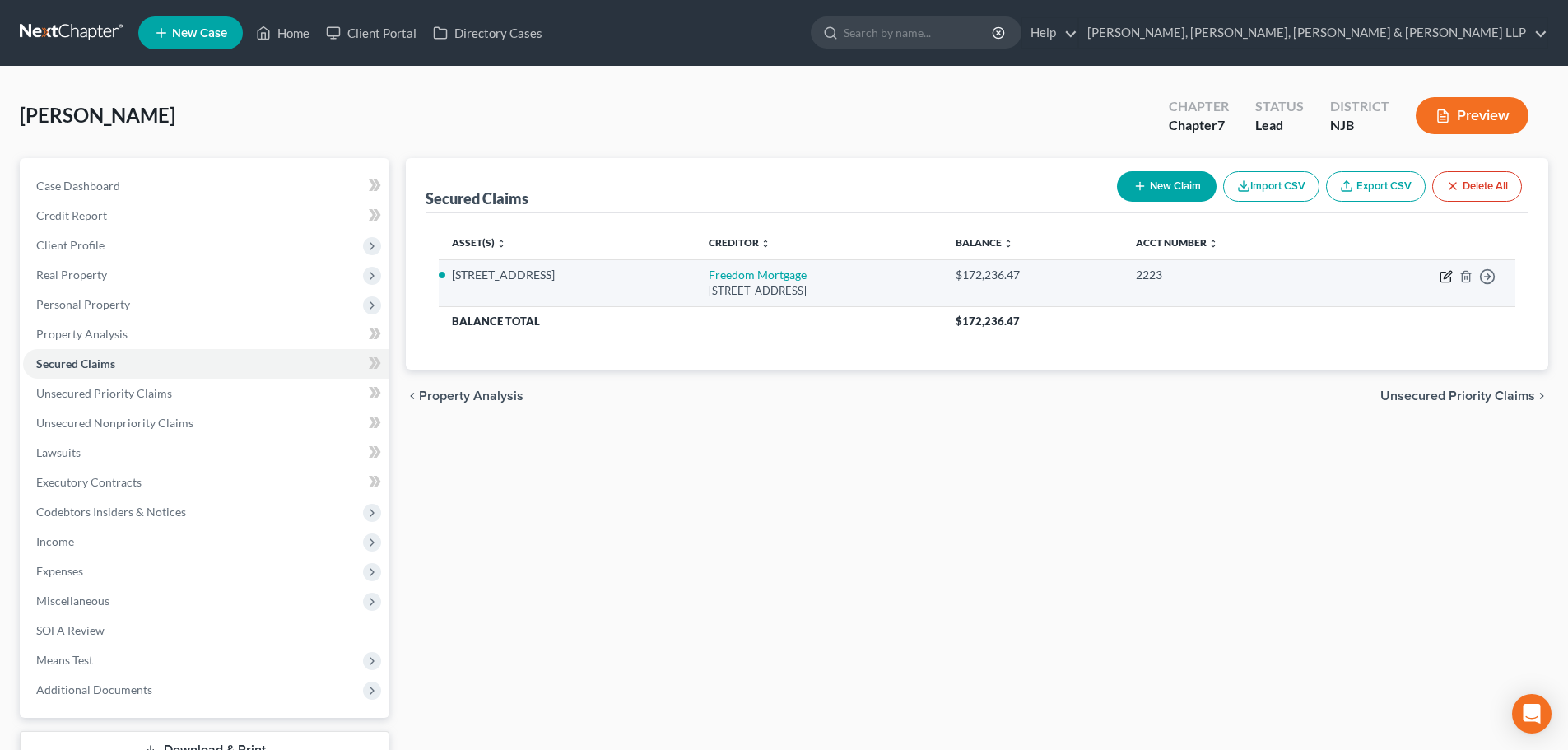
click at [1451, 275] on icon "button" at bounding box center [1446, 276] width 13 height 13
select select "15"
select select "3"
select select "4"
select select "0"
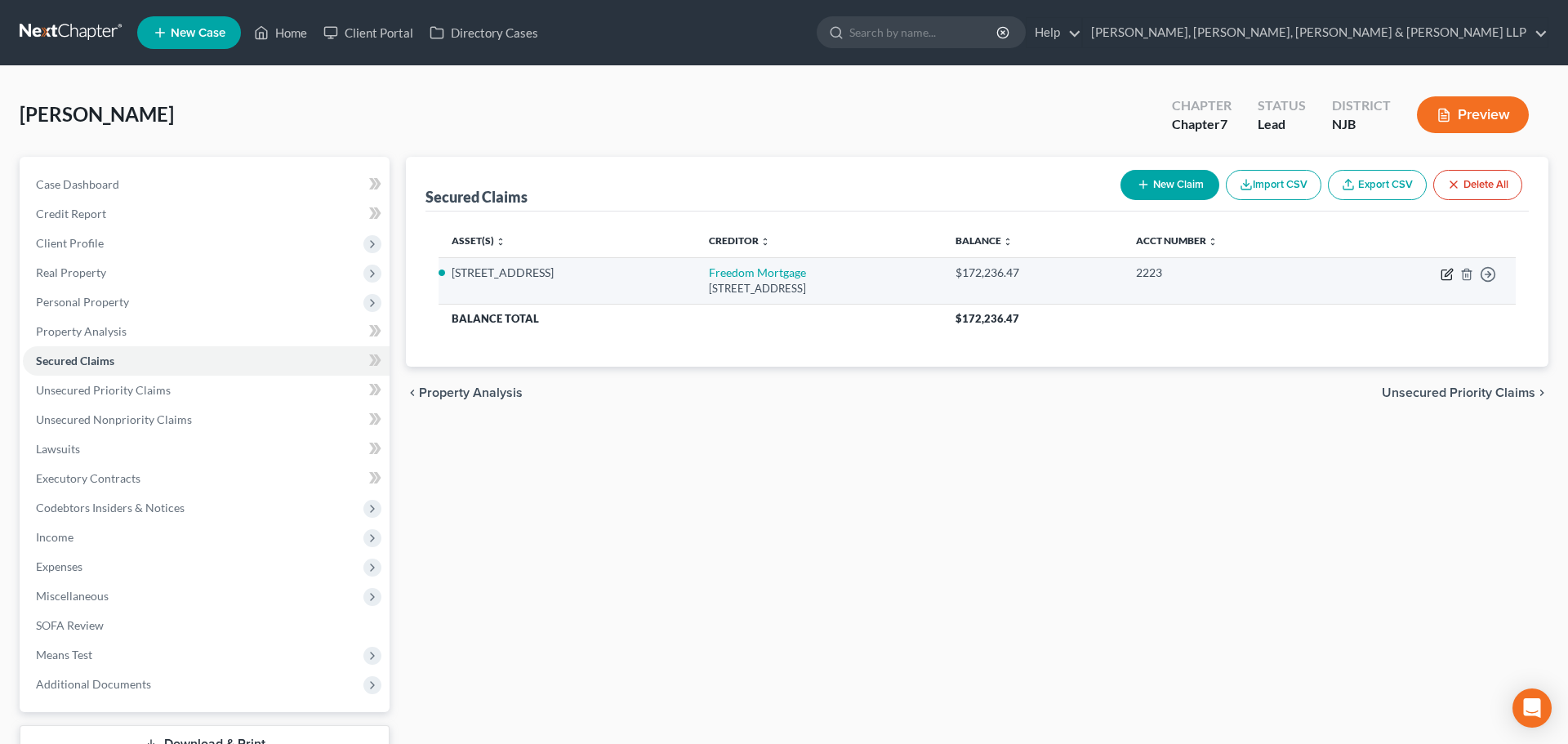
select select "0"
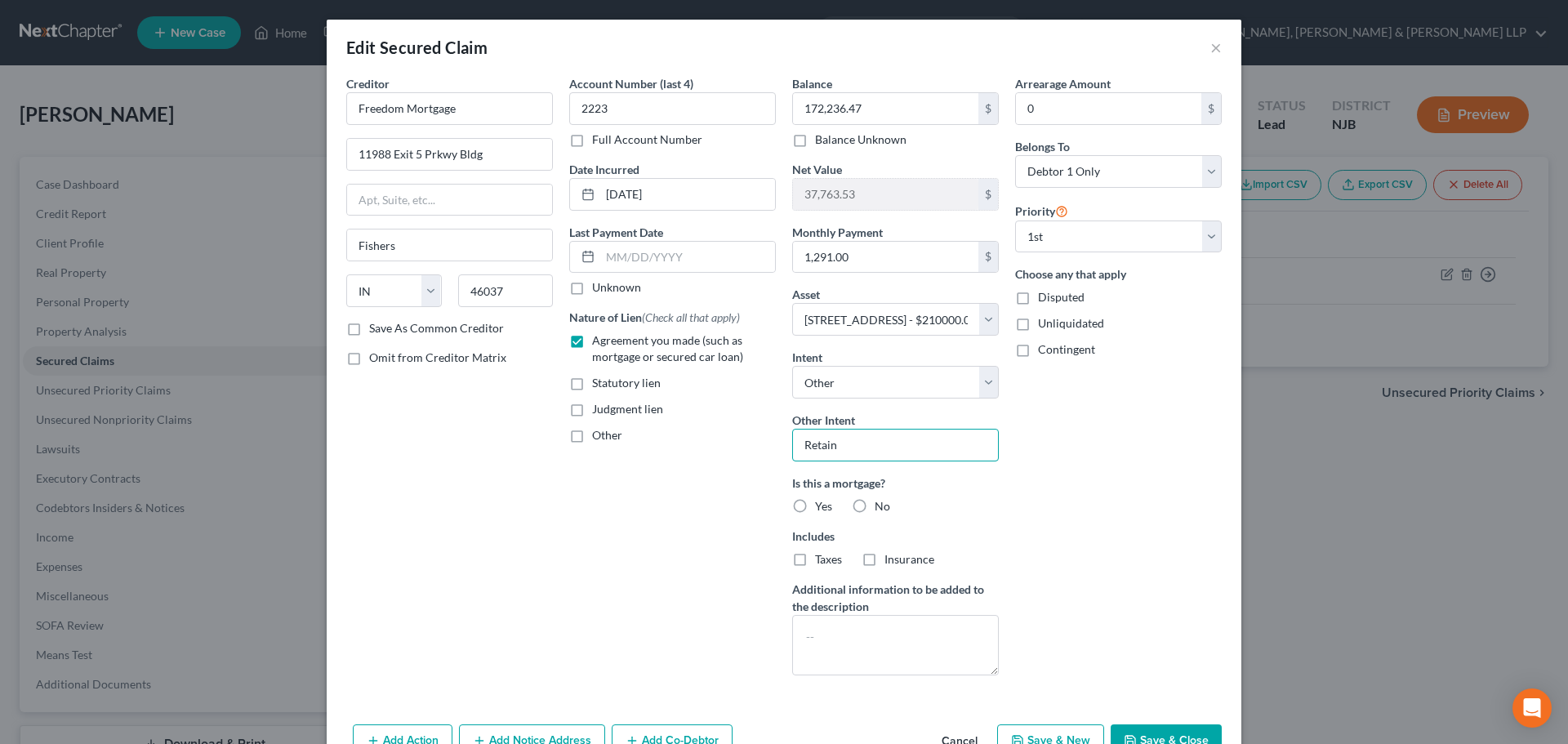
click at [924, 451] on input "Retain" at bounding box center [895, 445] width 207 height 33
drag, startPoint x: 919, startPoint y: 451, endPoint x: 671, endPoint y: 446, distance: 248.1
click at [671, 446] on div "Creditor * Freedom Mortgage 11988 Exit 5 Prkwy Bldg Fishers State [US_STATE] AK…" at bounding box center [784, 381] width 892 height 613
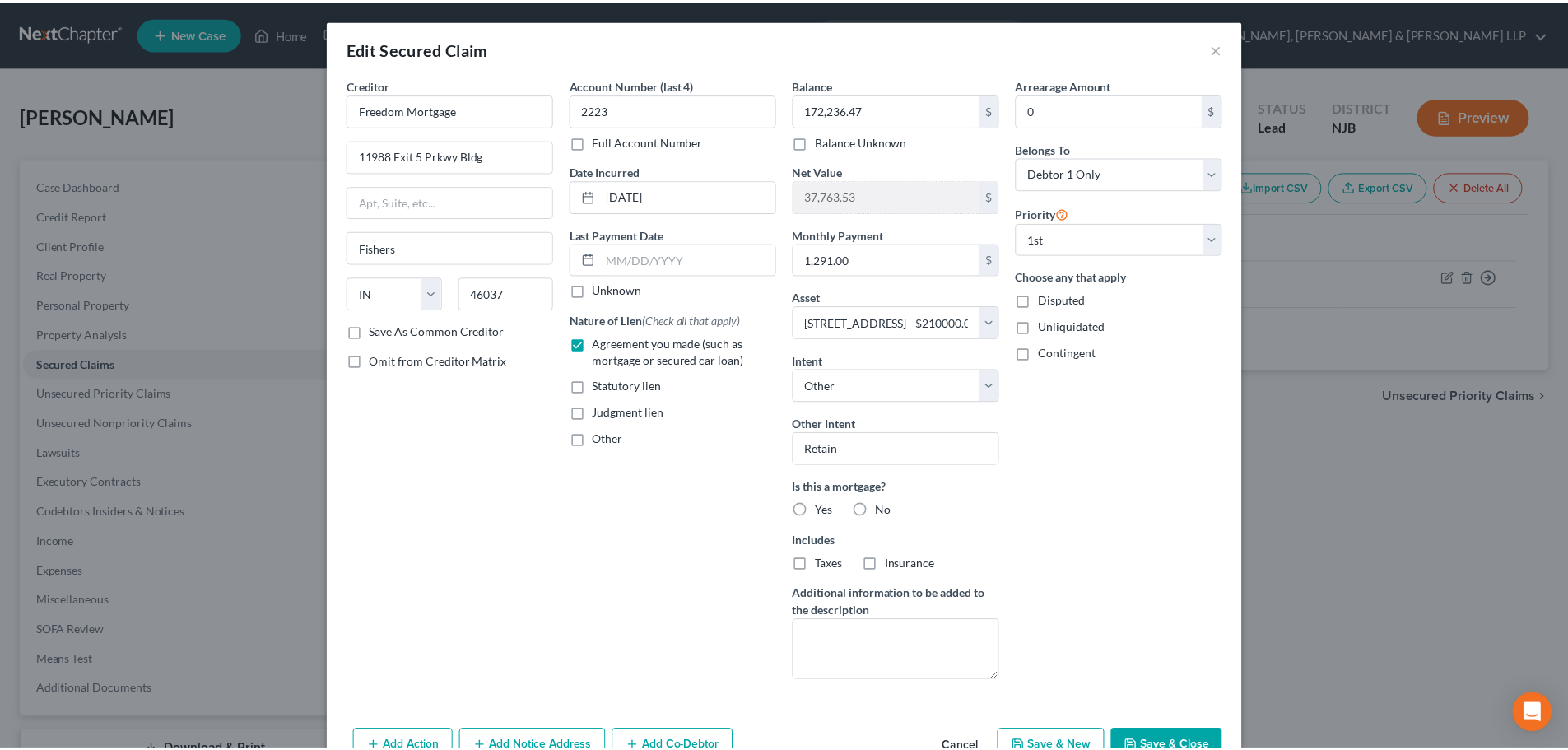
scroll to position [60, 0]
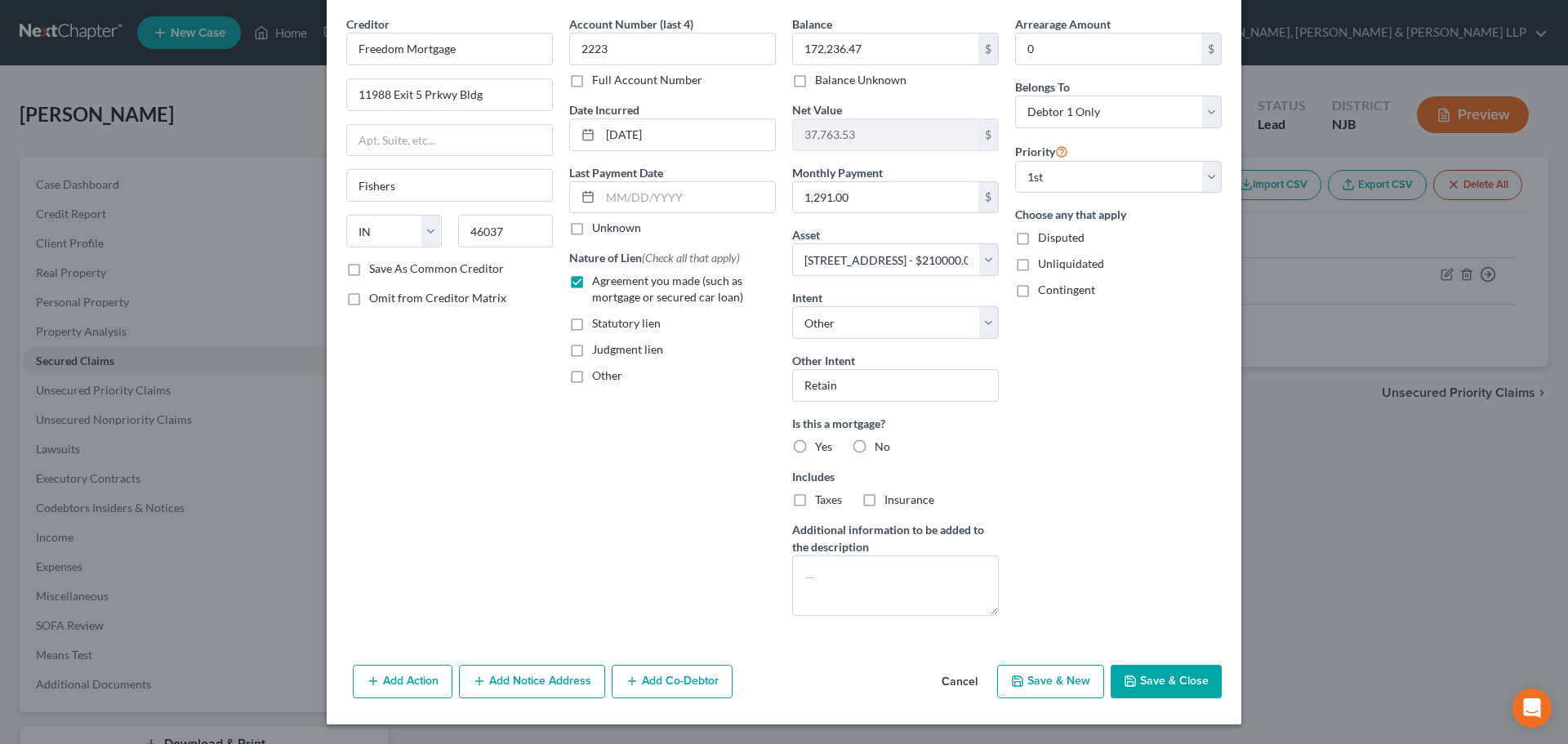
click at [1141, 689] on button "Save & Close" at bounding box center [1165, 681] width 111 height 35
select select
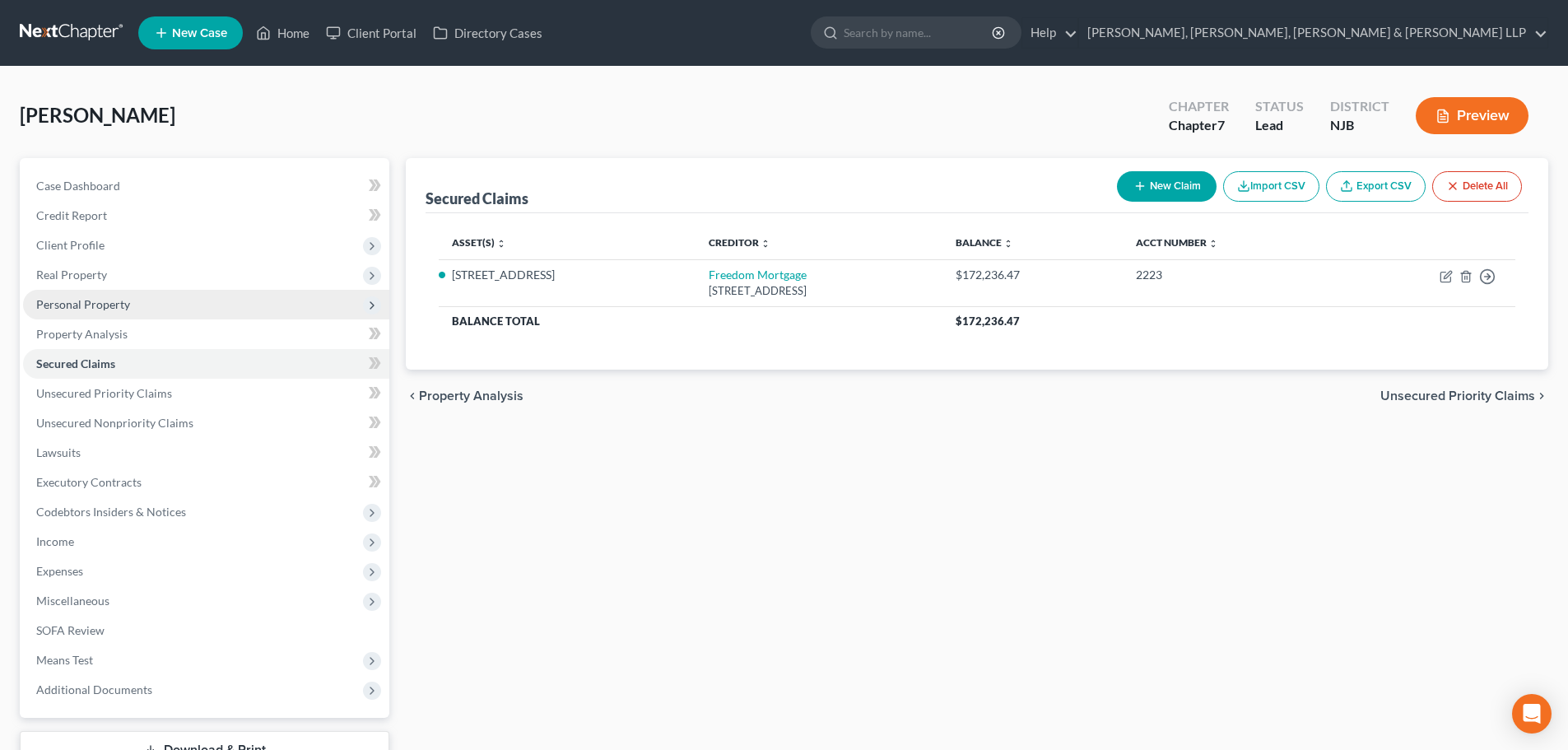
click at [127, 308] on span "Personal Property" at bounding box center [82, 304] width 93 height 14
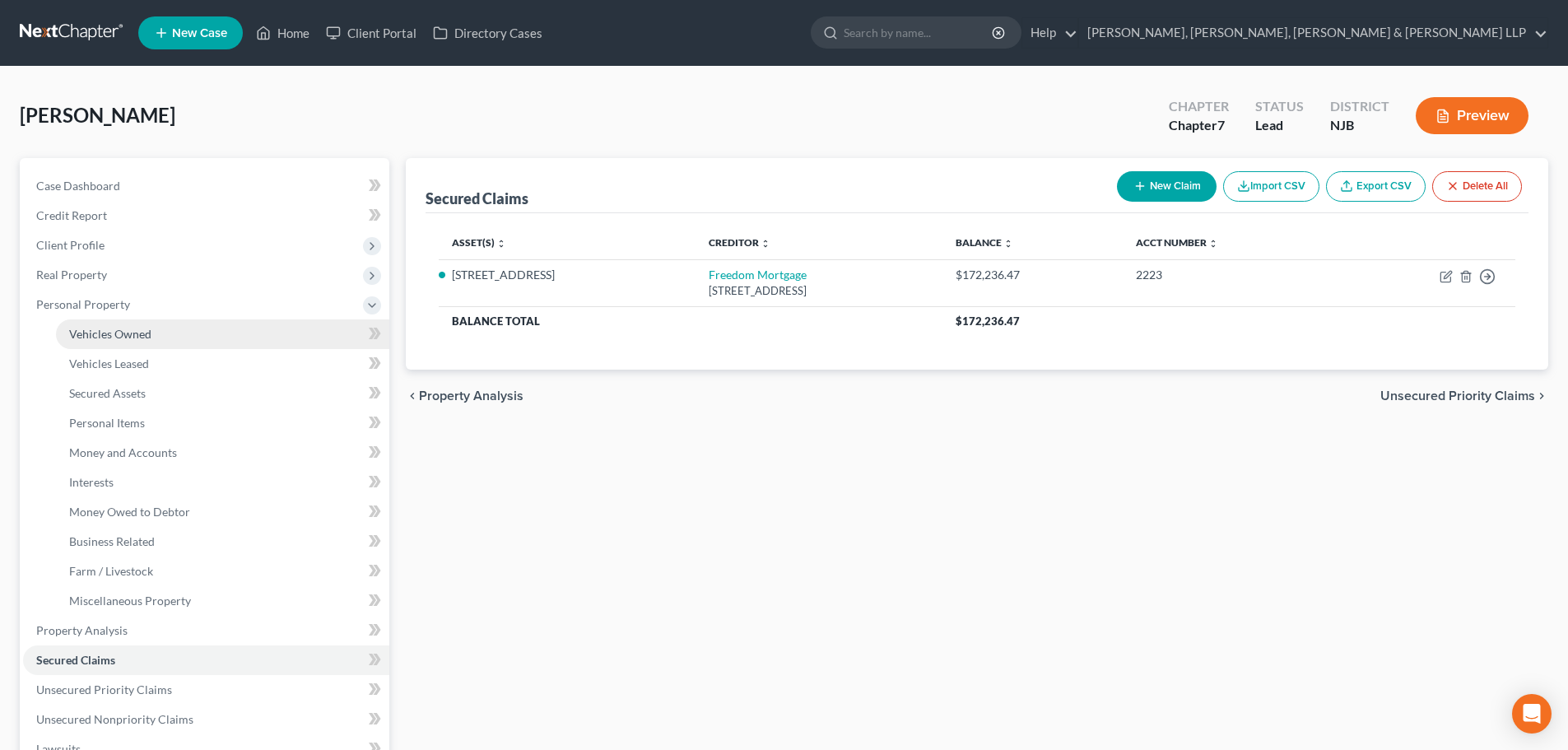
click at [125, 335] on span "Vehicles Owned" at bounding box center [109, 333] width 82 height 14
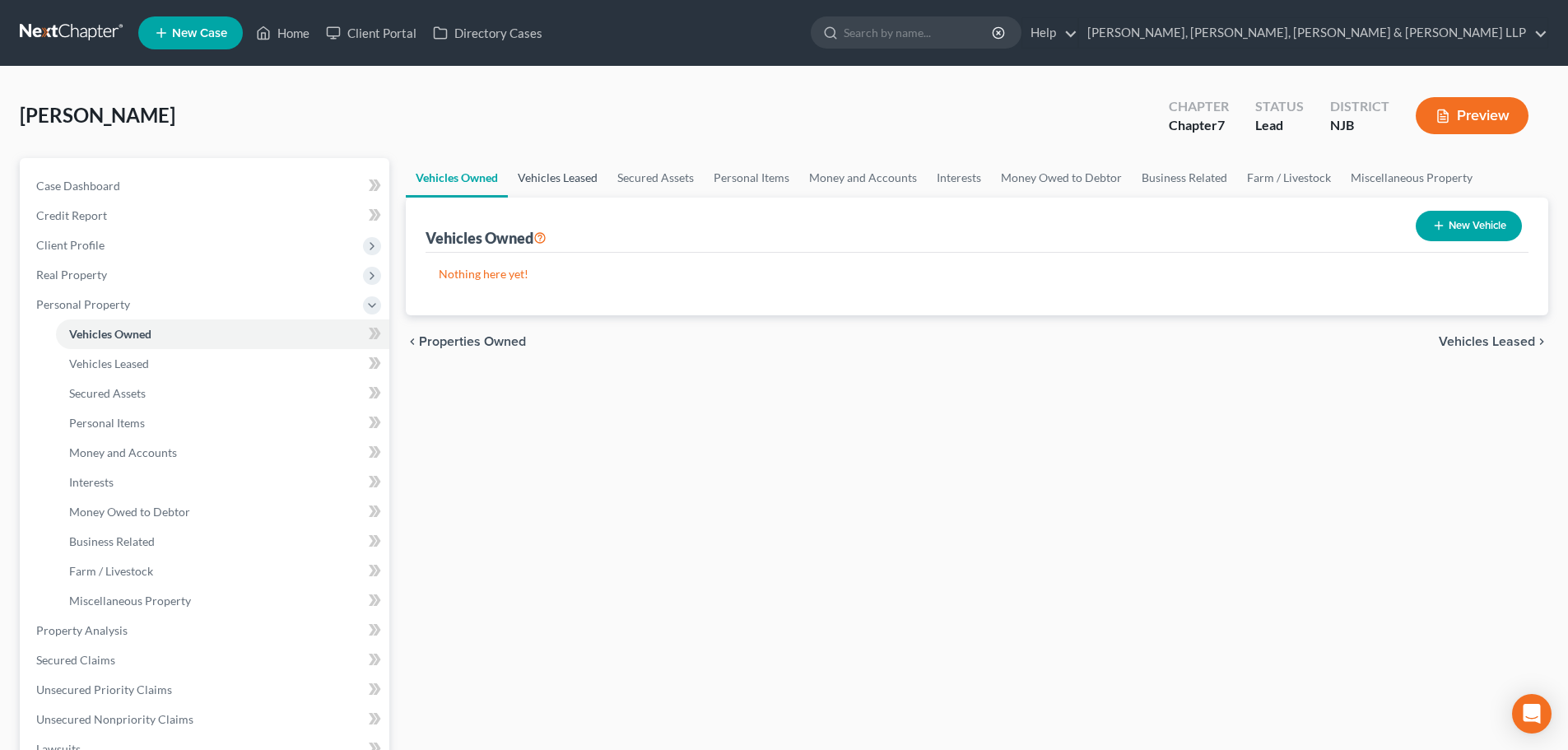
click at [548, 187] on link "Vehicles Leased" at bounding box center [558, 177] width 100 height 40
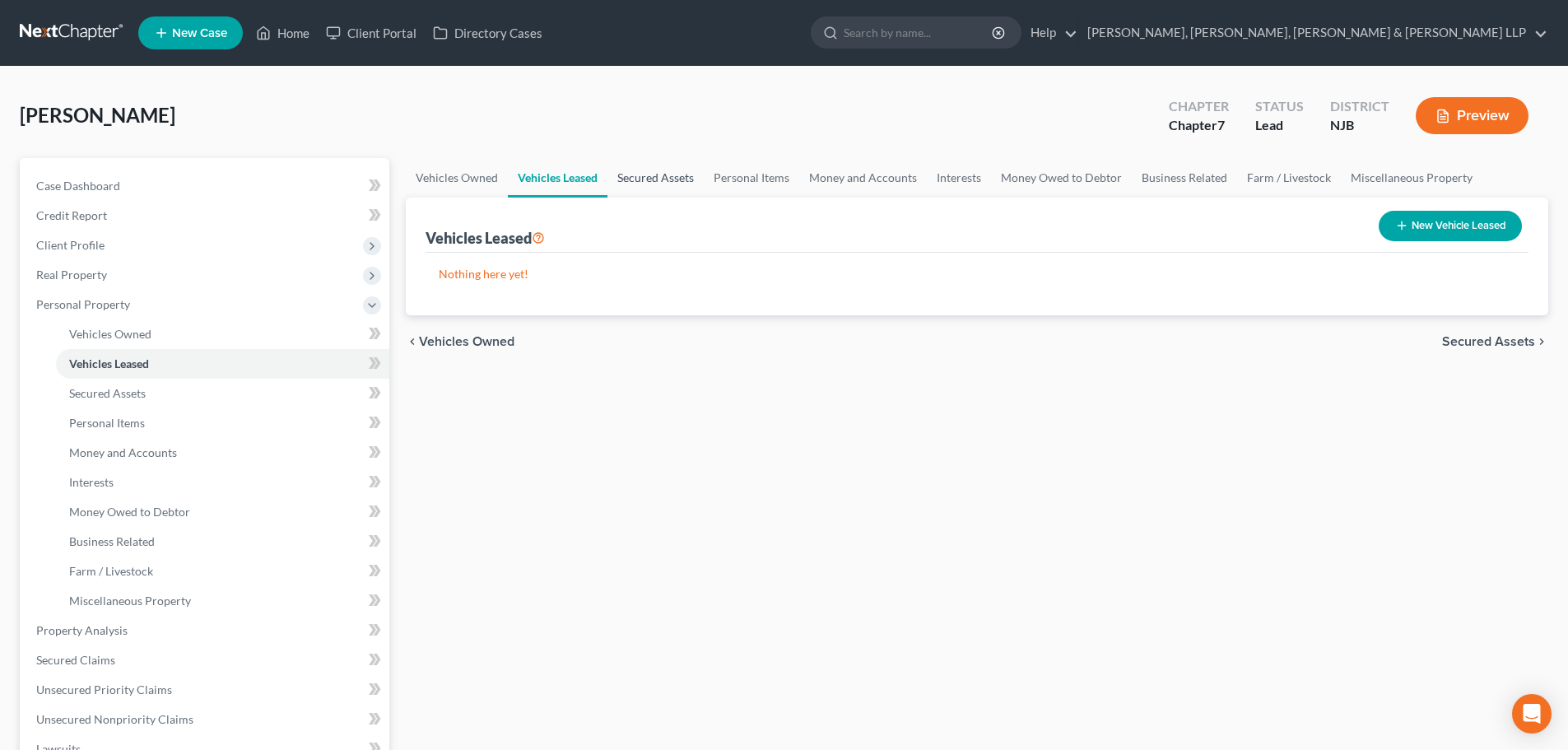
click at [656, 180] on link "Secured Assets" at bounding box center [656, 177] width 96 height 40
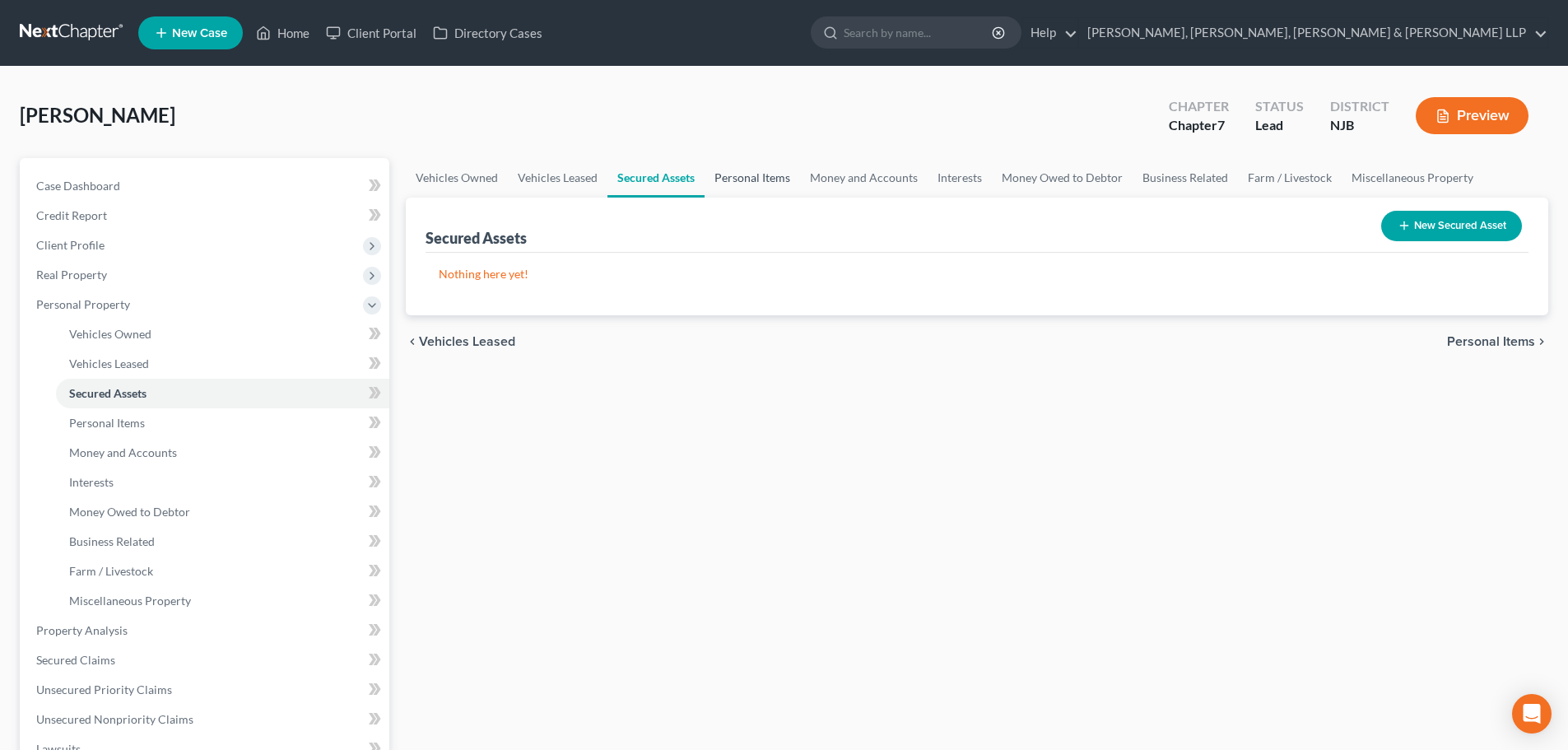
click at [734, 178] on link "Personal Items" at bounding box center [752, 177] width 95 height 40
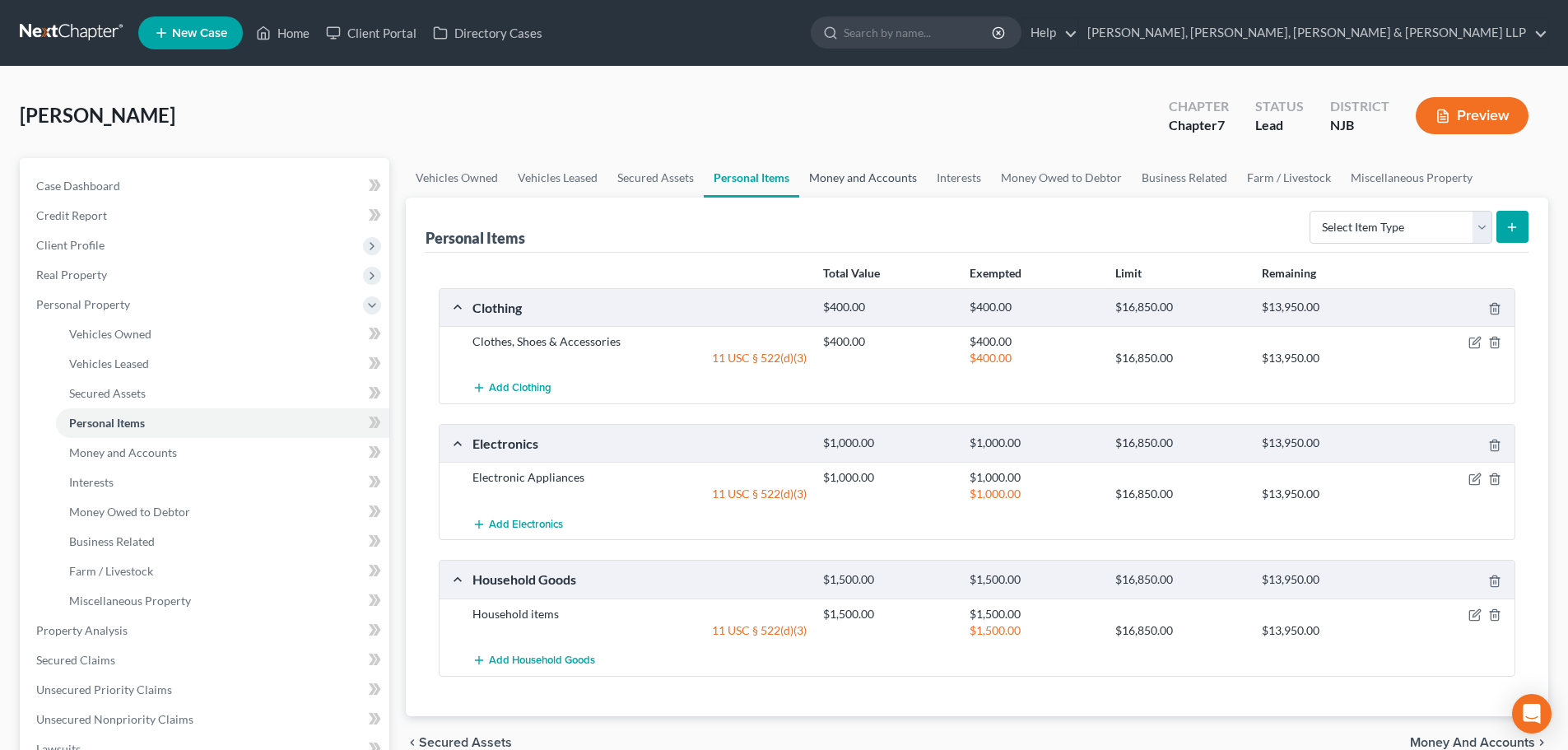
click at [809, 174] on link "Money and Accounts" at bounding box center [862, 177] width 127 height 40
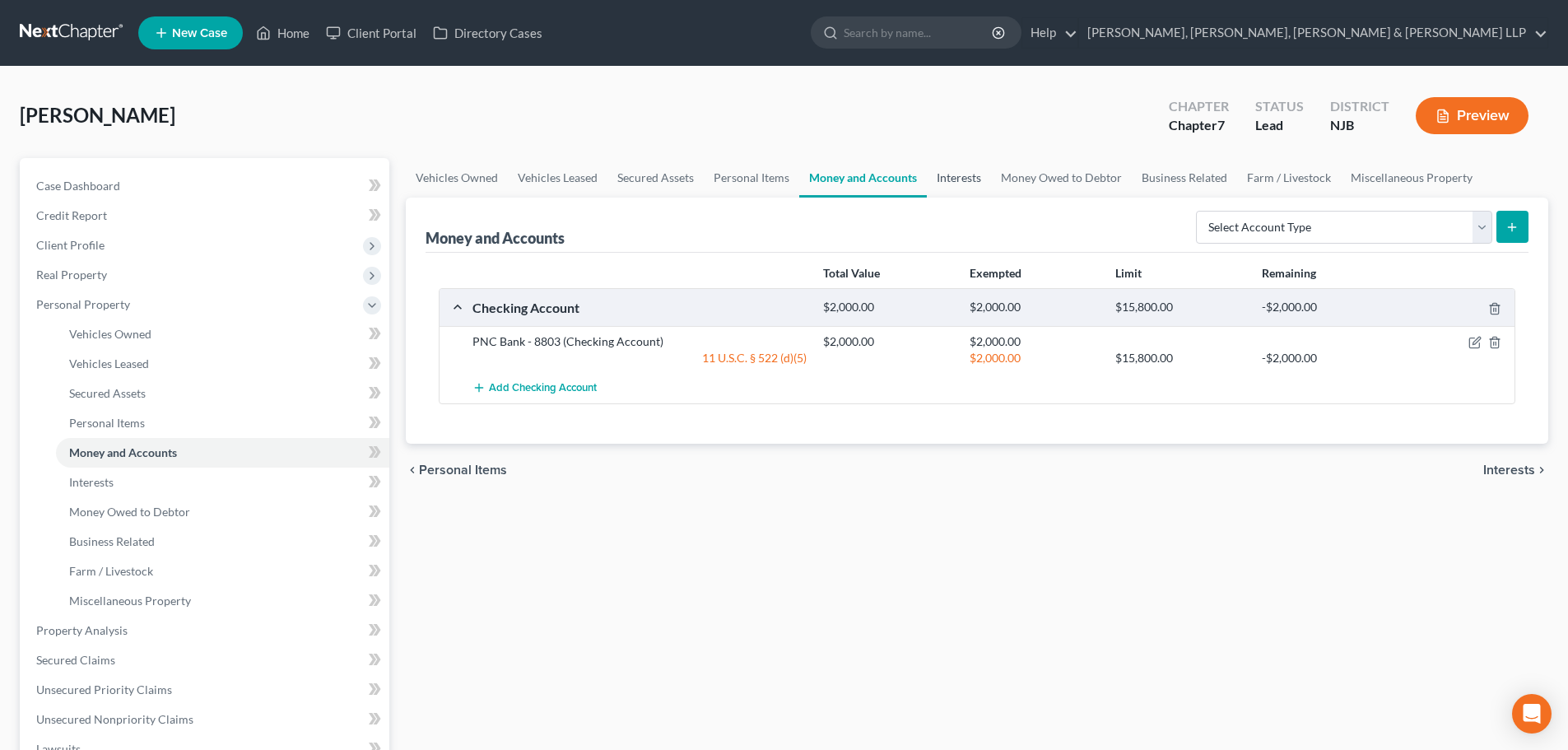
drag, startPoint x: 966, startPoint y: 171, endPoint x: 976, endPoint y: 176, distance: 11.2
click at [966, 171] on link "Interests" at bounding box center [959, 177] width 64 height 40
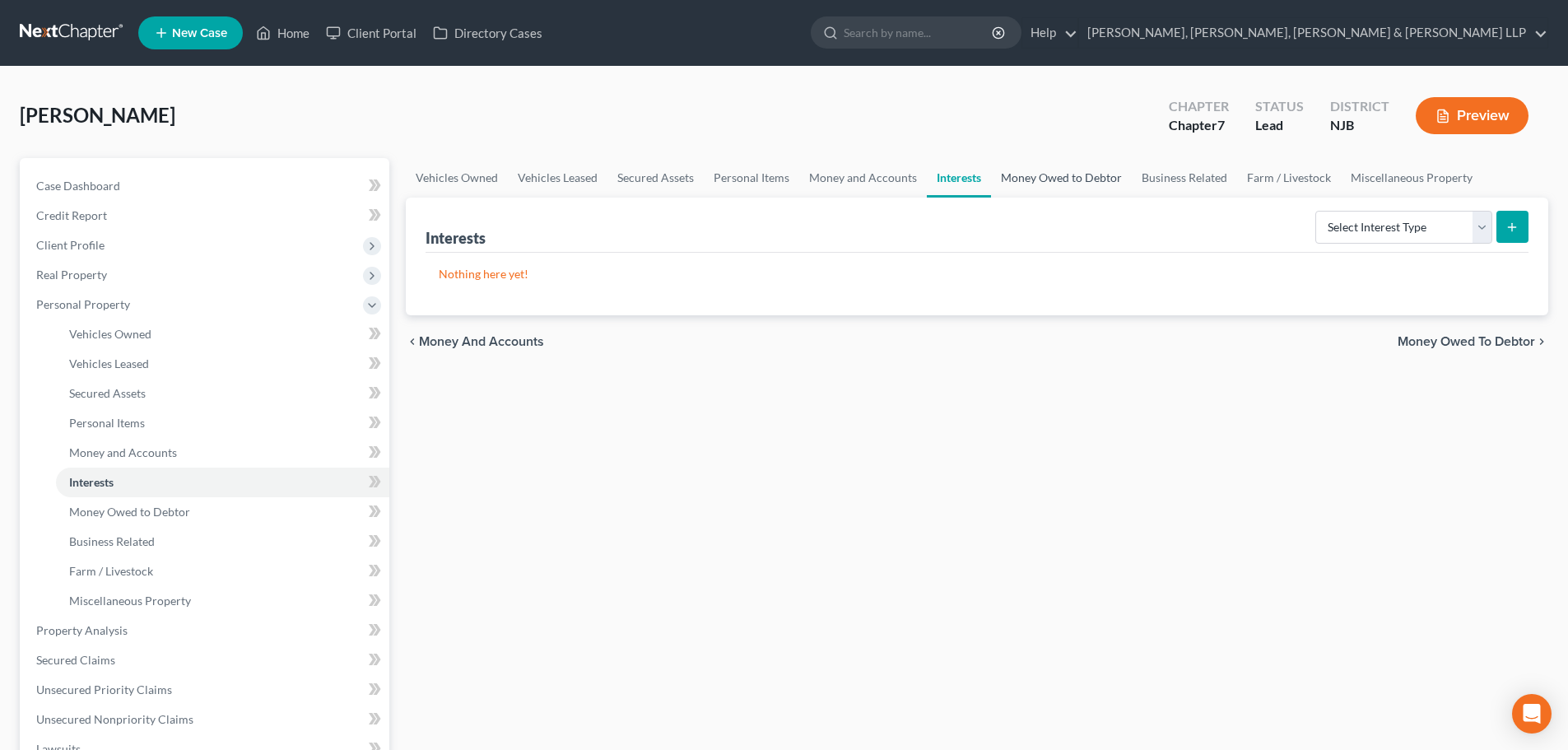
click at [1026, 170] on link "Money Owed to Debtor" at bounding box center [1060, 177] width 141 height 40
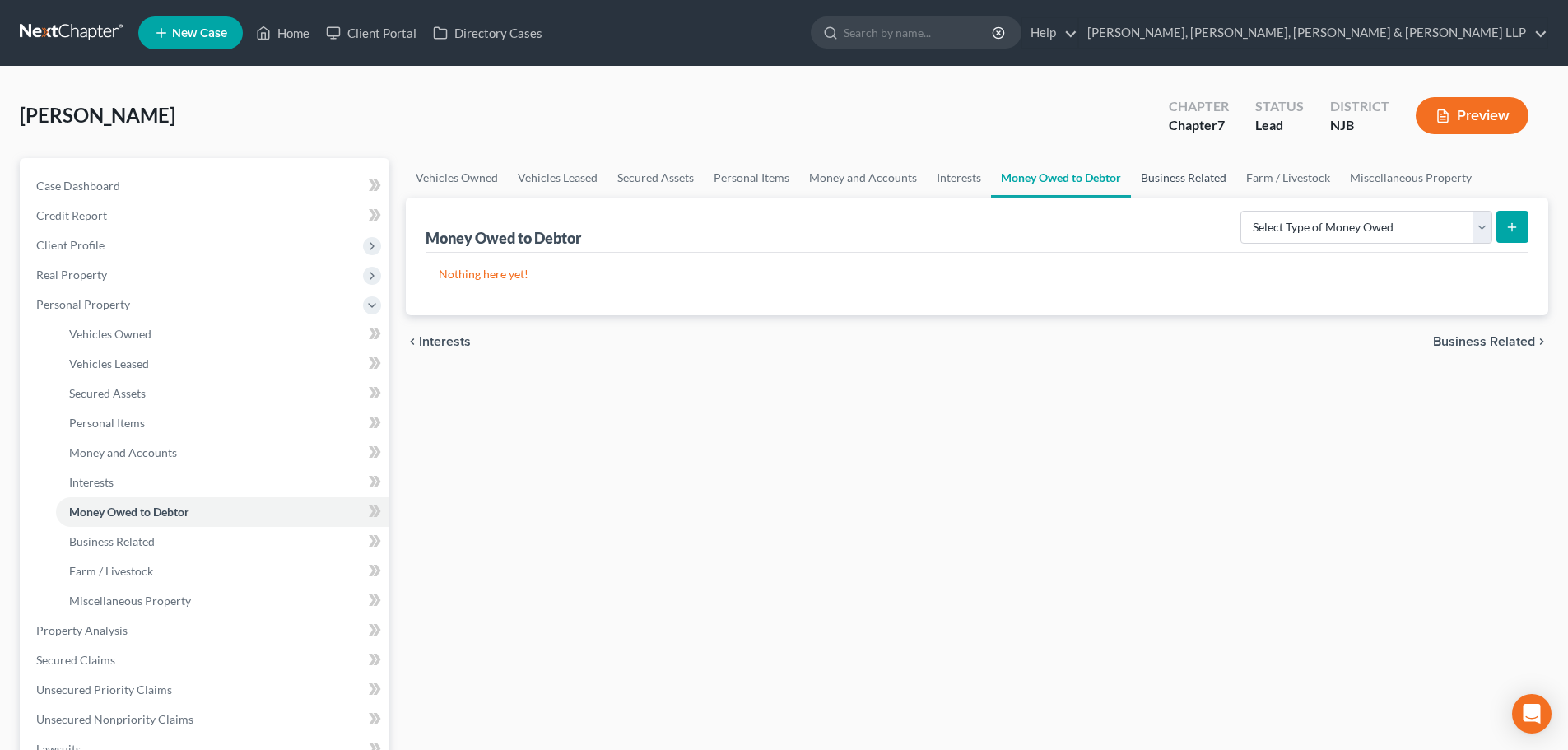
click at [1156, 177] on link "Business Related" at bounding box center [1184, 177] width 106 height 40
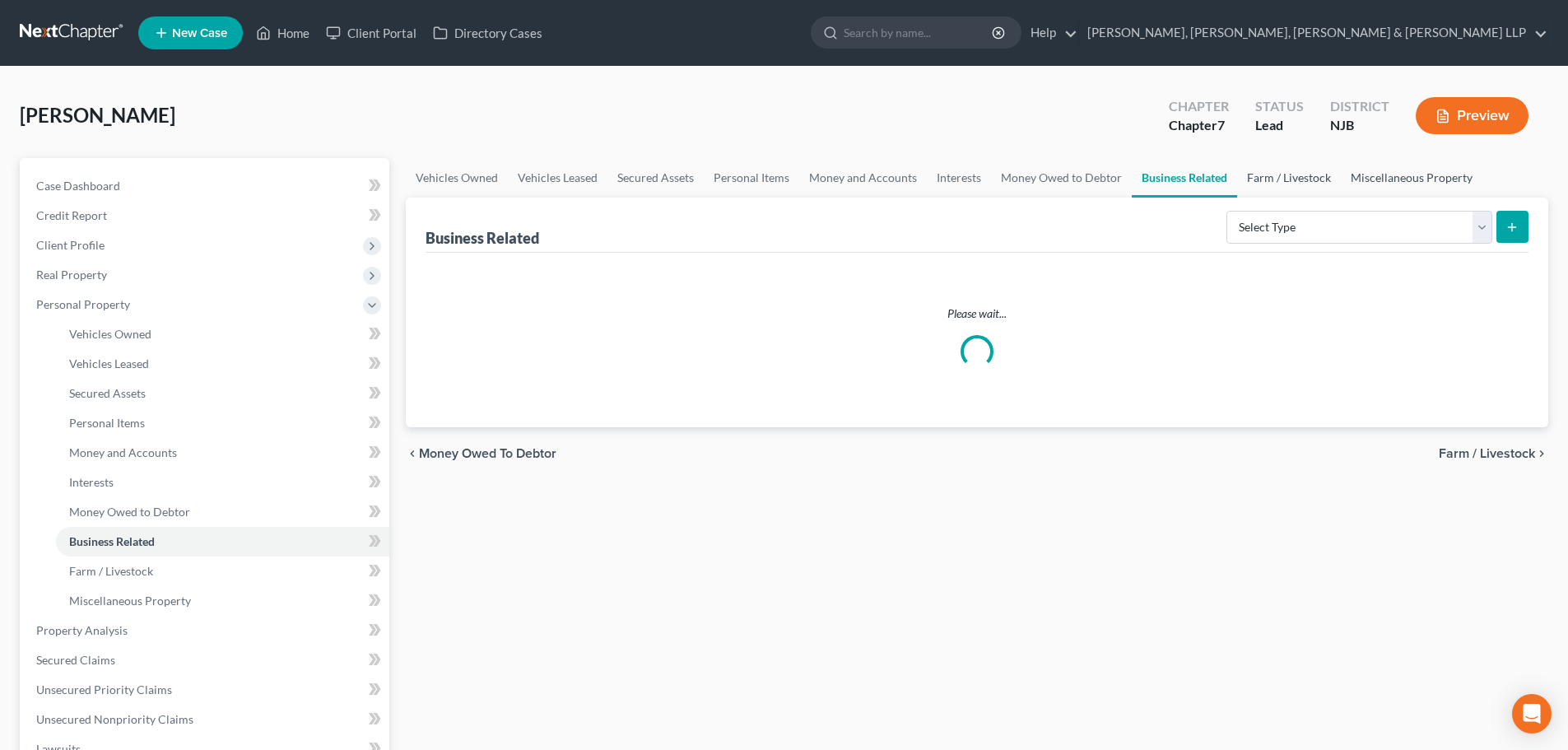
drag, startPoint x: 1261, startPoint y: 178, endPoint x: 1385, endPoint y: 178, distance: 124.0
click at [1263, 178] on link "Farm / Livestock" at bounding box center [1289, 177] width 104 height 40
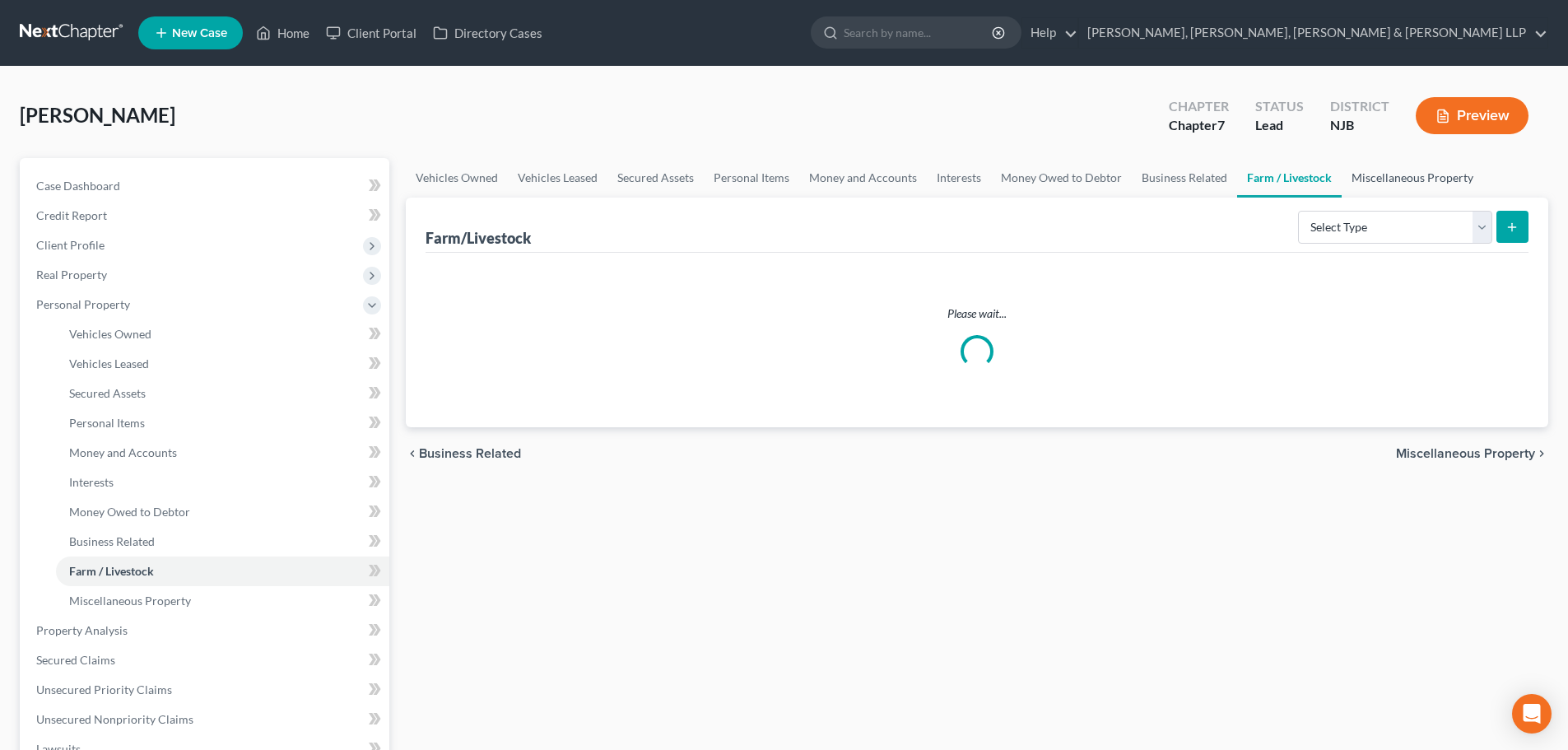
click at [1388, 178] on link "Miscellaneous Property" at bounding box center [1412, 177] width 142 height 40
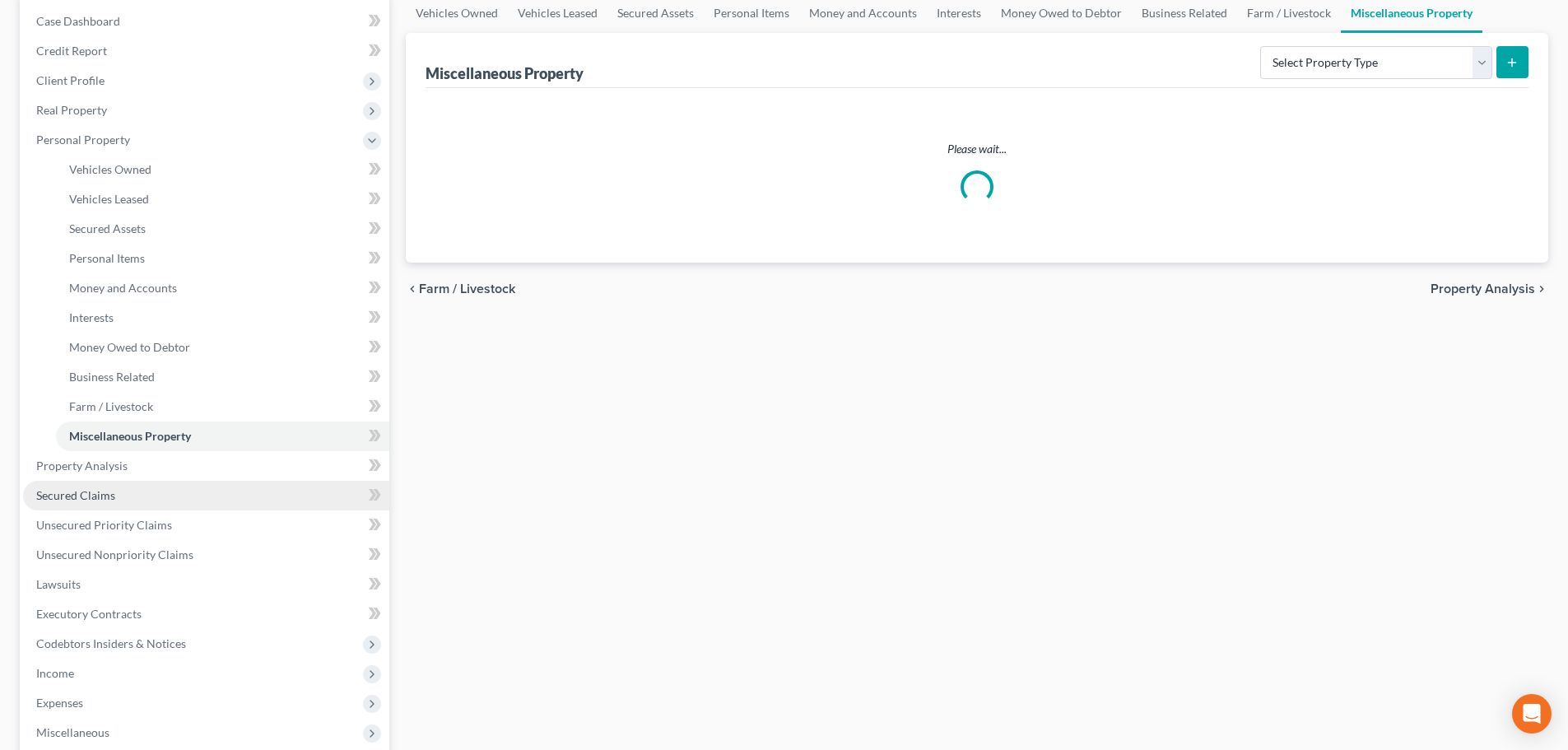
click at [111, 499] on span "Secured Claims" at bounding box center [75, 494] width 79 height 14
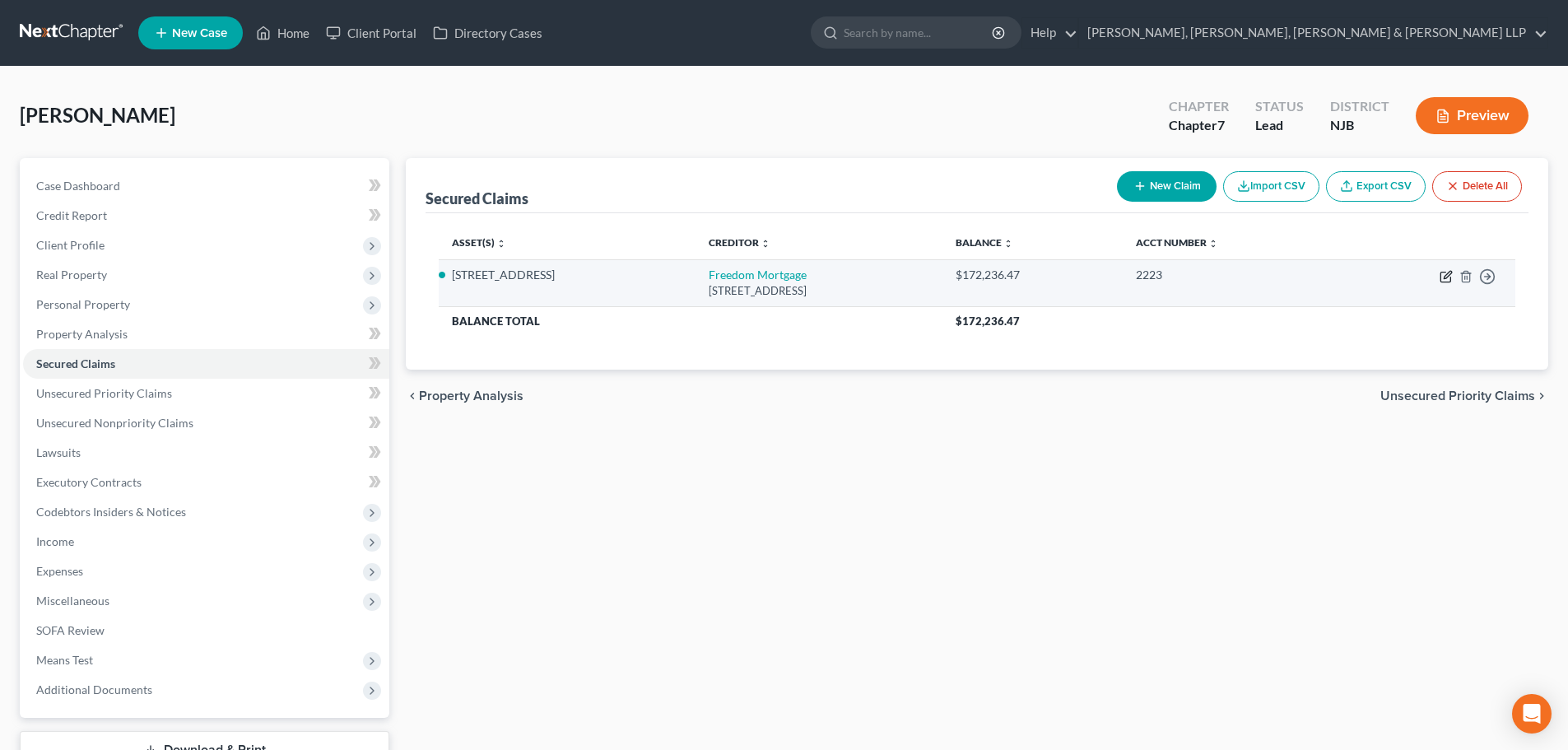
click at [1443, 275] on icon "button" at bounding box center [1446, 276] width 13 height 13
select select "15"
select select "4"
select select "0"
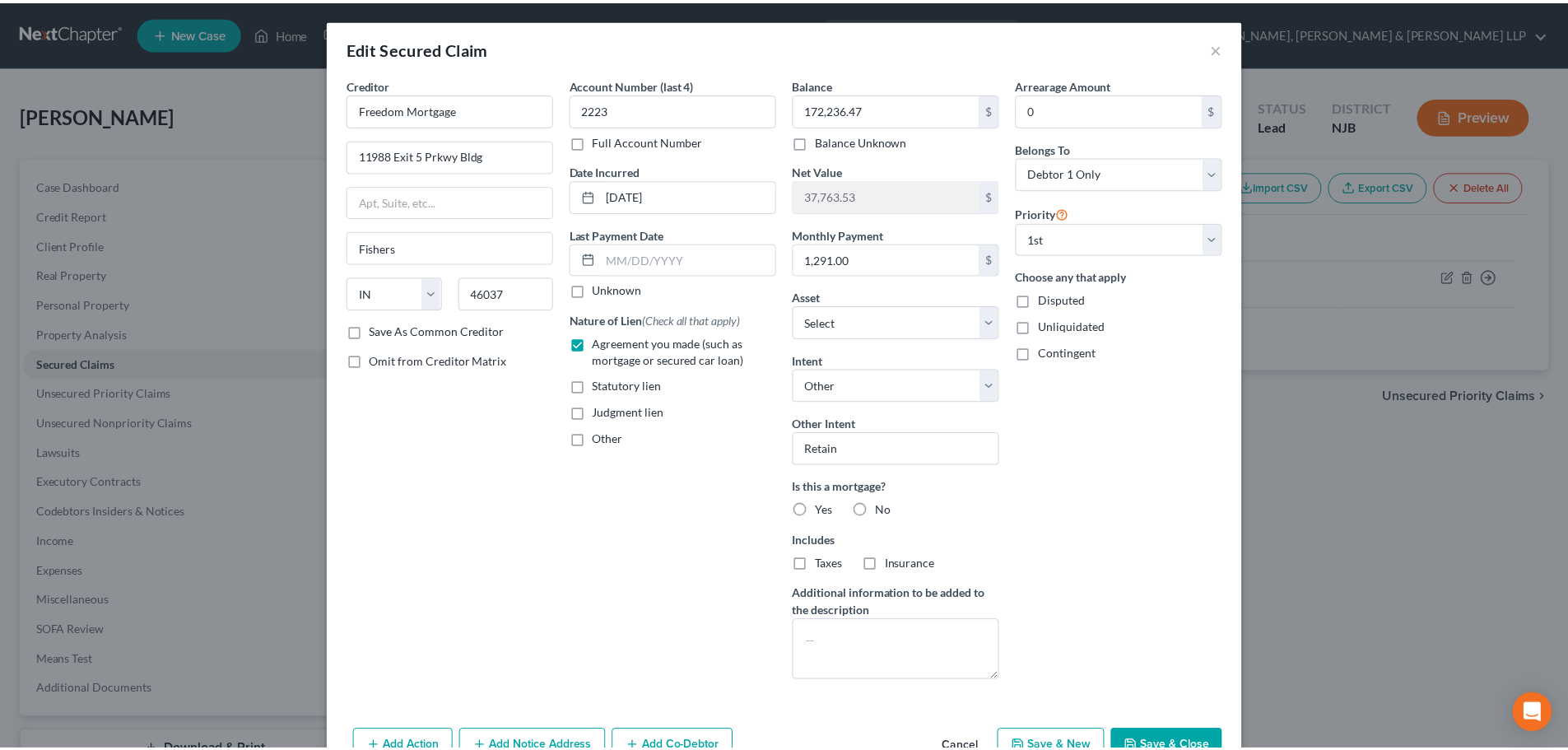
scroll to position [60, 0]
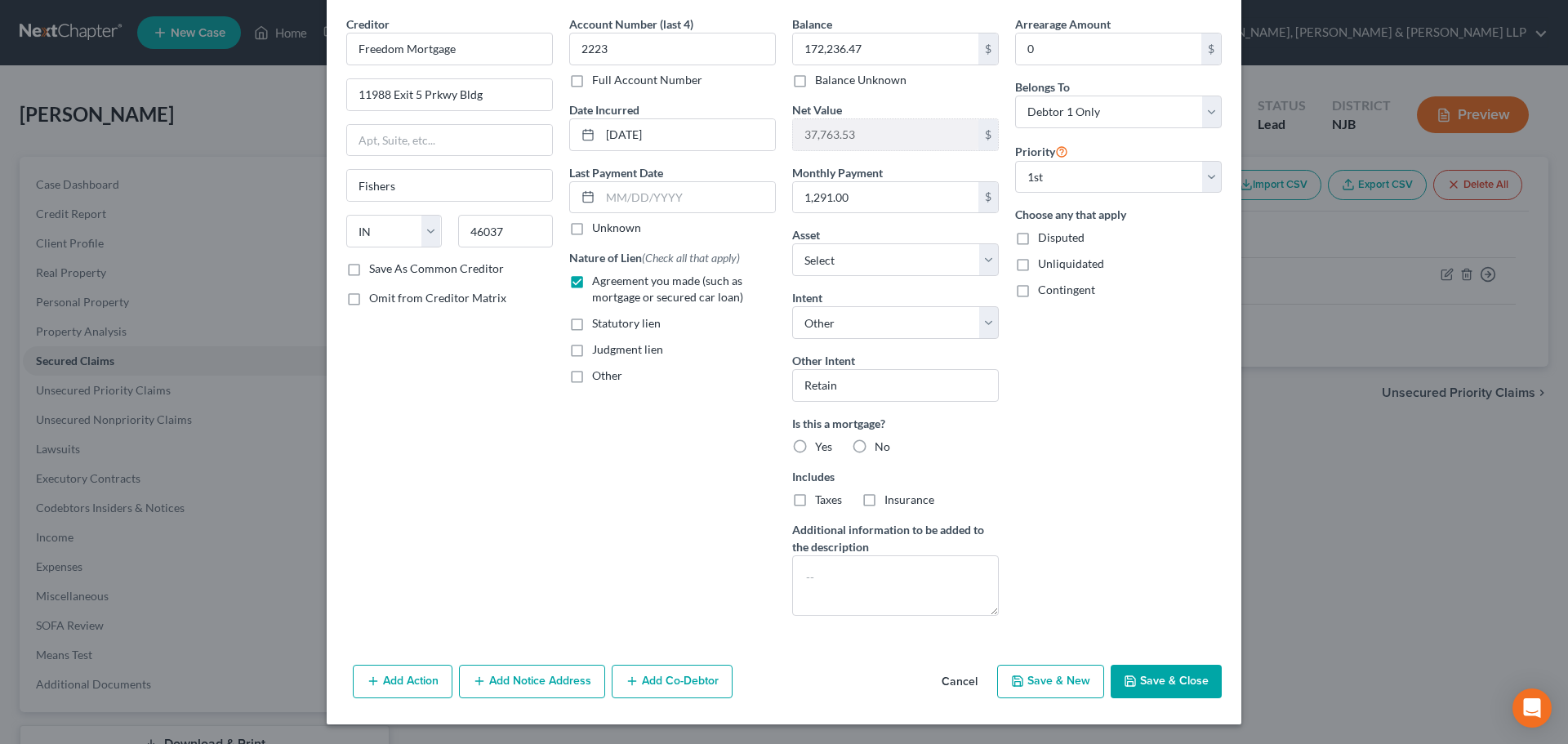
click at [1147, 673] on button "Save & Close" at bounding box center [1165, 681] width 111 height 35
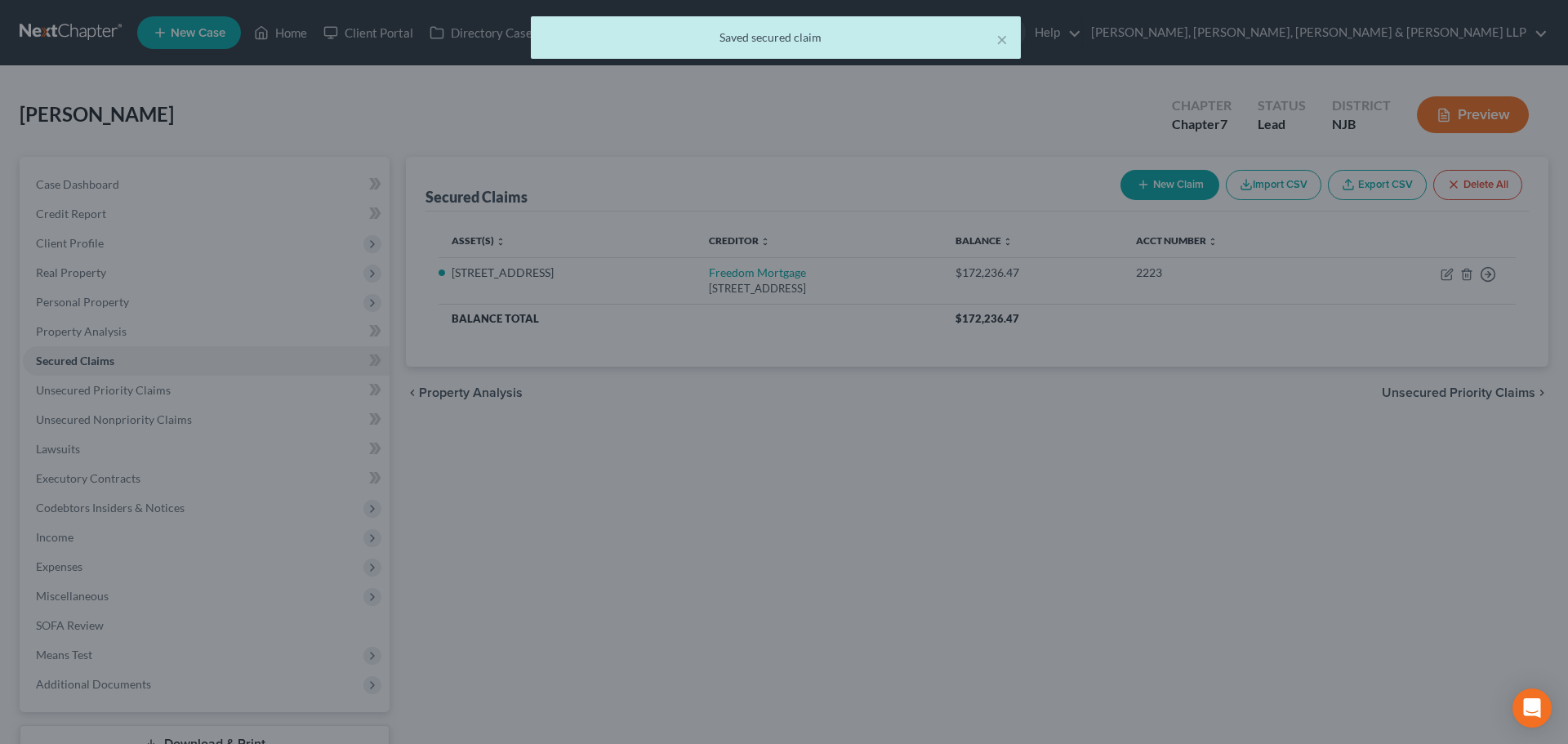
select select "3"
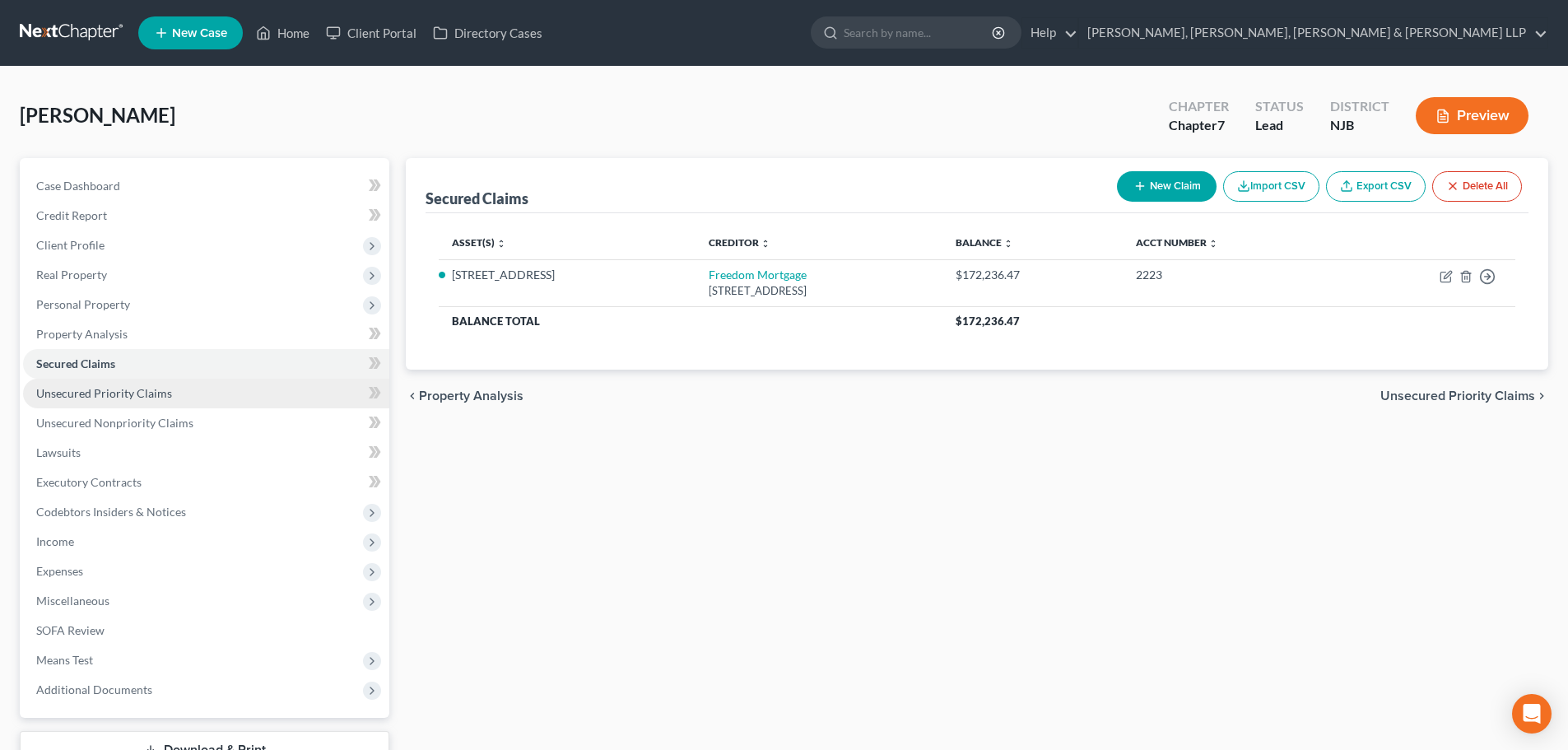
click at [112, 389] on span "Unsecured Priority Claims" at bounding box center [104, 392] width 136 height 14
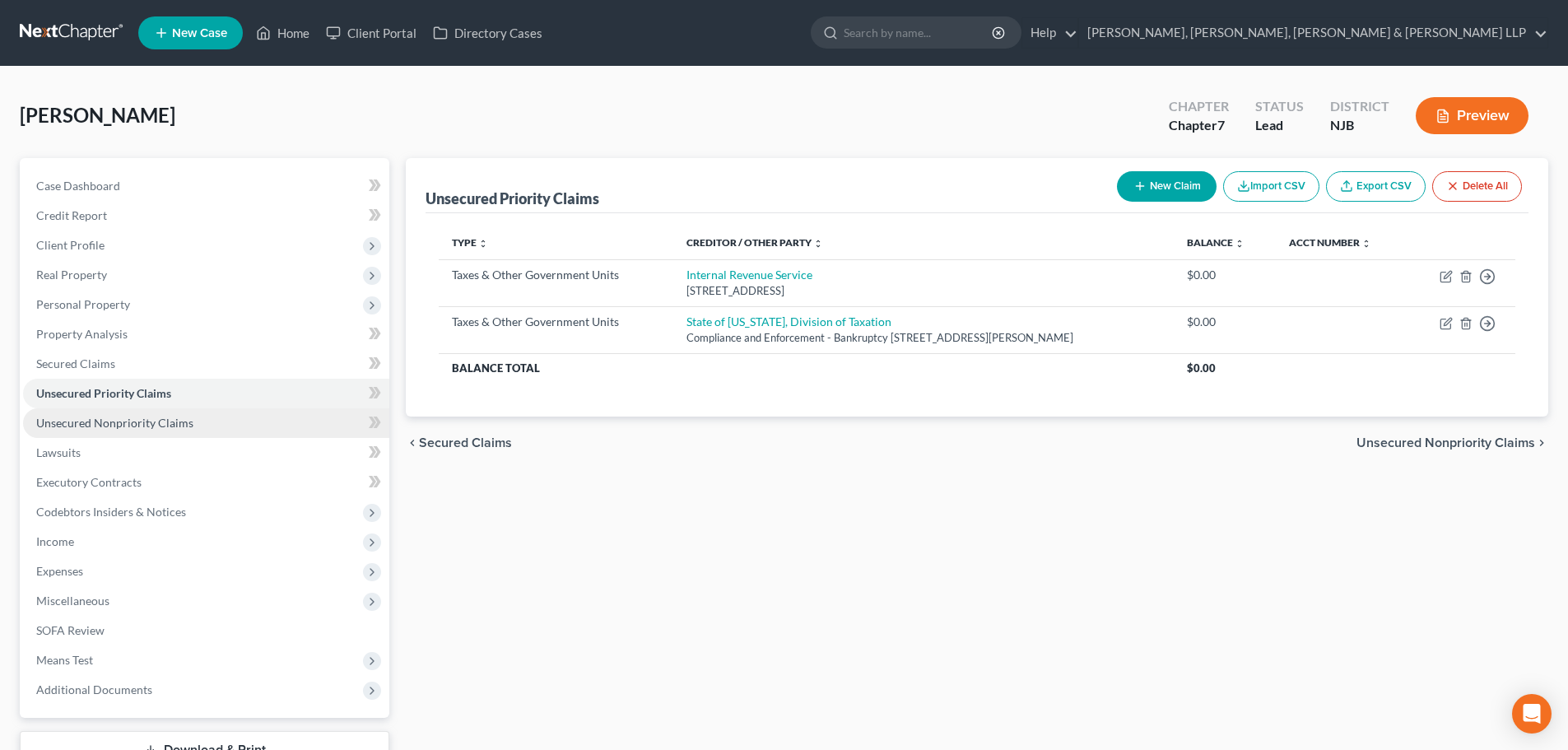
click at [143, 413] on link "Unsecured Nonpriority Claims" at bounding box center [206, 423] width 366 height 29
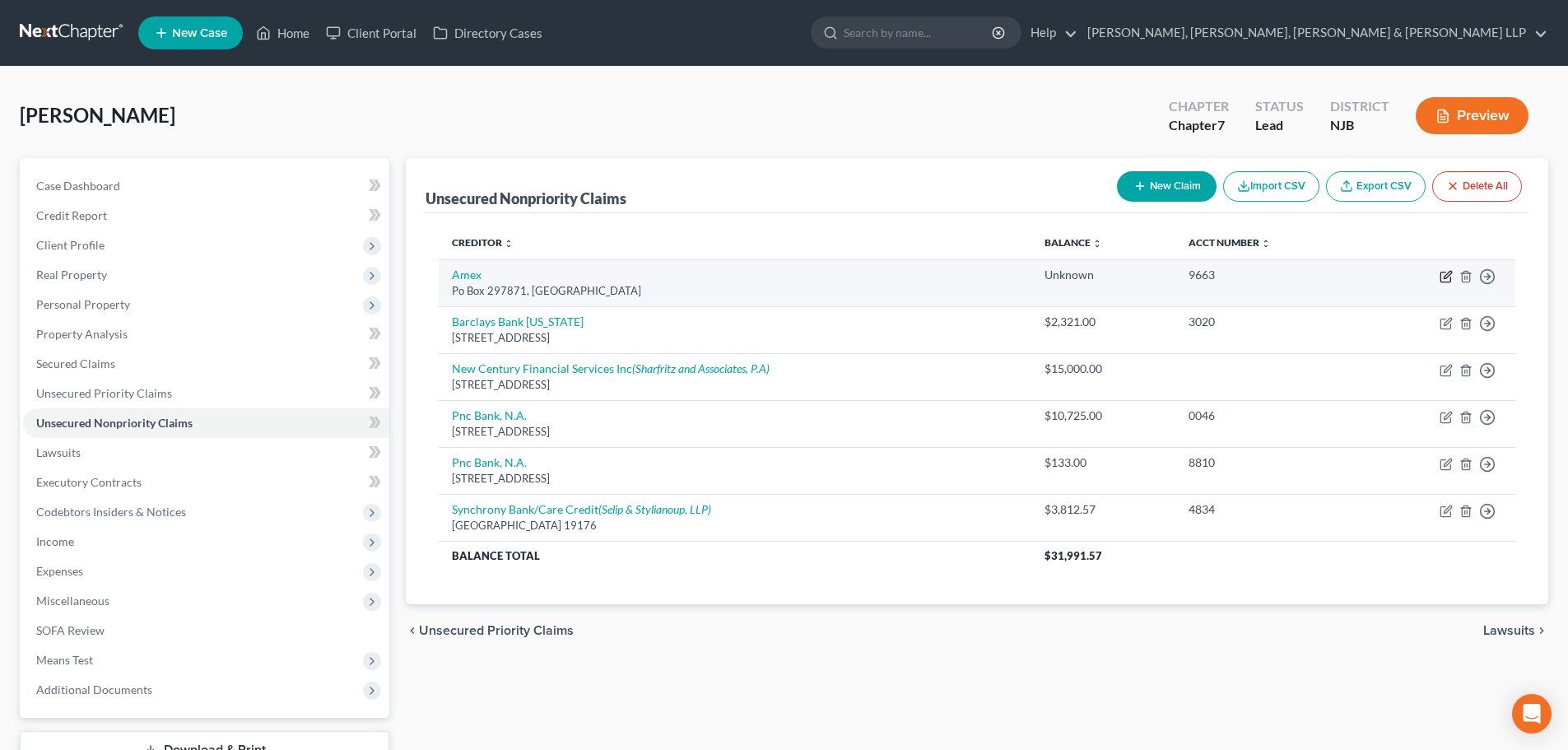
click at [1441, 276] on icon "button" at bounding box center [1445, 277] width 9 height 9
select select "9"
select select "2"
select select "0"
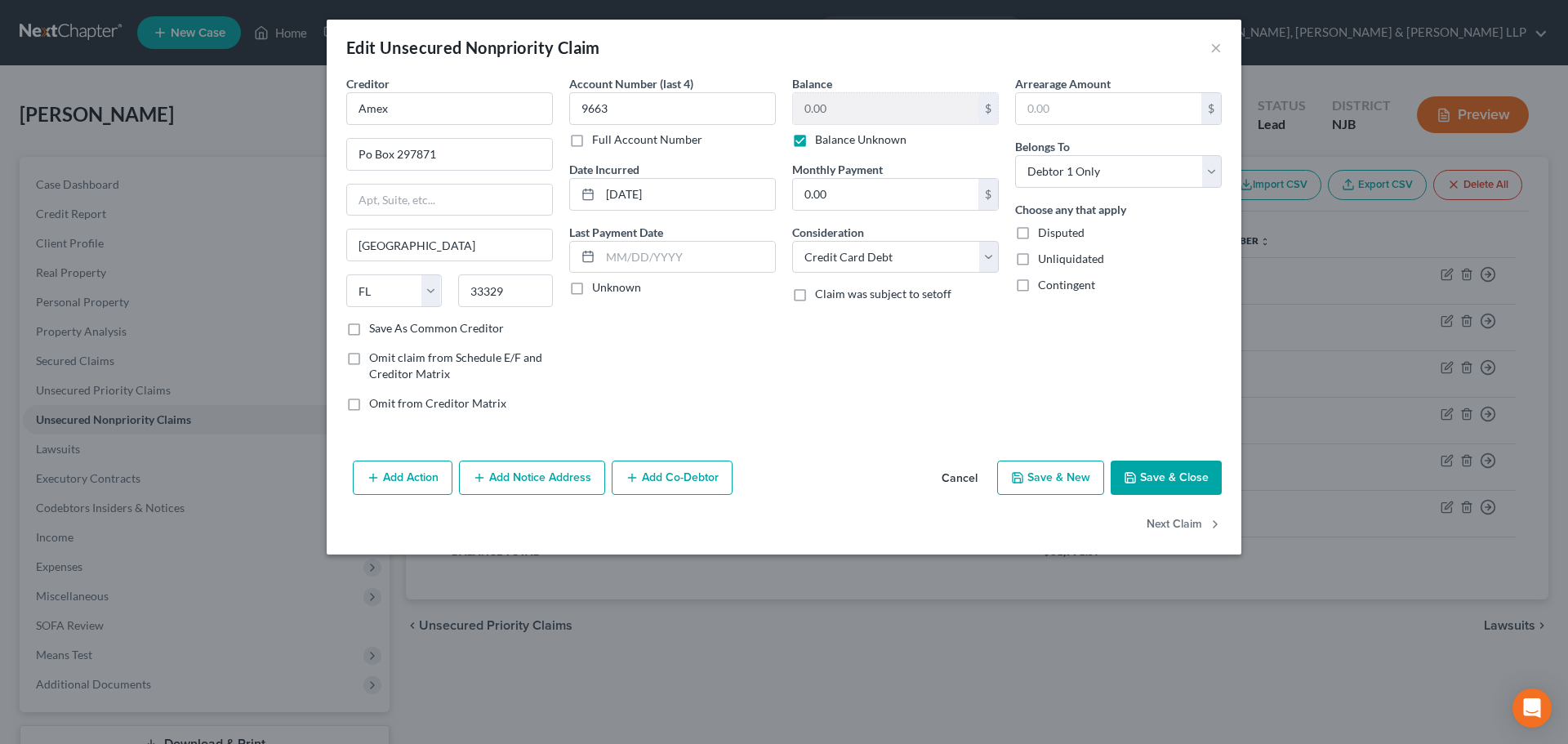
click at [815, 148] on label "Balance Unknown" at bounding box center [861, 139] width 92 height 16
click at [822, 142] on input "Balance Unknown" at bounding box center [827, 136] width 10 height 10
checkbox input "false"
click at [1165, 462] on button "Save & Close" at bounding box center [1165, 477] width 111 height 35
type input "0"
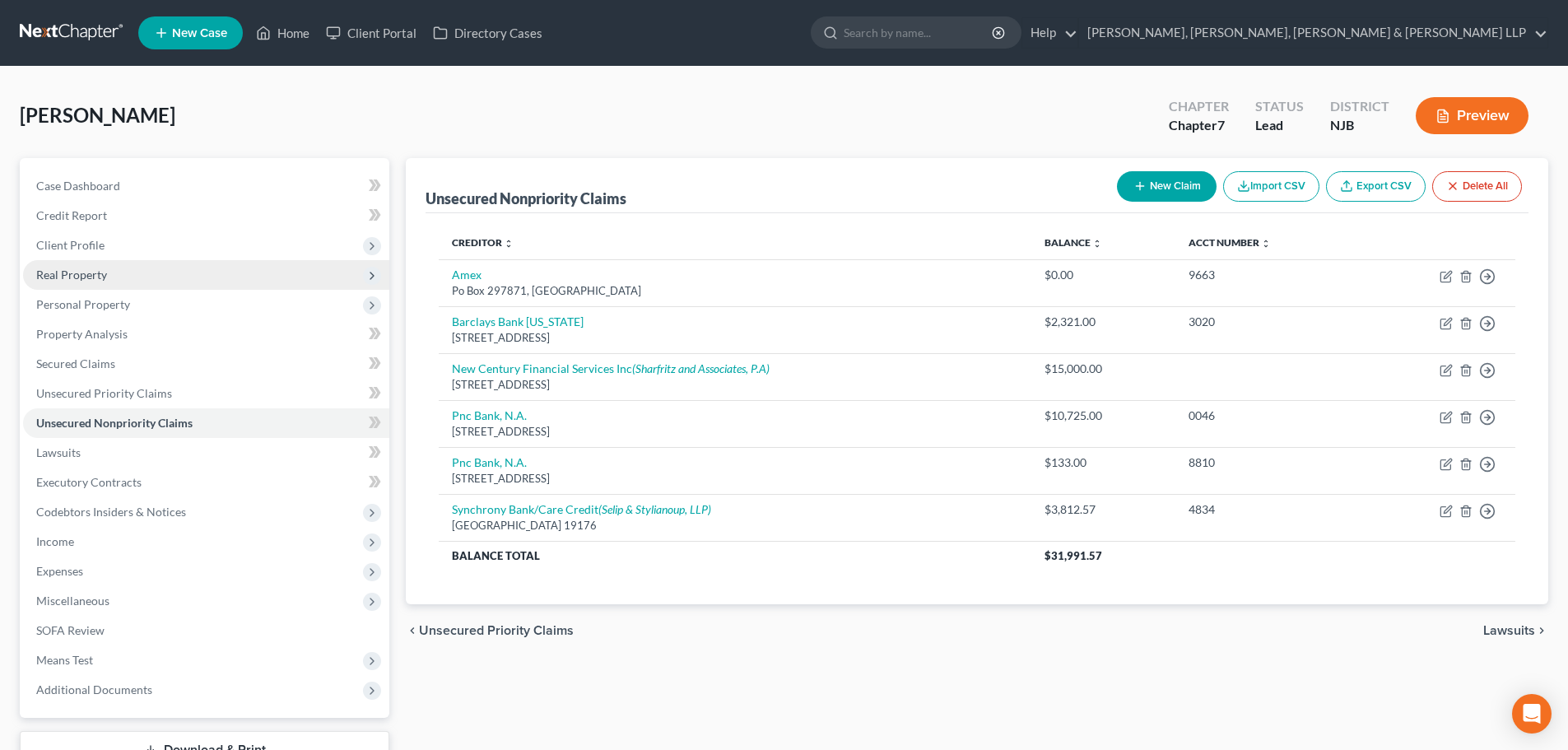
drag, startPoint x: 125, startPoint y: 247, endPoint x: 146, endPoint y: 285, distance: 43.4
click at [125, 247] on span "Client Profile" at bounding box center [206, 244] width 366 height 29
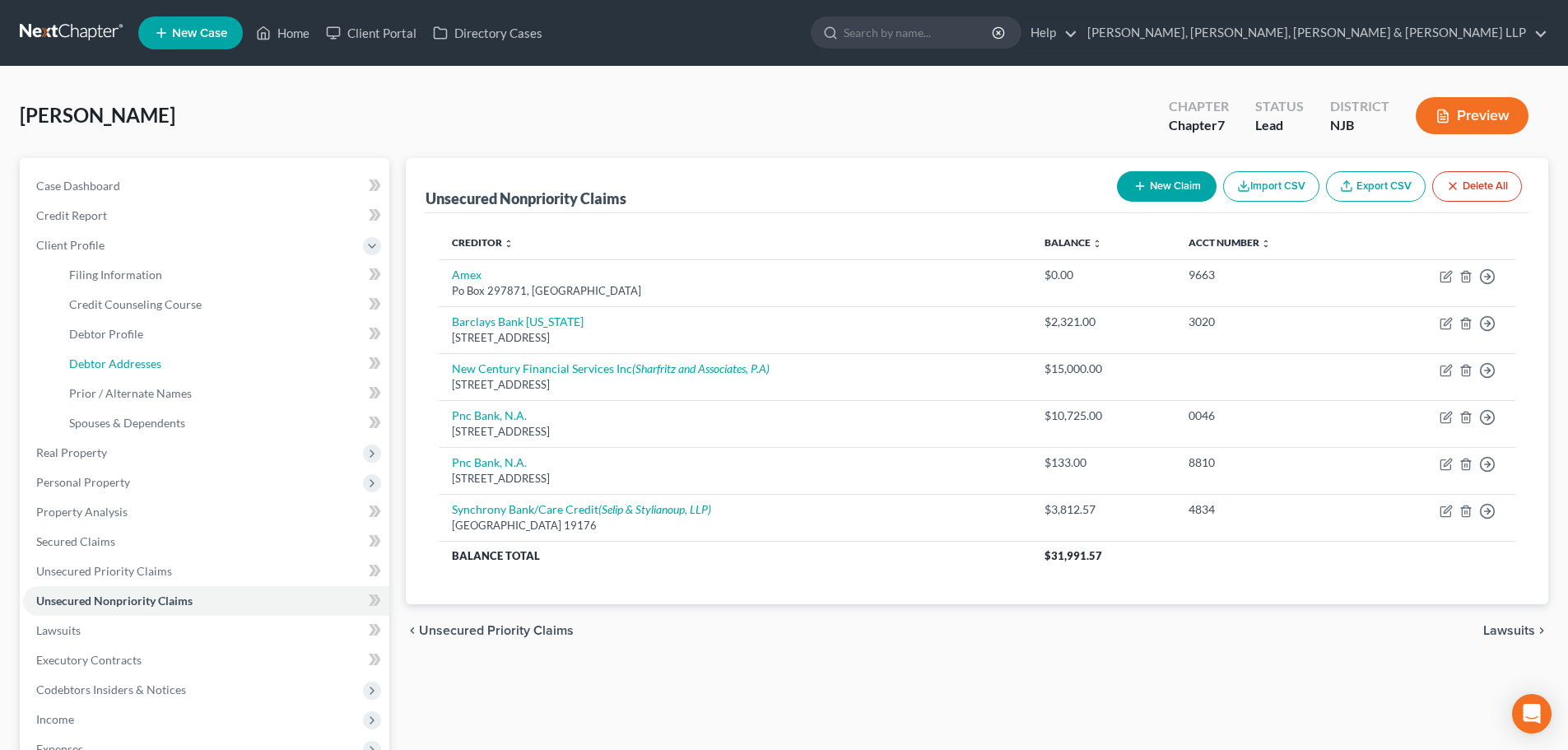
drag, startPoint x: 139, startPoint y: 357, endPoint x: 429, endPoint y: 334, distance: 290.9
click at [140, 358] on span "Debtor Addresses" at bounding box center [115, 363] width 92 height 14
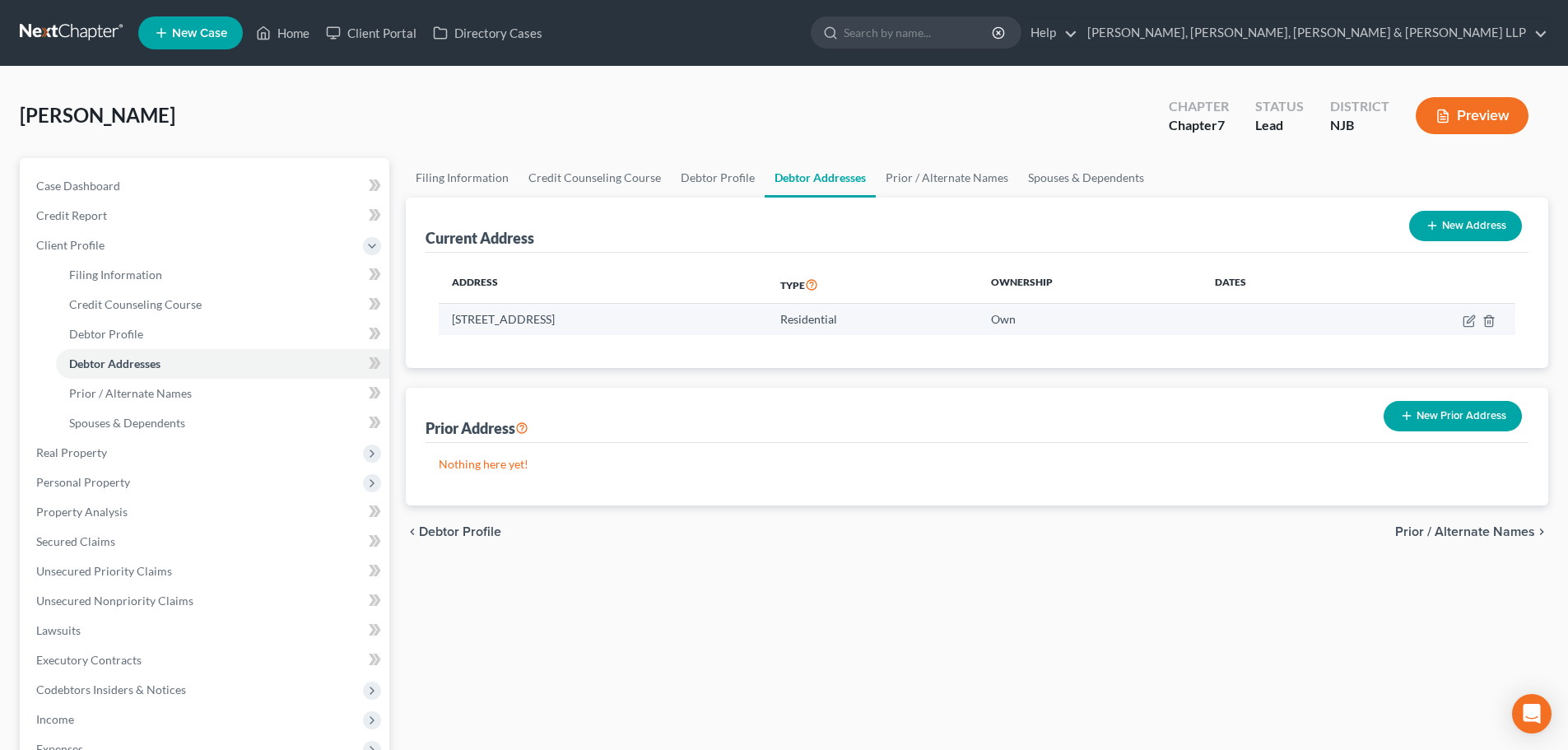
drag, startPoint x: 674, startPoint y: 319, endPoint x: 450, endPoint y: 319, distance: 224.0
click at [450, 319] on td "[STREET_ADDRESS]" at bounding box center [603, 319] width 328 height 31
copy td "[STREET_ADDRESS]"
drag, startPoint x: 906, startPoint y: 175, endPoint x: 1137, endPoint y: 180, distance: 231.1
click at [906, 175] on link "Prior / Alternate Names" at bounding box center [946, 177] width 142 height 40
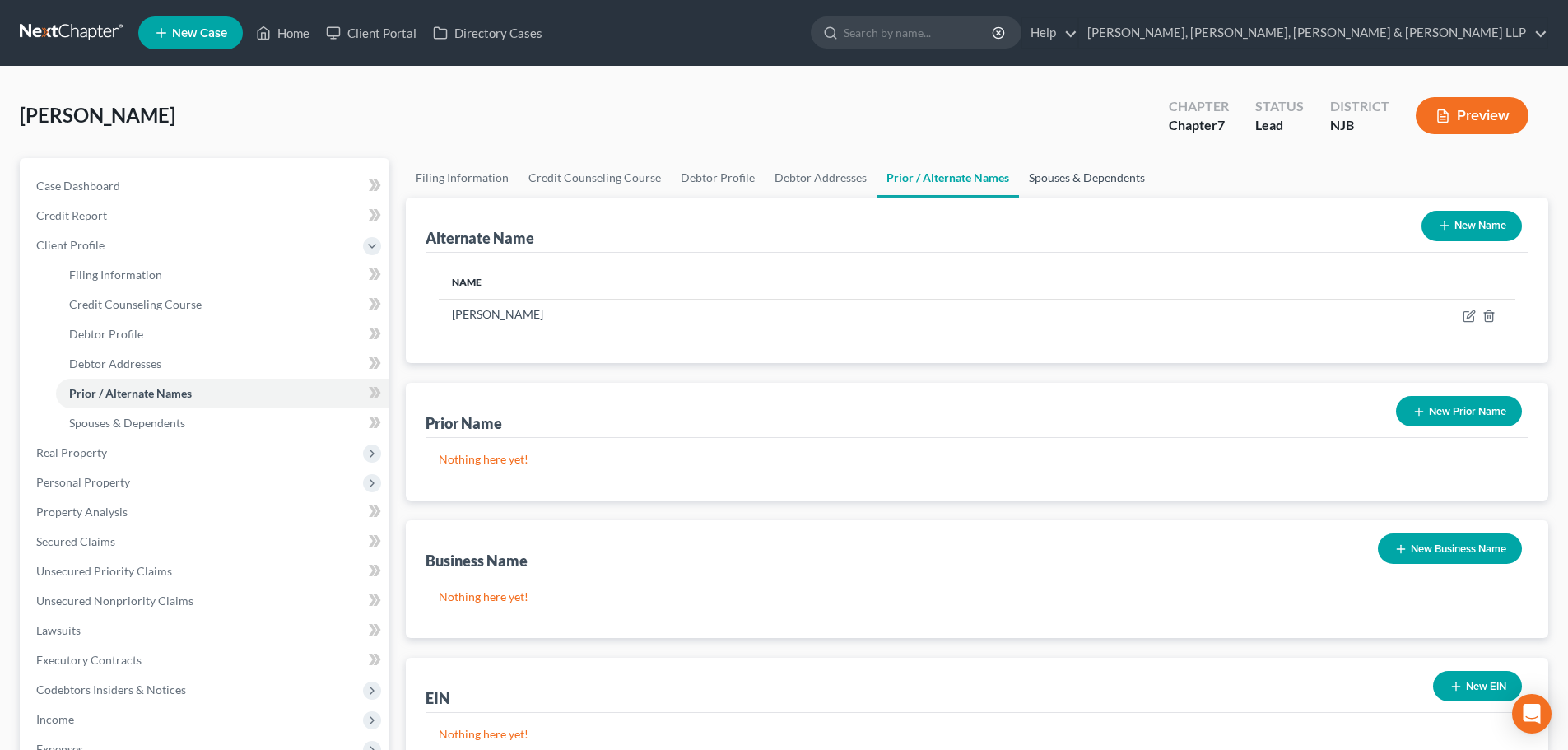
click at [1091, 177] on link "Spouses & Dependents" at bounding box center [1087, 177] width 136 height 40
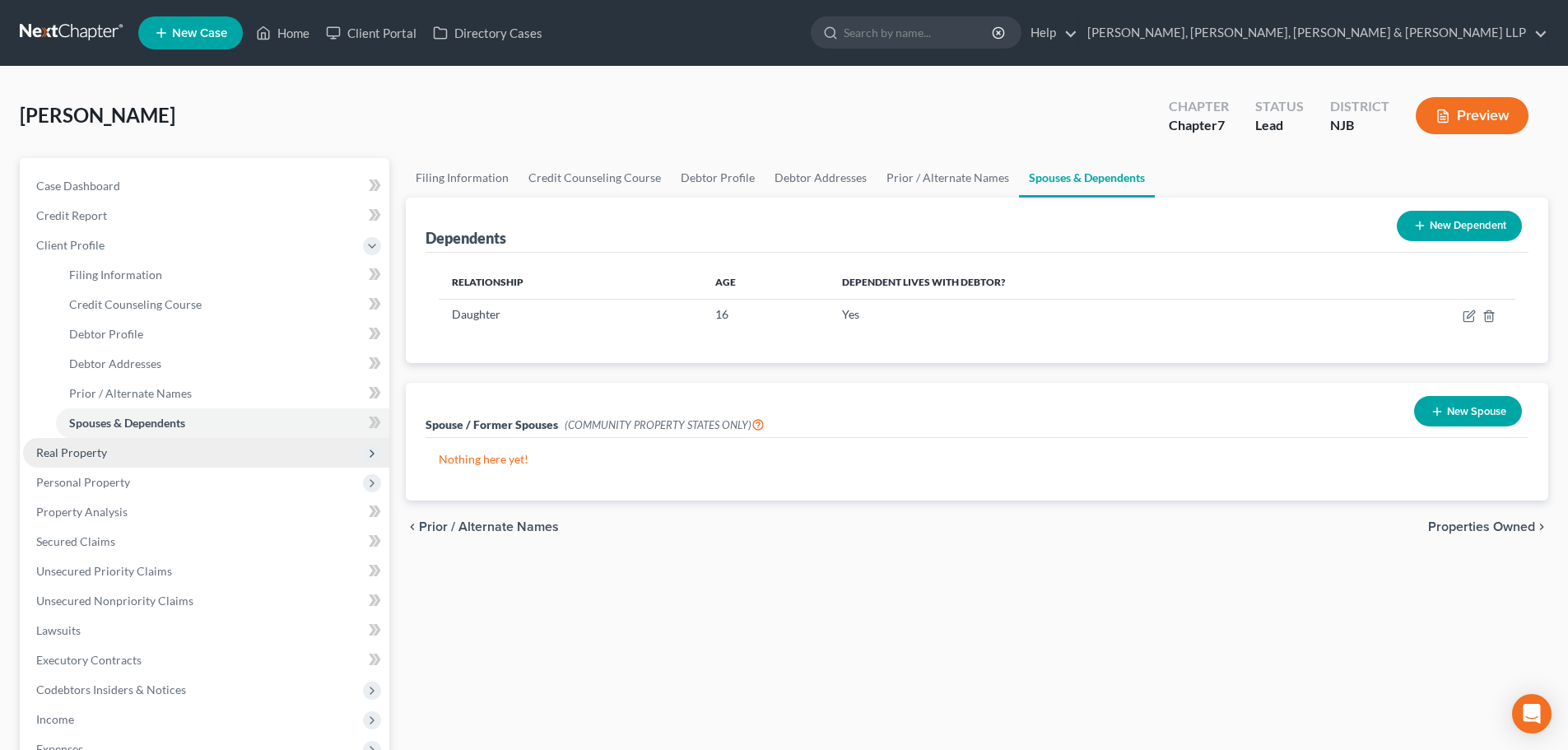
click at [121, 462] on span "Real Property" at bounding box center [206, 452] width 366 height 29
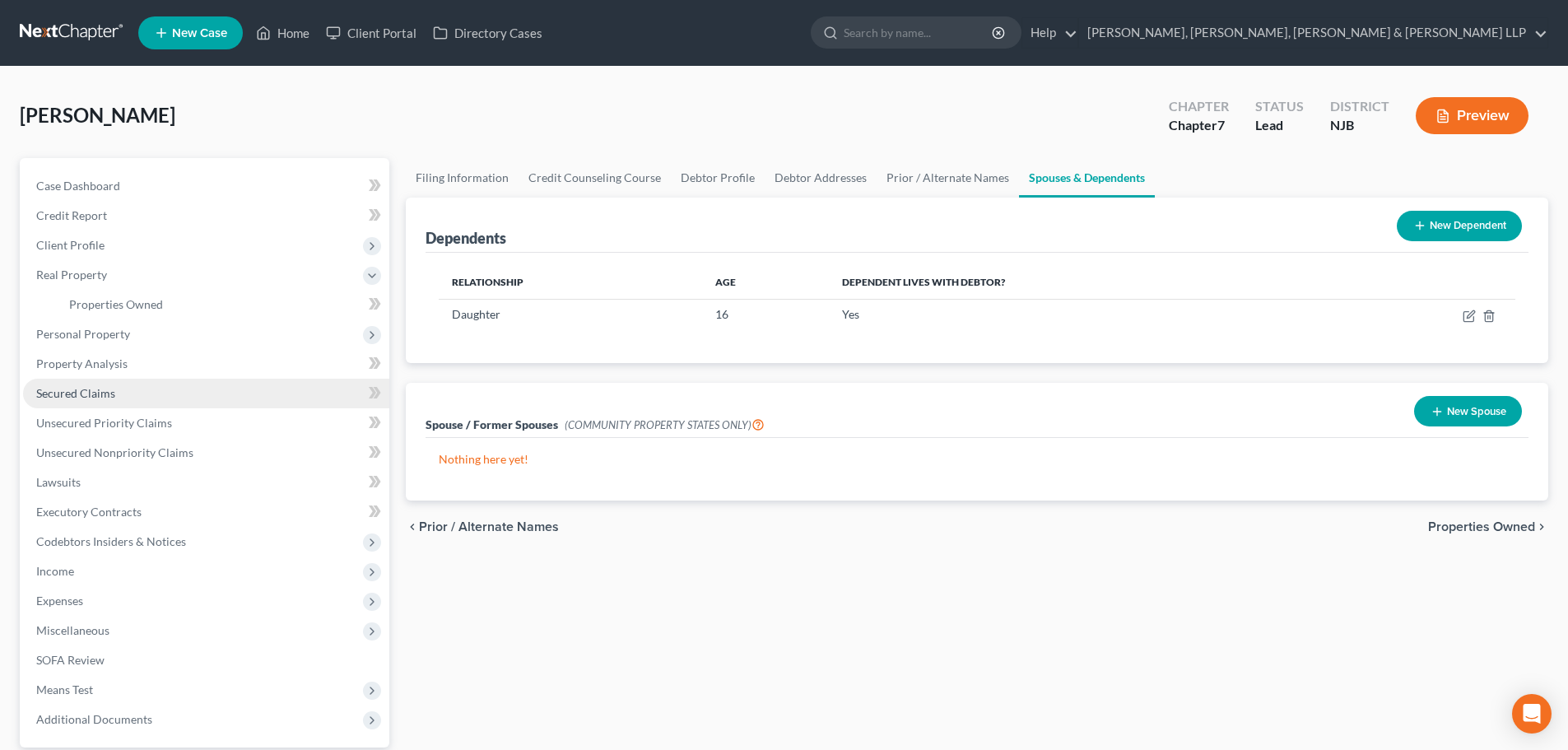
click at [123, 380] on link "Secured Claims" at bounding box center [206, 392] width 366 height 29
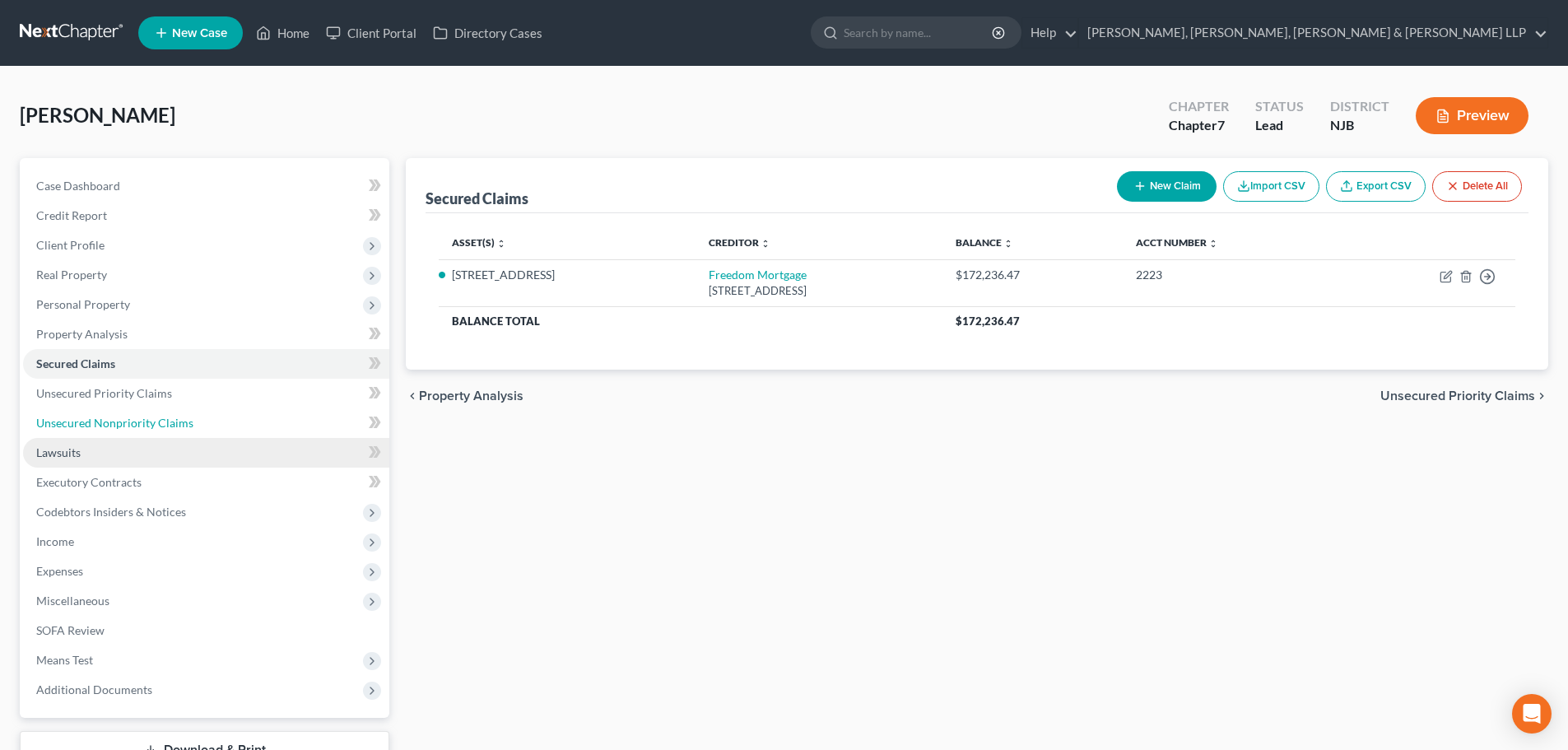
drag, startPoint x: 130, startPoint y: 418, endPoint x: 145, endPoint y: 439, distance: 25.8
click at [130, 418] on span "Unsecured Nonpriority Claims" at bounding box center [114, 423] width 158 height 14
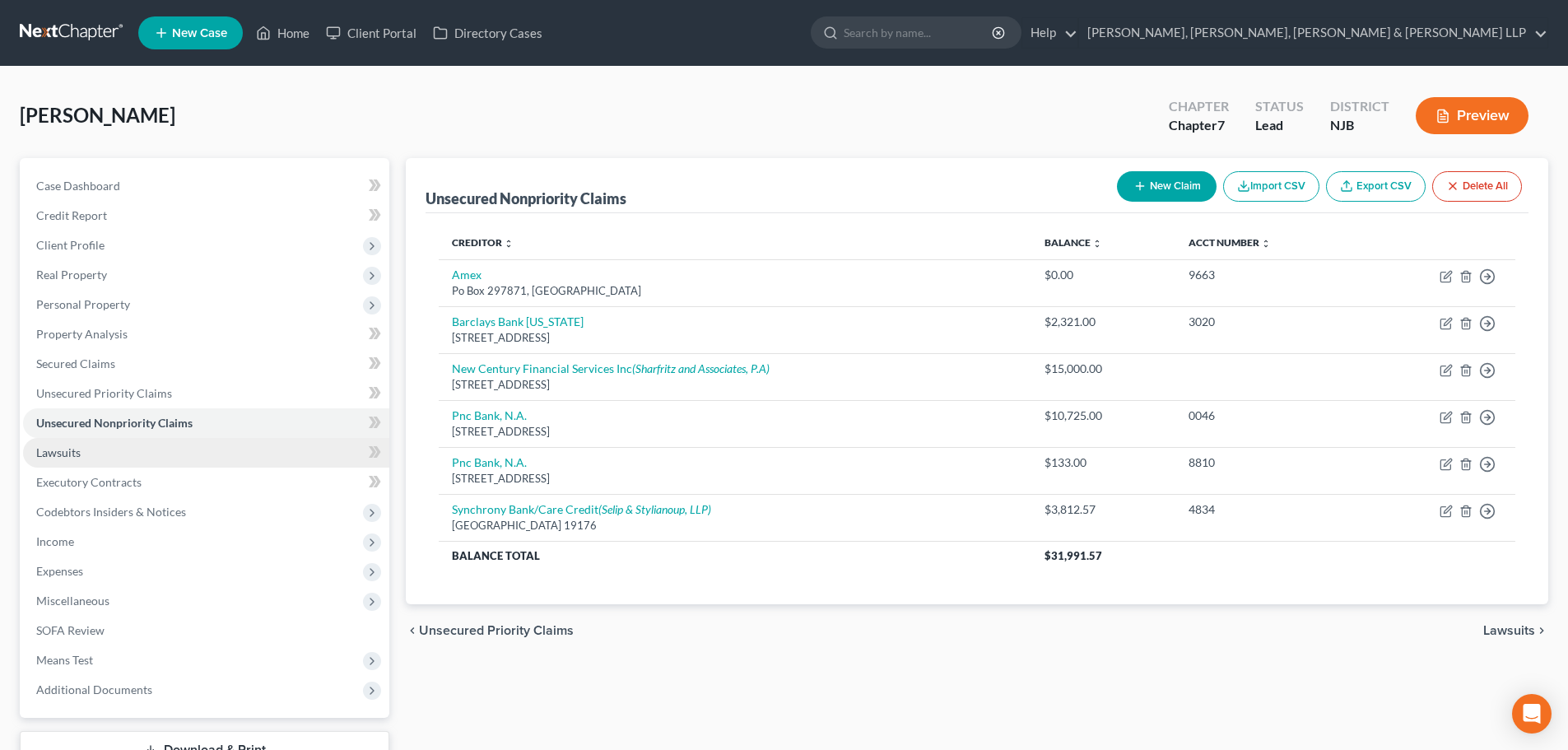
click at [145, 439] on link "Lawsuits" at bounding box center [206, 452] width 366 height 29
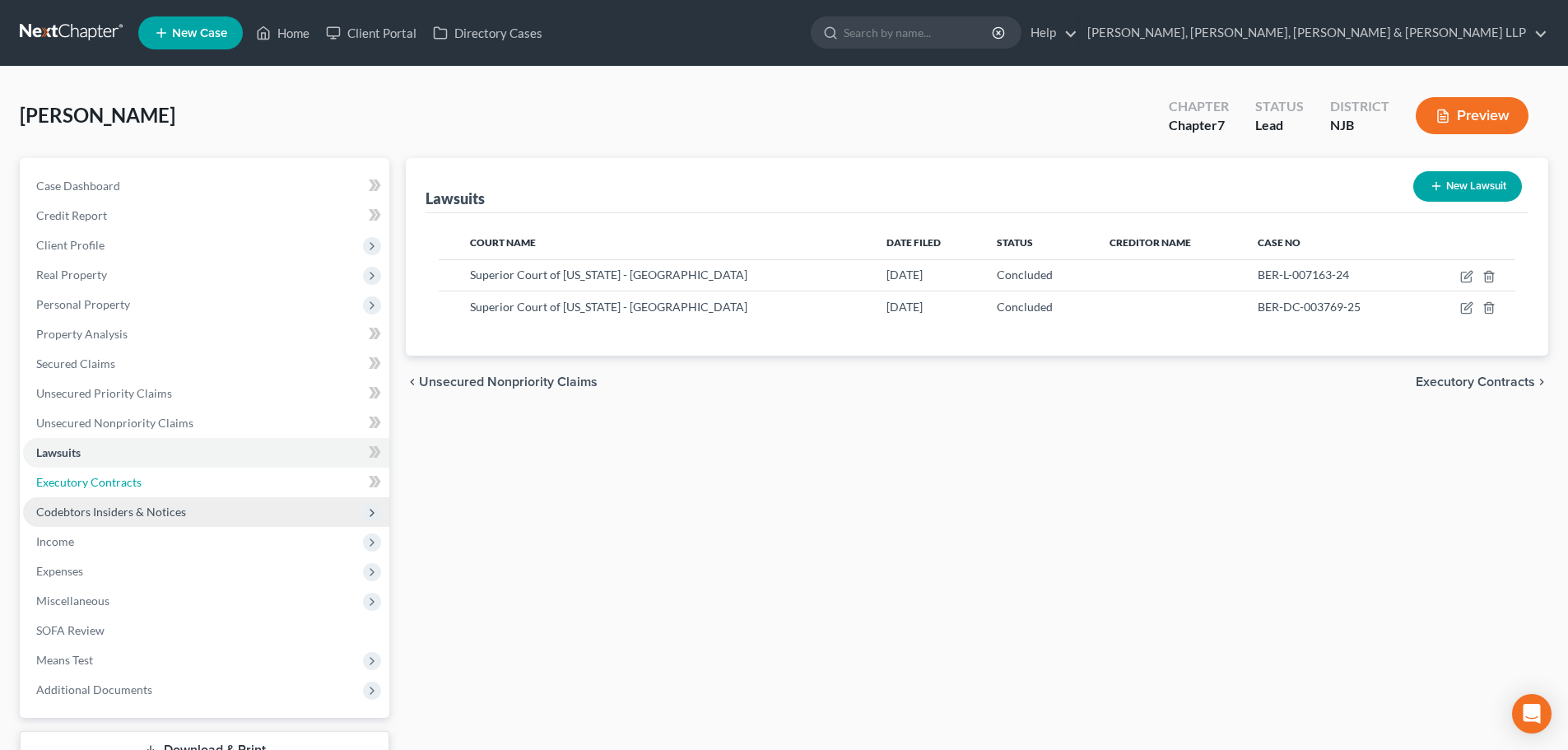
drag, startPoint x: 142, startPoint y: 487, endPoint x: 151, endPoint y: 515, distance: 29.4
click at [142, 487] on link "Executory Contracts" at bounding box center [206, 481] width 366 height 29
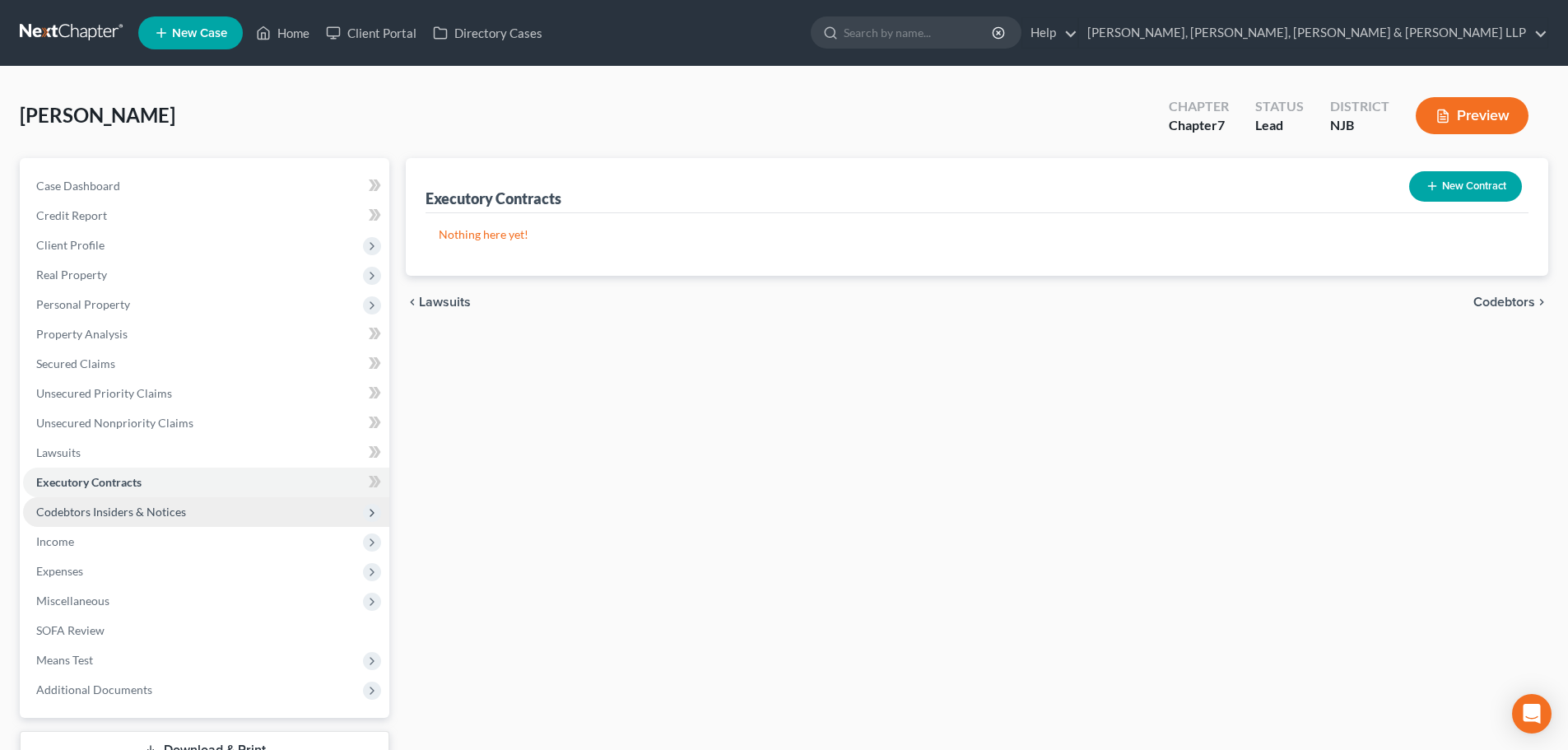
scroll to position [82, 0]
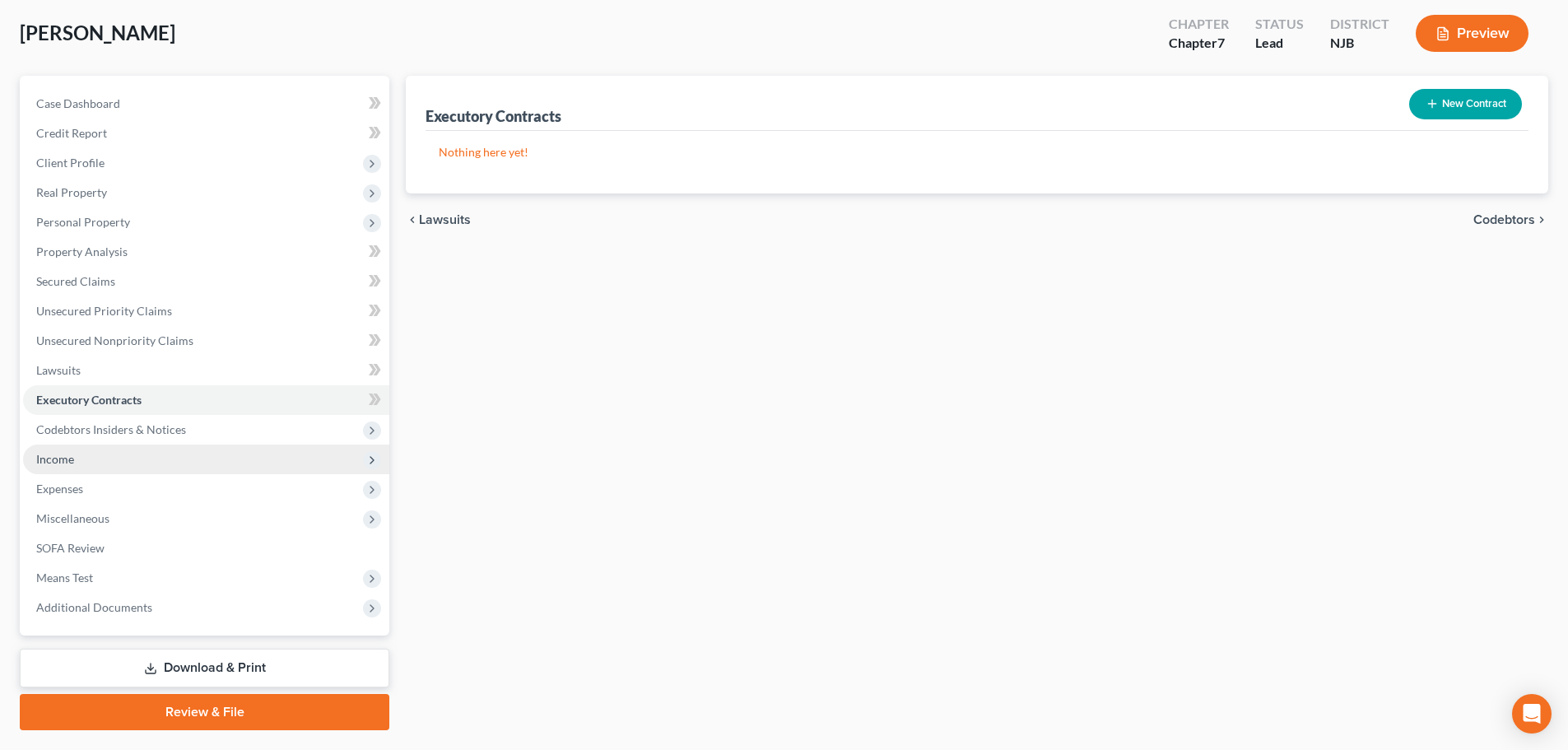
click at [114, 461] on span "Income" at bounding box center [206, 458] width 366 height 29
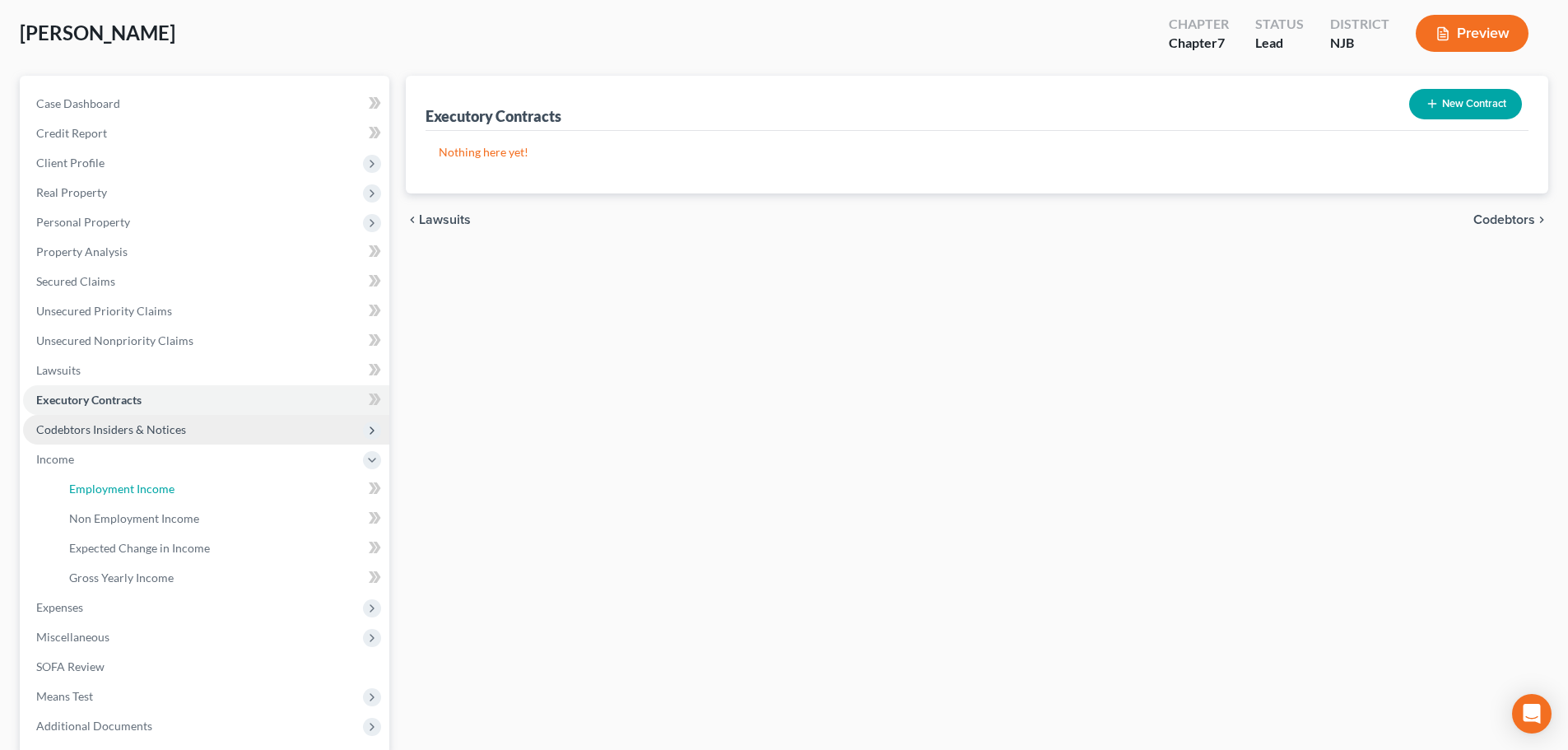
drag, startPoint x: 124, startPoint y: 487, endPoint x: 276, endPoint y: 434, distance: 161.0
click at [125, 487] on span "Employment Income" at bounding box center [122, 488] width 106 height 14
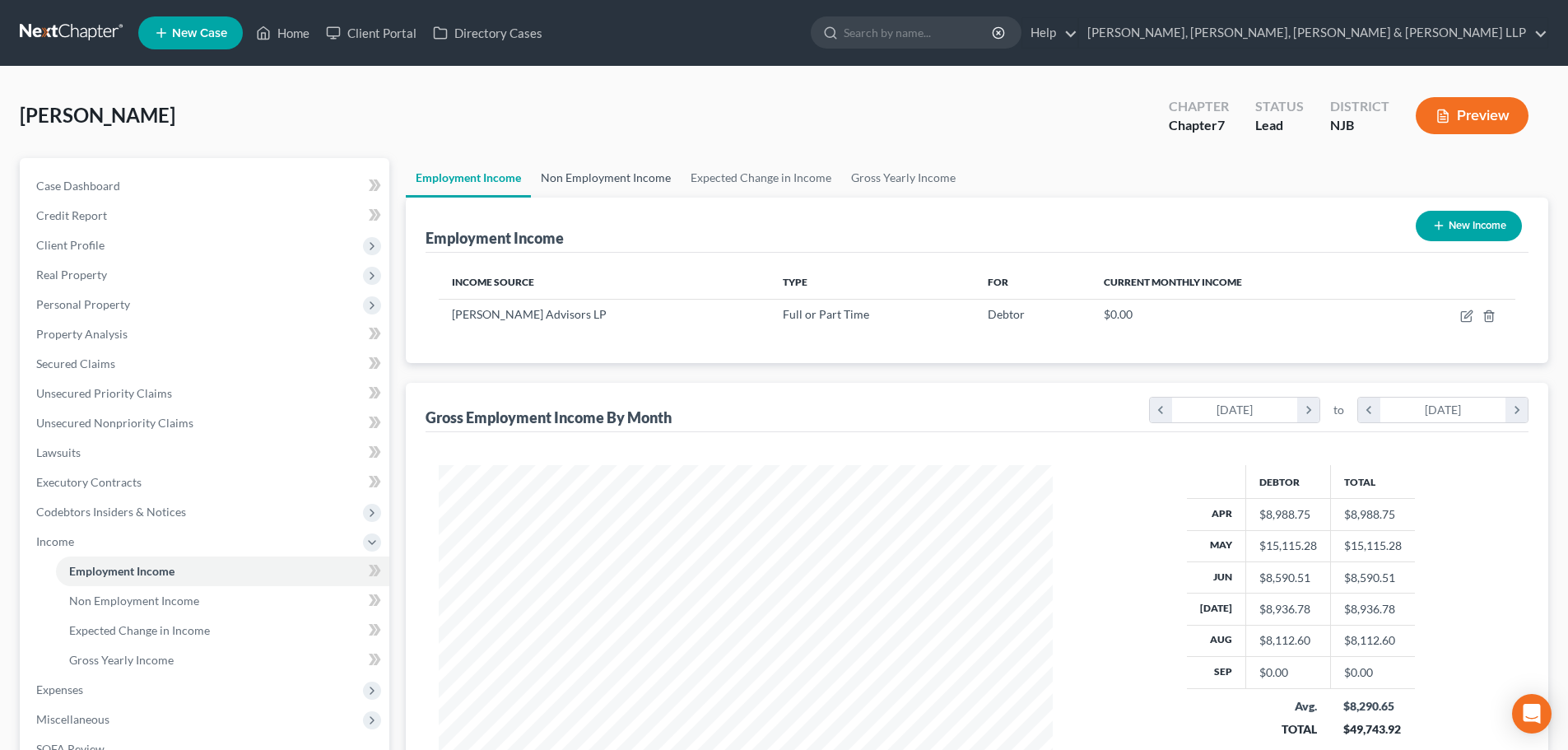
scroll to position [307, 647]
click at [631, 174] on link "Non Employment Income" at bounding box center [606, 177] width 150 height 40
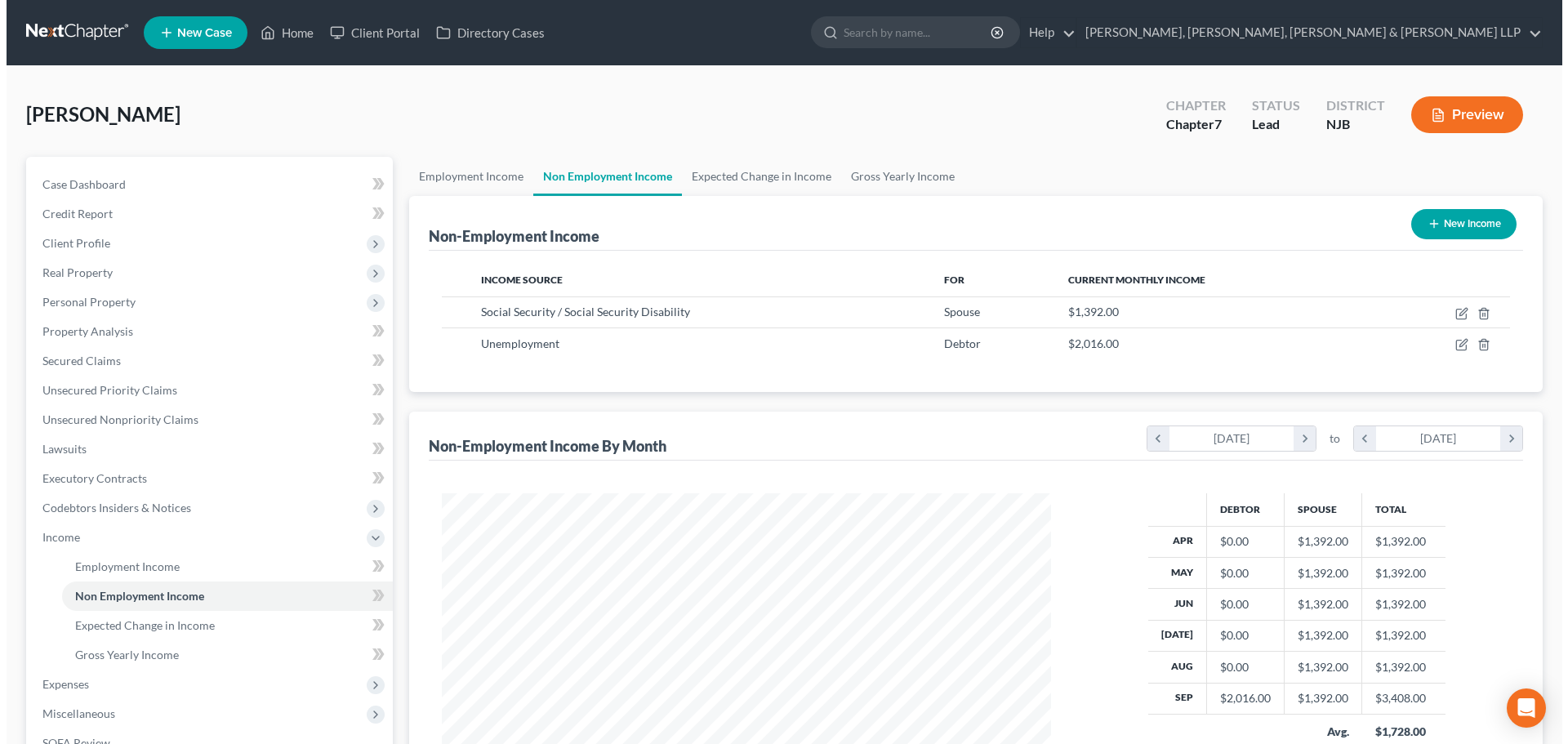
scroll to position [304, 642]
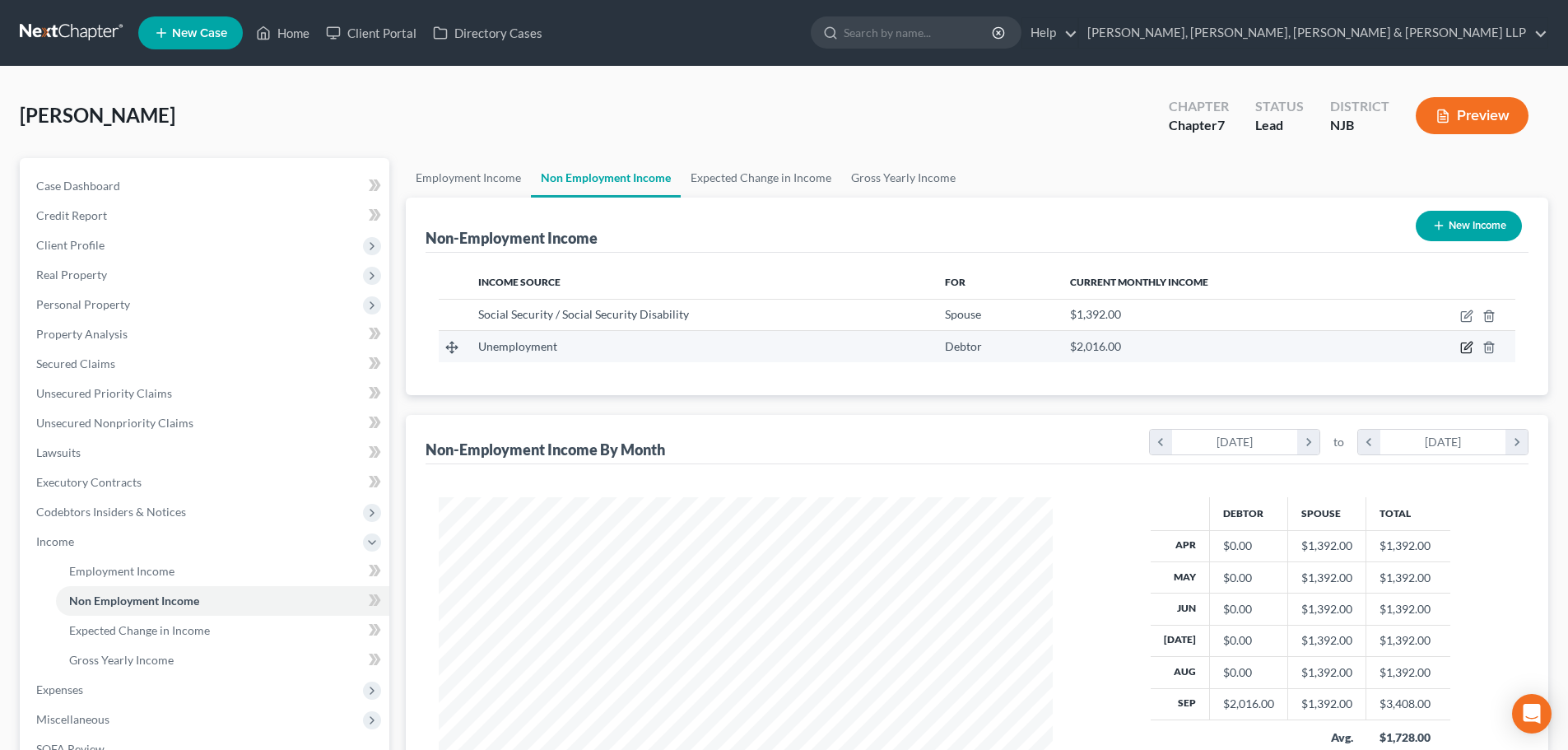
click at [1468, 349] on icon "button" at bounding box center [1466, 347] width 13 height 13
select select "0"
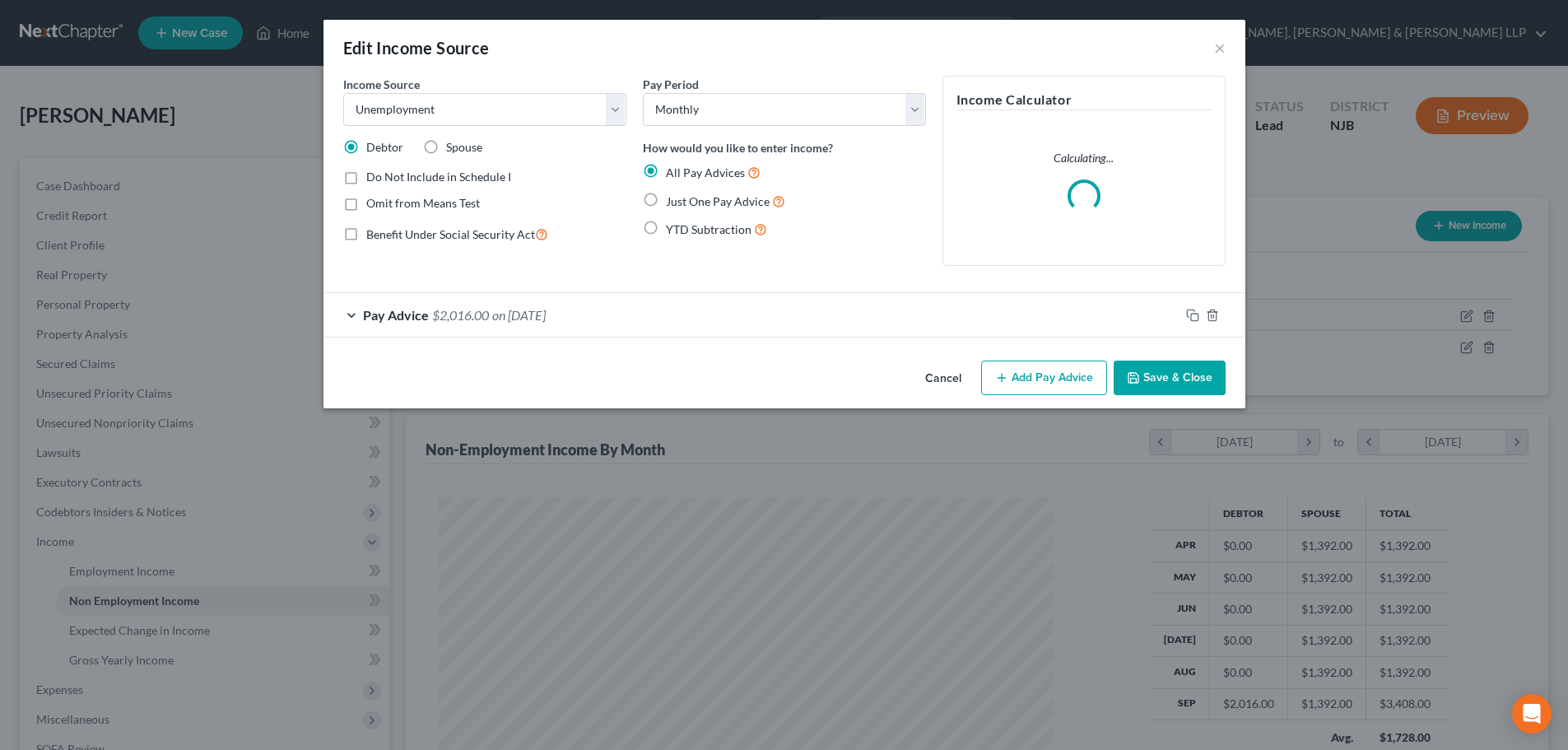
scroll to position [309, 653]
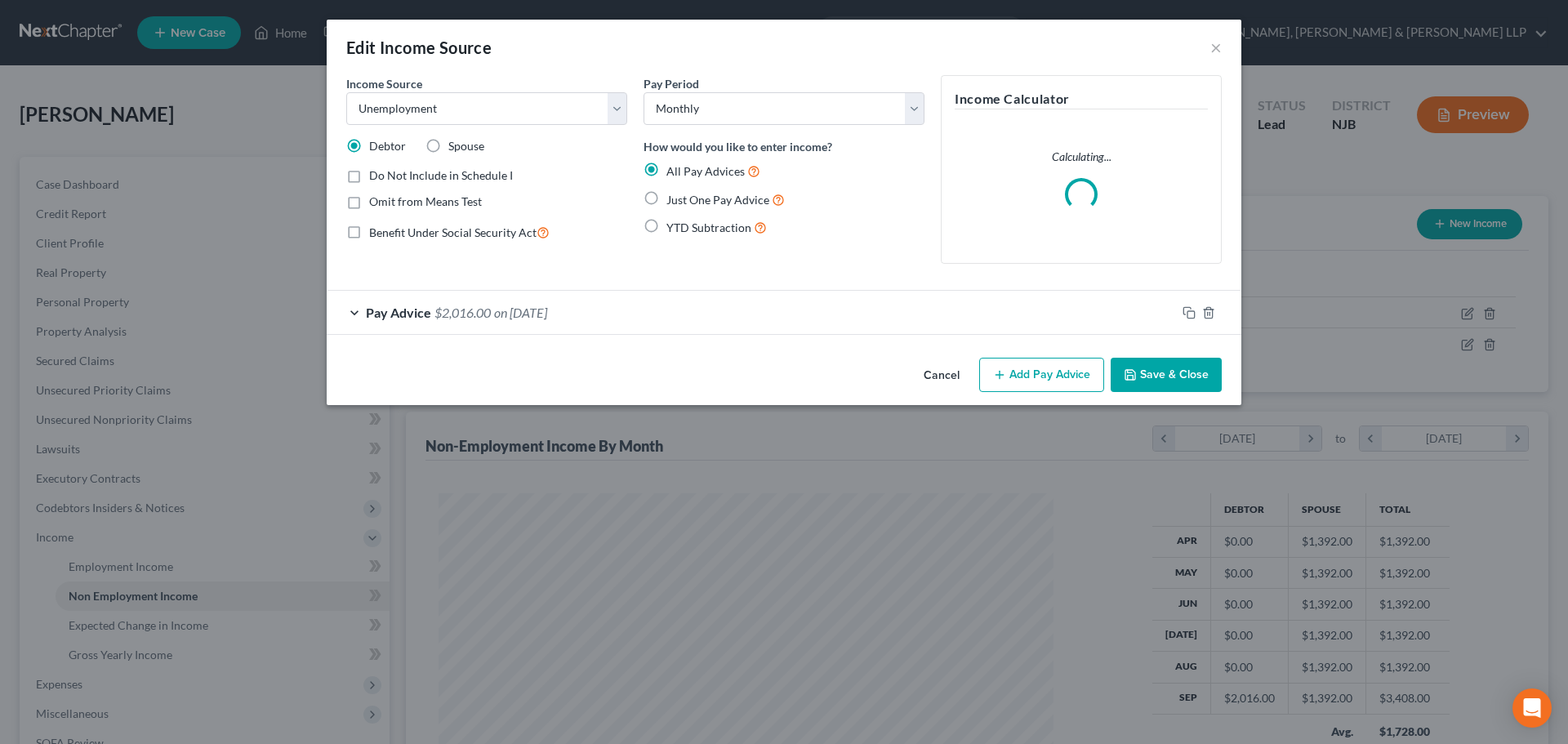
click at [602, 300] on div "Pay Advice $2,016.00 on [DATE]" at bounding box center [751, 313] width 849 height 43
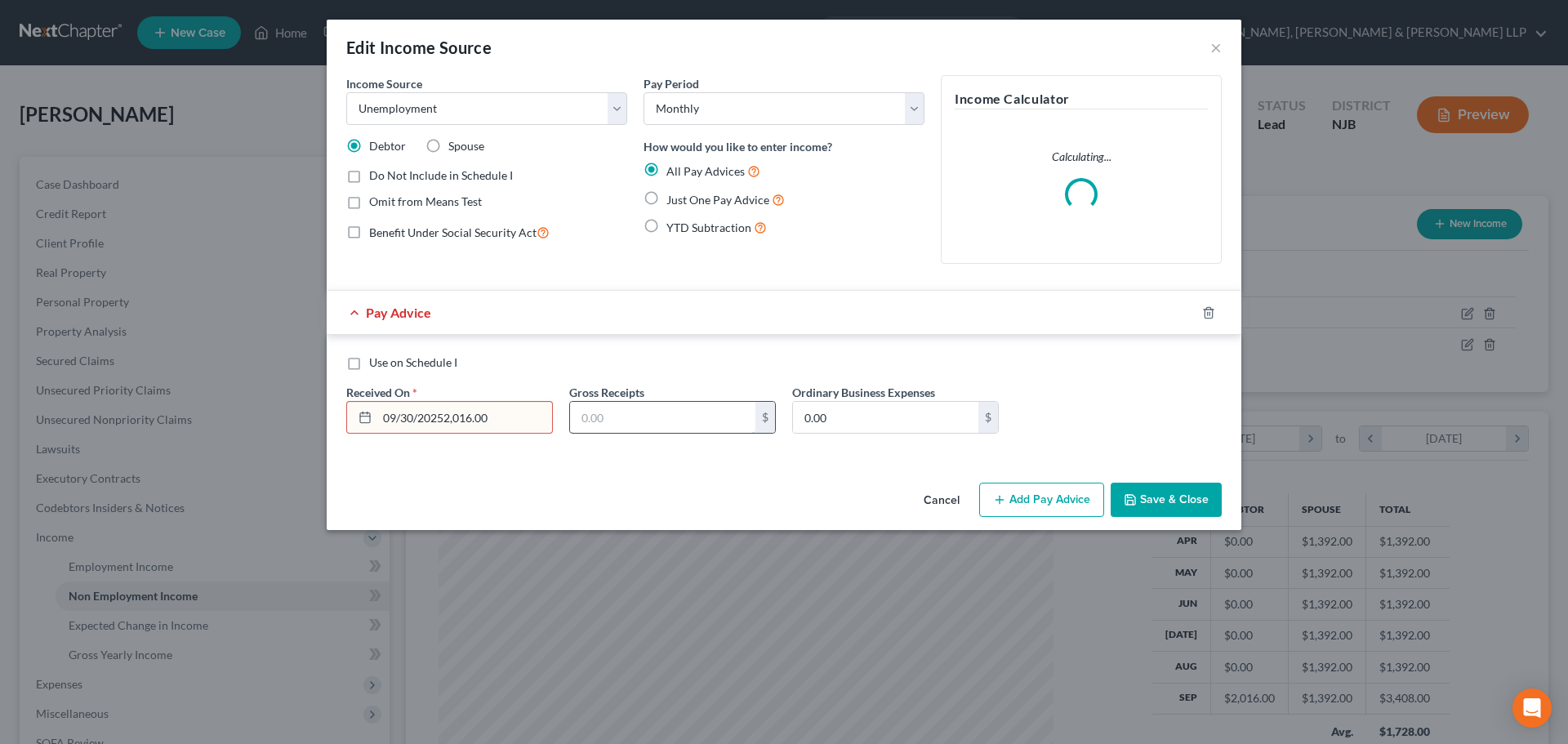
type input "[DATE]"
click at [637, 418] on input "text" at bounding box center [663, 416] width 185 height 31
type input "2,184.00"
click at [1178, 495] on button "Save & Close" at bounding box center [1165, 500] width 111 height 35
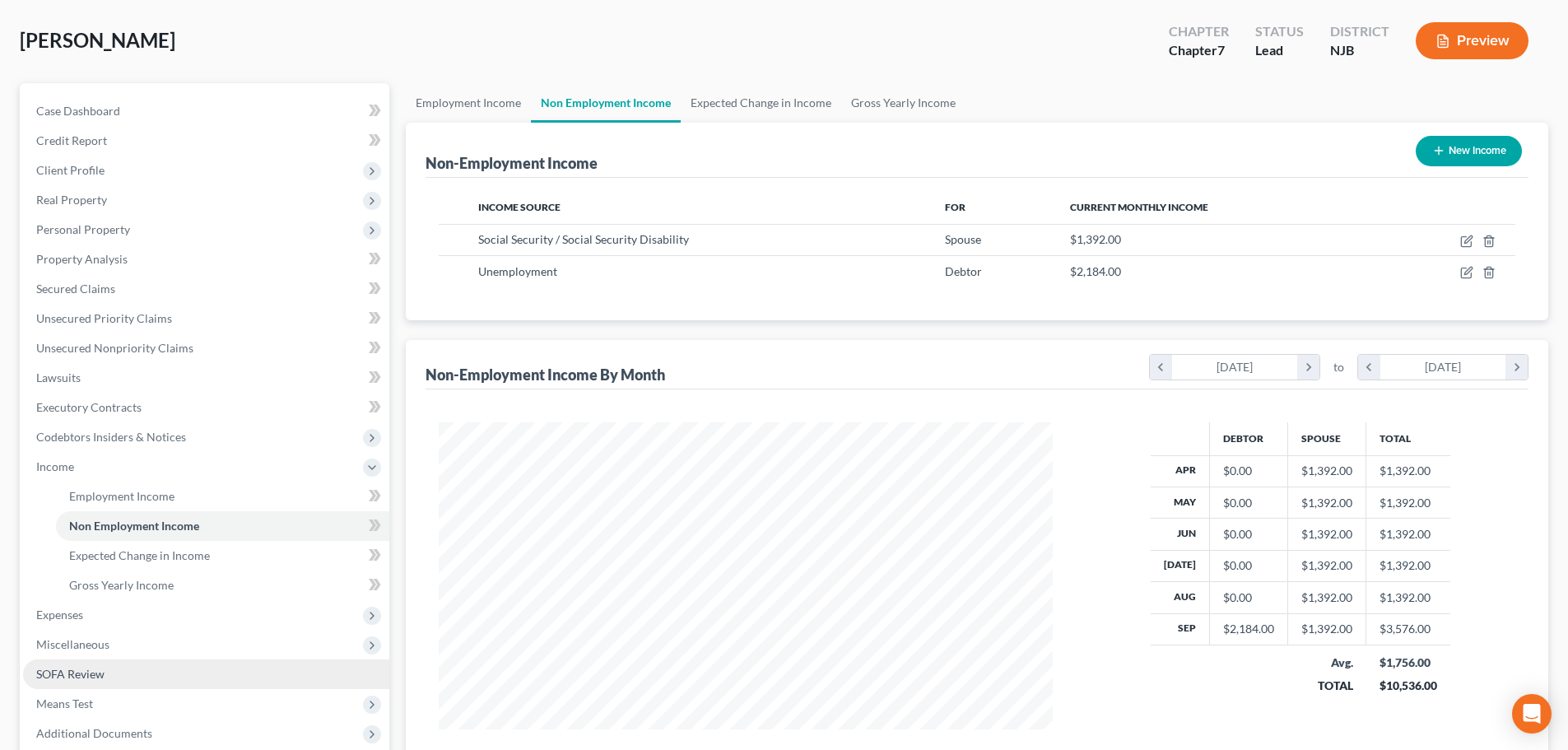
scroll to position [243, 0]
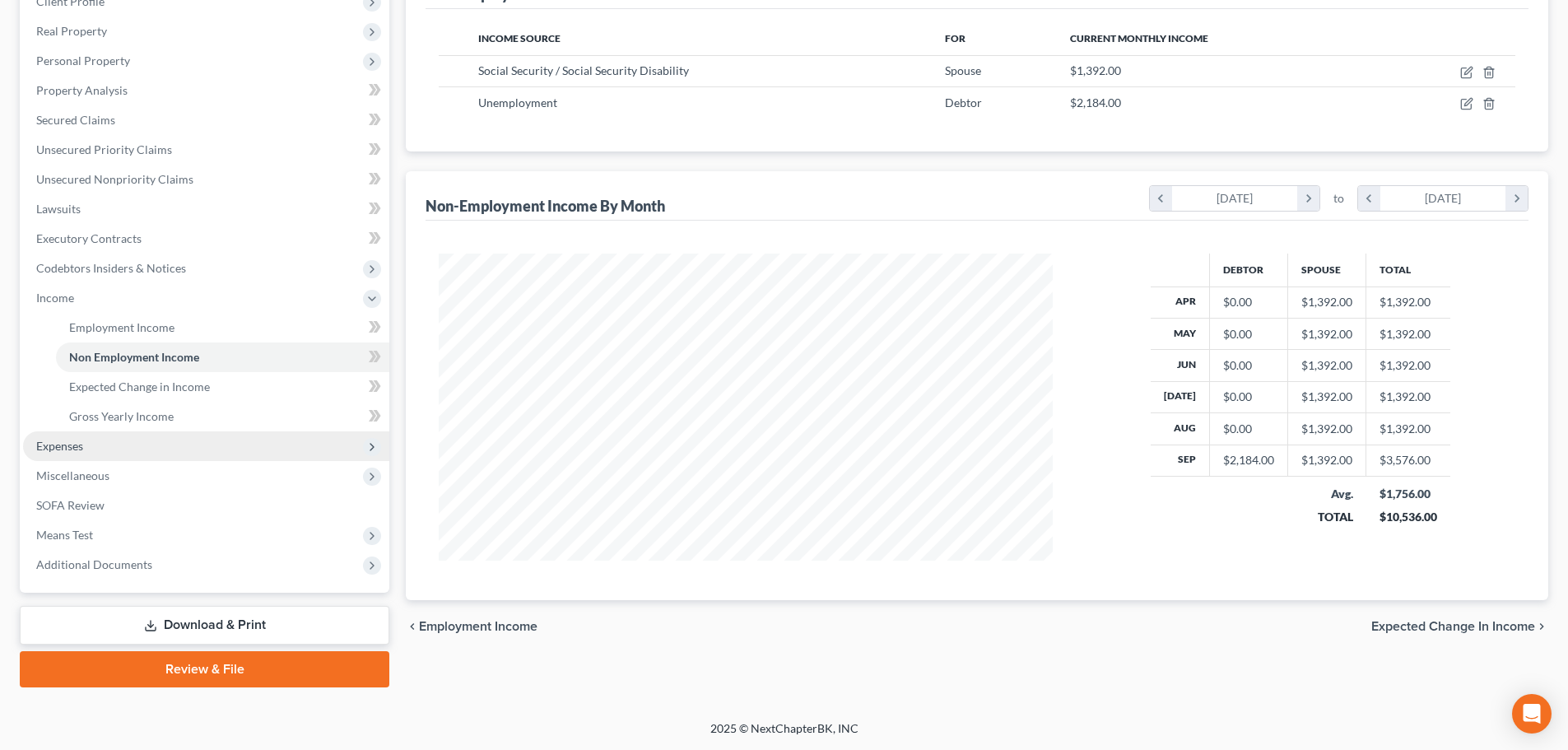
click at [114, 455] on span "Expenses" at bounding box center [206, 445] width 366 height 29
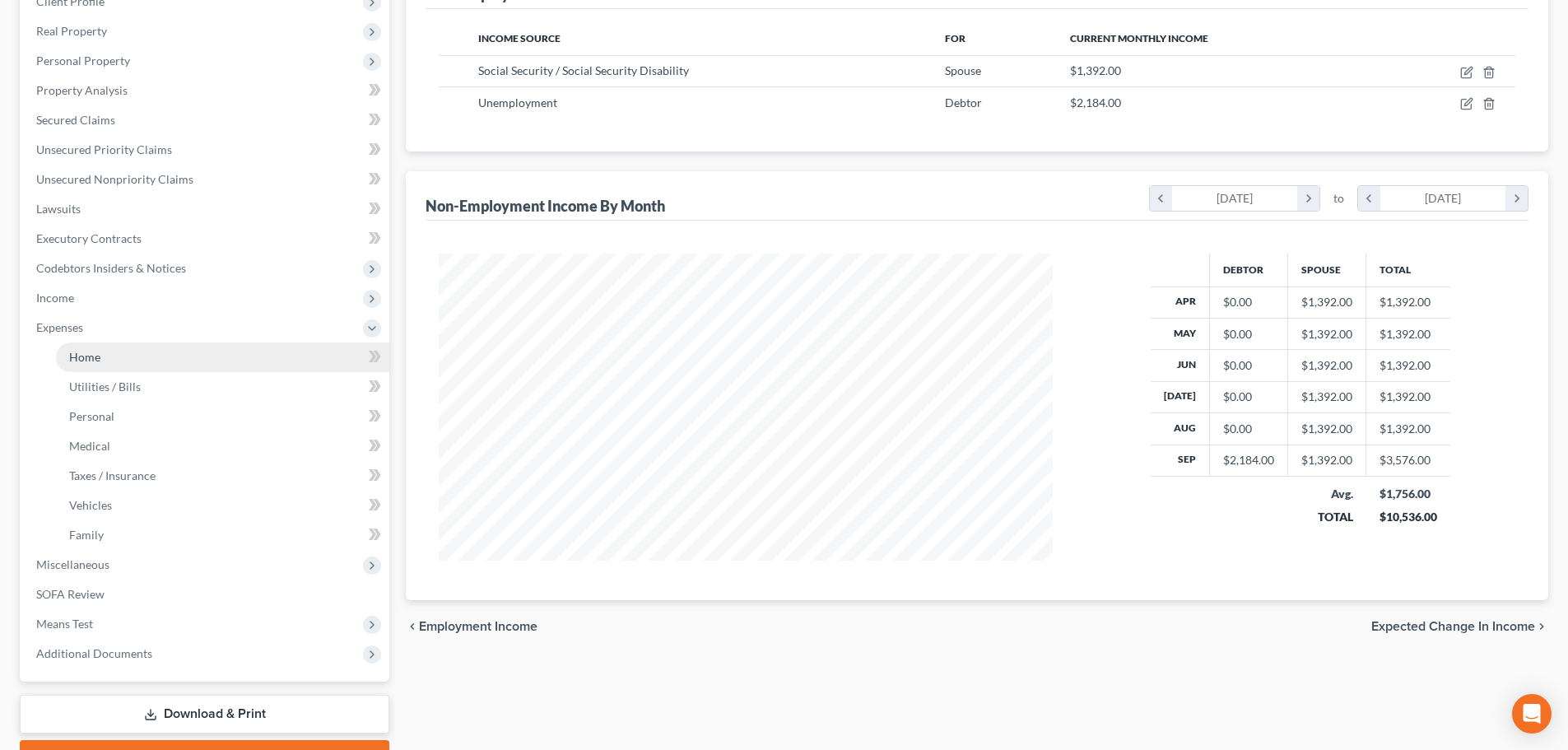
click at [100, 358] on span "Home" at bounding box center [84, 357] width 31 height 14
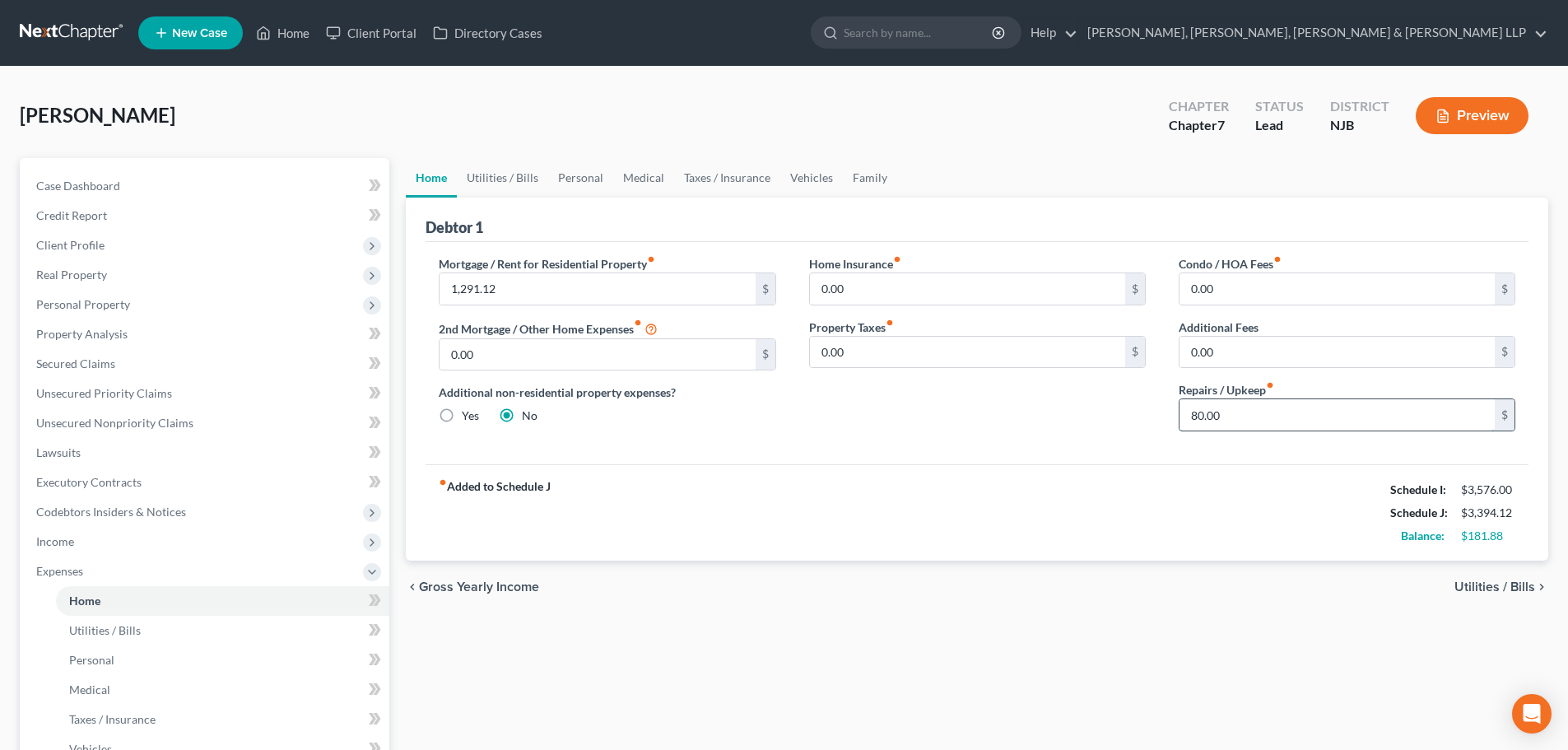
click at [1243, 416] on input "80.00" at bounding box center [1337, 414] width 315 height 31
type input "100"
click at [496, 172] on link "Utilities / Bills" at bounding box center [502, 177] width 92 height 40
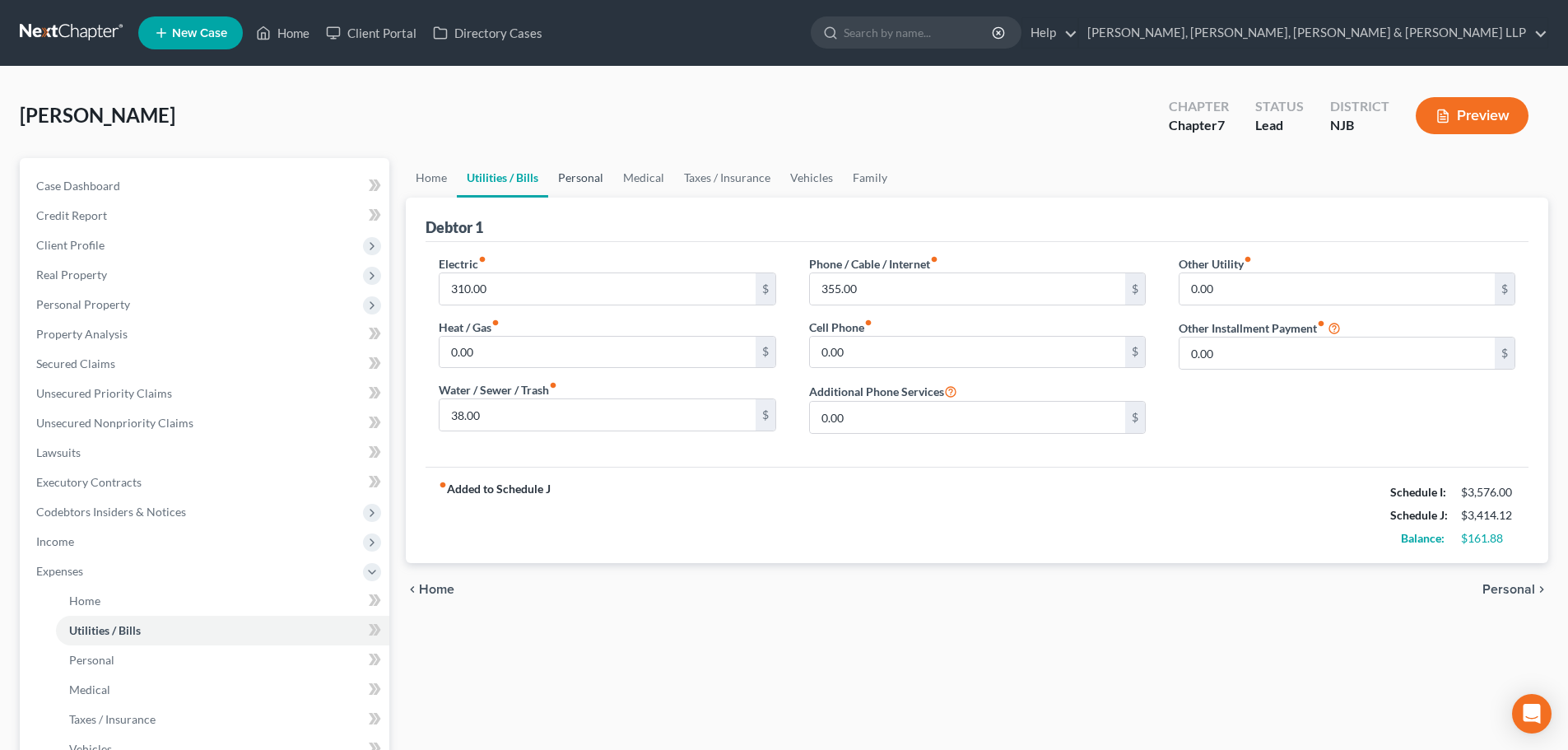
click at [576, 176] on link "Personal" at bounding box center [580, 177] width 65 height 40
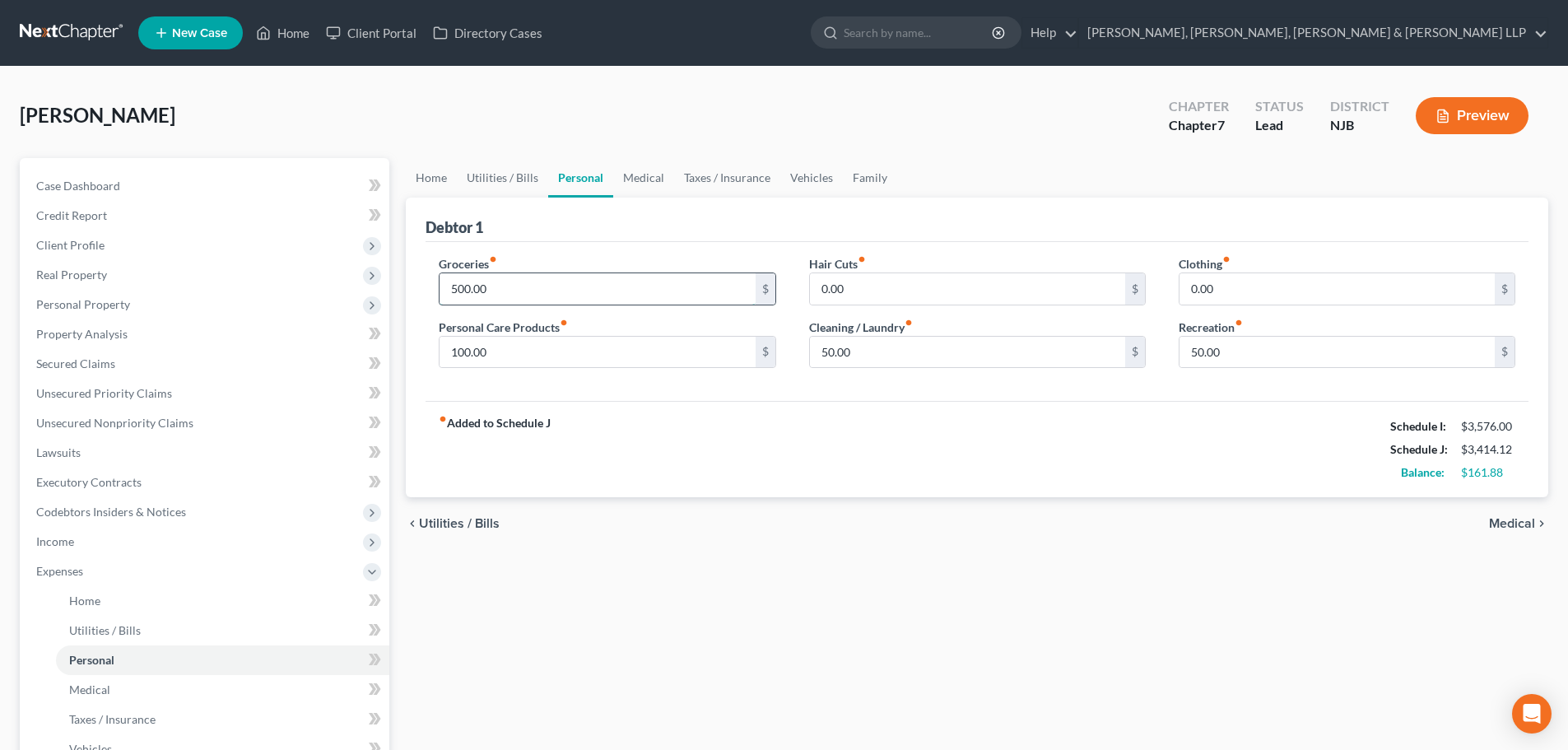
click at [552, 283] on input "500.00" at bounding box center [597, 289] width 315 height 31
type input "600"
click at [1242, 351] on input "50.00" at bounding box center [1337, 352] width 315 height 31
type input "100"
drag, startPoint x: 626, startPoint y: 182, endPoint x: 590, endPoint y: 229, distance: 59.2
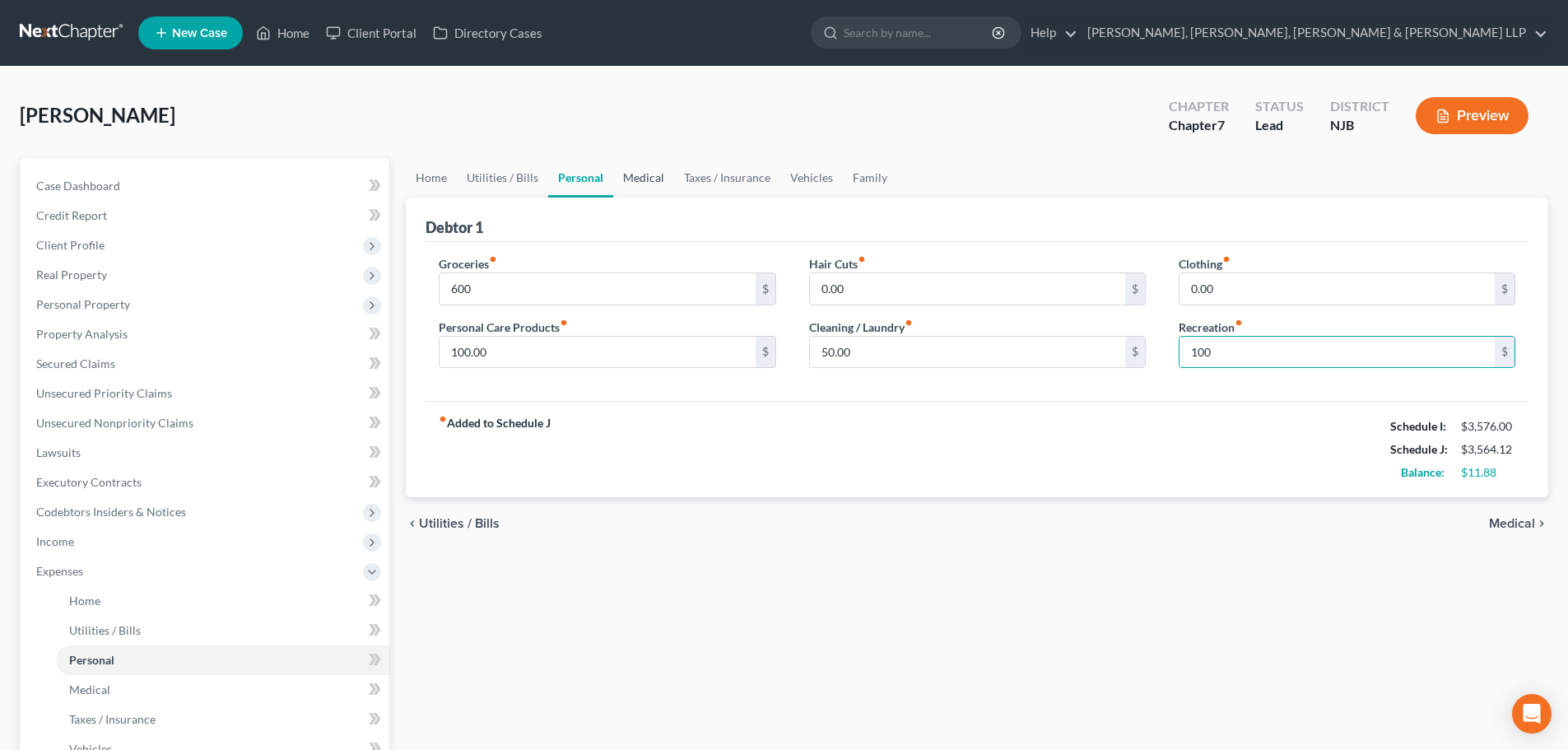
click at [626, 182] on link "Medical" at bounding box center [643, 177] width 61 height 40
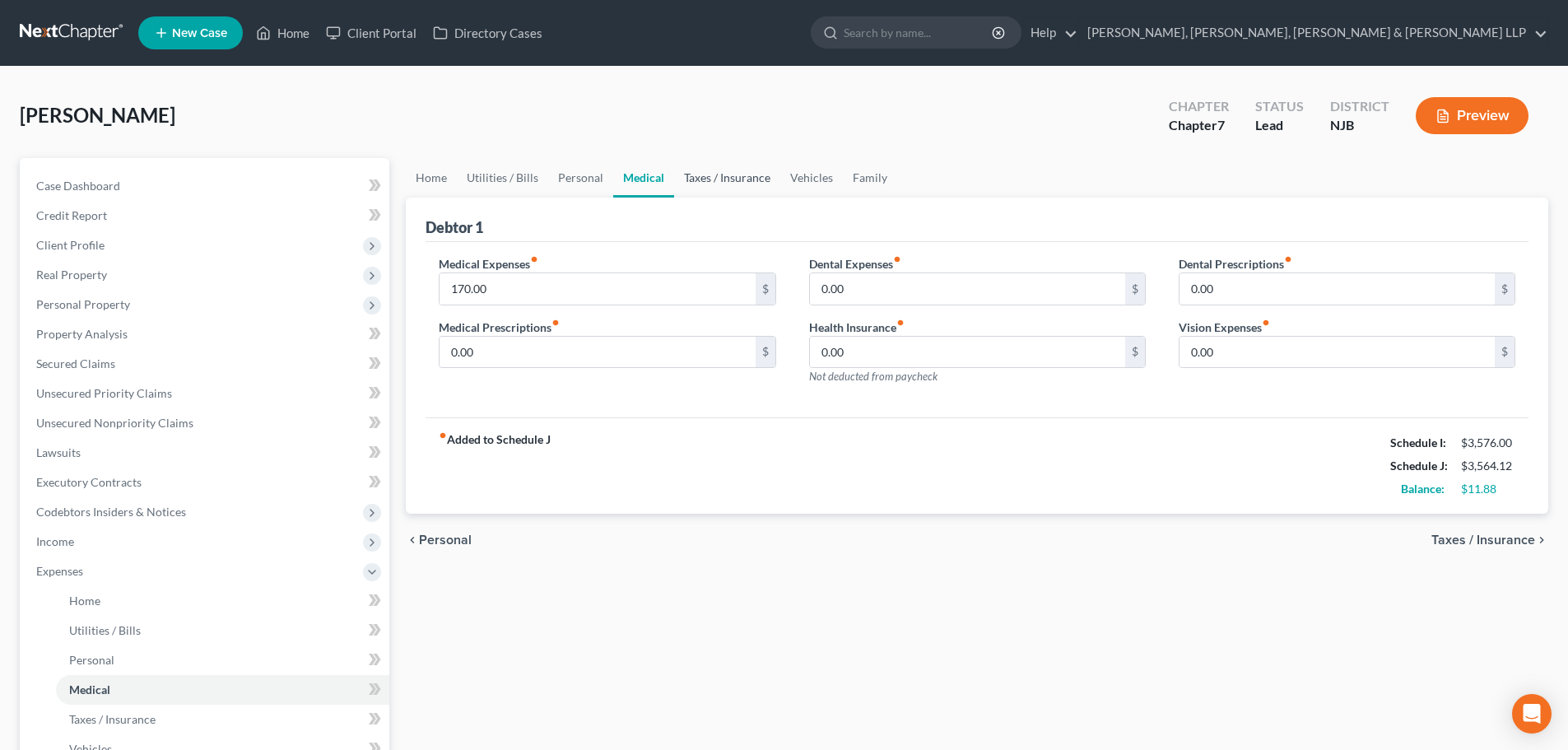
click at [718, 180] on link "Taxes / Insurance" at bounding box center [726, 177] width 107 height 40
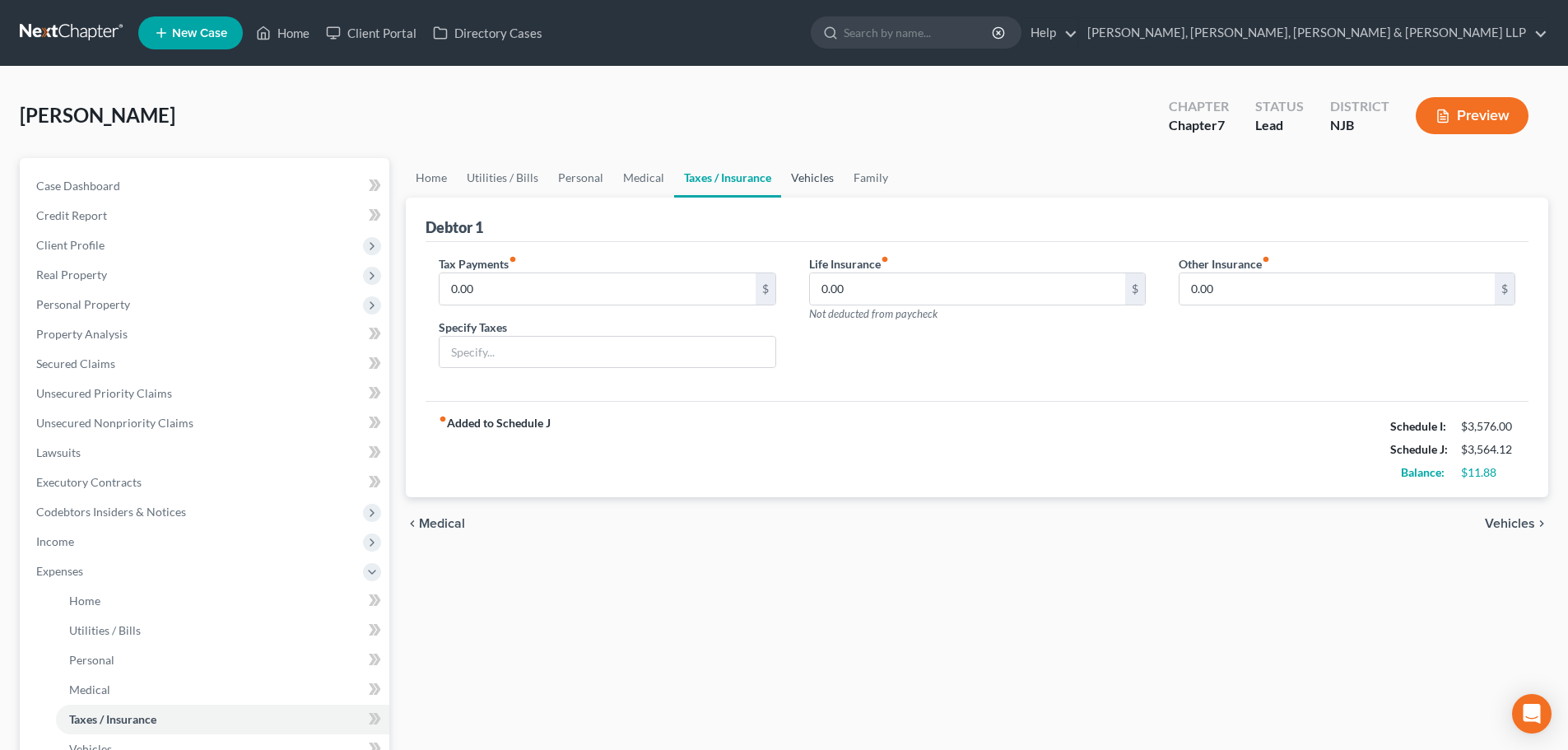
click at [793, 177] on link "Vehicles" at bounding box center [812, 177] width 62 height 40
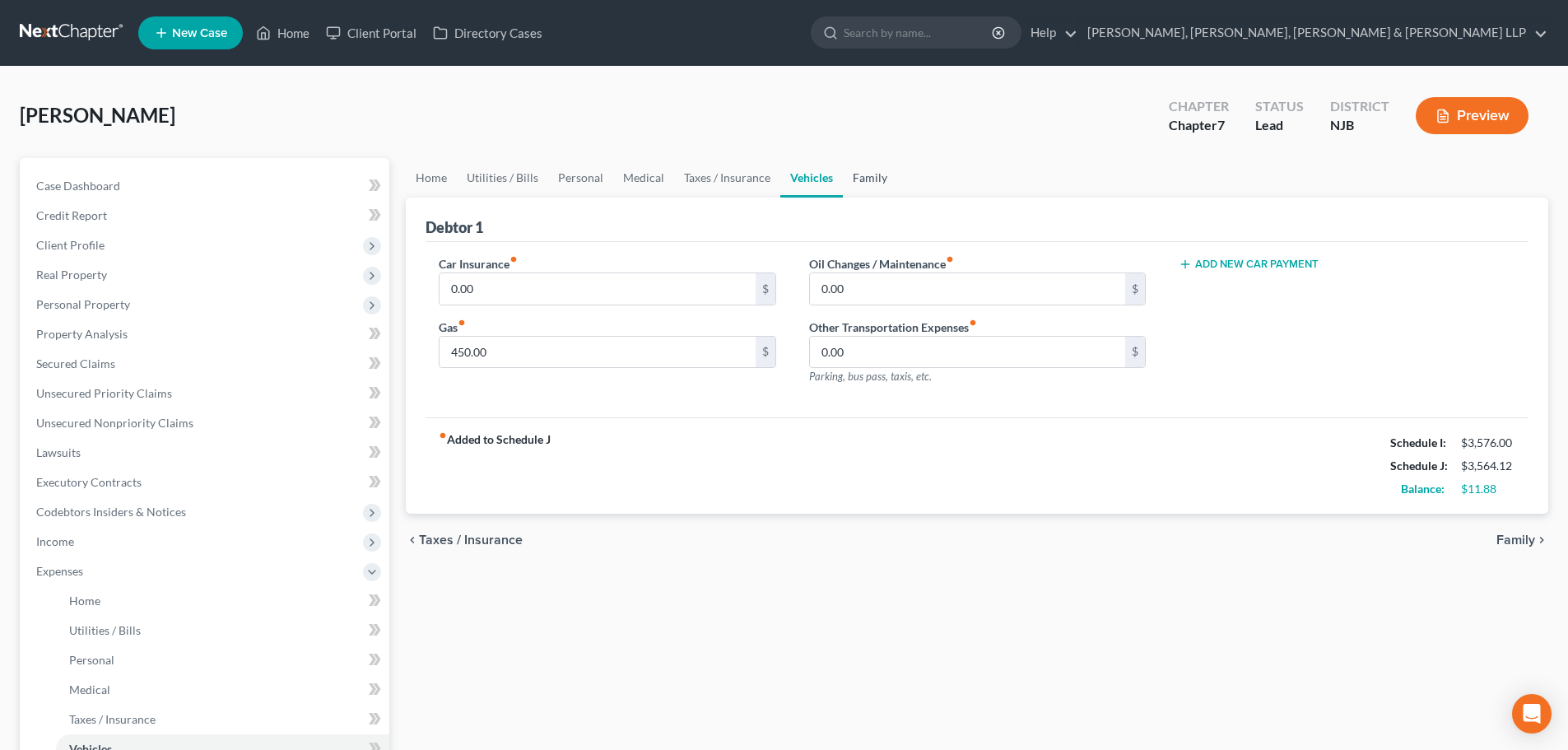
click at [868, 175] on link "Family" at bounding box center [870, 177] width 55 height 40
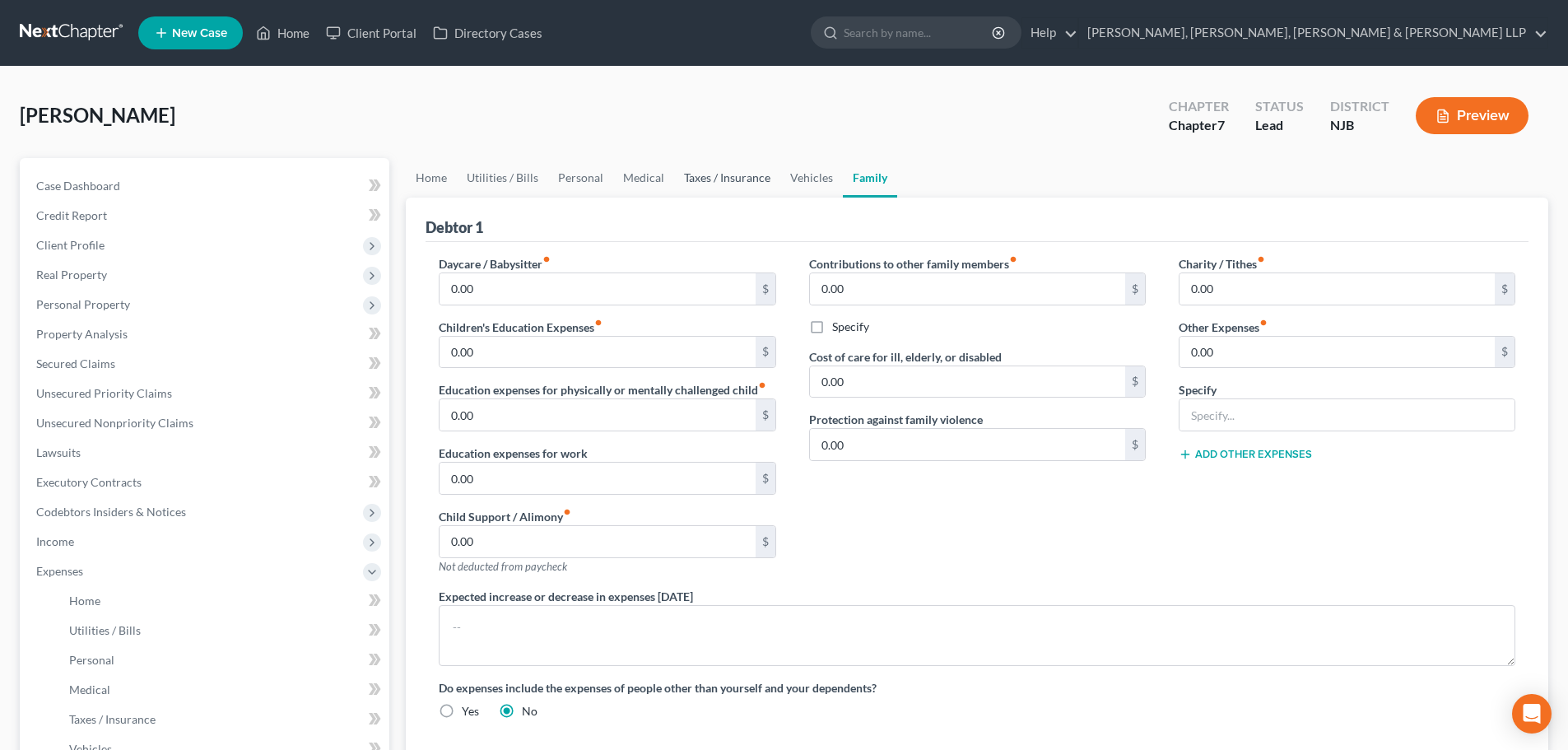
click at [746, 174] on link "Taxes / Insurance" at bounding box center [726, 177] width 107 height 40
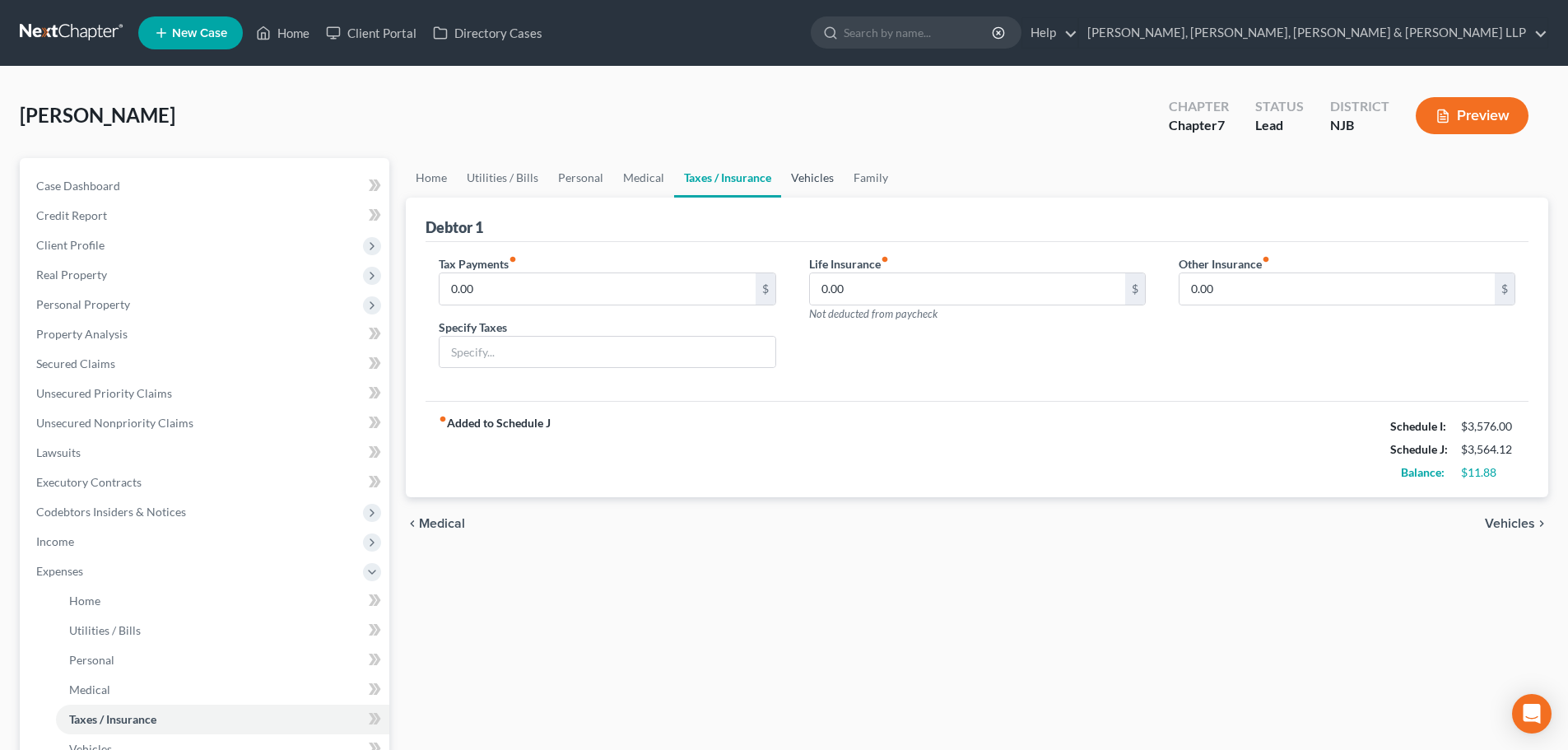
click at [816, 186] on link "Vehicles" at bounding box center [812, 177] width 62 height 40
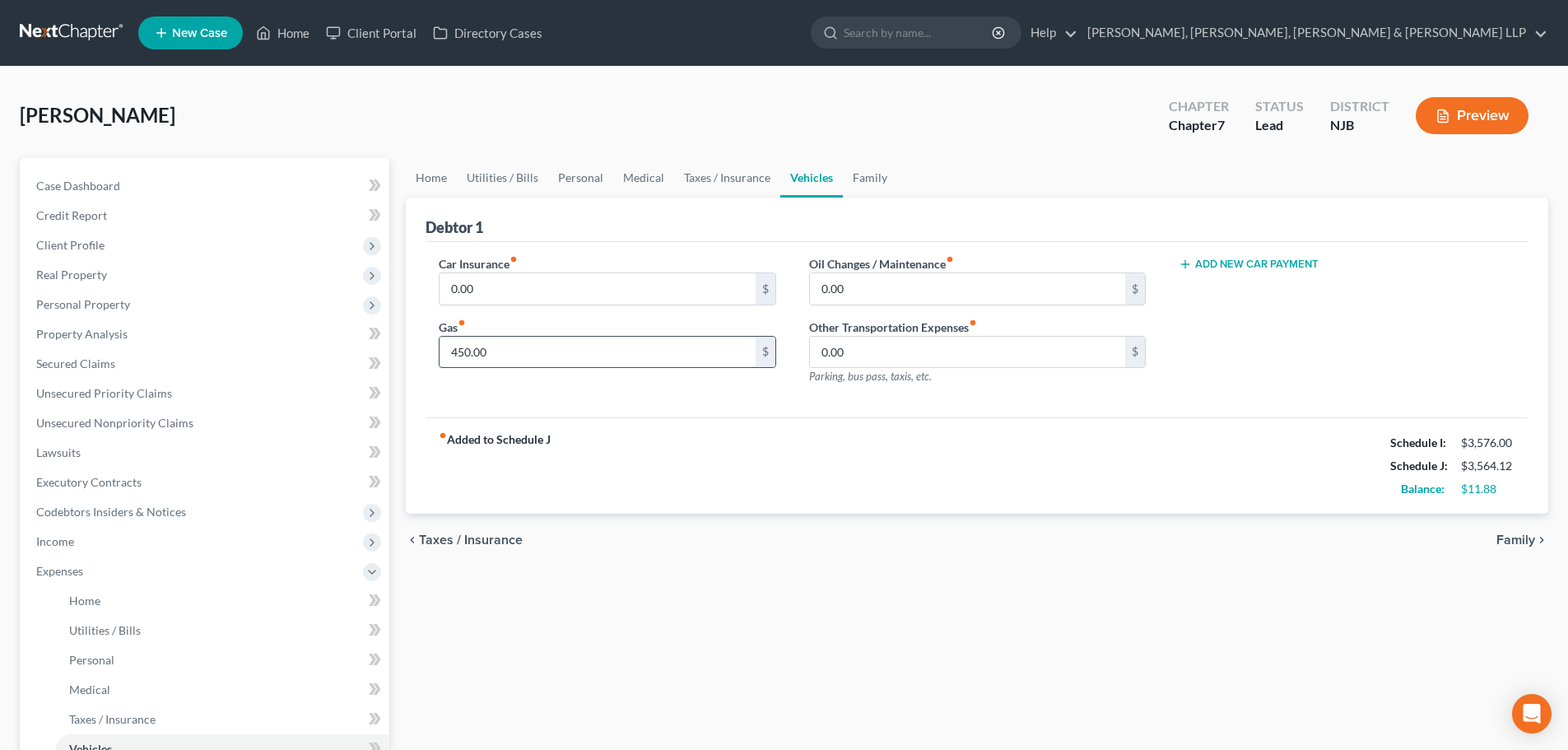
click at [521, 355] on input "450.00" at bounding box center [597, 352] width 315 height 31
type input "300"
click at [489, 175] on link "Utilities / Bills" at bounding box center [502, 177] width 92 height 40
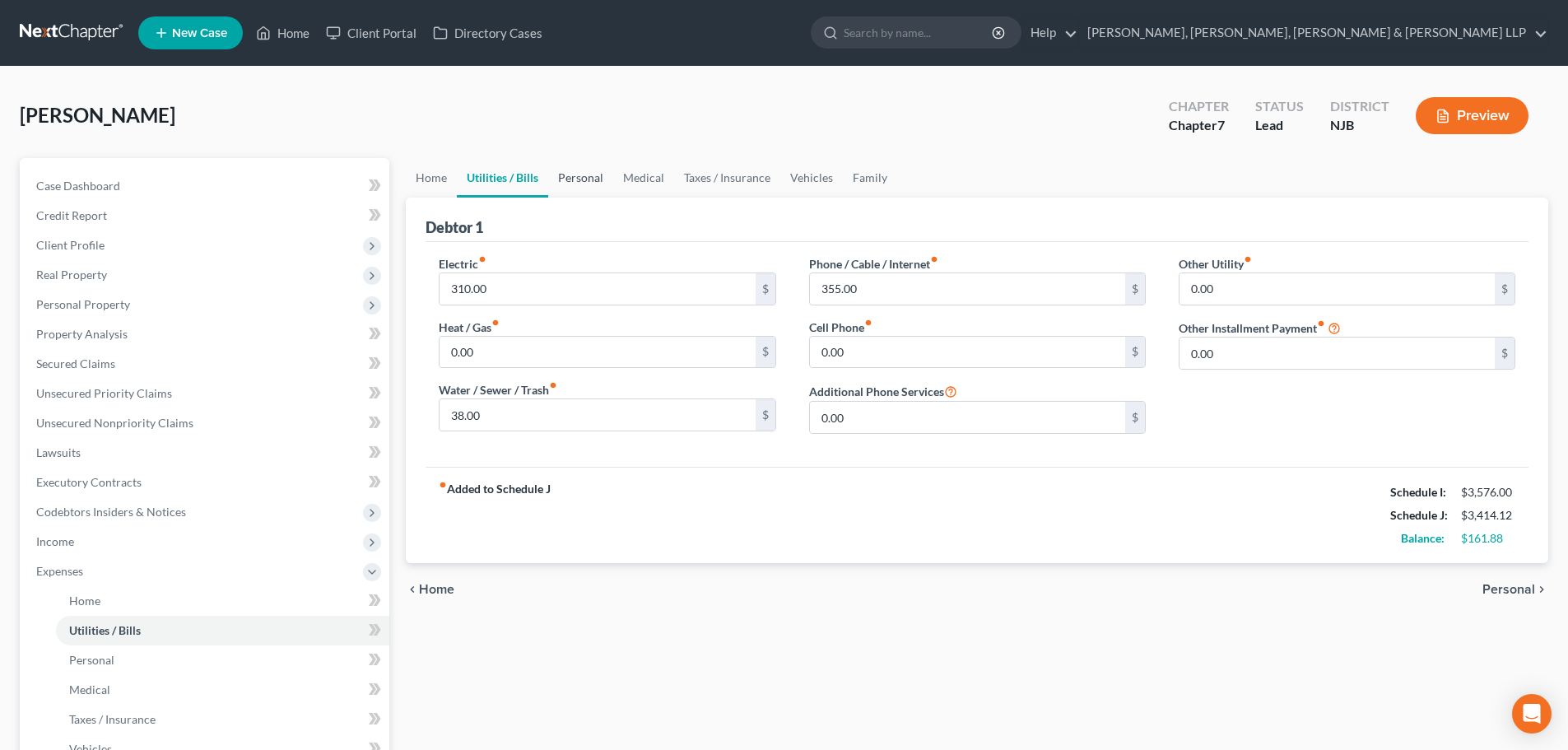
click at [565, 179] on link "Personal" at bounding box center [580, 177] width 65 height 40
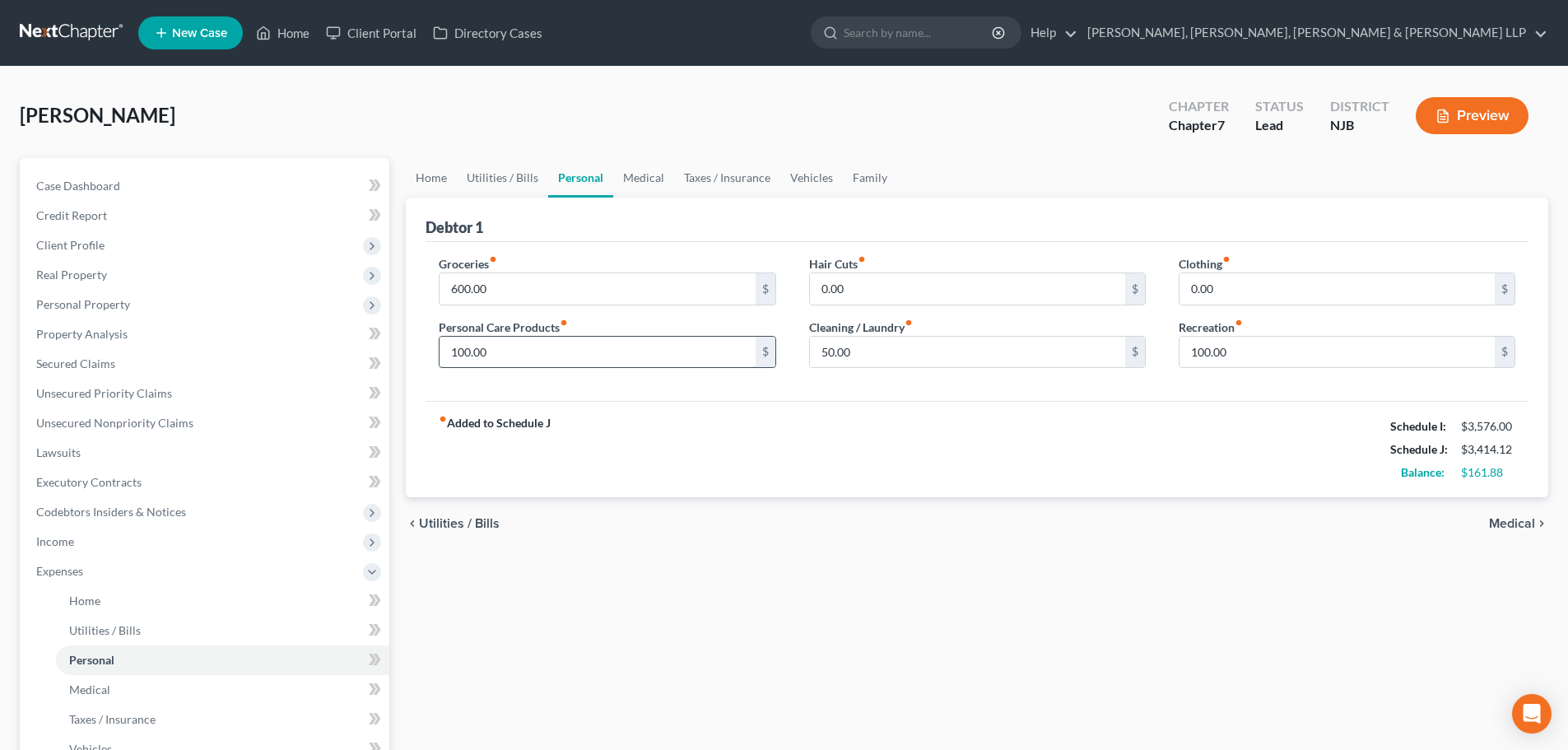
click at [510, 355] on input "100.00" at bounding box center [597, 352] width 315 height 31
type input "150"
click at [504, 282] on input "600.00" at bounding box center [597, 289] width 315 height 31
type input "650"
click at [883, 353] on input "50.00" at bounding box center [967, 352] width 315 height 31
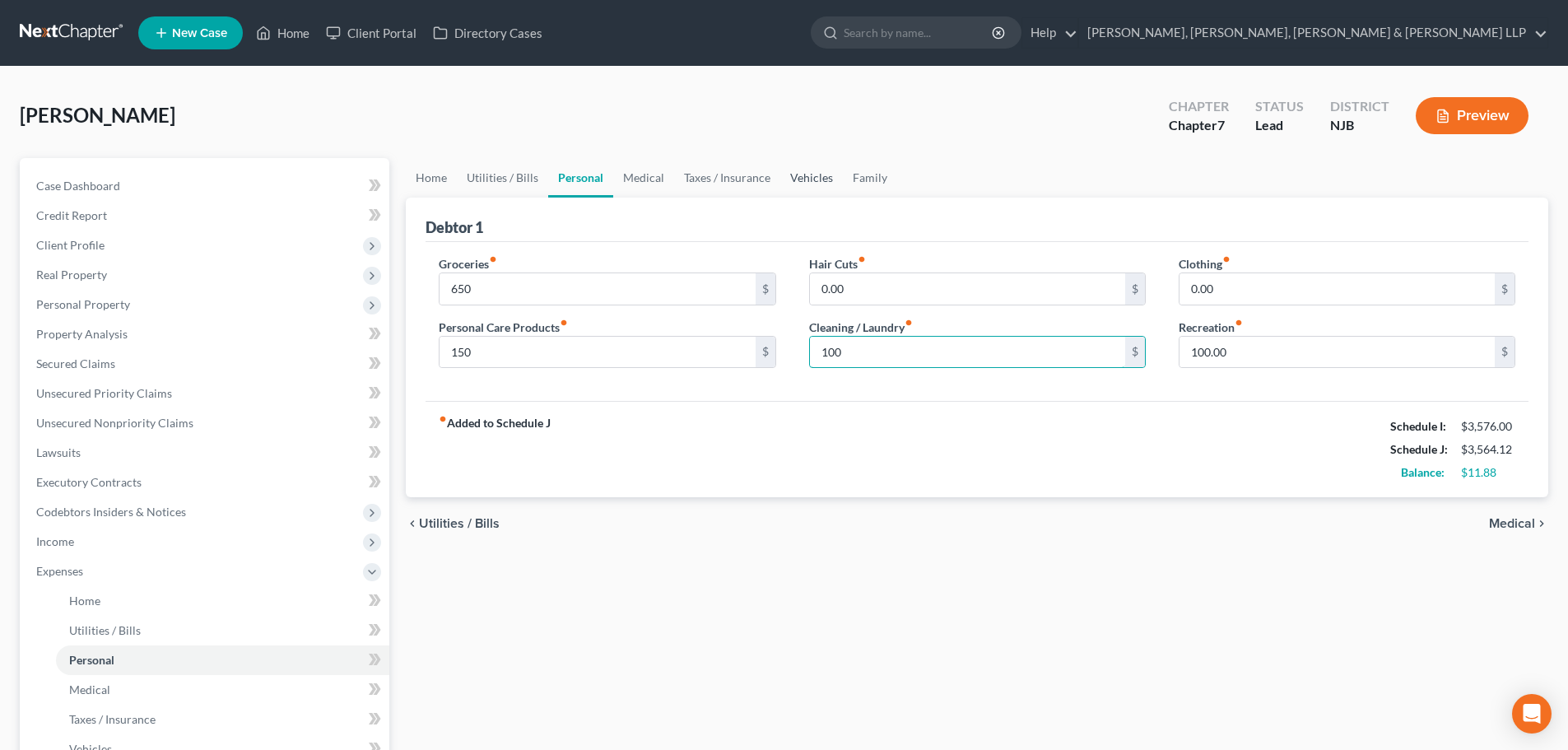
type input "100"
click at [785, 165] on link "Vehicles" at bounding box center [811, 177] width 62 height 40
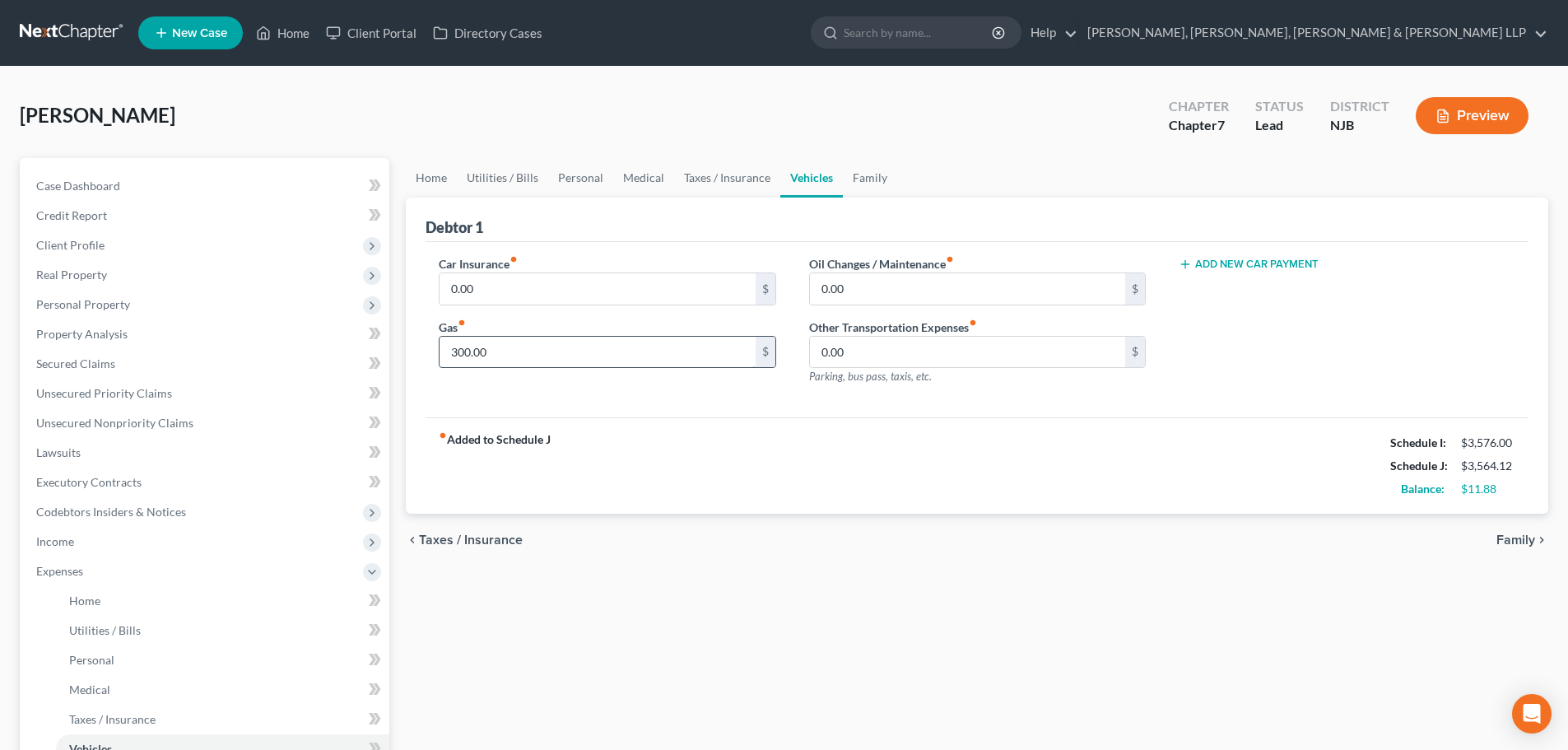
click at [543, 346] on input "300.00" at bounding box center [597, 352] width 315 height 31
type input "250"
click at [726, 177] on link "Taxes / Insurance" at bounding box center [726, 177] width 107 height 40
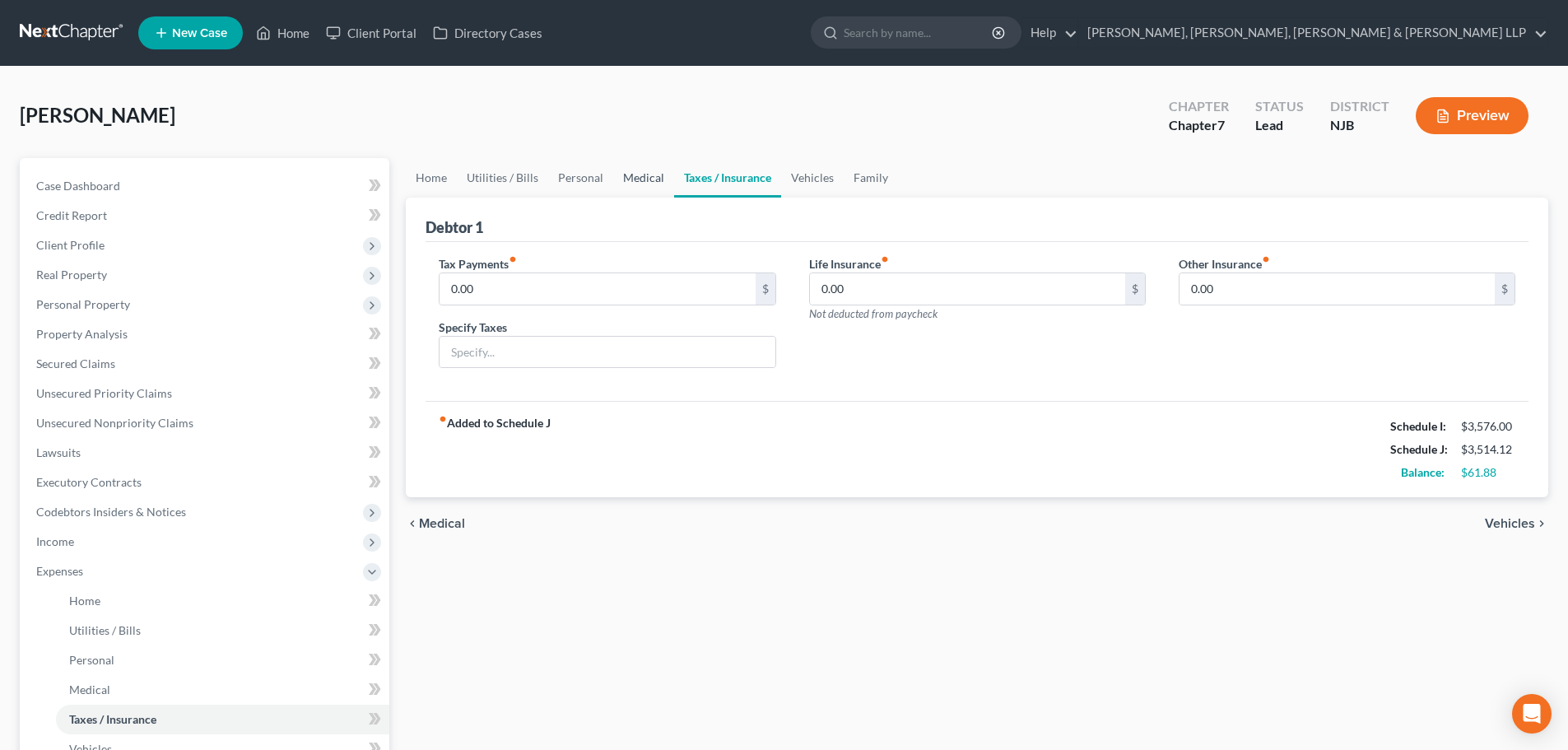
click at [625, 176] on link "Medical" at bounding box center [643, 177] width 61 height 40
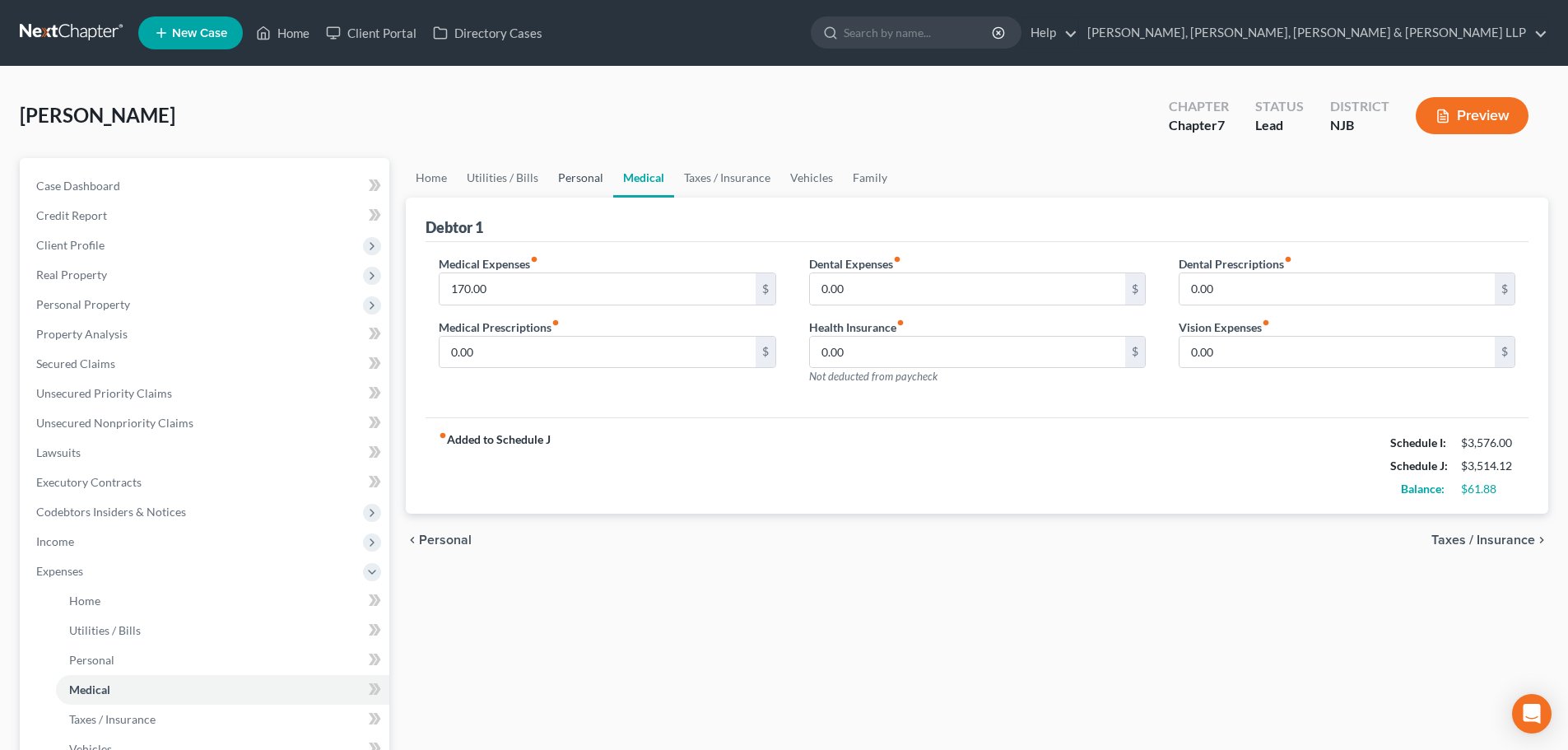
click at [578, 180] on link "Personal" at bounding box center [580, 177] width 65 height 40
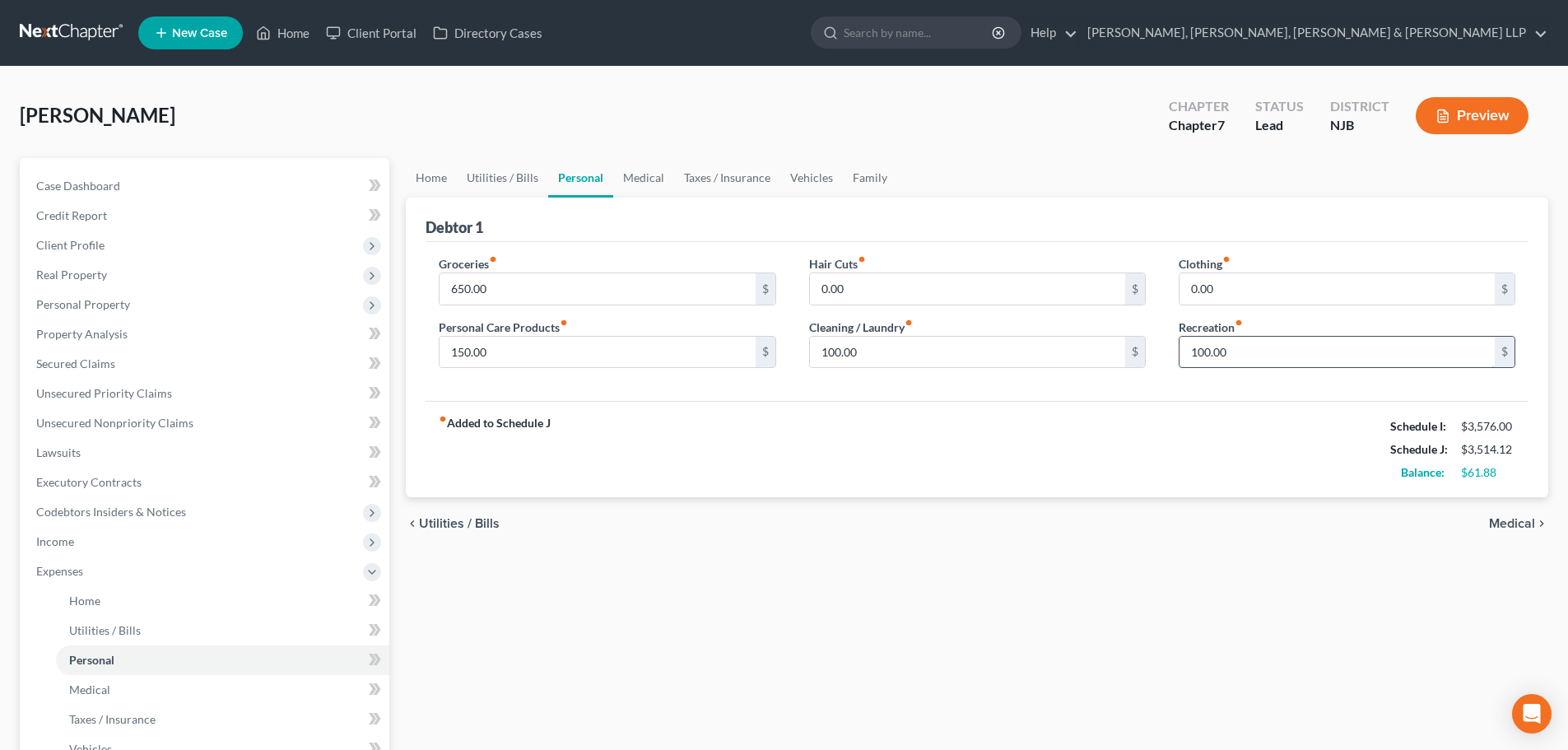
click at [1261, 350] on input "100.00" at bounding box center [1337, 352] width 315 height 31
type input "150"
click at [784, 175] on link "Vehicles" at bounding box center [811, 177] width 62 height 40
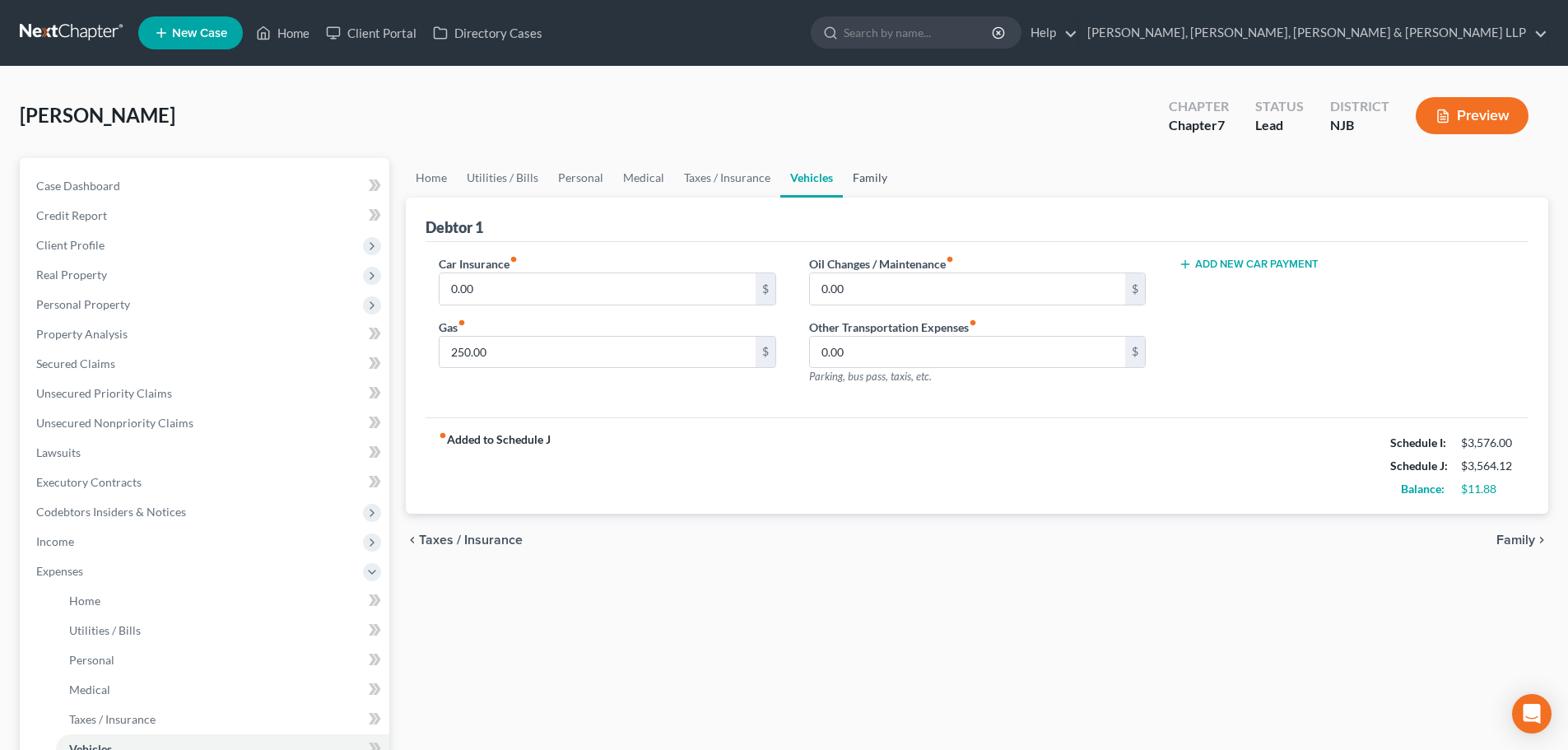
click at [863, 187] on link "Family" at bounding box center [870, 177] width 55 height 40
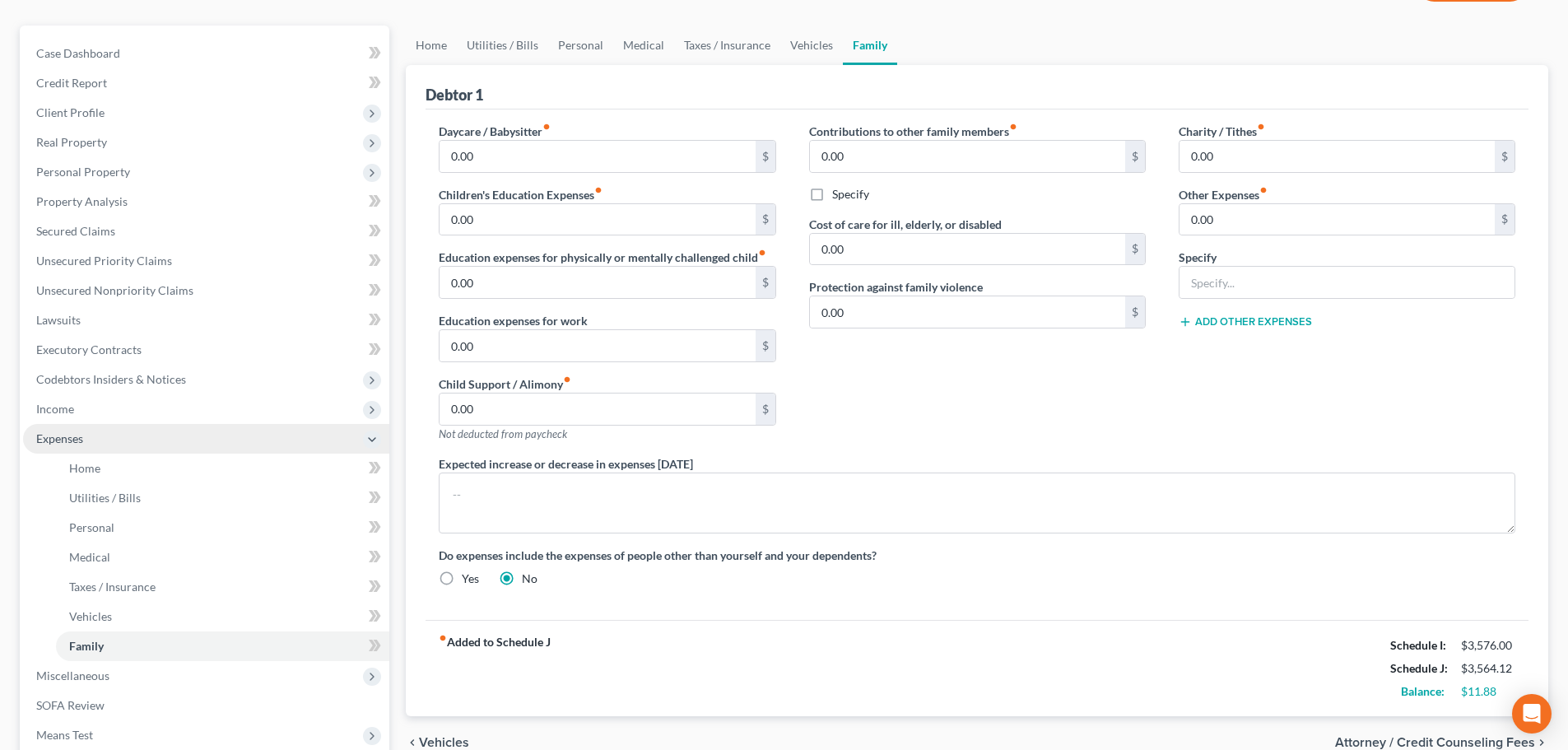
scroll to position [332, 0]
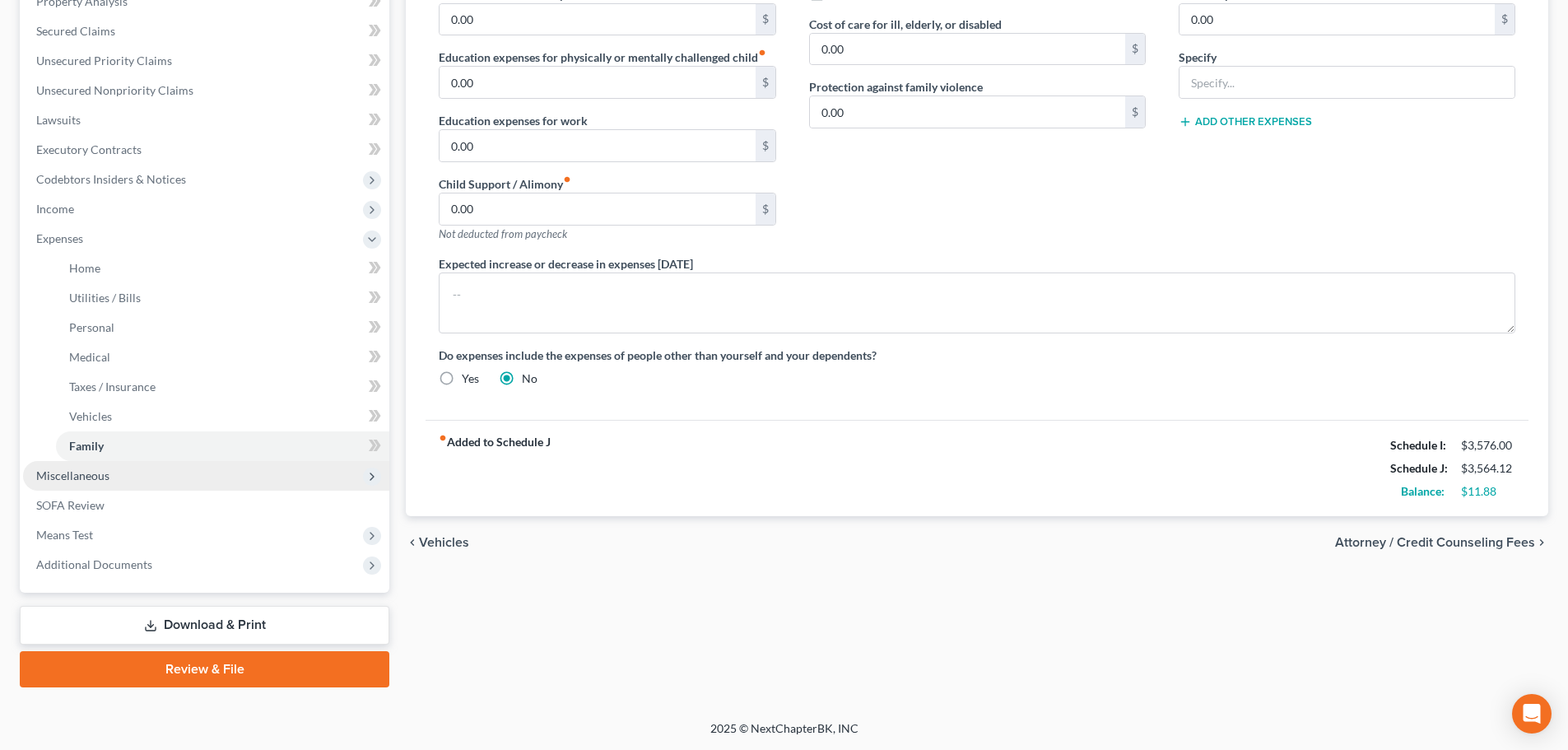
drag, startPoint x: 105, startPoint y: 472, endPoint x: 142, endPoint y: 485, distance: 39.2
click at [105, 471] on span "Miscellaneous" at bounding box center [73, 475] width 74 height 14
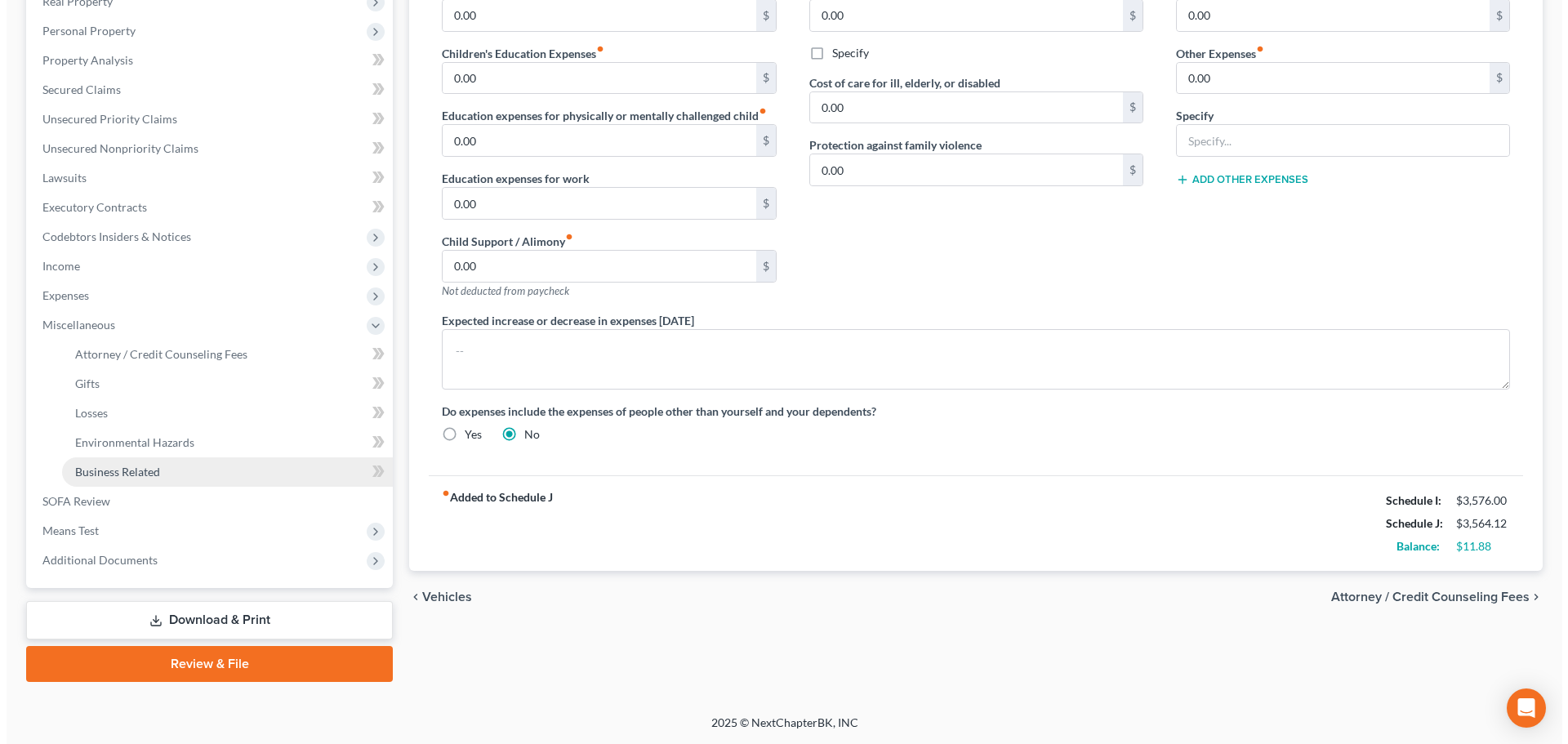
scroll to position [271, 0]
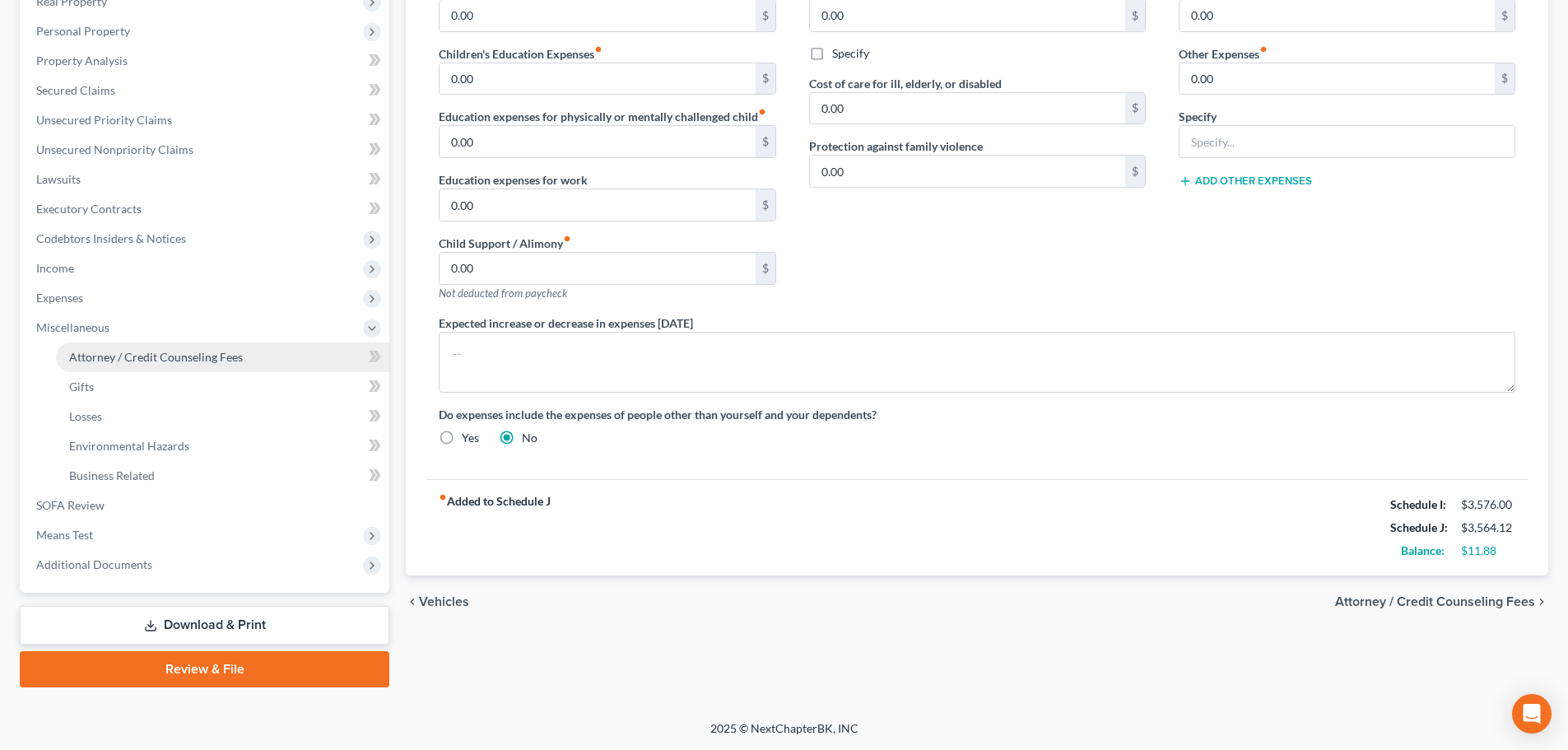
click at [192, 351] on span "Attorney / Credit Counseling Fees" at bounding box center [156, 357] width 174 height 14
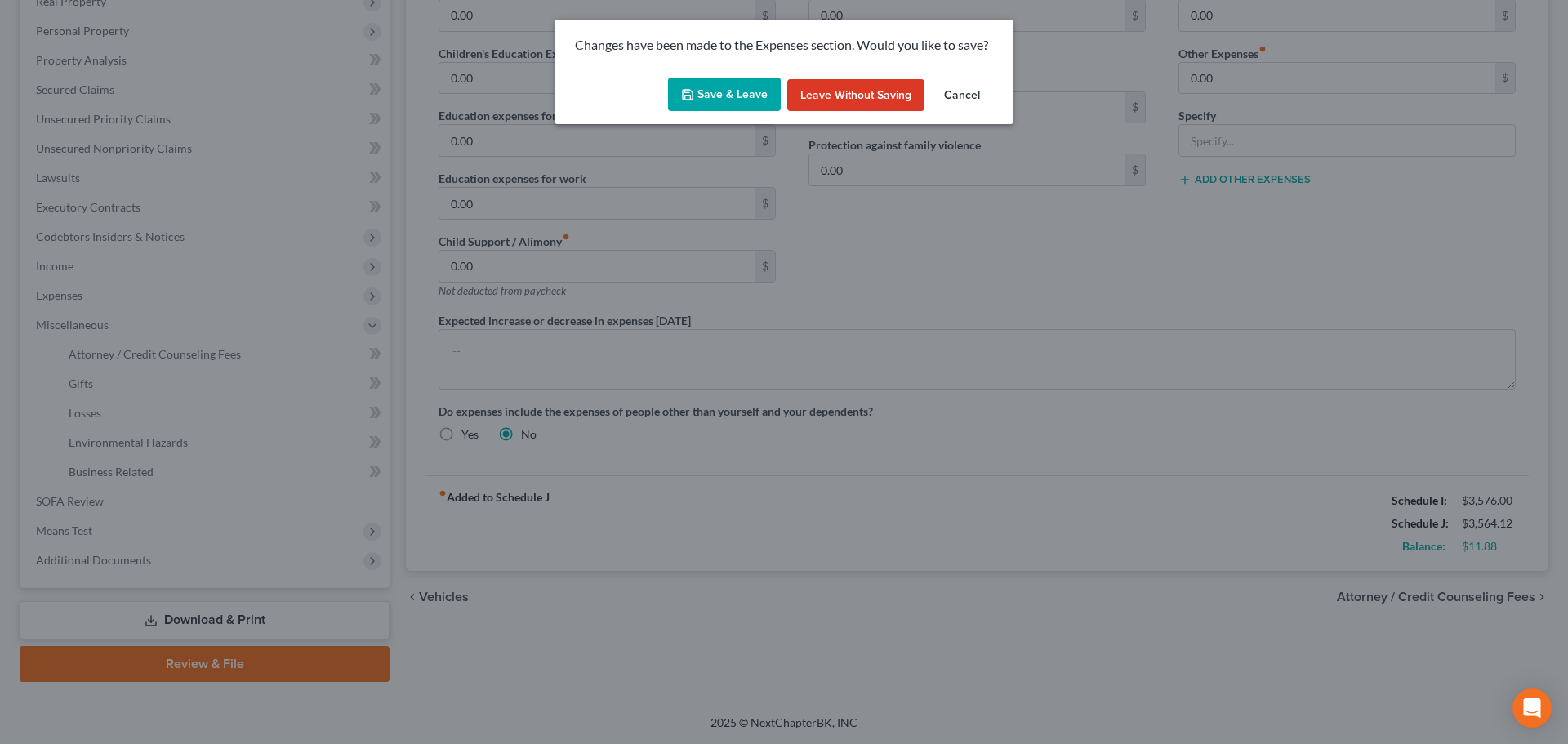
click at [732, 90] on button "Save & Leave" at bounding box center [725, 95] width 112 height 35
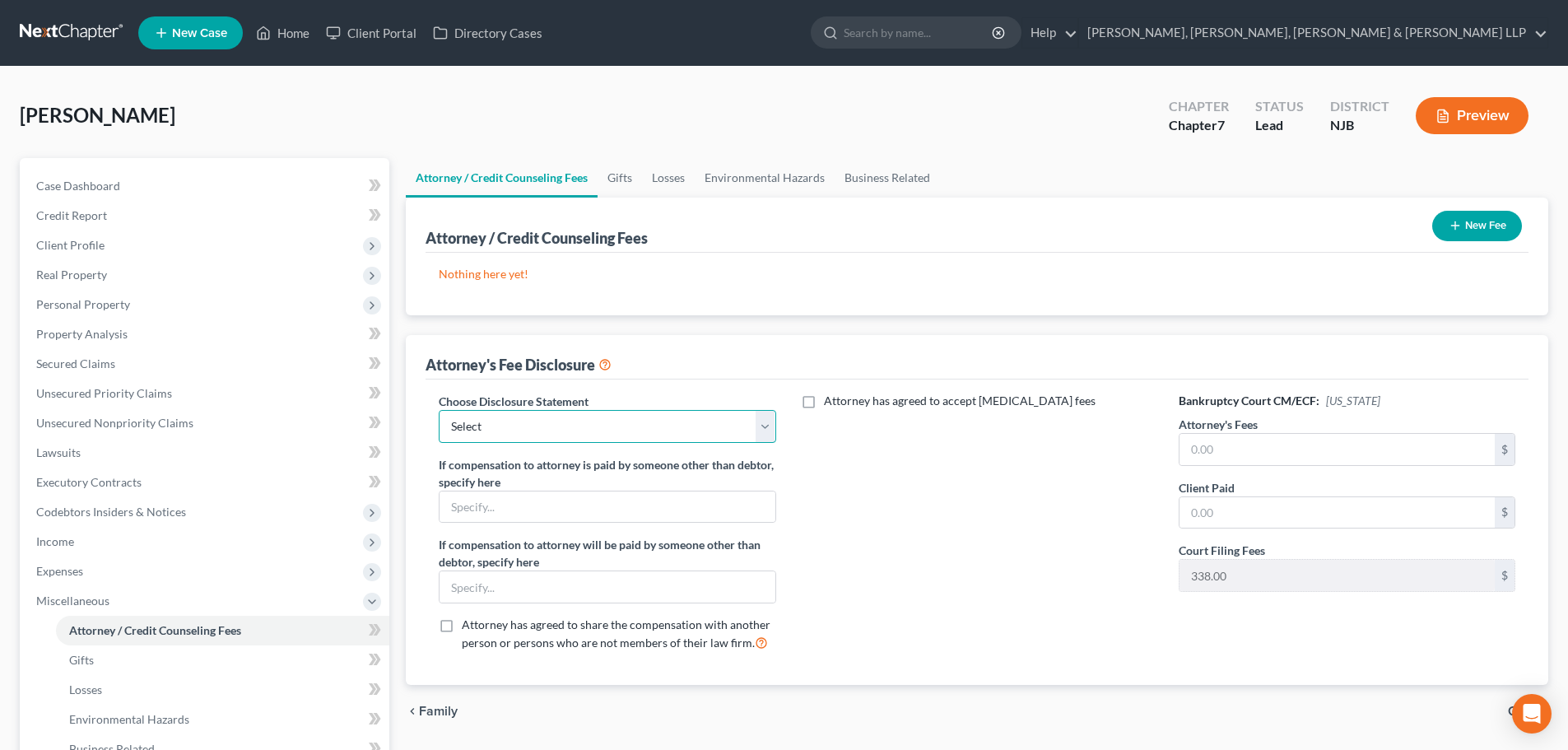
click at [642, 425] on select "Select Chapter 13 Disclosure Statement Chapter 7 Disclosure Statement" at bounding box center [607, 425] width 337 height 33
select select "1"
click at [439, 409] on select "Select Chapter 13 Disclosure Statement Chapter 7 Disclosure Statement" at bounding box center [607, 425] width 337 height 33
click at [1241, 457] on input "text" at bounding box center [1337, 449] width 315 height 31
type input "2,838.00"
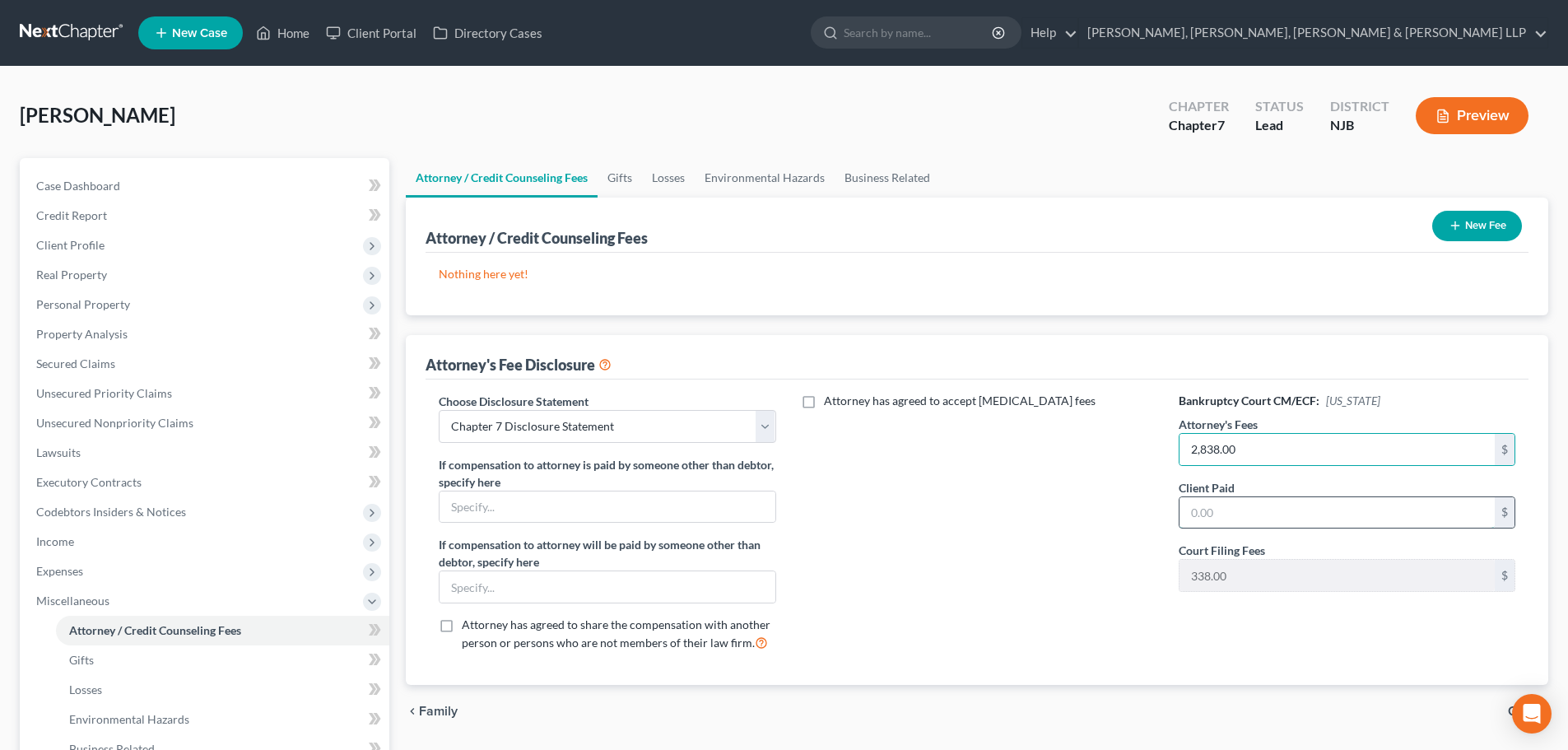
click at [1233, 521] on input "text" at bounding box center [1337, 512] width 315 height 31
type input "2,838.00"
click at [1492, 229] on button "New Fee" at bounding box center [1476, 225] width 90 height 30
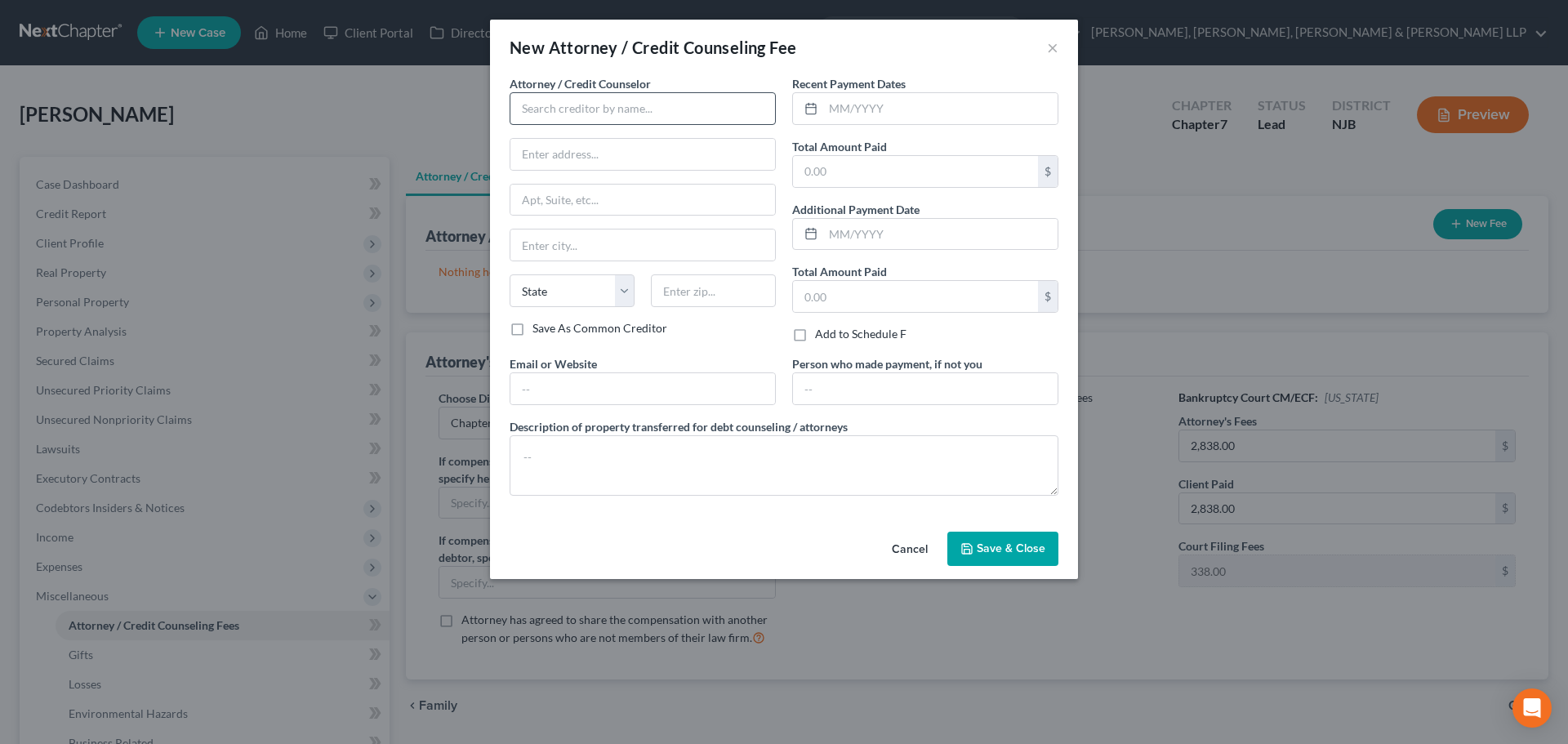
drag, startPoint x: 630, startPoint y: 127, endPoint x: 633, endPoint y: 117, distance: 10.4
click at [630, 124] on div "Attorney / Credit Counselor * State [US_STATE] AK AR AZ CA CO [GEOGRAPHIC_DATA]…" at bounding box center [642, 197] width 266 height 245
click at [633, 116] on input "text" at bounding box center [642, 109] width 266 height 33
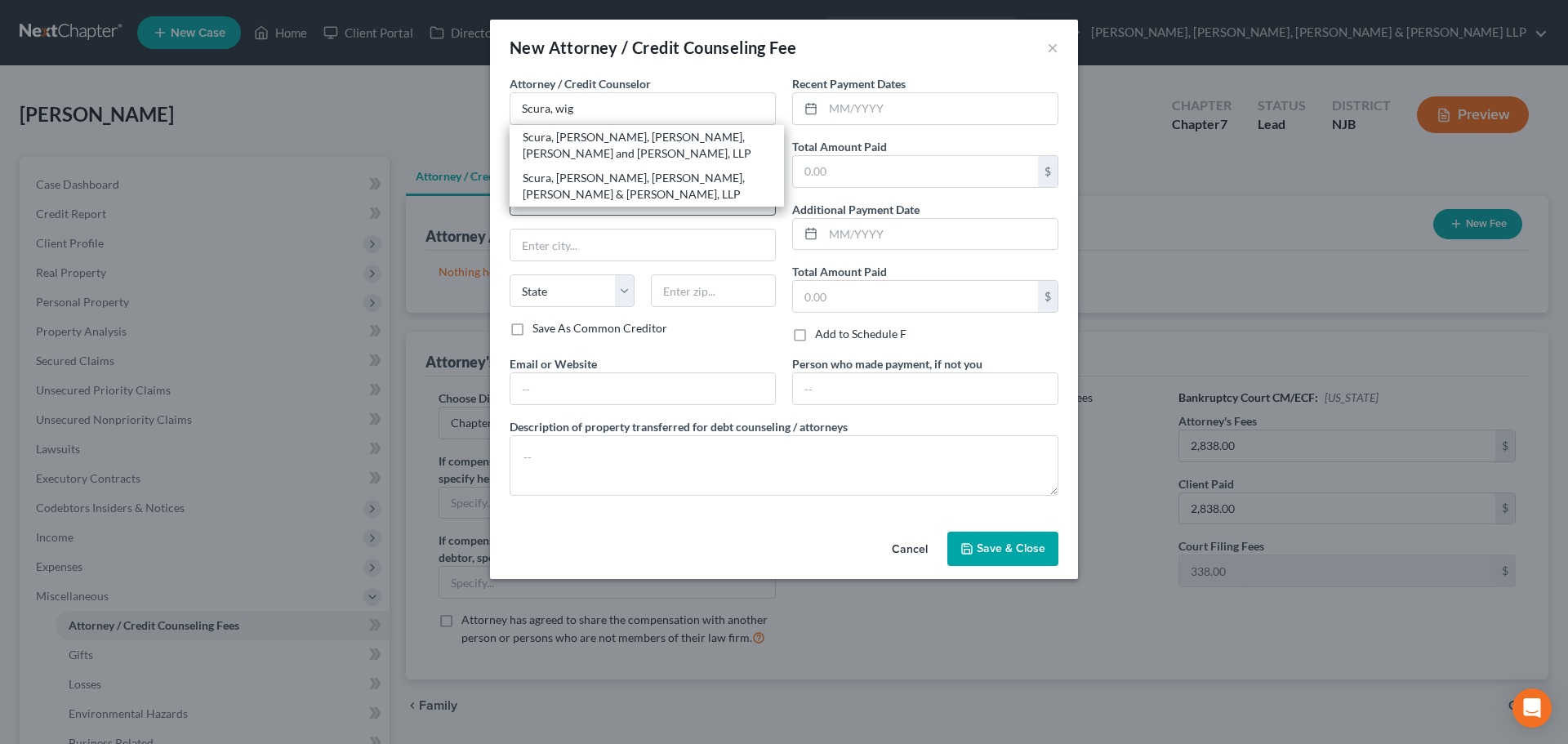
click at [622, 197] on div "Scura, [PERSON_NAME], [PERSON_NAME], [PERSON_NAME] & [PERSON_NAME], LLP" at bounding box center [646, 185] width 248 height 33
type input "Scura, [PERSON_NAME], [PERSON_NAME], [PERSON_NAME] & [PERSON_NAME], LLP"
type input "1599 Hamburg turnpike"
type input "[PERSON_NAME]"
select select "33"
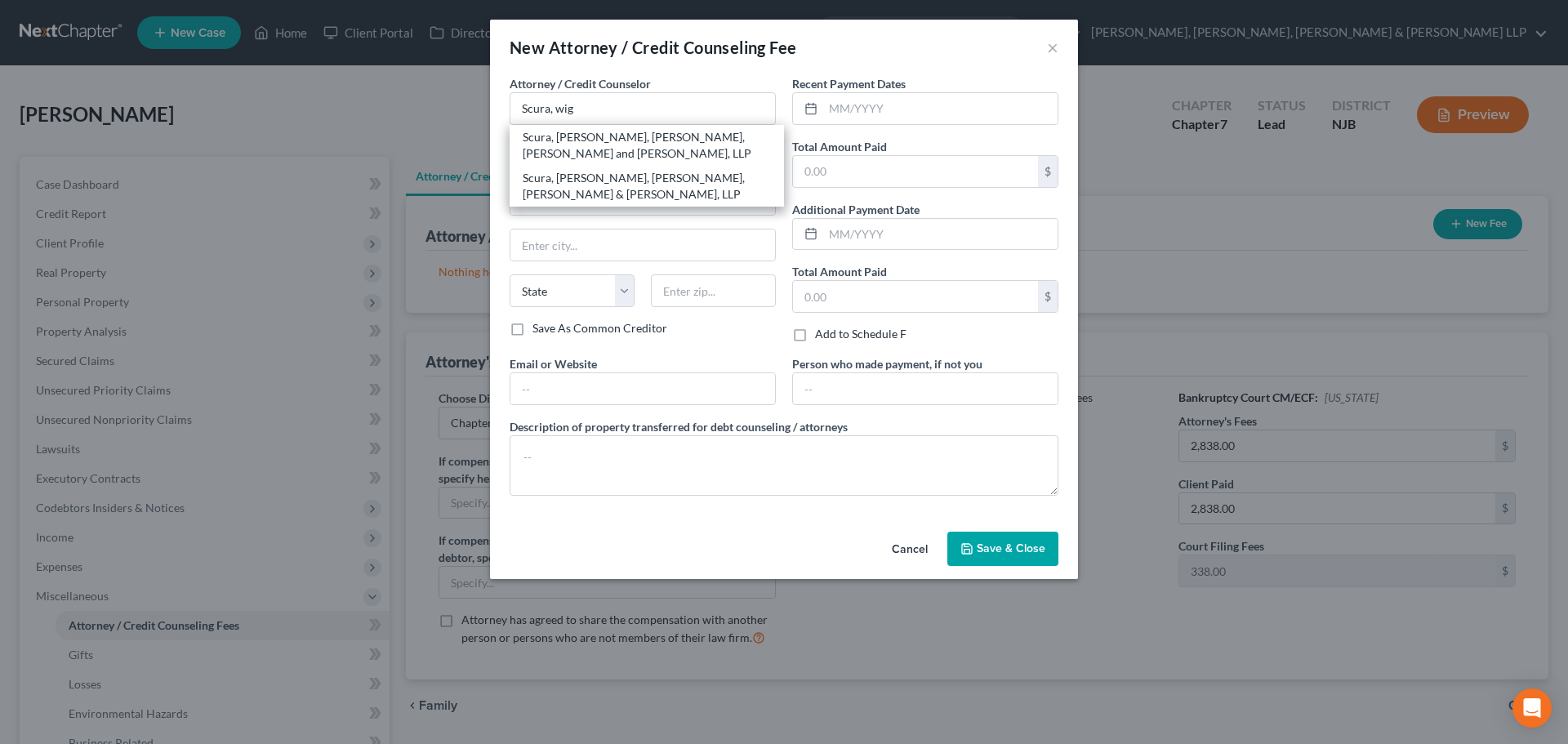
type input "07470"
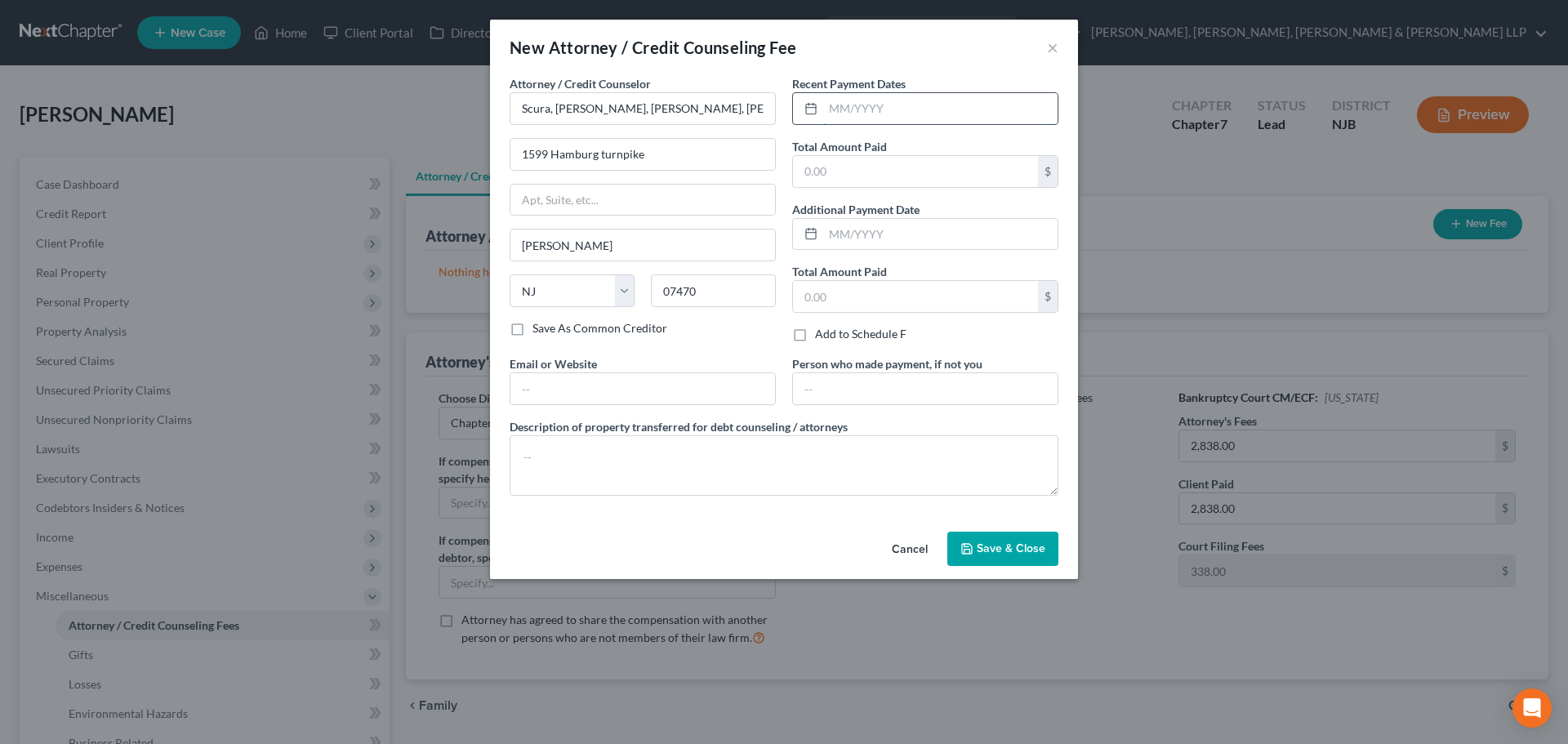
click at [887, 114] on input "text" at bounding box center [940, 108] width 234 height 31
type input "10/2025"
click at [865, 164] on input "text" at bounding box center [916, 171] width 245 height 31
type input "2,838.00"
click at [686, 466] on textarea at bounding box center [784, 465] width 549 height 61
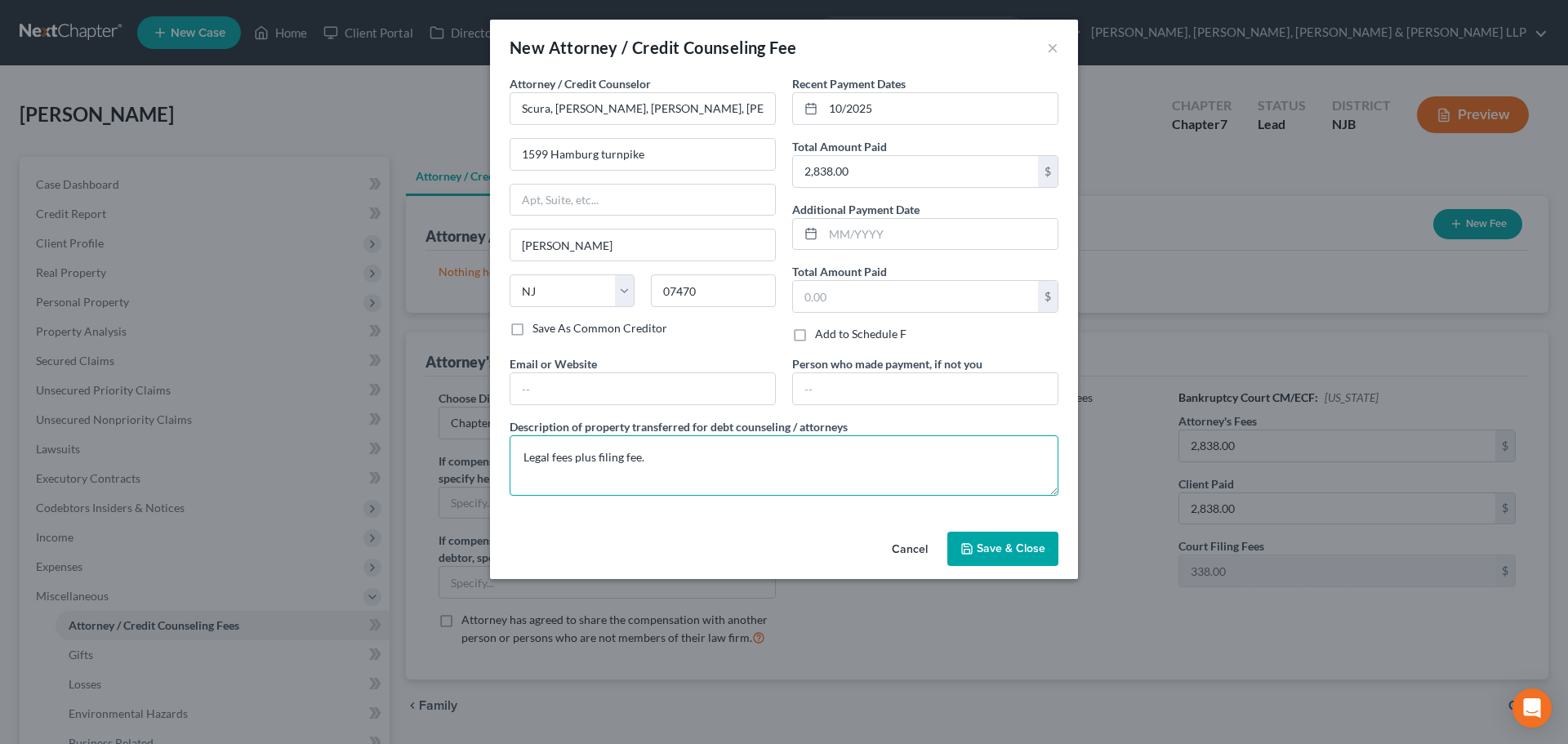
type textarea "Legal fees plus filing fee."
click at [1046, 558] on button "Save & Close" at bounding box center [1003, 548] width 111 height 35
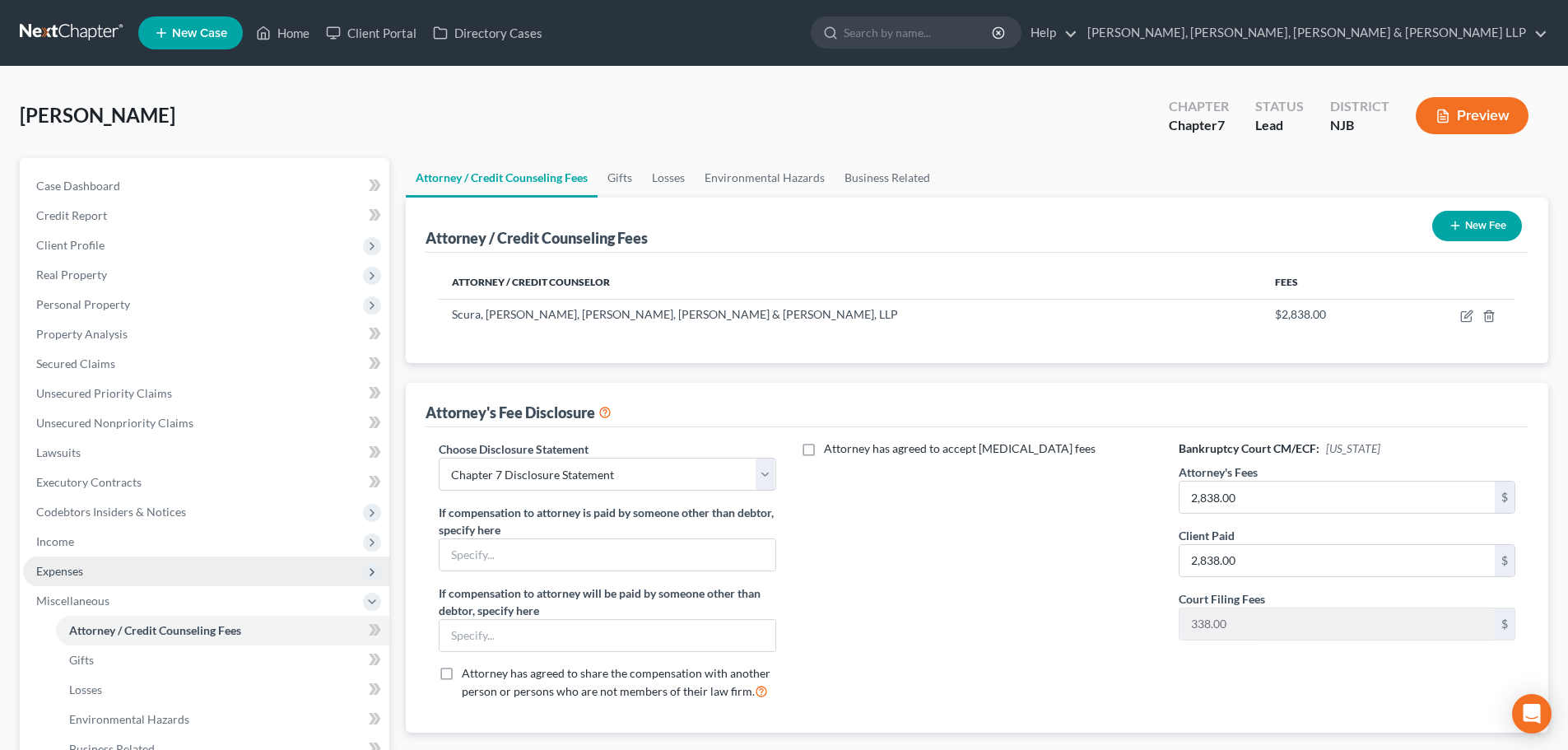
drag, startPoint x: 78, startPoint y: 575, endPoint x: 96, endPoint y: 583, distance: 19.7
click at [78, 575] on span "Expenses" at bounding box center [59, 571] width 47 height 14
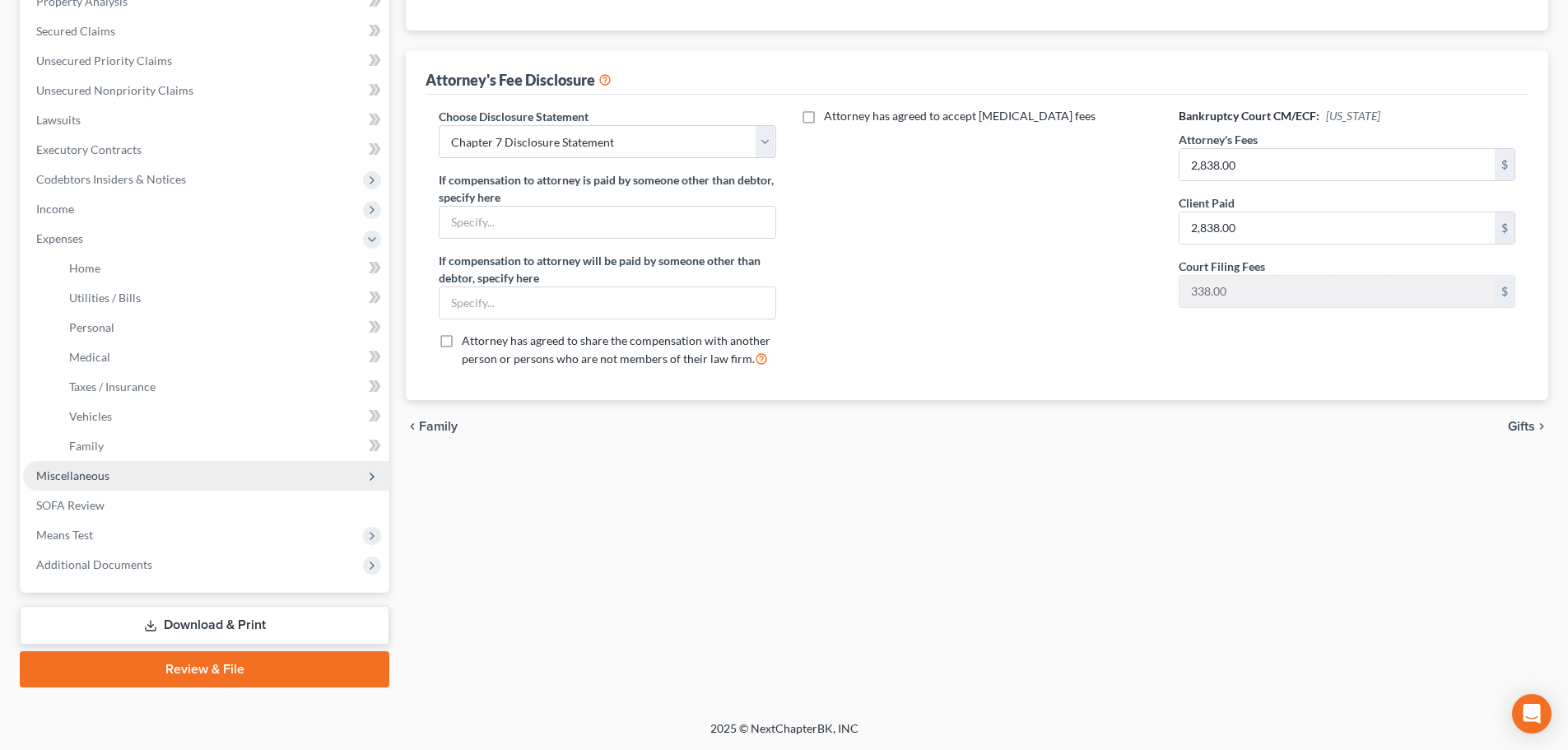
click at [127, 475] on span "Miscellaneous" at bounding box center [206, 475] width 366 height 29
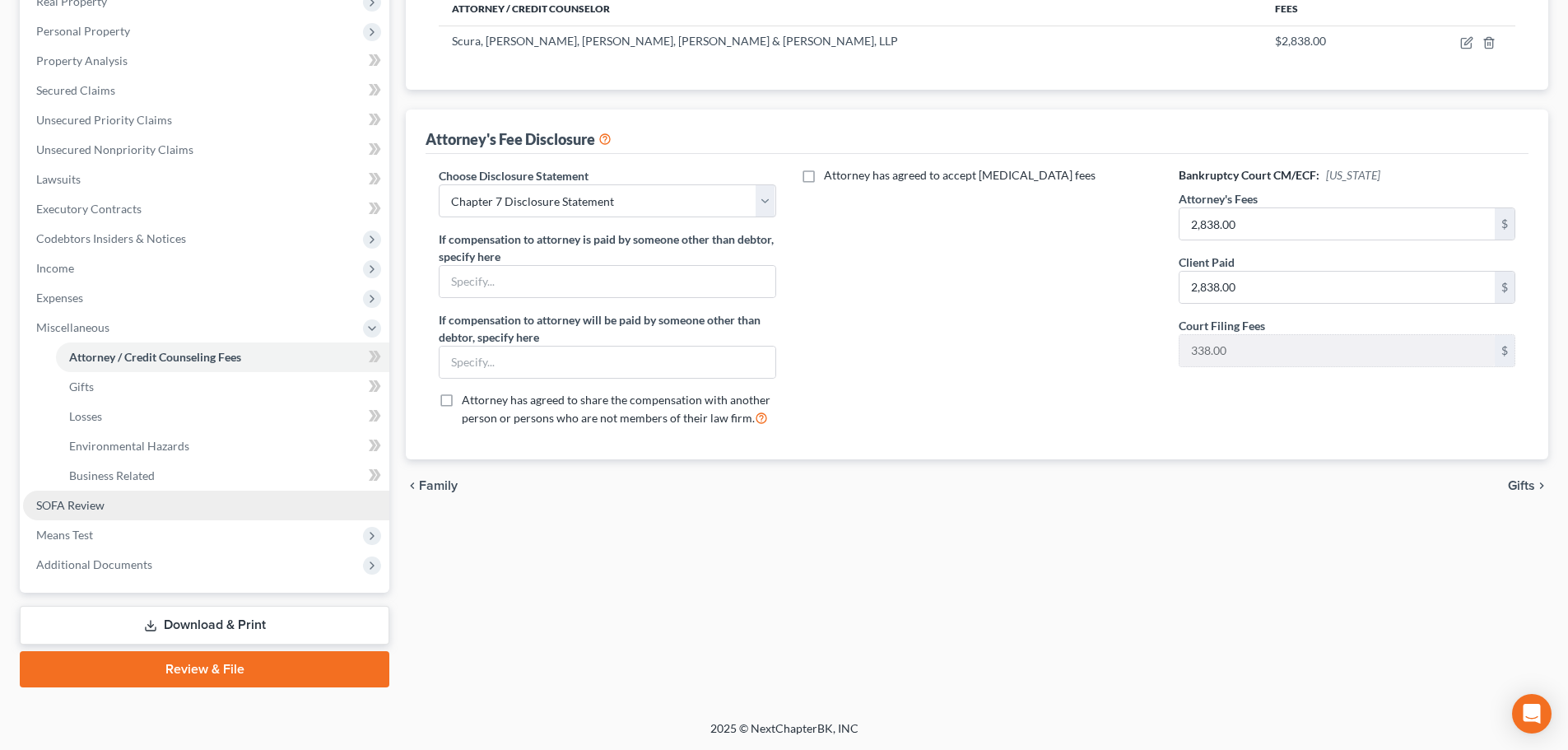
scroll to position [274, 0]
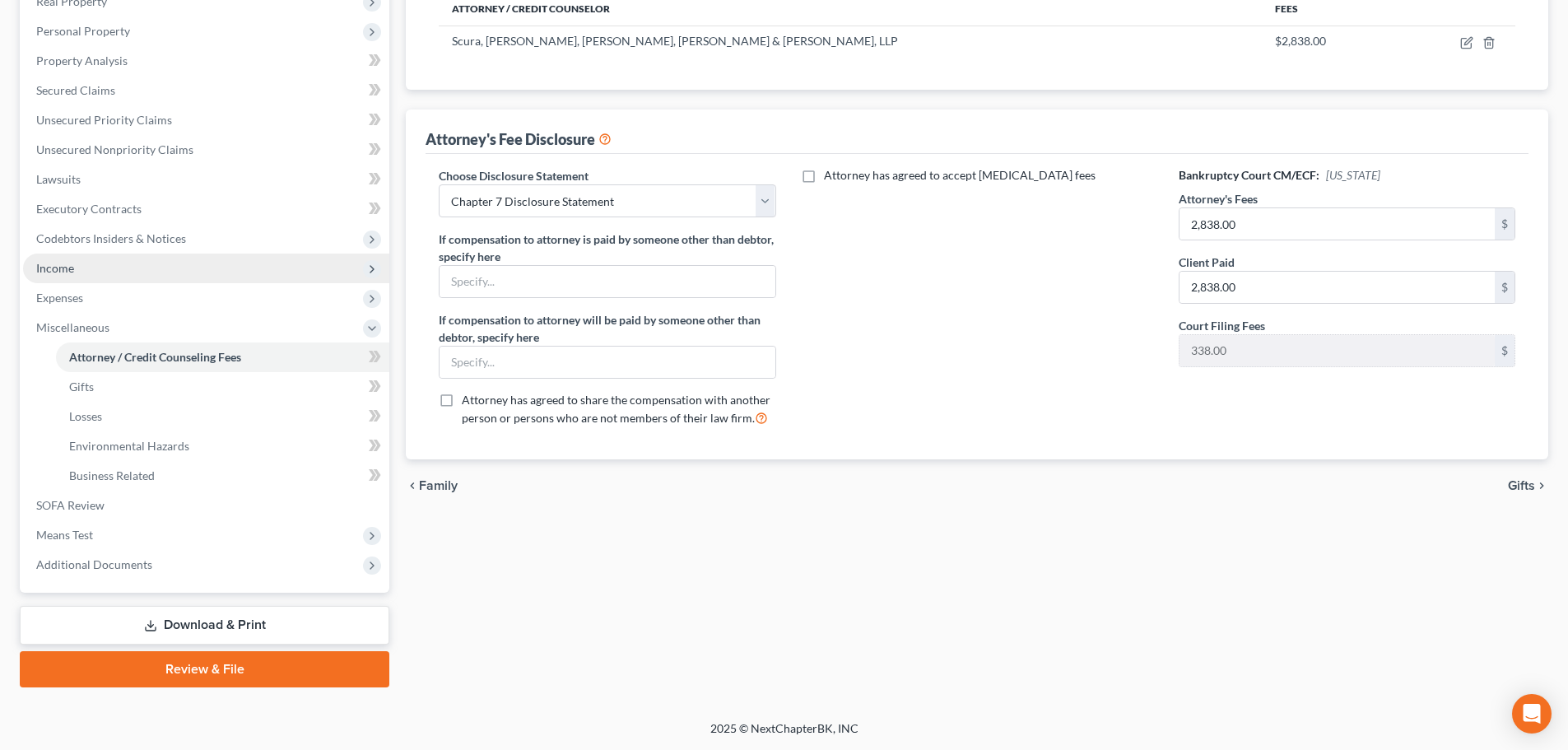
click at [106, 269] on span "Income" at bounding box center [206, 268] width 366 height 29
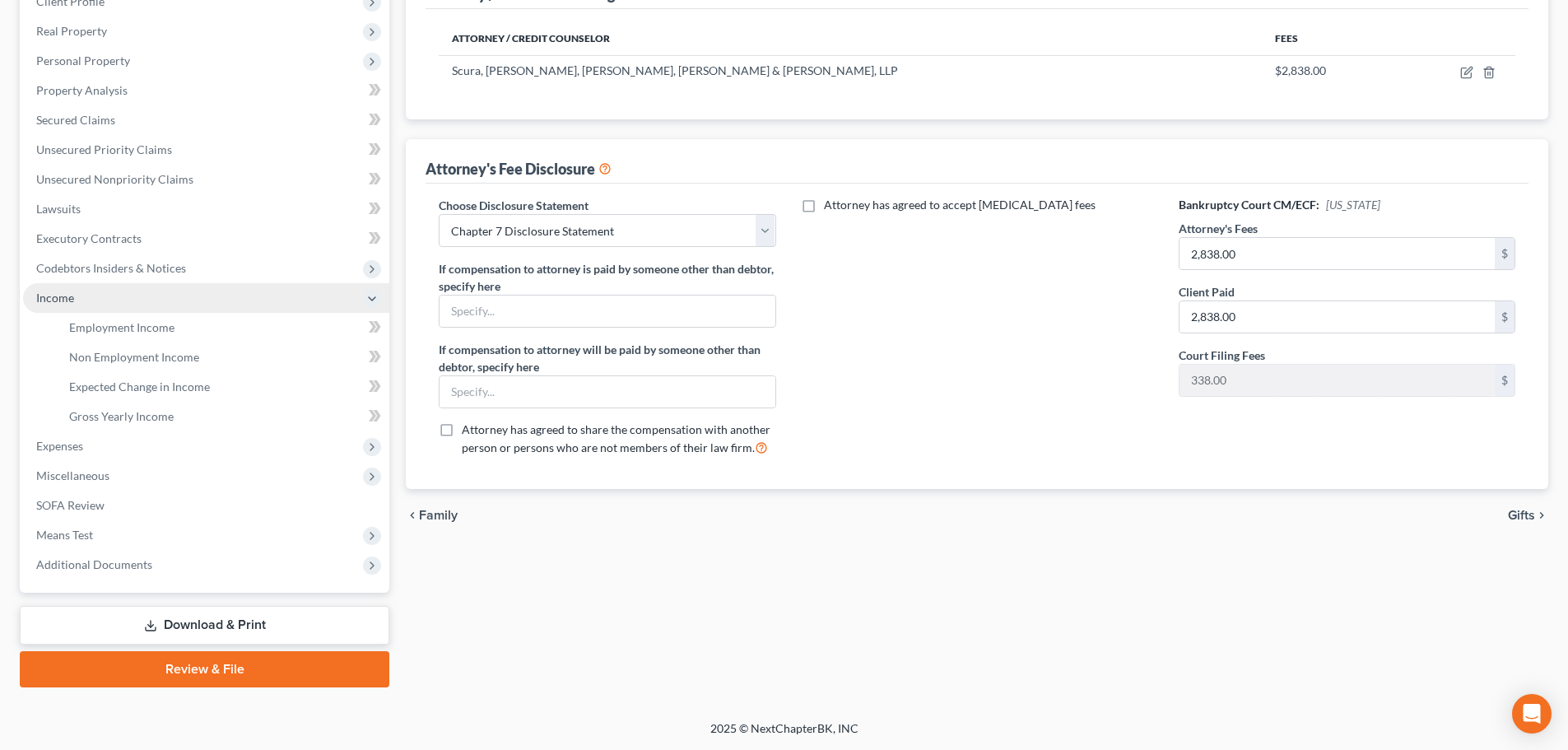
scroll to position [243, 0]
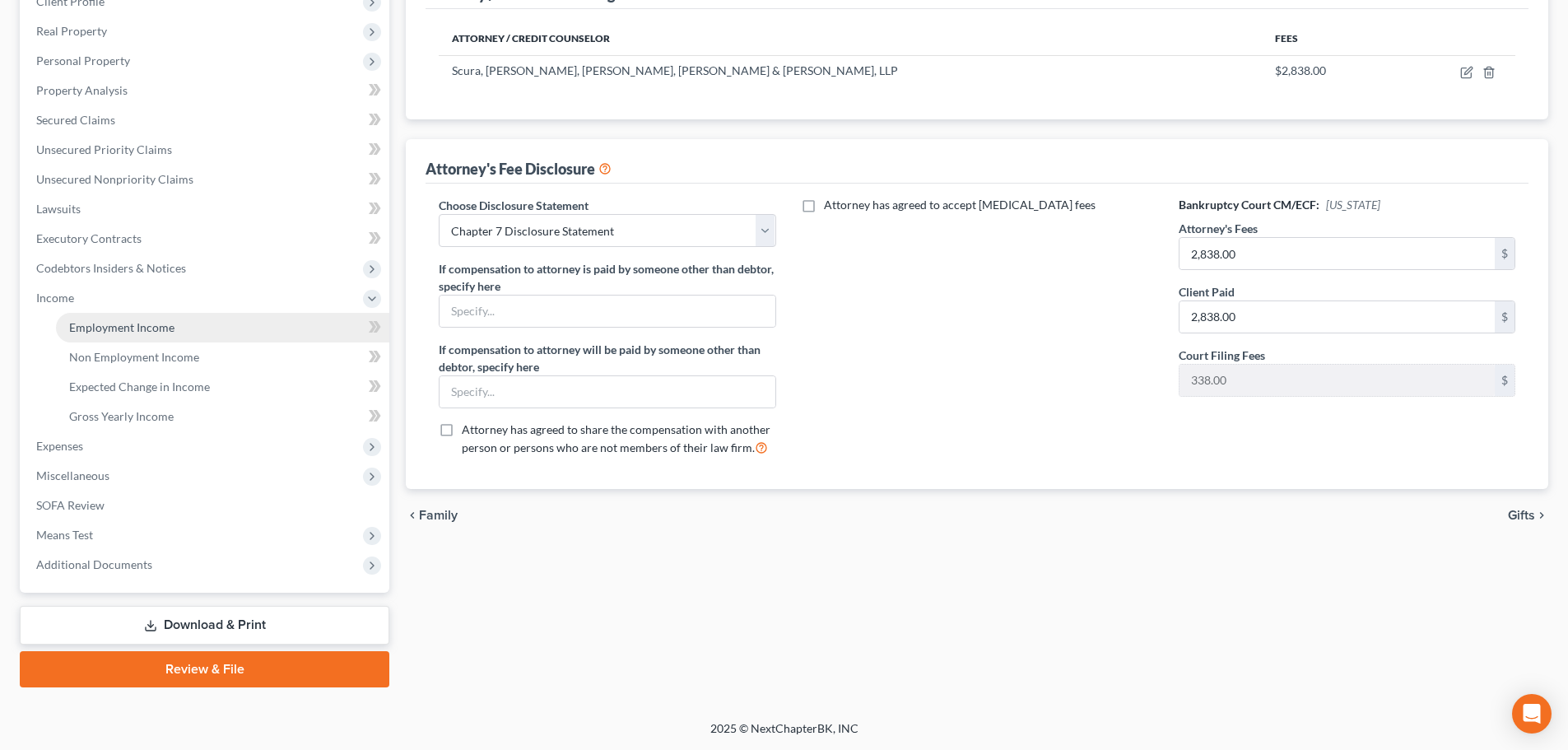
click at [139, 333] on span "Employment Income" at bounding box center [122, 326] width 106 height 14
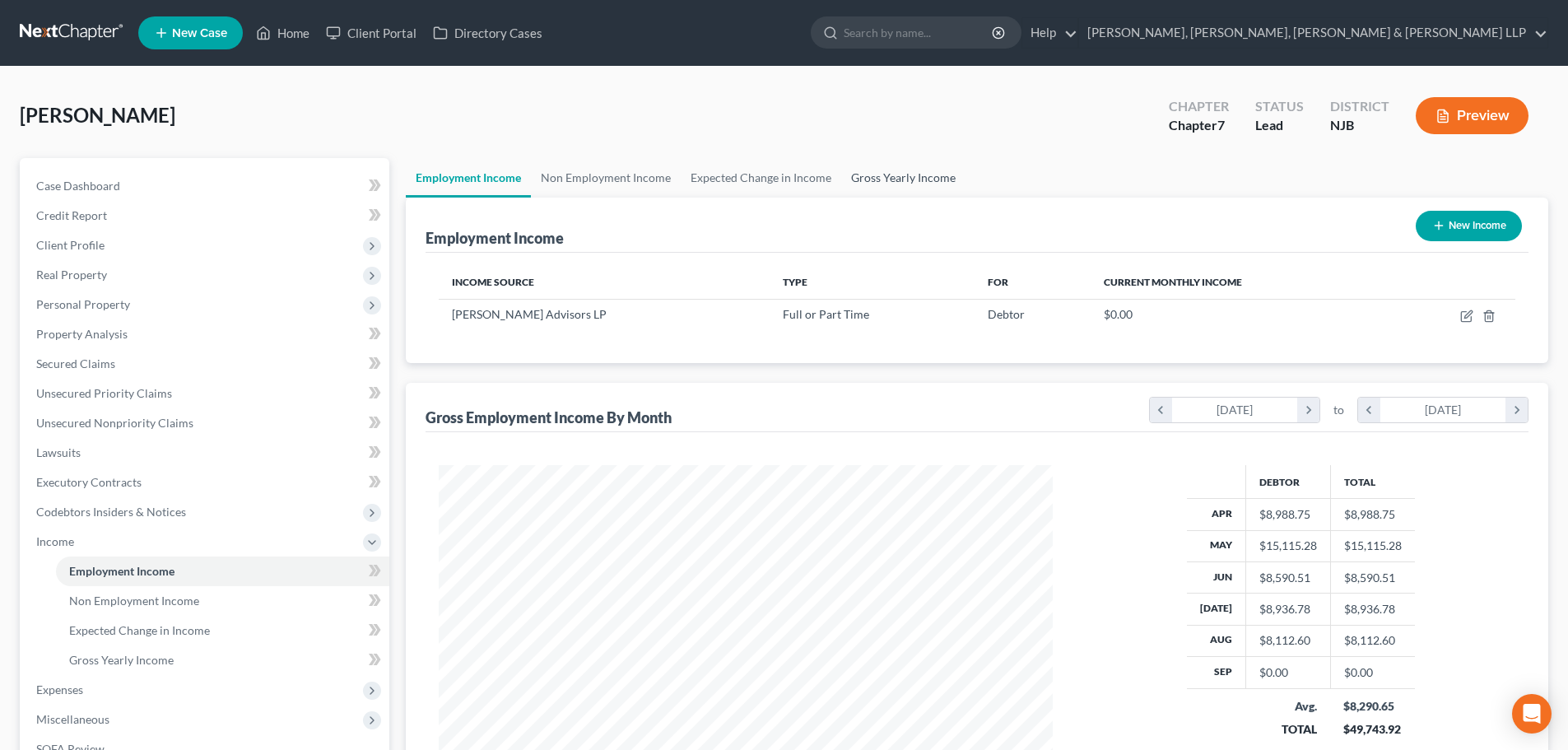
scroll to position [307, 647]
click at [860, 181] on link "Gross Yearly Income" at bounding box center [904, 177] width 125 height 40
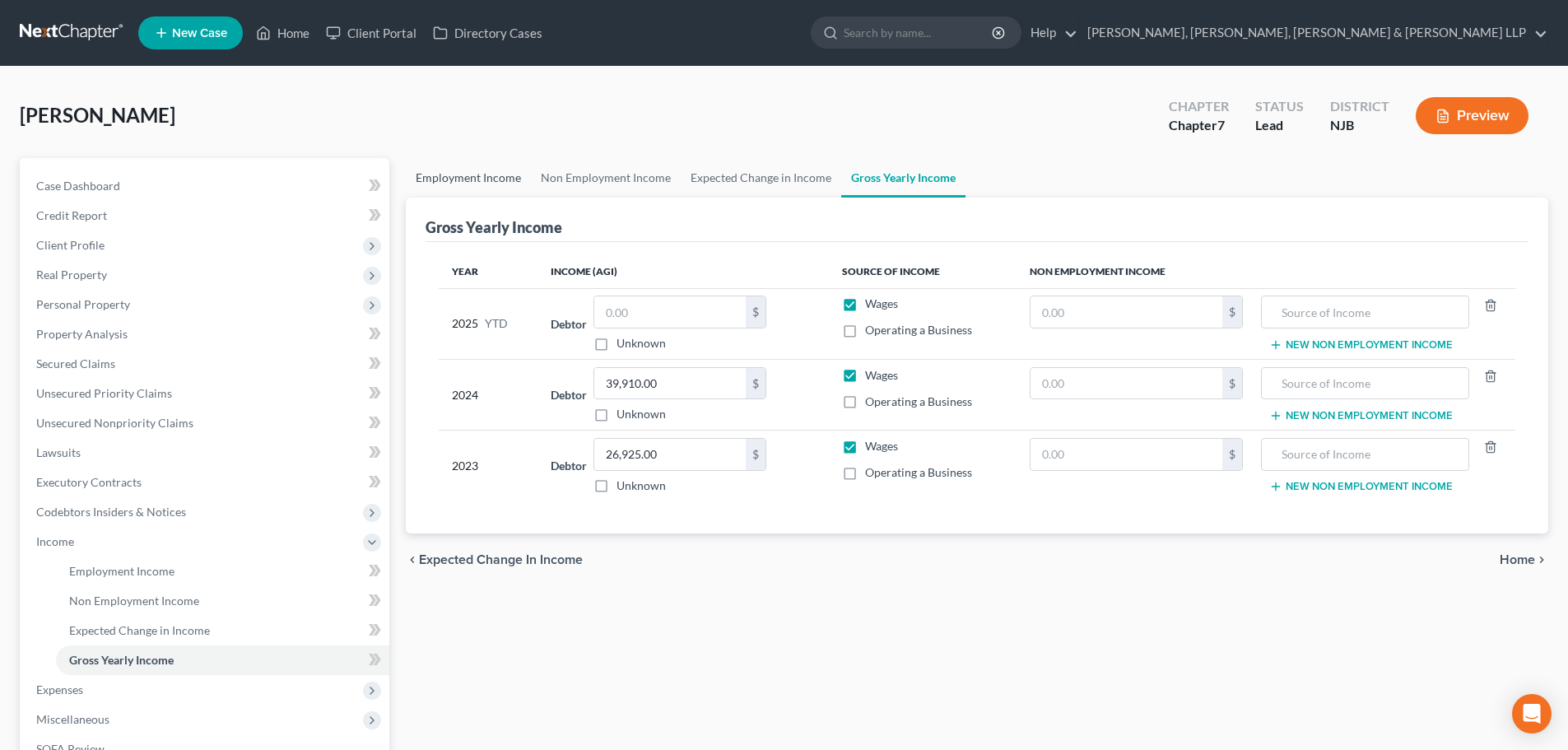
drag, startPoint x: 480, startPoint y: 168, endPoint x: 511, endPoint y: 178, distance: 32.6
click at [478, 168] on link "Employment Income" at bounding box center [468, 177] width 125 height 40
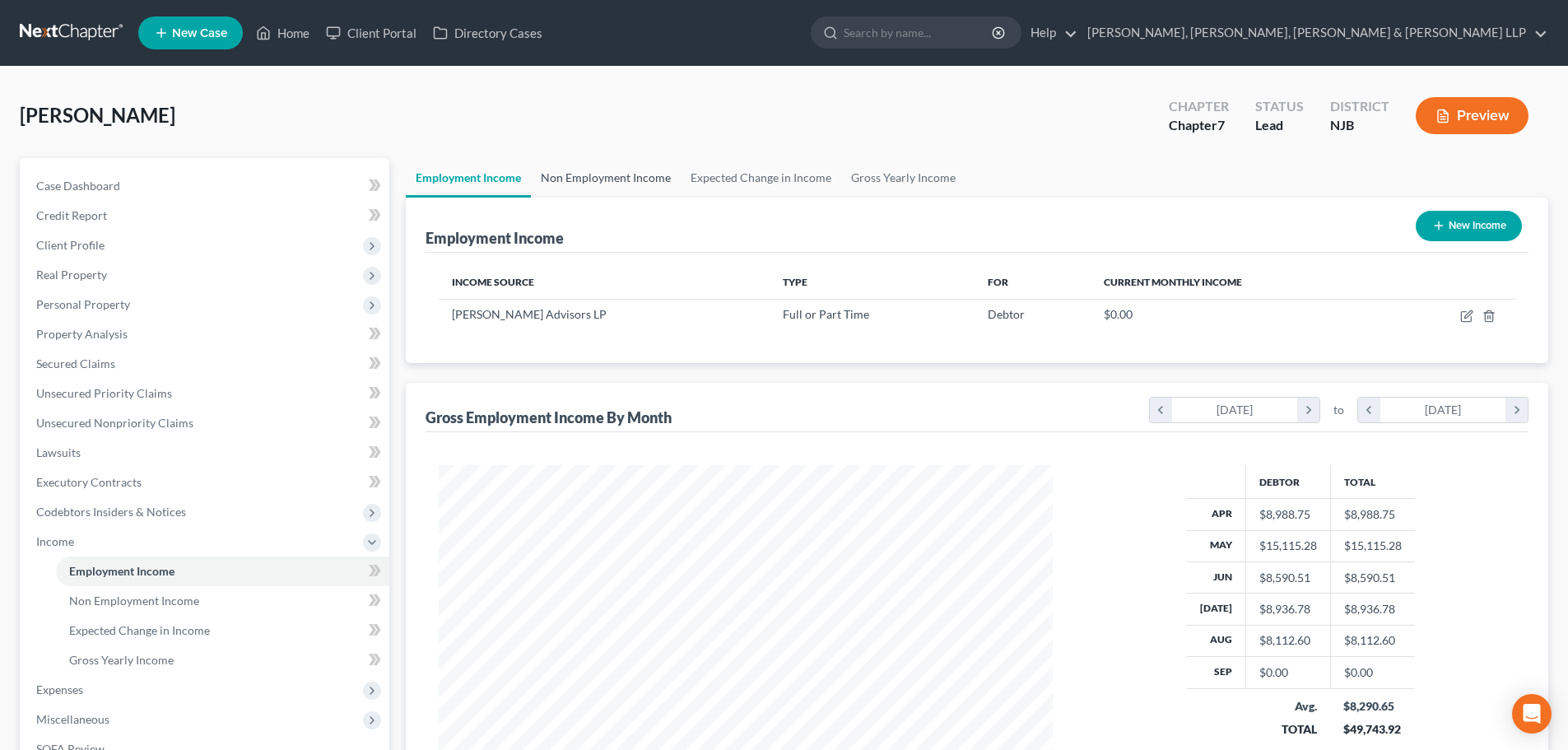
scroll to position [307, 647]
drag, startPoint x: 1402, startPoint y: 732, endPoint x: 1344, endPoint y: 731, distance: 58.0
click at [1344, 731] on td "$8,290.65 $49,743.92" at bounding box center [1373, 717] width 85 height 58
copy div "49,743.92"
drag, startPoint x: 921, startPoint y: 188, endPoint x: 695, endPoint y: 263, distance: 238.1
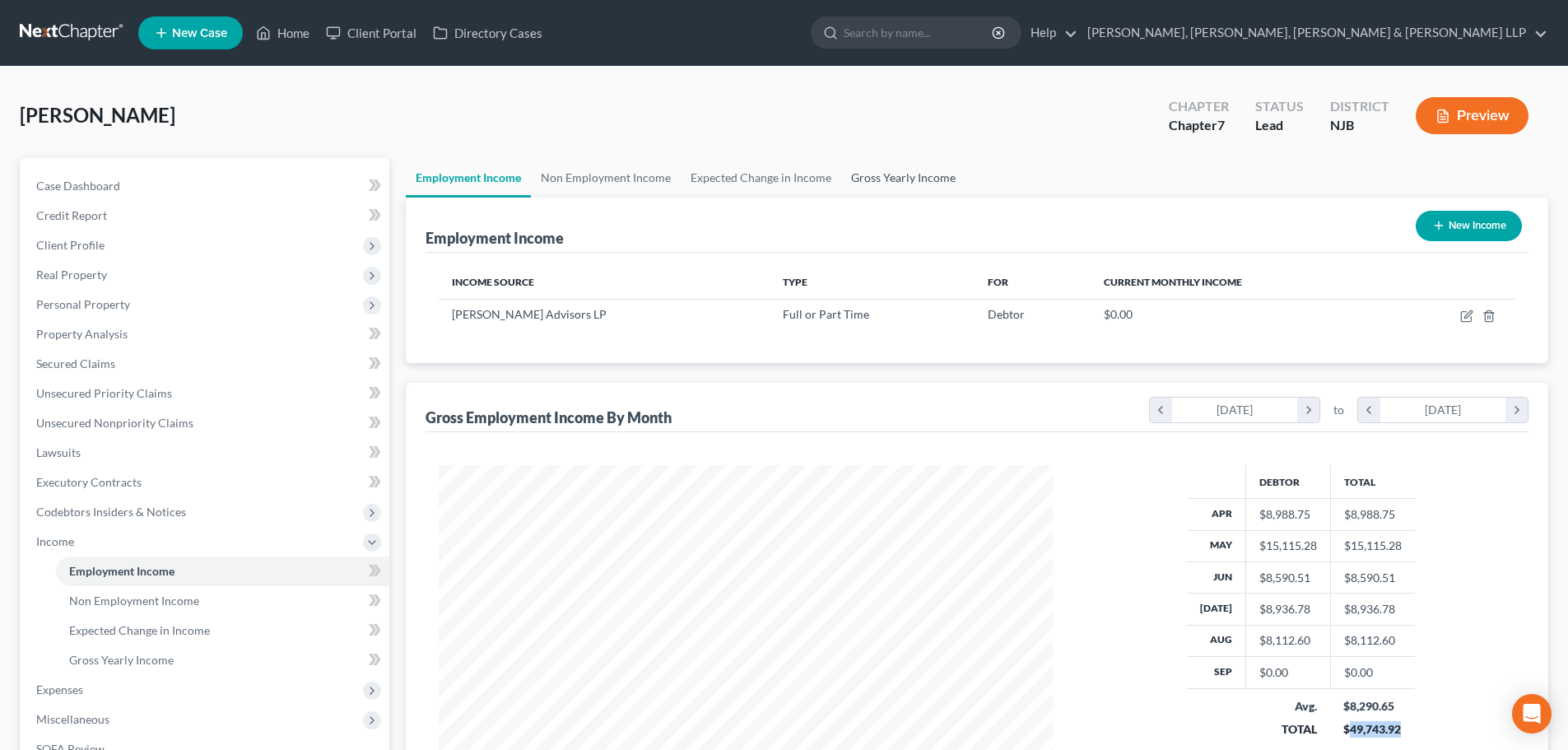
click at [920, 188] on link "Gross Yearly Income" at bounding box center [904, 177] width 125 height 40
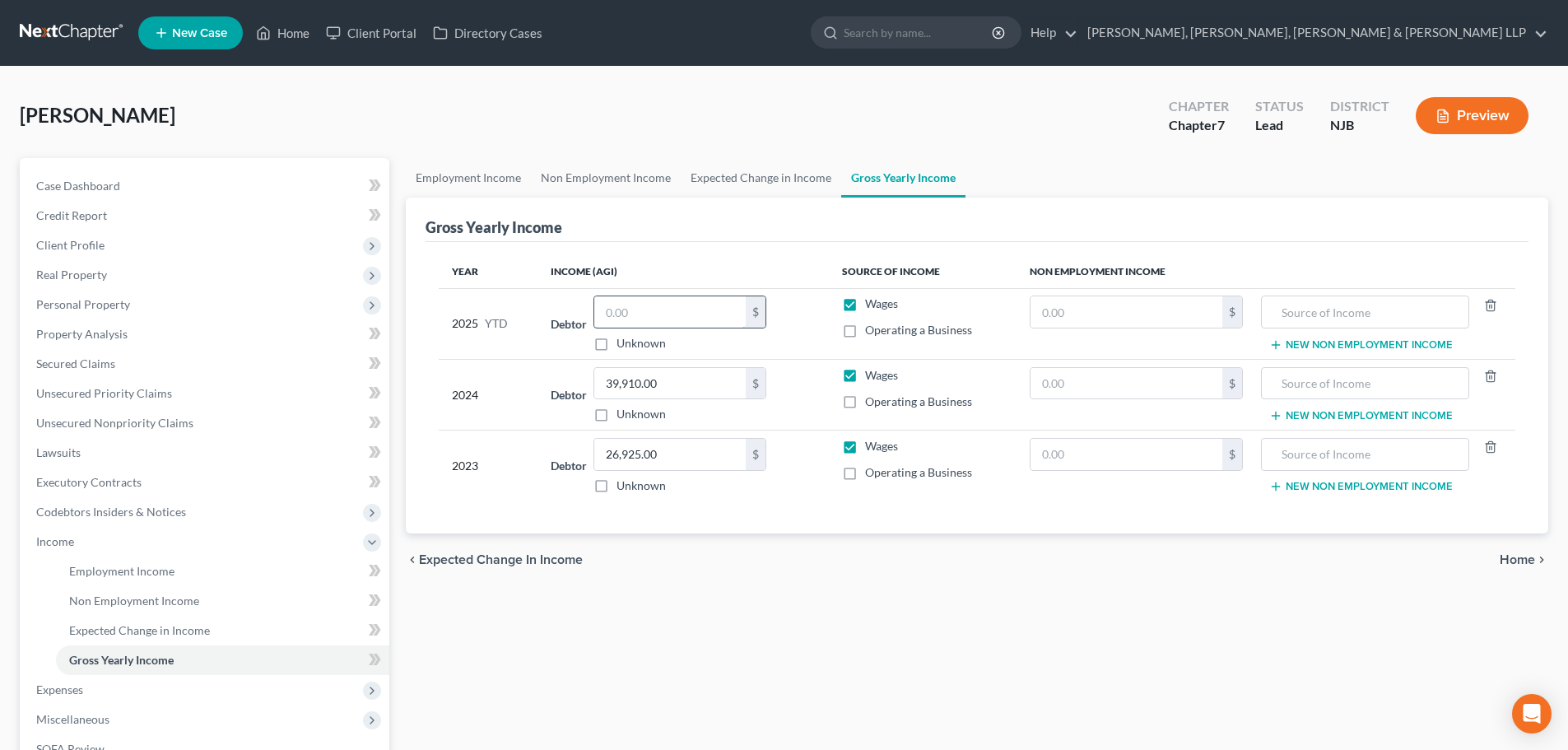
click at [639, 312] on input "text" at bounding box center [670, 311] width 152 height 31
type input "74,627.80"
click at [600, 177] on link "Non Employment Income" at bounding box center [606, 177] width 150 height 40
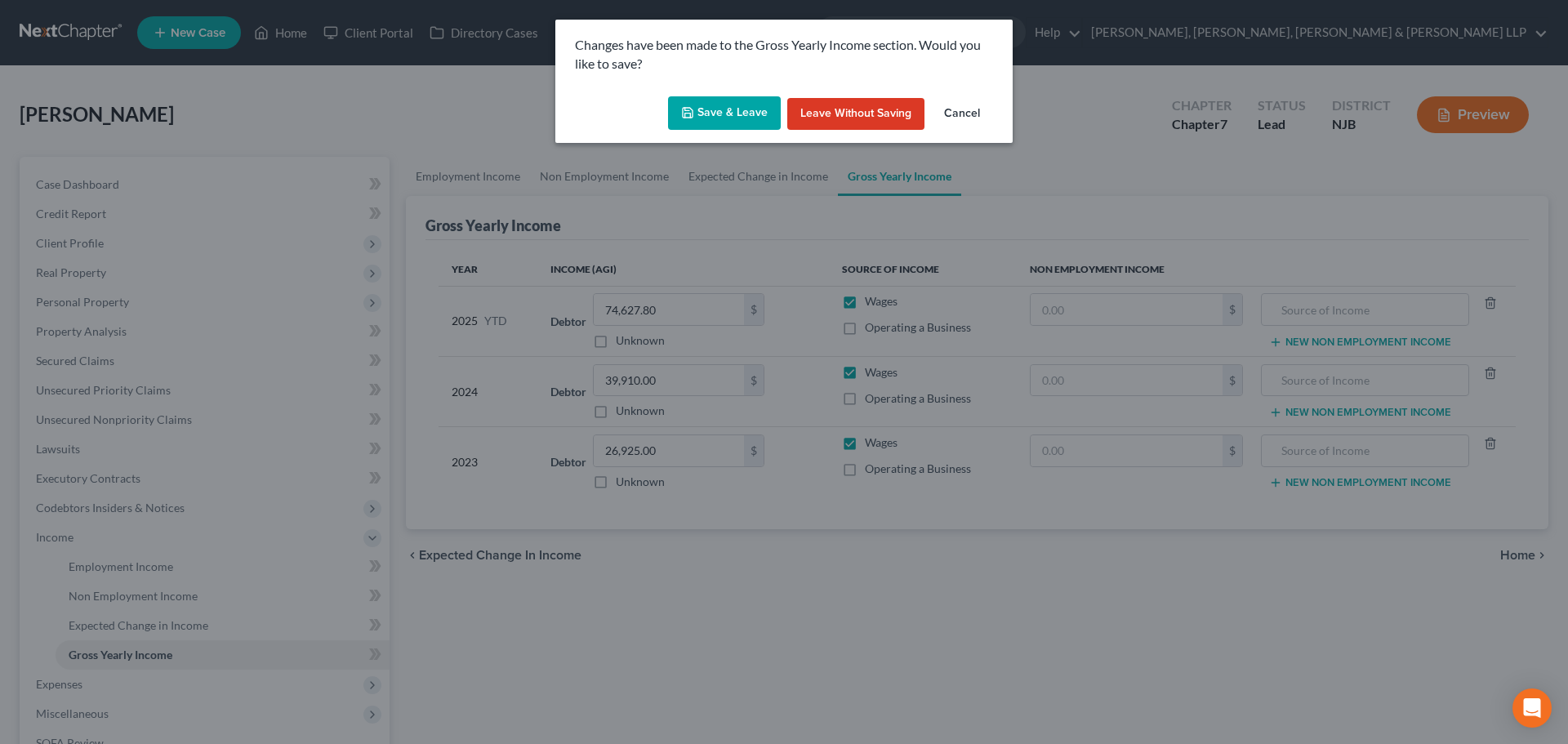
click at [727, 114] on button "Save & Leave" at bounding box center [725, 113] width 112 height 35
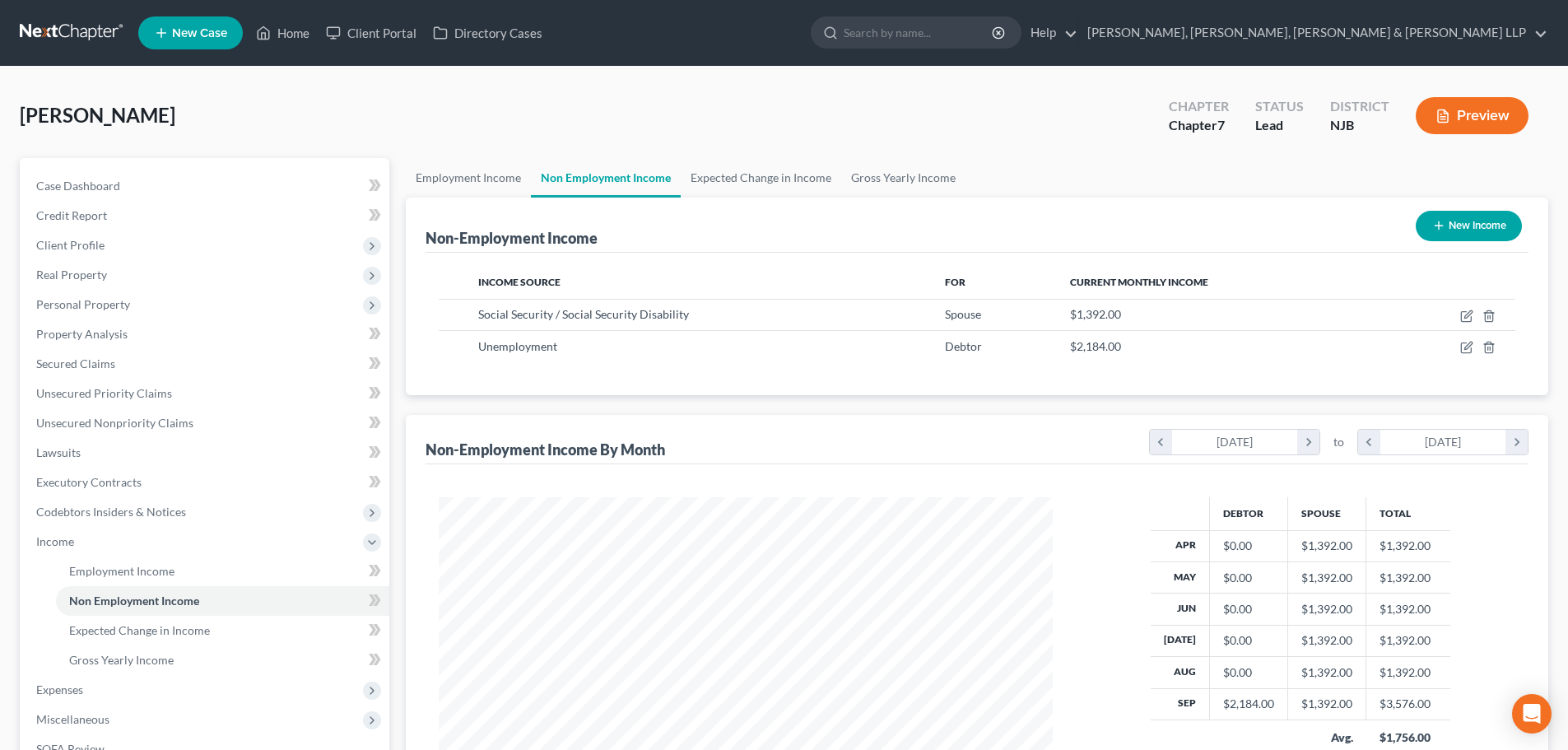
scroll to position [307, 647]
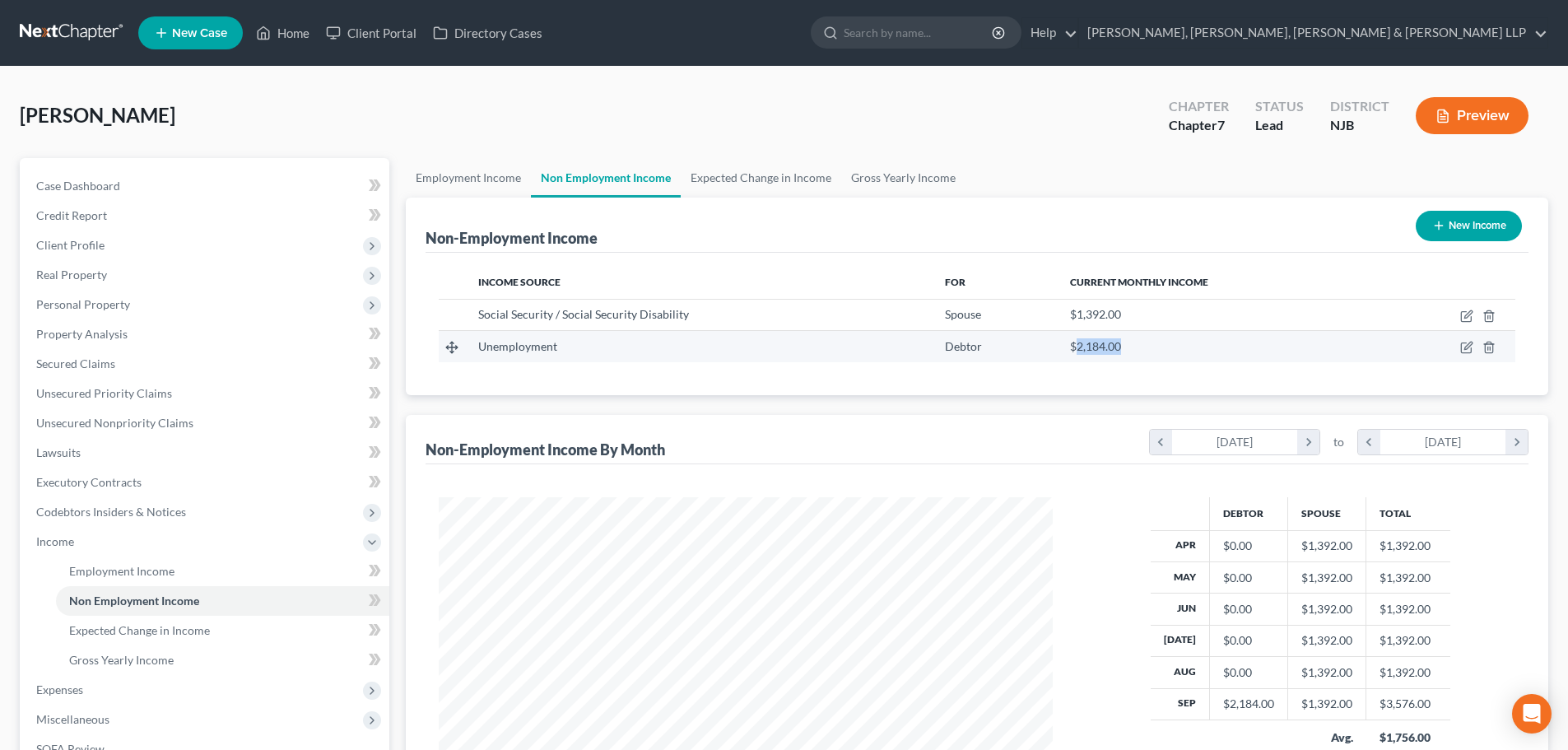
drag, startPoint x: 1089, startPoint y: 342, endPoint x: 1073, endPoint y: 342, distance: 16.0
click at [1073, 342] on div "$2,184.00" at bounding box center [1219, 346] width 298 height 16
copy span "2,184.00"
click at [822, 158] on link "Expected Change in Income" at bounding box center [760, 177] width 160 height 40
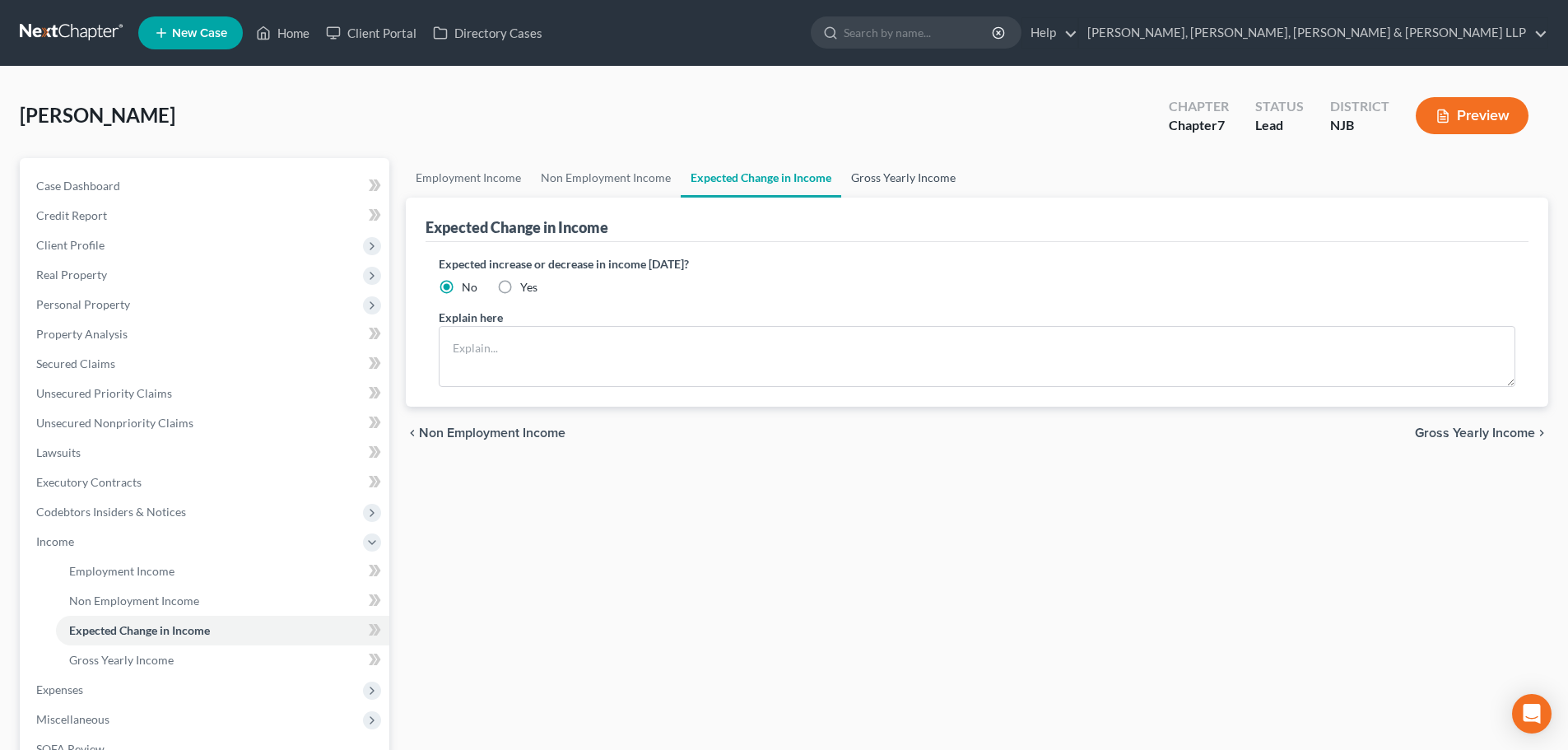
click at [861, 174] on link "Gross Yearly Income" at bounding box center [904, 177] width 125 height 40
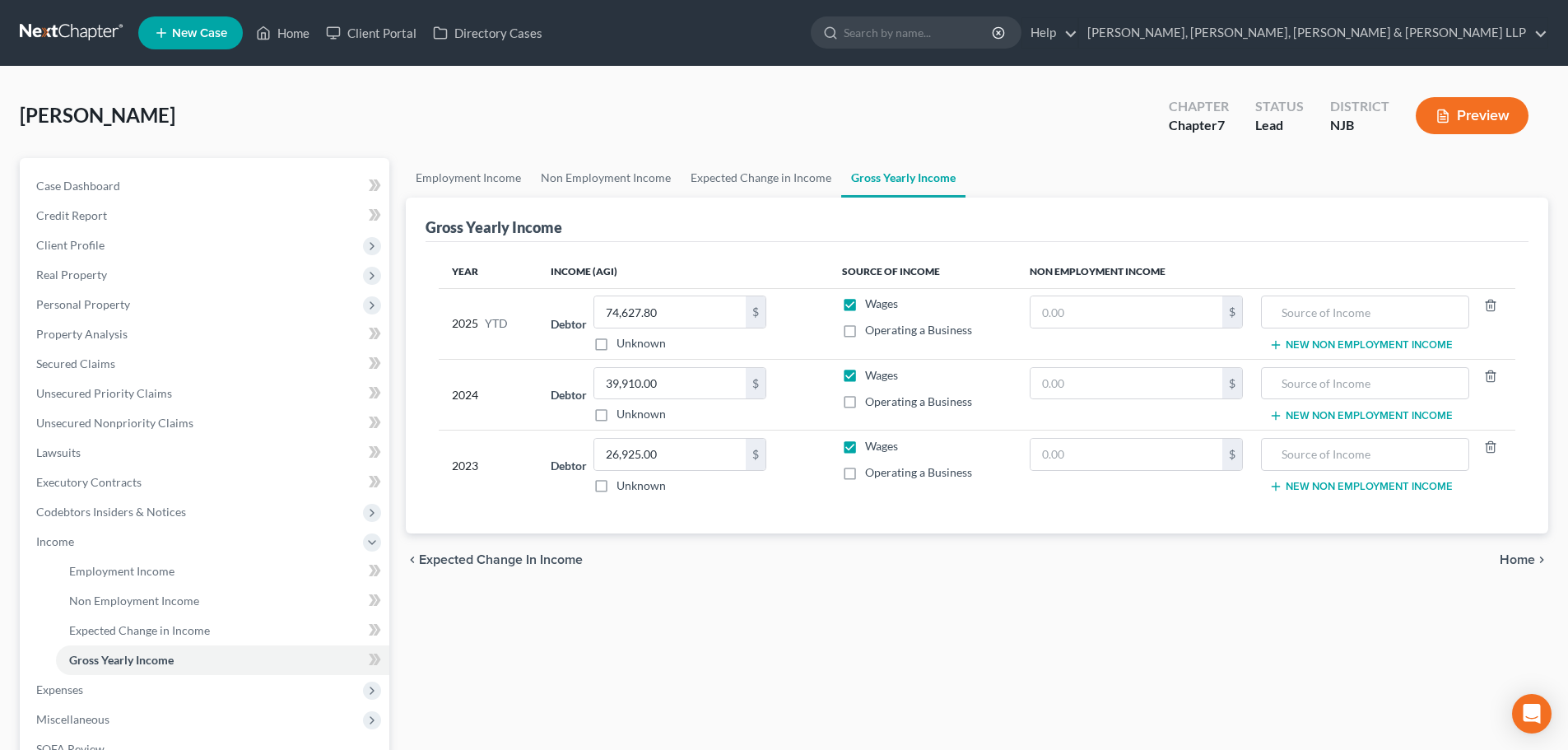
click at [1113, 329] on td "$" at bounding box center [1136, 323] width 240 height 71
click at [1102, 319] on input "text" at bounding box center [1126, 311] width 192 height 31
paste input "2,184.00"
type input "2,184.00"
click at [1321, 316] on input "text" at bounding box center [1364, 311] width 190 height 31
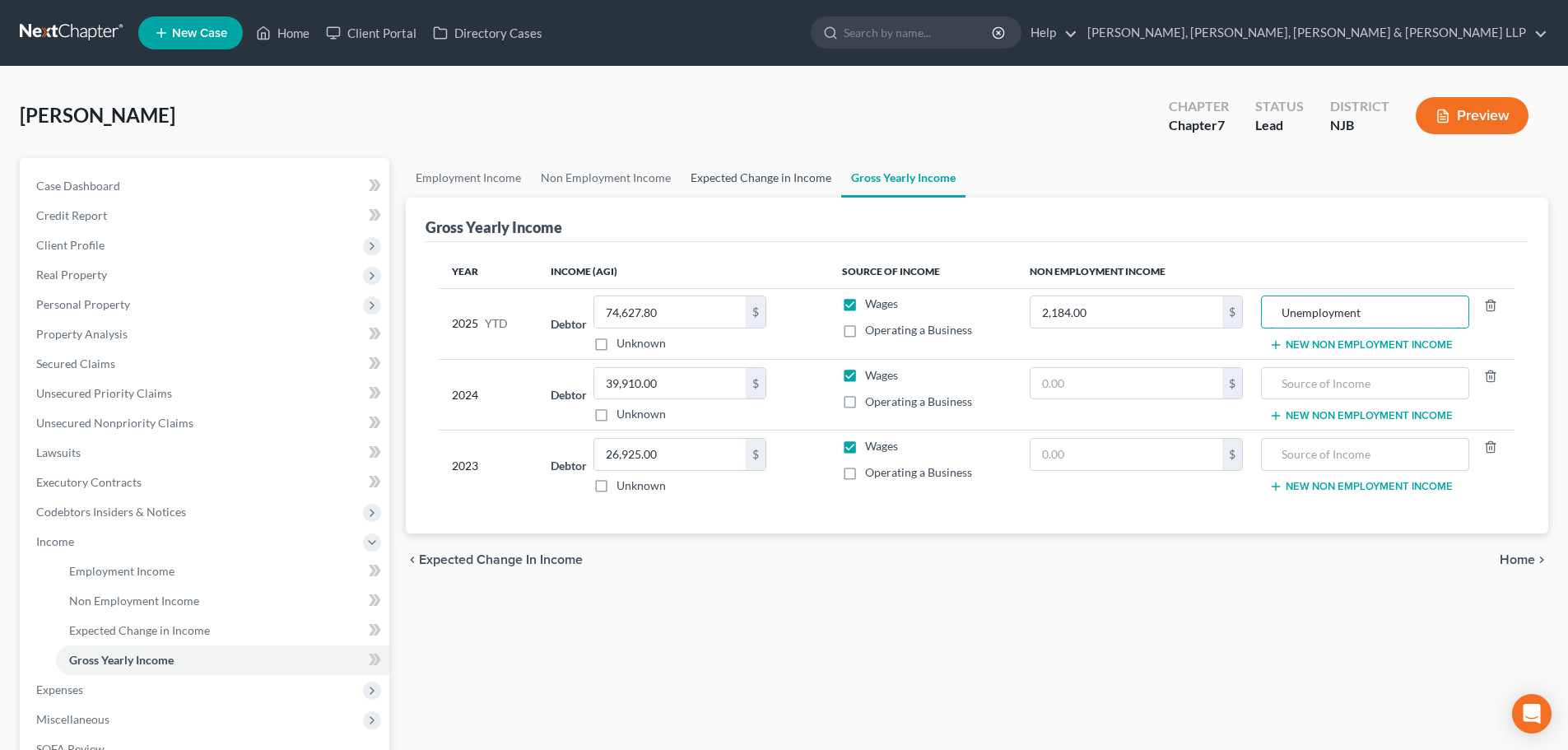
type input "Unemployment"
click at [809, 176] on link "Expected Change in Income" at bounding box center [760, 177] width 160 height 40
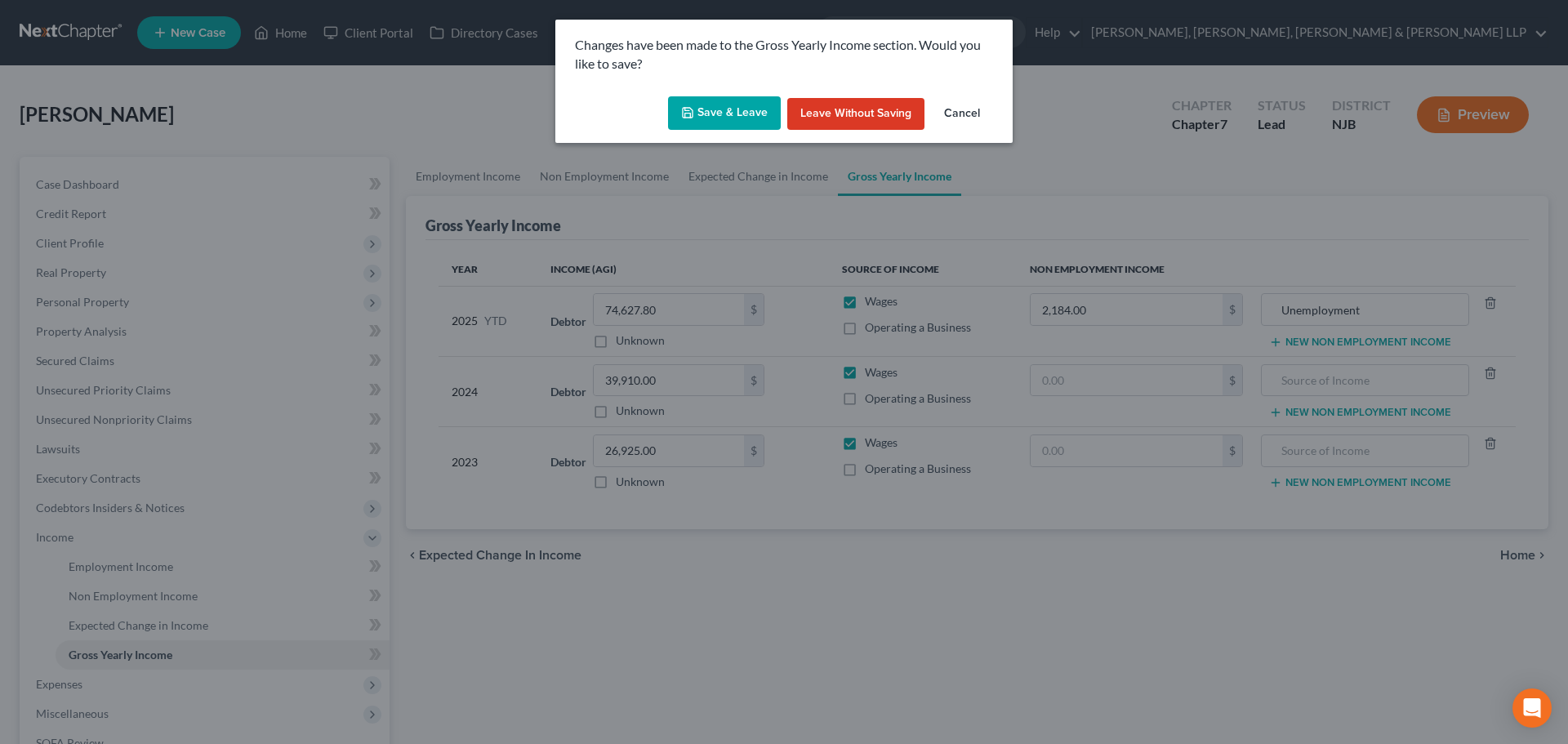
click at [686, 101] on button "Save & Leave" at bounding box center [725, 113] width 112 height 35
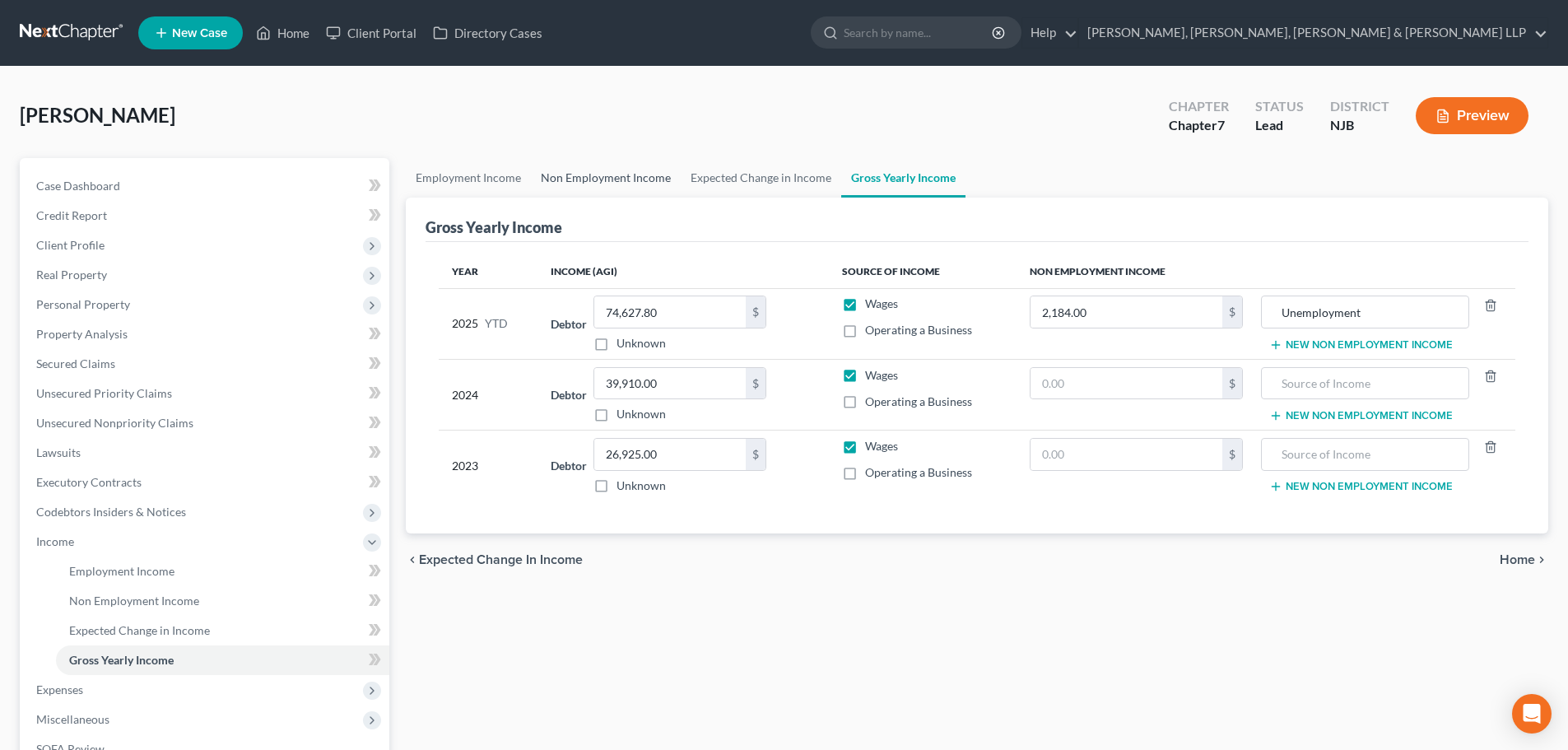
click at [583, 167] on link "Non Employment Income" at bounding box center [606, 177] width 150 height 40
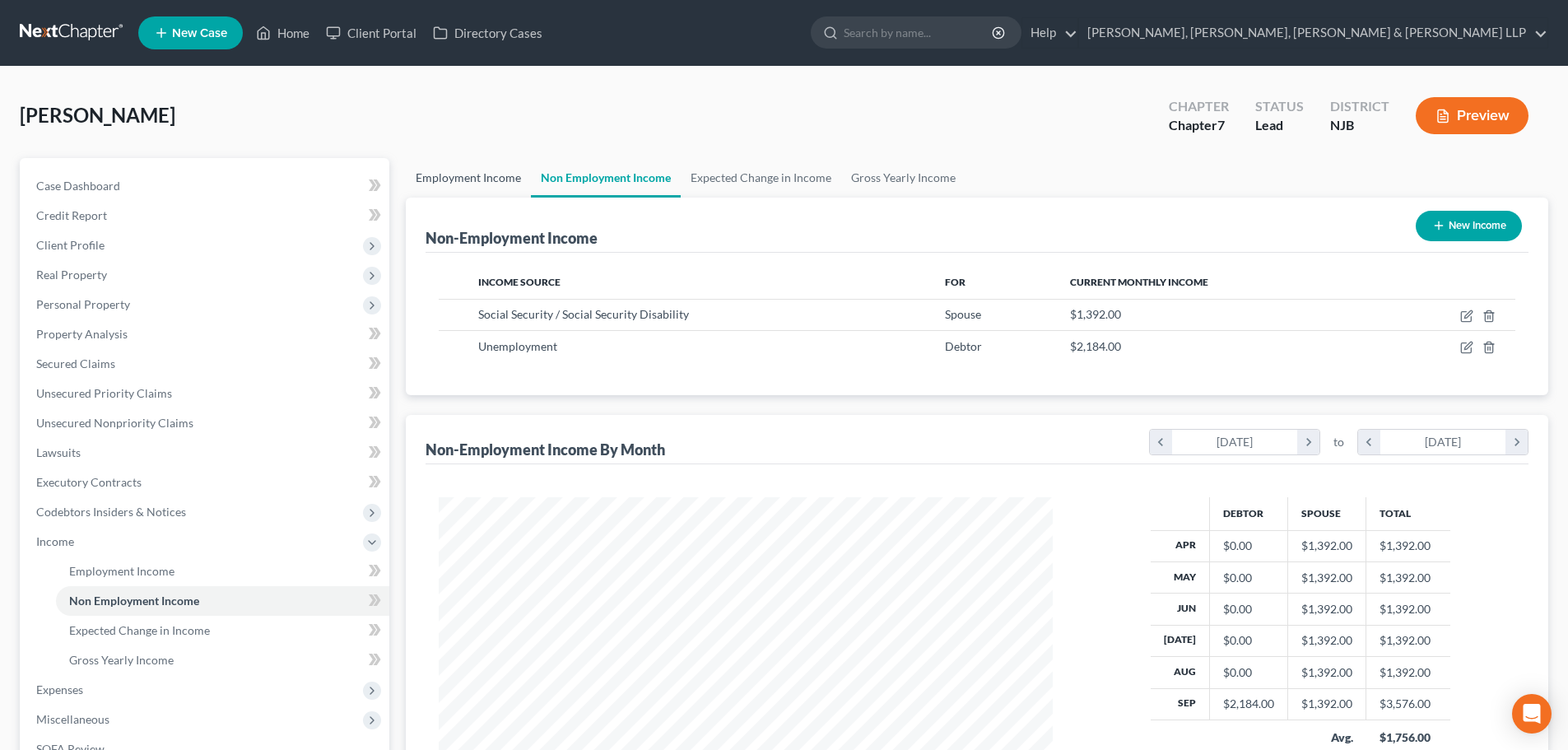
scroll to position [307, 647]
click at [459, 169] on link "Employment Income" at bounding box center [468, 177] width 125 height 40
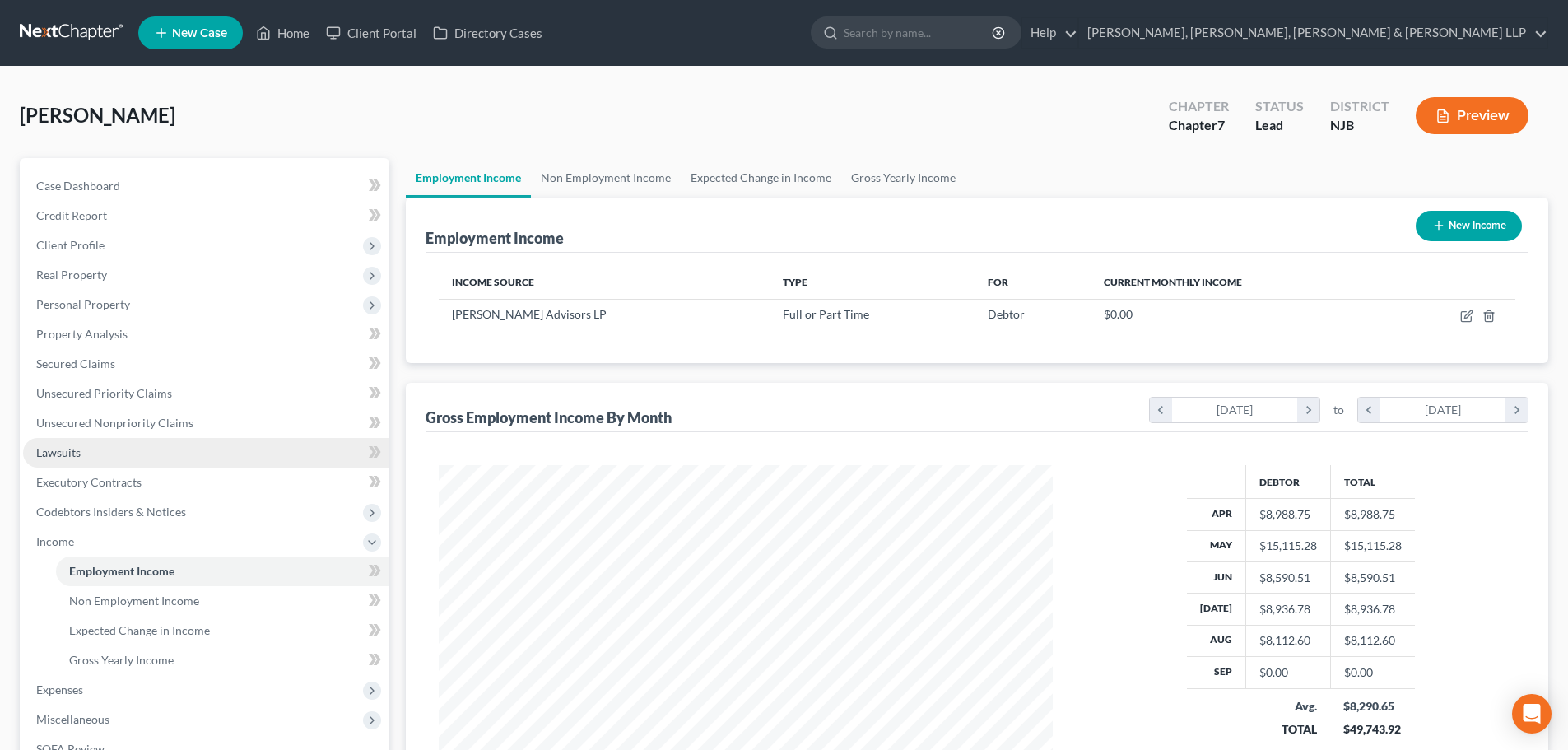
scroll to position [243, 0]
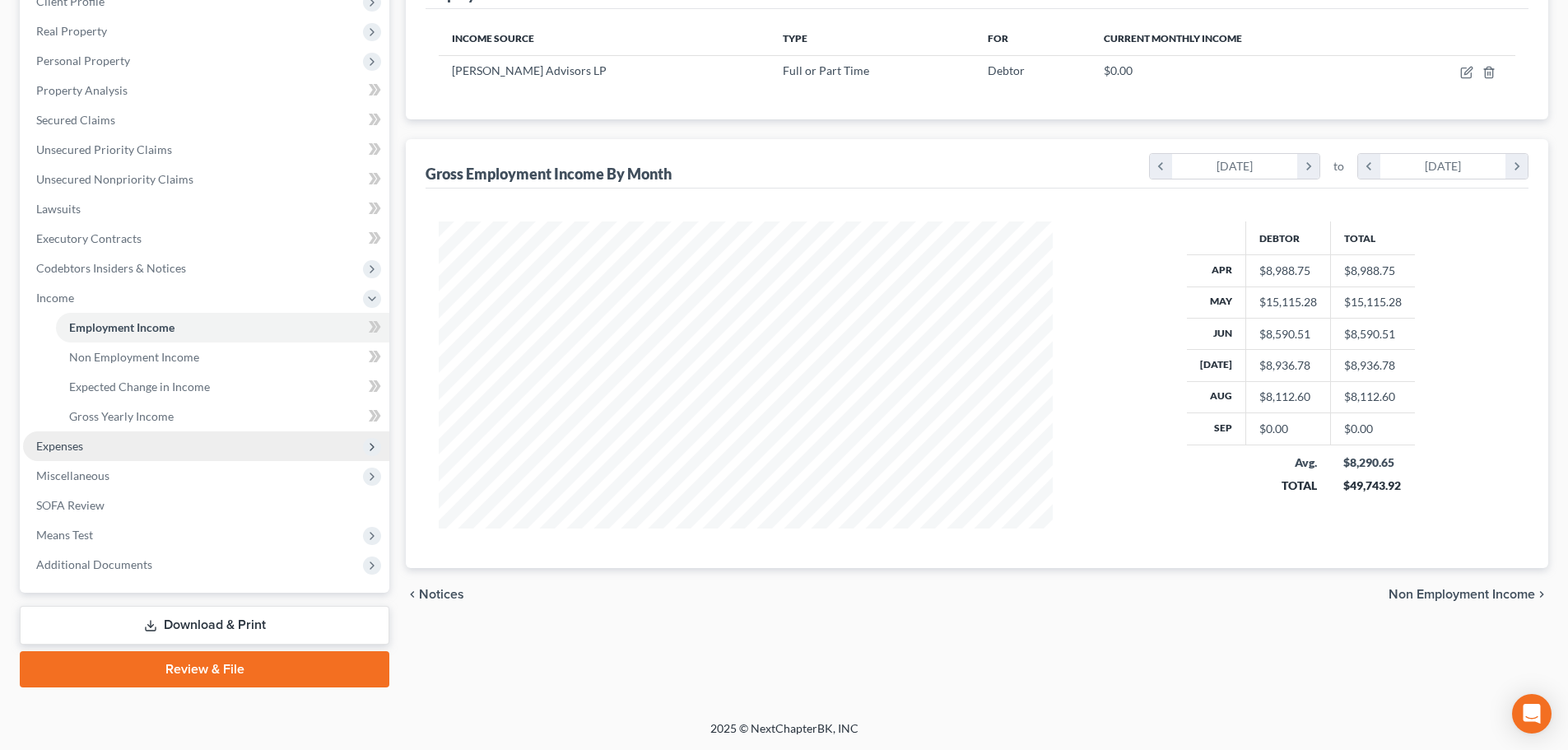
click at [97, 437] on span "Expenses" at bounding box center [206, 445] width 366 height 29
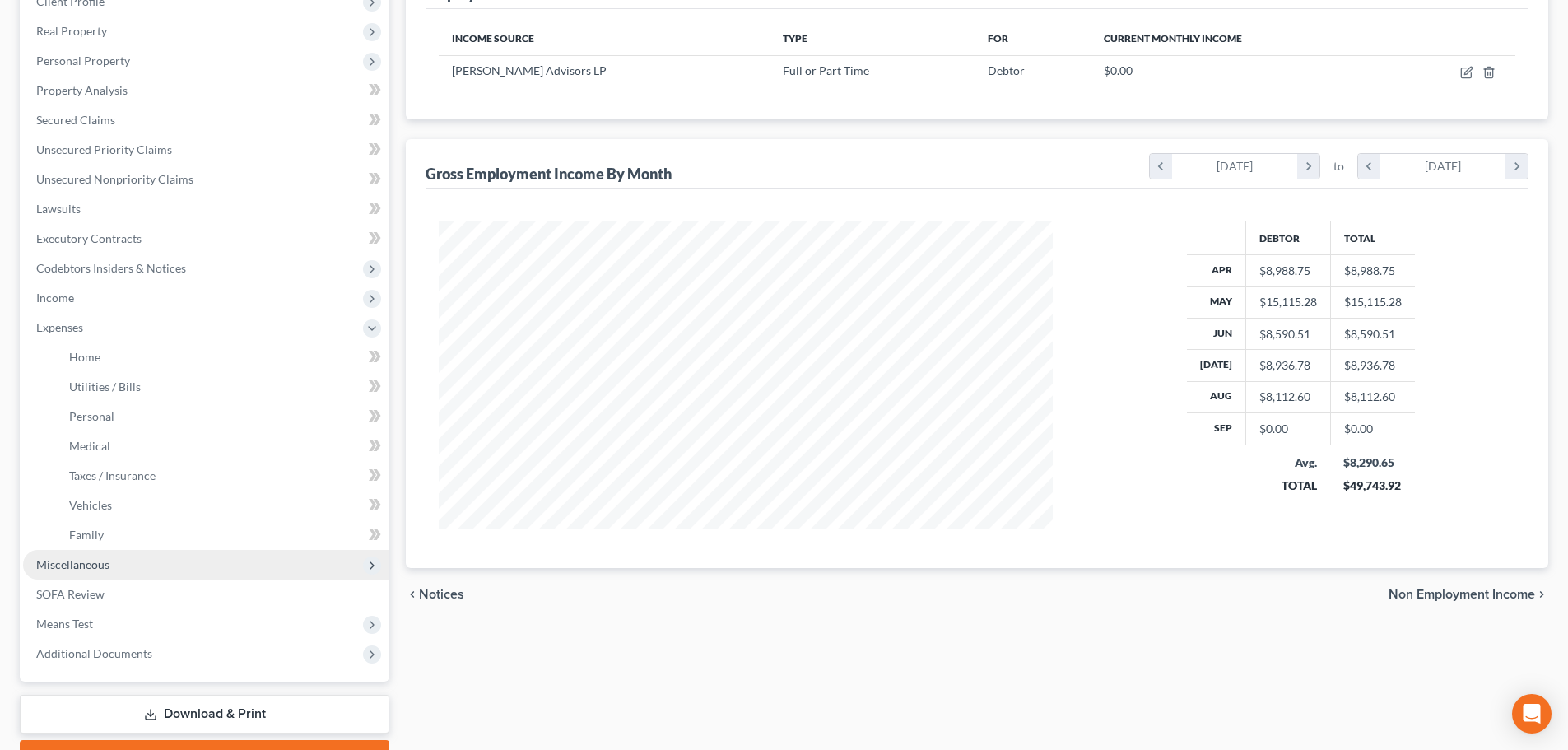
click at [115, 565] on span "Miscellaneous" at bounding box center [206, 564] width 366 height 29
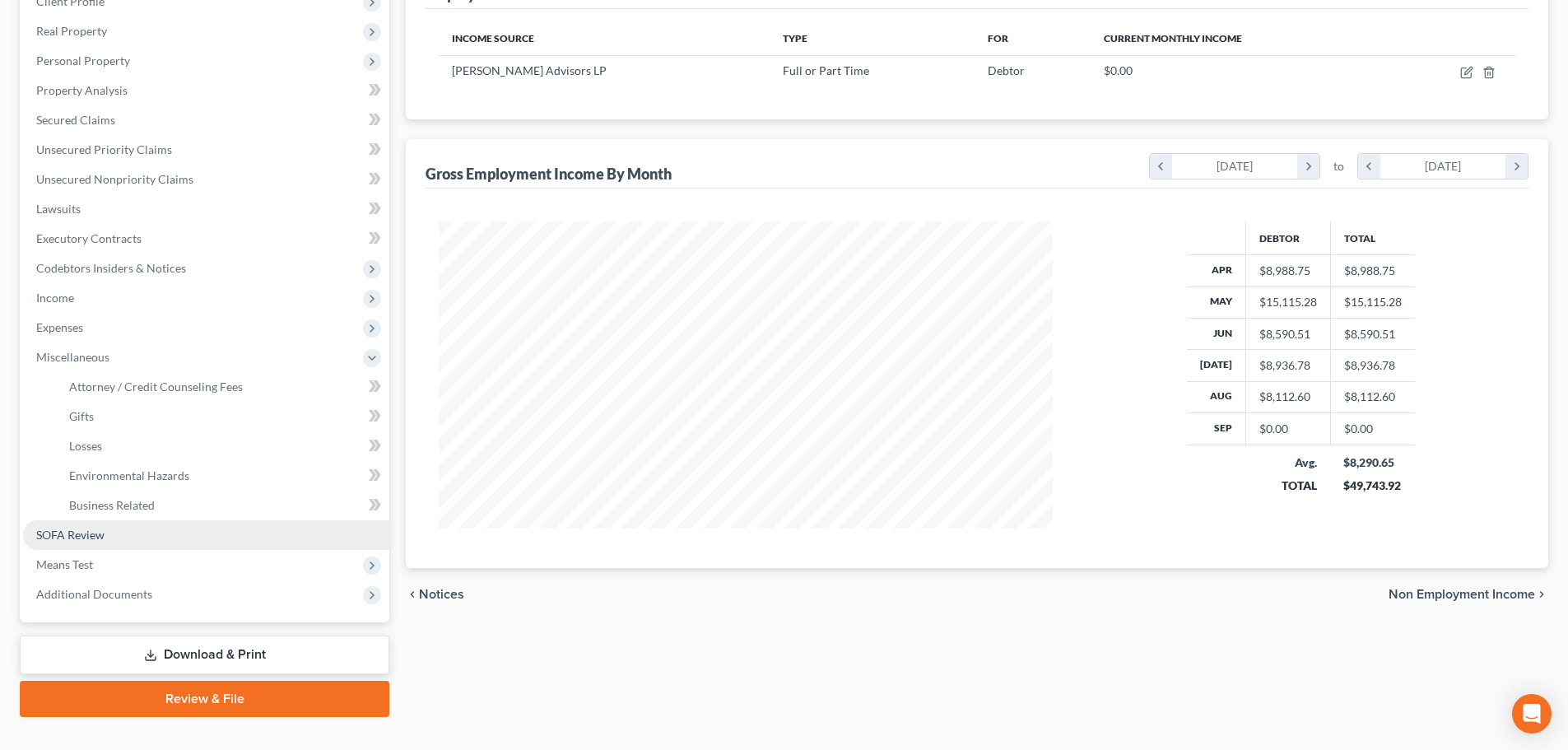
click at [105, 535] on link "SOFA Review" at bounding box center [206, 534] width 366 height 29
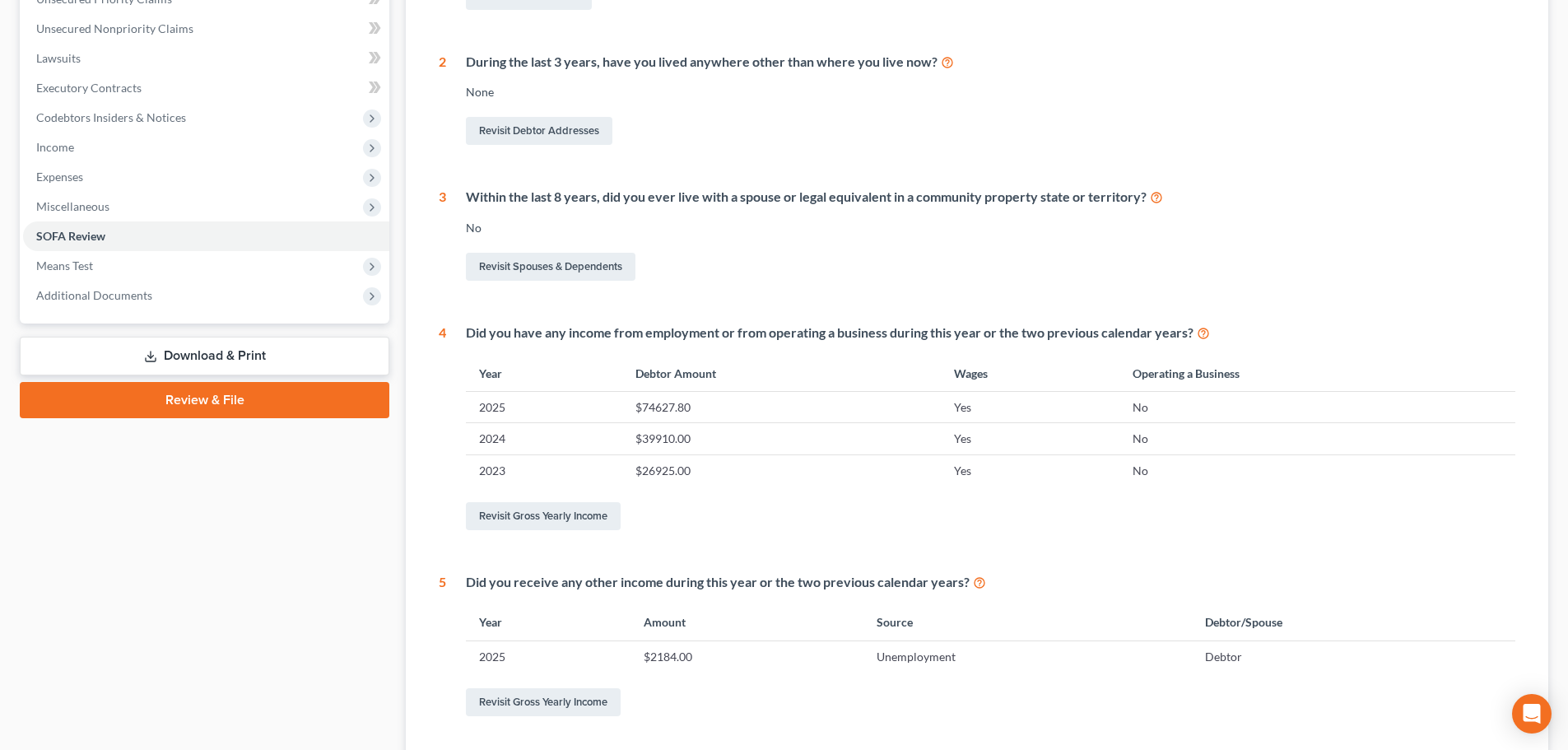
scroll to position [411, 0]
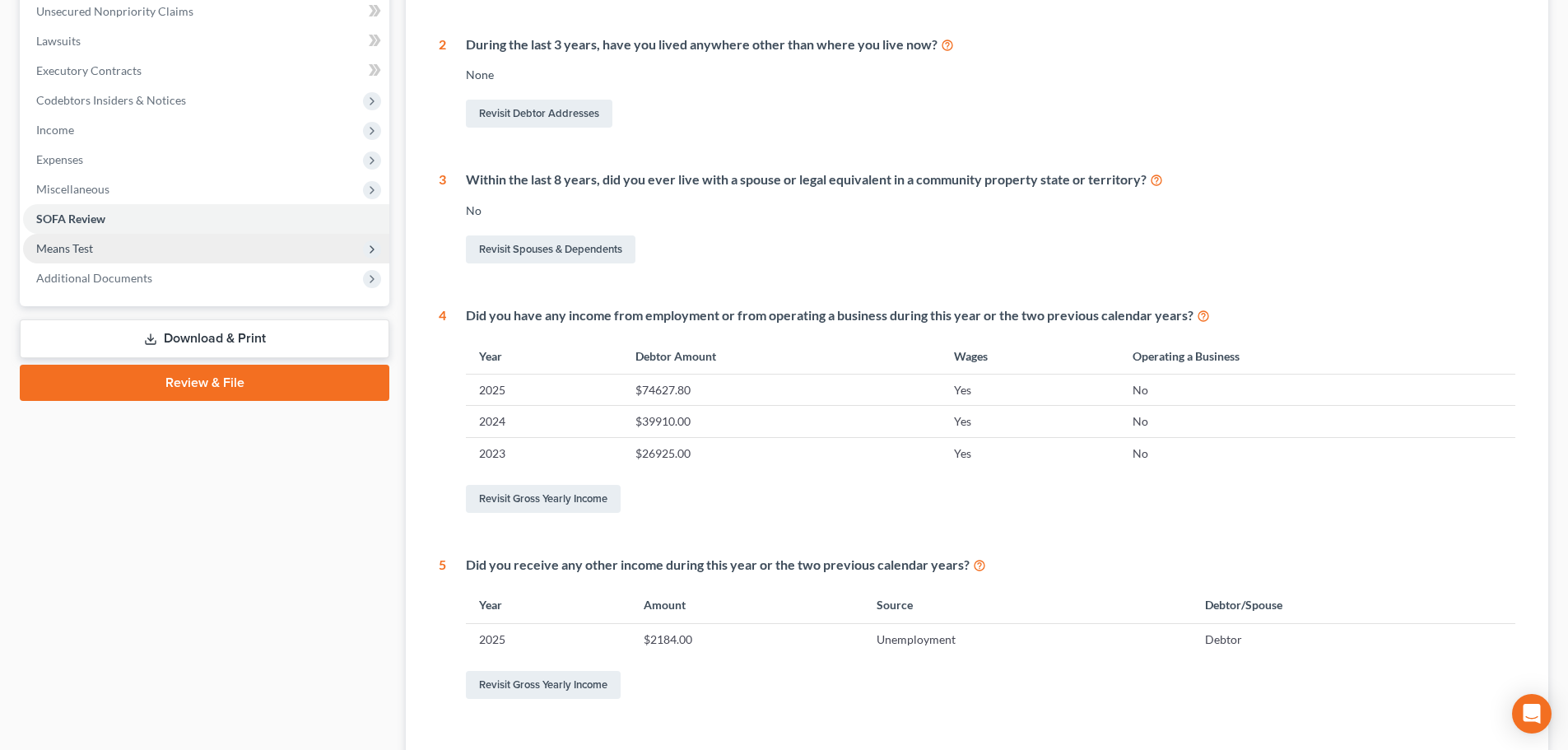
click at [71, 250] on span "Means Test" at bounding box center [64, 248] width 57 height 14
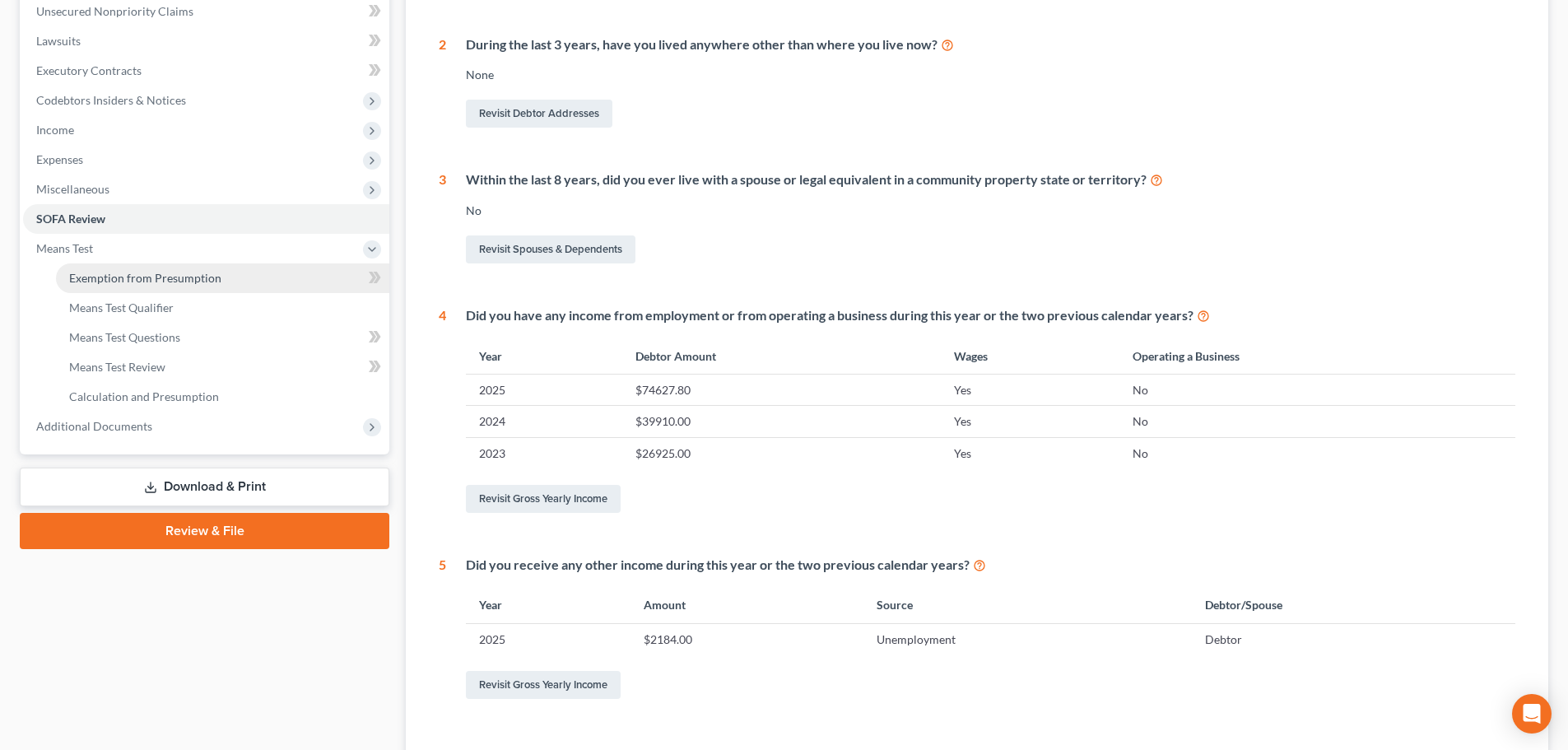
click at [160, 280] on span "Exemption from Presumption" at bounding box center [144, 277] width 152 height 14
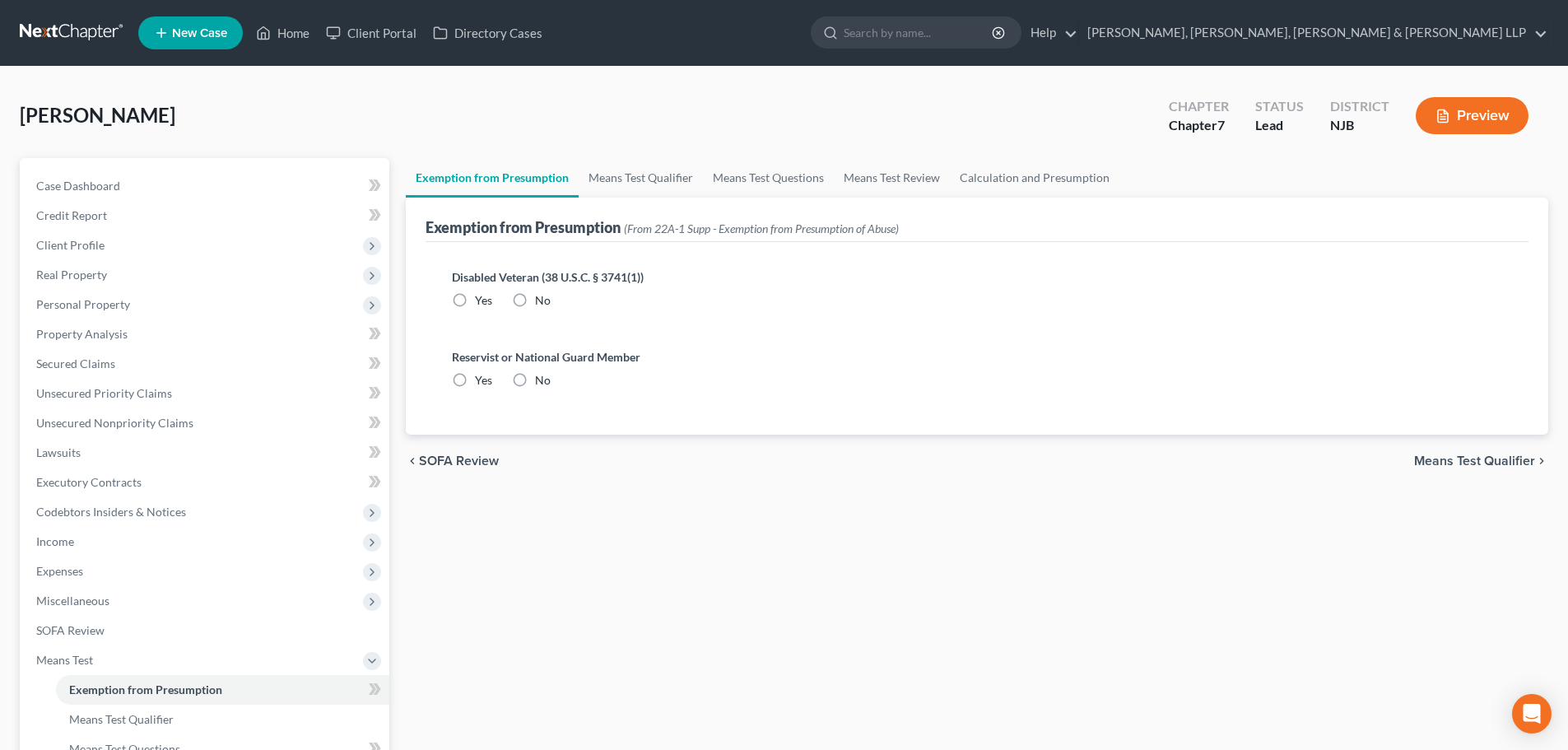
click at [535, 295] on label "No" at bounding box center [542, 300] width 16 height 16
click at [542, 295] on input "No" at bounding box center [546, 297] width 10 height 10
radio input "true"
click at [535, 379] on label "No" at bounding box center [542, 379] width 16 height 16
click at [542, 379] on input "No" at bounding box center [546, 376] width 10 height 10
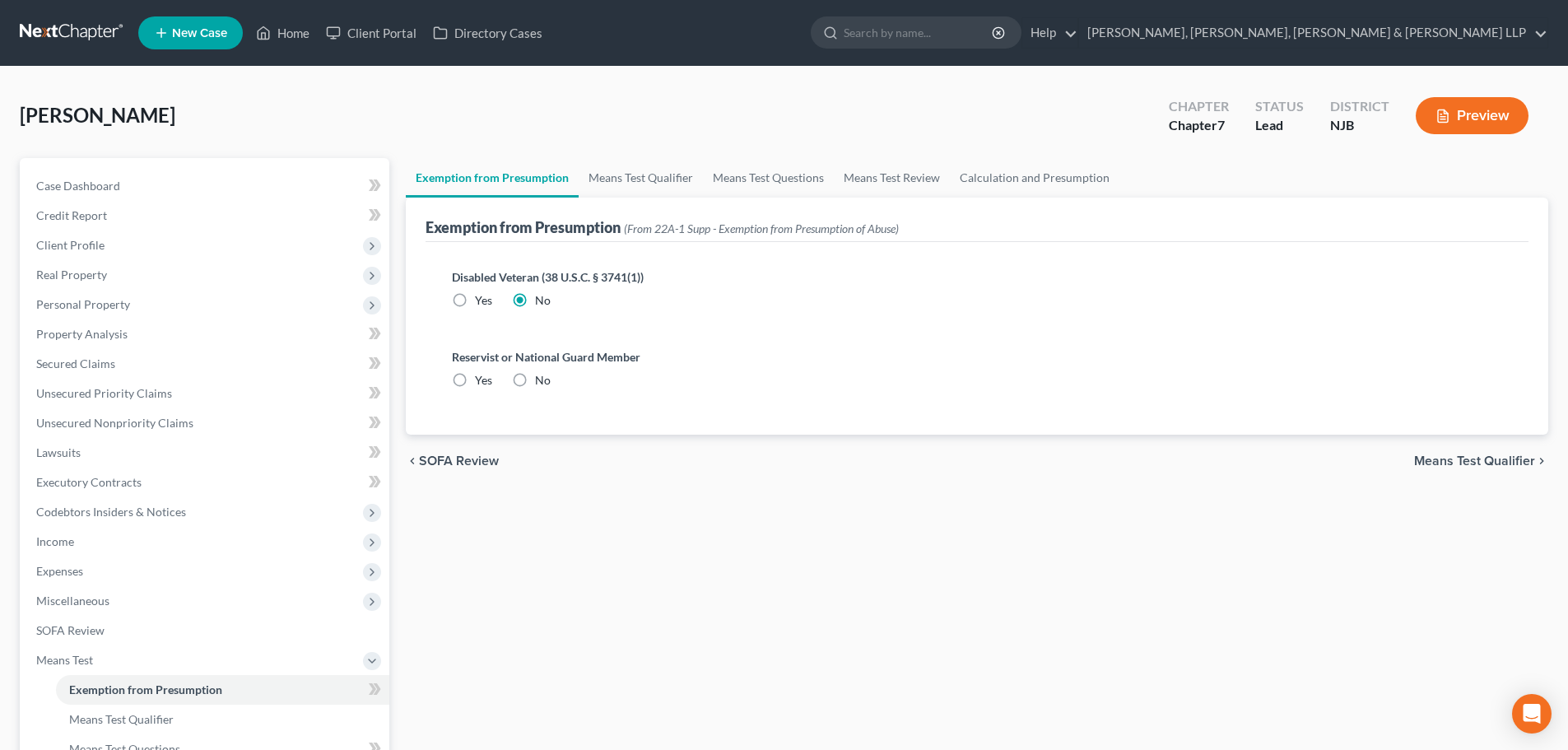
radio input "true"
click at [648, 184] on link "Means Test Qualifier" at bounding box center [641, 177] width 125 height 40
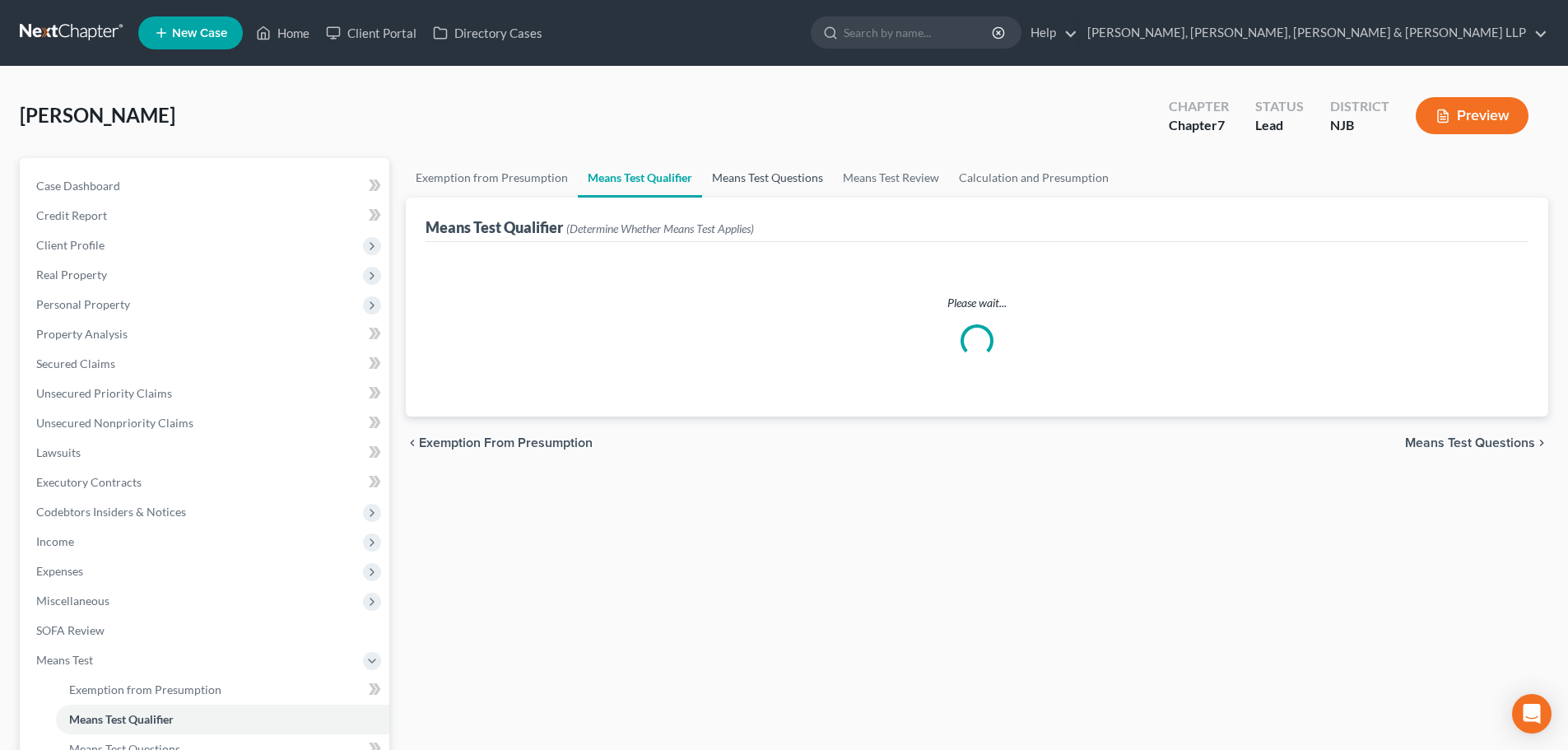
click at [755, 185] on link "Means Test Questions" at bounding box center [767, 177] width 131 height 40
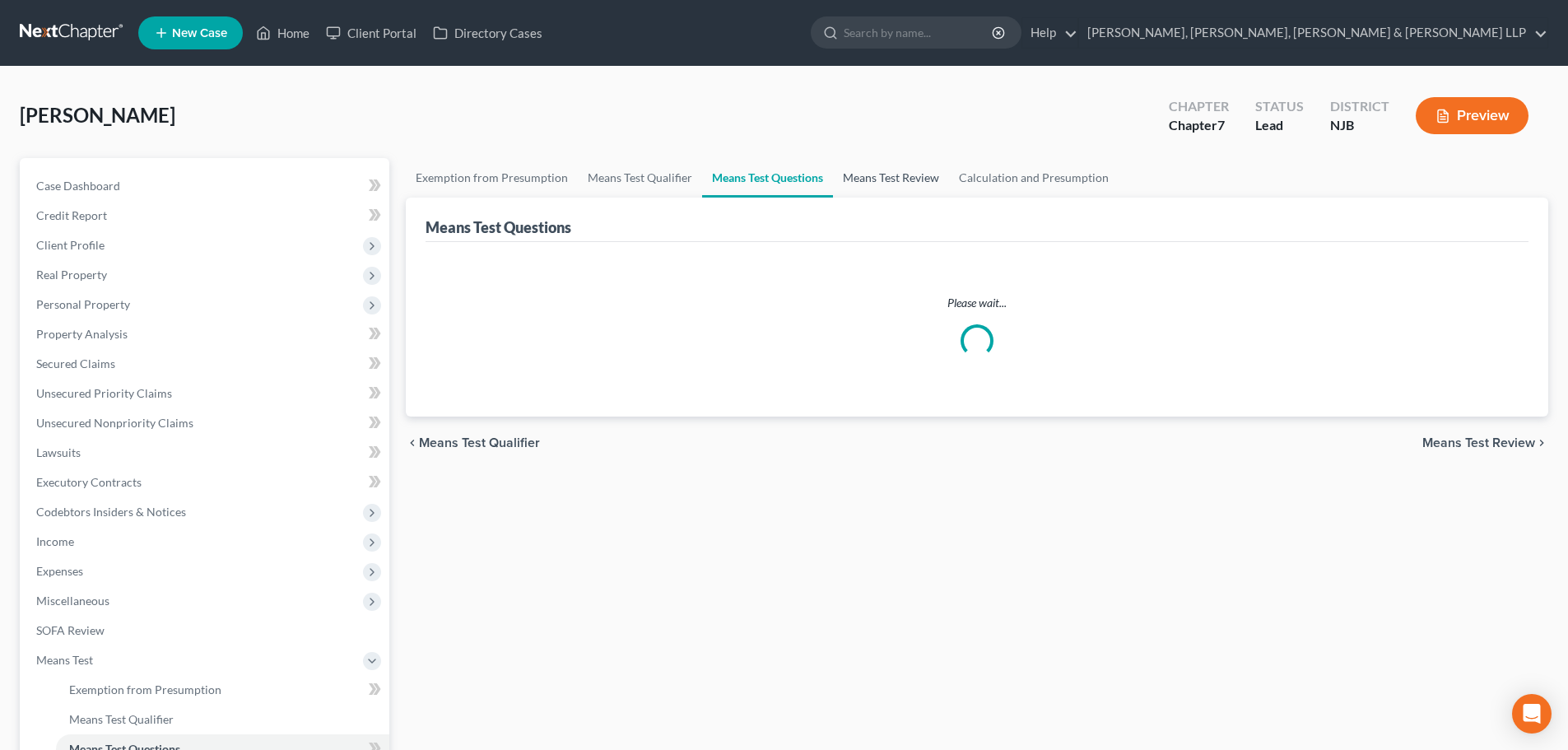
click at [866, 185] on link "Means Test Review" at bounding box center [891, 177] width 116 height 40
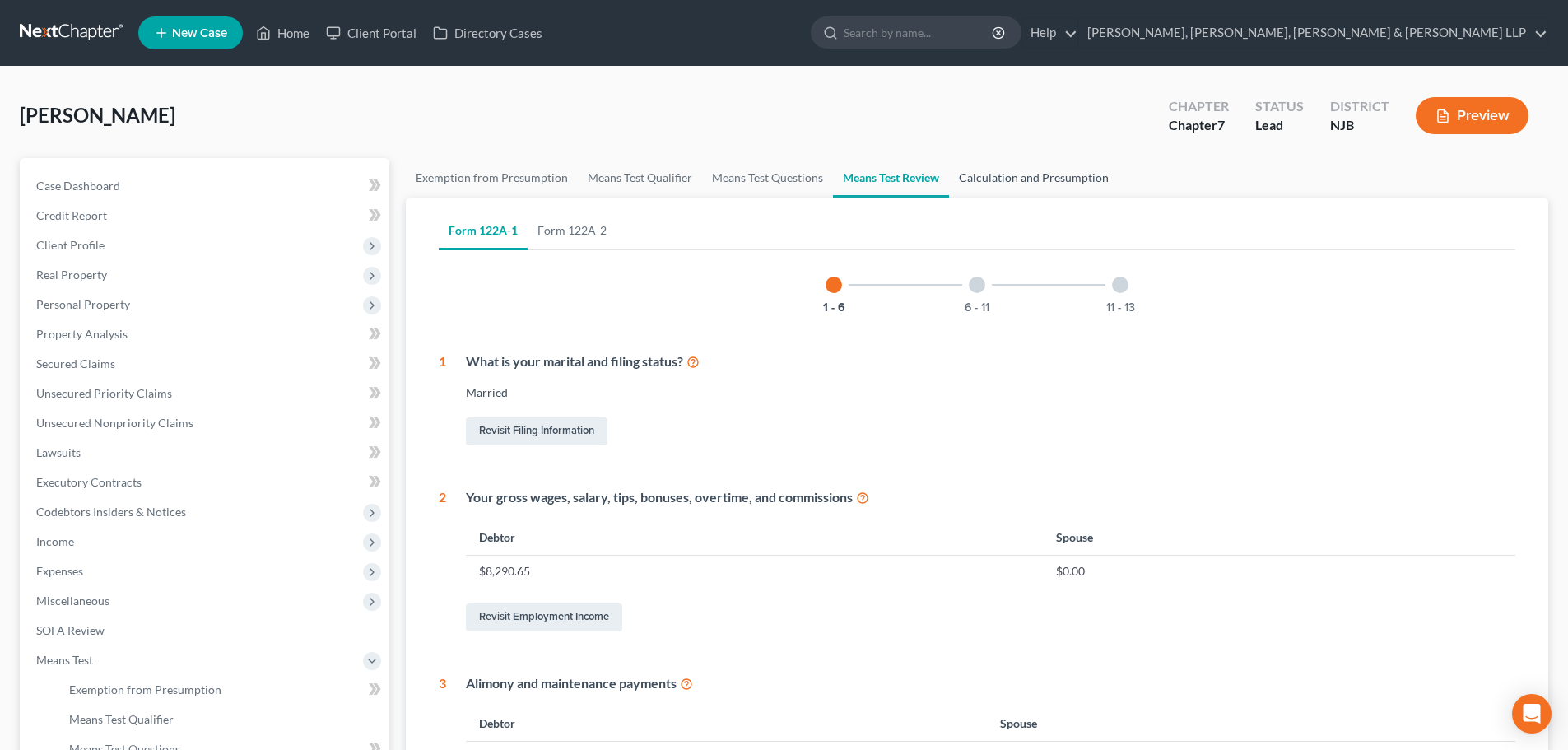
click at [1002, 185] on link "Calculation and Presumption" at bounding box center [1034, 177] width 170 height 40
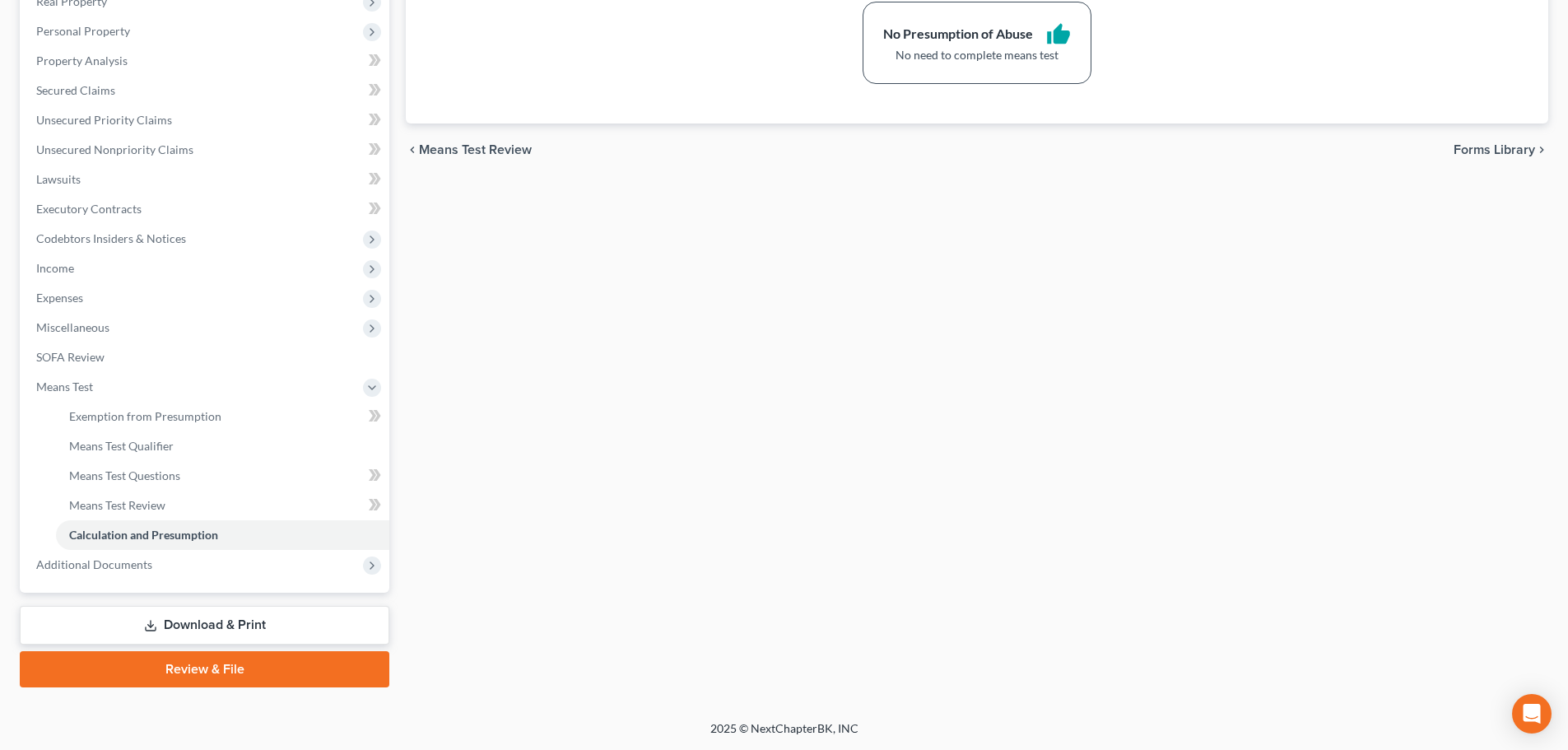
click at [139, 613] on link "Download & Print" at bounding box center [205, 625] width 370 height 39
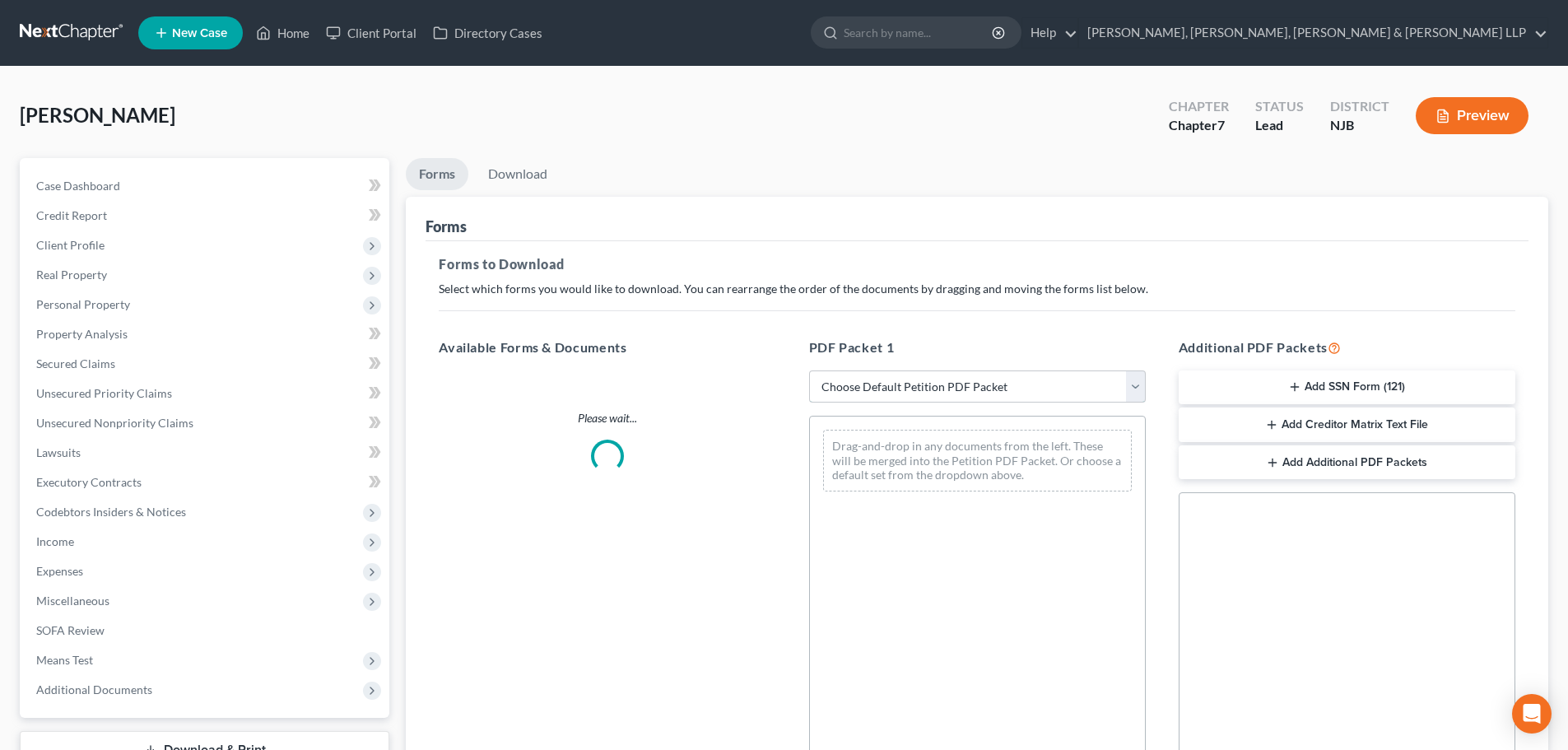
drag, startPoint x: 851, startPoint y: 383, endPoint x: 855, endPoint y: 401, distance: 18.4
click at [852, 383] on select "Choose Default Petition PDF Packet Complete Bankruptcy Petition (all forms and …" at bounding box center [976, 387] width 337 height 33
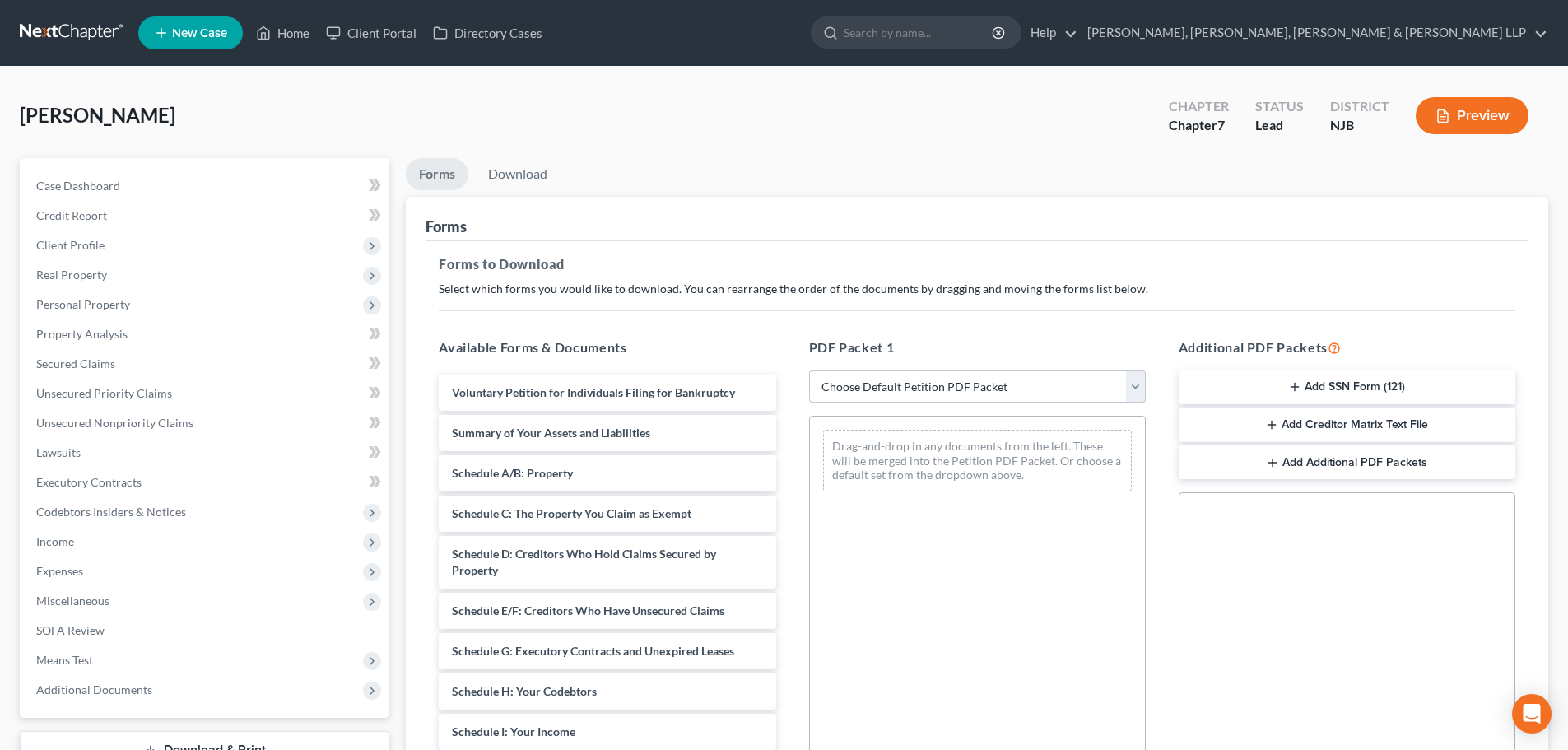
select select "0"
click at [809, 371] on select "Choose Default Petition PDF Packet Complete Bankruptcy Petition (all forms and …" at bounding box center [976, 387] width 337 height 33
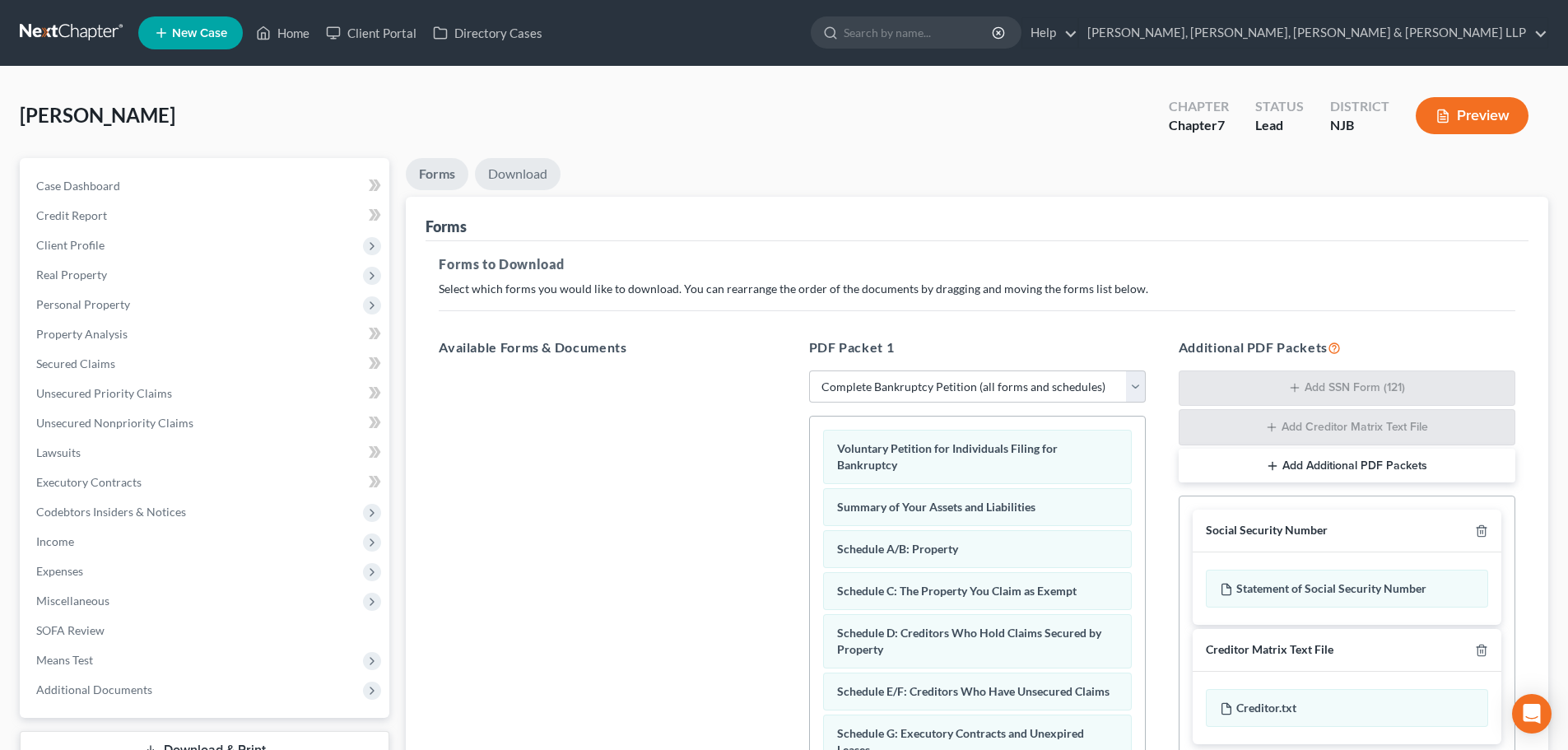
click at [510, 168] on link "Download" at bounding box center [517, 174] width 86 height 32
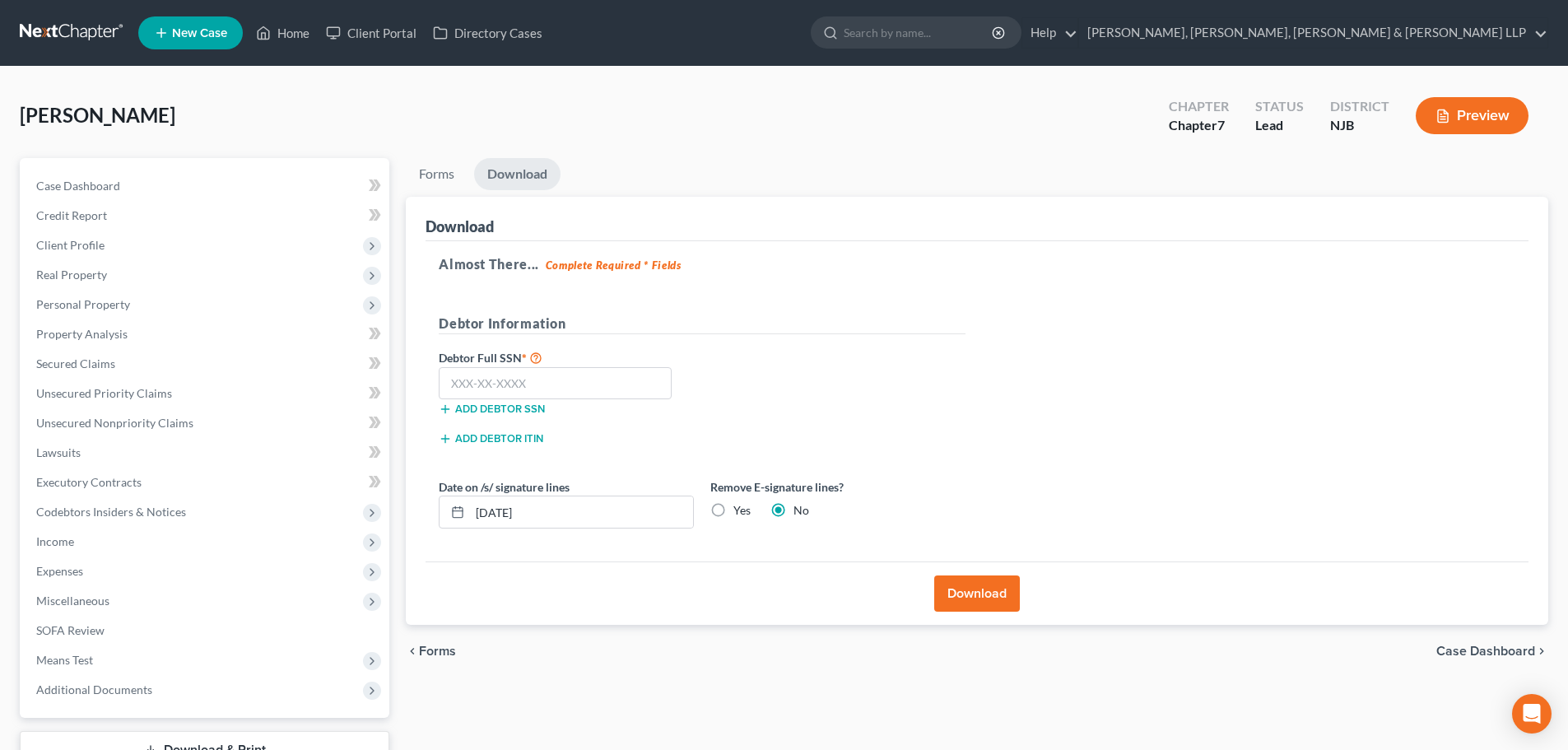
click at [733, 509] on label "Yes" at bounding box center [742, 509] width 17 height 16
click at [740, 509] on input "Yes" at bounding box center [744, 507] width 10 height 10
radio input "true"
radio input "false"
click at [480, 390] on input "text" at bounding box center [555, 383] width 233 height 33
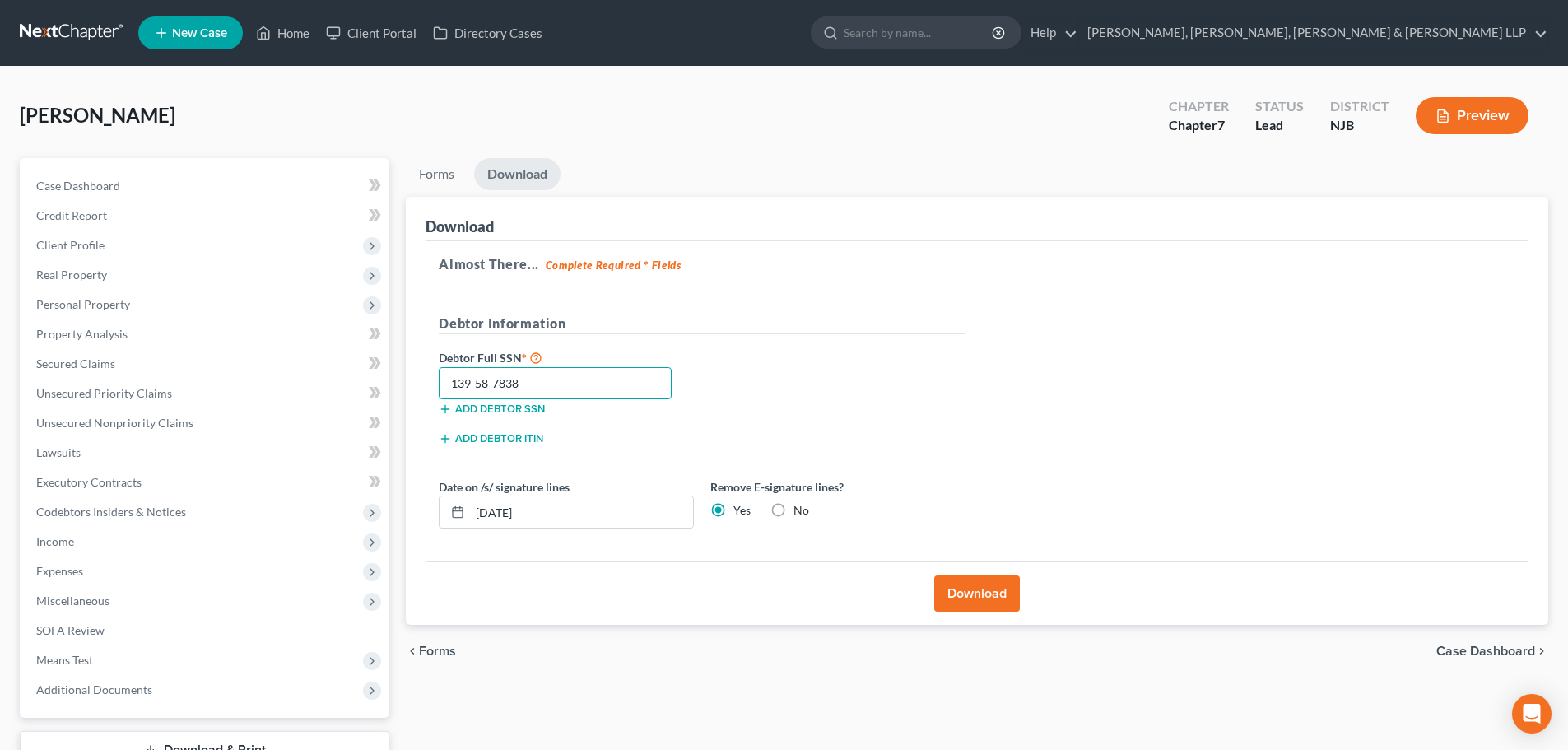
type input "139-58-7838"
click at [970, 585] on button "Download" at bounding box center [976, 593] width 86 height 36
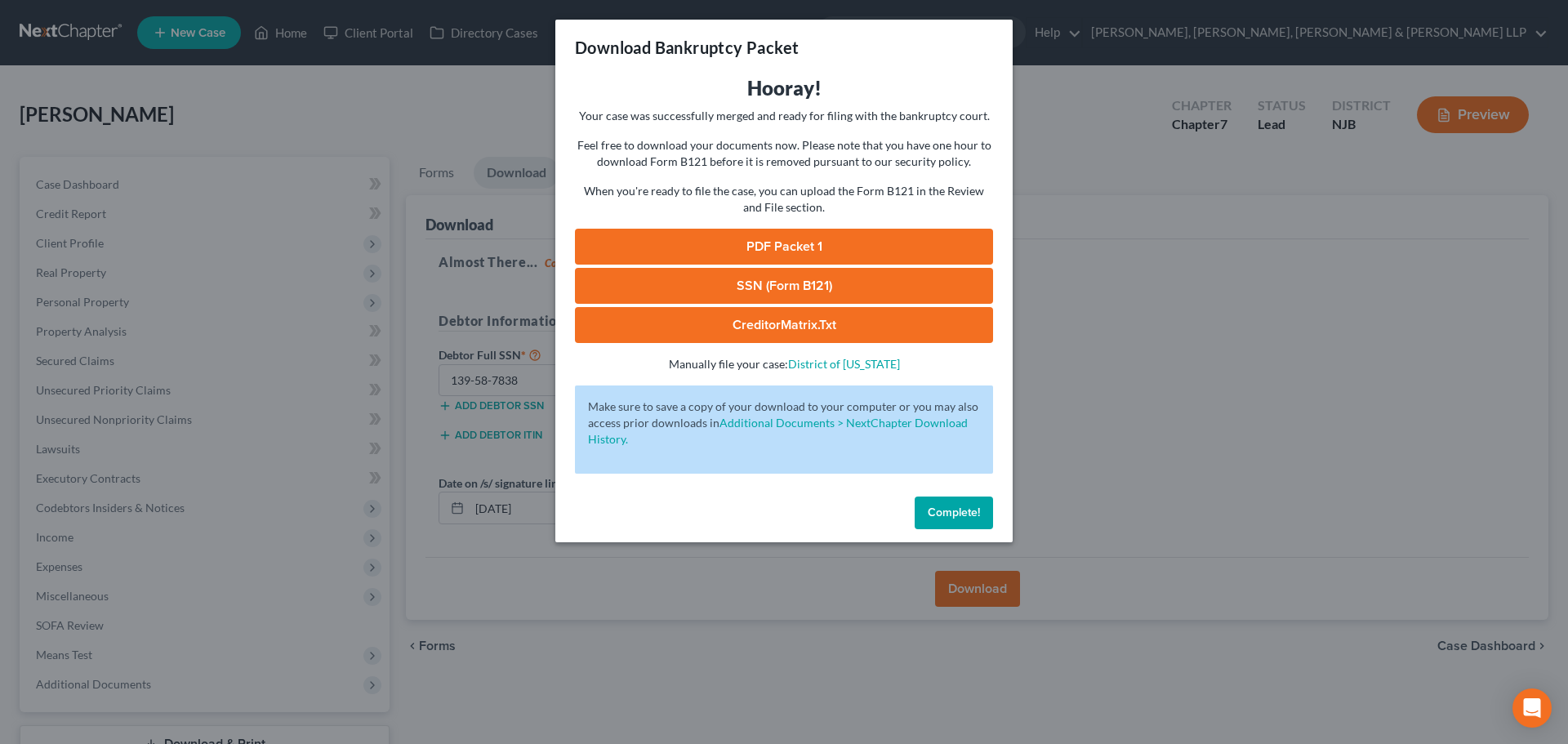
click at [851, 240] on link "PDF Packet 1" at bounding box center [784, 246] width 418 height 36
drag, startPoint x: 679, startPoint y: 286, endPoint x: 392, endPoint y: 86, distance: 349.8
click at [680, 286] on link "SSN (Form B121)" at bounding box center [784, 285] width 418 height 36
click at [361, 87] on div "Download Bankruptcy Packet Hooray! Your case was successfully merged and ready …" at bounding box center [784, 372] width 1568 height 744
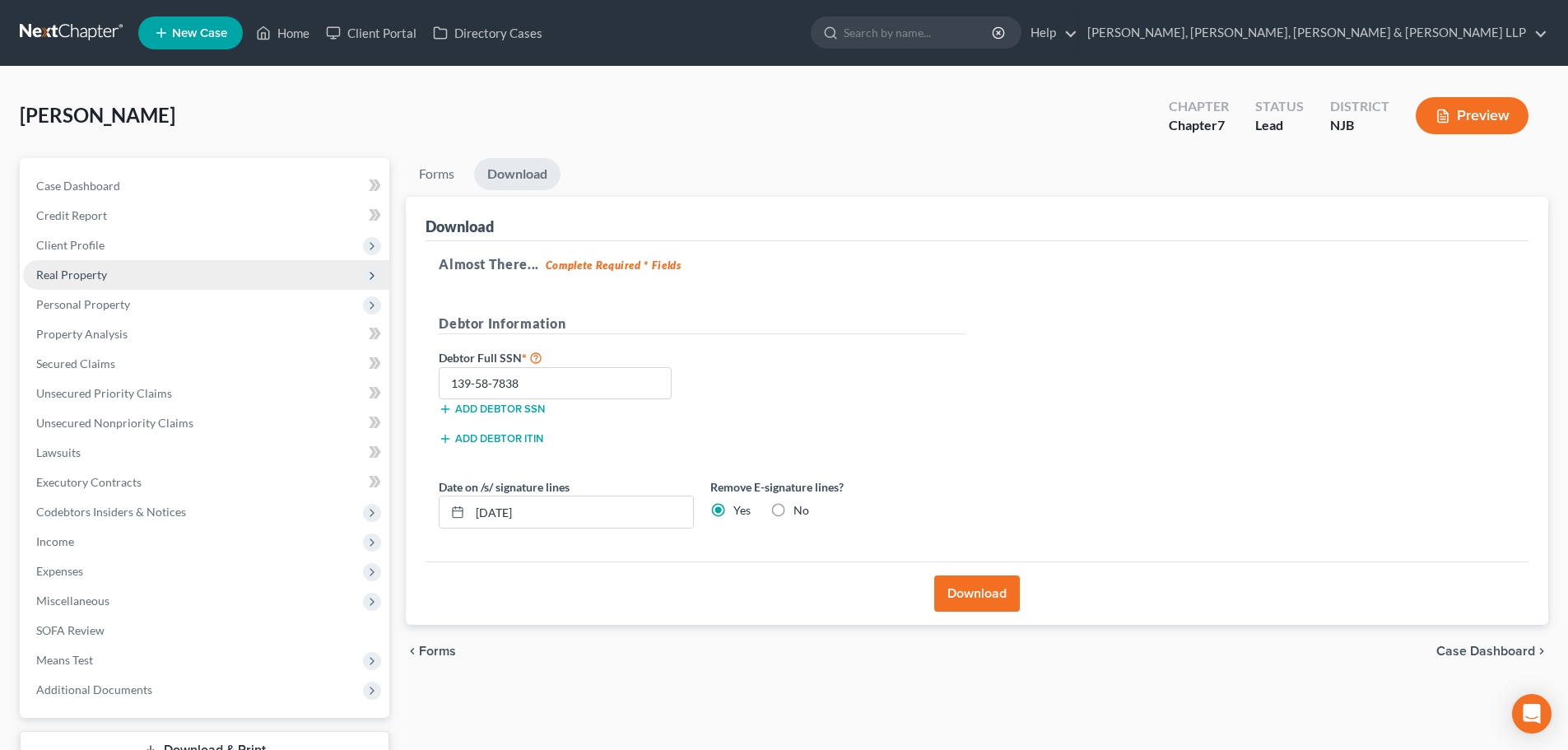
click at [161, 279] on span "Real Property" at bounding box center [206, 275] width 366 height 29
drag, startPoint x: 150, startPoint y: 307, endPoint x: 235, endPoint y: 286, distance: 87.6
click at [150, 307] on span "Properties Owned" at bounding box center [115, 304] width 93 height 14
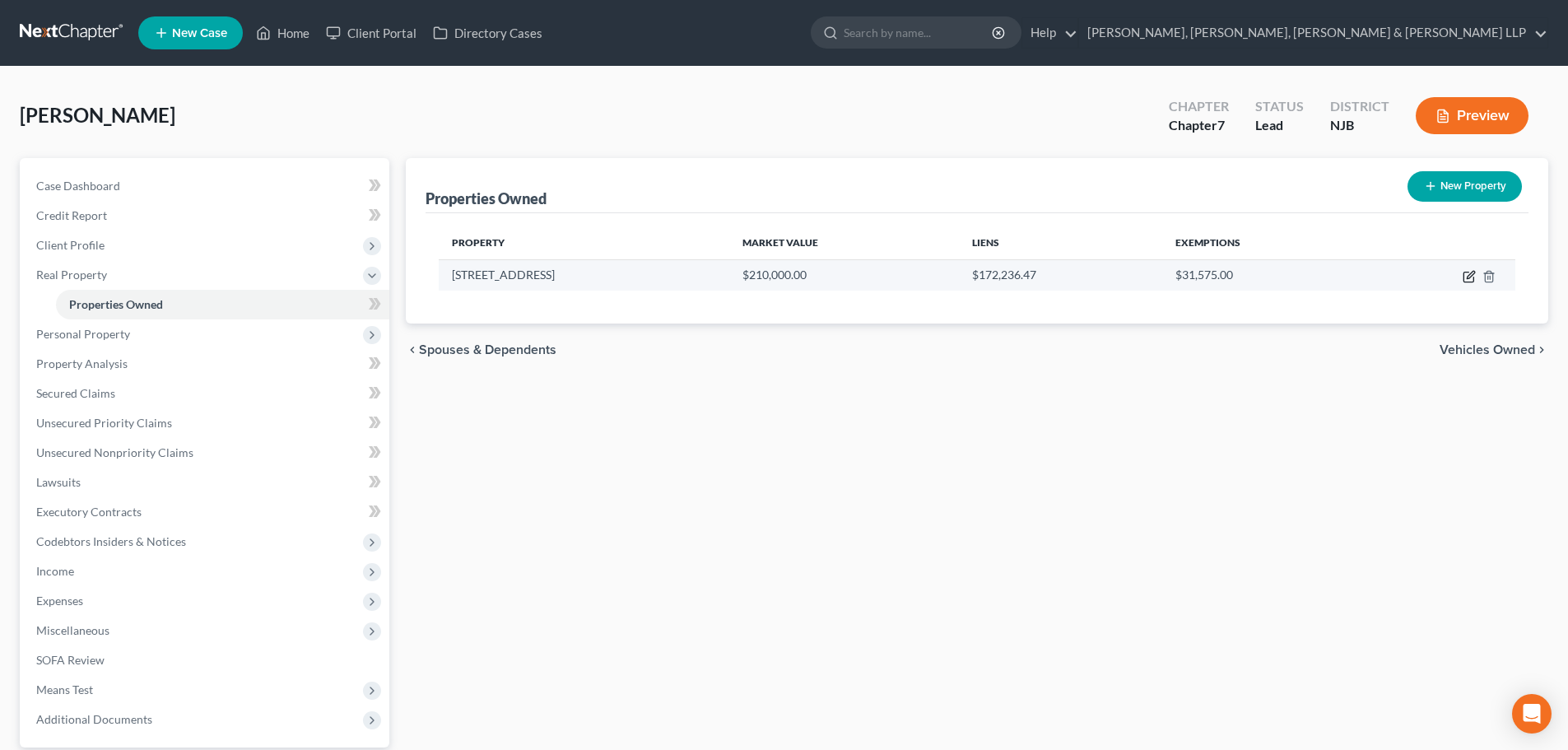
click at [1470, 275] on icon "button" at bounding box center [1469, 276] width 13 height 13
select select "33"
select select "3"
select select "0"
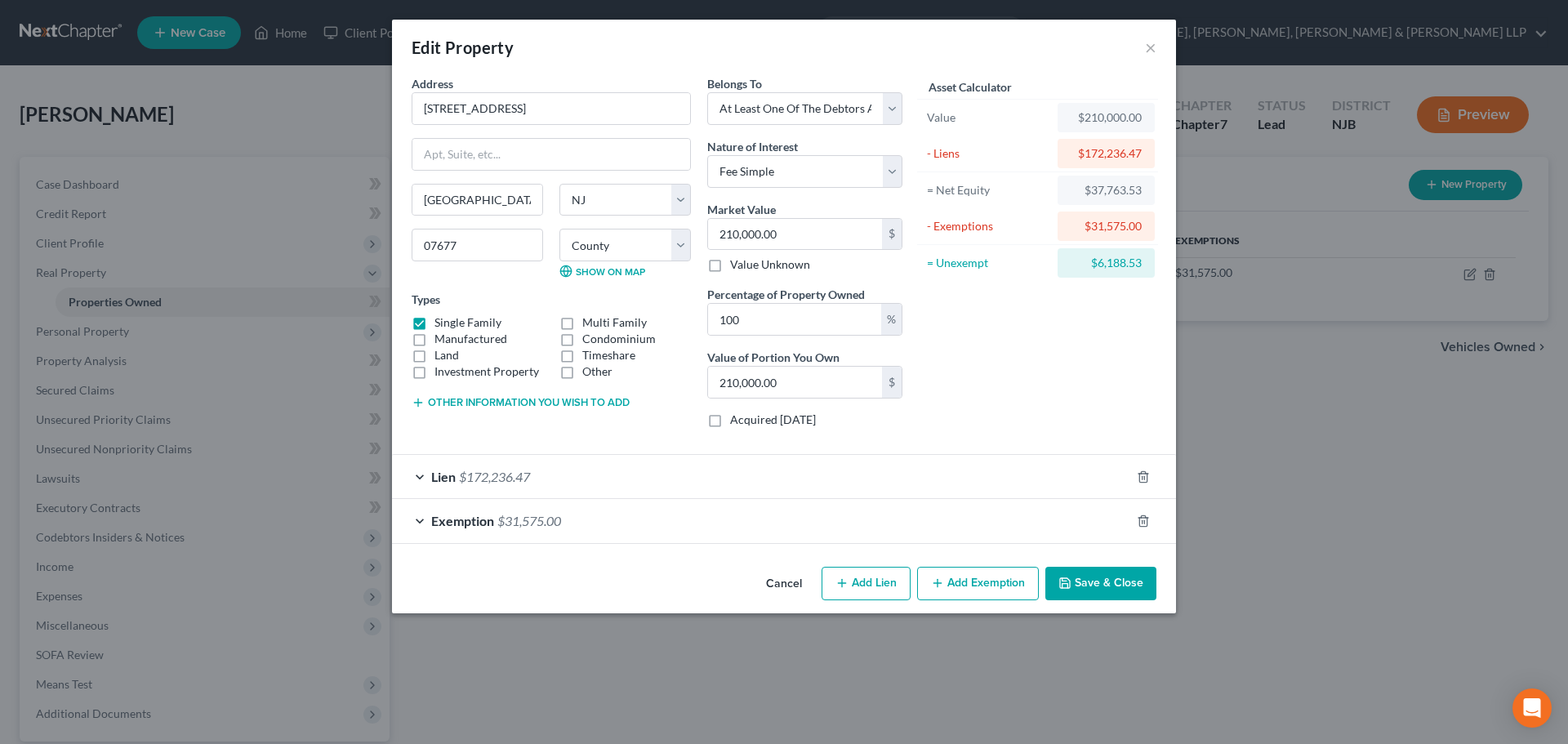
click at [581, 402] on button "Other information you wish to add" at bounding box center [520, 402] width 218 height 13
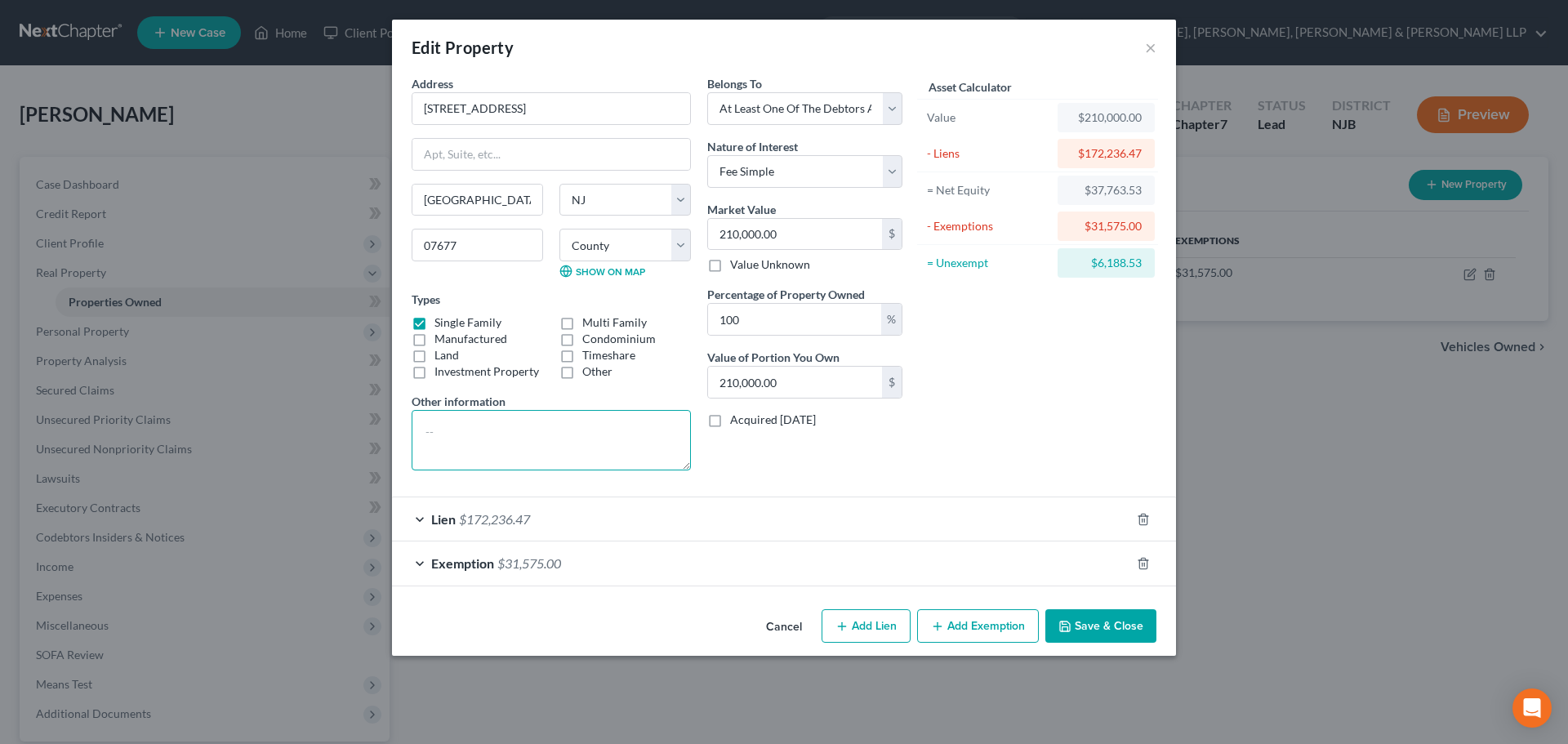
drag, startPoint x: 476, startPoint y: 420, endPoint x: 558, endPoint y: 468, distance: 95.0
click at [476, 420] on textarea at bounding box center [551, 440] width 279 height 61
click at [553, 432] on textarea "210,000.00 x 0.05 =" at bounding box center [551, 440] width 279 height 61
click at [549, 430] on textarea "210,000.00 x 0.05 = 10" at bounding box center [551, 440] width 279 height 61
click at [512, 445] on textarea "210,000.00 x 0.05 = 199,500.00 - $172,236.47 (Mortgage) =" at bounding box center [551, 440] width 279 height 61
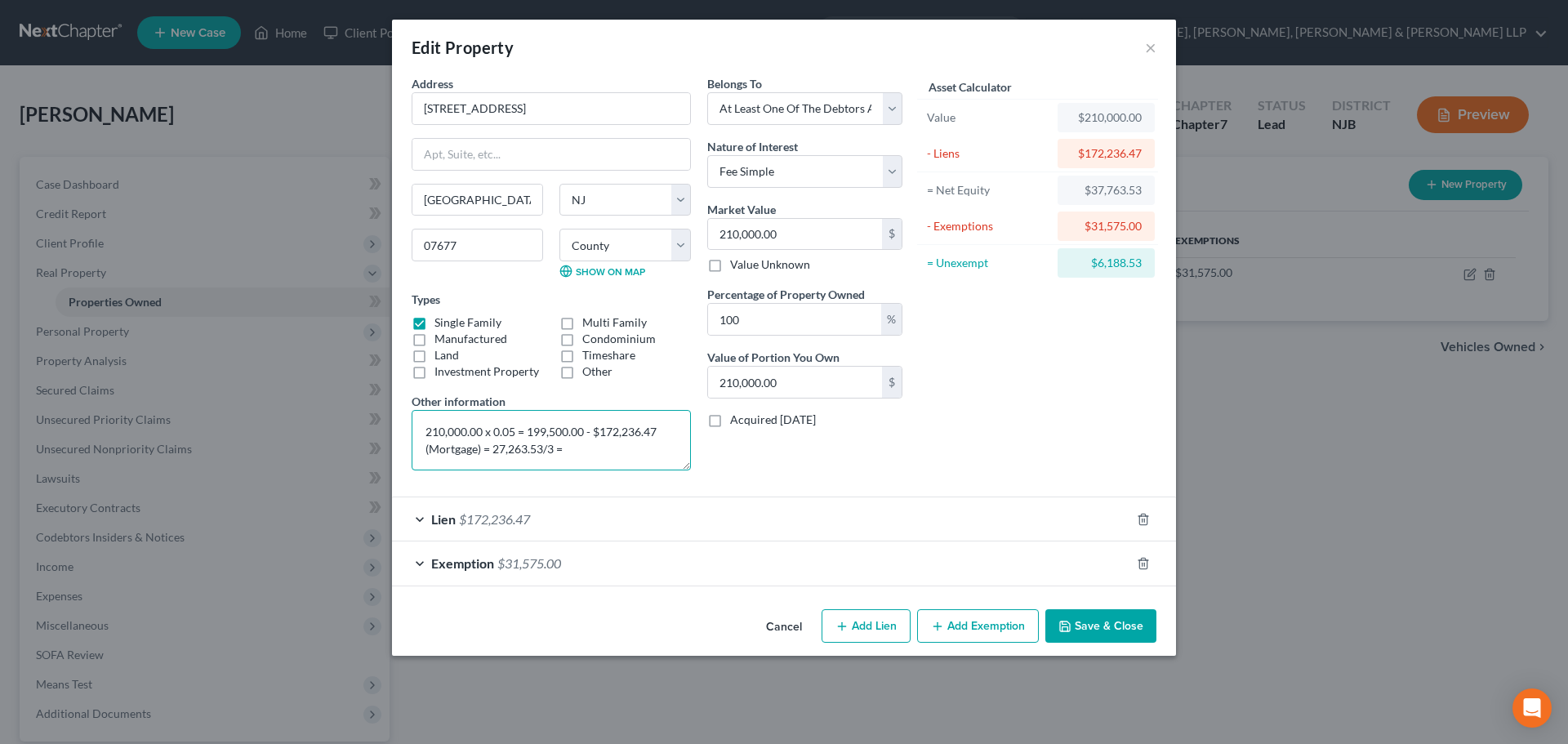
click at [573, 454] on textarea "210,000.00 x 0.05 = 199,500.00 - $172,236.47 (Mortgage) = 27,263.53/3 =" at bounding box center [551, 440] width 279 height 61
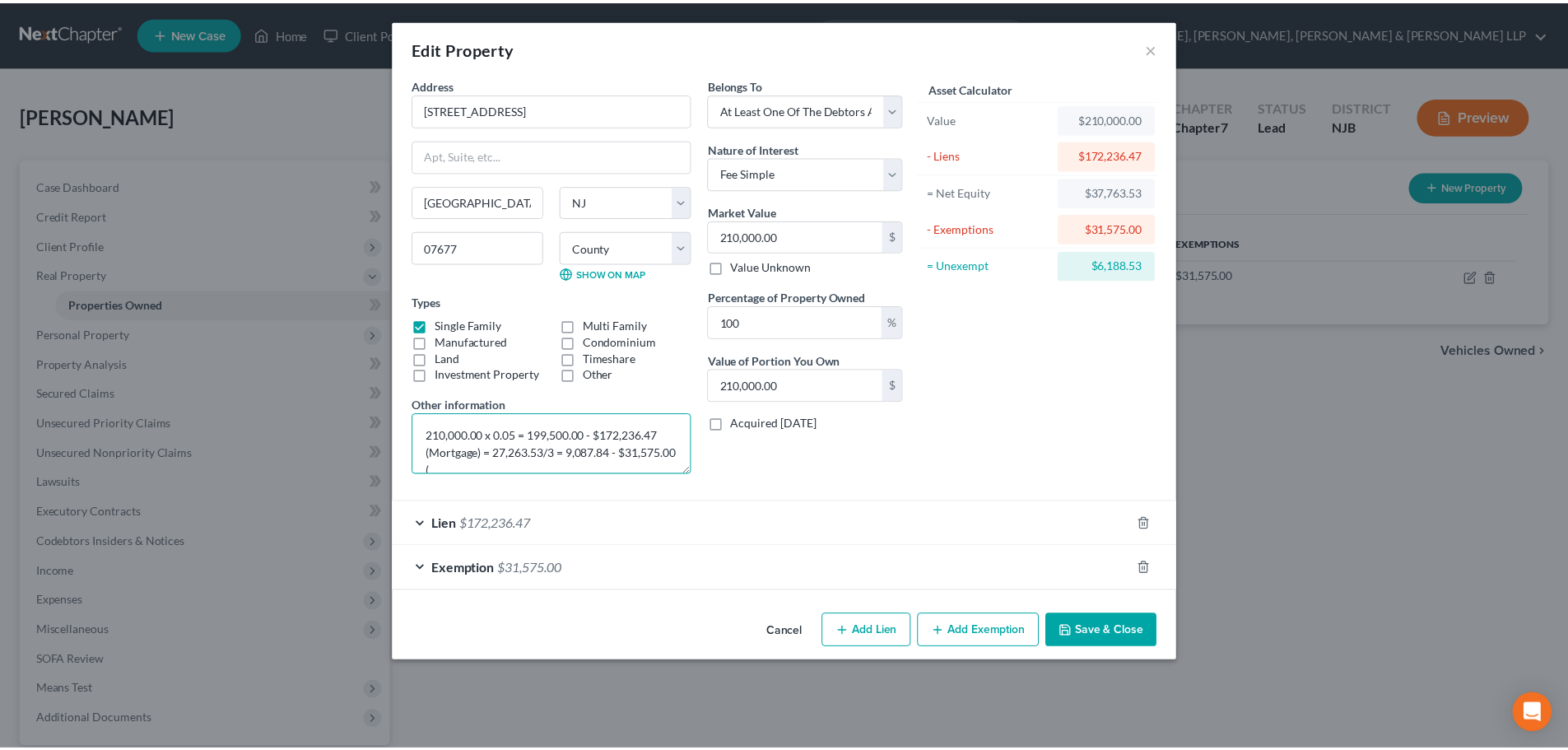
scroll to position [4, 0]
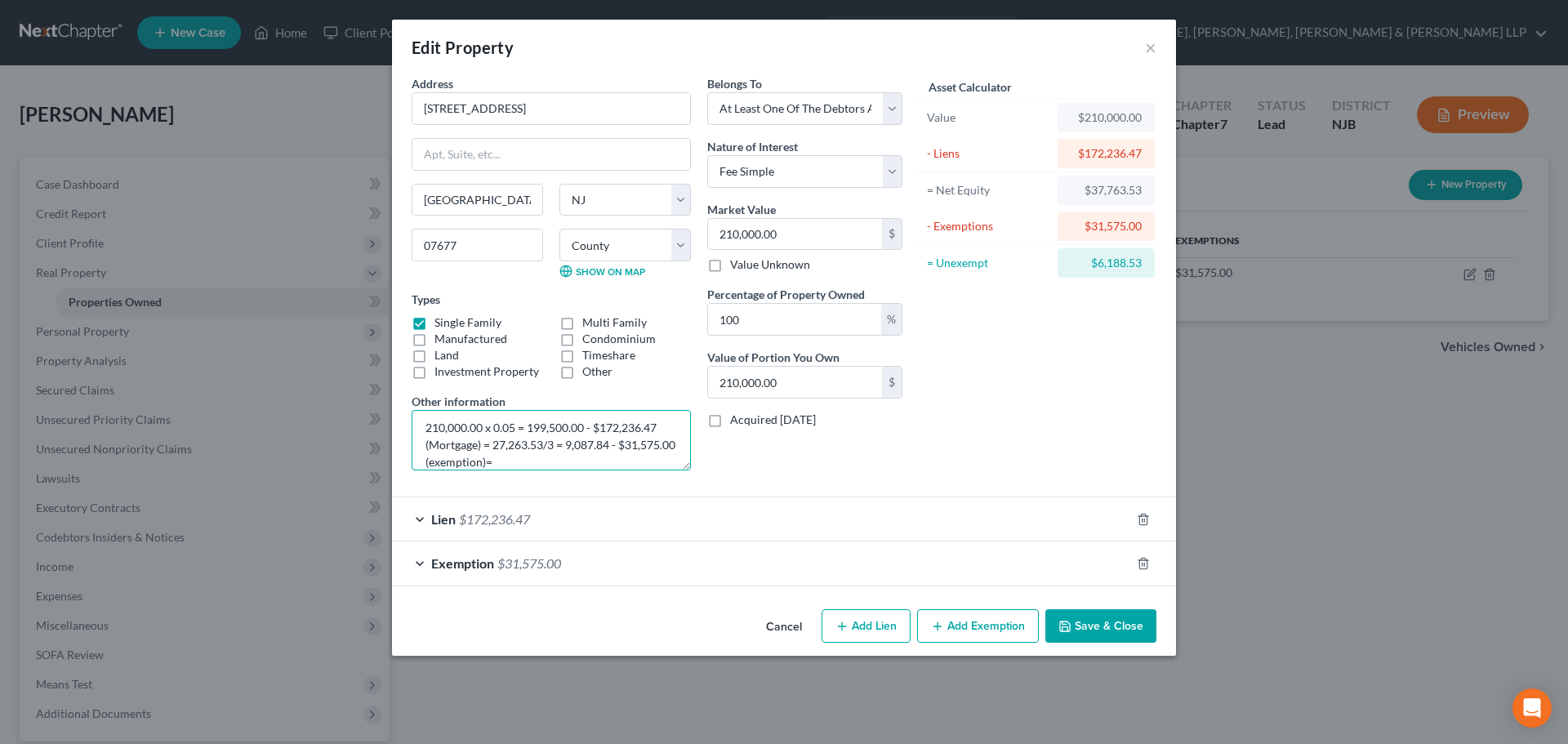
click at [563, 462] on textarea "210,000.00 x 0.05 = 199,500.00 - $172,236.47 (Mortgage) = 27,263.53/3 = 9,087.8…" at bounding box center [551, 440] width 279 height 61
type textarea "210,000.00 x 0.05 = 199,500.00 - $172,236.47 (Mortgage) = 27,263.53/3 = 9,087.8…"
click at [1091, 621] on button "Save & Close" at bounding box center [1101, 626] width 111 height 35
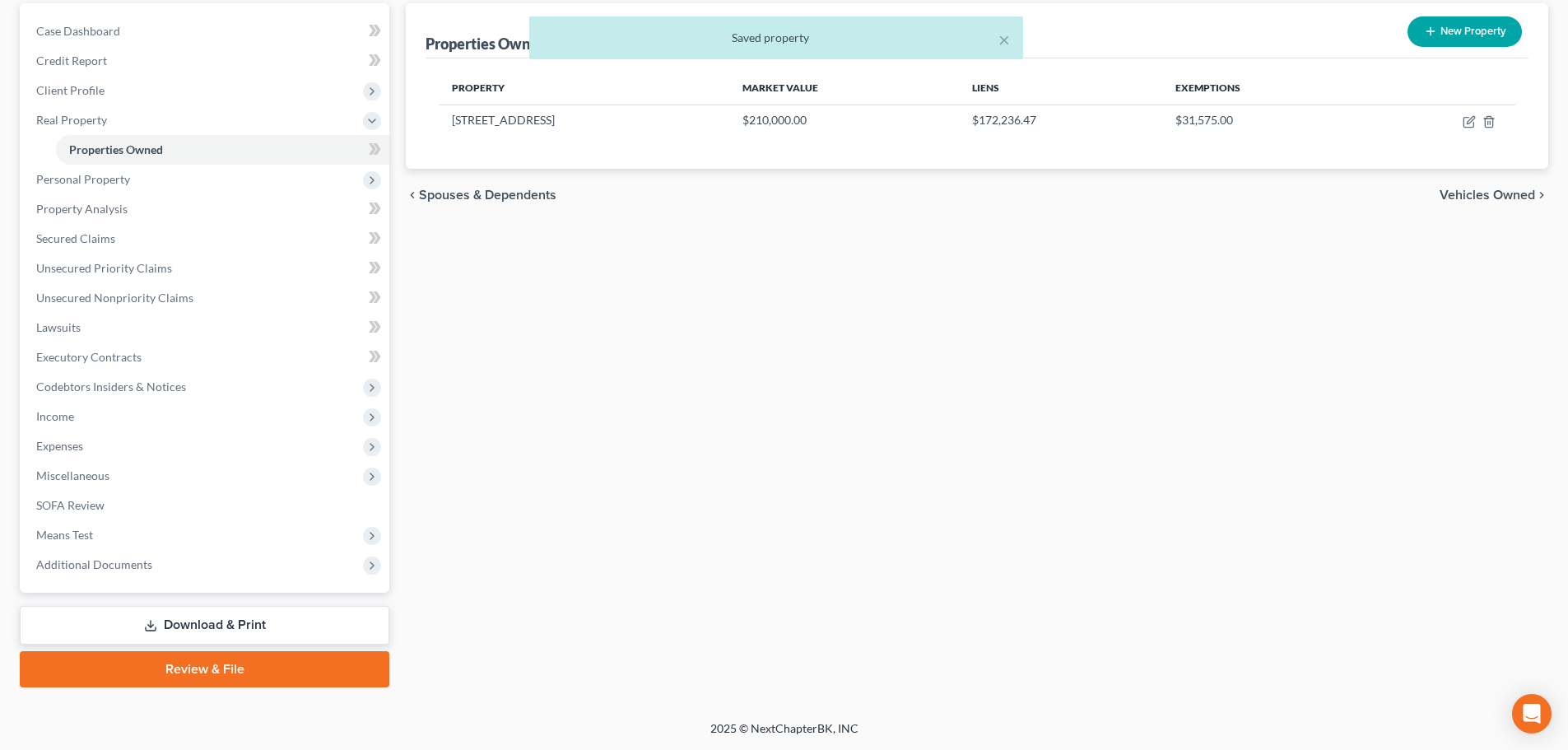
click at [196, 624] on link "Download & Print" at bounding box center [205, 625] width 370 height 39
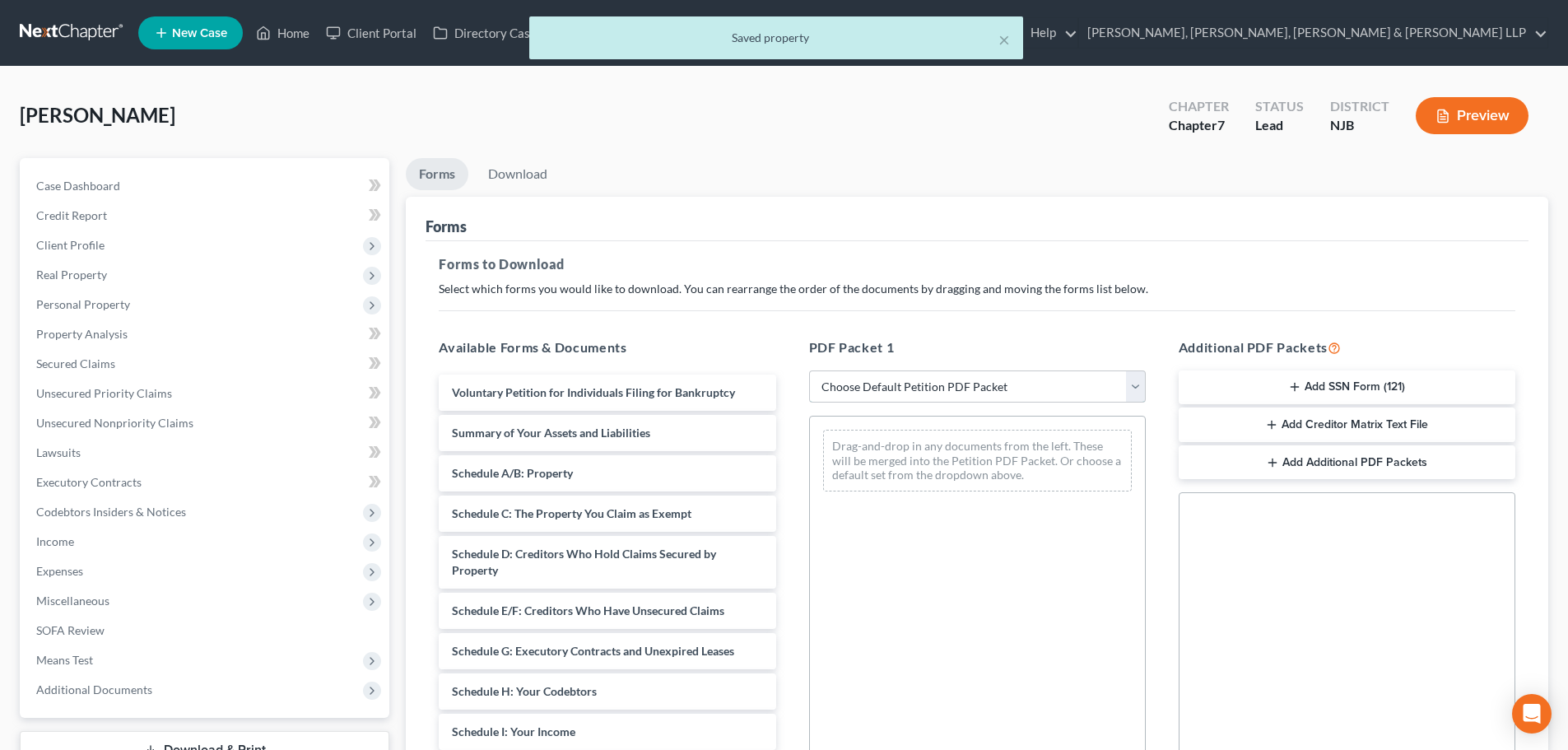
click at [842, 390] on select "Choose Default Petition PDF Packet Complete Bankruptcy Petition (all forms and …" at bounding box center [976, 387] width 337 height 33
select select "0"
click at [809, 371] on select "Choose Default Petition PDF Packet Complete Bankruptcy Petition (all forms and …" at bounding box center [976, 387] width 337 height 33
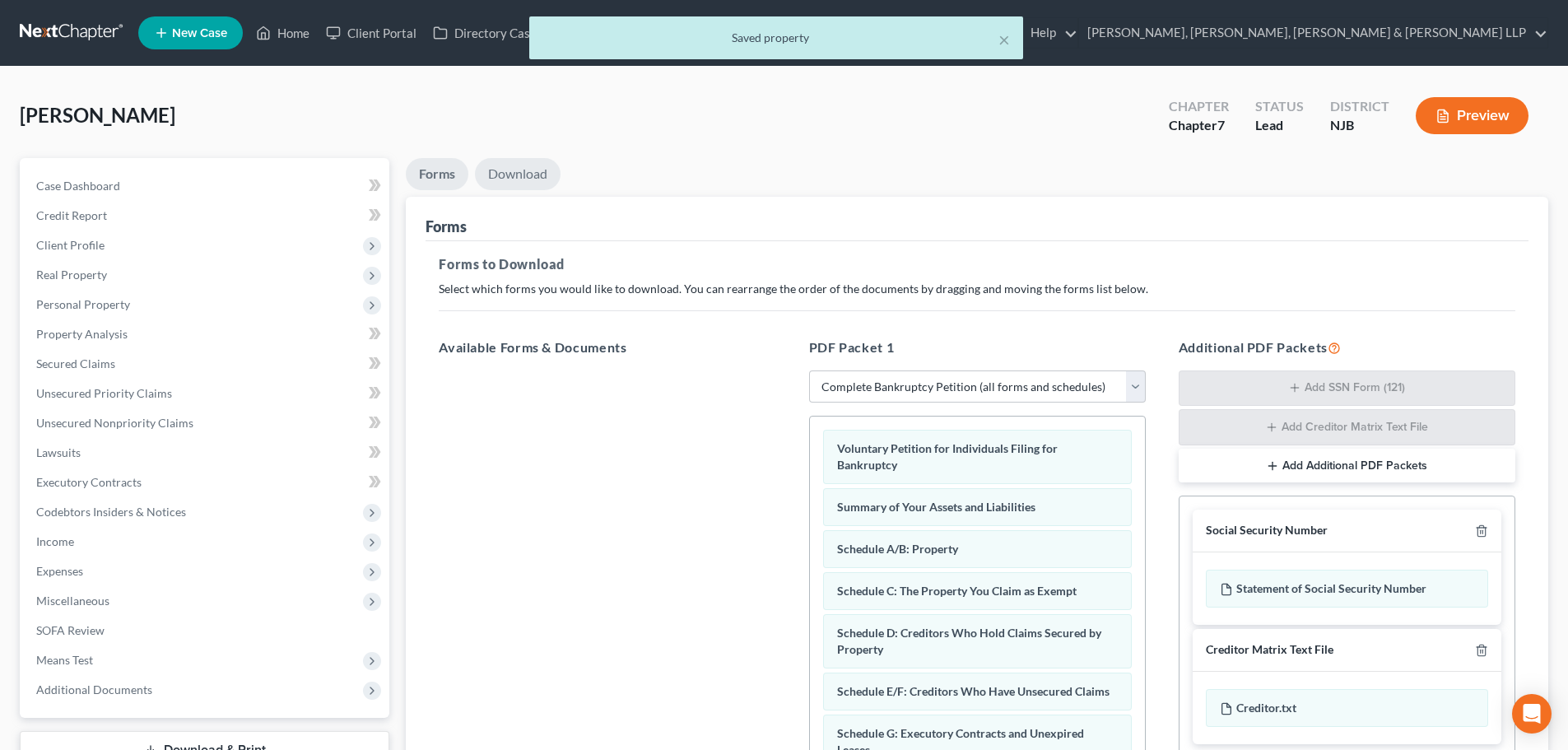
click at [500, 166] on link "Download" at bounding box center [517, 174] width 86 height 32
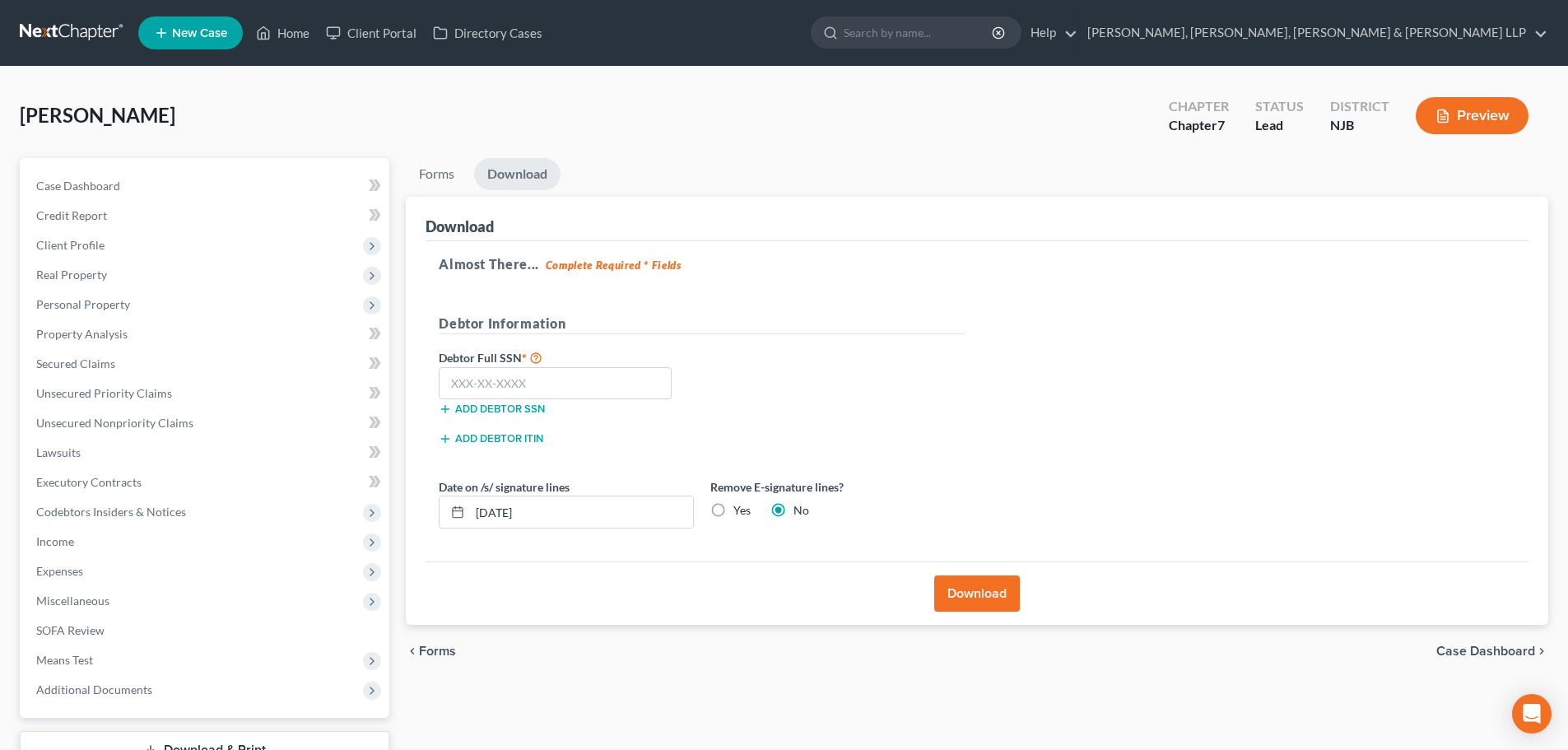
click at [733, 513] on label "Yes" at bounding box center [742, 509] width 17 height 16
click at [740, 512] on input "Yes" at bounding box center [744, 507] width 10 height 10
radio input "true"
radio input "false"
click at [502, 386] on input "text" at bounding box center [555, 383] width 233 height 33
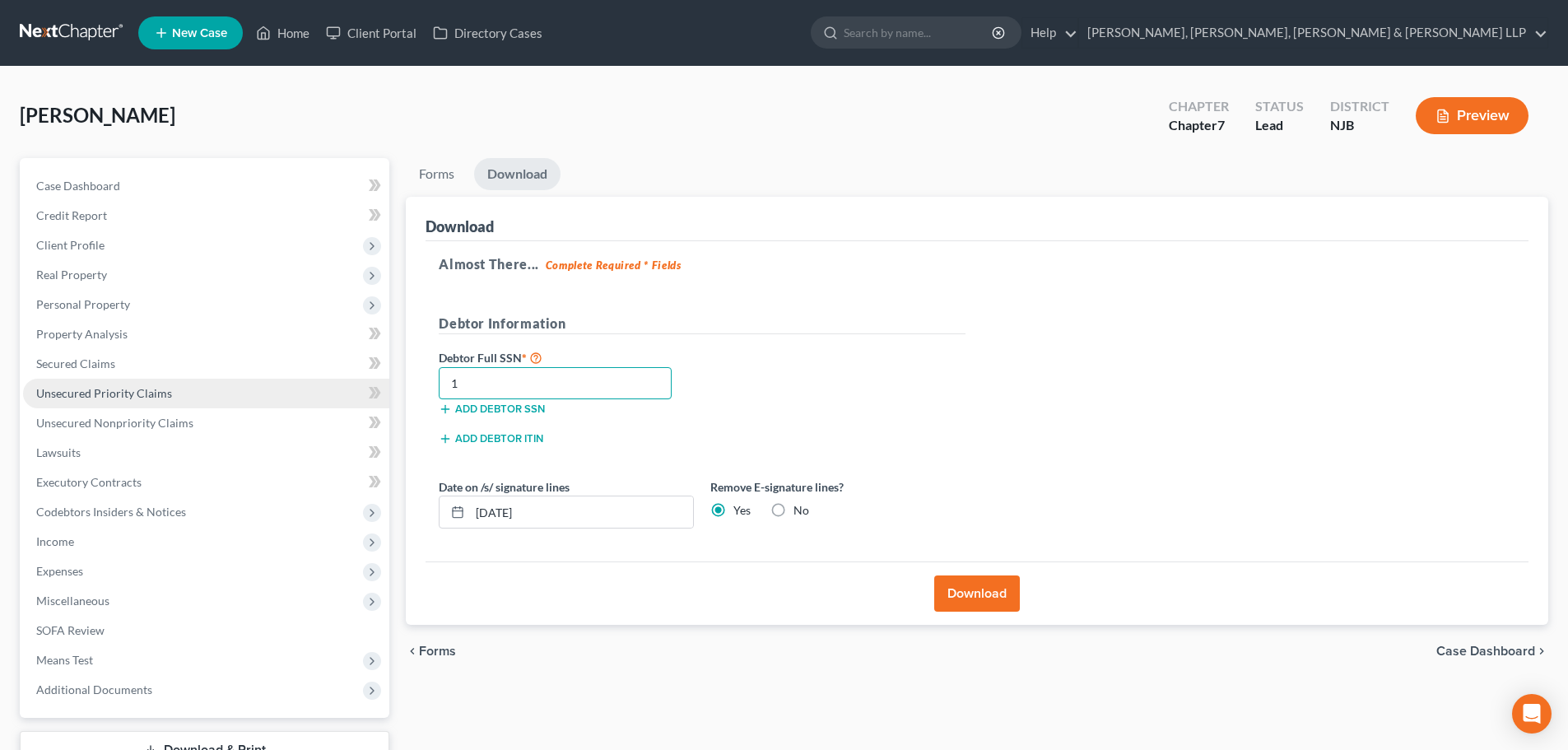
type input "1"
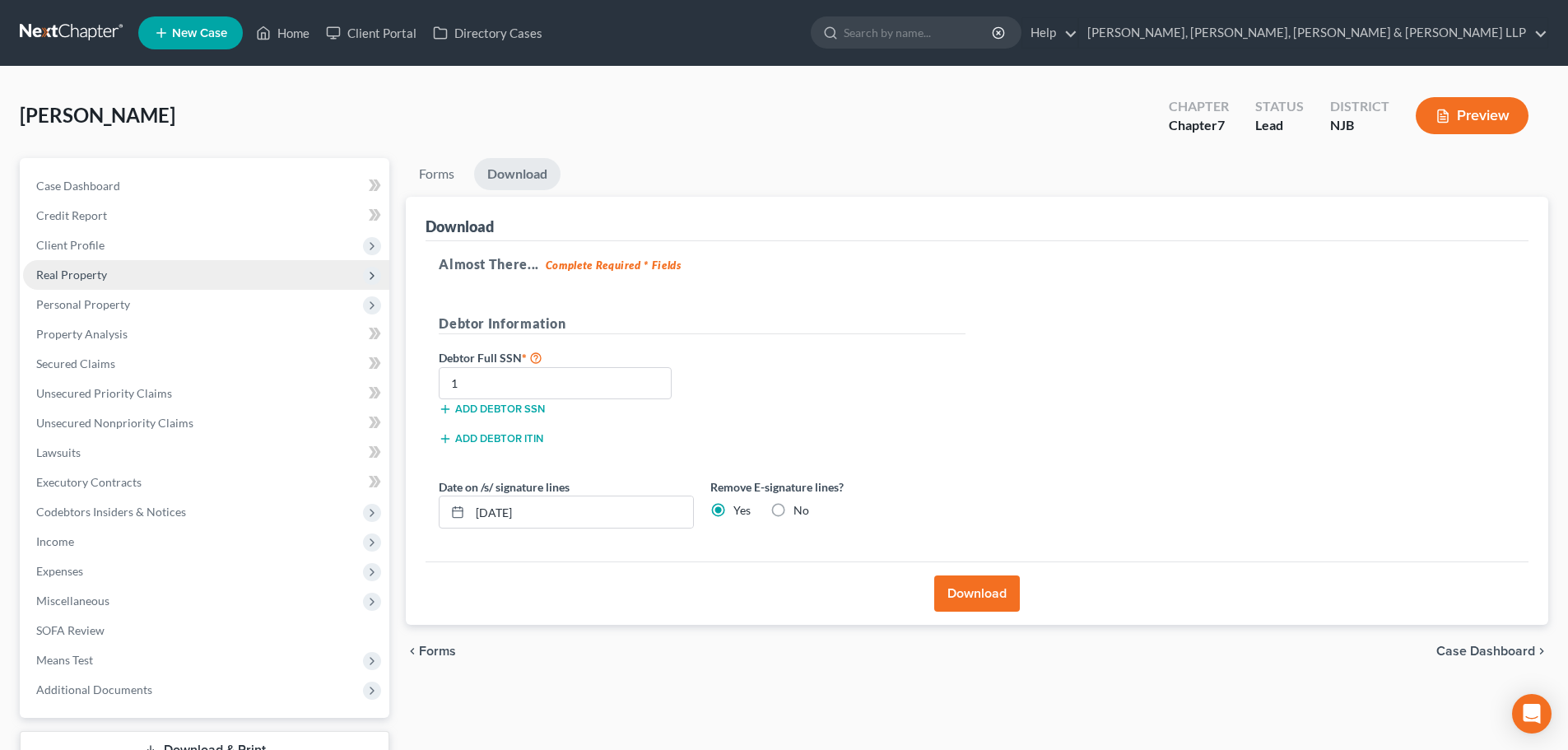
drag, startPoint x: 135, startPoint y: 246, endPoint x: 130, endPoint y: 262, distance: 16.8
click at [135, 246] on span "Client Profile" at bounding box center [206, 244] width 366 height 29
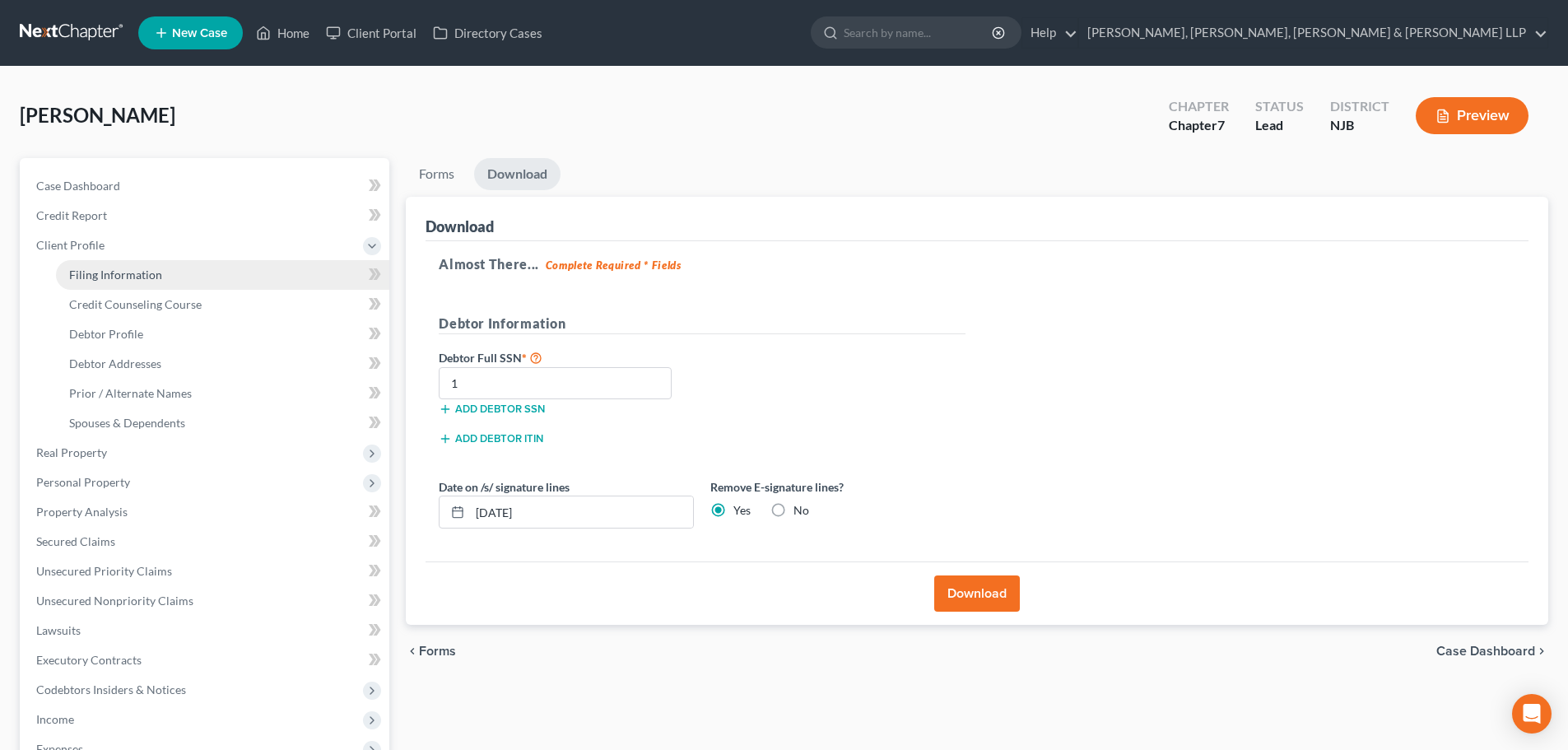
click at [124, 271] on span "Filing Information" at bounding box center [115, 275] width 93 height 14
select select "1"
select select "0"
select select "51"
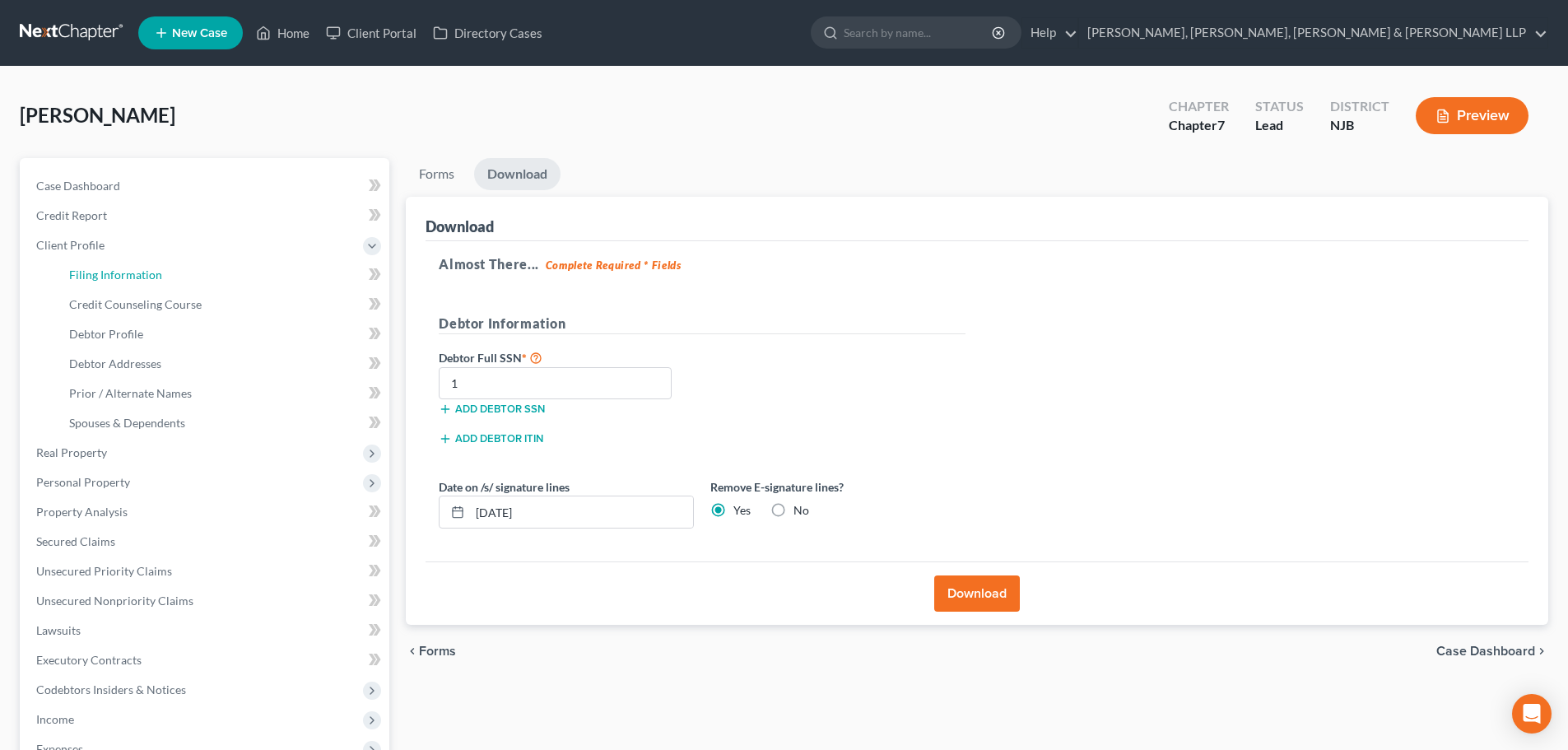
select select "0"
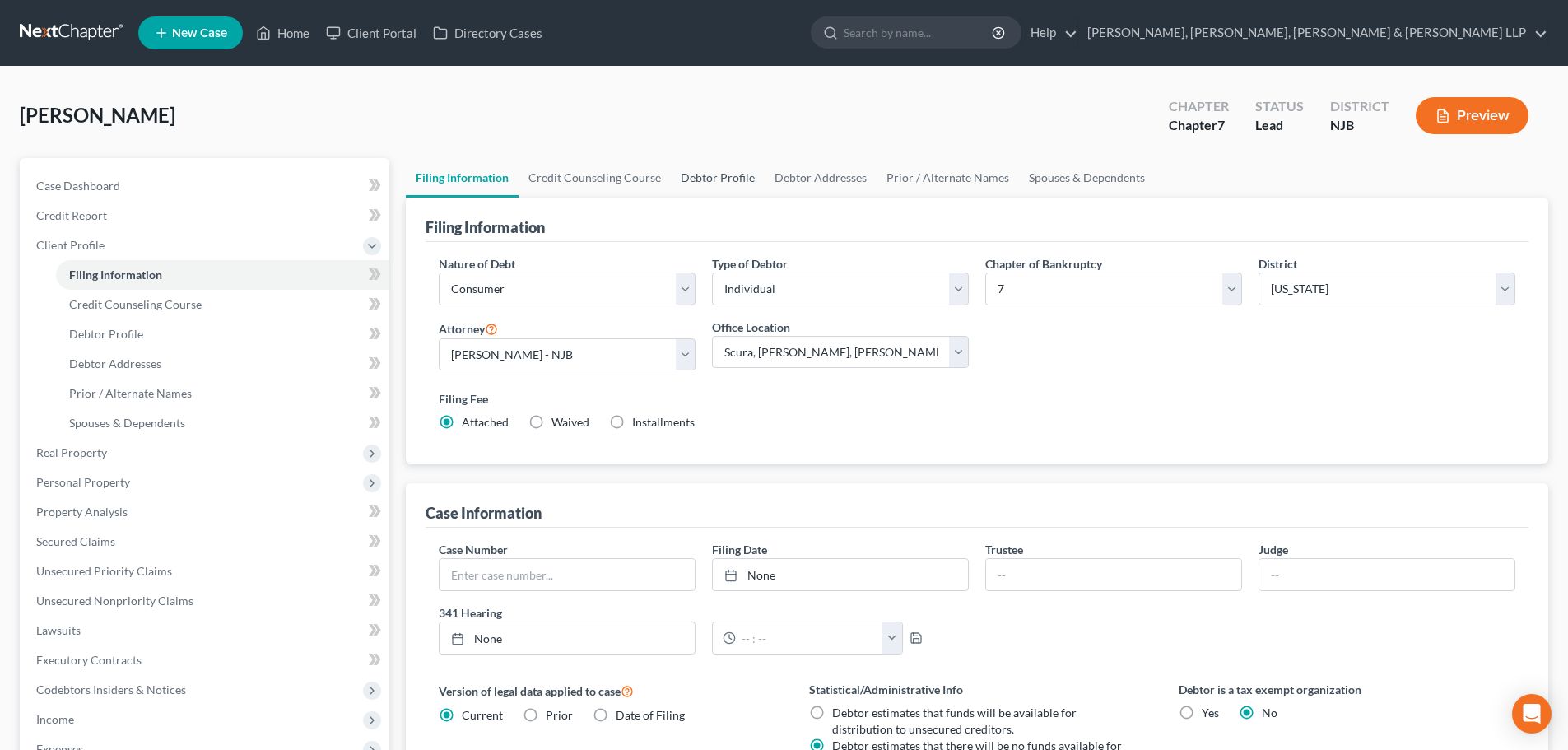
drag, startPoint x: 713, startPoint y: 183, endPoint x: 525, endPoint y: 222, distance: 192.0
click at [713, 183] on link "Debtor Profile" at bounding box center [717, 177] width 93 height 40
select select "1"
select select "2"
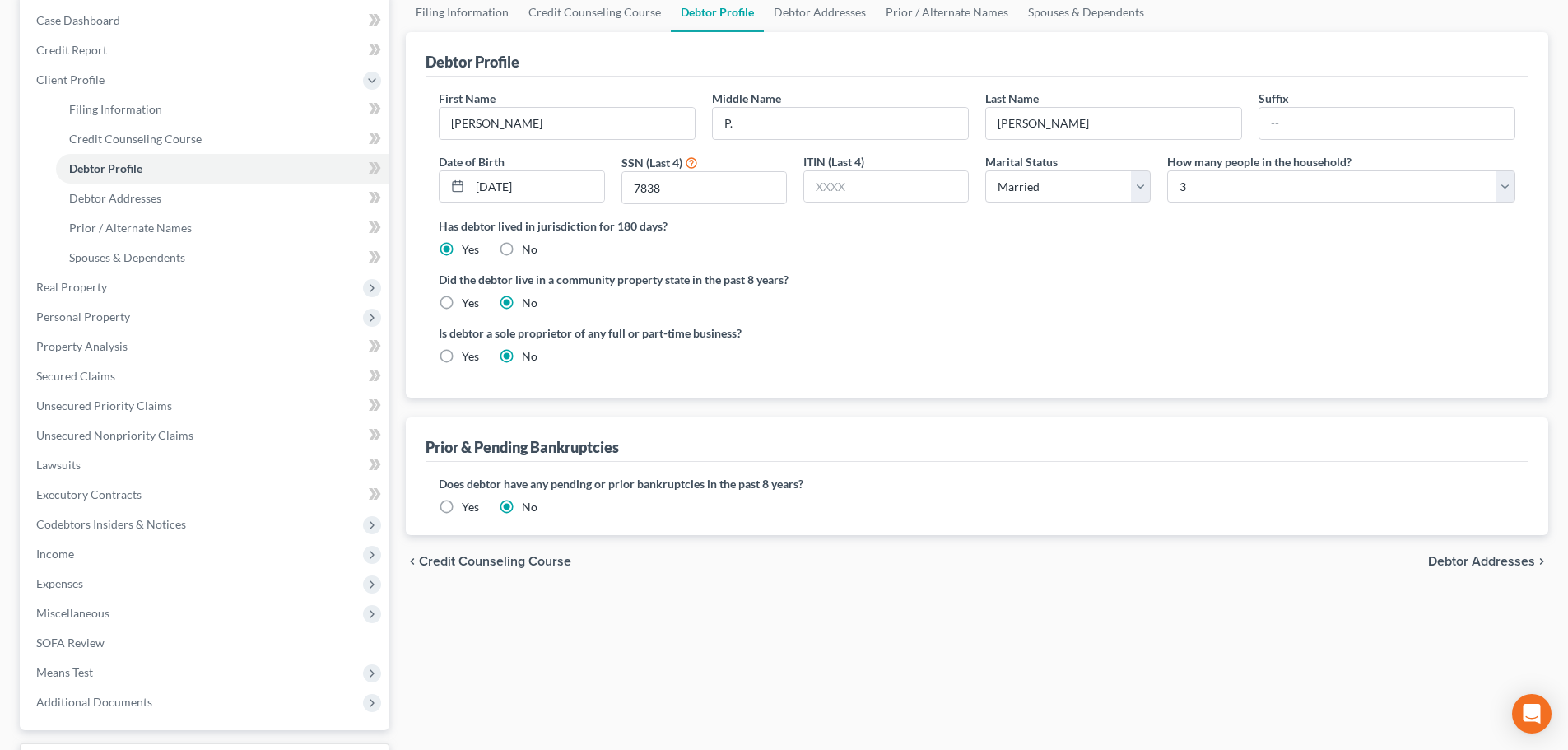
scroll to position [303, 0]
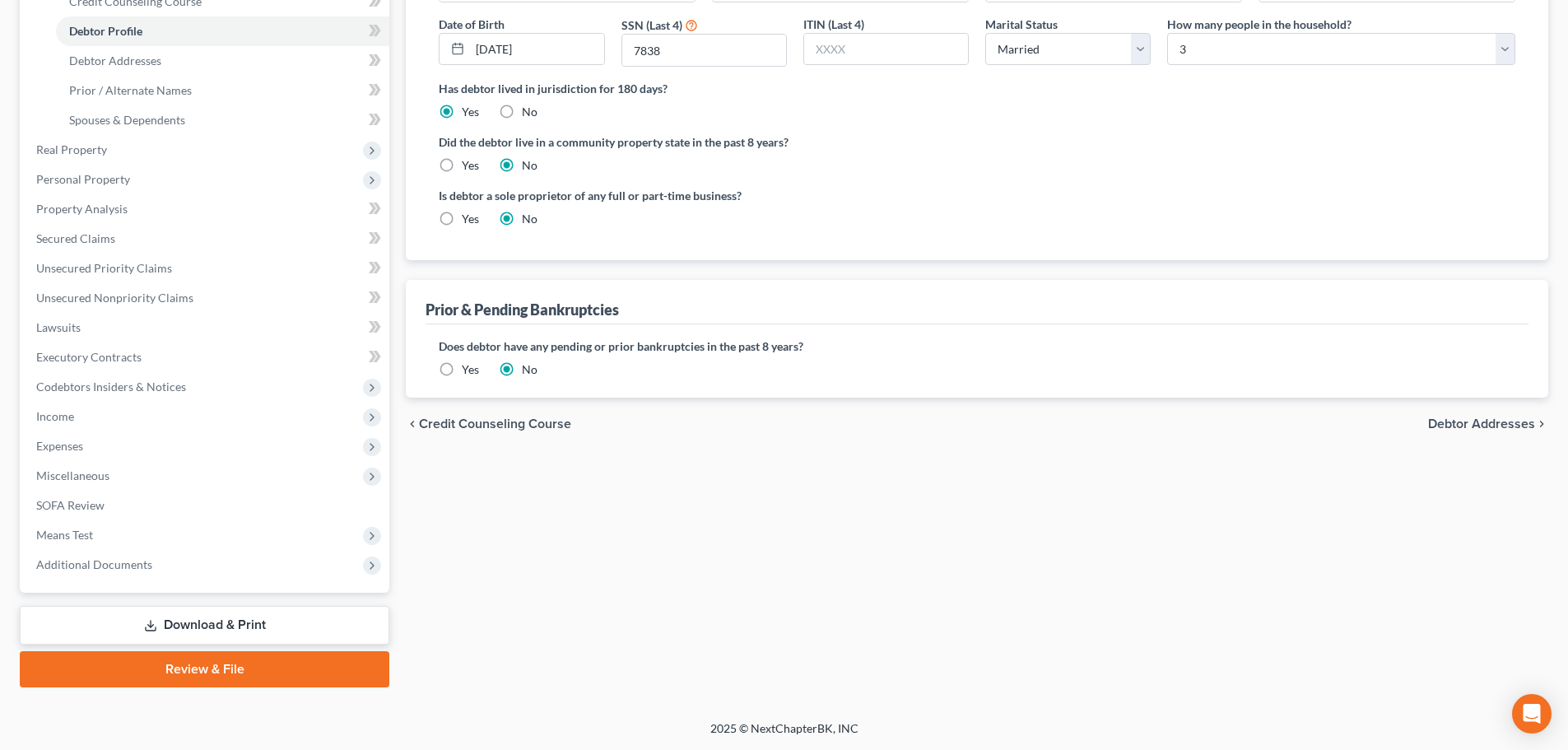
click at [244, 626] on link "Download & Print" at bounding box center [205, 625] width 370 height 39
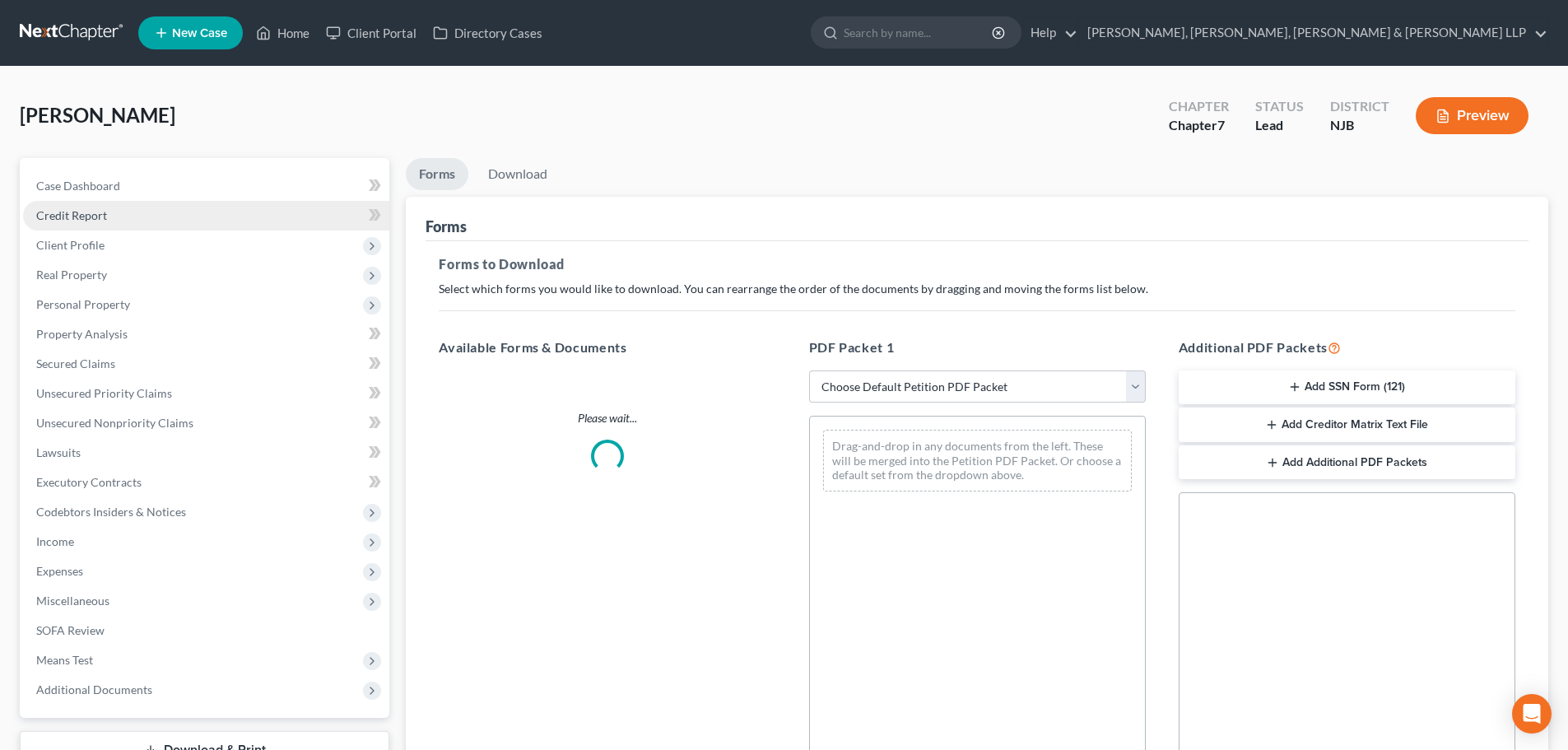
click at [61, 208] on span "Credit Report" at bounding box center [71, 215] width 71 height 14
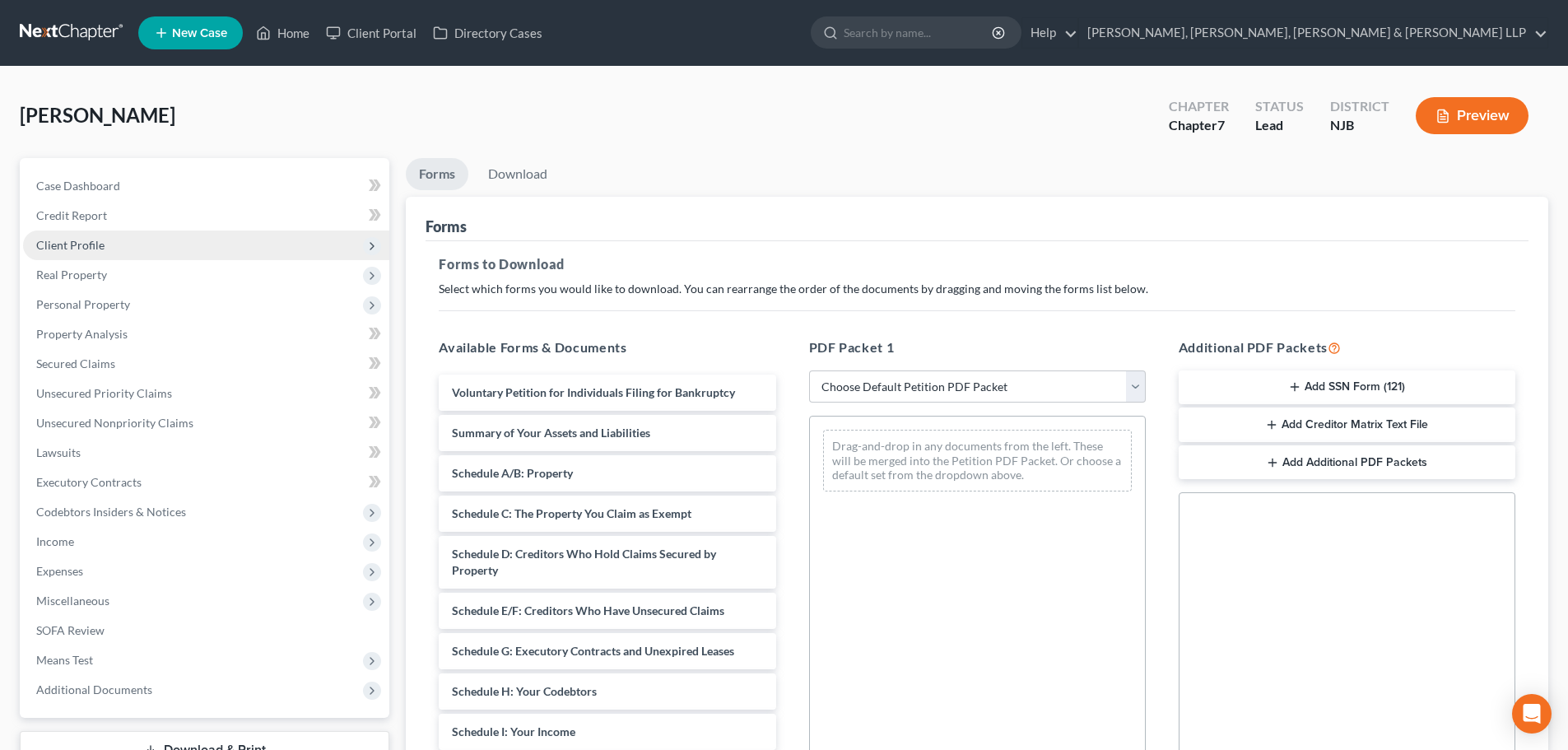
click at [111, 256] on span "Client Profile" at bounding box center [206, 244] width 366 height 29
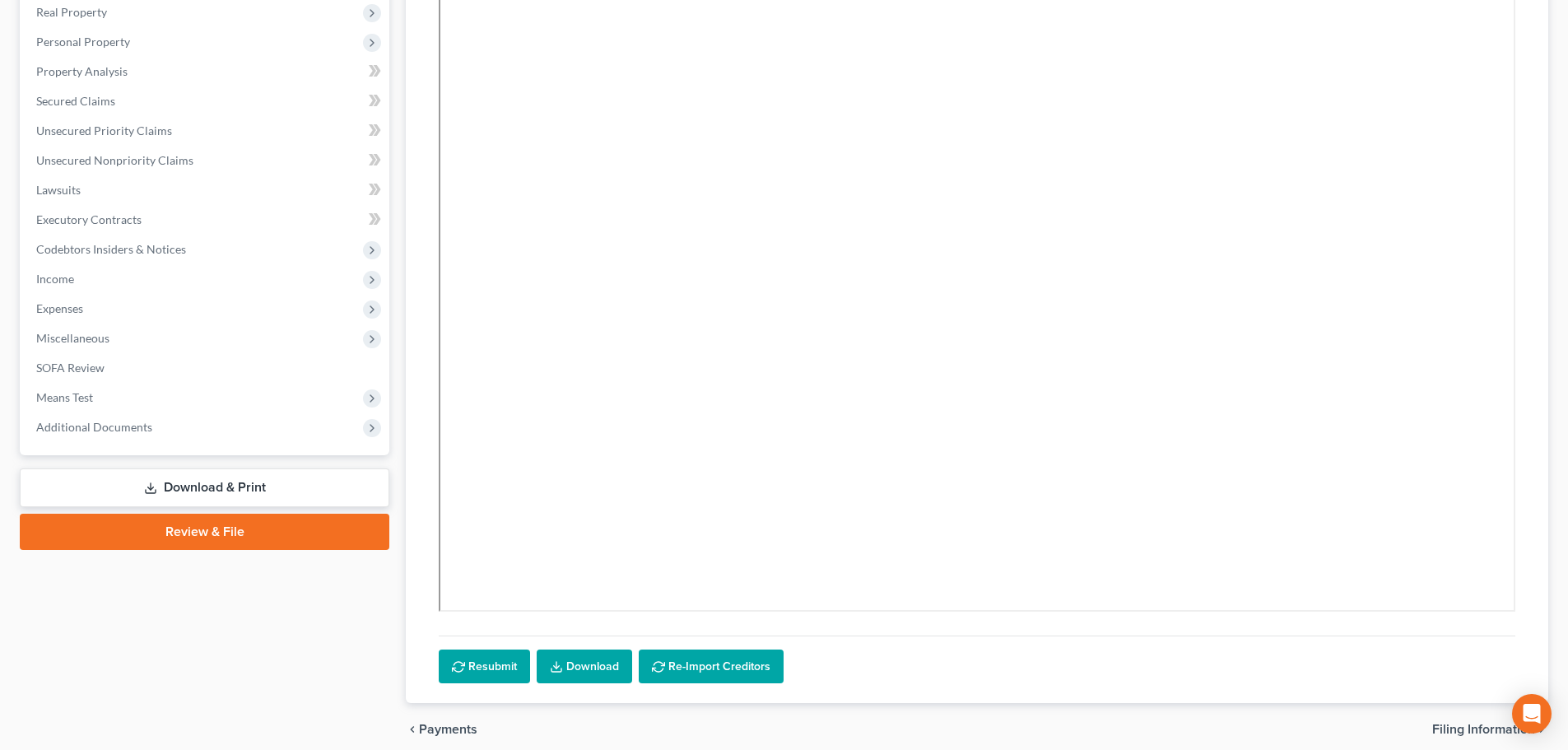
scroll to position [331, 0]
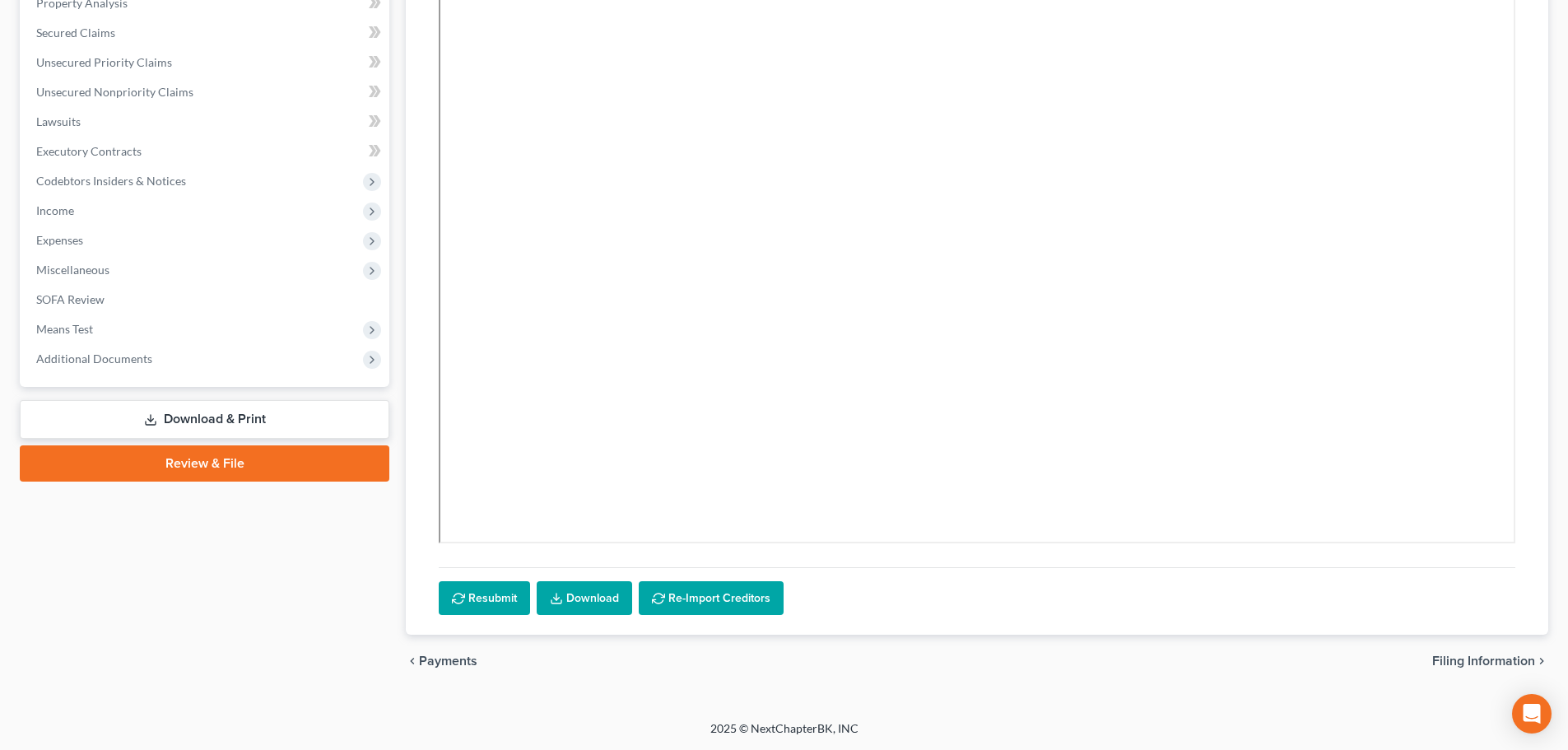
click at [281, 419] on link "Download & Print" at bounding box center [205, 419] width 370 height 39
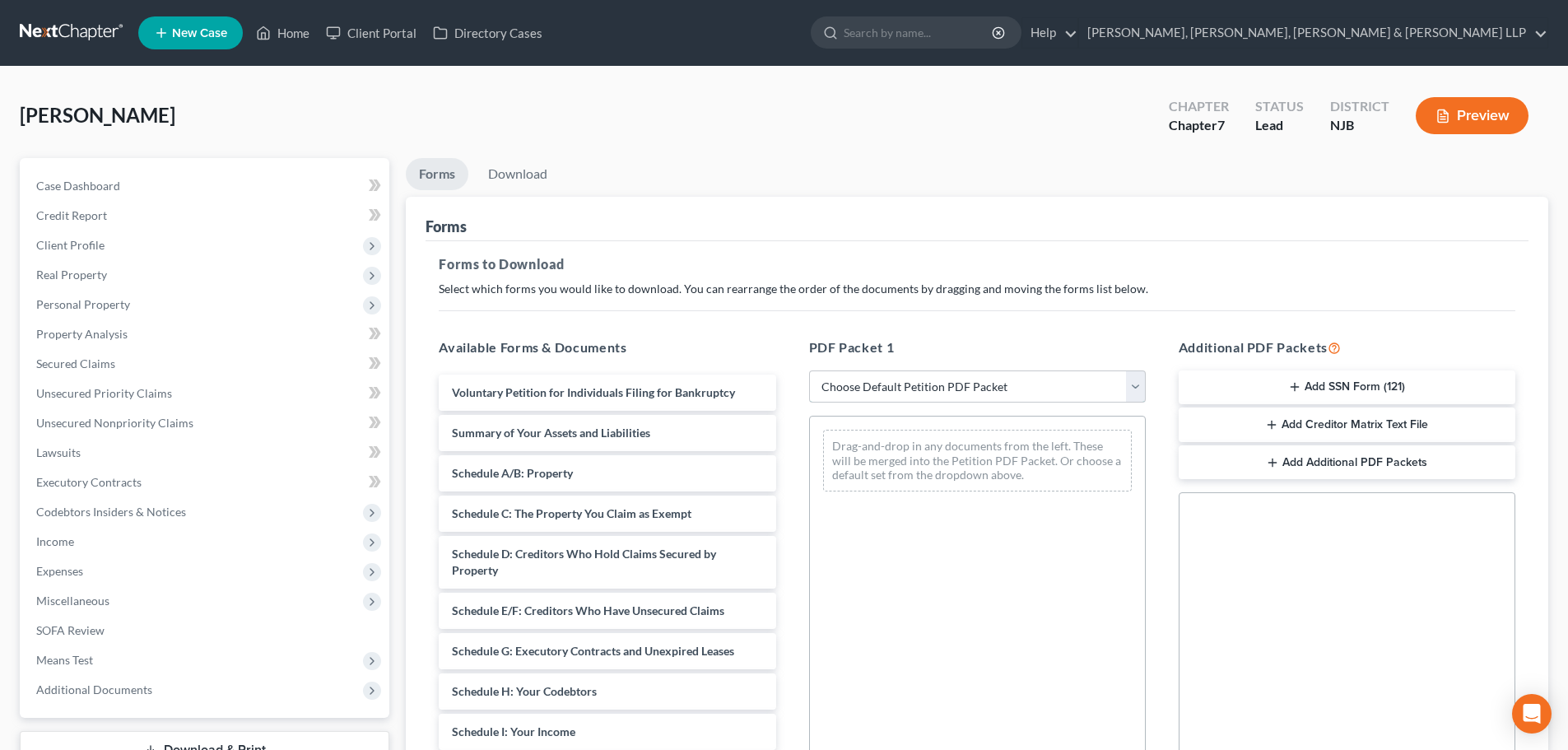
drag, startPoint x: 859, startPoint y: 389, endPoint x: 855, endPoint y: 402, distance: 13.6
click at [859, 389] on select "Choose Default Petition PDF Packet Complete Bankruptcy Petition (all forms and …" at bounding box center [976, 387] width 337 height 33
select select "0"
click at [809, 371] on select "Choose Default Petition PDF Packet Complete Bankruptcy Petition (all forms and …" at bounding box center [976, 387] width 337 height 33
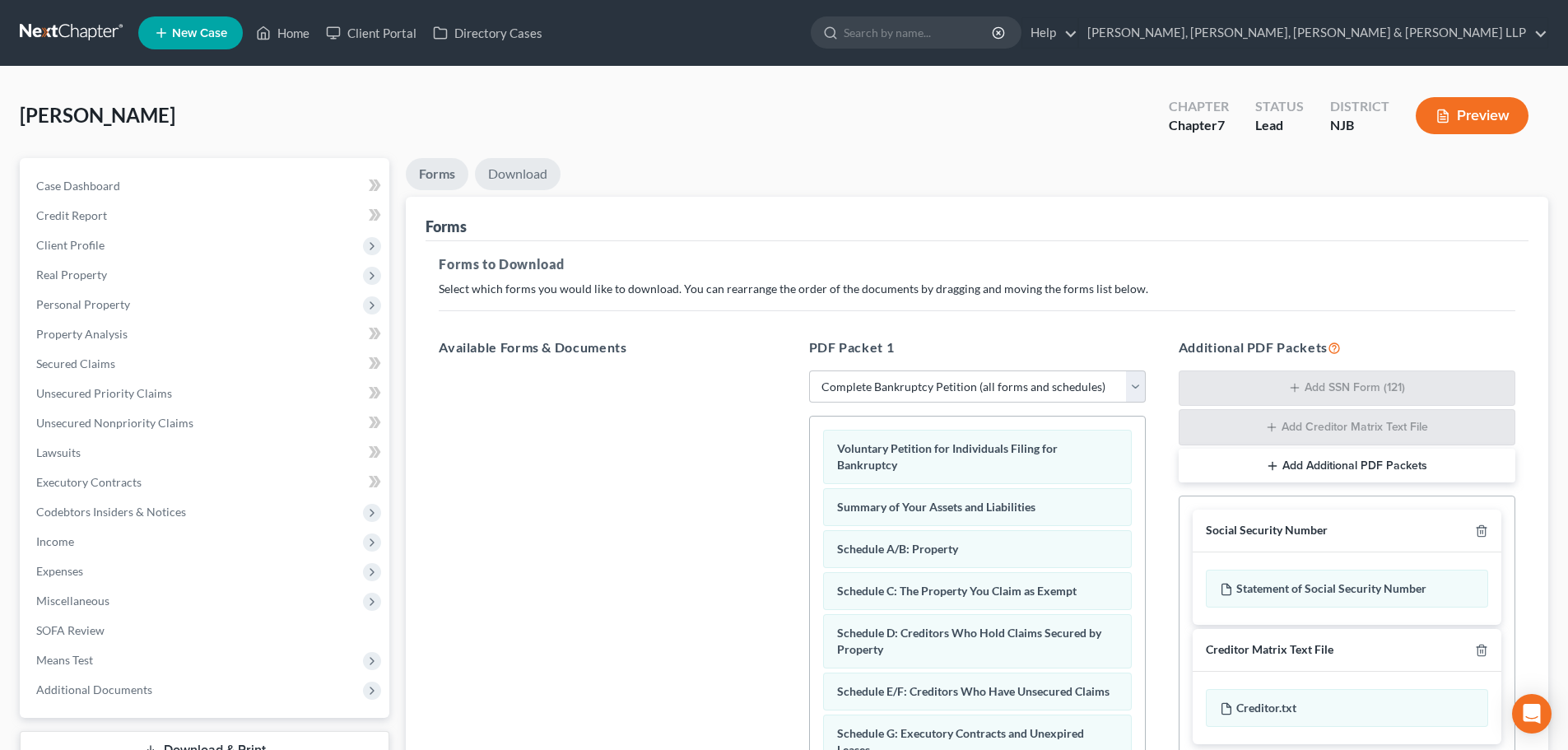
click at [522, 168] on link "Download" at bounding box center [517, 174] width 86 height 32
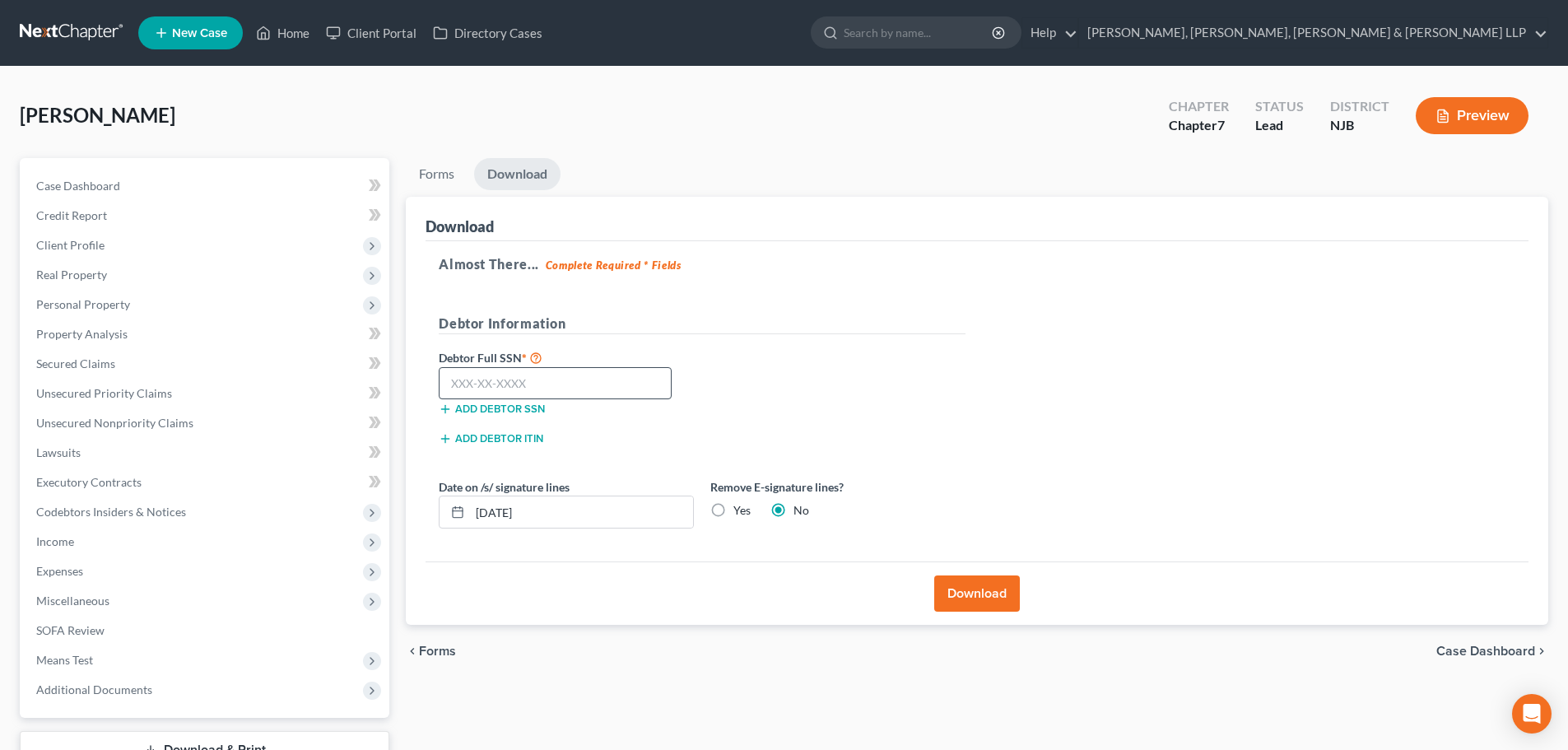
click at [733, 508] on label "Yes" at bounding box center [742, 509] width 17 height 16
click at [740, 508] on input "Yes" at bounding box center [744, 507] width 10 height 10
radio input "true"
radio input "false"
click at [540, 376] on input "text" at bounding box center [555, 383] width 233 height 33
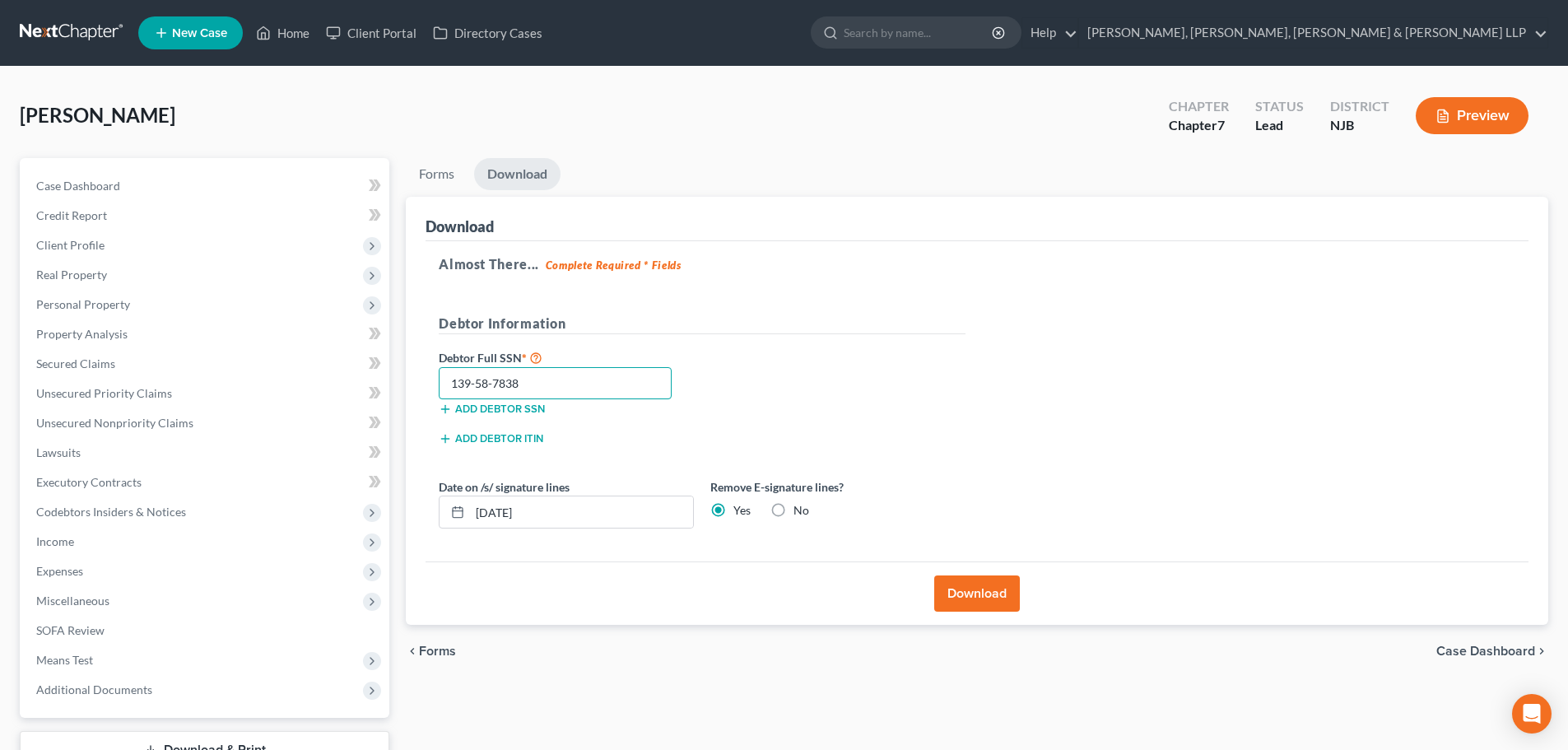
type input "139-58-7838"
click at [995, 601] on button "Download" at bounding box center [976, 593] width 86 height 36
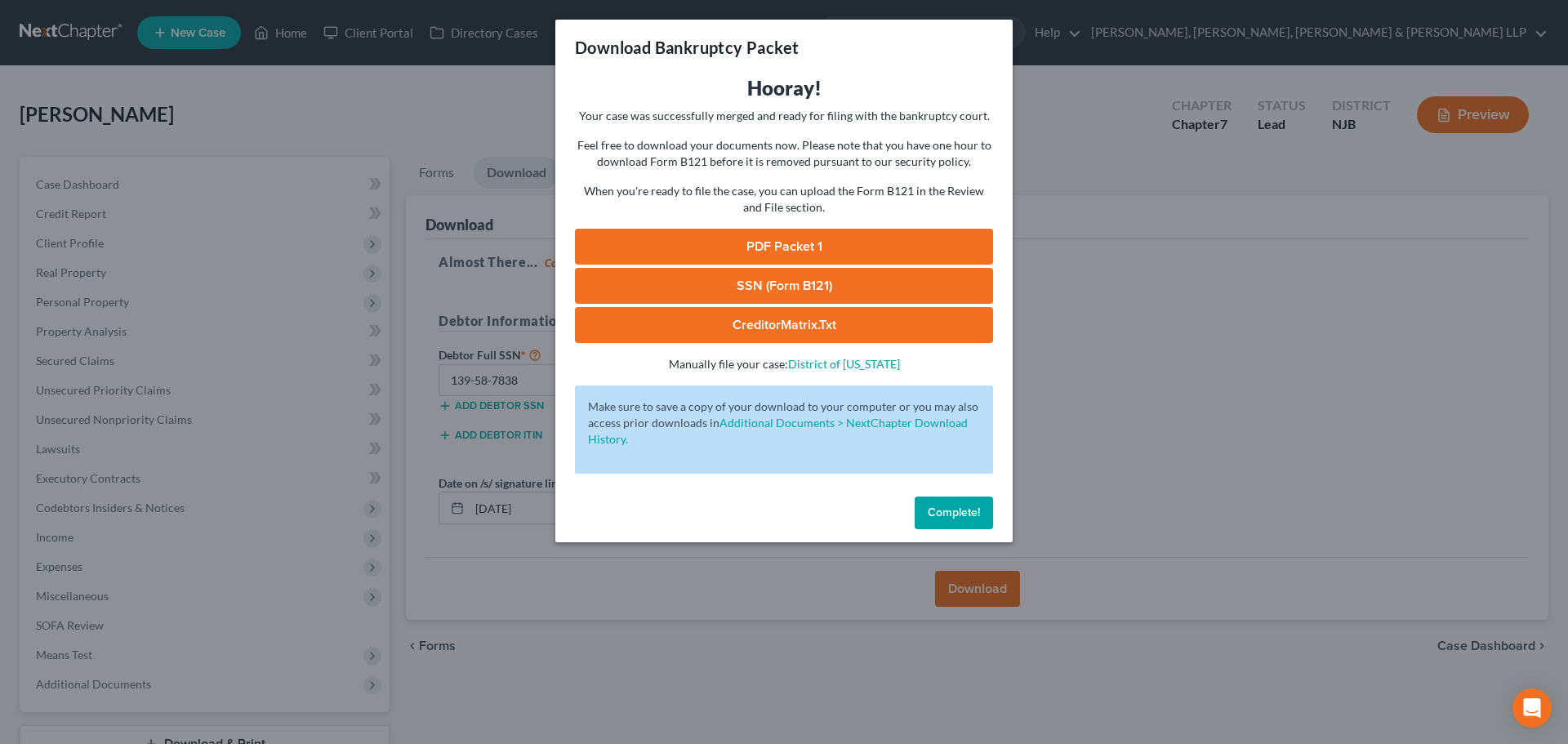
drag, startPoint x: 858, startPoint y: 241, endPoint x: 1067, endPoint y: 188, distance: 215.6
click at [858, 241] on link "PDF Packet 1" at bounding box center [784, 246] width 418 height 36
click at [711, 283] on link "SSN (Form B121)" at bounding box center [784, 285] width 418 height 36
